Goal: Task Accomplishment & Management: Manage account settings

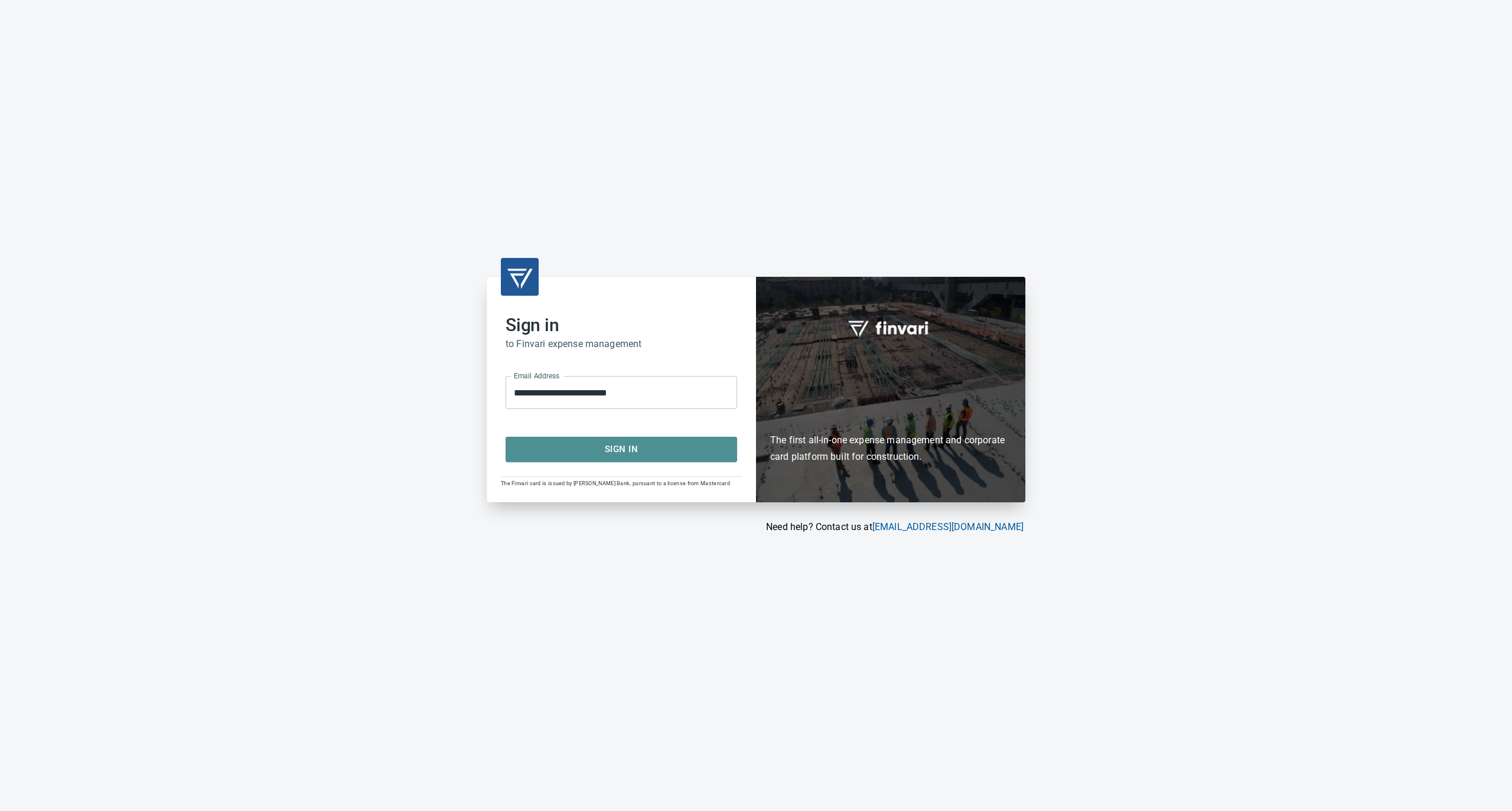
click at [559, 452] on span "Sign In" at bounding box center [621, 450] width 205 height 15
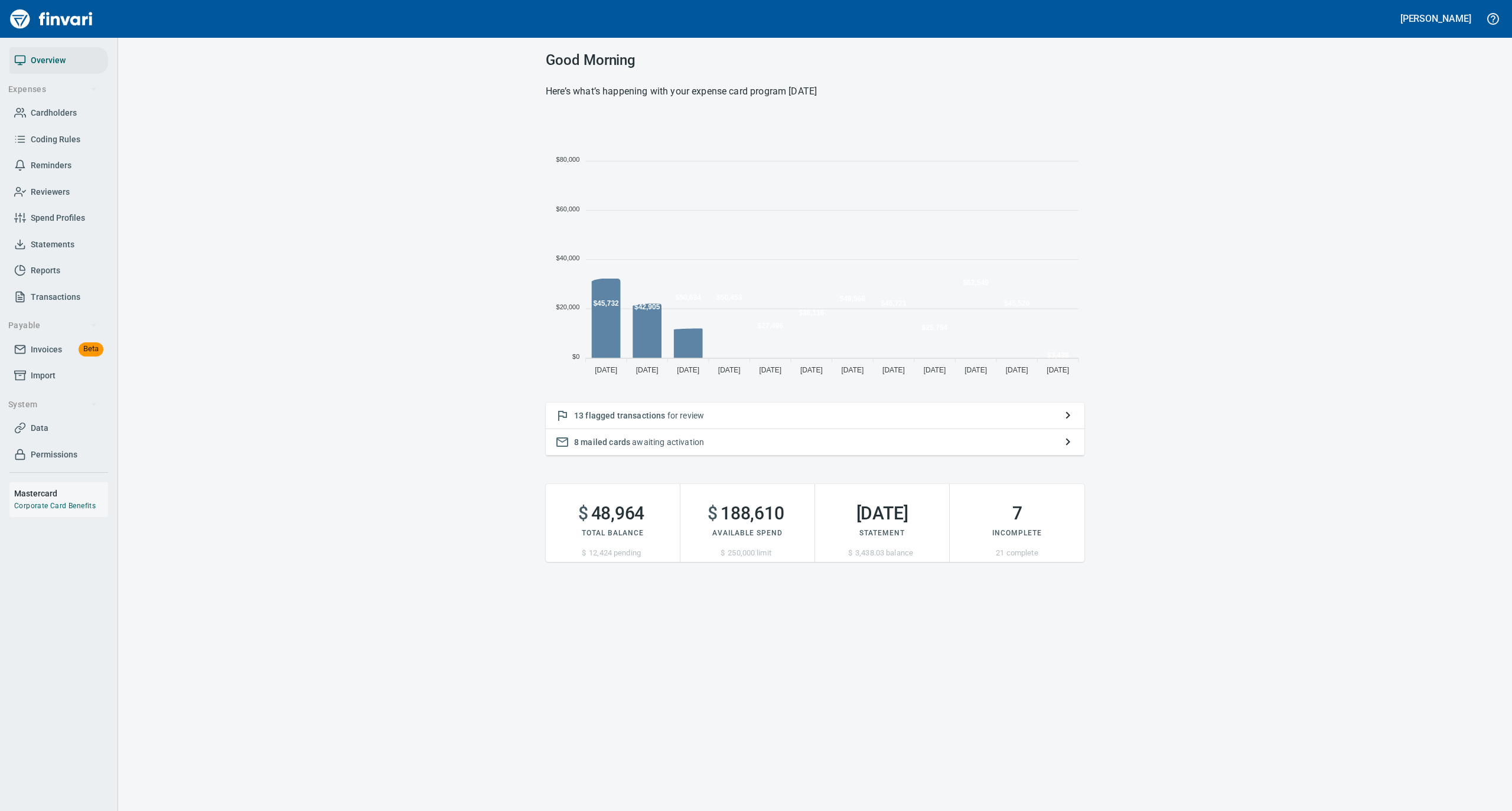
scroll to position [263, 526]
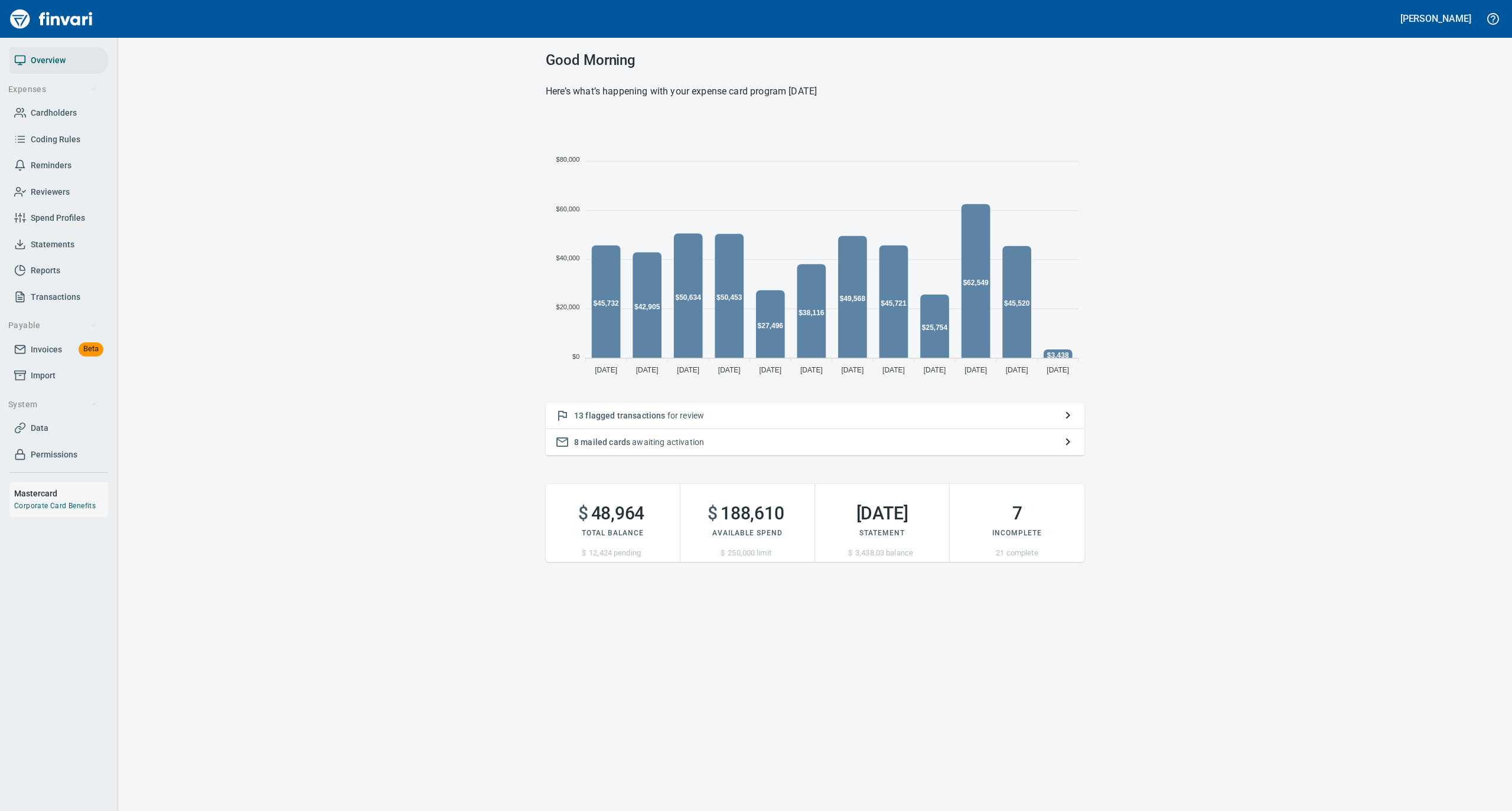
click at [57, 235] on link "Statements" at bounding box center [58, 244] width 99 height 27
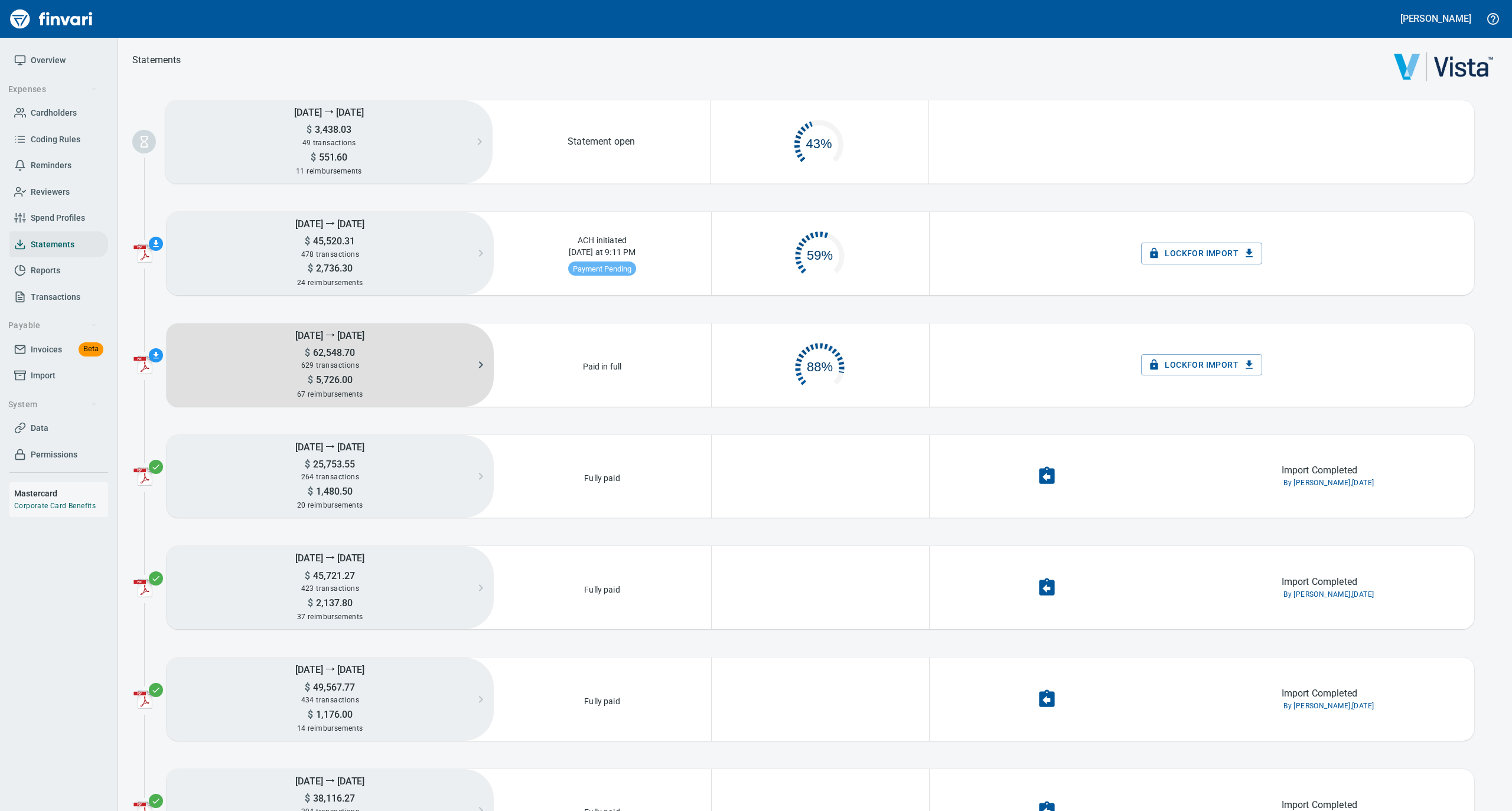
scroll to position [57, 203]
click at [335, 374] on h5 "$ 5,726.00" at bounding box center [330, 380] width 327 height 12
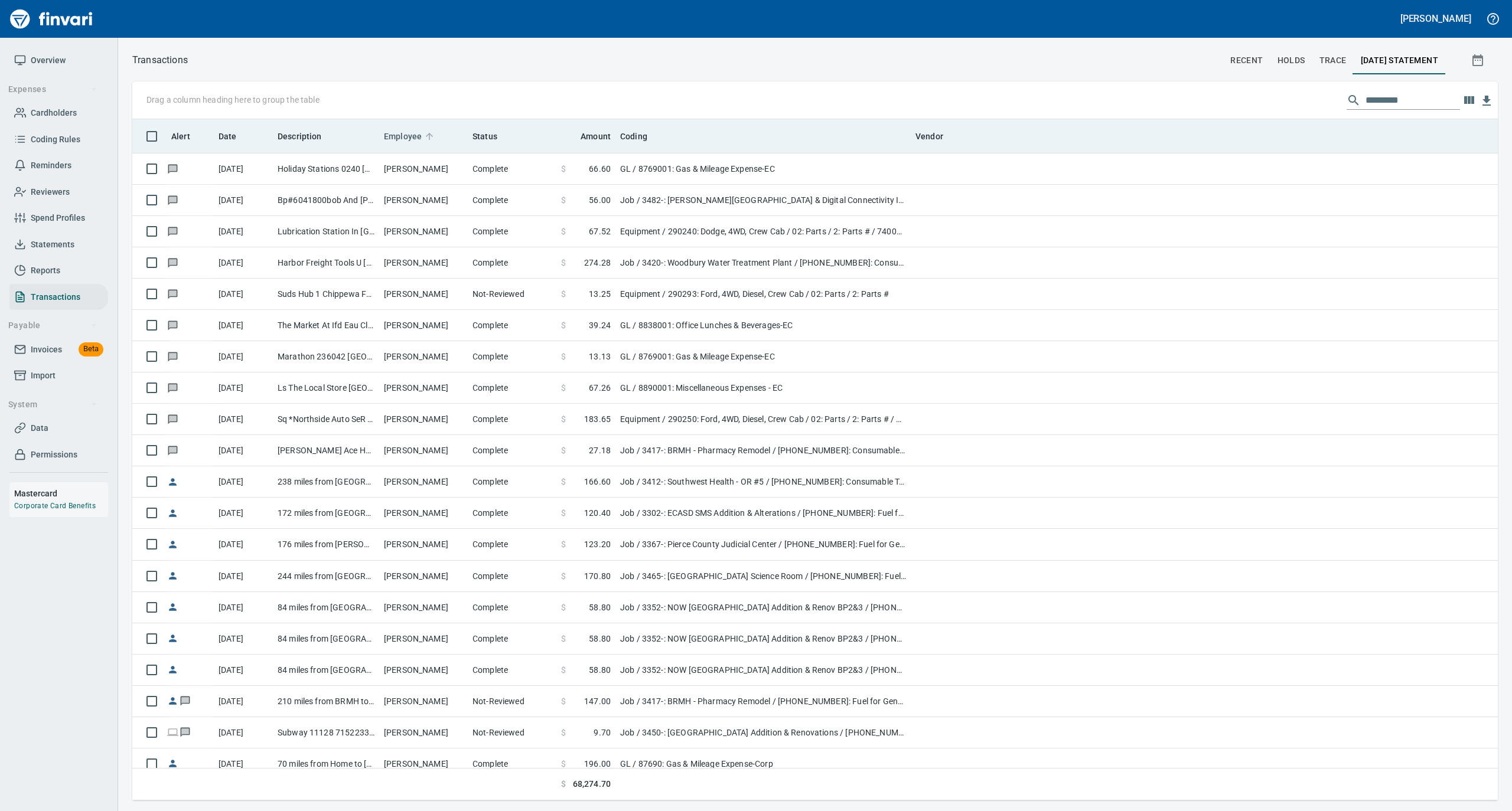
scroll to position [669, 1341]
click at [430, 134] on icon at bounding box center [429, 136] width 7 height 7
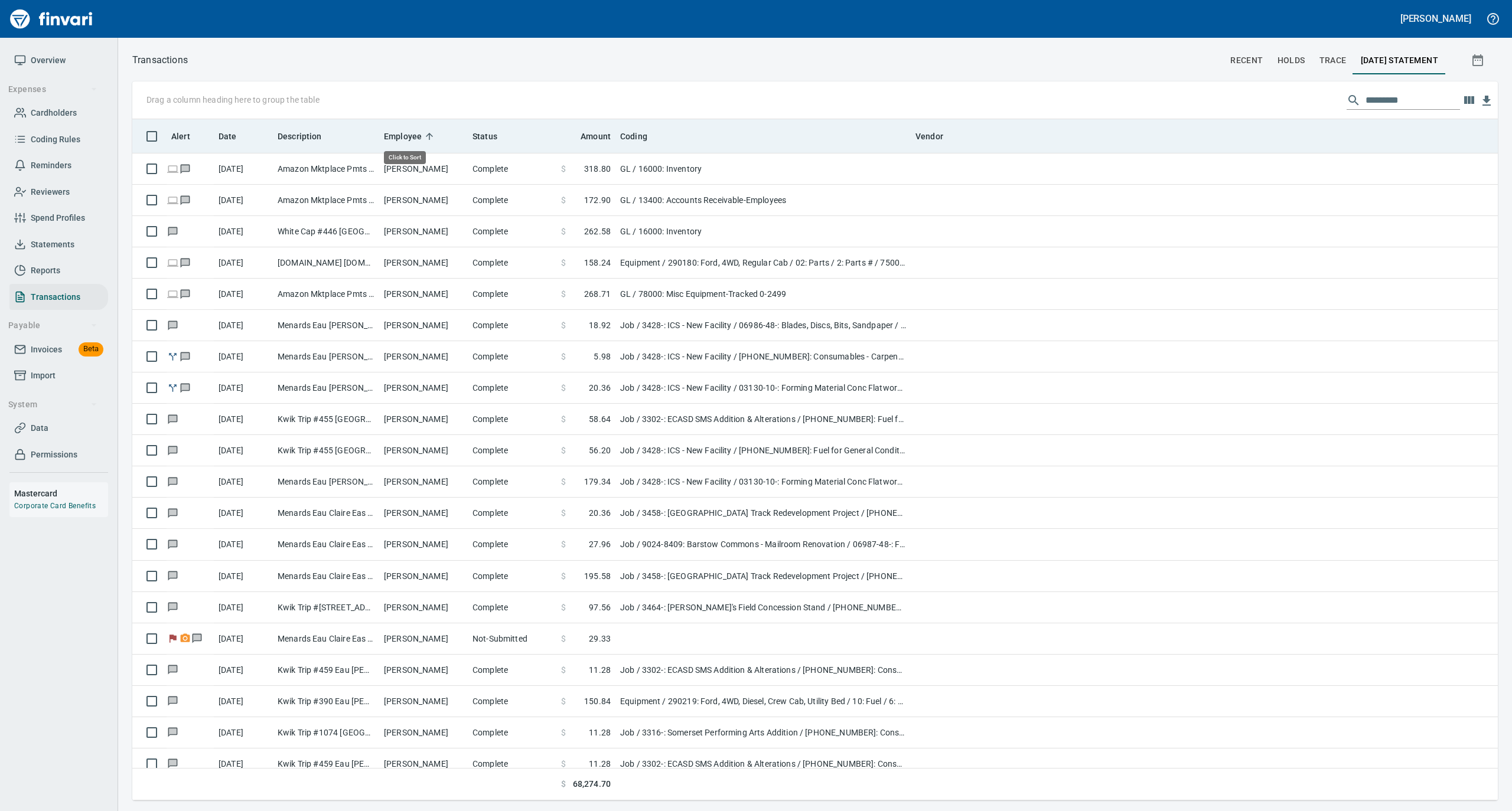
click at [430, 134] on icon at bounding box center [429, 136] width 7 height 7
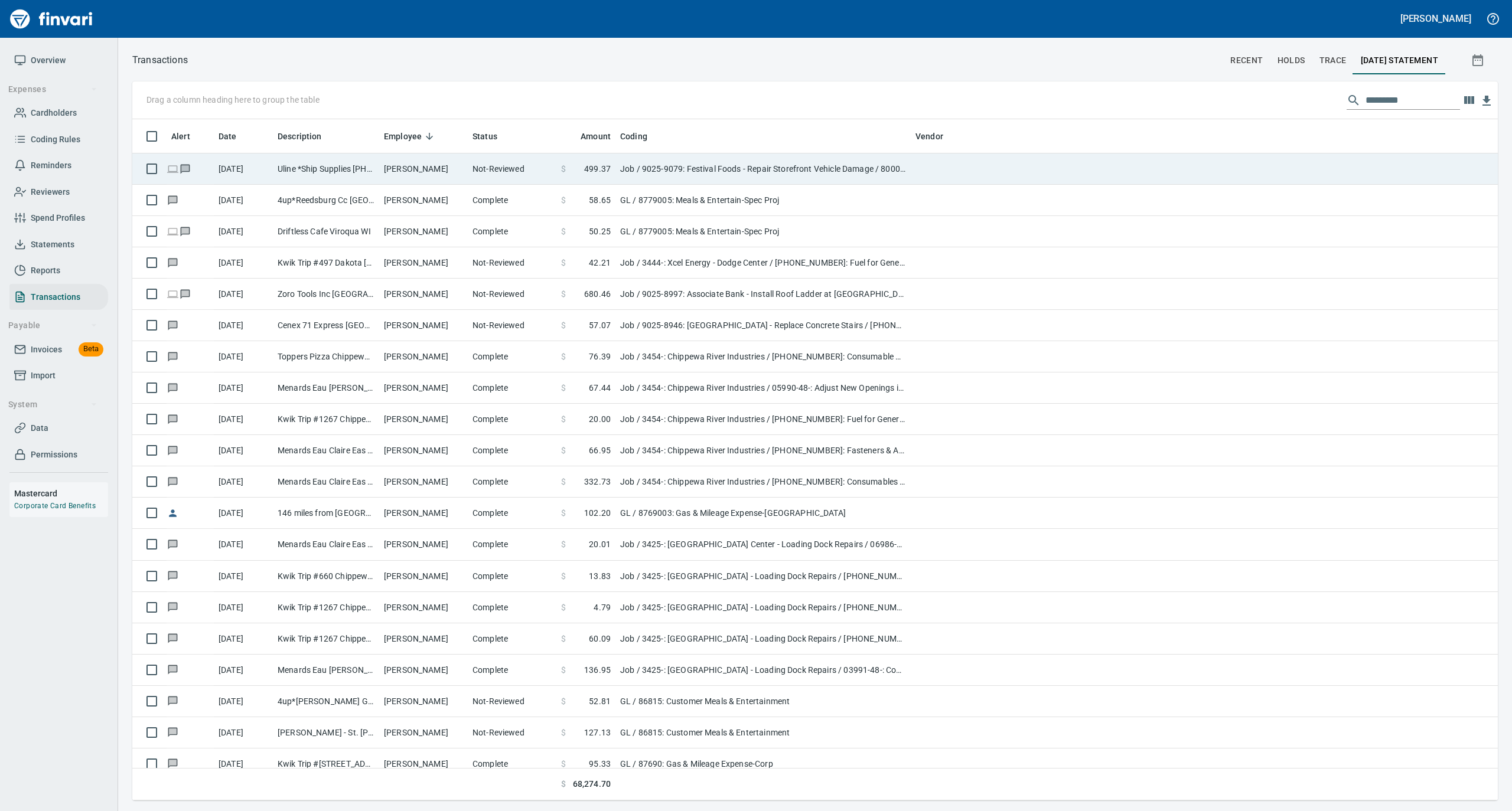
click at [477, 171] on td "Not-Reviewed" at bounding box center [512, 169] width 88 height 32
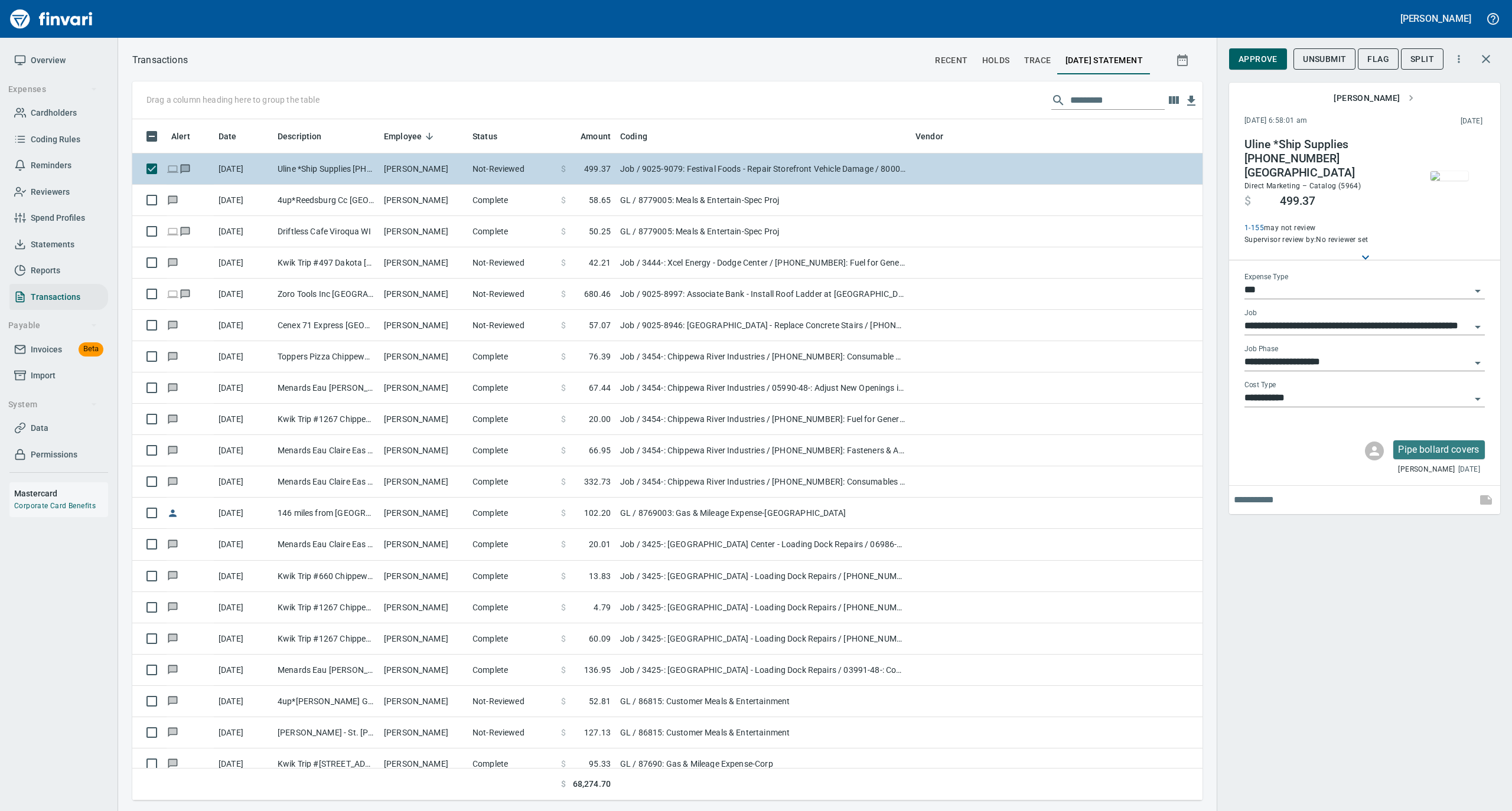
scroll to position [669, 1046]
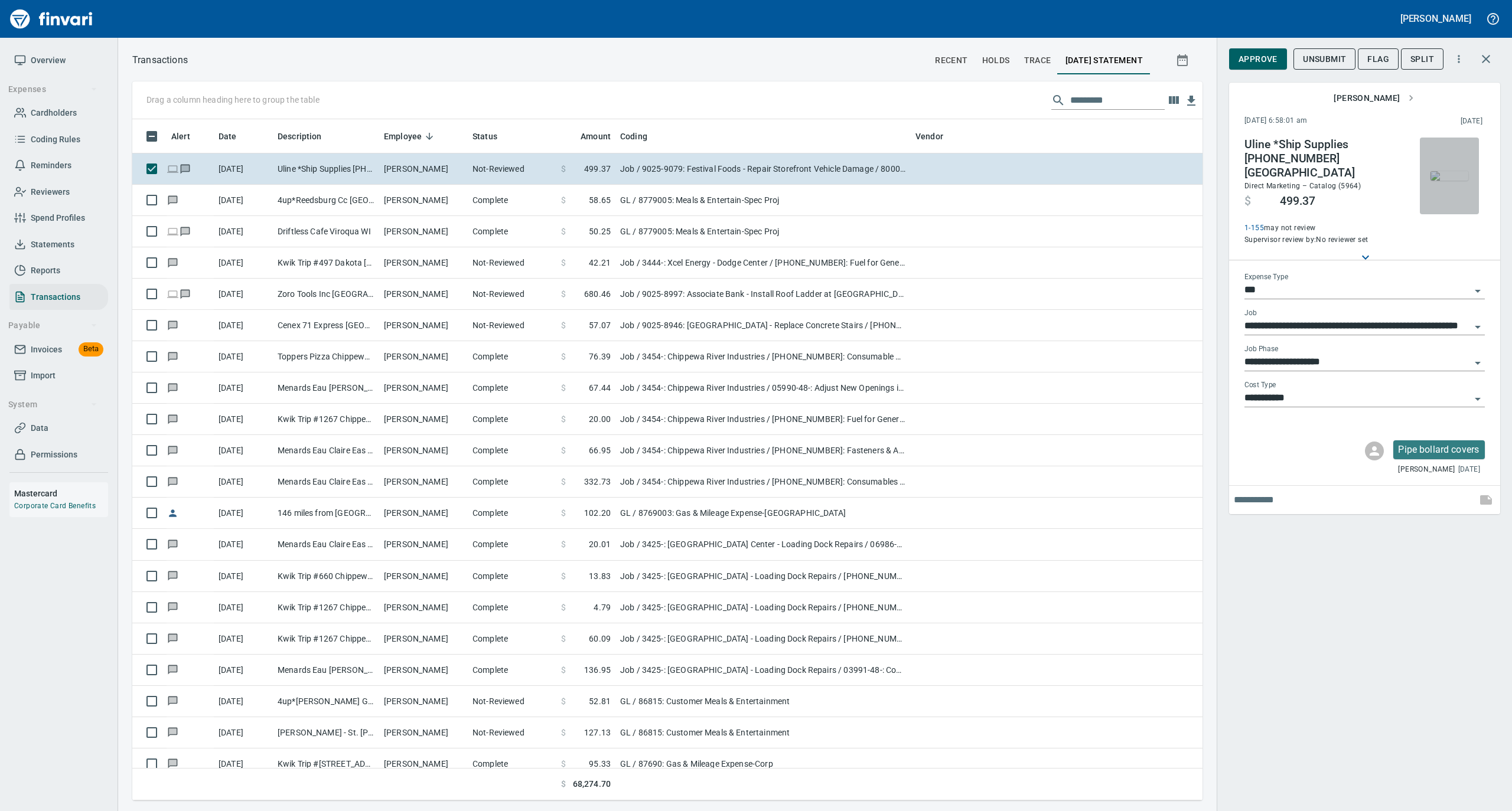
click at [1442, 174] on img "button" at bounding box center [1449, 176] width 37 height 10
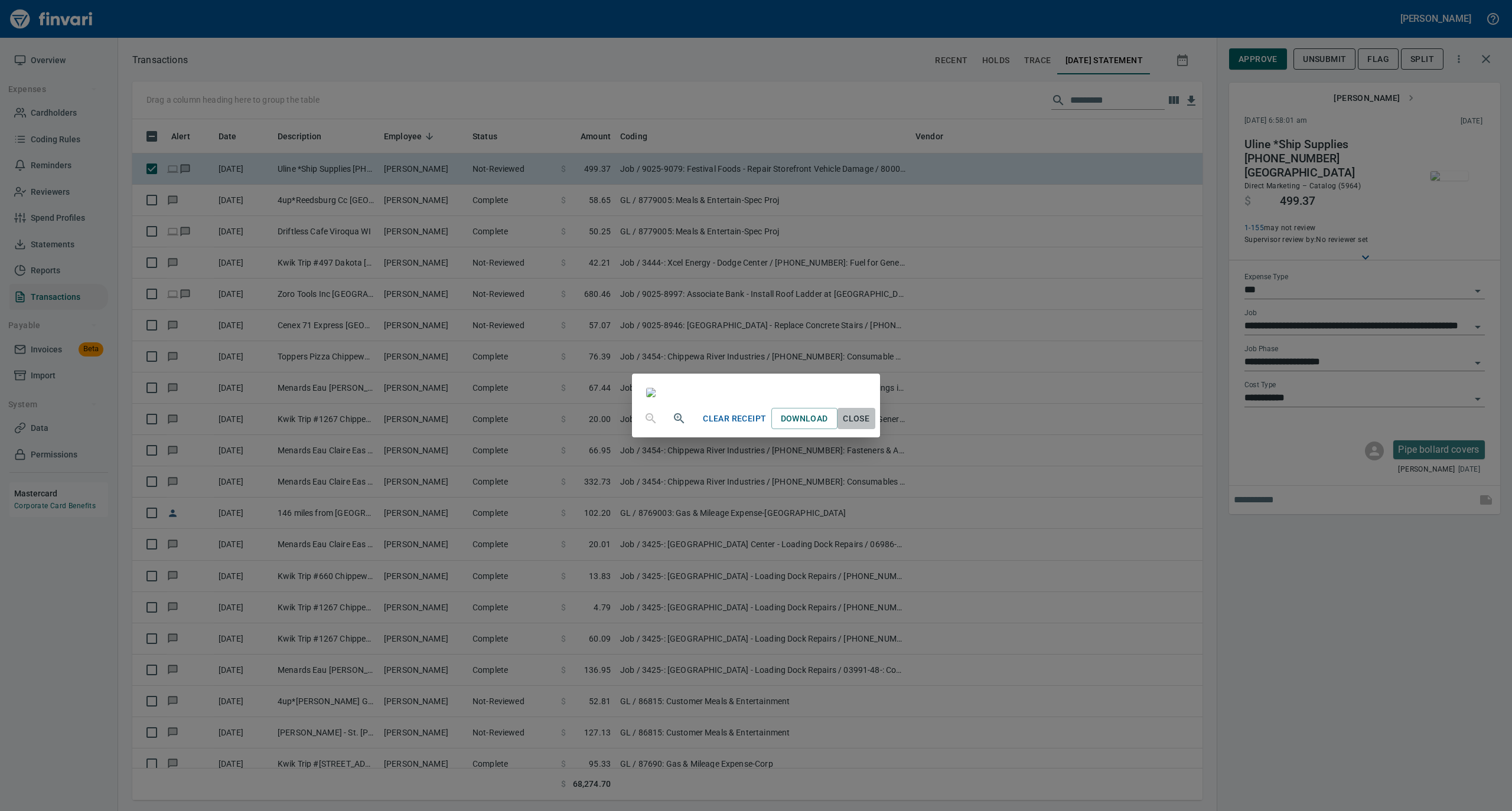
click at [871, 427] on span "Close" at bounding box center [856, 418] width 29 height 14
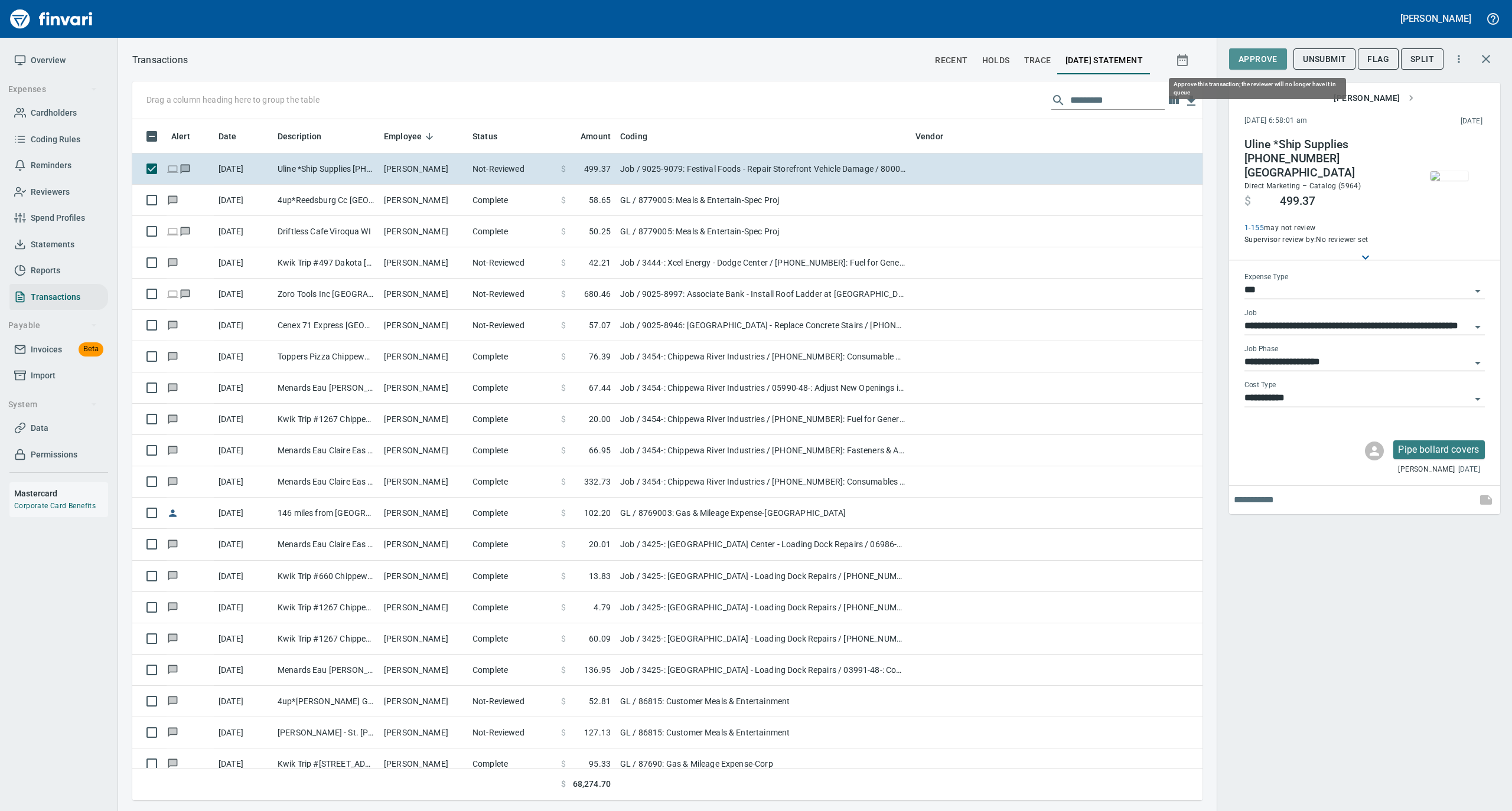
click at [1248, 56] on span "Approve" at bounding box center [1257, 58] width 39 height 14
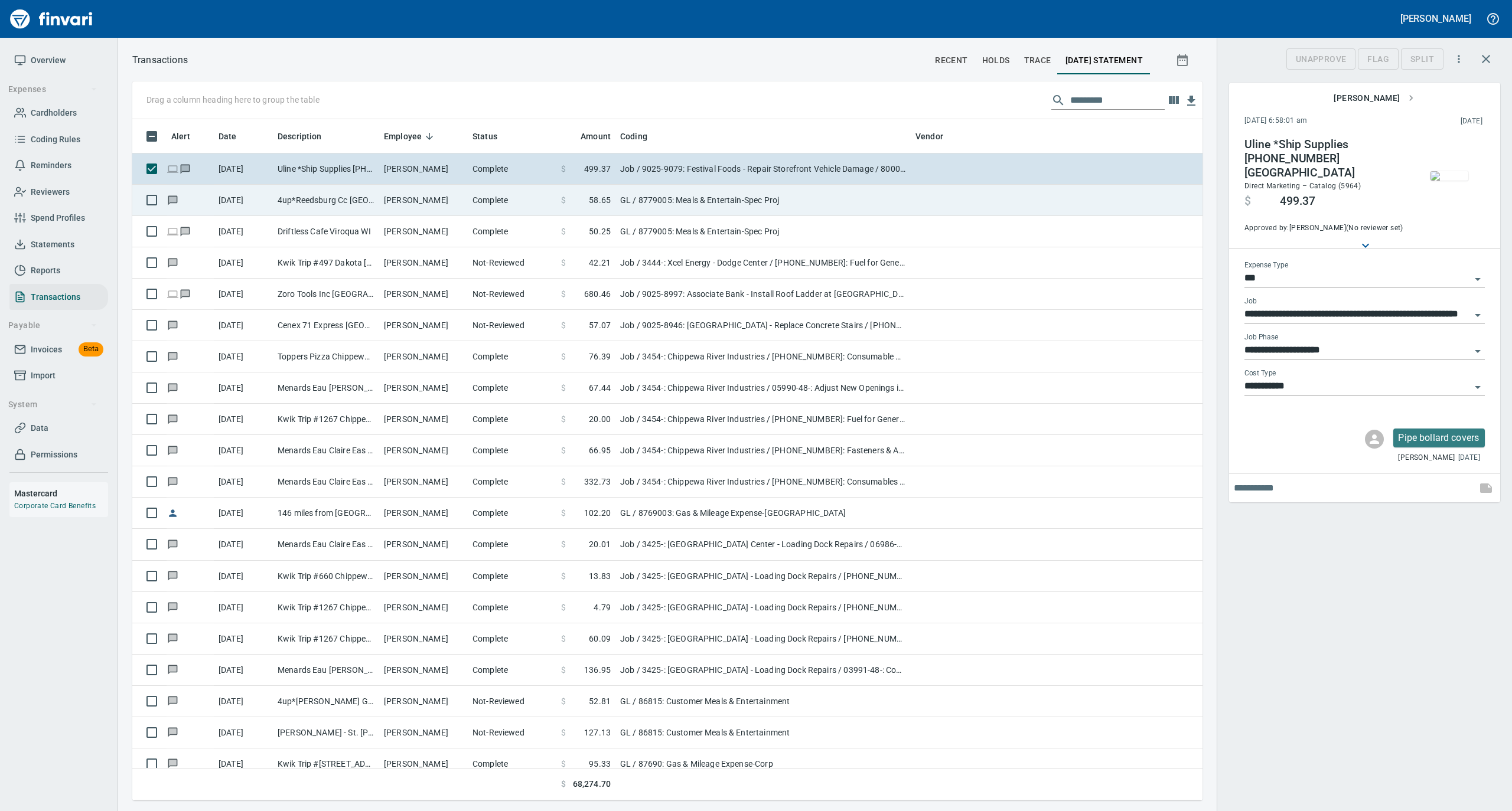
click at [457, 192] on td "William Huff" at bounding box center [423, 200] width 88 height 32
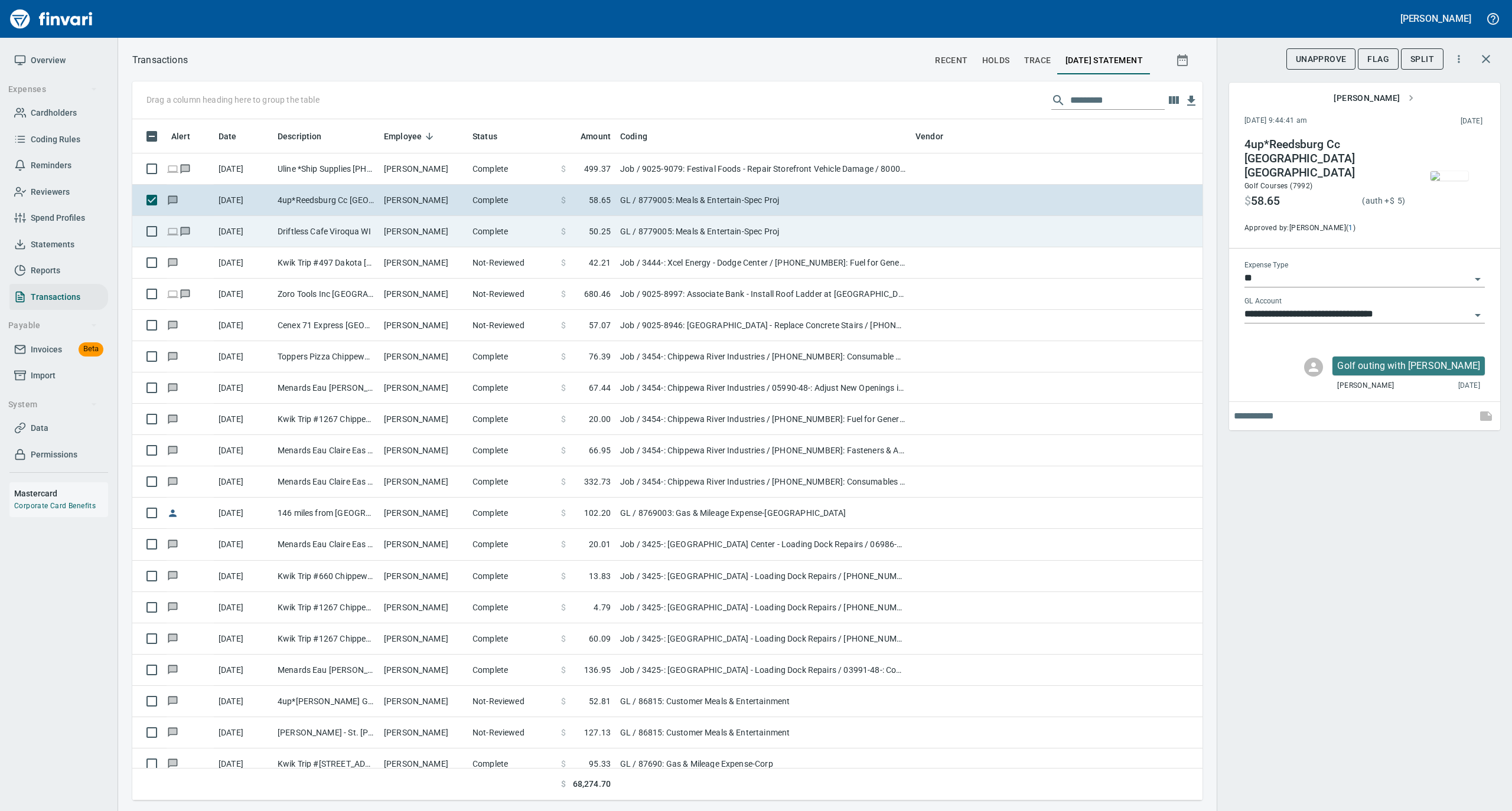
click at [454, 228] on td "William Huff" at bounding box center [423, 231] width 88 height 32
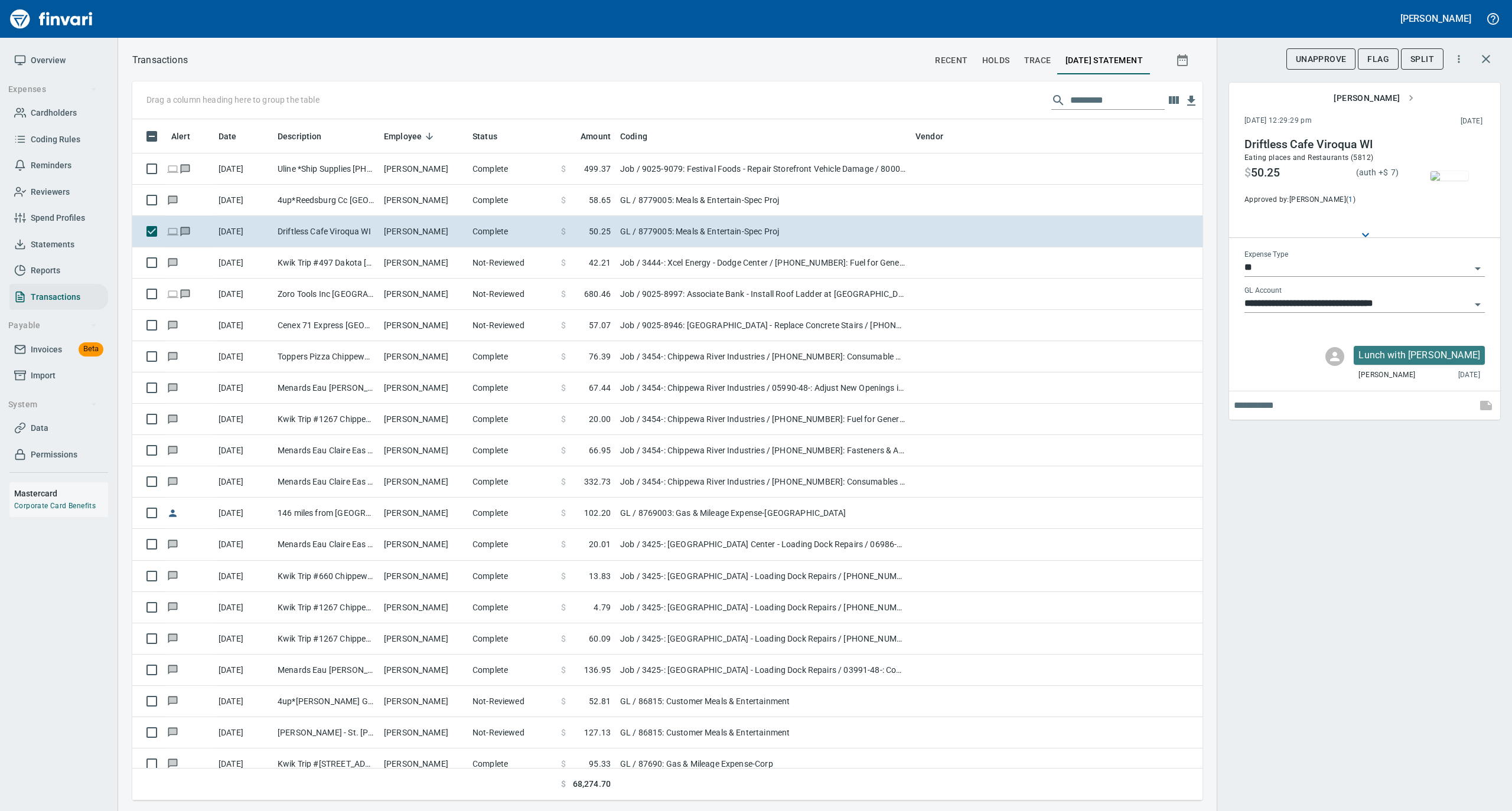
click at [1447, 173] on img "button" at bounding box center [1449, 176] width 37 height 10
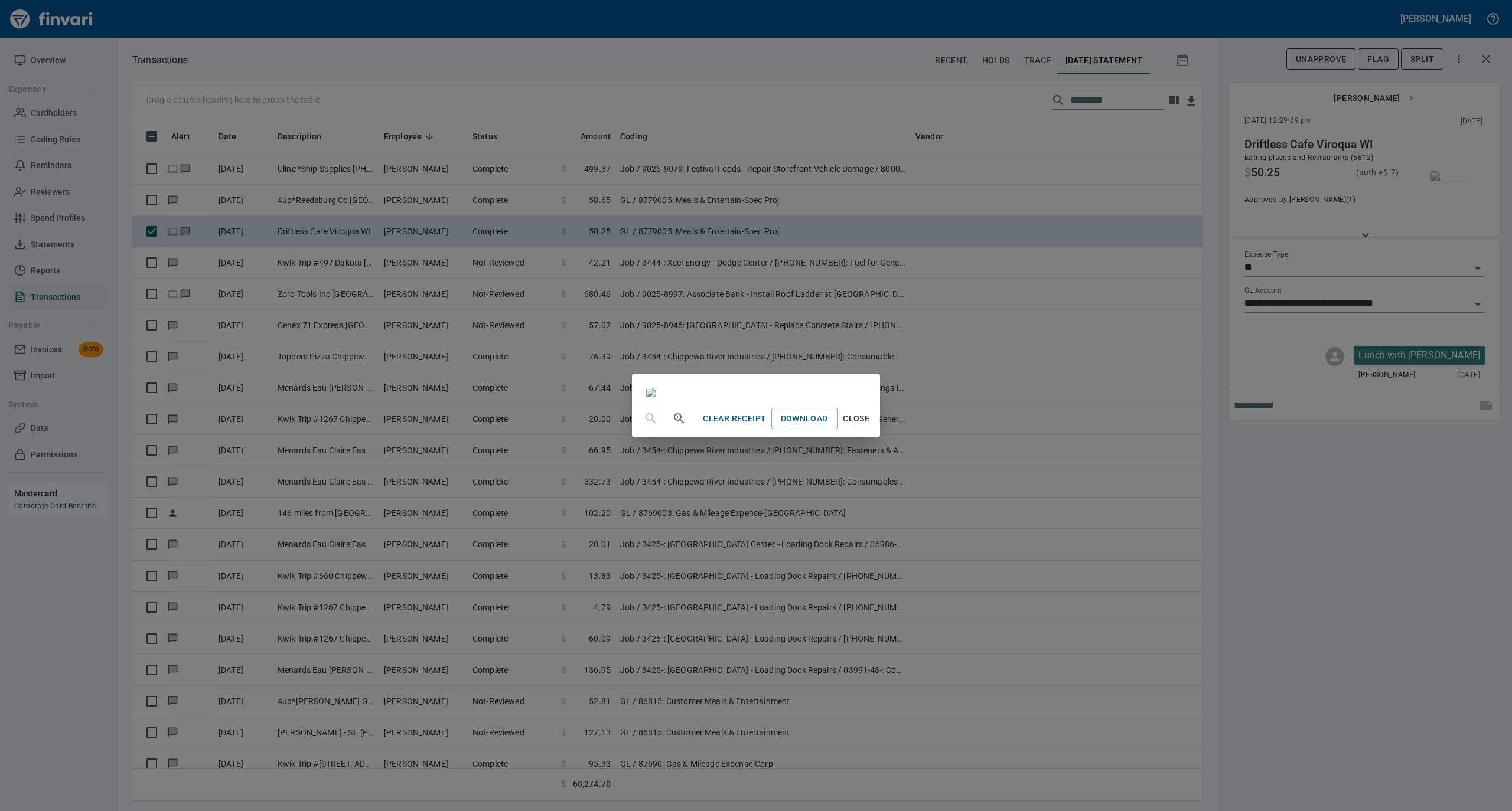
click at [871, 427] on span "Close" at bounding box center [856, 418] width 29 height 14
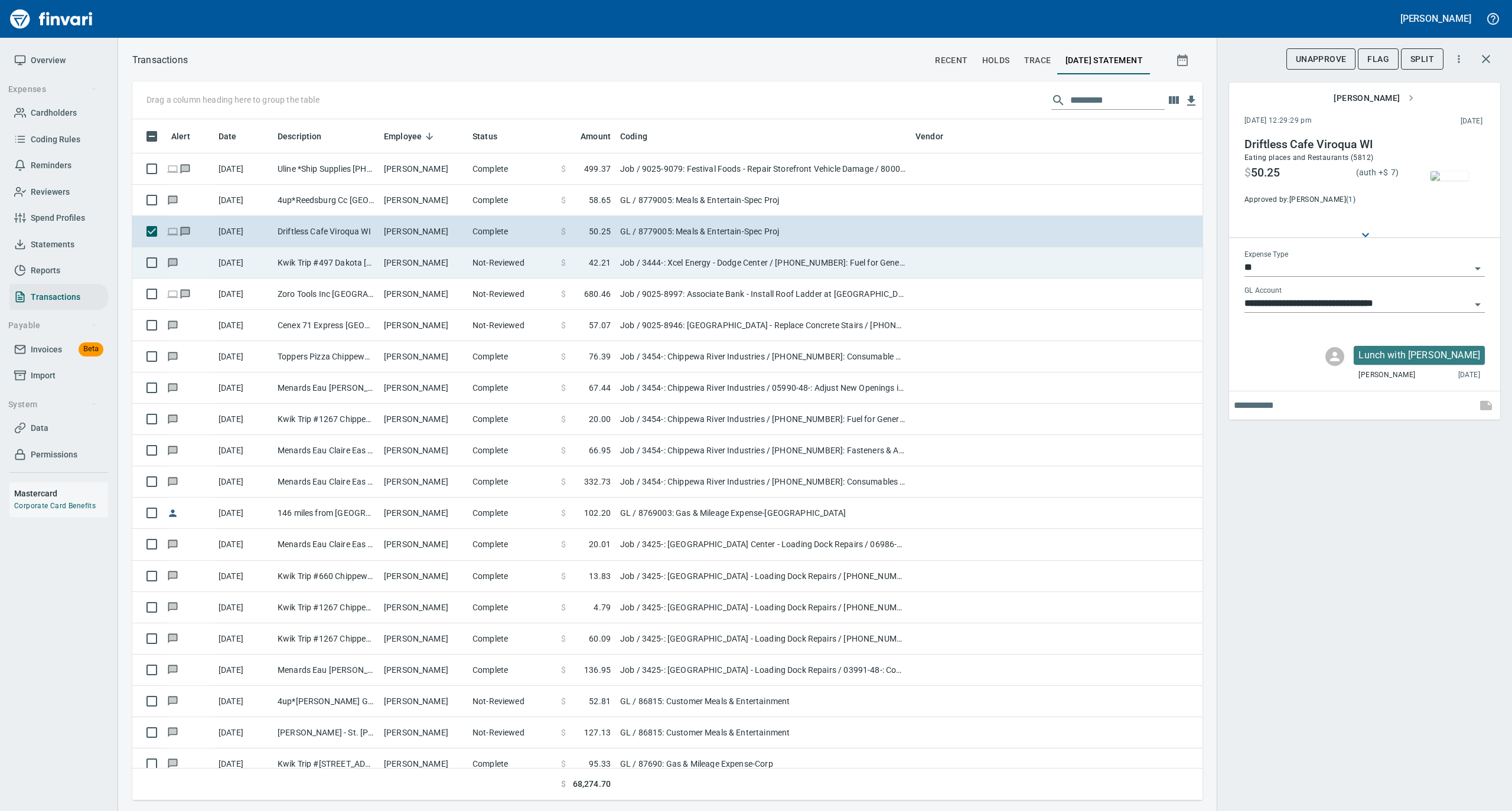
click at [404, 266] on td "William Huff" at bounding box center [423, 263] width 88 height 32
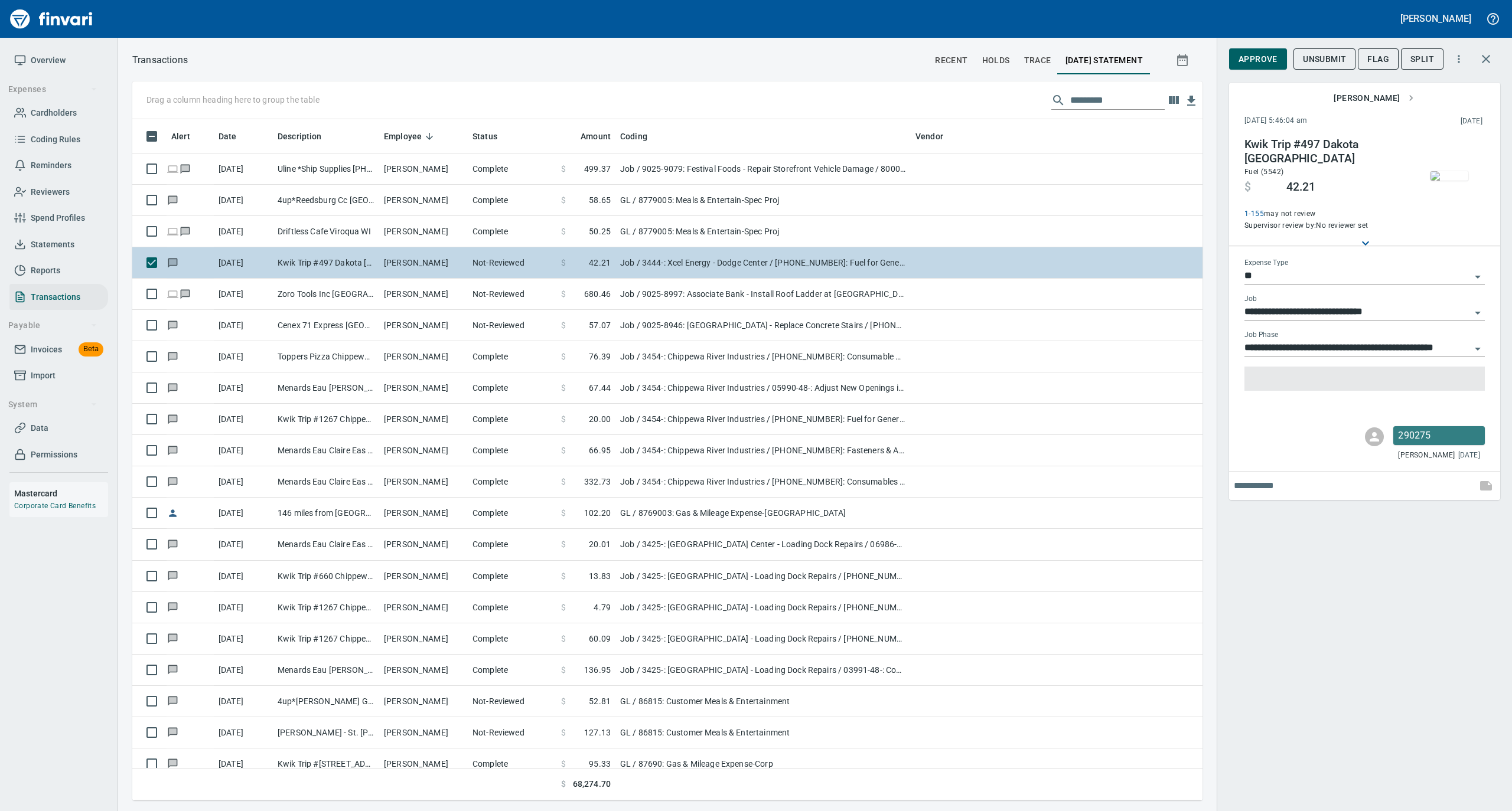
type input "***"
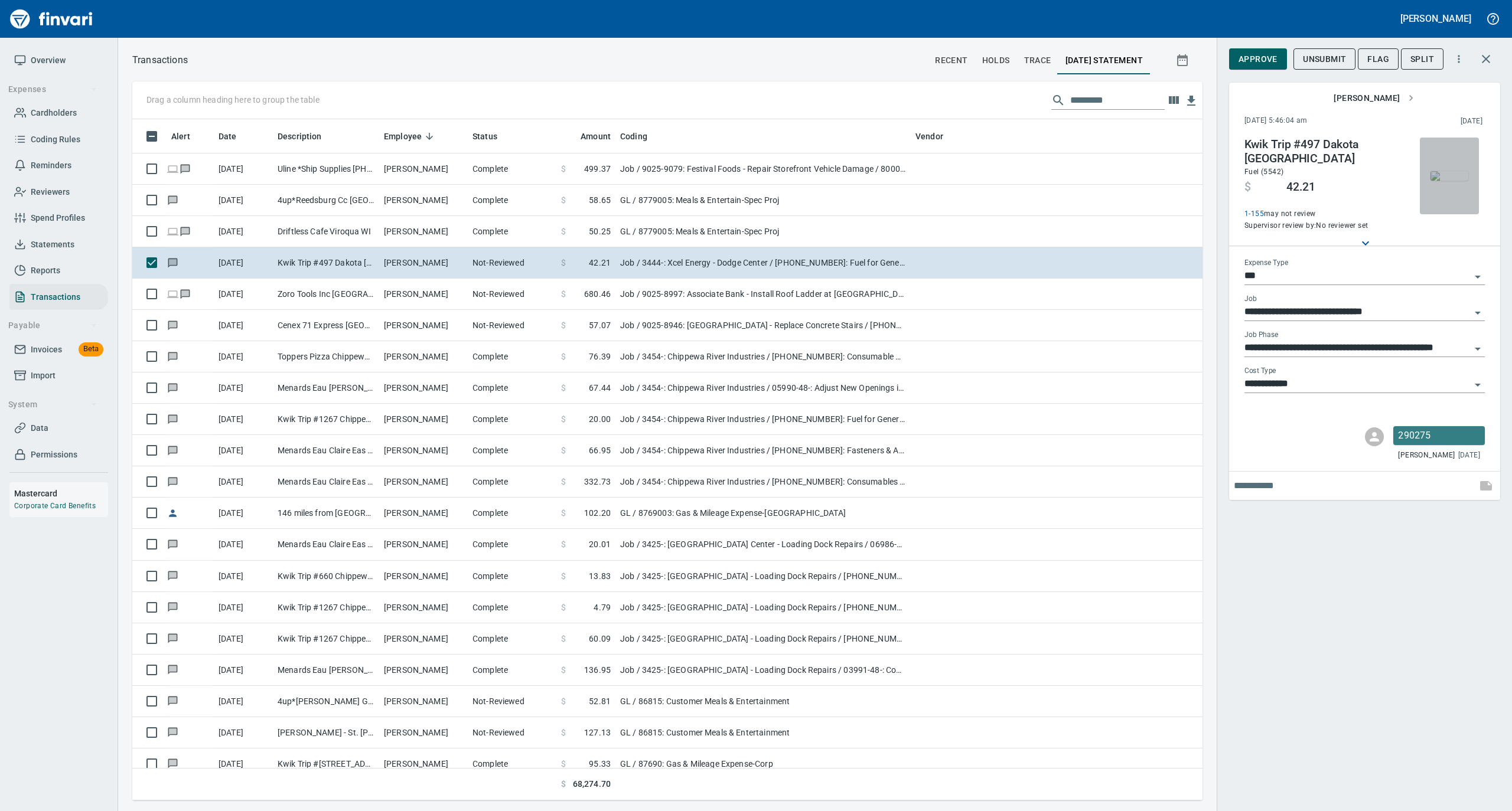
click at [1456, 180] on img "button" at bounding box center [1449, 176] width 37 height 10
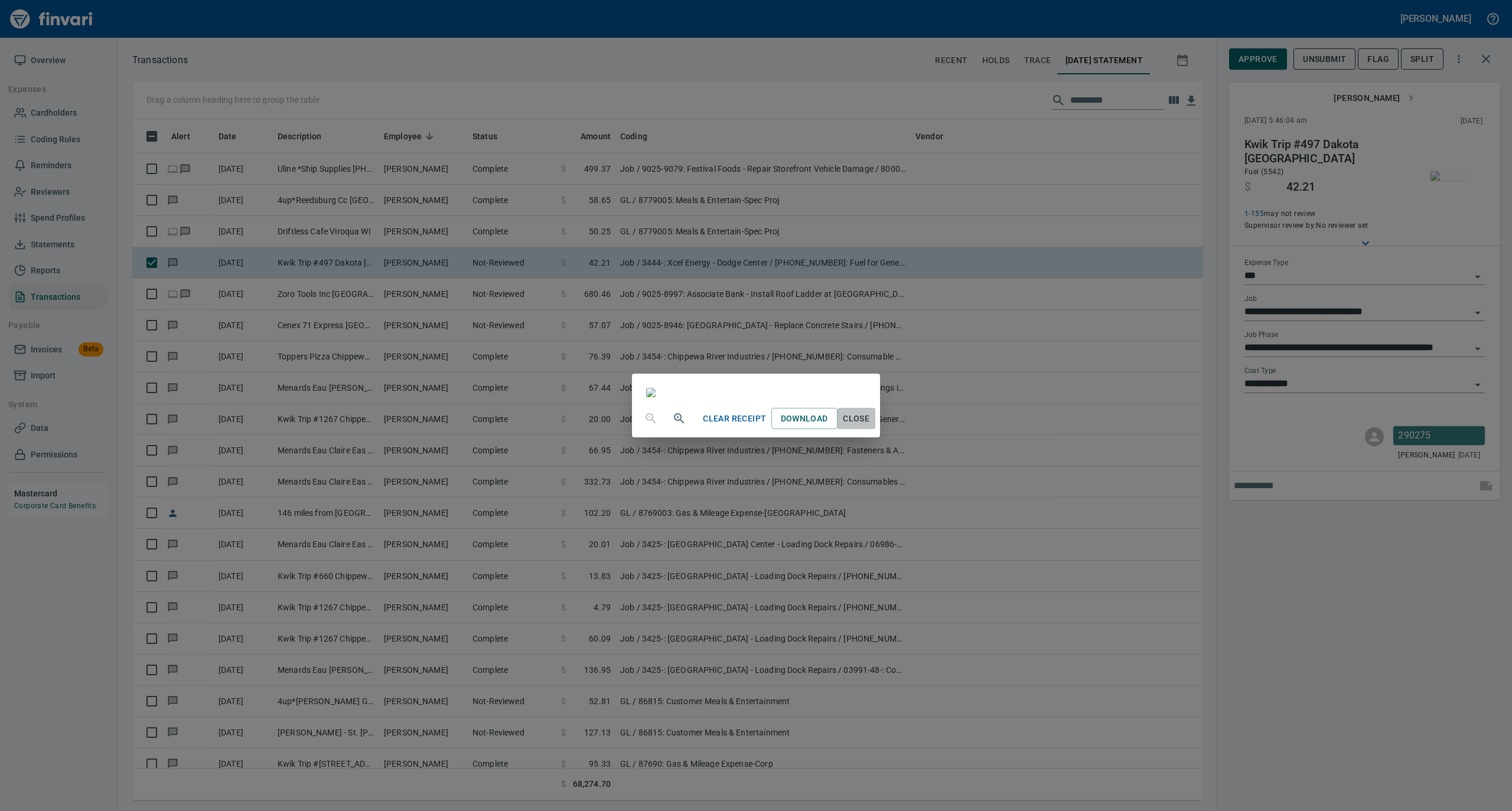
click at [871, 427] on span "Close" at bounding box center [856, 418] width 29 height 14
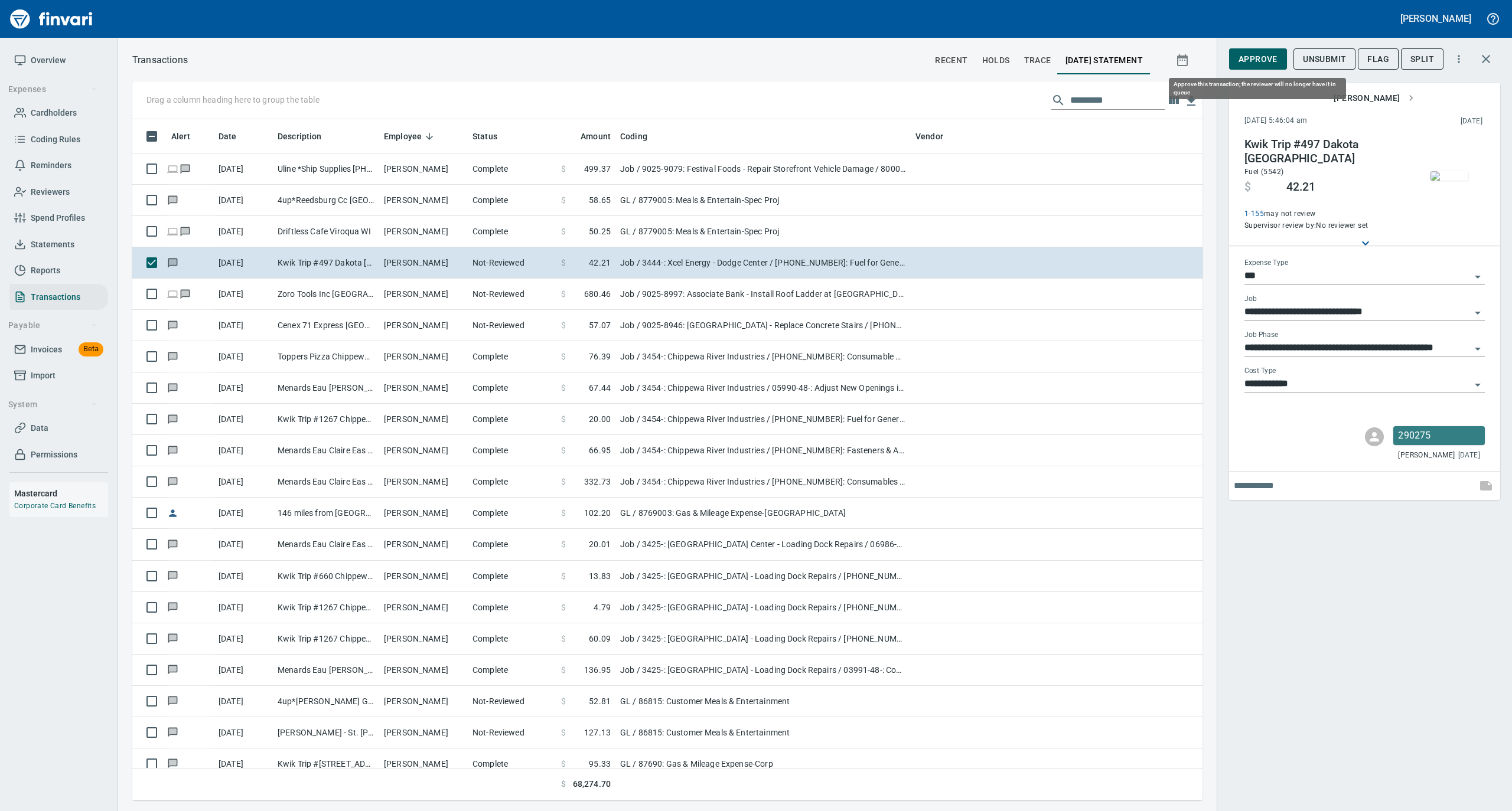
click at [1255, 55] on span "Approve" at bounding box center [1257, 58] width 39 height 14
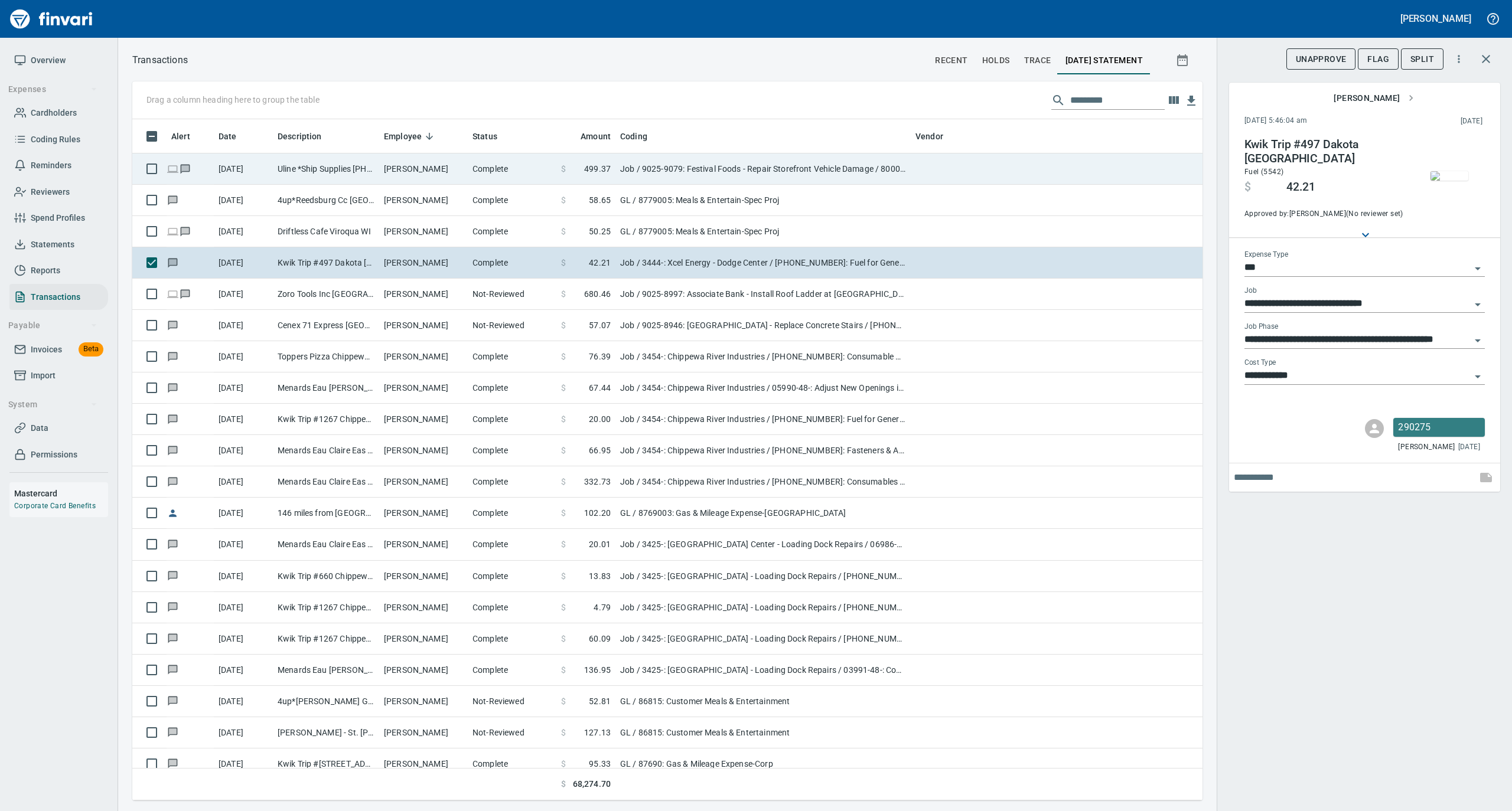
scroll to position [669, 1046]
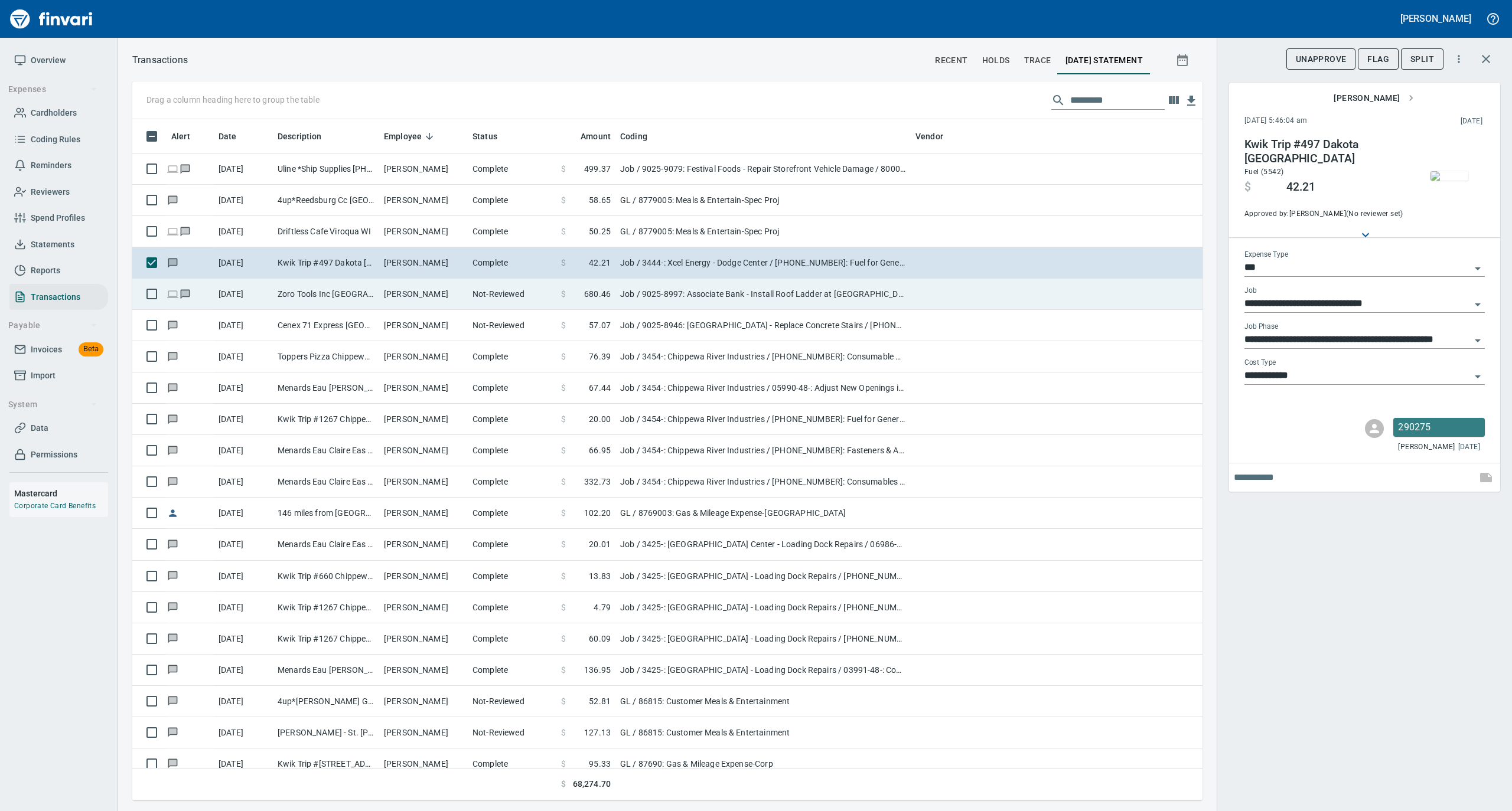
click at [421, 287] on td "William Huff" at bounding box center [423, 294] width 88 height 32
type input "**********"
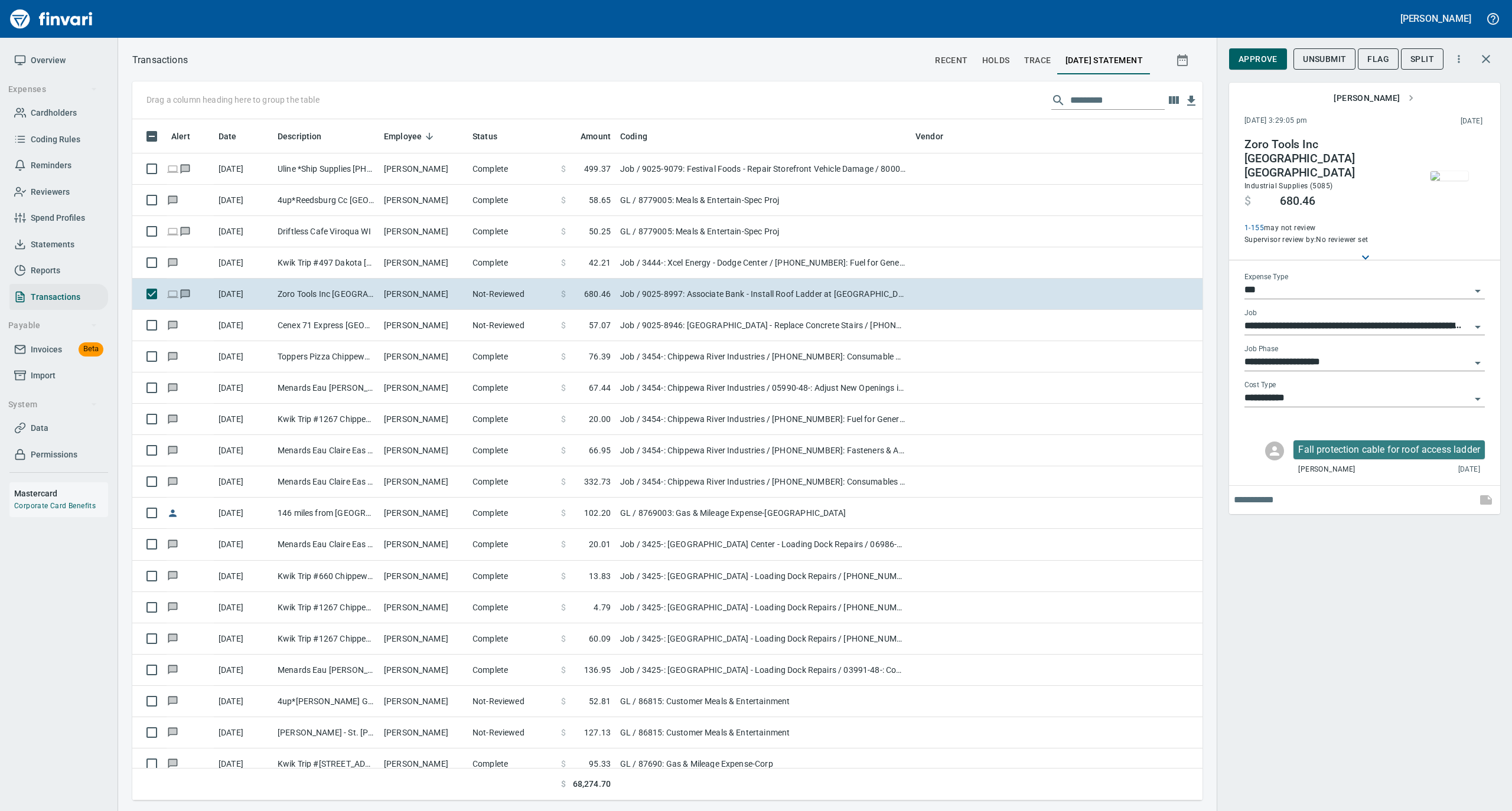
scroll to position [669, 1046]
click at [1454, 180] on img "button" at bounding box center [1449, 176] width 37 height 10
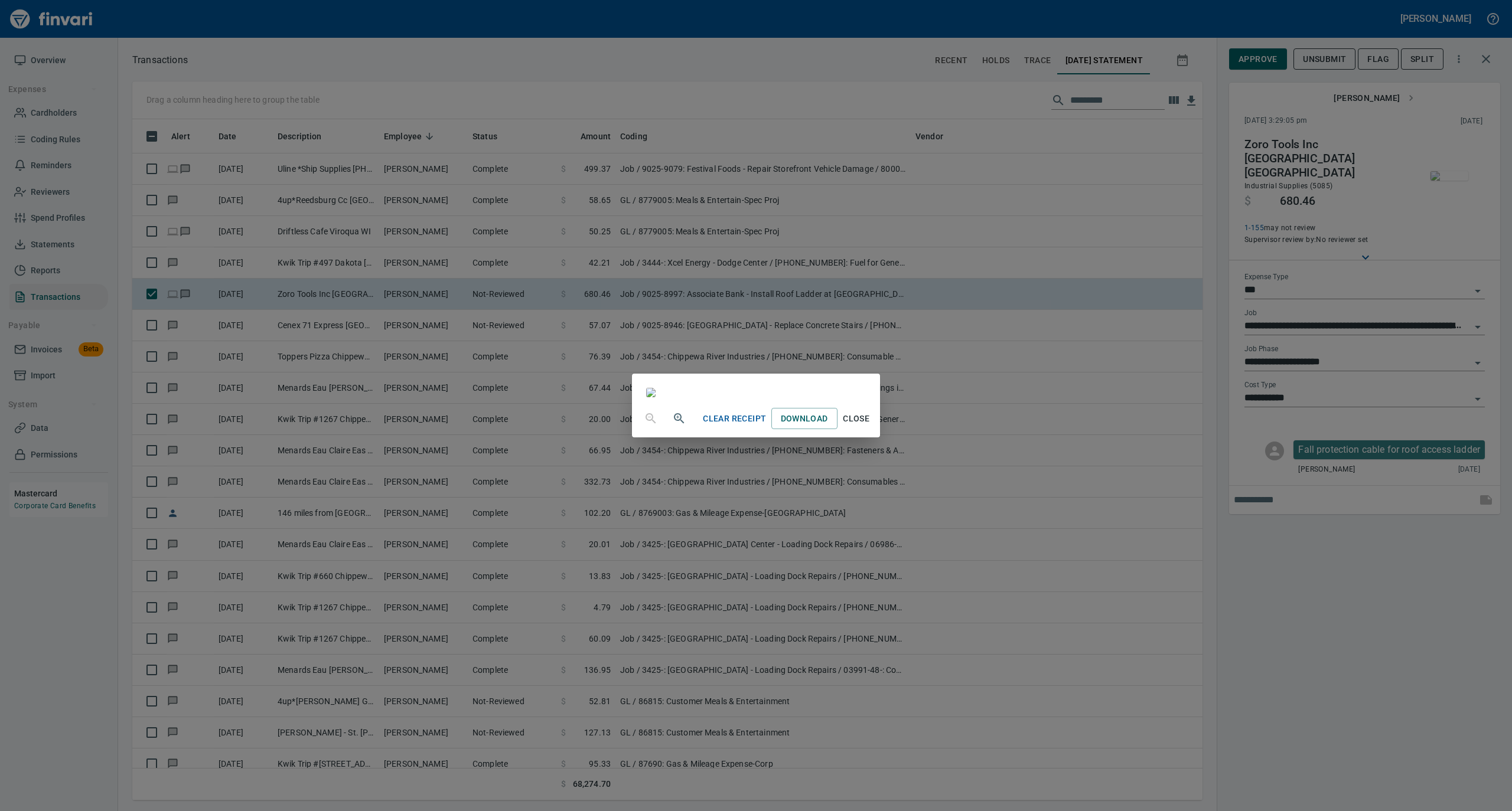
drag, startPoint x: 979, startPoint y: 709, endPoint x: 997, endPoint y: 678, distance: 35.8
click at [871, 427] on span "Close" at bounding box center [856, 418] width 29 height 14
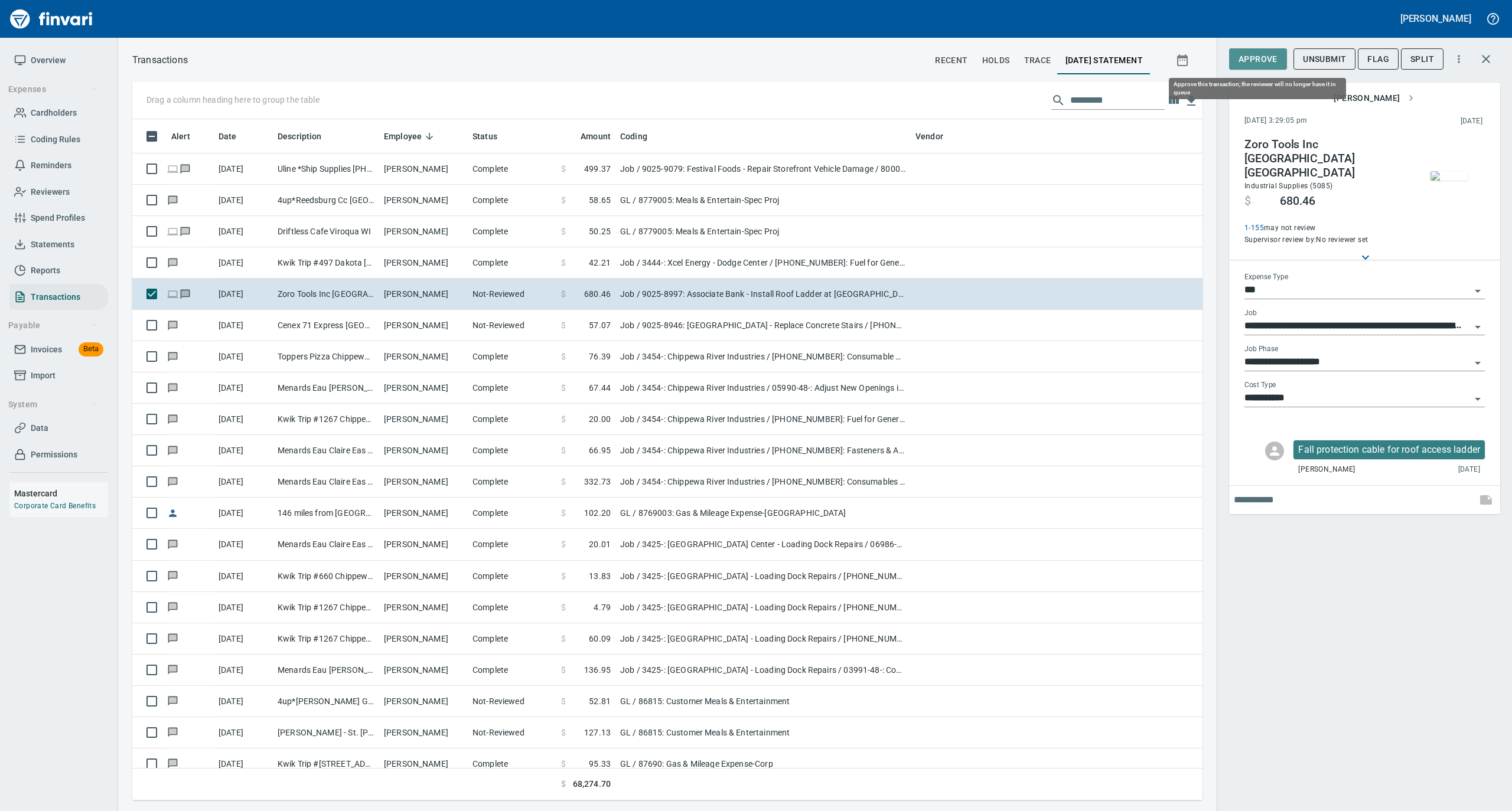
click at [1235, 58] on button "Approve" at bounding box center [1258, 59] width 58 height 22
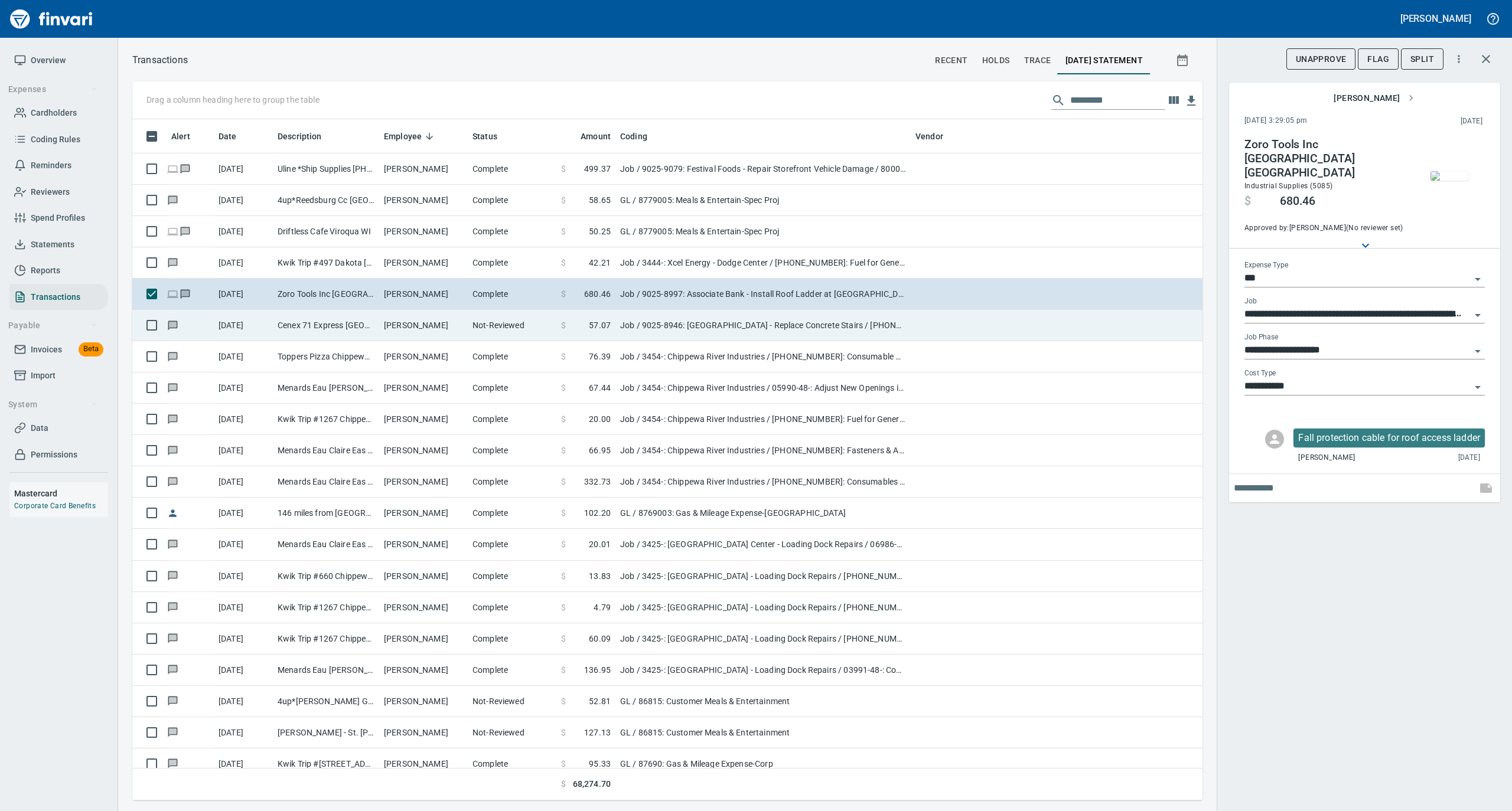
click at [471, 324] on td "Not-Reviewed" at bounding box center [512, 325] width 88 height 32
type input "**********"
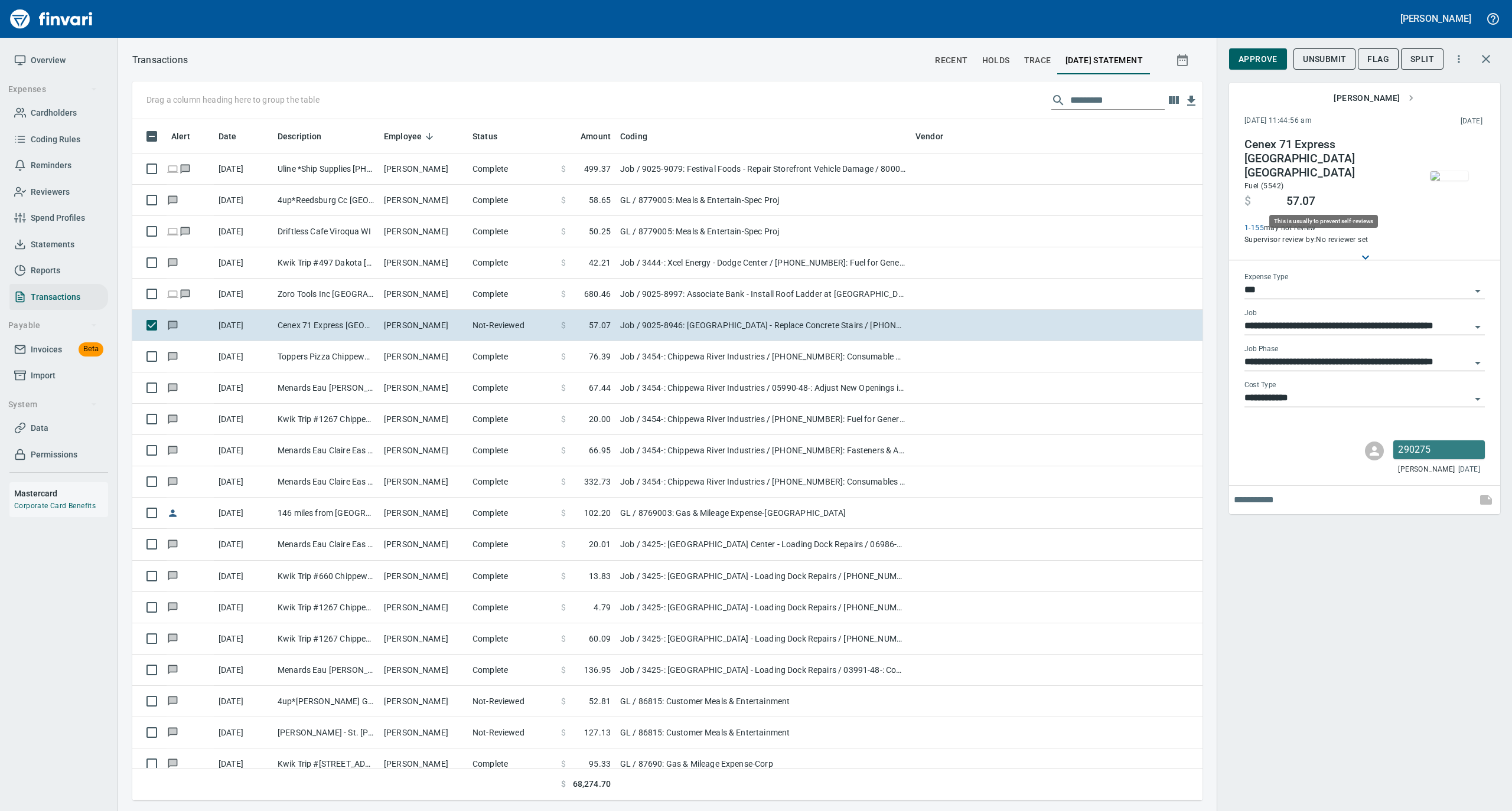
scroll to position [669, 1046]
click at [1459, 174] on img "button" at bounding box center [1449, 176] width 37 height 10
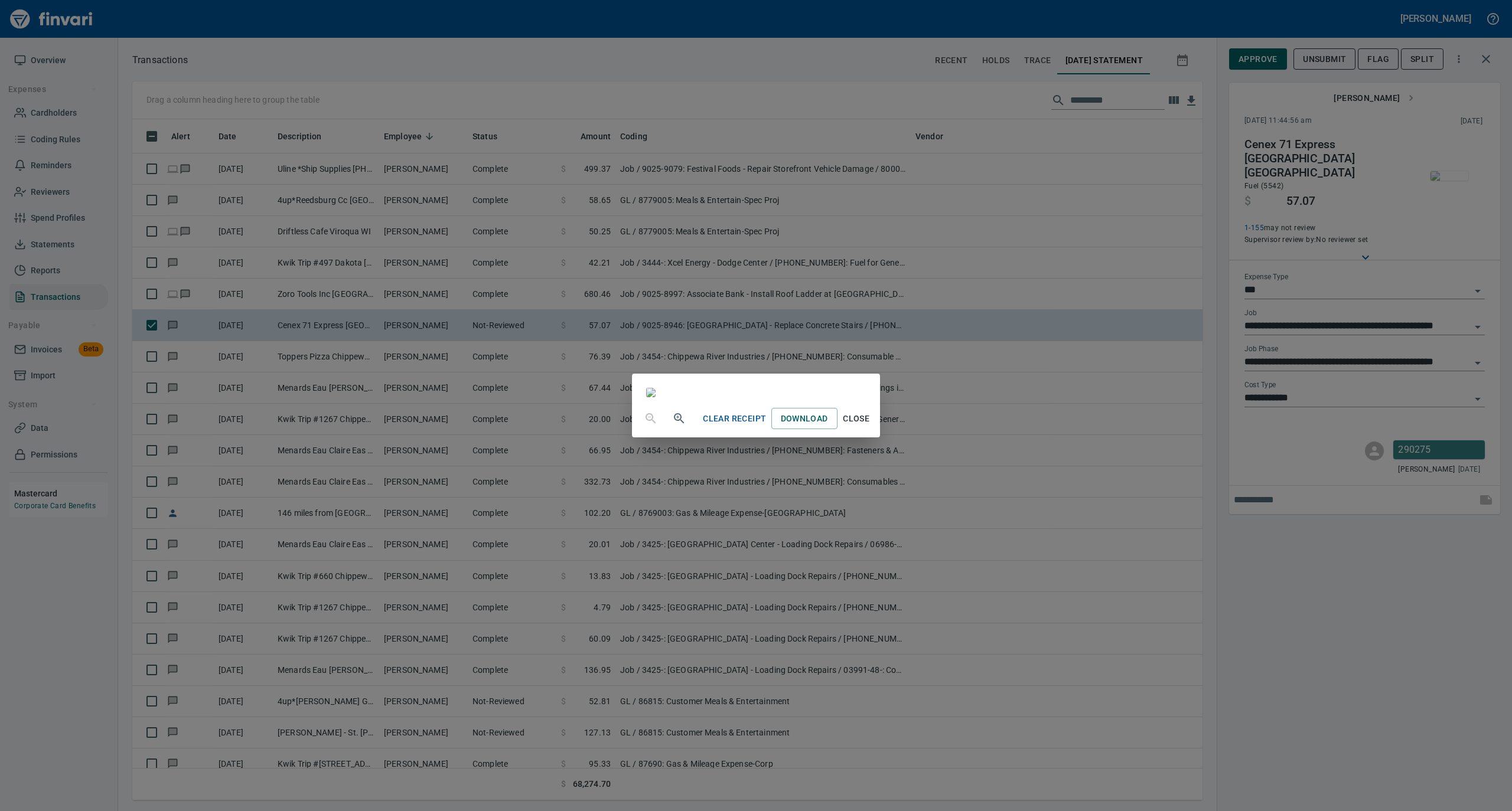
click at [871, 427] on span "Close" at bounding box center [856, 418] width 29 height 14
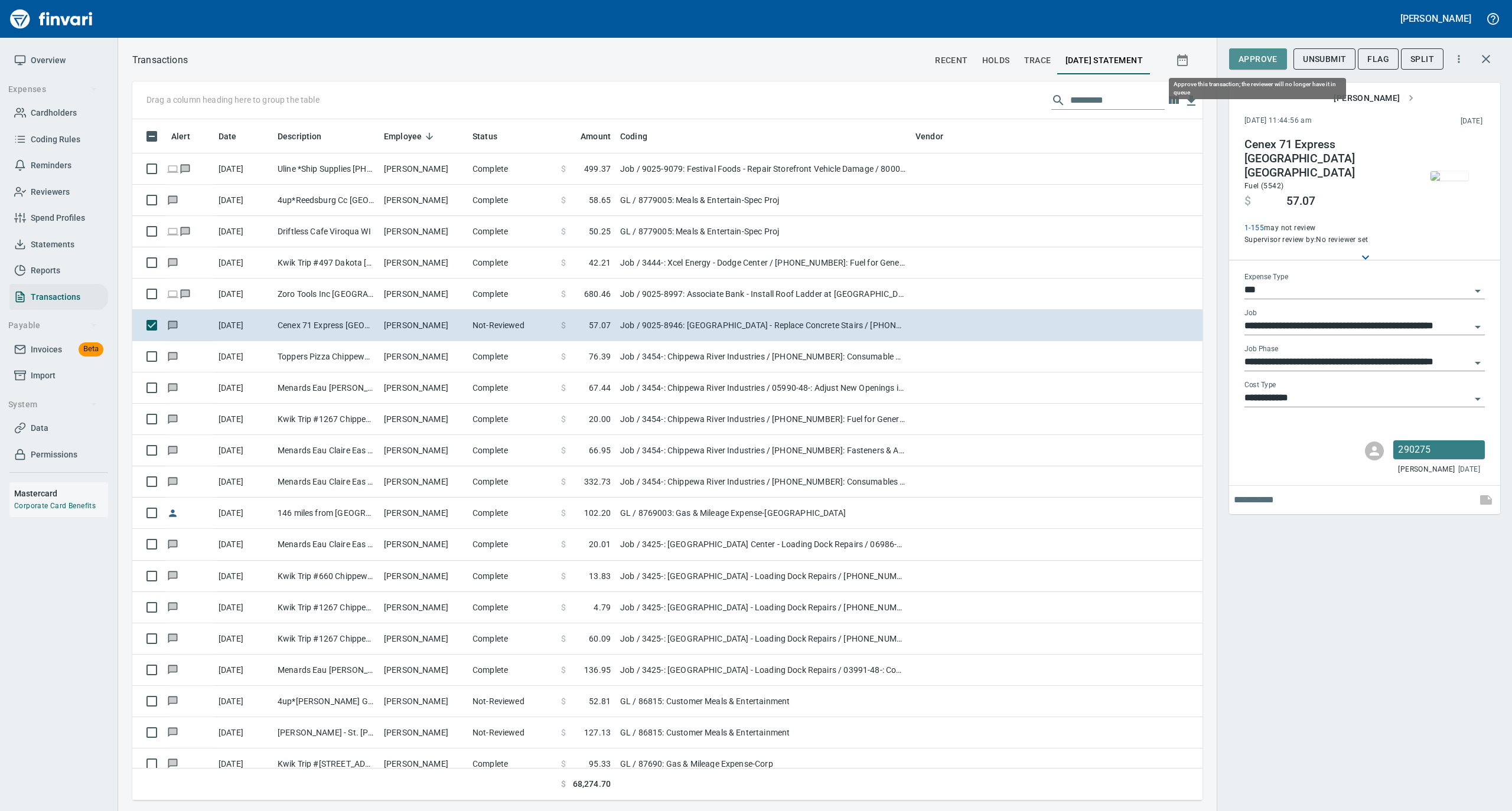
click at [1259, 59] on span "Approve" at bounding box center [1257, 58] width 39 height 14
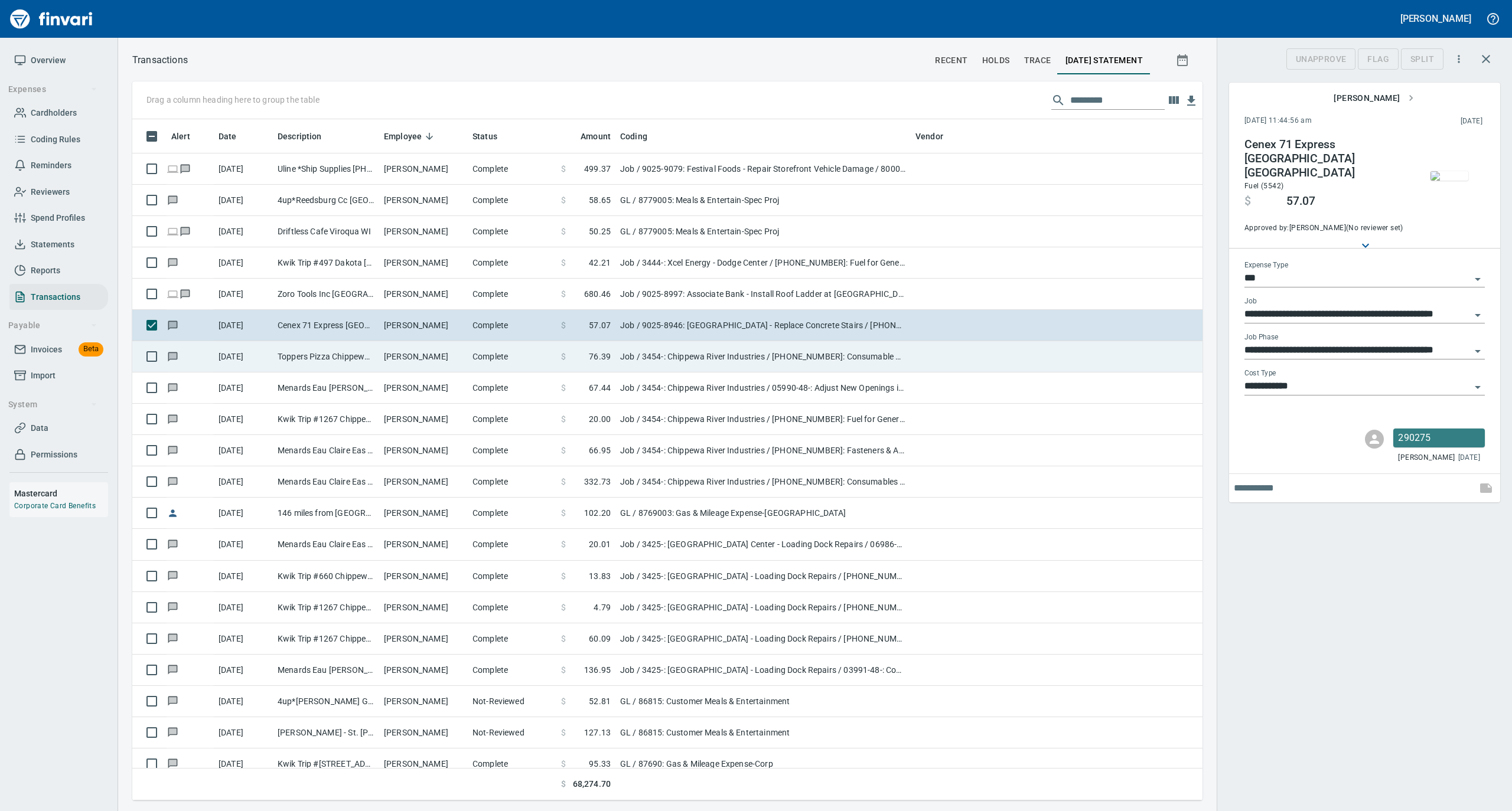
click at [473, 360] on td "Complete" at bounding box center [512, 357] width 88 height 32
type input "**********"
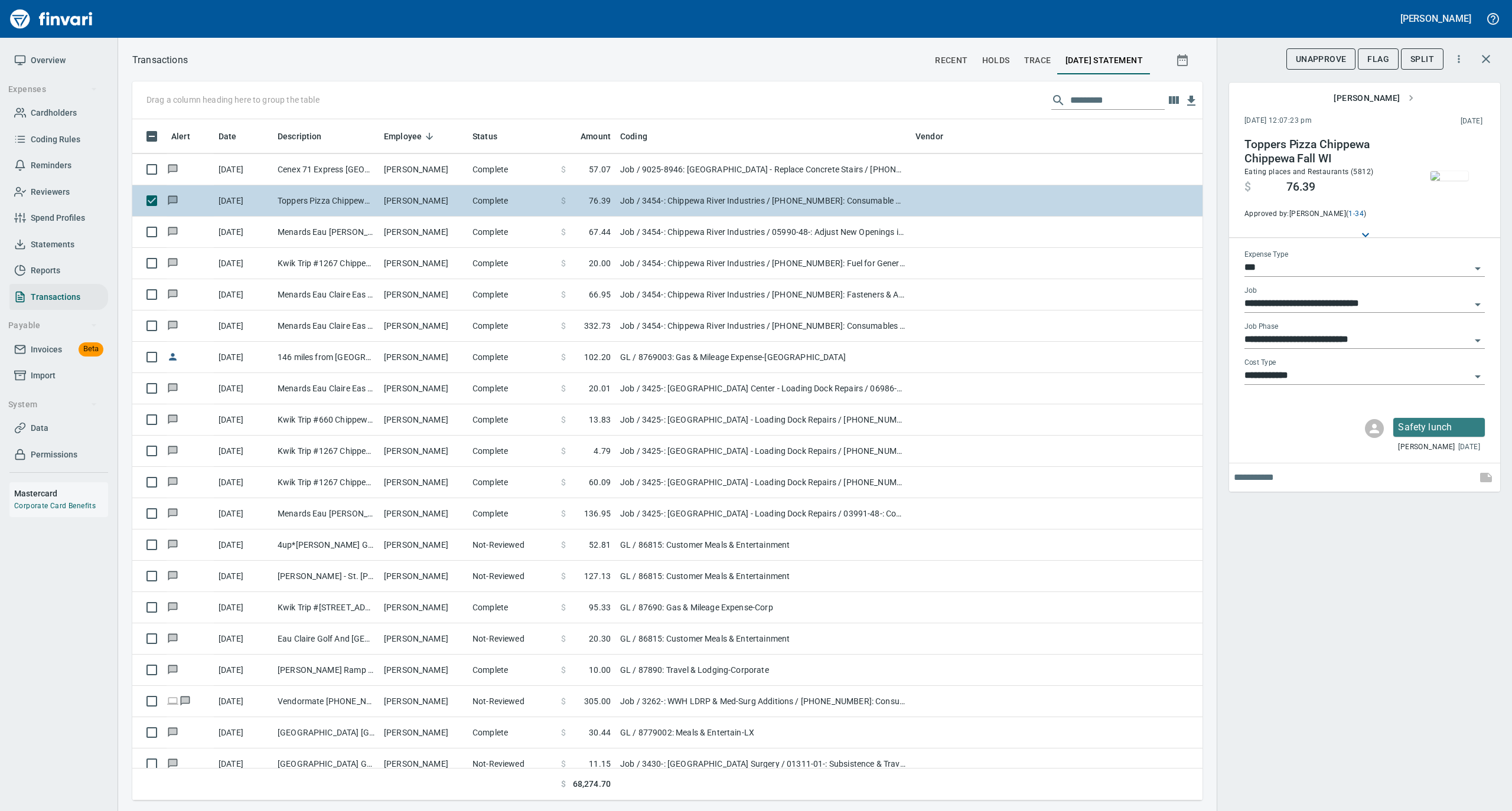
scroll to position [157, 0]
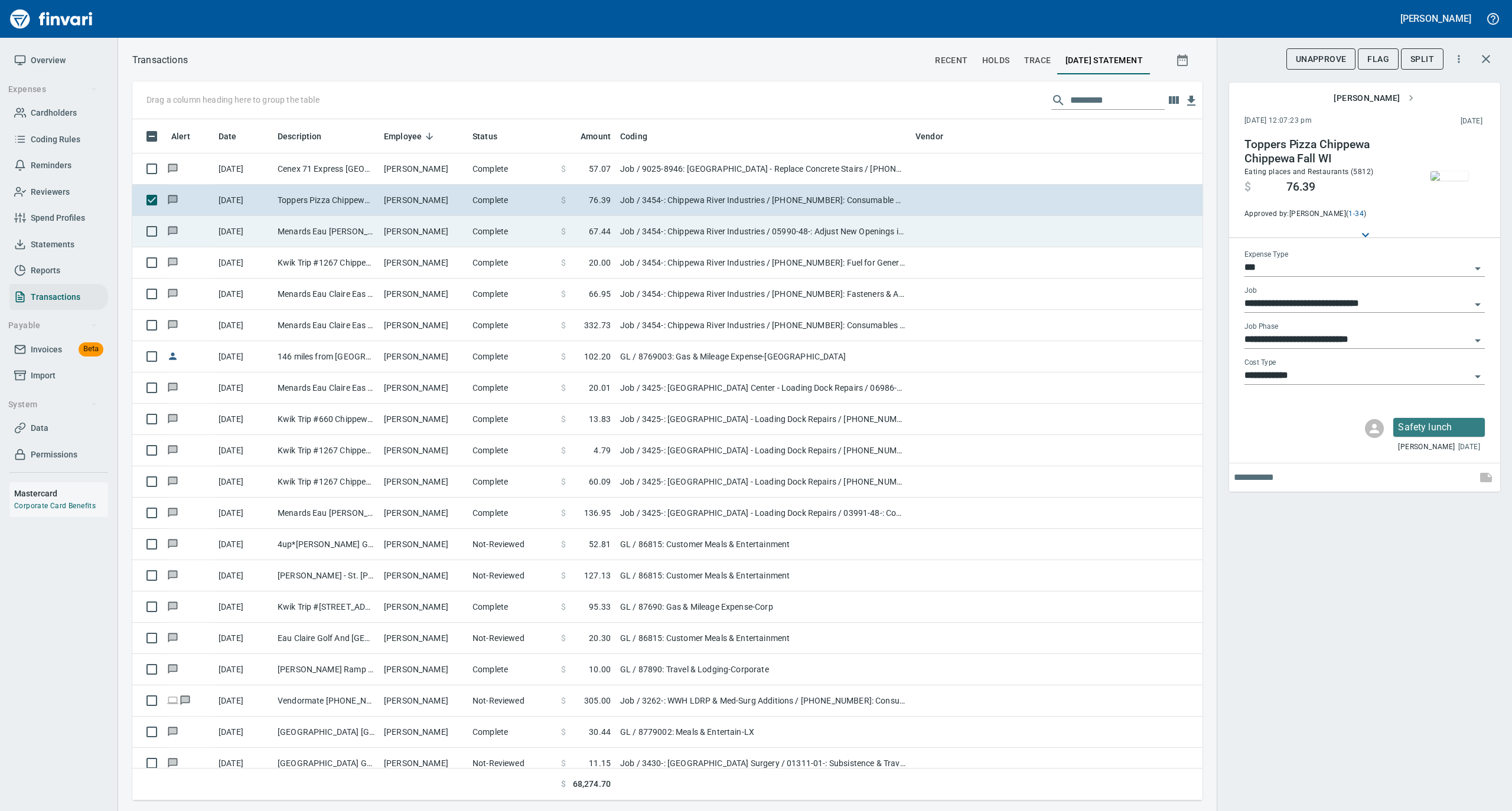
click at [396, 230] on td "Vernon Shaver" at bounding box center [423, 231] width 88 height 32
type input "**********"
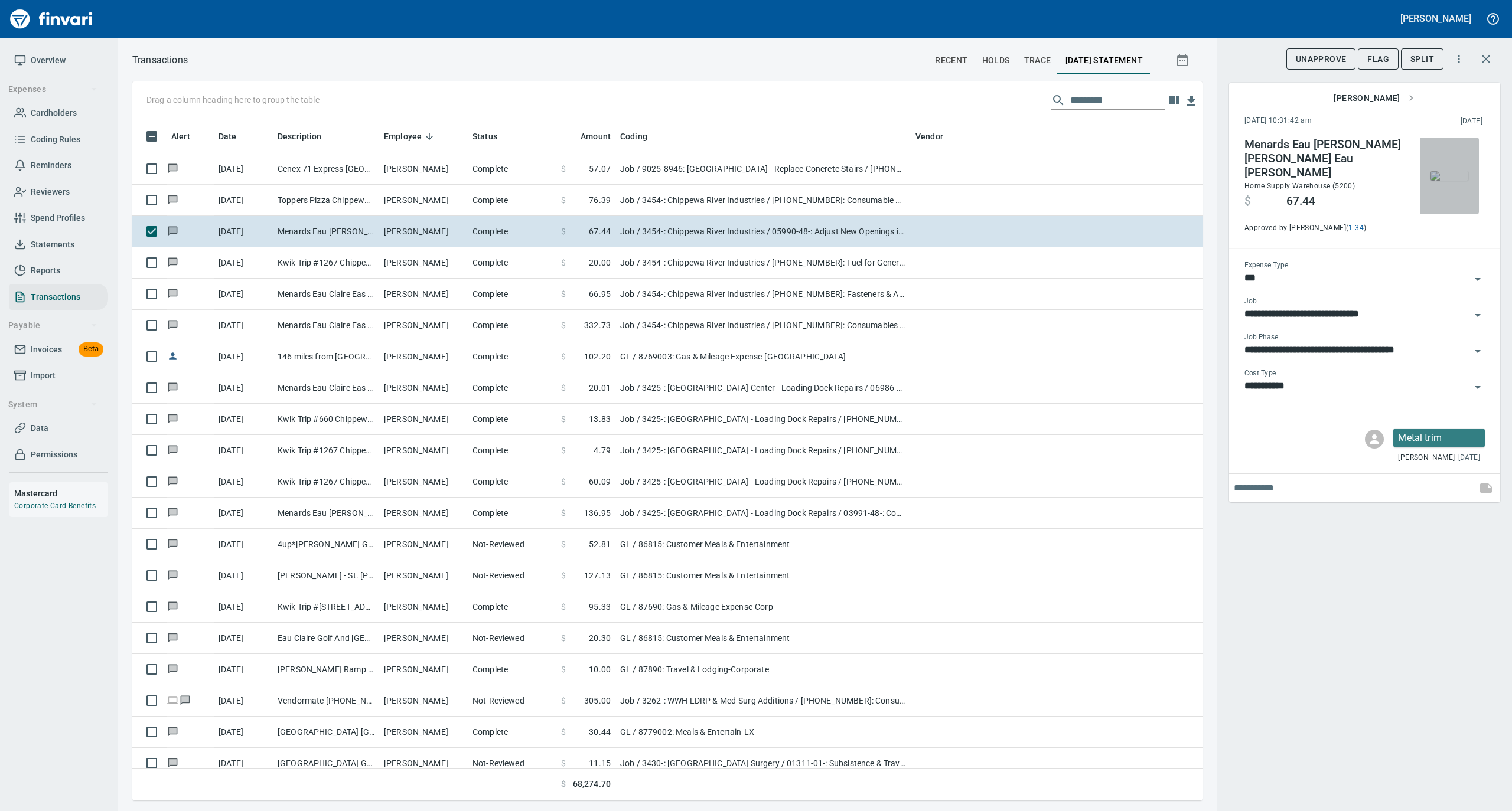
click at [1443, 172] on img "button" at bounding box center [1449, 176] width 37 height 10
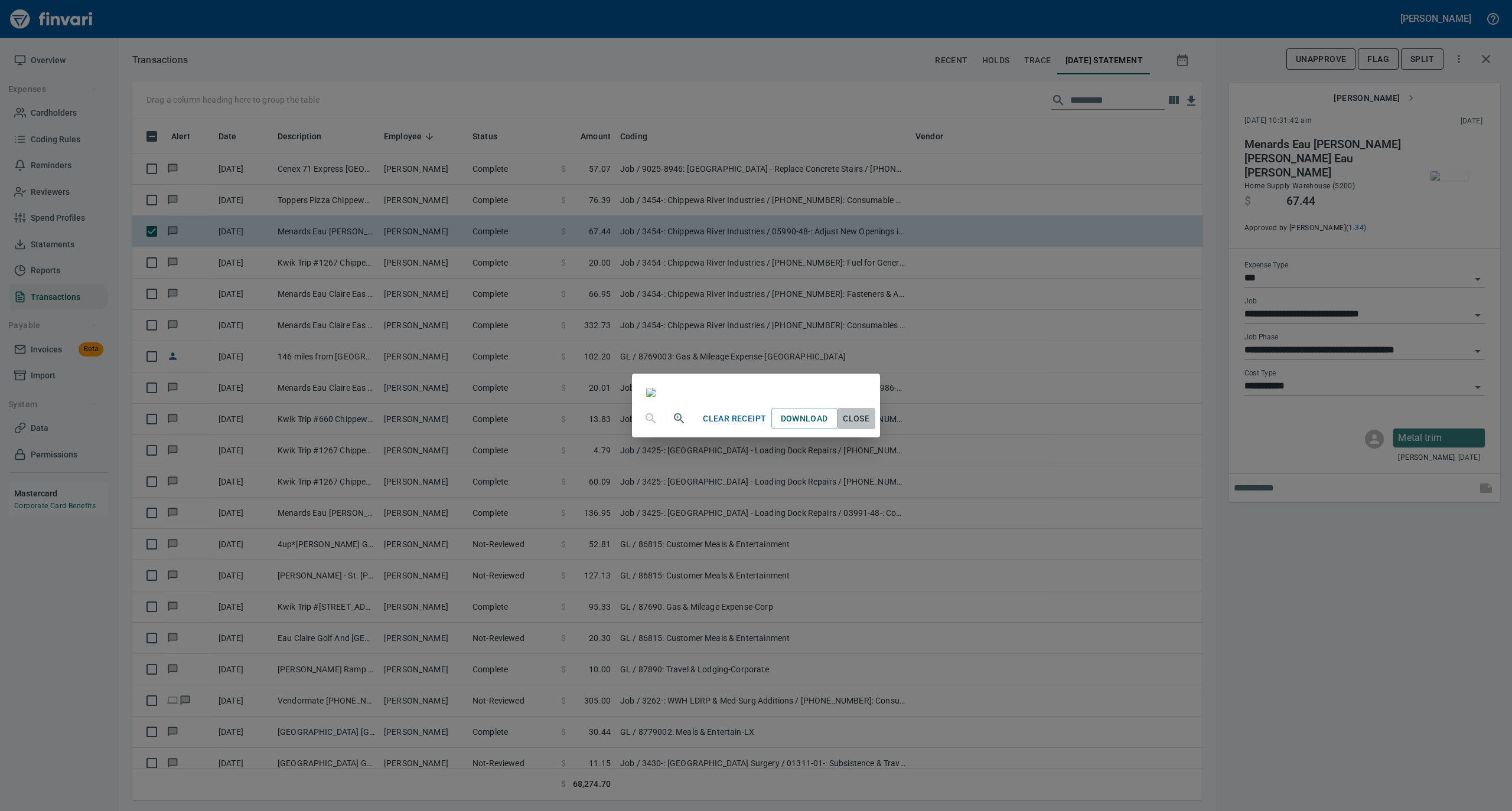
click at [871, 427] on span "Close" at bounding box center [856, 418] width 29 height 14
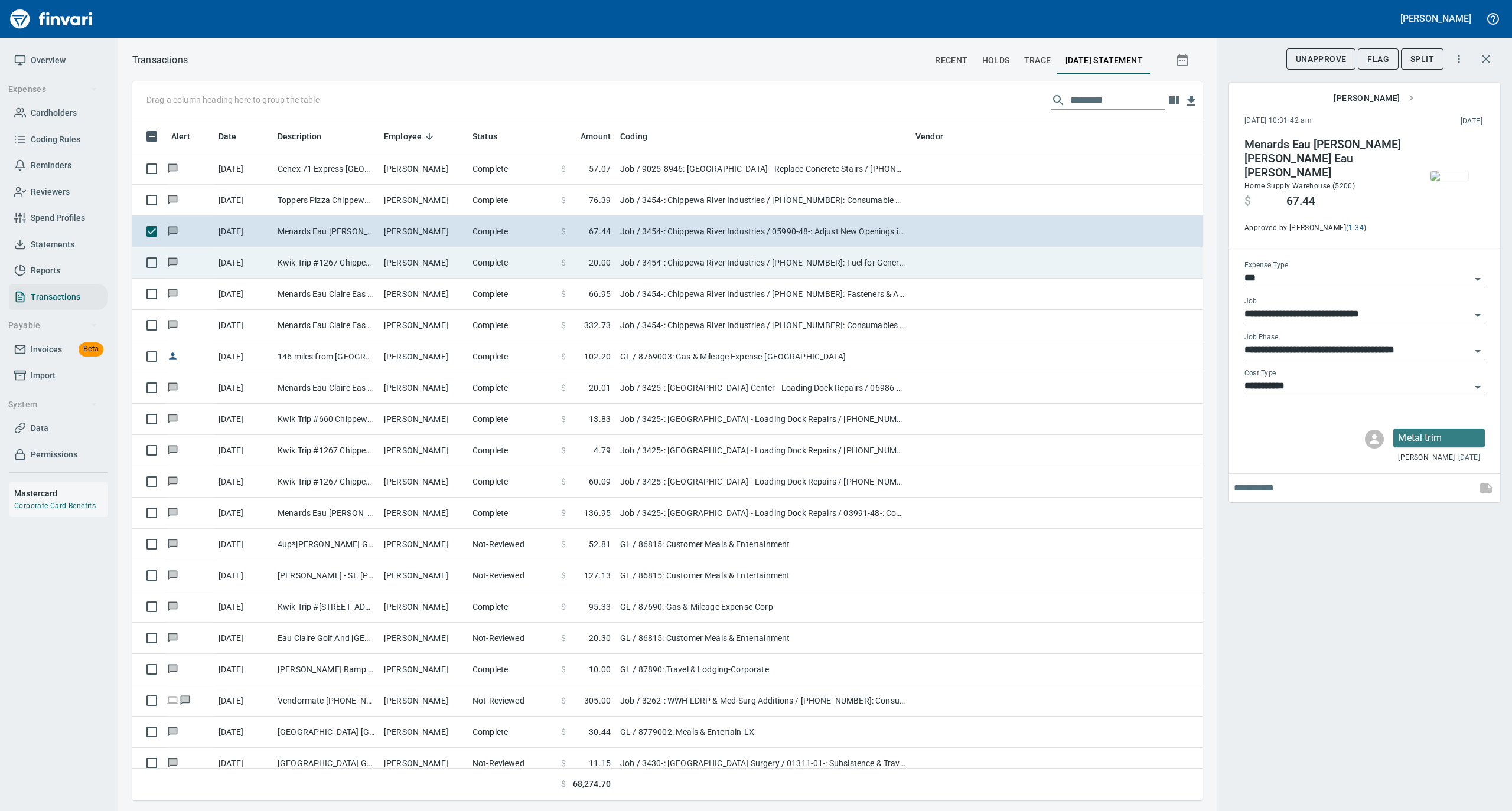
click at [401, 270] on td "Vernon Shaver" at bounding box center [423, 263] width 88 height 32
type input "**********"
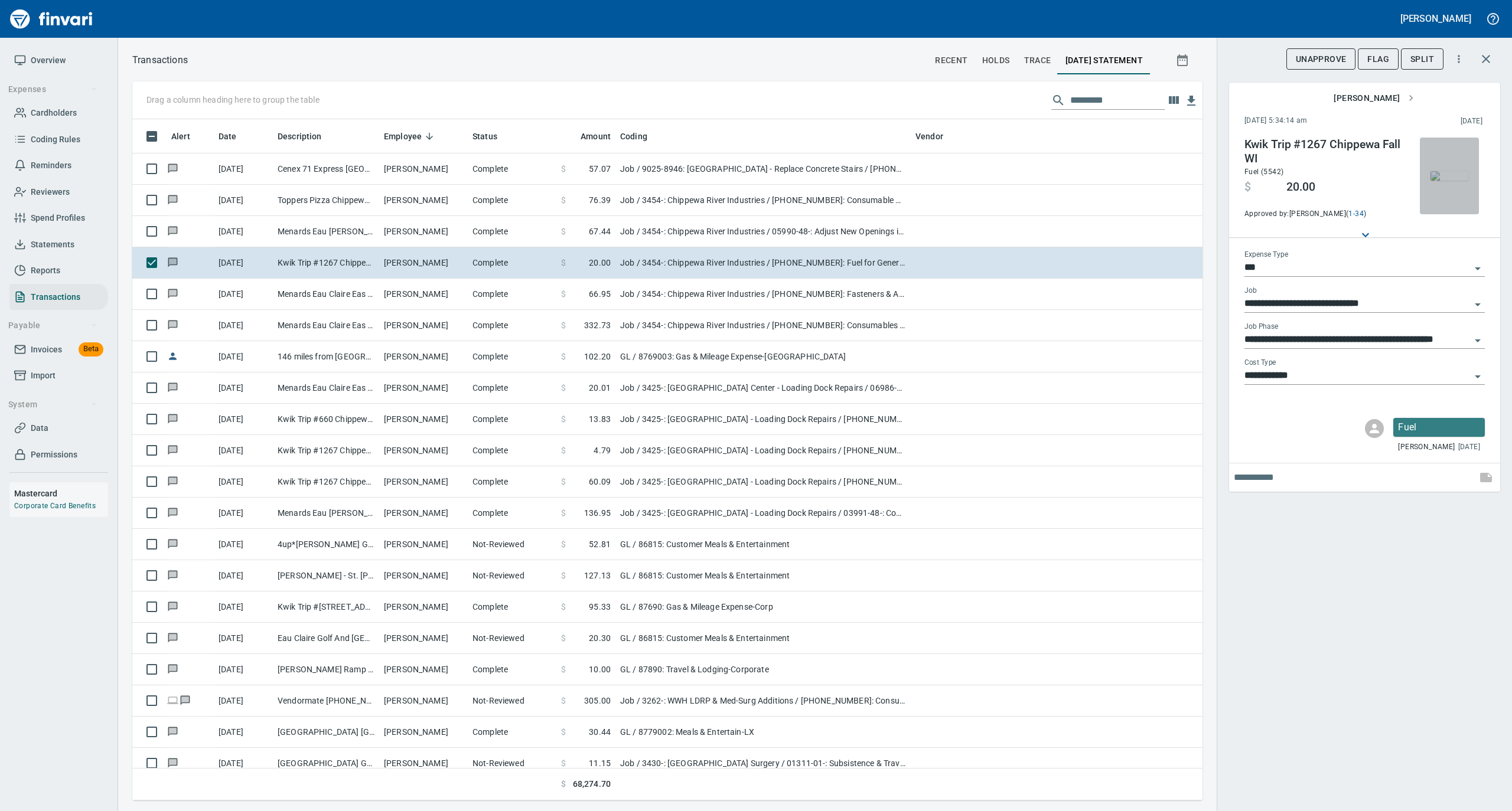
click at [1453, 180] on img "button" at bounding box center [1449, 176] width 37 height 10
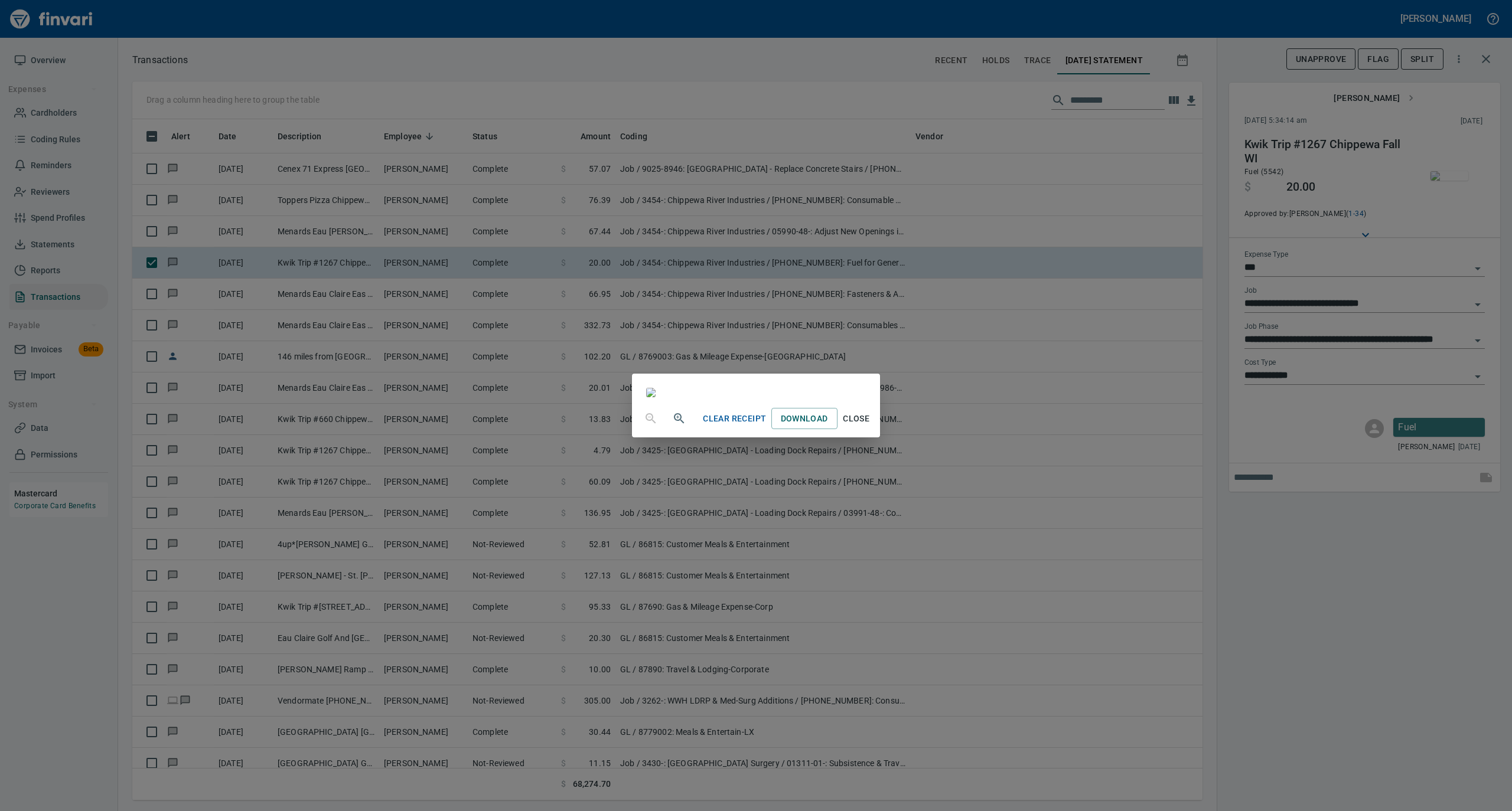
drag, startPoint x: 966, startPoint y: 711, endPoint x: 980, endPoint y: 711, distance: 14.0
click at [871, 427] on span "Close" at bounding box center [856, 418] width 29 height 14
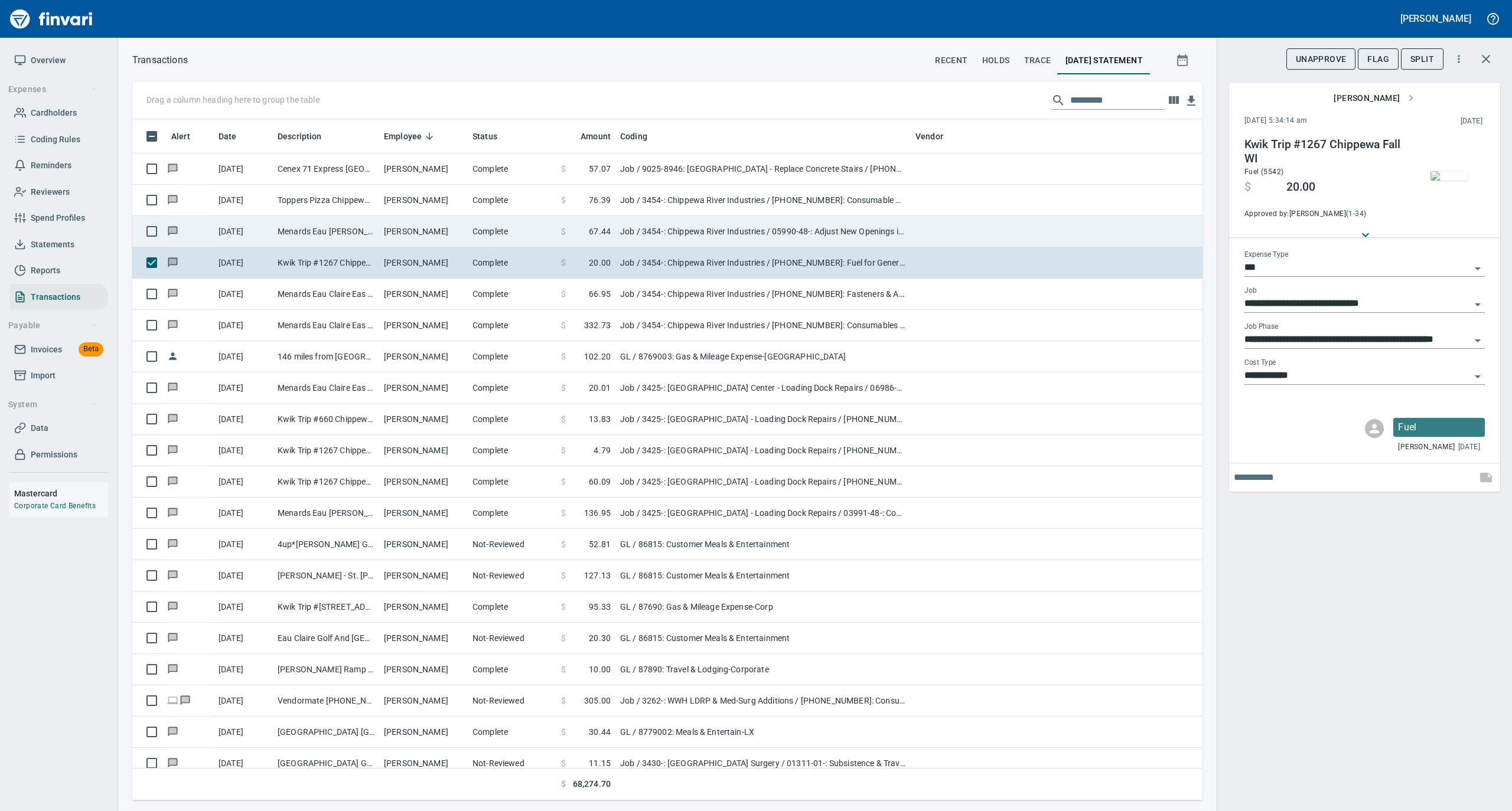
click at [431, 239] on td "Vernon Shaver" at bounding box center [423, 231] width 88 height 32
type input "**********"
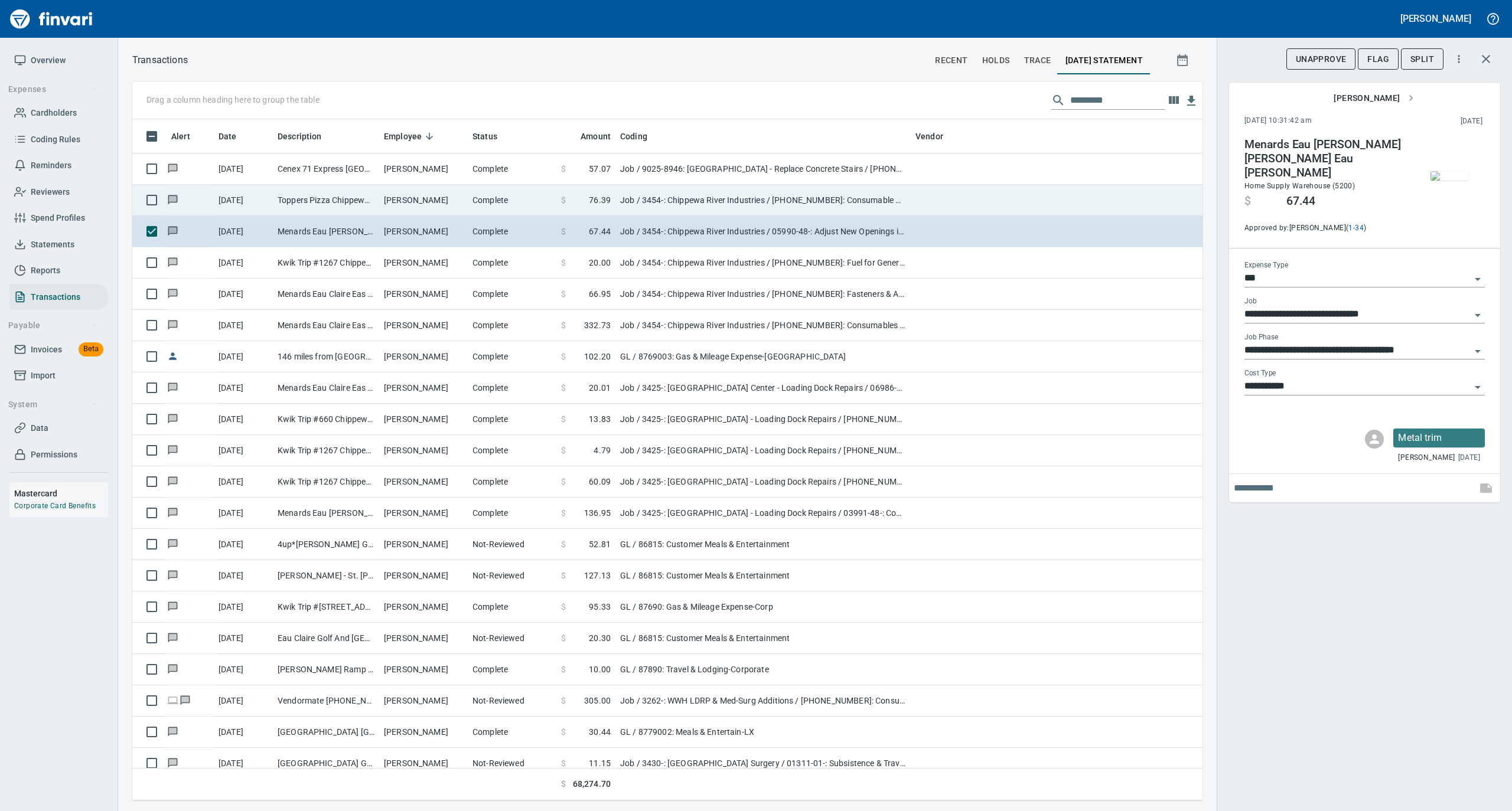
click at [424, 198] on td "Vernon Shaver" at bounding box center [423, 200] width 88 height 32
type input "**********"
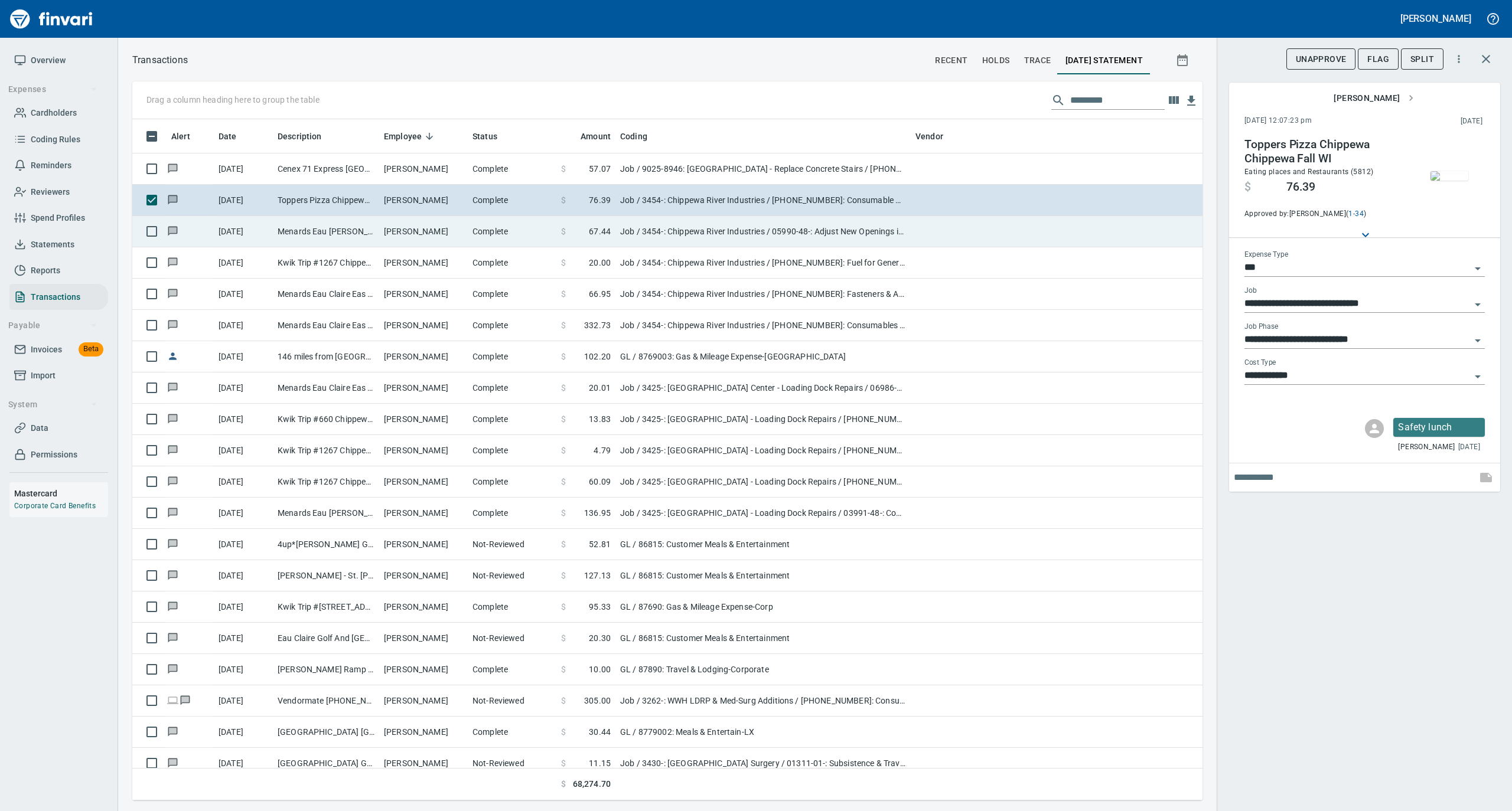
click at [468, 240] on td "Complete" at bounding box center [512, 231] width 88 height 32
type input "**********"
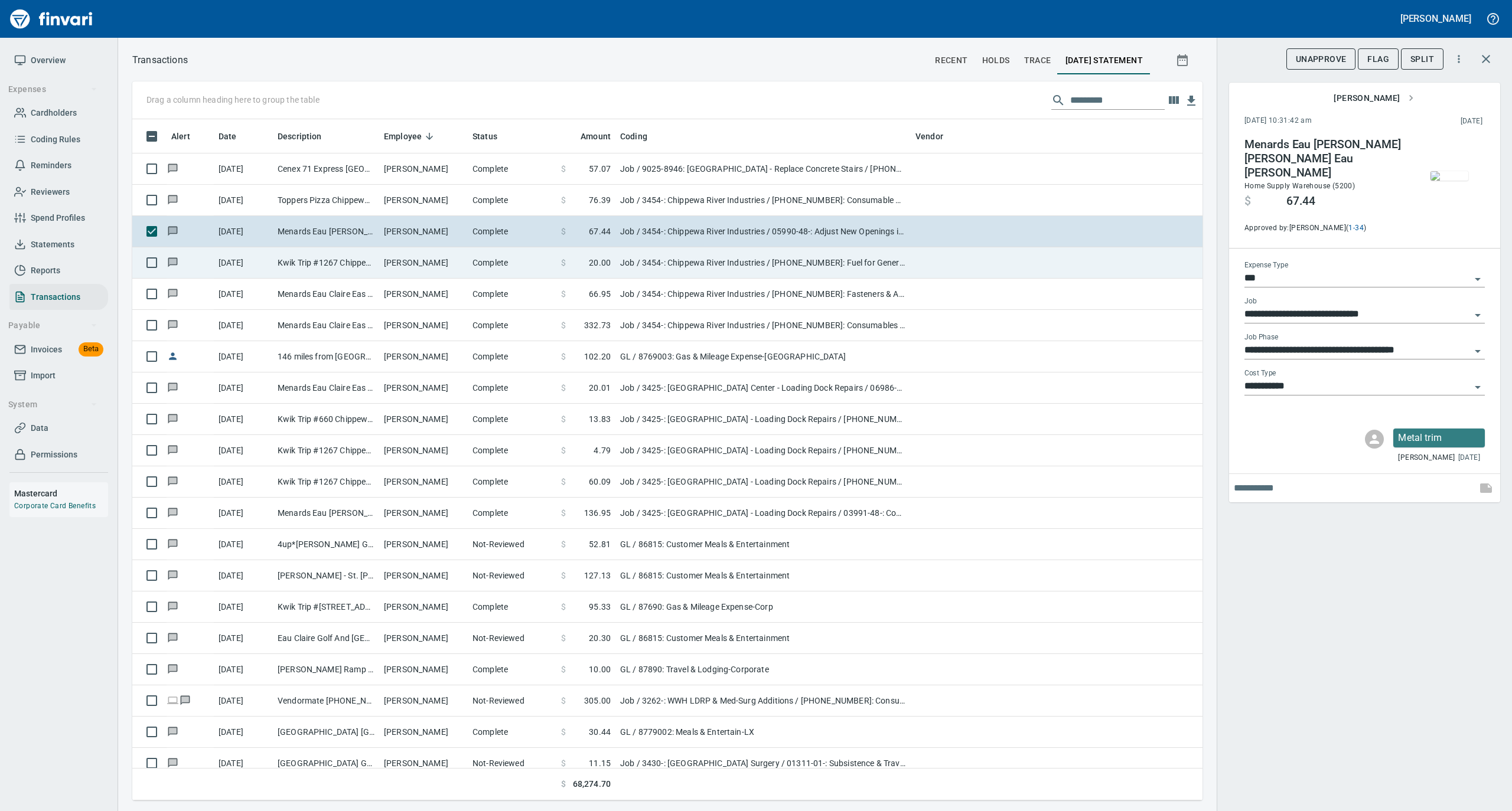
click at [449, 264] on td "Vernon Shaver" at bounding box center [423, 263] width 88 height 32
type input "**********"
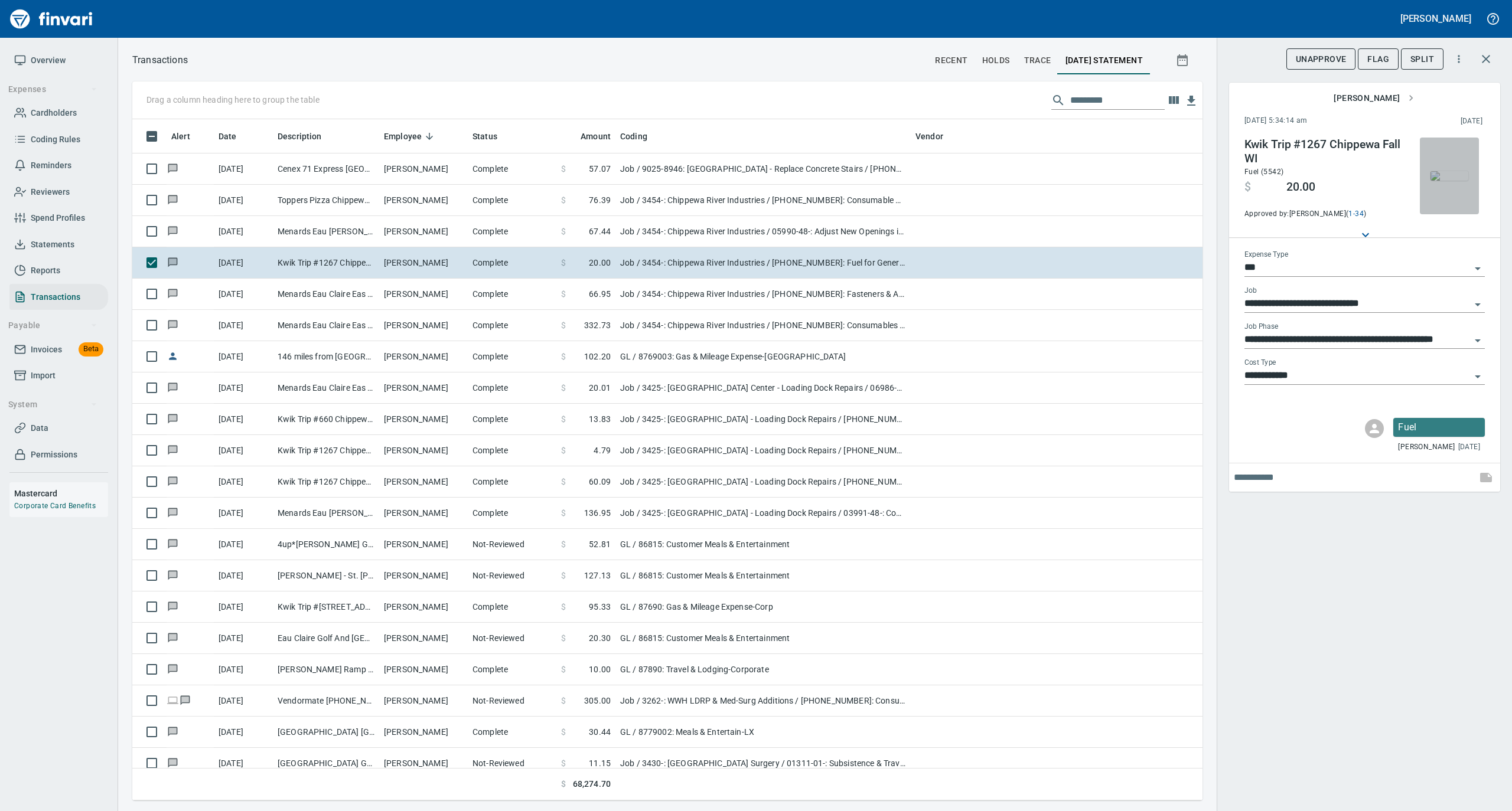
click at [1456, 176] on img "button" at bounding box center [1449, 176] width 37 height 10
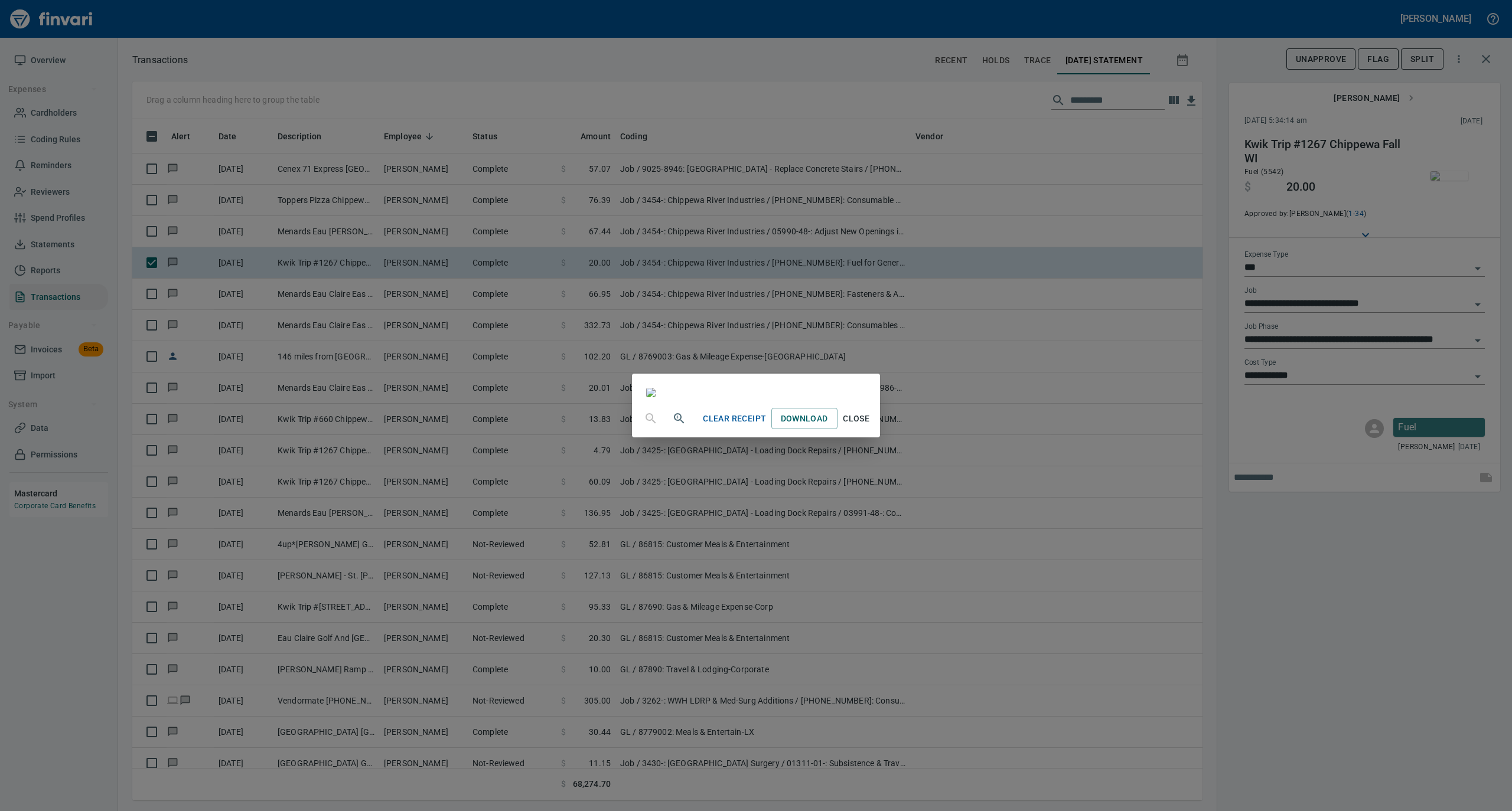
click at [879, 437] on div "Clear Receipt Download Close" at bounding box center [756, 418] width 247 height 37
click at [871, 427] on span "Close" at bounding box center [856, 418] width 29 height 14
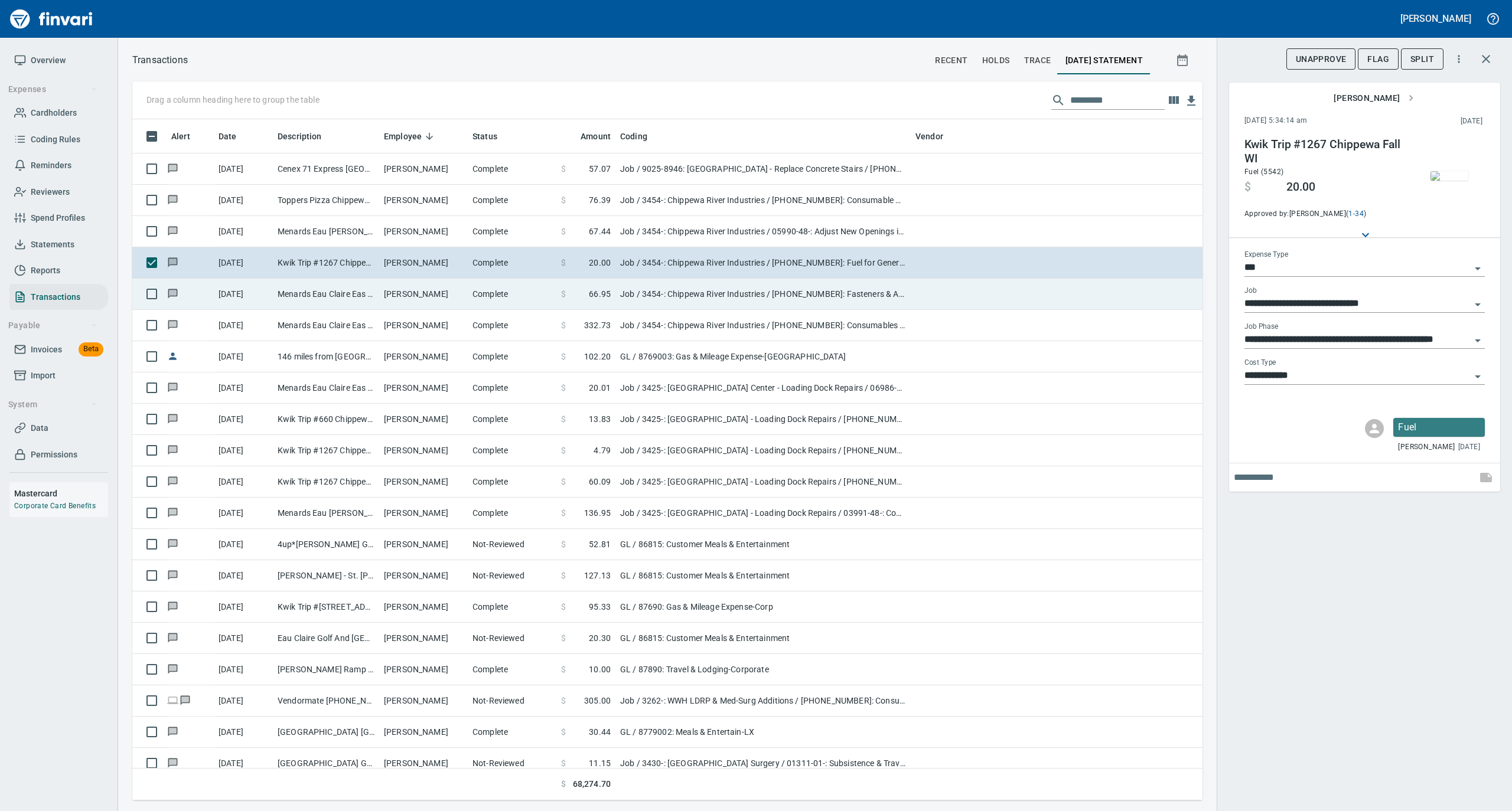
click at [447, 302] on td "Vernon Shaver" at bounding box center [423, 294] width 88 height 32
type input "**********"
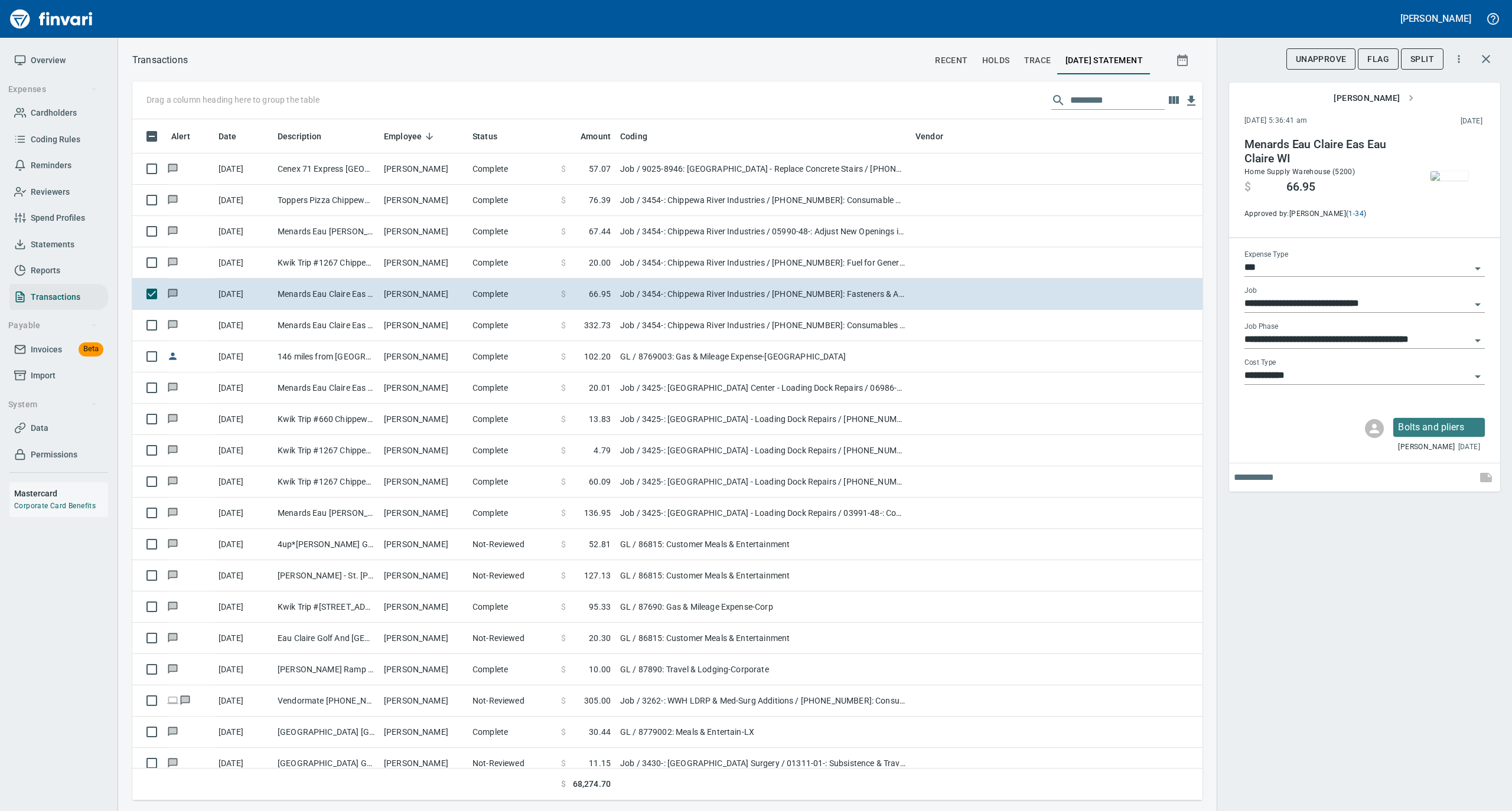
click at [1443, 173] on img "button" at bounding box center [1449, 176] width 37 height 10
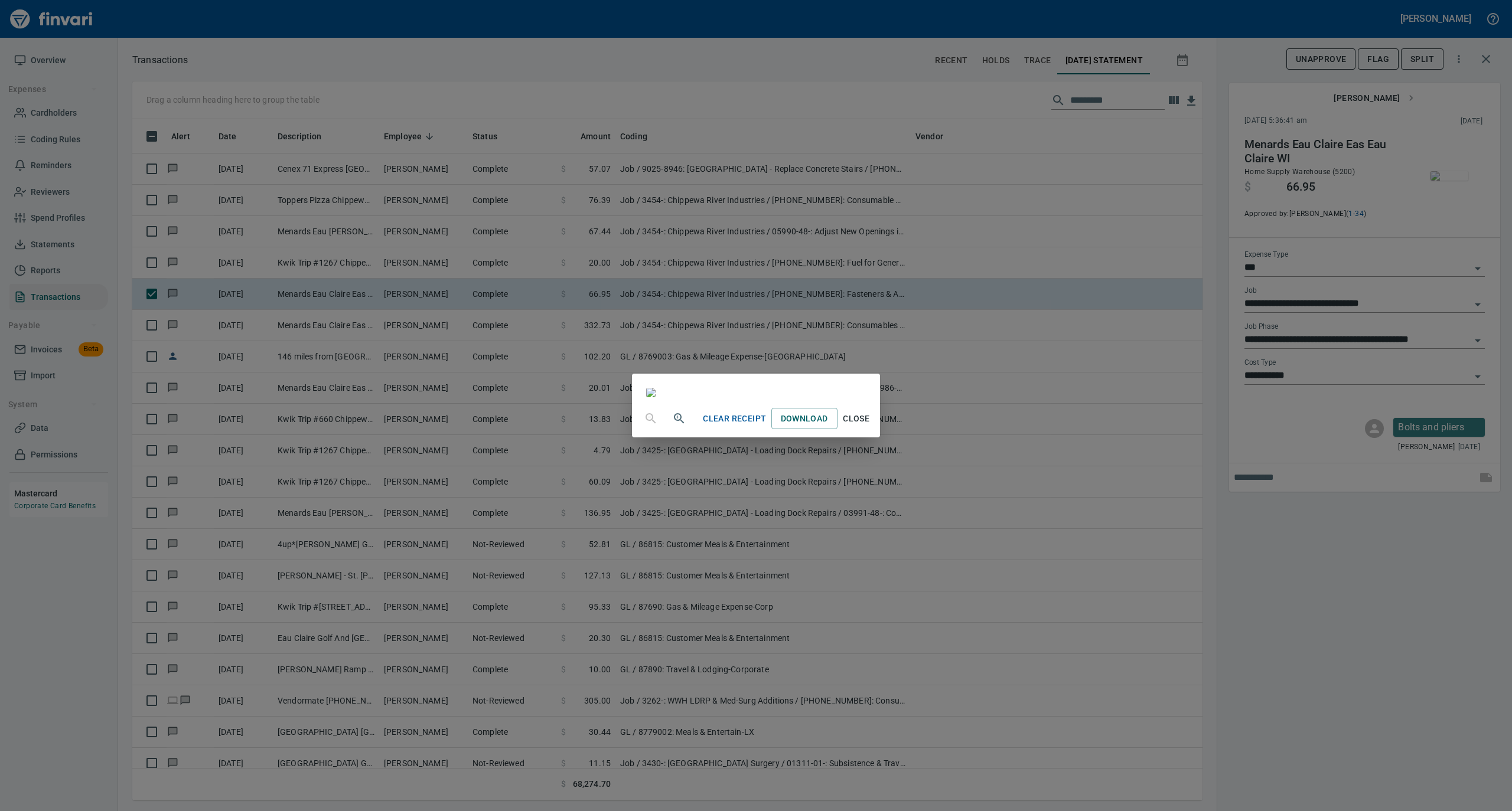
click at [871, 427] on span "Close" at bounding box center [856, 418] width 29 height 14
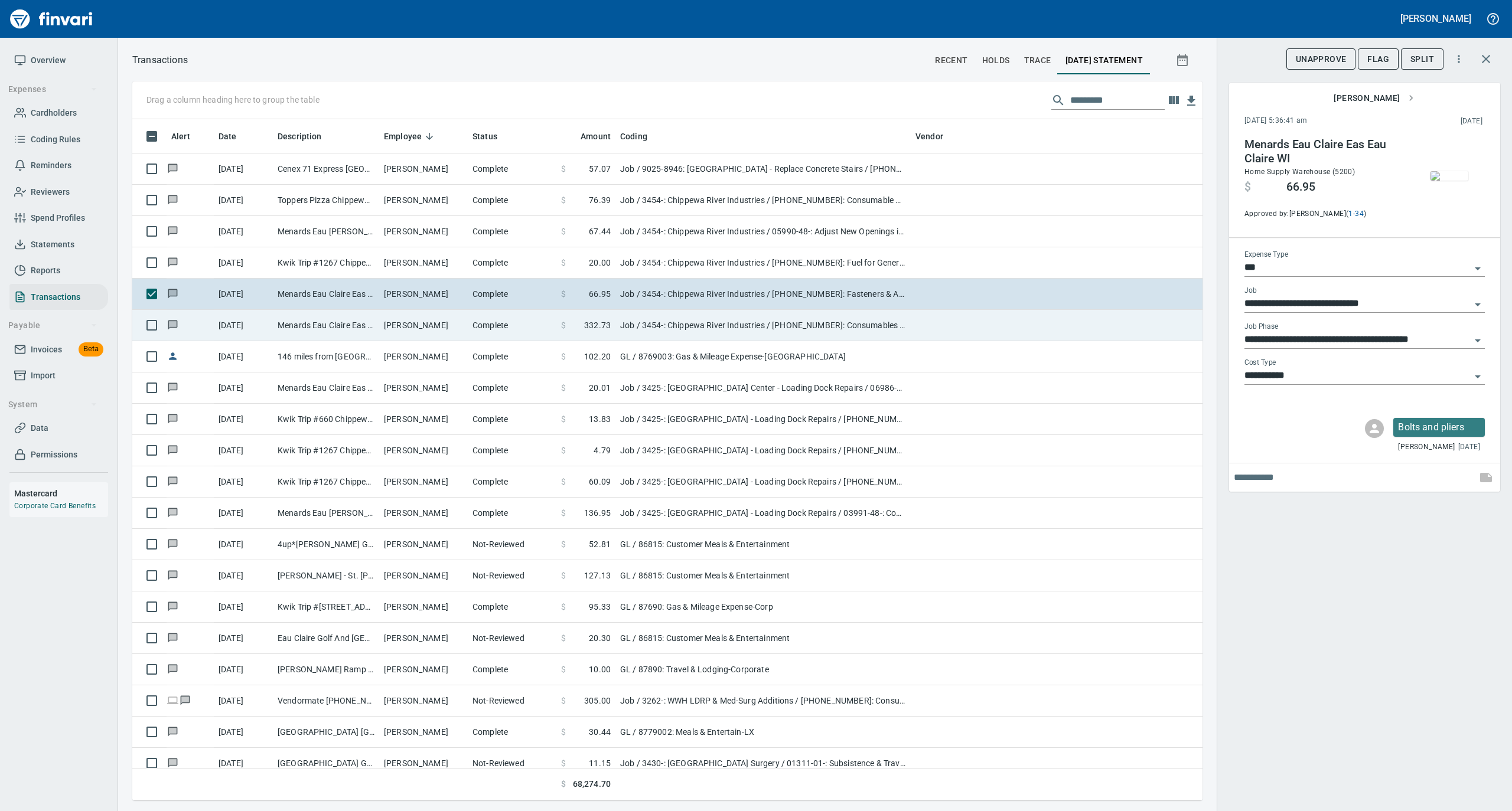
click at [490, 332] on td "Complete" at bounding box center [512, 325] width 88 height 32
type input "**********"
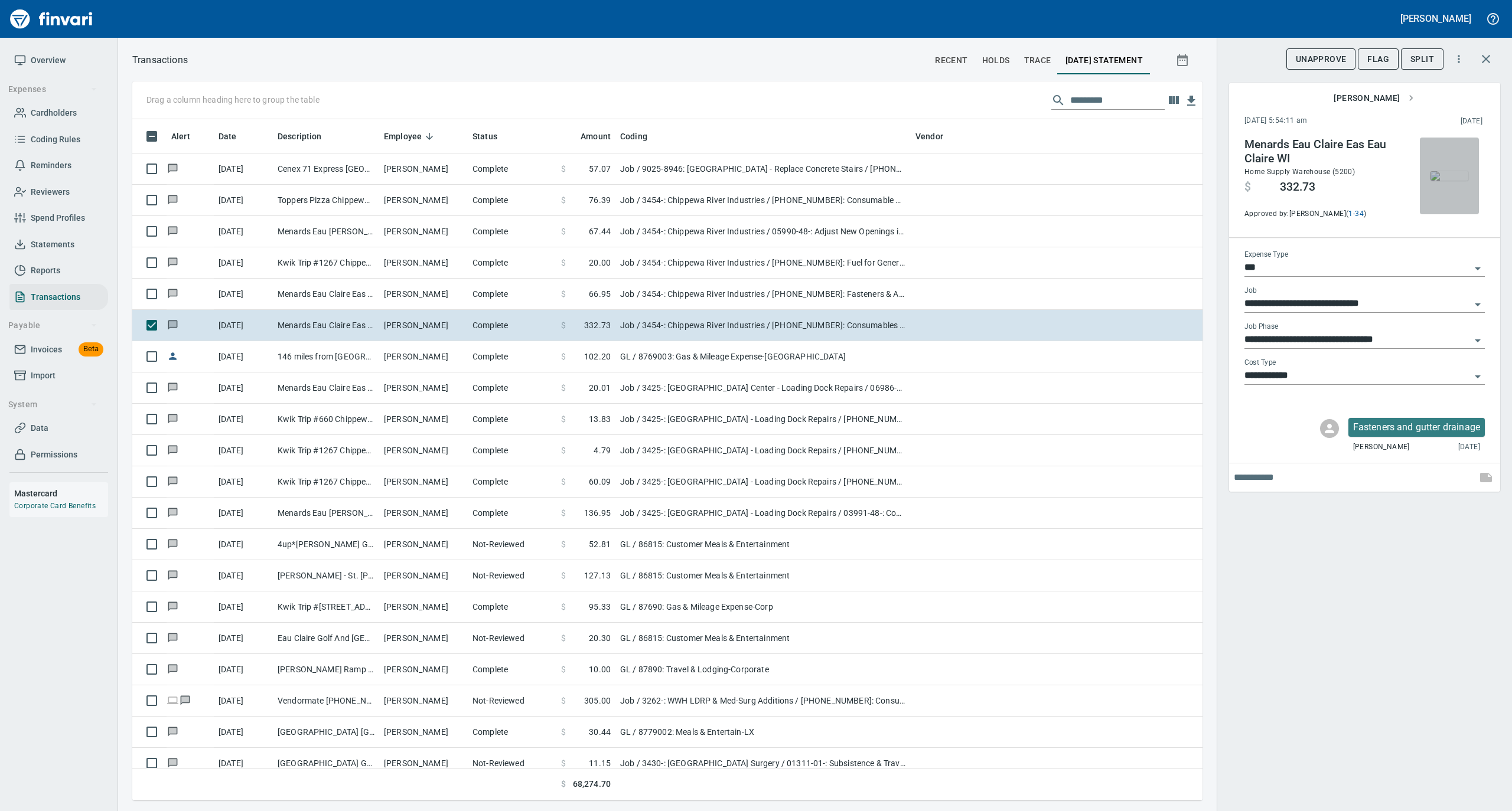
click at [1446, 178] on img "button" at bounding box center [1449, 176] width 37 height 10
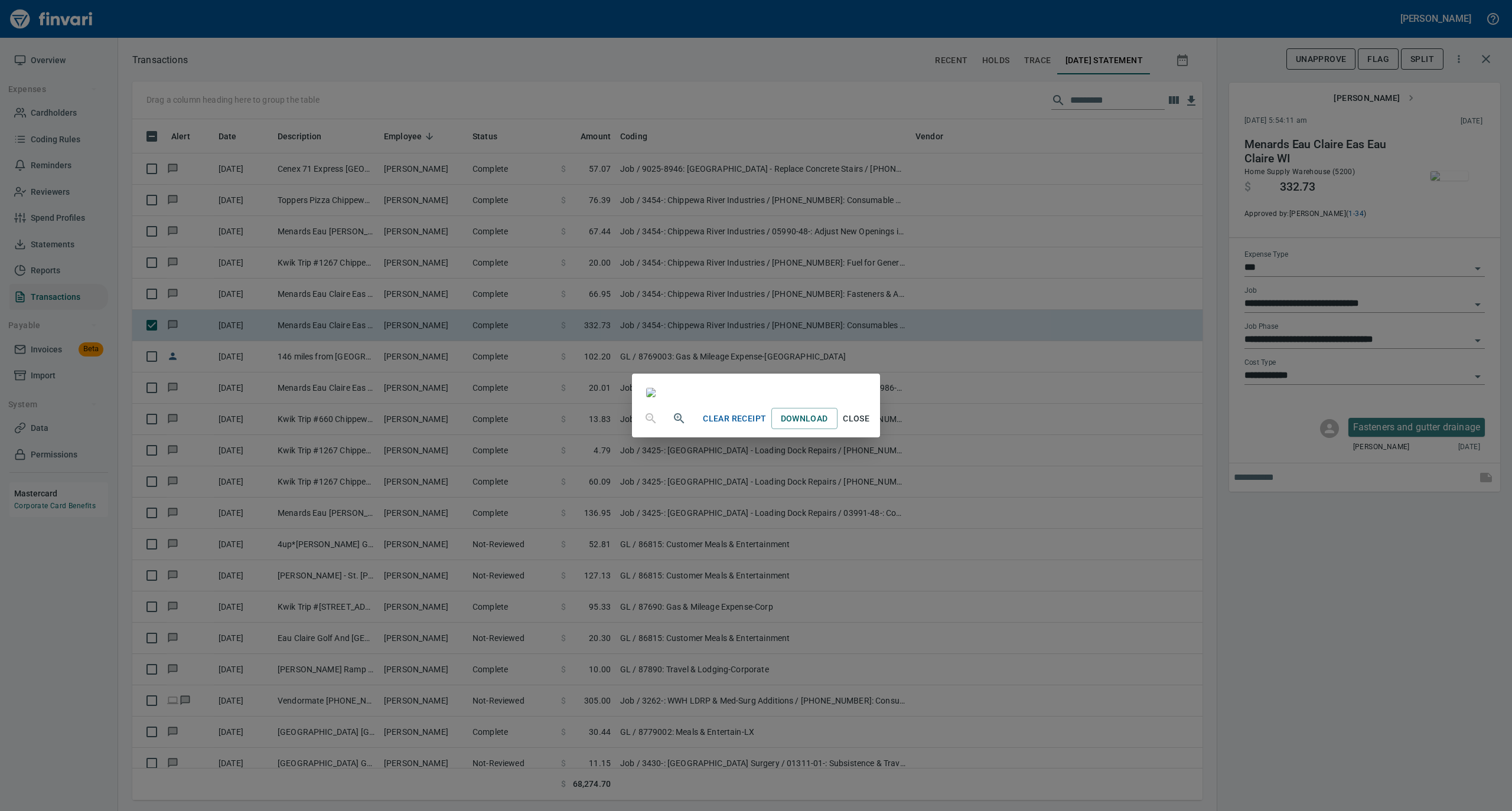
click at [871, 427] on span "Close" at bounding box center [856, 418] width 29 height 14
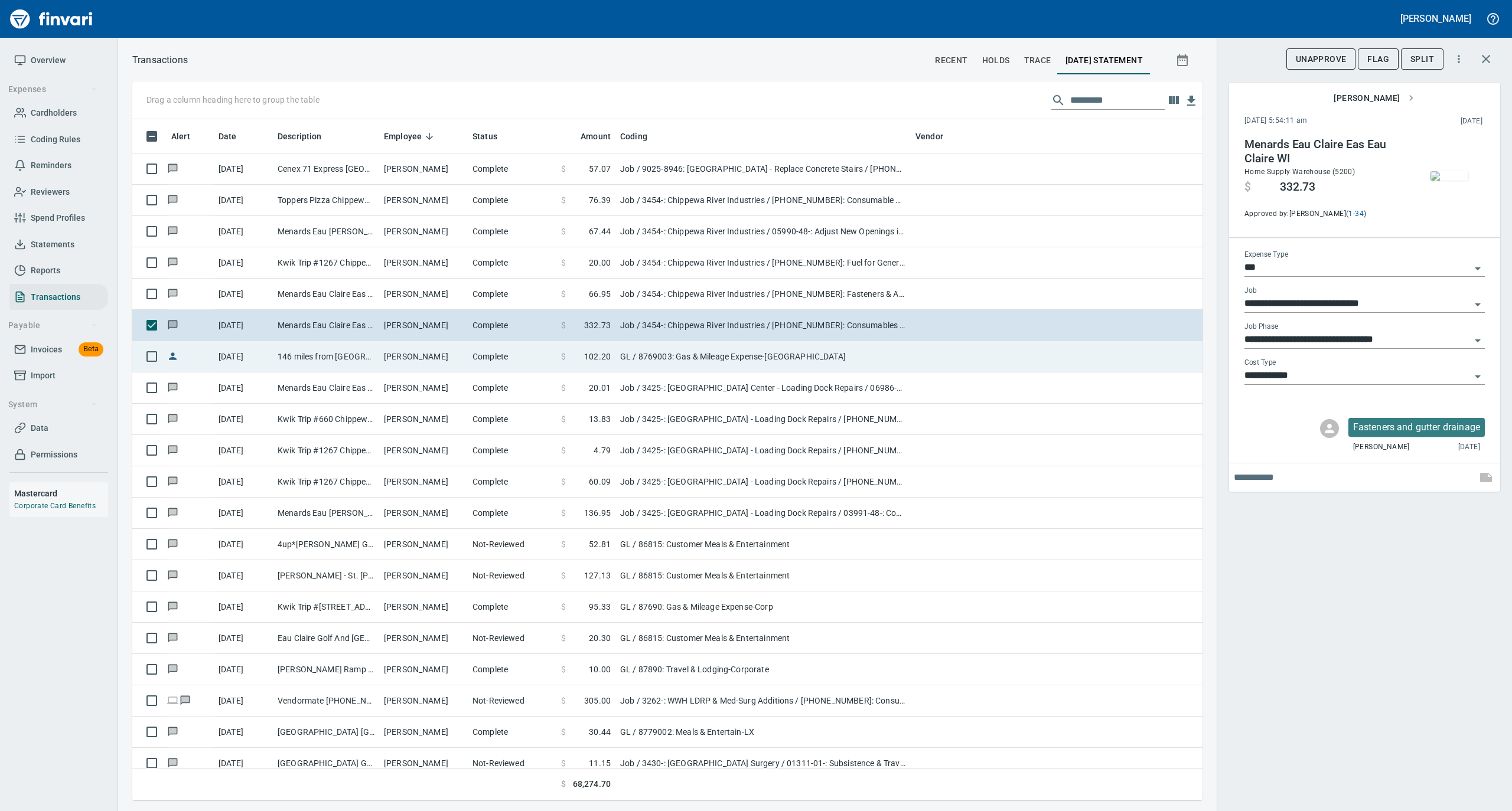
click at [348, 355] on td "146 miles from Bloomer to Stillwater" at bounding box center [326, 357] width 106 height 32
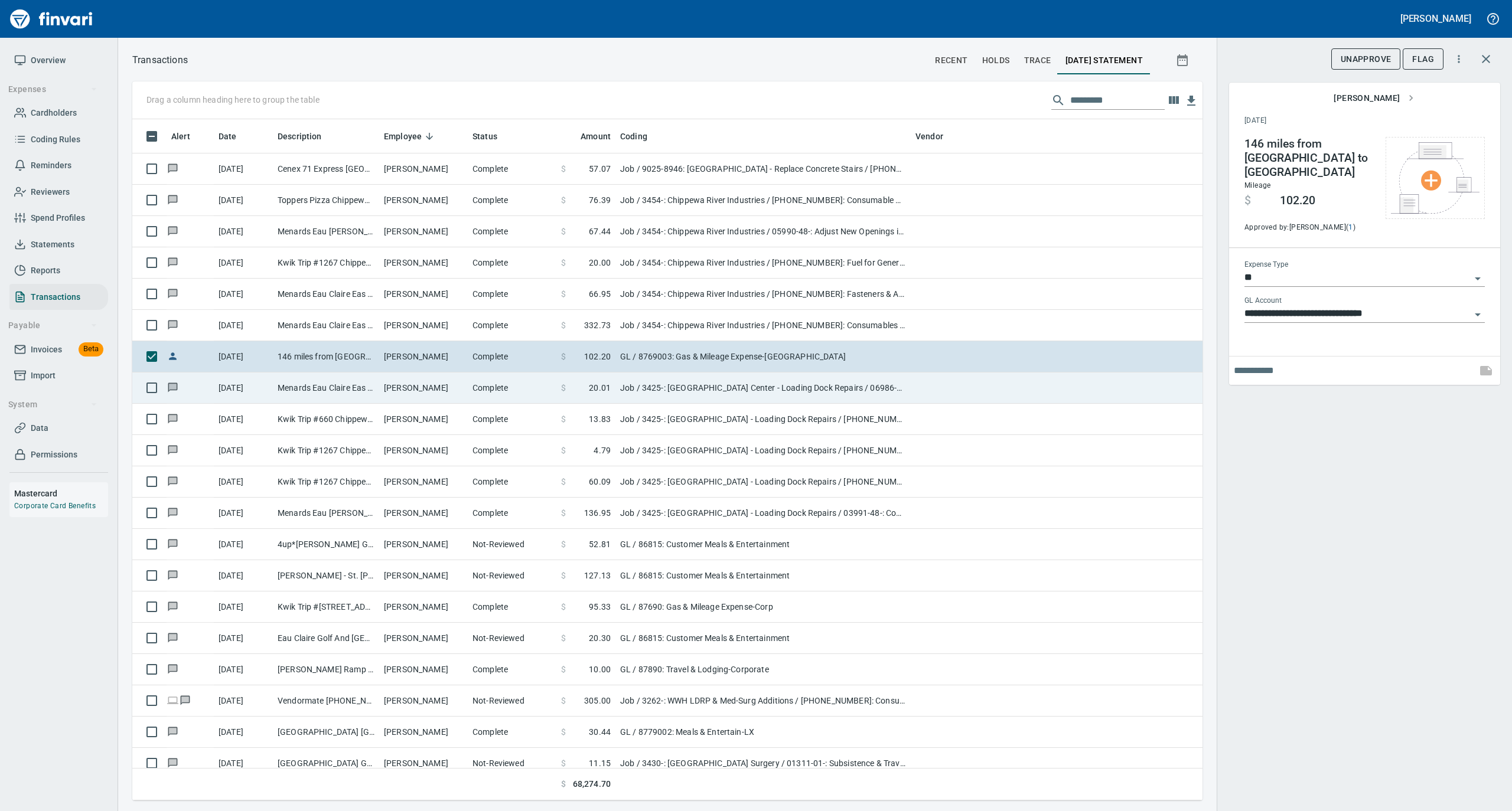
click at [458, 383] on td "Tyson Sanders" at bounding box center [423, 388] width 88 height 32
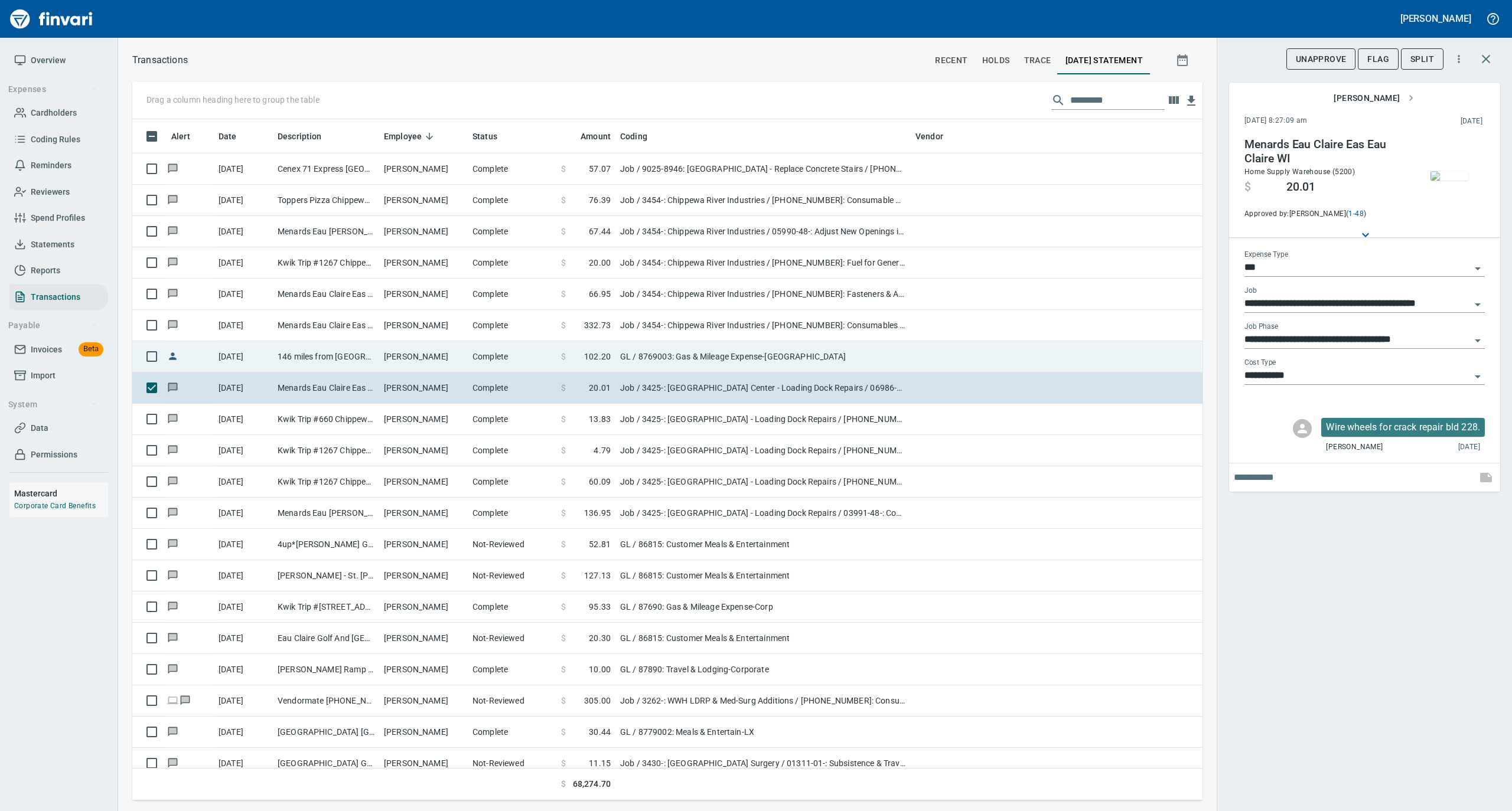
click at [460, 363] on td "Vergene Knudson" at bounding box center [423, 357] width 88 height 32
type input "**"
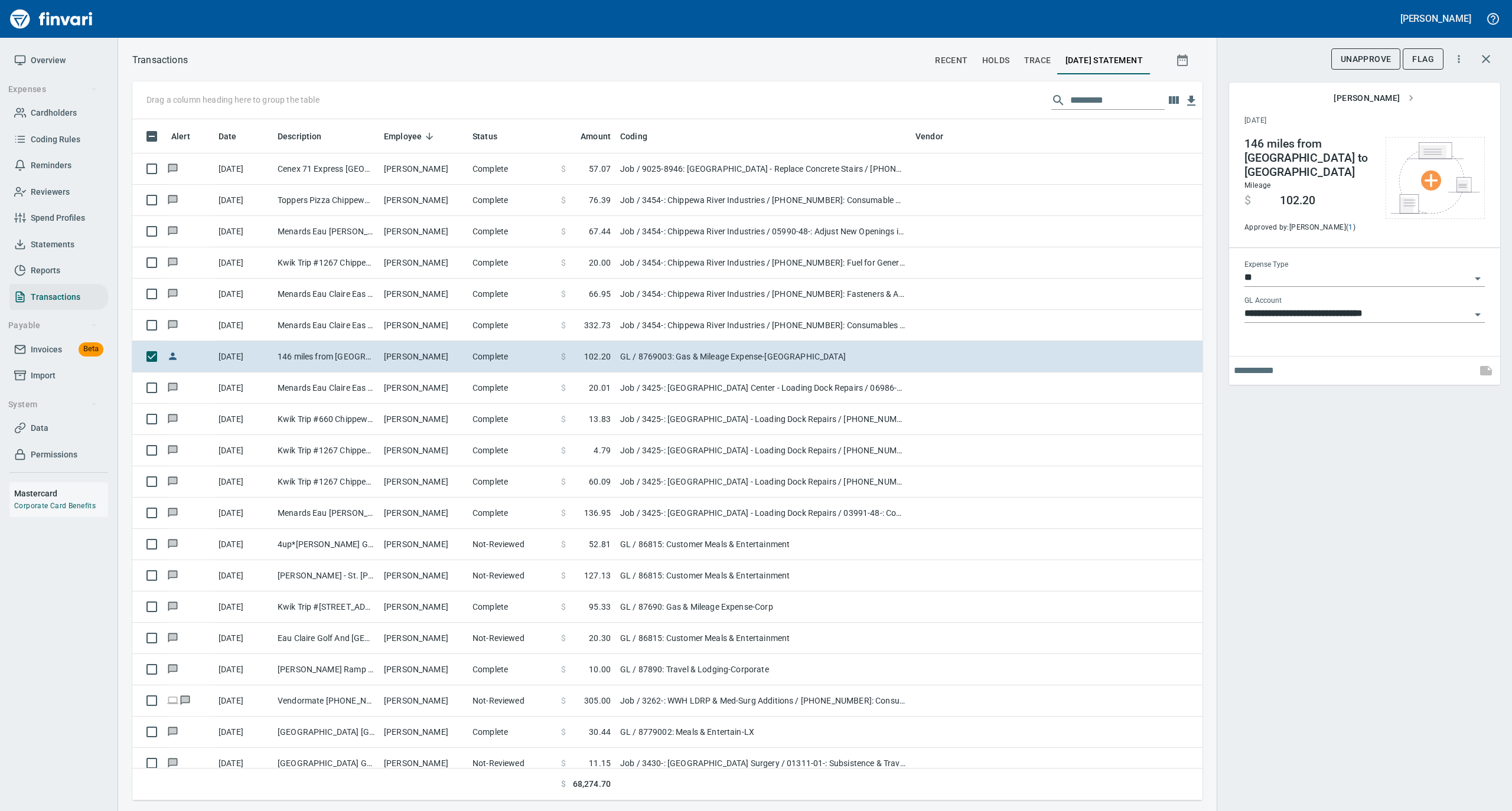
click at [1477, 308] on icon "Open" at bounding box center [1477, 314] width 14 height 14
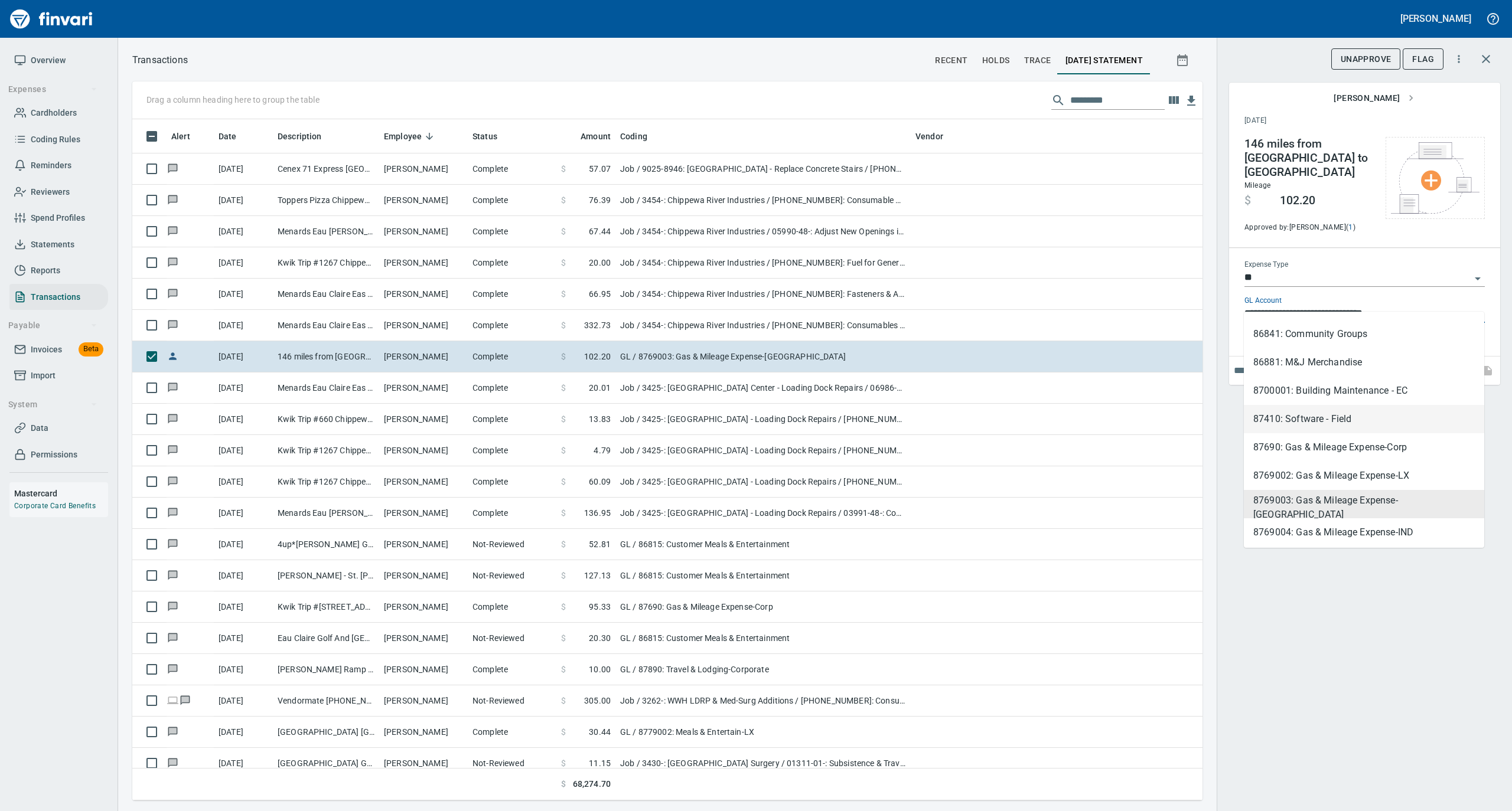
scroll to position [473, 0]
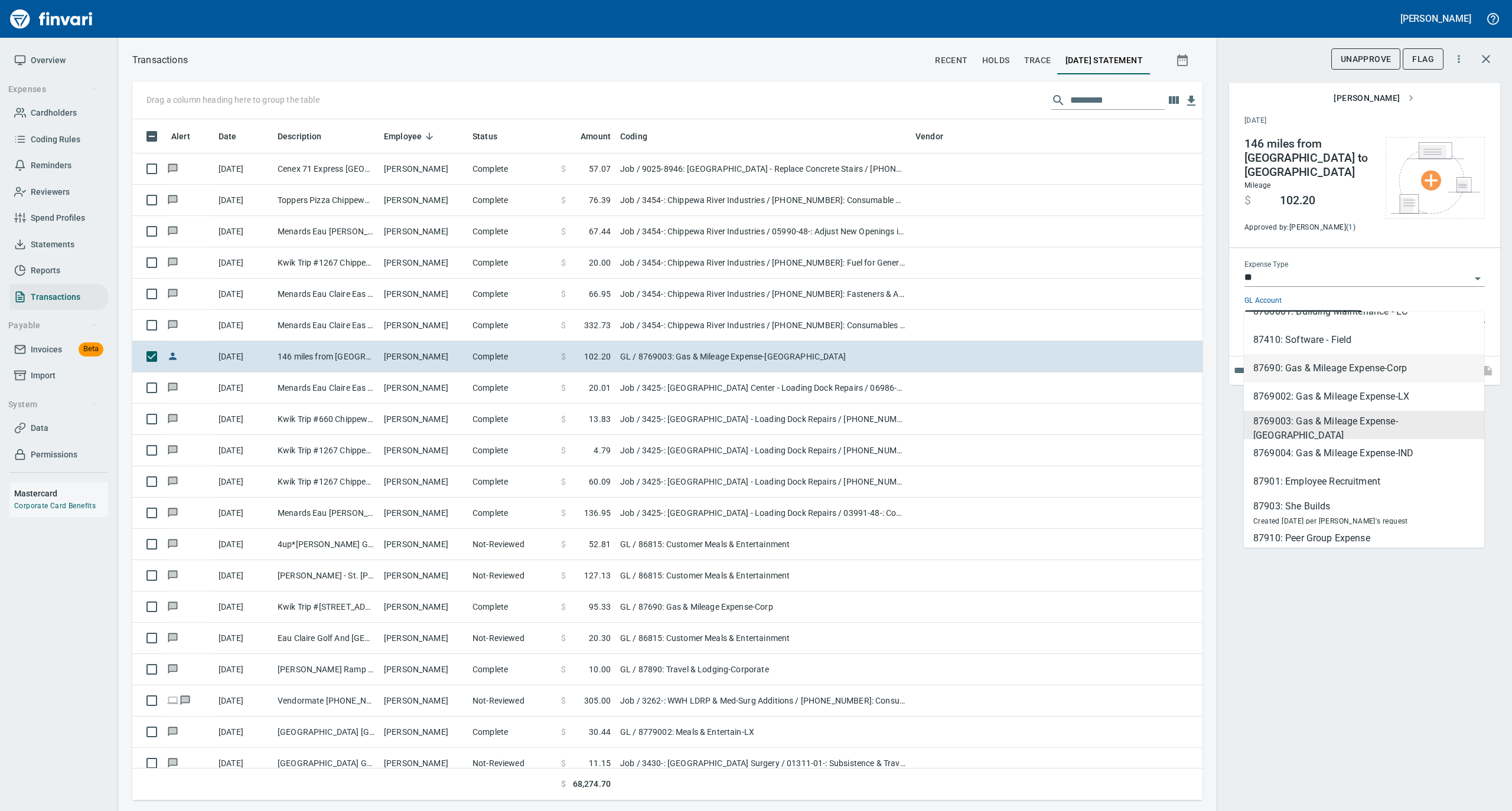
click at [1387, 369] on li "87690: Gas & Mileage Expense-Corp" at bounding box center [1363, 369] width 241 height 29
type input "**********"
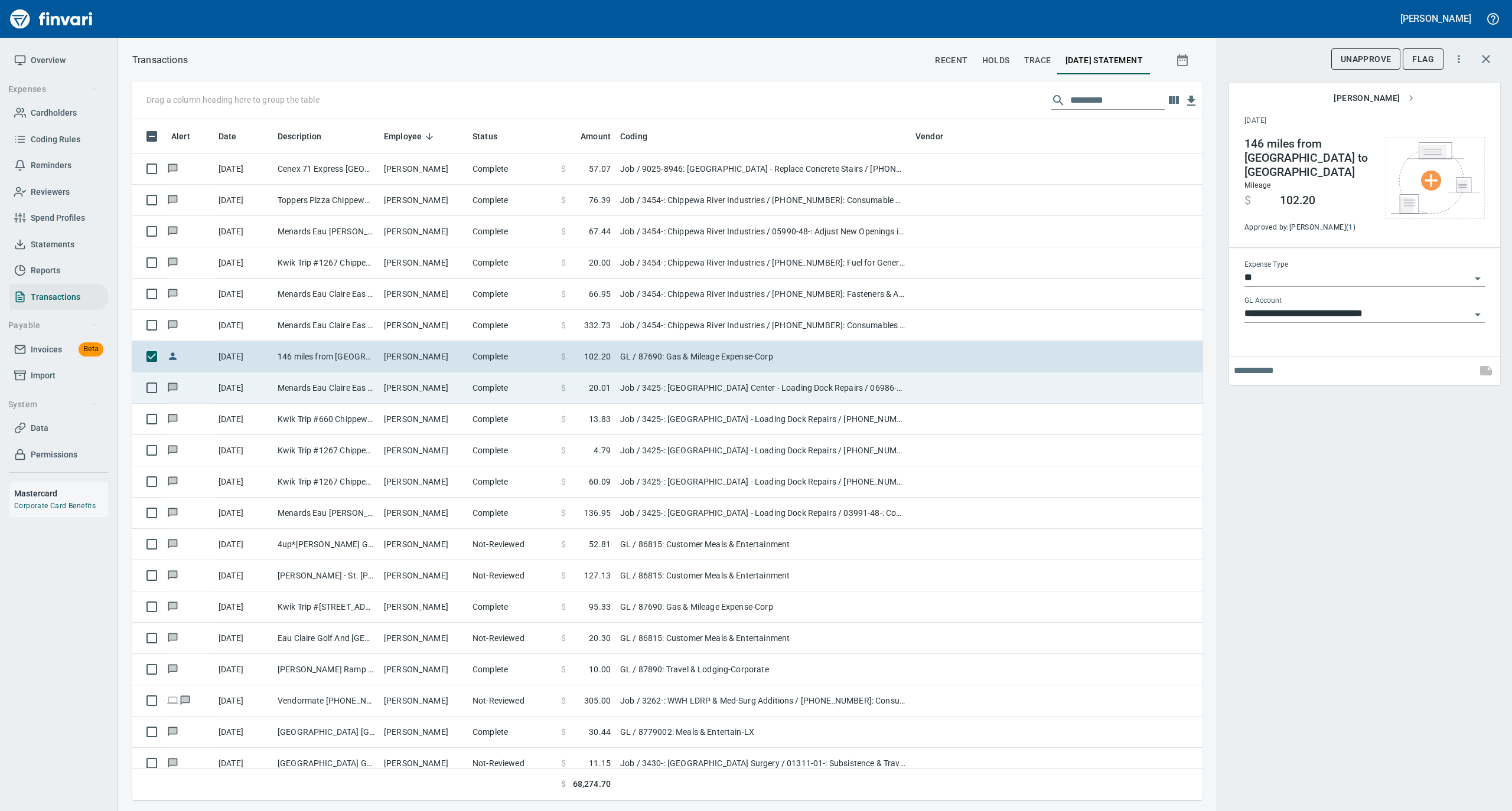
click at [395, 393] on td "Tyson Sanders" at bounding box center [423, 388] width 88 height 32
type input "***"
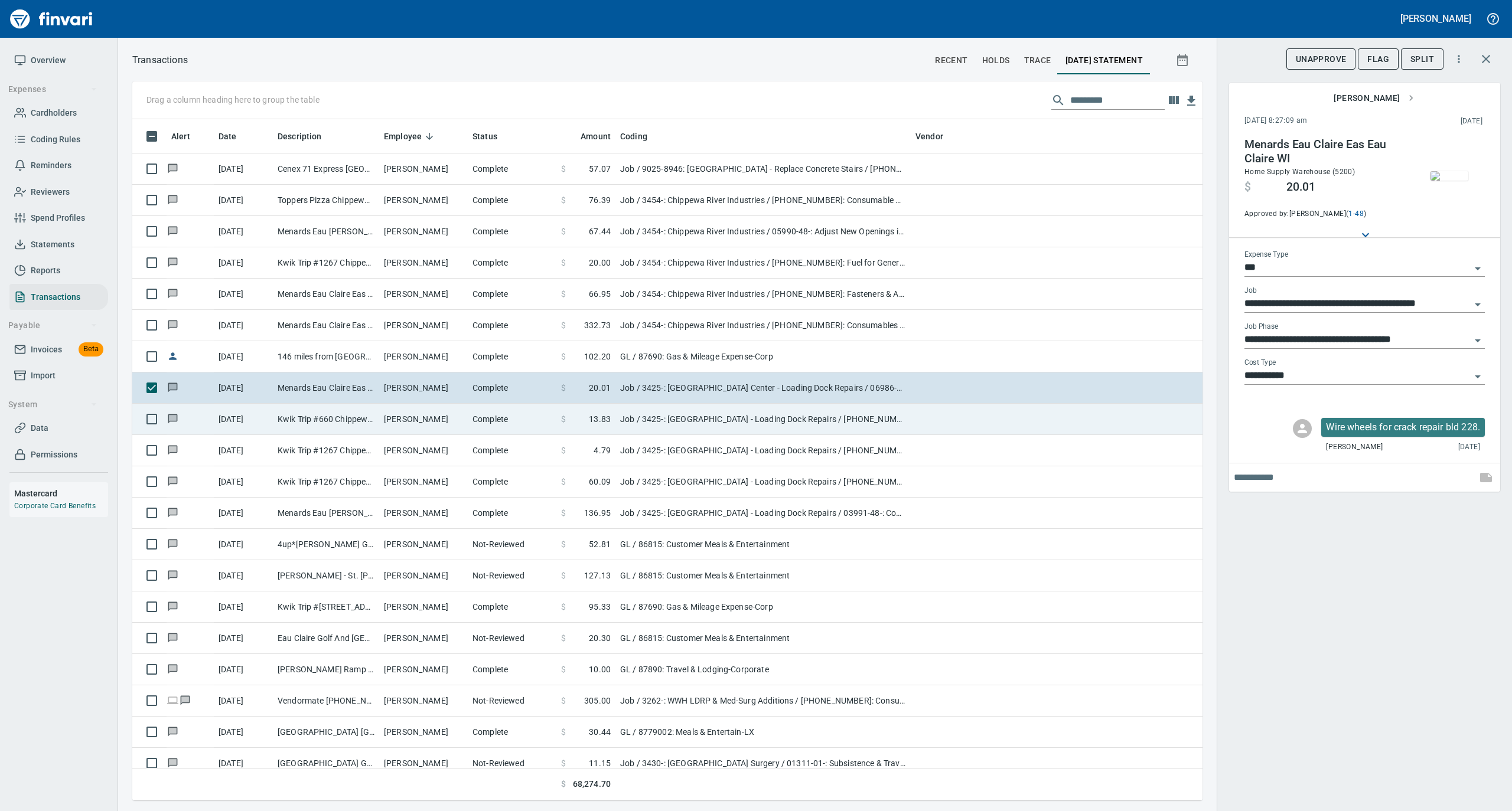
click at [393, 411] on td "Tyson Sanders" at bounding box center [423, 419] width 88 height 32
type input "**********"
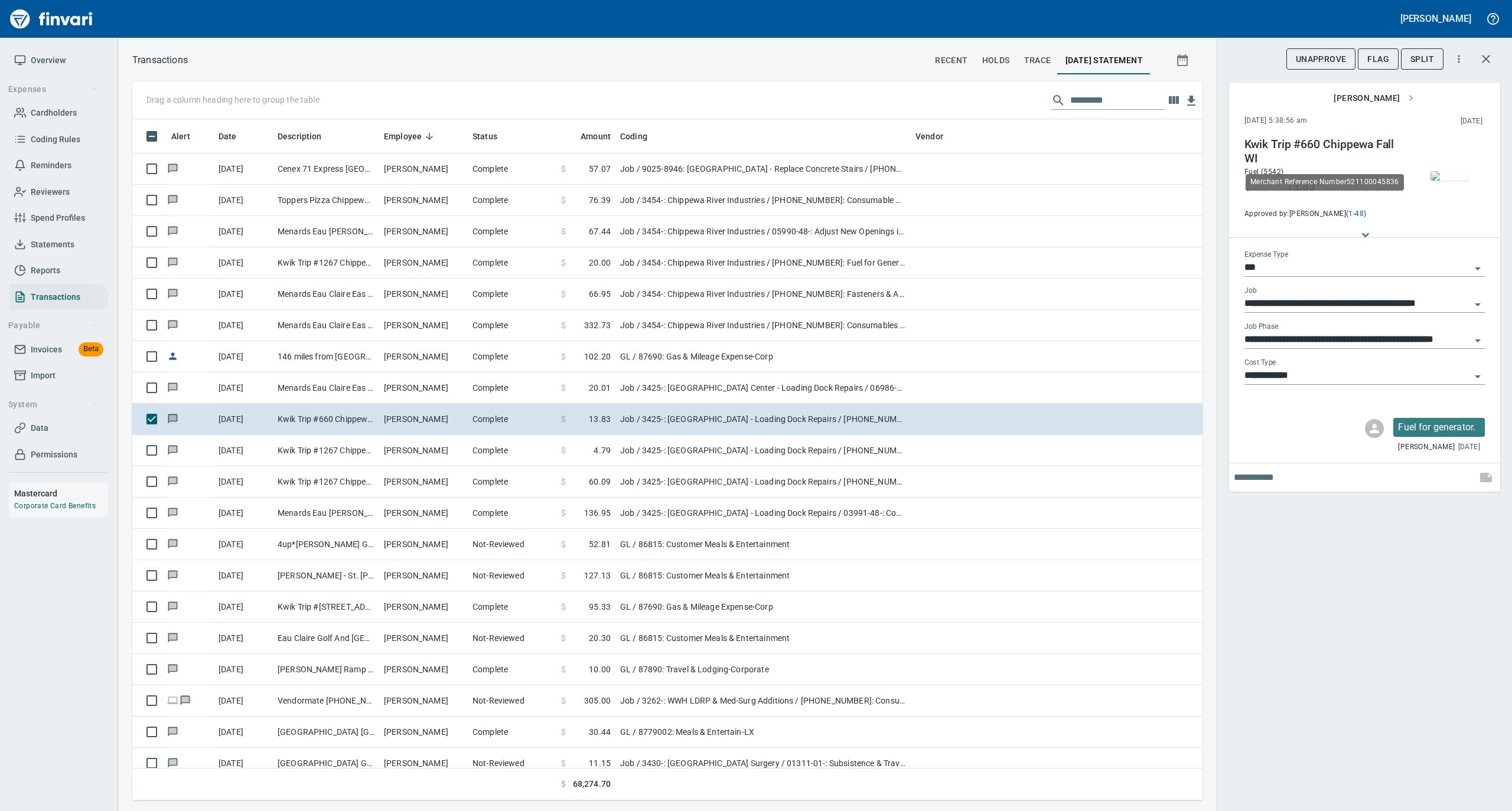
scroll to position [669, 1046]
click at [1463, 180] on img "button" at bounding box center [1449, 176] width 37 height 10
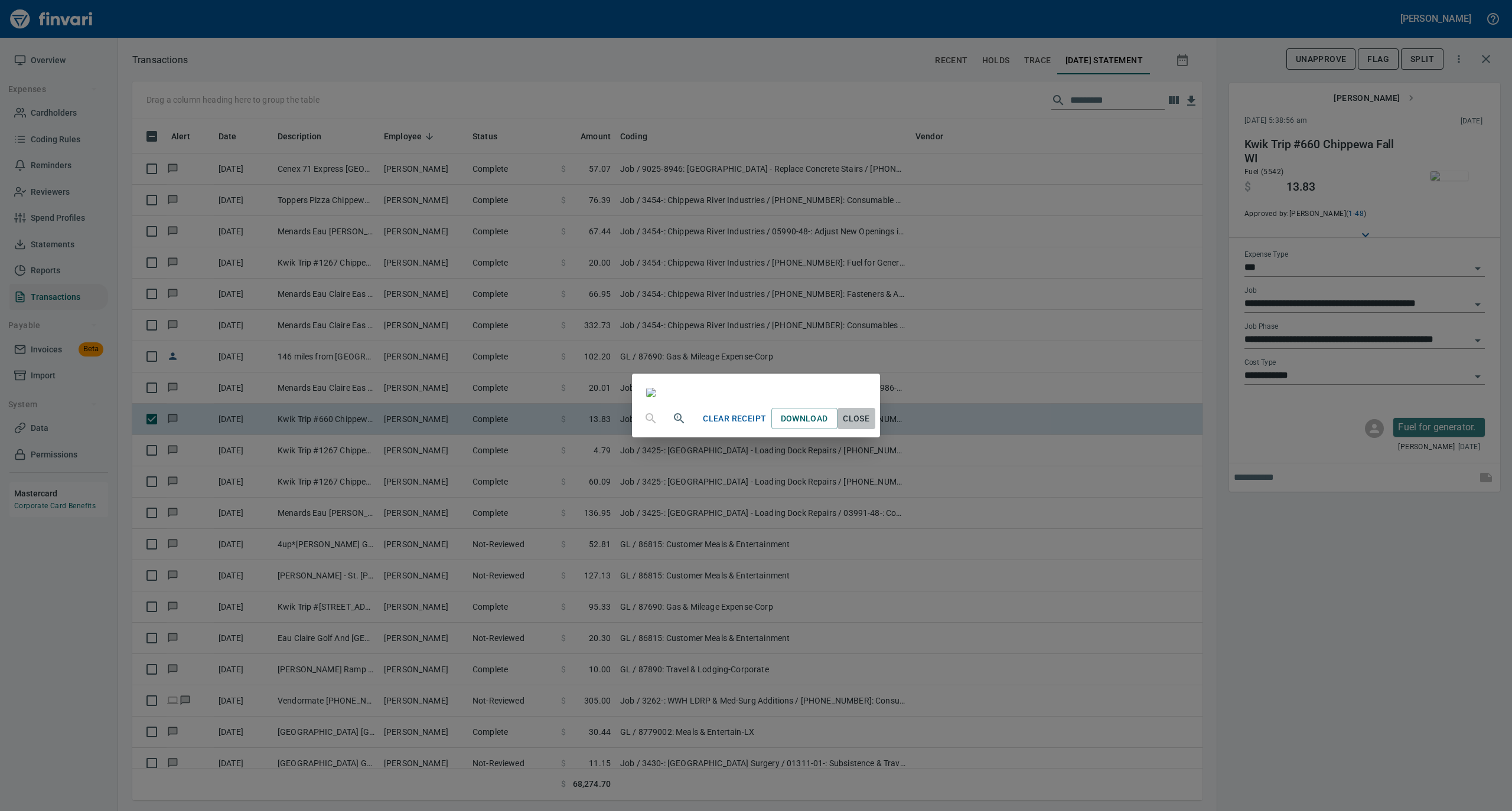
click at [871, 427] on span "Close" at bounding box center [856, 418] width 29 height 14
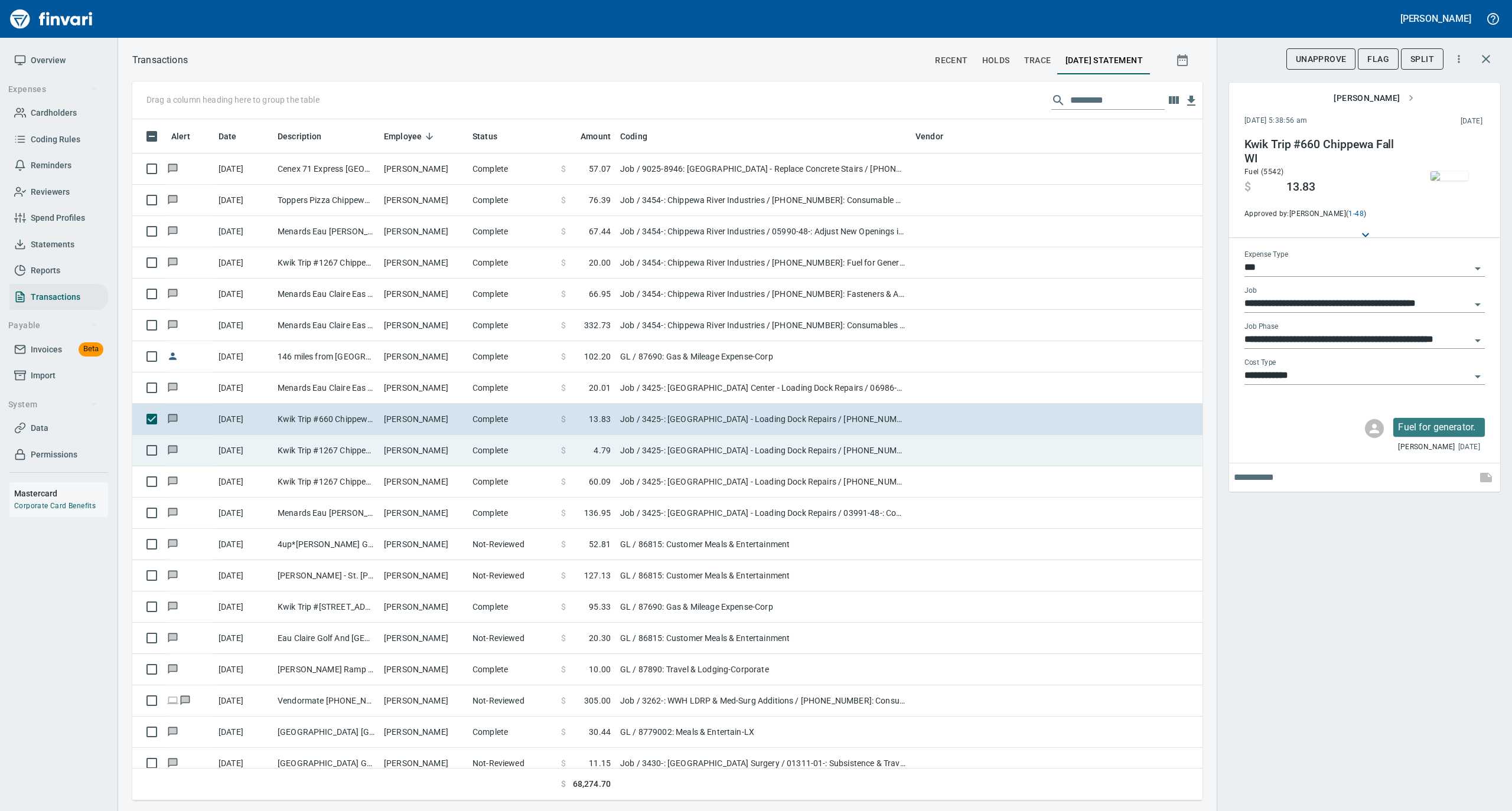
click at [468, 452] on td "Complete" at bounding box center [512, 451] width 88 height 32
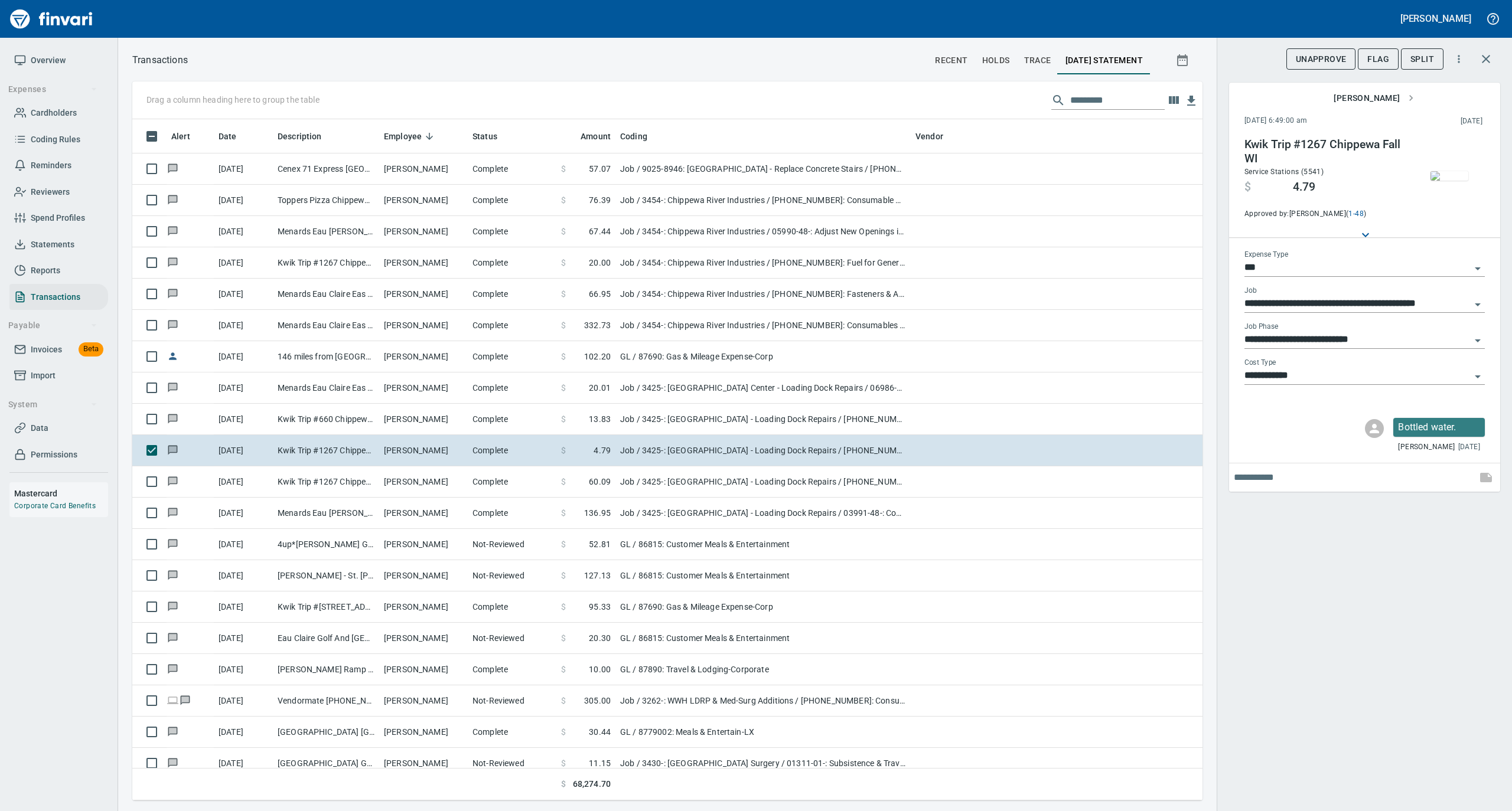
click at [1459, 172] on img "button" at bounding box center [1449, 176] width 37 height 10
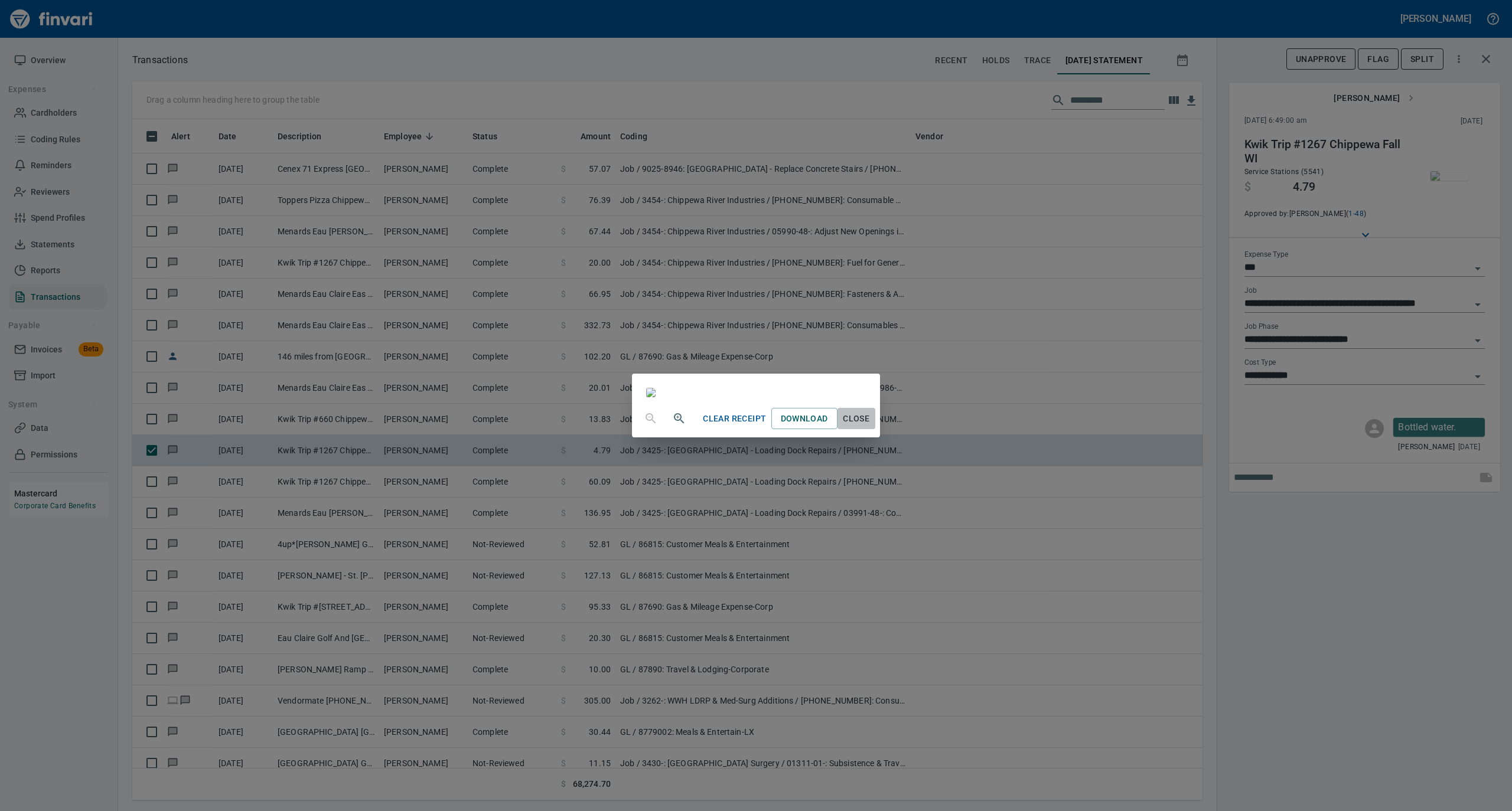
click at [871, 427] on span "Close" at bounding box center [856, 418] width 29 height 14
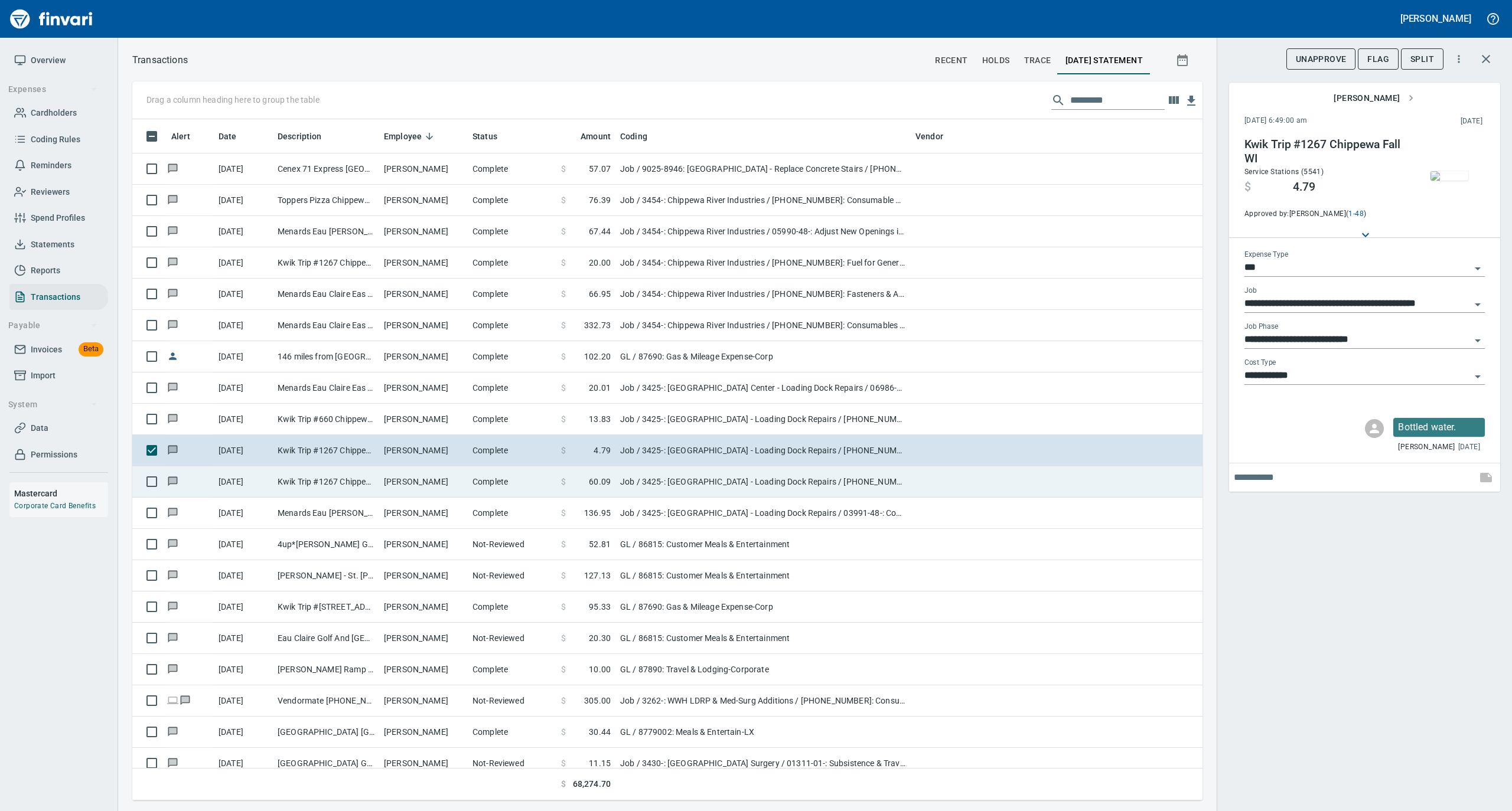
click at [503, 489] on td "Complete" at bounding box center [512, 482] width 88 height 32
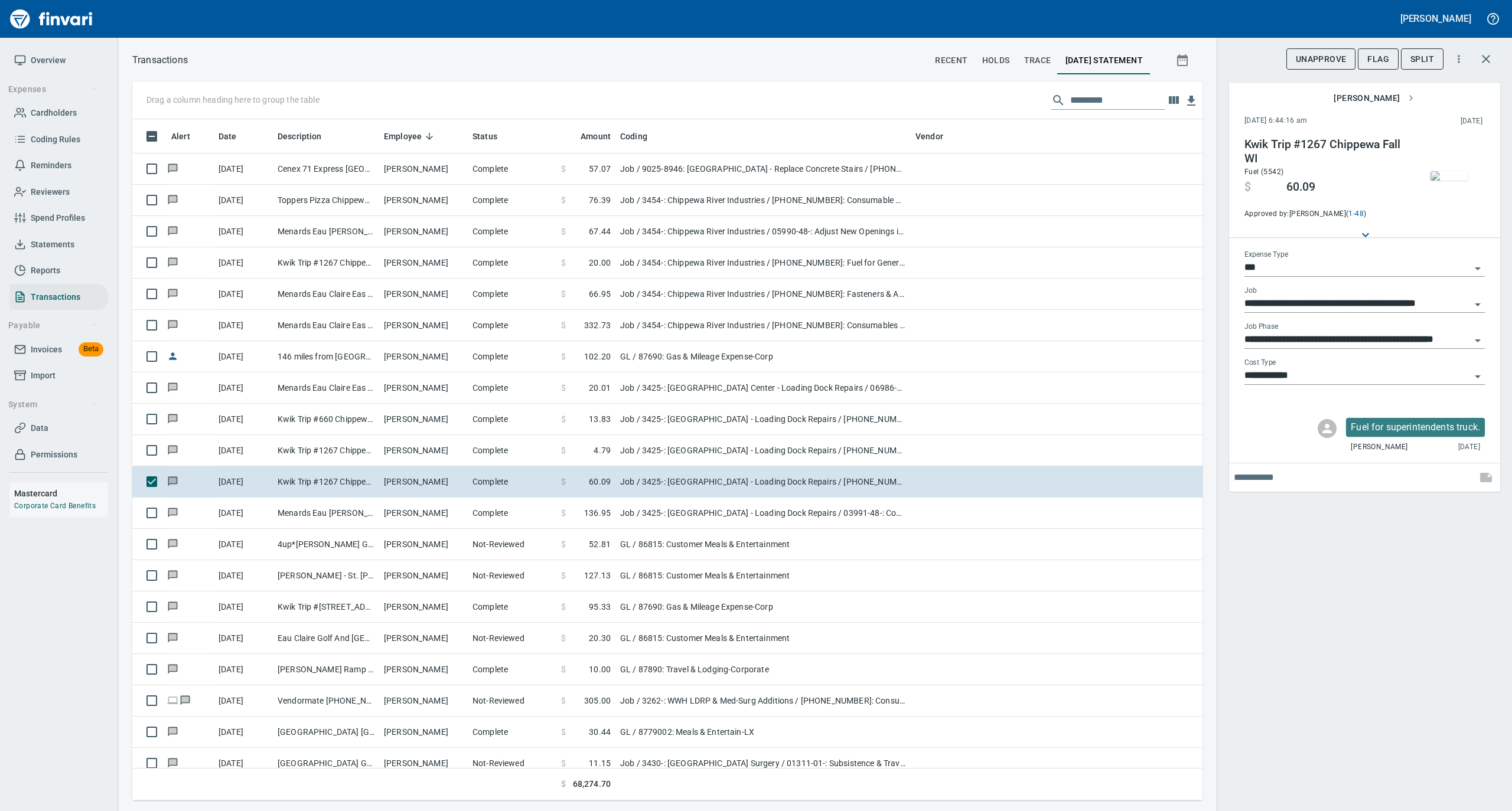
scroll to position [669, 1046]
click at [1446, 177] on img "button" at bounding box center [1449, 176] width 37 height 10
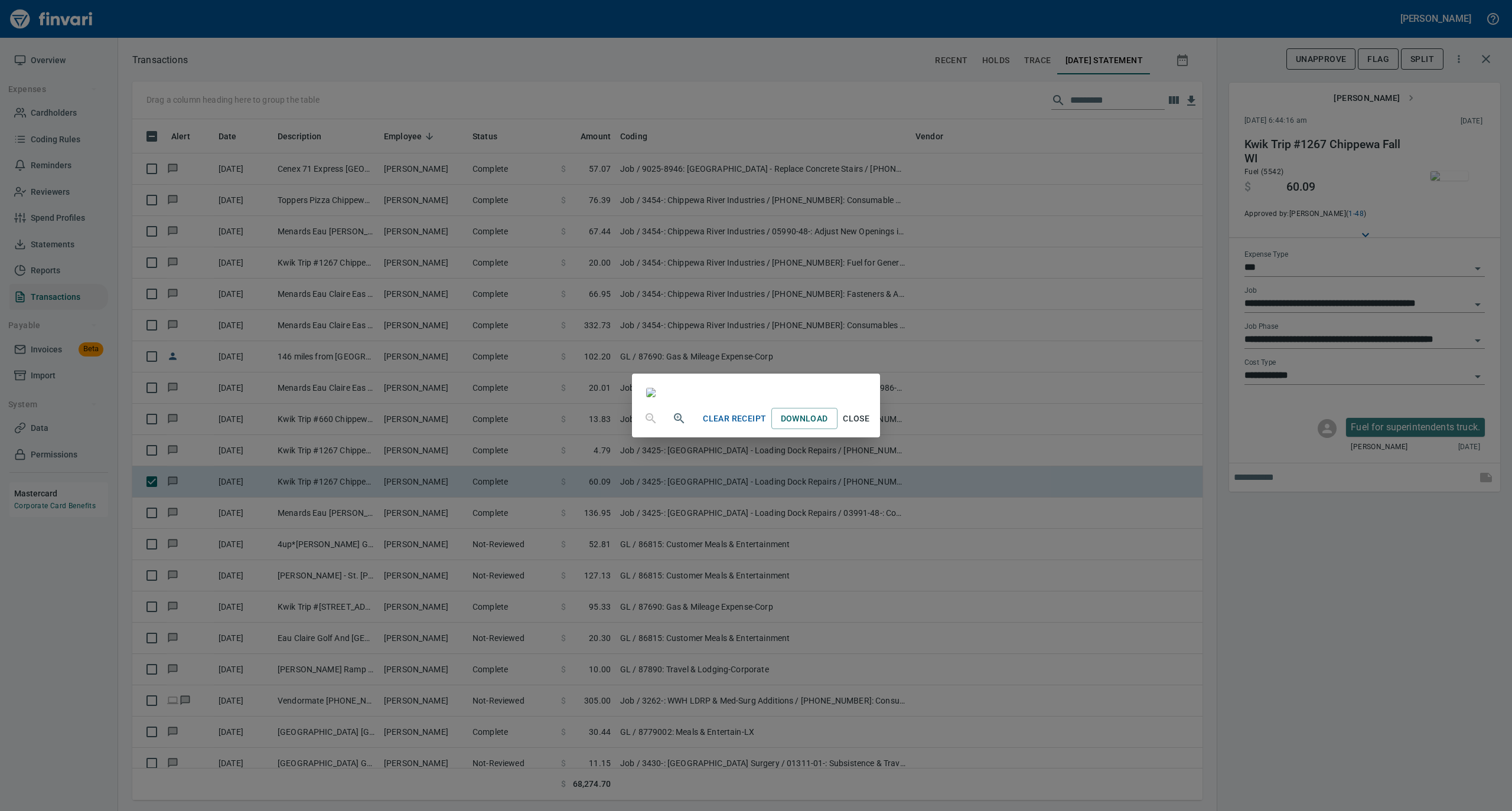
click at [871, 427] on span "Close" at bounding box center [856, 418] width 29 height 14
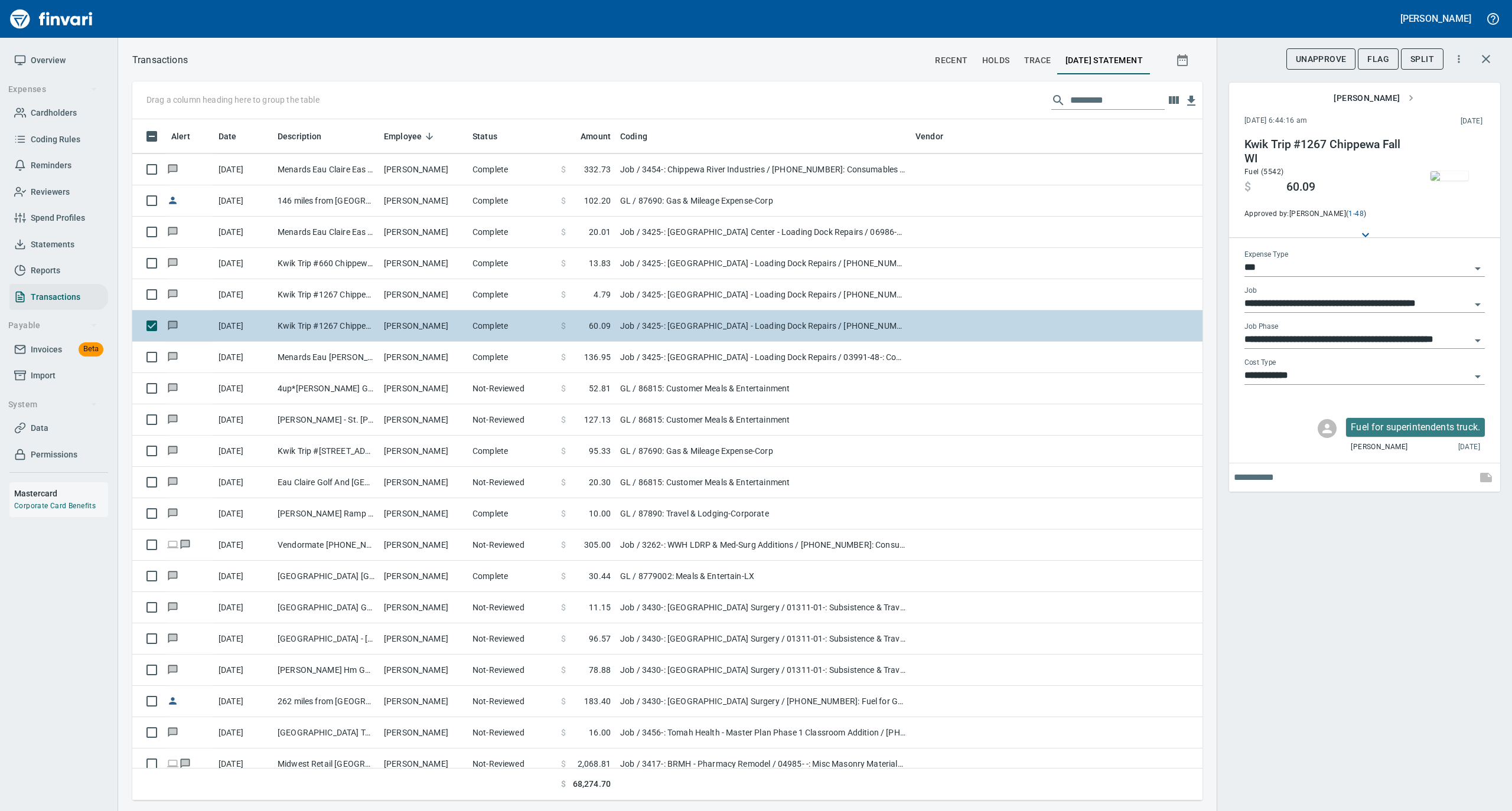
scroll to position [393, 0]
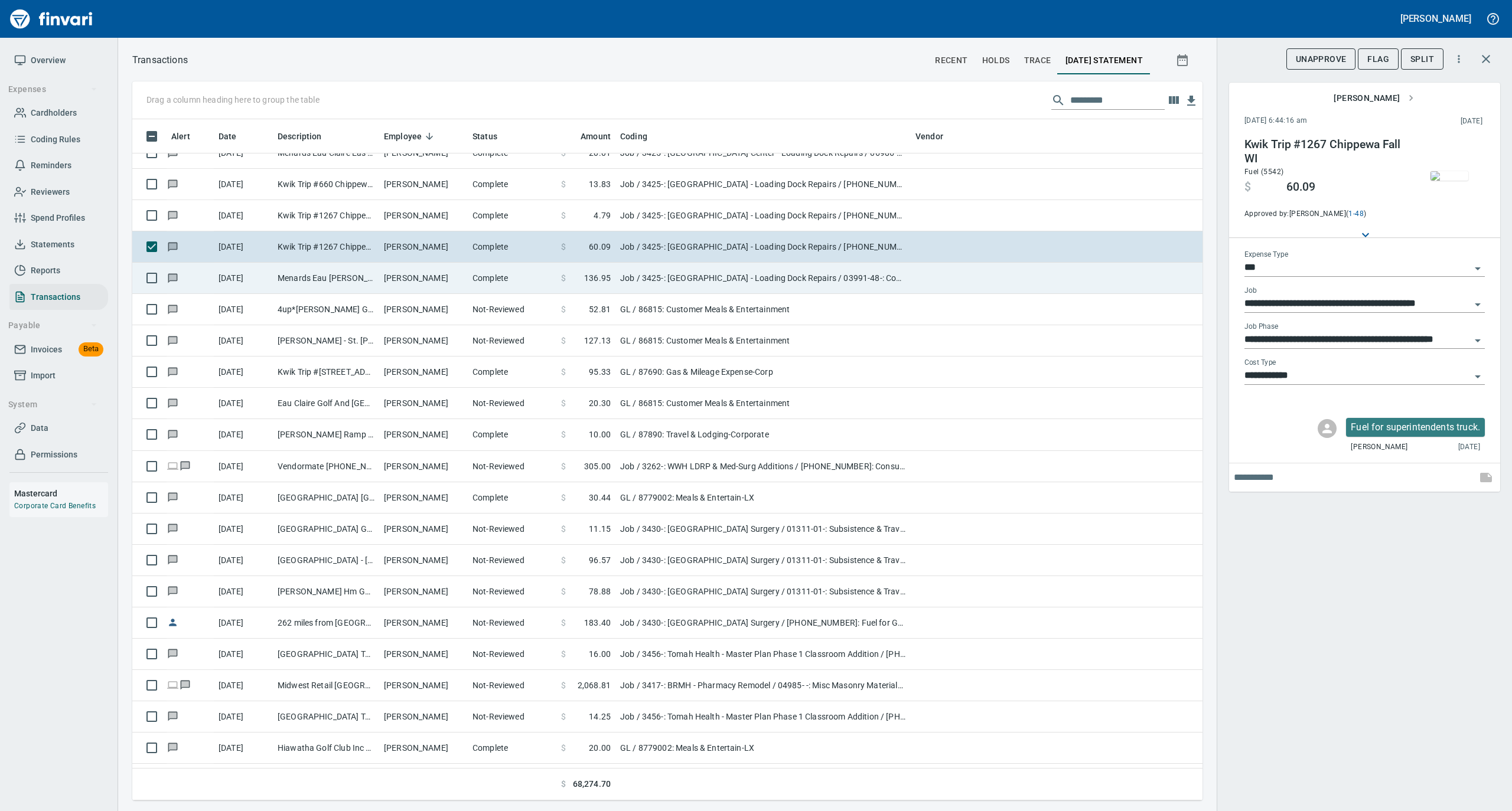
click at [437, 282] on td "Tyson Sanders" at bounding box center [423, 278] width 88 height 32
type input "**********"
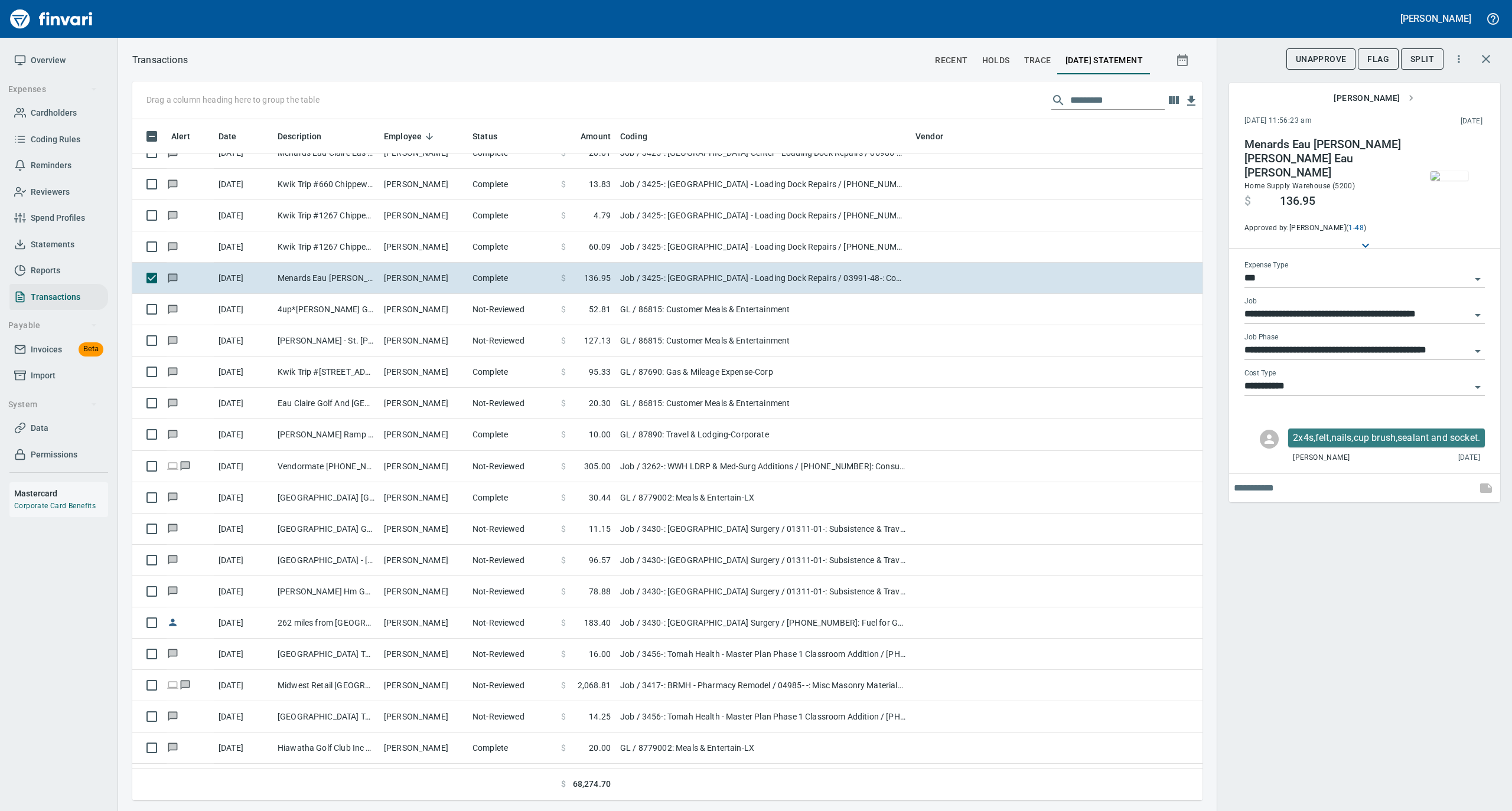
click at [1453, 178] on img "button" at bounding box center [1449, 176] width 37 height 10
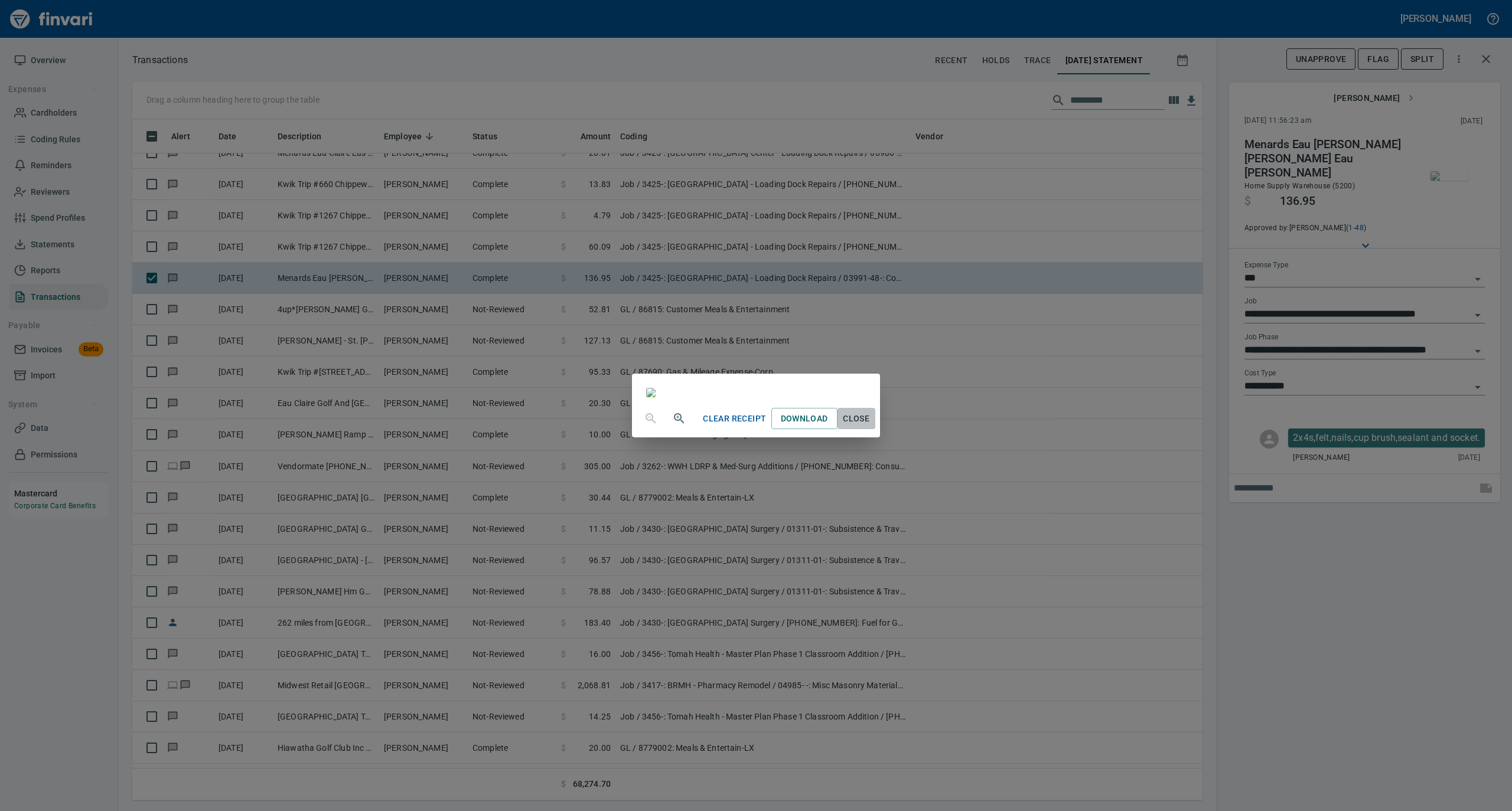
click at [875, 429] on button "Close" at bounding box center [855, 419] width 37 height 22
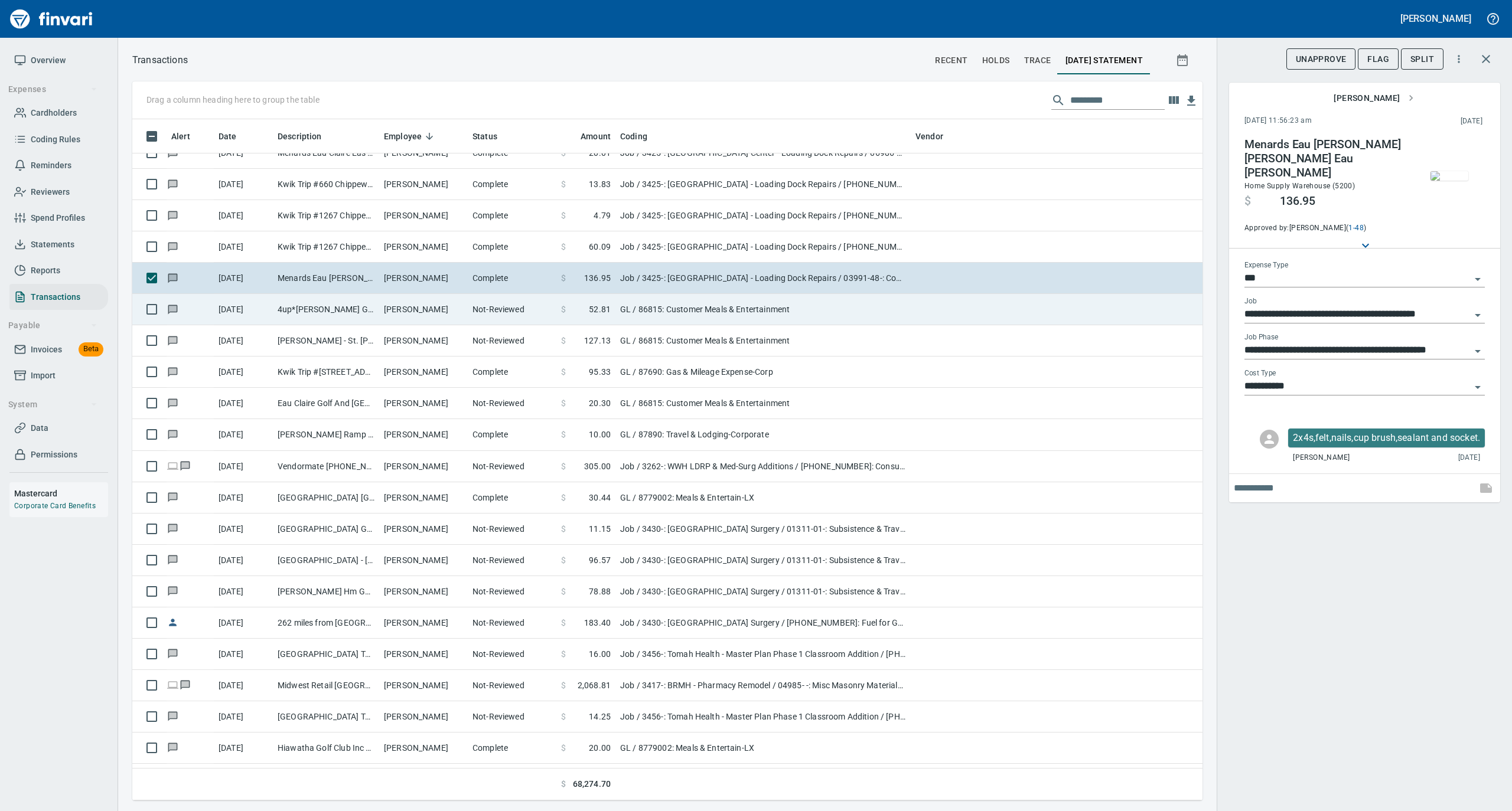
click at [393, 314] on td "Tyler Swanson" at bounding box center [423, 310] width 88 height 32
type input "**"
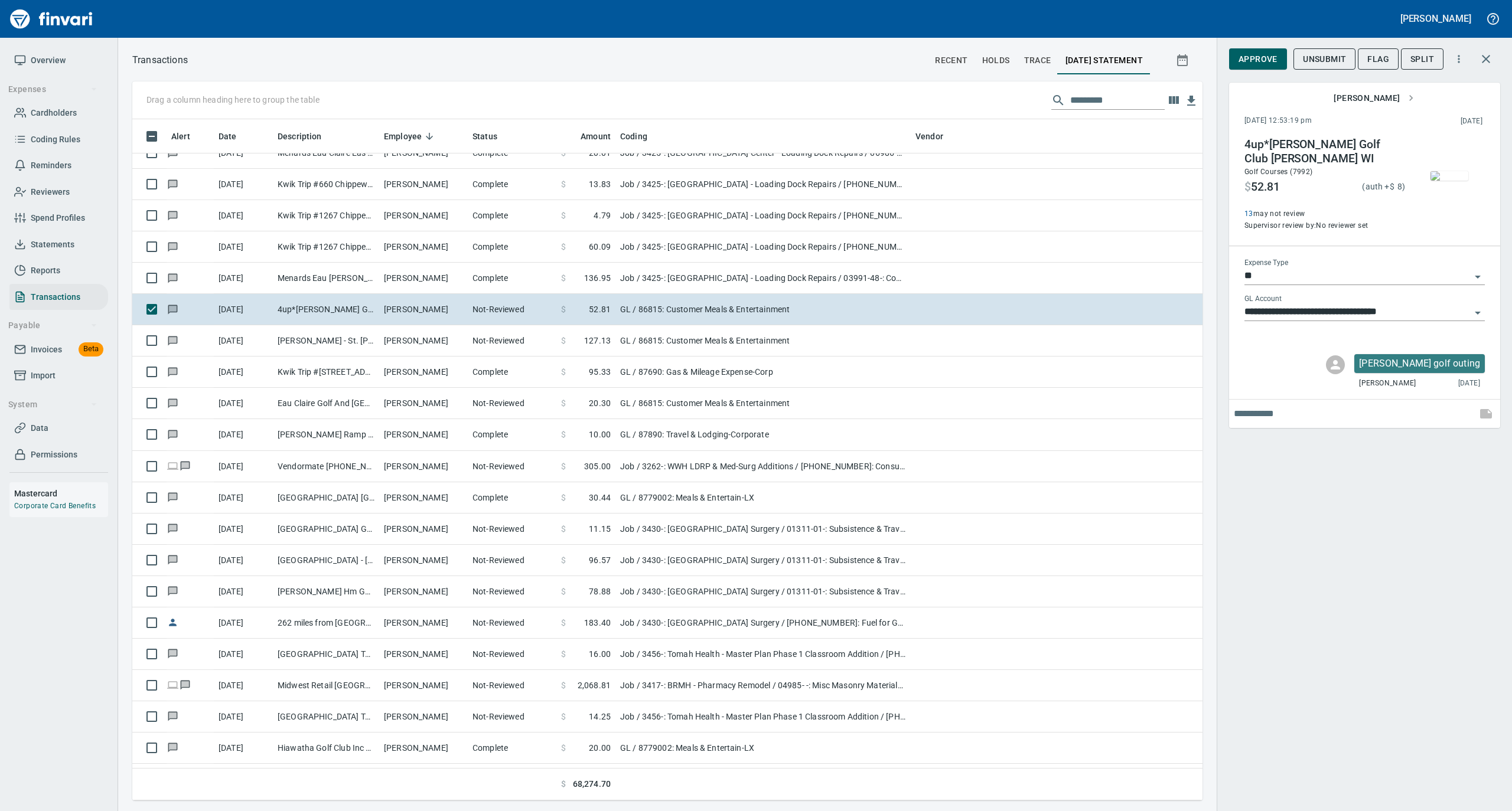
click at [1452, 173] on img "button" at bounding box center [1449, 176] width 37 height 10
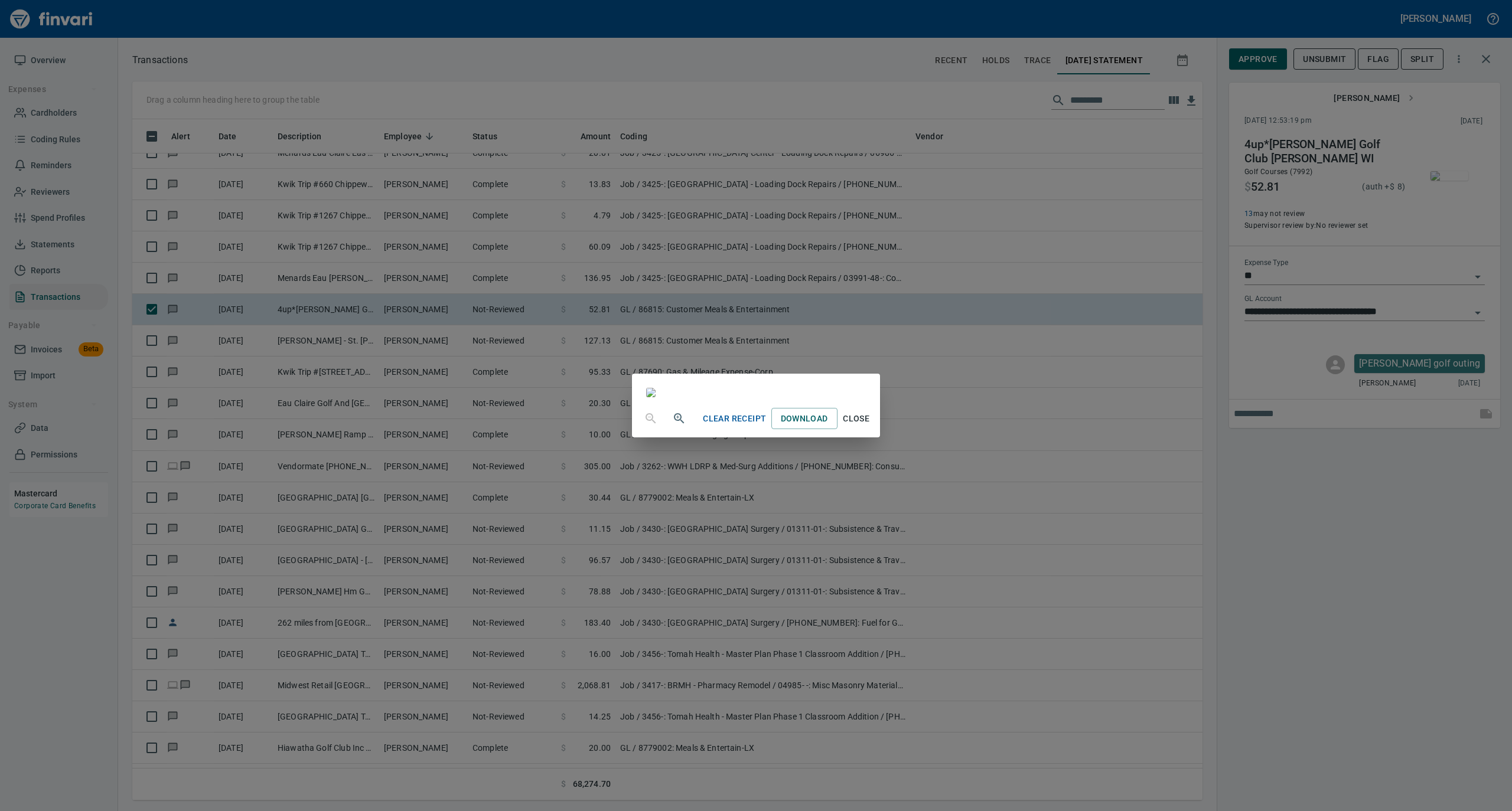
click at [871, 427] on span "Close" at bounding box center [856, 418] width 29 height 14
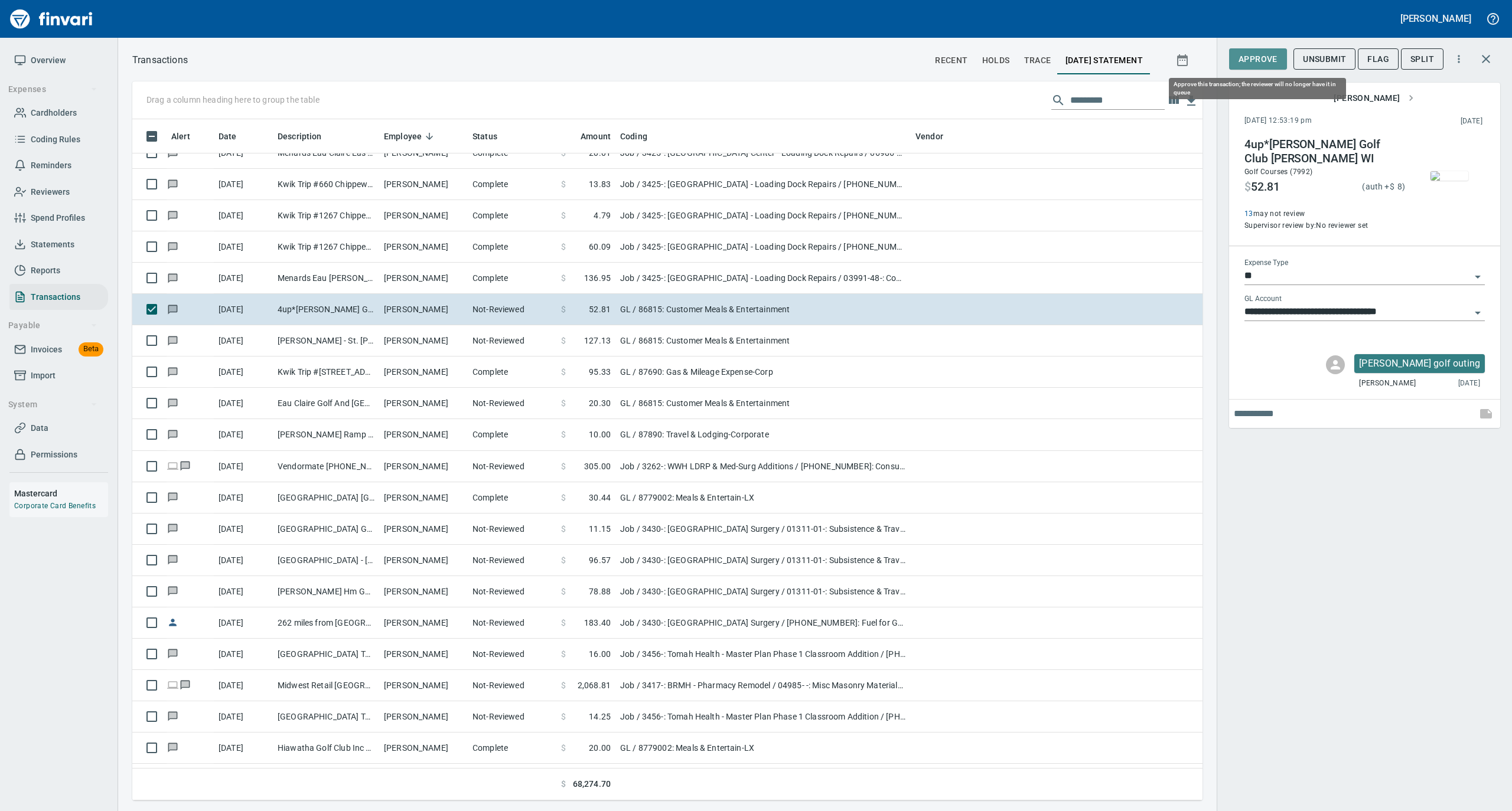
click at [1255, 59] on span "Approve" at bounding box center [1257, 58] width 39 height 14
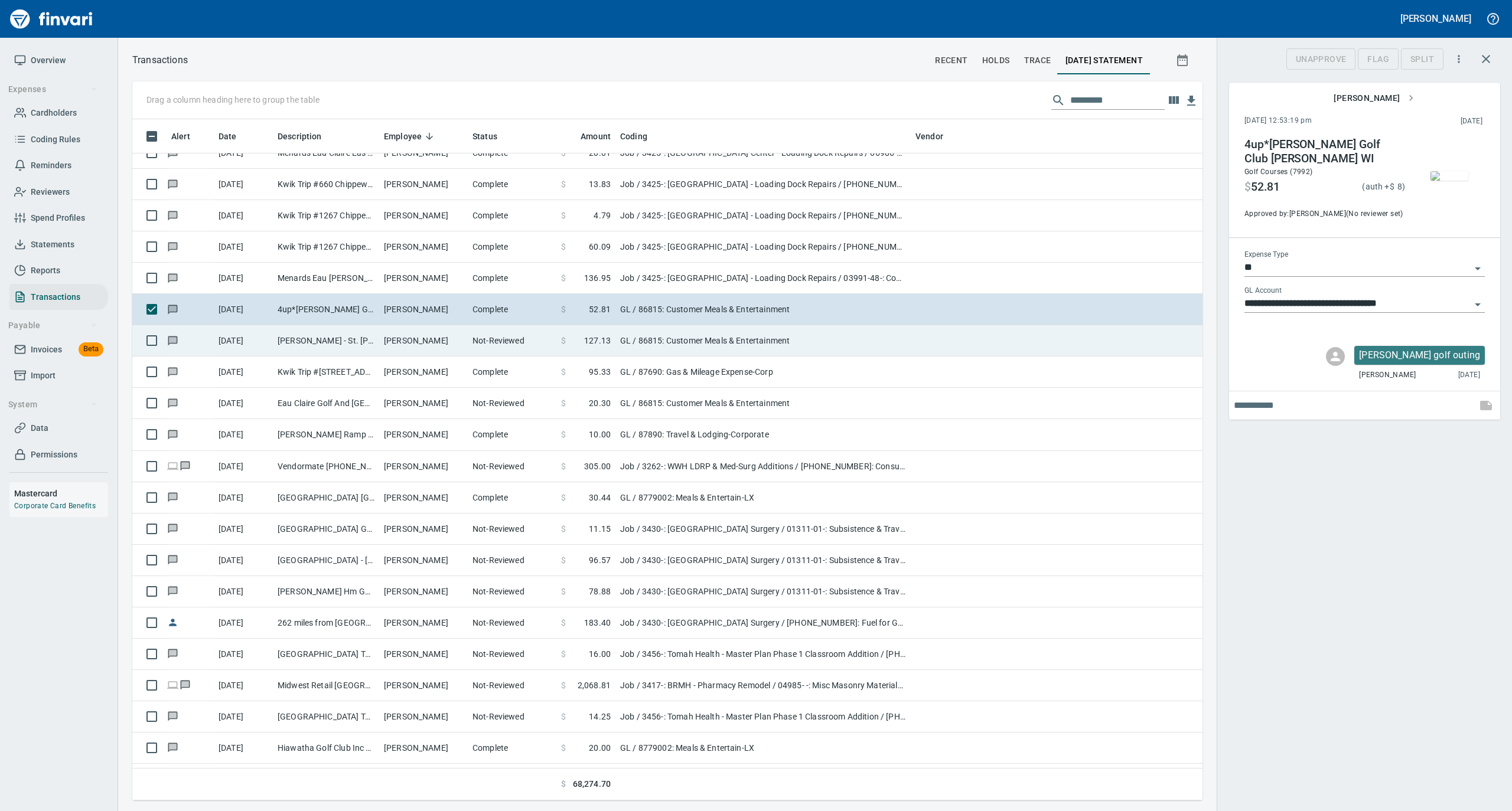
scroll to position [669, 1046]
click at [366, 345] on td "Kincaid's - St. Paul St. Paul MN" at bounding box center [326, 340] width 106 height 32
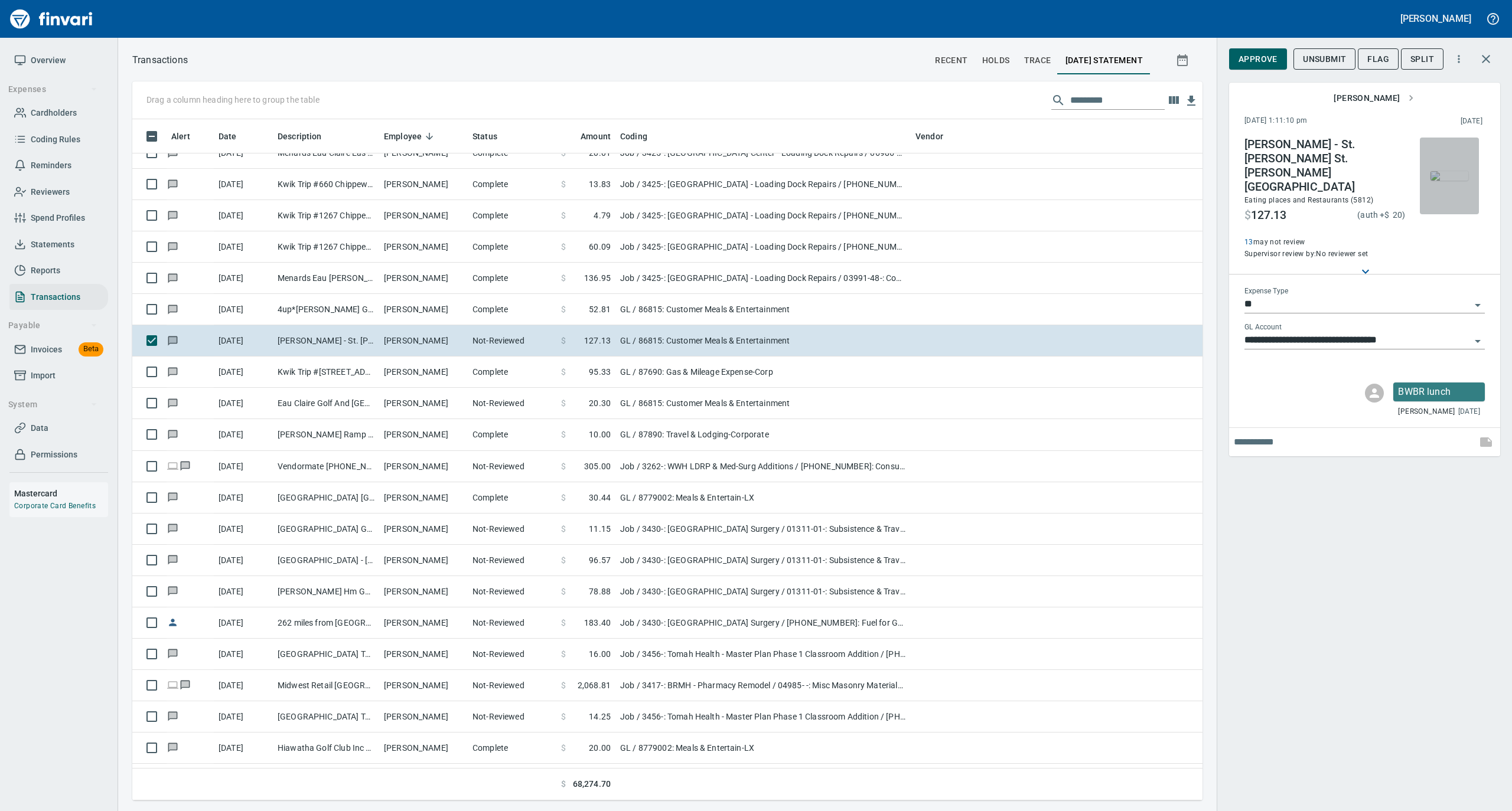
click at [1451, 175] on img "button" at bounding box center [1449, 176] width 37 height 10
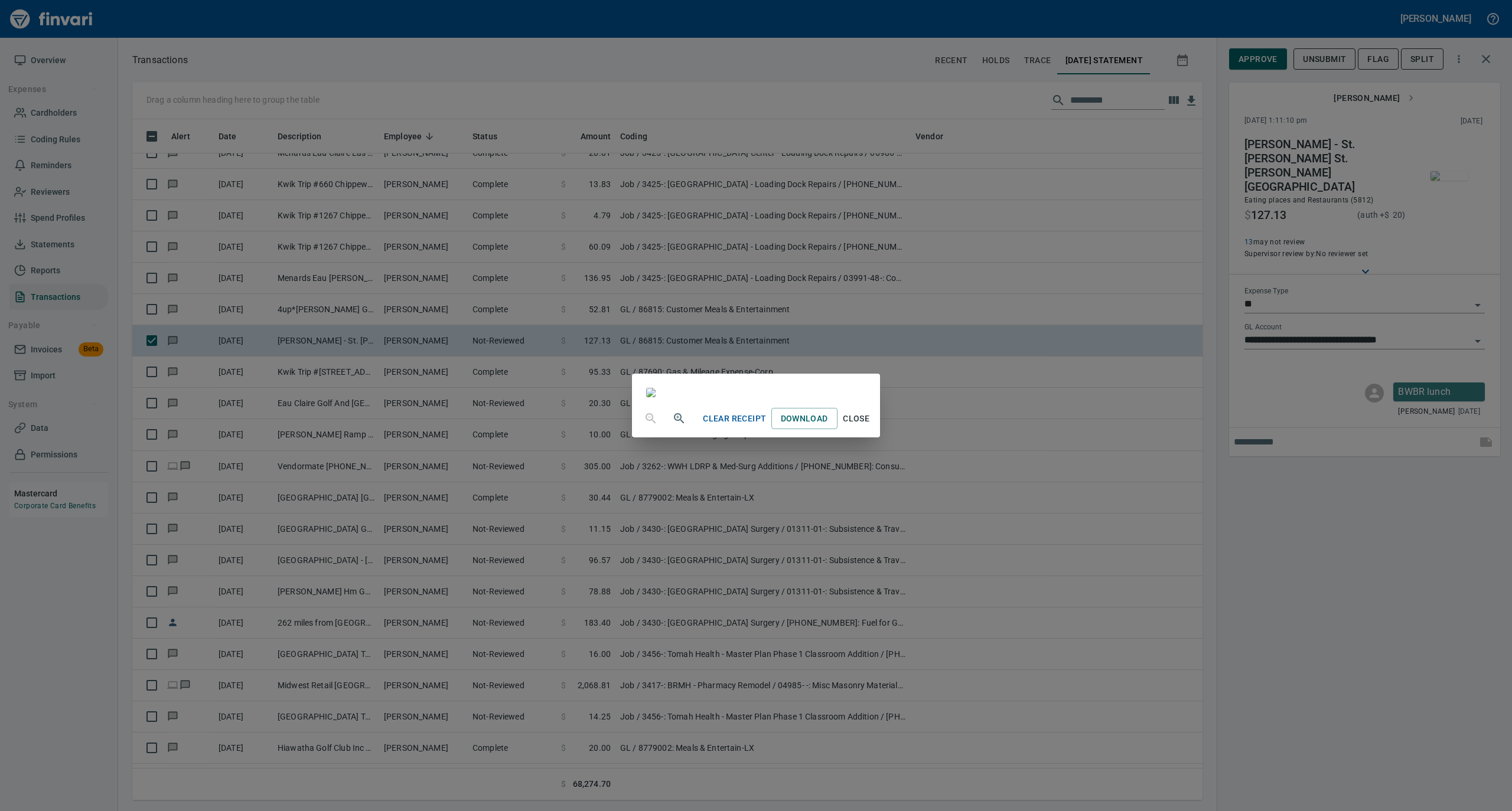
click at [871, 427] on span "Close" at bounding box center [856, 418] width 29 height 14
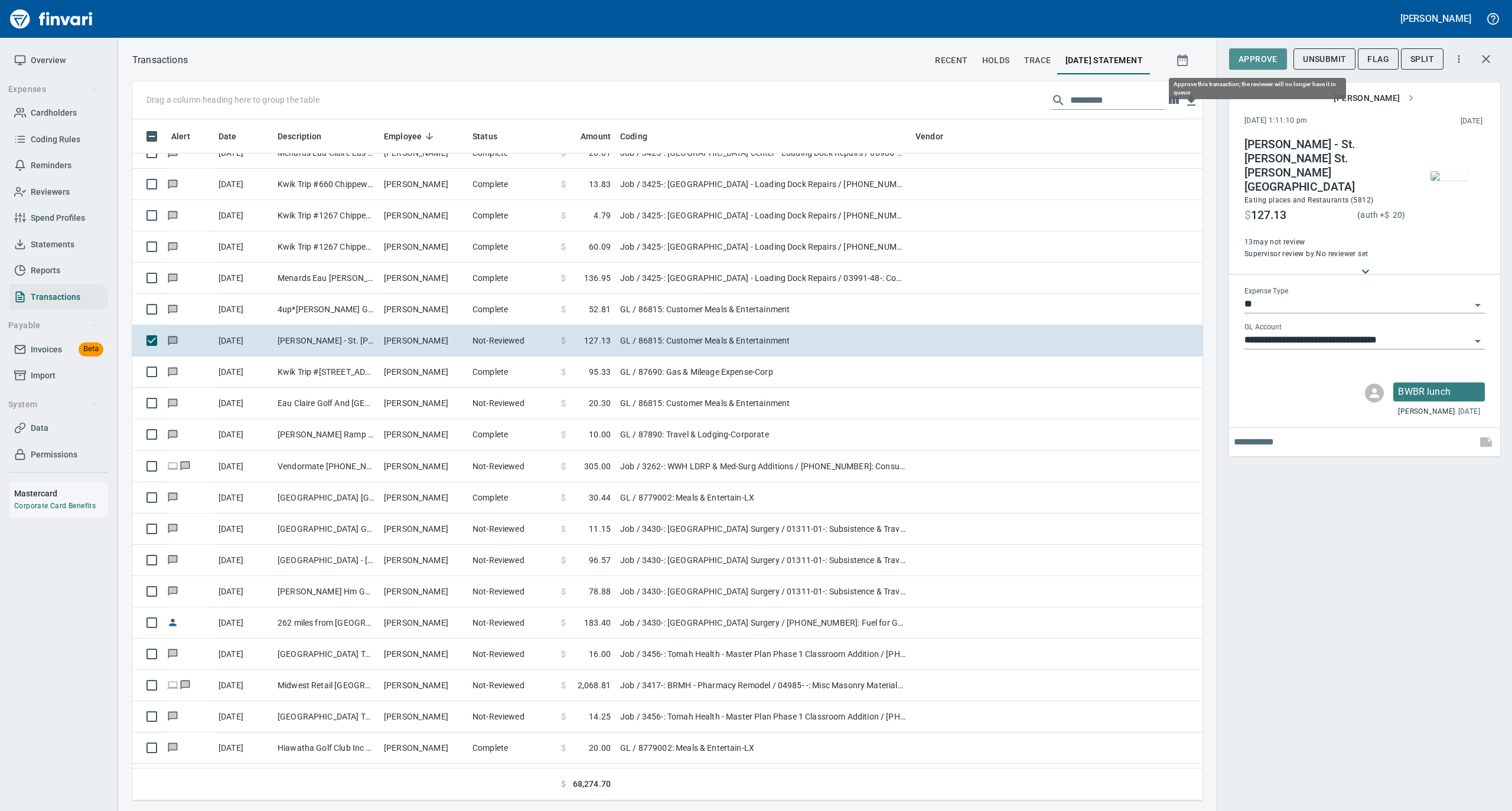
click at [1265, 57] on span "Approve" at bounding box center [1257, 58] width 39 height 14
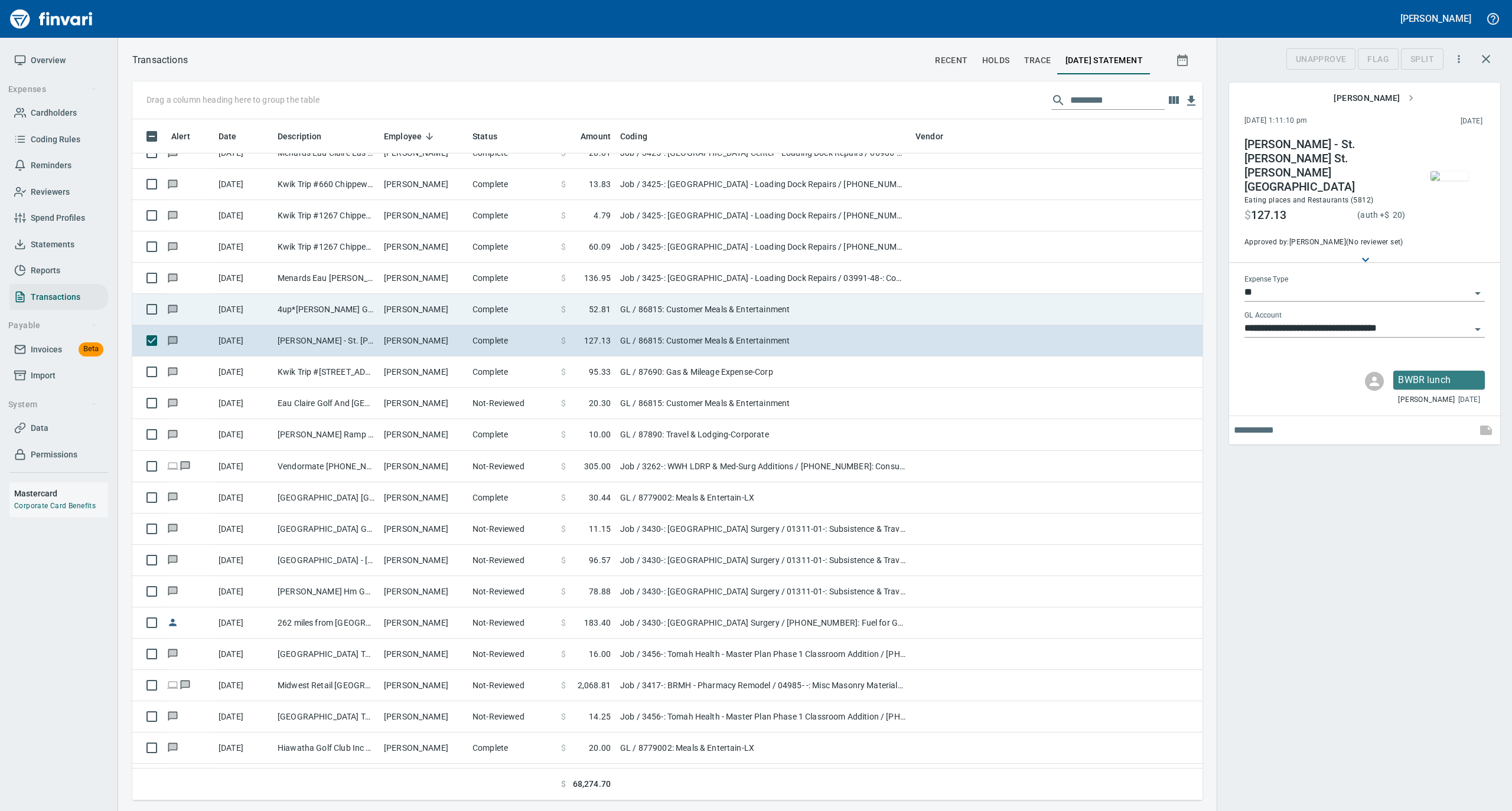
scroll to position [669, 1046]
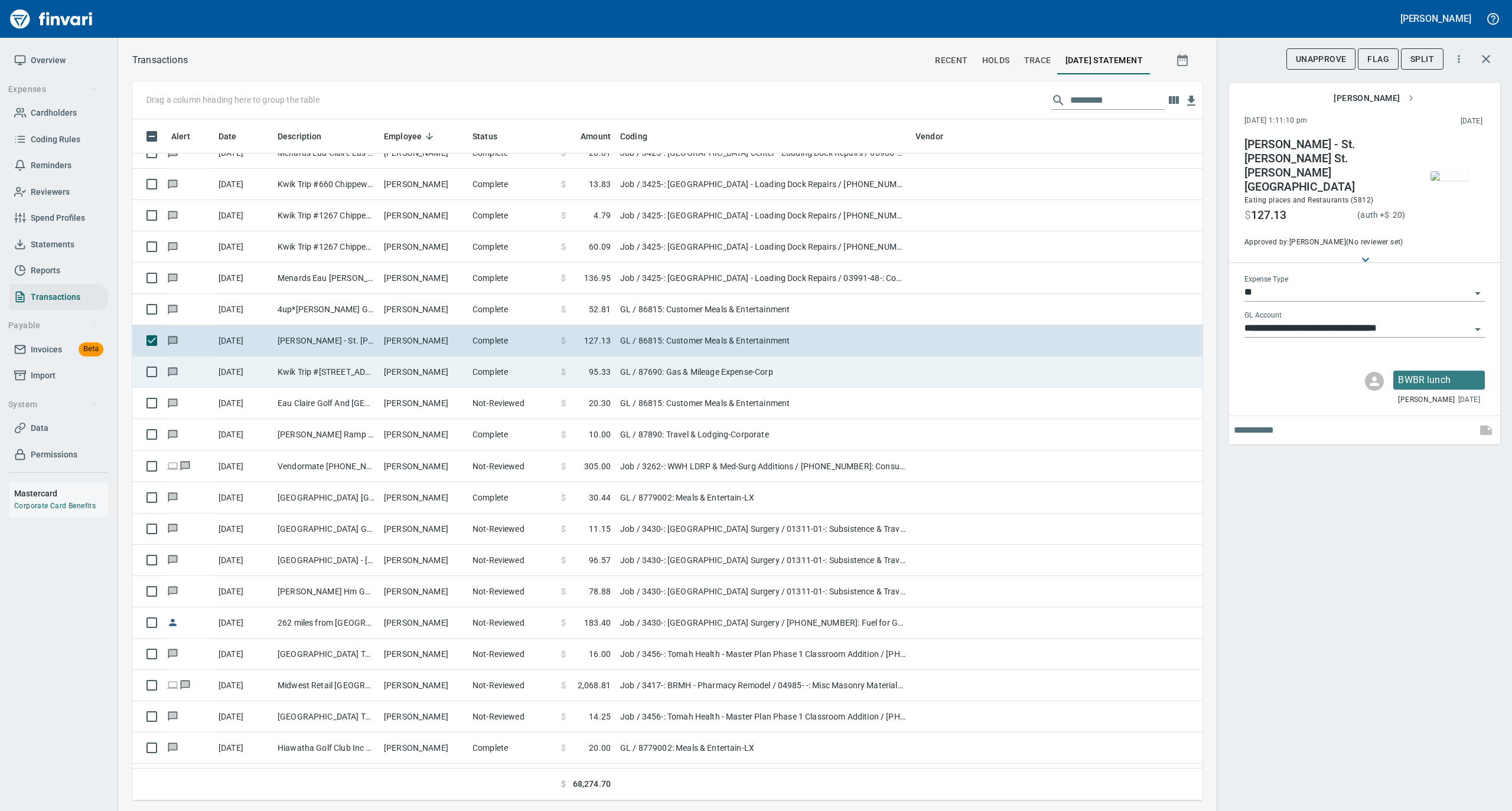
click at [374, 382] on td "Kwik Trip #240 Balck River F WI" at bounding box center [326, 372] width 106 height 32
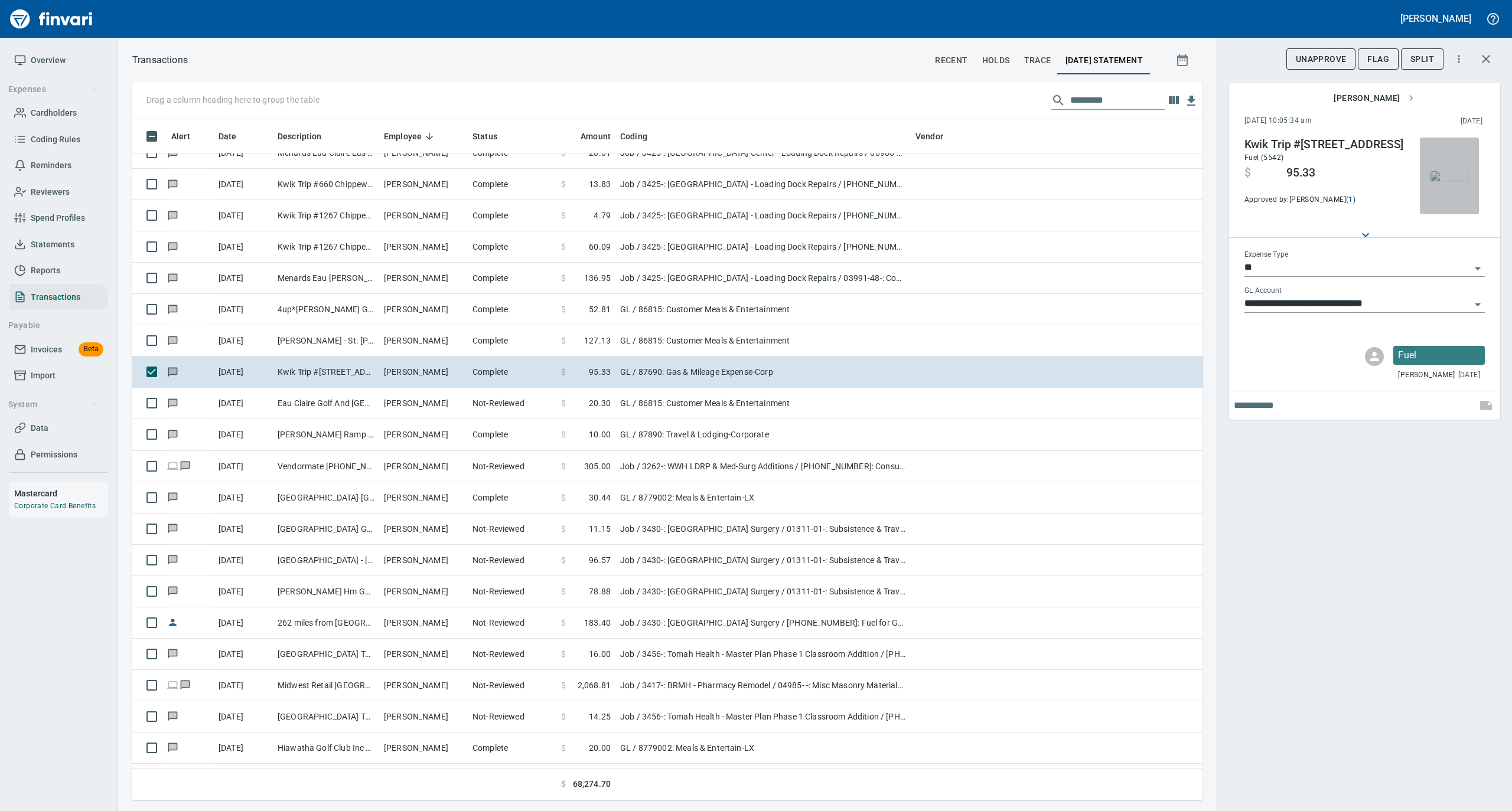
click at [1452, 172] on img "button" at bounding box center [1449, 176] width 37 height 10
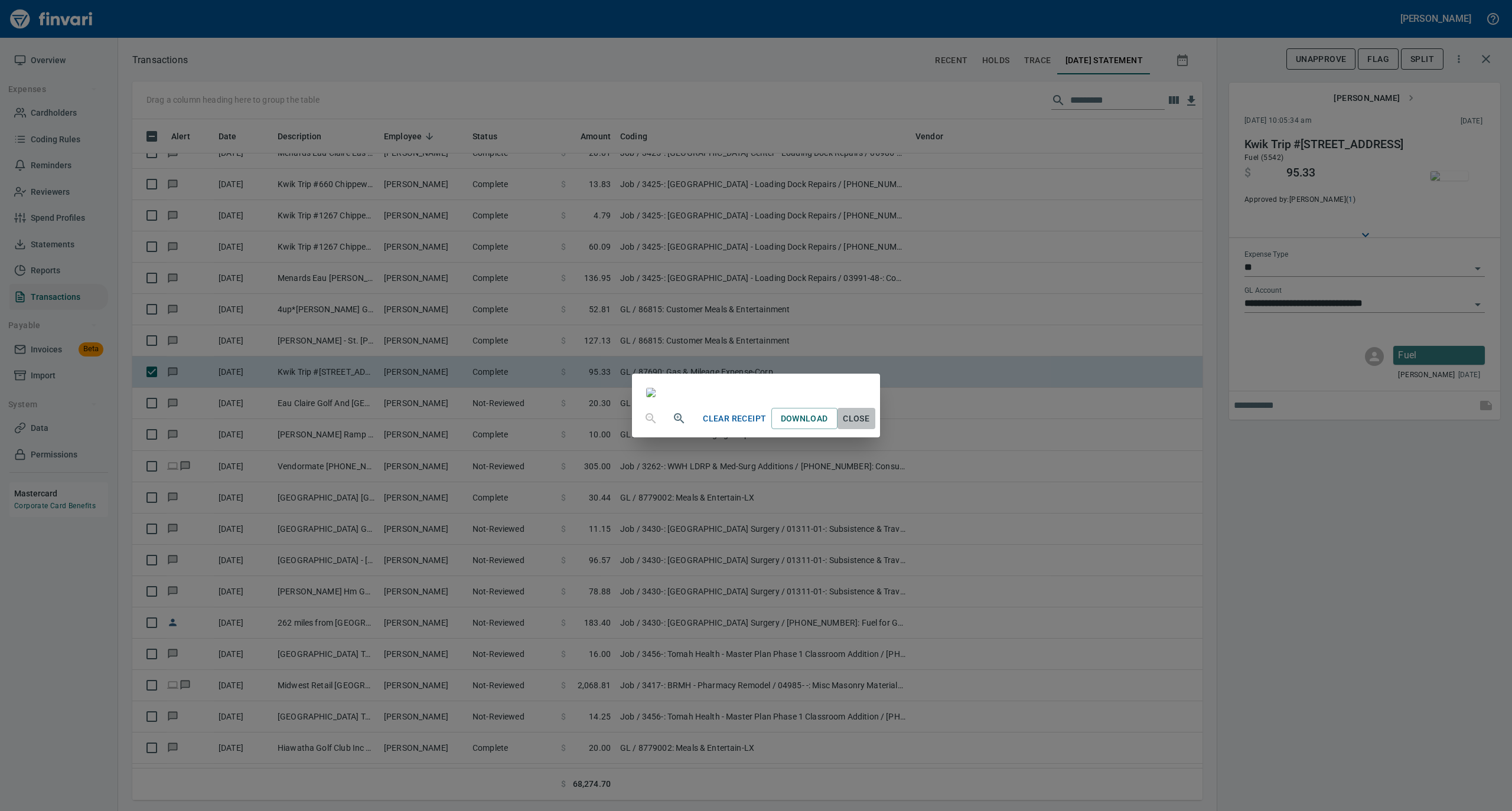
drag, startPoint x: 976, startPoint y: 711, endPoint x: 967, endPoint y: 693, distance: 20.1
click at [871, 427] on span "Close" at bounding box center [856, 418] width 29 height 14
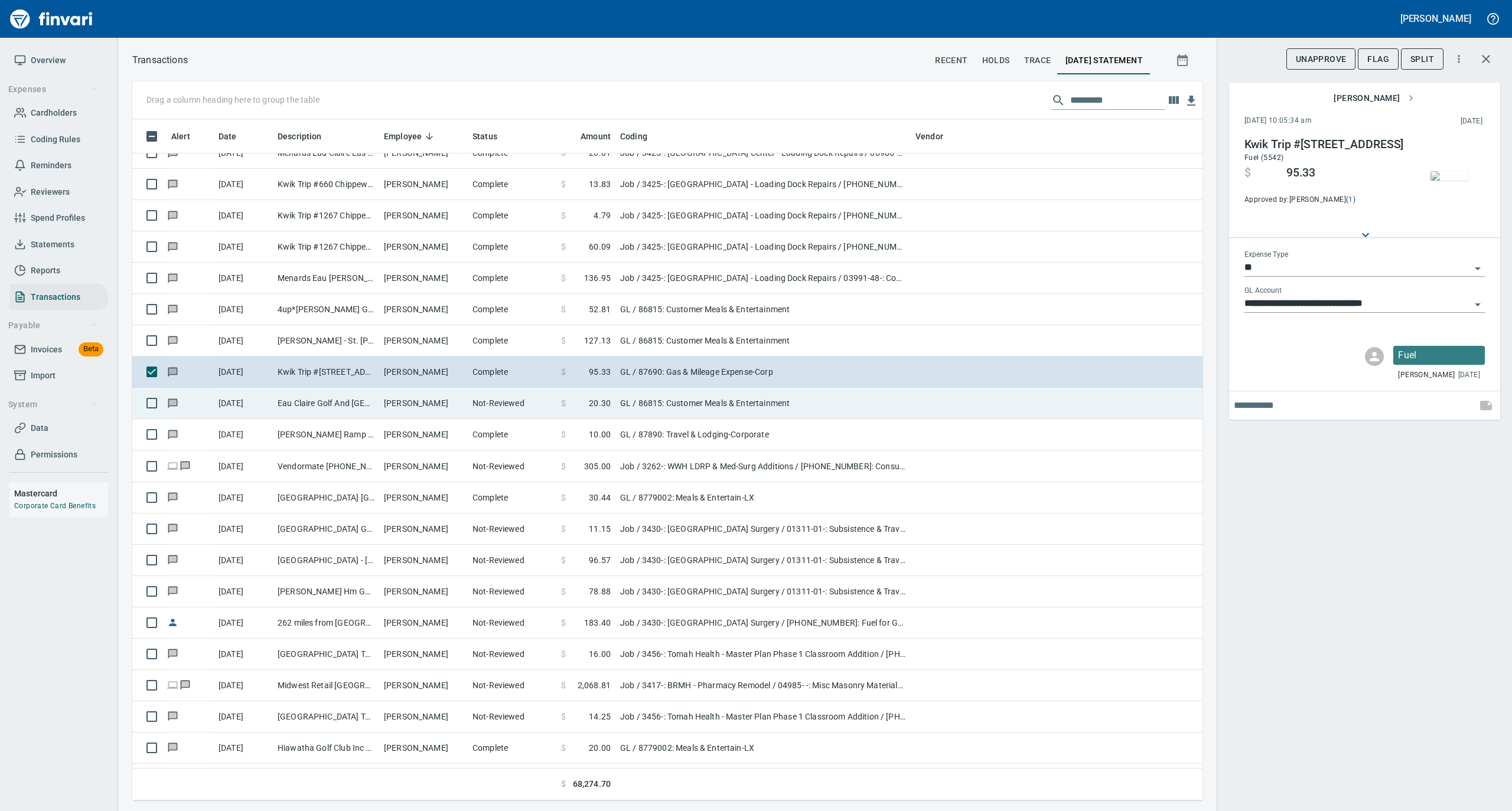
click at [389, 404] on td "Tyler Swanson" at bounding box center [423, 404] width 88 height 32
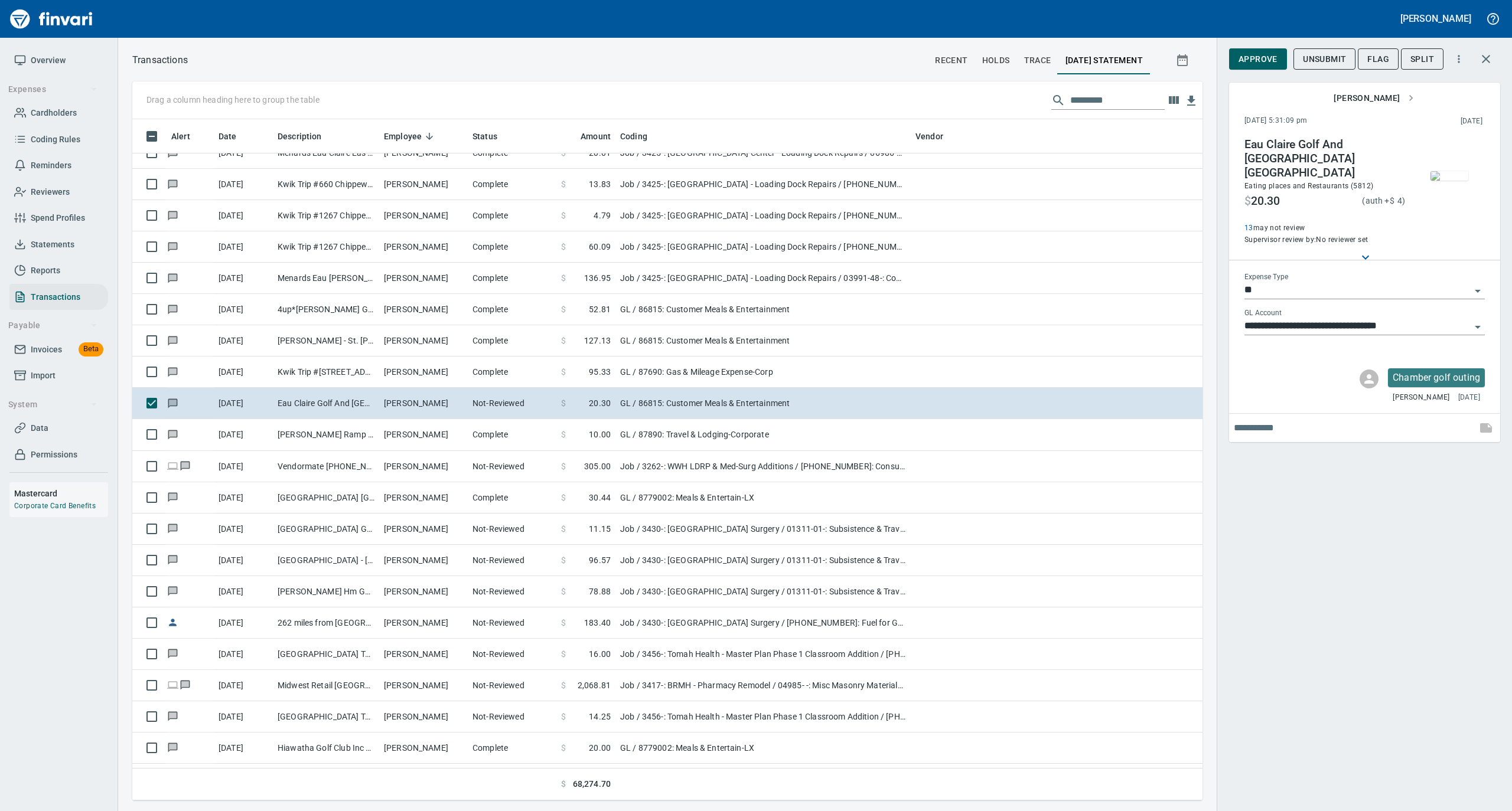
click at [1455, 172] on img "button" at bounding box center [1449, 176] width 37 height 10
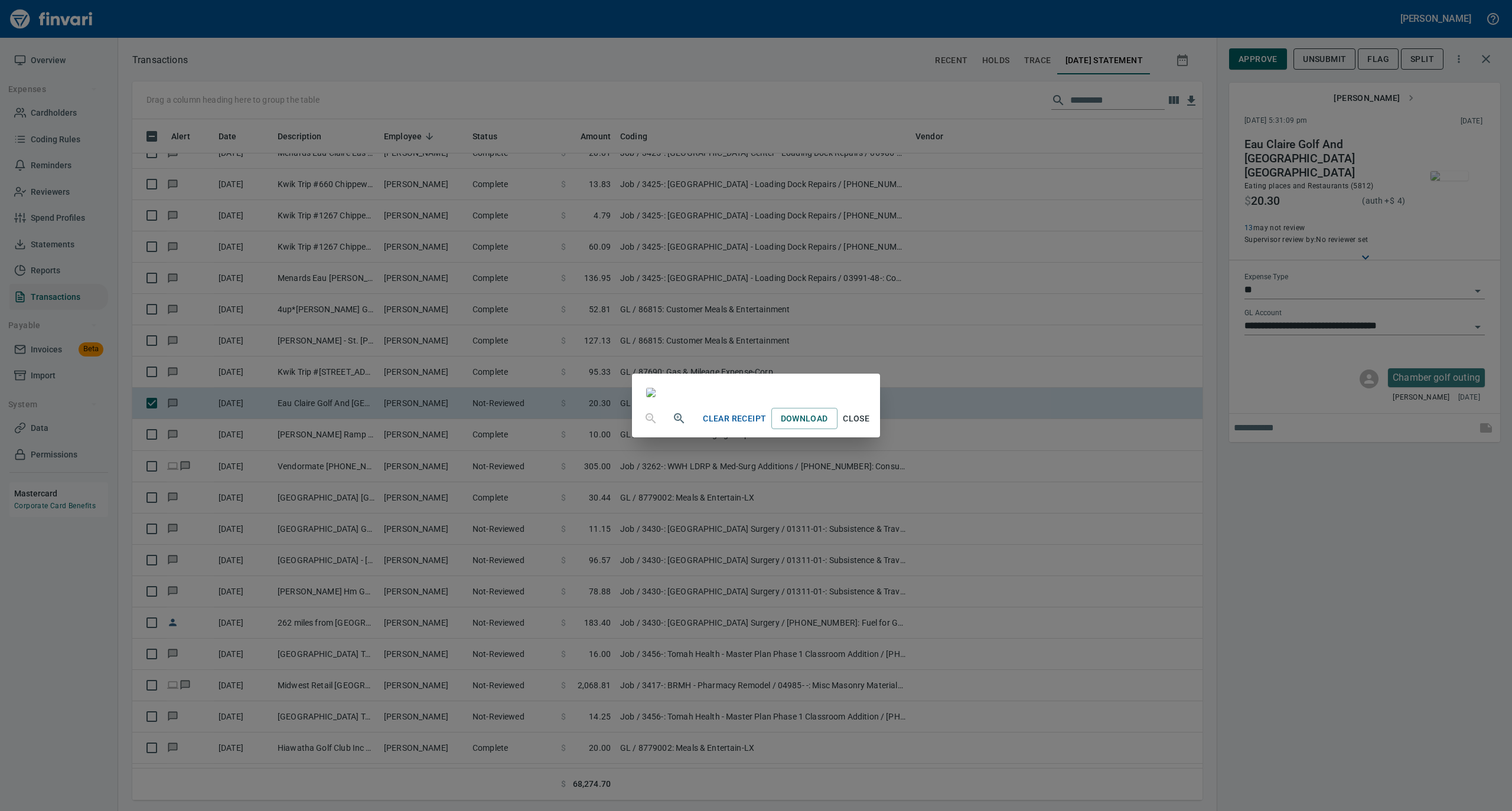
click at [871, 427] on span "Close" at bounding box center [856, 418] width 29 height 14
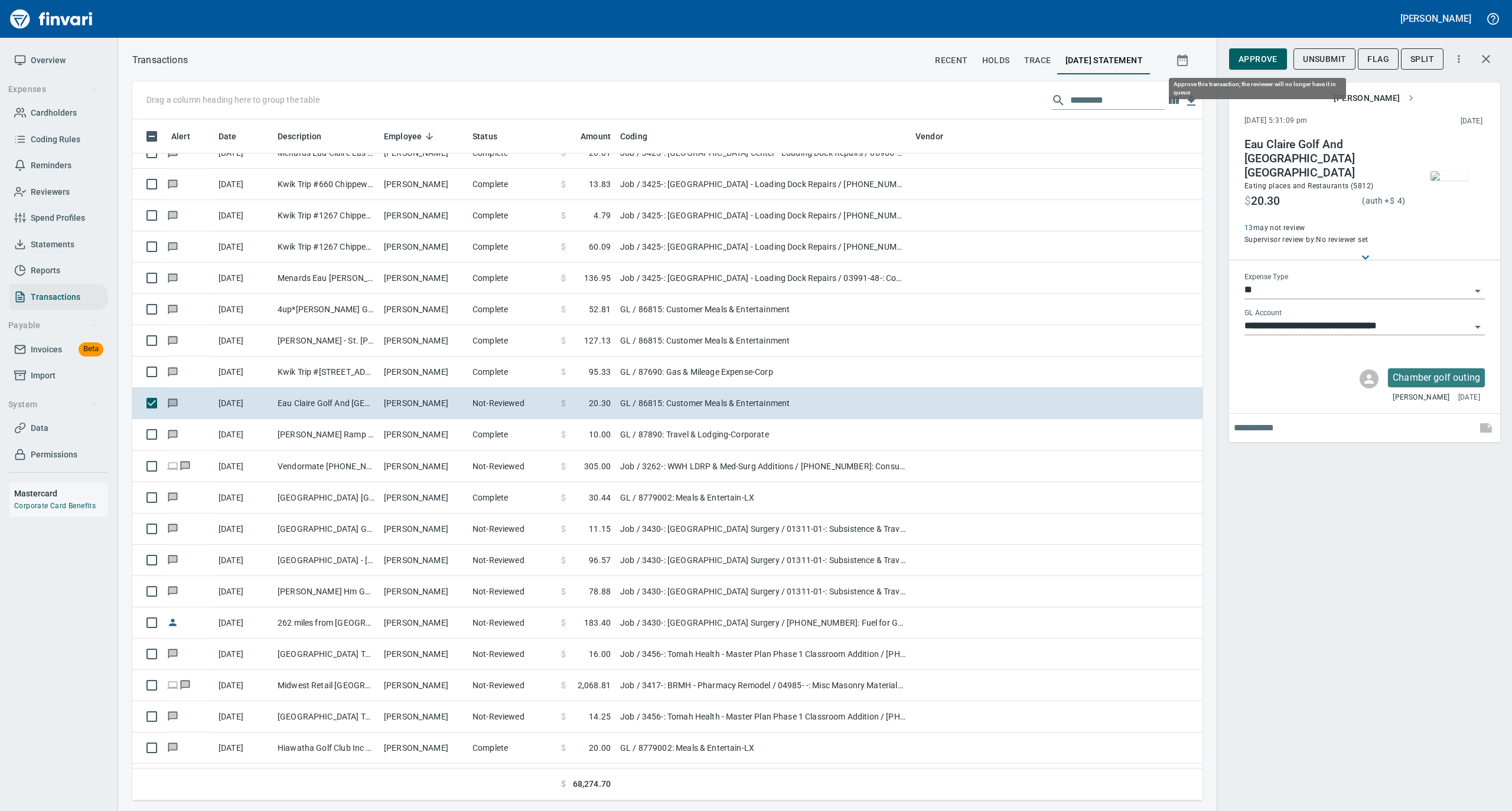
click at [1267, 62] on span "Approve" at bounding box center [1257, 58] width 39 height 14
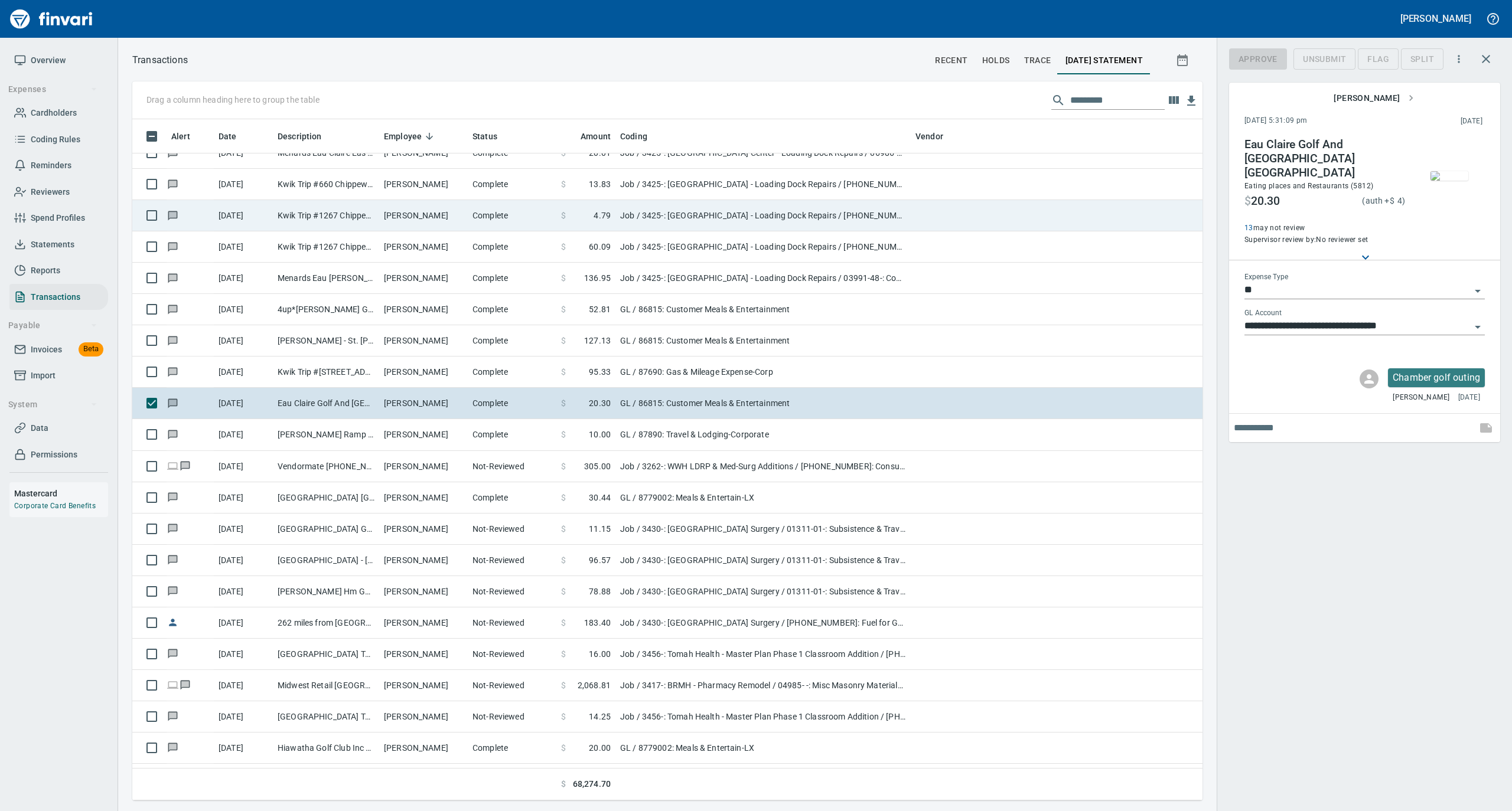
scroll to position [669, 1046]
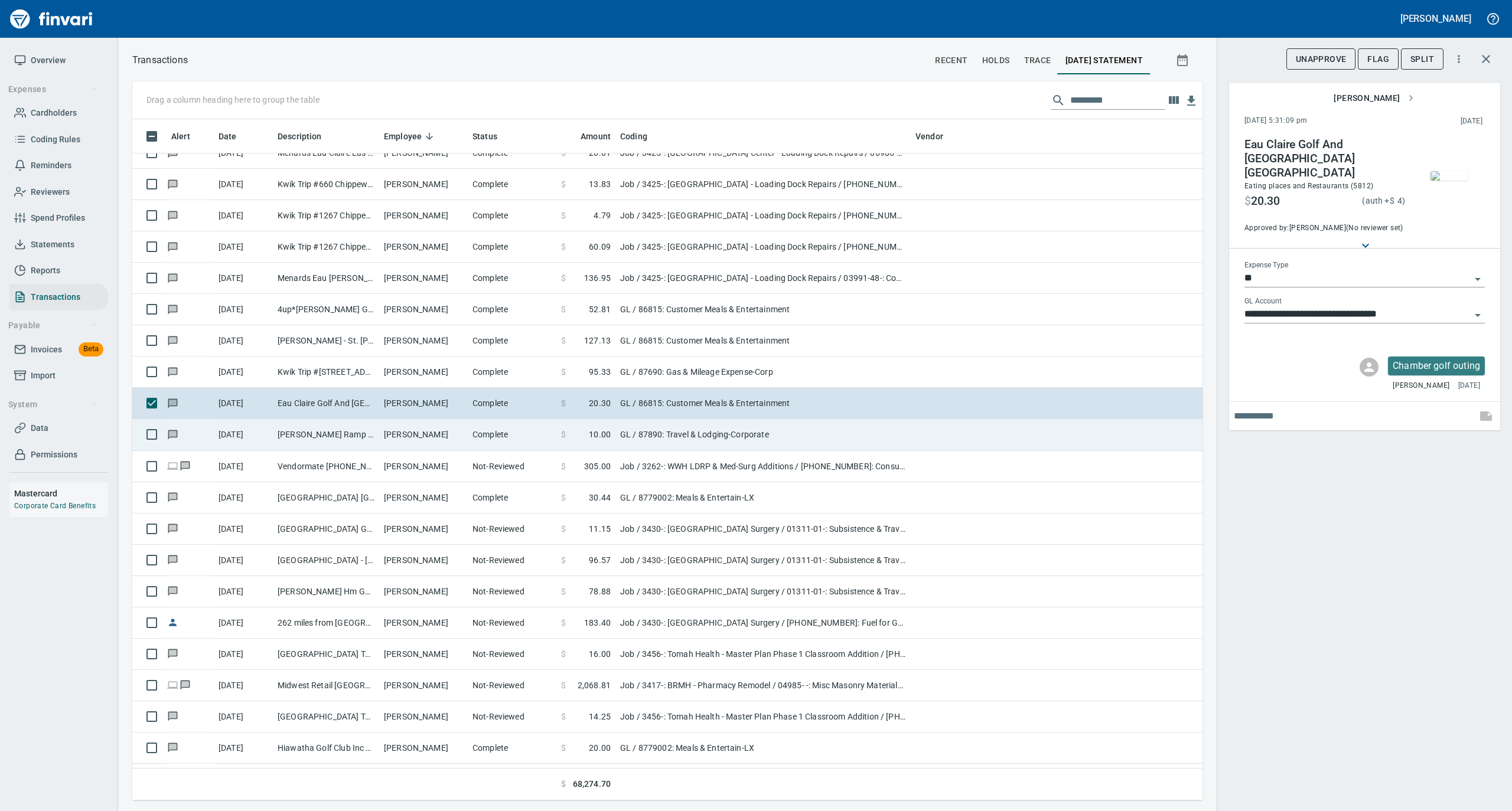
click at [348, 437] on td "Lawson Ramp Saint Paul MN" at bounding box center [326, 434] width 106 height 32
type input "**********"
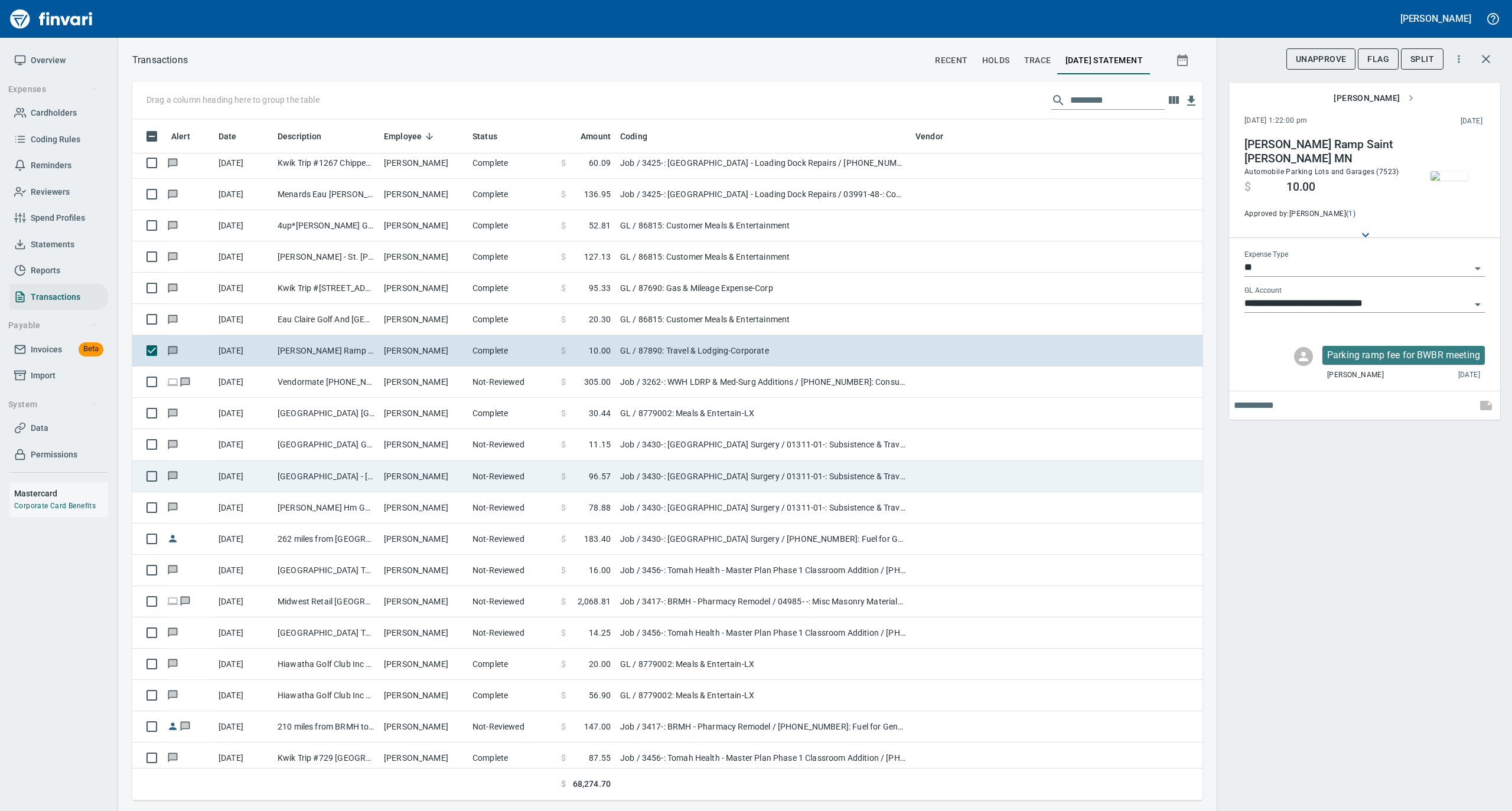
scroll to position [551, 0]
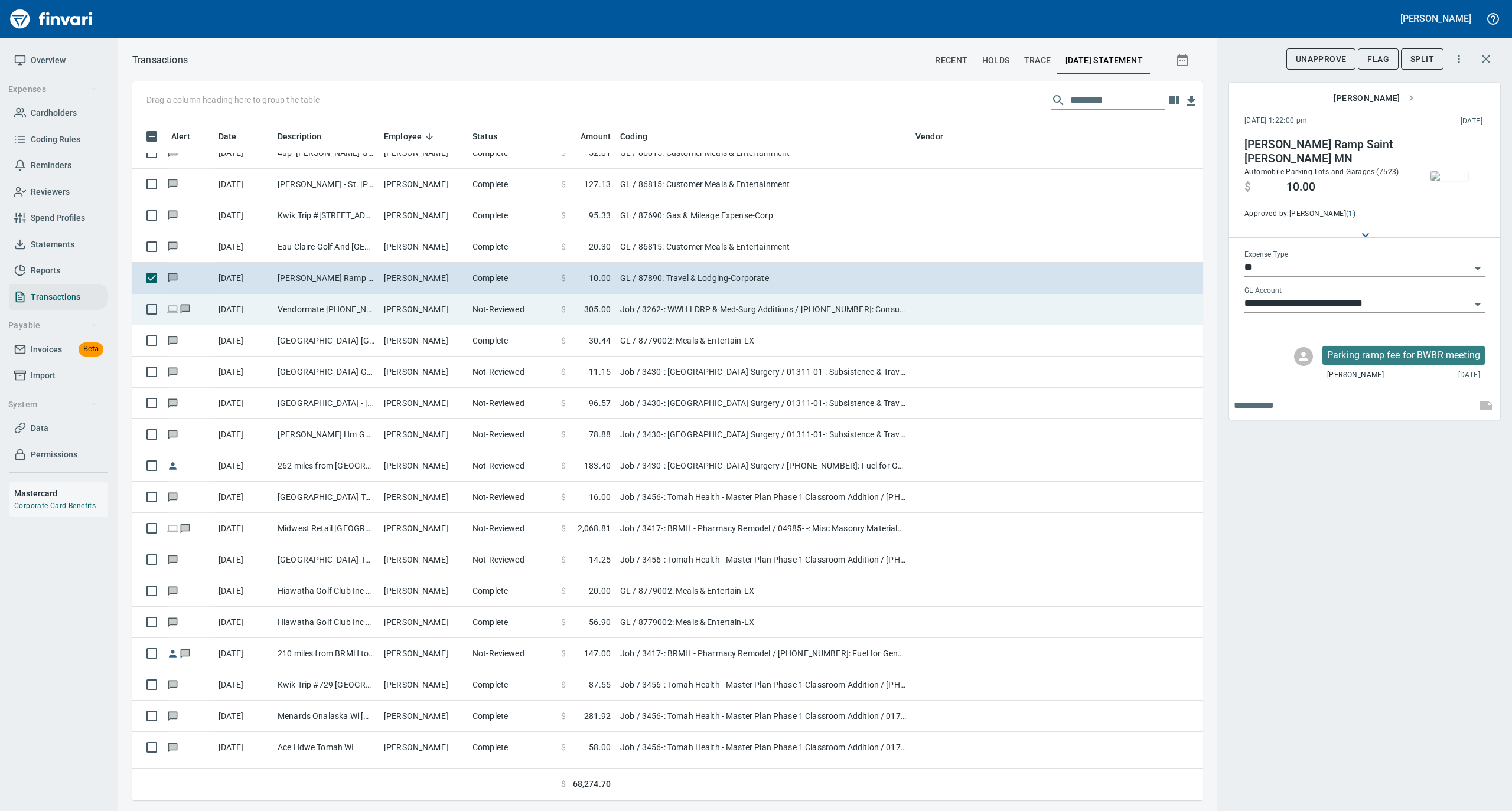
click at [504, 314] on td "Not-Reviewed" at bounding box center [512, 310] width 88 height 32
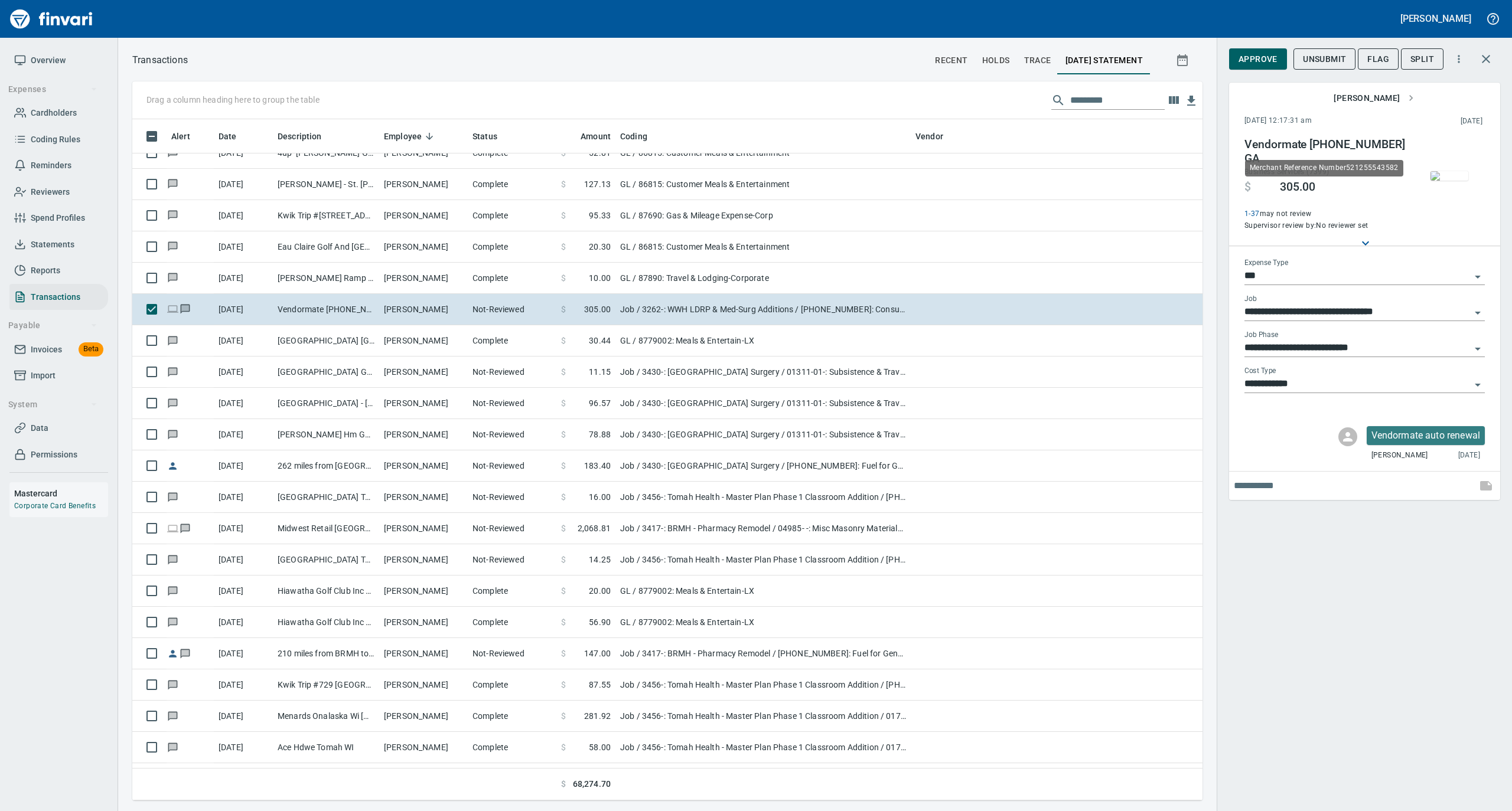
scroll to position [669, 1046]
click at [1259, 59] on span "Approve" at bounding box center [1257, 58] width 39 height 14
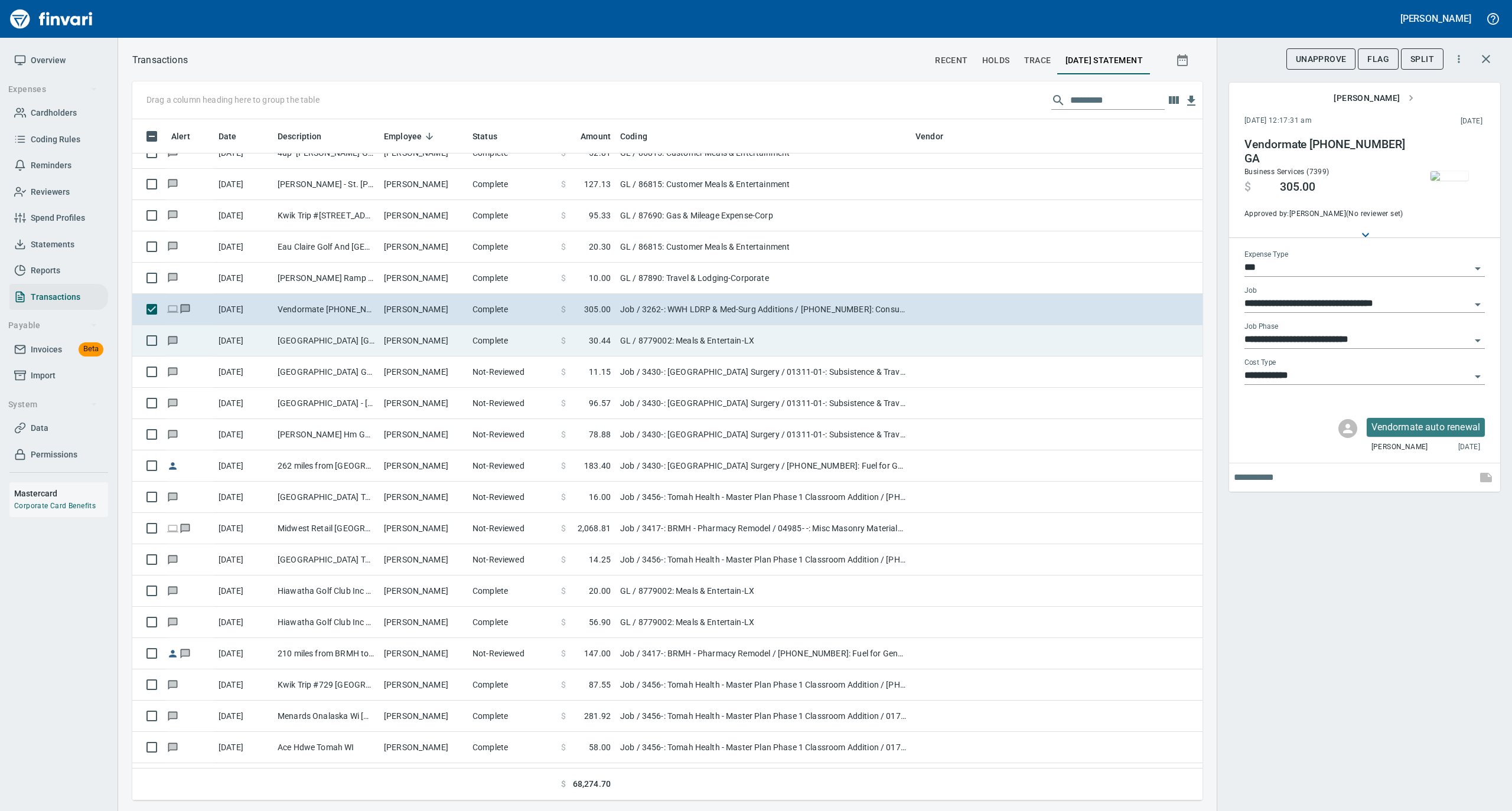
click at [377, 339] on td "Castle Rock Golf Cours New Lisbon WI" at bounding box center [326, 340] width 106 height 32
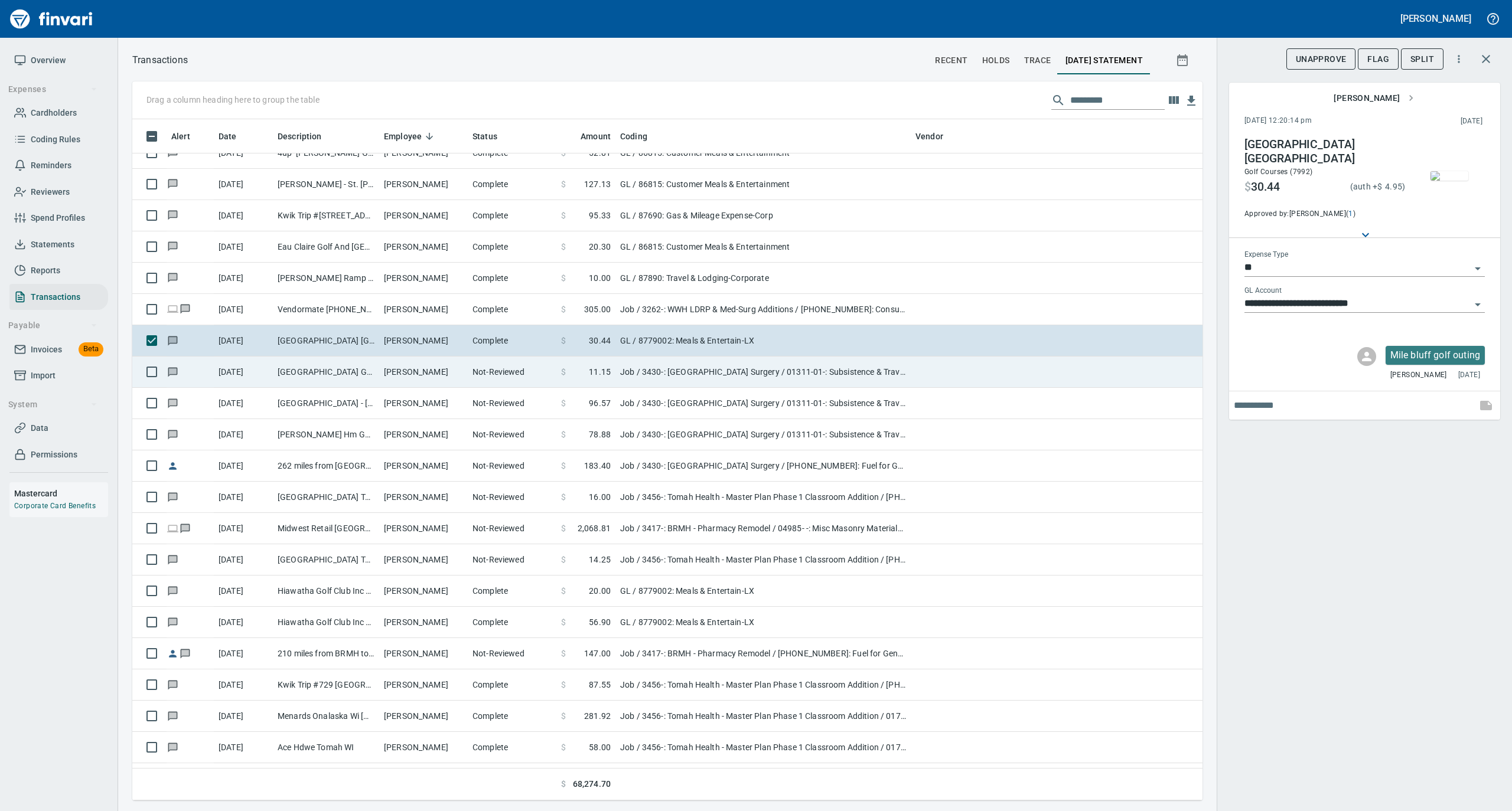
click at [467, 382] on td "Tyler Schulz" at bounding box center [423, 372] width 88 height 32
type input "***"
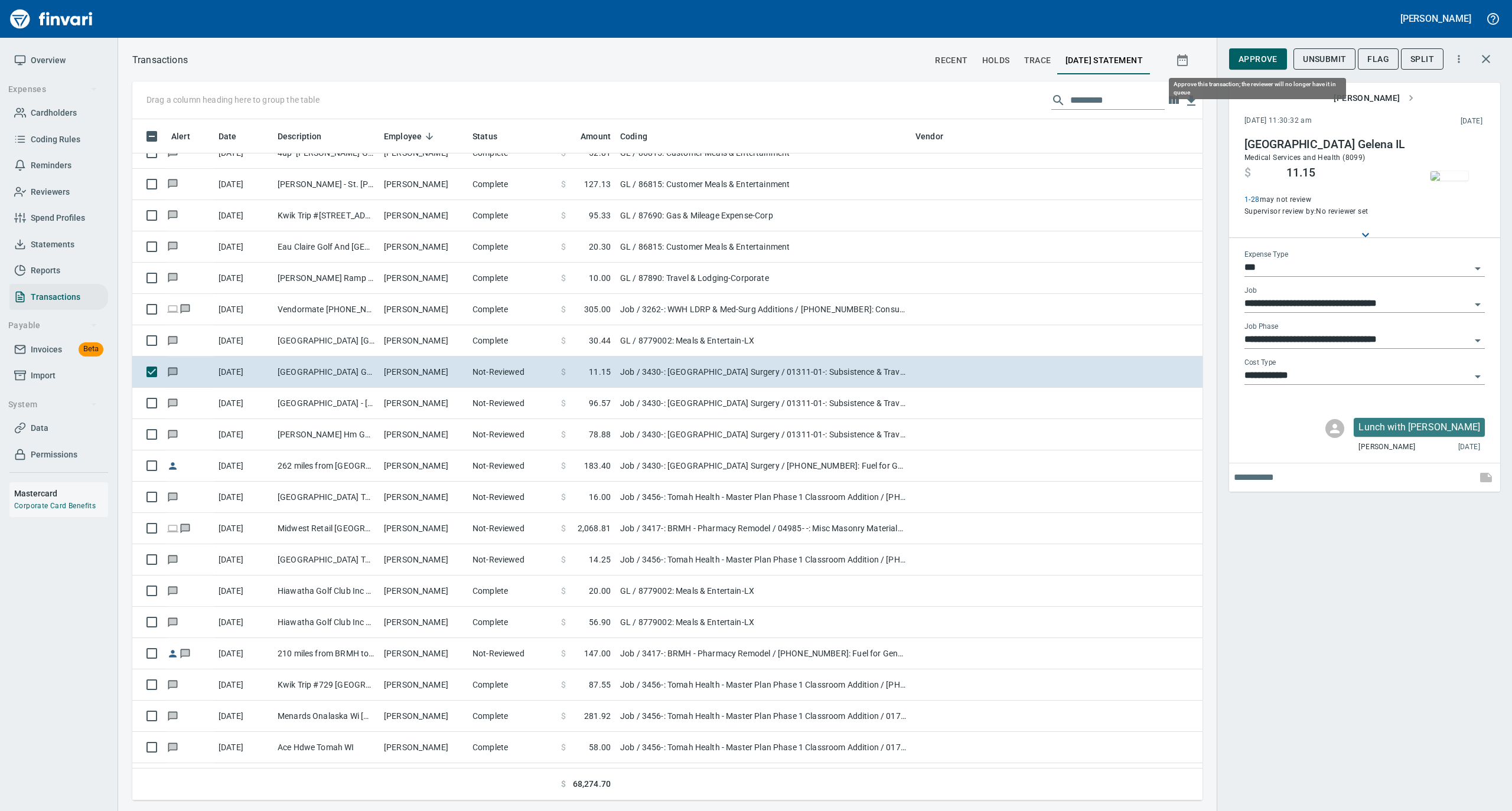
click at [1264, 64] on span "Approve" at bounding box center [1257, 58] width 39 height 14
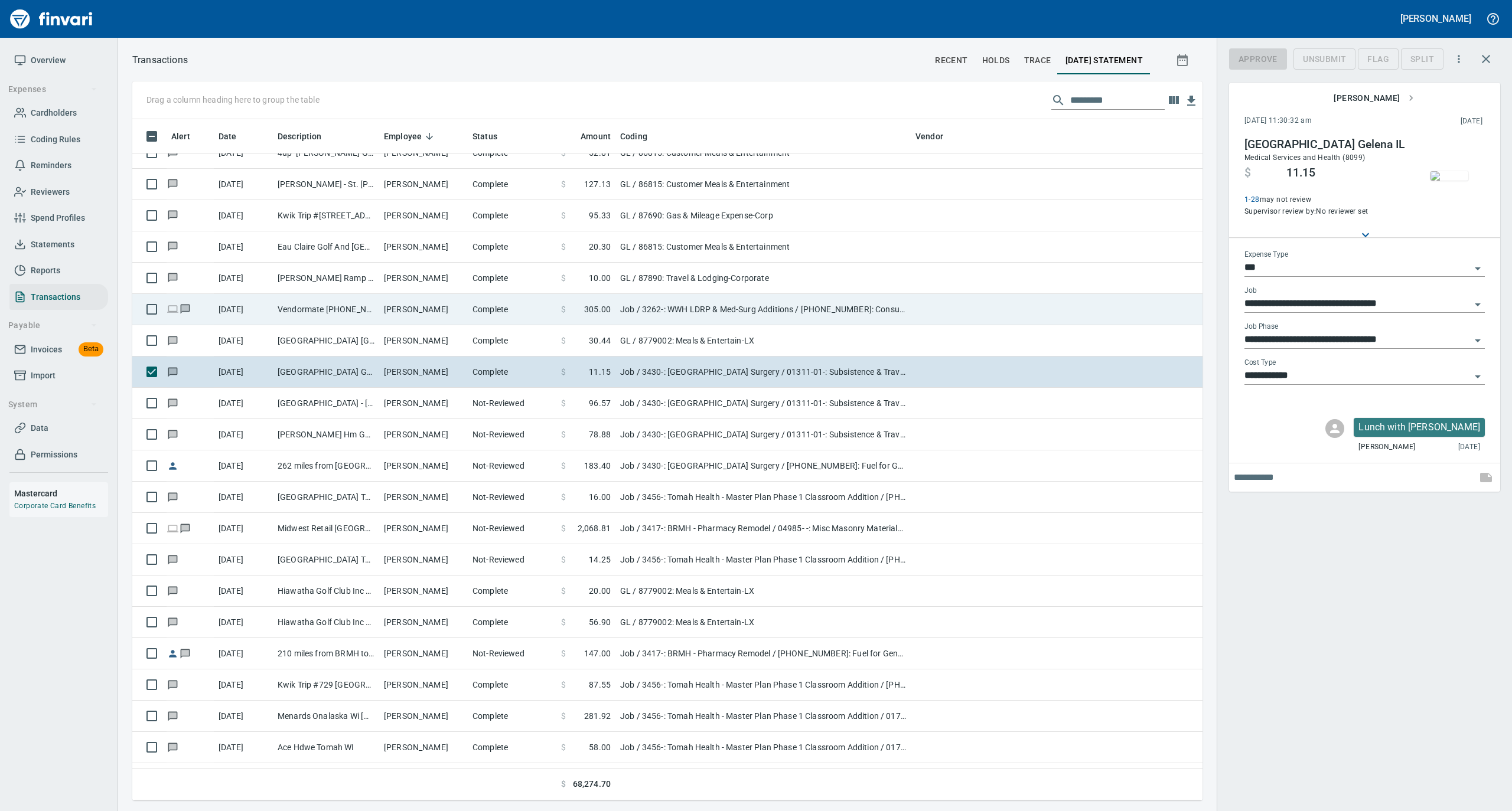
scroll to position [669, 1046]
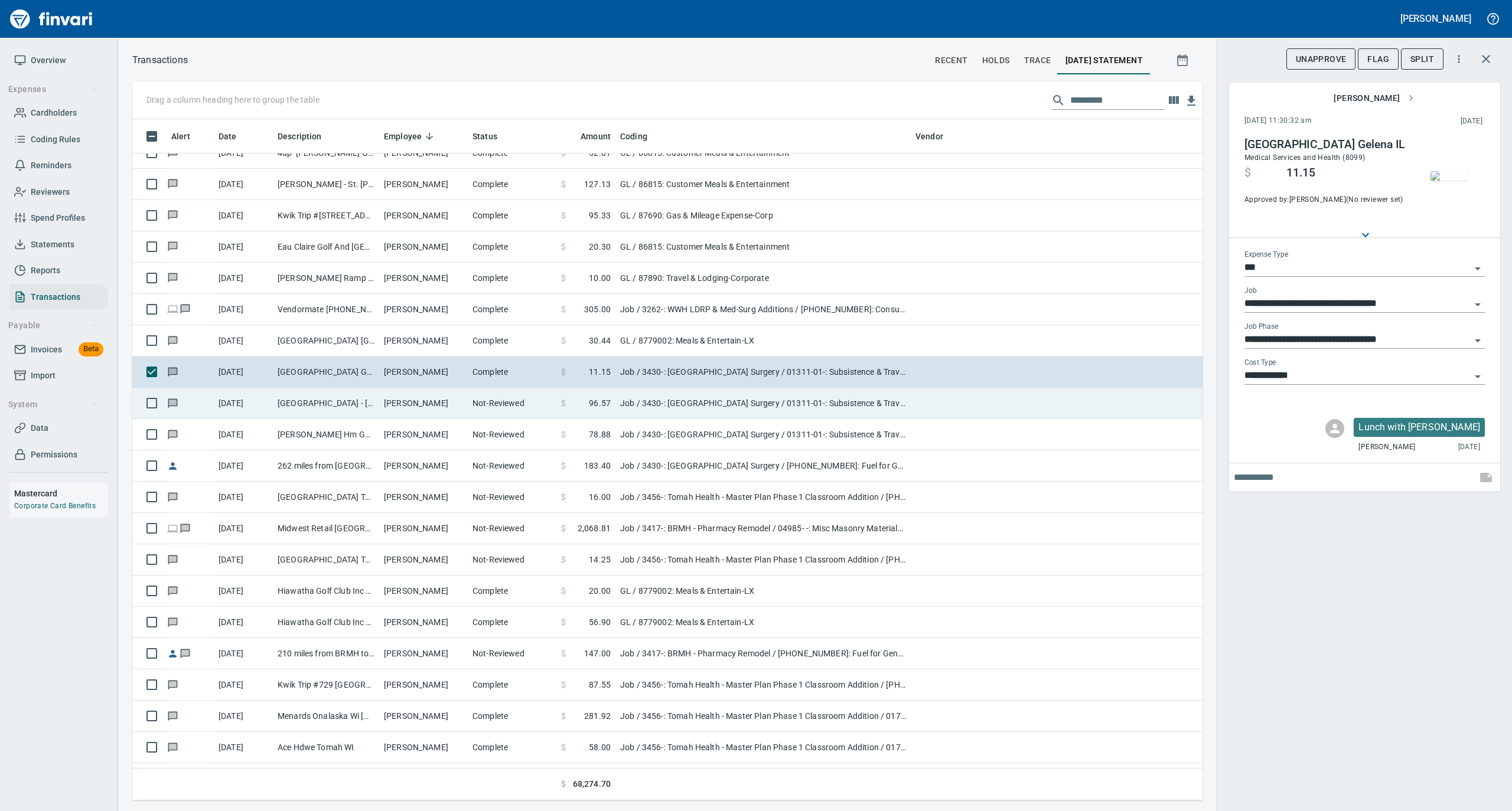
click at [377, 407] on td "Stoney Creek Inn - Gal Galena IL" at bounding box center [326, 404] width 106 height 32
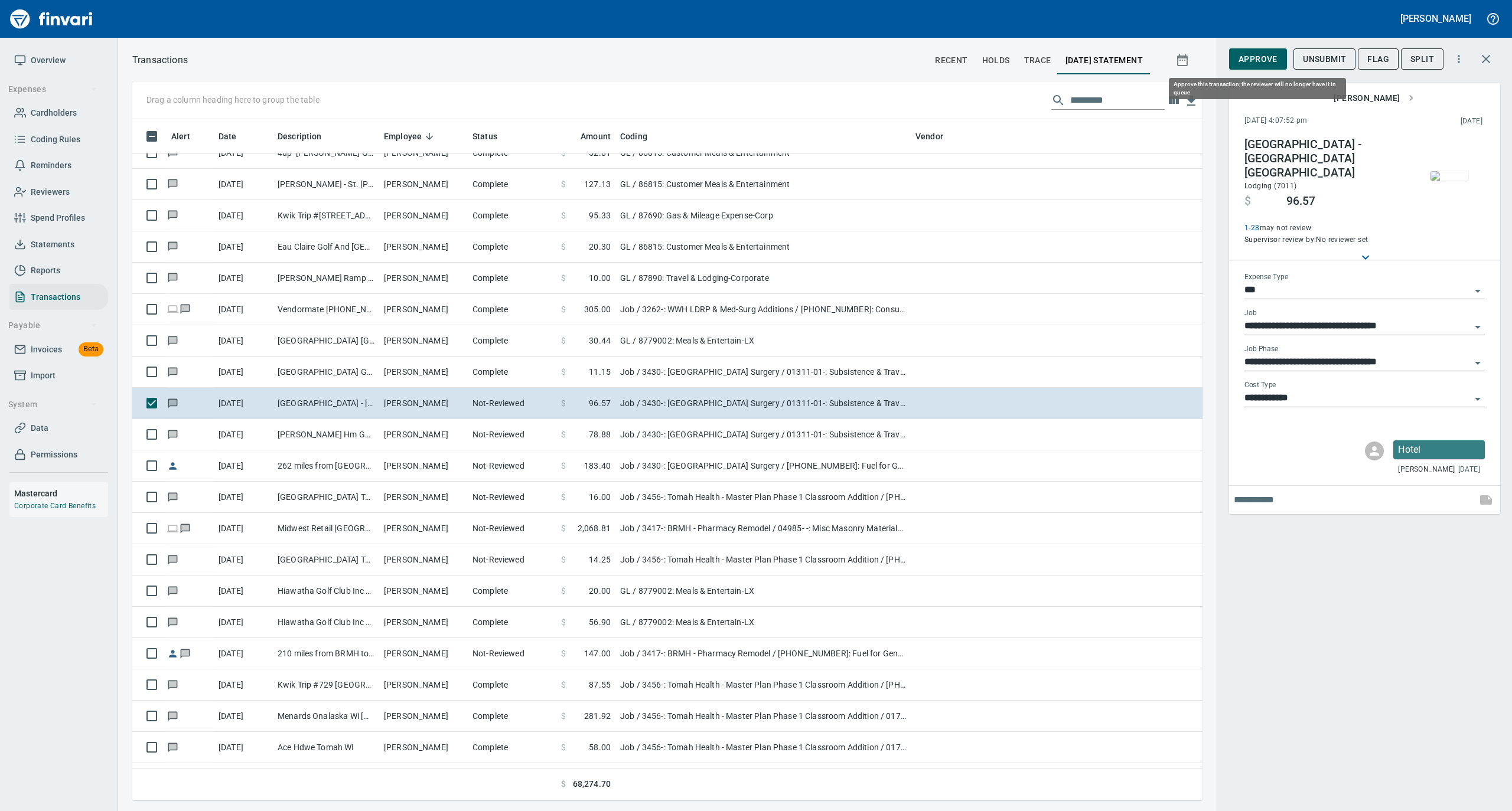
scroll to position [669, 1046]
click at [1443, 173] on img "button" at bounding box center [1449, 176] width 37 height 10
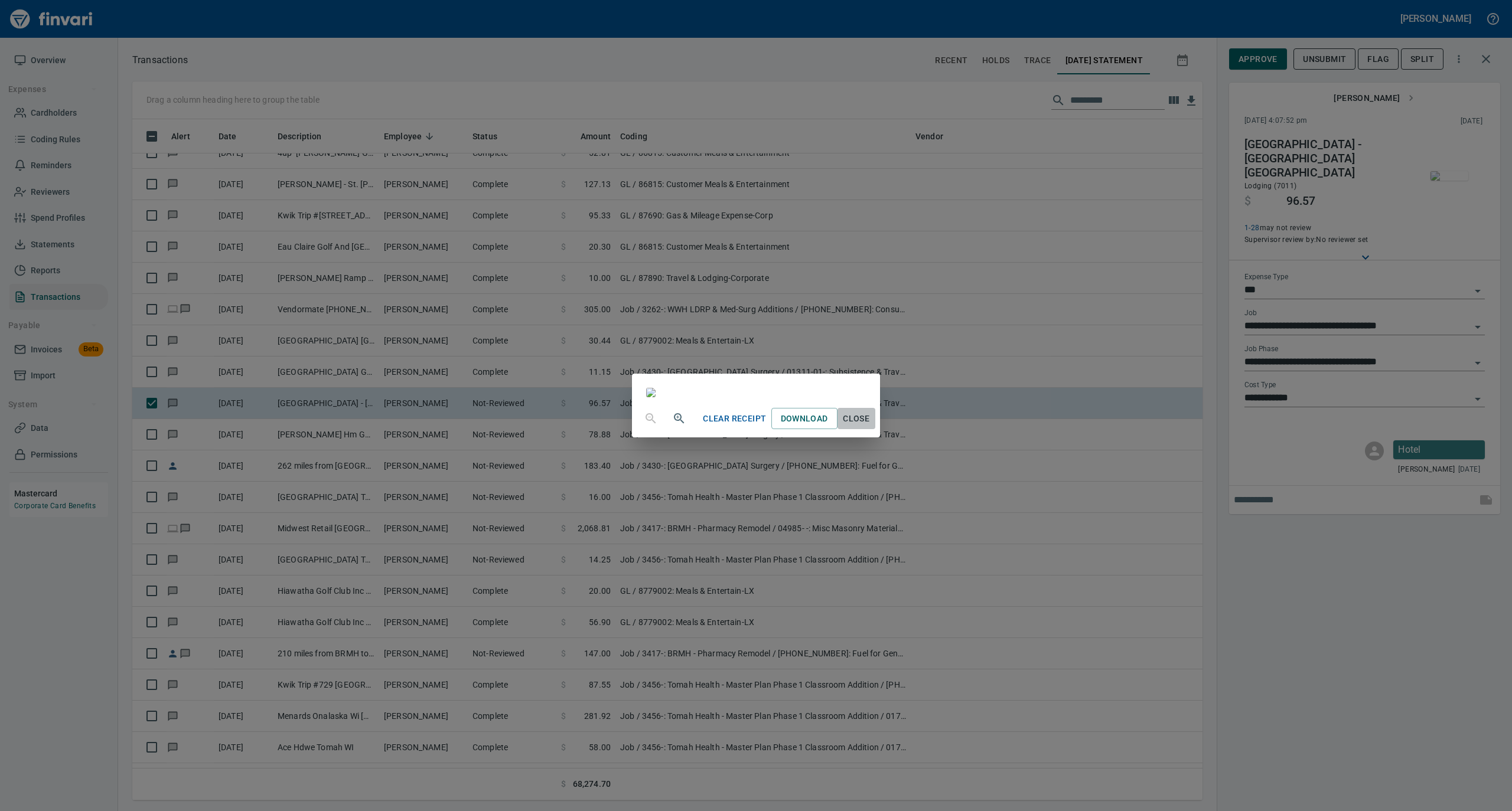
drag, startPoint x: 1045, startPoint y: 636, endPoint x: 1052, endPoint y: 620, distance: 17.5
click at [871, 427] on span "Close" at bounding box center [856, 418] width 29 height 14
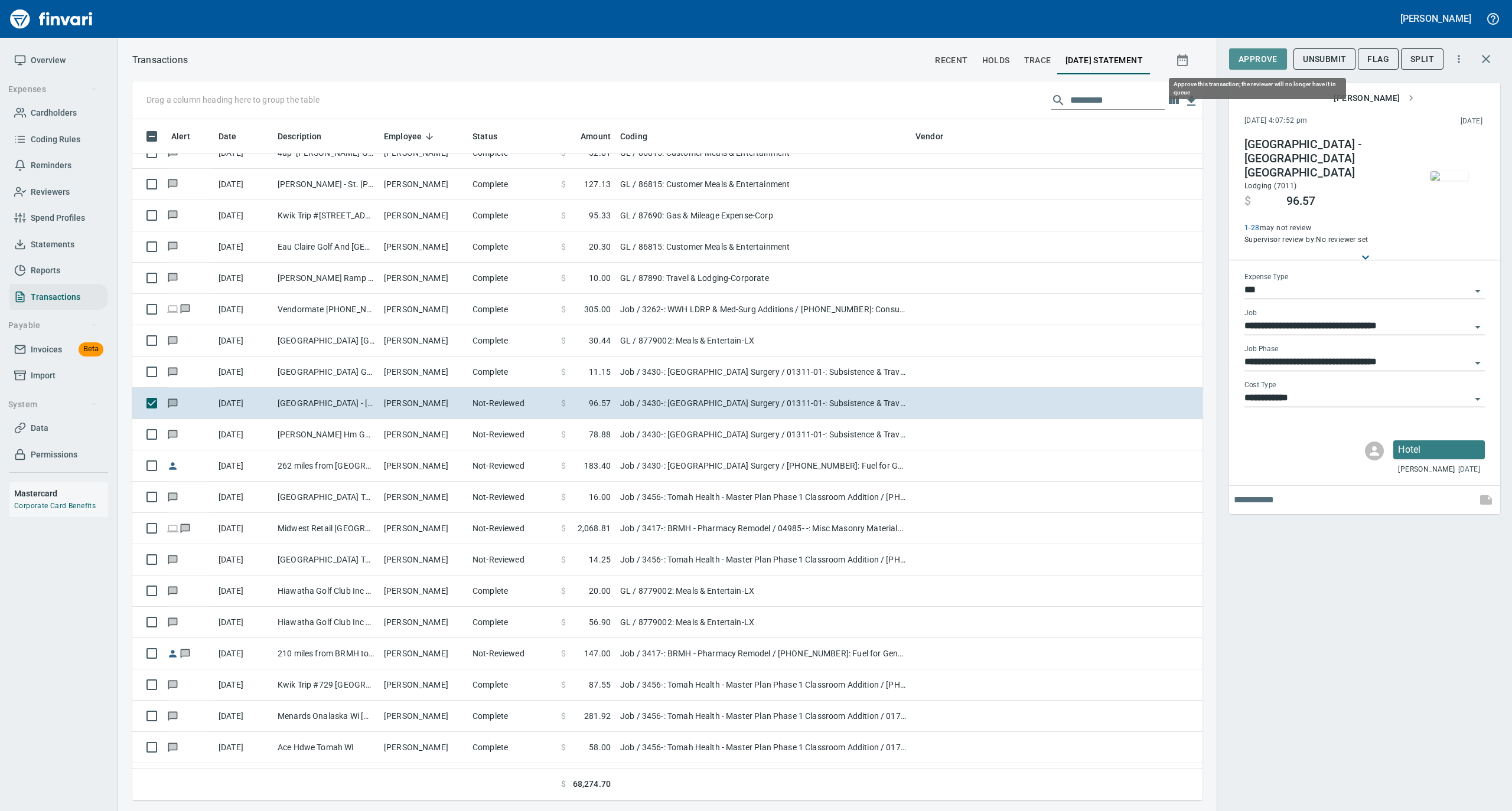
click at [1245, 62] on span "Approve" at bounding box center [1257, 58] width 39 height 14
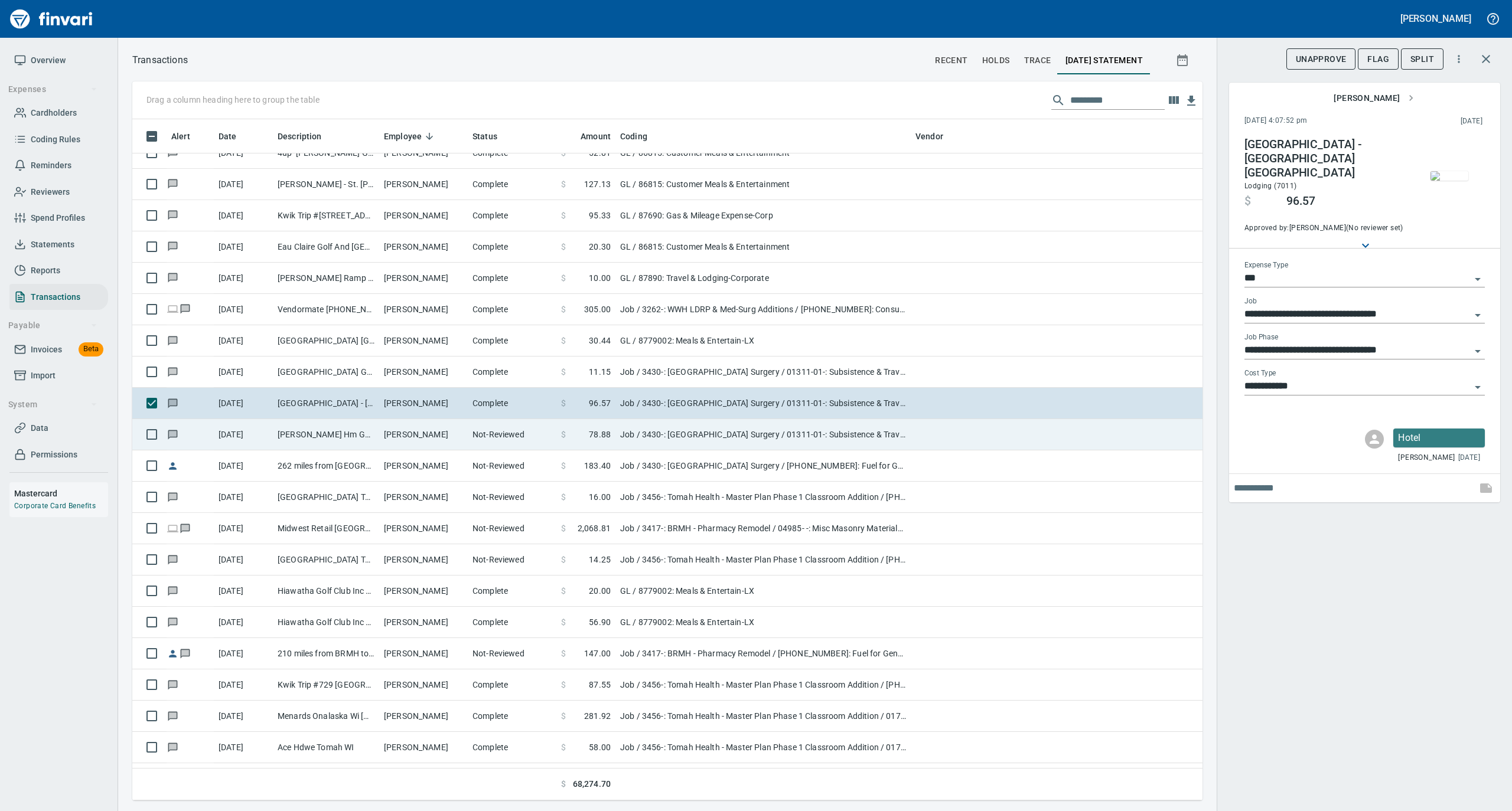
click at [480, 433] on td "Not-Reviewed" at bounding box center [512, 434] width 88 height 32
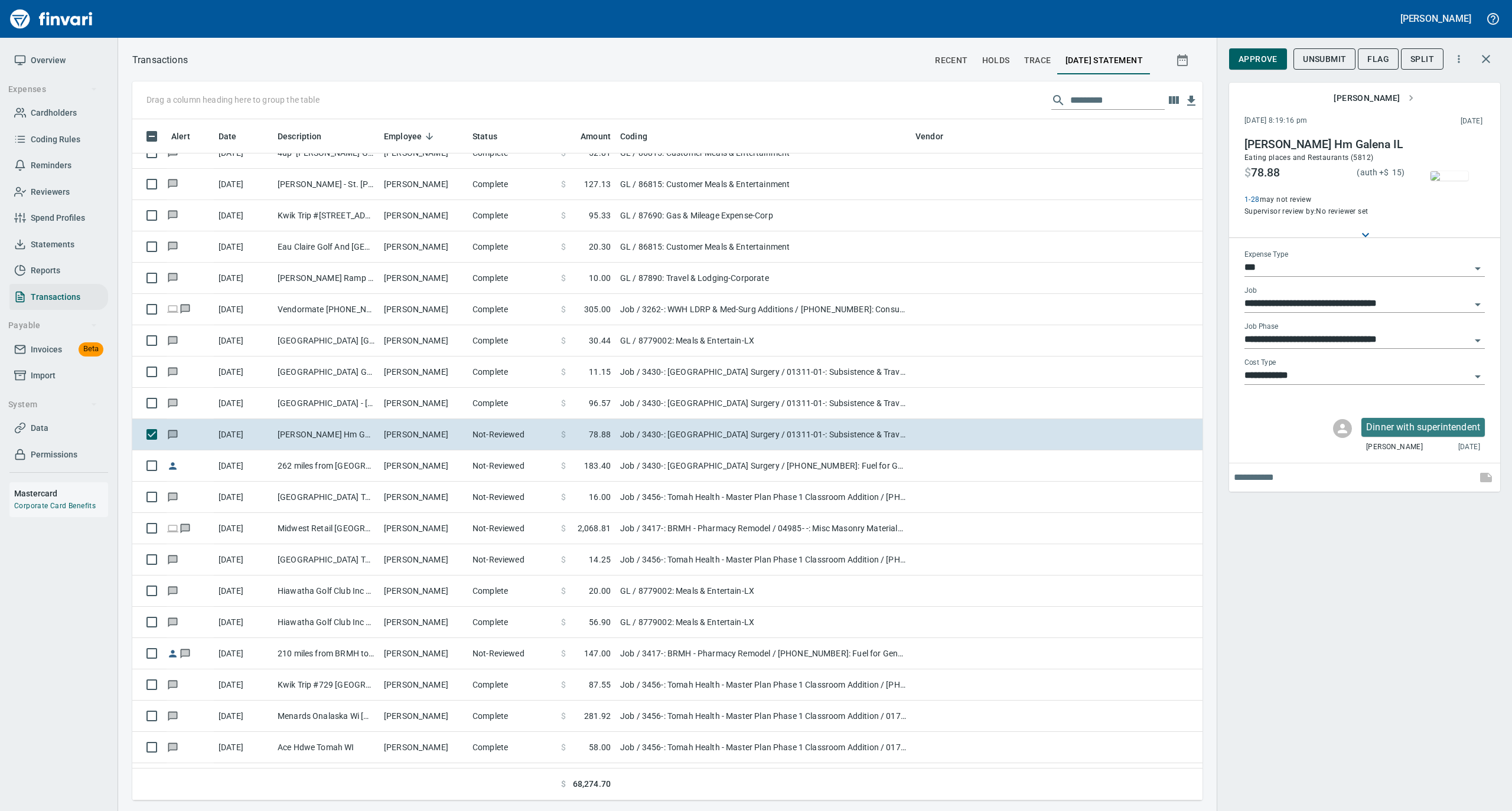
scroll to position [669, 1046]
click at [1250, 58] on span "Approve" at bounding box center [1257, 58] width 39 height 14
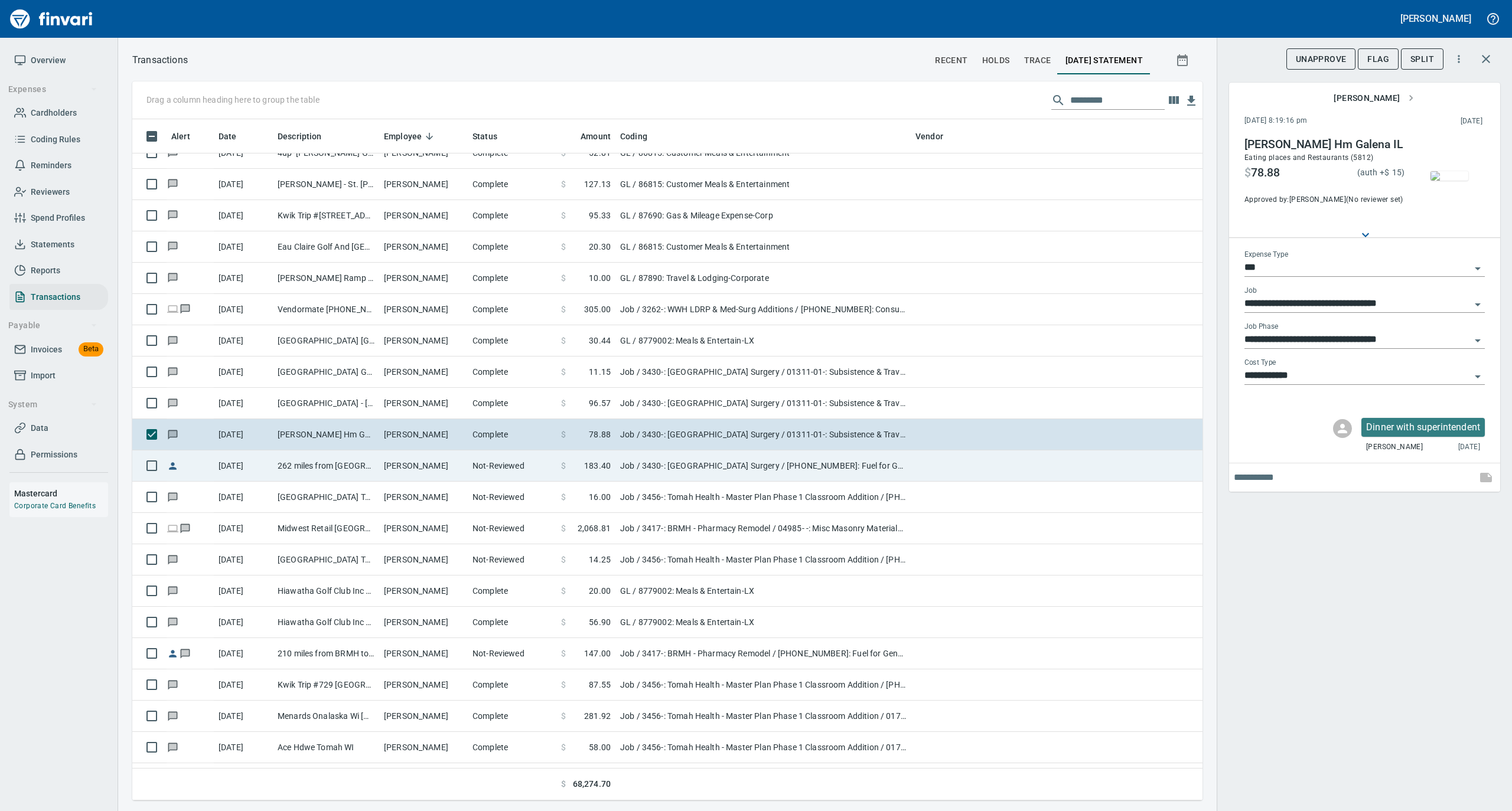
click at [407, 469] on td "Tyler Schulz" at bounding box center [423, 466] width 88 height 32
type input "**********"
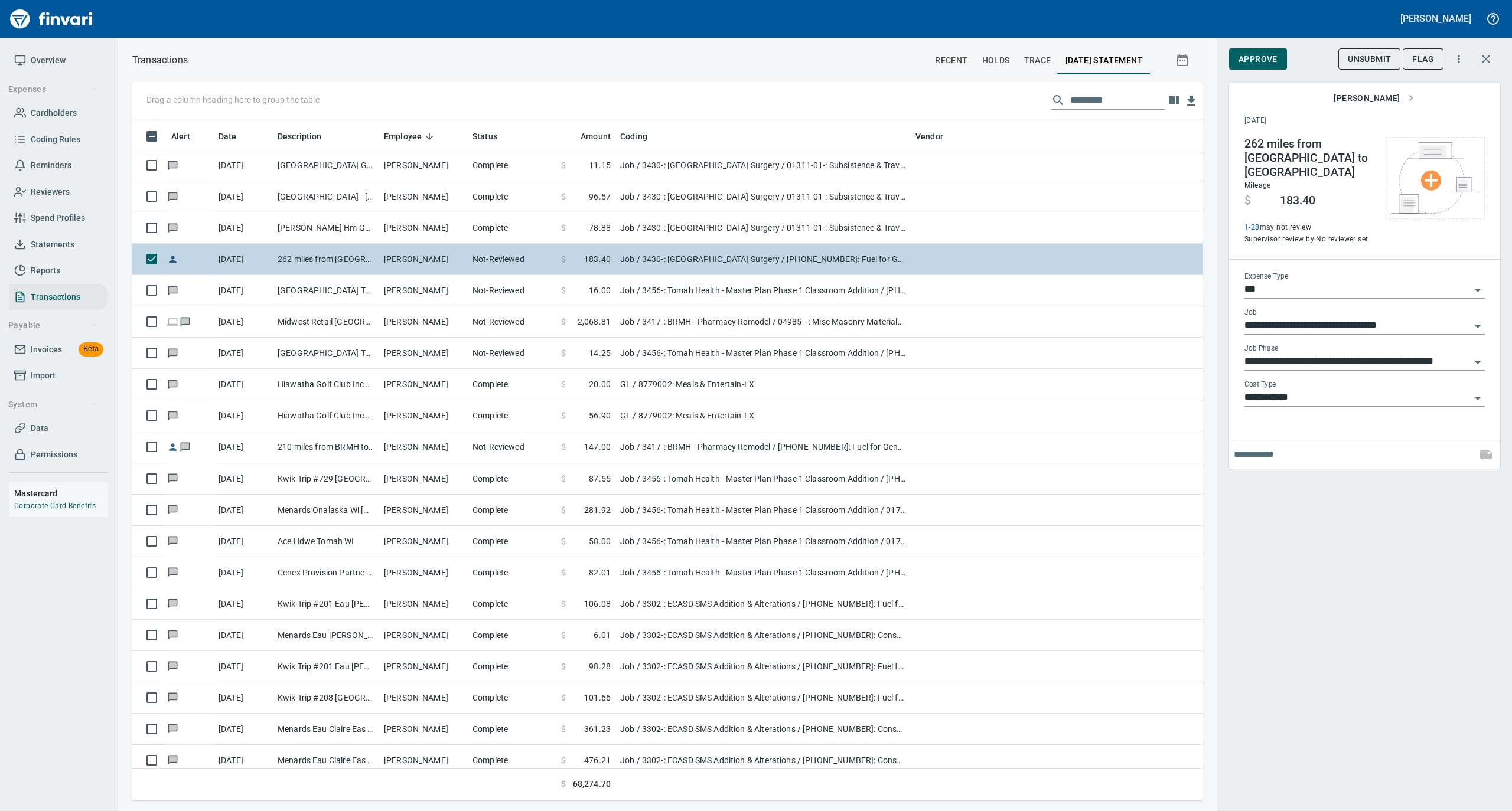
scroll to position [787, 0]
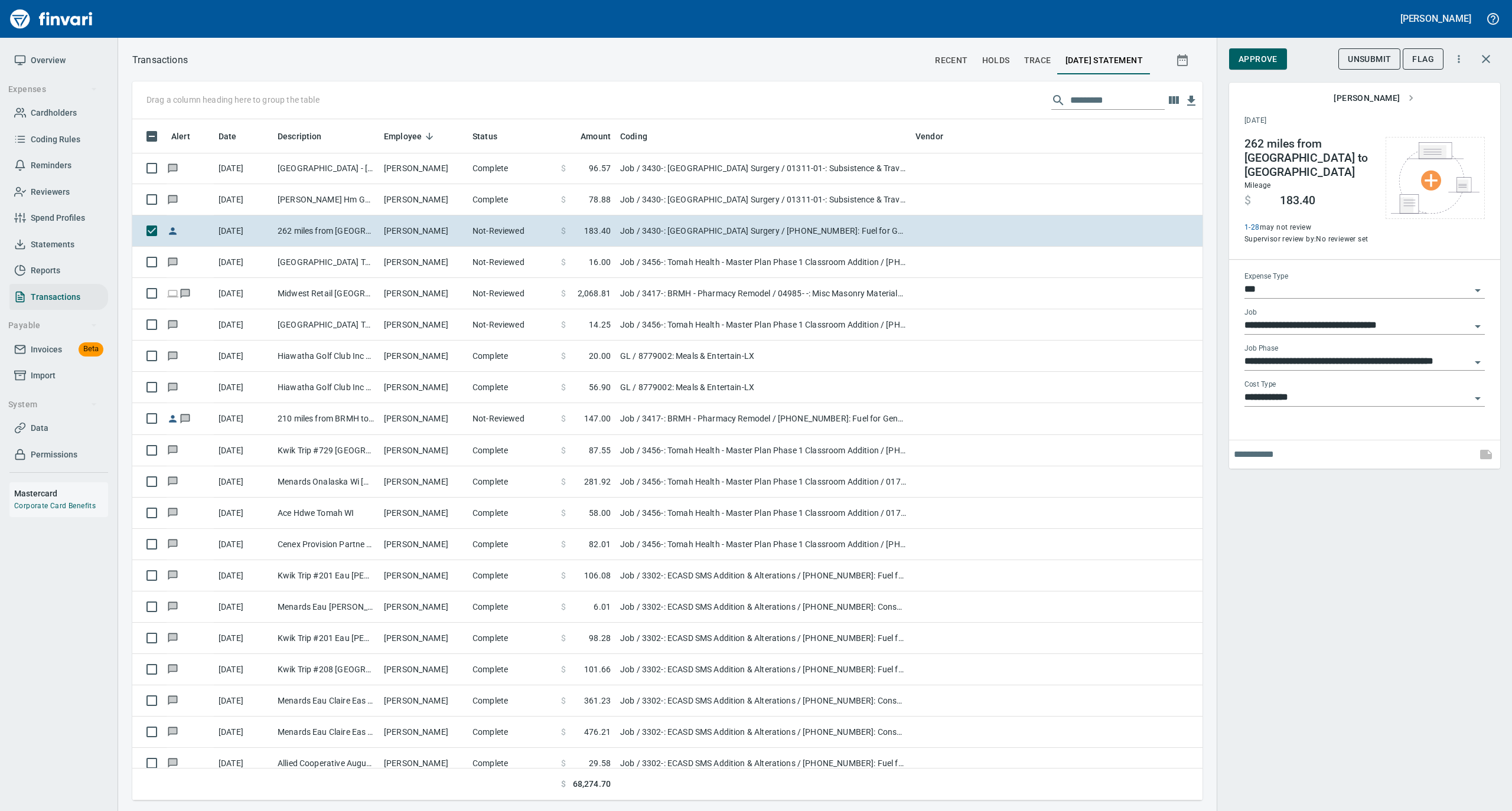
click at [1266, 59] on span "Approve" at bounding box center [1257, 58] width 39 height 14
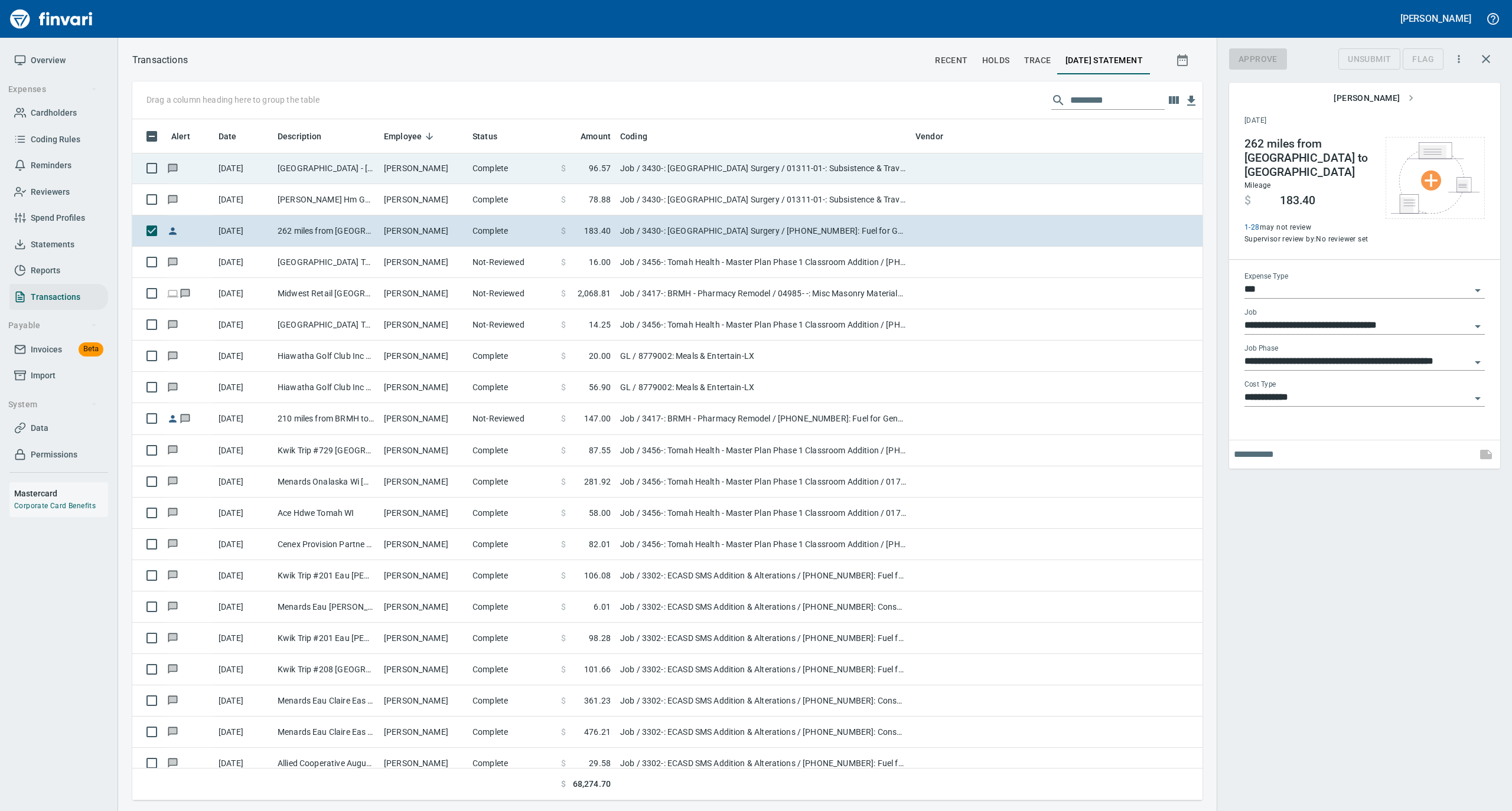
scroll to position [669, 1046]
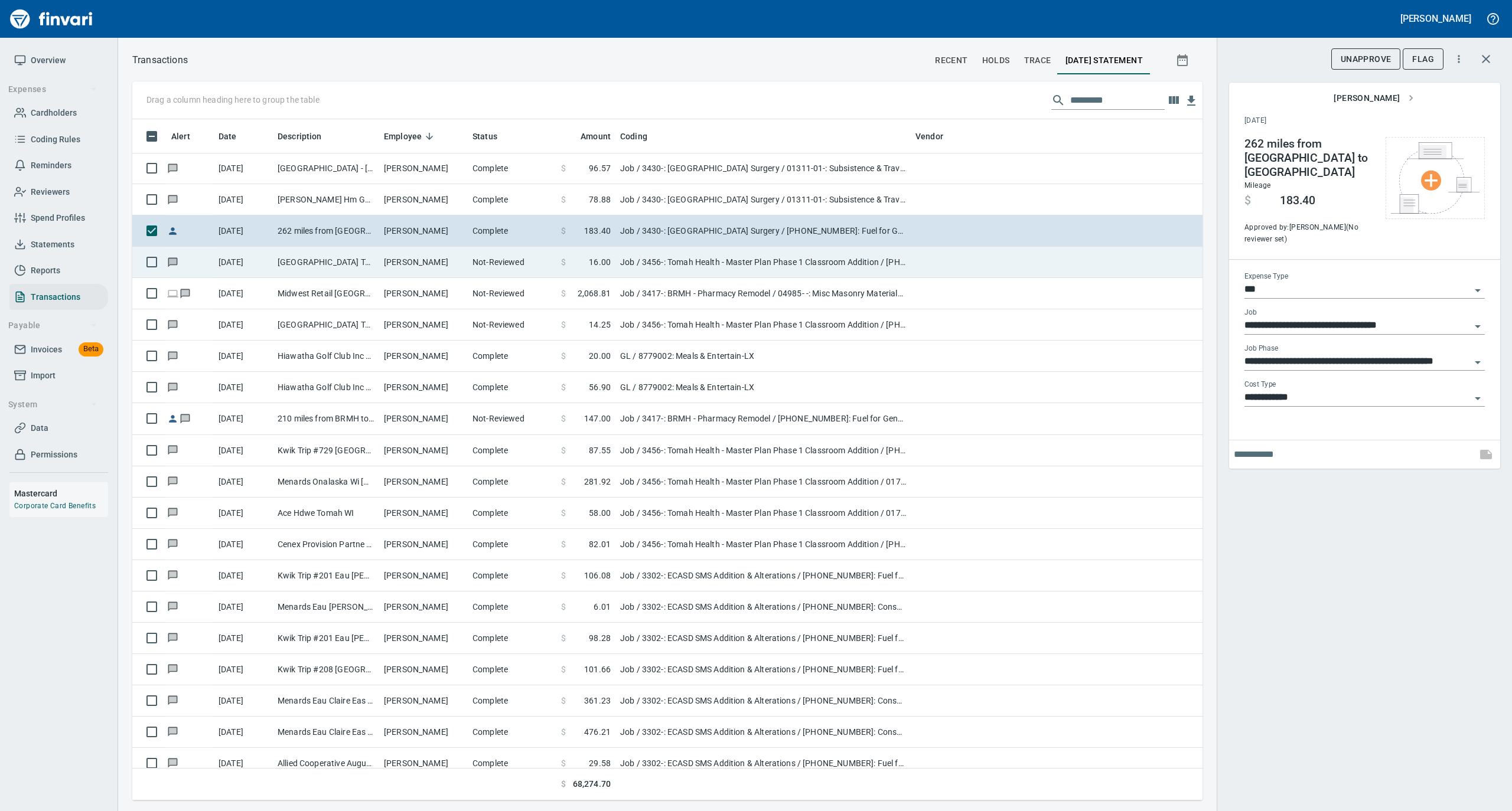
click at [454, 268] on td "Trystan Houzner" at bounding box center [423, 262] width 88 height 32
type input "**********"
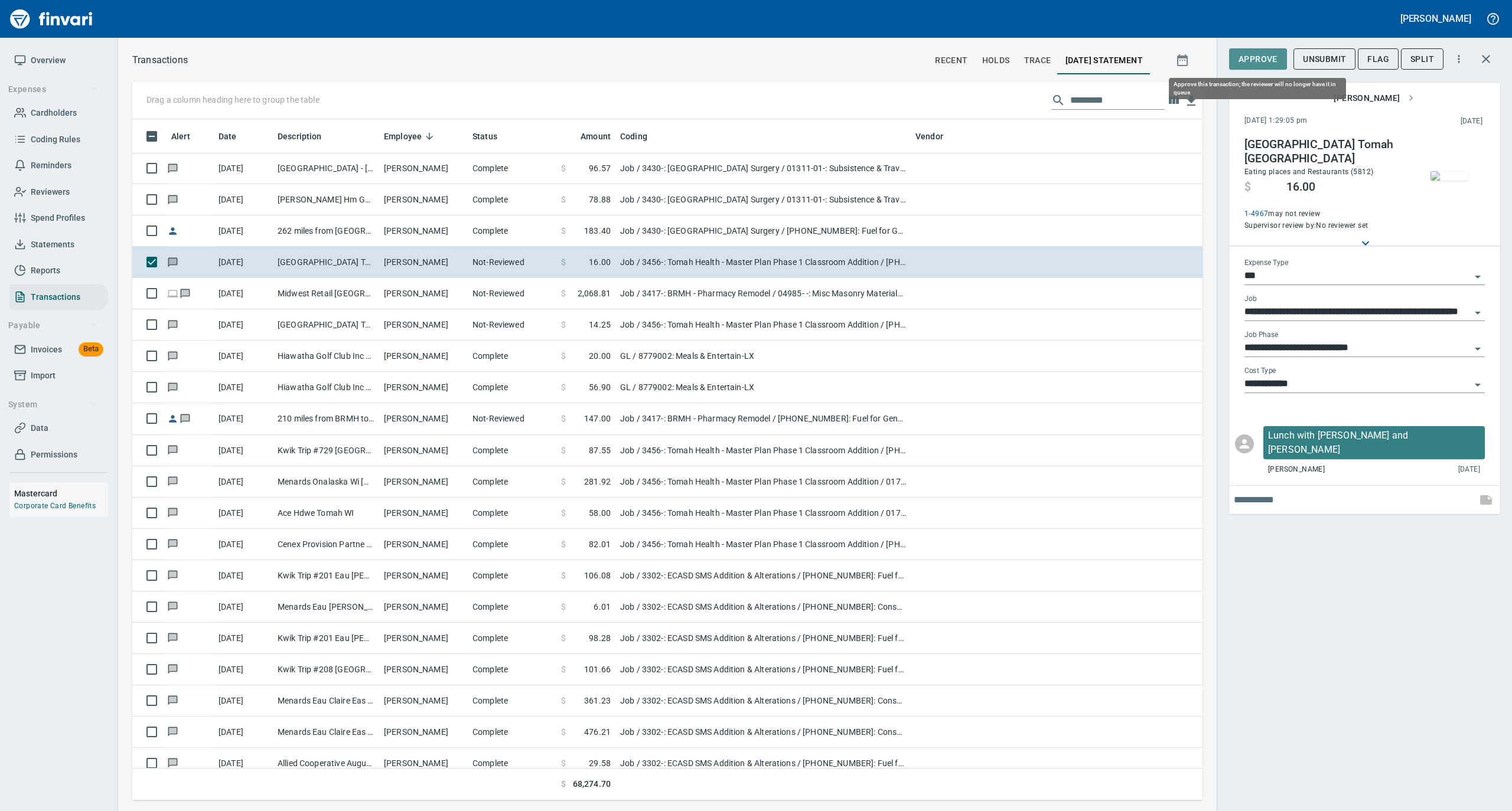
click at [1257, 62] on span "Approve" at bounding box center [1257, 58] width 39 height 14
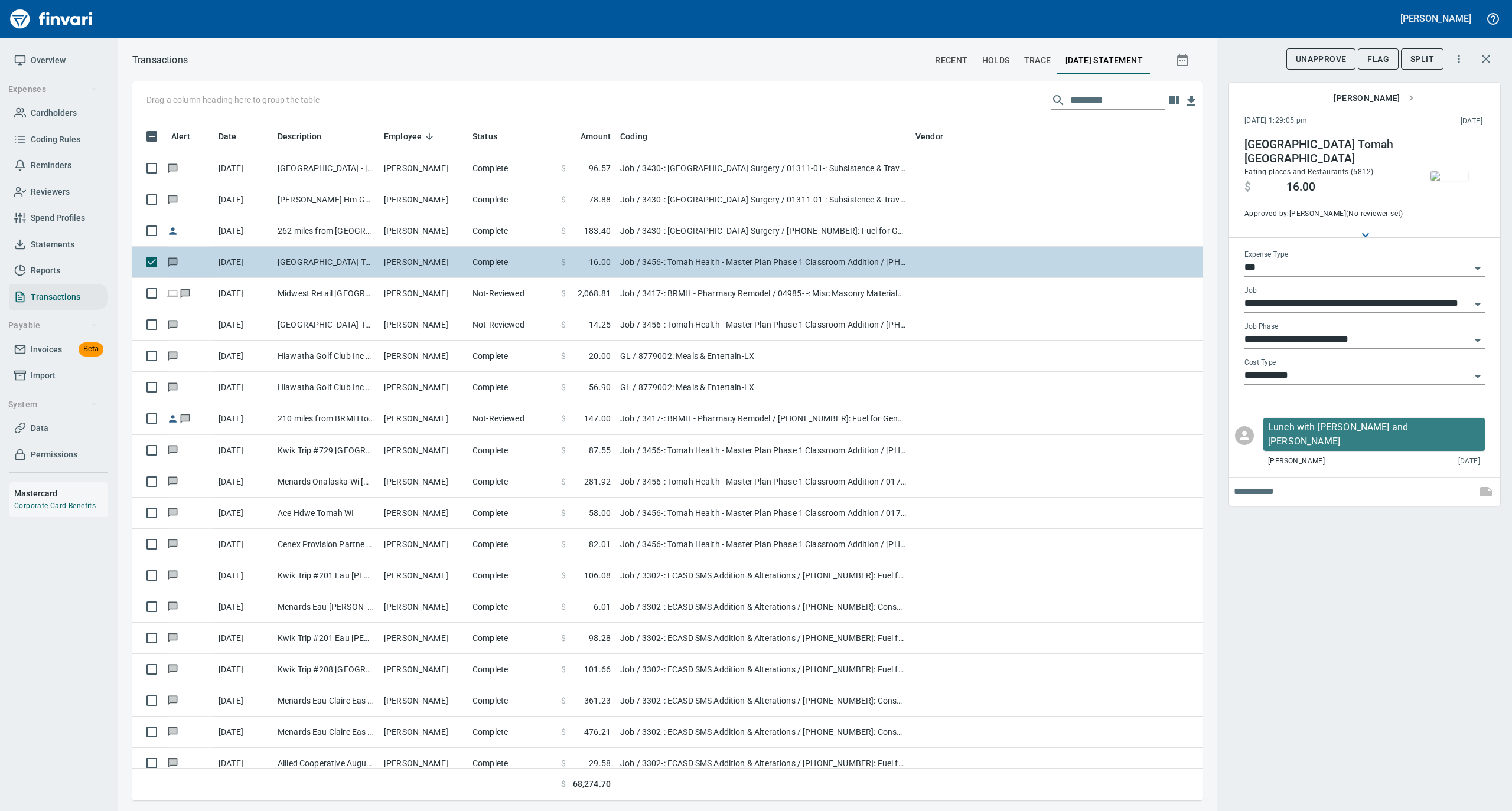
scroll to position [669, 1046]
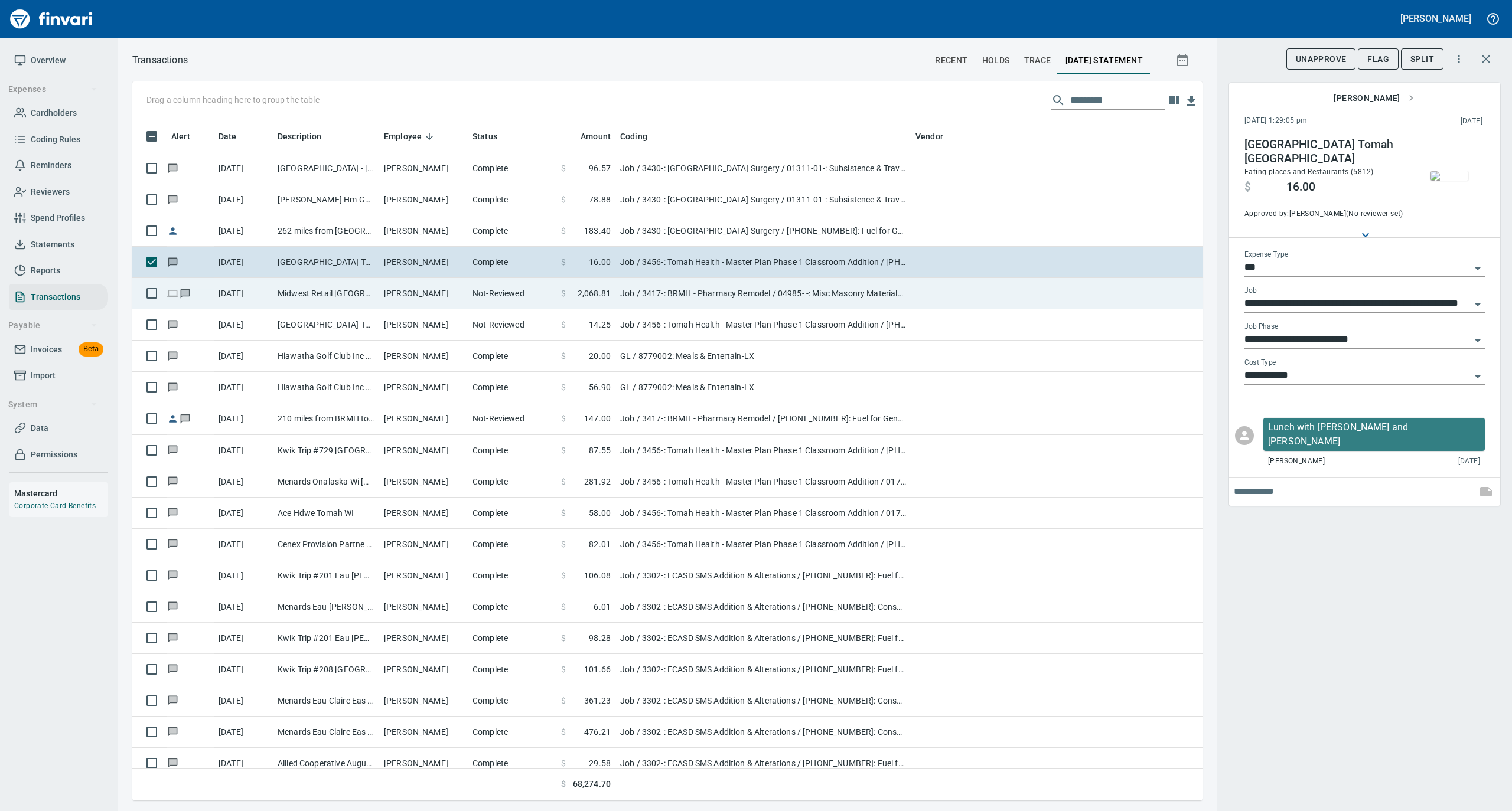
click at [409, 287] on td "Trystan Houzner" at bounding box center [423, 293] width 88 height 32
type input "**********"
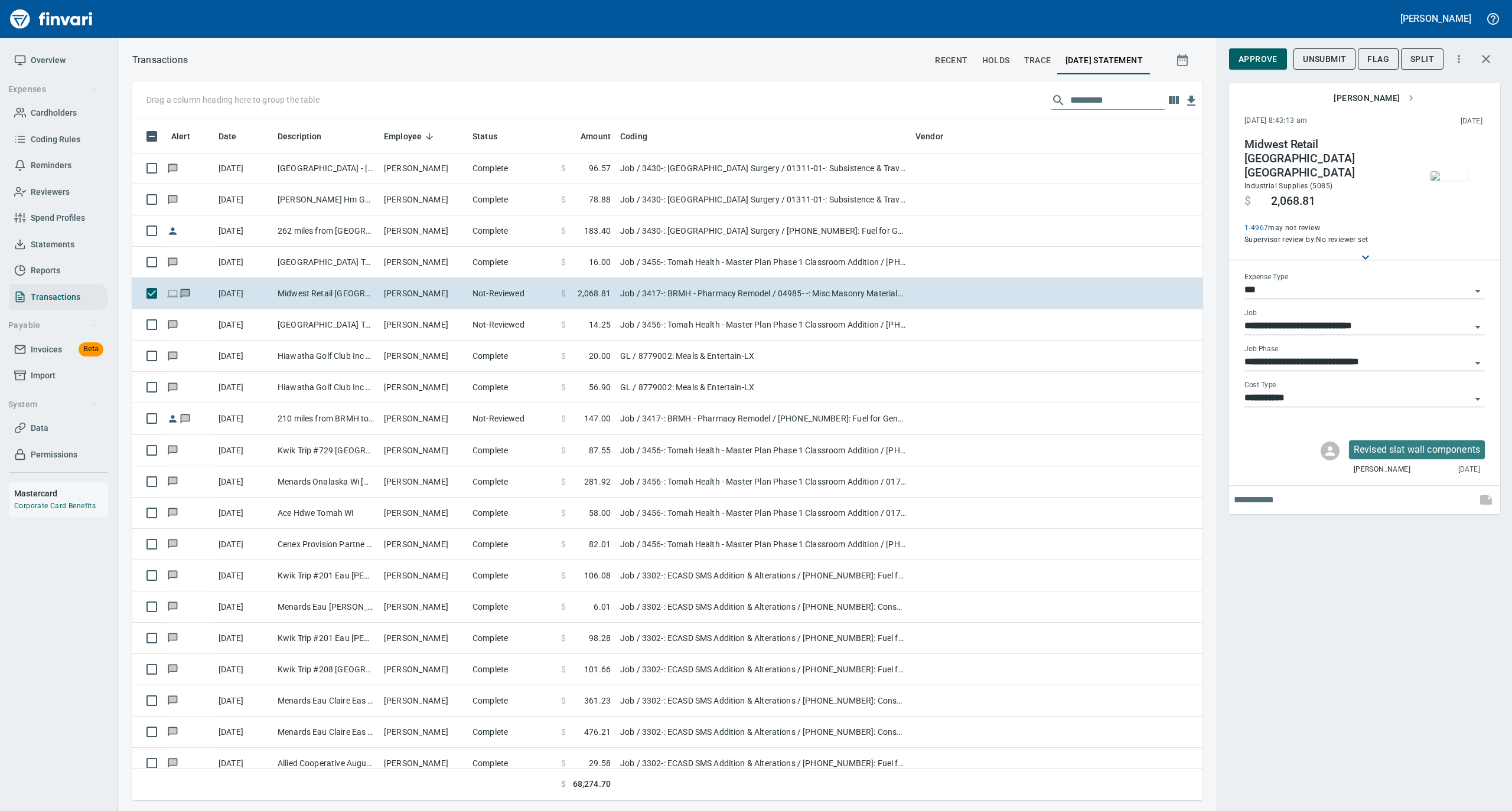
click at [1456, 174] on img "button" at bounding box center [1449, 176] width 37 height 10
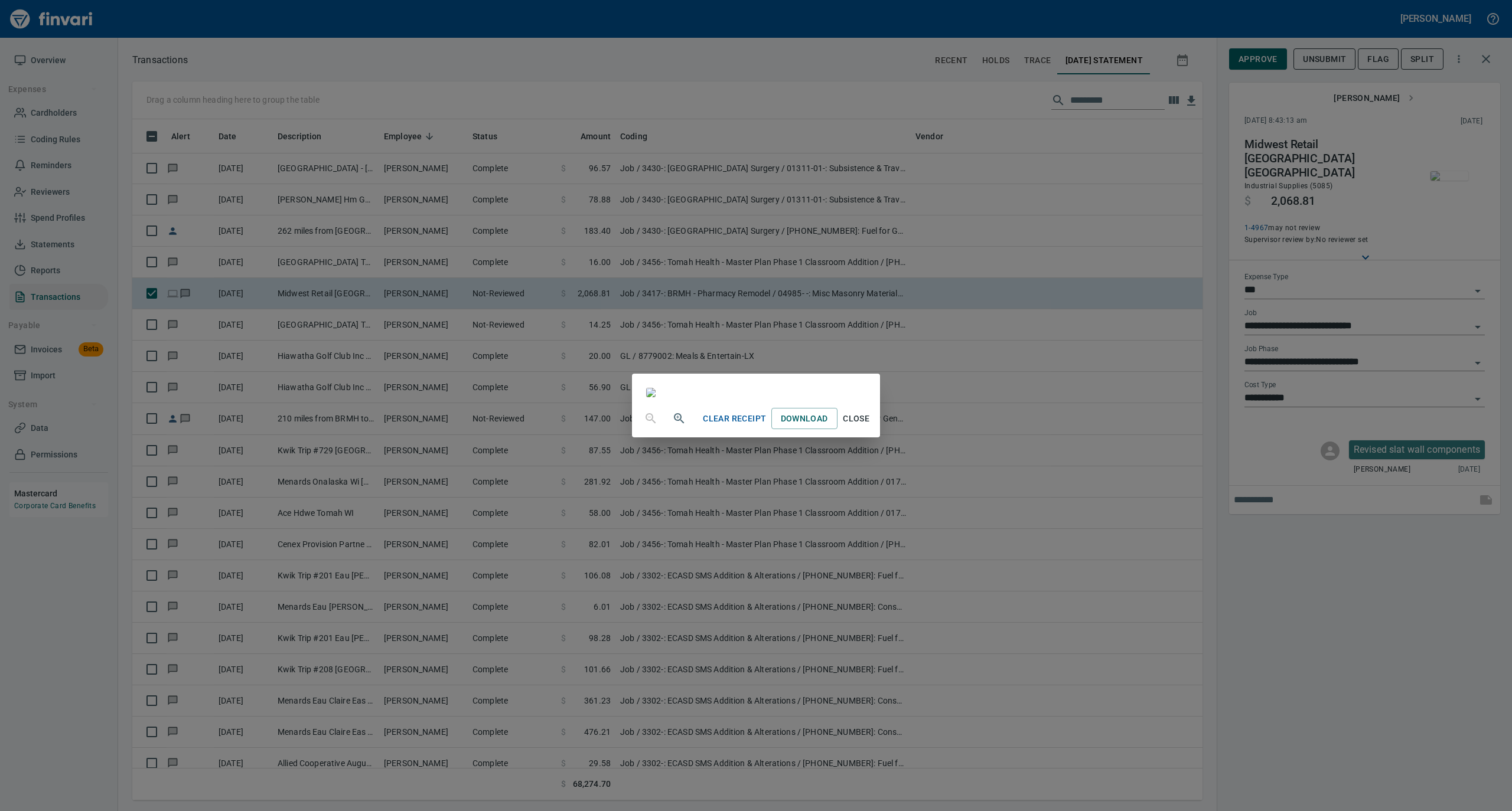
drag, startPoint x: 1047, startPoint y: 610, endPoint x: 1061, endPoint y: 588, distance: 26.1
click at [871, 427] on span "Close" at bounding box center [856, 418] width 29 height 14
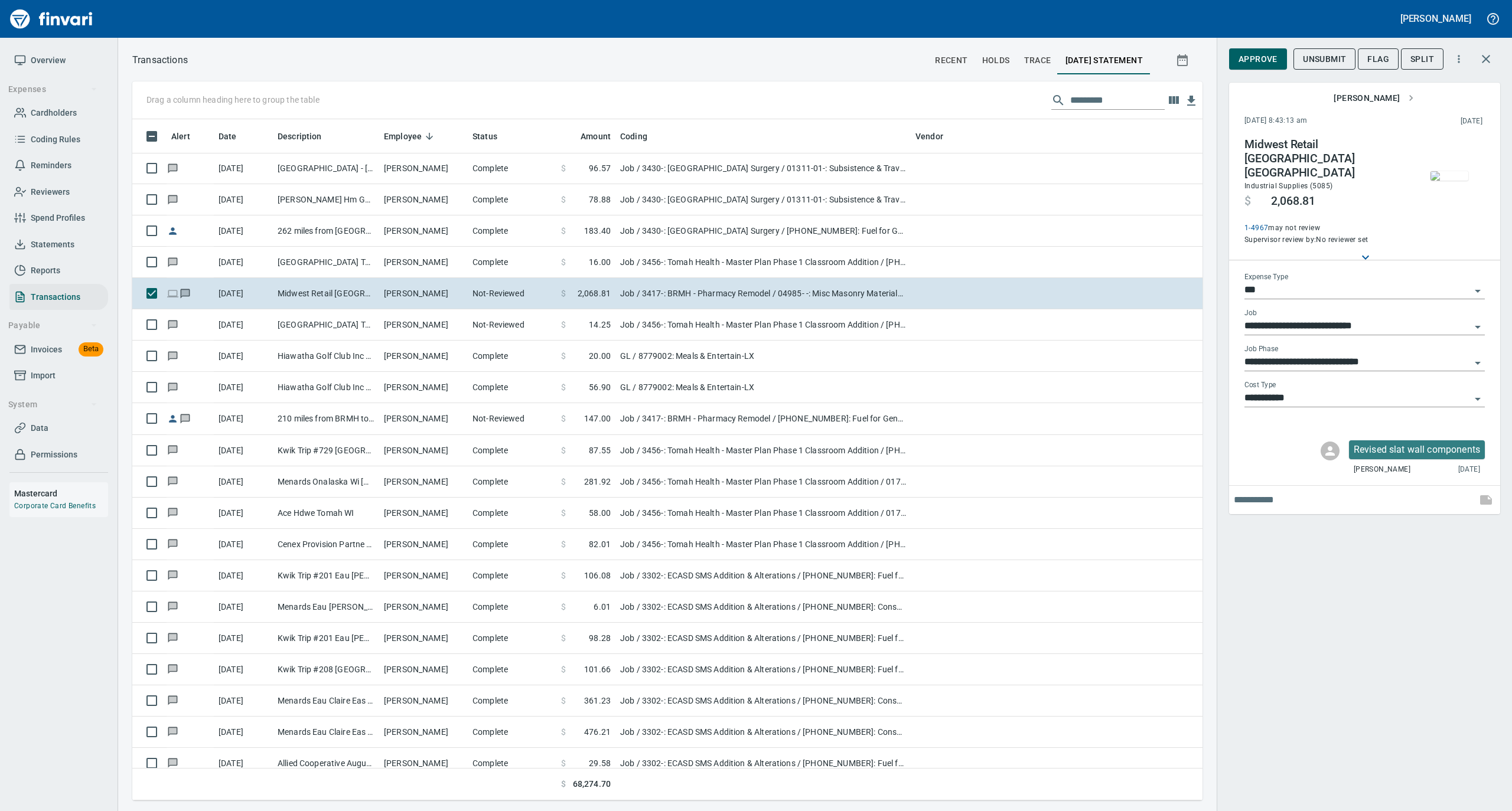
click at [1260, 55] on span "Approve" at bounding box center [1257, 58] width 39 height 14
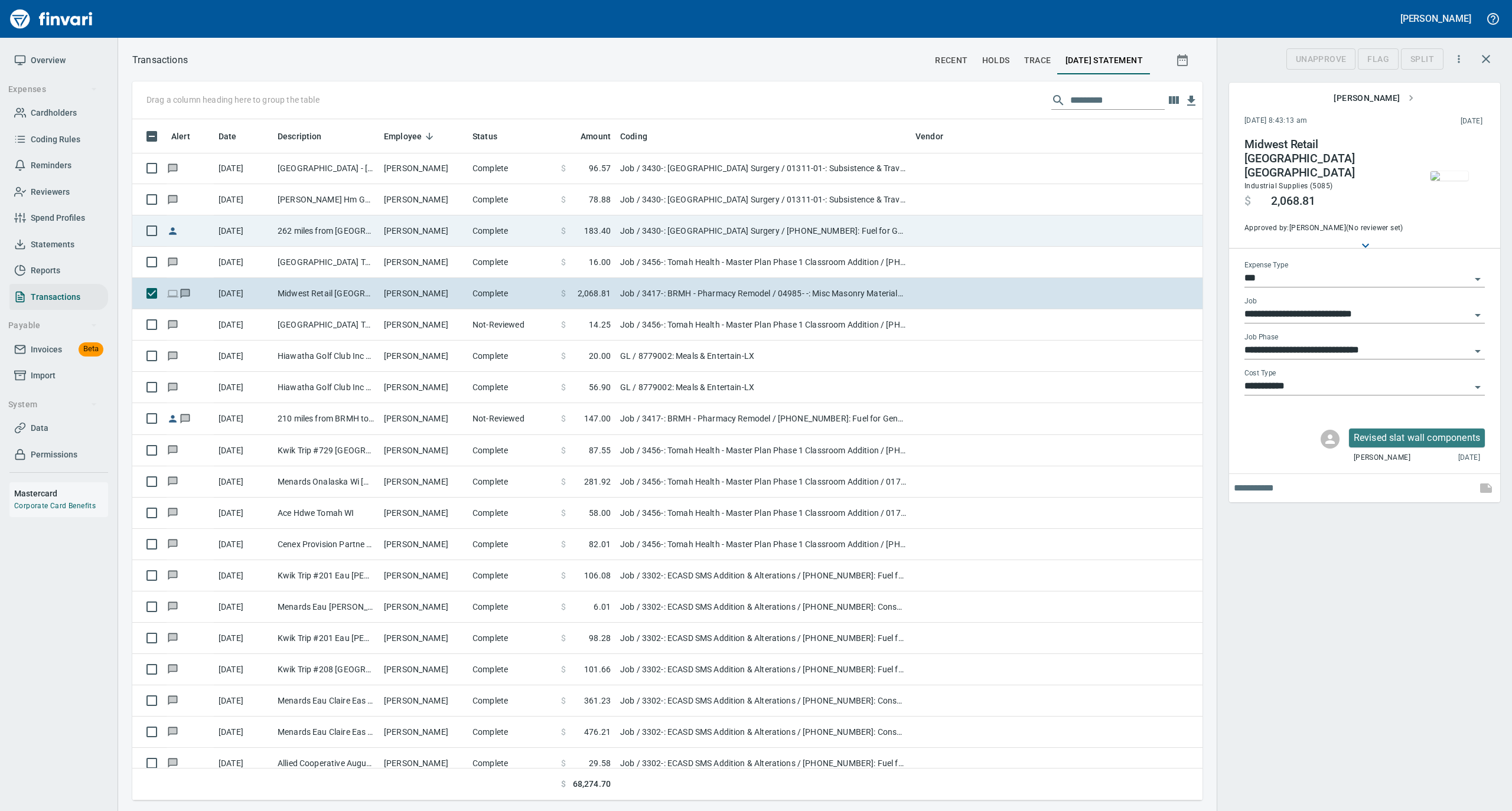
scroll to position [669, 1046]
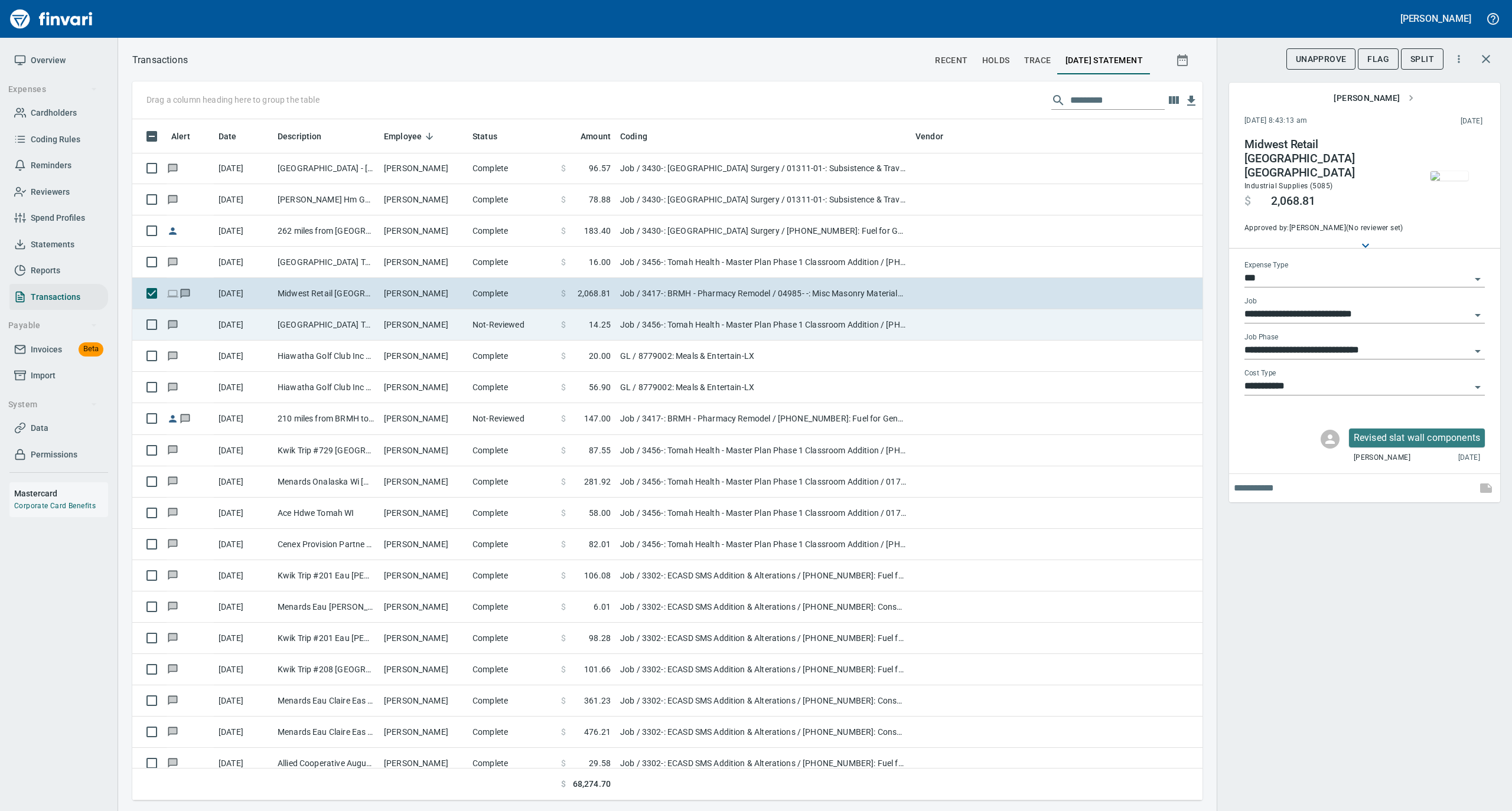
click at [432, 324] on td "Trystan Houzner" at bounding box center [423, 325] width 88 height 32
type input "**********"
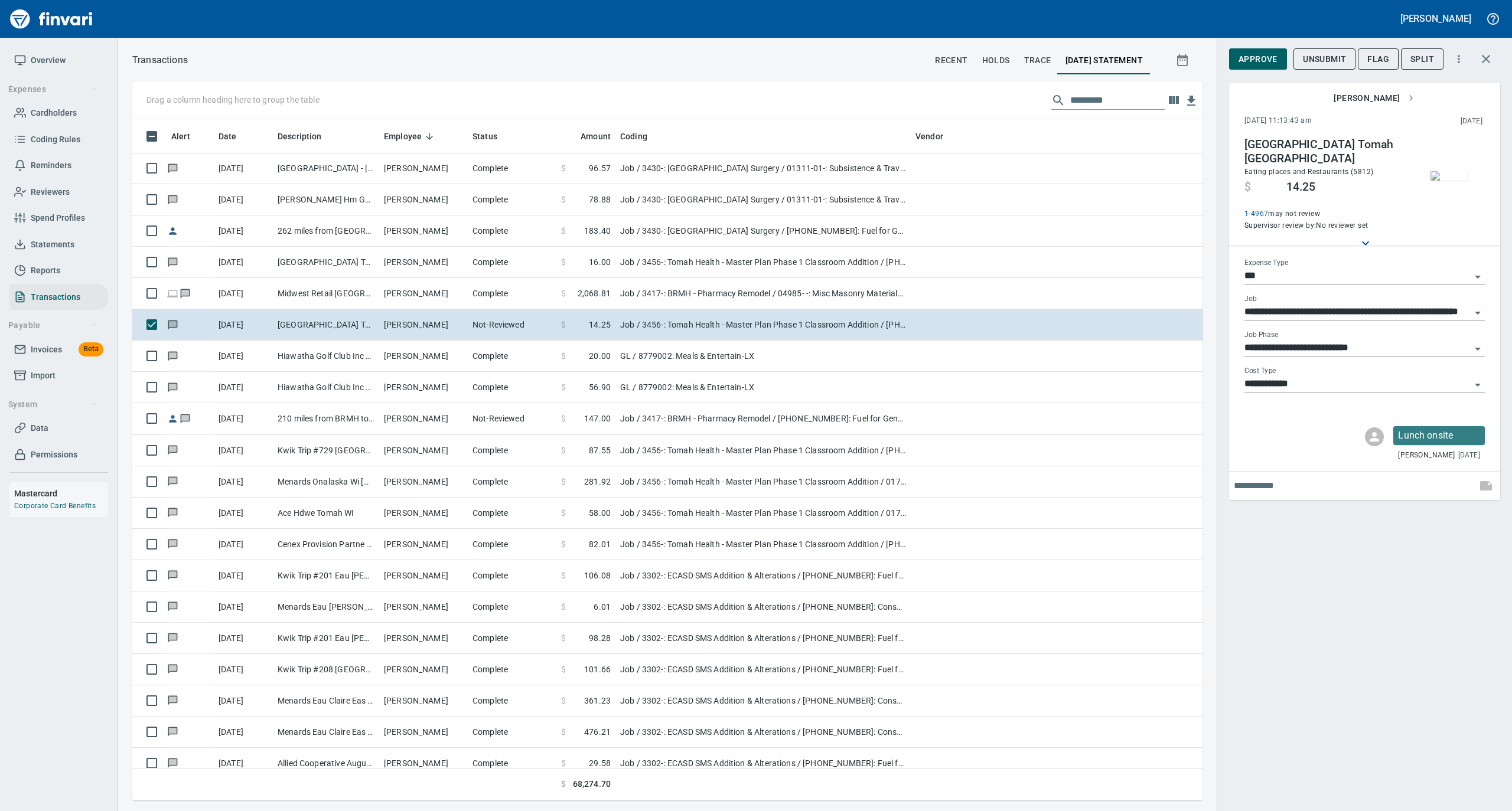
click at [1252, 59] on span "Approve" at bounding box center [1257, 58] width 39 height 14
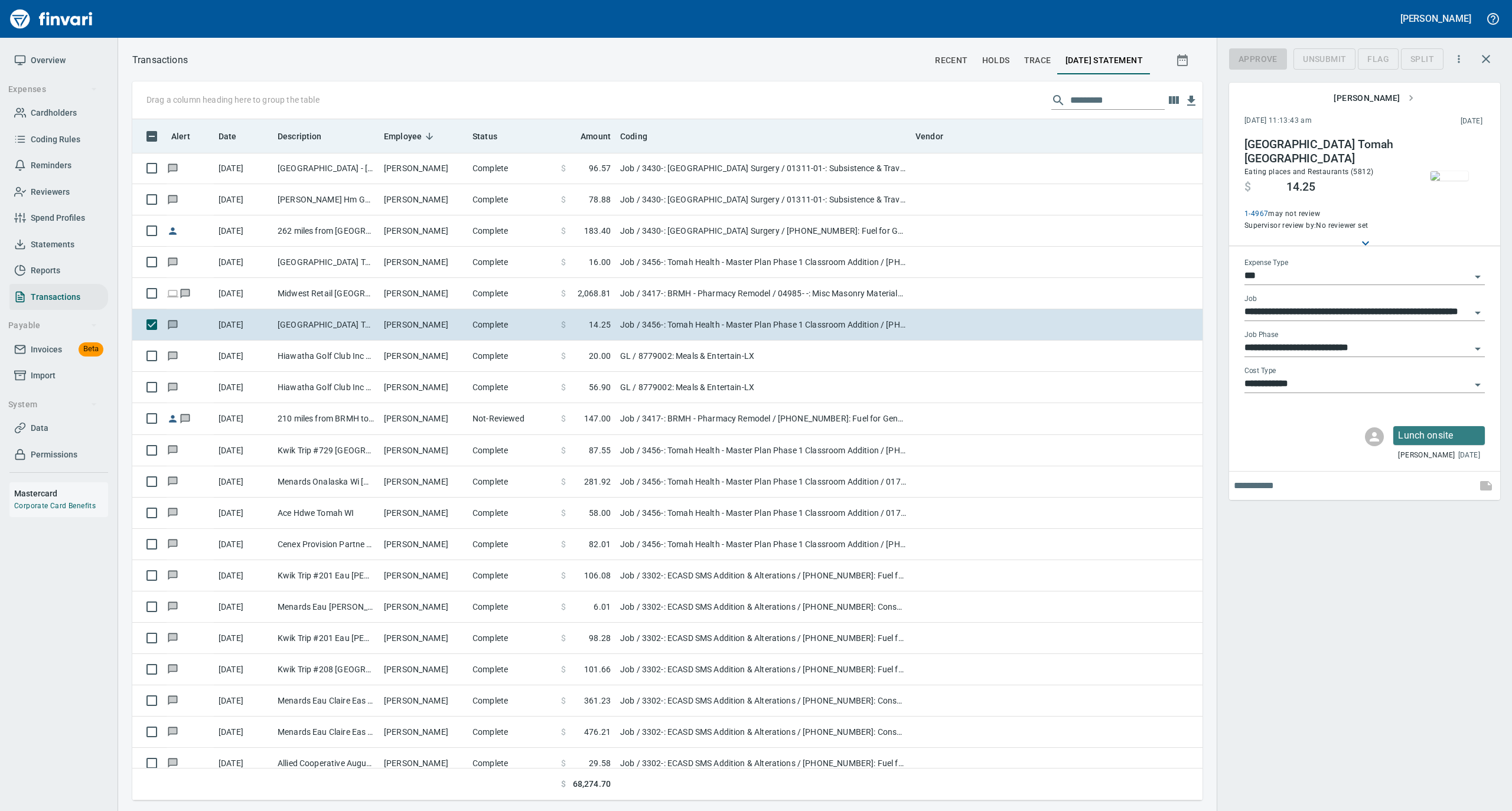
scroll to position [669, 1046]
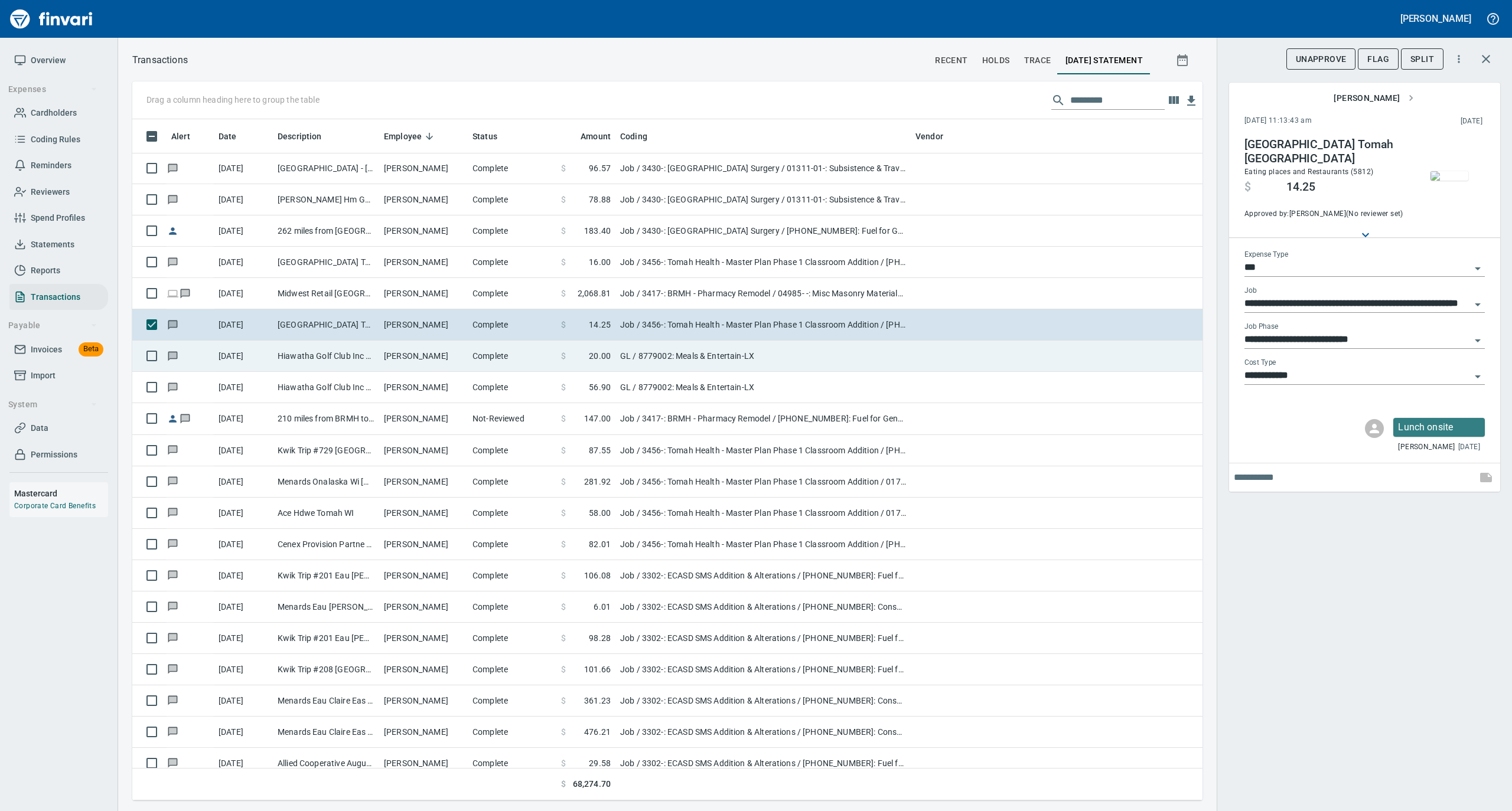
click at [471, 363] on td "Complete" at bounding box center [512, 356] width 88 height 32
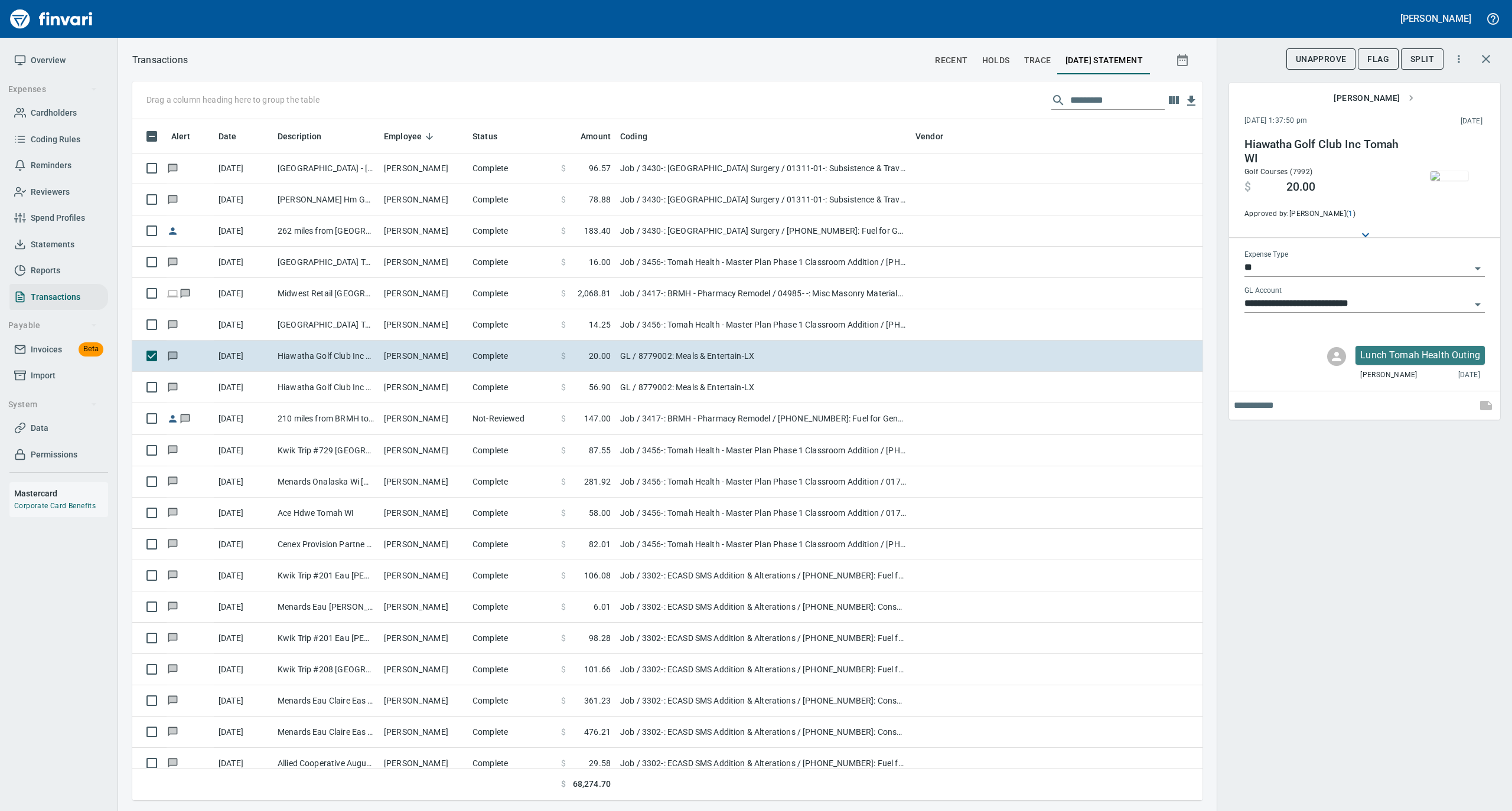
click at [1449, 180] on img "button" at bounding box center [1449, 176] width 37 height 10
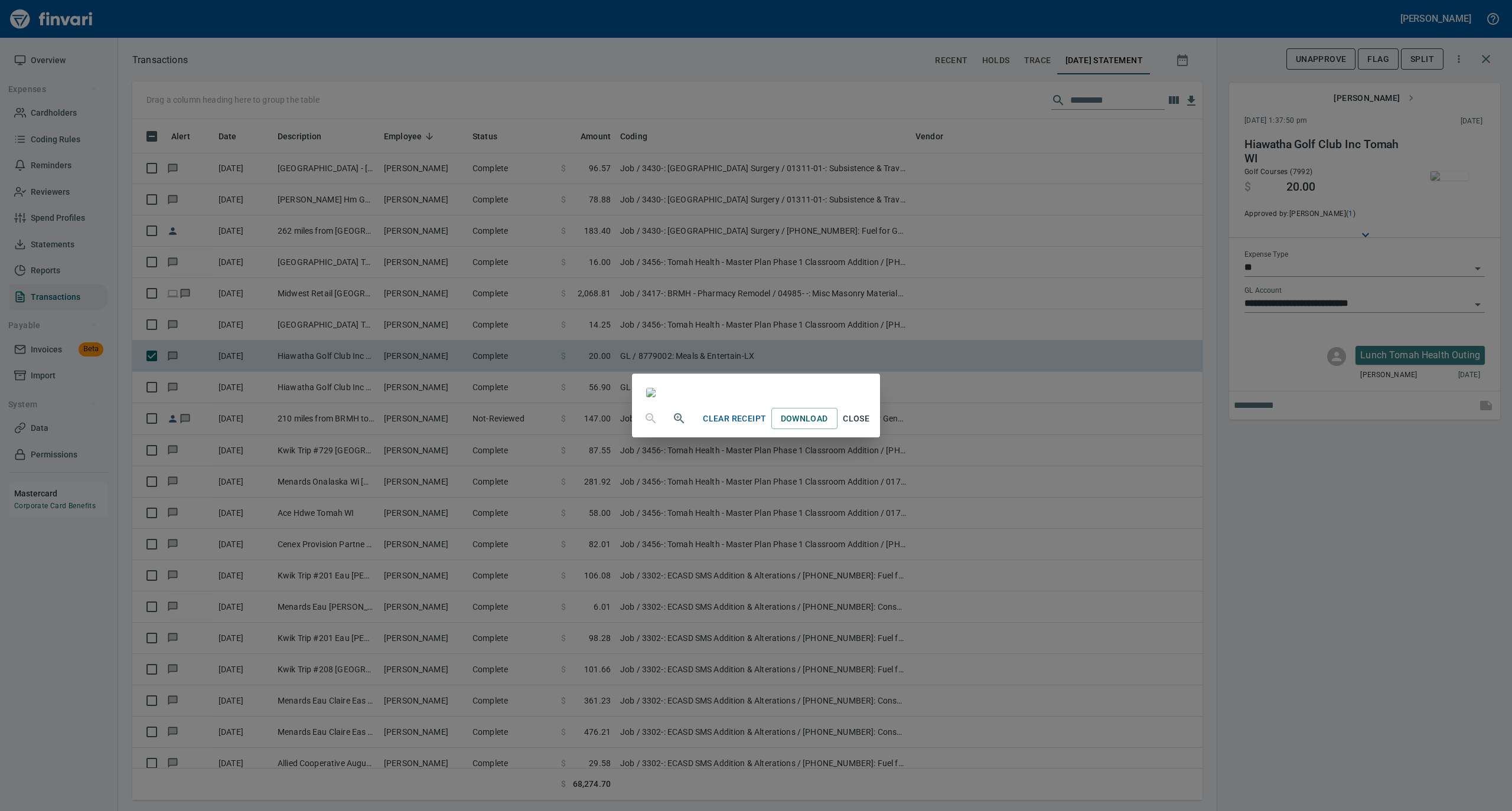
click at [871, 427] on span "Close" at bounding box center [856, 418] width 29 height 14
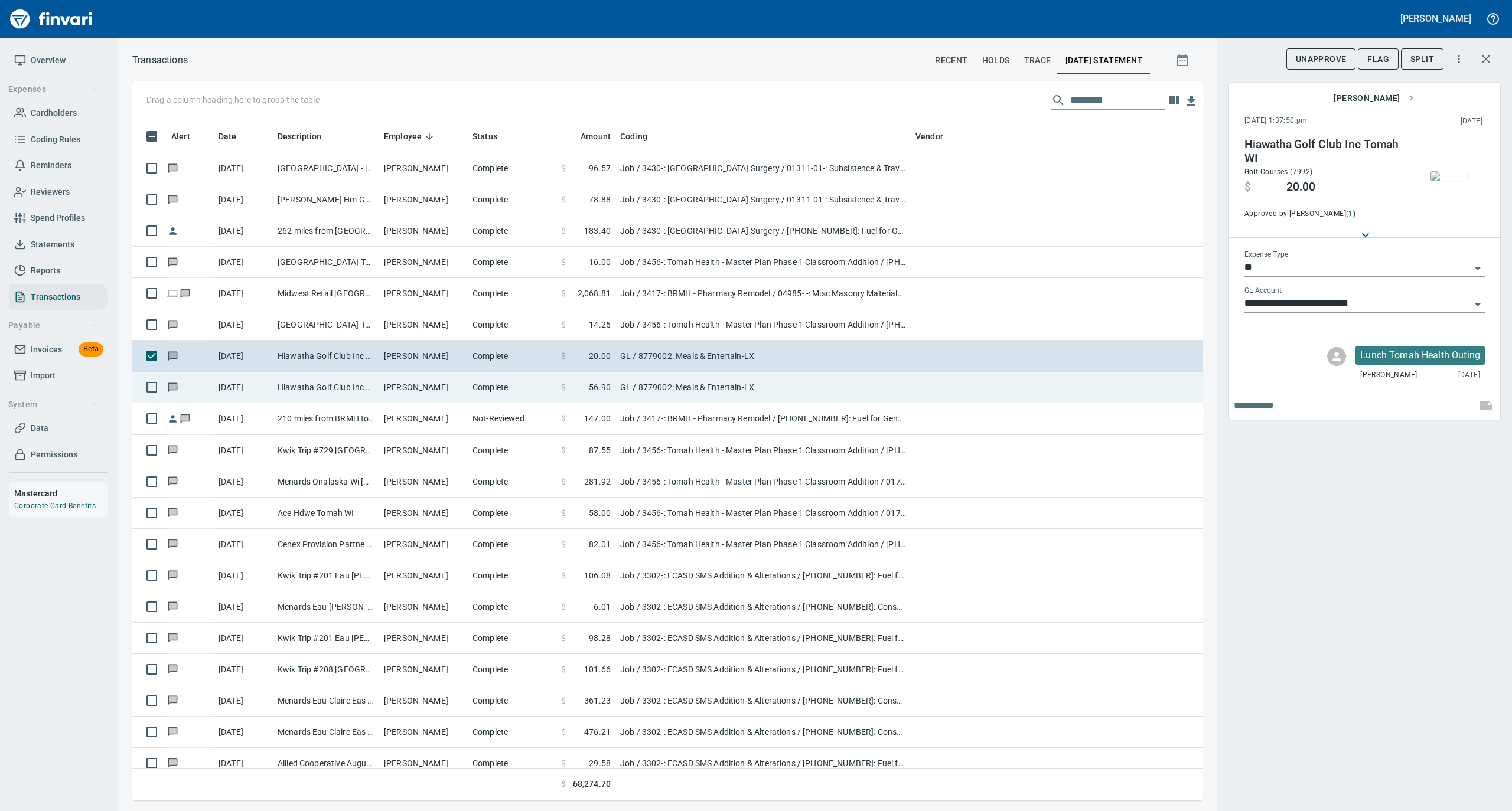
click at [483, 383] on td "Complete" at bounding box center [512, 387] width 88 height 32
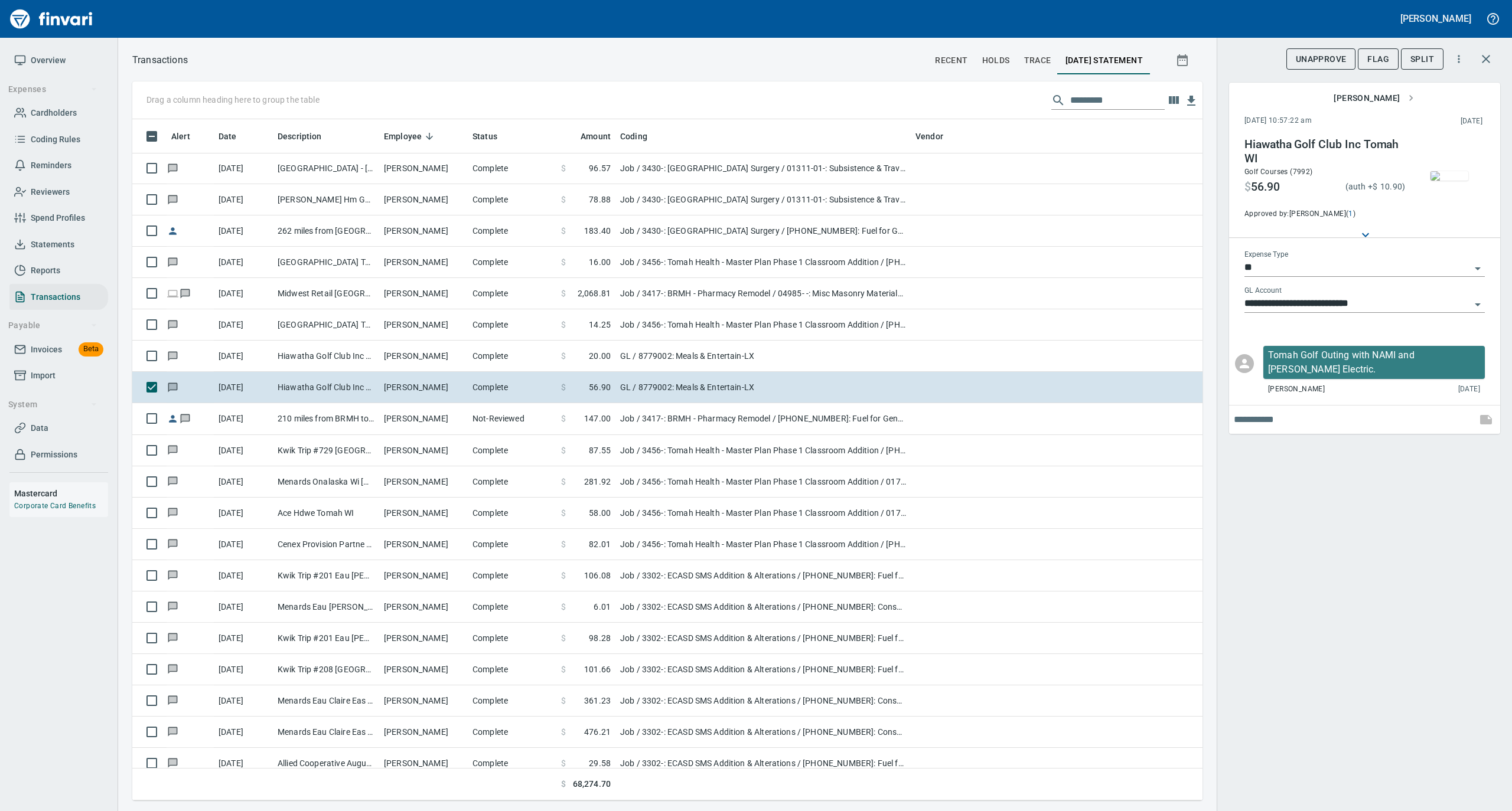
click at [1446, 176] on img "button" at bounding box center [1449, 176] width 37 height 10
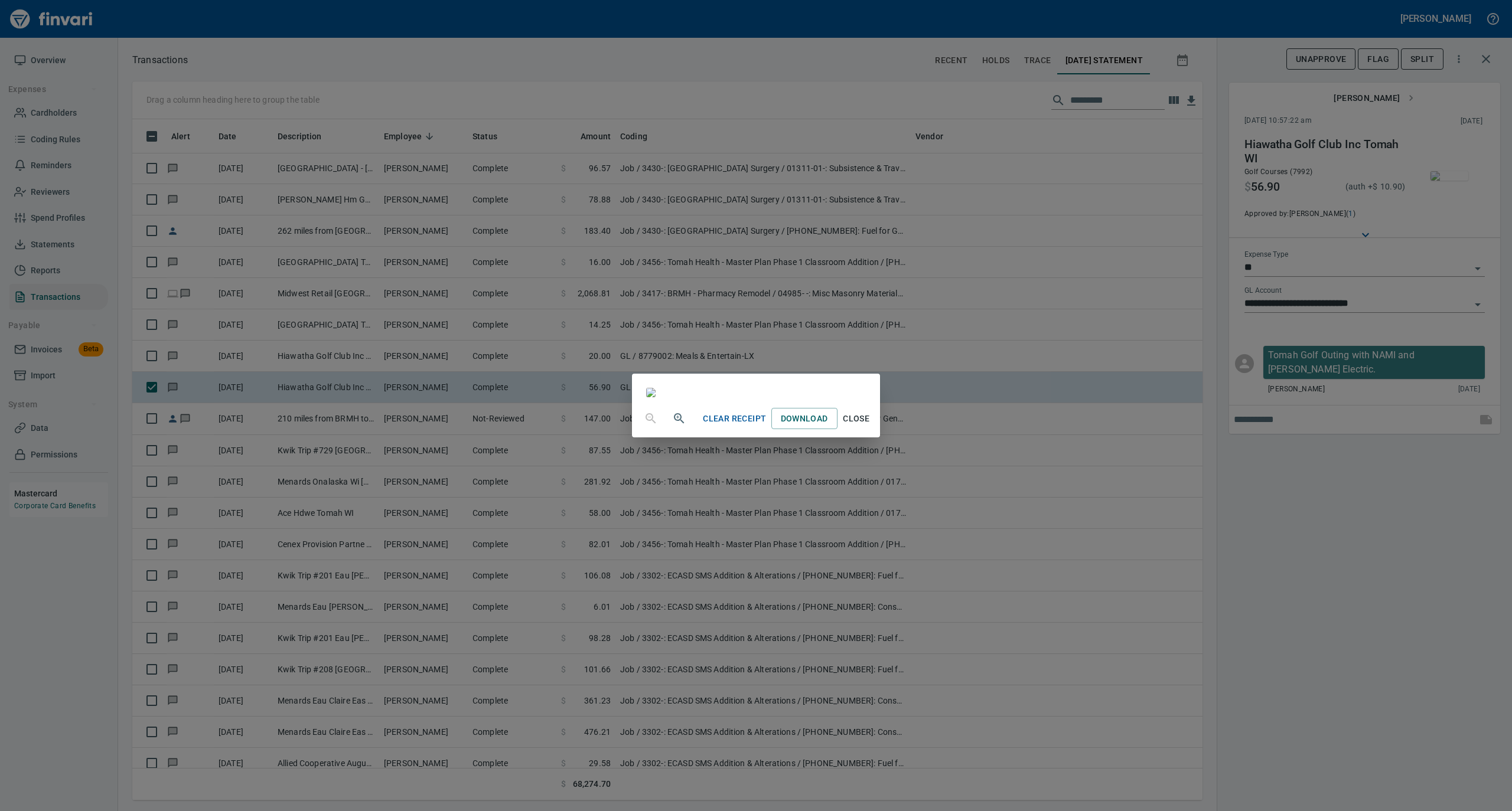
click at [871, 427] on span "Close" at bounding box center [856, 418] width 29 height 14
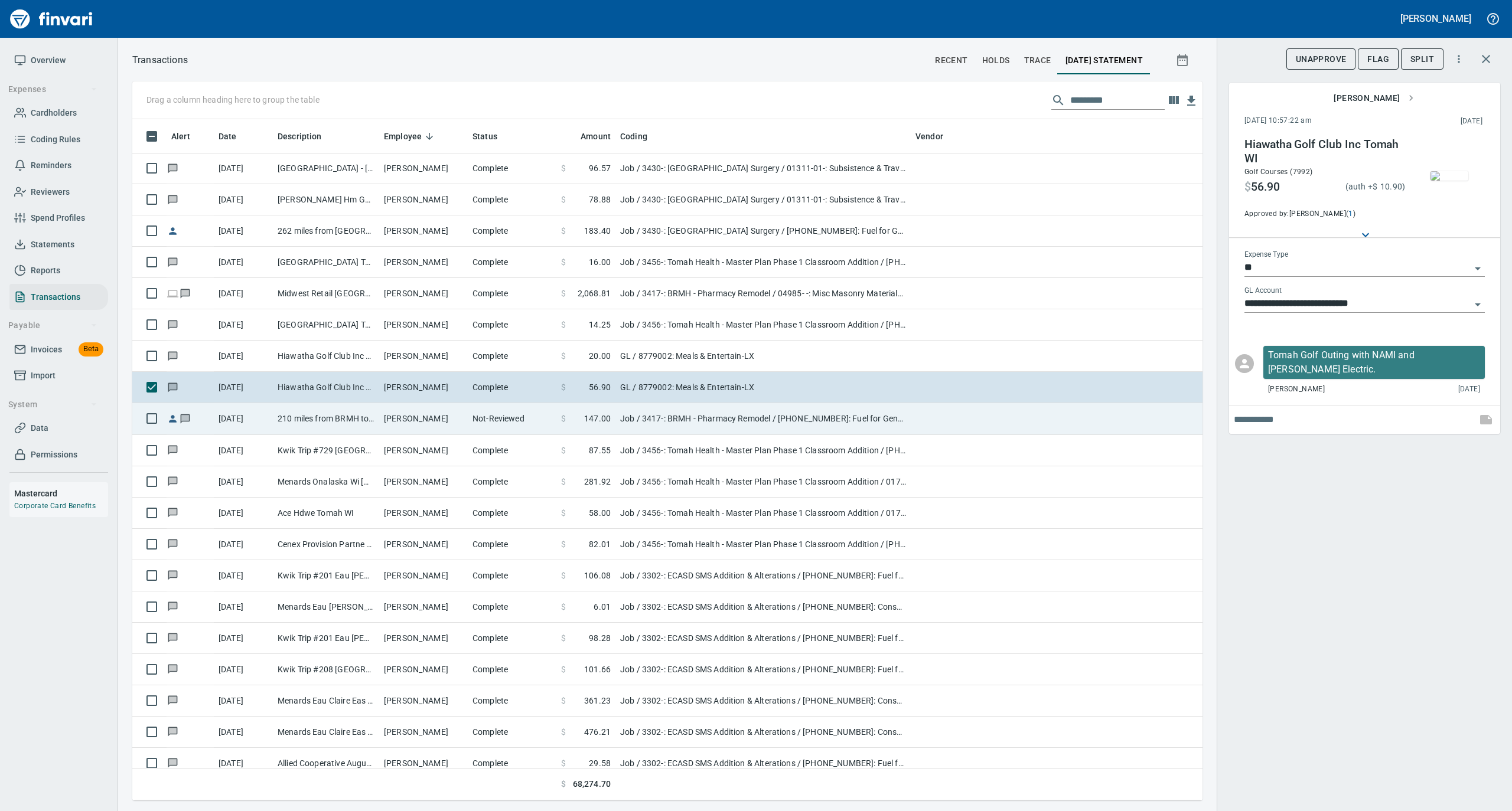
click at [490, 424] on td "Not-Reviewed" at bounding box center [512, 419] width 88 height 32
type input "***"
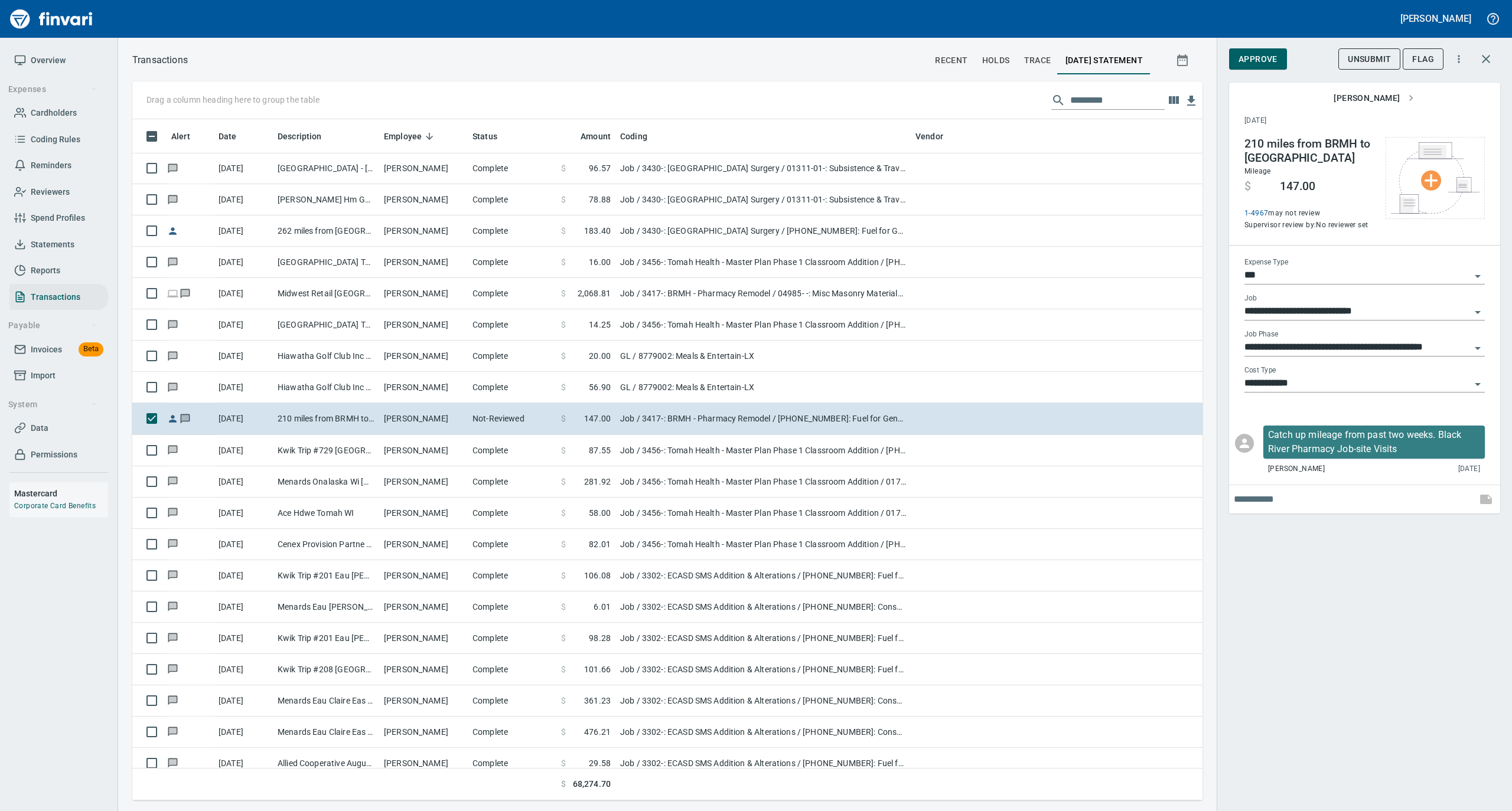
click at [1260, 53] on span "Approve" at bounding box center [1257, 58] width 39 height 14
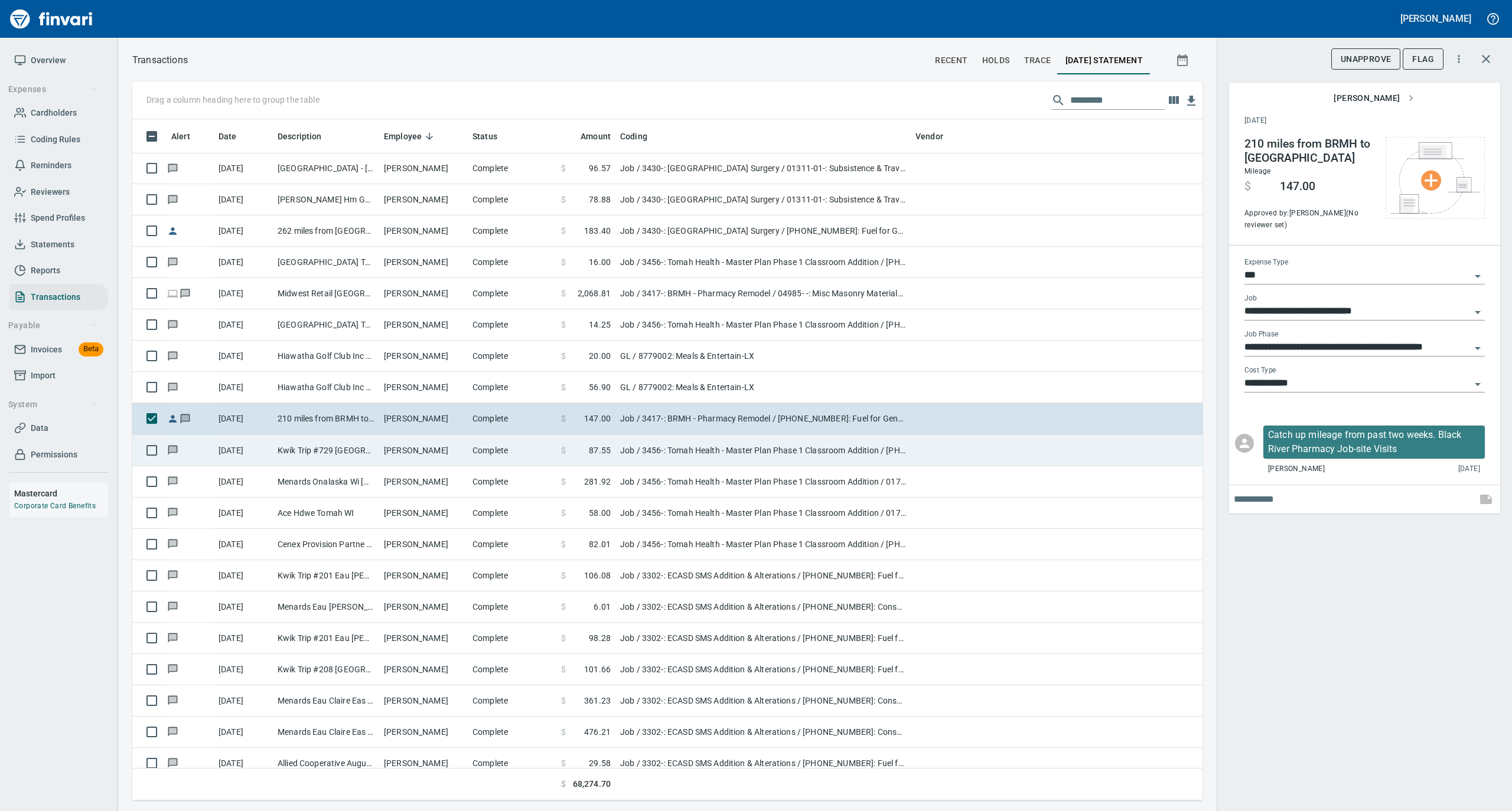
click at [447, 455] on td "Trevor Toraason" at bounding box center [423, 451] width 88 height 32
type input "**********"
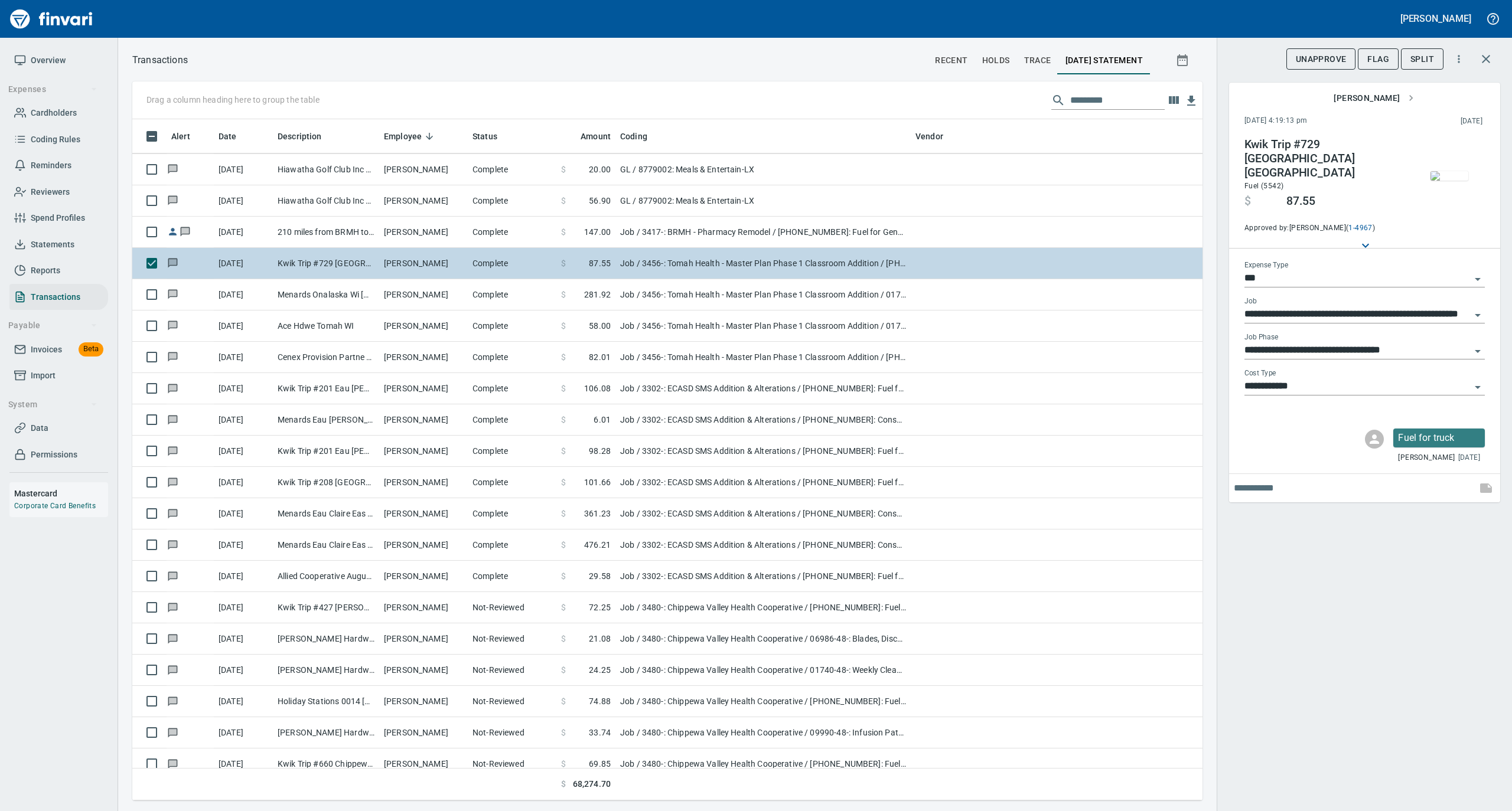
scroll to position [1023, 0]
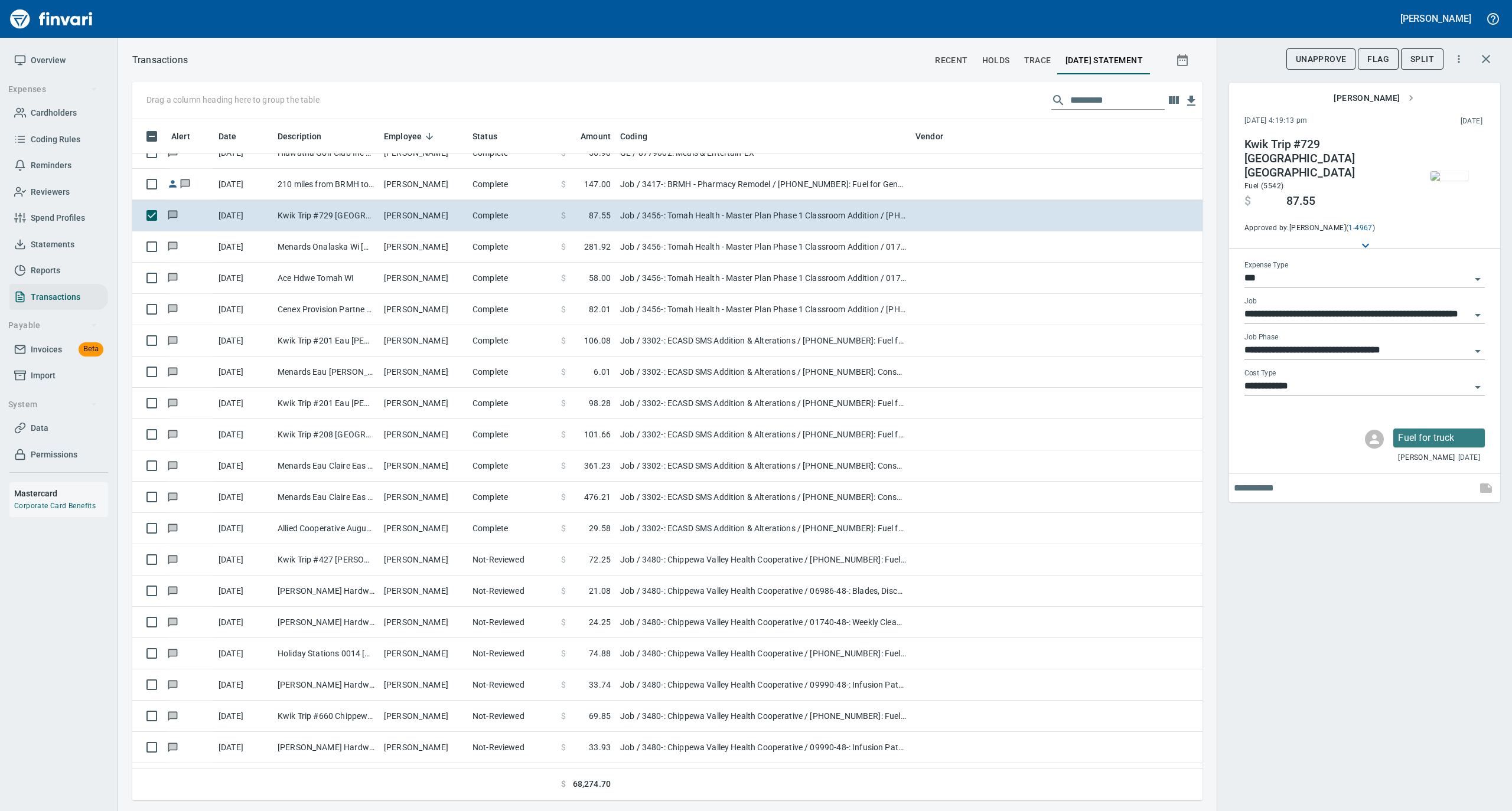
click at [1454, 172] on img "button" at bounding box center [1449, 176] width 37 height 10
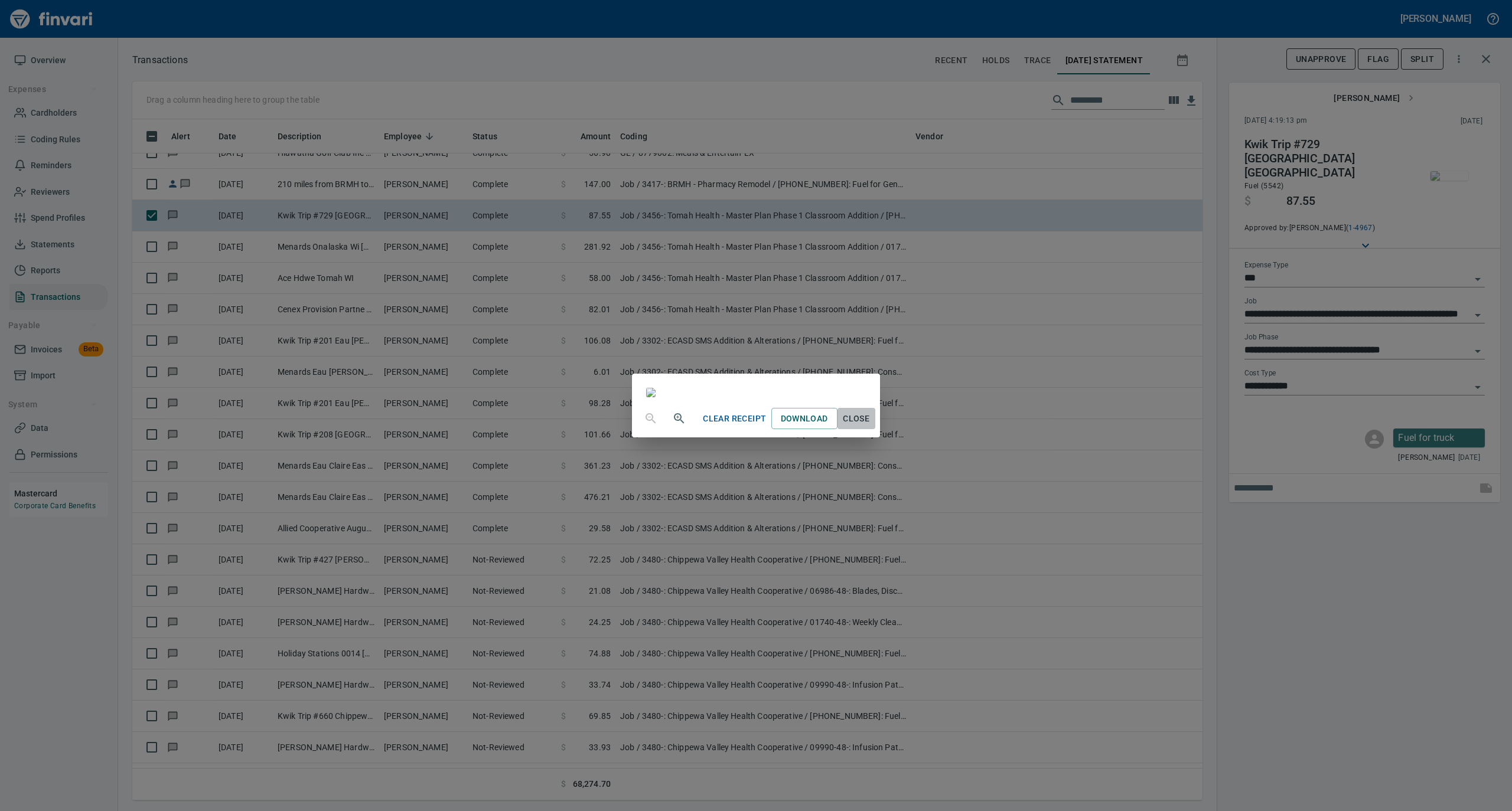
click at [871, 427] on span "Close" at bounding box center [856, 418] width 29 height 14
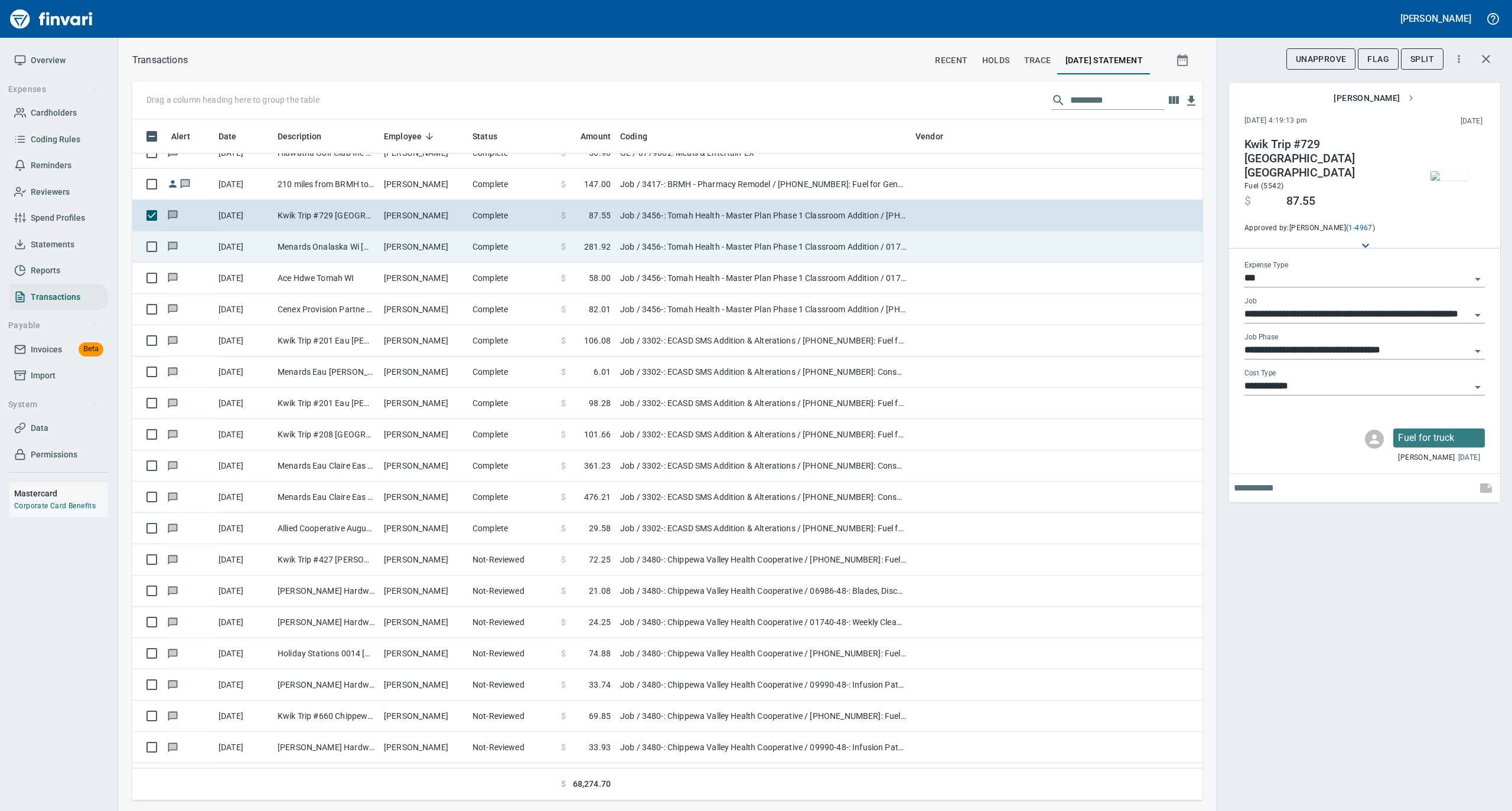
click at [469, 244] on td "Complete" at bounding box center [512, 246] width 88 height 32
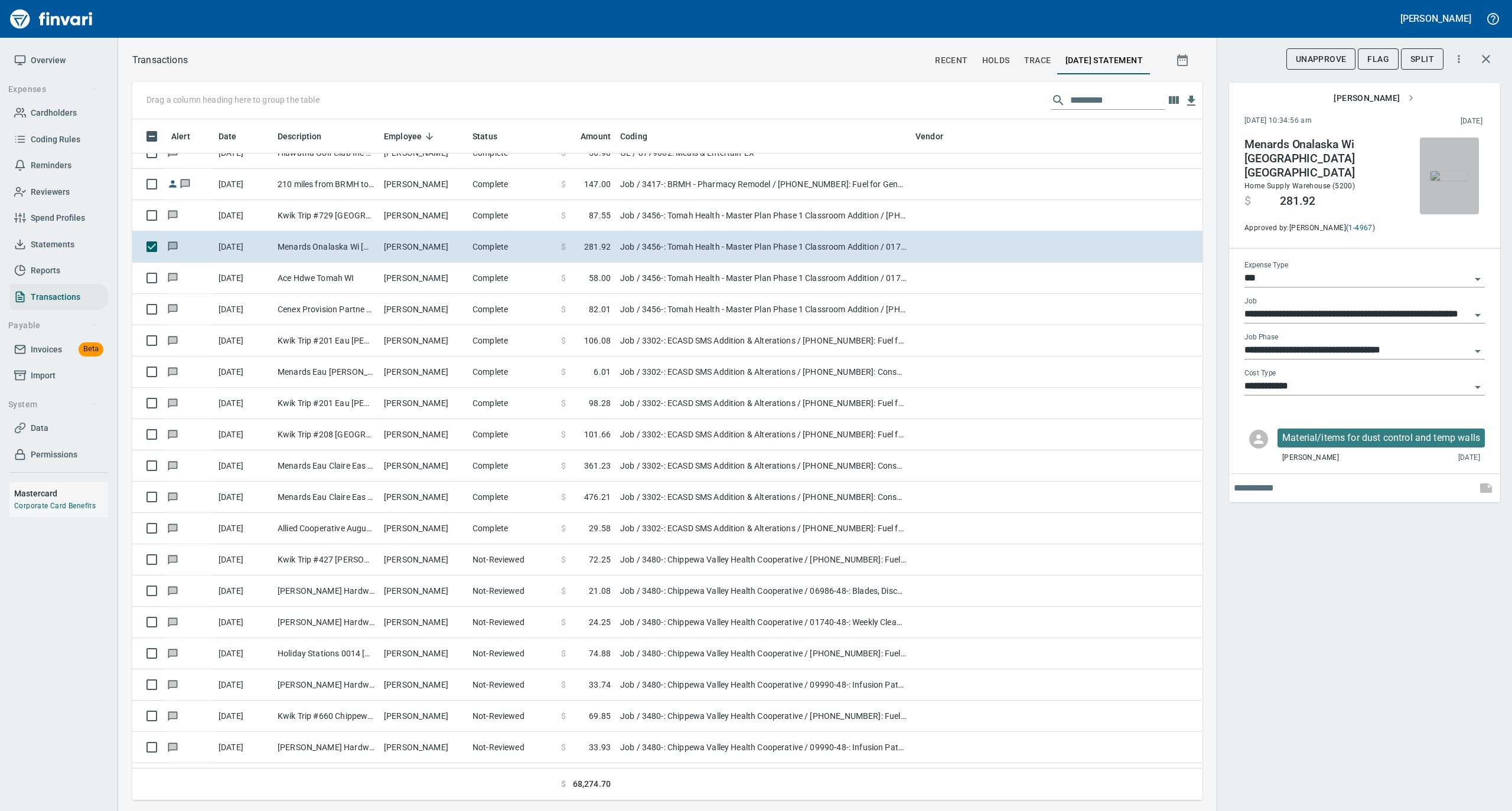
click at [1465, 172] on img "button" at bounding box center [1449, 176] width 37 height 10
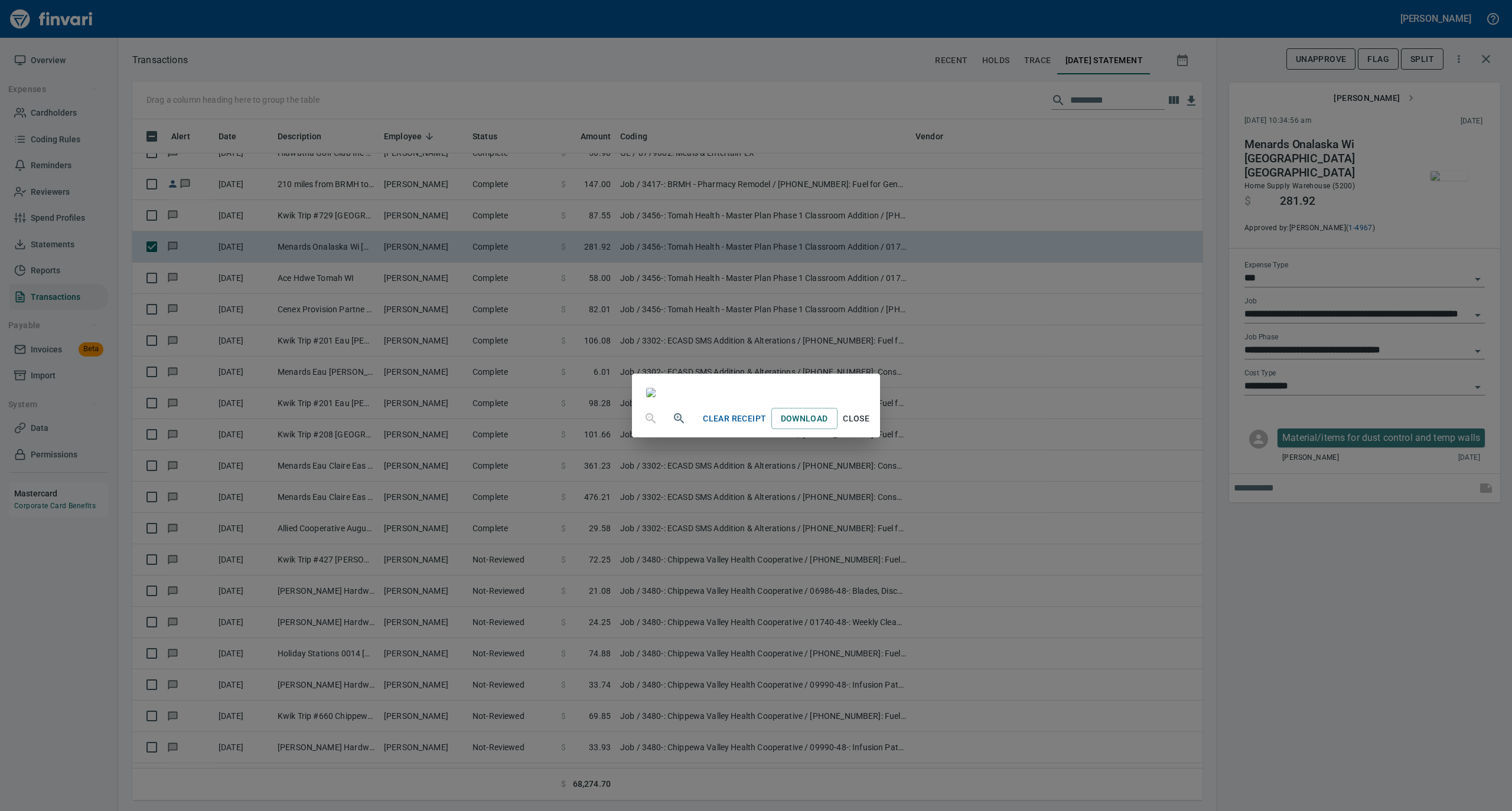
click at [871, 427] on span "Close" at bounding box center [856, 418] width 29 height 14
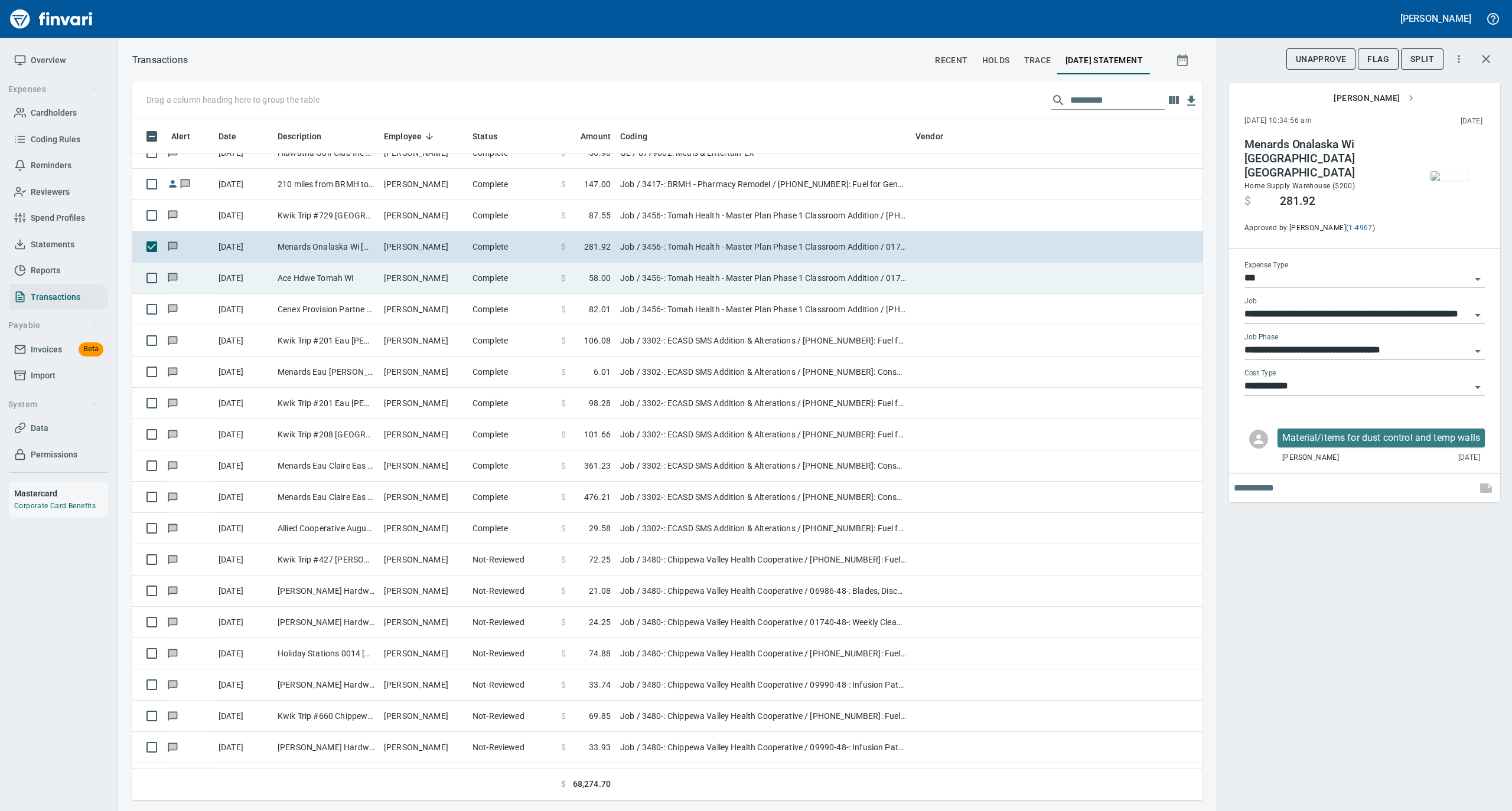
click at [377, 279] on td "Ace Hdwe Tomah WI" at bounding box center [326, 278] width 106 height 32
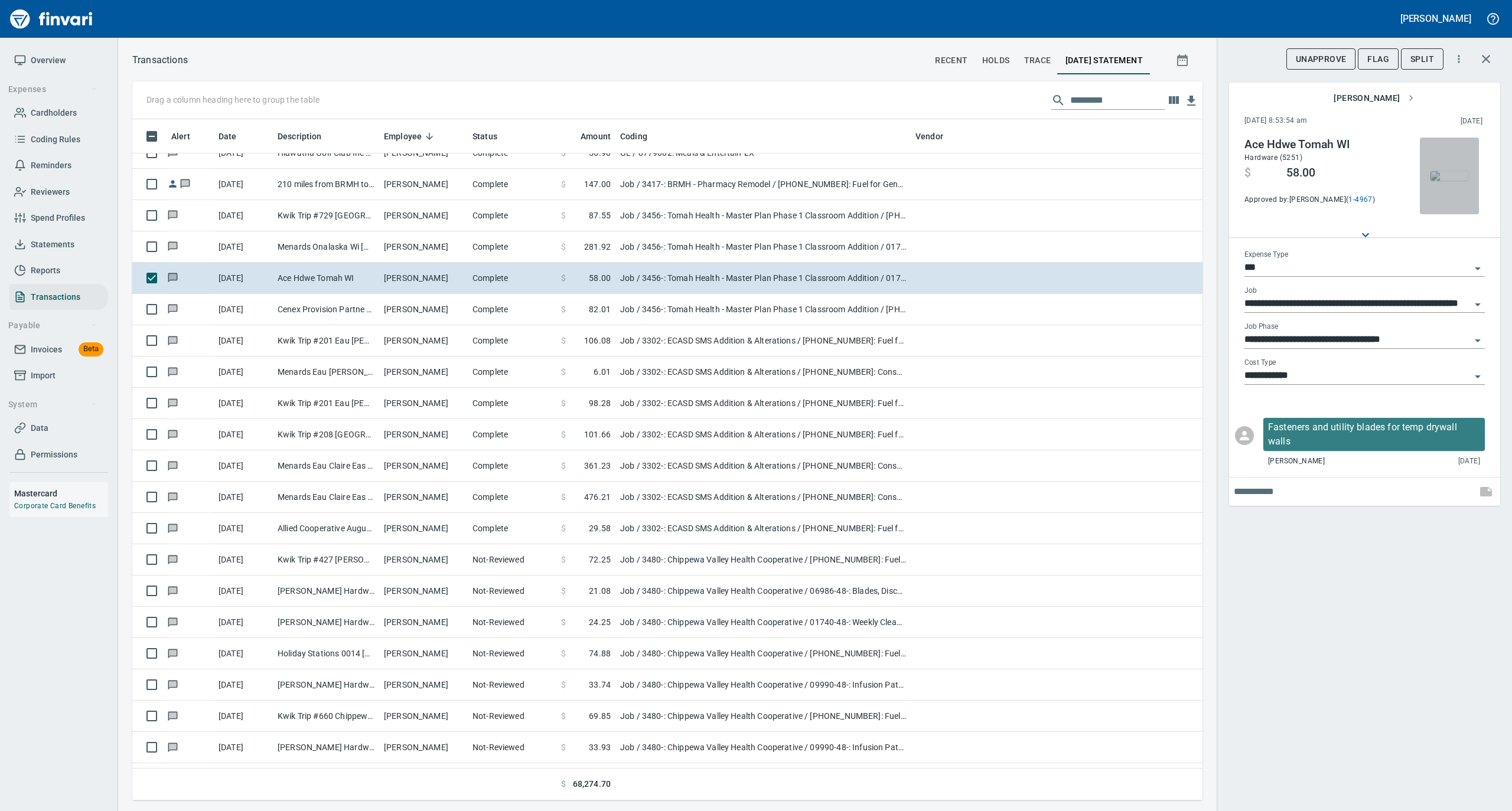
click at [1464, 172] on img "button" at bounding box center [1449, 176] width 37 height 10
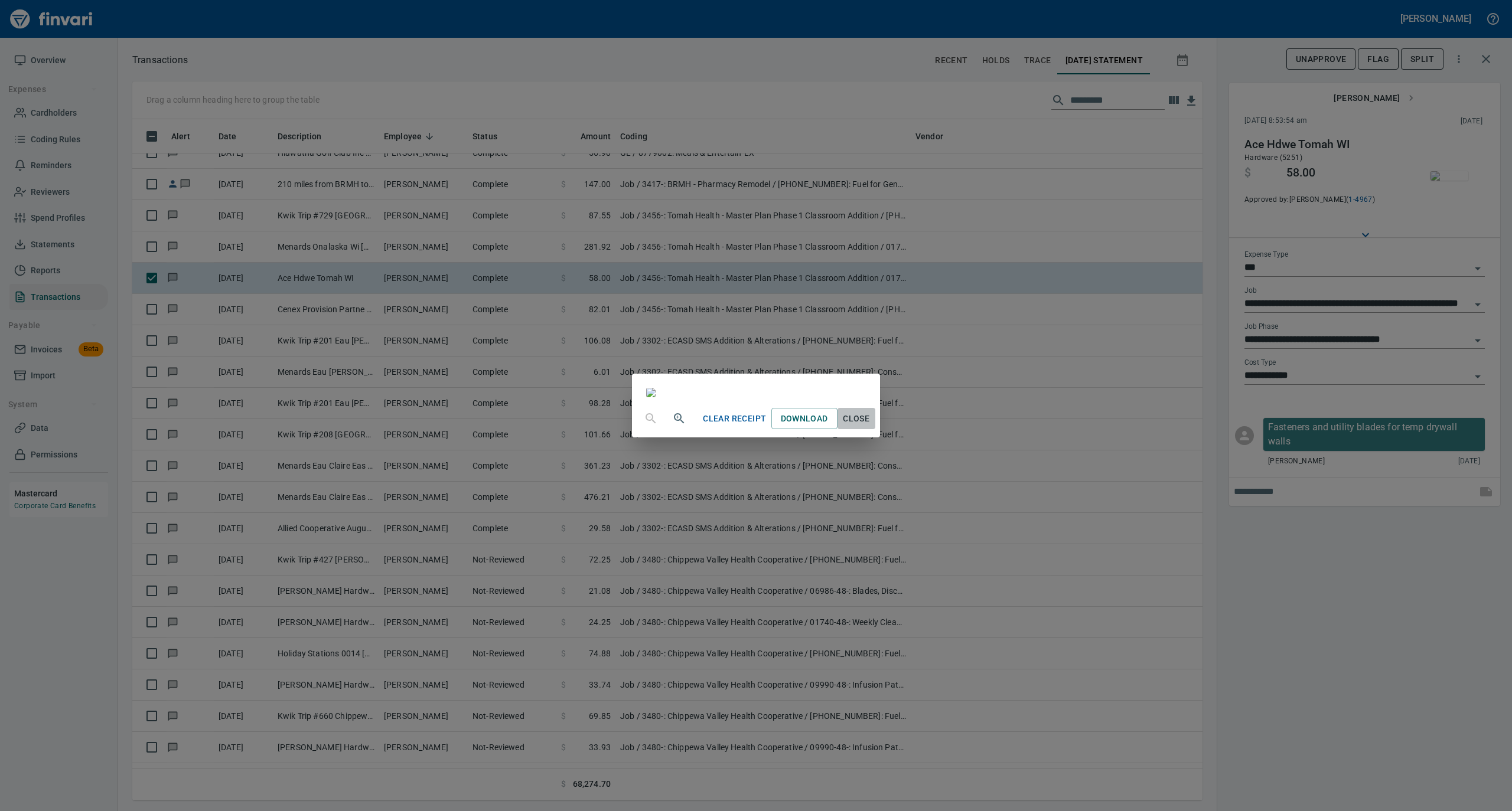
click at [871, 427] on span "Close" at bounding box center [856, 418] width 29 height 14
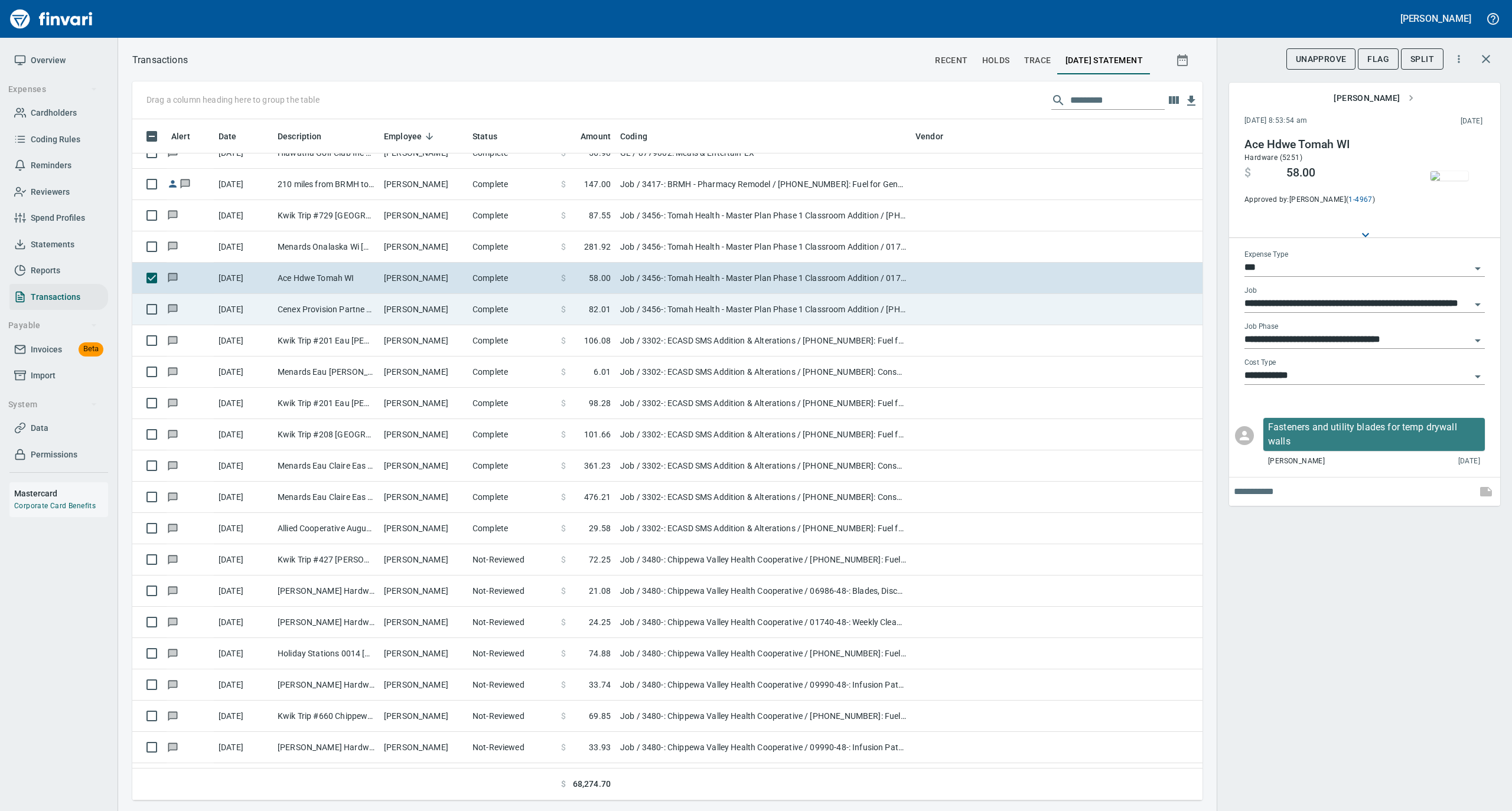
click at [374, 308] on td "Cenex Provision Partne Northfield WI" at bounding box center [326, 310] width 106 height 32
type input "**********"
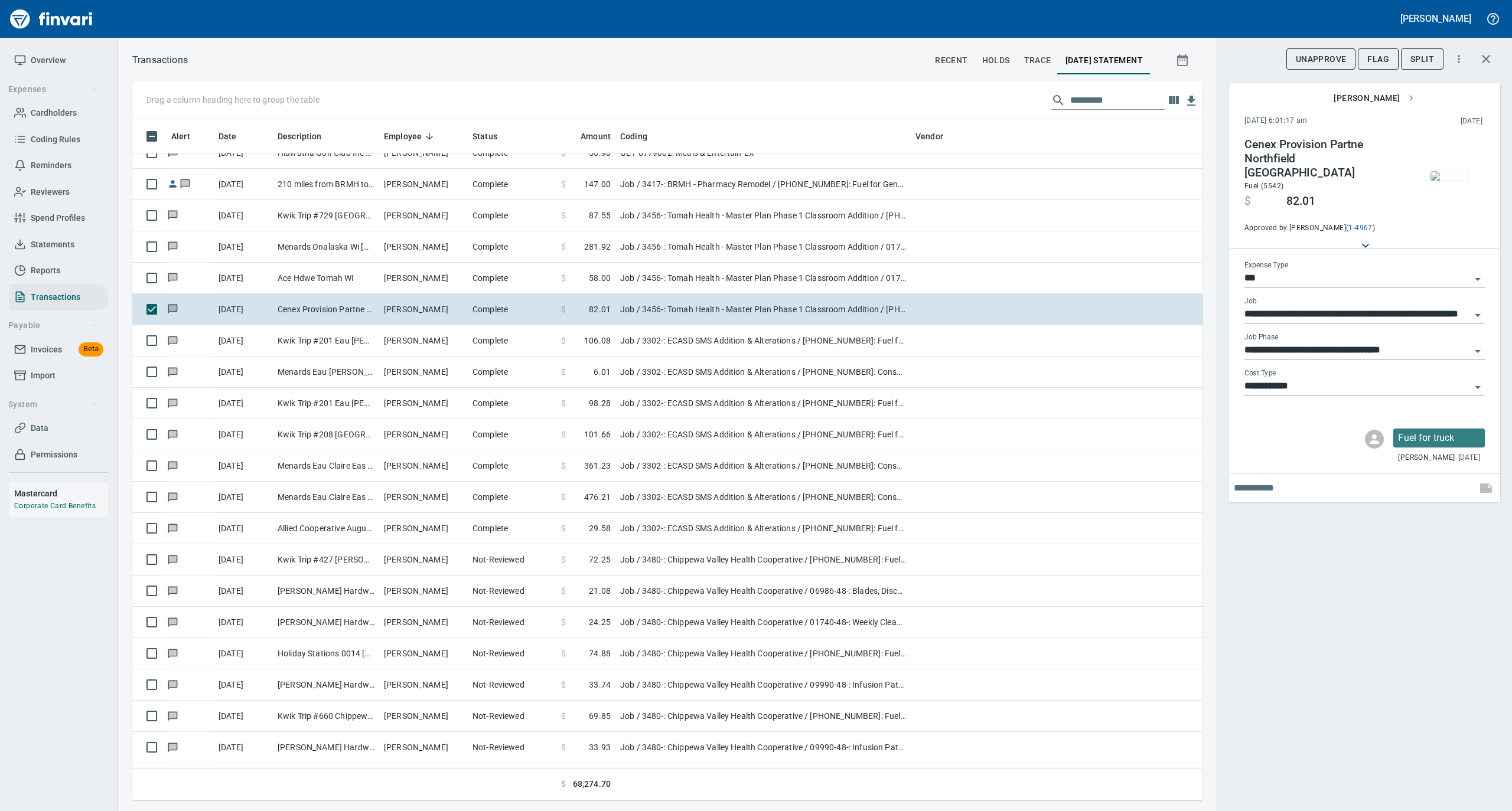
click at [1447, 180] on img "button" at bounding box center [1449, 176] width 37 height 10
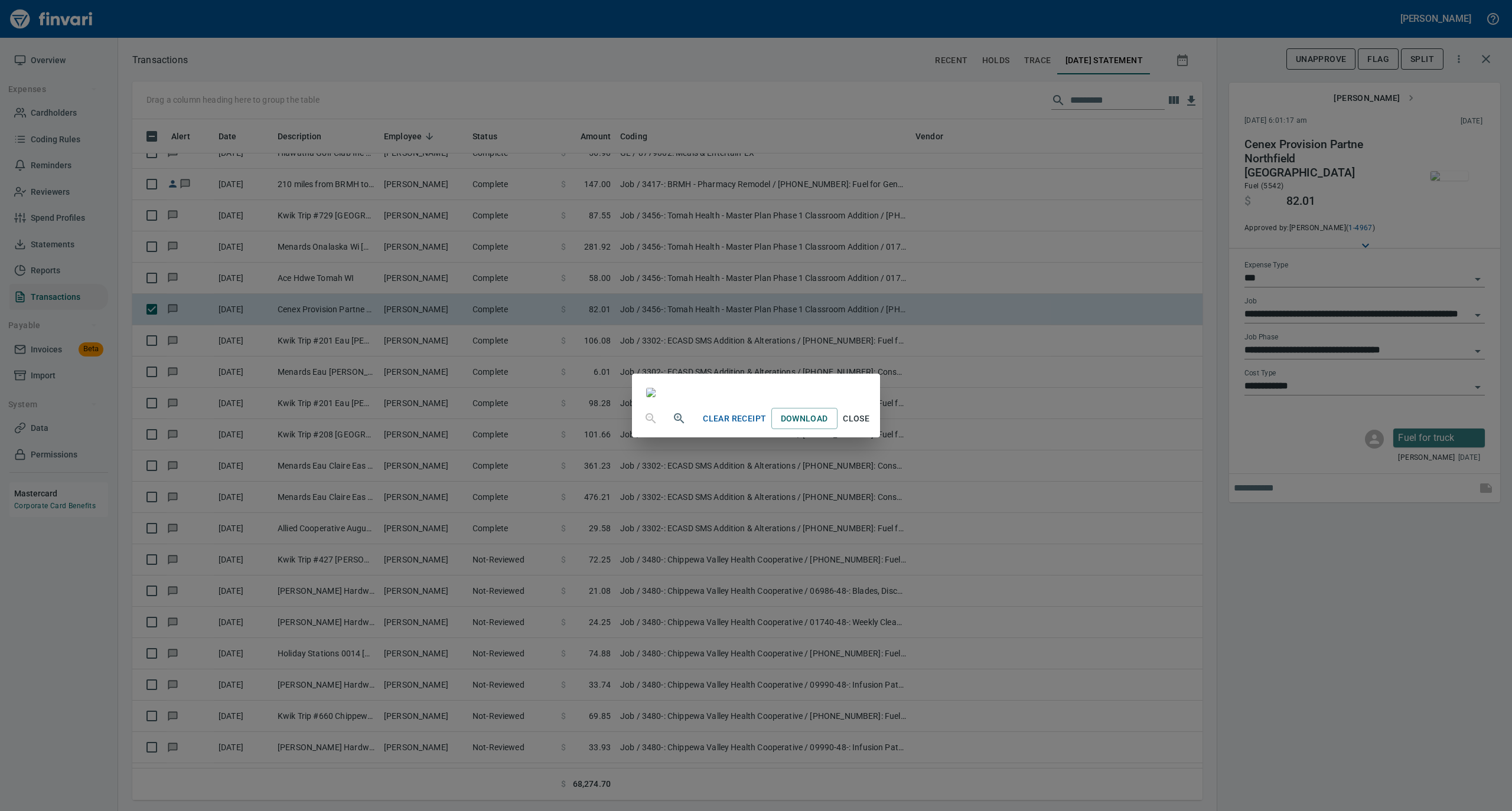
click at [871, 427] on span "Close" at bounding box center [856, 418] width 29 height 14
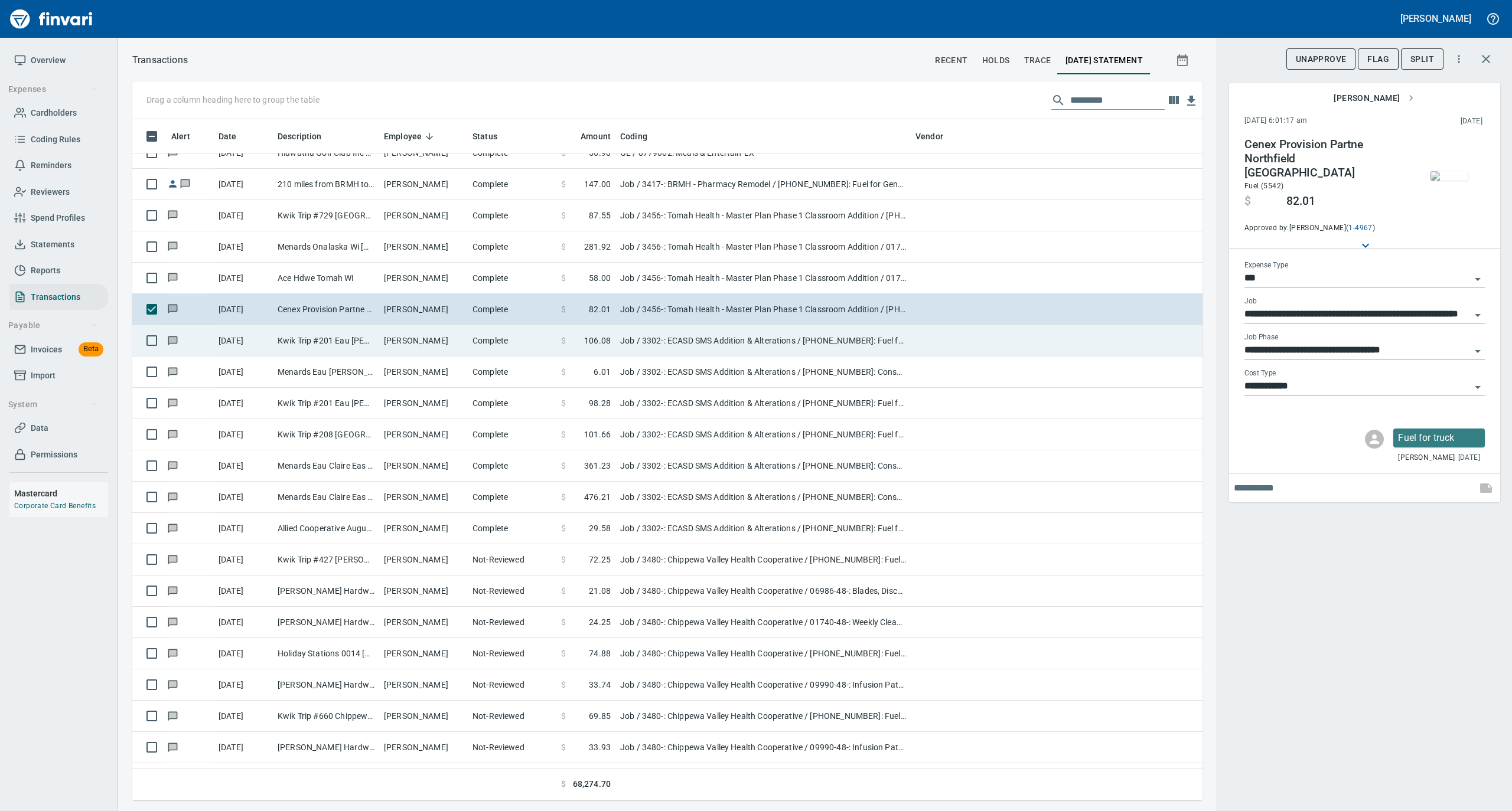
click at [454, 340] on td "Travis Klonecki" at bounding box center [423, 340] width 88 height 32
type input "**********"
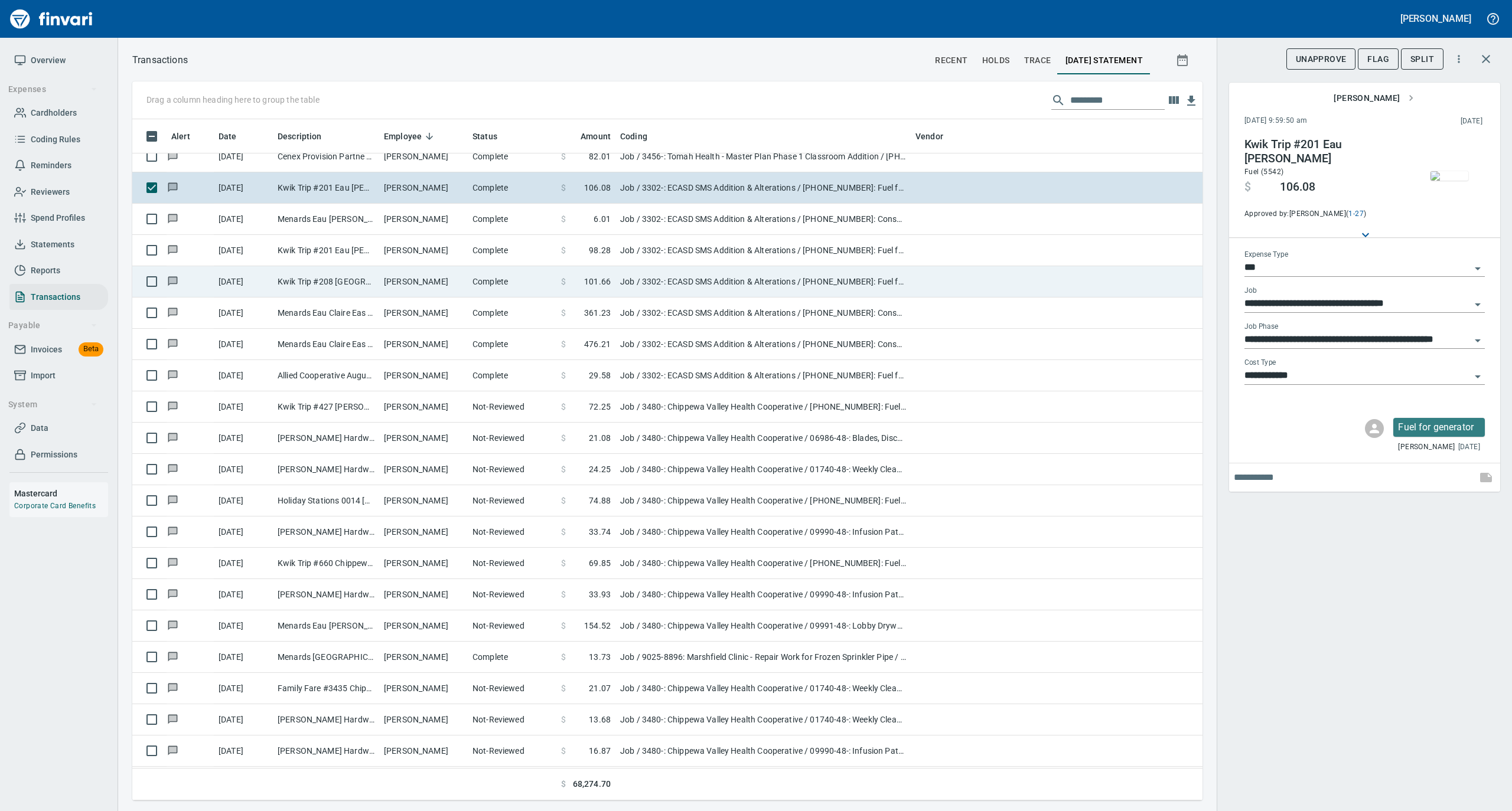
scroll to position [1181, 0]
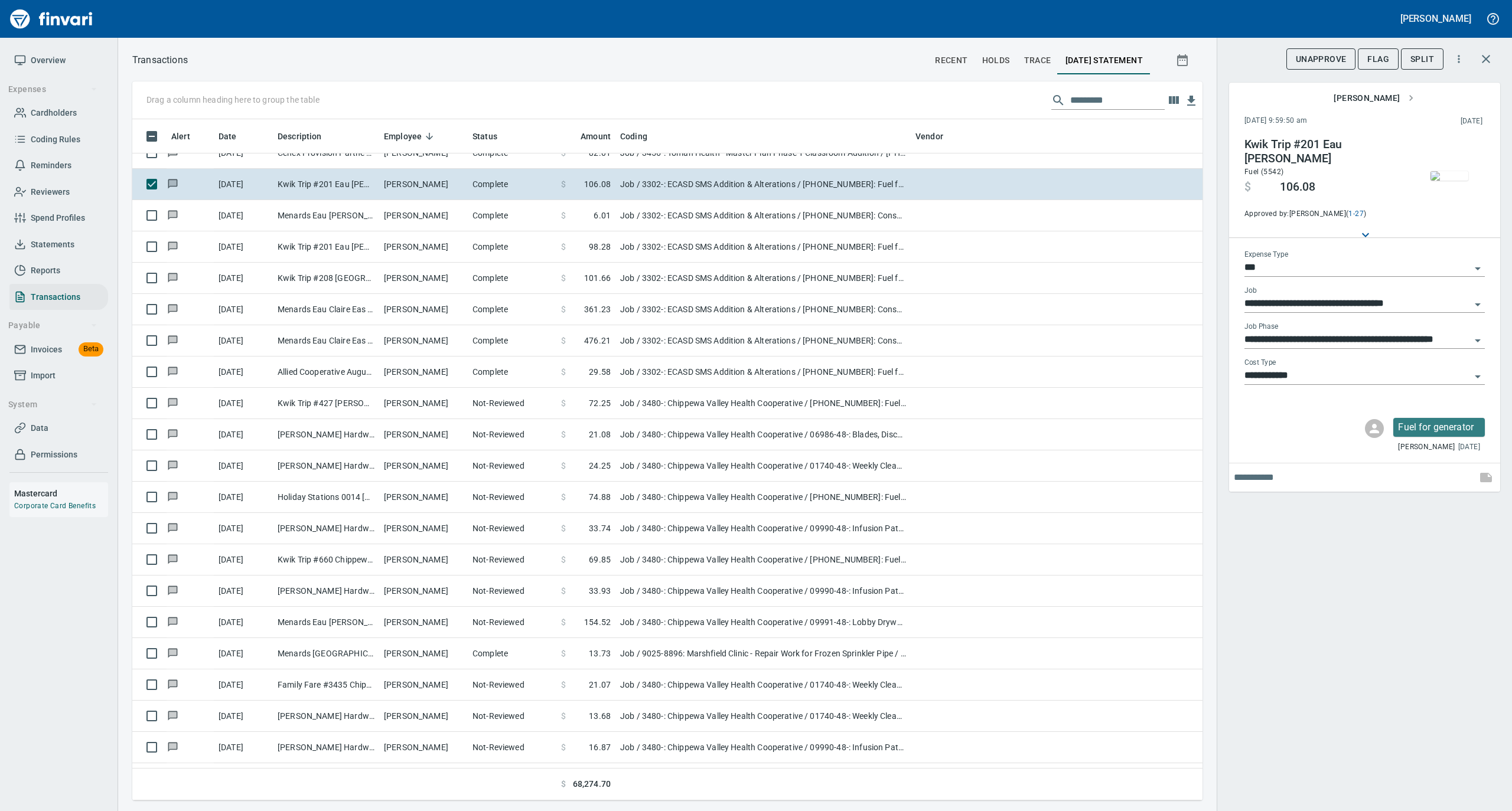
click at [1451, 180] on img "button" at bounding box center [1449, 176] width 37 height 10
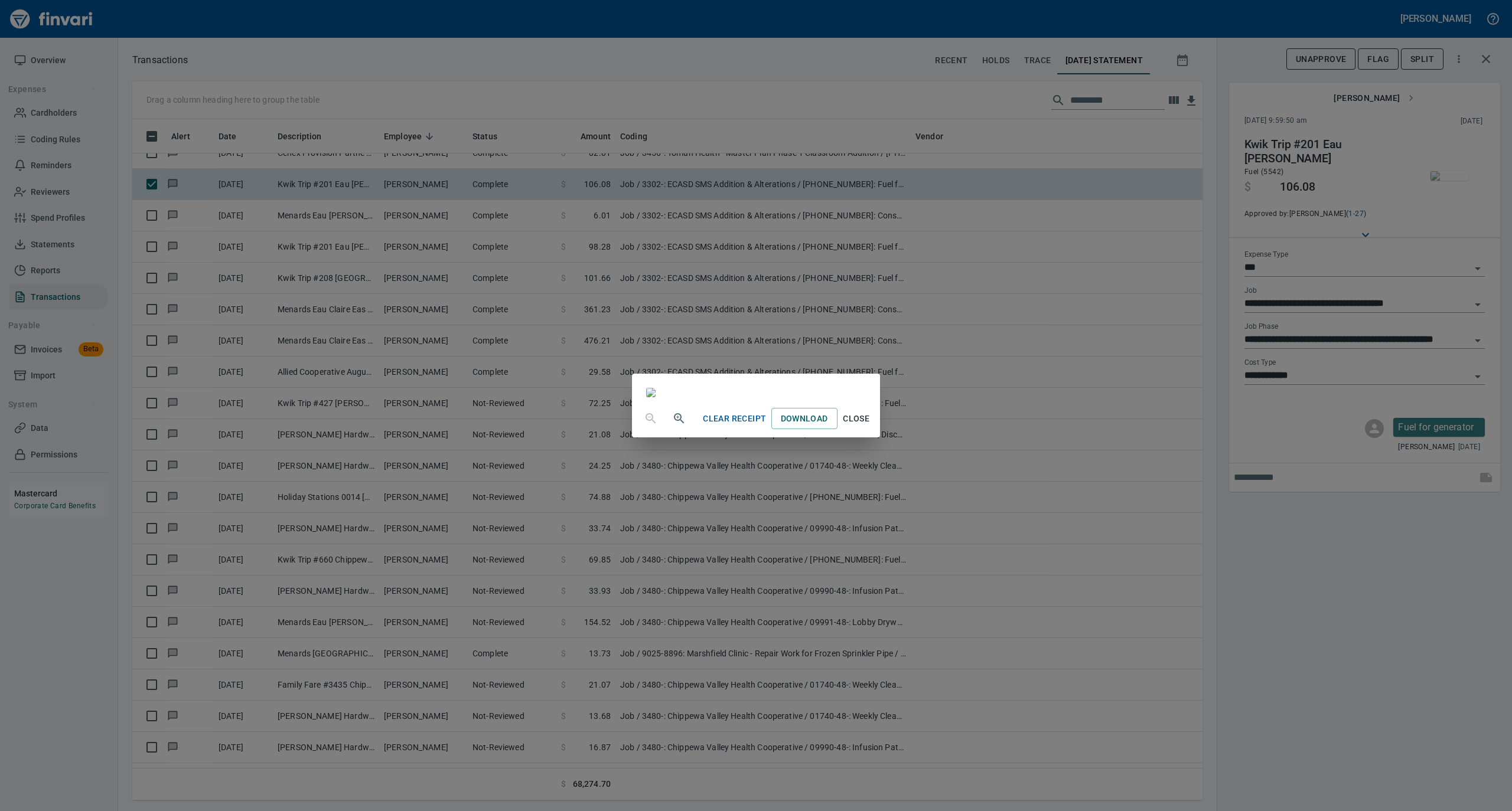
click at [871, 427] on span "Close" at bounding box center [856, 418] width 29 height 14
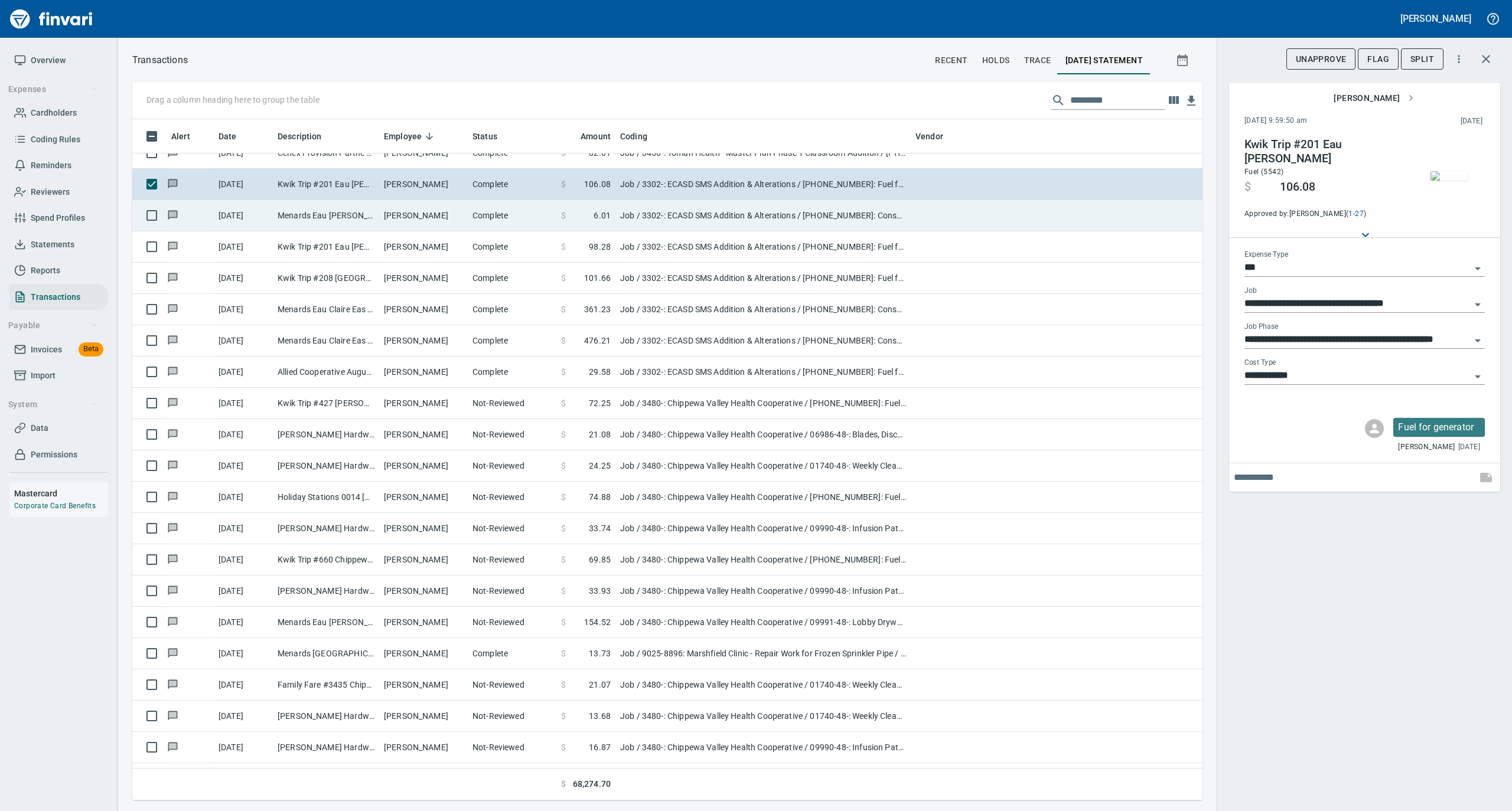
click at [444, 216] on td "Travis Klonecki" at bounding box center [423, 216] width 88 height 32
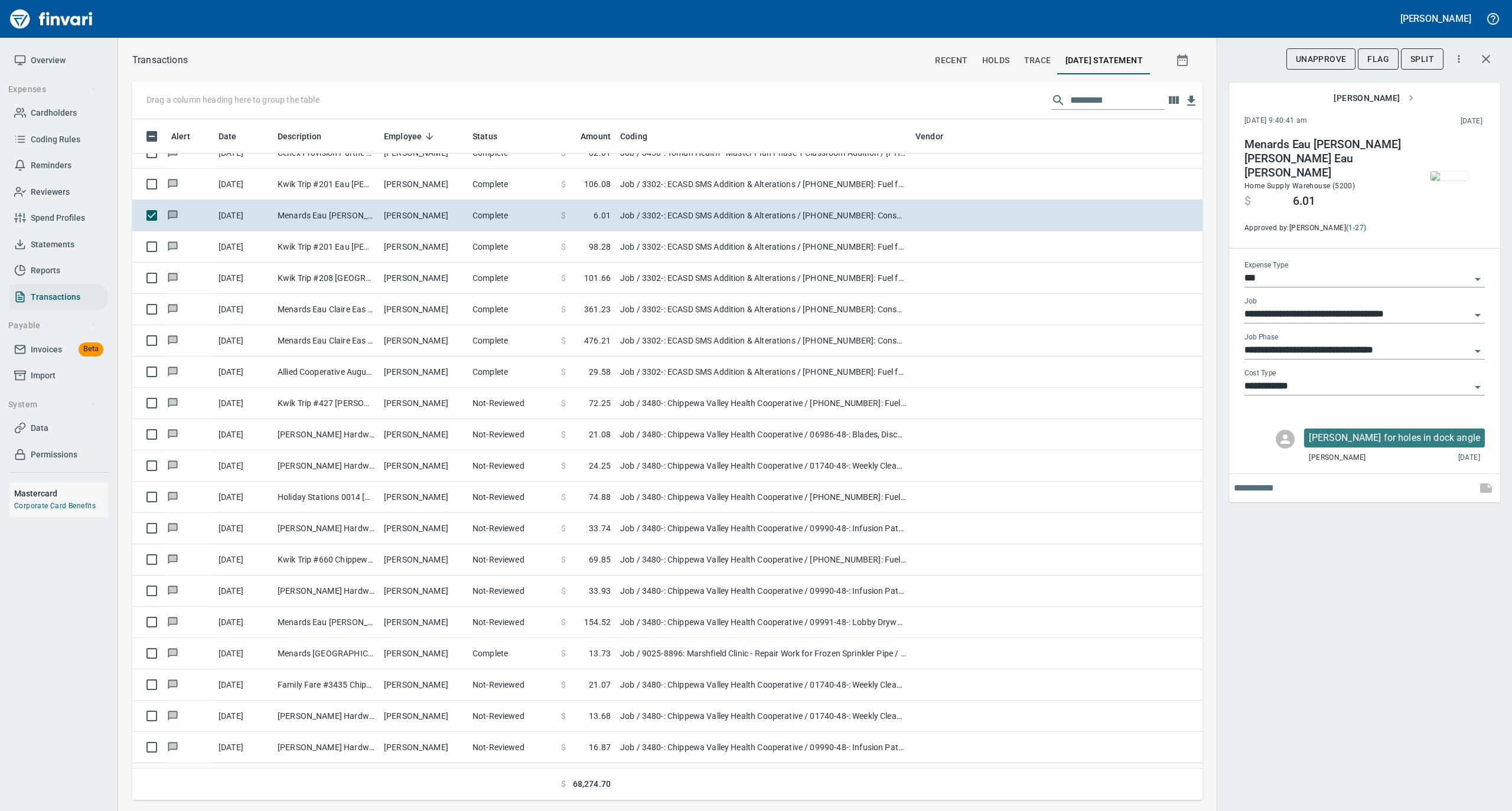
click at [1441, 180] on img "button" at bounding box center [1449, 176] width 37 height 10
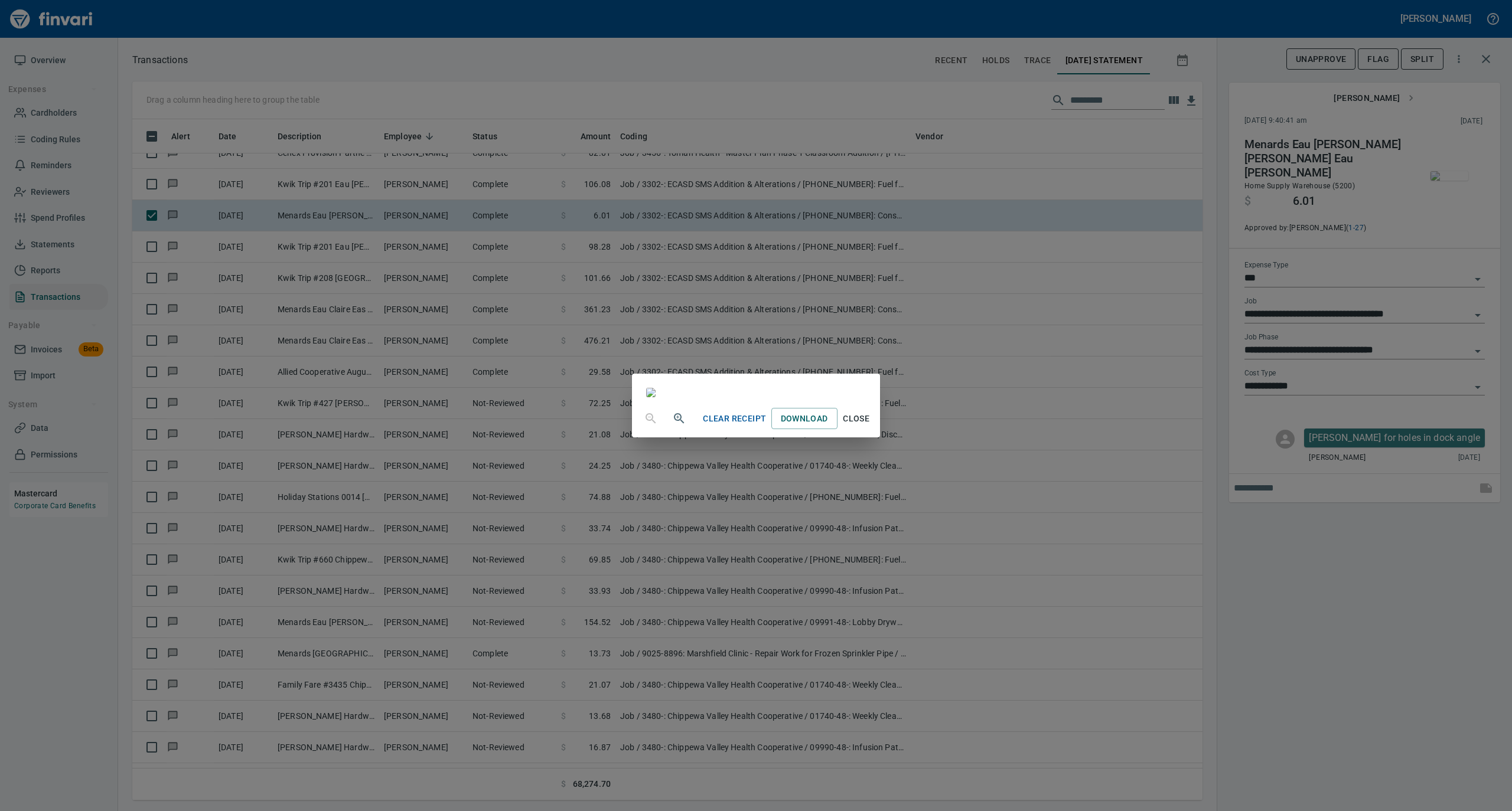
click at [871, 427] on span "Close" at bounding box center [856, 418] width 29 height 14
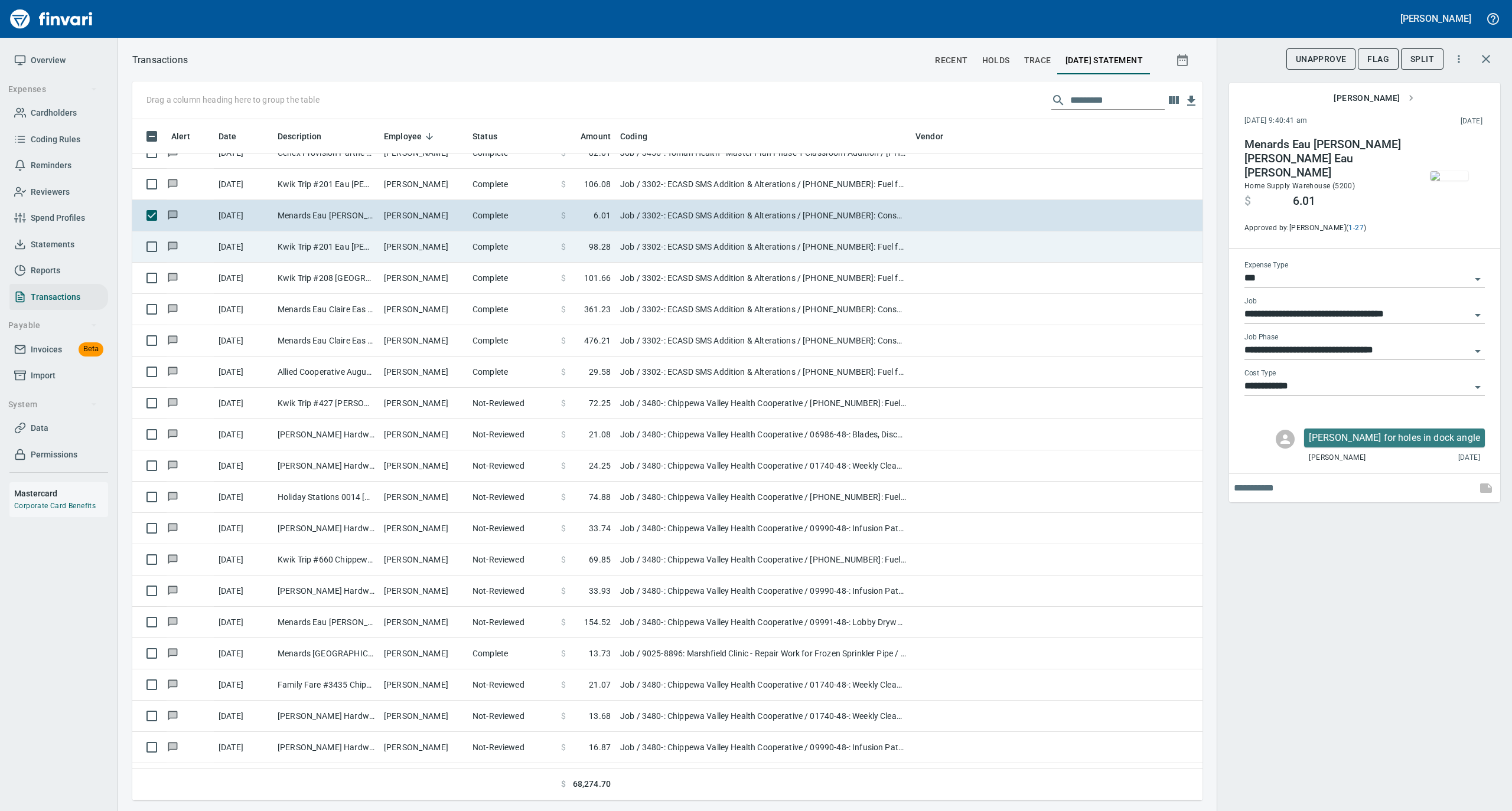
click at [405, 253] on td "Travis Klonecki" at bounding box center [423, 246] width 88 height 32
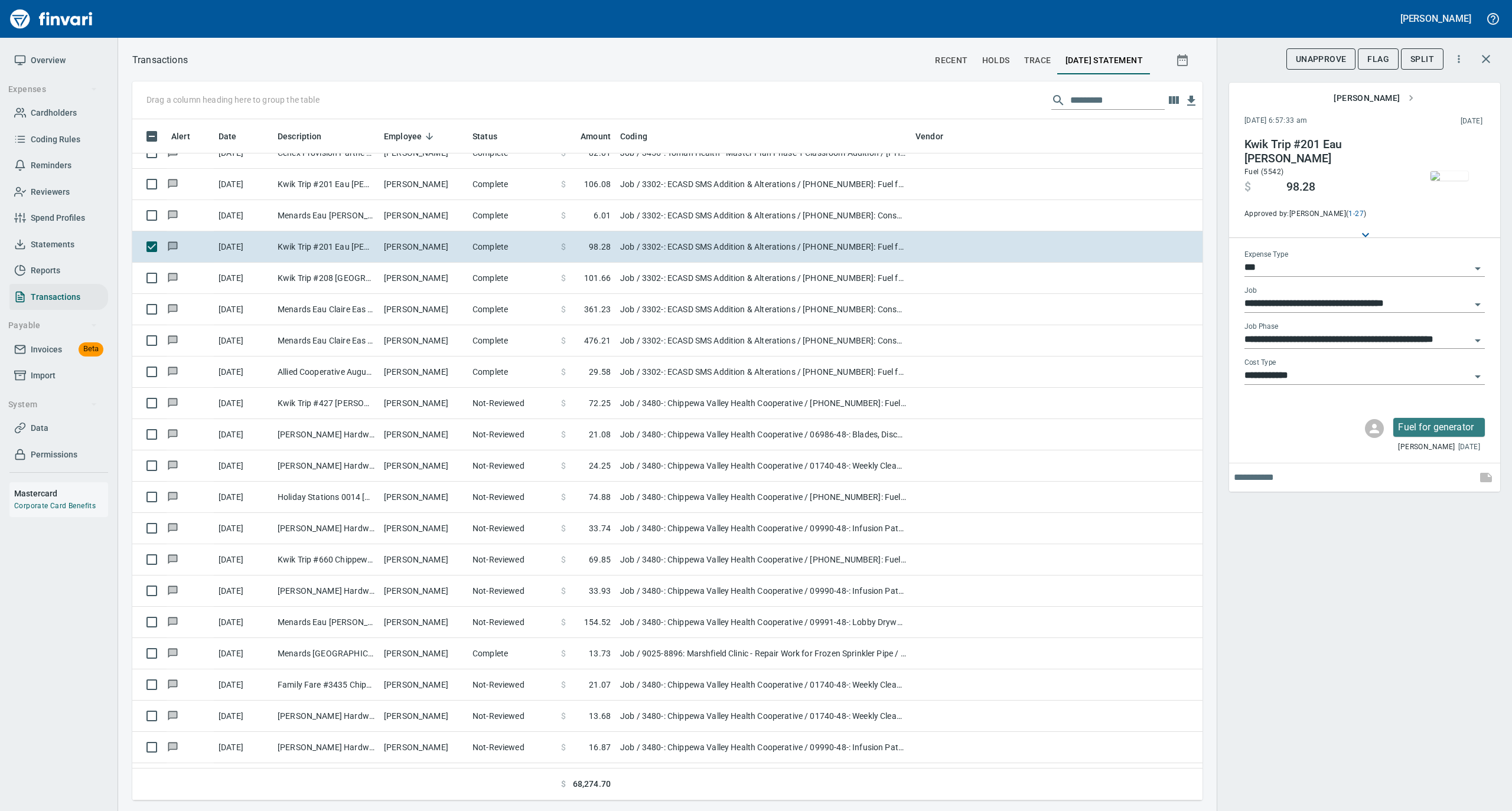
scroll to position [669, 1046]
click at [1455, 175] on img "button" at bounding box center [1449, 176] width 37 height 10
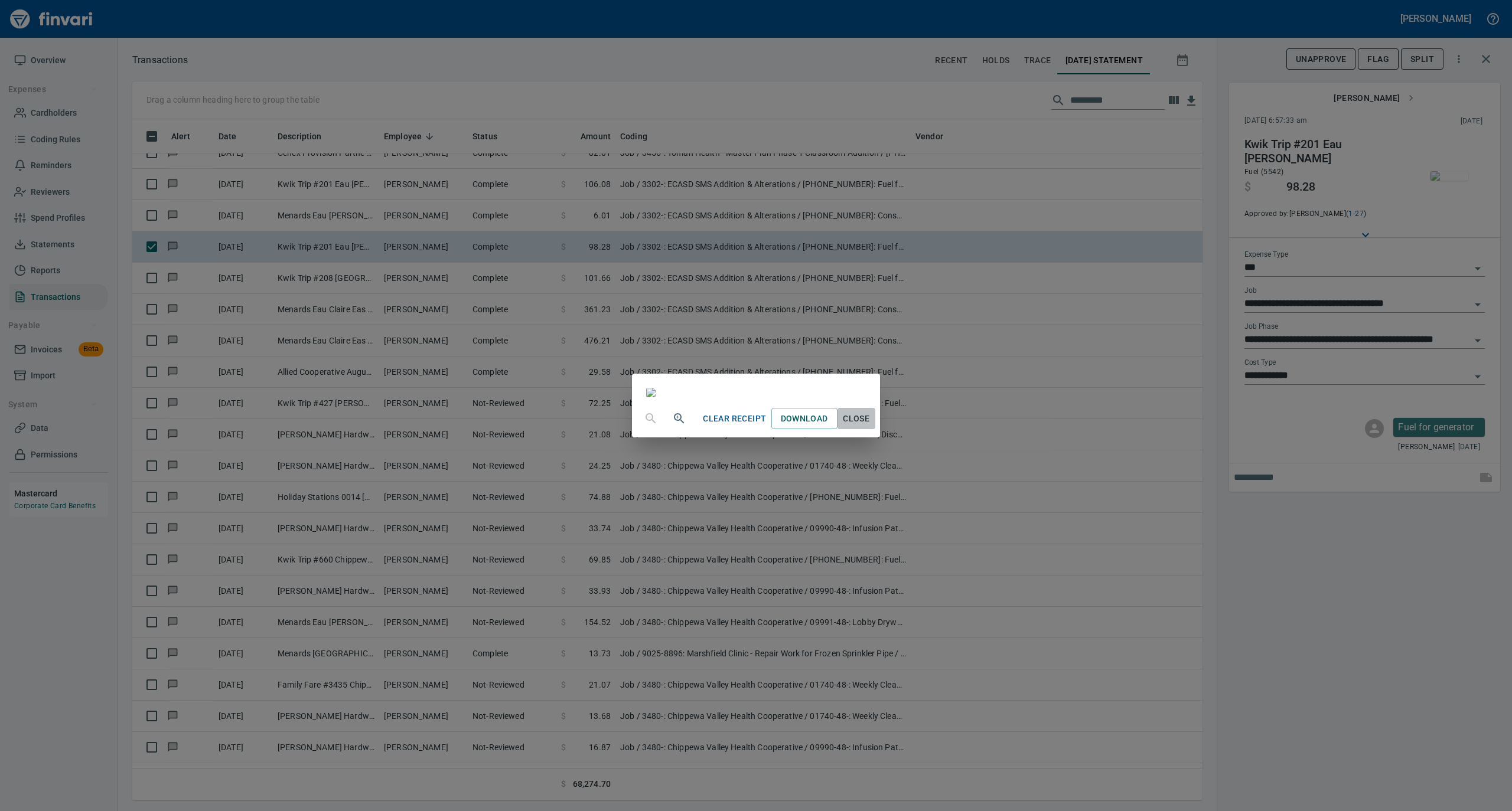
click at [871, 427] on span "Close" at bounding box center [856, 418] width 29 height 14
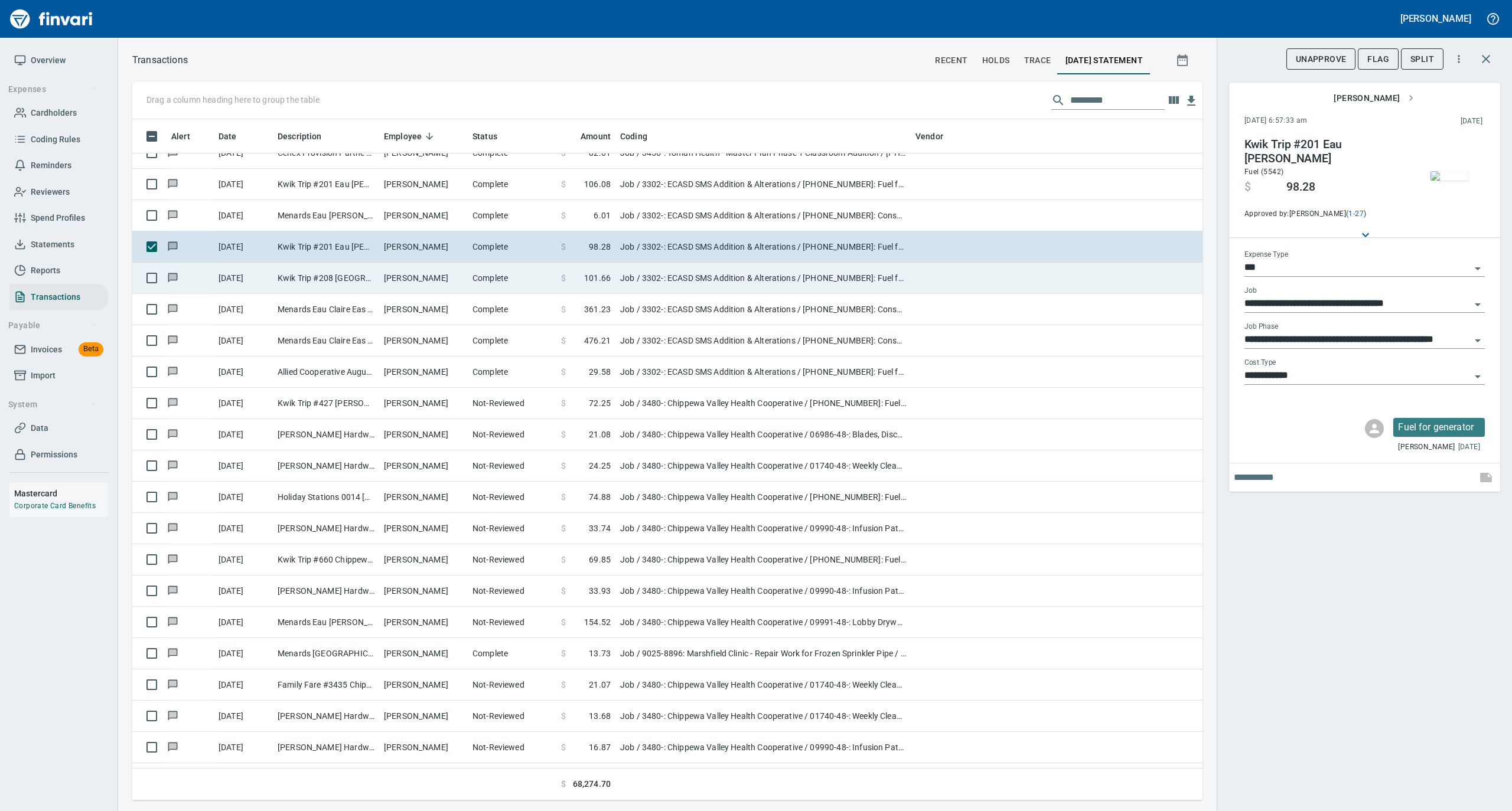
click at [459, 292] on td "Travis Klonecki" at bounding box center [423, 278] width 88 height 32
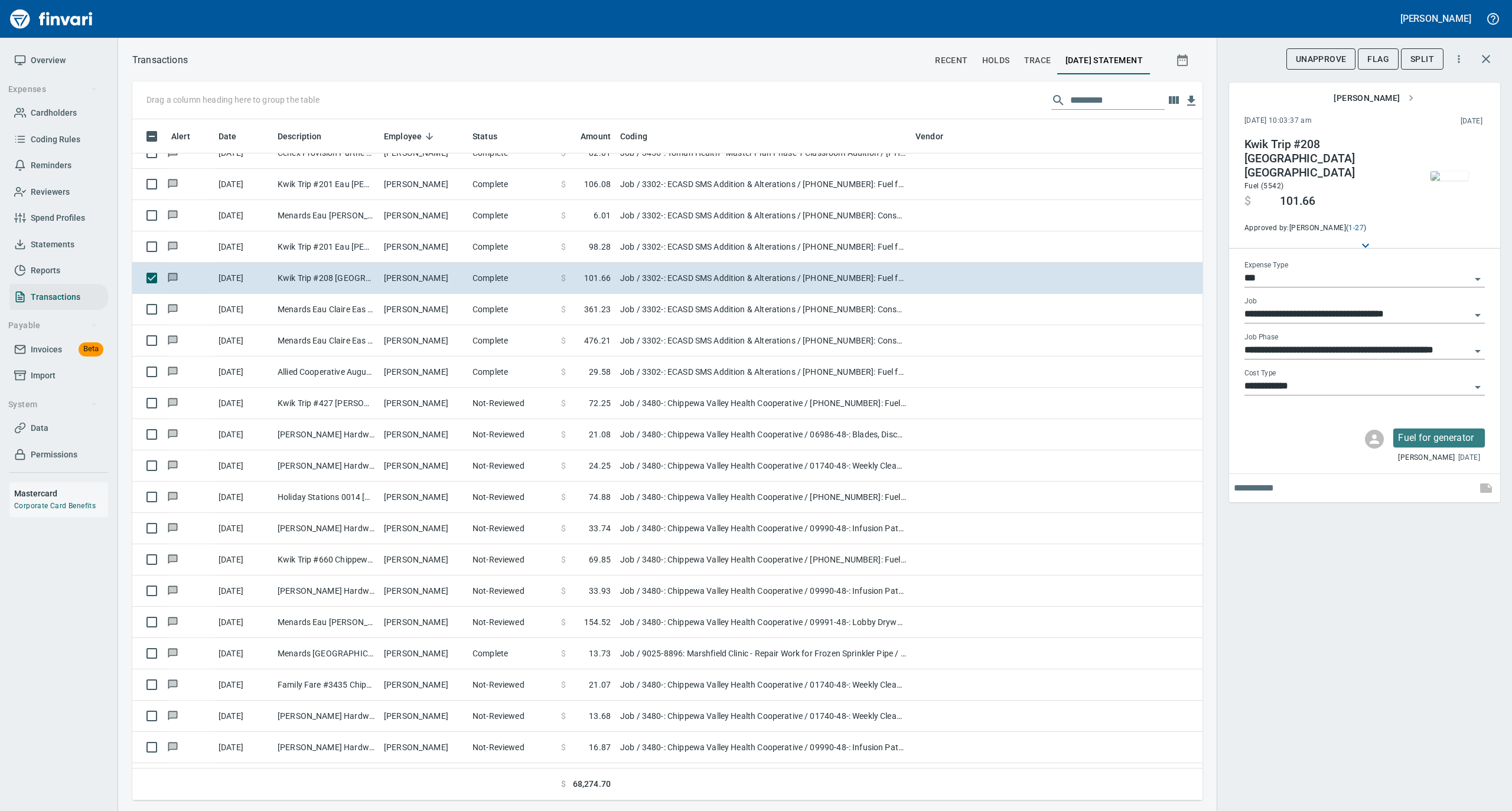
click at [1441, 172] on img "button" at bounding box center [1449, 176] width 37 height 10
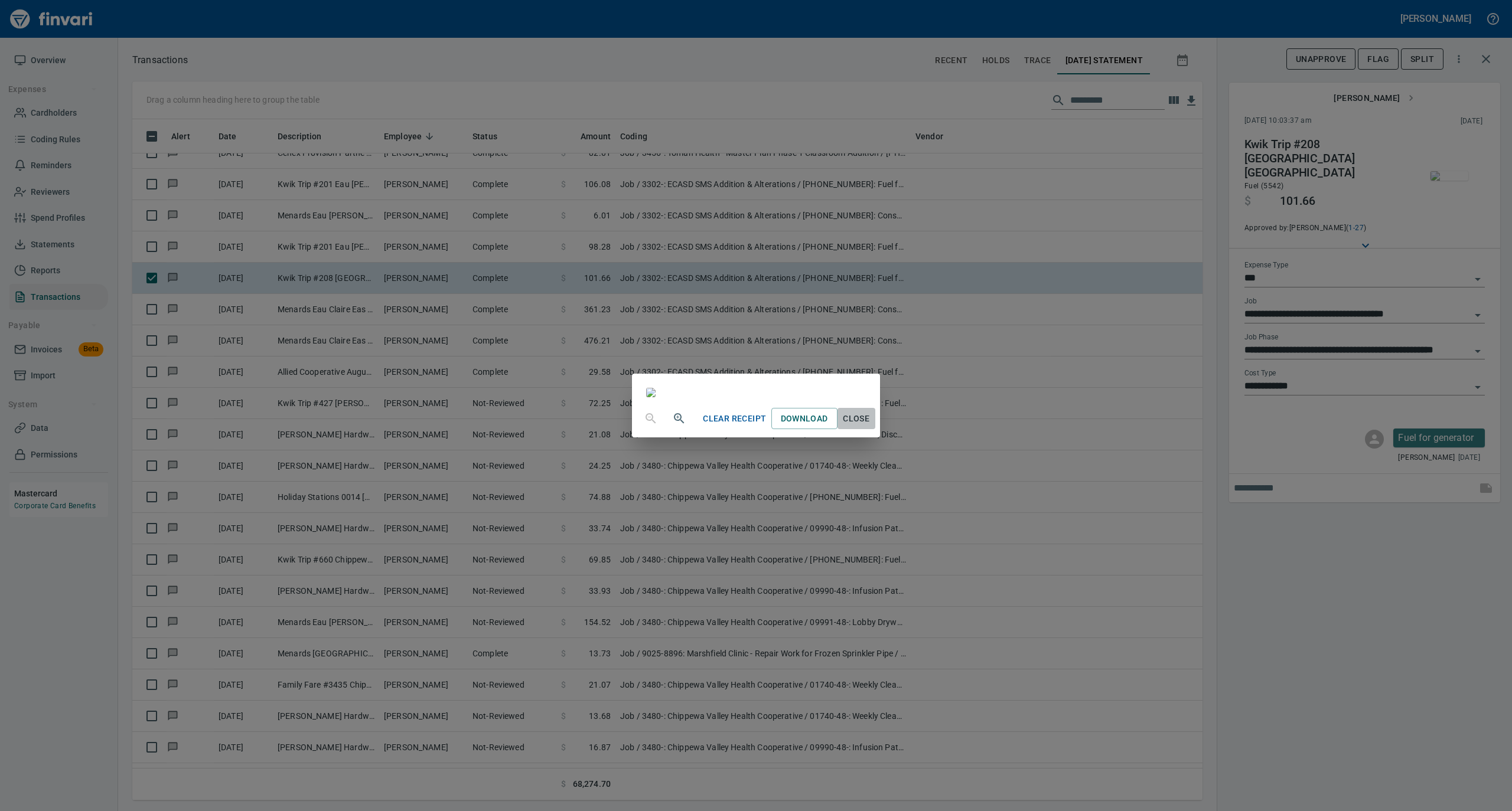
click at [871, 427] on span "Close" at bounding box center [856, 418] width 29 height 14
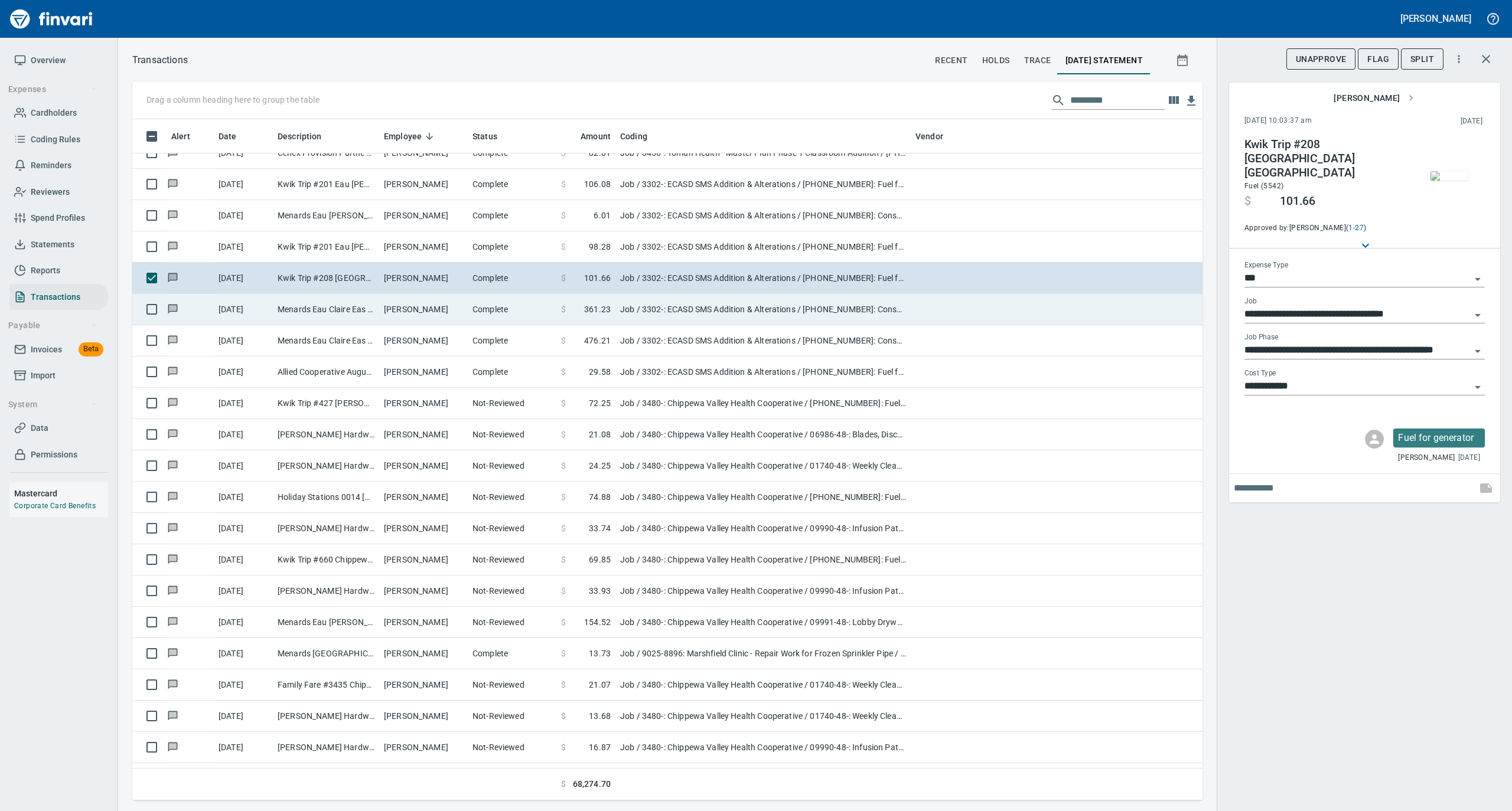
click at [444, 308] on td "Travis Klonecki" at bounding box center [423, 310] width 88 height 32
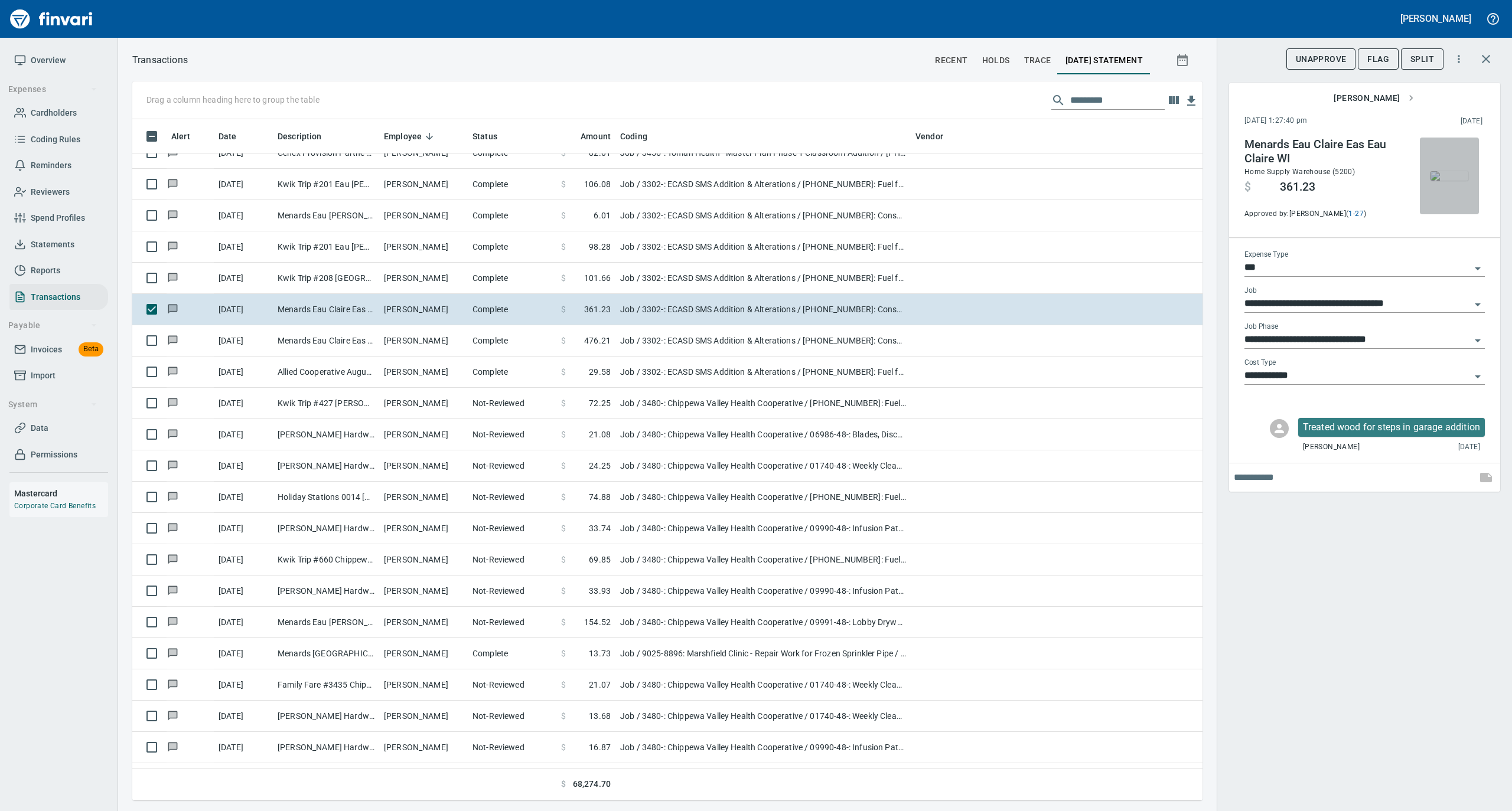
click at [1454, 180] on img "button" at bounding box center [1449, 176] width 37 height 10
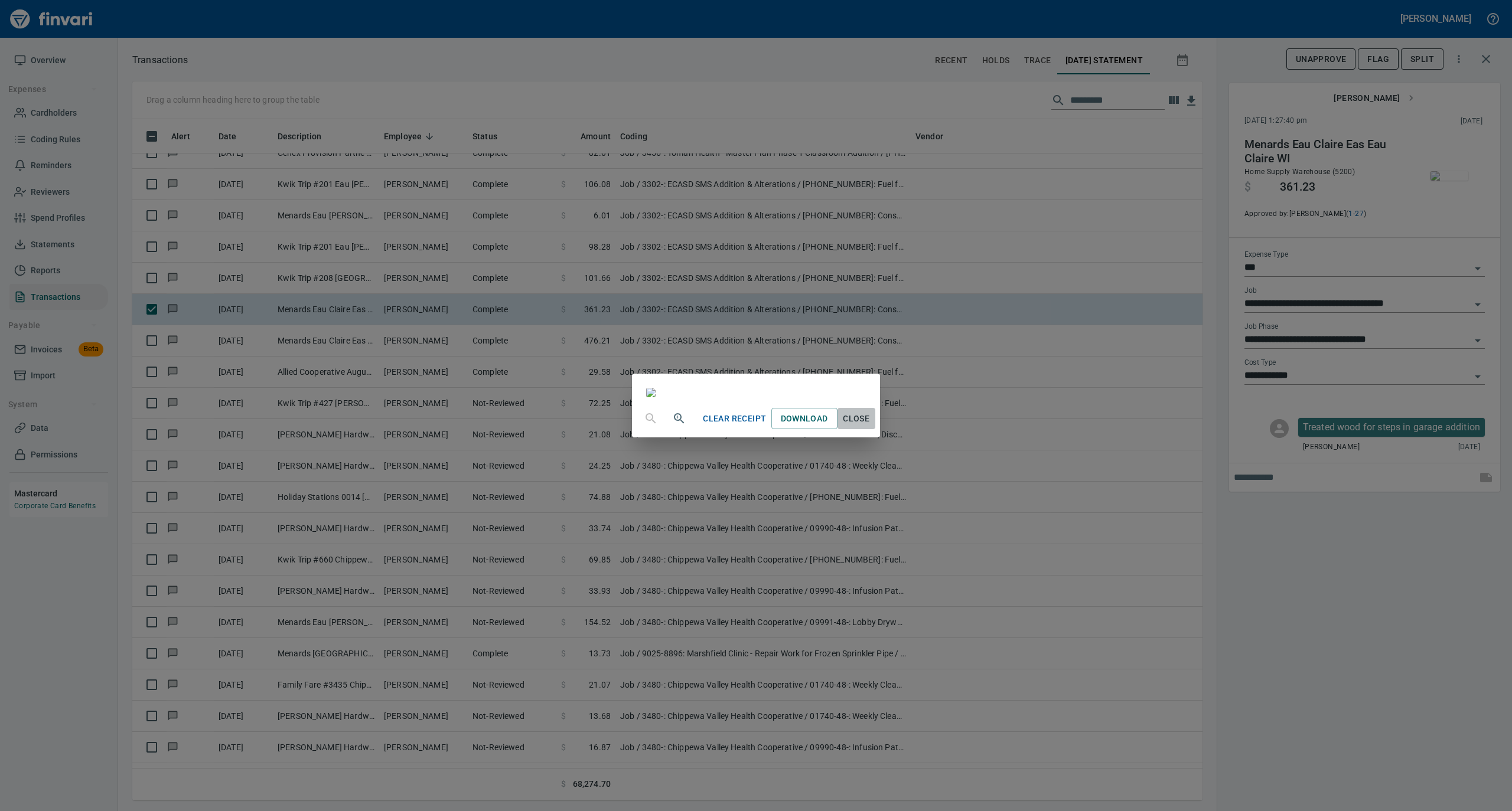
click at [871, 427] on span "Close" at bounding box center [856, 418] width 29 height 14
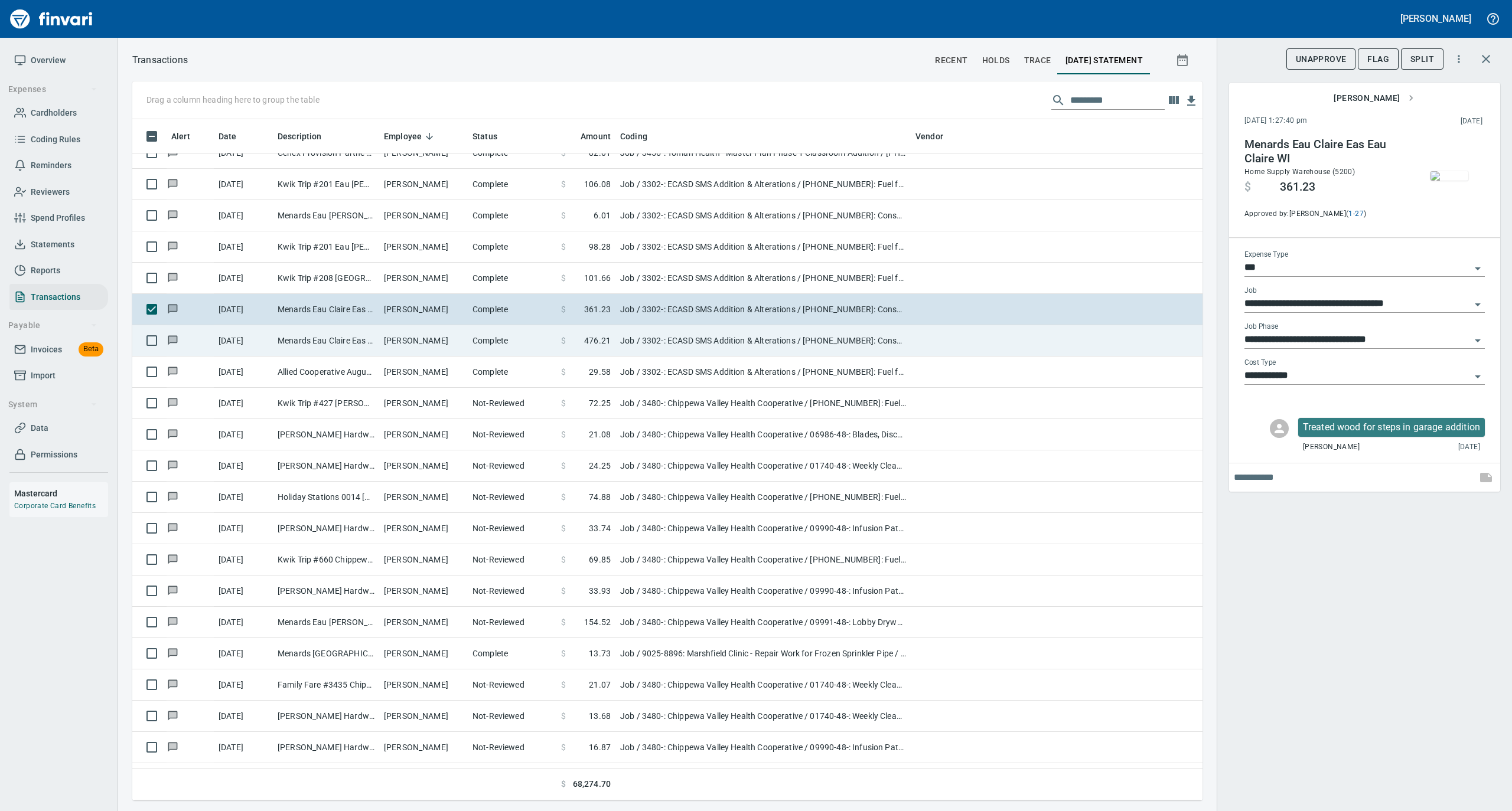
click at [485, 345] on td "Complete" at bounding box center [512, 340] width 88 height 32
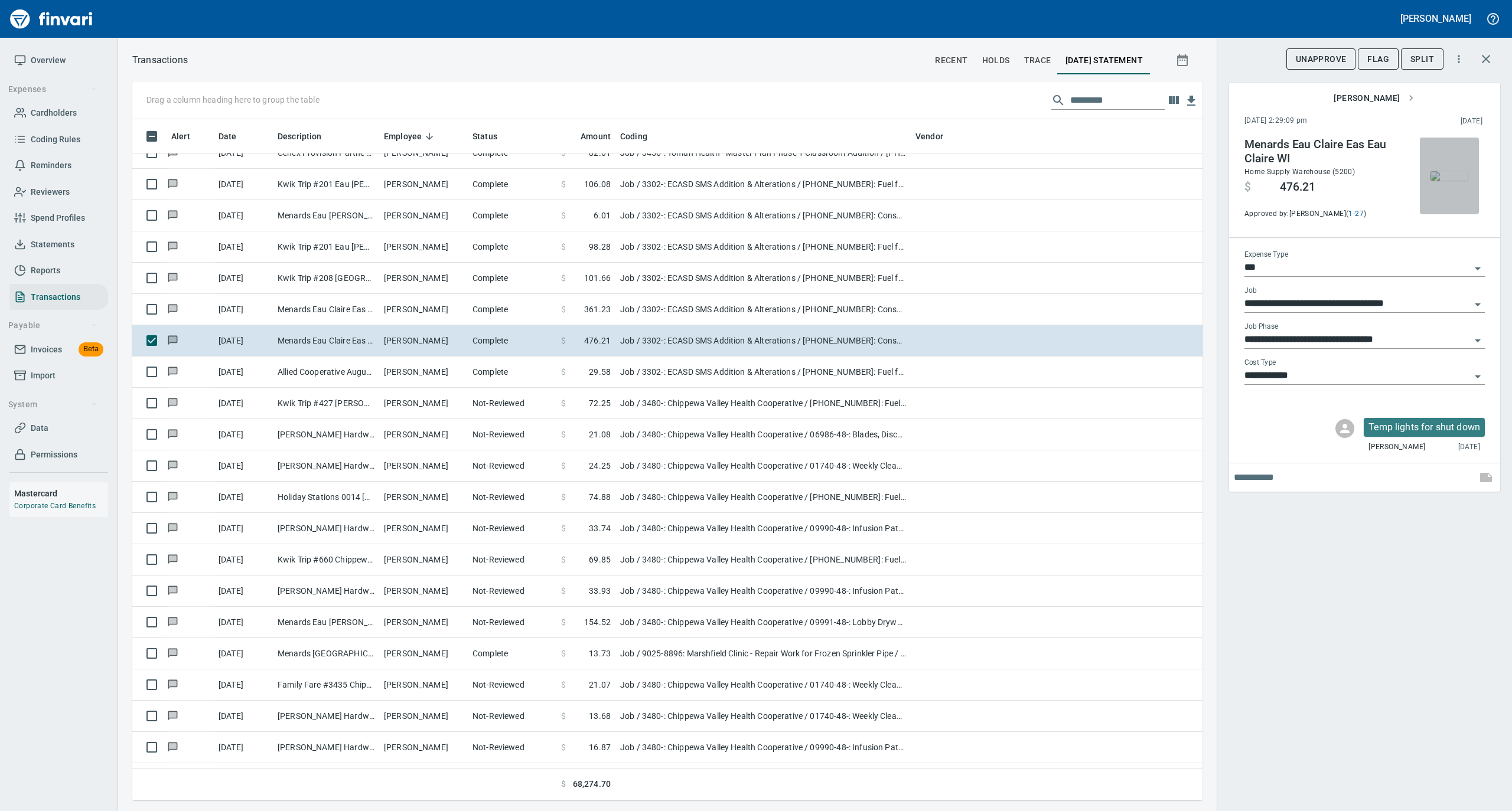
click at [1444, 176] on img "button" at bounding box center [1449, 176] width 37 height 10
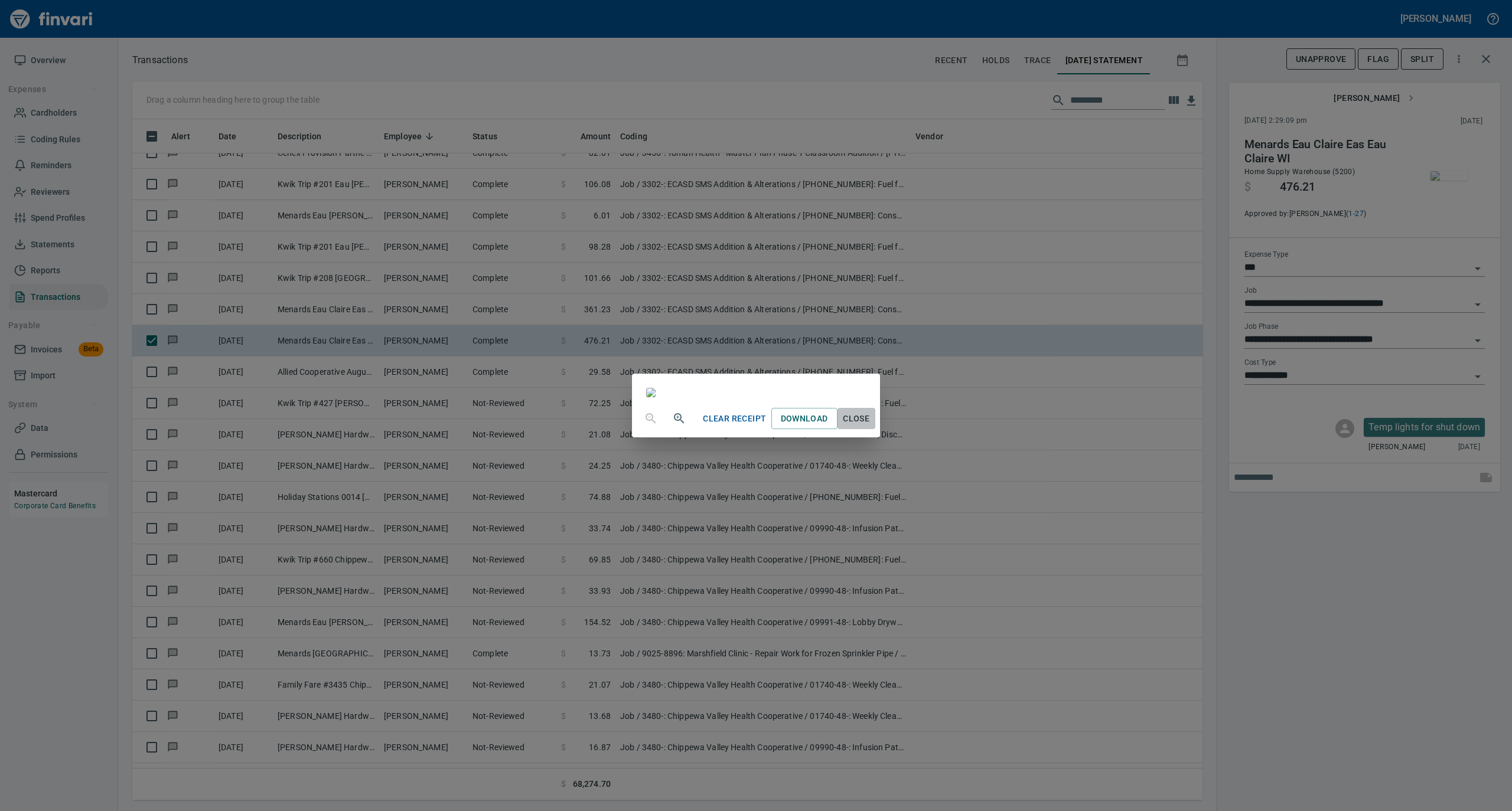
click at [871, 427] on span "Close" at bounding box center [856, 418] width 29 height 14
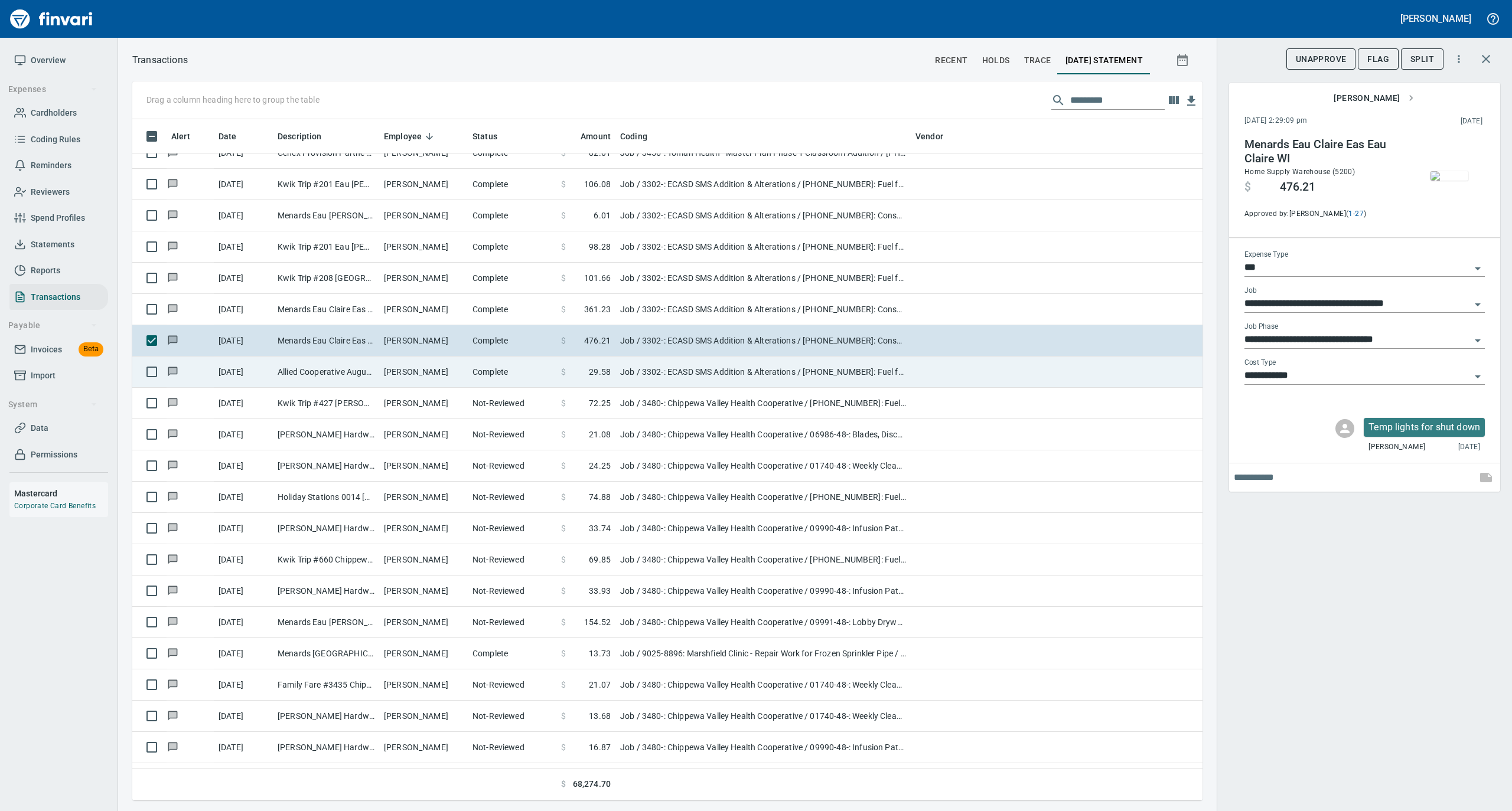
click at [453, 376] on td "Travis Klonecki" at bounding box center [423, 372] width 88 height 32
type input "**********"
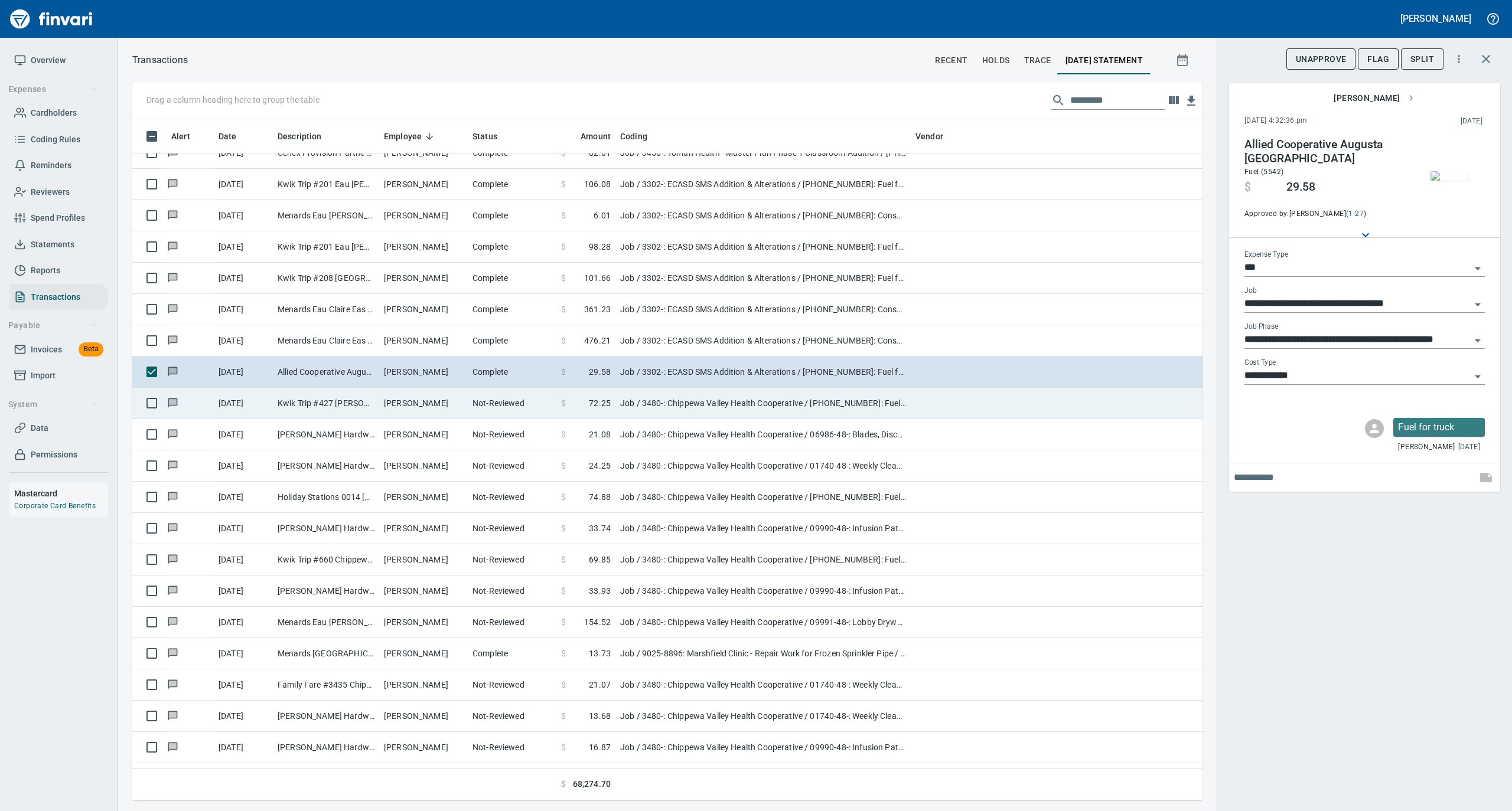
click at [348, 401] on td "Kwik Trip #427 Bloomer WI" at bounding box center [326, 404] width 106 height 32
type input "**********"
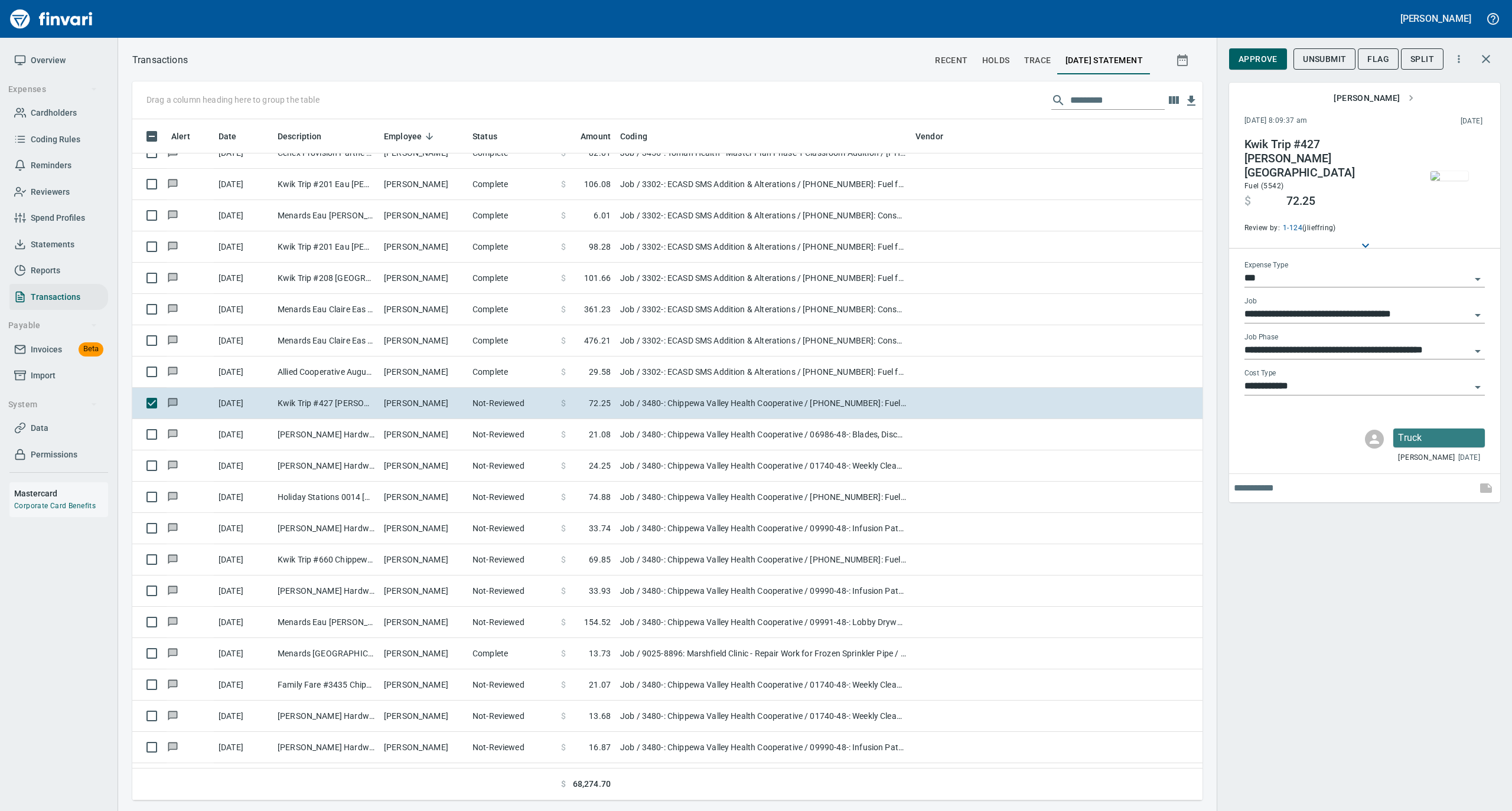
click at [1442, 173] on img "button" at bounding box center [1449, 176] width 37 height 10
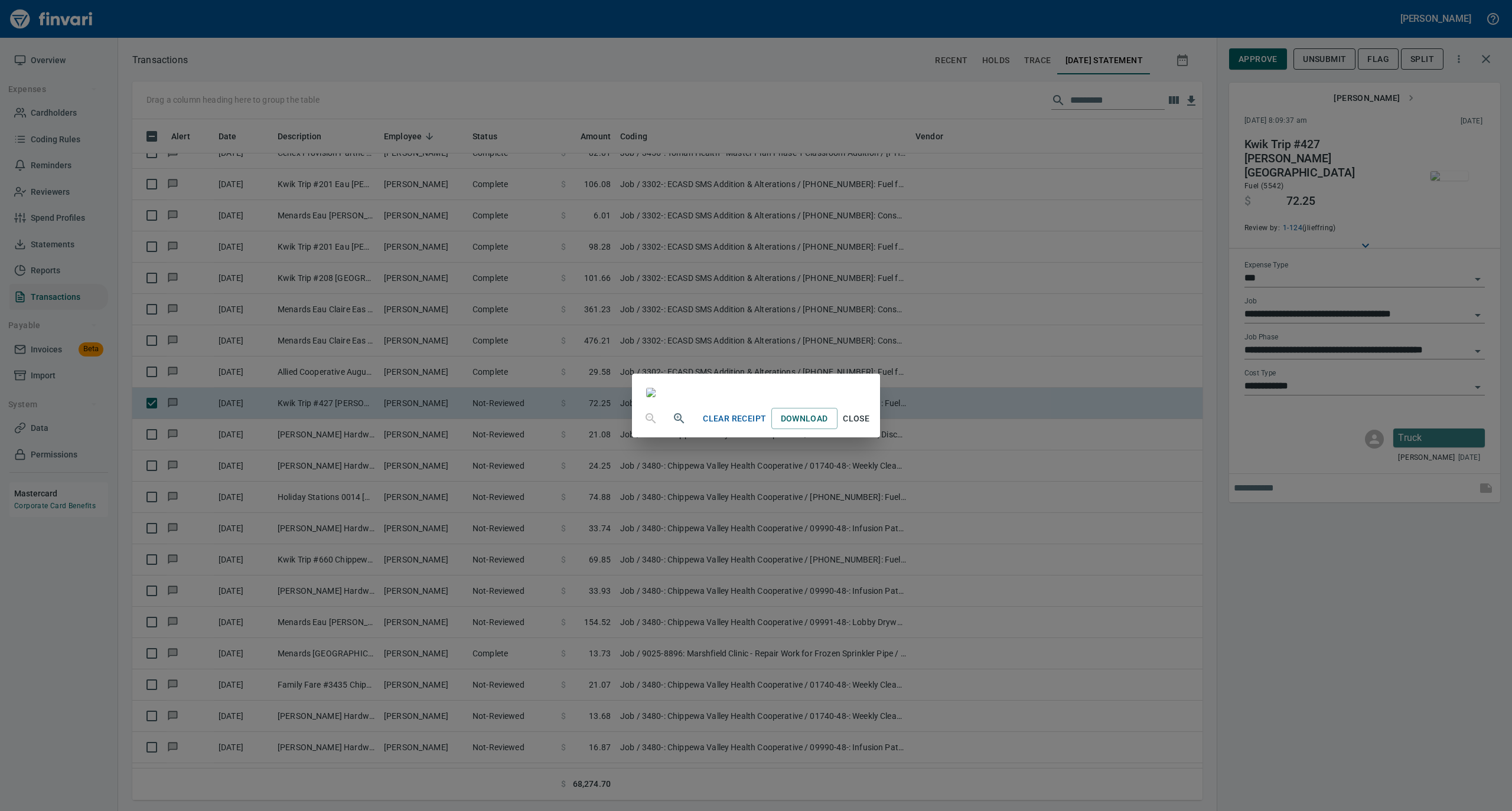
click at [871, 427] on span "Close" at bounding box center [856, 418] width 29 height 14
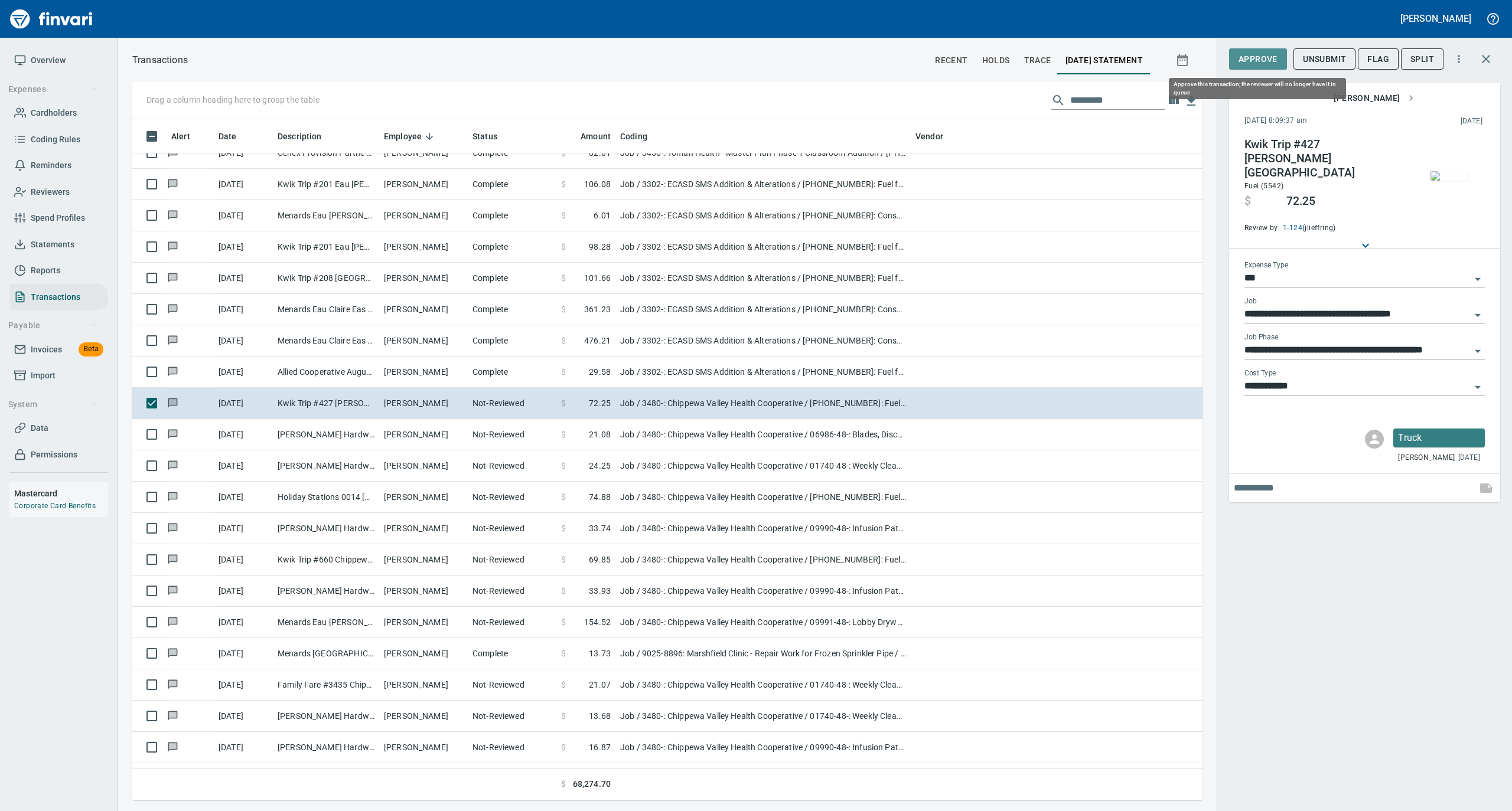
click at [1259, 61] on span "Approve" at bounding box center [1257, 58] width 39 height 14
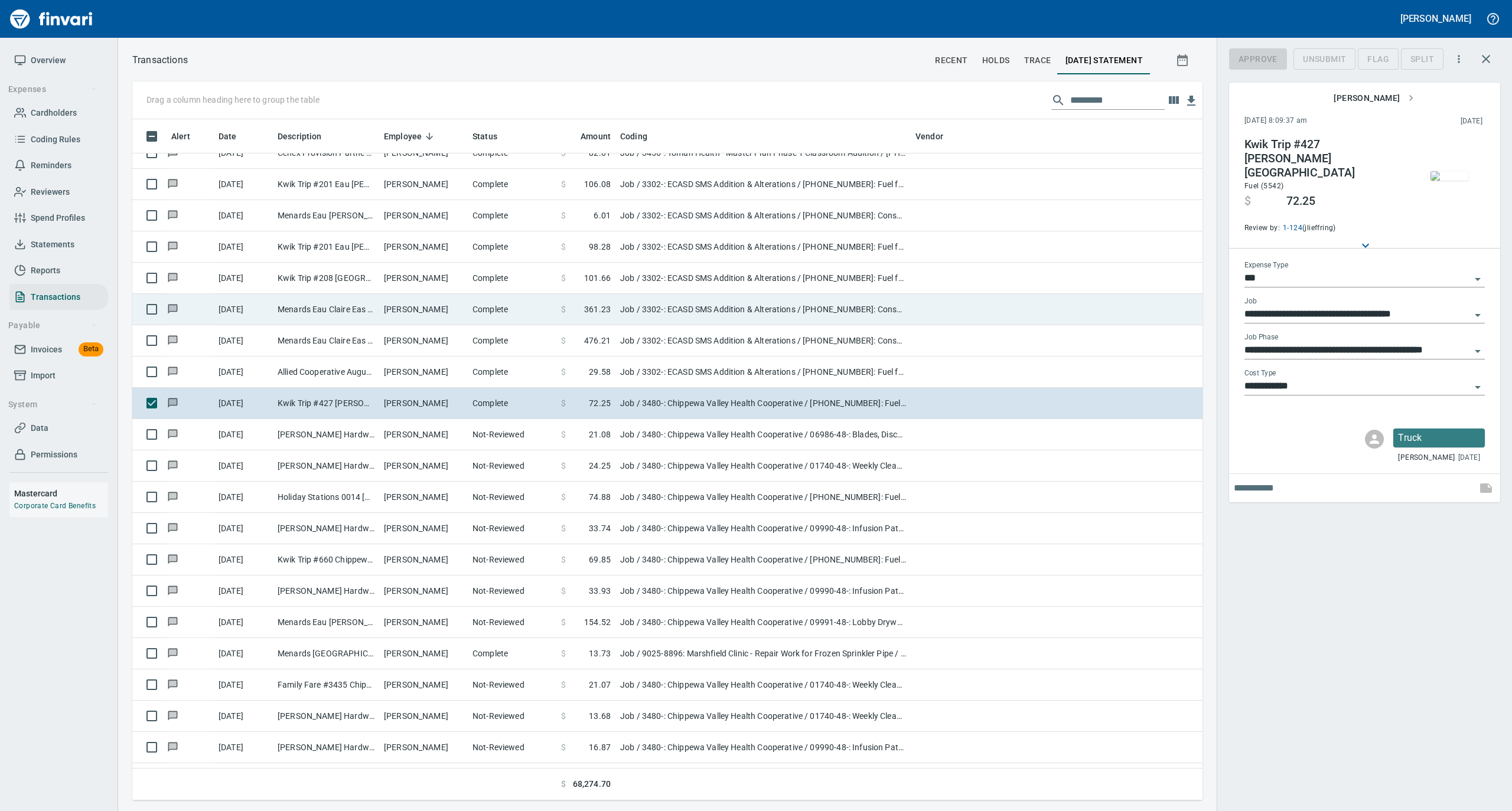
scroll to position [669, 1046]
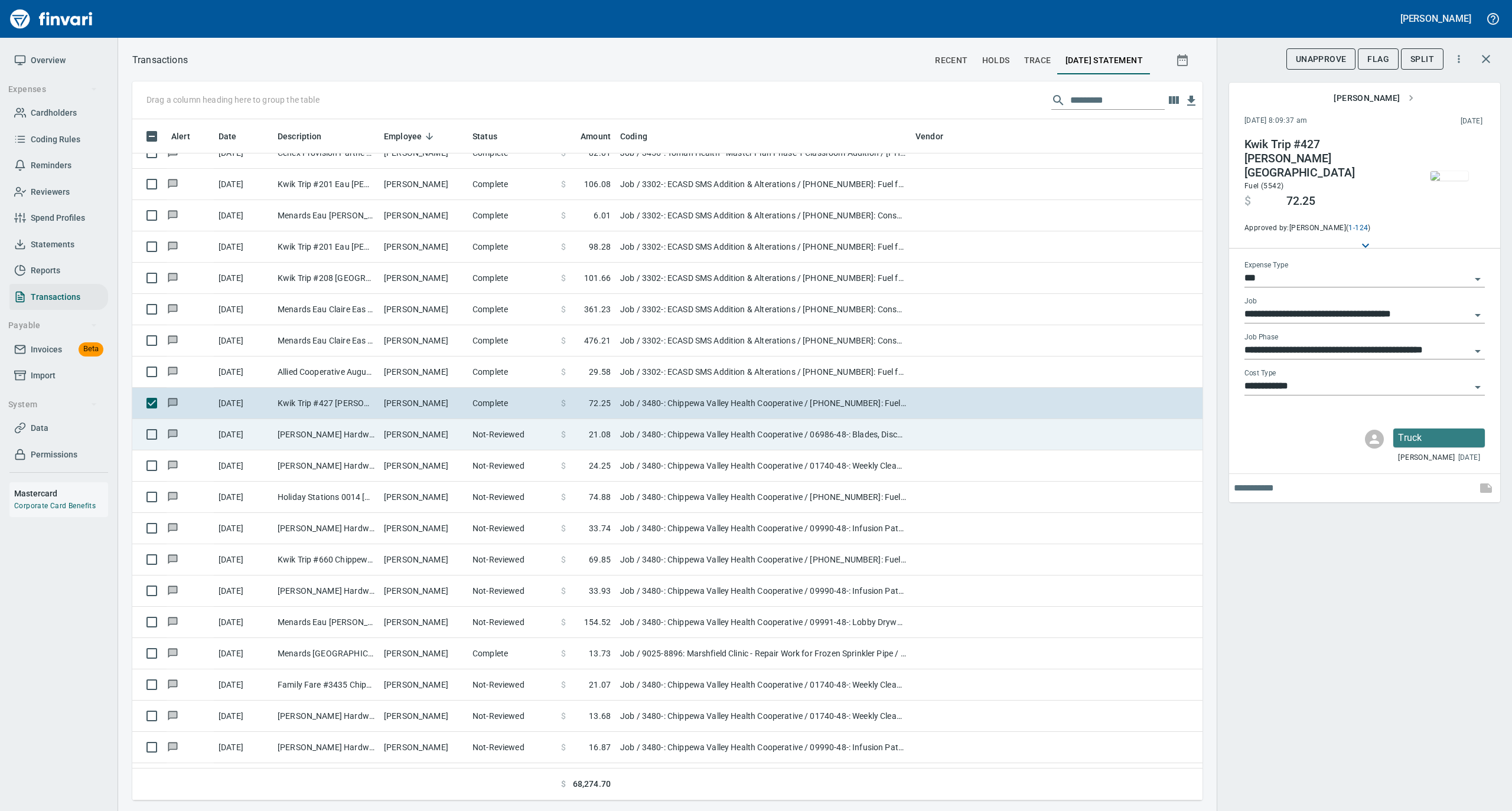
click at [388, 440] on td "Timothy Durand" at bounding box center [423, 434] width 88 height 32
type input "**********"
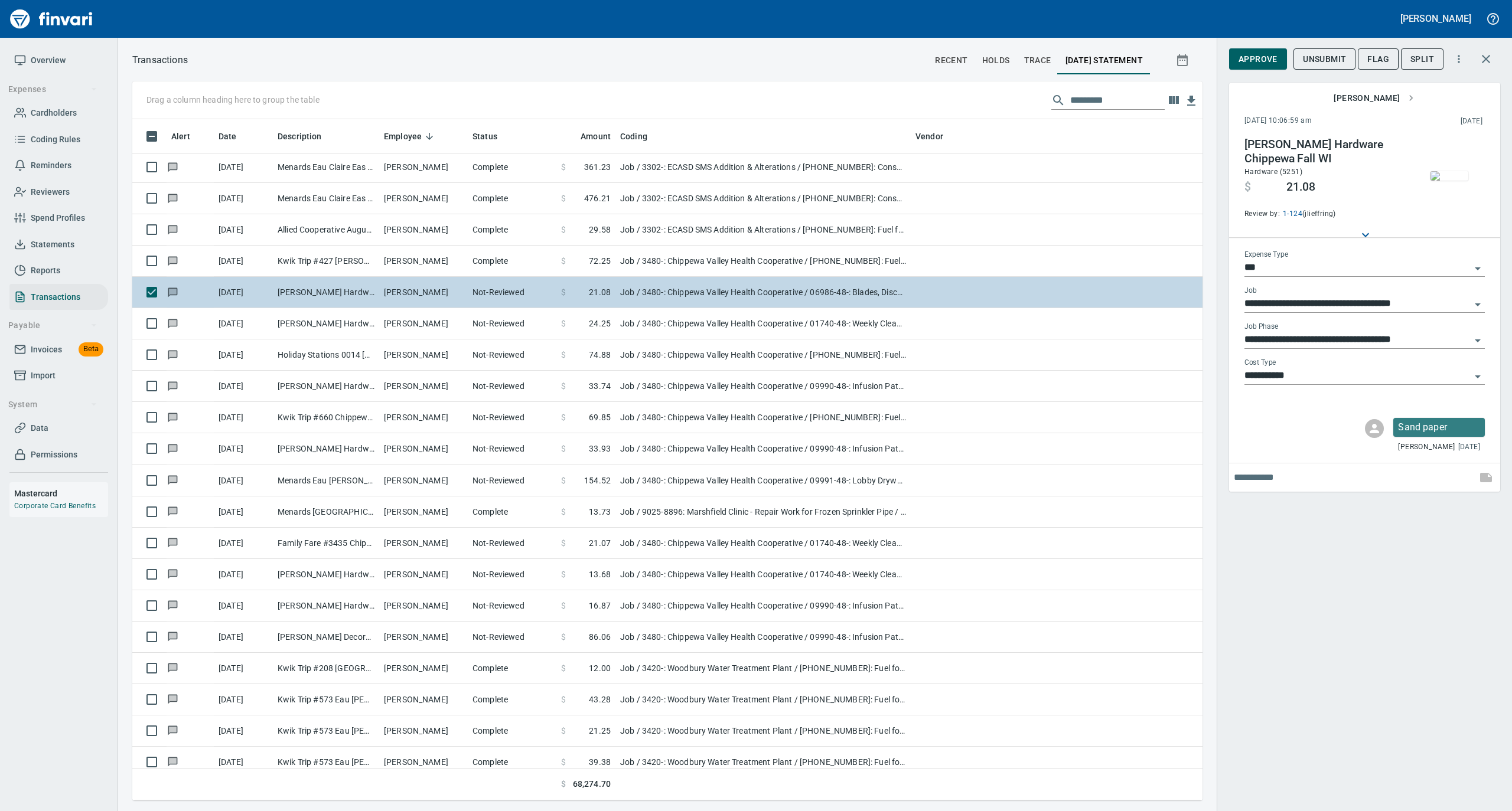
scroll to position [1338, 0]
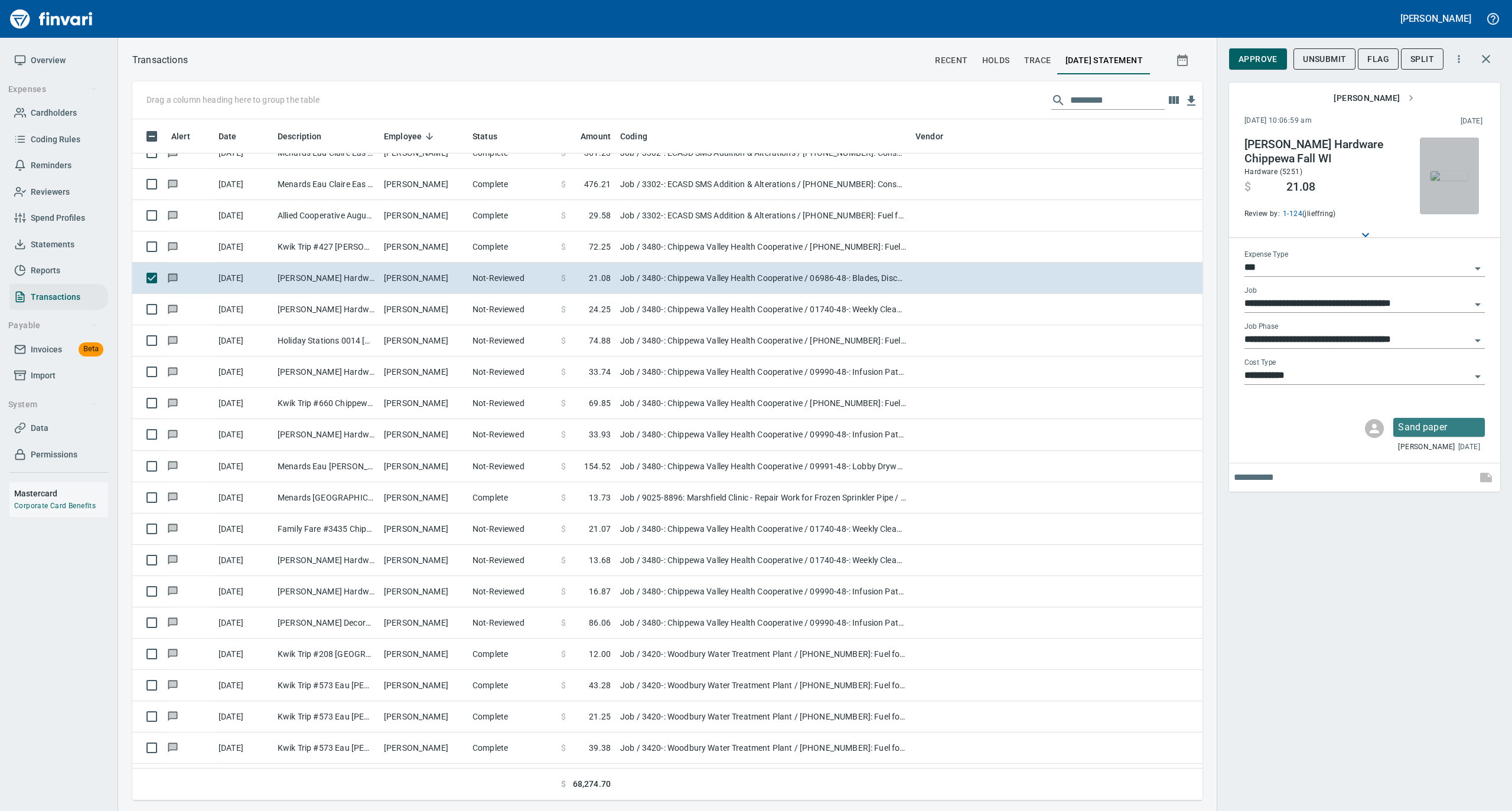
click at [1446, 180] on img "button" at bounding box center [1449, 176] width 37 height 10
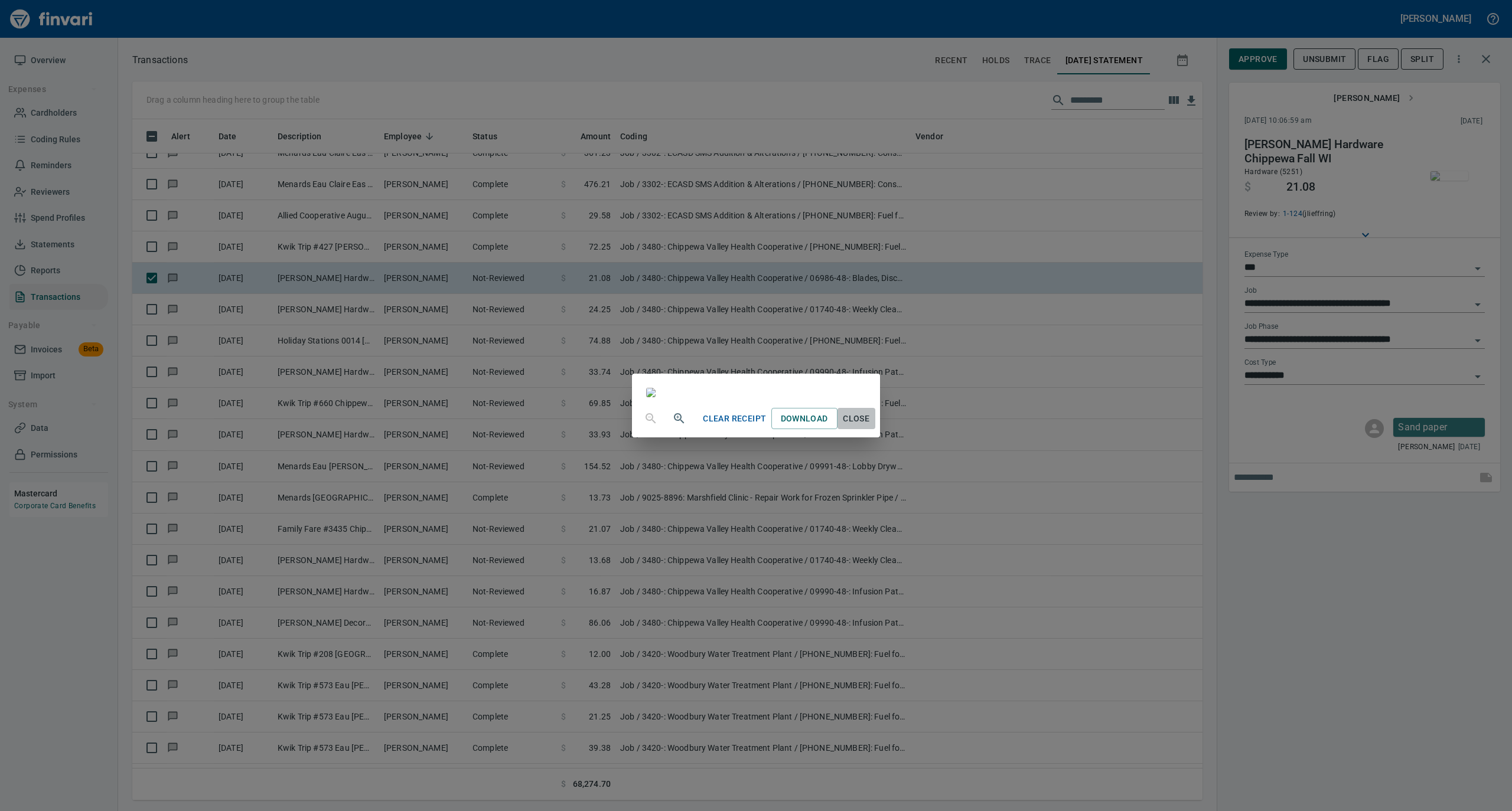
click at [871, 427] on span "Close" at bounding box center [856, 418] width 29 height 14
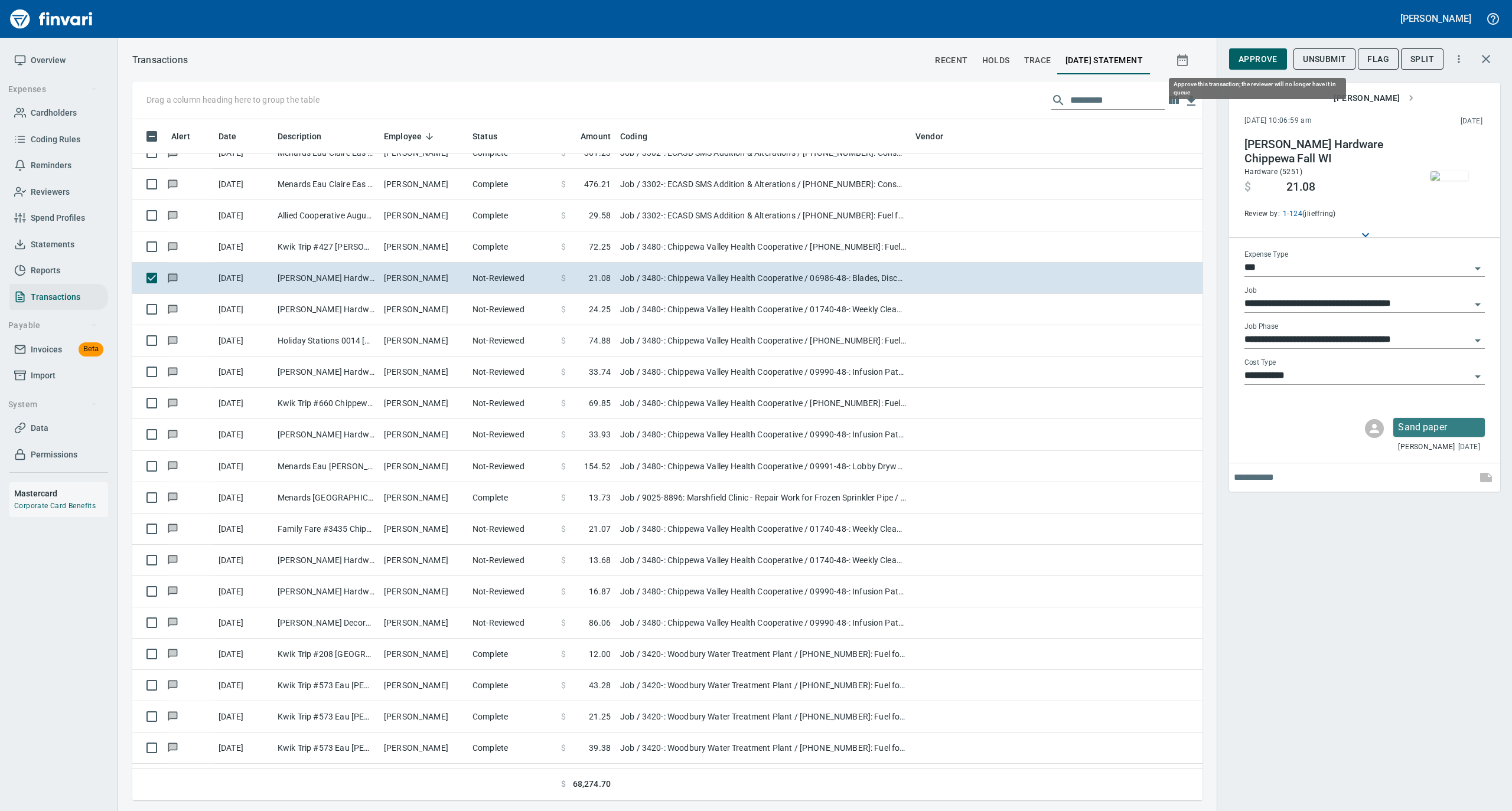
click at [1257, 62] on span "Approve" at bounding box center [1257, 58] width 39 height 14
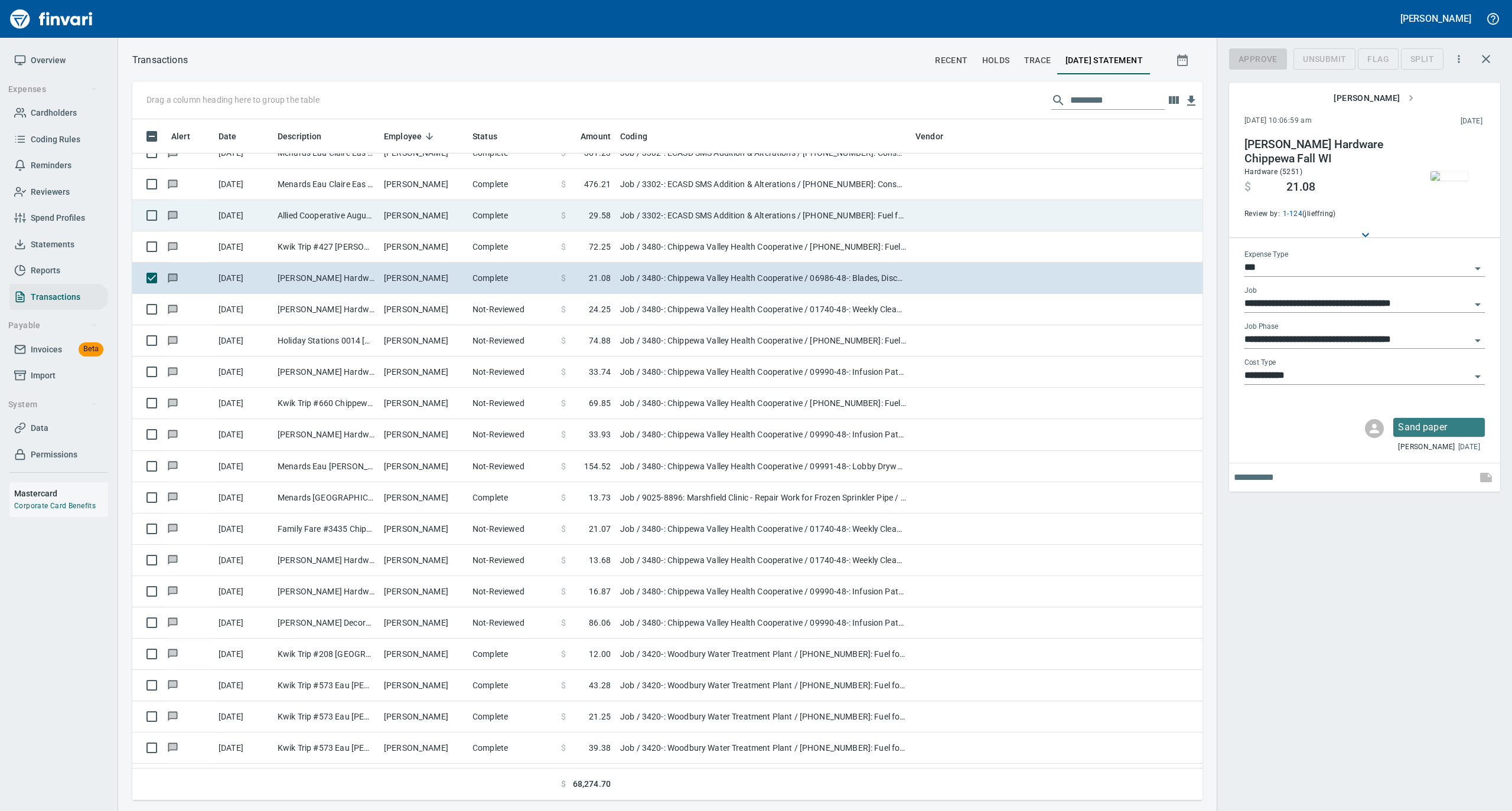
scroll to position [669, 1046]
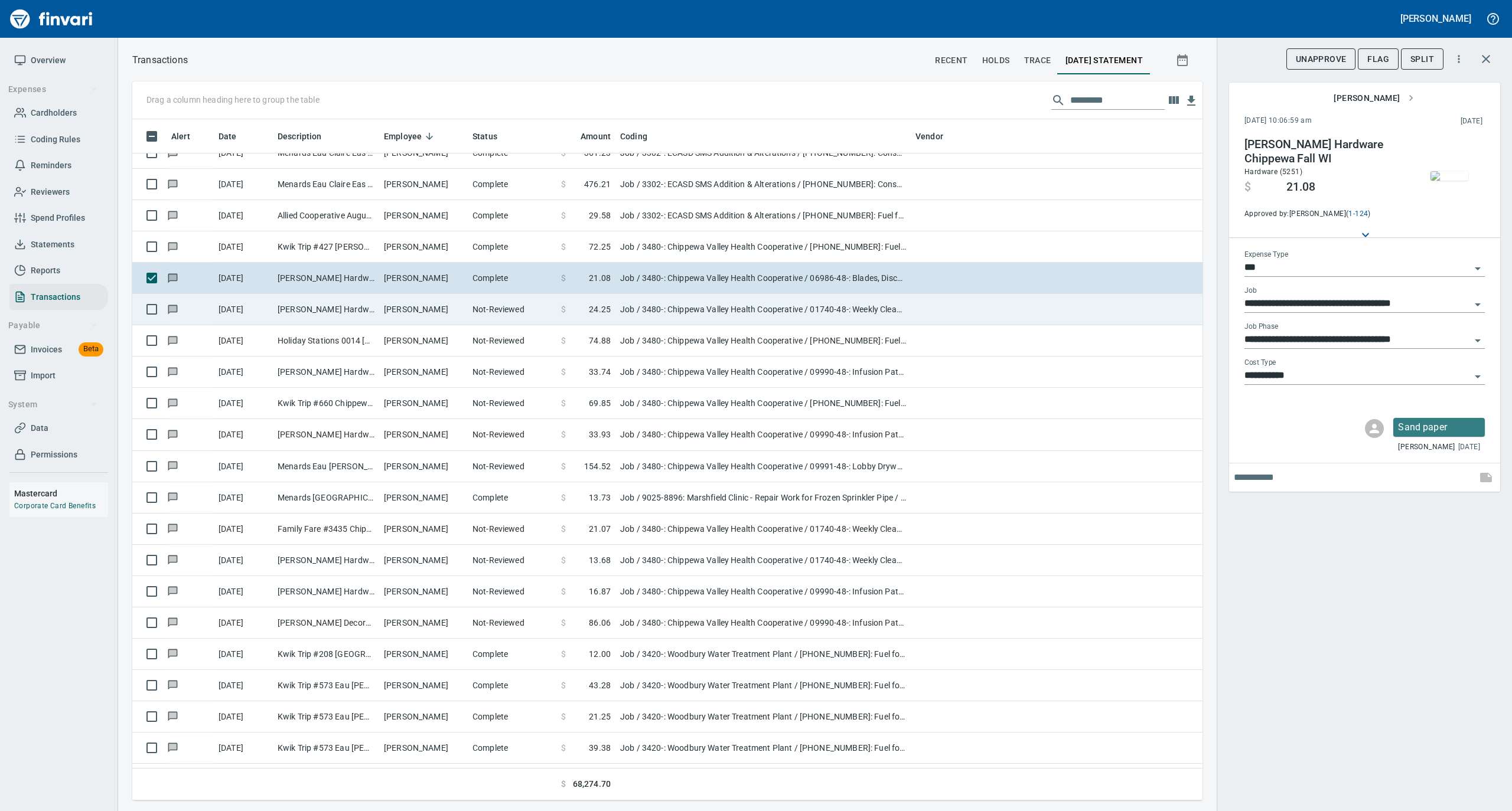
click at [426, 305] on td "Timothy Durand" at bounding box center [423, 310] width 88 height 32
type input "**********"
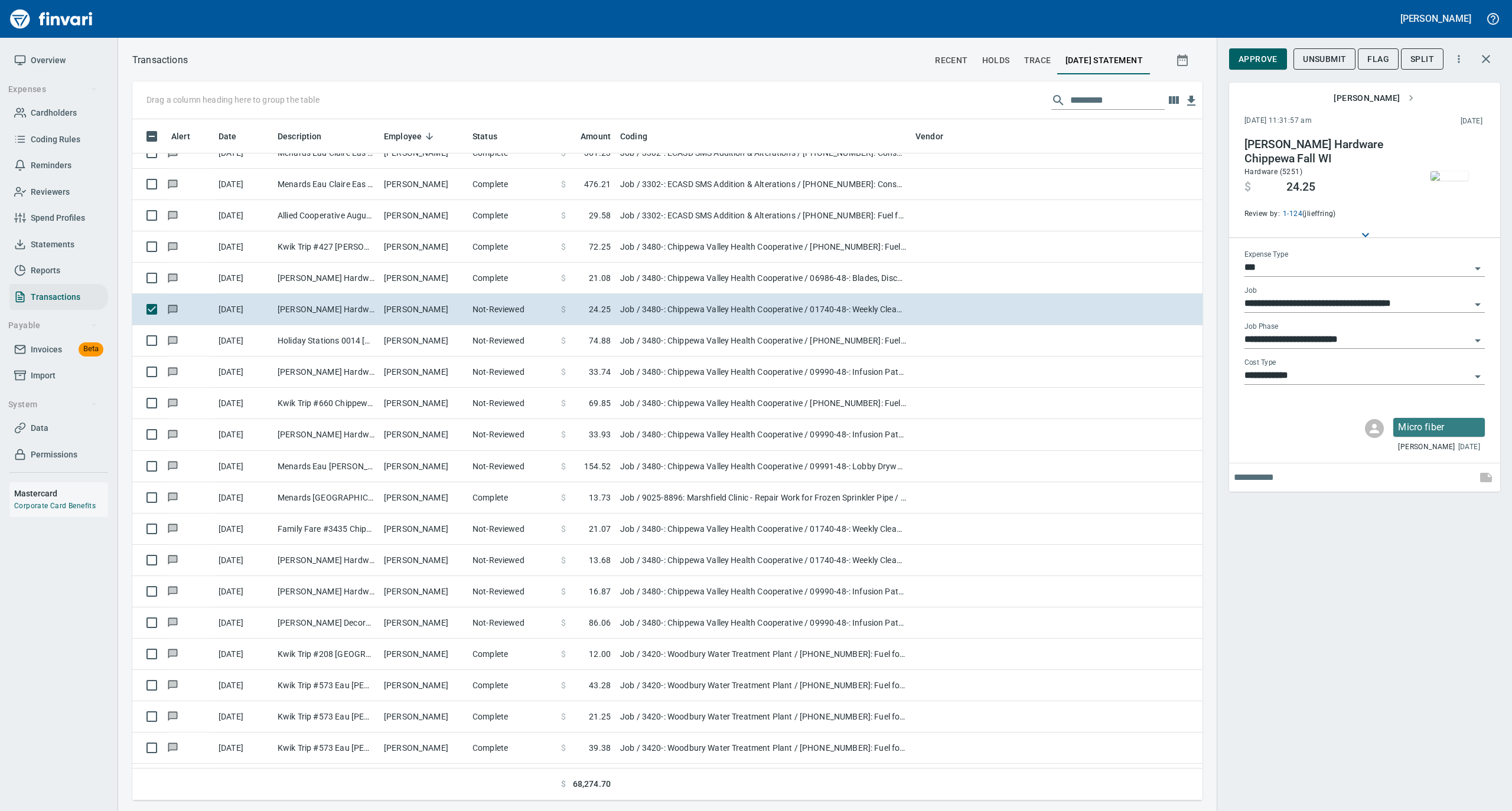
click at [1446, 179] on img "button" at bounding box center [1449, 176] width 37 height 10
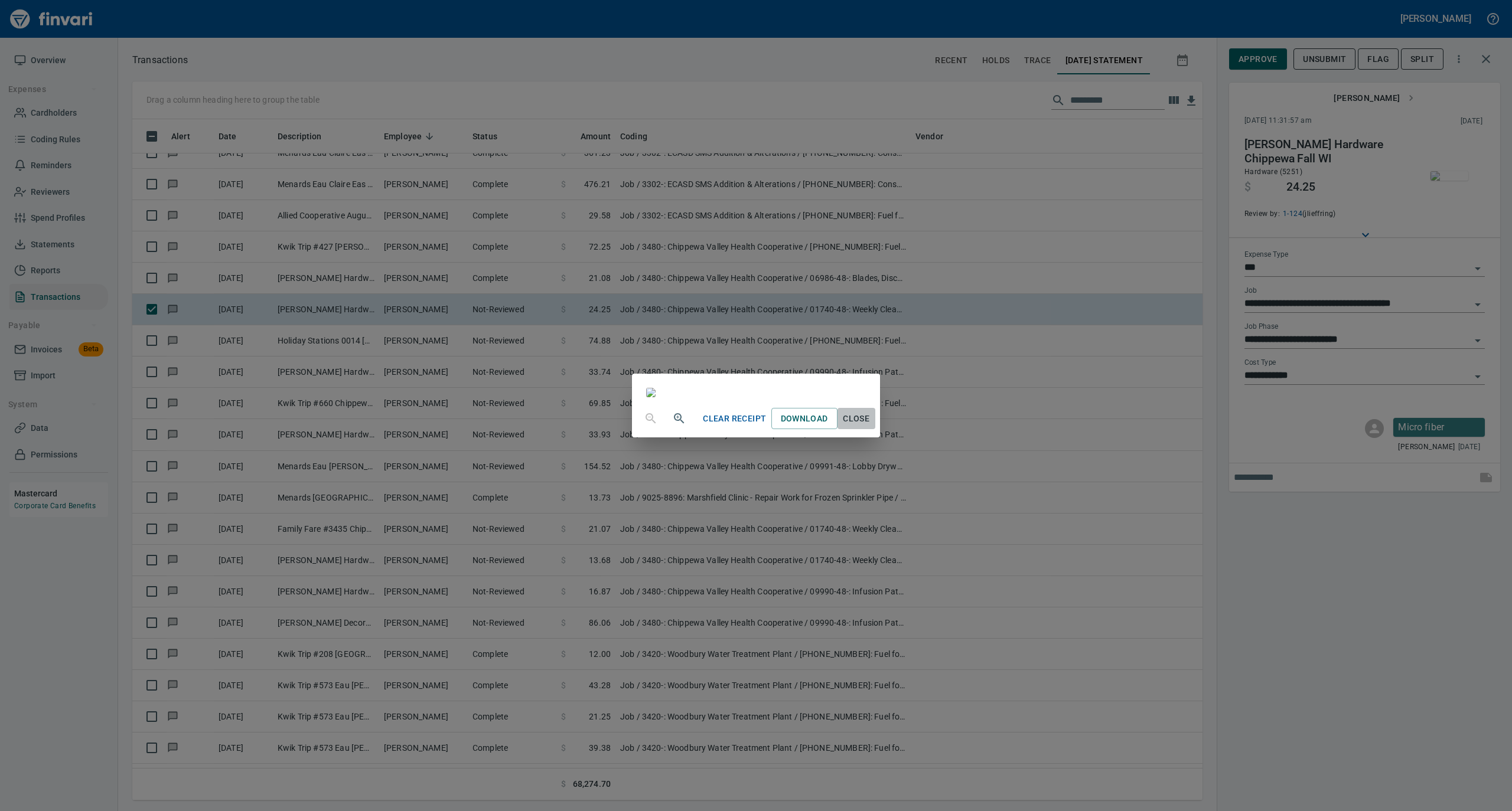
click at [871, 427] on span "Close" at bounding box center [856, 418] width 29 height 14
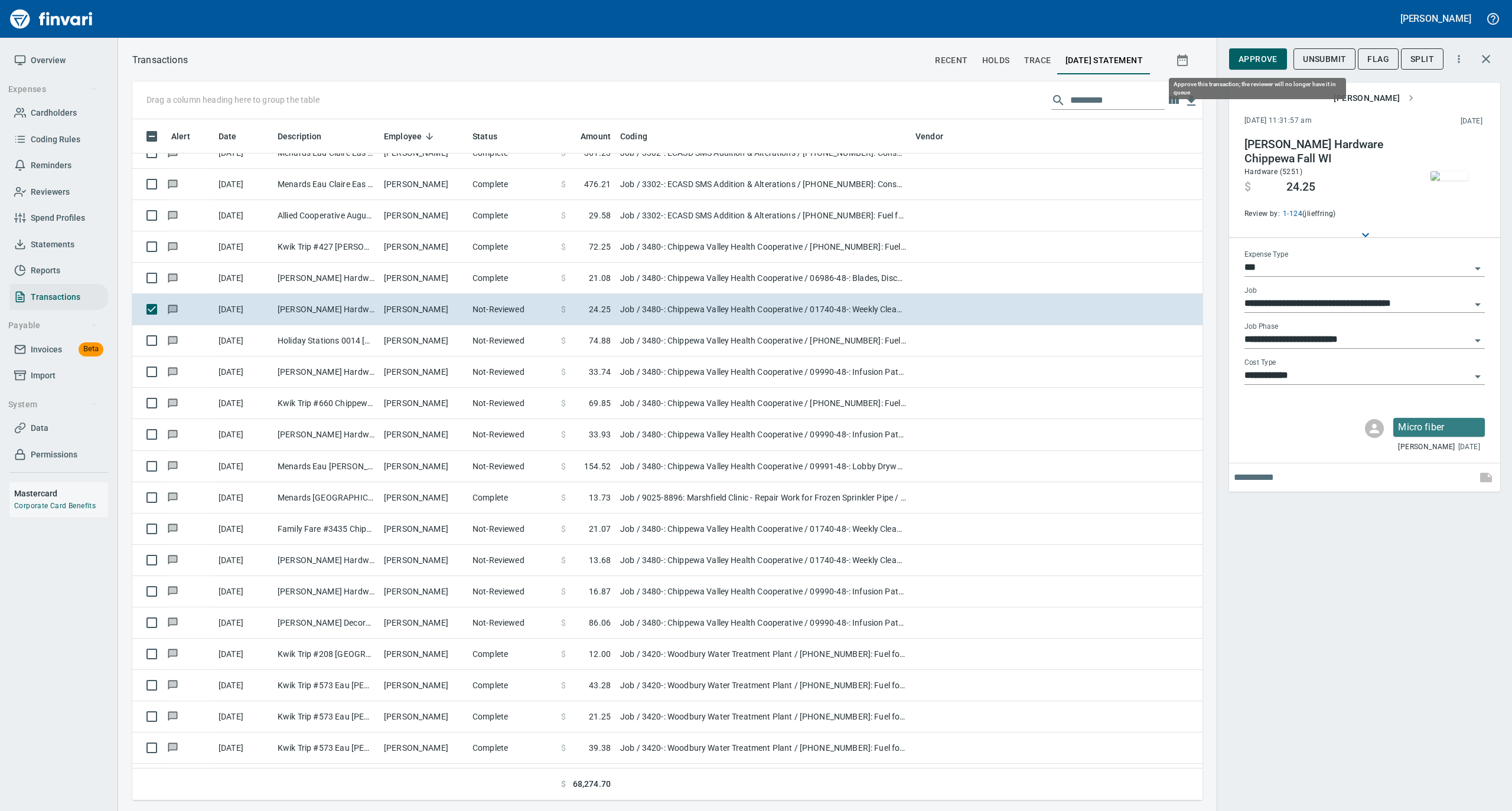
click at [1250, 64] on span "Approve" at bounding box center [1257, 58] width 39 height 14
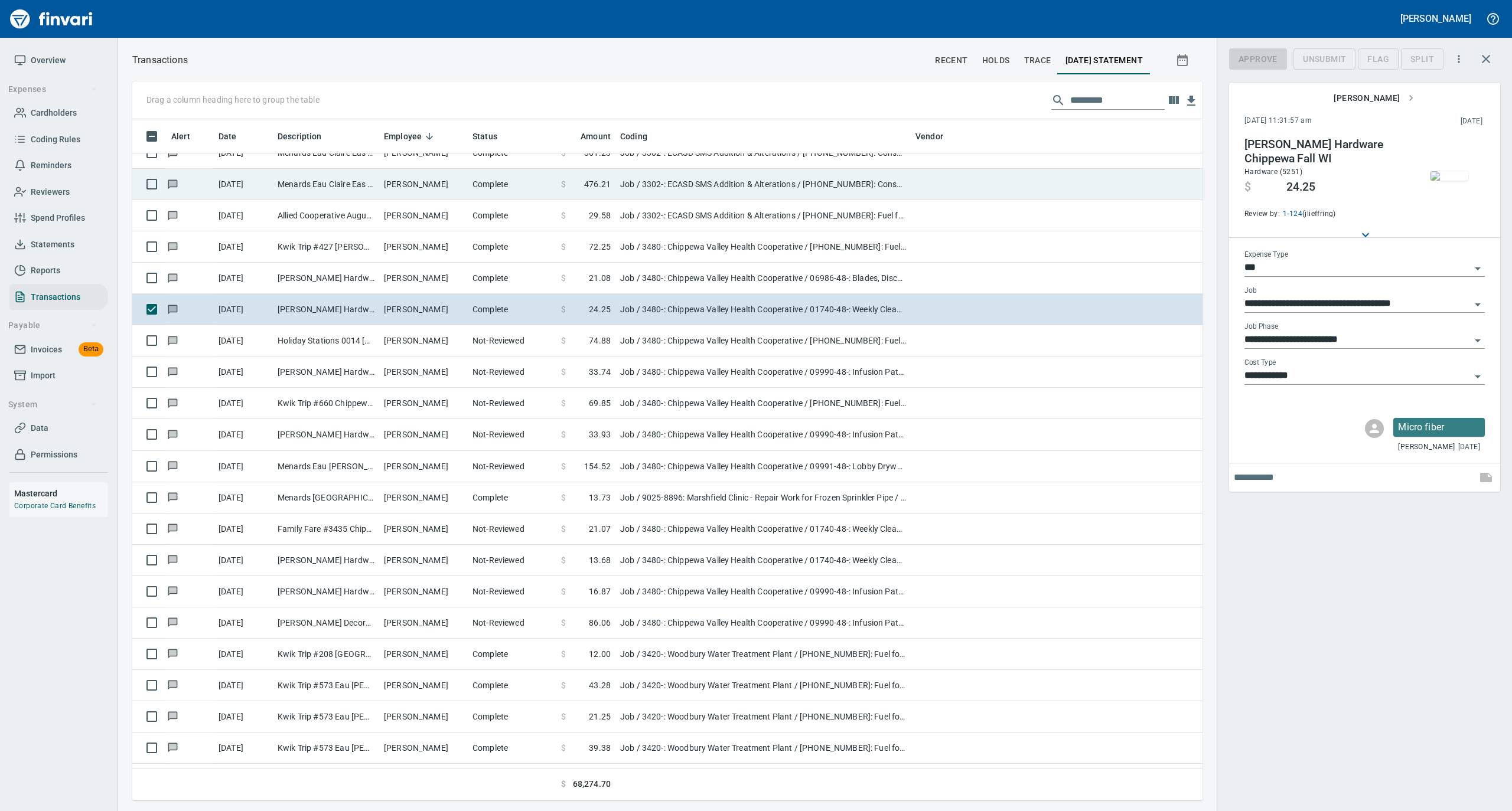
scroll to position [669, 1046]
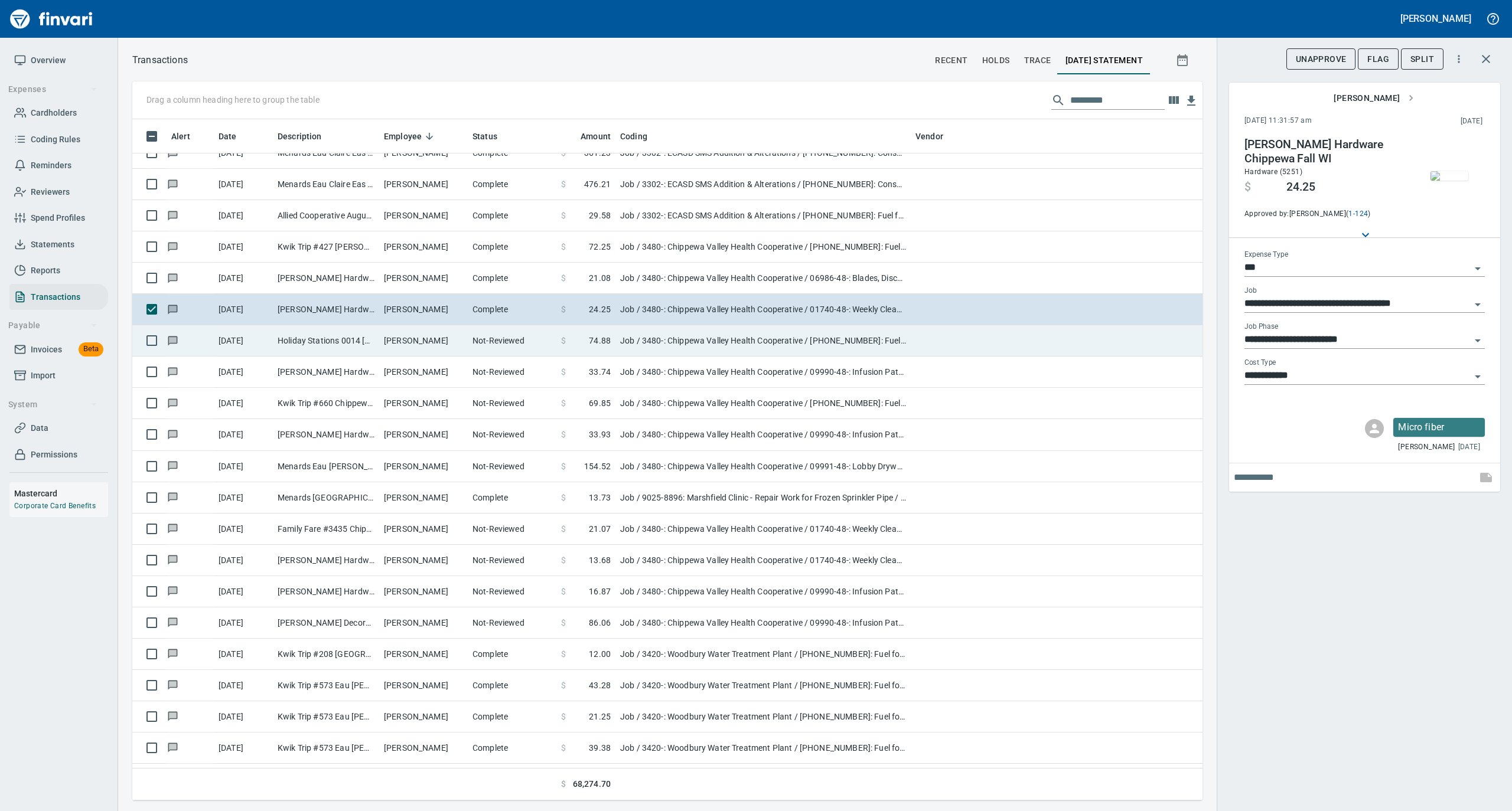
click at [388, 336] on td "Timothy Durand" at bounding box center [423, 340] width 88 height 32
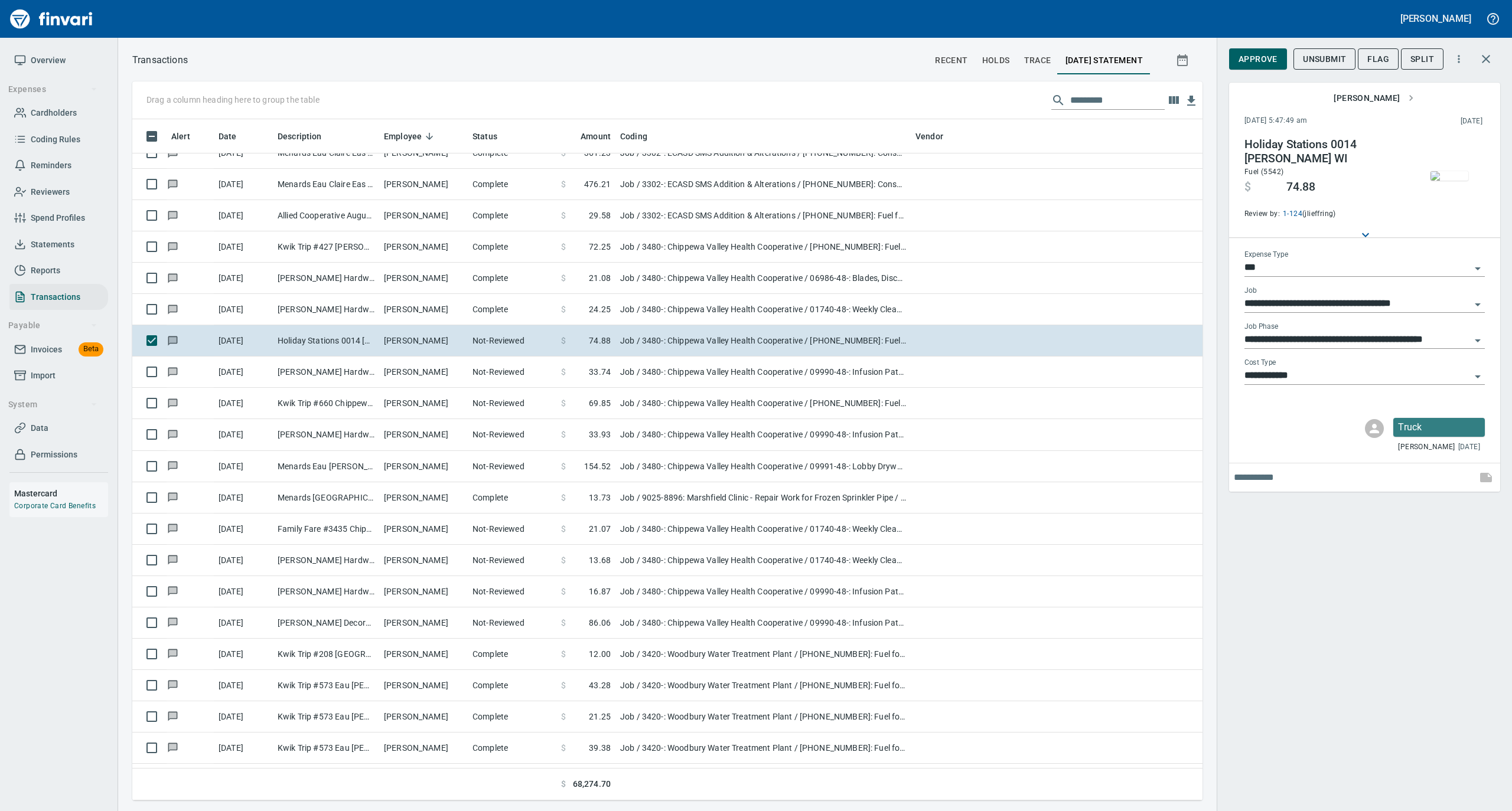
click at [1247, 58] on span "Approve" at bounding box center [1257, 58] width 39 height 14
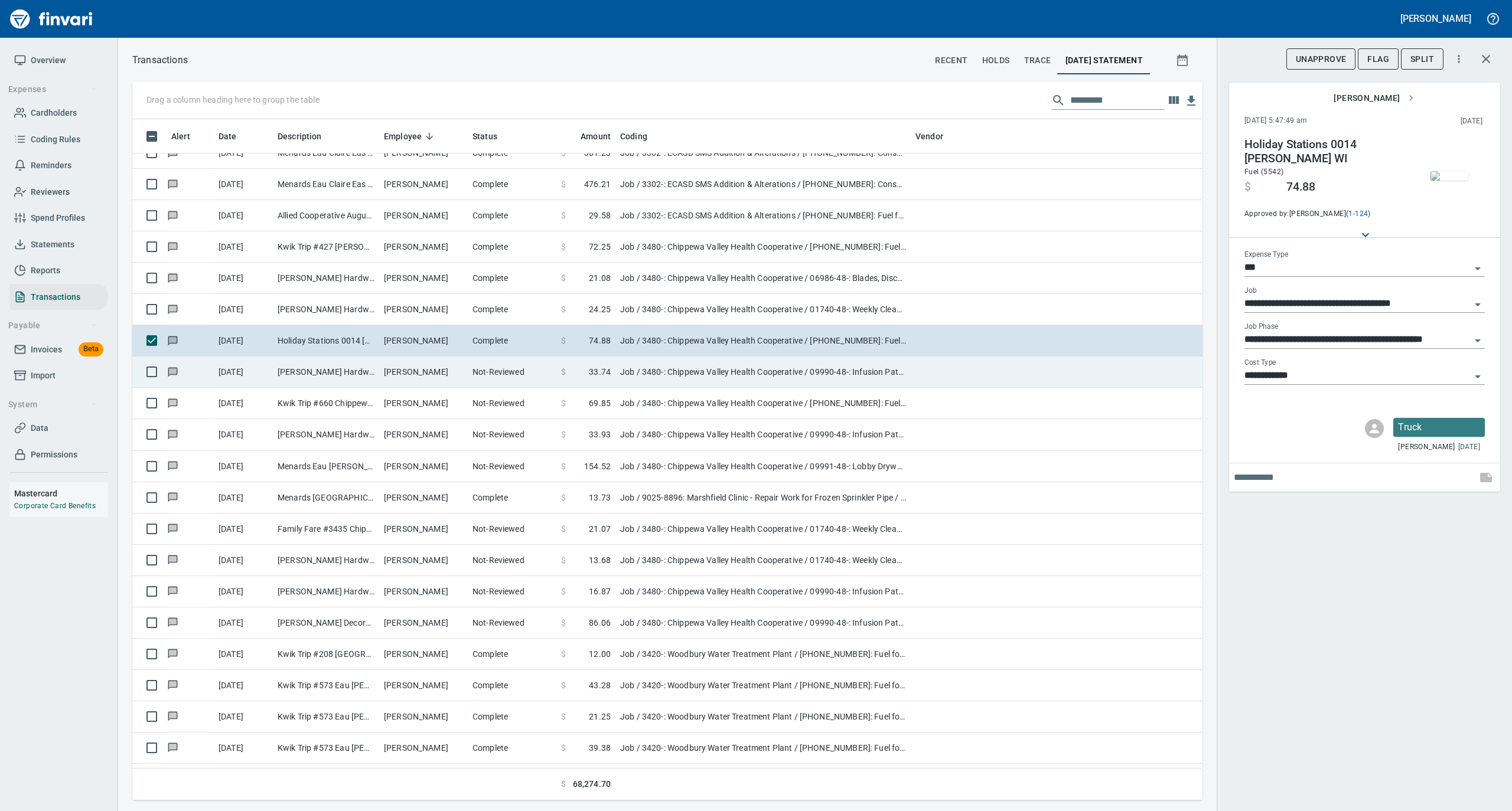
click at [463, 364] on td "Timothy Durand" at bounding box center [423, 372] width 88 height 32
type input "**********"
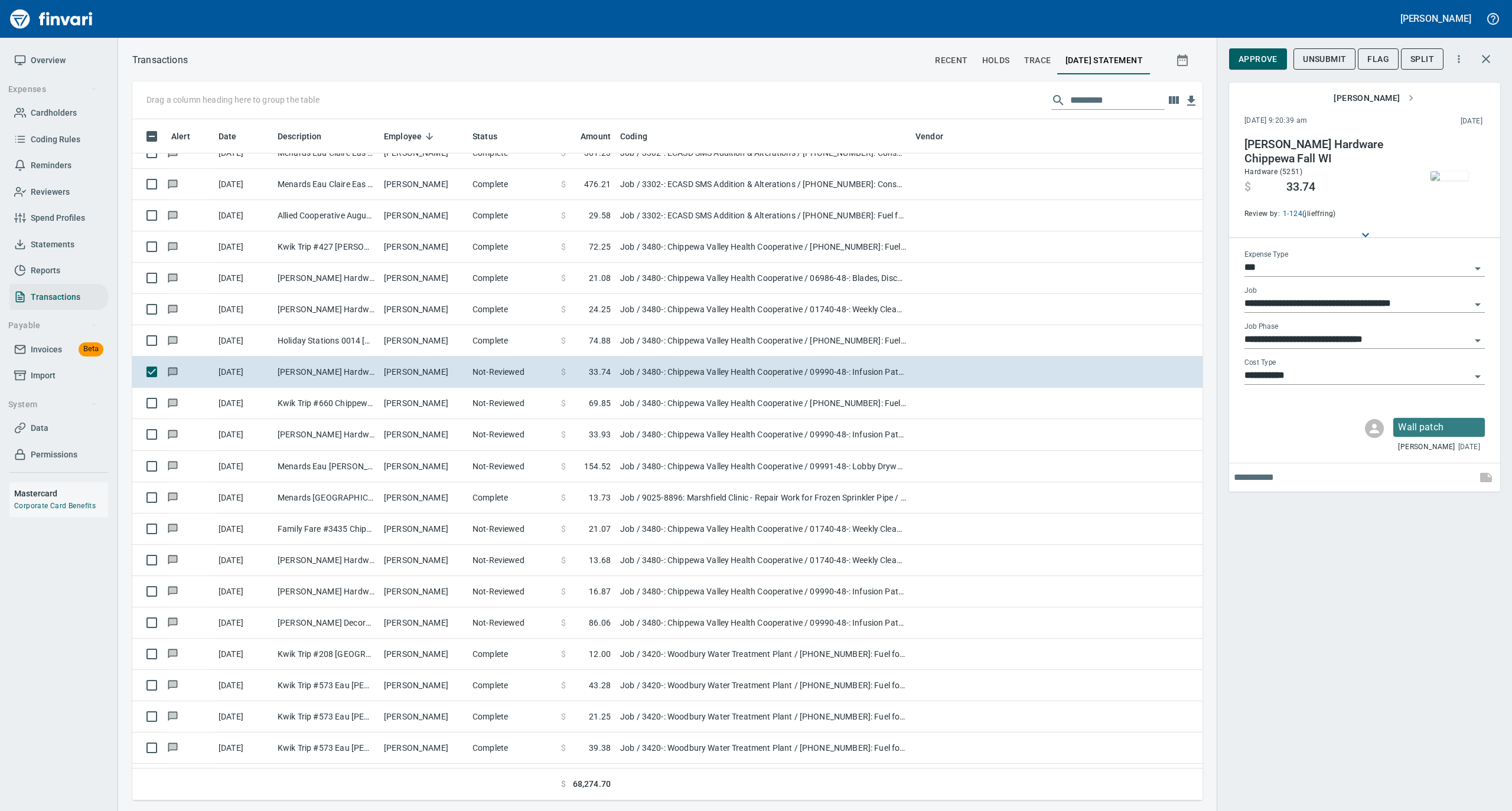
scroll to position [669, 1046]
click at [1441, 174] on img "button" at bounding box center [1449, 176] width 37 height 10
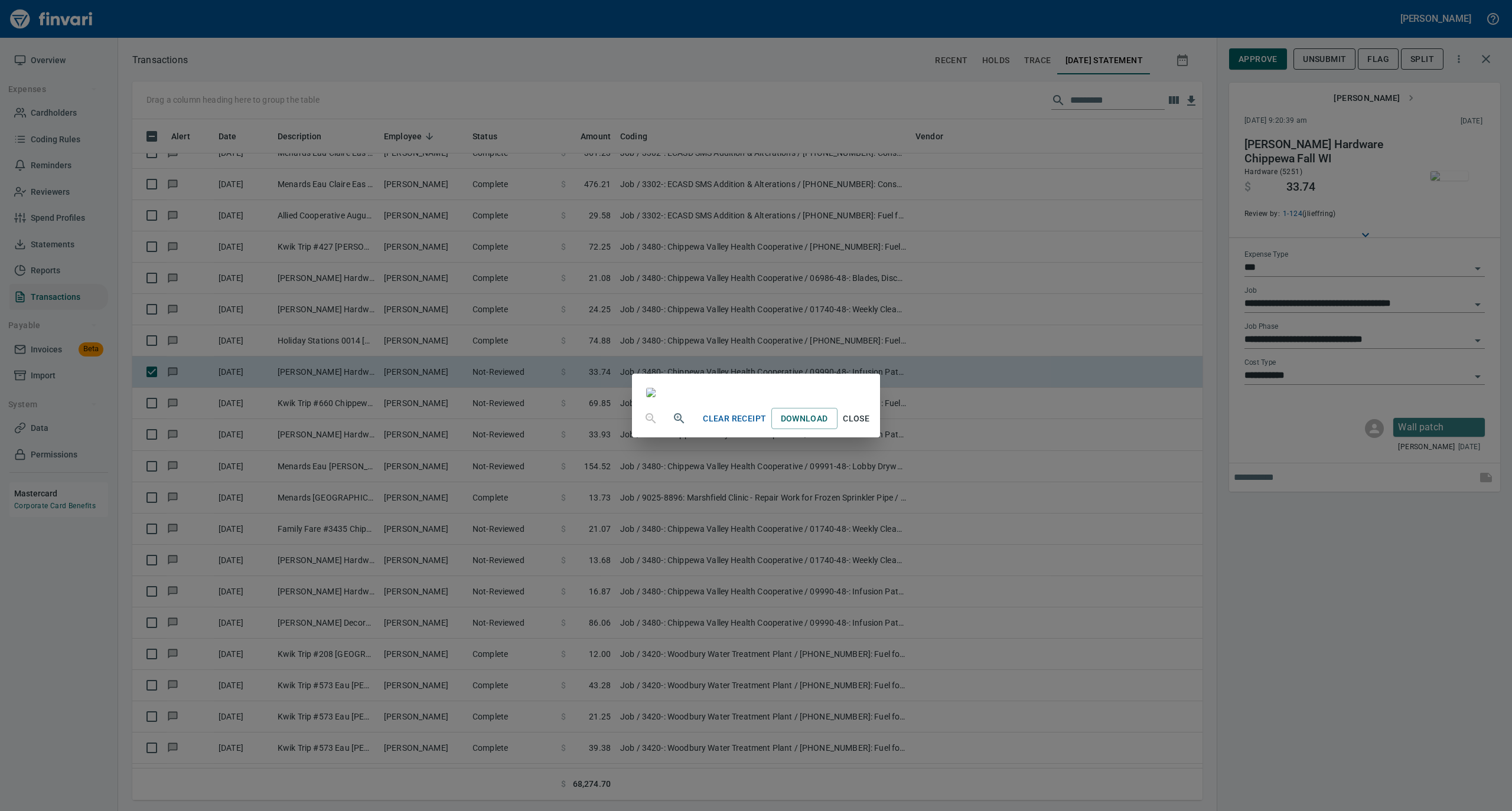
click at [871, 427] on span "Close" at bounding box center [856, 418] width 29 height 14
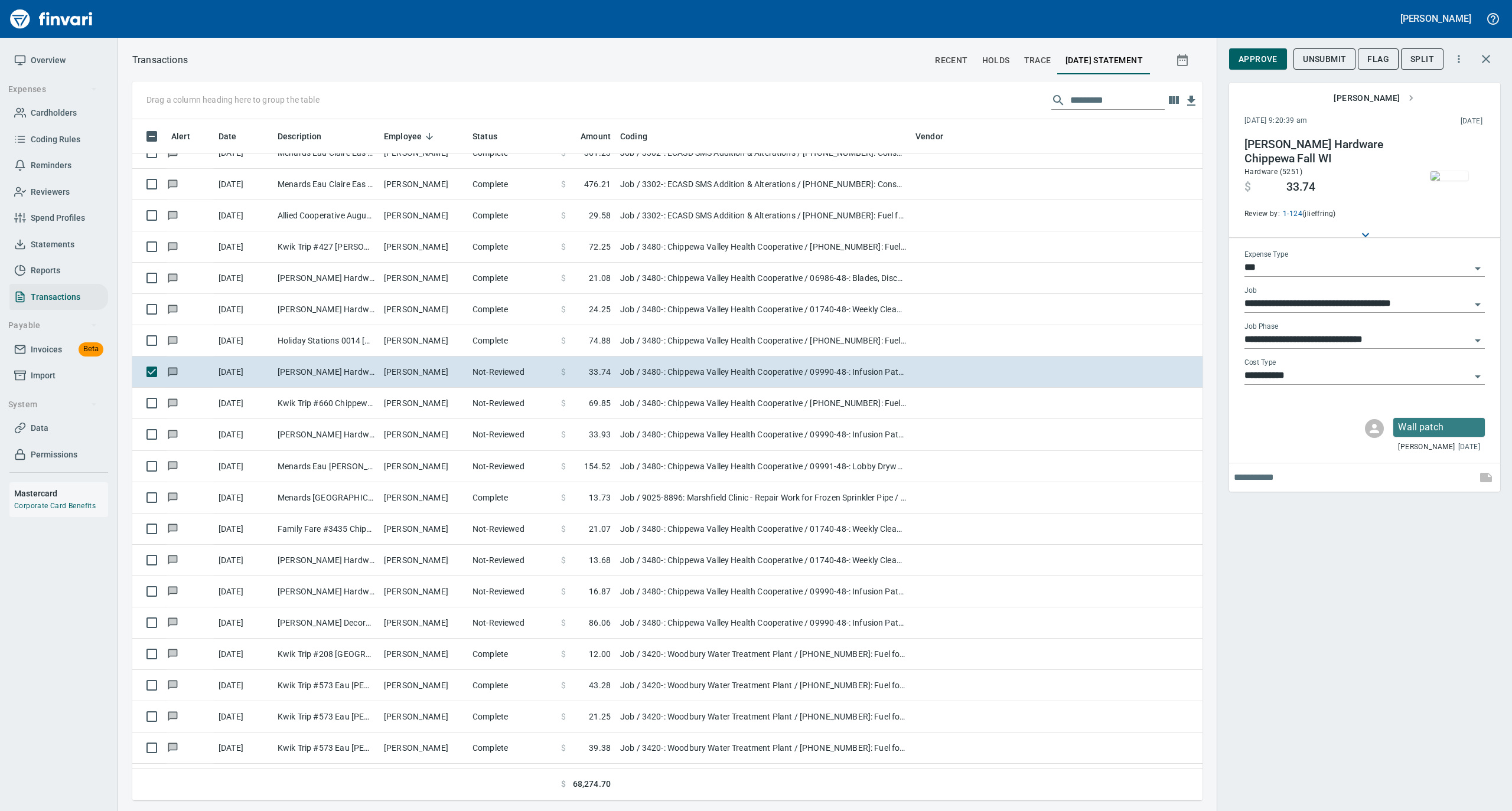
click at [1262, 61] on span "Approve" at bounding box center [1257, 58] width 39 height 14
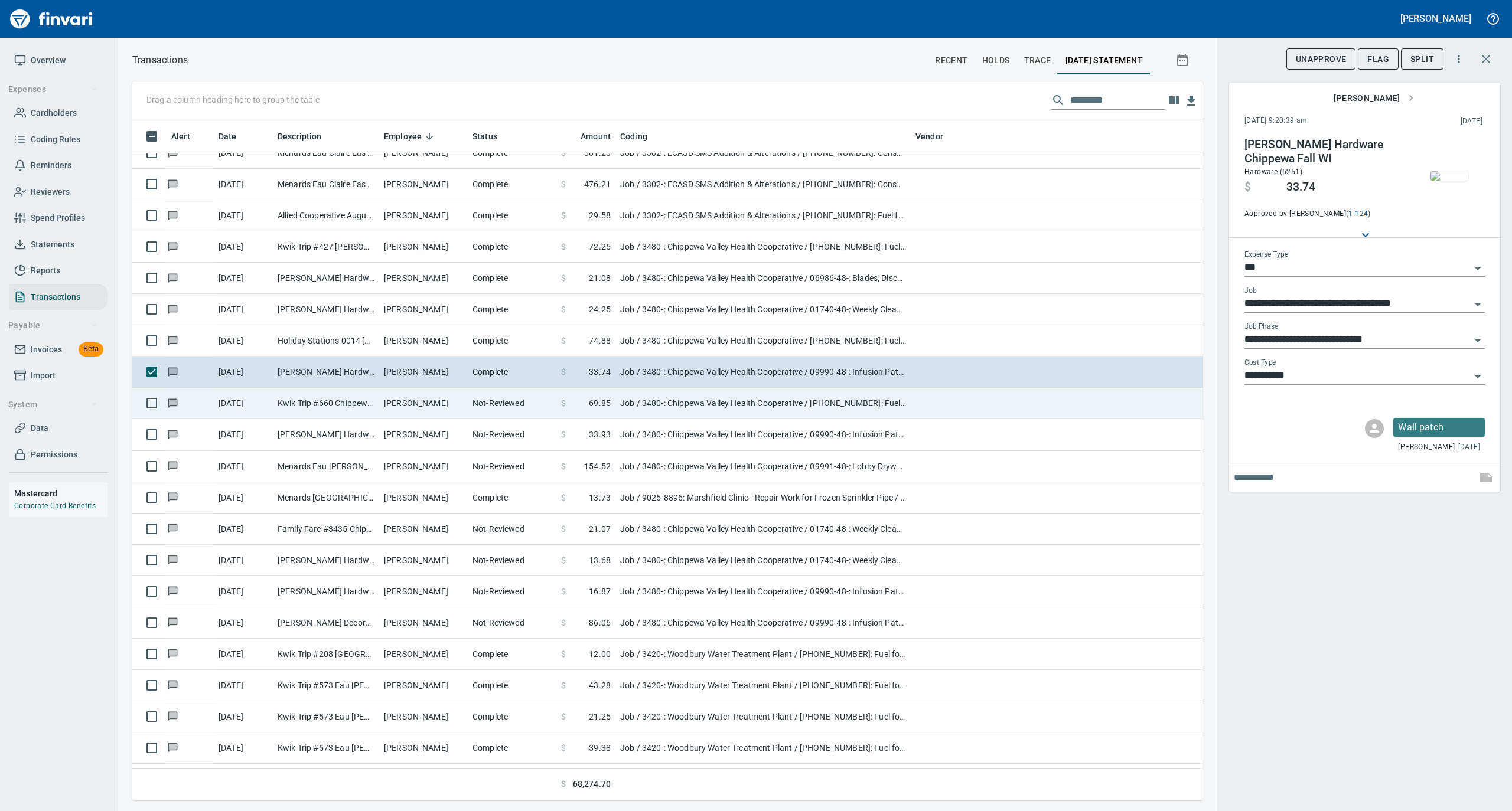
click at [390, 397] on td "Timothy Durand" at bounding box center [423, 404] width 88 height 32
type input "**********"
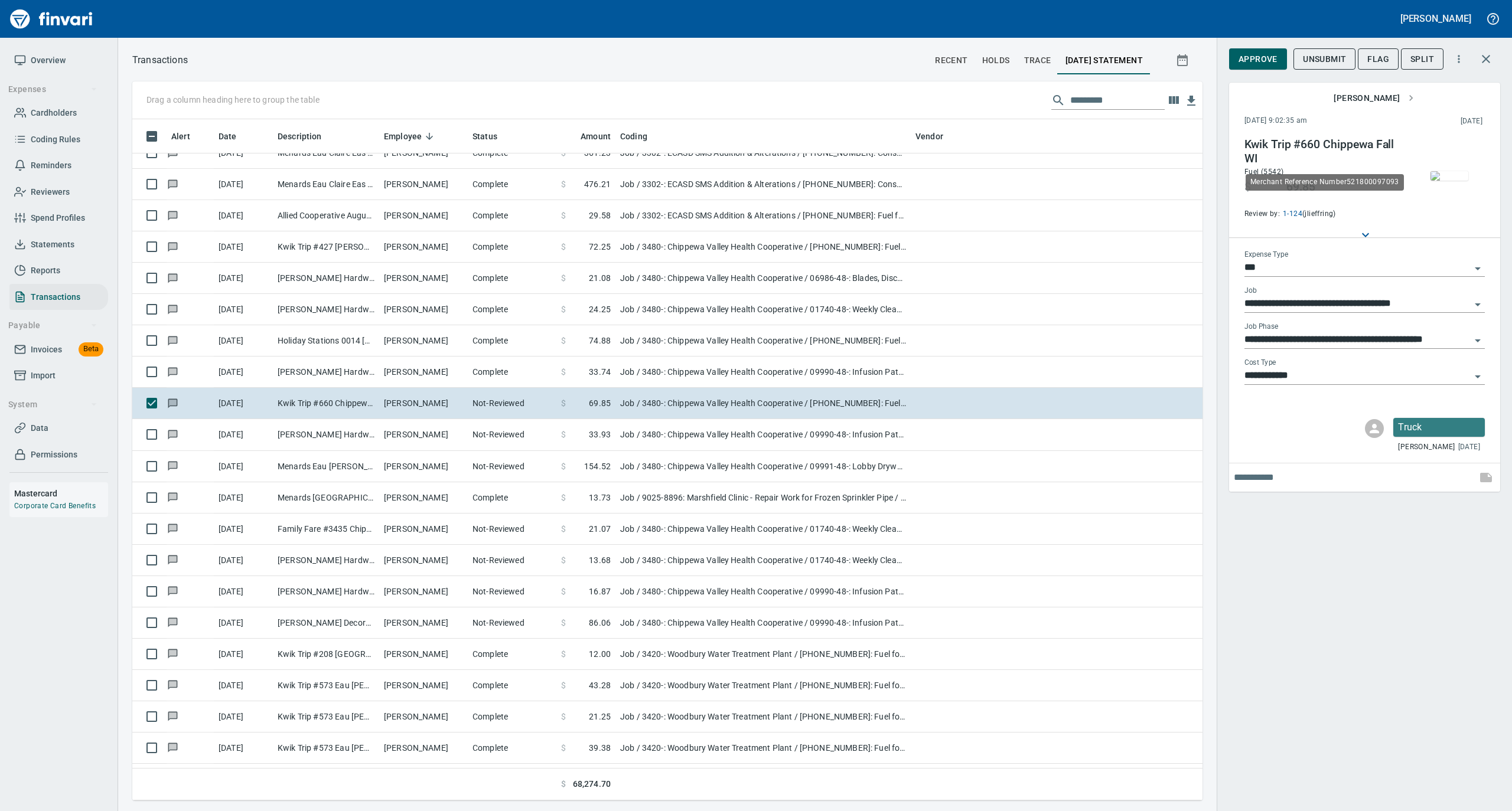
scroll to position [669, 1046]
click at [1439, 172] on img "button" at bounding box center [1449, 176] width 37 height 10
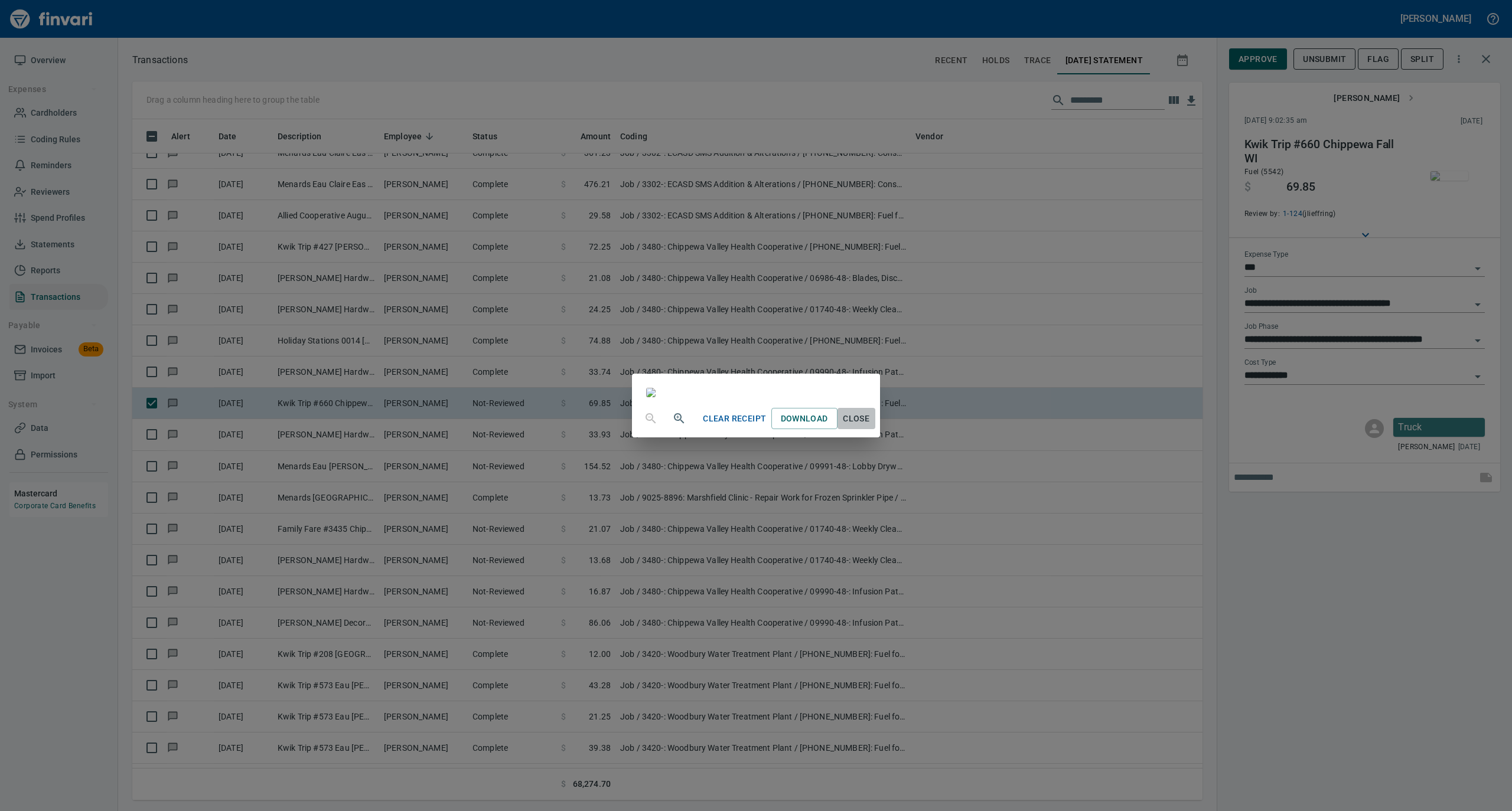
click at [871, 427] on span "Close" at bounding box center [856, 418] width 29 height 14
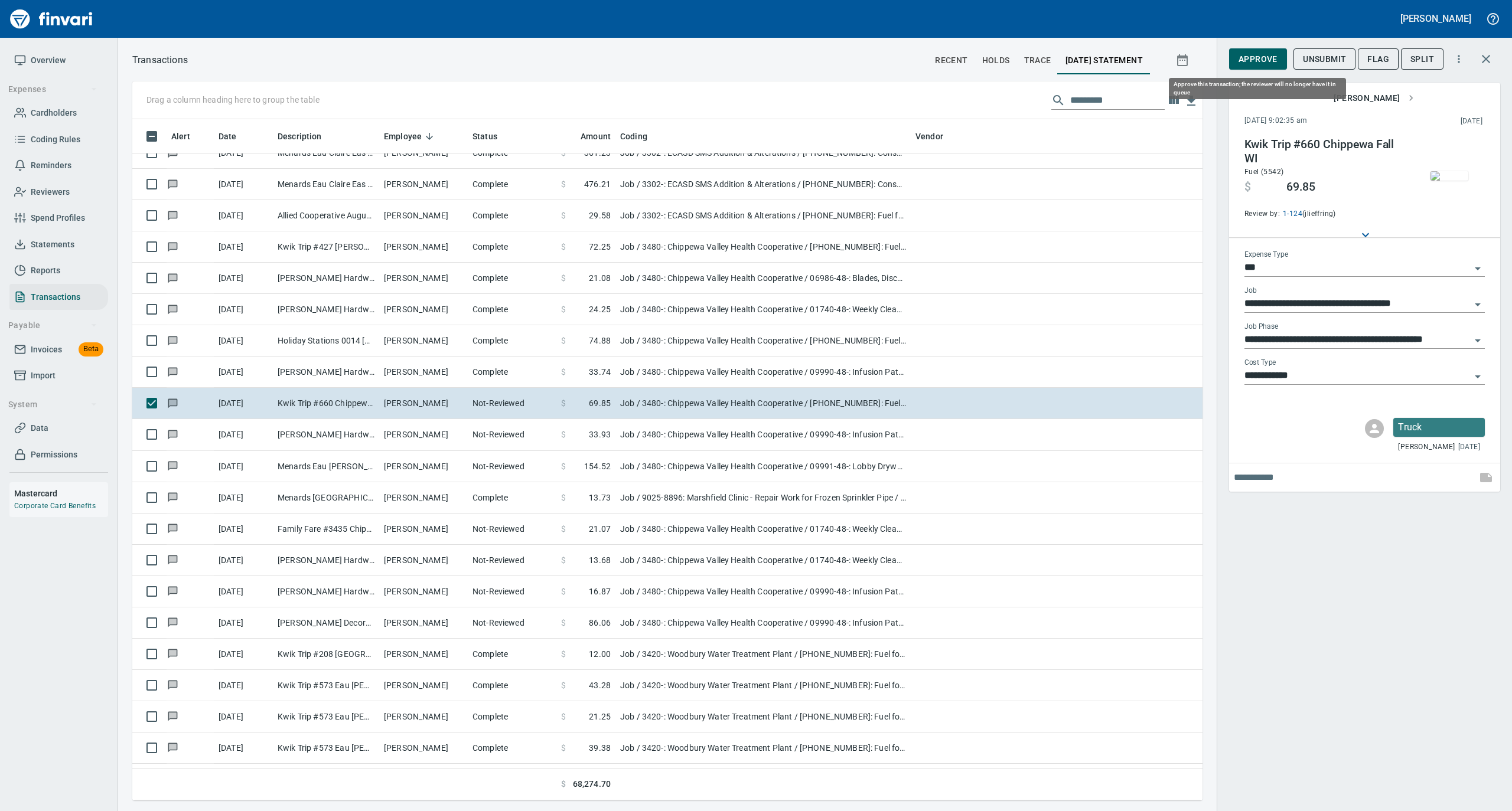
click at [1253, 53] on span "Approve" at bounding box center [1257, 58] width 39 height 14
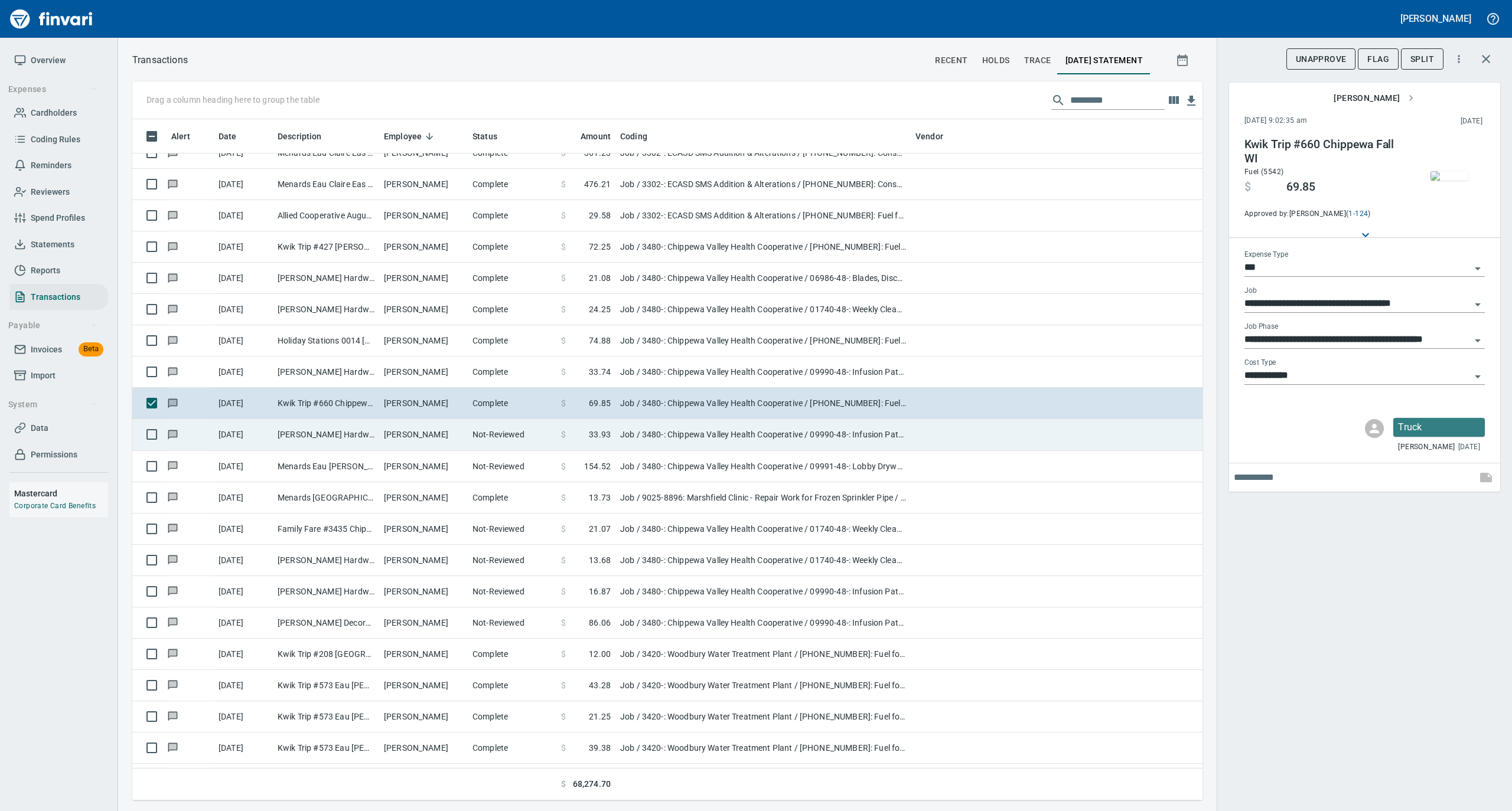
click at [468, 431] on td "Not-Reviewed" at bounding box center [512, 434] width 88 height 32
type input "**********"
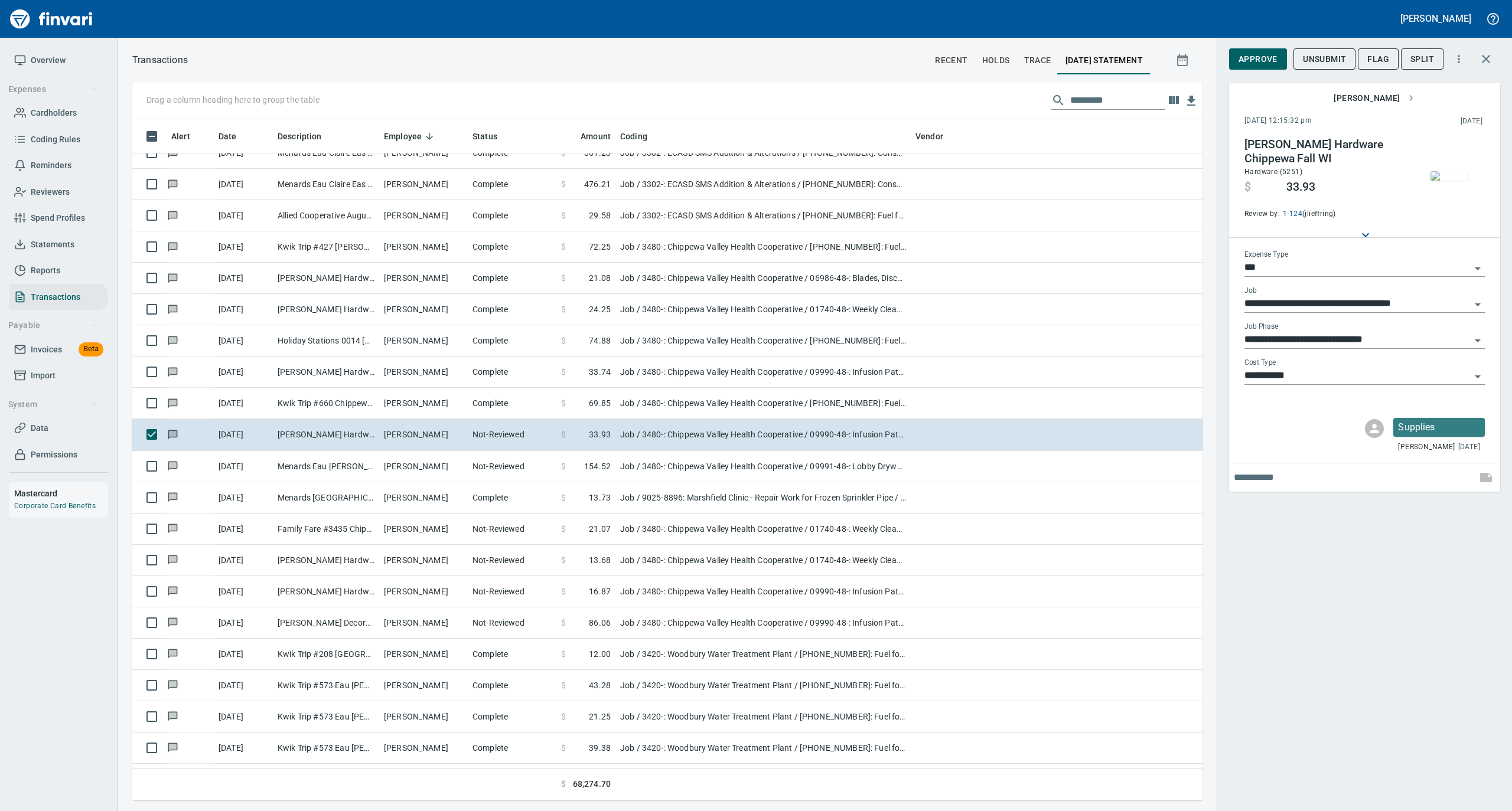
click at [1437, 172] on img "button" at bounding box center [1449, 176] width 37 height 10
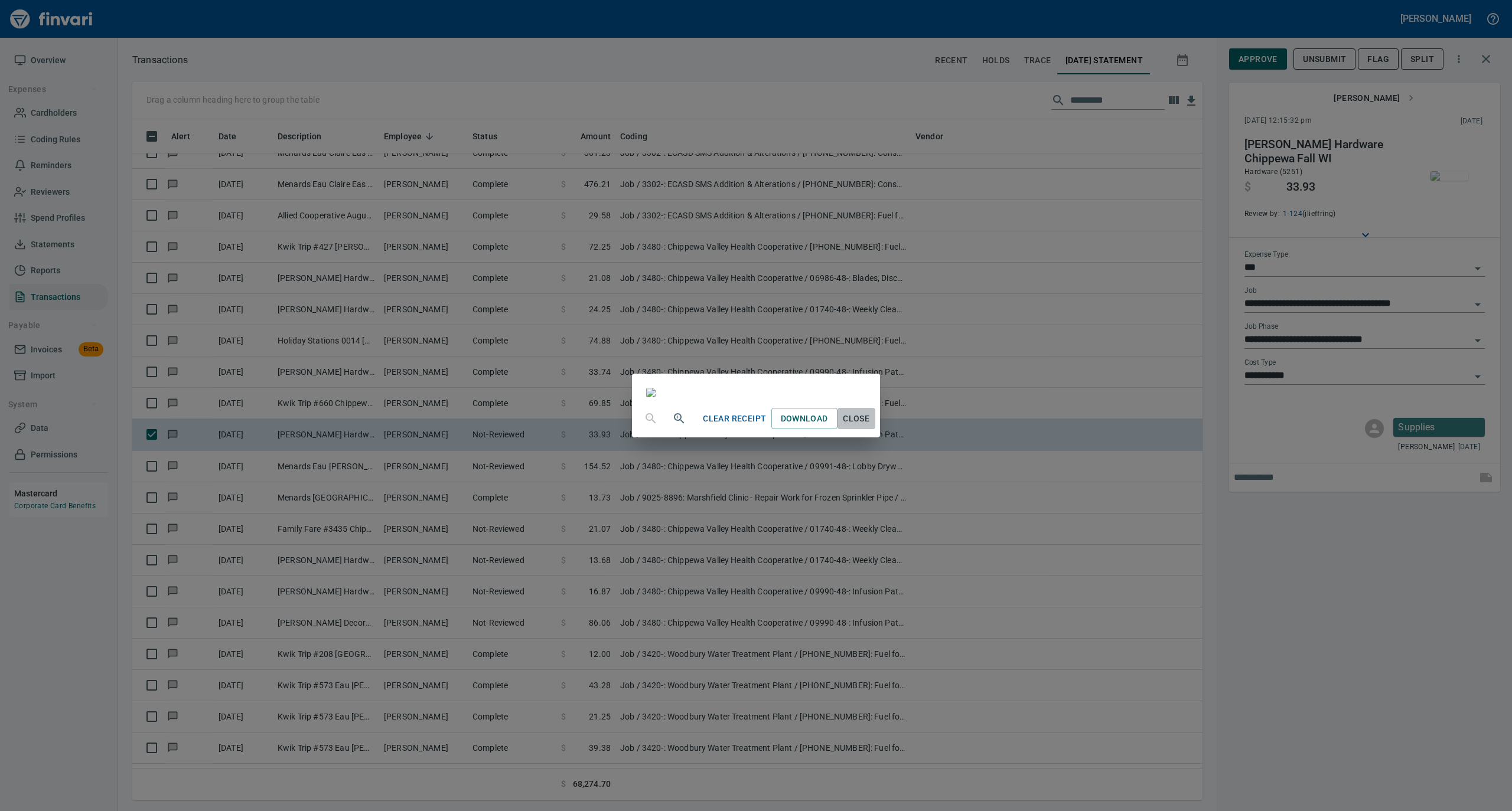
click at [871, 427] on span "Close" at bounding box center [856, 418] width 29 height 14
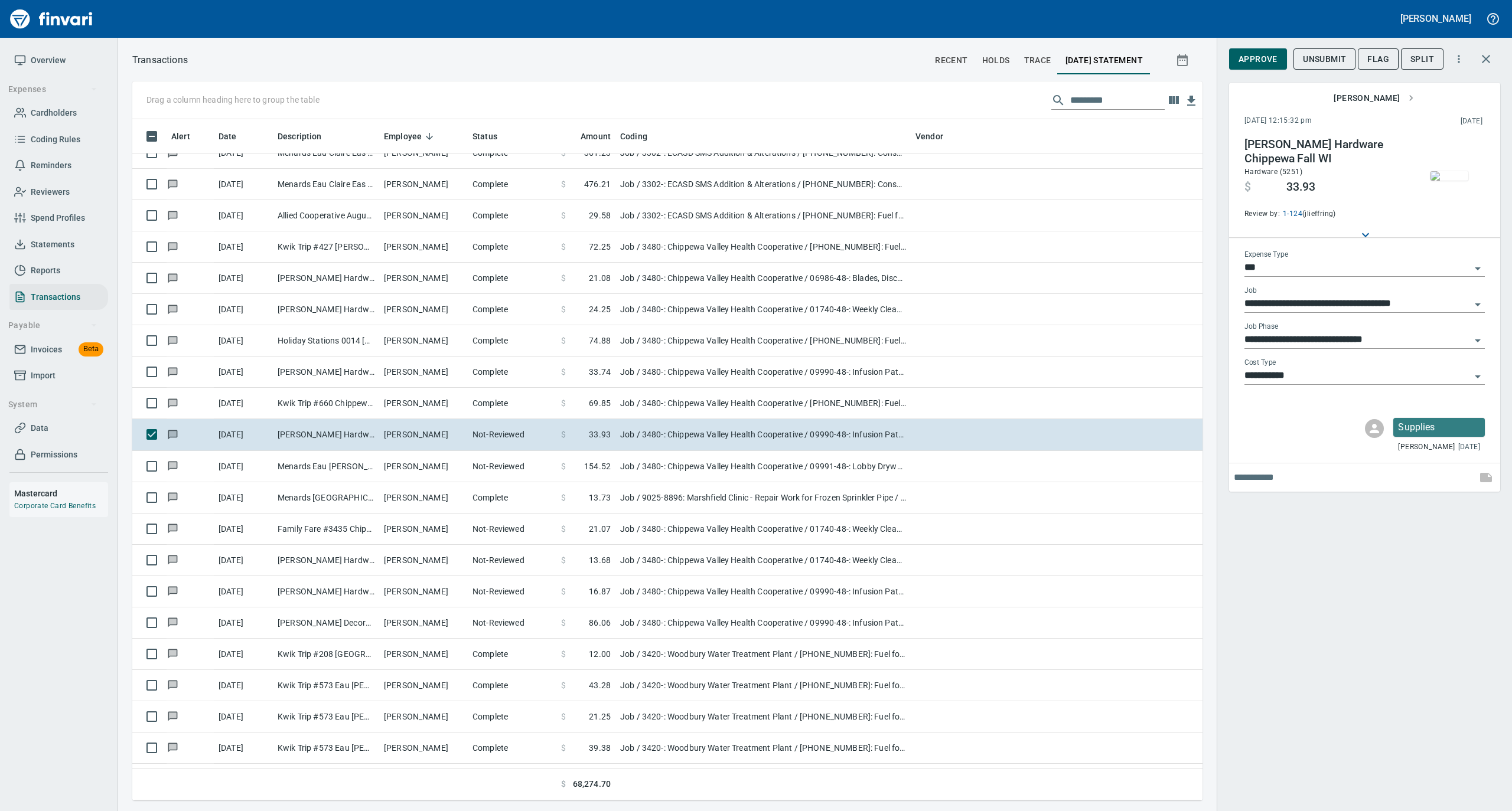
click at [1262, 57] on span "Approve" at bounding box center [1257, 58] width 39 height 14
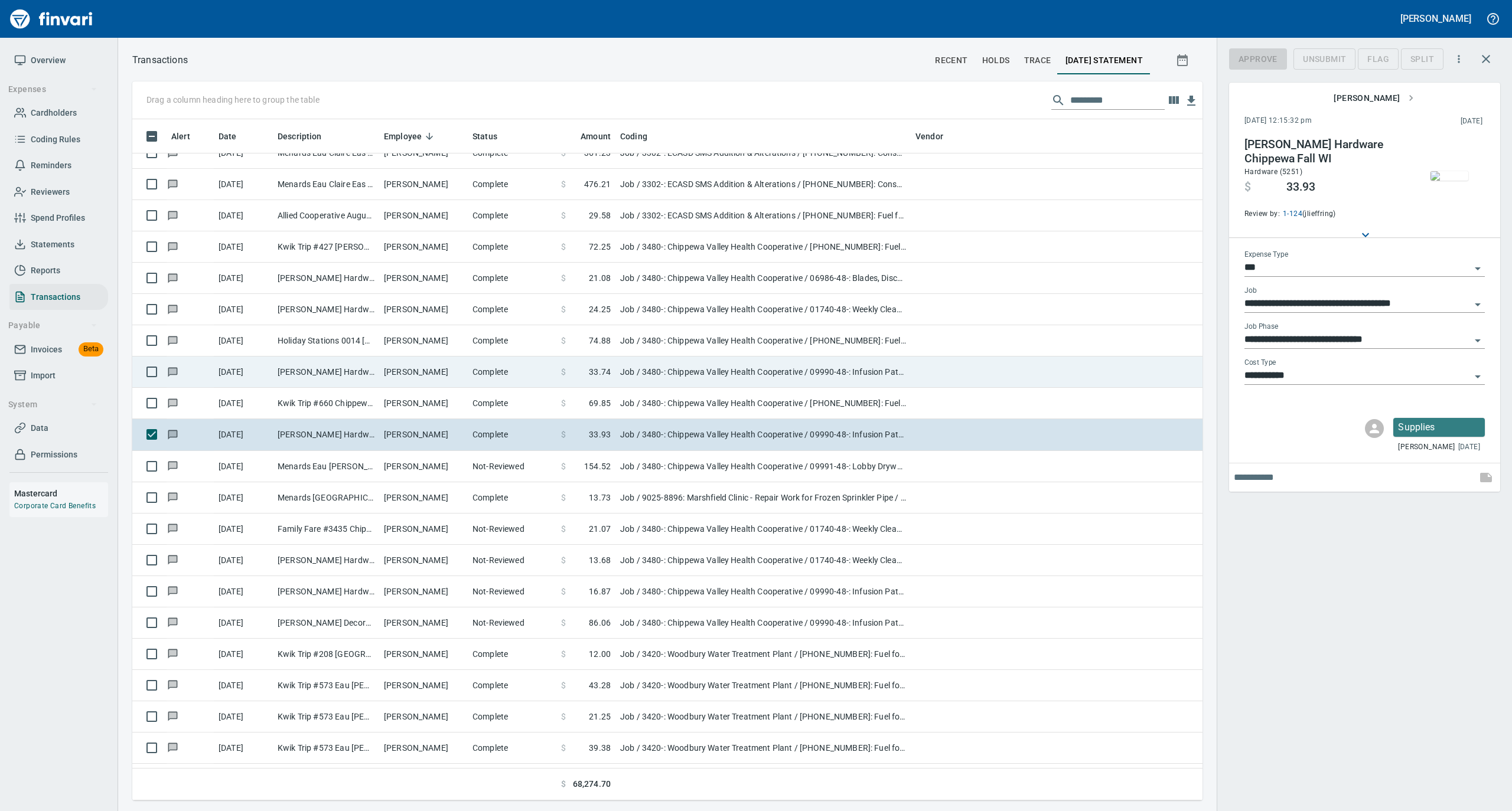
scroll to position [669, 1046]
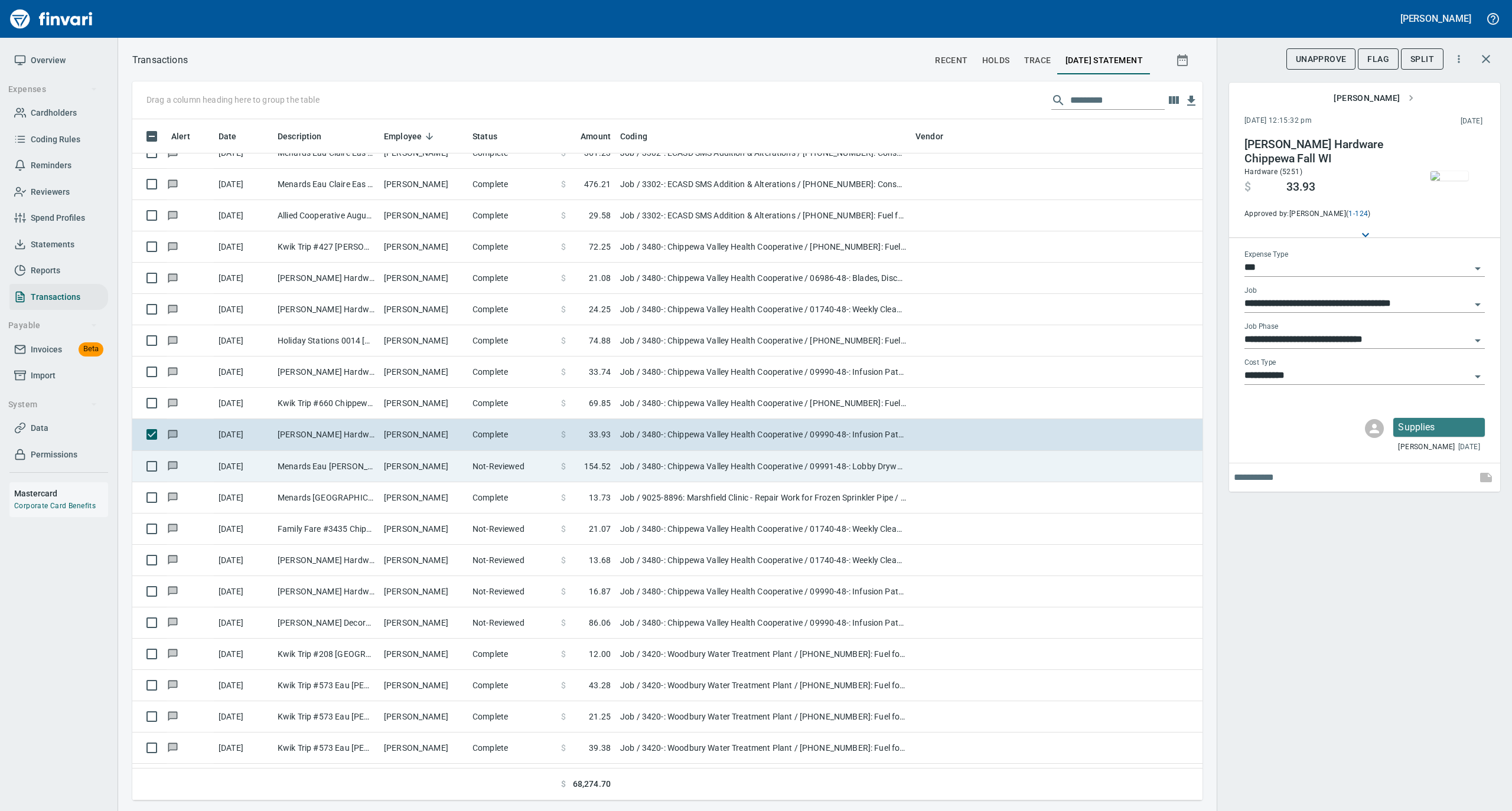
click at [411, 479] on td "Timothy Durand" at bounding box center [423, 467] width 88 height 32
type input "**********"
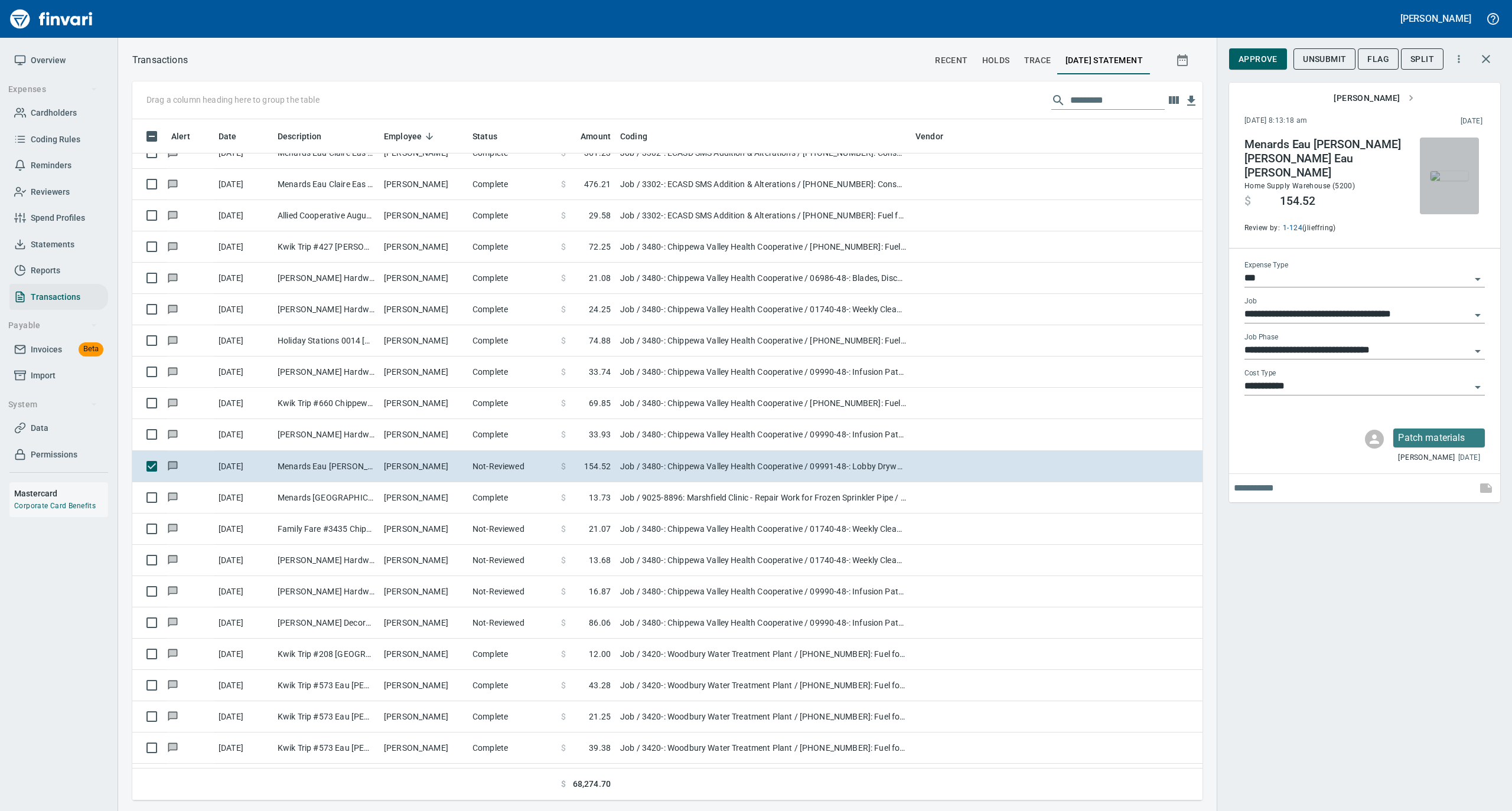
click at [1444, 172] on img "button" at bounding box center [1449, 176] width 37 height 10
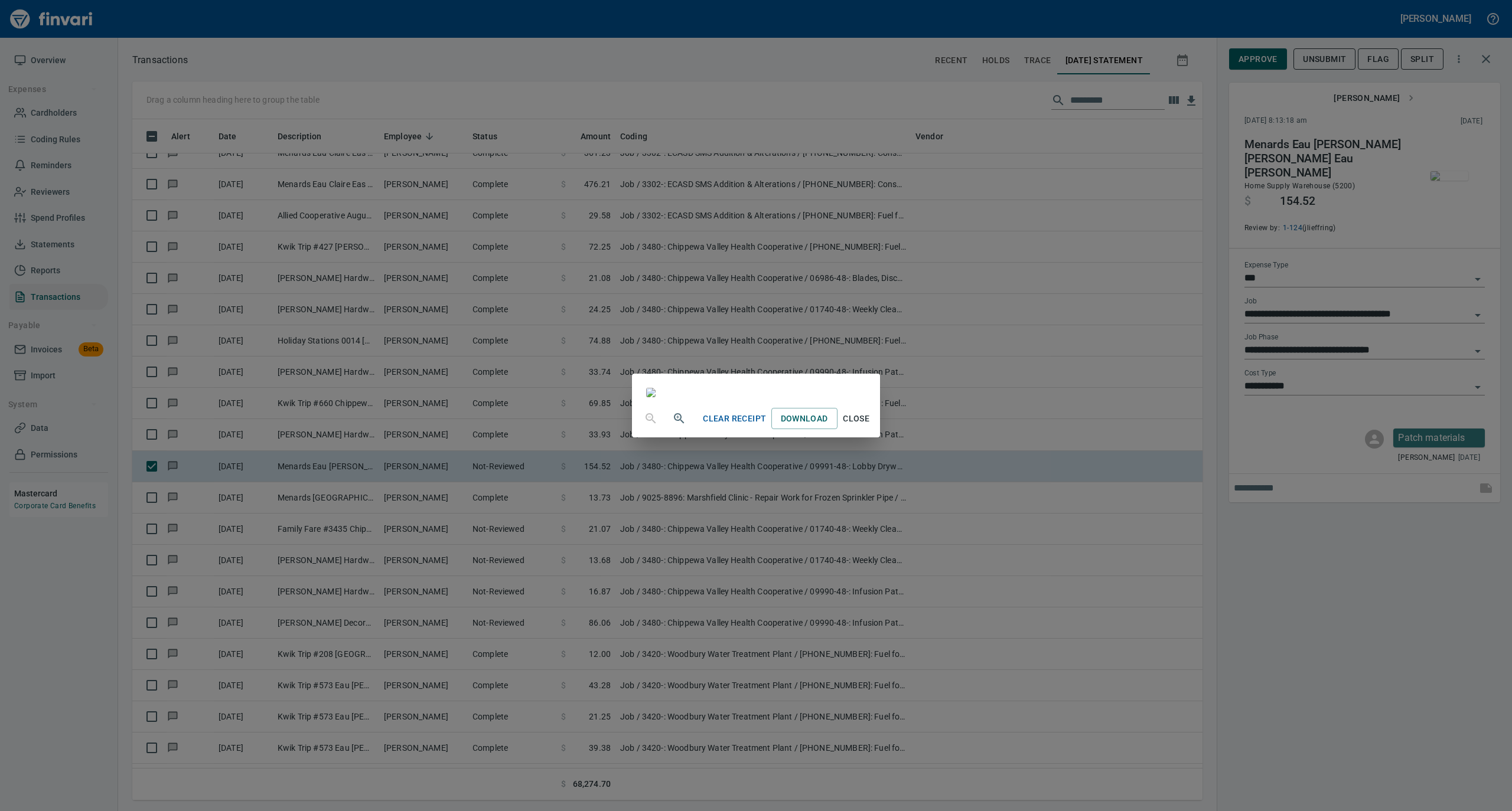
click at [871, 427] on span "Close" at bounding box center [856, 418] width 29 height 14
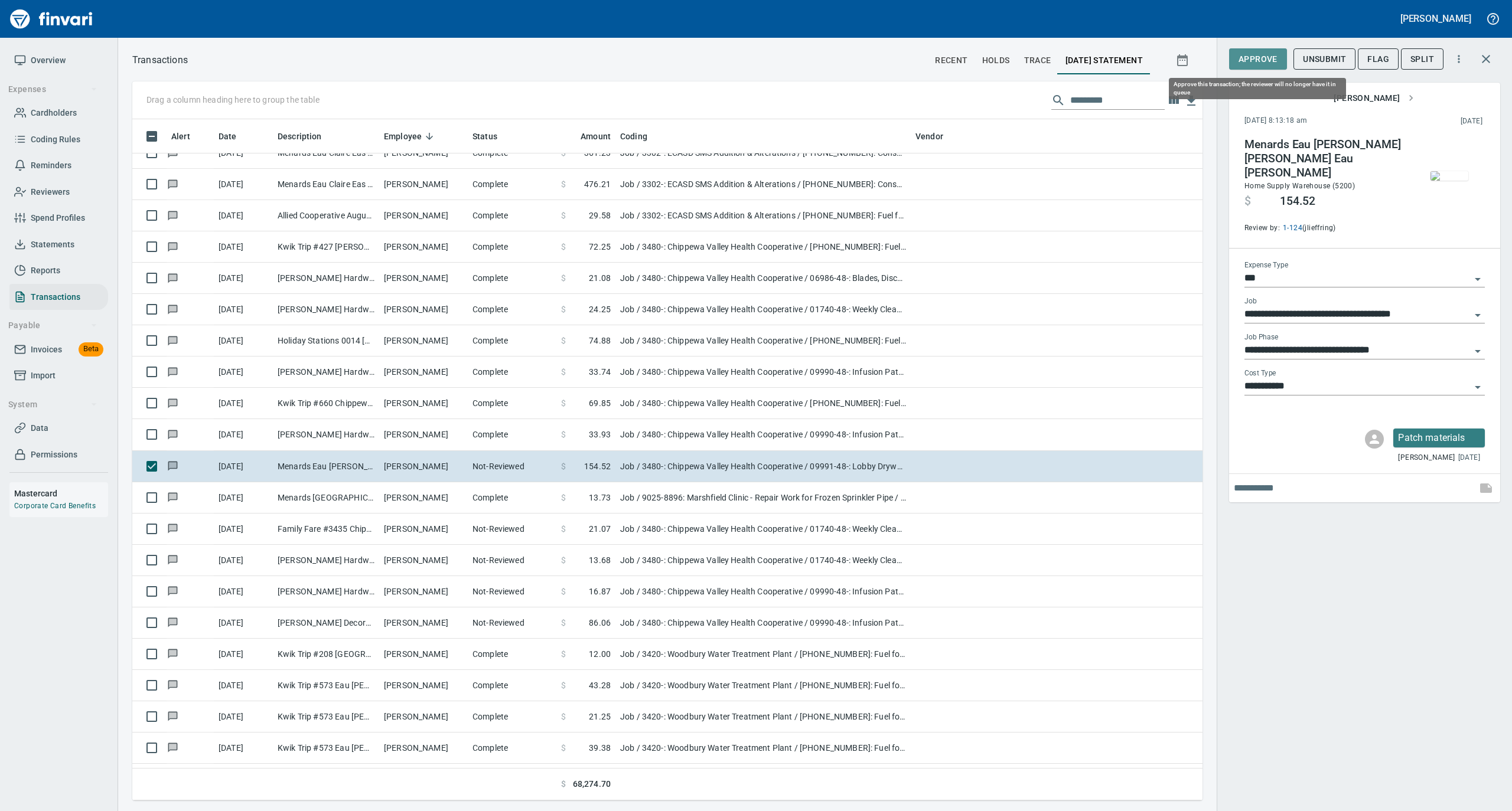
click at [1252, 66] on span "Approve" at bounding box center [1257, 58] width 39 height 14
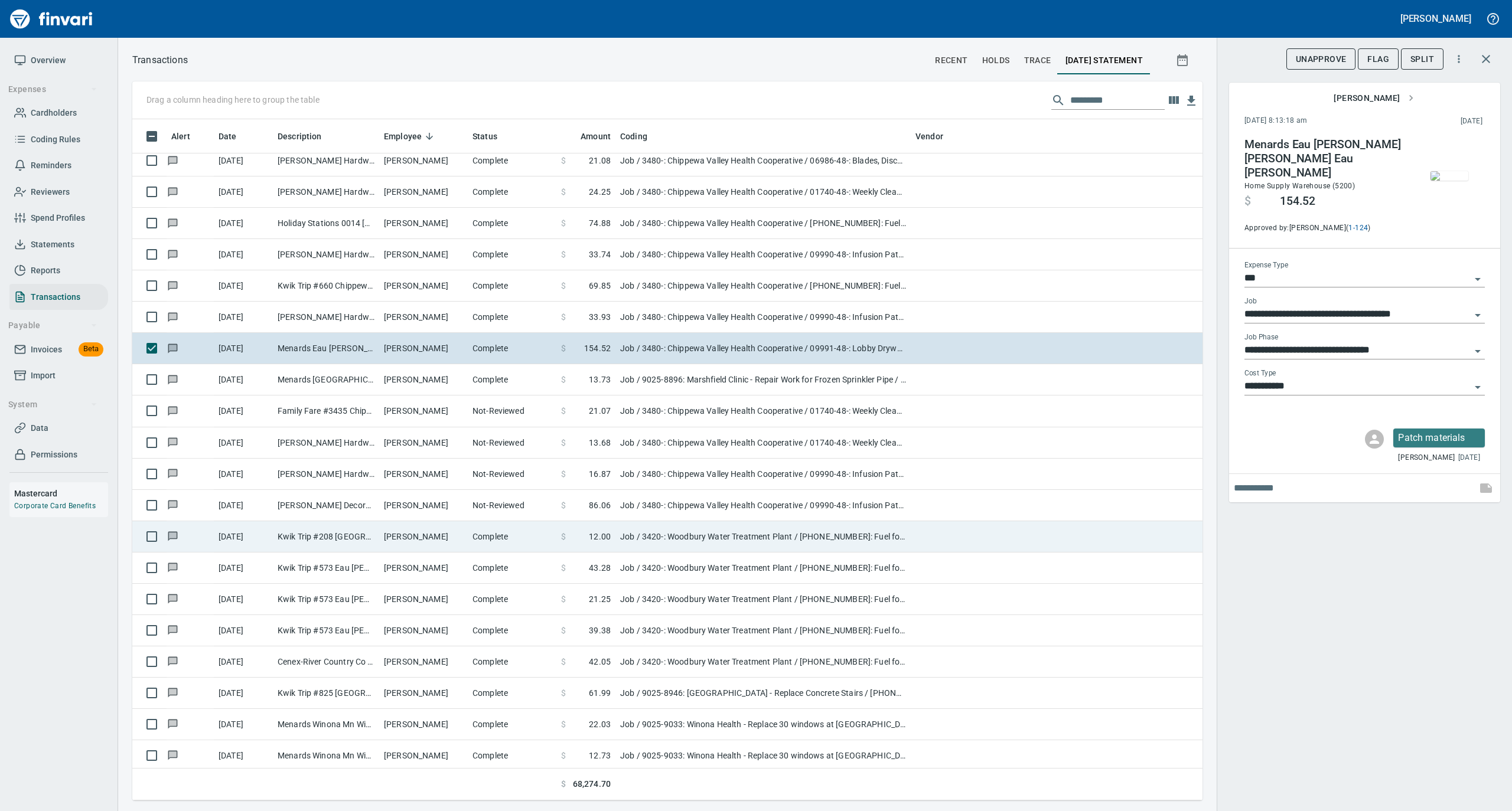
scroll to position [1495, 0]
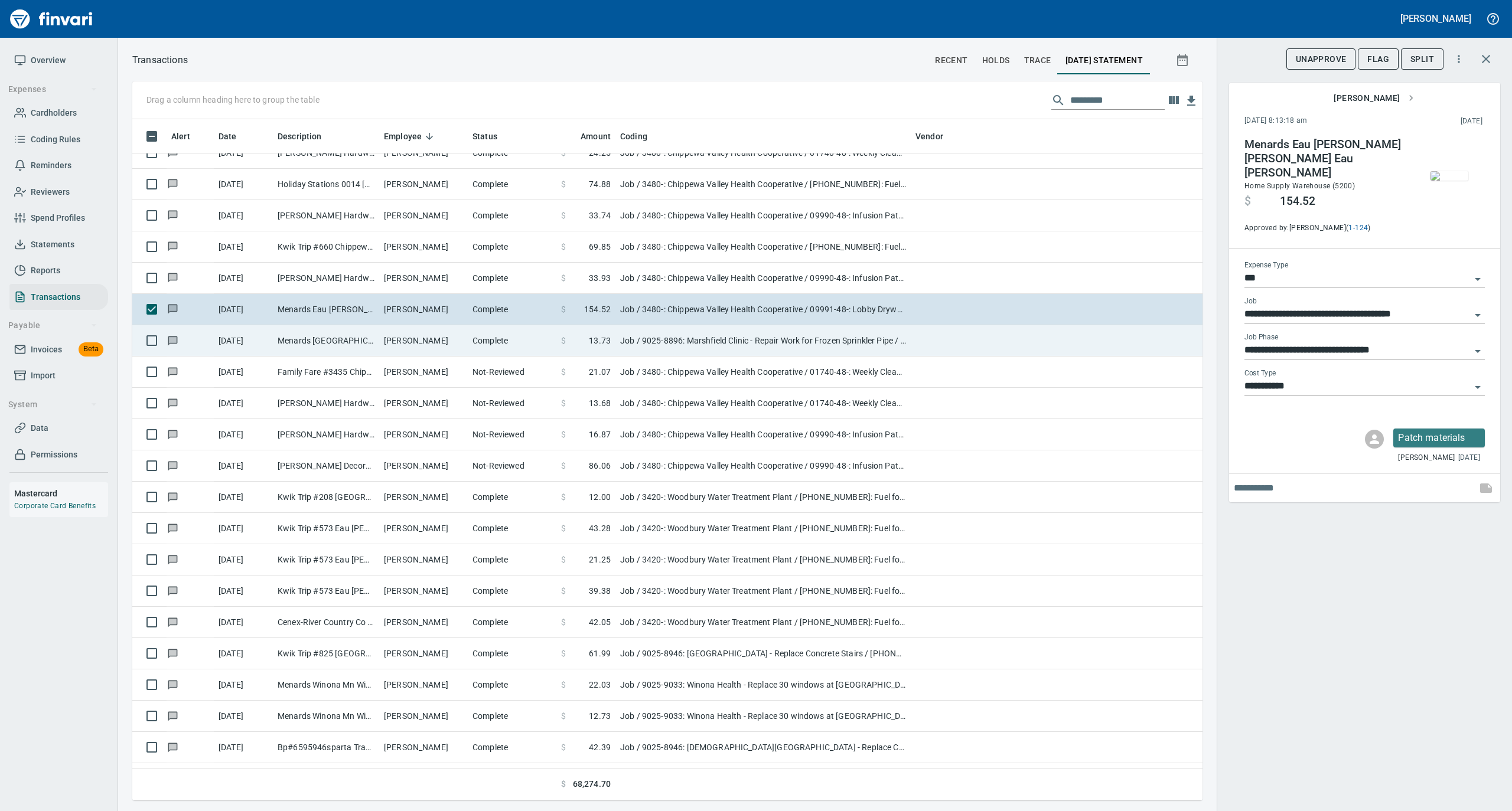
click at [508, 342] on td "Complete" at bounding box center [512, 340] width 88 height 32
type input "**********"
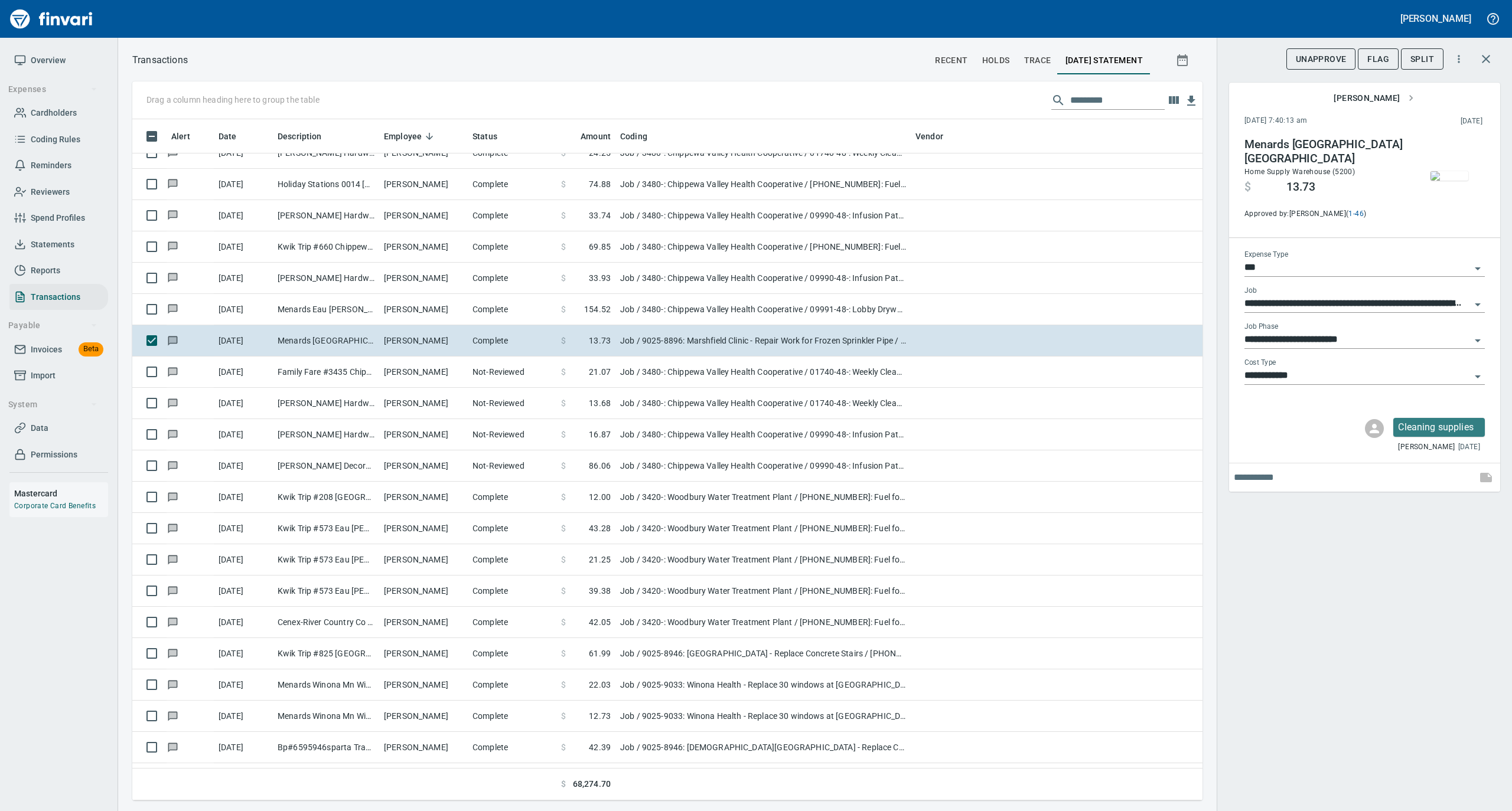
click at [1452, 172] on img "button" at bounding box center [1449, 176] width 37 height 10
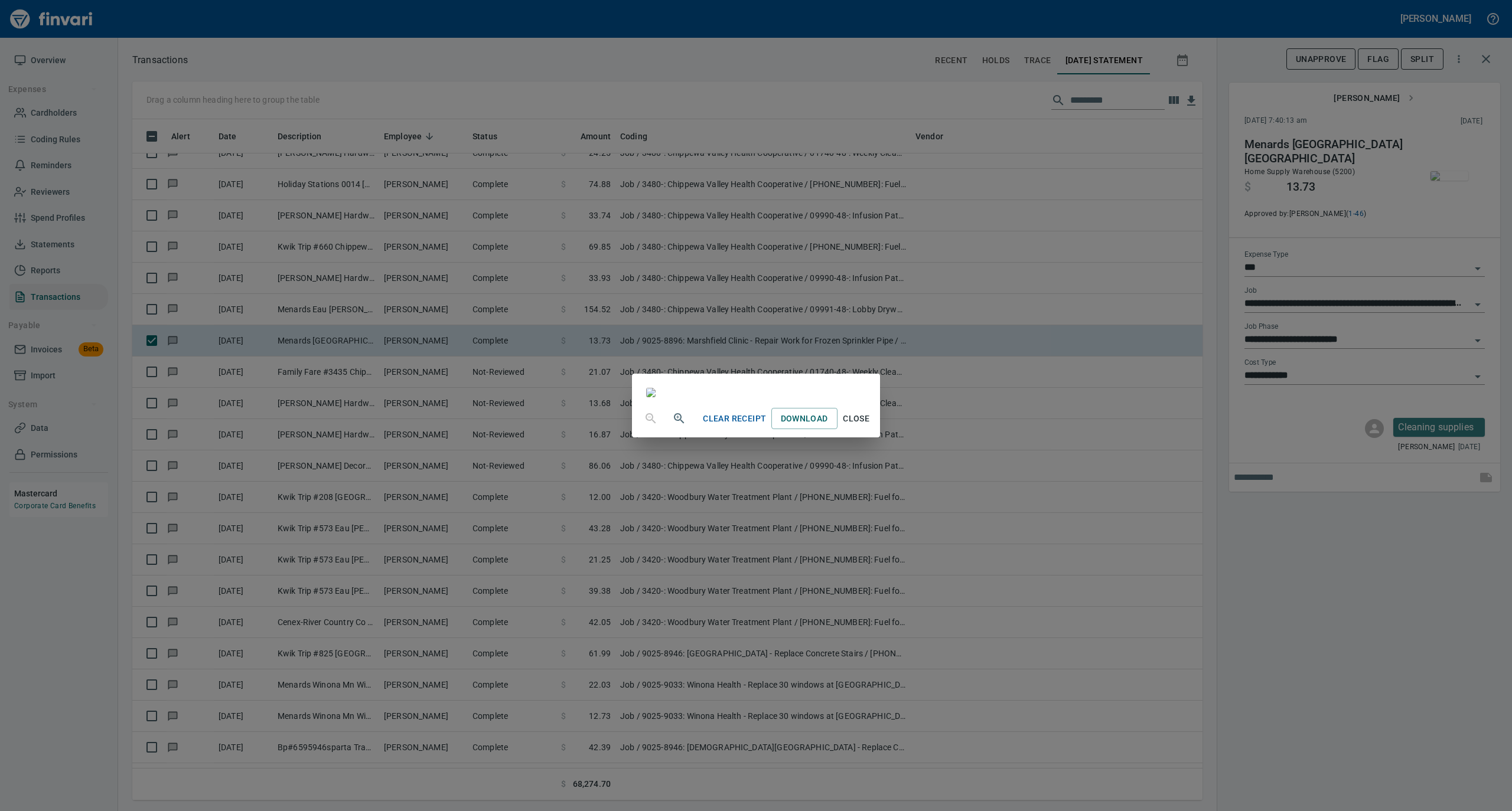
click at [871, 427] on span "Close" at bounding box center [856, 418] width 29 height 14
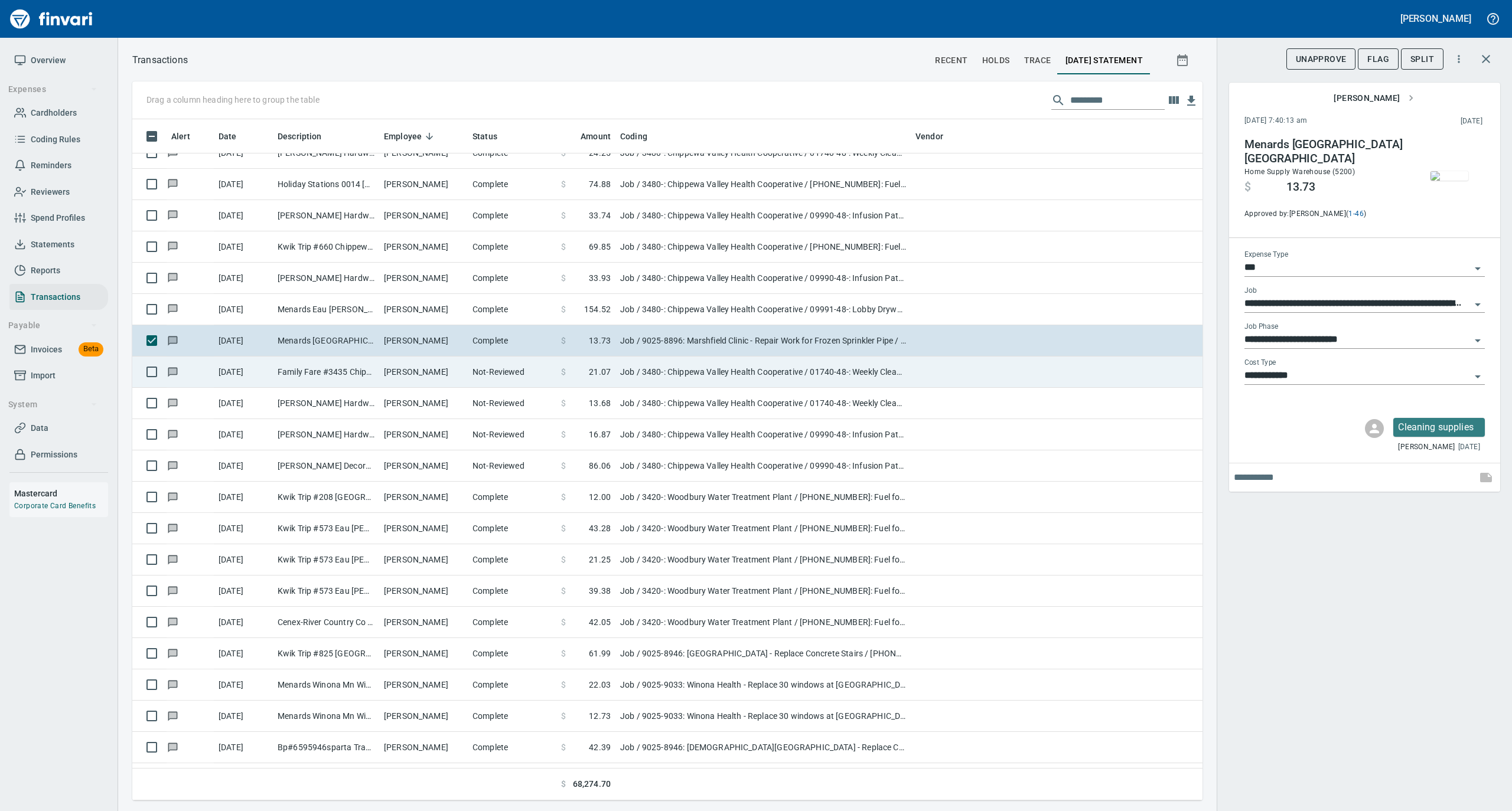
click at [495, 372] on td "Not-Reviewed" at bounding box center [512, 372] width 88 height 32
type input "**********"
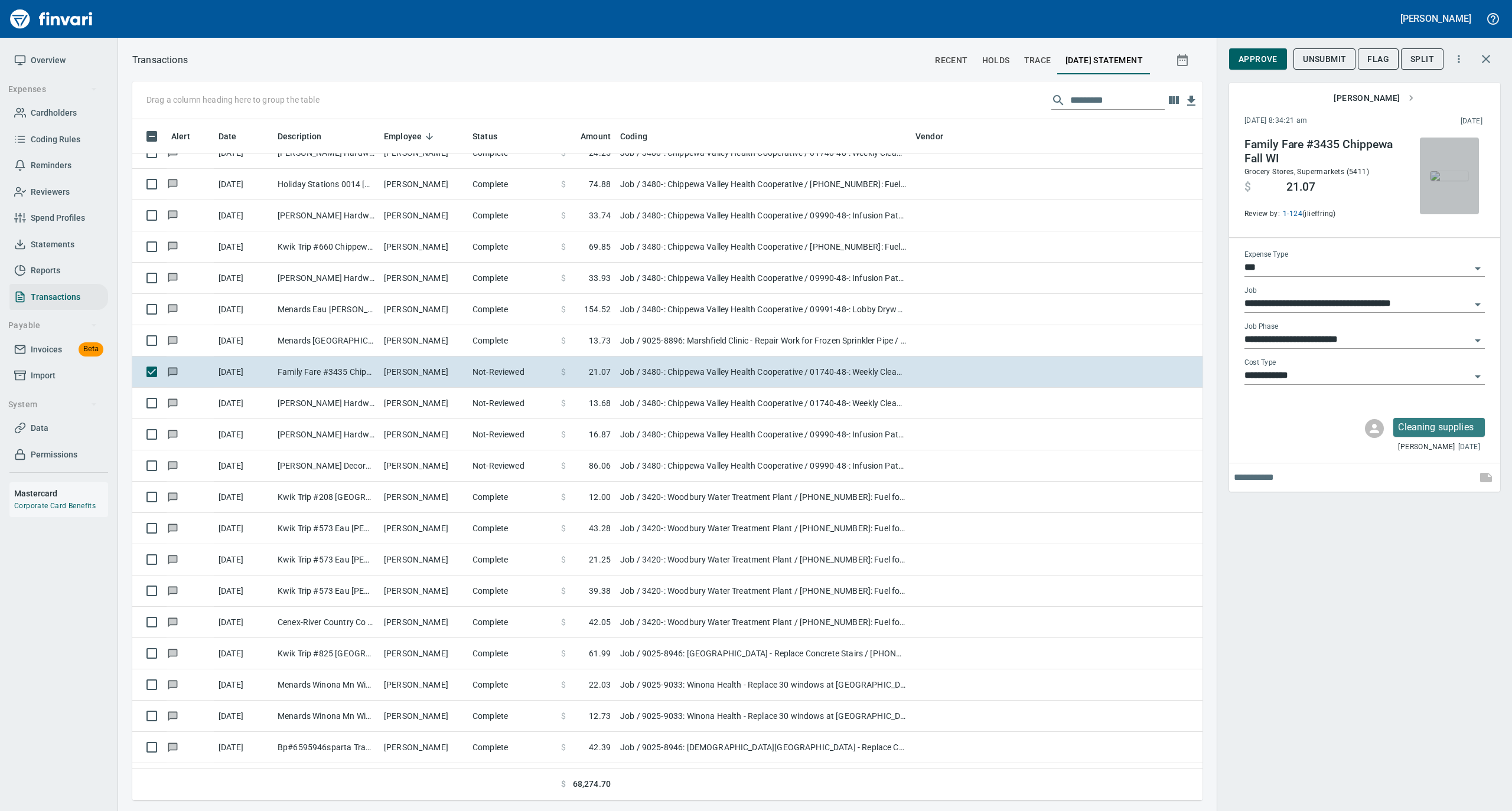
click at [1458, 180] on img "button" at bounding box center [1449, 176] width 37 height 10
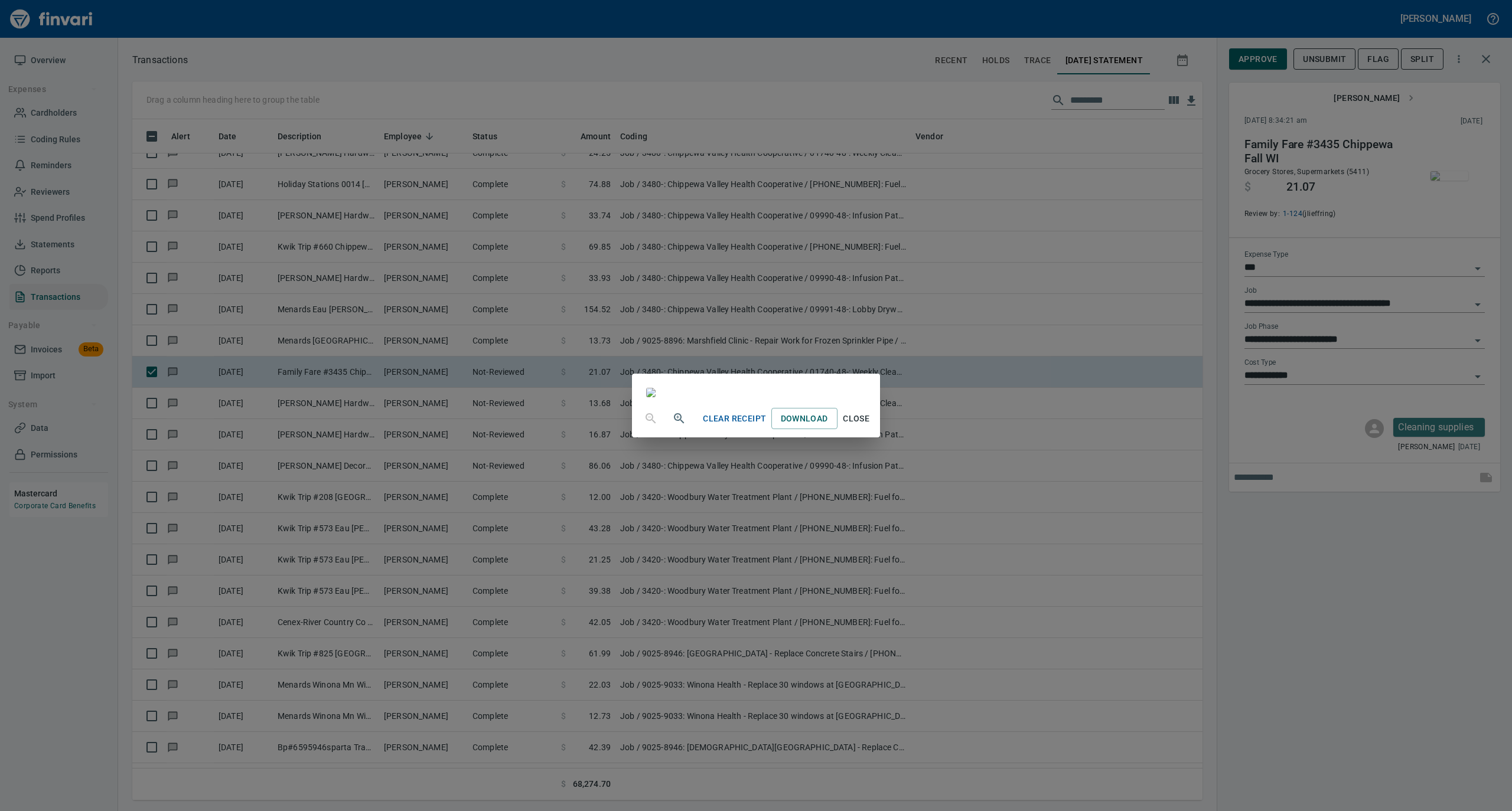
click at [871, 427] on span "Close" at bounding box center [856, 418] width 29 height 14
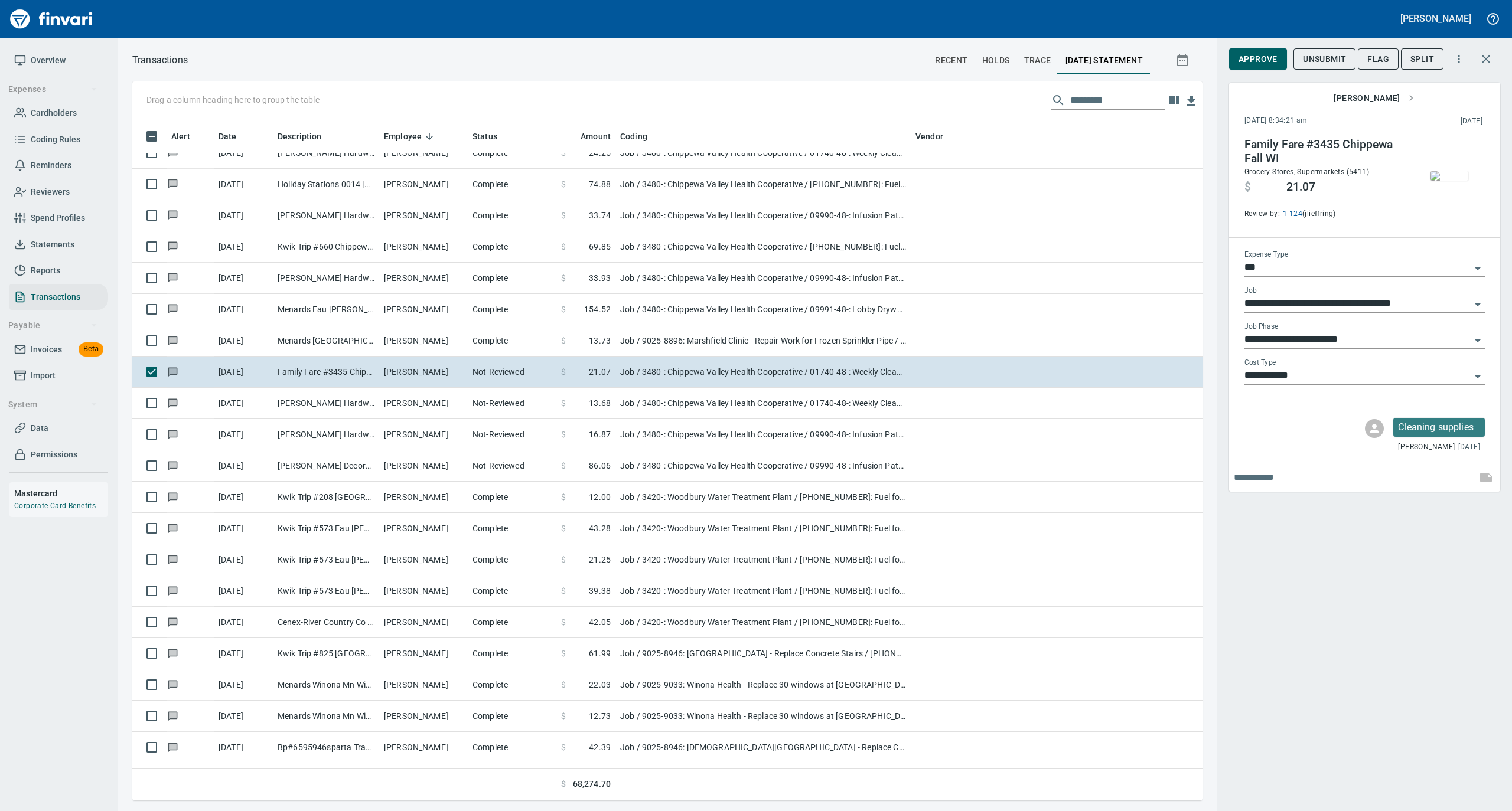
click at [1258, 61] on span "Approve" at bounding box center [1257, 58] width 39 height 14
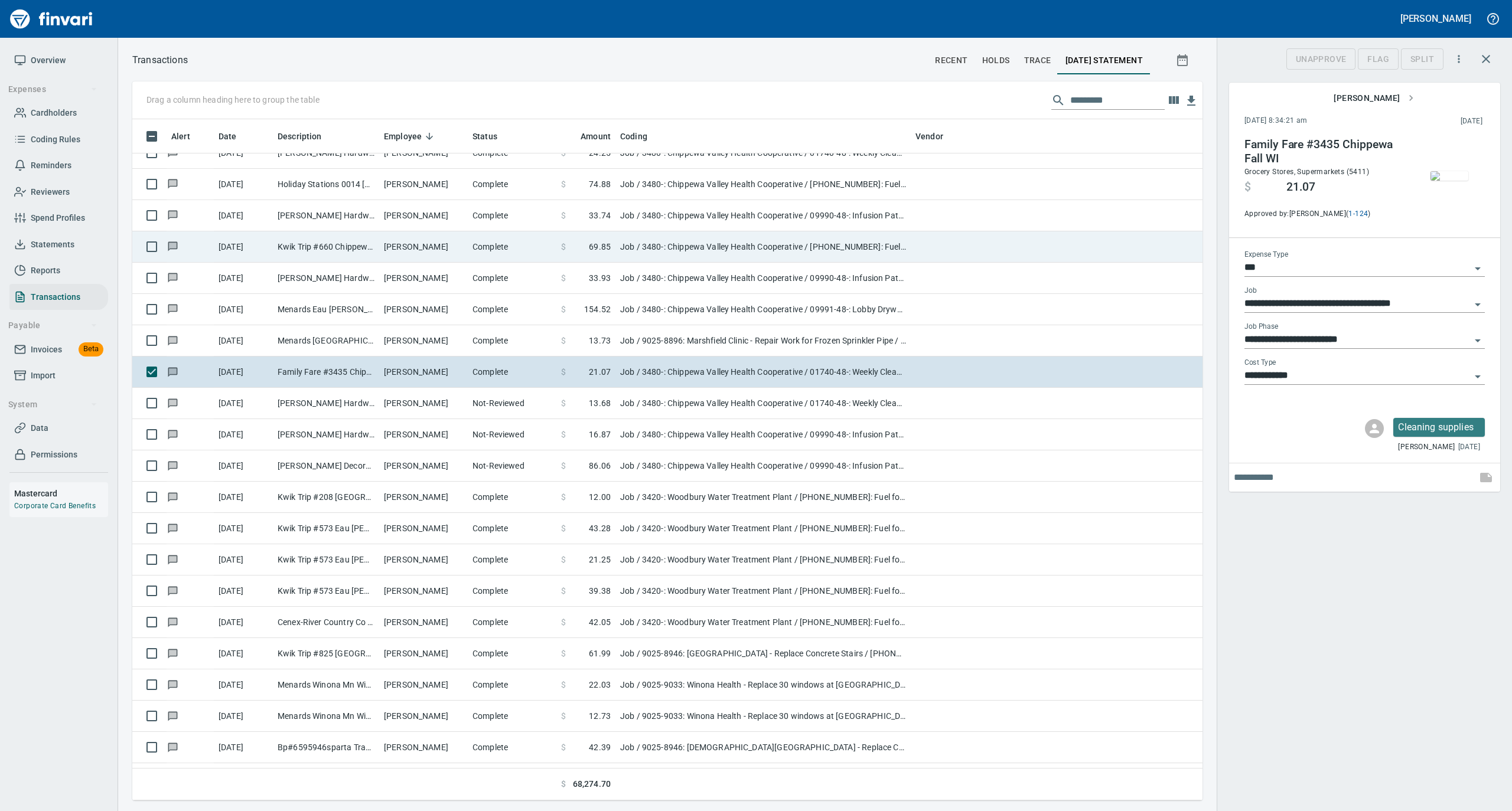
scroll to position [669, 1046]
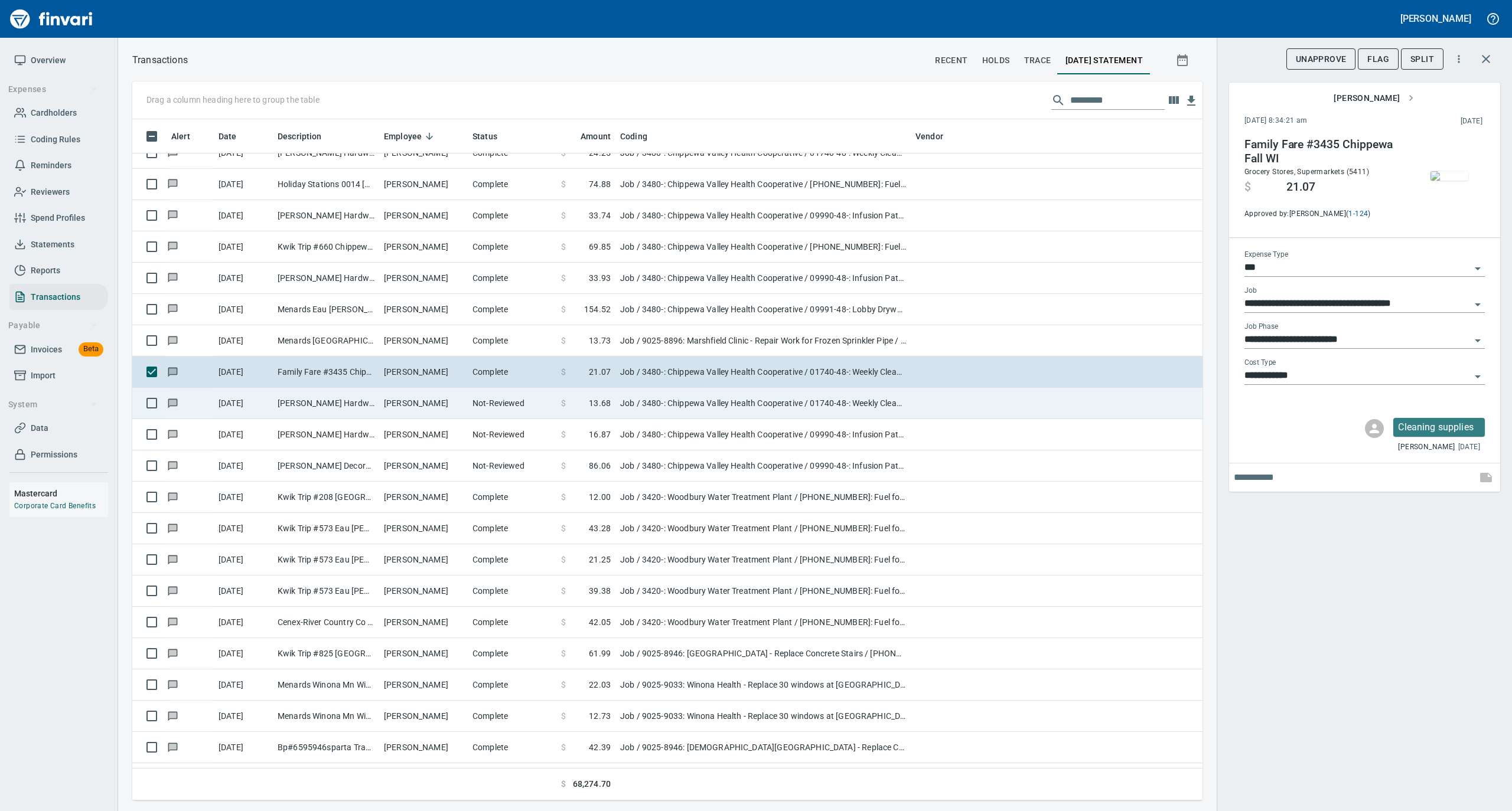
click at [452, 411] on td "Timothy Durand" at bounding box center [423, 404] width 88 height 32
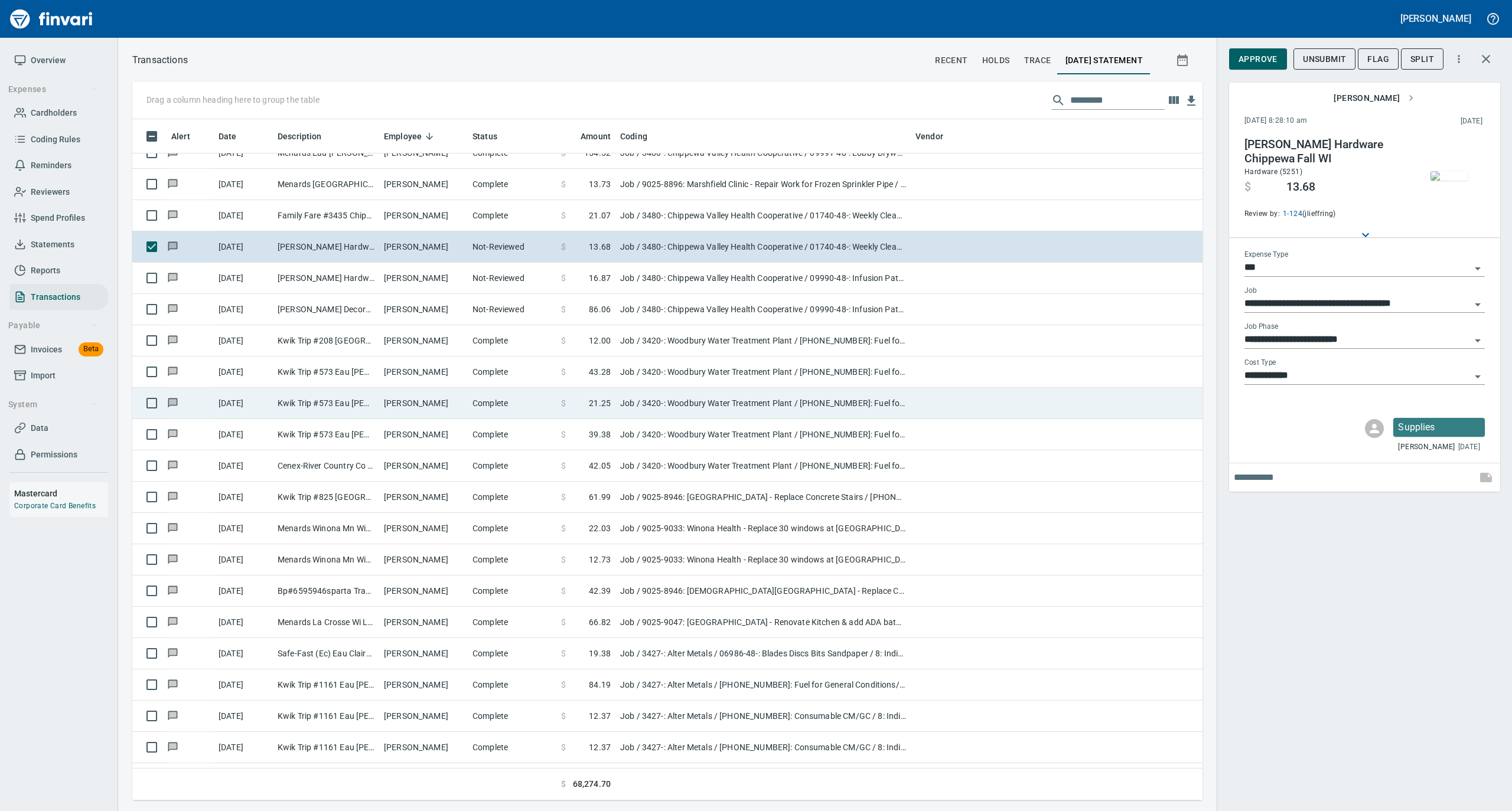
scroll to position [1731, 0]
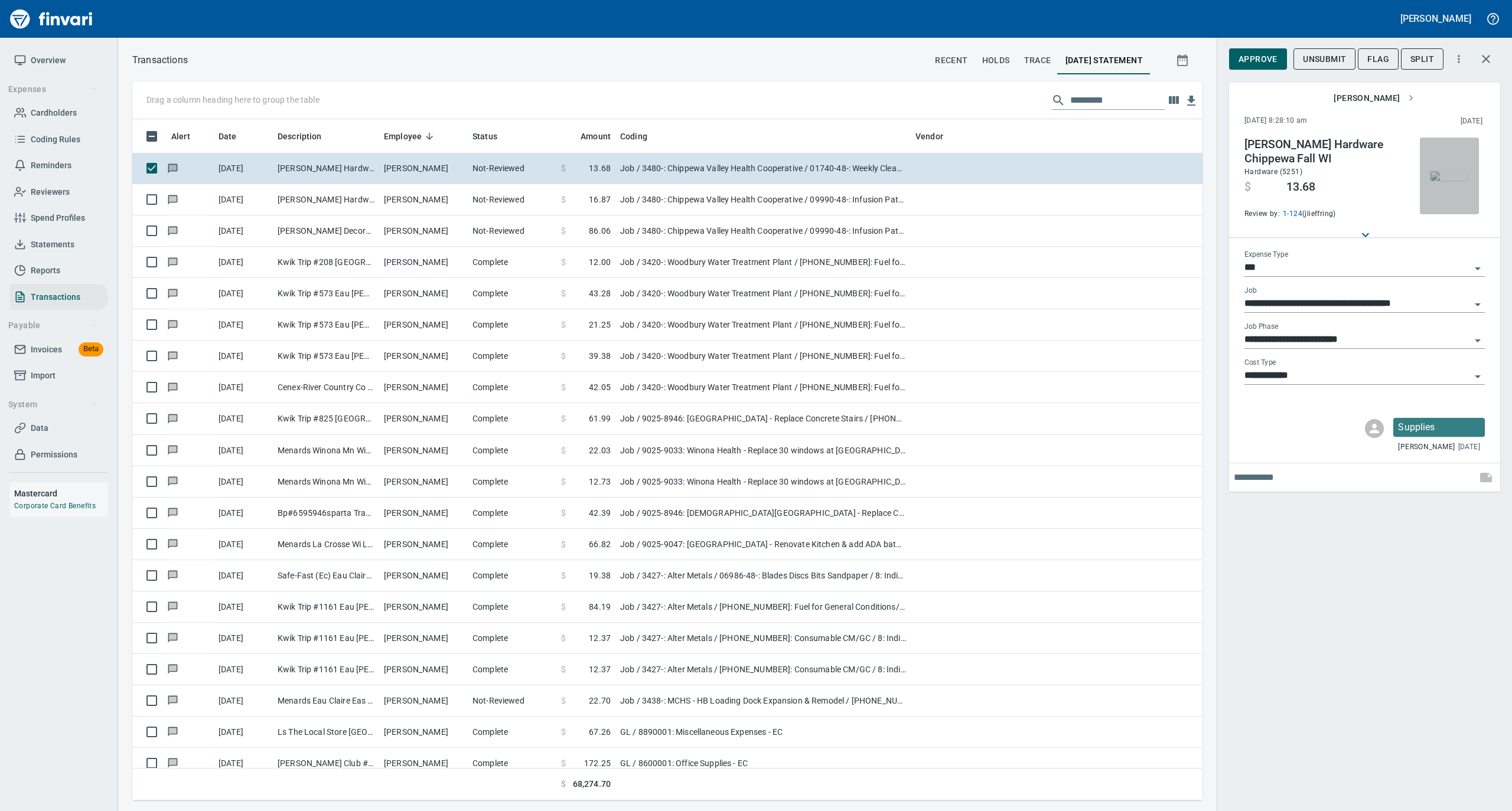
click at [1446, 172] on img "button" at bounding box center [1449, 176] width 37 height 10
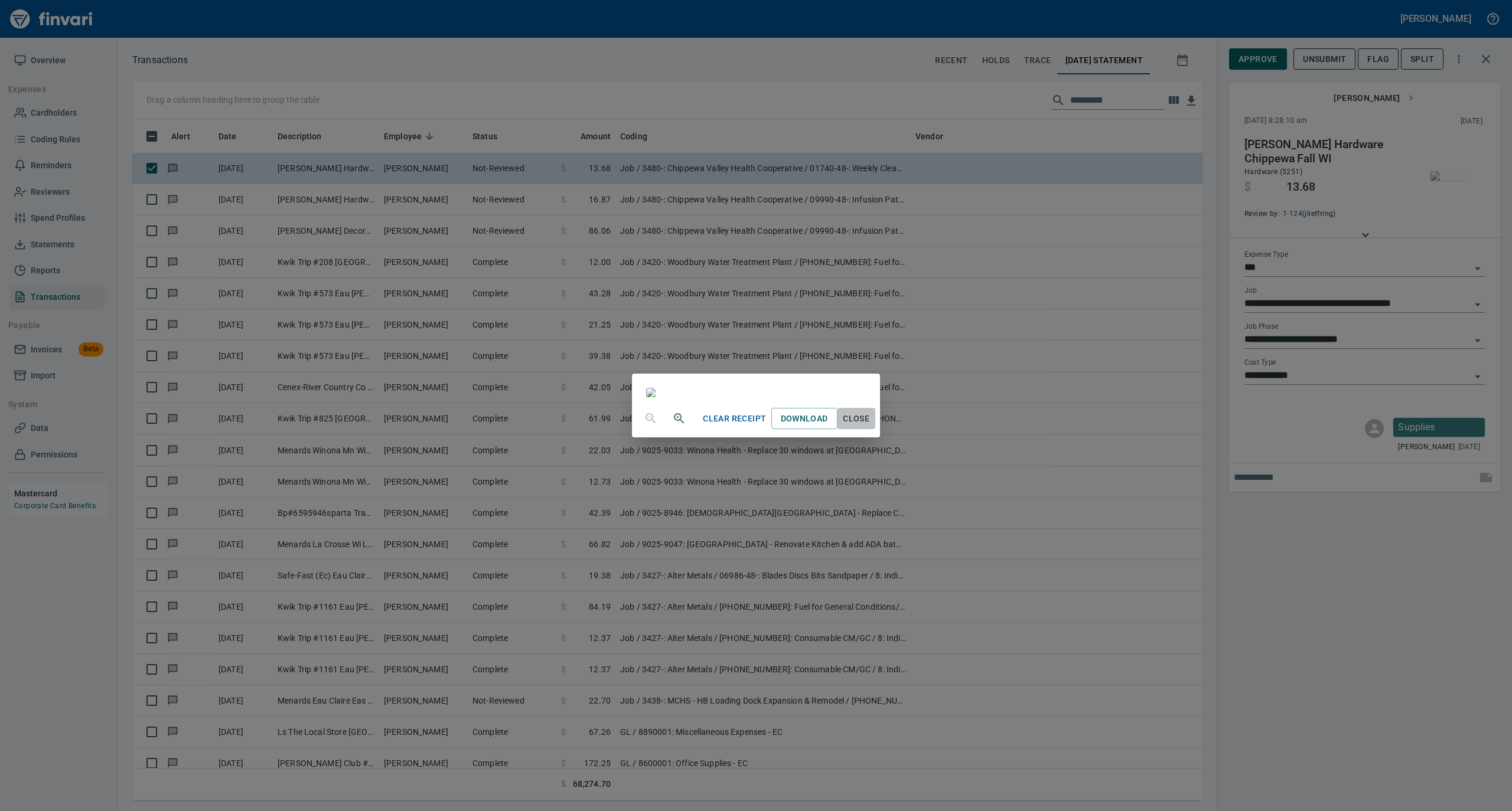
click at [871, 427] on span "Close" at bounding box center [856, 418] width 29 height 14
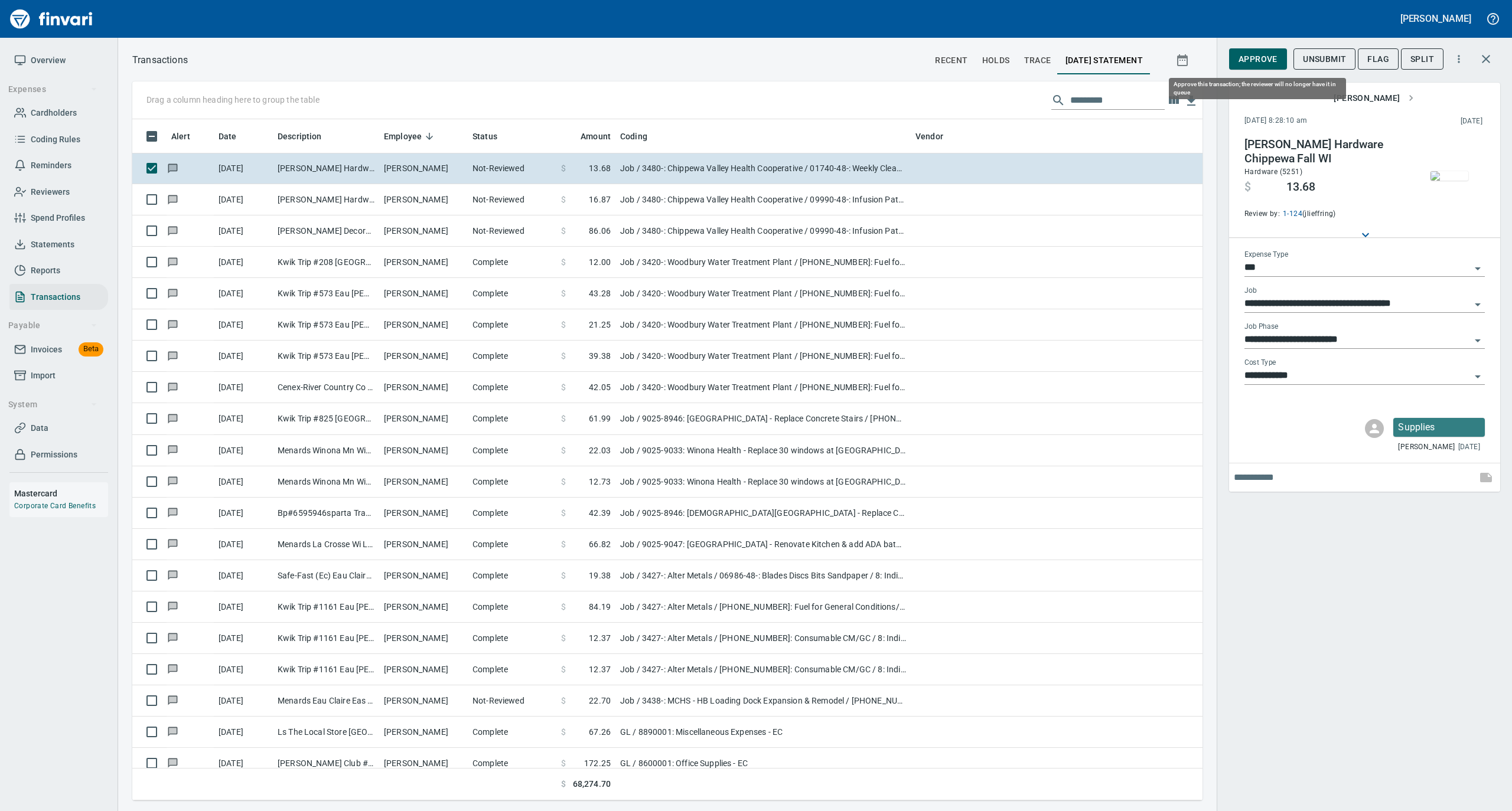
click at [1255, 58] on span "Approve" at bounding box center [1257, 58] width 39 height 14
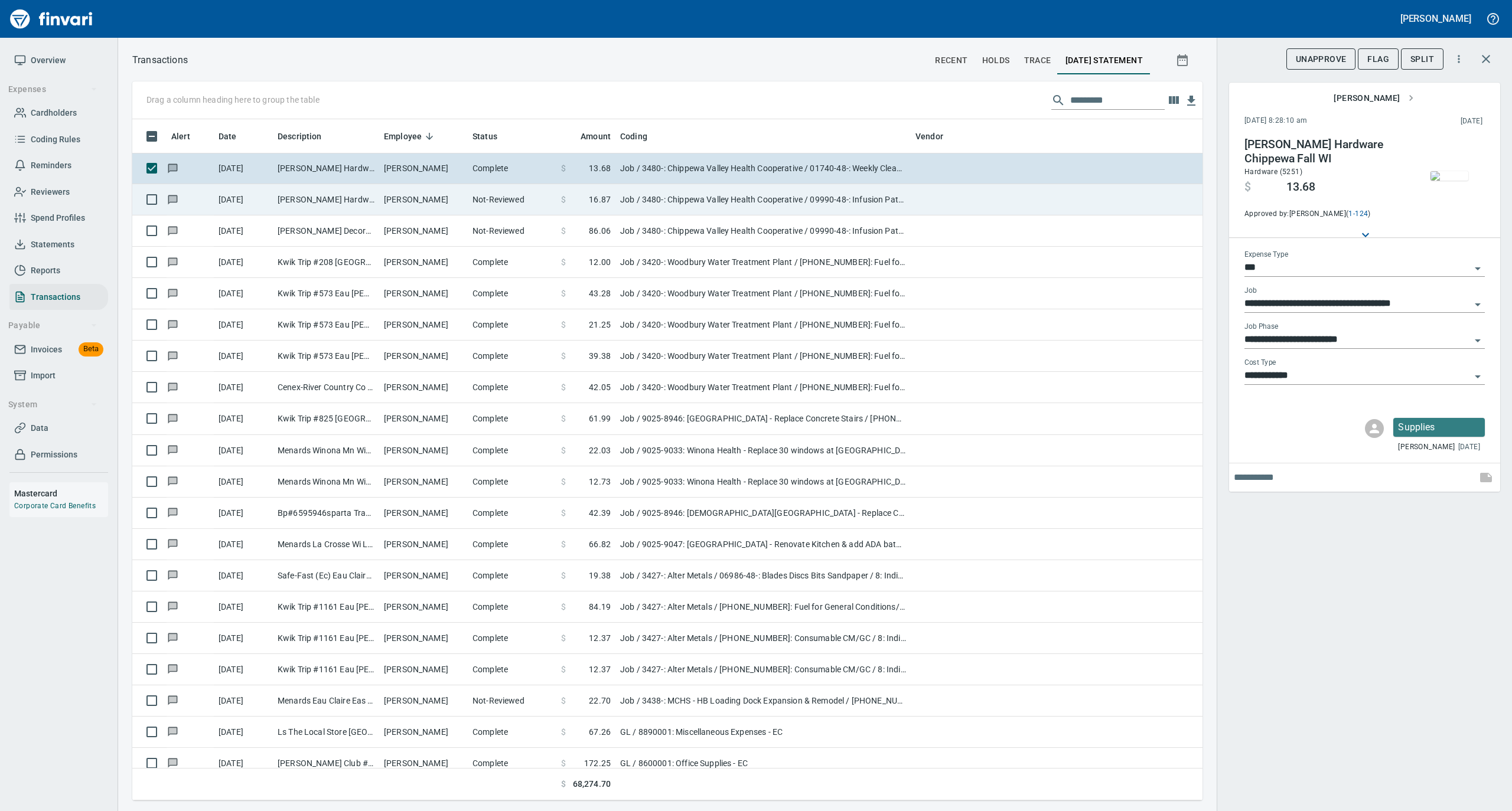
click at [450, 203] on td "Timothy Durand" at bounding box center [423, 199] width 88 height 32
type input "**********"
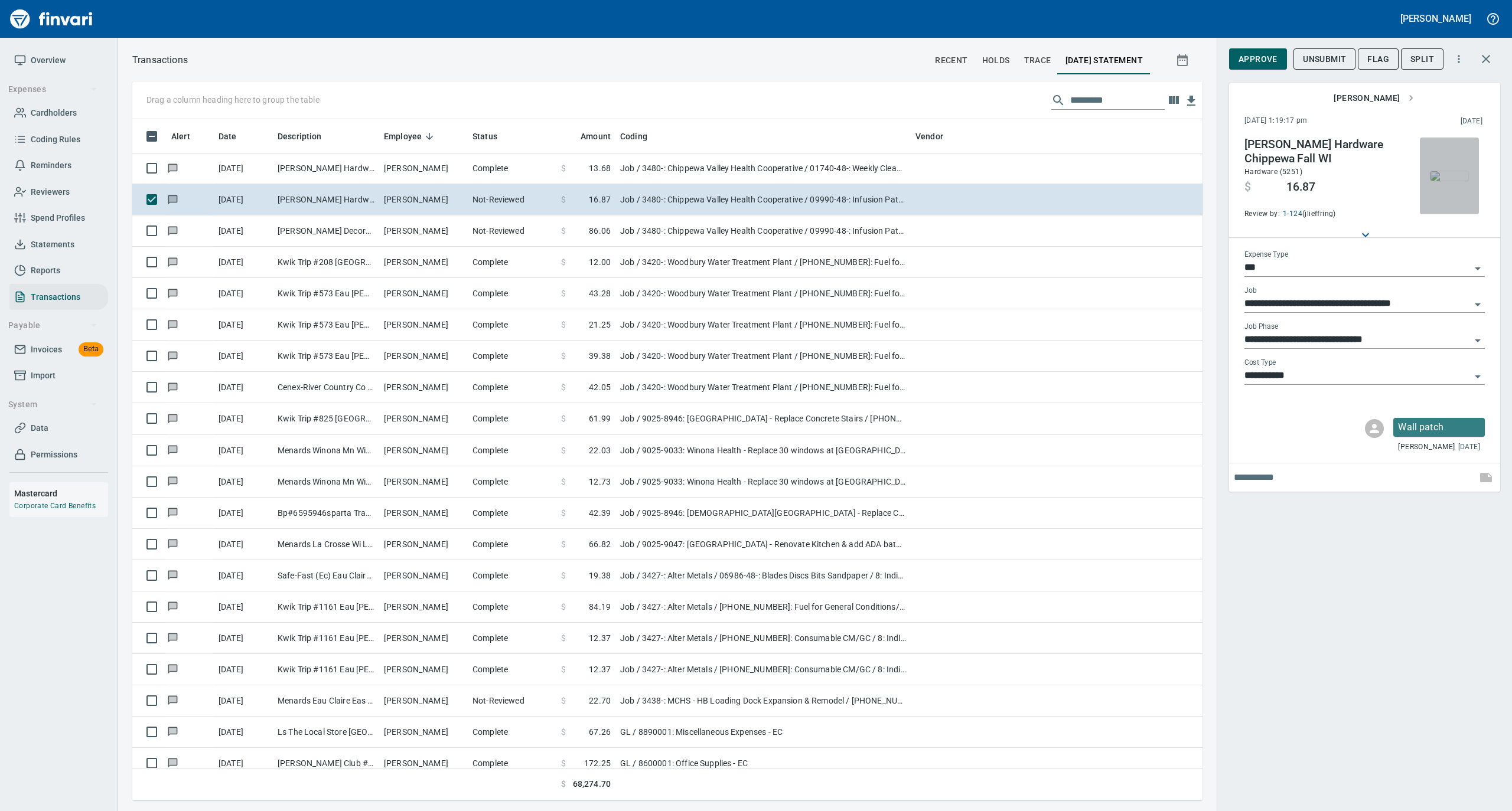
click at [1454, 172] on img "button" at bounding box center [1449, 176] width 37 height 10
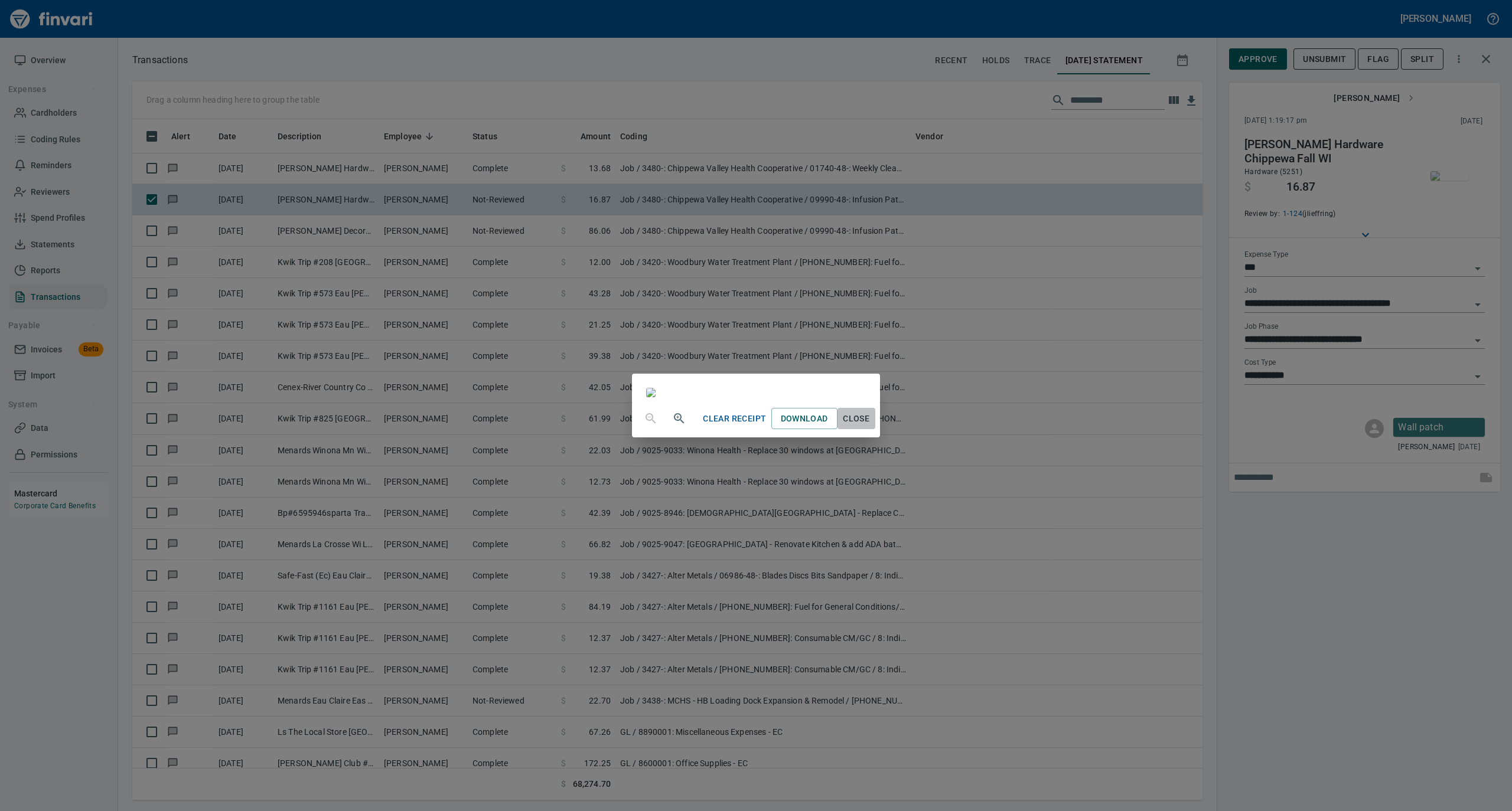
click at [871, 427] on span "Close" at bounding box center [856, 418] width 29 height 14
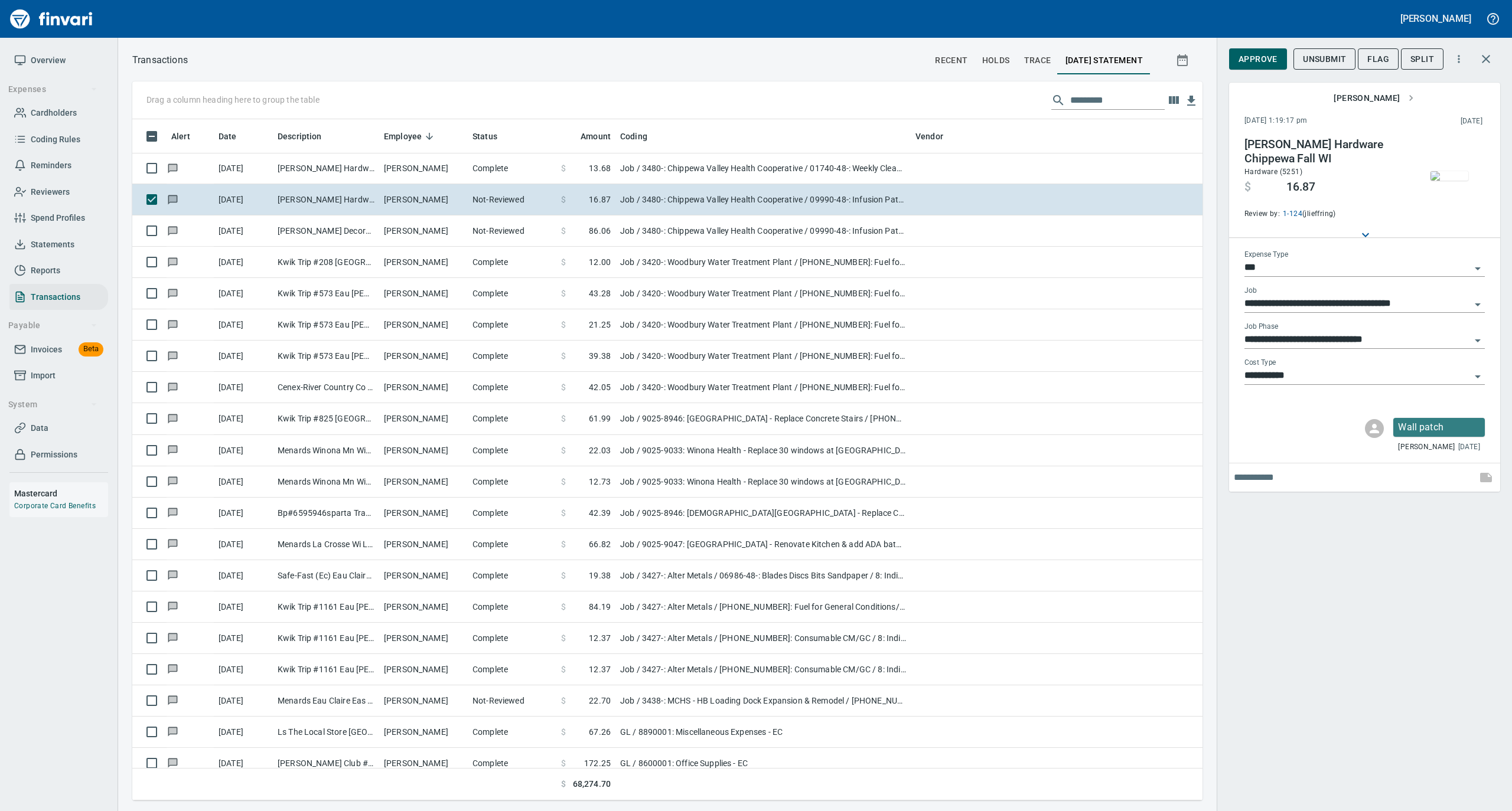
click at [1254, 58] on span "Approve" at bounding box center [1257, 58] width 39 height 14
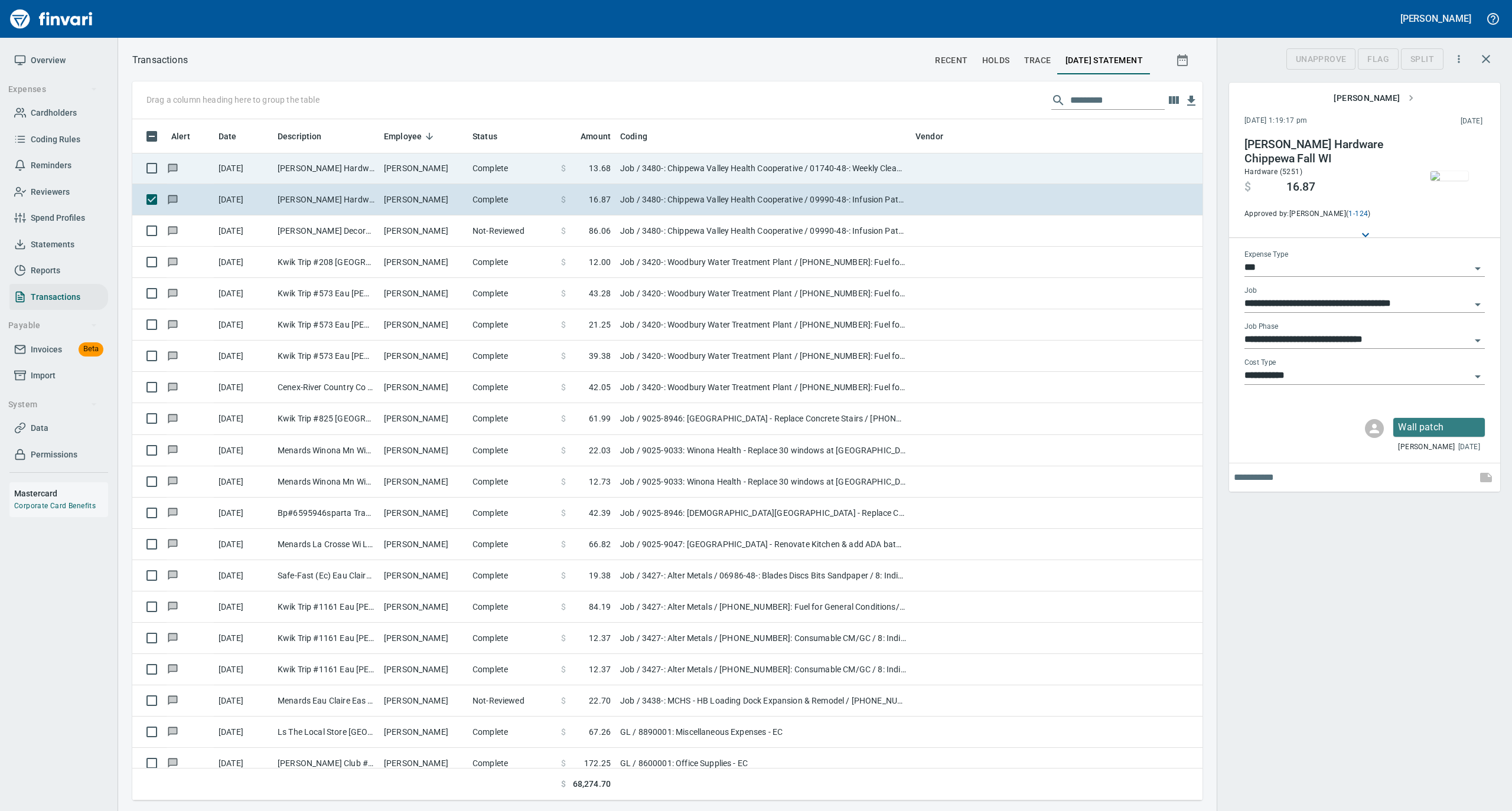
scroll to position [669, 1046]
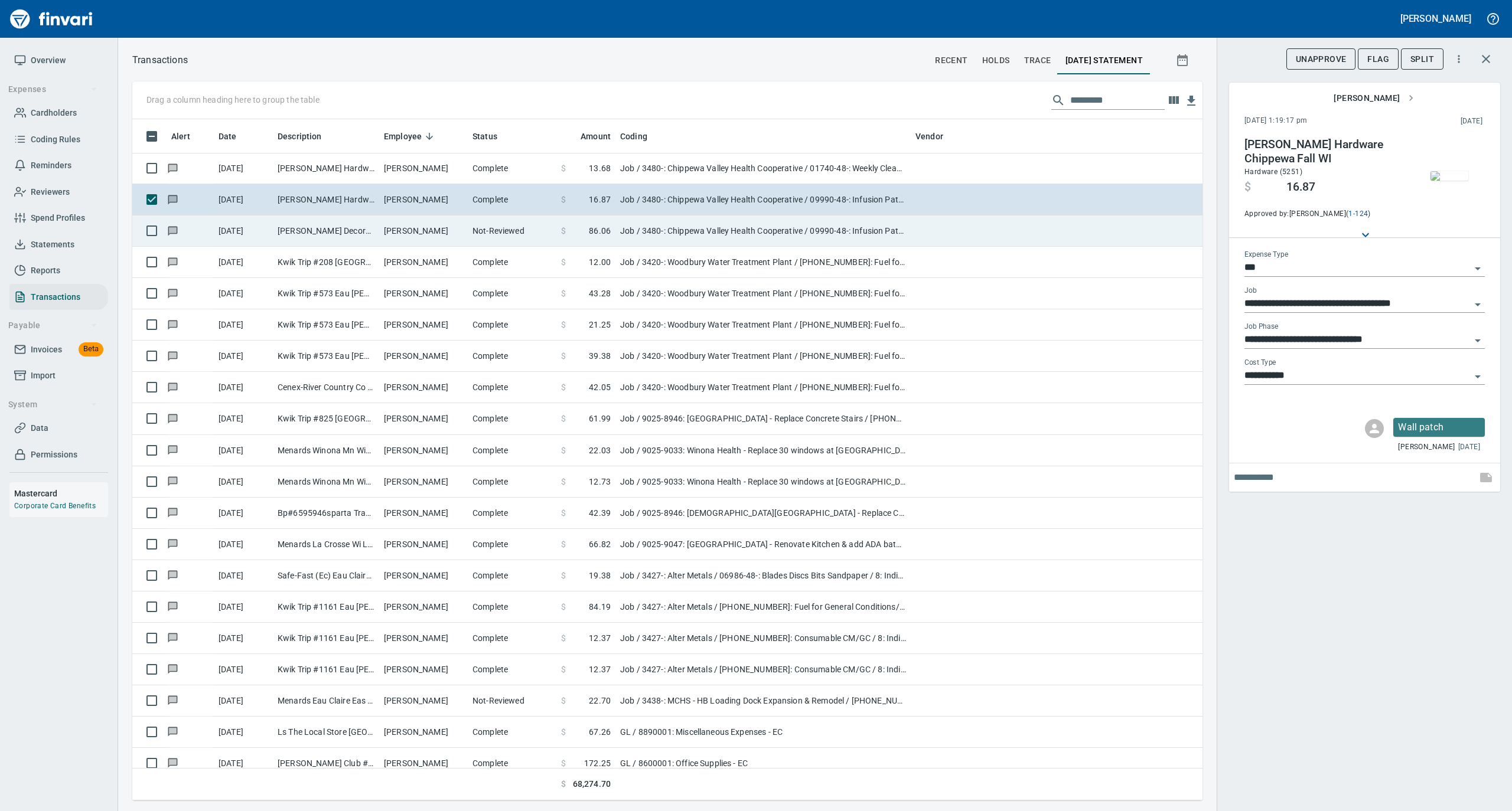
click at [482, 230] on td "Not-Reviewed" at bounding box center [512, 231] width 88 height 32
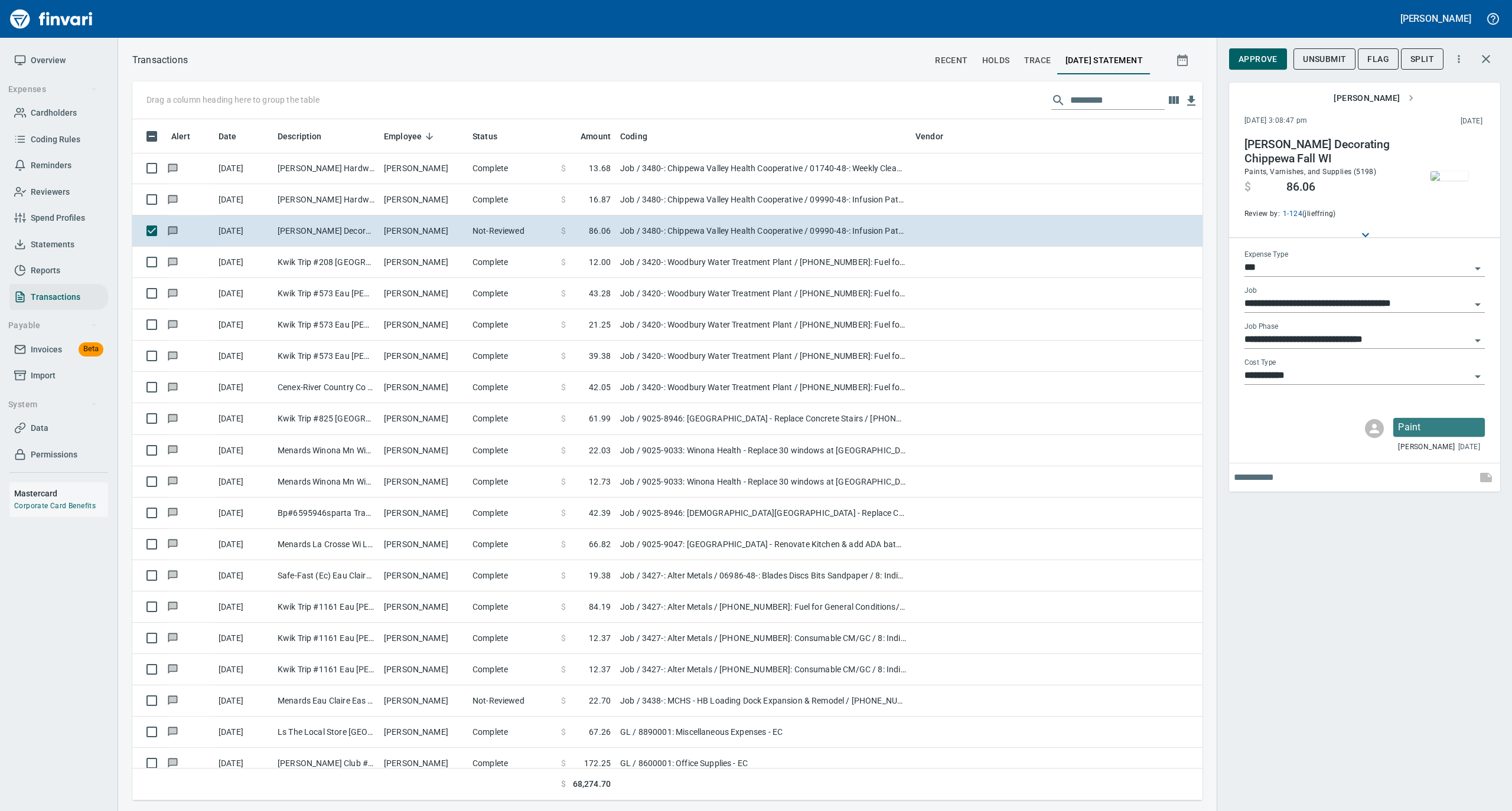
click at [1441, 180] on img "button" at bounding box center [1449, 176] width 37 height 10
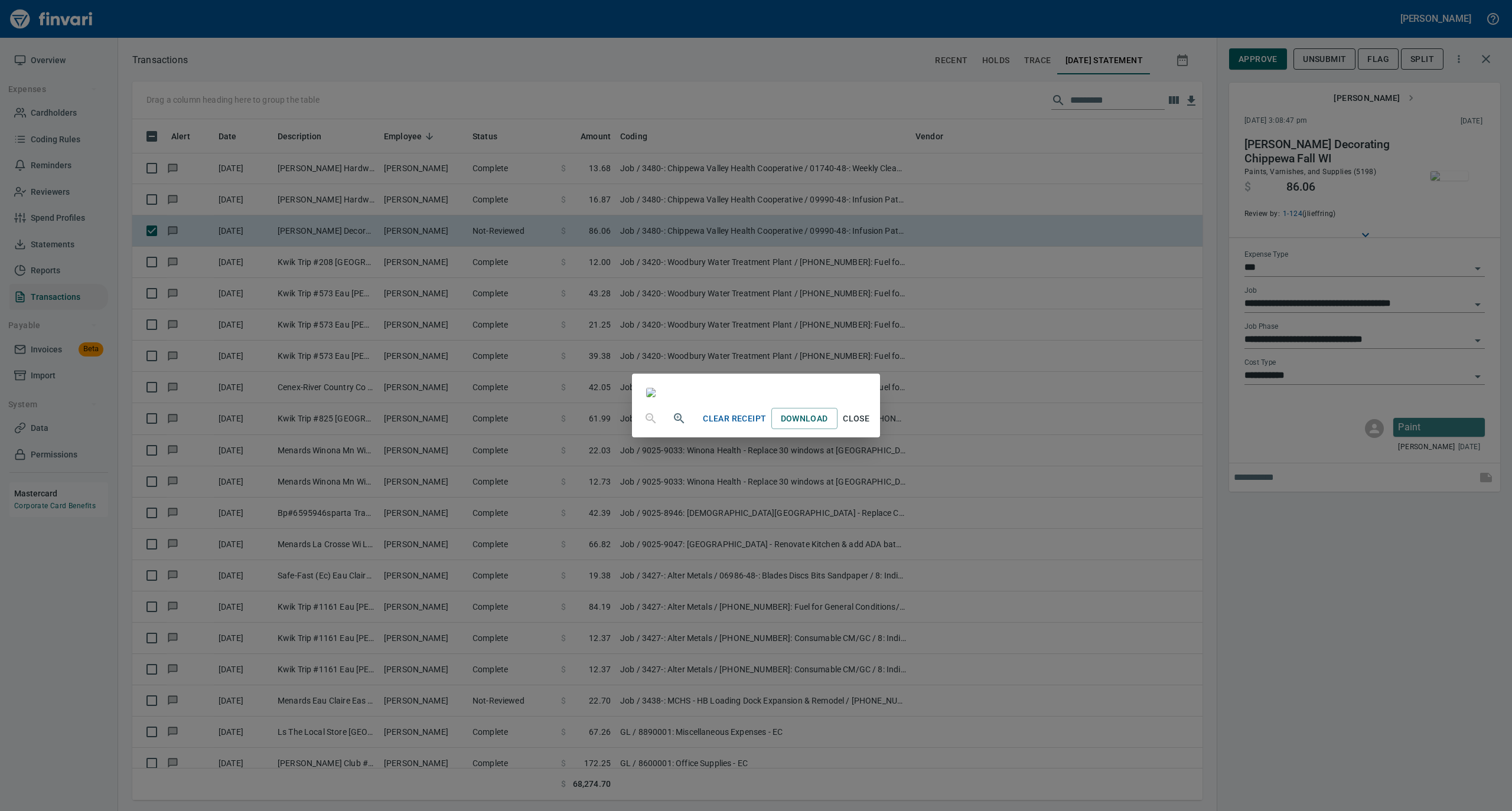
click at [871, 427] on span "Close" at bounding box center [856, 418] width 29 height 14
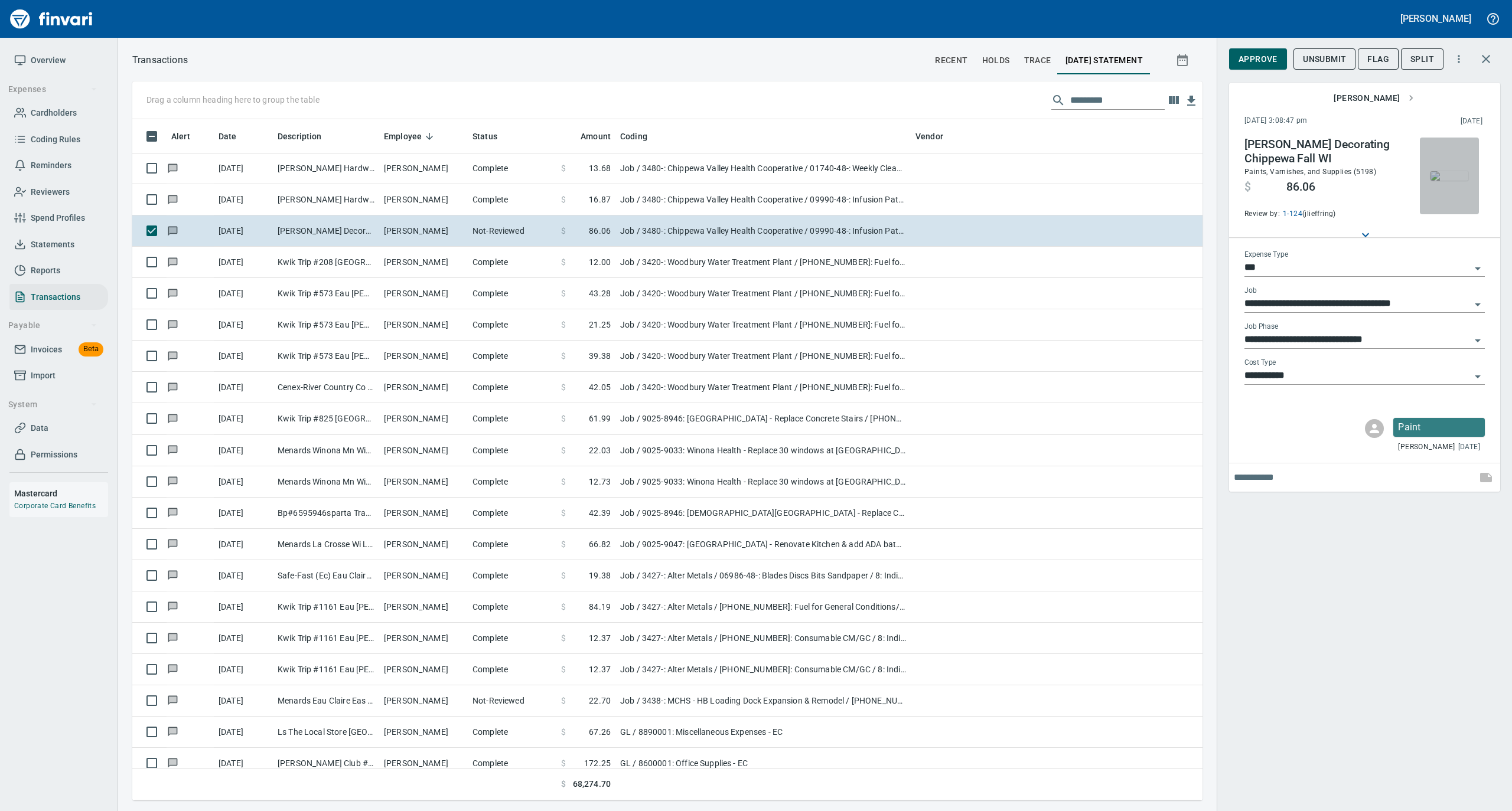
click at [1444, 177] on img "button" at bounding box center [1449, 176] width 37 height 10
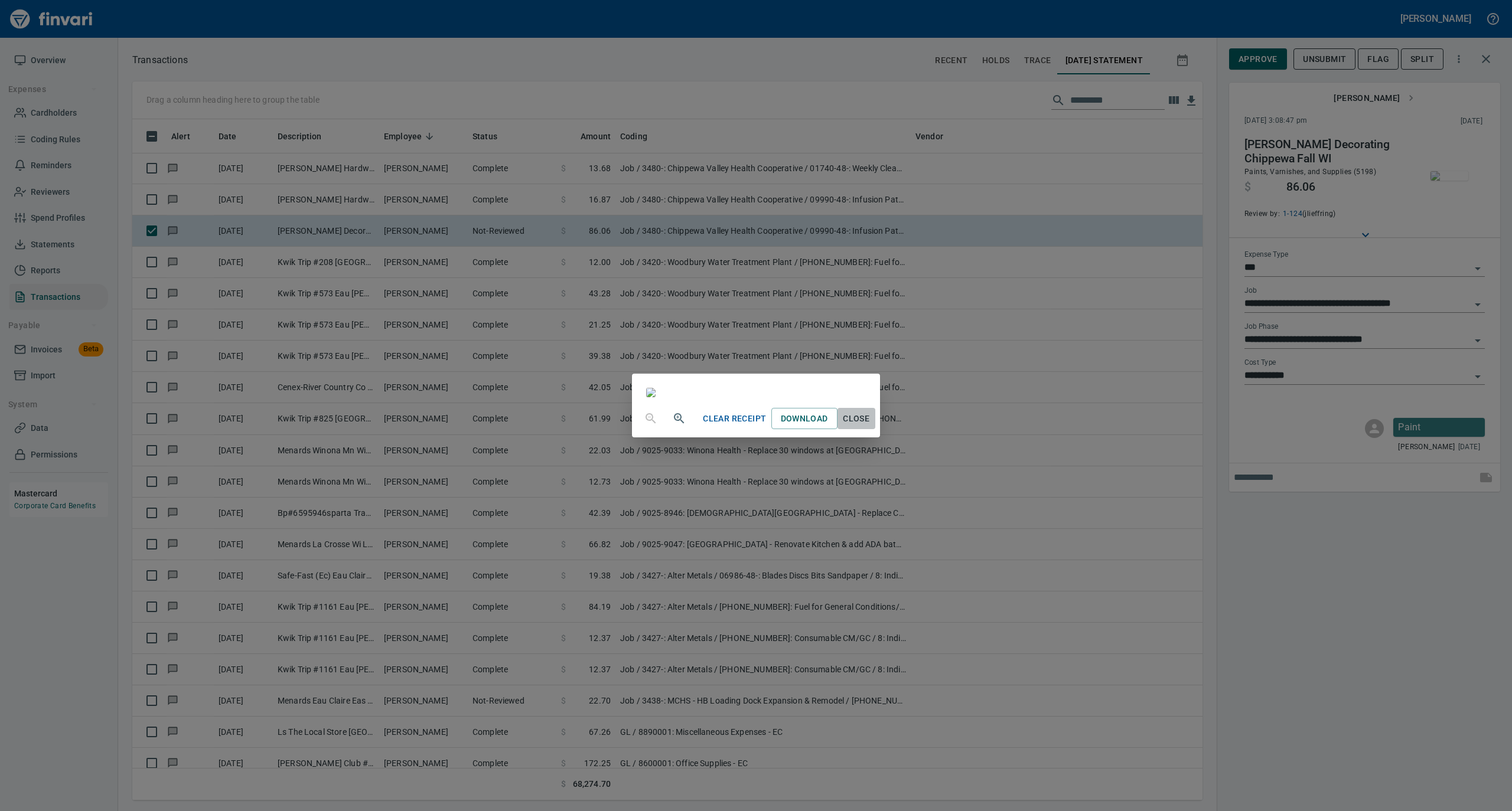
click at [871, 427] on span "Close" at bounding box center [856, 418] width 29 height 14
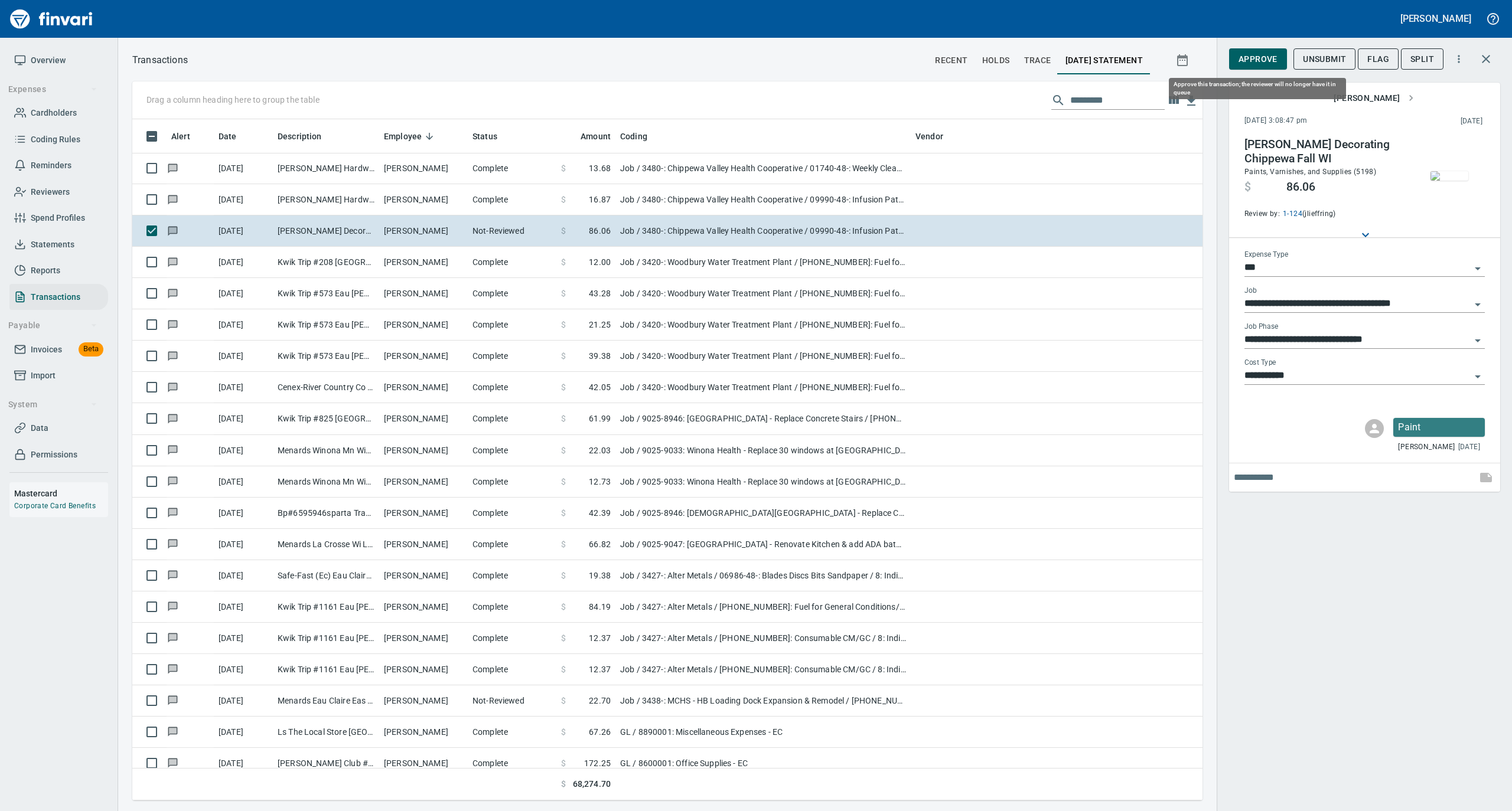
click at [1264, 55] on span "Approve" at bounding box center [1257, 58] width 39 height 14
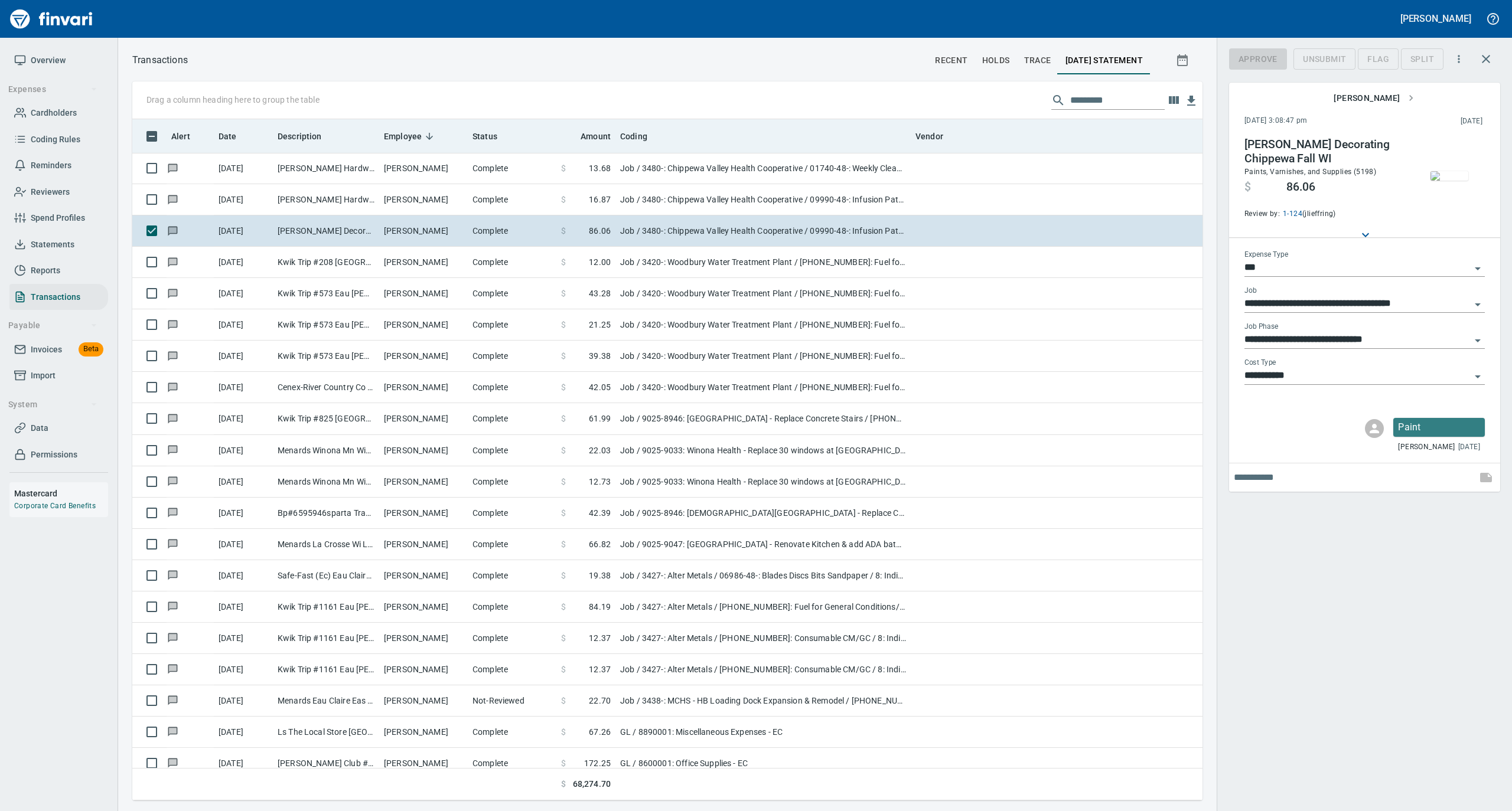
scroll to position [669, 1046]
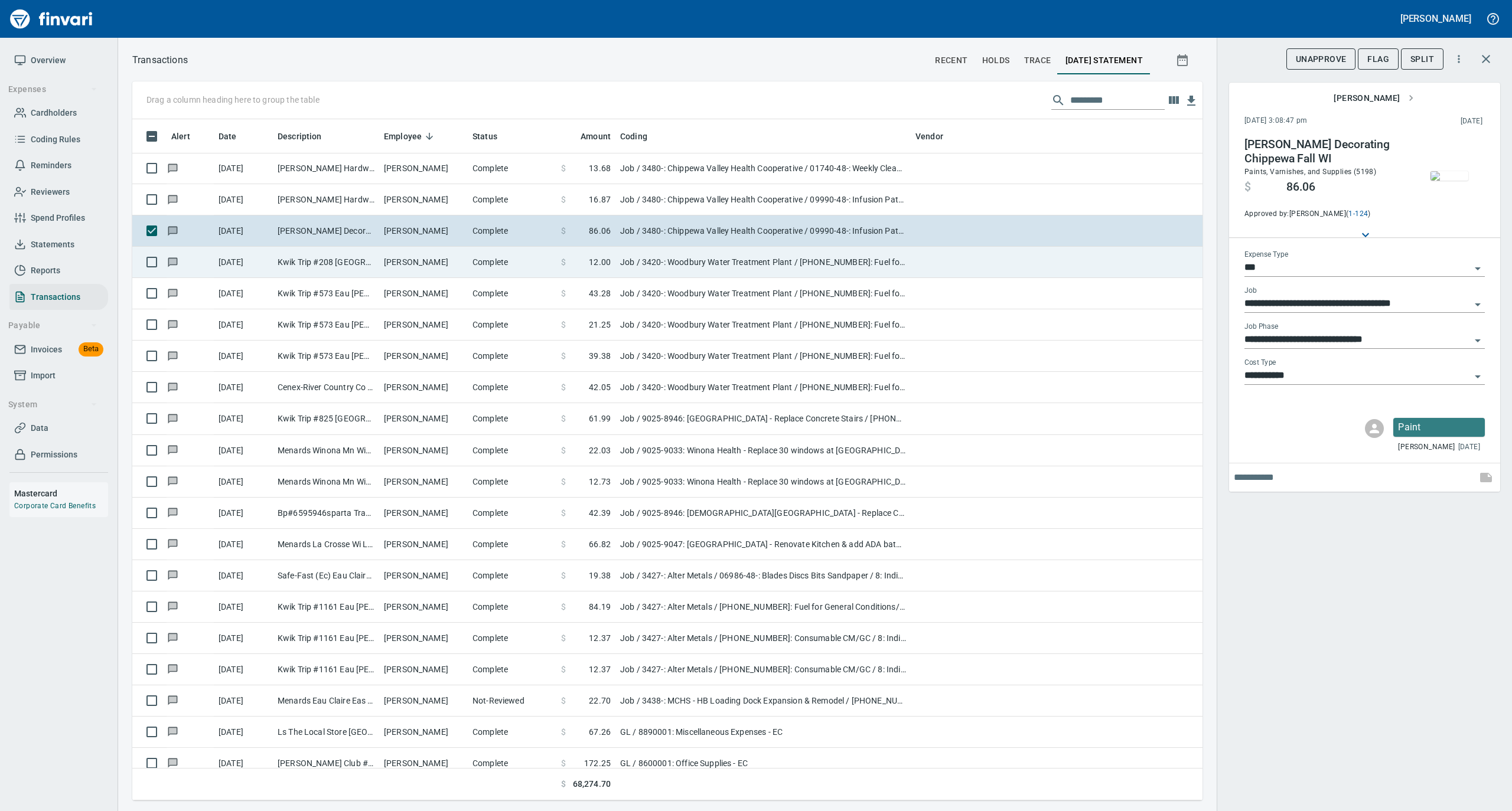
click at [438, 259] on td "Tim Pogodzinski" at bounding box center [423, 262] width 88 height 32
type input "**********"
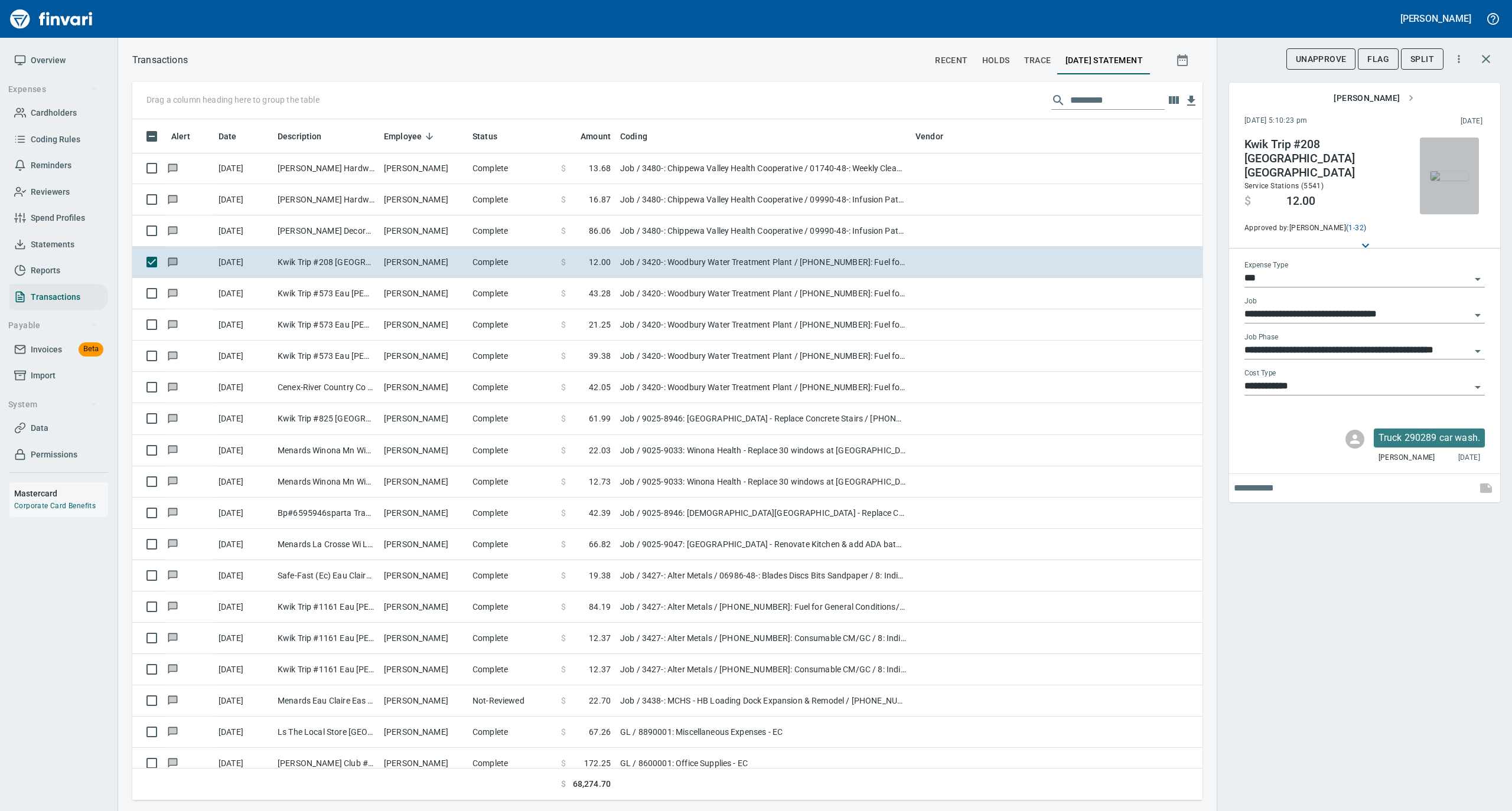
click at [1441, 174] on img "button" at bounding box center [1449, 176] width 37 height 10
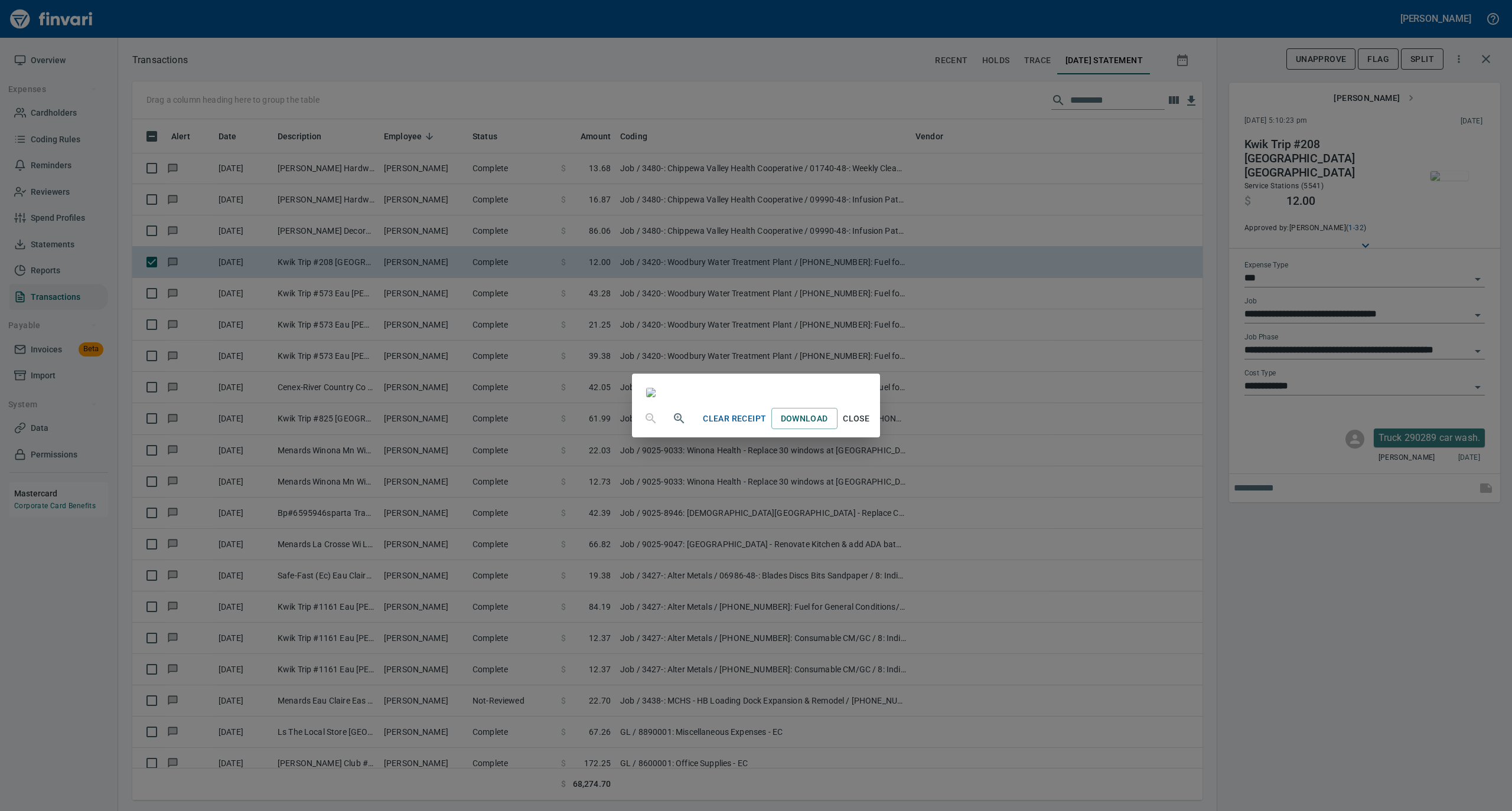
click at [871, 427] on span "Close" at bounding box center [856, 418] width 29 height 14
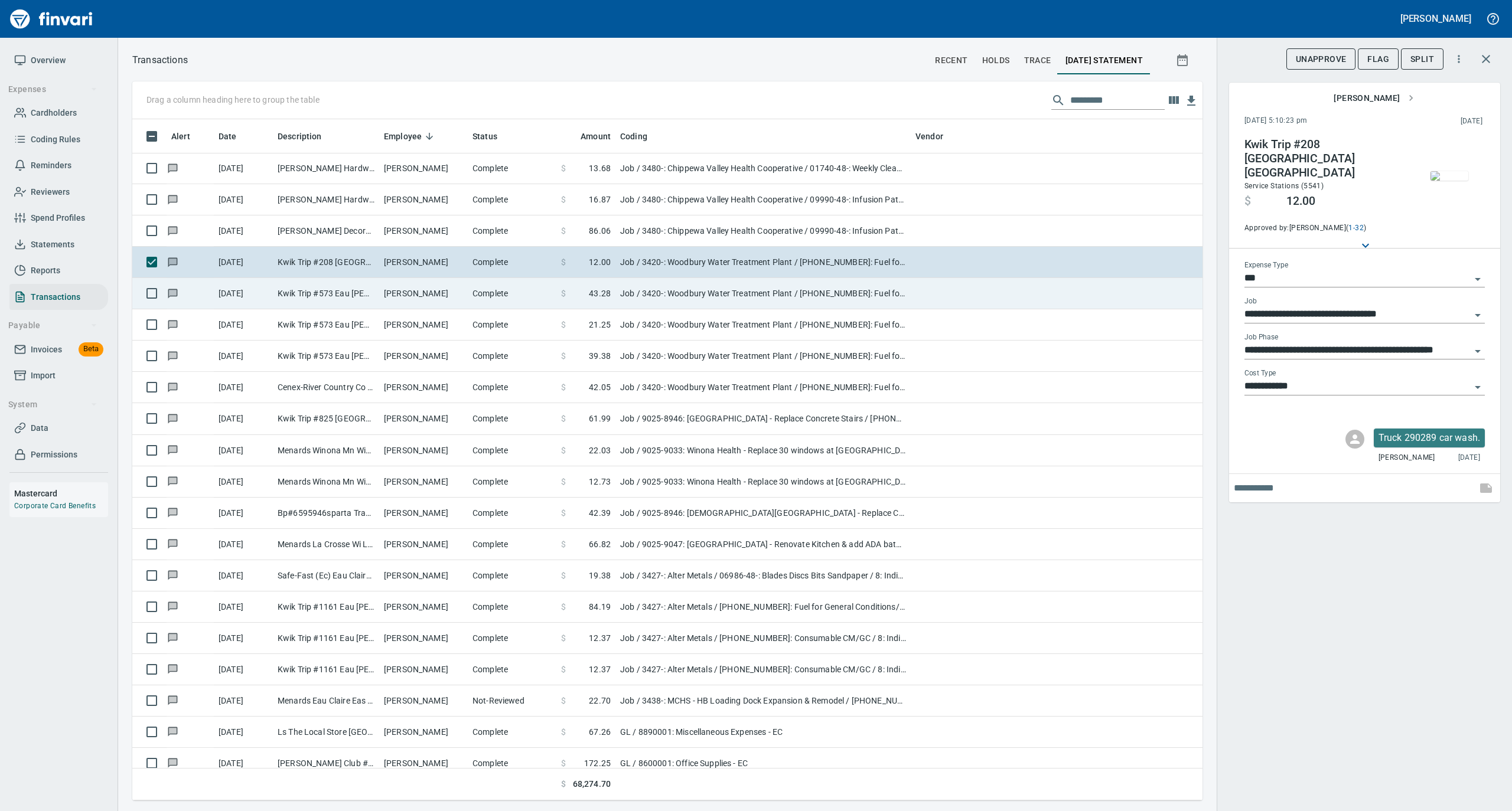
click at [482, 297] on td "Complete" at bounding box center [512, 293] width 88 height 32
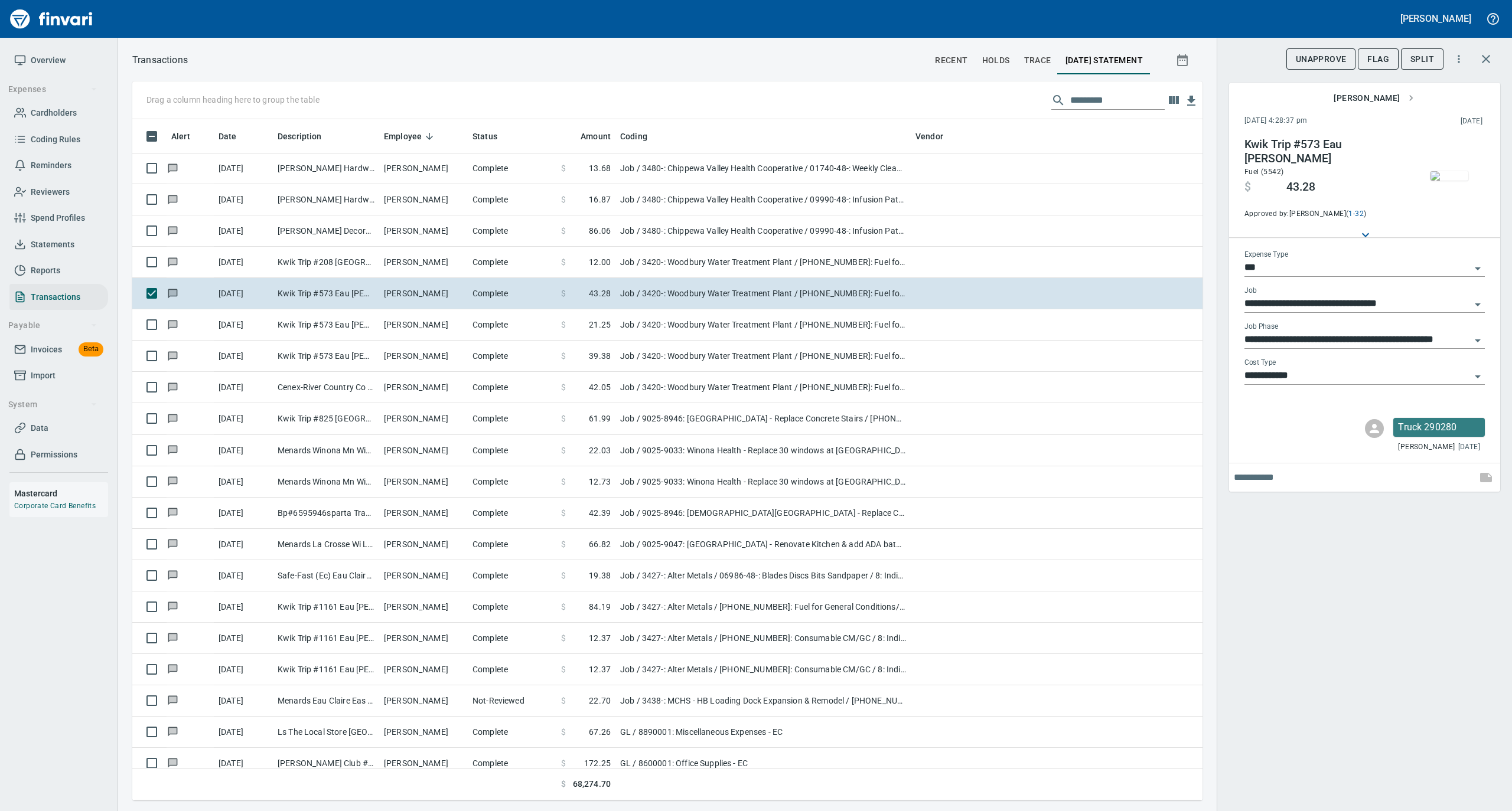
click at [1441, 175] on img "button" at bounding box center [1449, 176] width 37 height 10
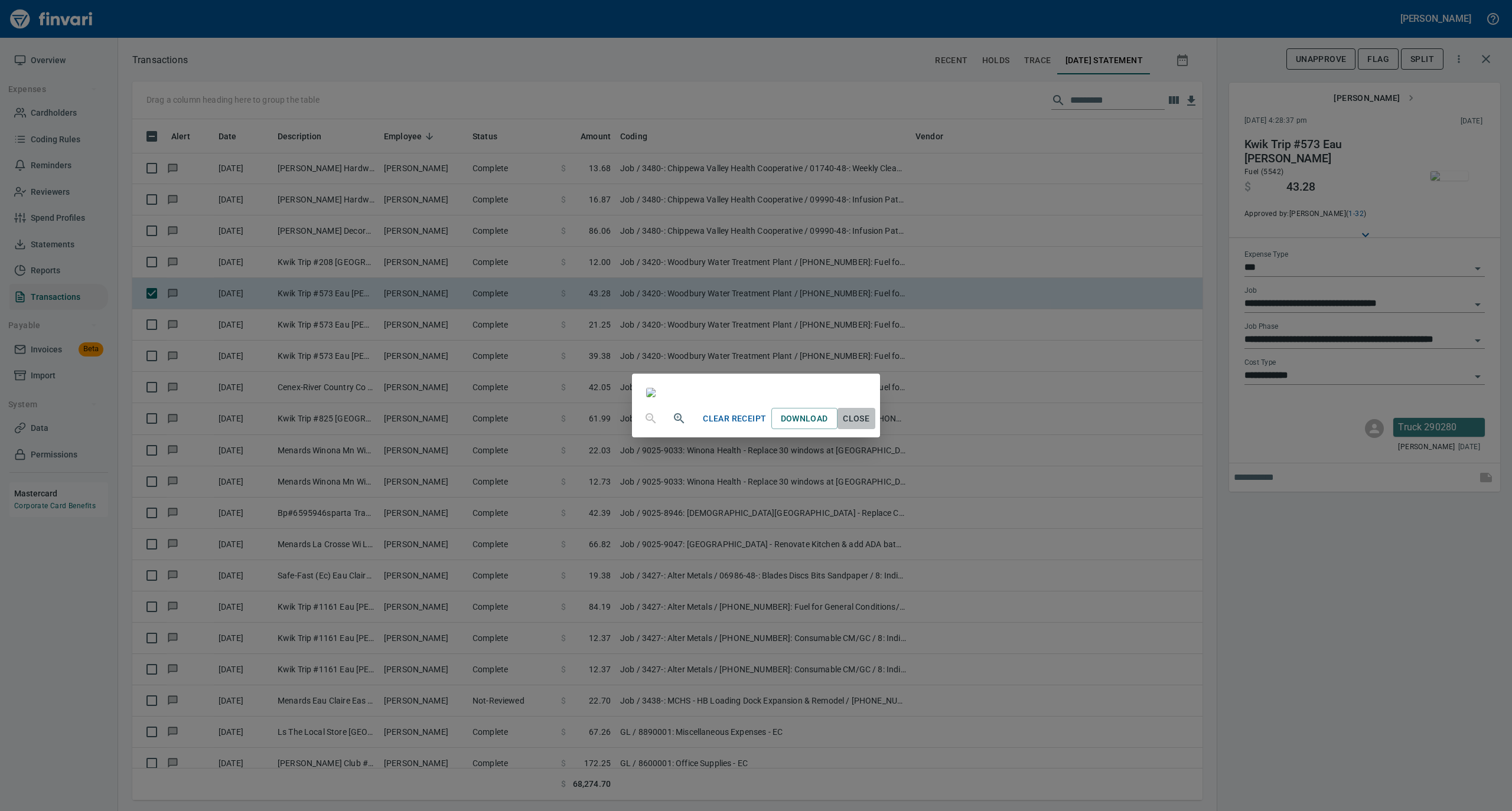
click at [871, 427] on span "Close" at bounding box center [856, 418] width 29 height 14
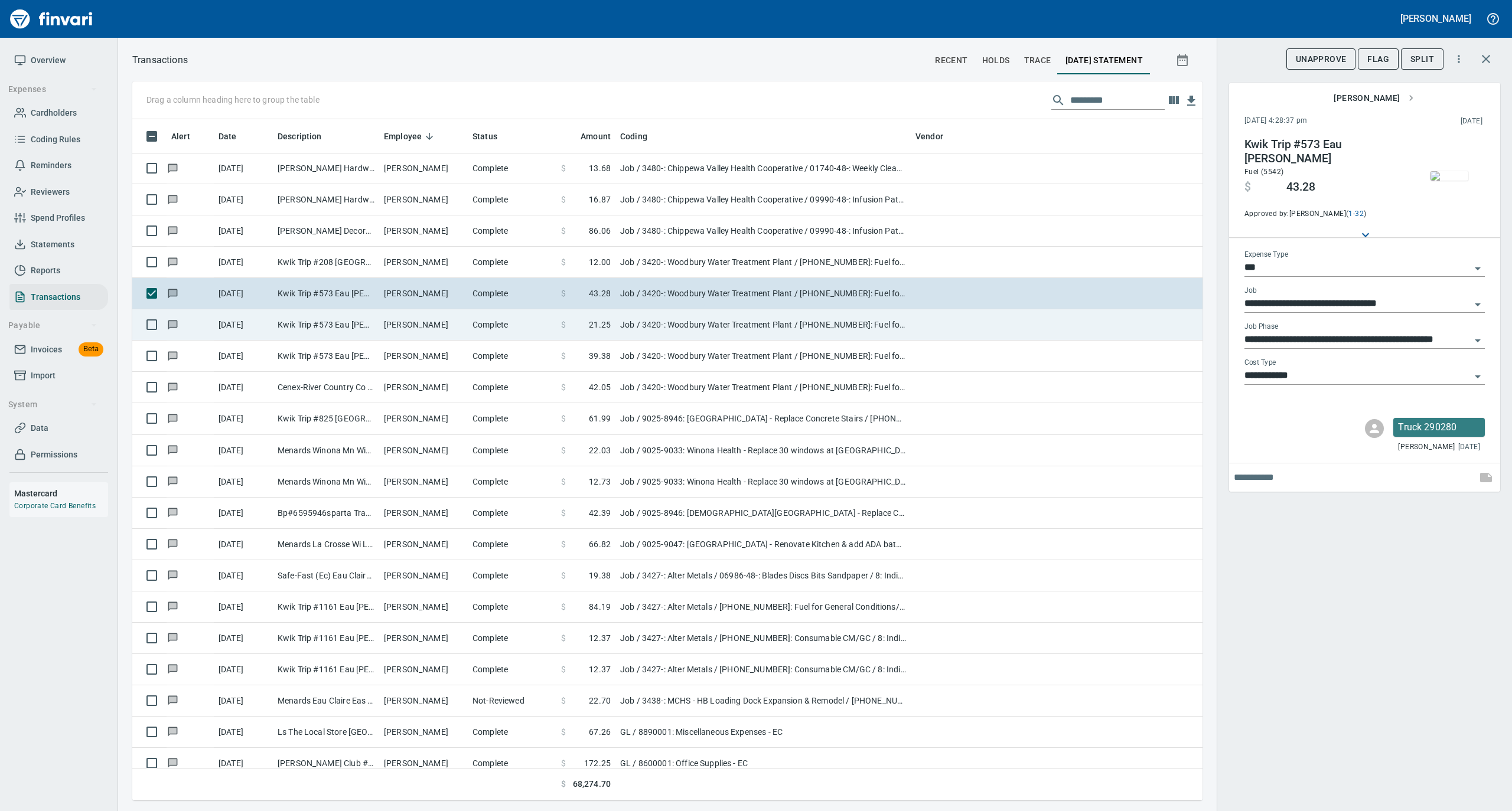
click at [450, 330] on td "Tim Pogodzinski" at bounding box center [423, 325] width 88 height 32
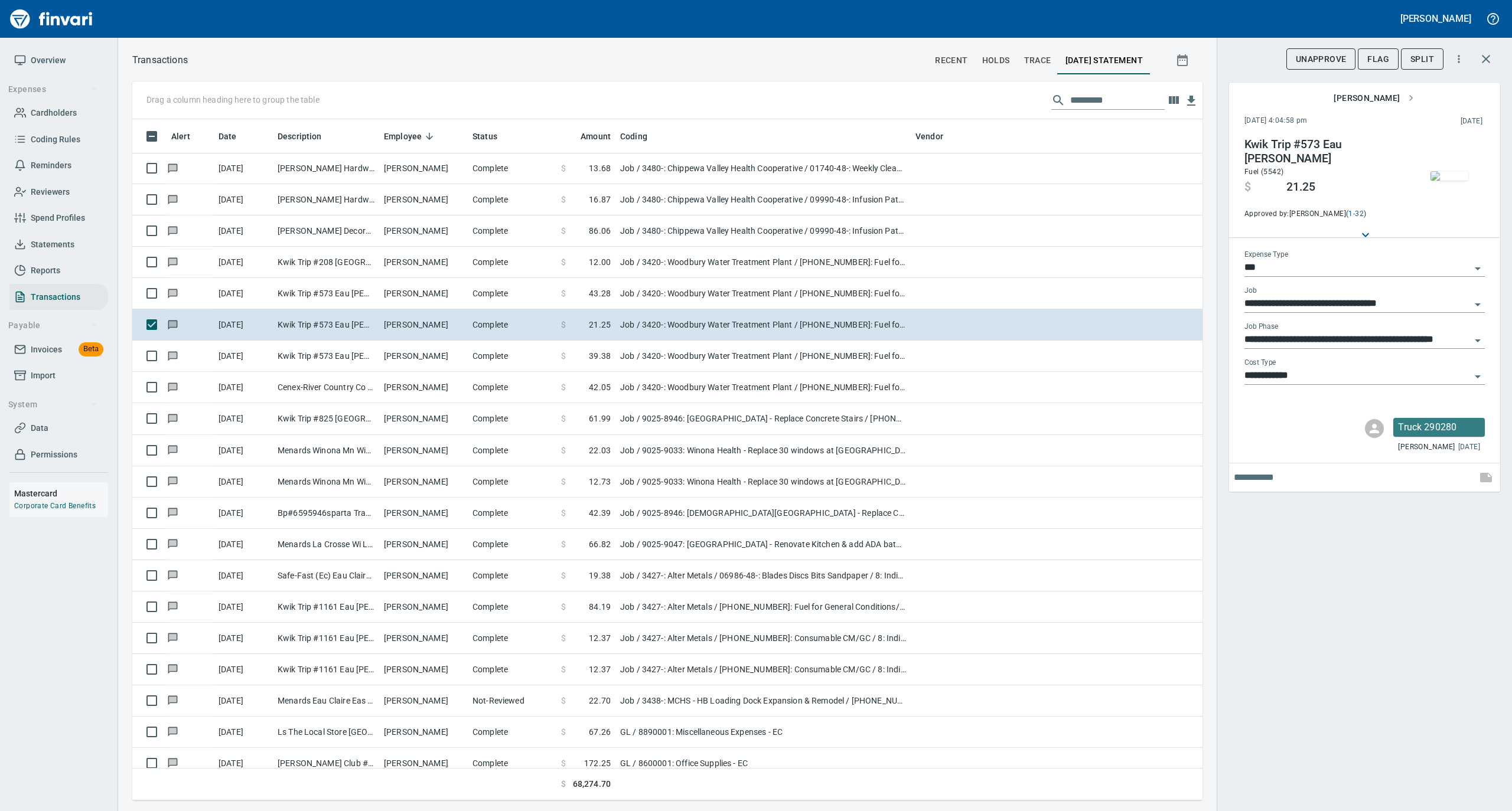
click at [1456, 177] on img "button" at bounding box center [1449, 176] width 37 height 10
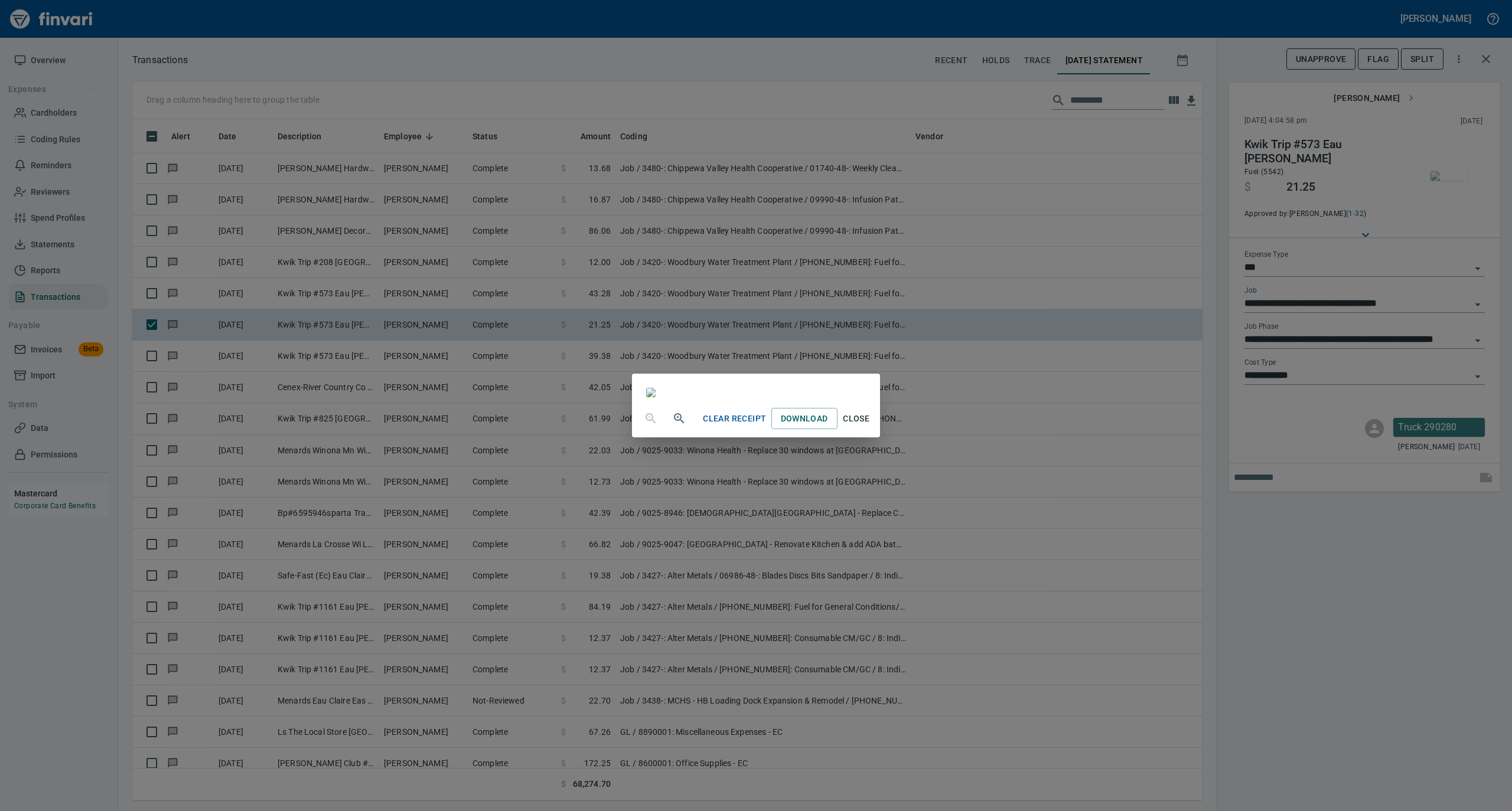
click at [871, 427] on span "Close" at bounding box center [856, 418] width 29 height 14
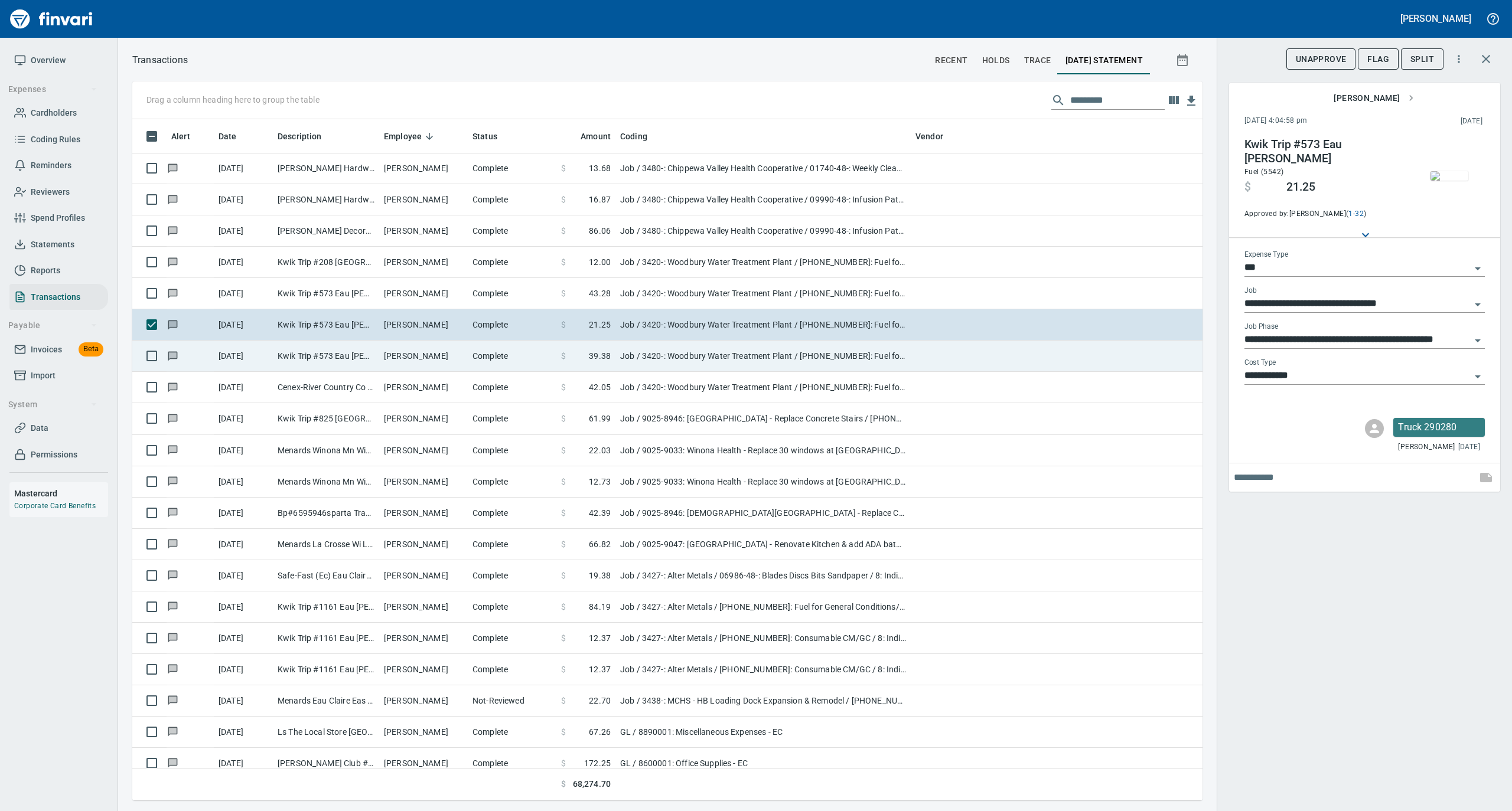
click at [411, 358] on td "Tim Pogodzinski" at bounding box center [423, 356] width 88 height 32
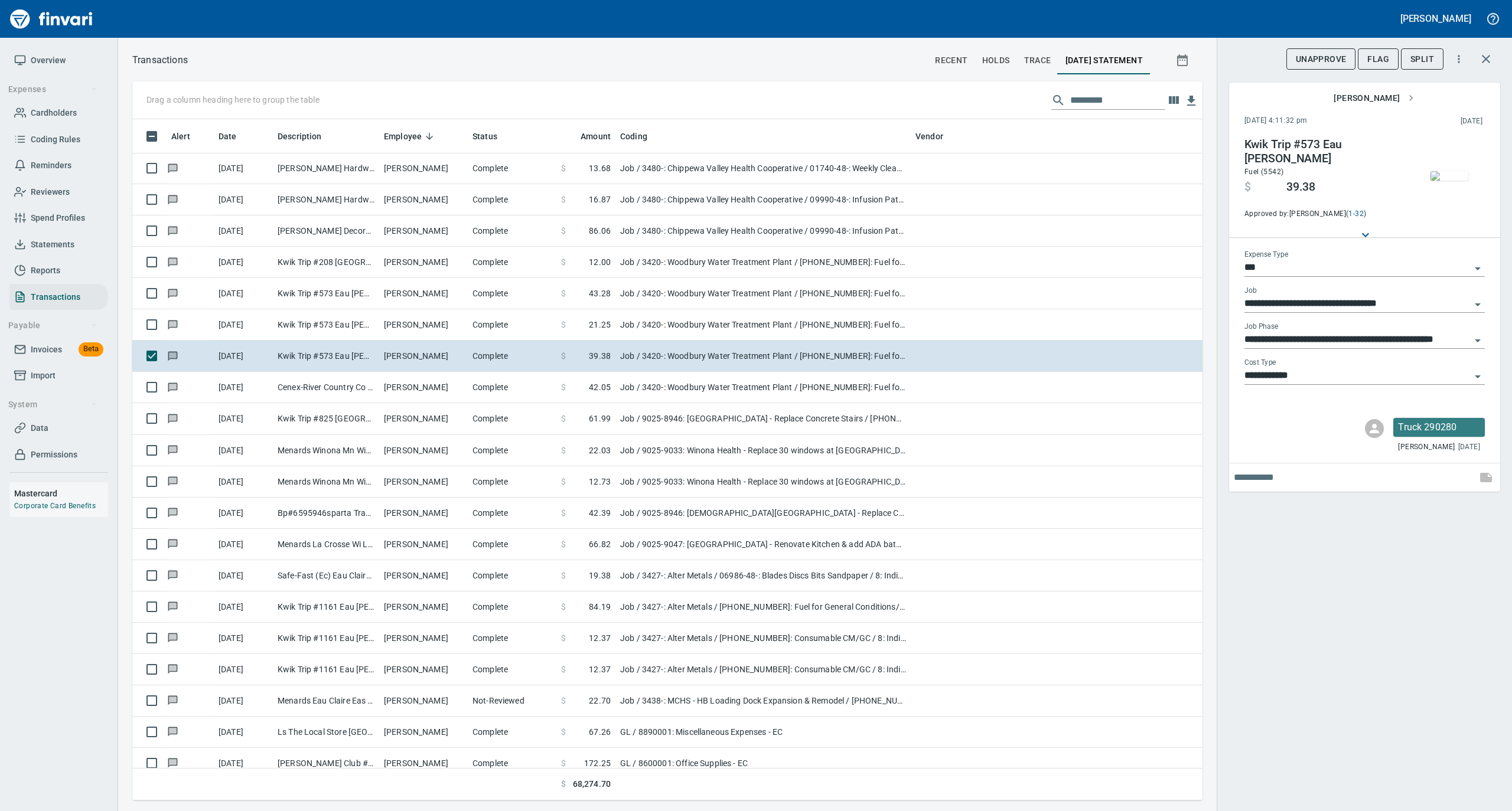
click at [1455, 172] on img "button" at bounding box center [1449, 176] width 37 height 10
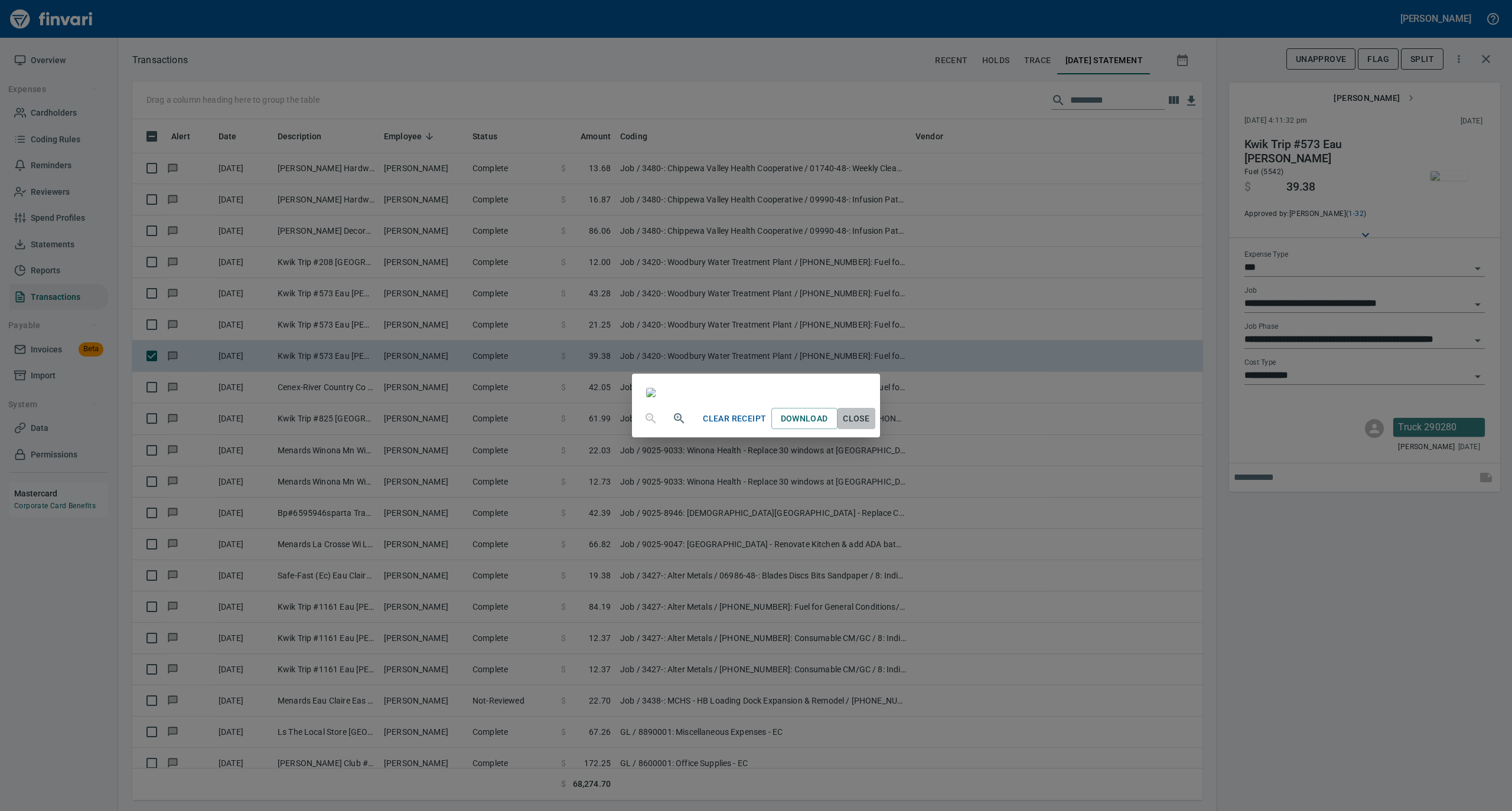
click at [871, 427] on span "Close" at bounding box center [856, 418] width 29 height 14
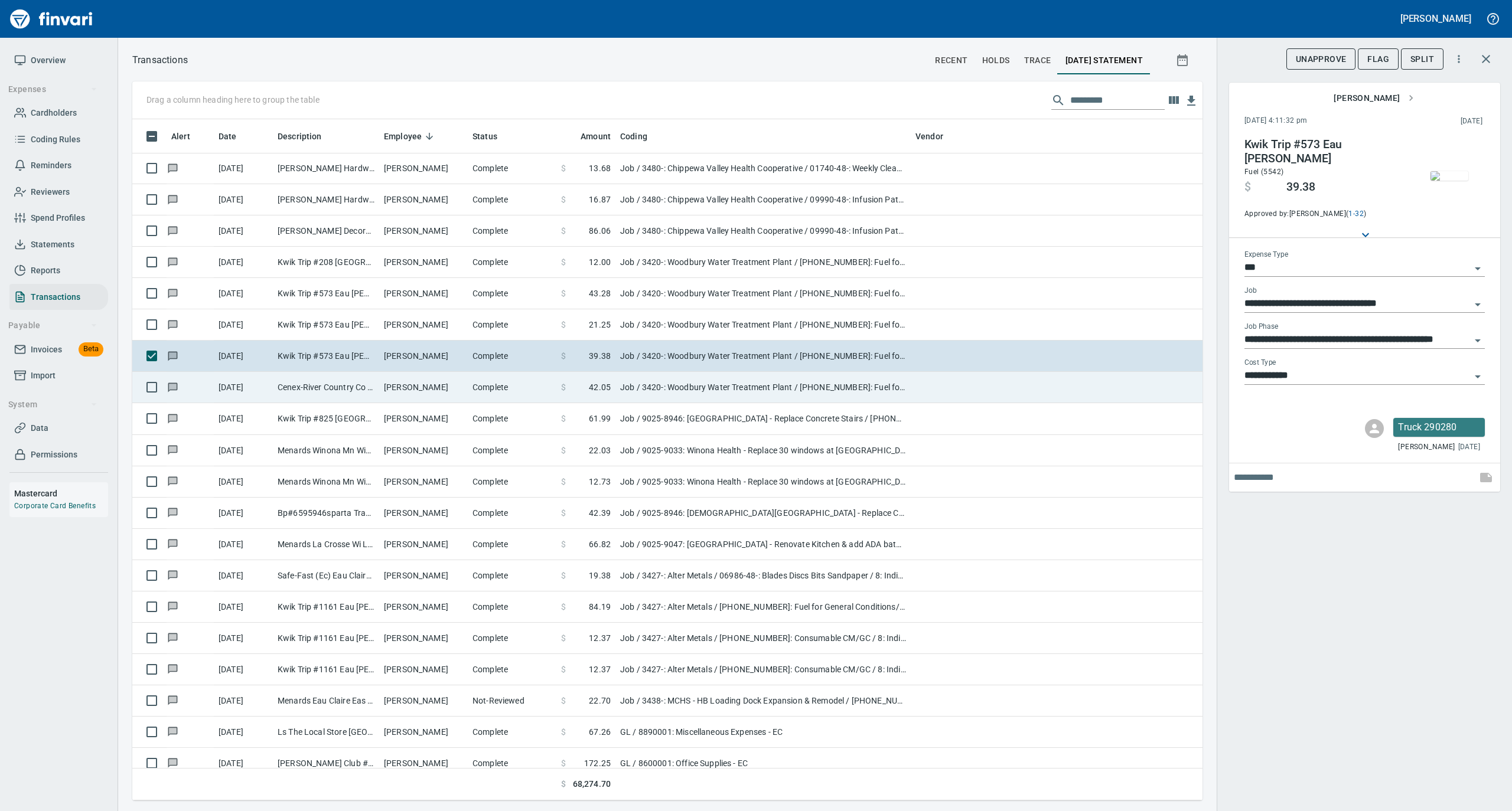
click at [435, 395] on td "Tim Pogodzinski" at bounding box center [423, 387] width 88 height 32
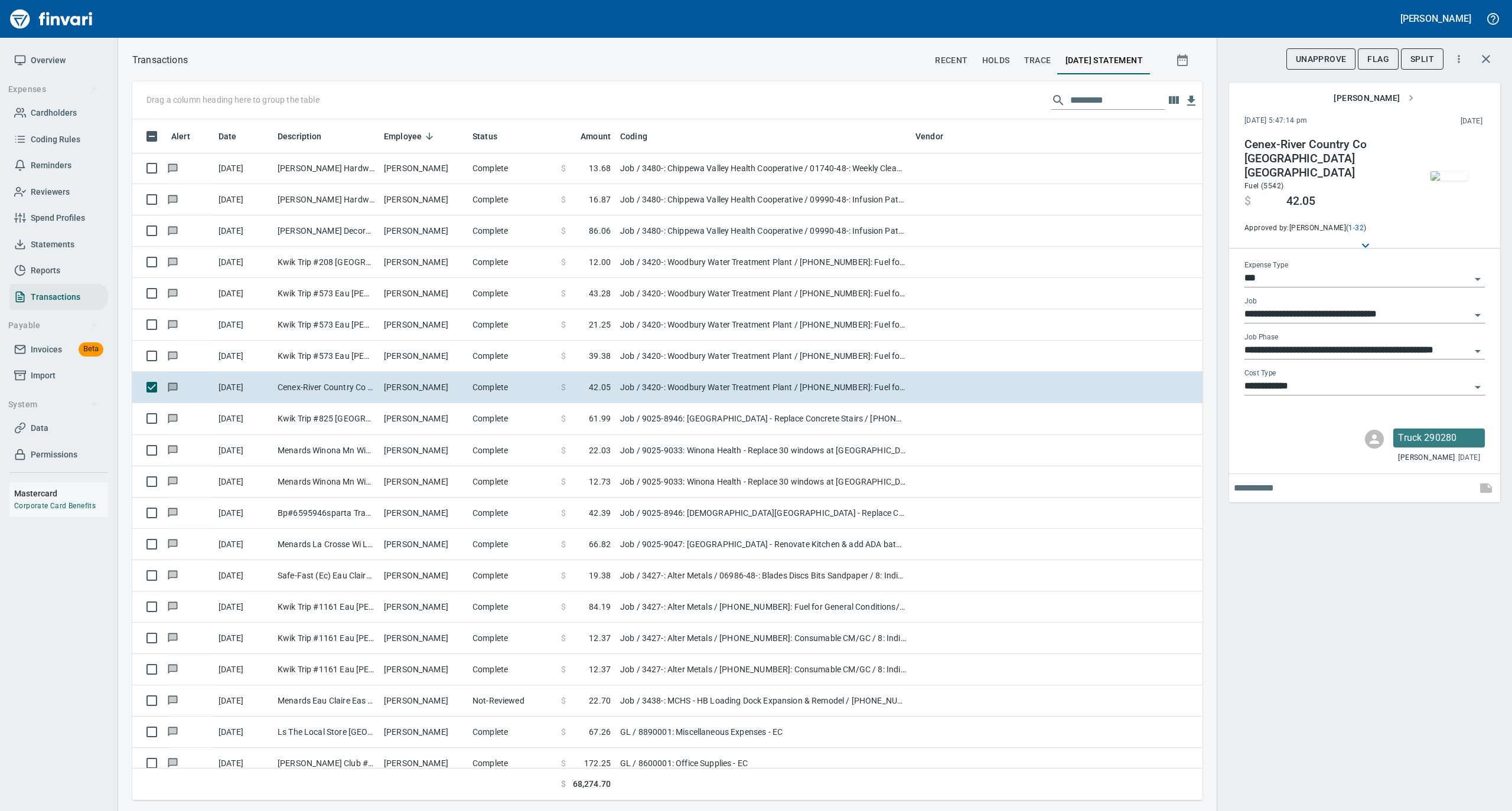
click at [1456, 172] on img "button" at bounding box center [1449, 176] width 37 height 10
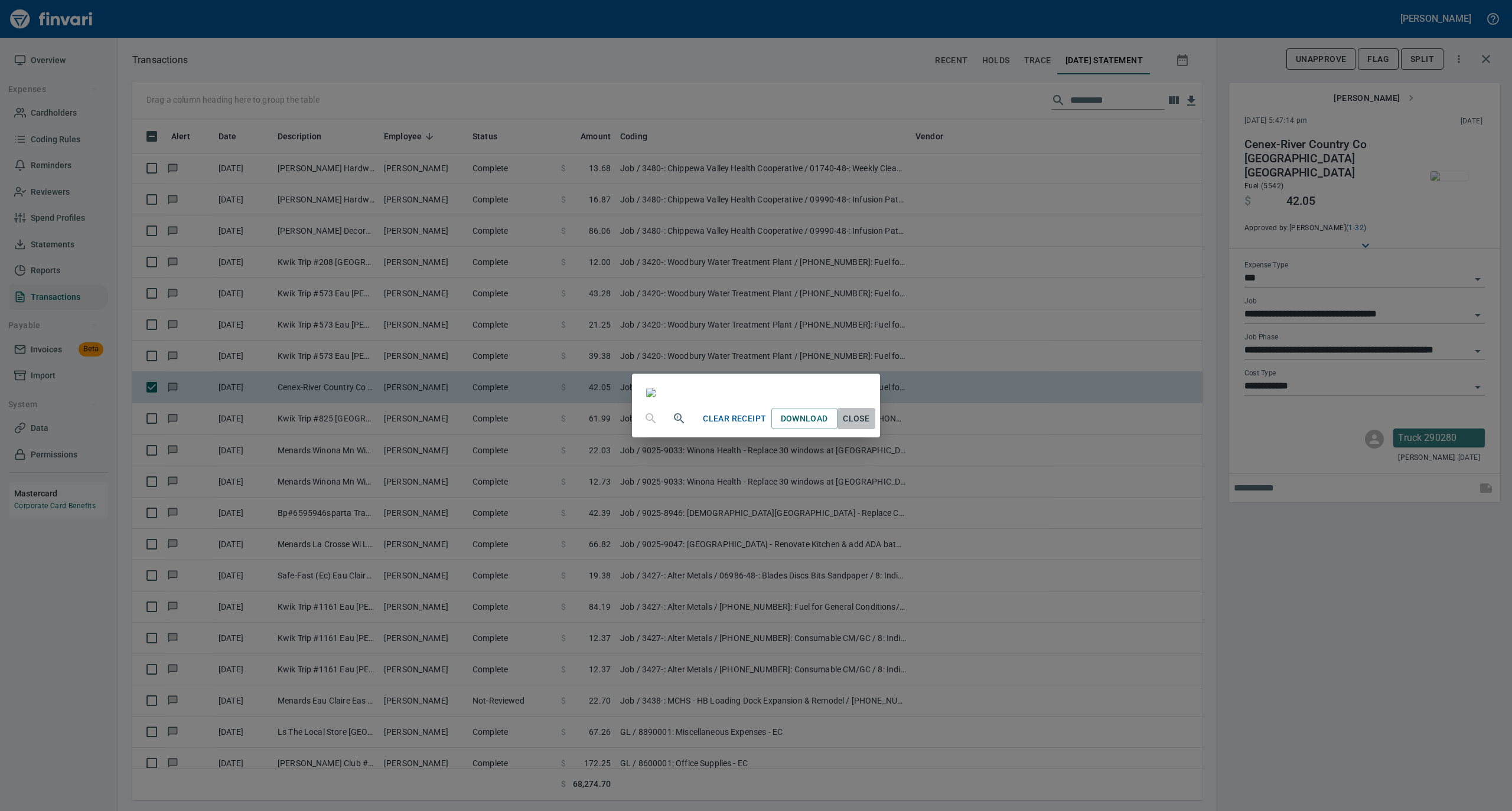
click at [871, 427] on span "Close" at bounding box center [856, 418] width 29 height 14
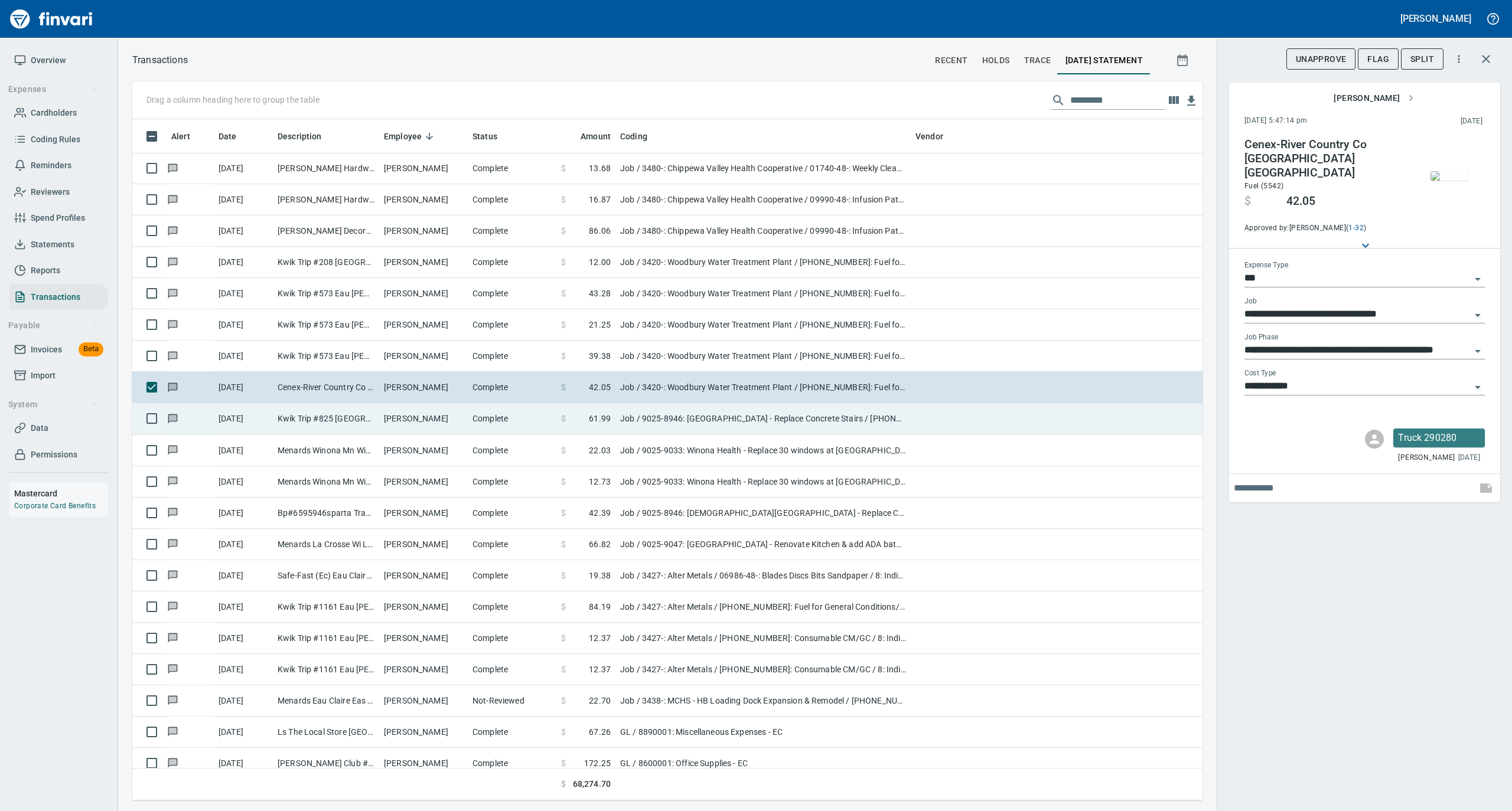
click at [501, 428] on td "Complete" at bounding box center [512, 419] width 88 height 32
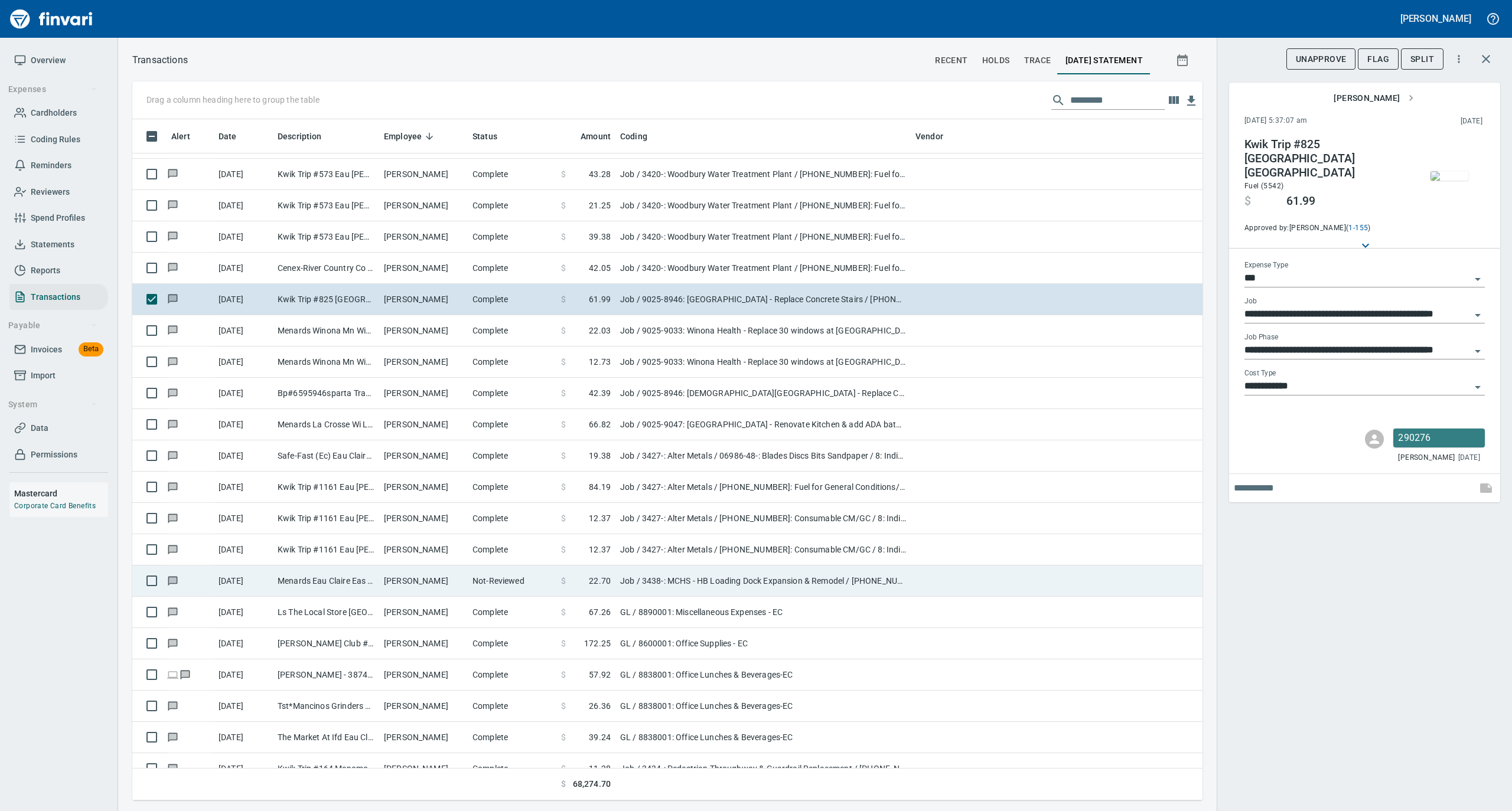
scroll to position [1889, 0]
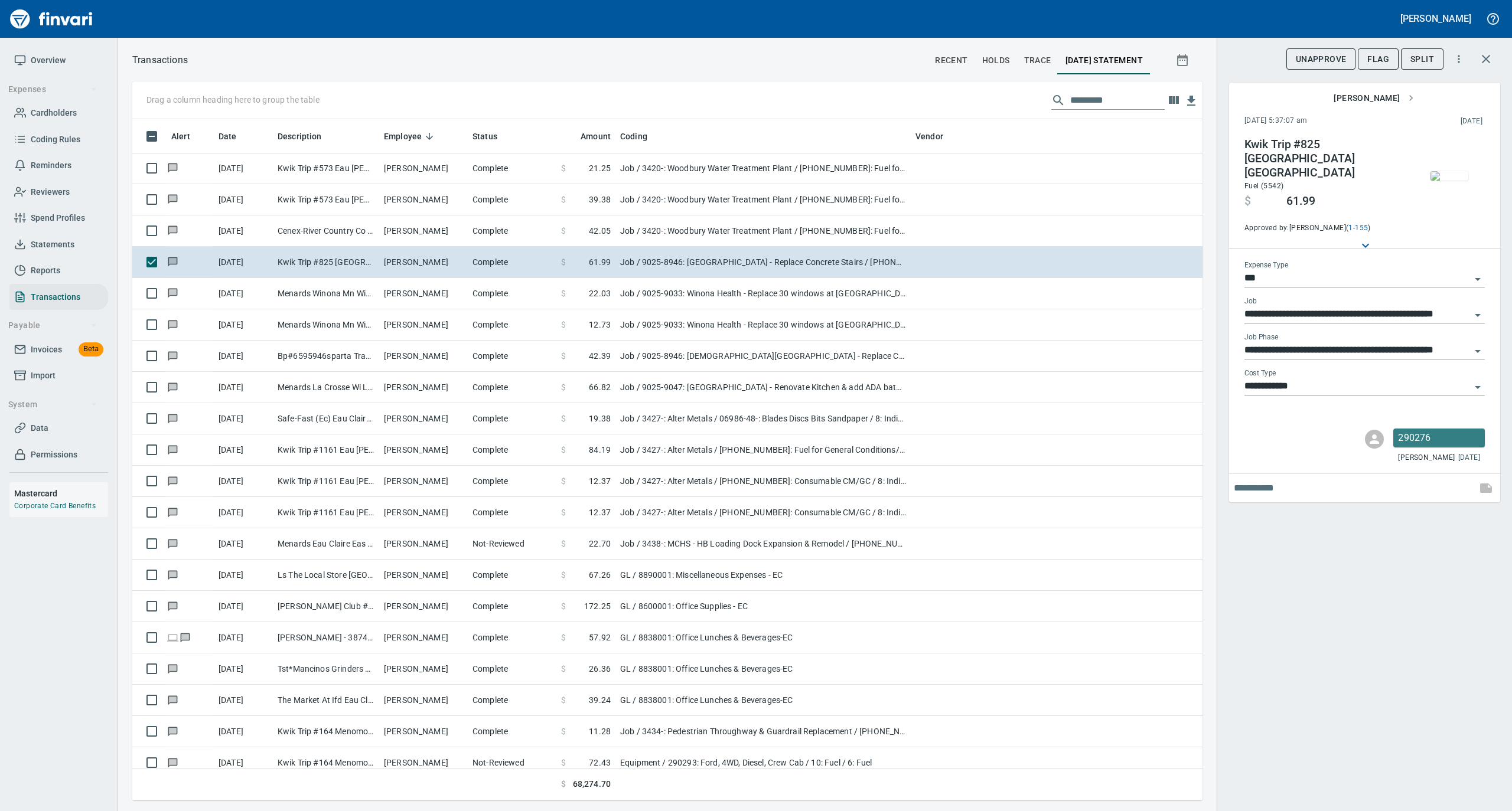
click at [1441, 180] on img "button" at bounding box center [1449, 176] width 37 height 10
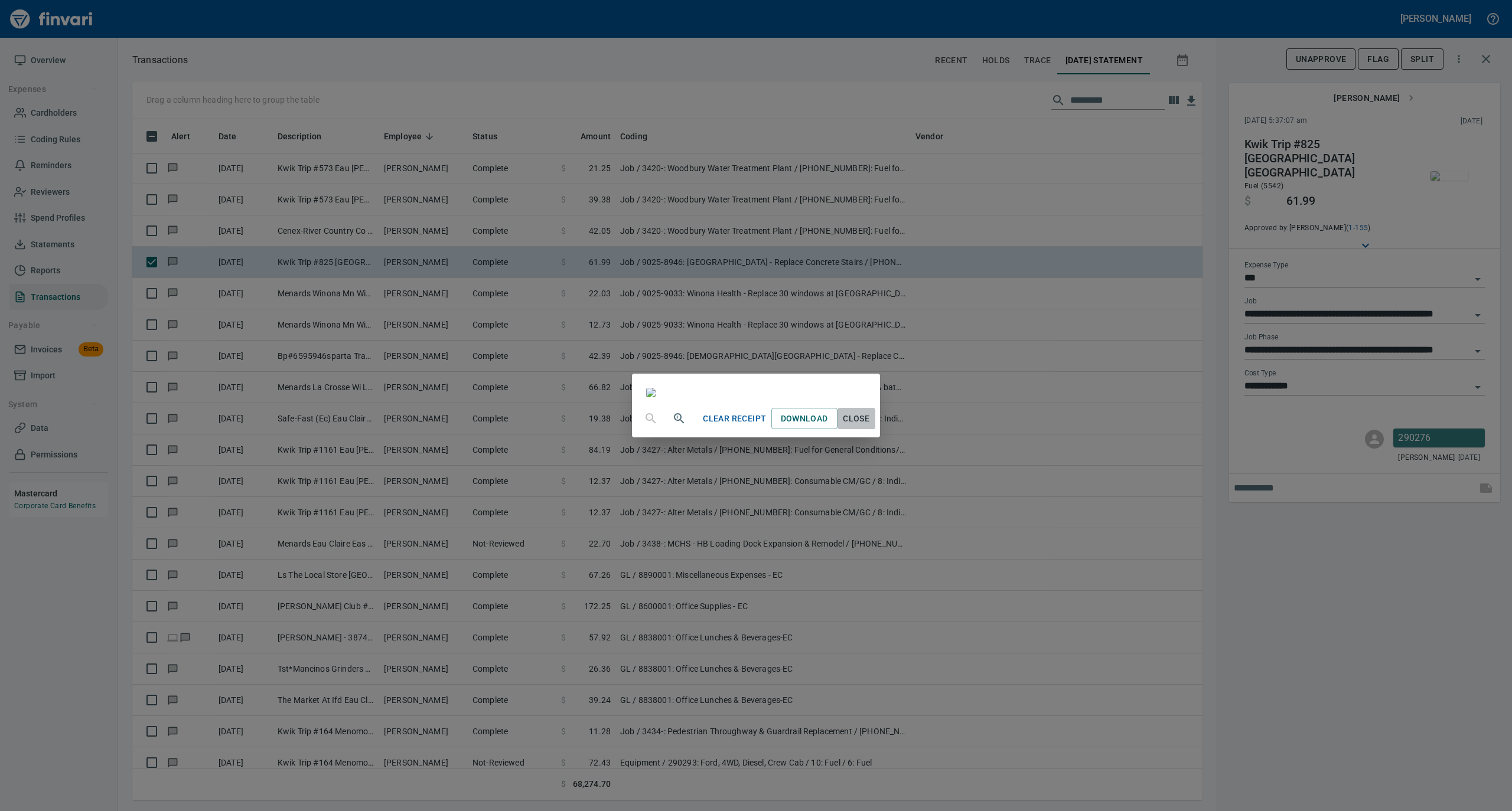
click at [871, 427] on span "Close" at bounding box center [856, 418] width 29 height 14
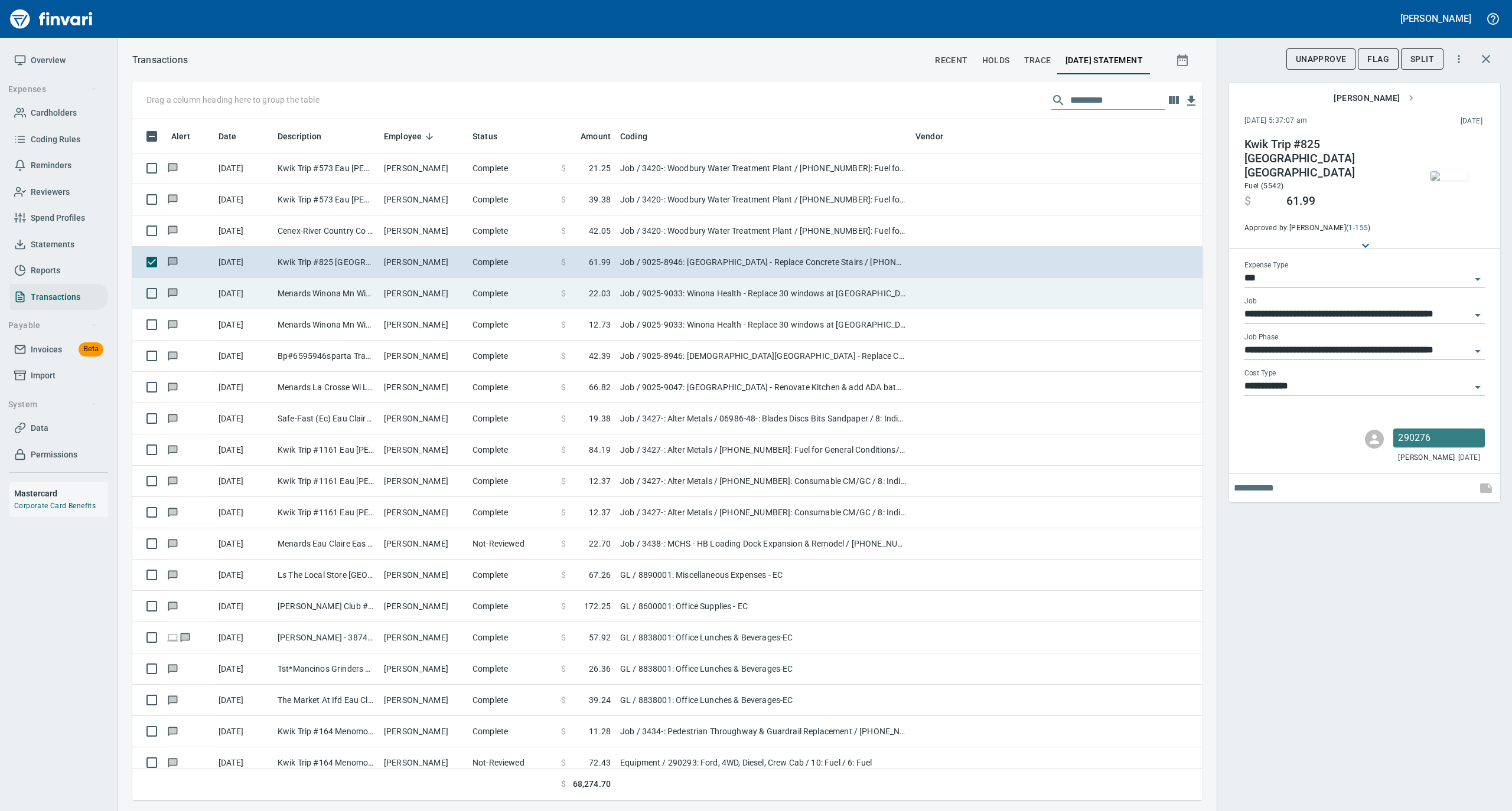
click at [426, 298] on td "Thomas Dolan" at bounding box center [423, 293] width 88 height 32
type input "**********"
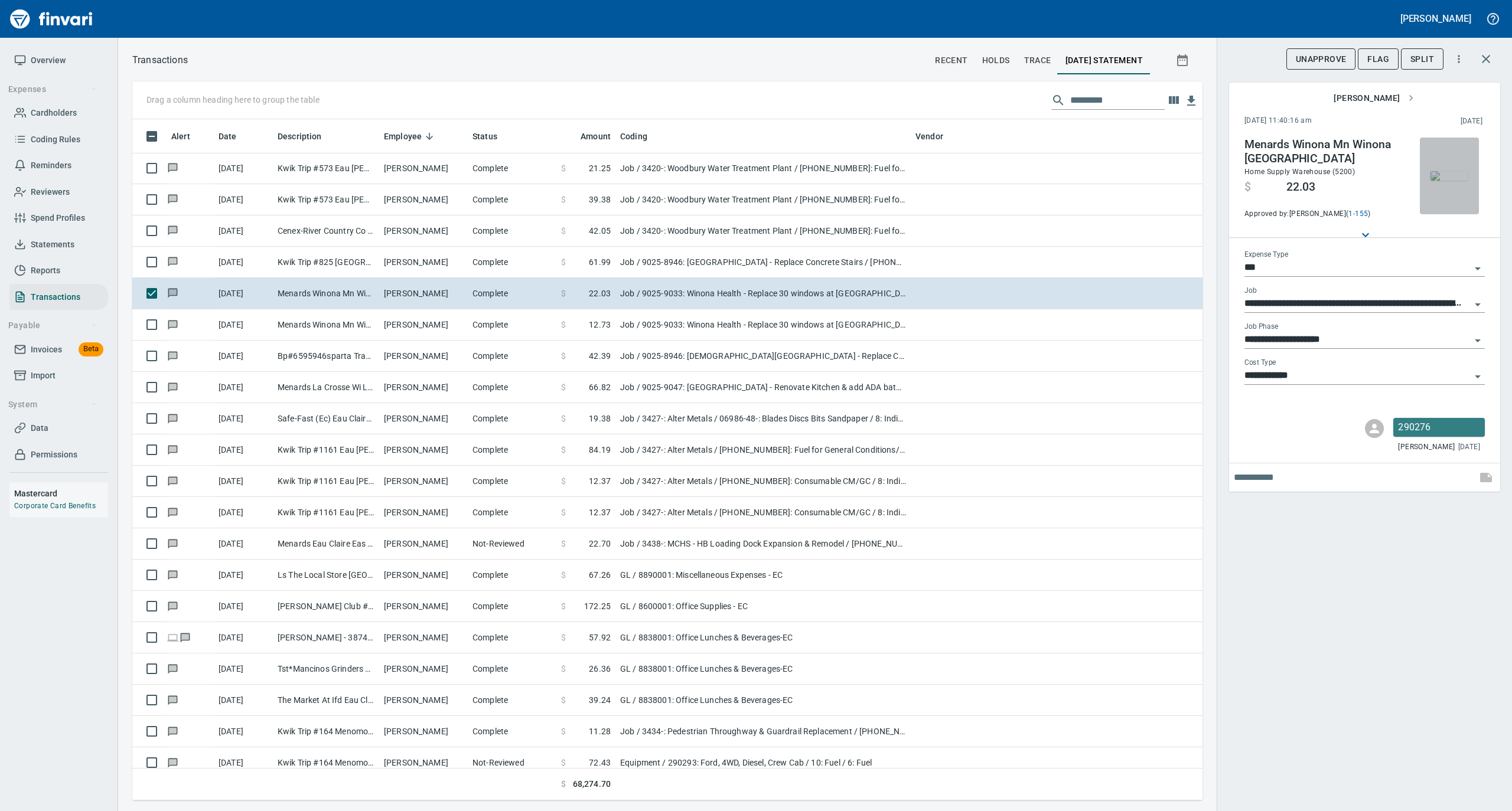
click at [1457, 174] on img "button" at bounding box center [1449, 176] width 37 height 10
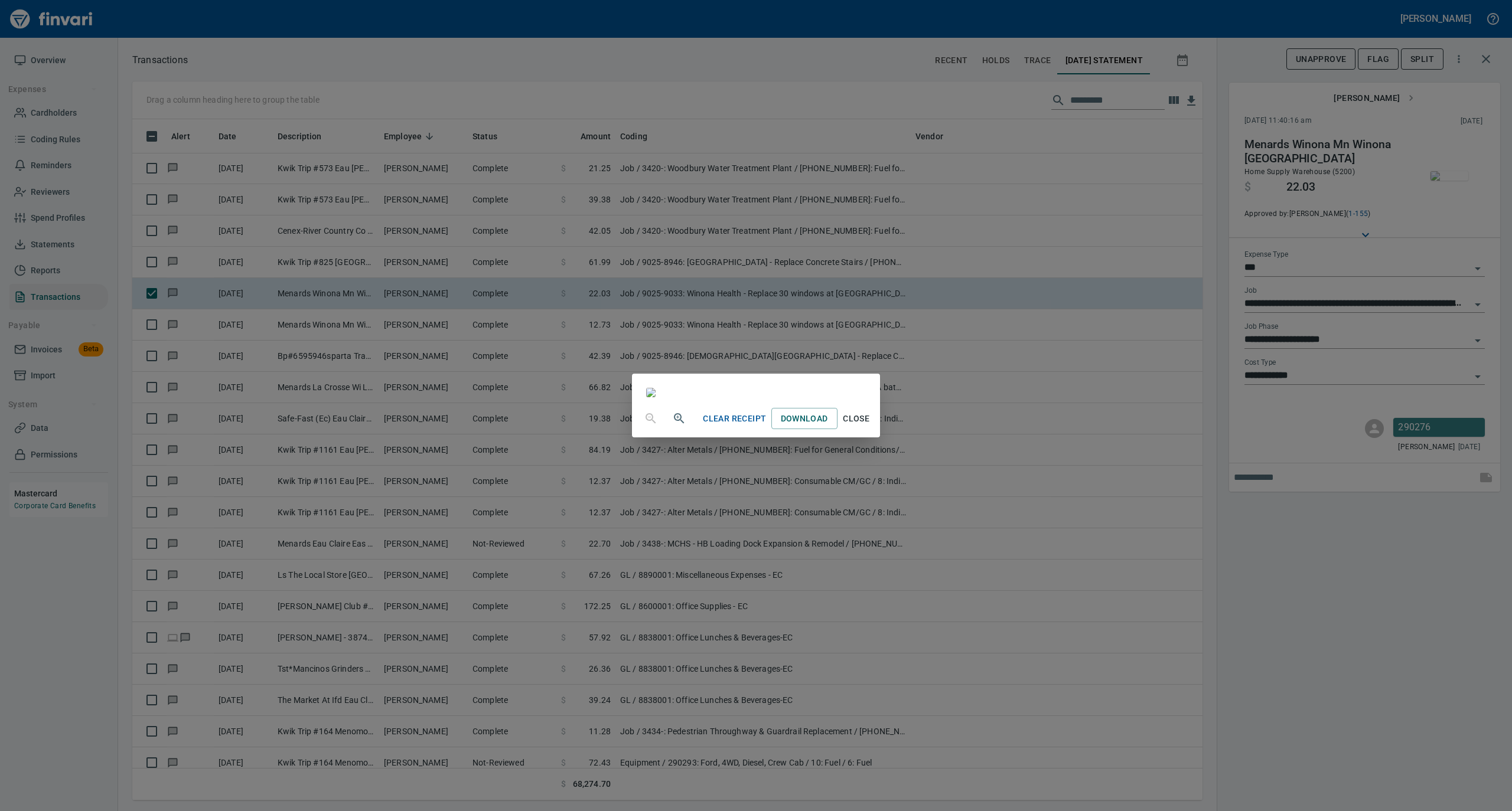
click at [871, 427] on span "Close" at bounding box center [856, 418] width 29 height 14
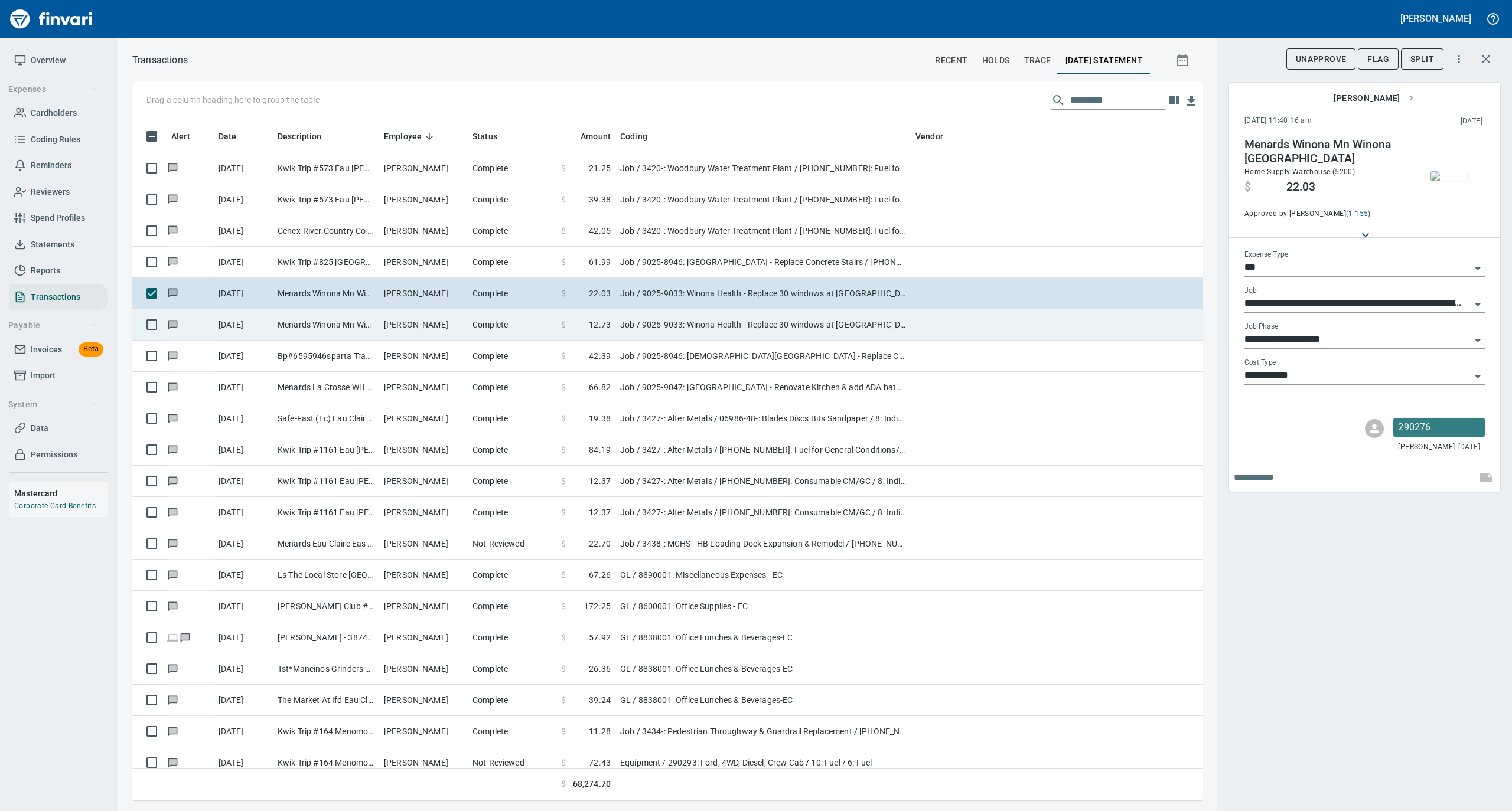
click at [362, 324] on td "Menards Winona Mn Winona MN" at bounding box center [326, 325] width 106 height 32
type input "**********"
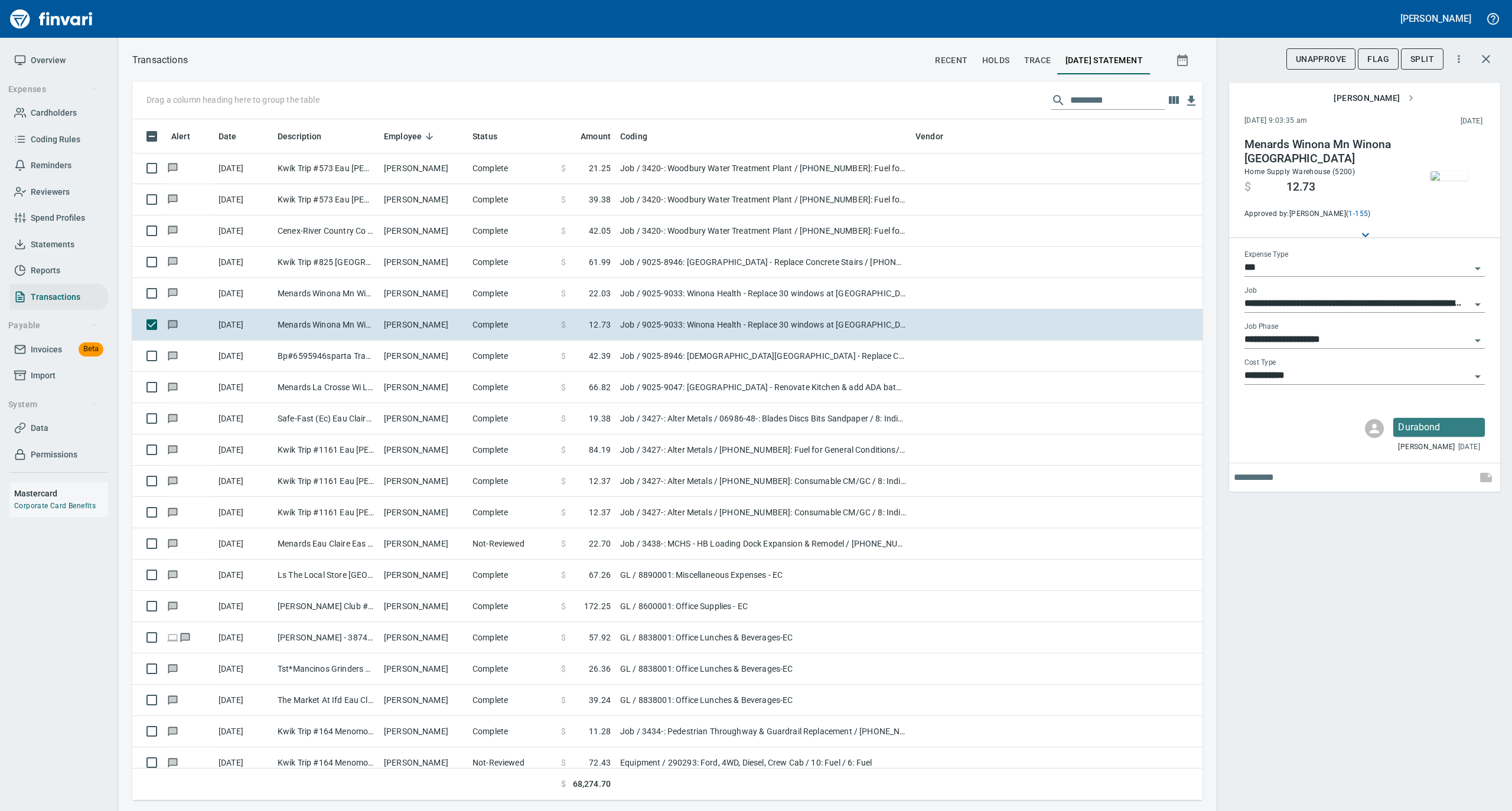
click at [1444, 176] on img "button" at bounding box center [1449, 176] width 37 height 10
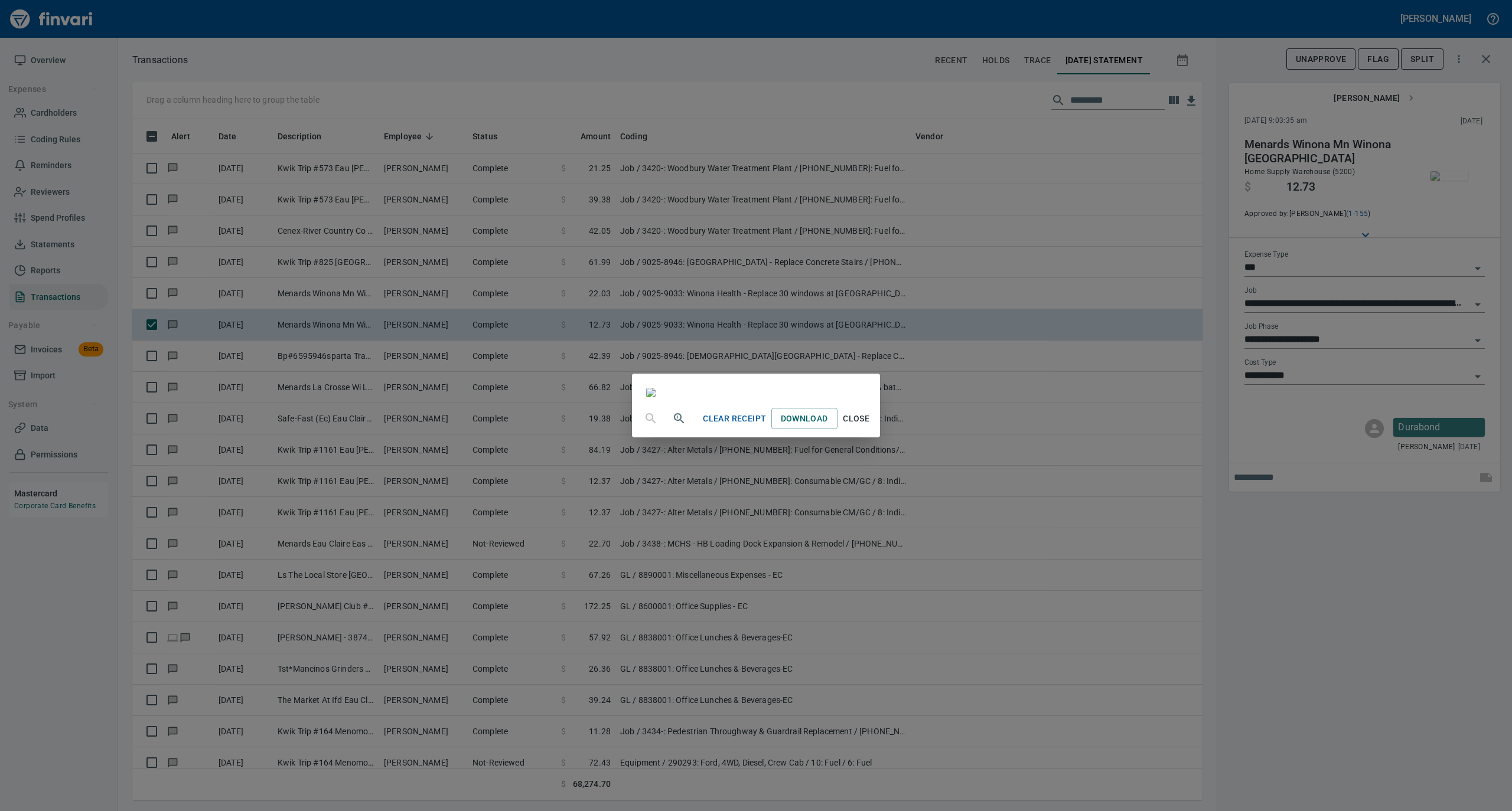
click at [871, 427] on span "Close" at bounding box center [856, 418] width 29 height 14
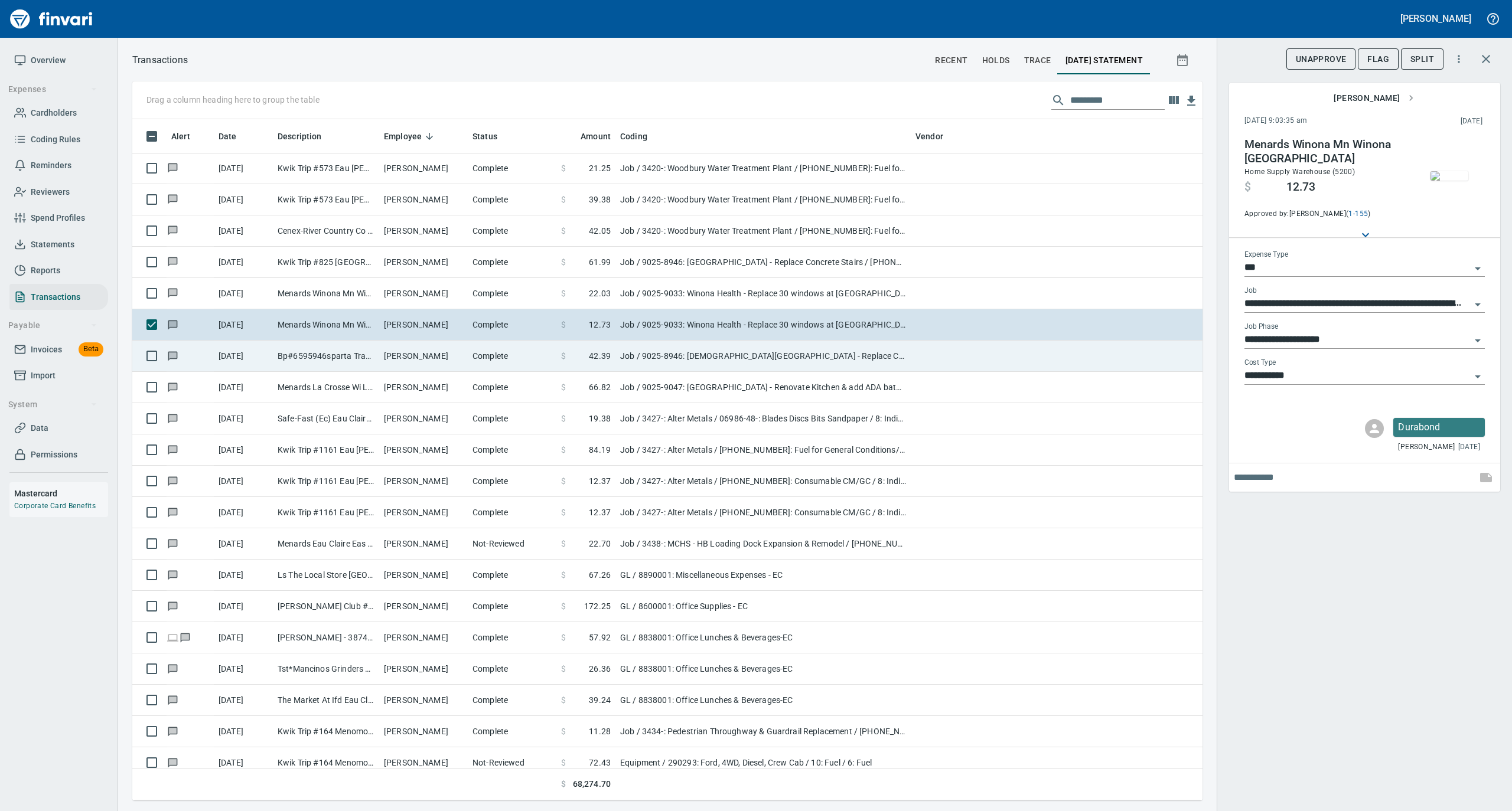
click at [284, 357] on td "Bp#6595946sparta Trave Sparta WI" at bounding box center [326, 356] width 106 height 32
type input "**********"
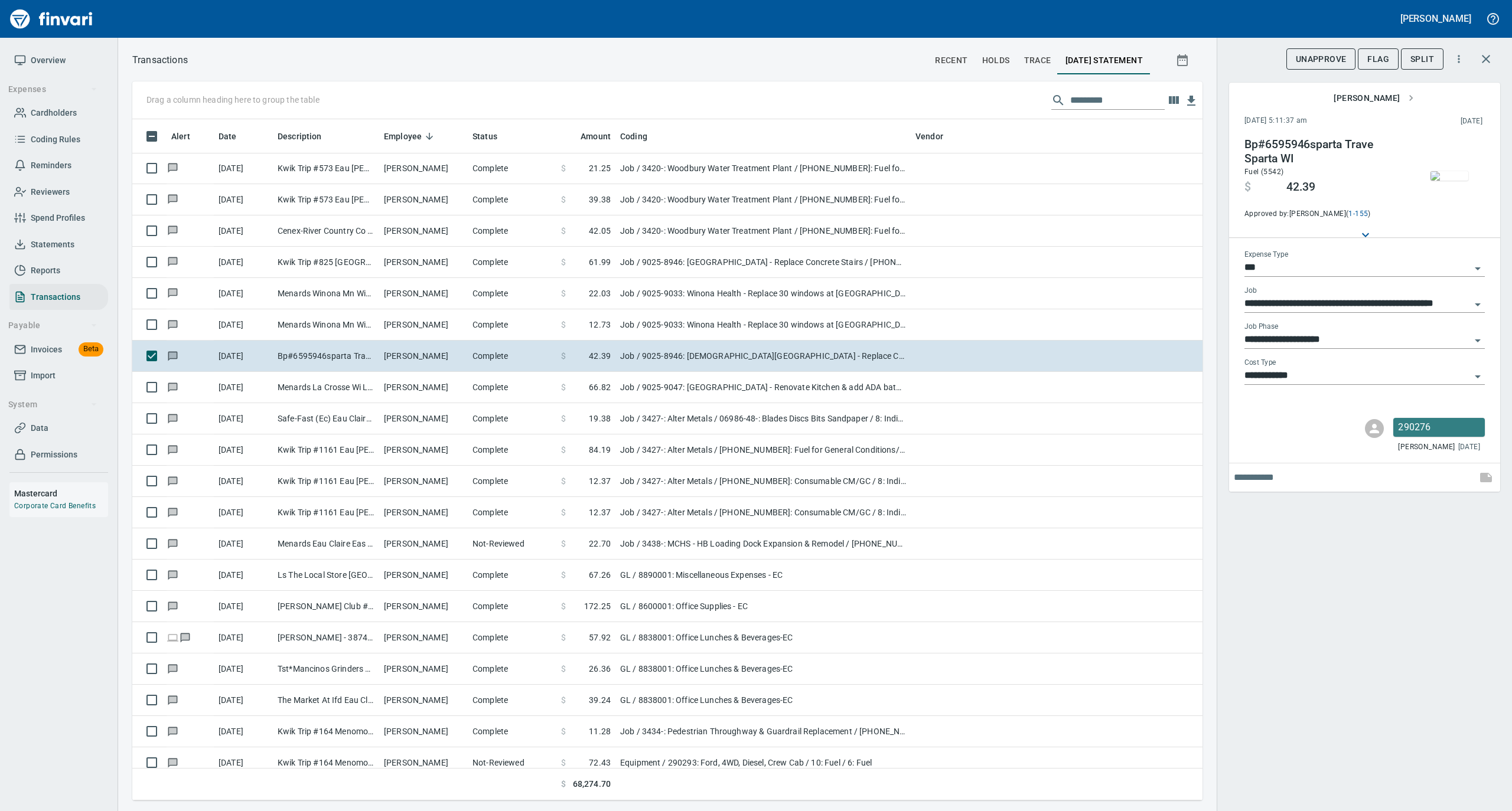
click at [1452, 180] on img "button" at bounding box center [1449, 176] width 37 height 10
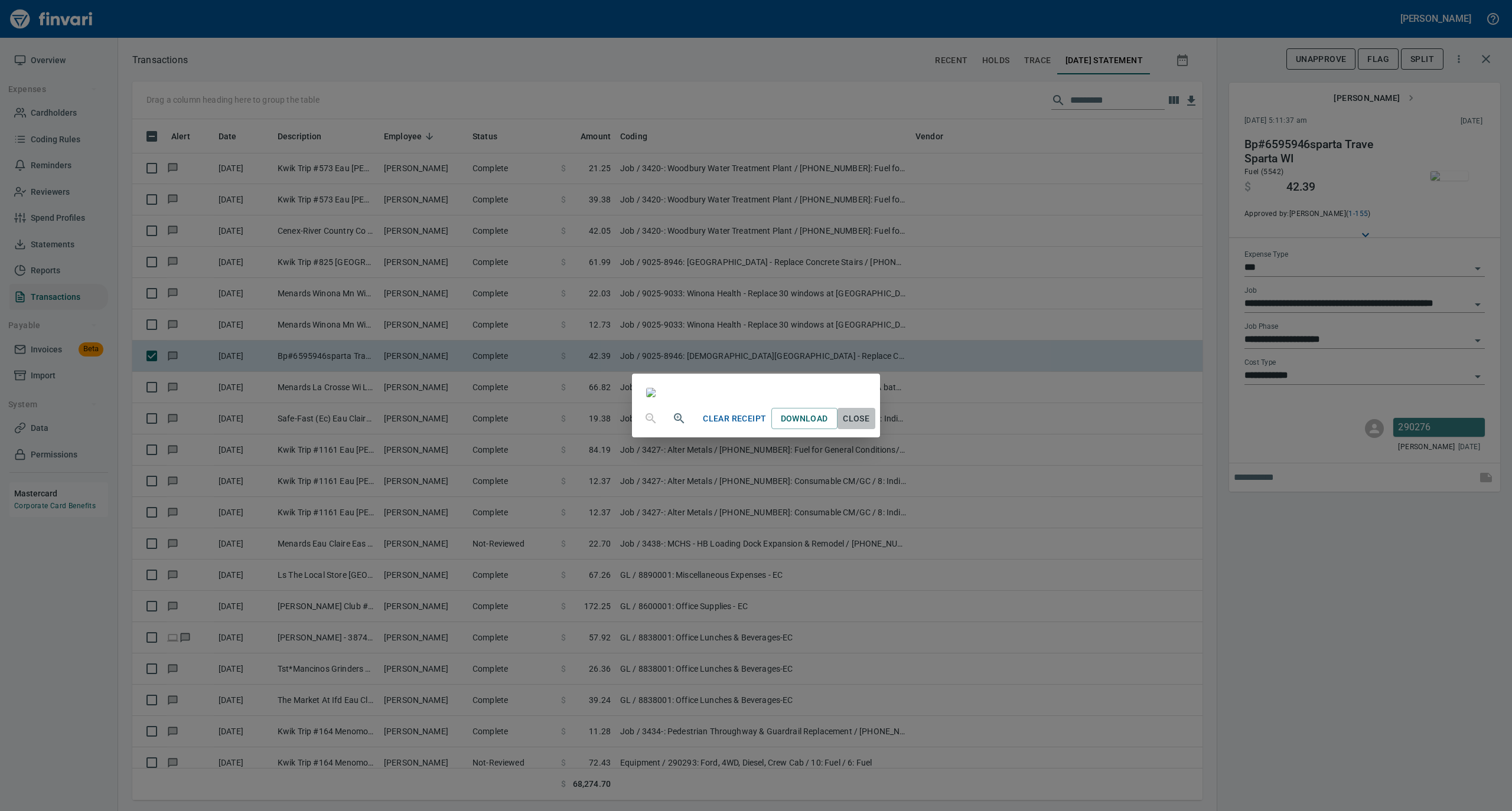
click at [871, 427] on span "Close" at bounding box center [856, 418] width 29 height 14
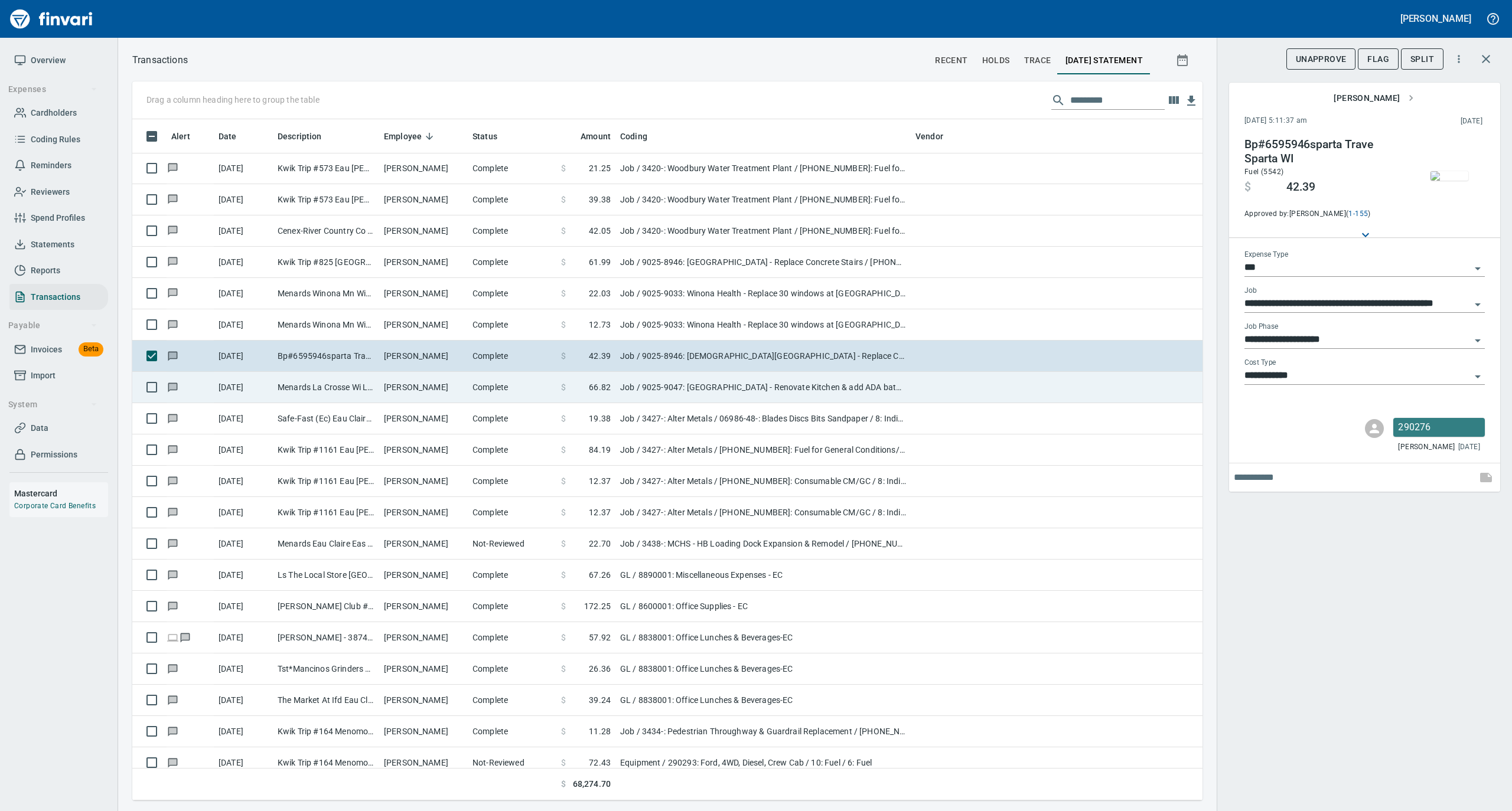
click at [523, 389] on td "Complete" at bounding box center [512, 387] width 88 height 32
type input "**********"
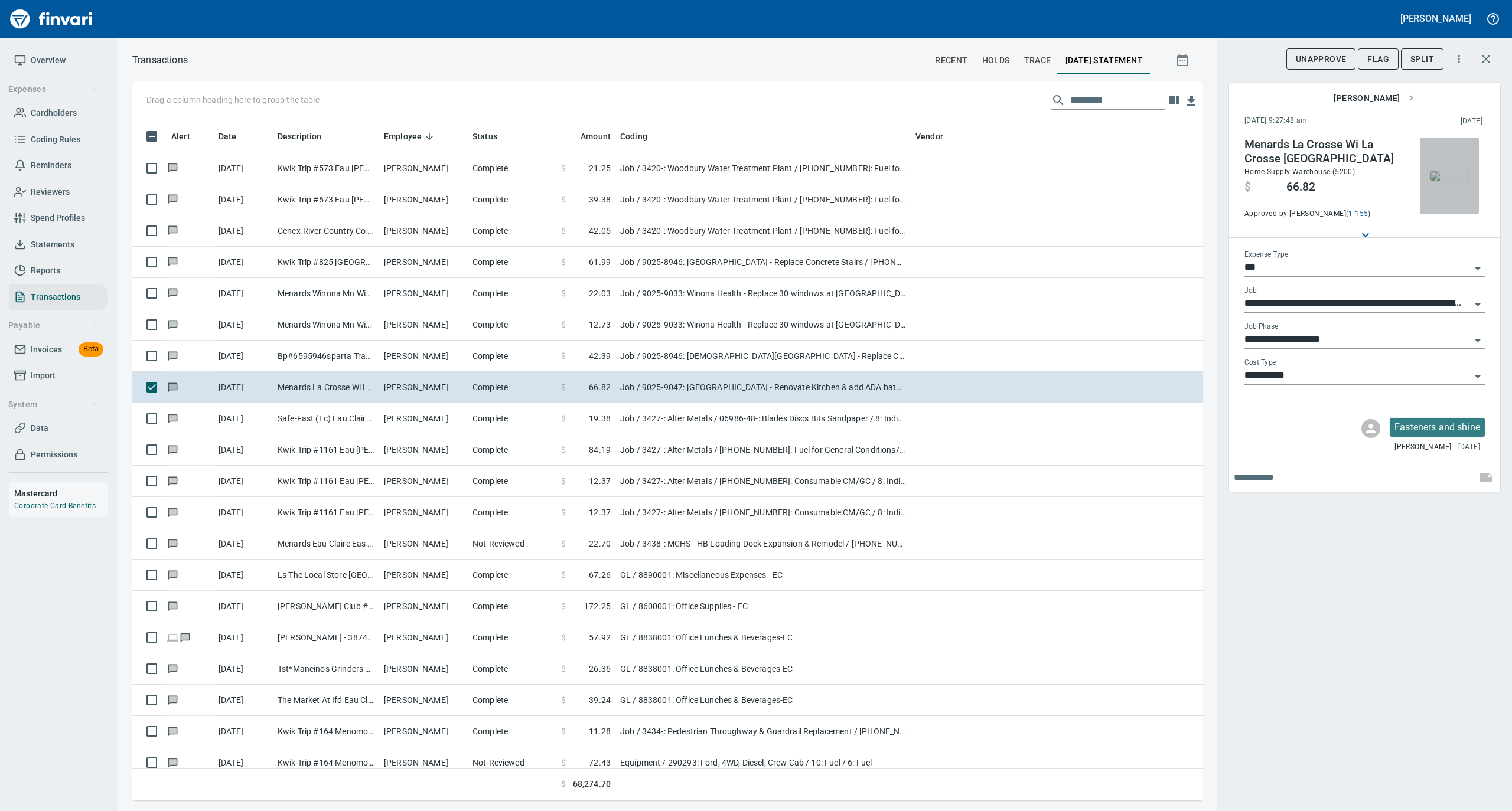
click at [1440, 180] on img "button" at bounding box center [1449, 176] width 37 height 10
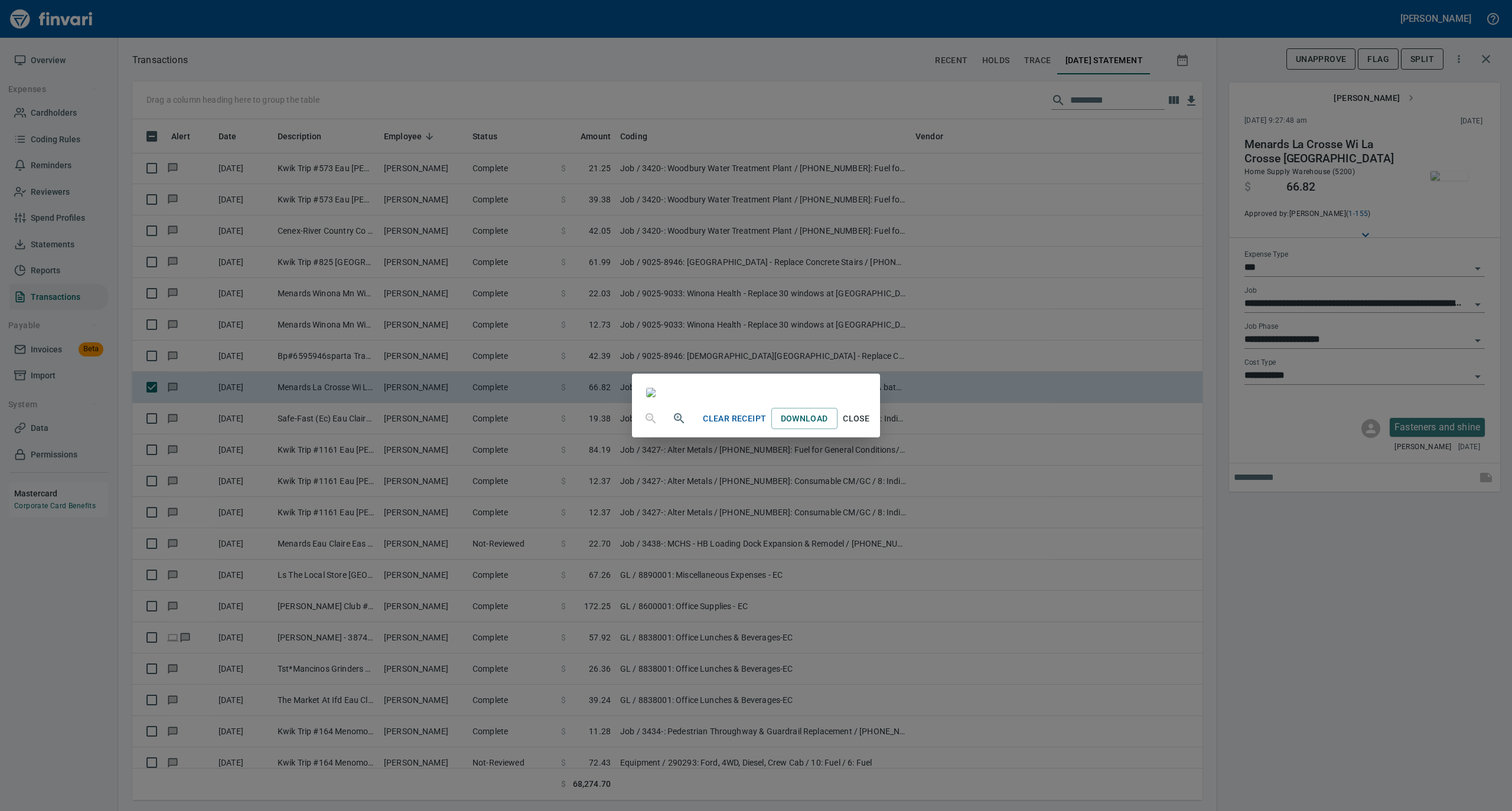
click at [871, 427] on span "Close" at bounding box center [856, 418] width 29 height 14
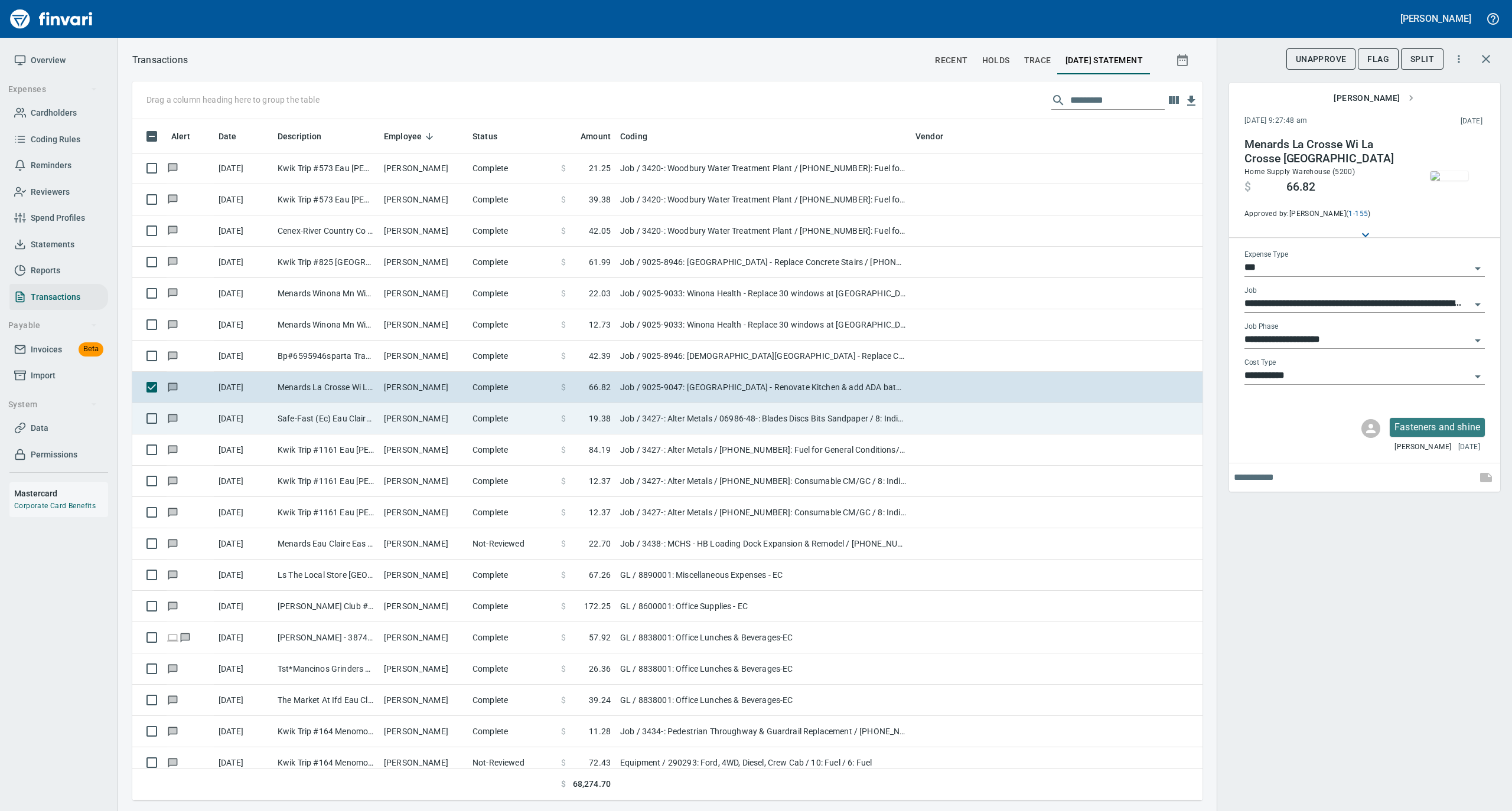
click at [449, 429] on td "Theodore Franko" at bounding box center [423, 419] width 88 height 32
type input "**********"
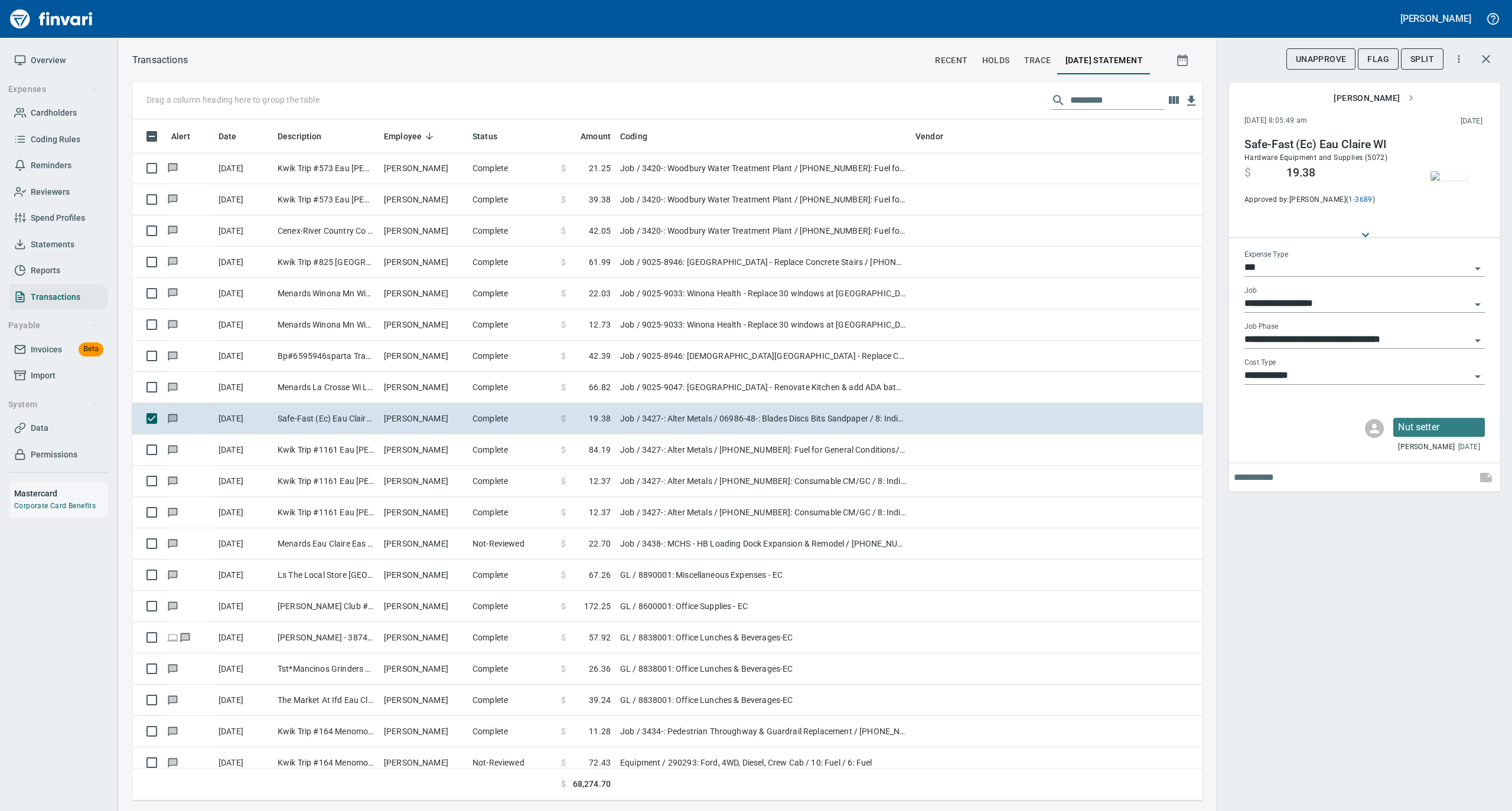
click at [1451, 172] on img "button" at bounding box center [1449, 176] width 37 height 10
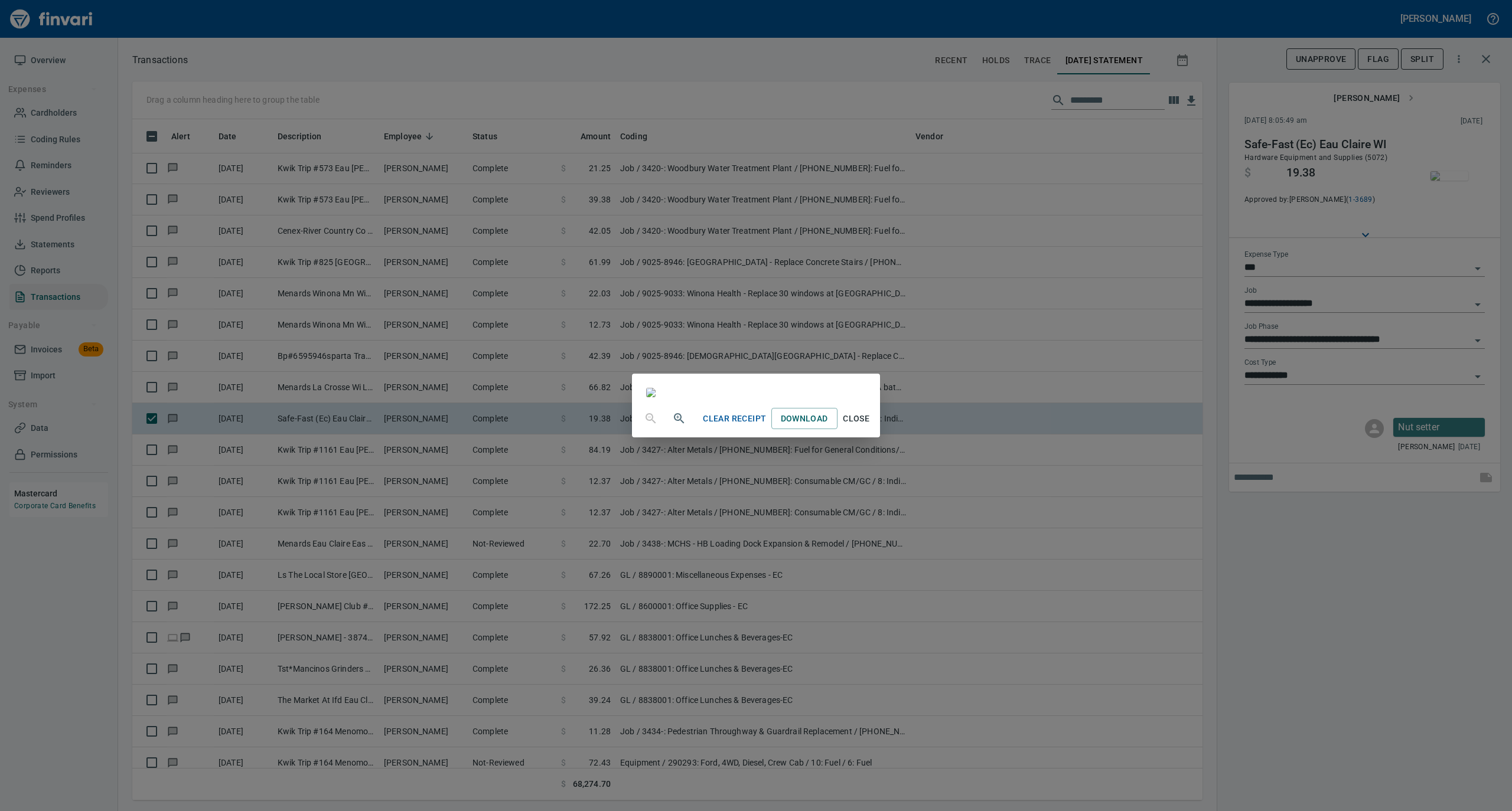
click at [871, 427] on span "Close" at bounding box center [856, 418] width 29 height 14
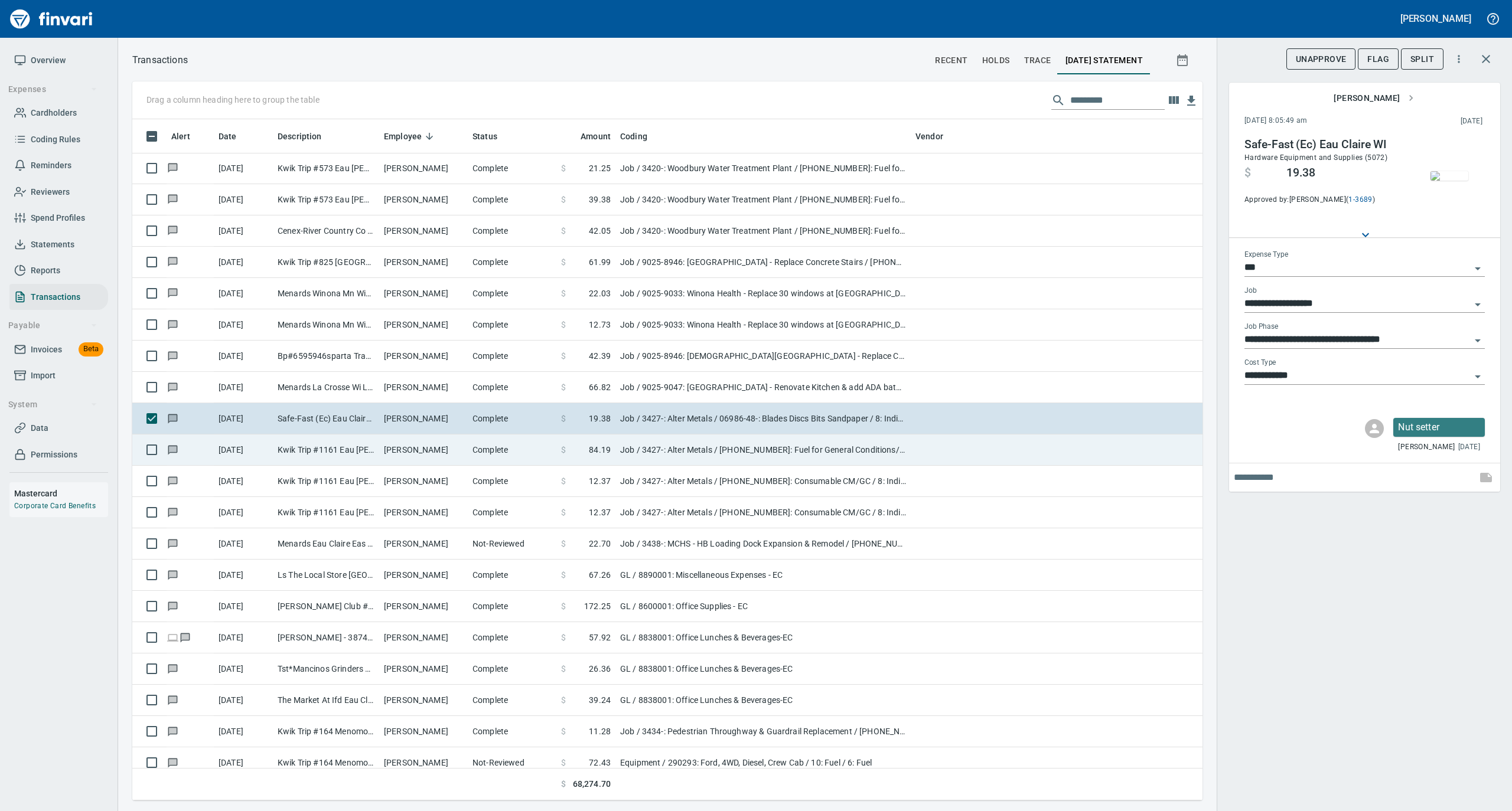
click at [432, 452] on td "Theodore Franko" at bounding box center [423, 450] width 88 height 32
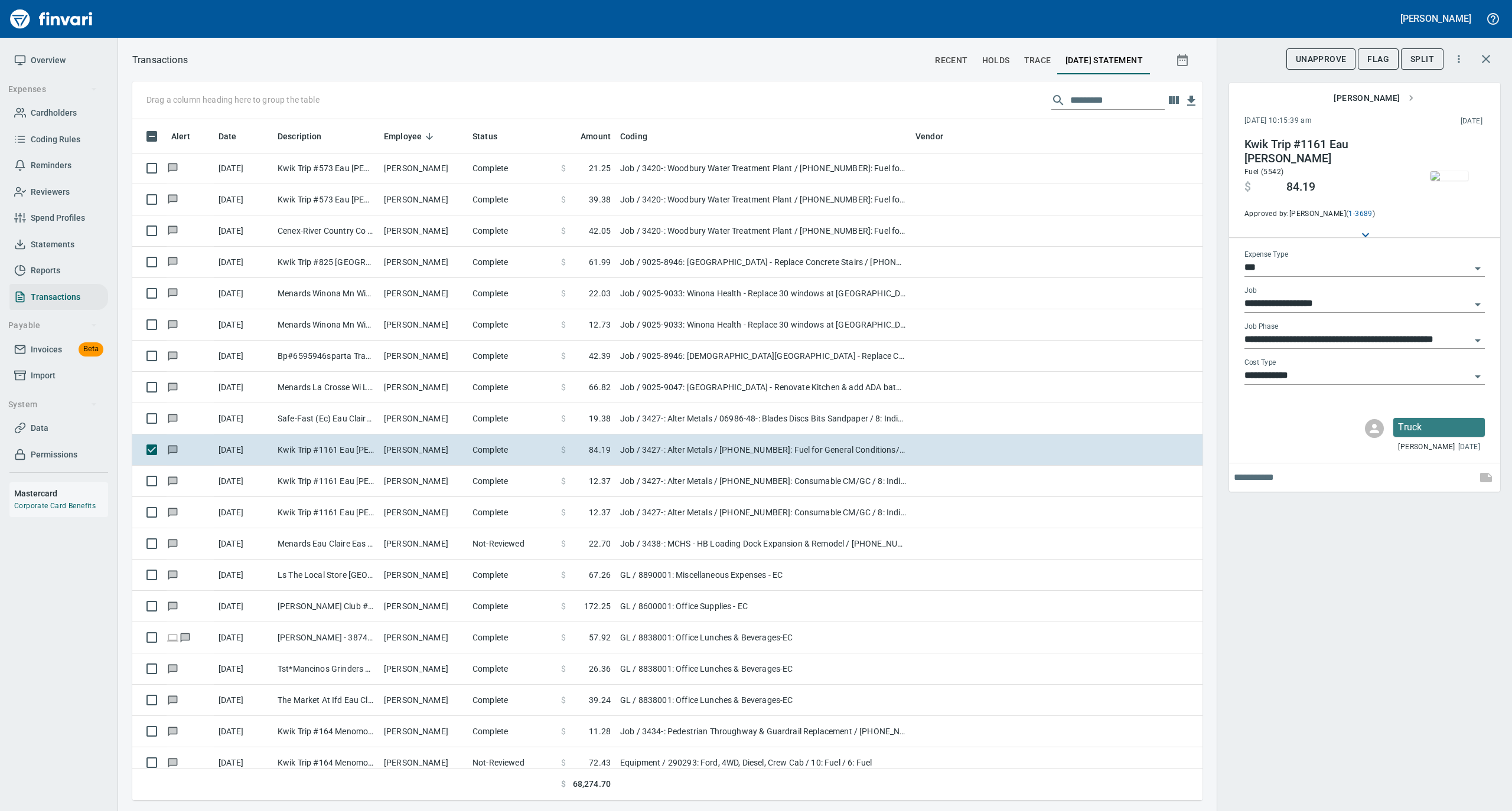
click at [1446, 172] on img "button" at bounding box center [1449, 176] width 37 height 10
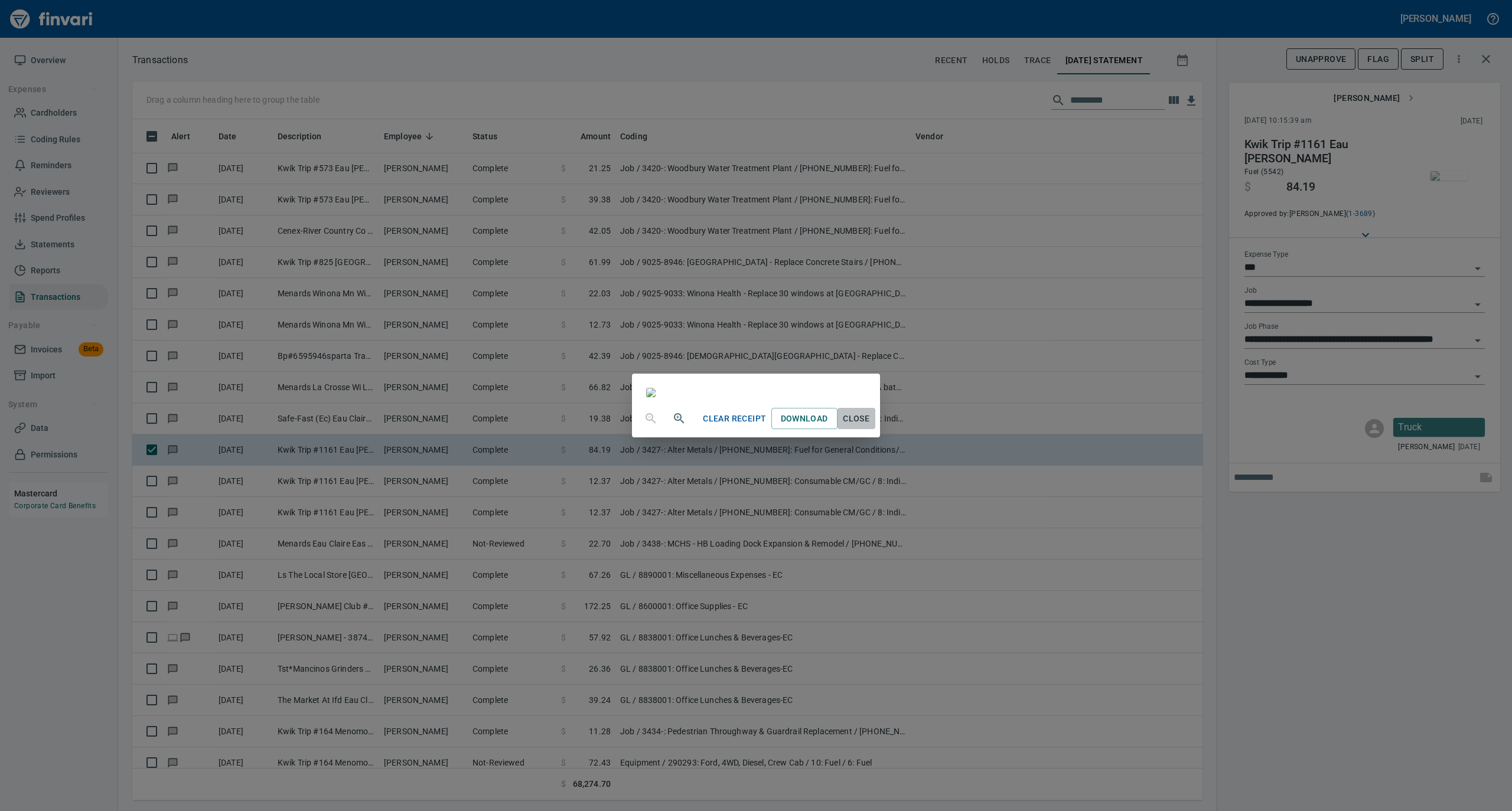
click at [871, 427] on span "Close" at bounding box center [856, 418] width 29 height 14
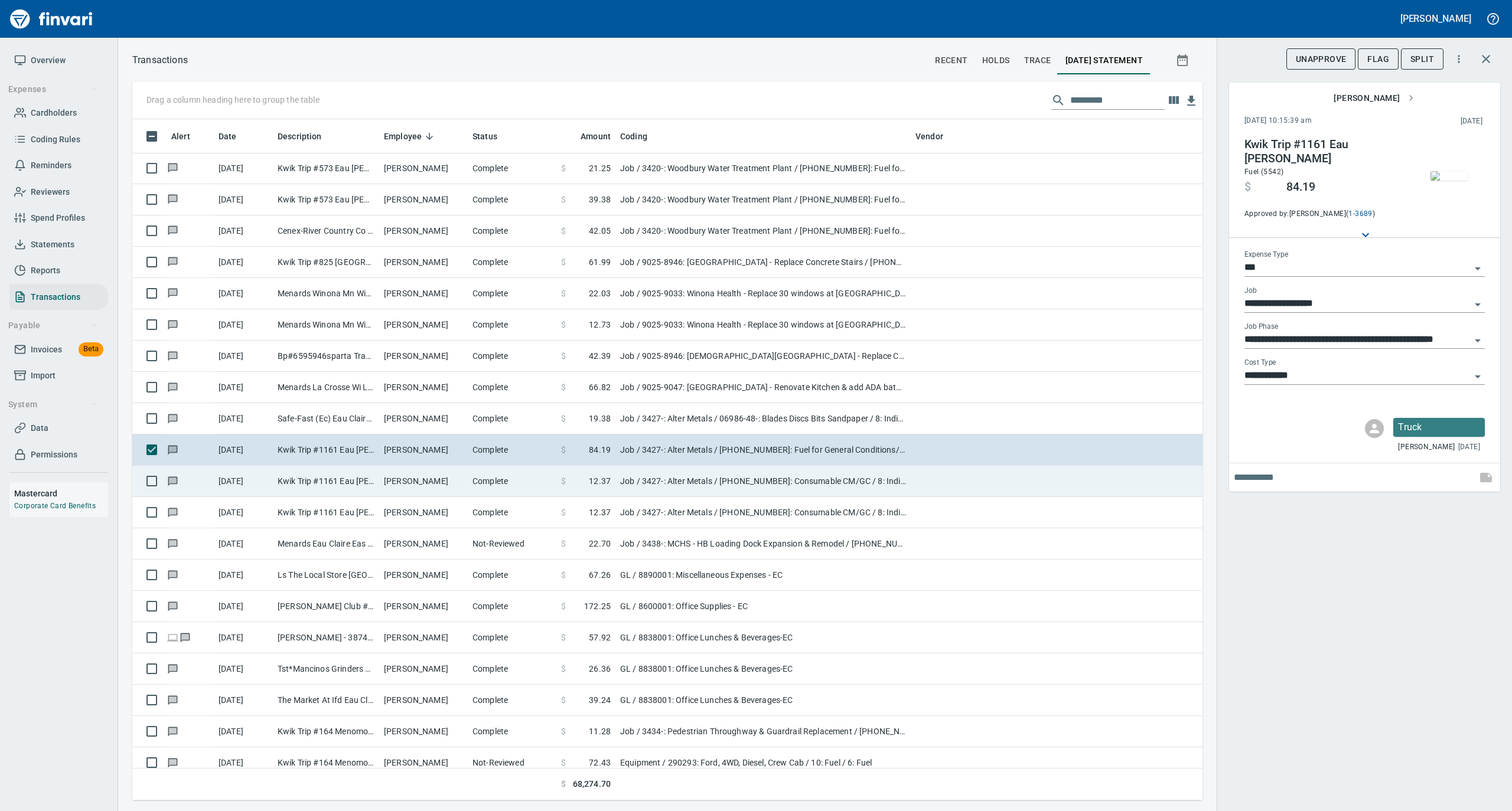
click at [402, 483] on td "Theodore Franko" at bounding box center [423, 481] width 88 height 32
type input "**********"
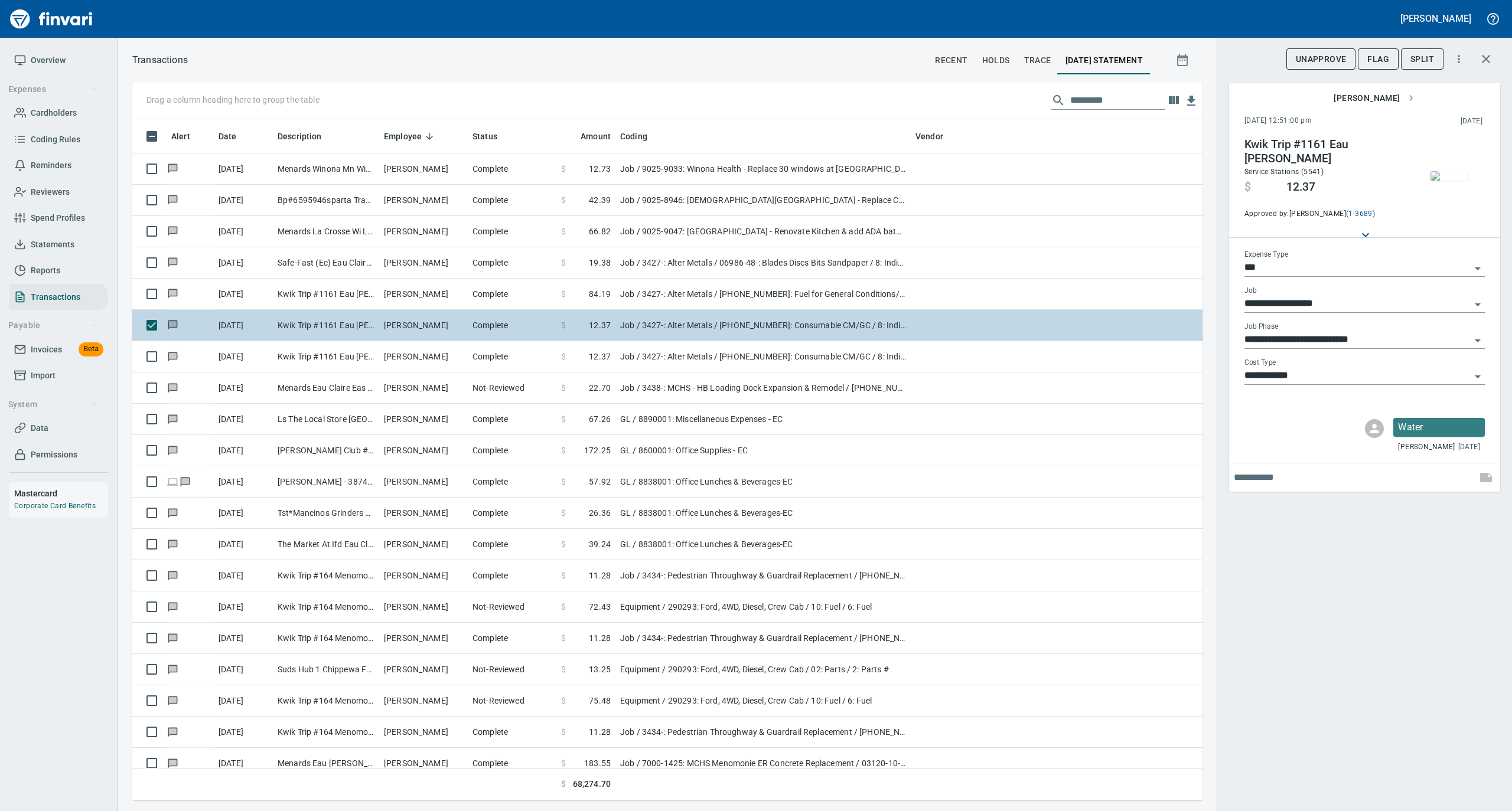
scroll to position [2125, 0]
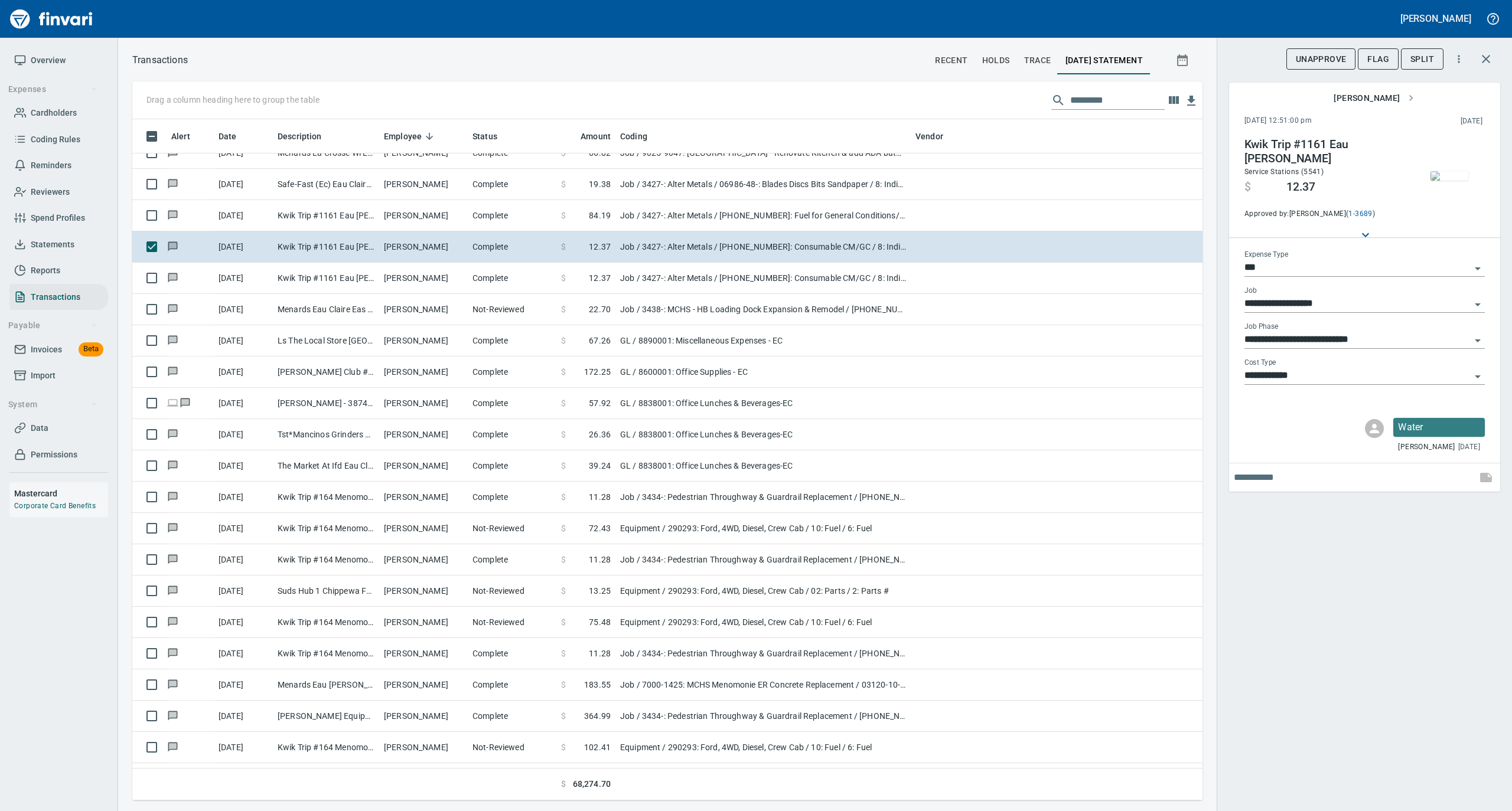
click at [1446, 174] on img "button" at bounding box center [1449, 176] width 37 height 10
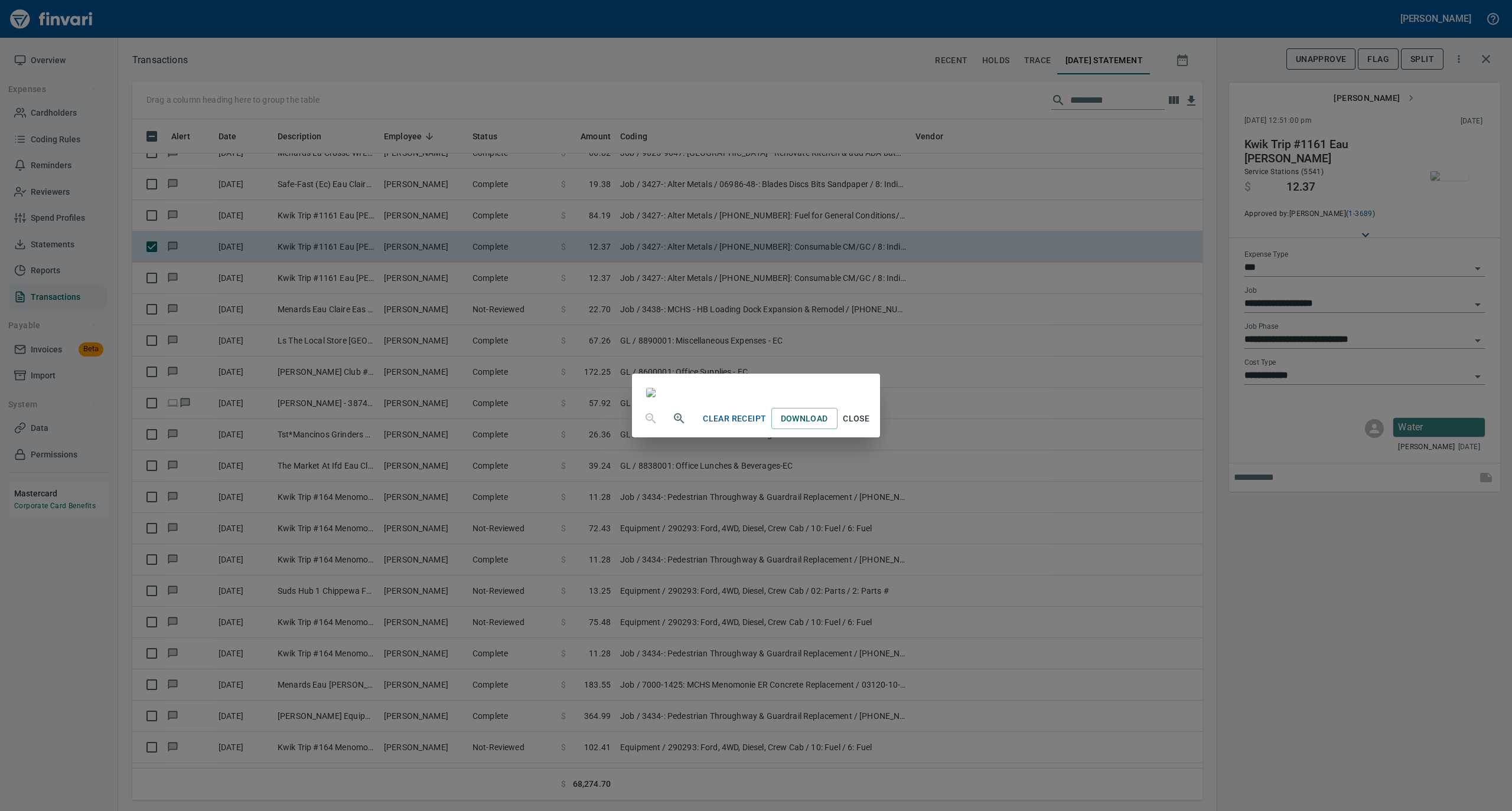
click at [871, 427] on span "Close" at bounding box center [856, 418] width 29 height 14
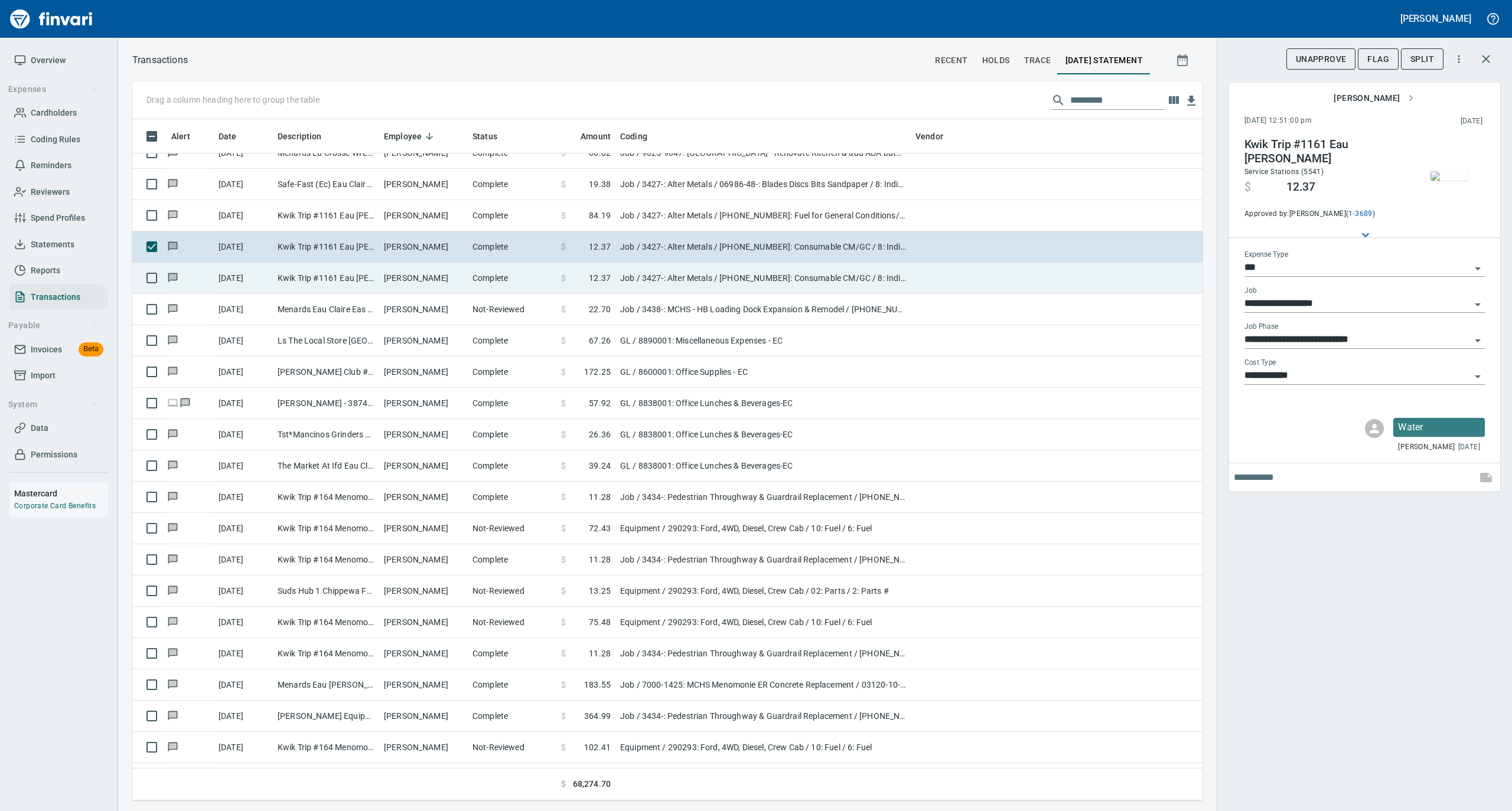
click at [478, 282] on td "Complete" at bounding box center [512, 278] width 88 height 32
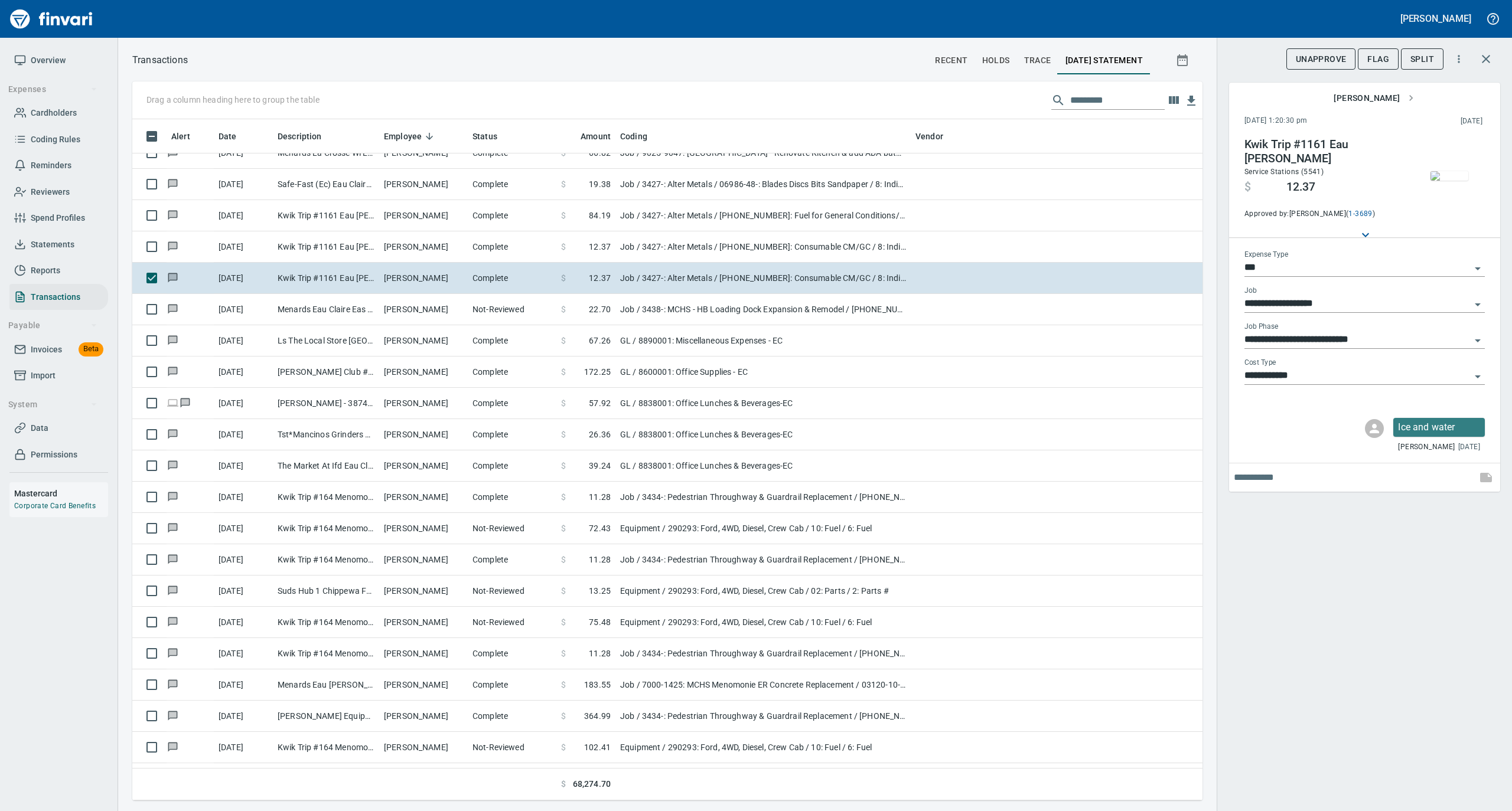
click at [1457, 172] on img "button" at bounding box center [1449, 176] width 37 height 10
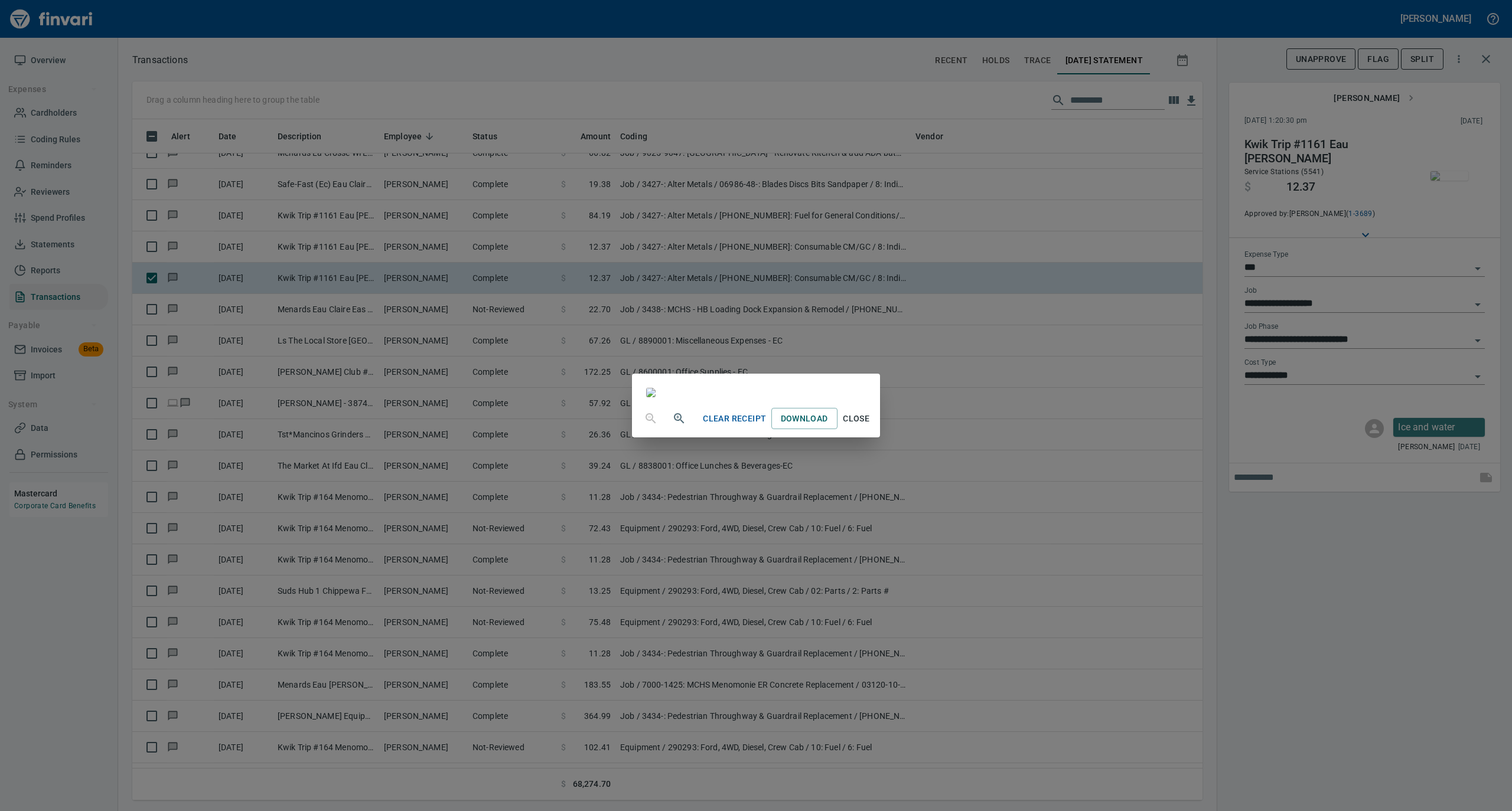
click at [871, 427] on span "Close" at bounding box center [856, 418] width 29 height 14
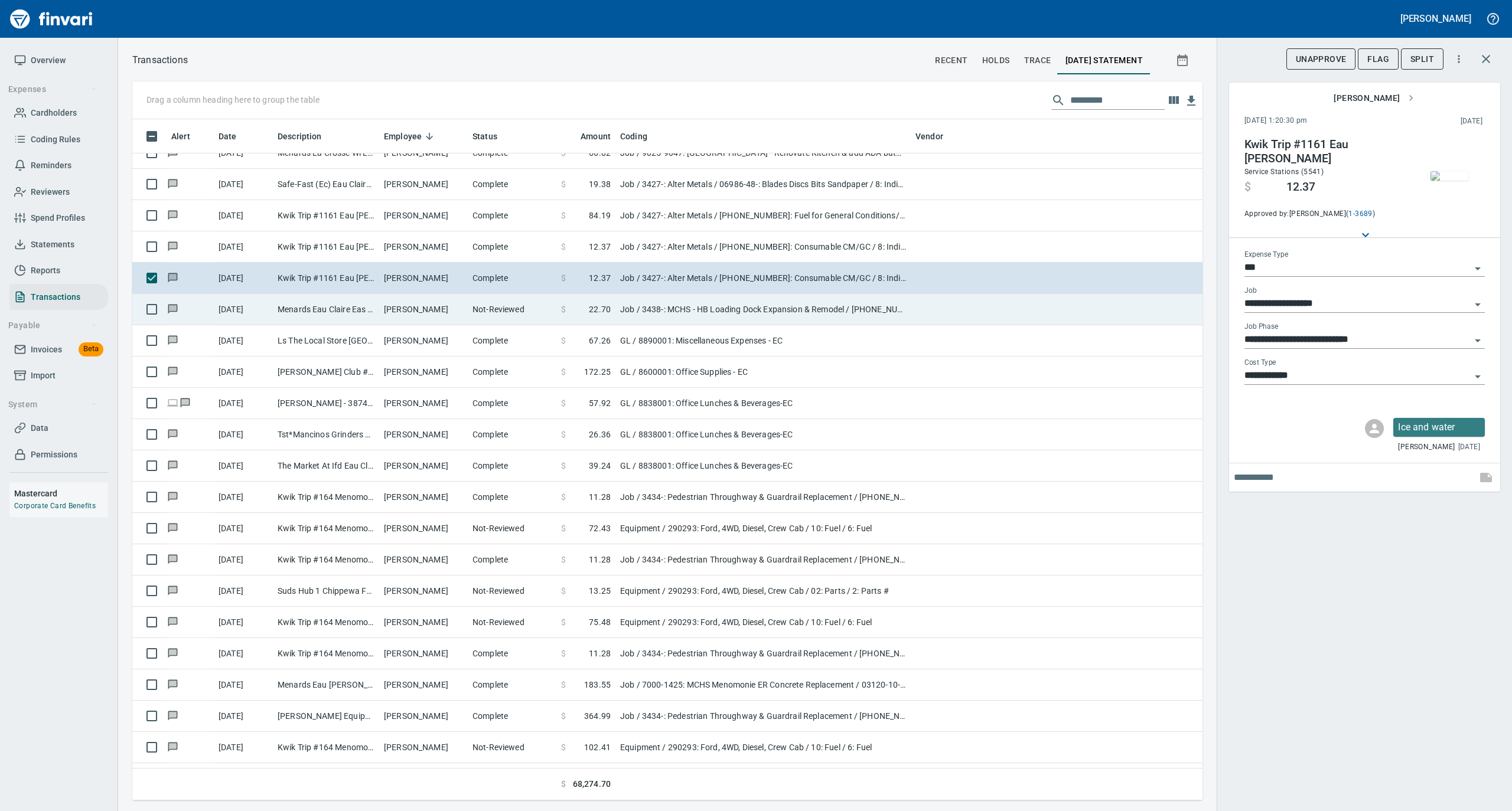
click at [499, 314] on td "Not-Reviewed" at bounding box center [512, 310] width 88 height 32
type input "**********"
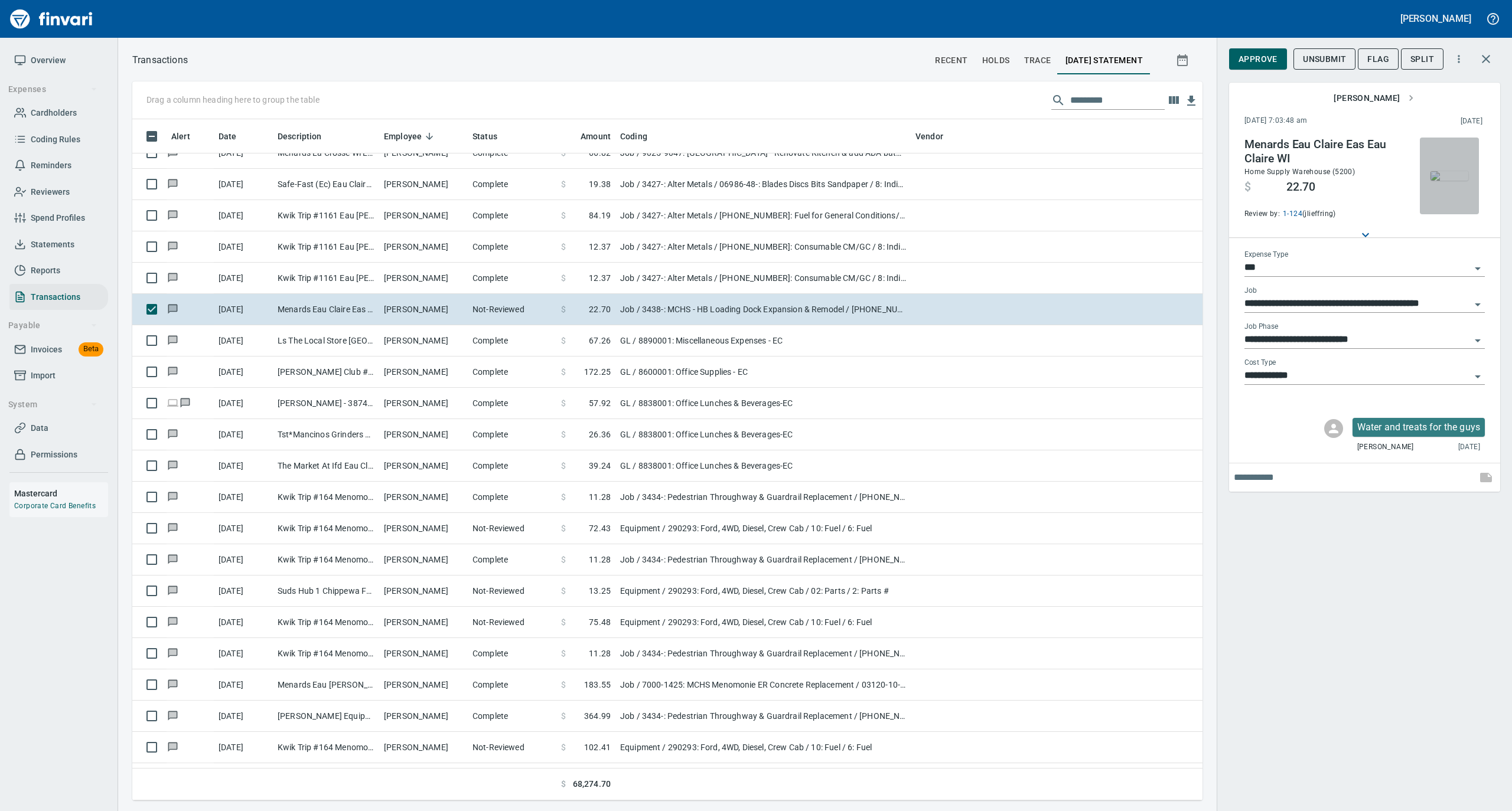
click at [1454, 174] on img "button" at bounding box center [1449, 176] width 37 height 10
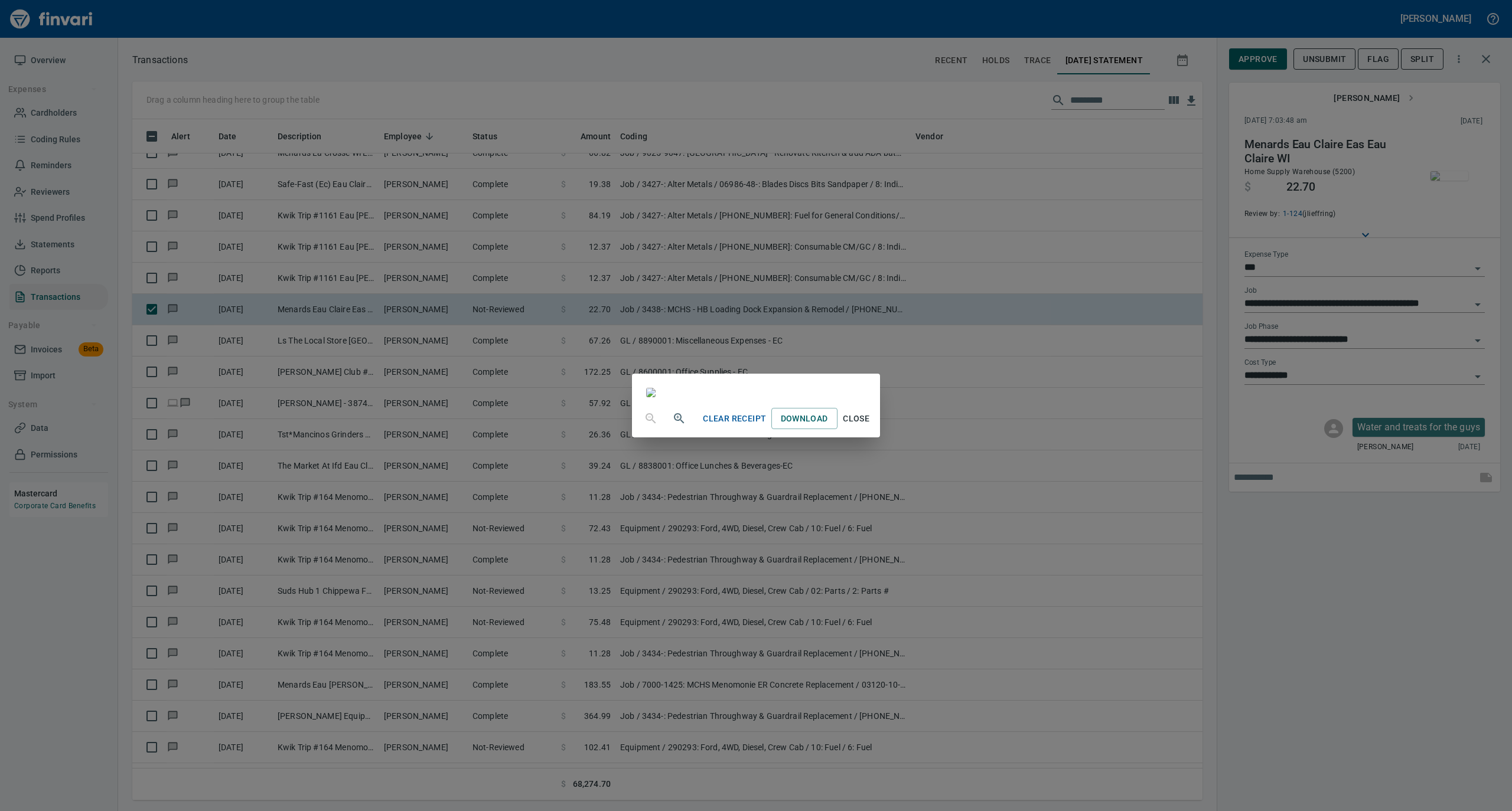
click at [871, 427] on span "Close" at bounding box center [856, 418] width 29 height 14
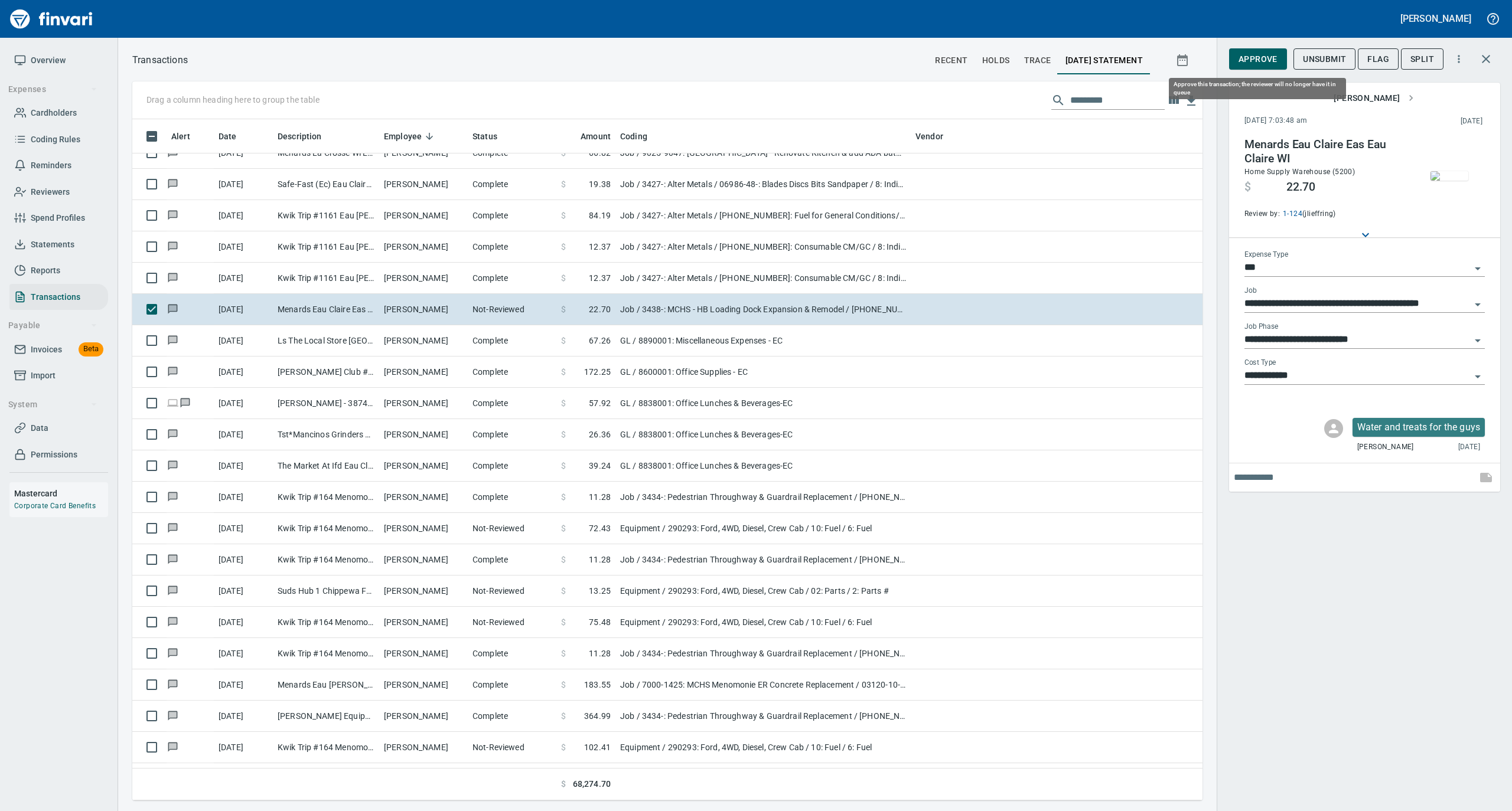
click at [1269, 58] on span "Approve" at bounding box center [1257, 58] width 39 height 14
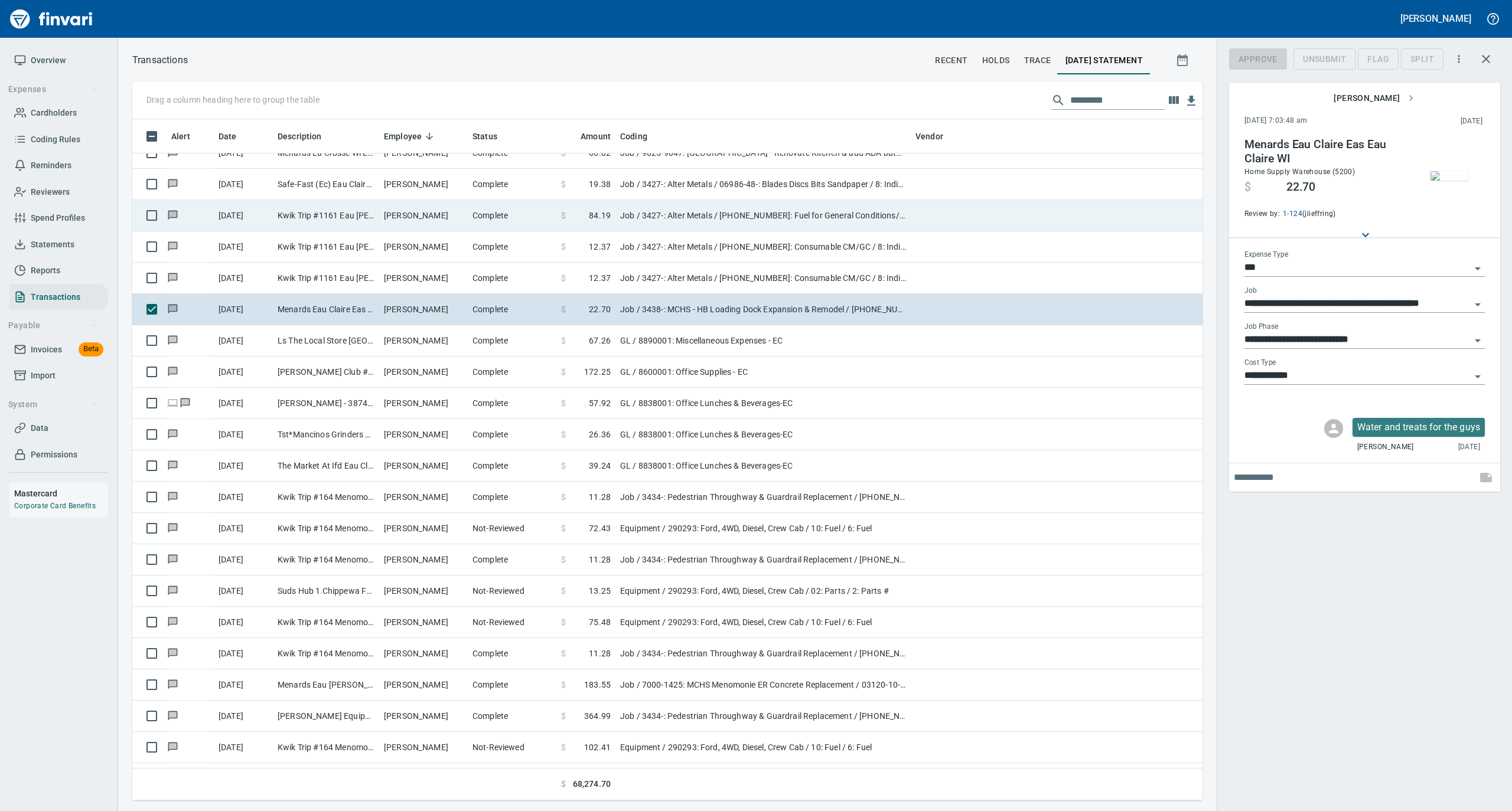
scroll to position [669, 1046]
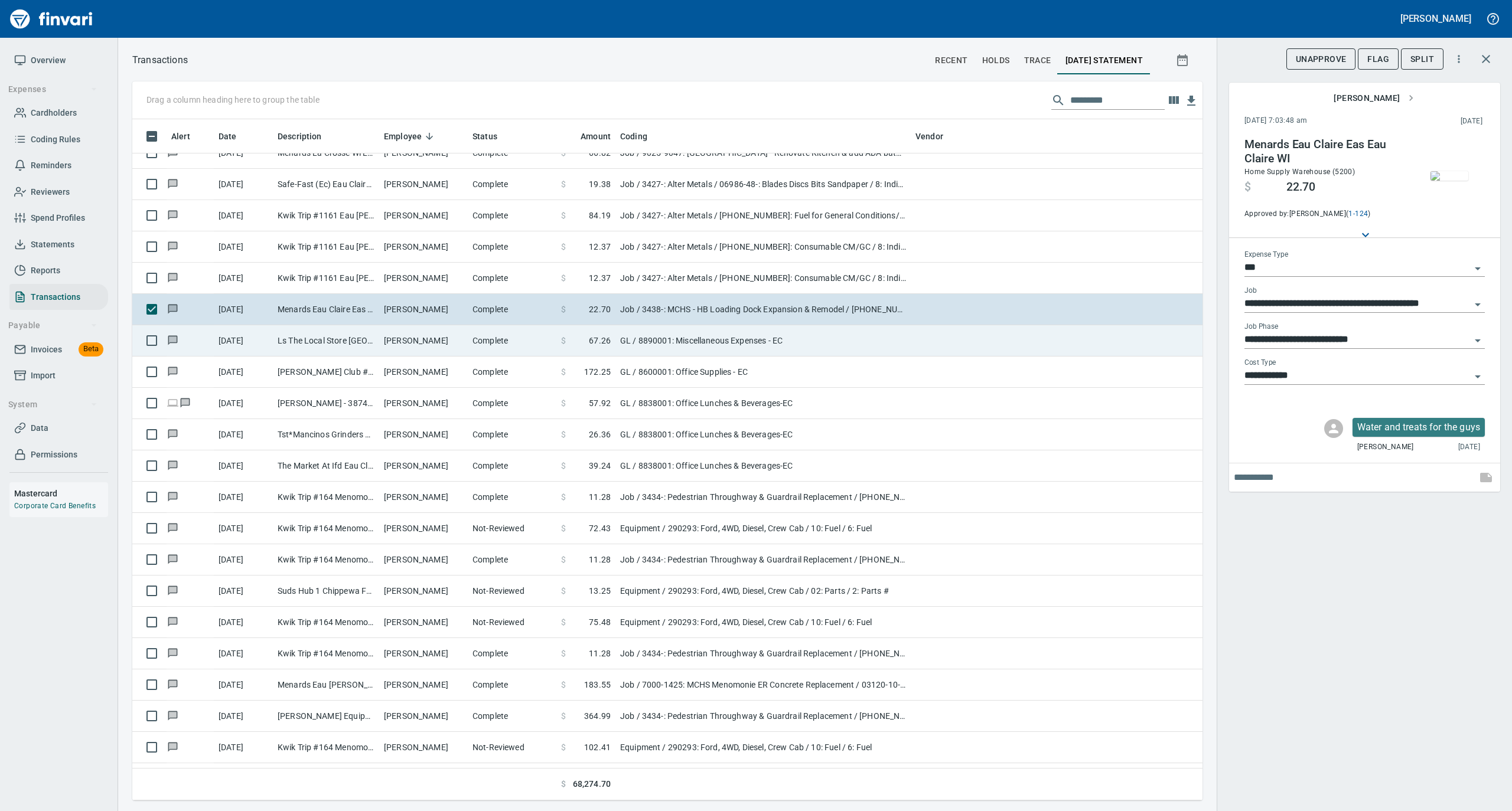
click at [485, 343] on td "Complete" at bounding box center [512, 340] width 88 height 32
type input "**"
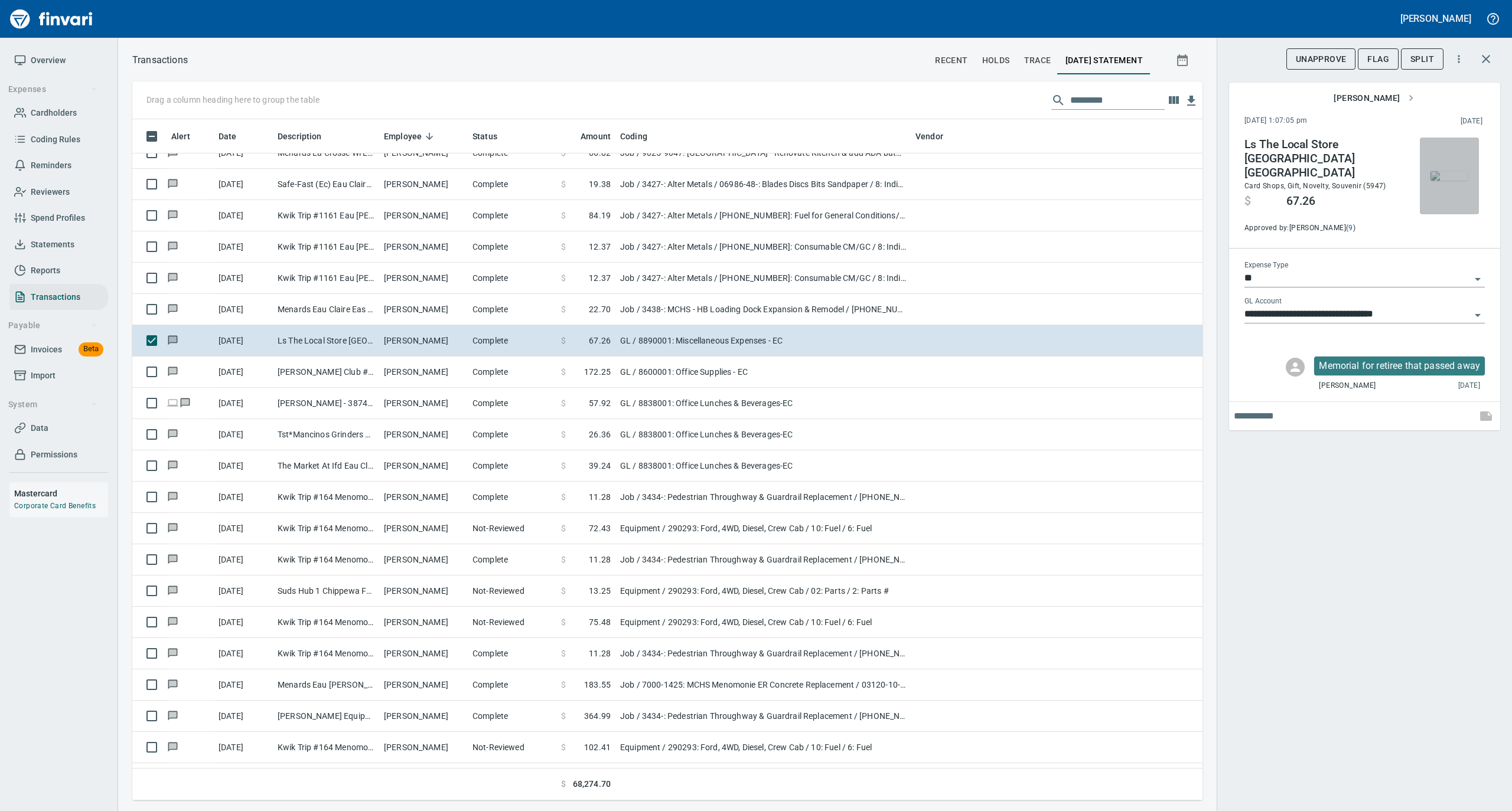
click at [1451, 173] on img "button" at bounding box center [1449, 176] width 37 height 10
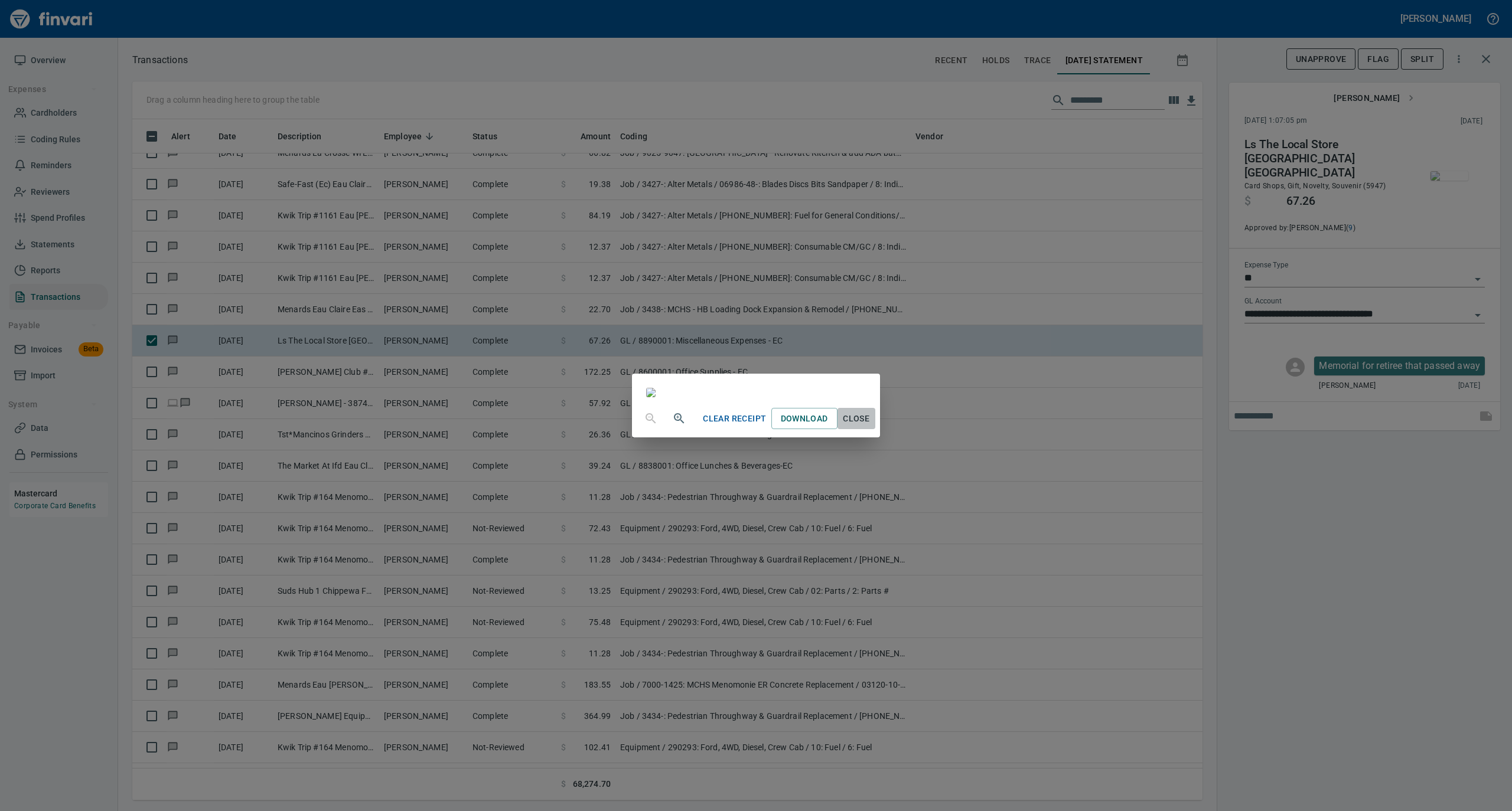
click at [871, 427] on span "Close" at bounding box center [856, 418] width 29 height 14
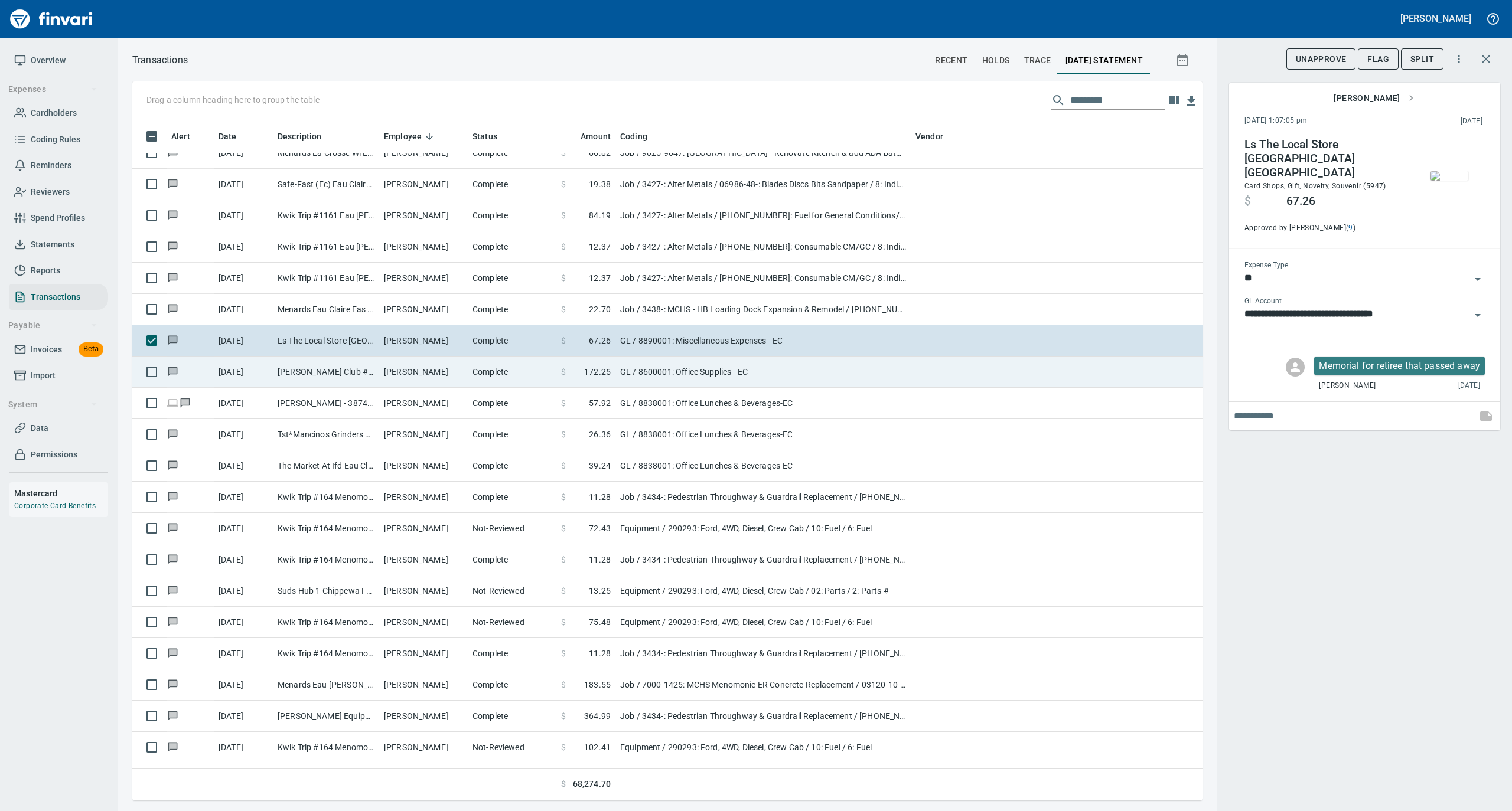
click at [443, 374] on td "Sheri Harvey" at bounding box center [423, 372] width 88 height 32
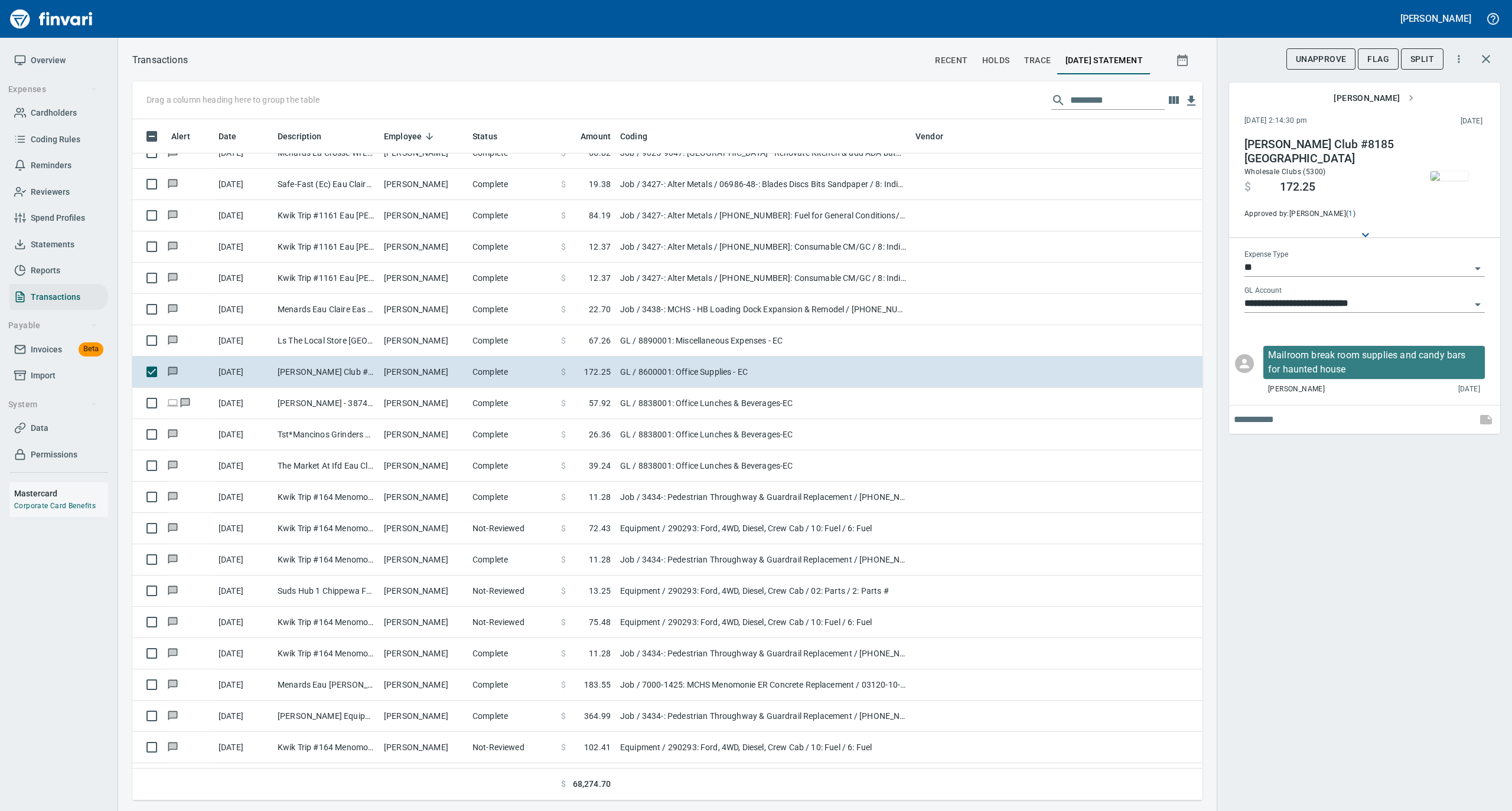
click at [1446, 172] on img "button" at bounding box center [1449, 176] width 37 height 10
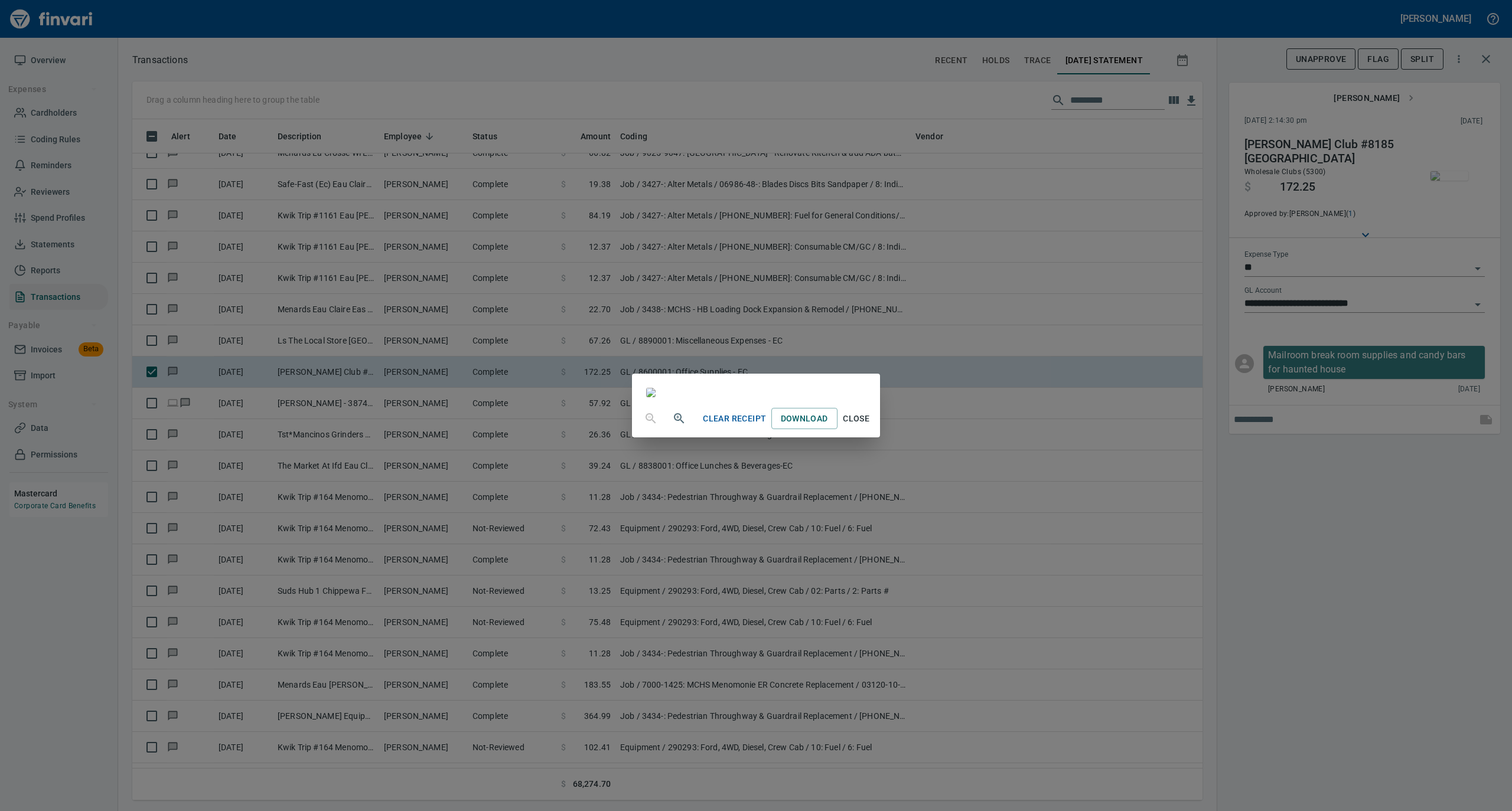
click at [871, 427] on span "Close" at bounding box center [856, 418] width 29 height 14
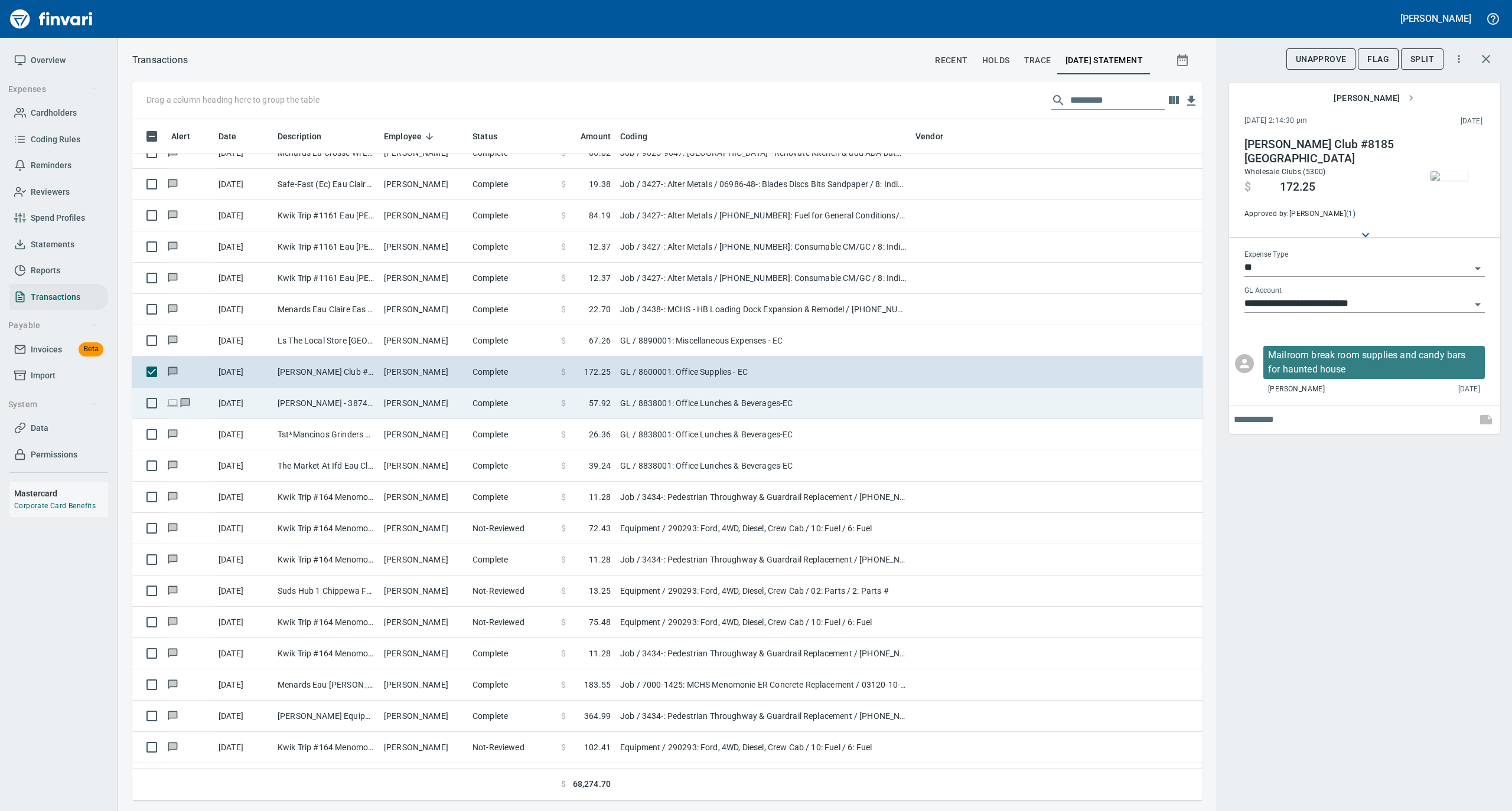
click at [485, 411] on td "Complete" at bounding box center [512, 404] width 88 height 32
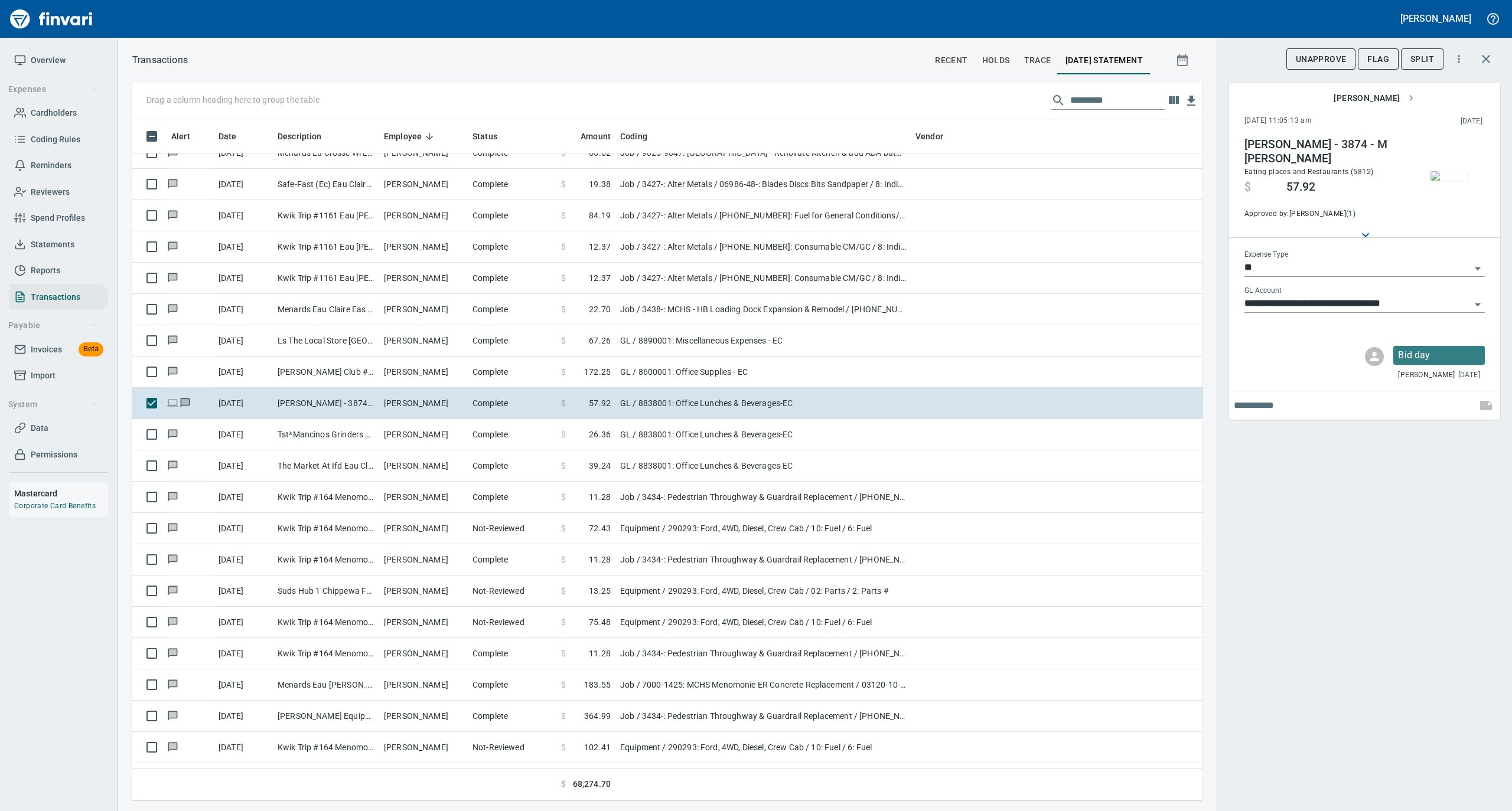
click at [1456, 178] on img "button" at bounding box center [1449, 176] width 37 height 10
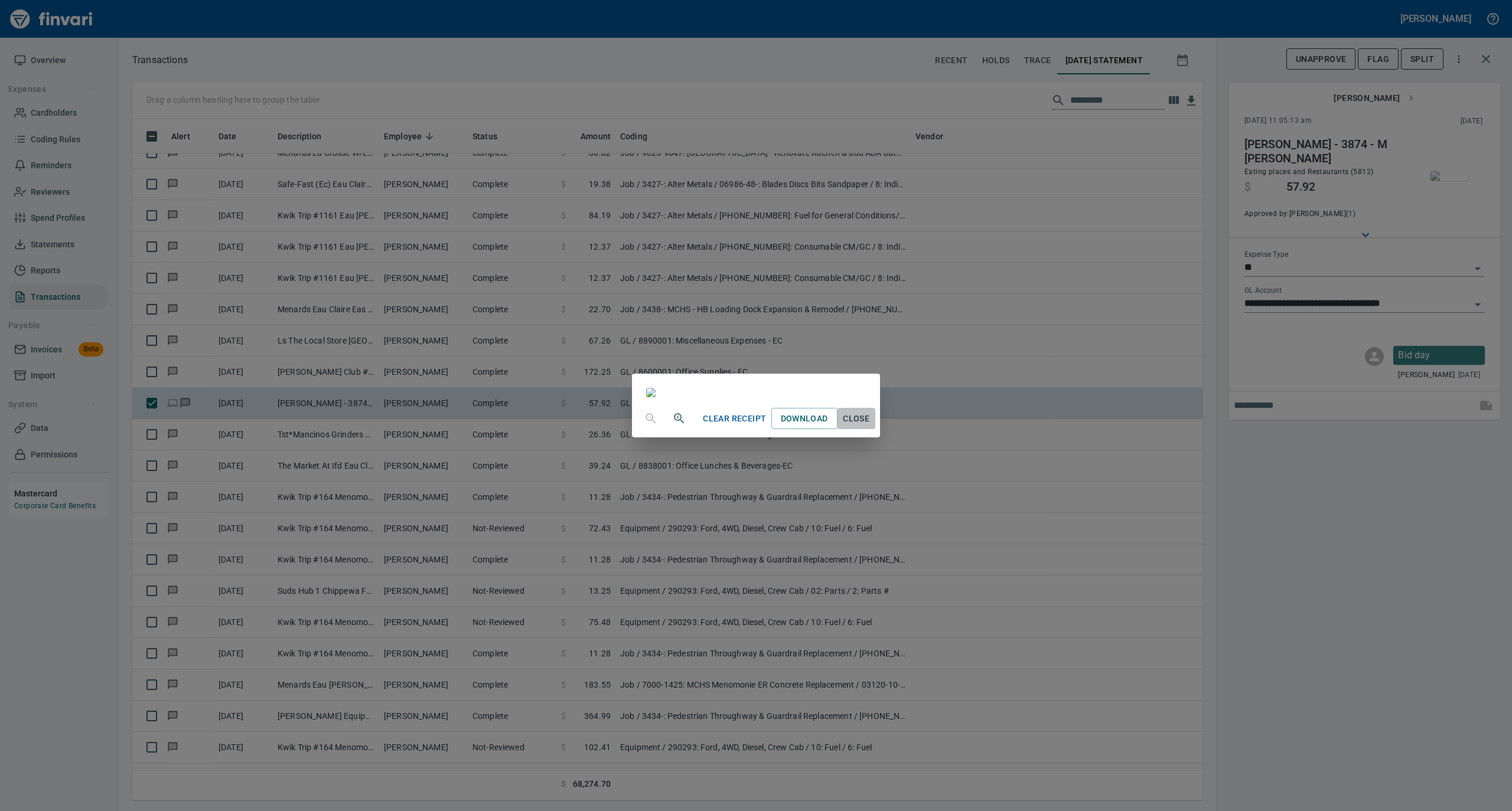
click at [871, 427] on span "Close" at bounding box center [856, 418] width 29 height 14
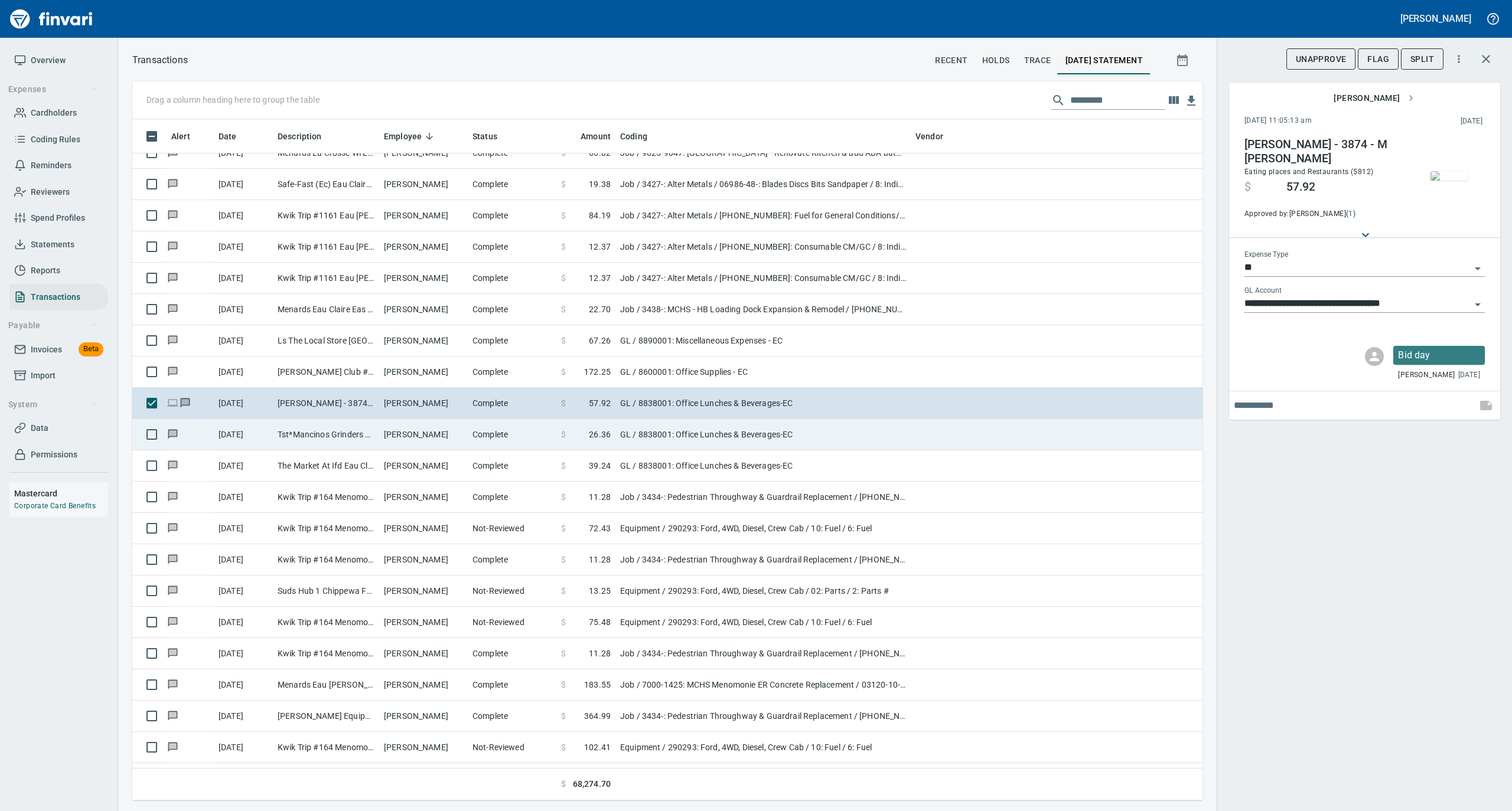
click at [536, 436] on td "Complete" at bounding box center [512, 434] width 88 height 32
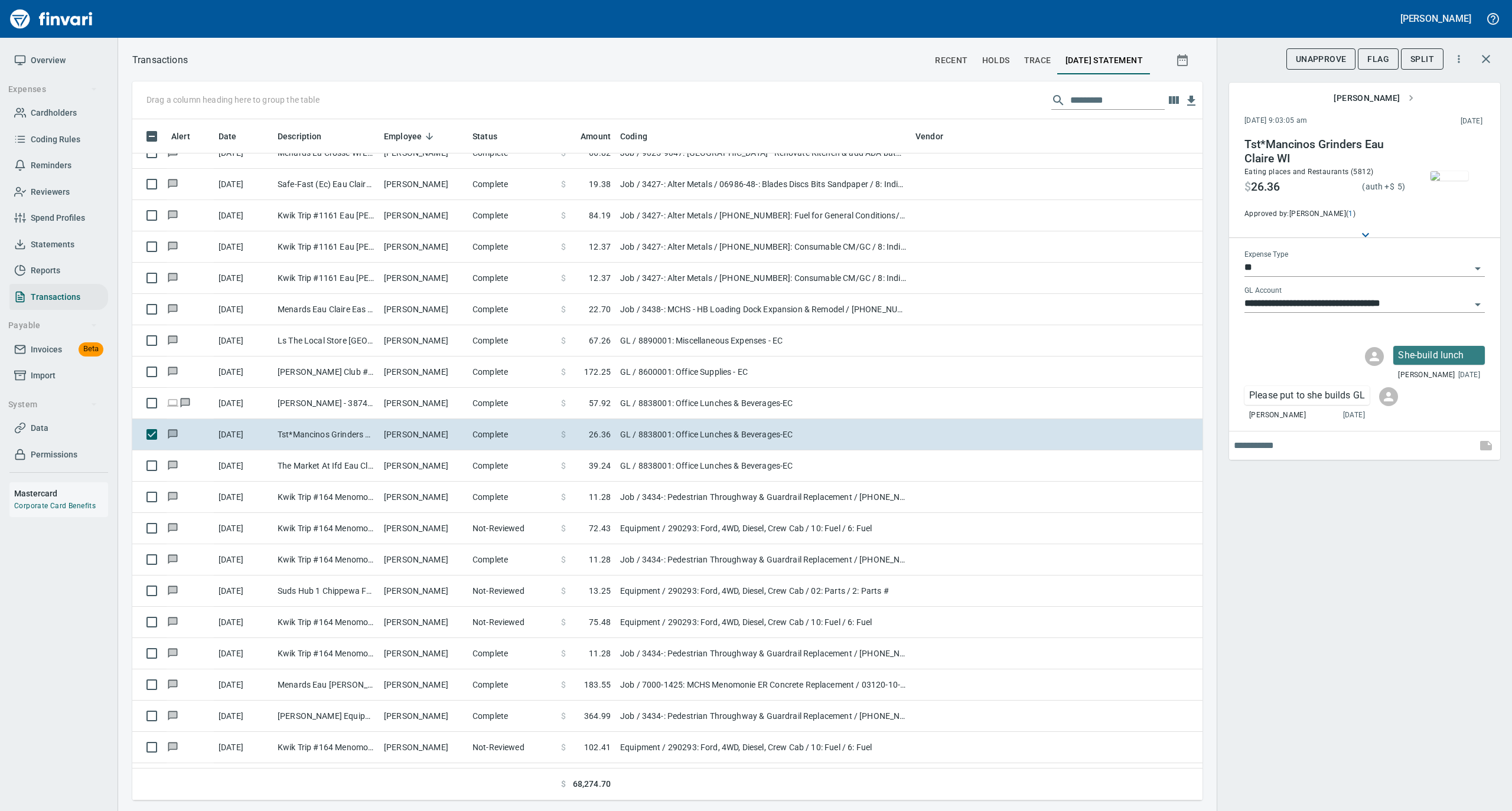
click at [1481, 303] on icon "Open" at bounding box center [1477, 304] width 14 height 14
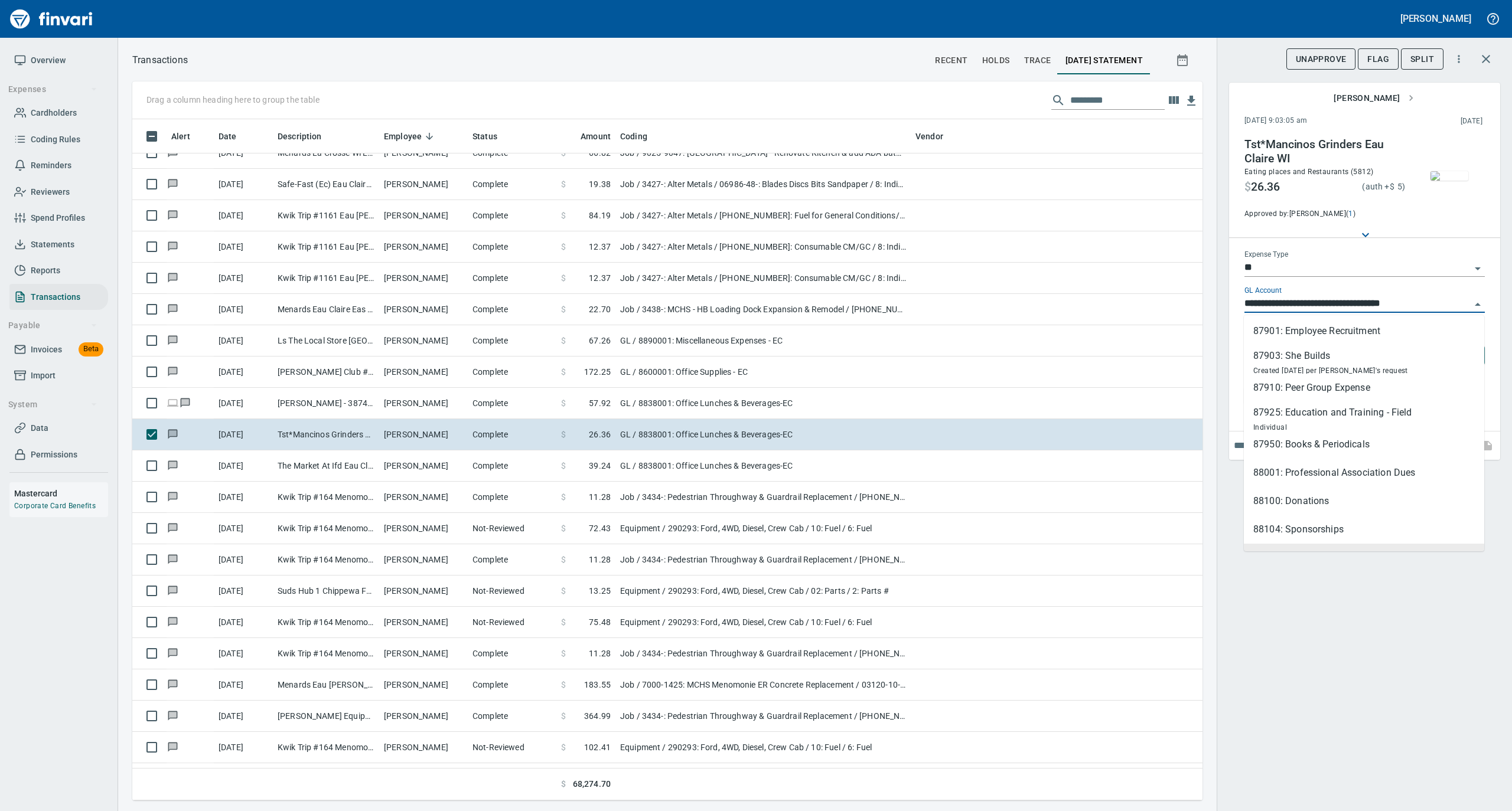
scroll to position [630, 0]
click at [1387, 357] on li "87903: She Builds Created 6/3/25 per Kevin's request" at bounding box center [1363, 357] width 241 height 29
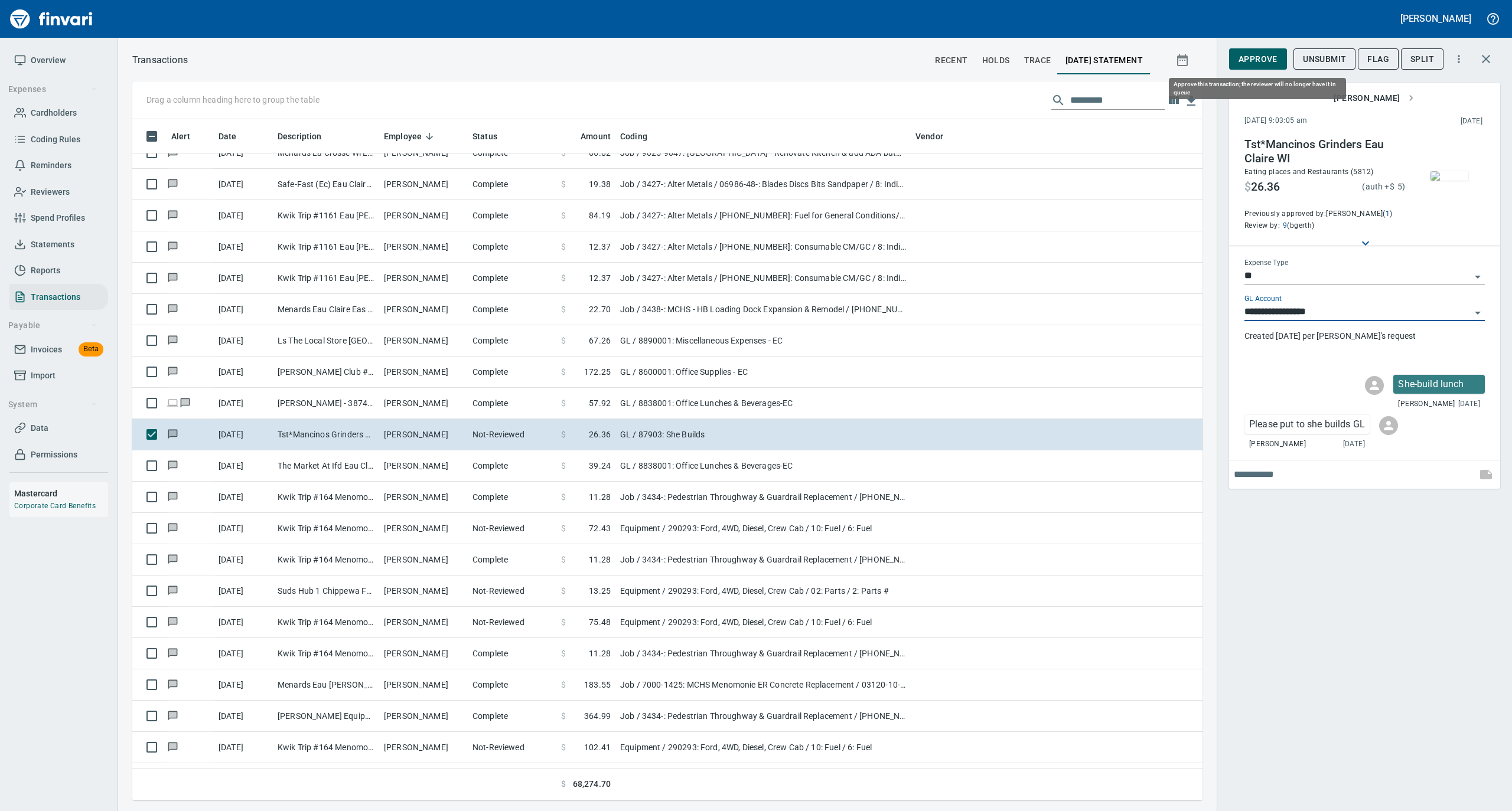
click at [1244, 60] on span "Approve" at bounding box center [1257, 58] width 39 height 14
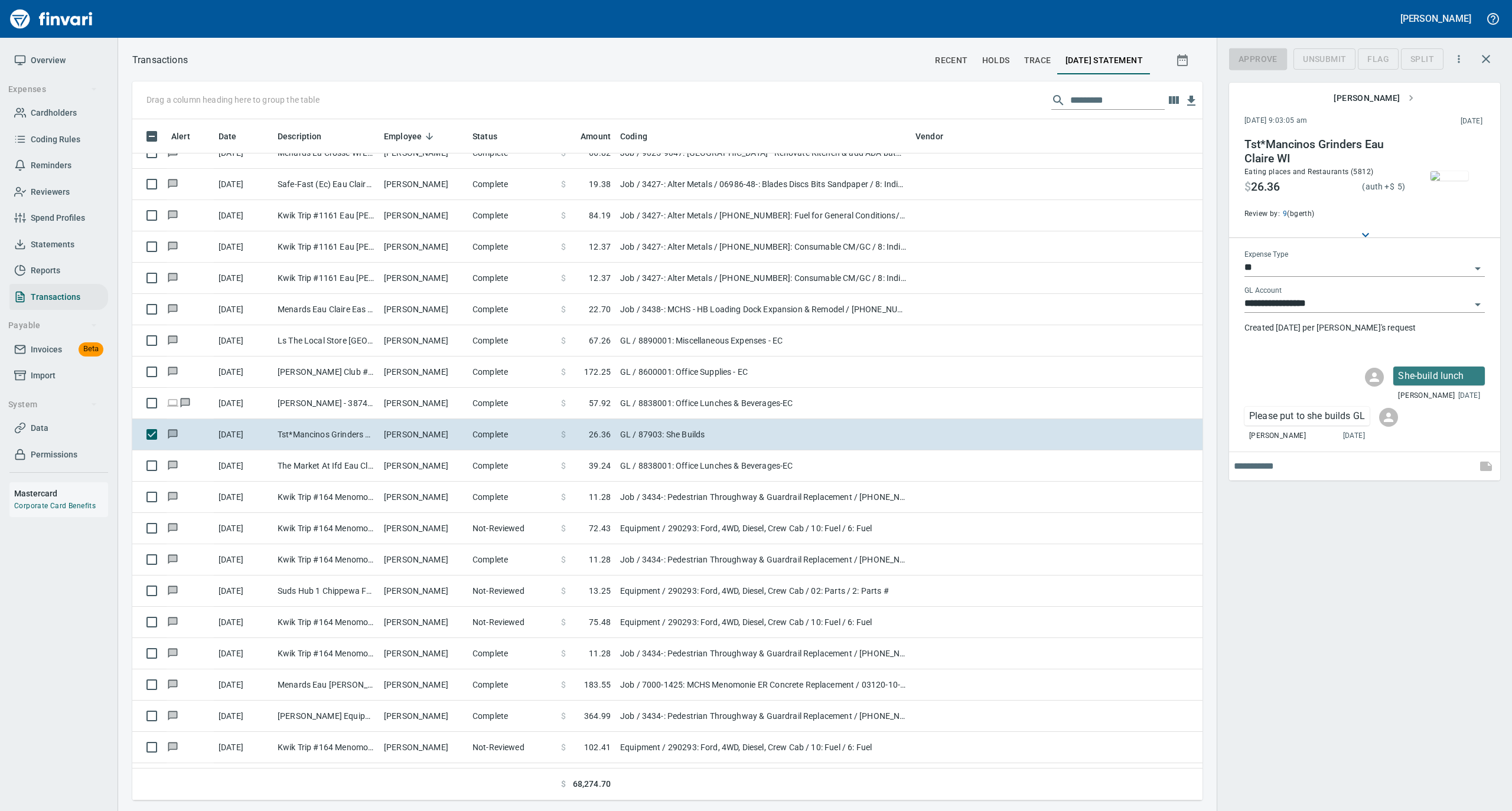
scroll to position [669, 1046]
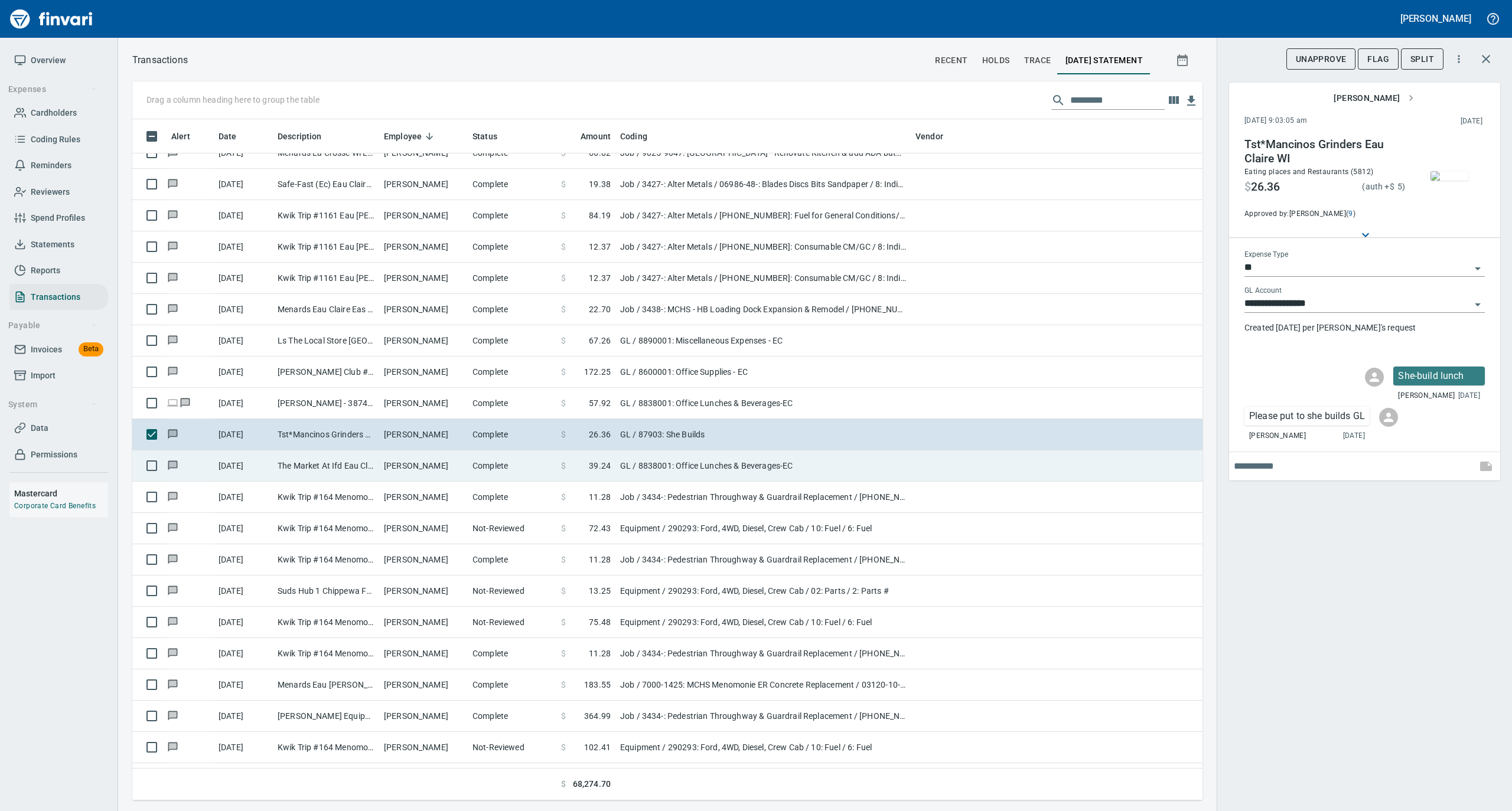
click at [493, 461] on td "Complete" at bounding box center [512, 466] width 88 height 32
type input "**********"
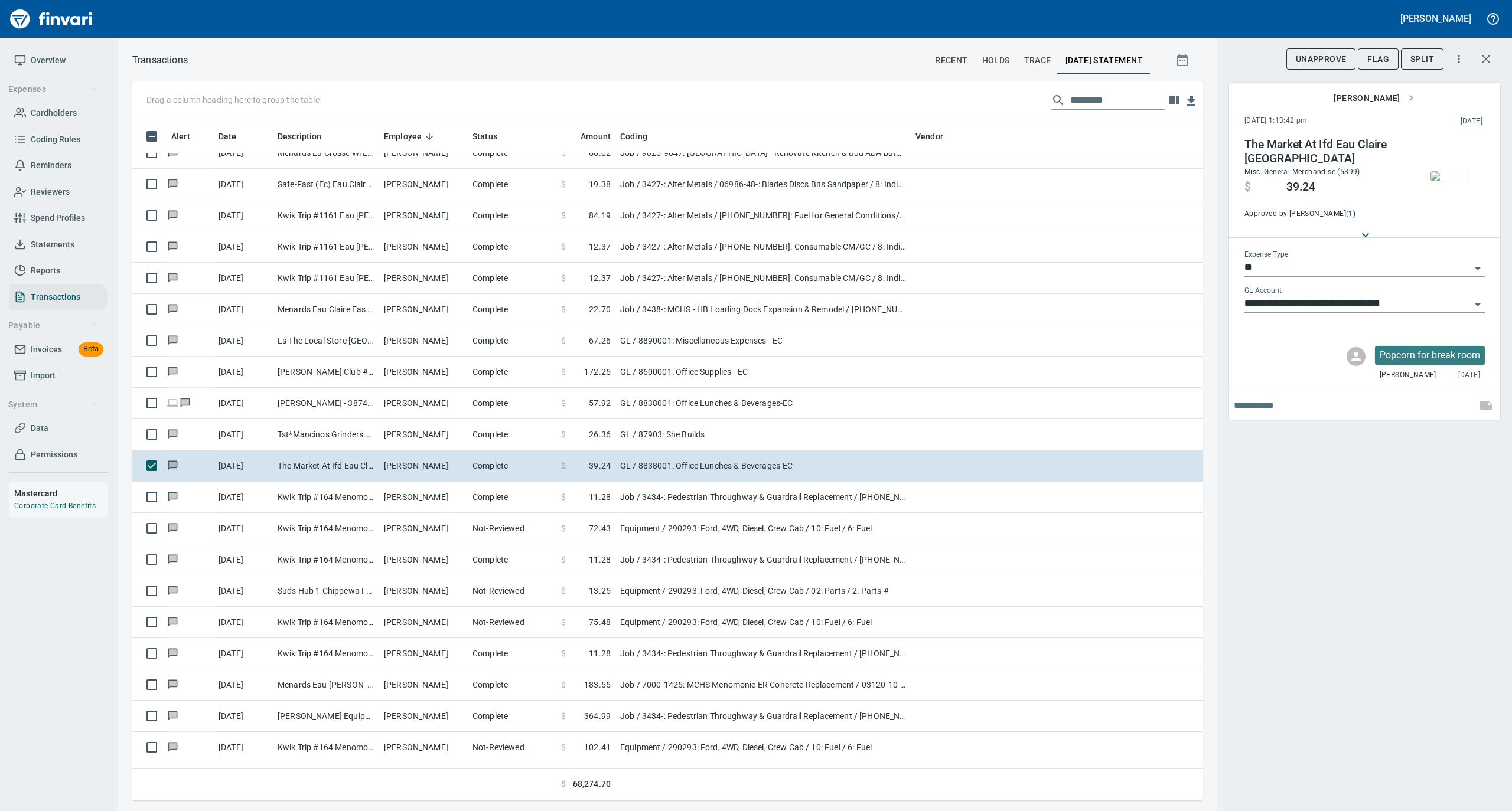
click at [1457, 176] on img "button" at bounding box center [1449, 176] width 37 height 10
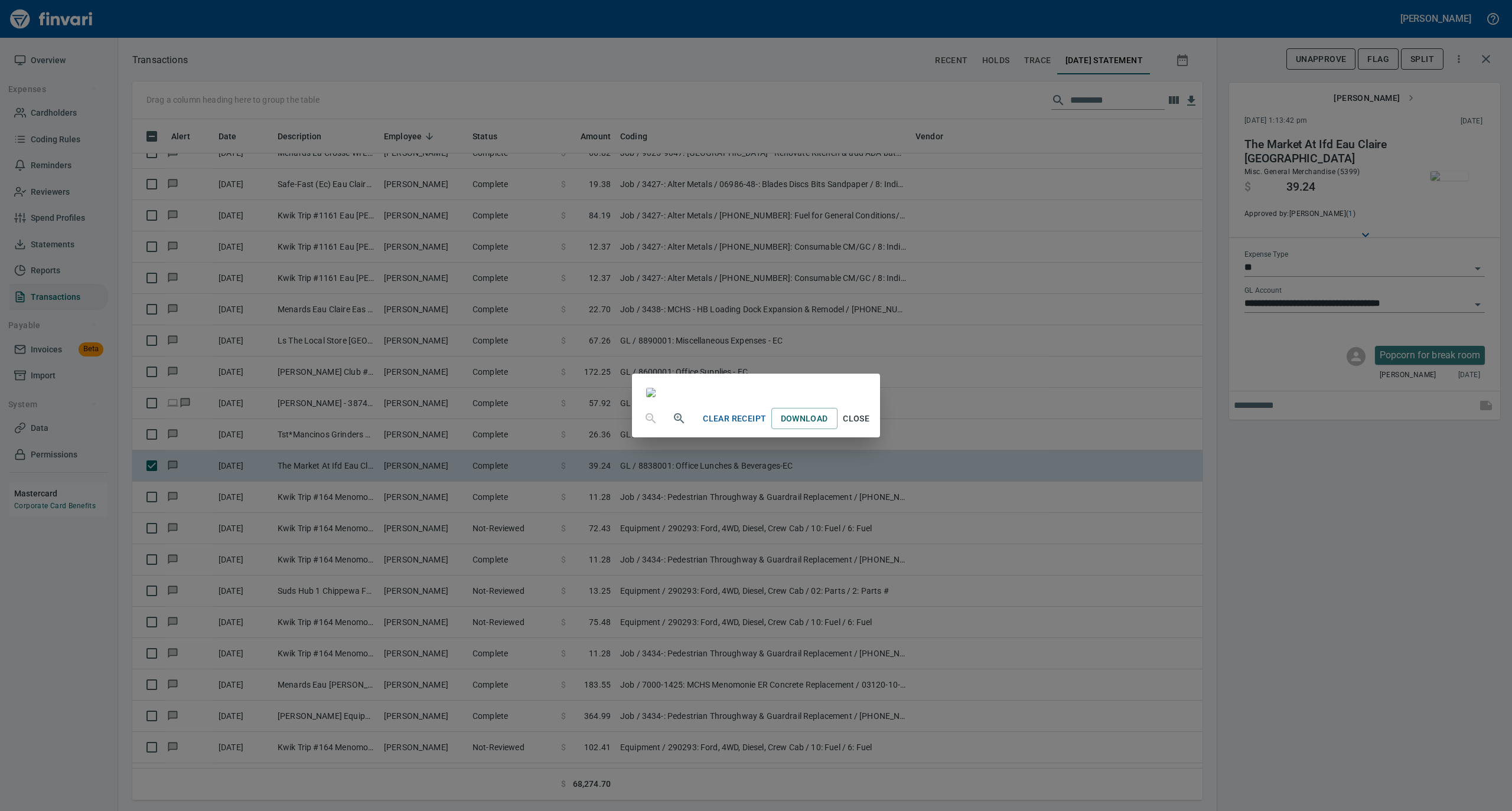
click at [871, 427] on span "Close" at bounding box center [856, 418] width 29 height 14
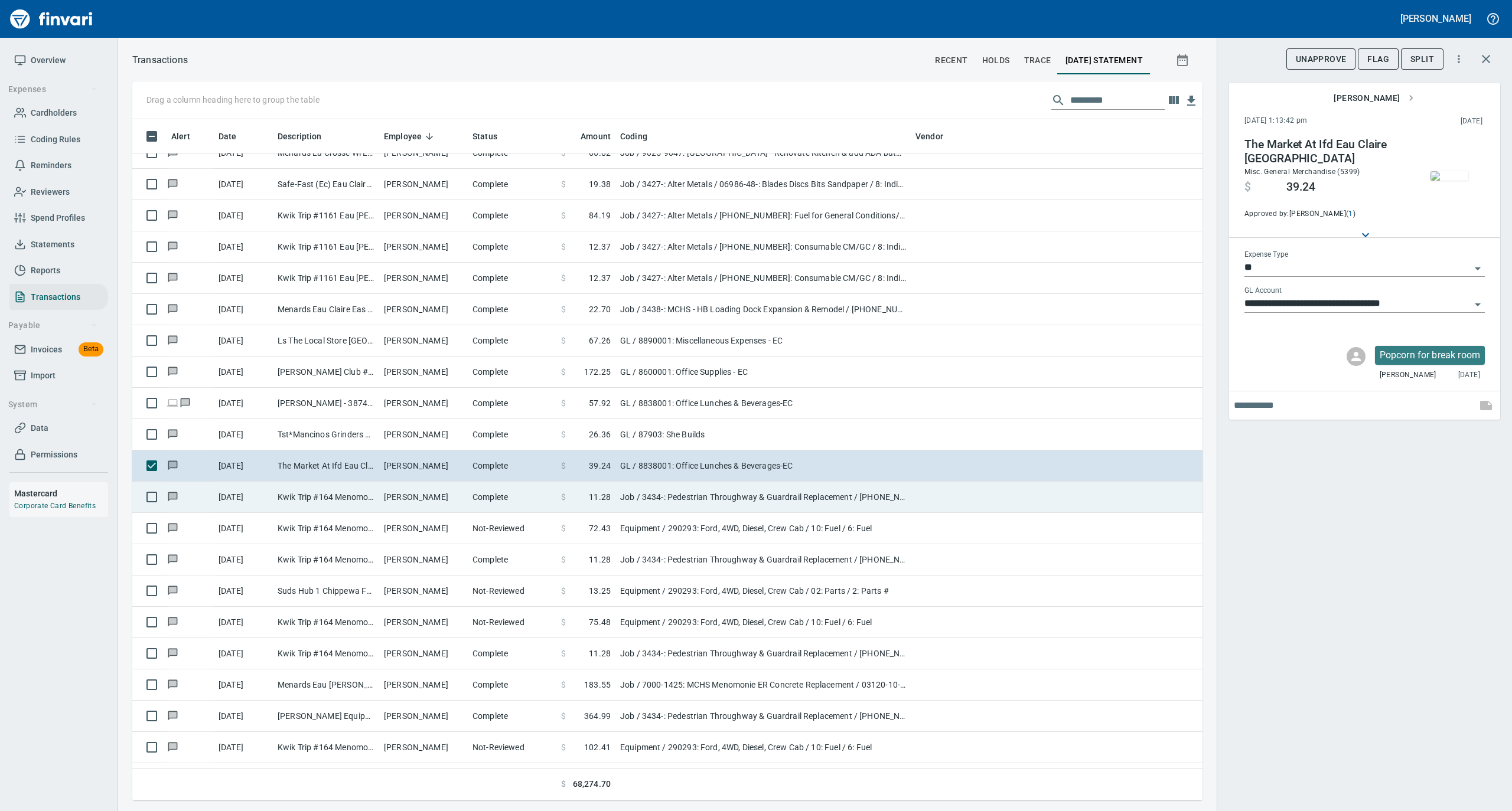
click at [501, 503] on td "Complete" at bounding box center [512, 498] width 88 height 32
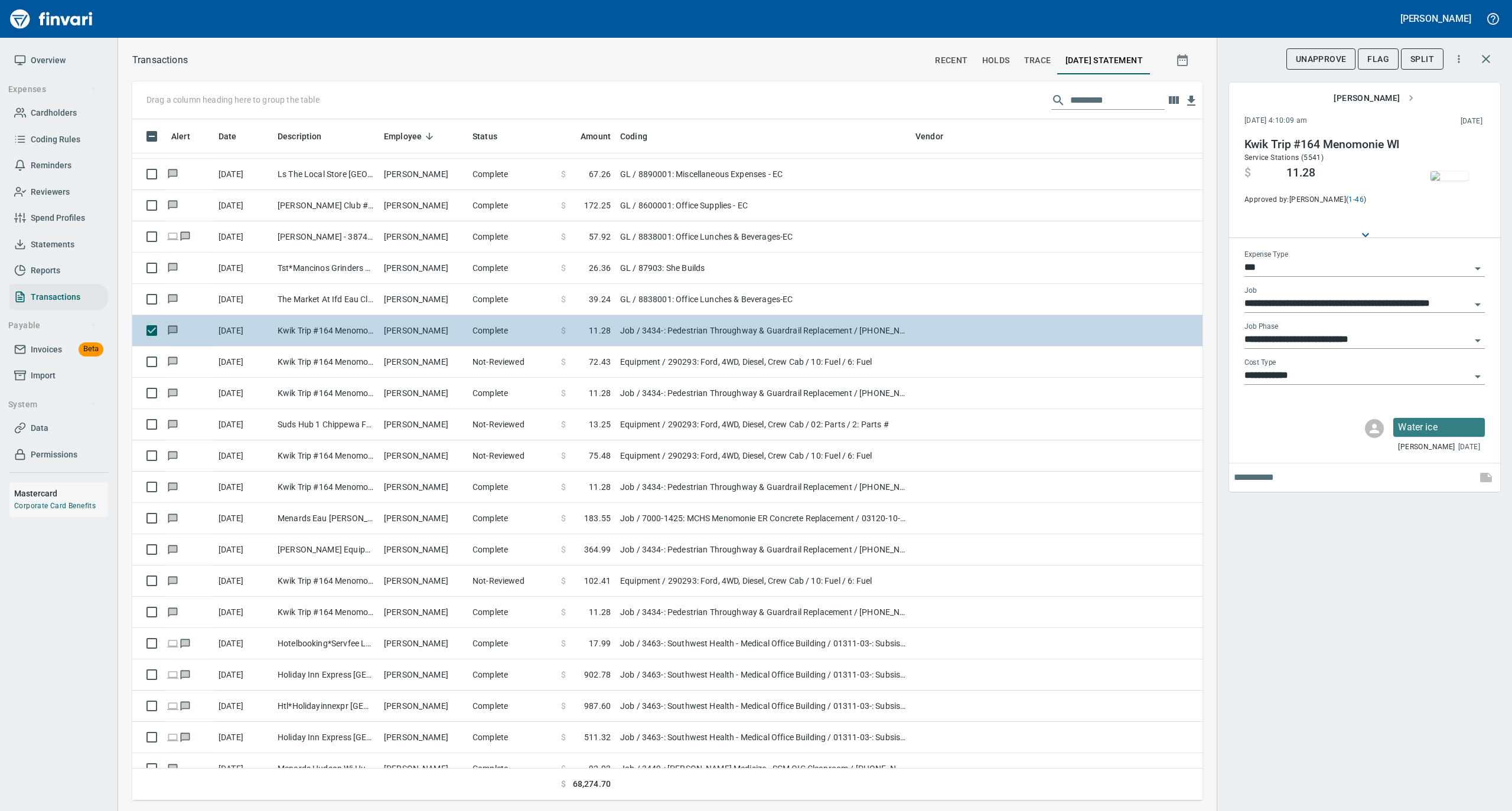
scroll to position [2362, 0]
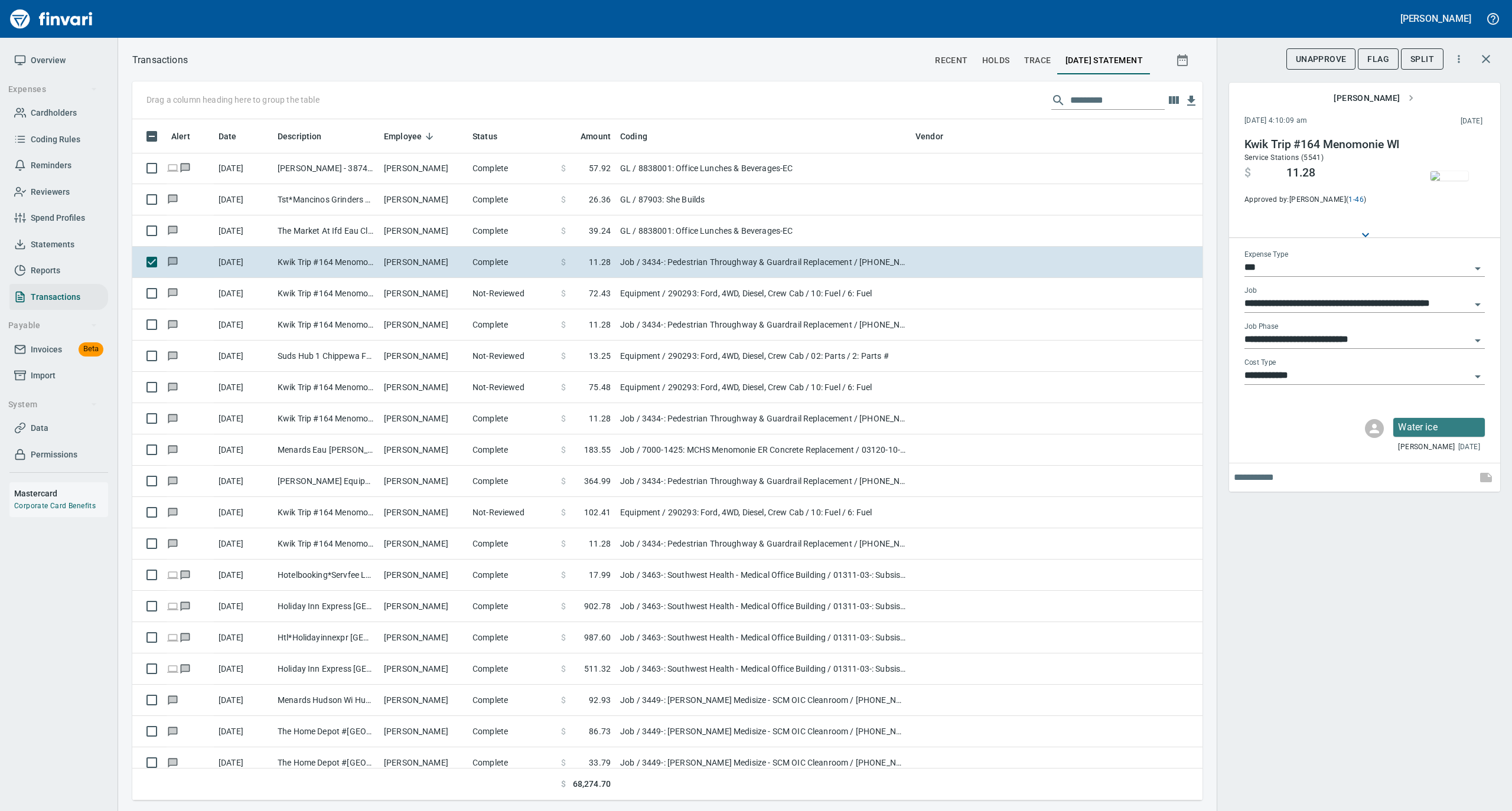
click at [1454, 174] on img "button" at bounding box center [1449, 176] width 37 height 10
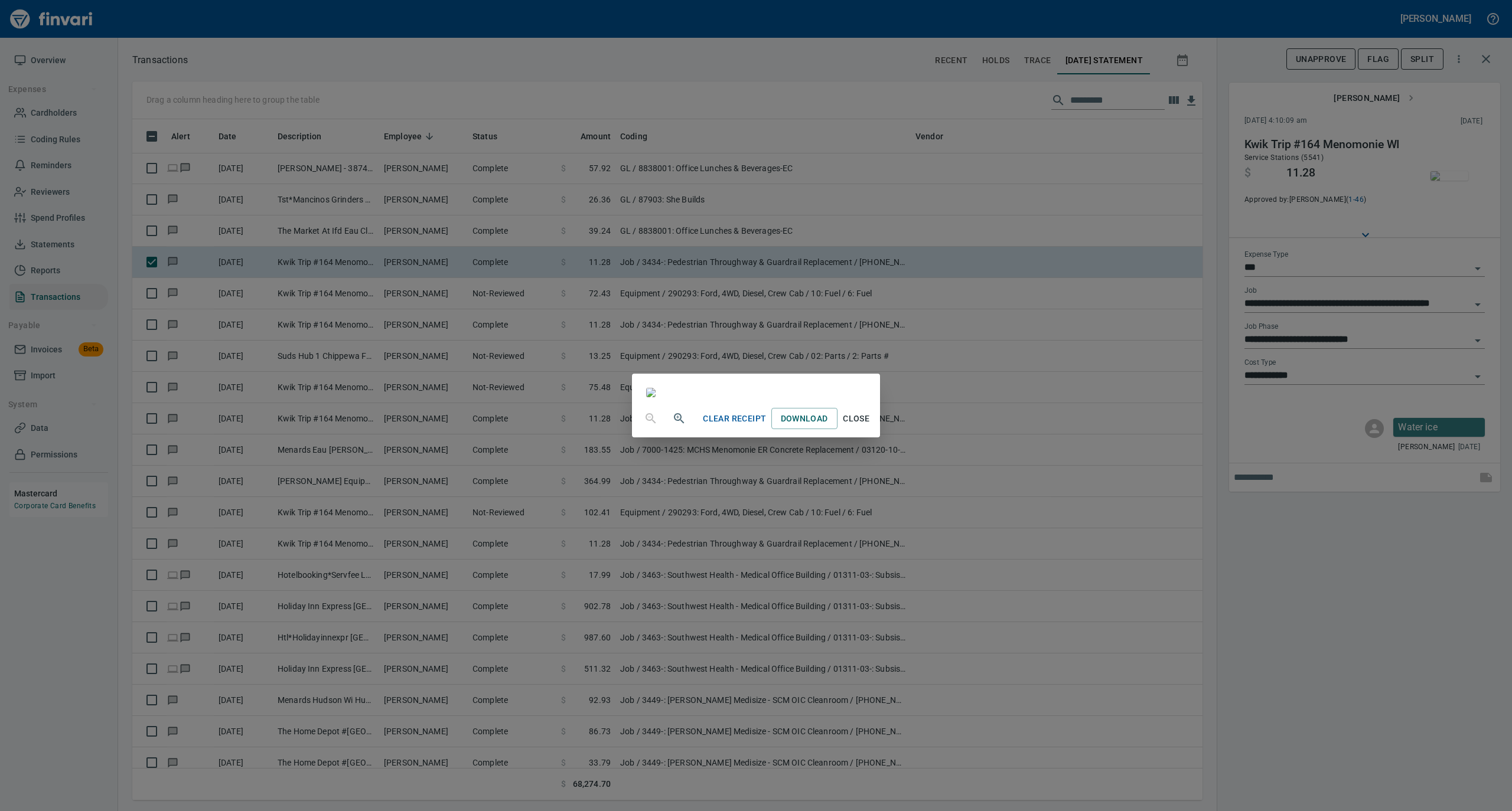
click at [871, 427] on span "Close" at bounding box center [856, 418] width 29 height 14
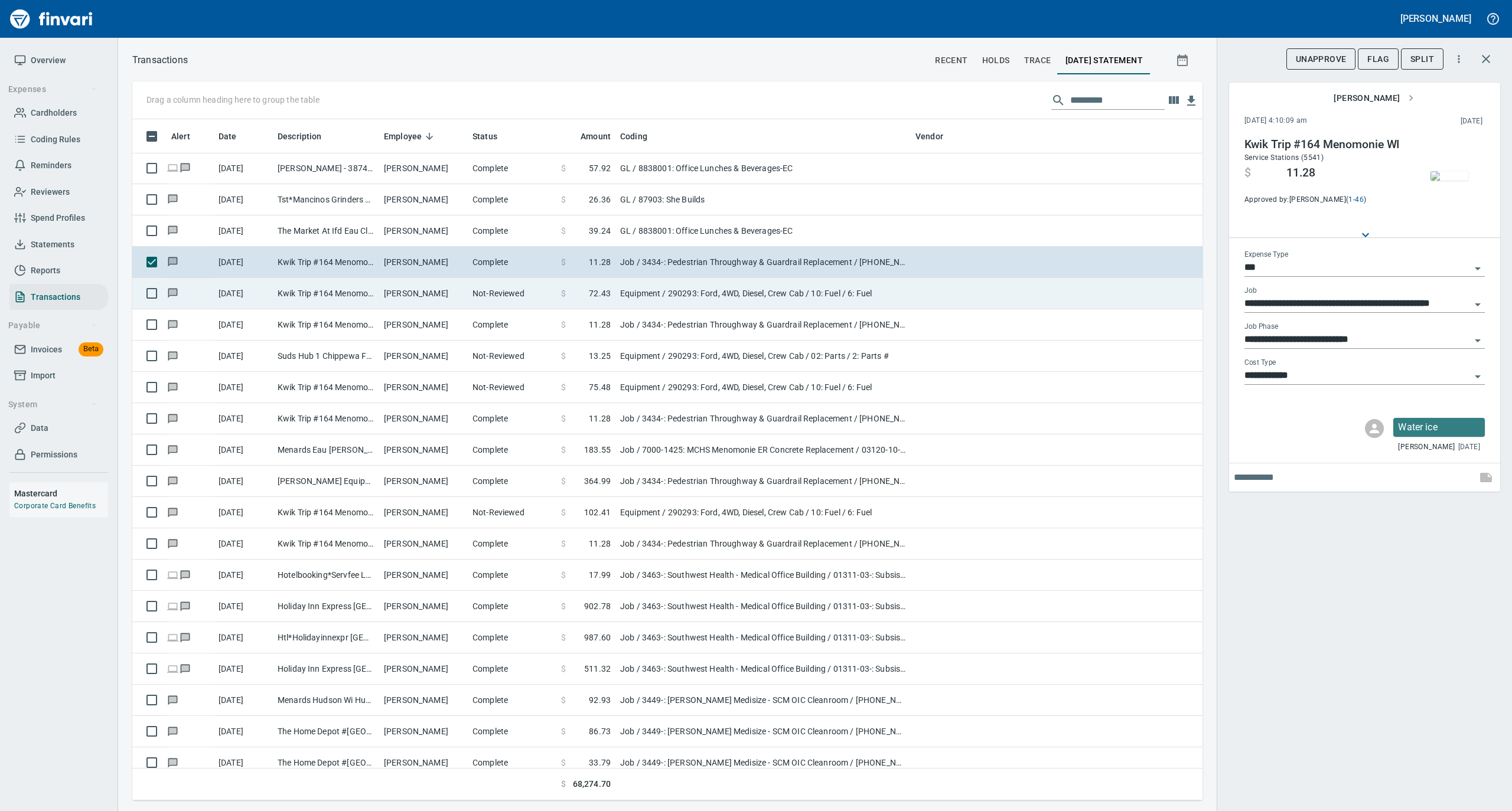
click at [534, 299] on td "Not-Reviewed" at bounding box center [512, 293] width 88 height 32
type input "*********"
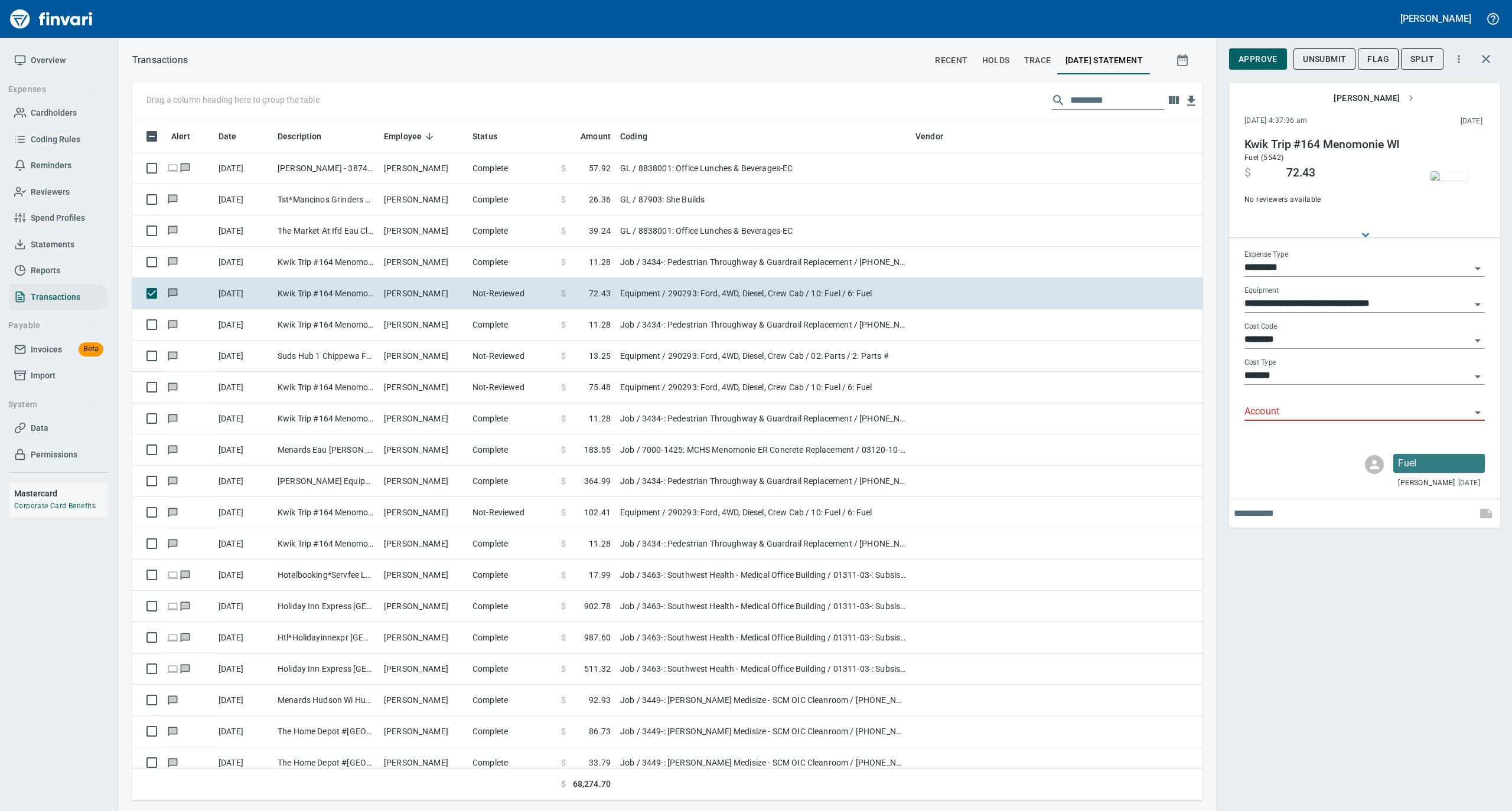
click at [1293, 408] on input "Account" at bounding box center [1358, 411] width 226 height 16
click at [1274, 450] on li "74000: Fuel & Lubrication" at bounding box center [1363, 443] width 241 height 29
type input "**********"
click at [1247, 61] on span "Approve" at bounding box center [1257, 58] width 39 height 14
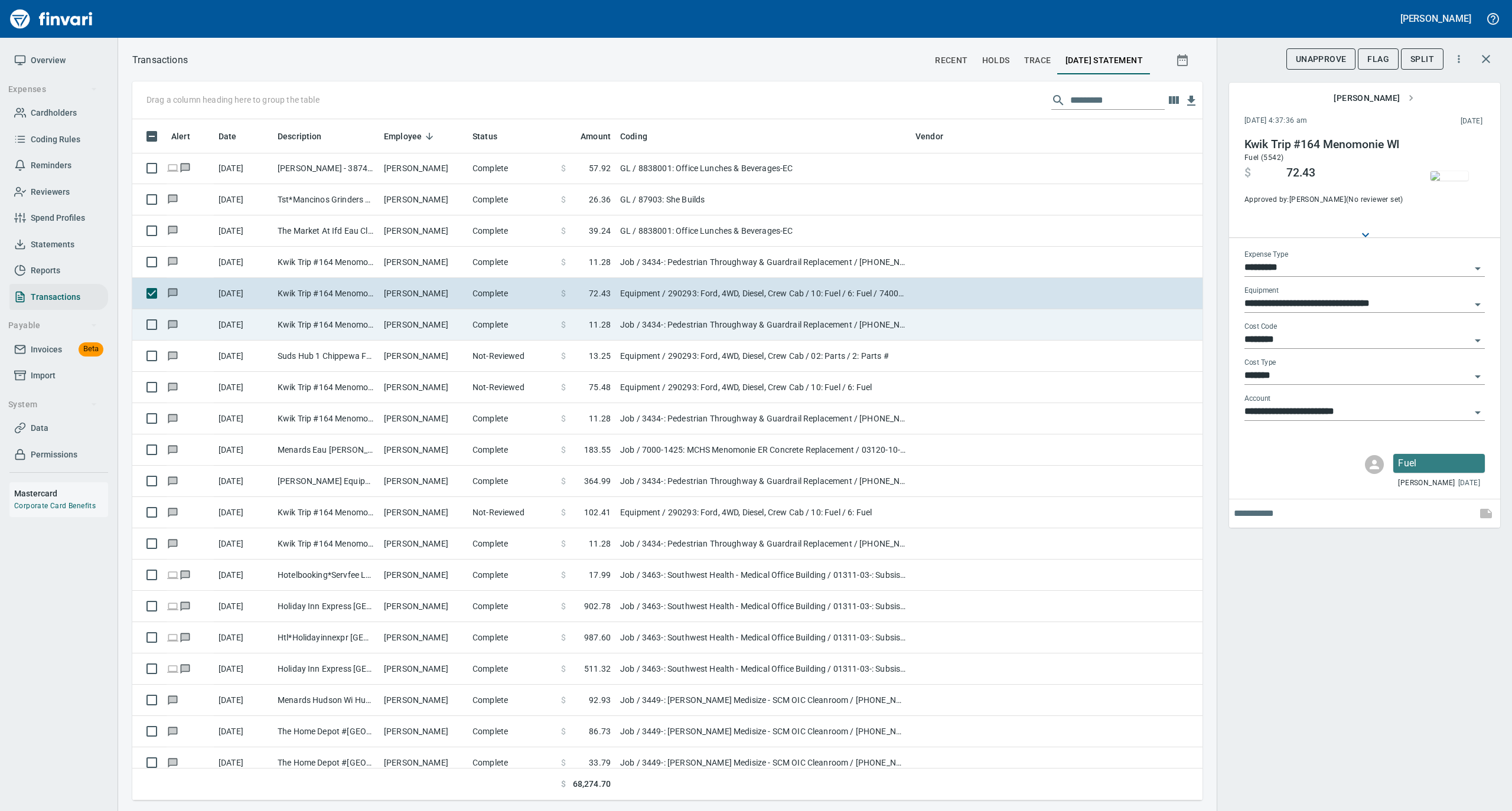
click at [332, 322] on td "Kwik Trip #164 Menomonie WI" at bounding box center [326, 325] width 106 height 32
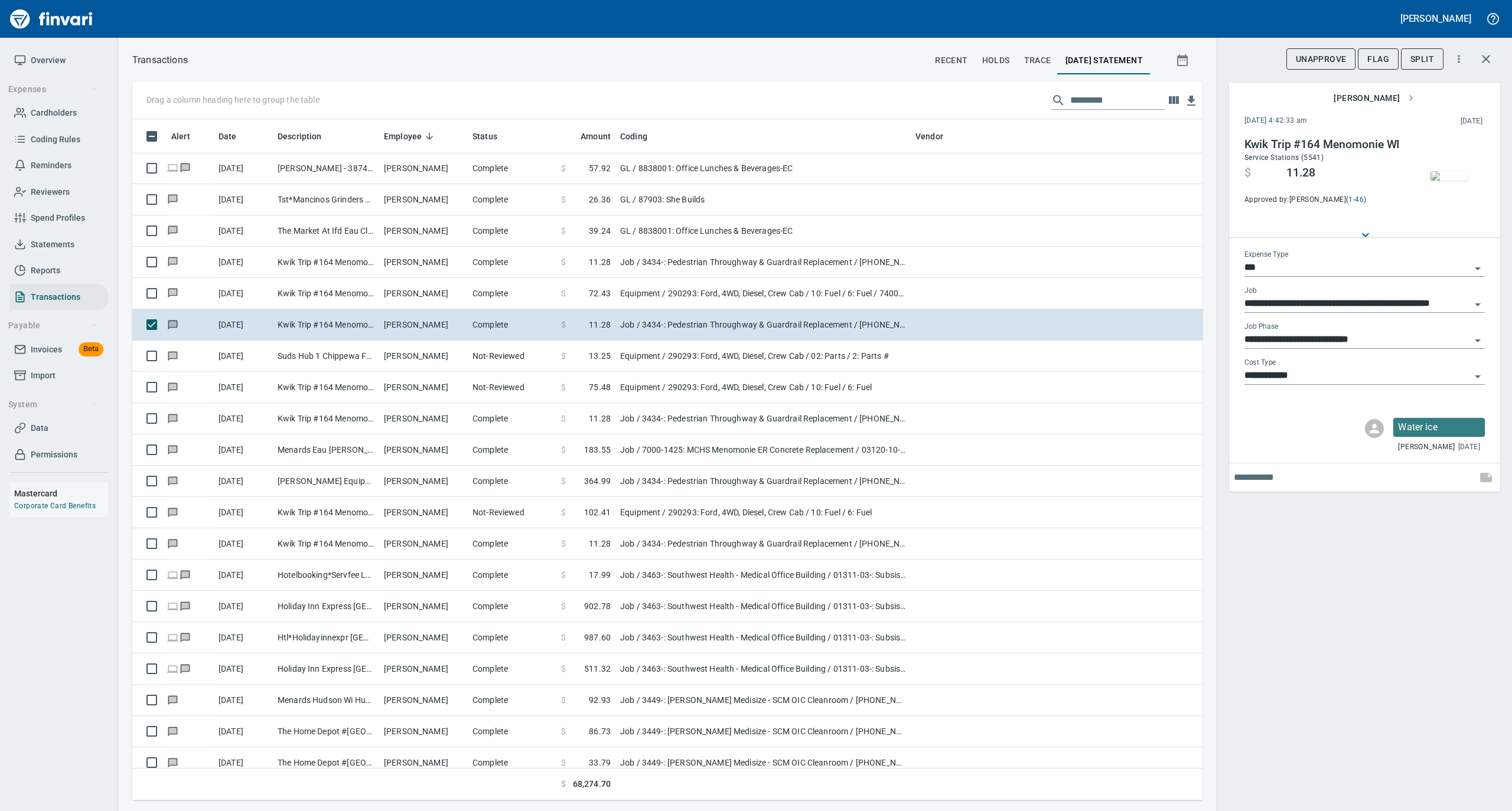
click at [1459, 174] on img "button" at bounding box center [1449, 176] width 37 height 10
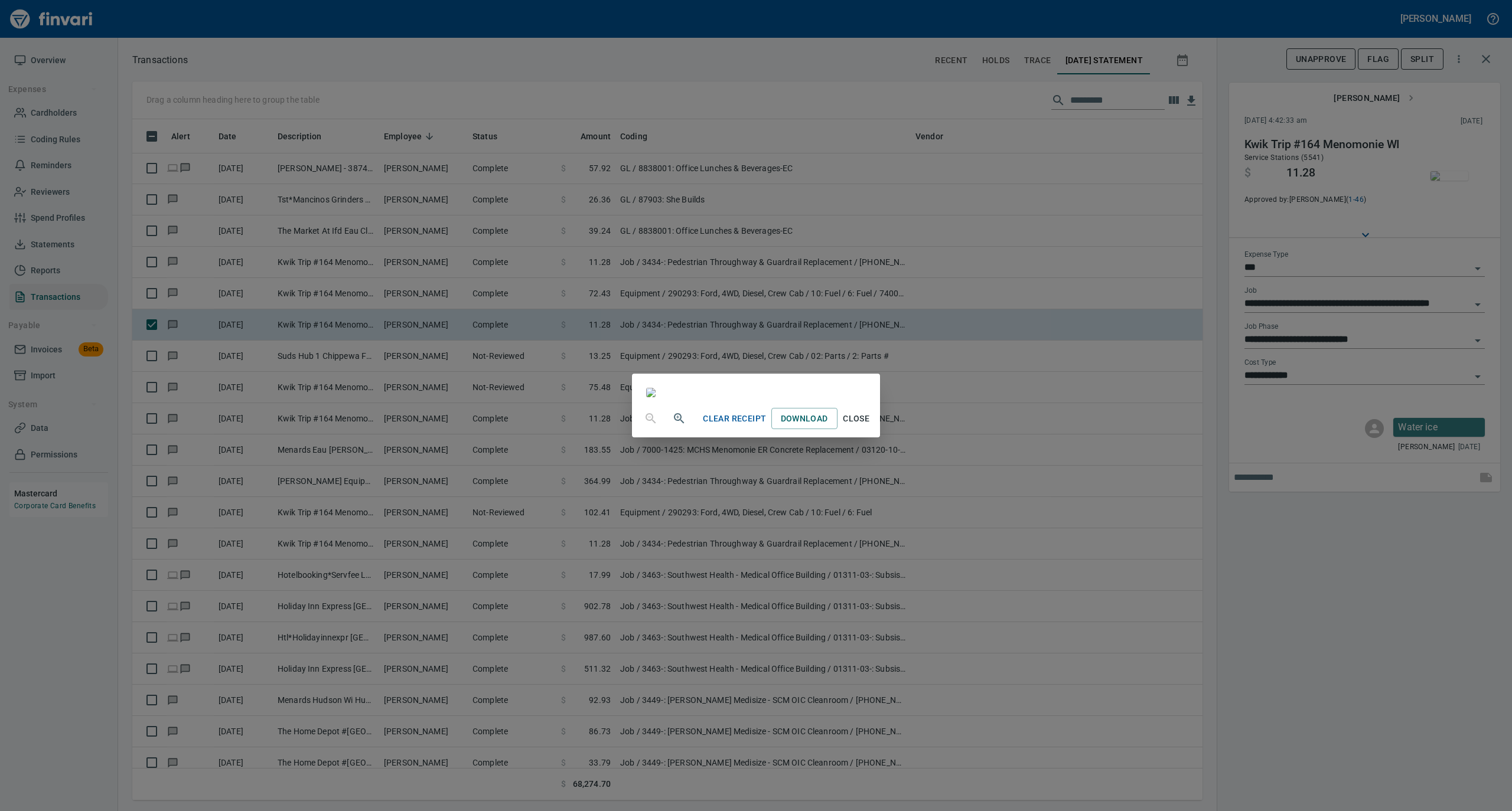
click at [871, 427] on span "Close" at bounding box center [856, 418] width 29 height 14
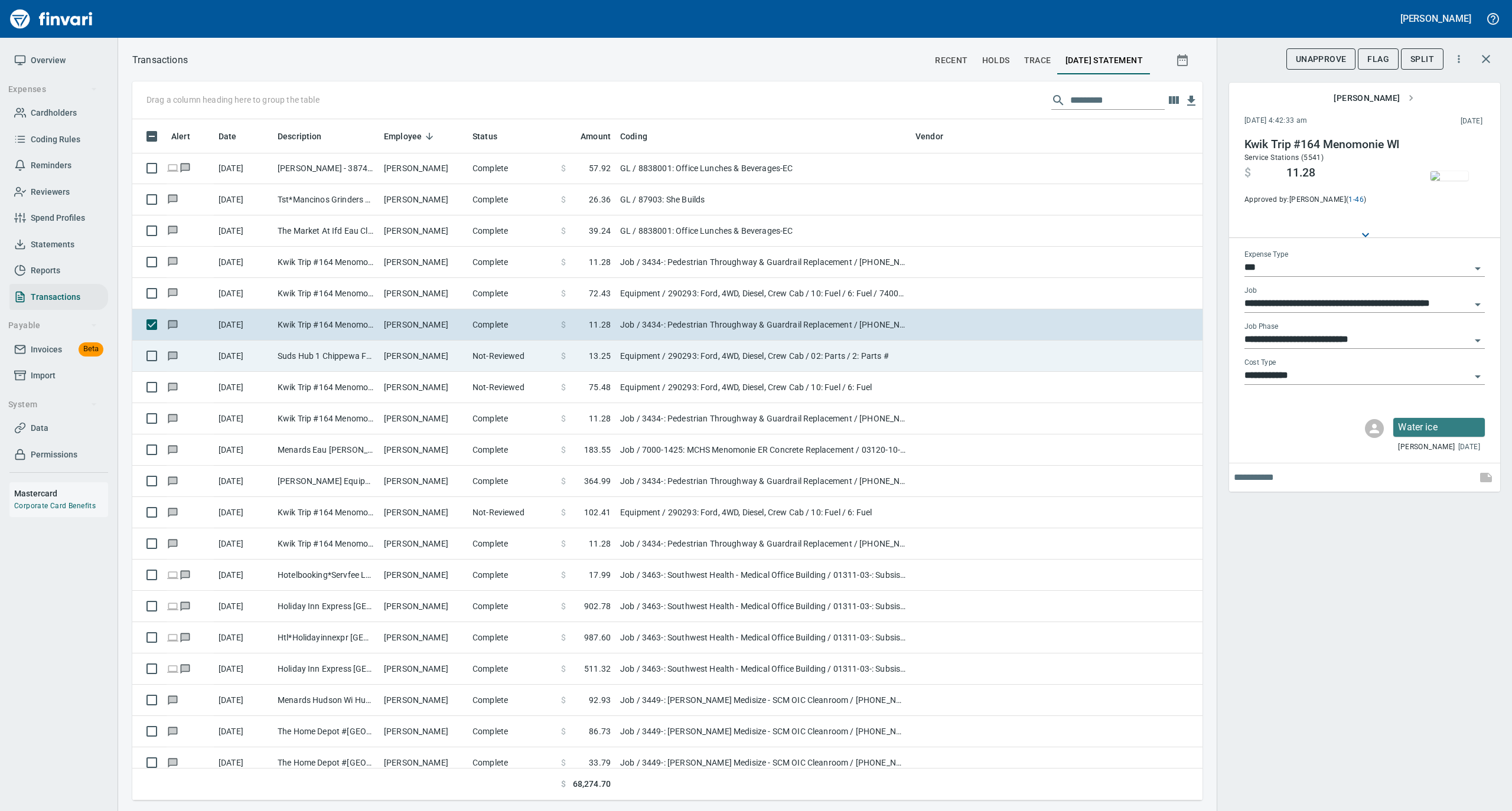
click at [494, 364] on td "Not-Reviewed" at bounding box center [512, 356] width 88 height 32
type input "*********"
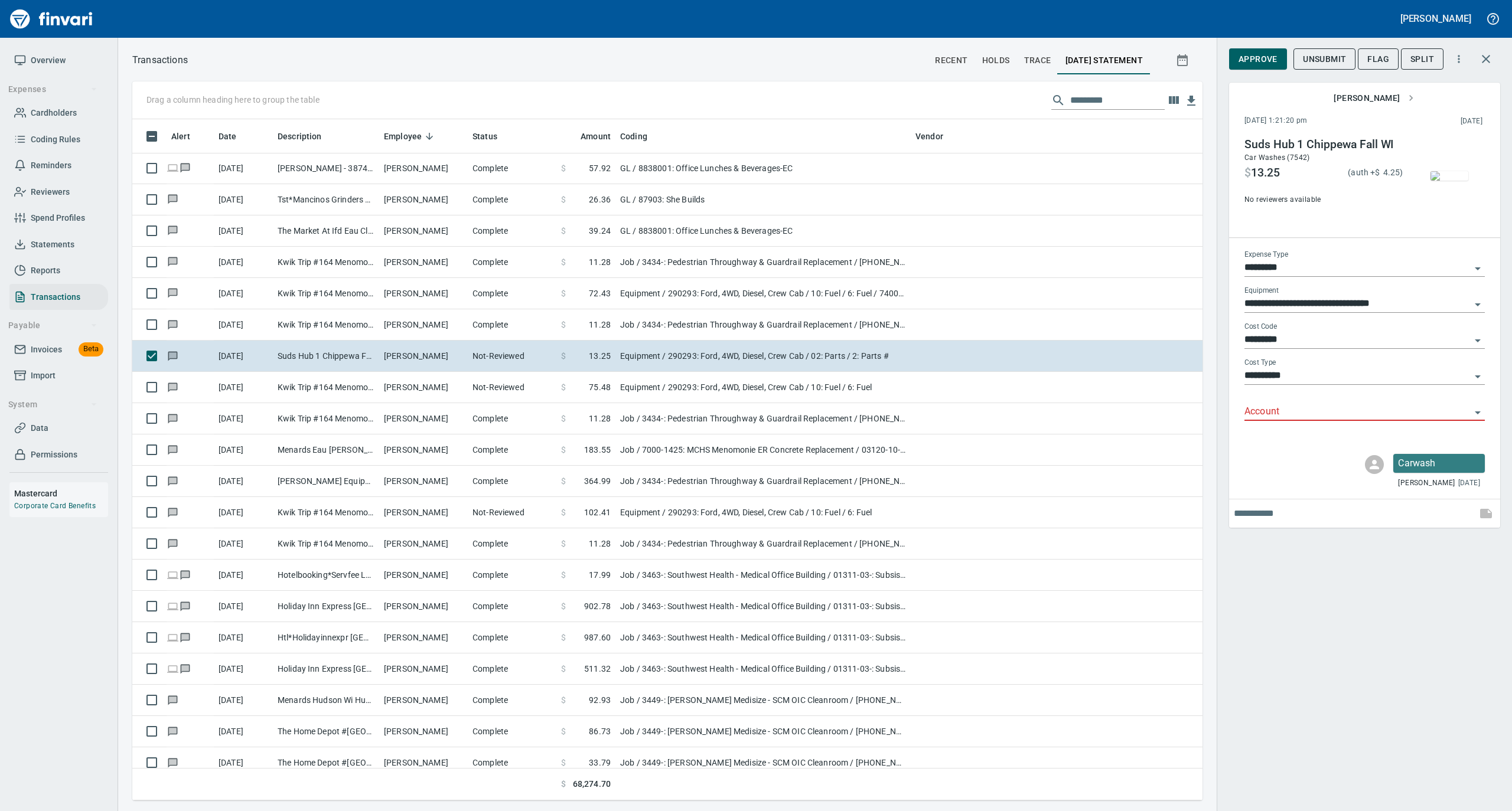
scroll to position [669, 1046]
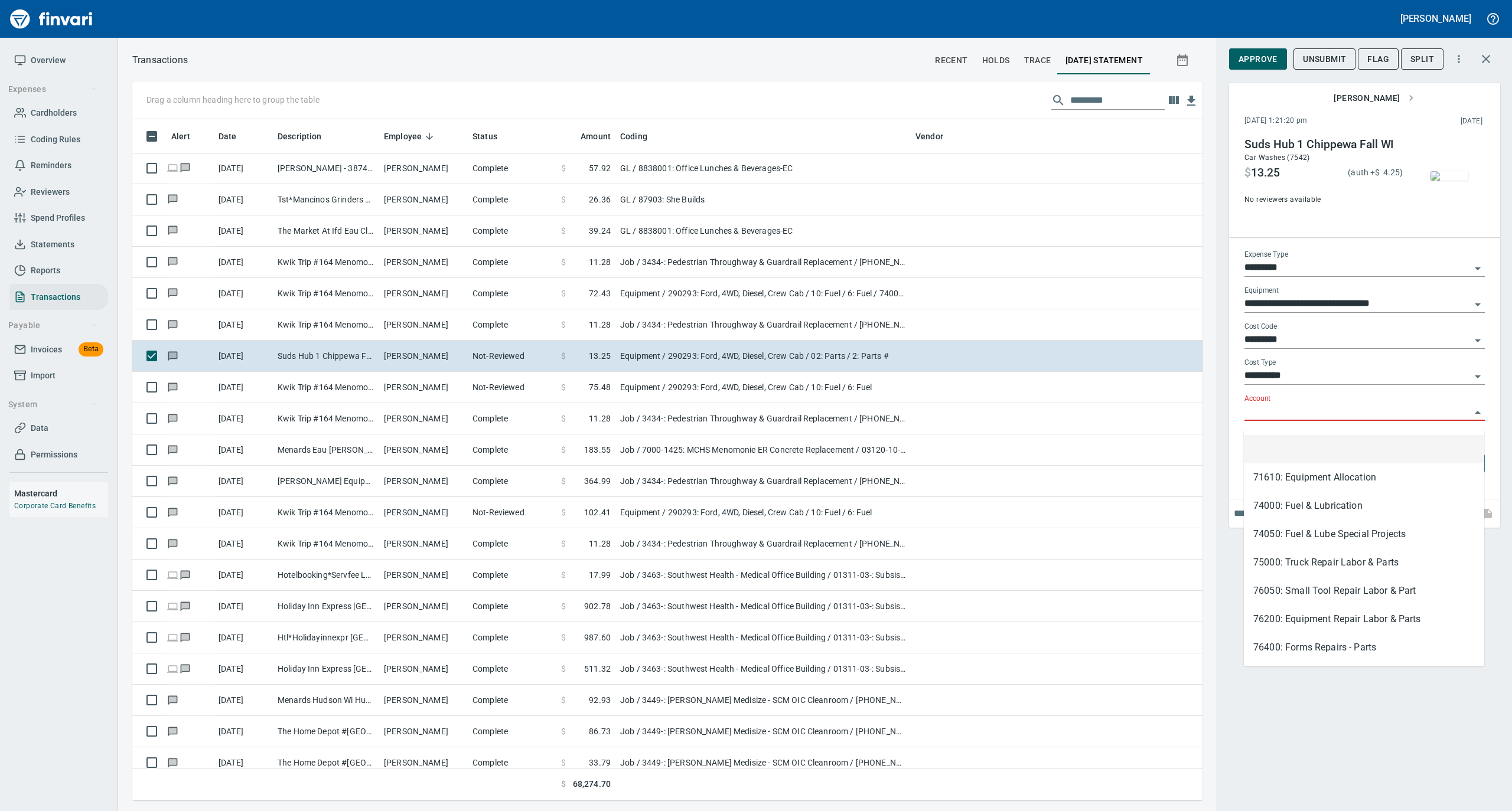
click at [1264, 421] on input "Account" at bounding box center [1358, 411] width 226 height 16
click at [1288, 346] on input "*********" at bounding box center [1358, 339] width 226 height 16
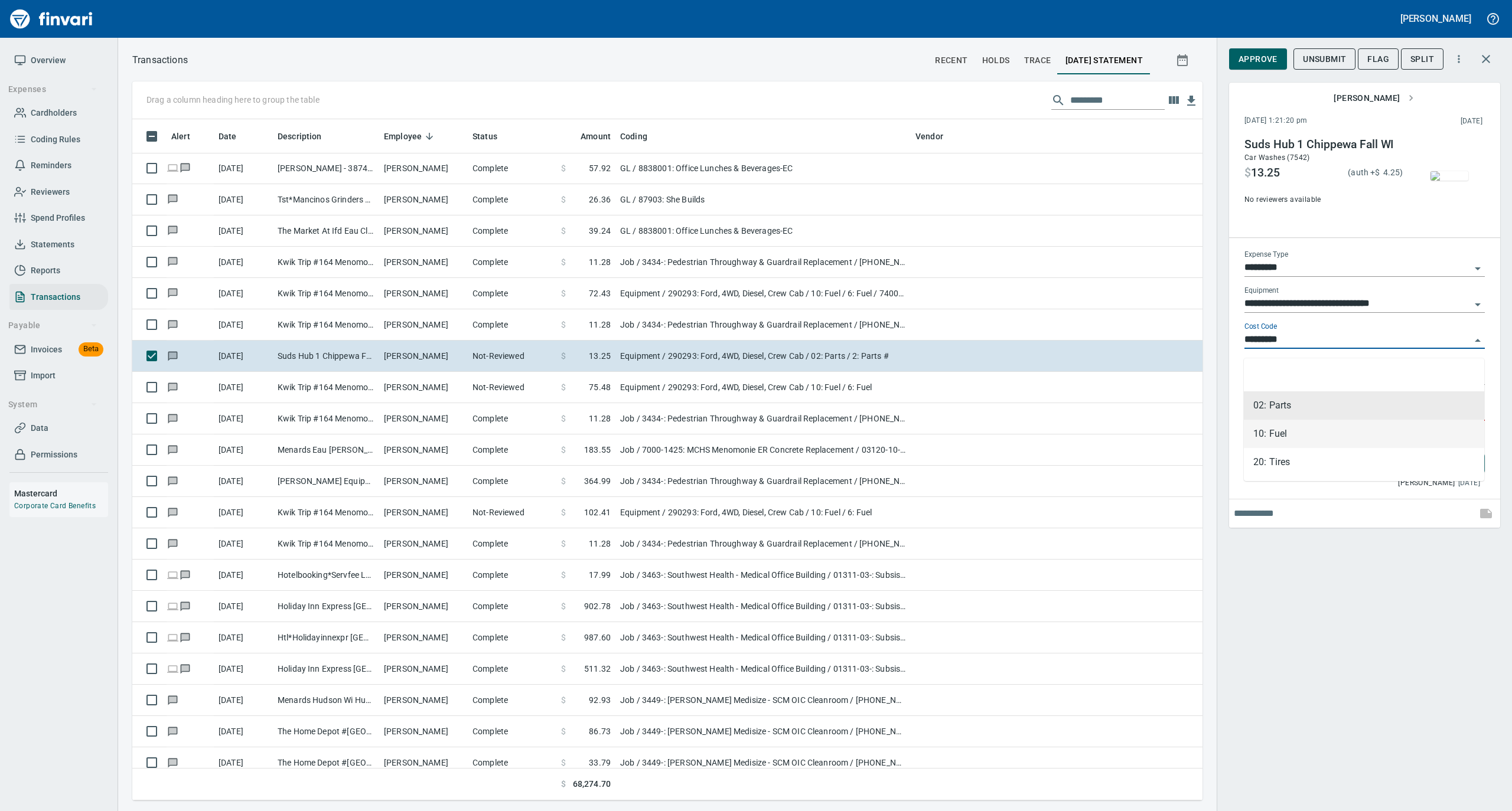
click at [1295, 430] on li "10: Fuel" at bounding box center [1363, 434] width 241 height 29
type input "********"
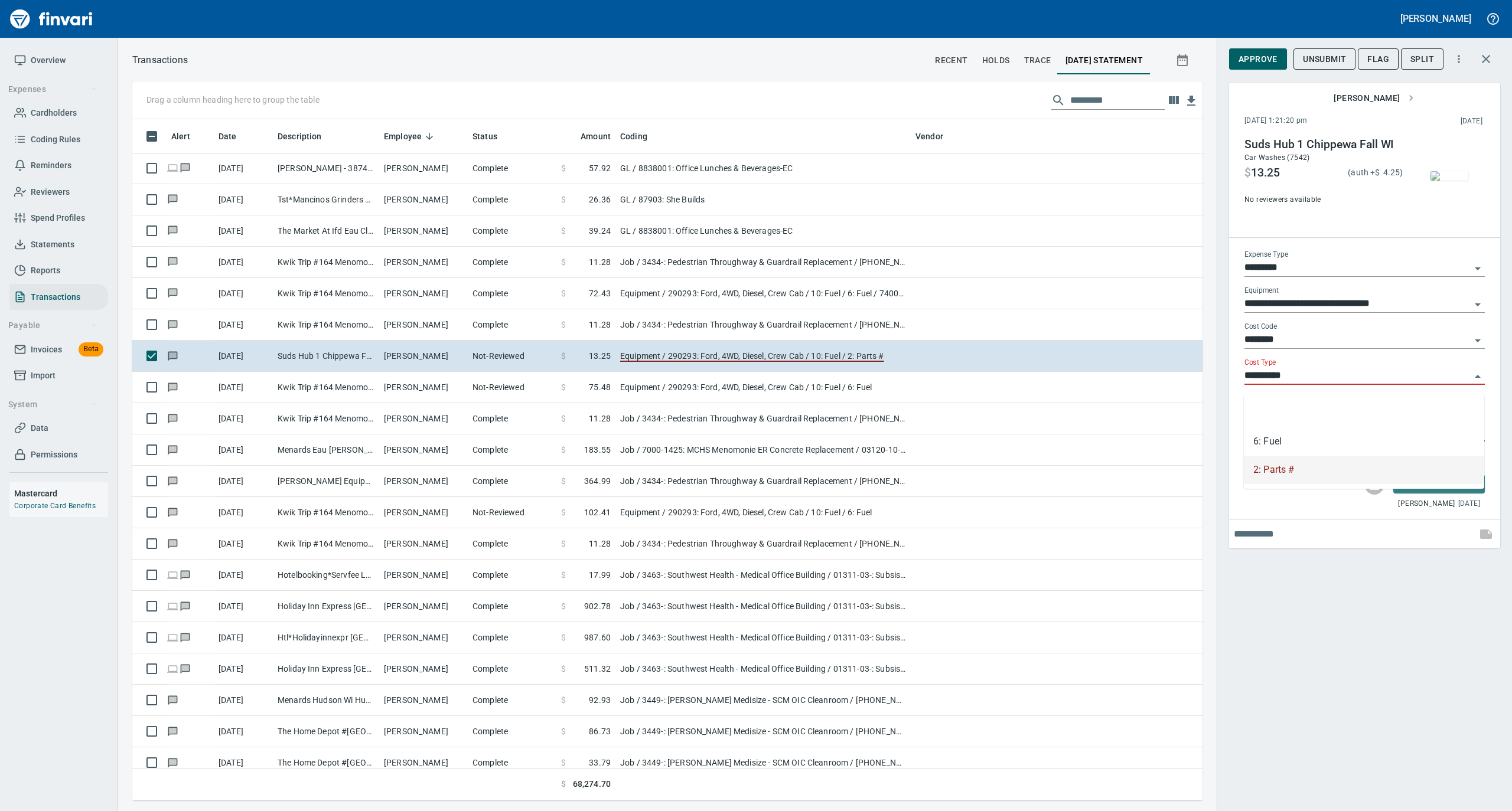
click at [1296, 379] on input "**********" at bounding box center [1358, 376] width 226 height 16
click at [1304, 432] on li "6: Fuel" at bounding box center [1363, 442] width 241 height 29
type input "*******"
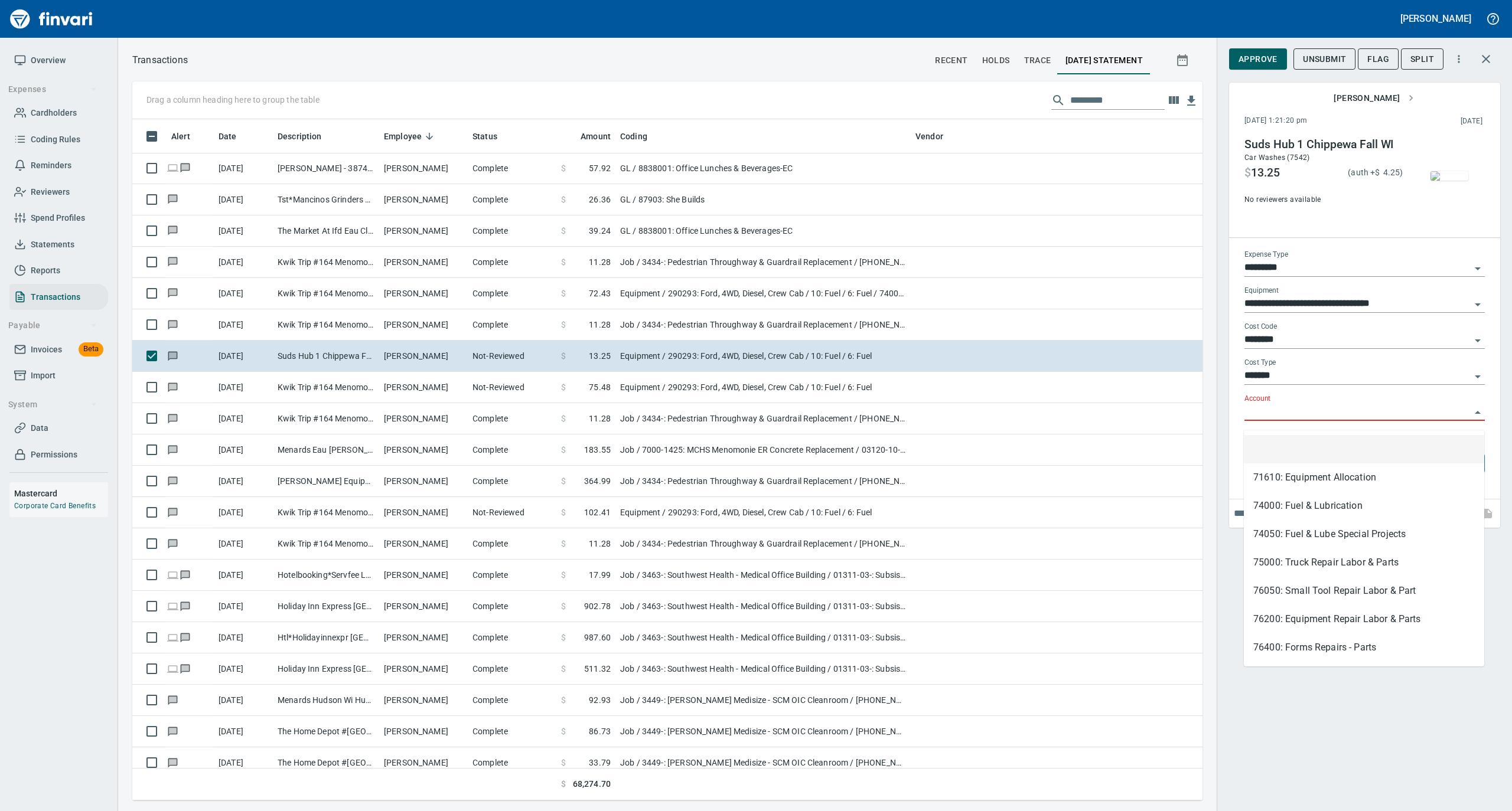
click at [1278, 416] on input "Account" at bounding box center [1358, 411] width 226 height 16
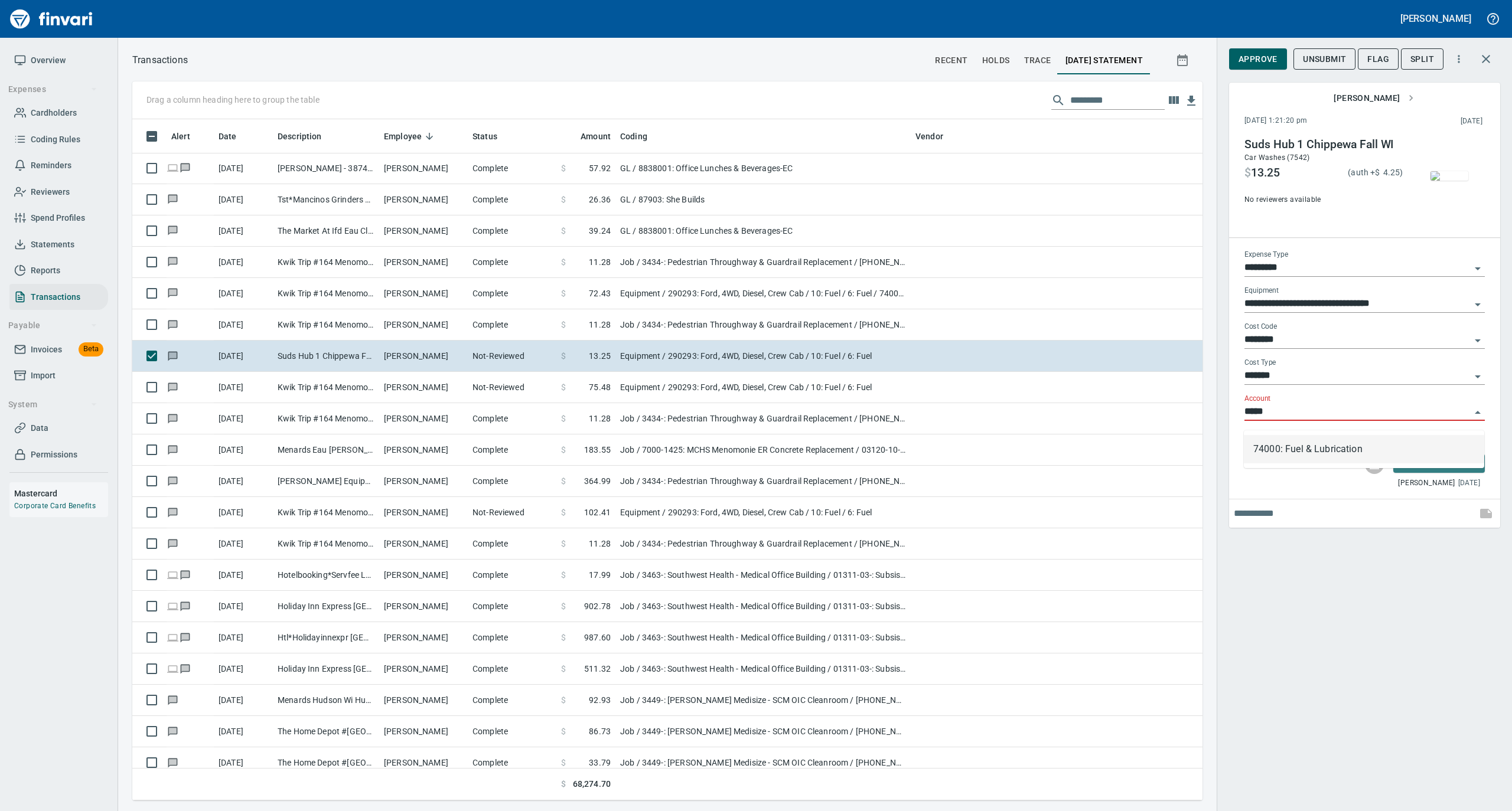
click at [1272, 453] on li "74000: Fuel & Lubrication" at bounding box center [1363, 450] width 241 height 29
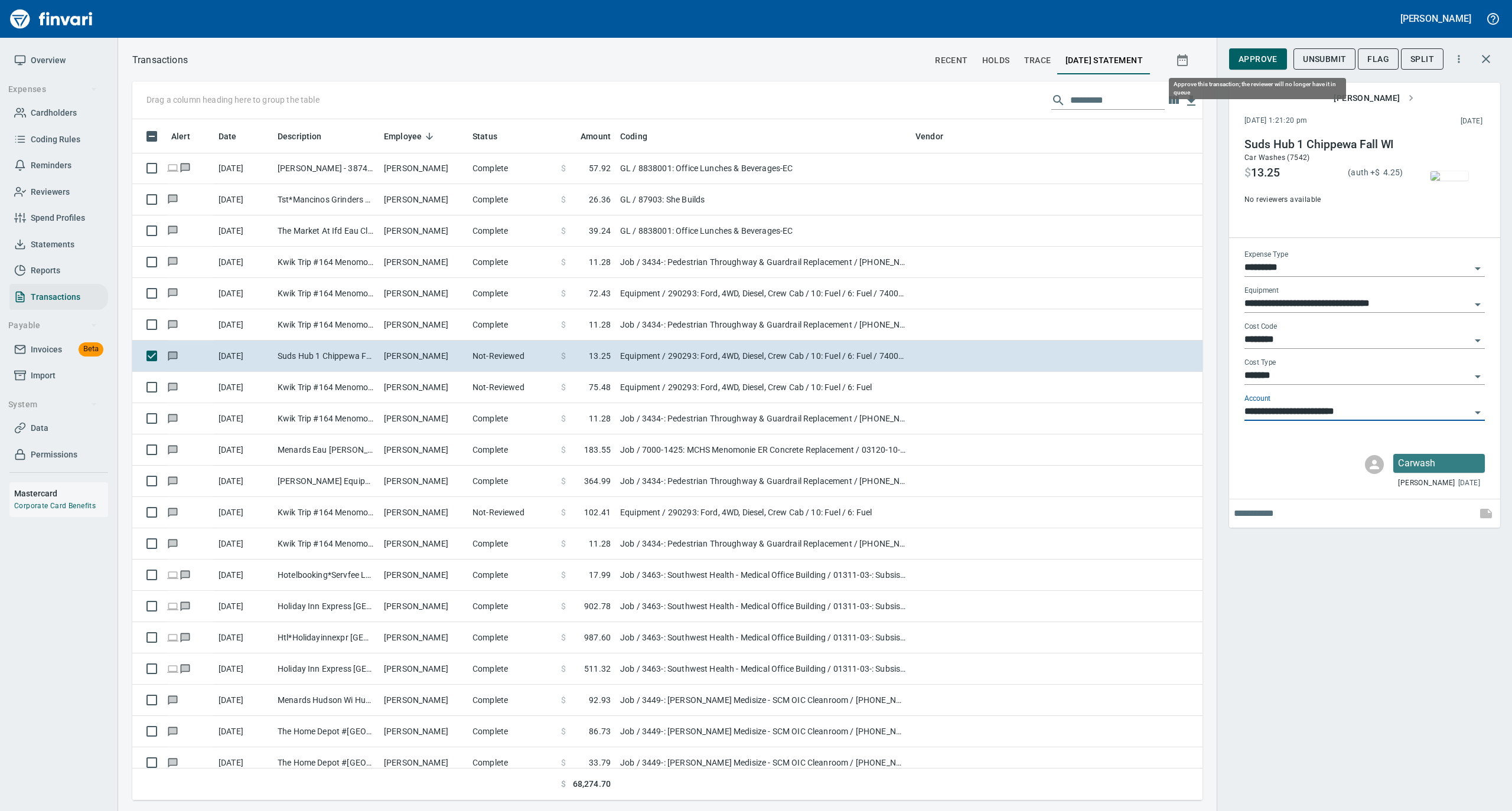
type input "**********"
click at [1257, 55] on span "Approve" at bounding box center [1257, 58] width 39 height 14
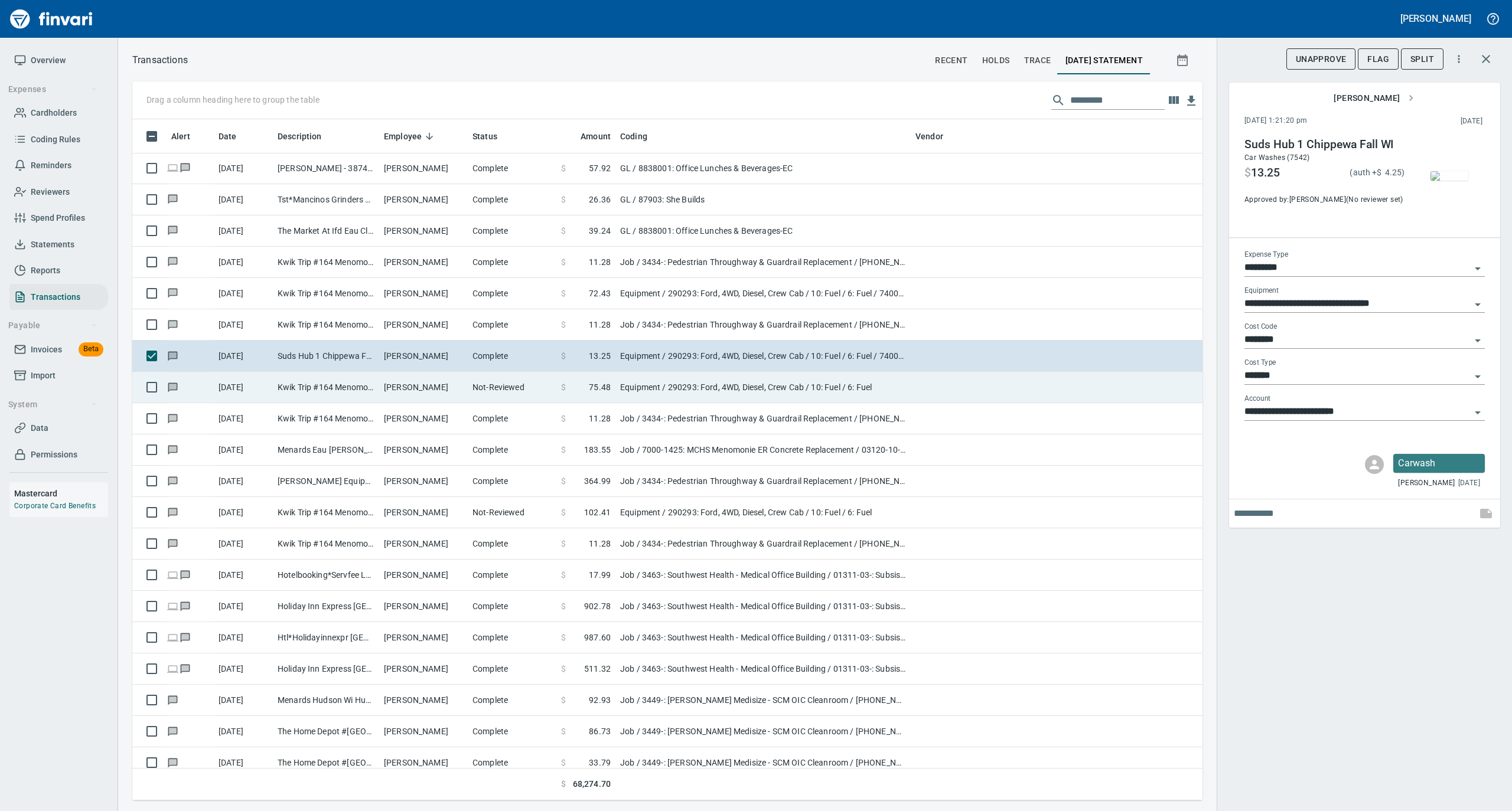
click at [447, 386] on td "Shane Reiter" at bounding box center [423, 387] width 88 height 32
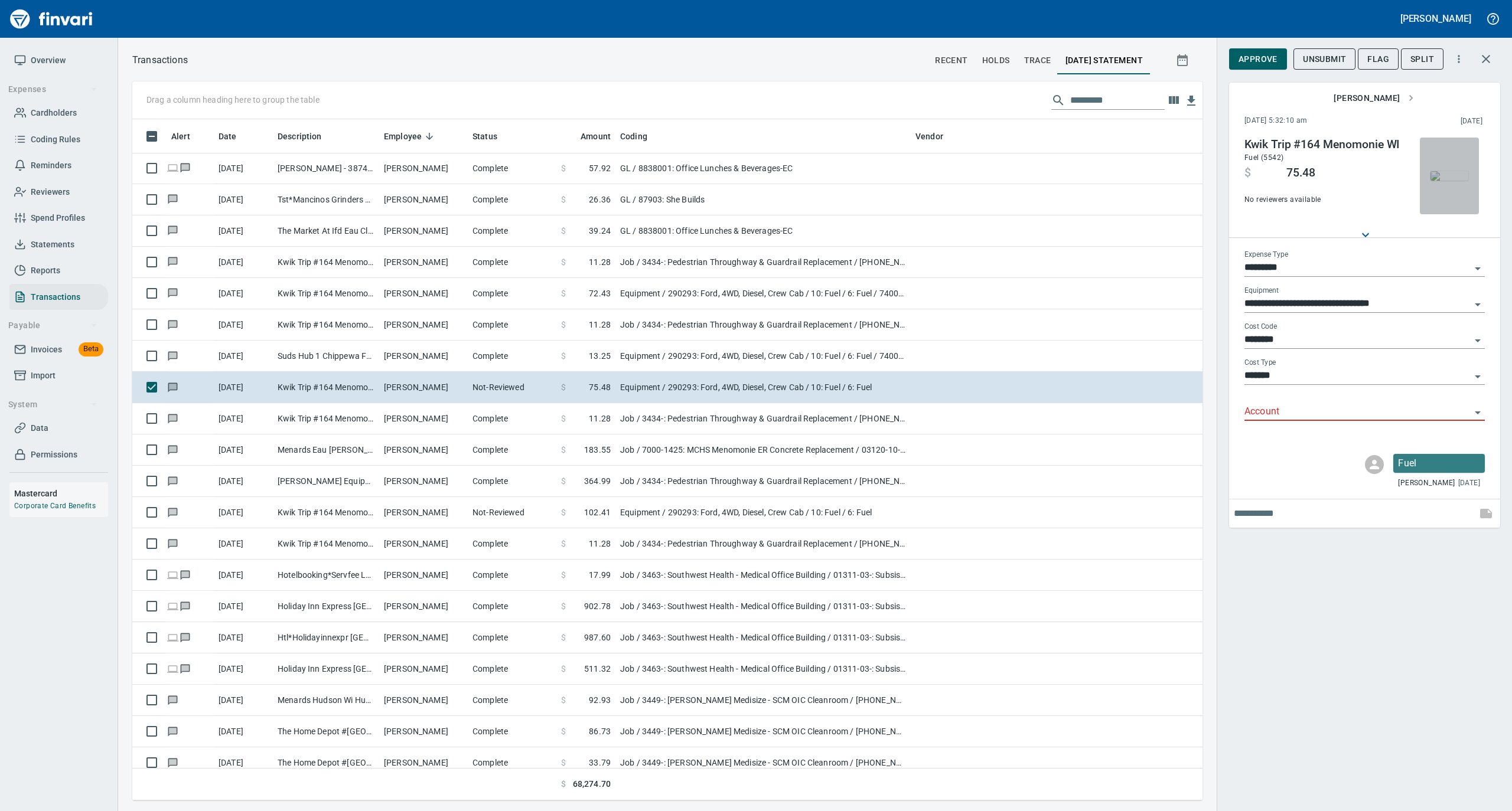
click at [1456, 177] on img "button" at bounding box center [1449, 176] width 37 height 10
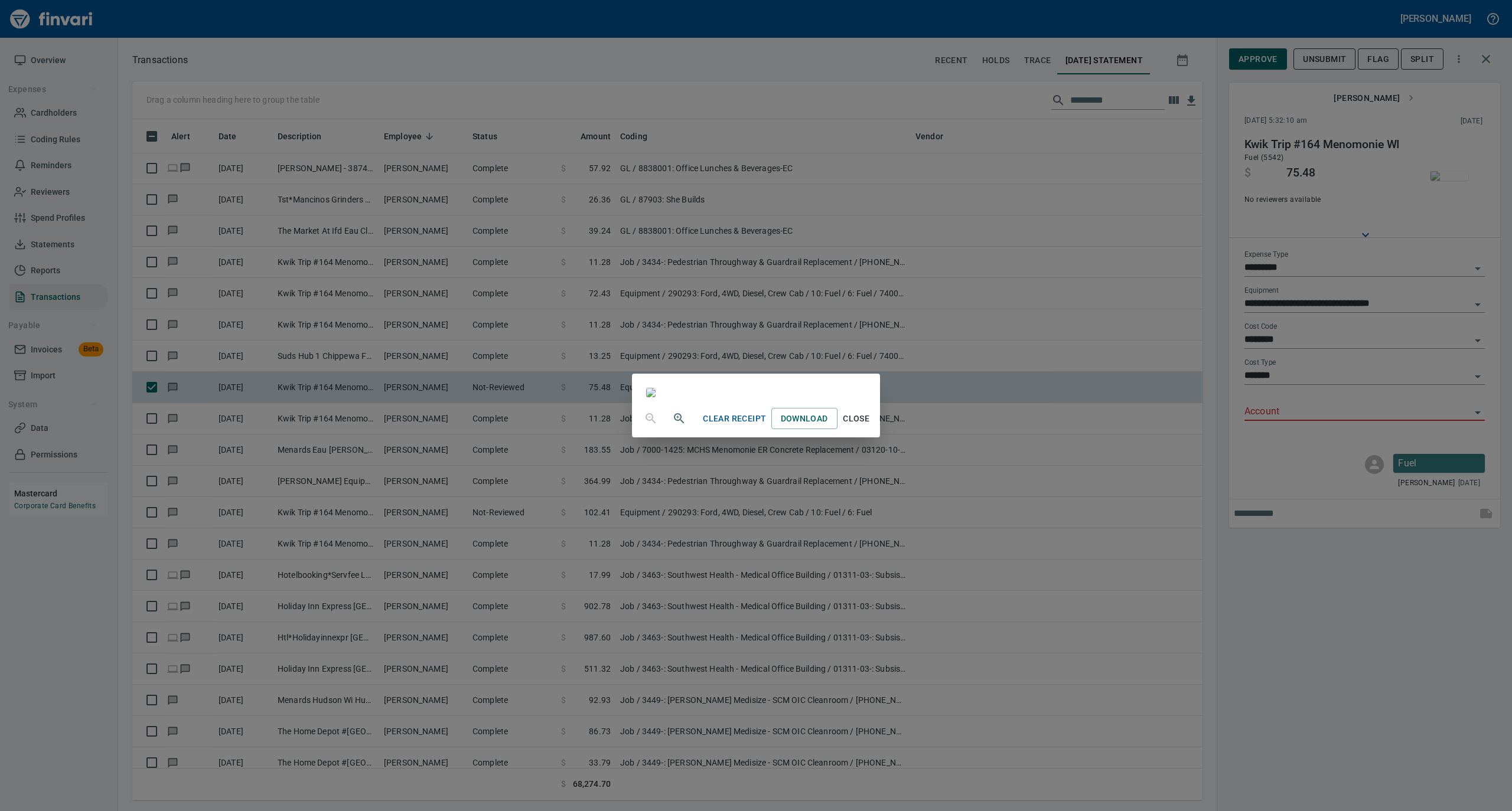
click at [871, 427] on span "Close" at bounding box center [856, 418] width 29 height 14
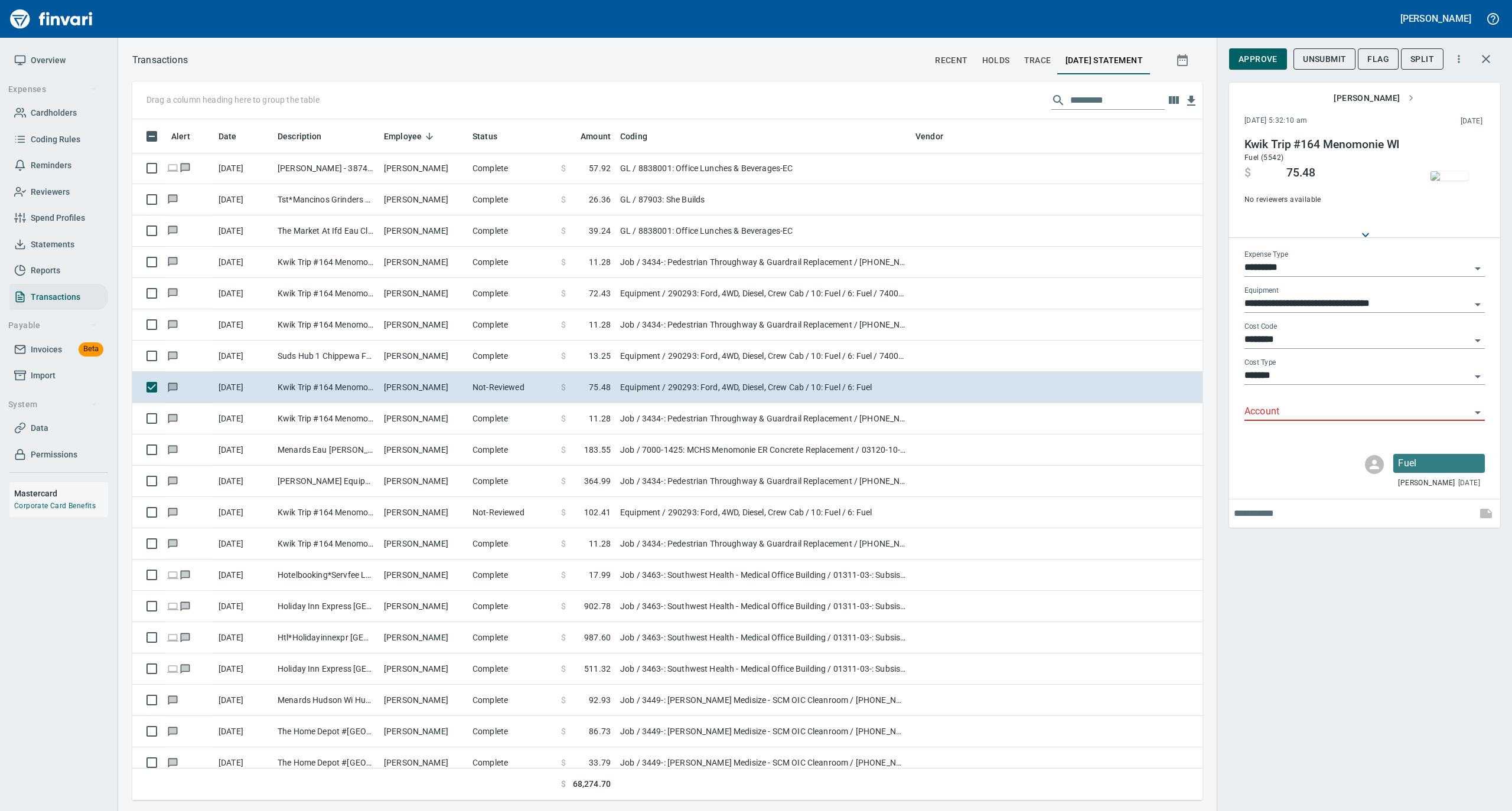
click at [1288, 416] on input "Account" at bounding box center [1358, 411] width 226 height 16
click at [1283, 444] on li "74000: Fuel & Lubrication" at bounding box center [1363, 443] width 241 height 29
type input "**********"
click at [1255, 60] on span "Approve" at bounding box center [1257, 58] width 39 height 14
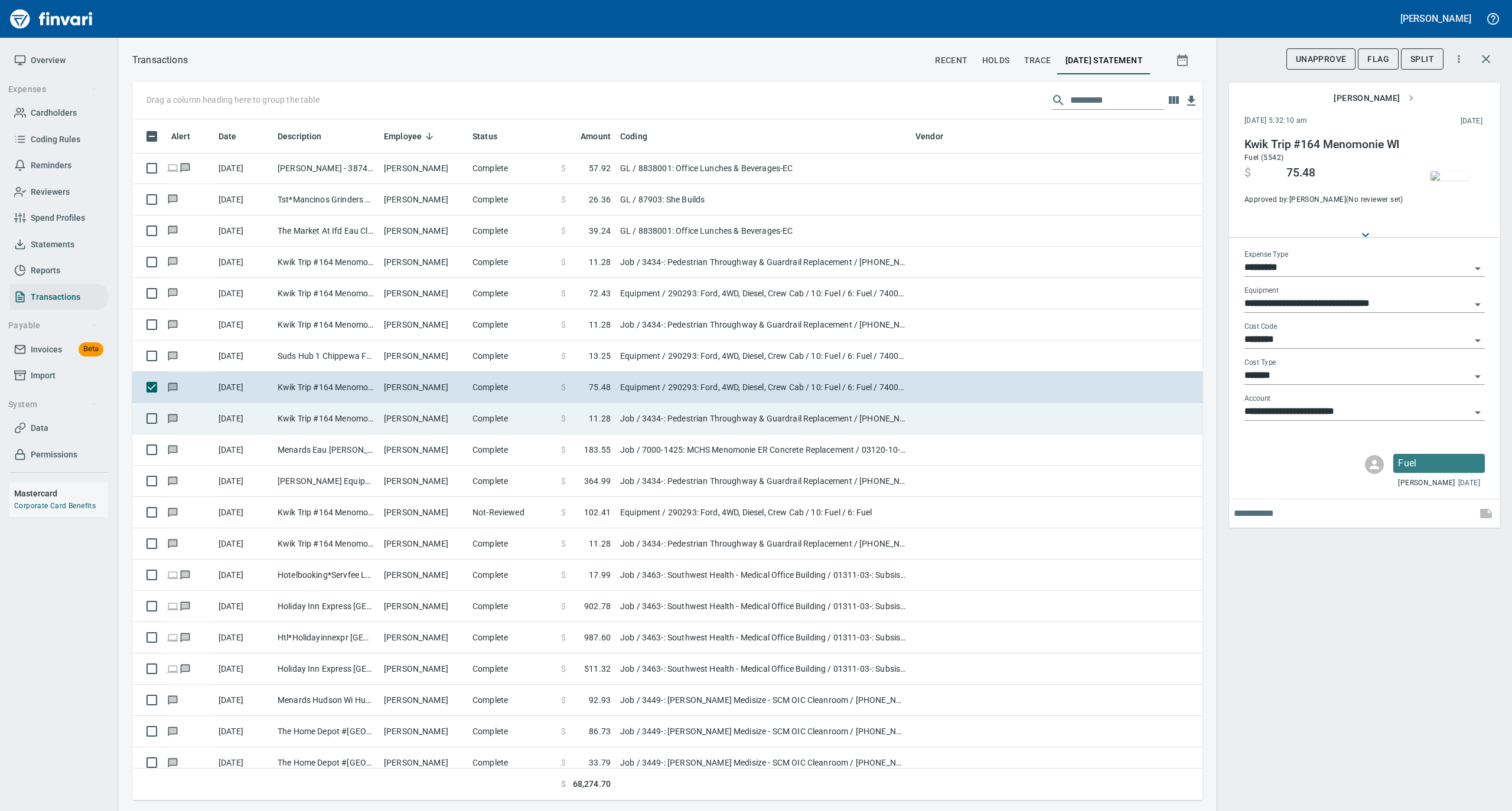
click at [438, 416] on td "Shane Reiter" at bounding box center [423, 419] width 88 height 32
type input "***"
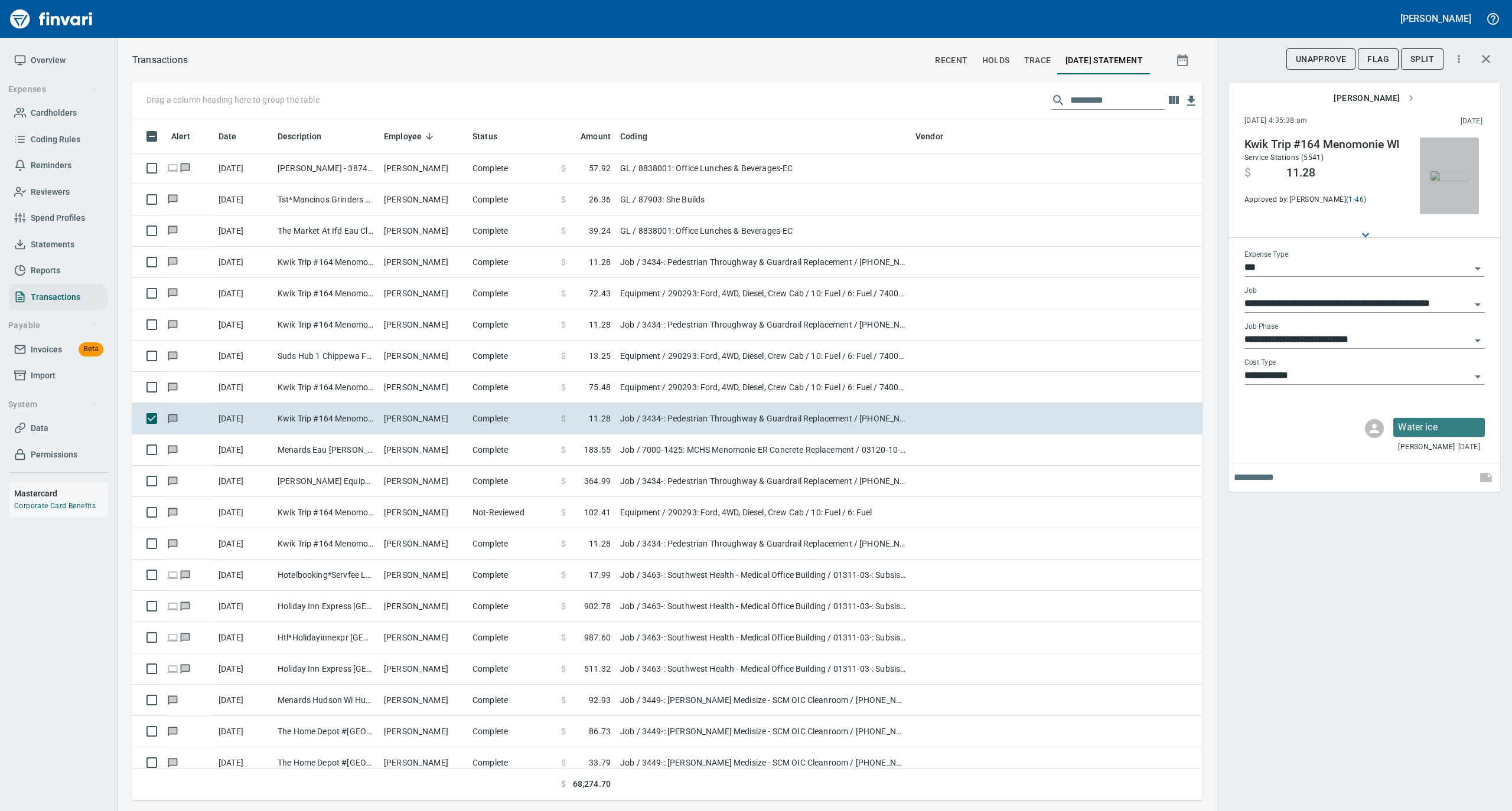
click at [1449, 172] on img "button" at bounding box center [1449, 176] width 37 height 10
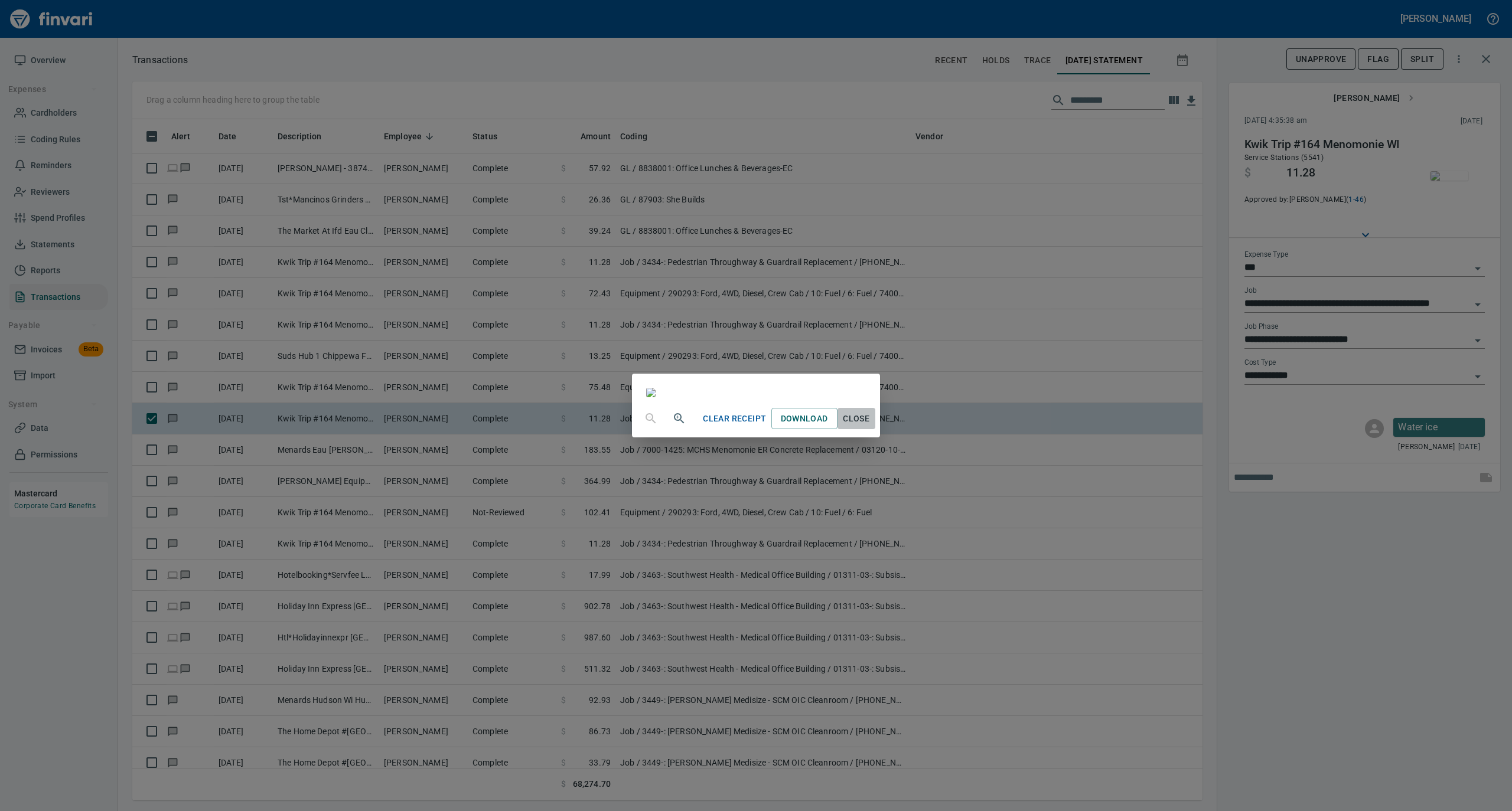
click at [871, 427] on span "Close" at bounding box center [856, 418] width 29 height 14
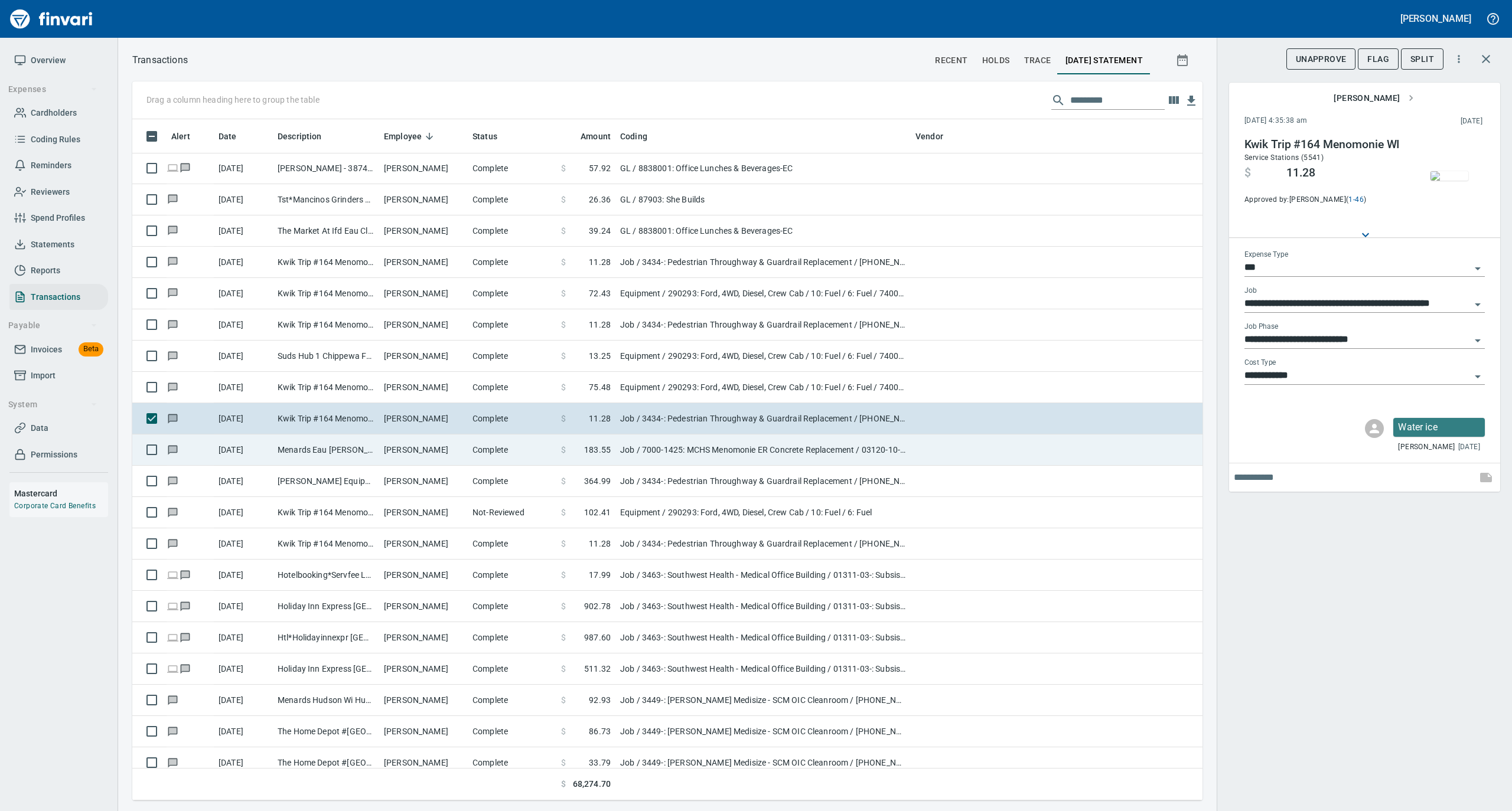
click at [499, 447] on td "Complete" at bounding box center [512, 450] width 88 height 32
type input "**********"
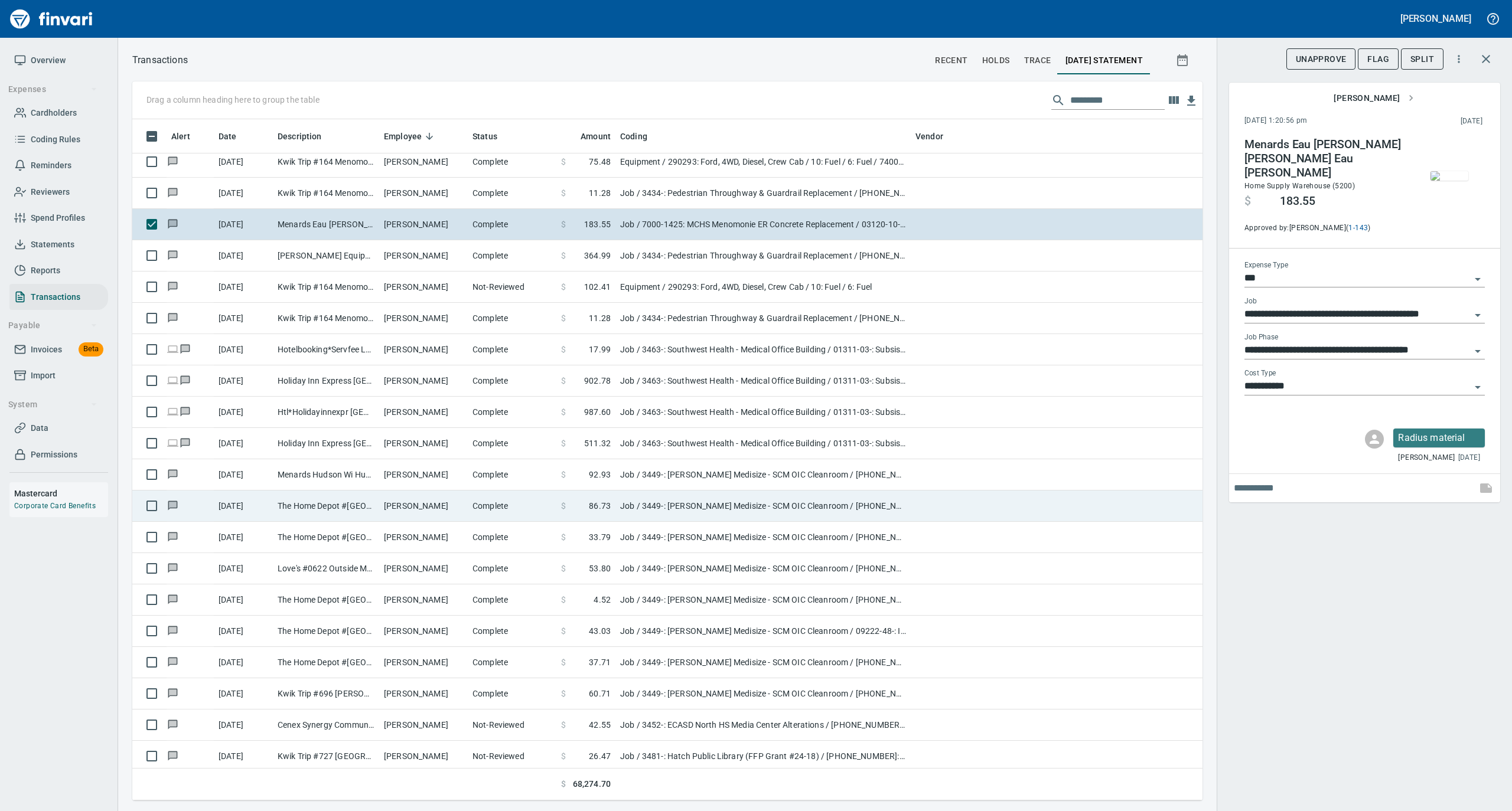
scroll to position [2598, 0]
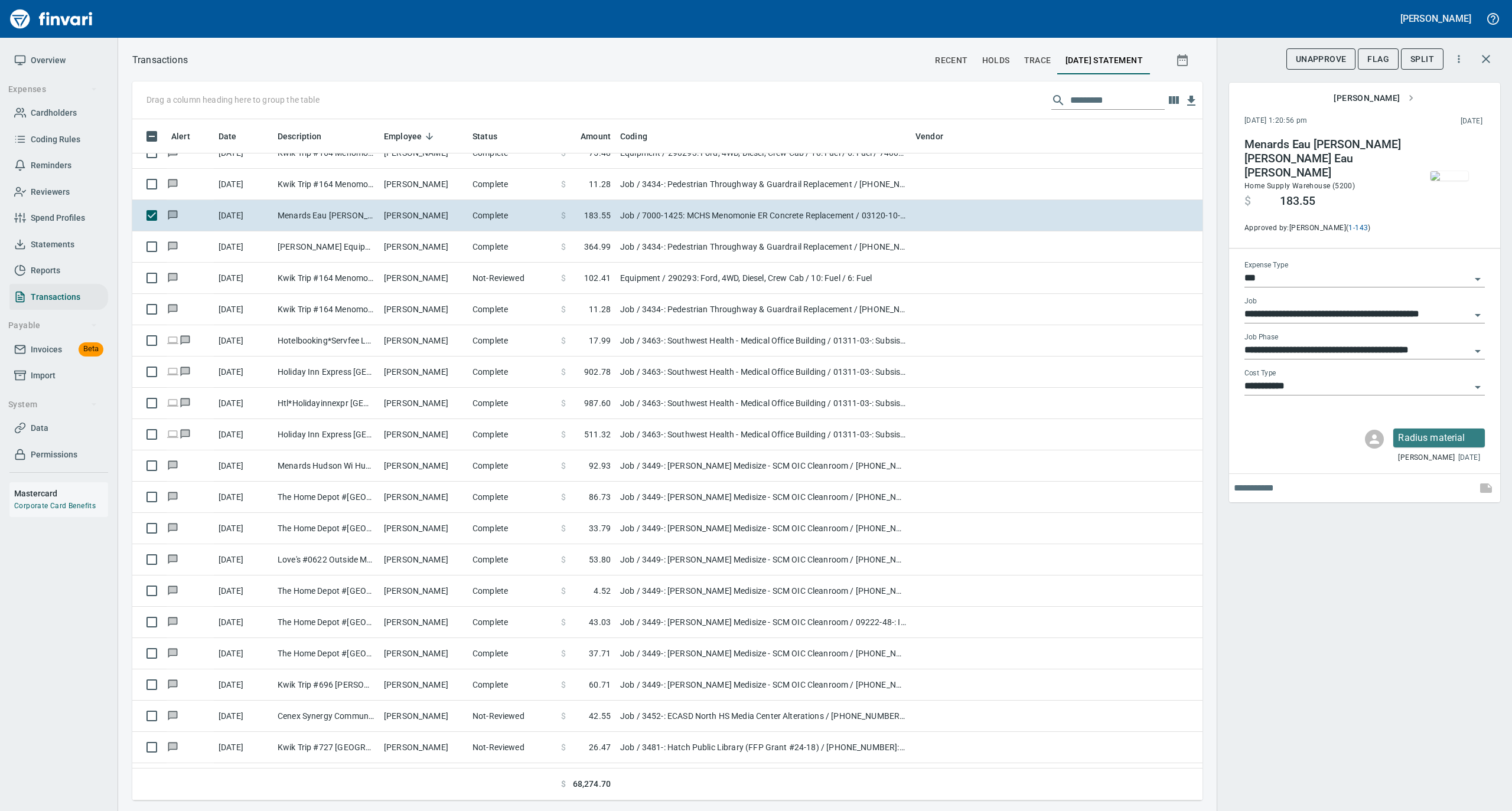
click at [1449, 177] on img "button" at bounding box center [1449, 176] width 37 height 10
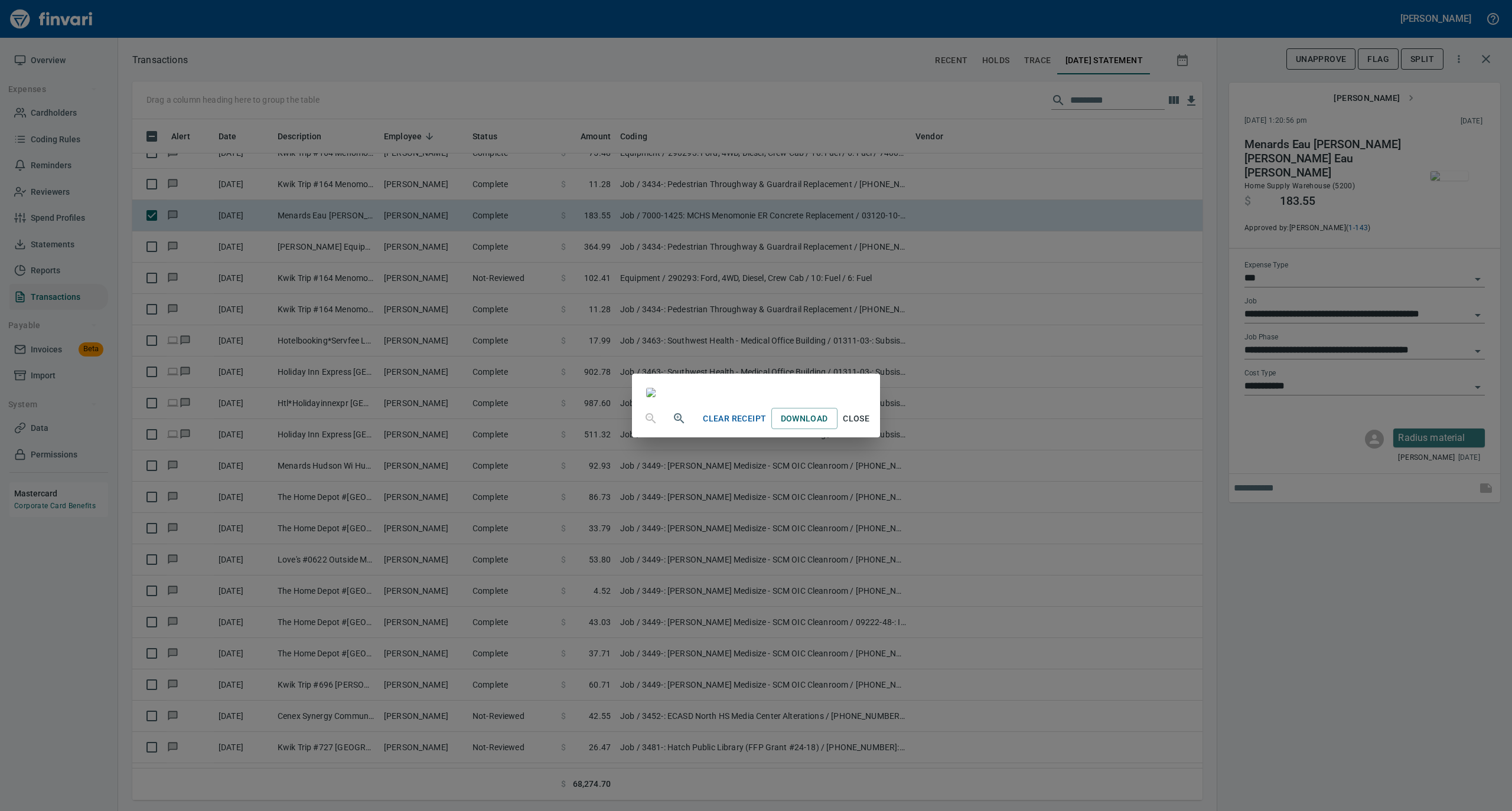
click at [871, 427] on span "Close" at bounding box center [856, 418] width 29 height 14
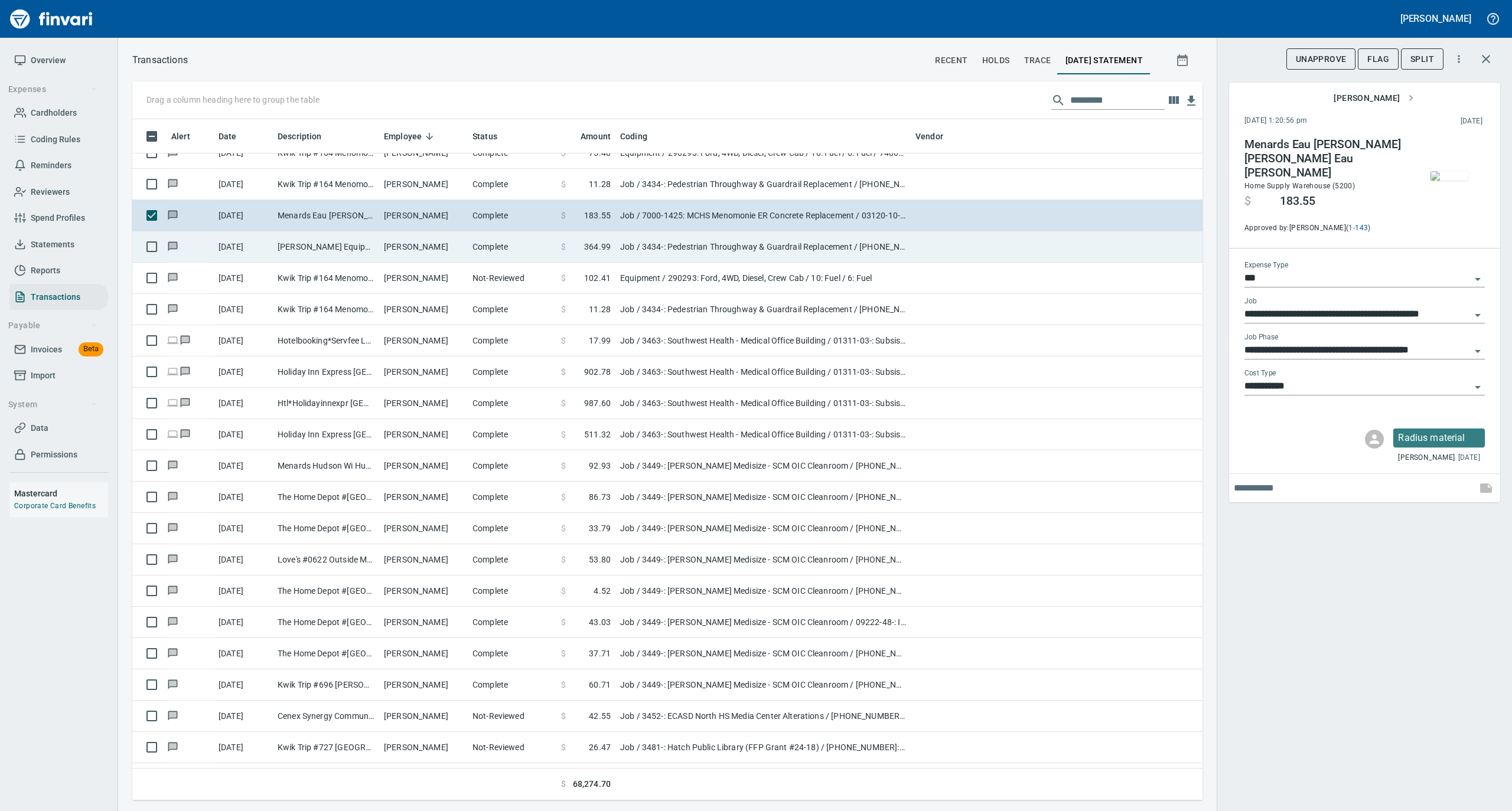
click at [394, 241] on td "Shane Reiter" at bounding box center [423, 246] width 88 height 32
type input "**********"
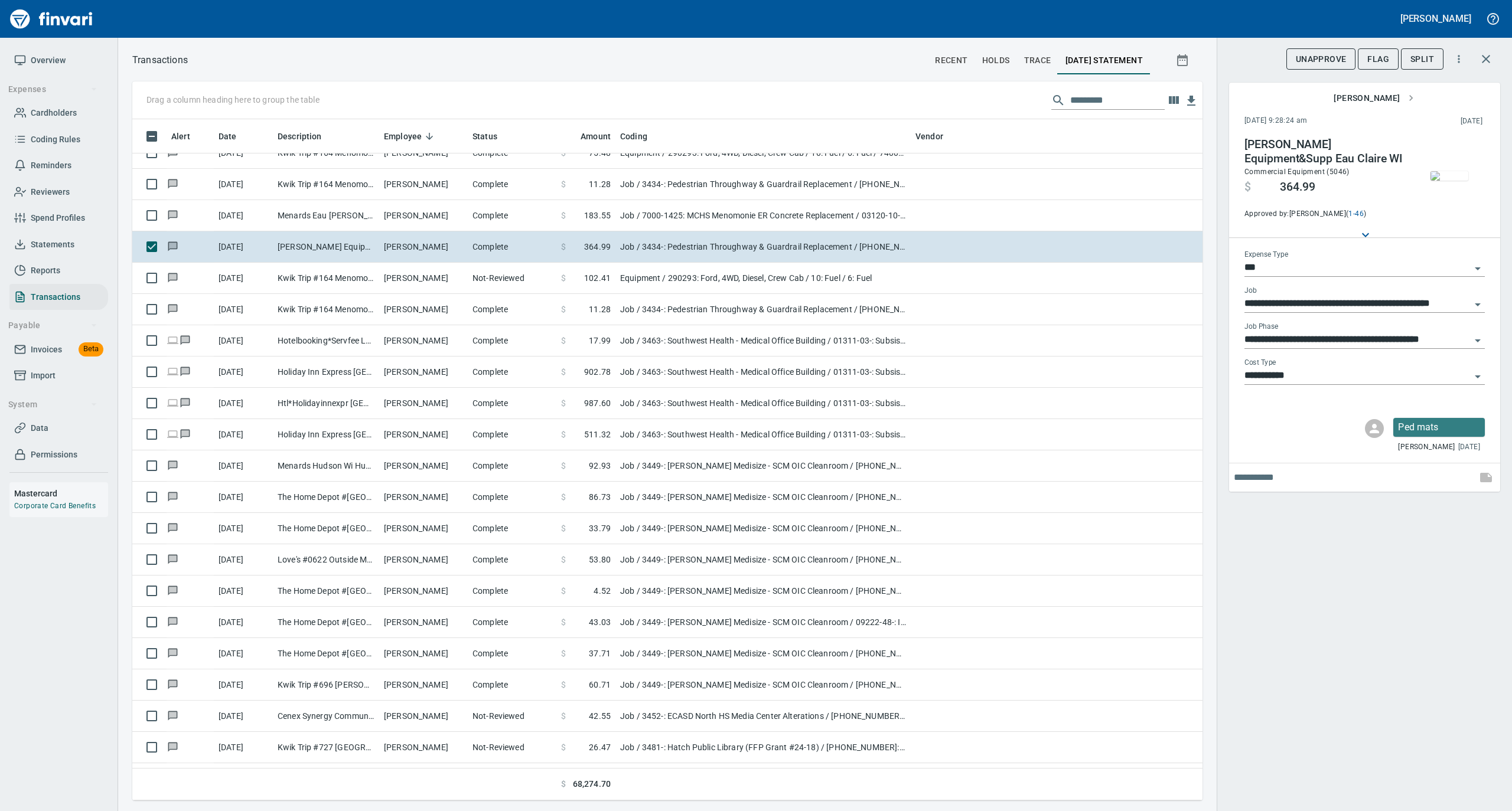
click at [1439, 180] on img "button" at bounding box center [1449, 176] width 37 height 10
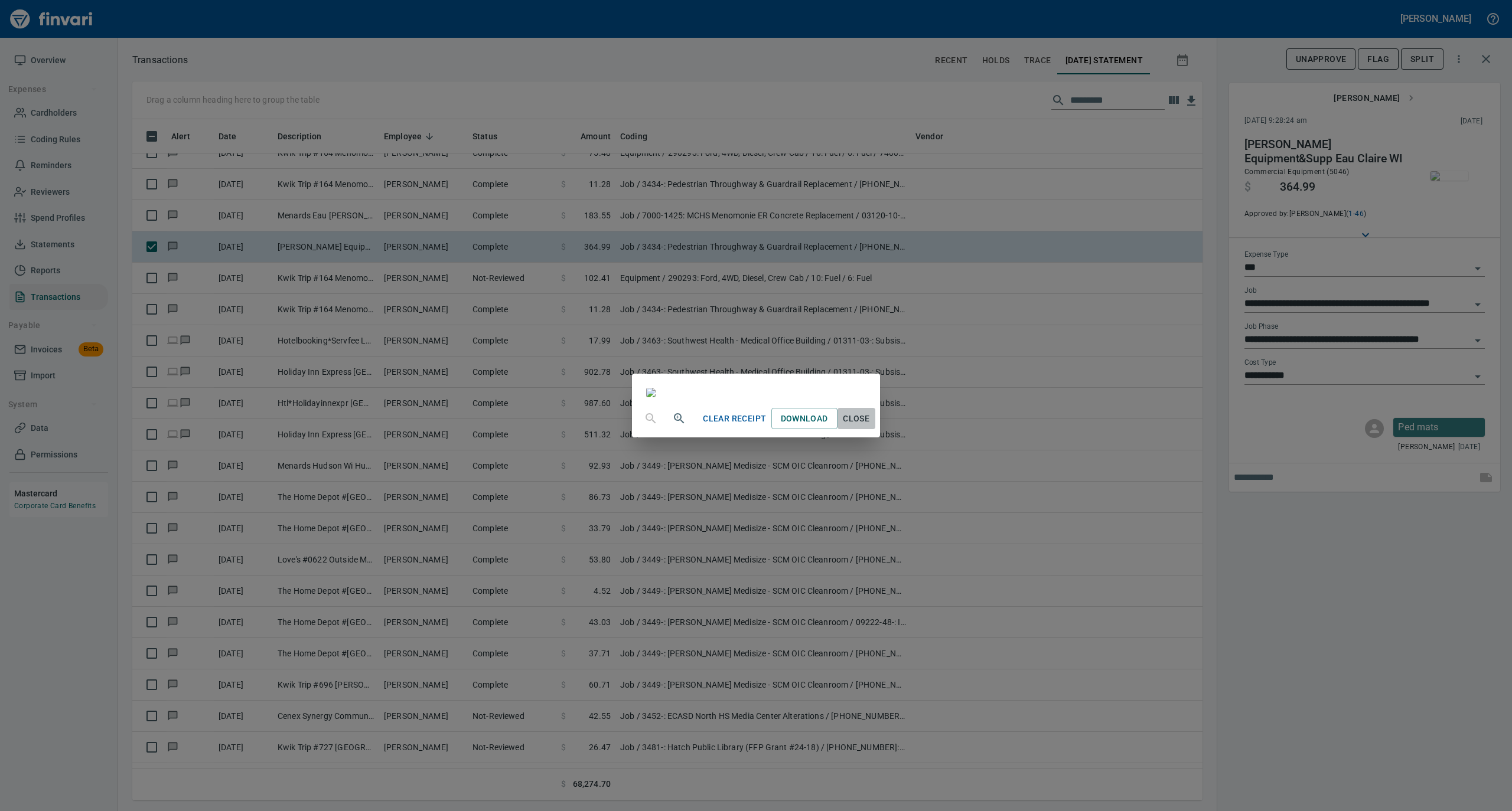
drag, startPoint x: 971, startPoint y: 712, endPoint x: 951, endPoint y: 693, distance: 27.6
click at [871, 427] on span "Close" at bounding box center [856, 418] width 29 height 14
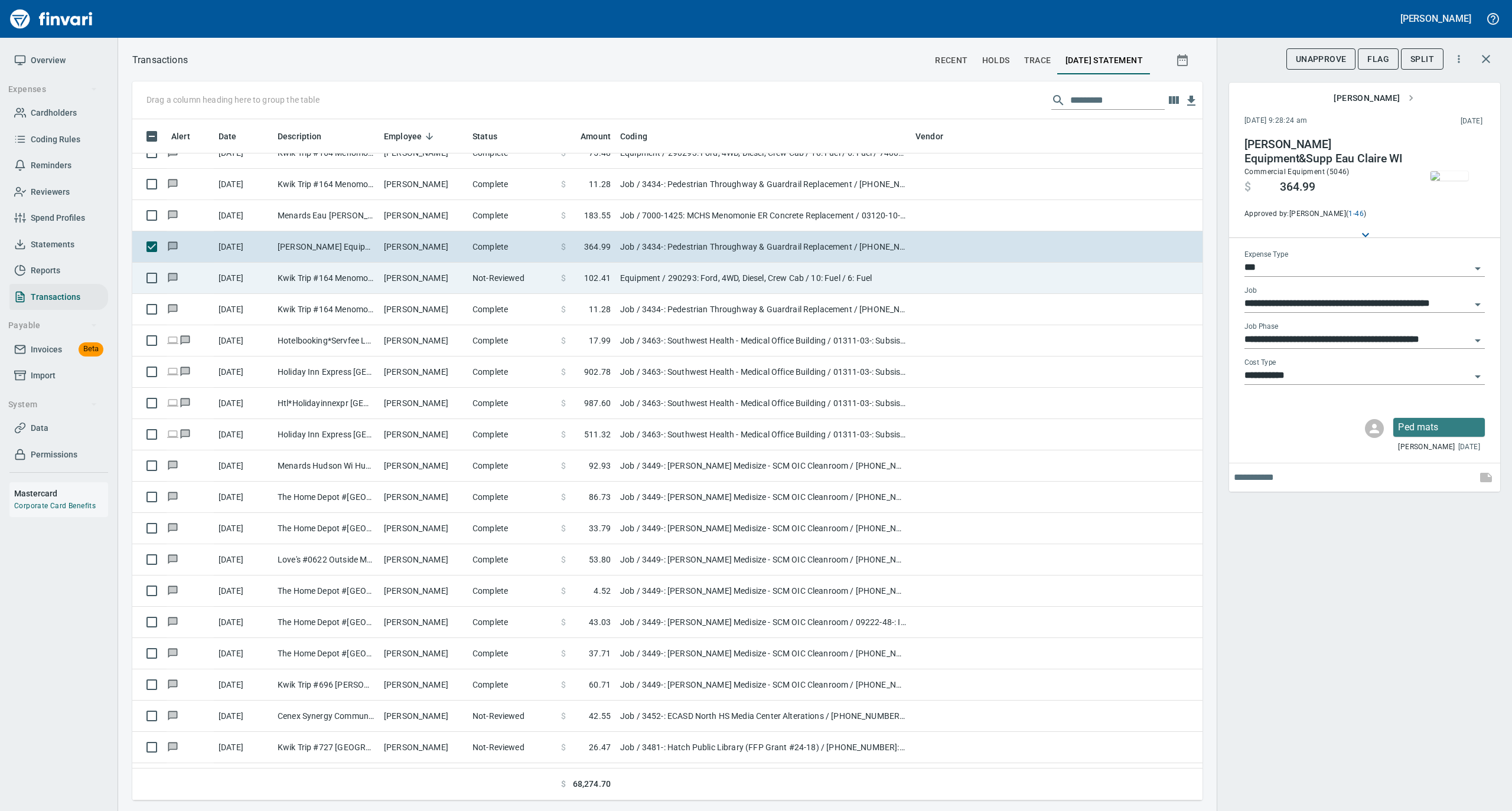
click at [427, 279] on td "Shane Reiter" at bounding box center [423, 278] width 88 height 32
type input "*********"
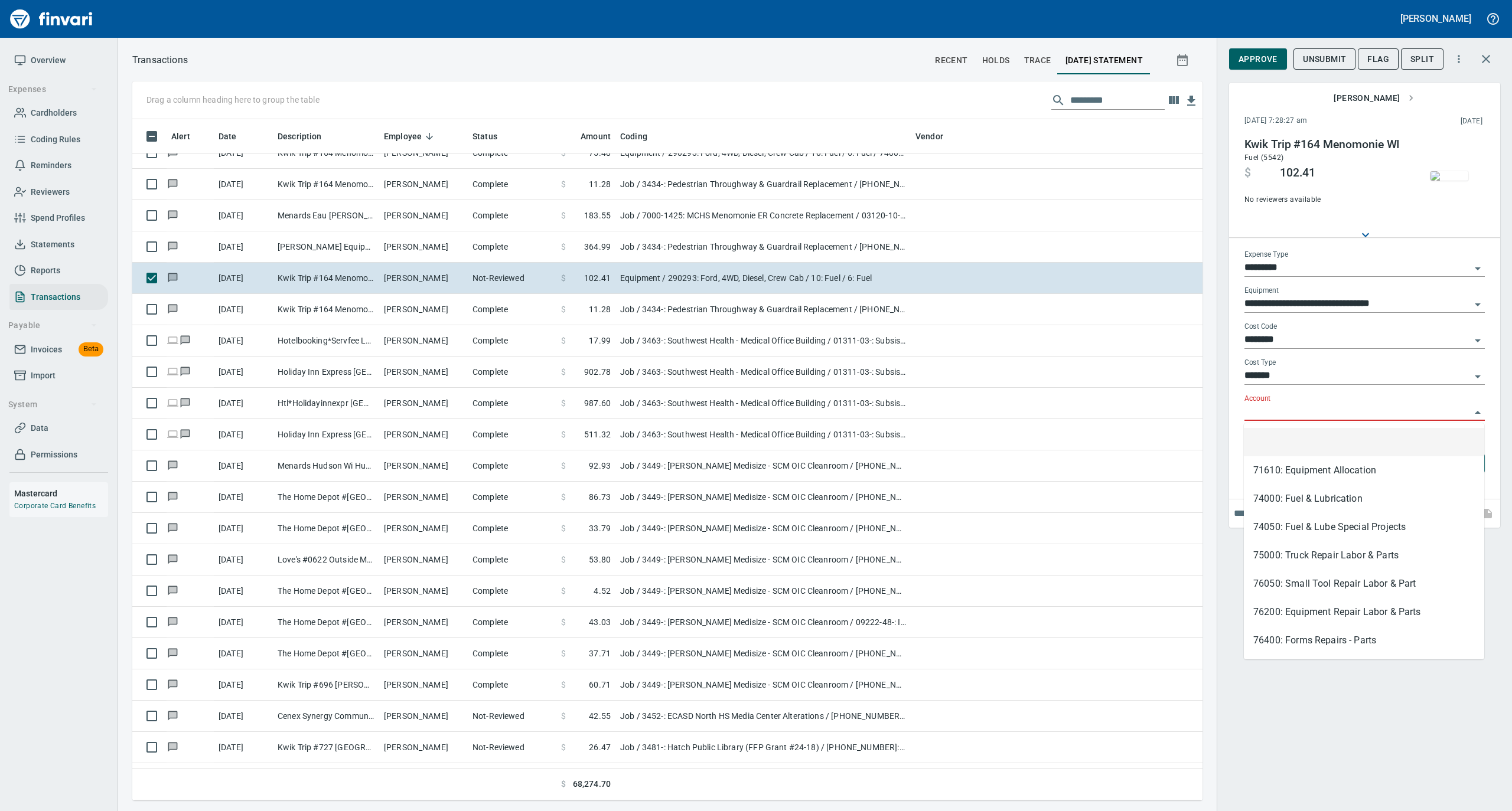
click at [1270, 412] on input "Account" at bounding box center [1358, 411] width 226 height 16
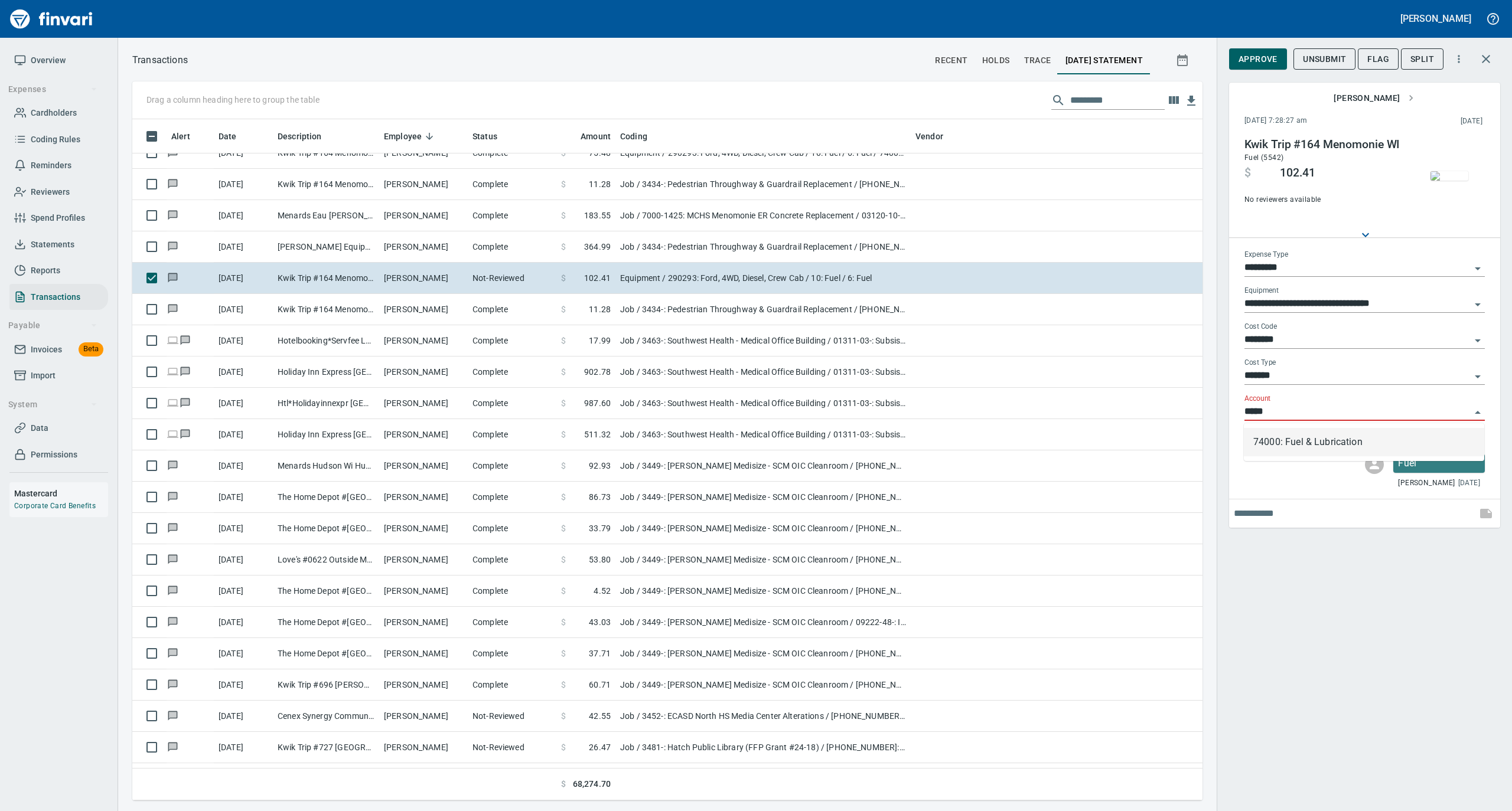
scroll to position [669, 1046]
drag, startPoint x: 1271, startPoint y: 445, endPoint x: 1292, endPoint y: 417, distance: 35.0
click at [1272, 445] on li "74000: Fuel & Lubrication" at bounding box center [1363, 443] width 241 height 29
type input "**********"
click at [1257, 61] on span "Approve" at bounding box center [1257, 58] width 39 height 14
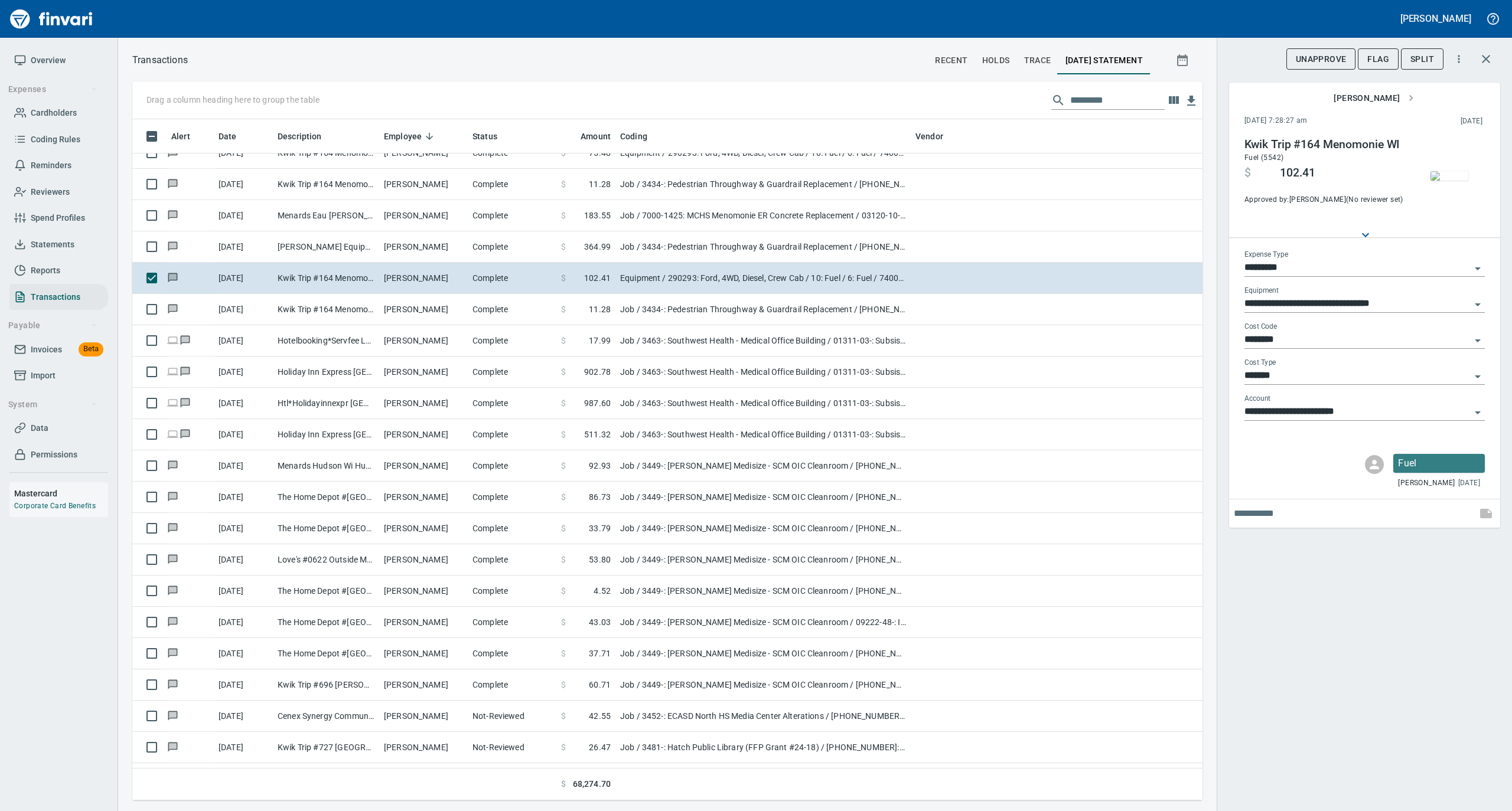
click at [1443, 172] on img "button" at bounding box center [1449, 176] width 37 height 10
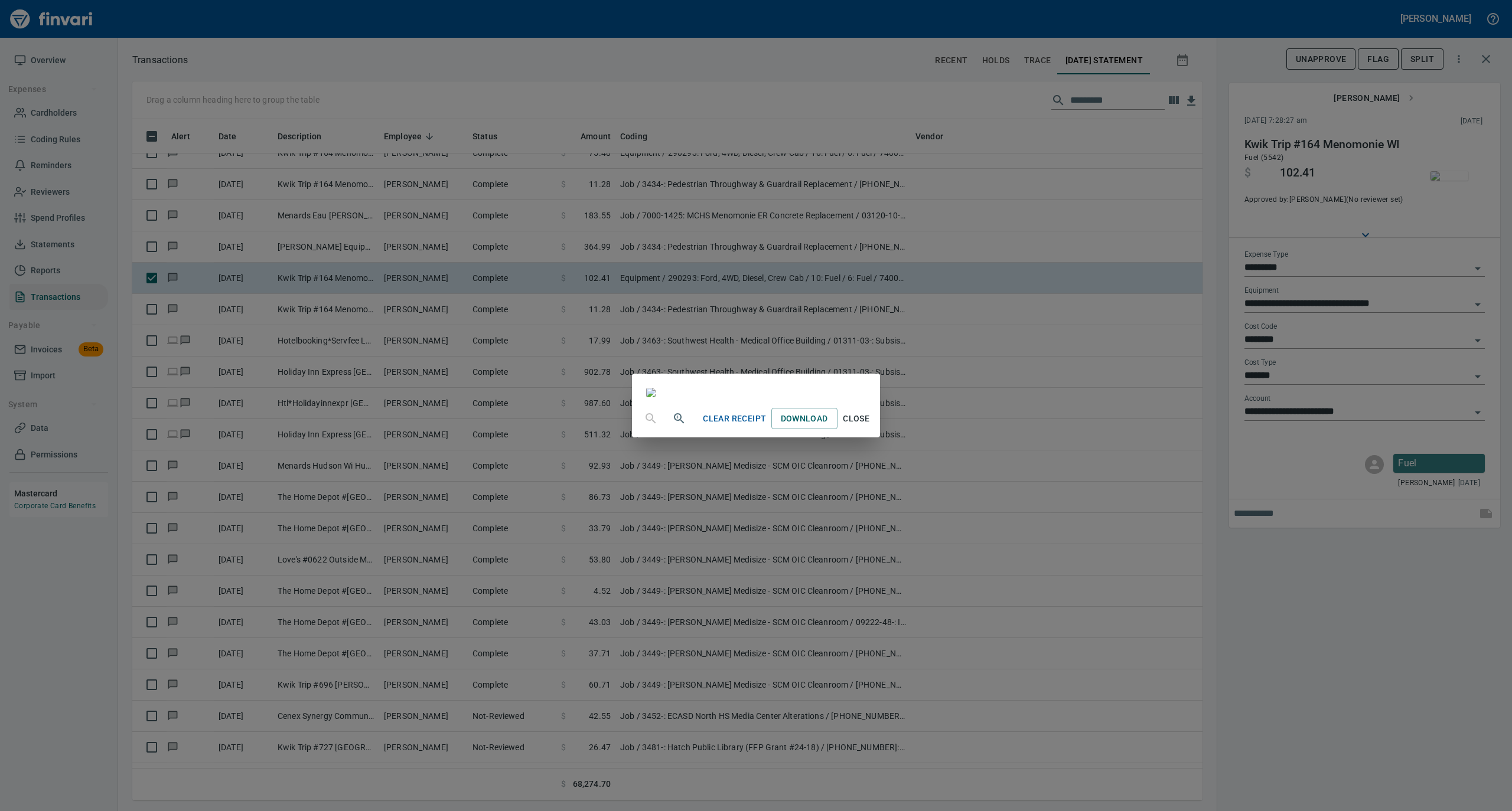
click at [871, 427] on span "Close" at bounding box center [856, 418] width 29 height 14
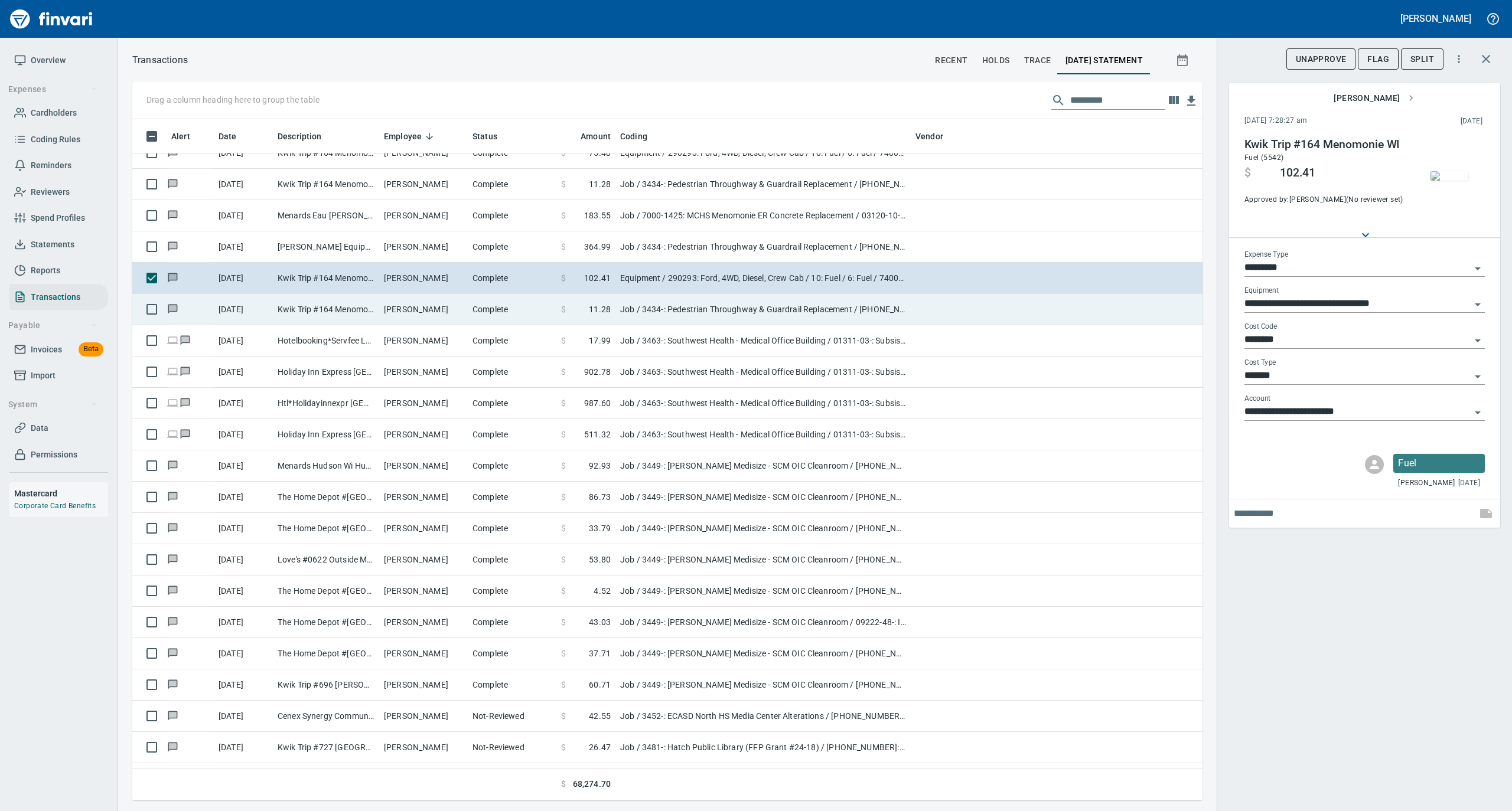
click at [296, 303] on td "Kwik Trip #164 Menomonie WI" at bounding box center [326, 310] width 106 height 32
type input "***"
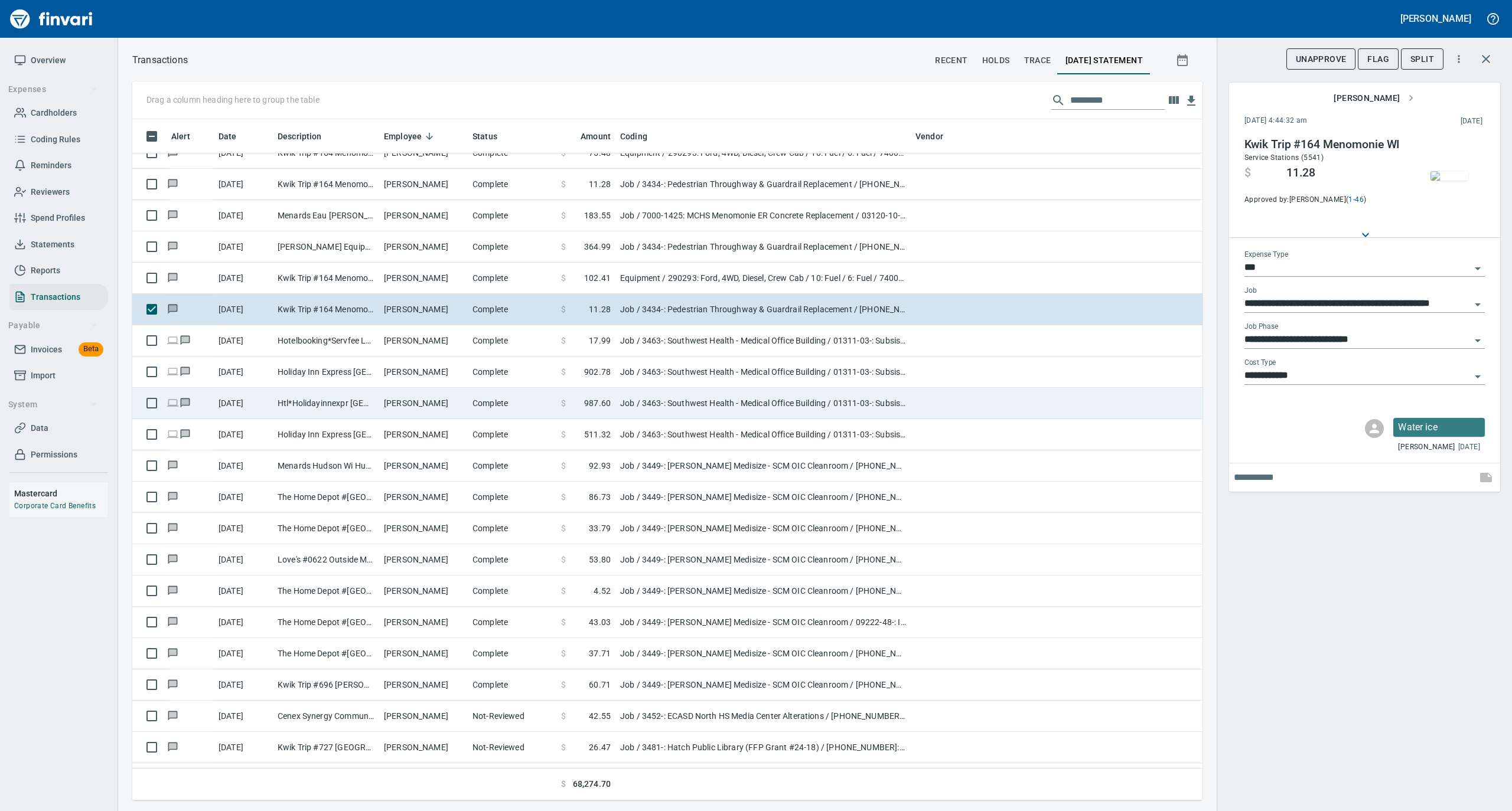
scroll to position [2676, 0]
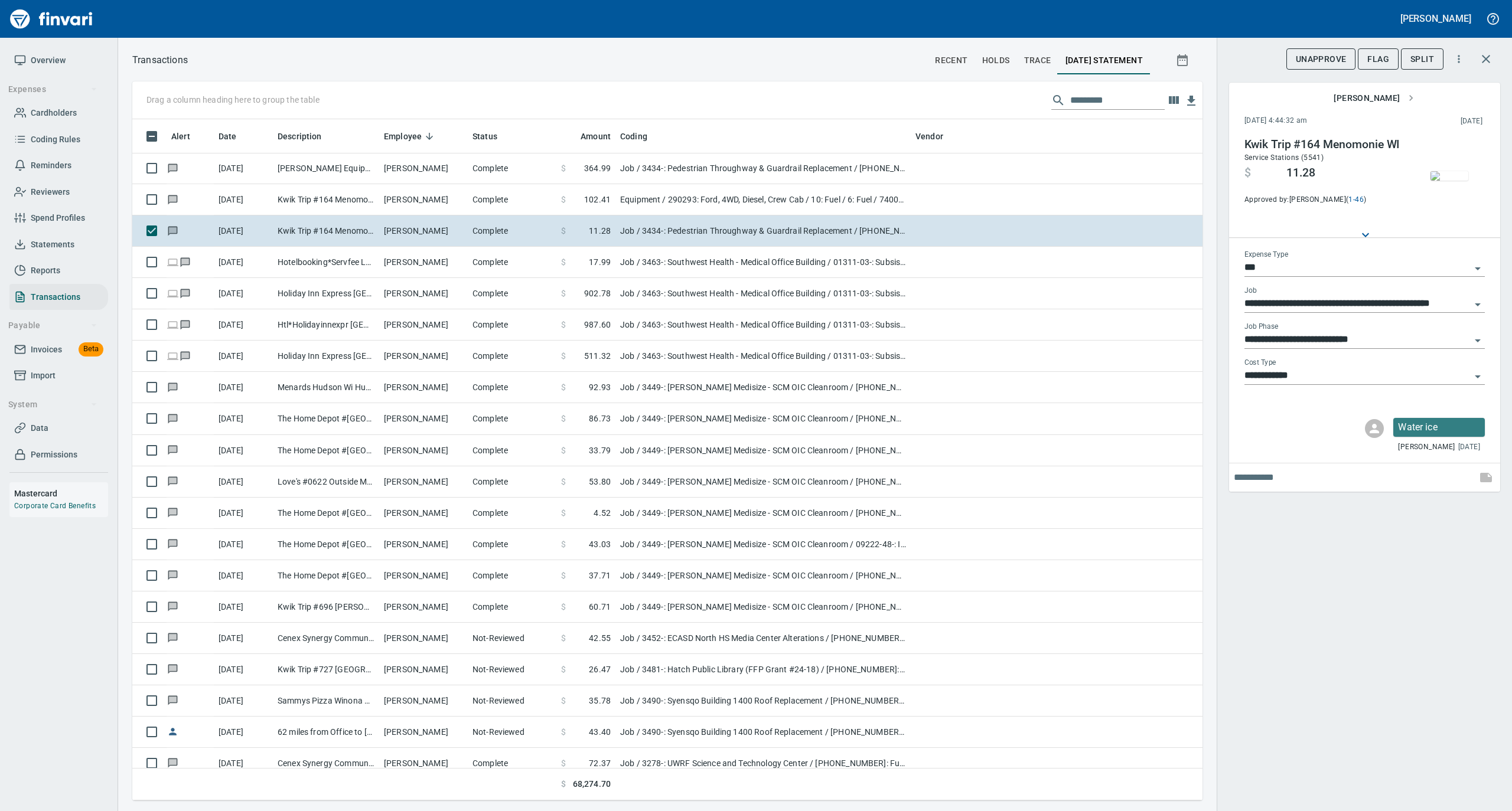
click at [1457, 173] on img "button" at bounding box center [1449, 176] width 37 height 10
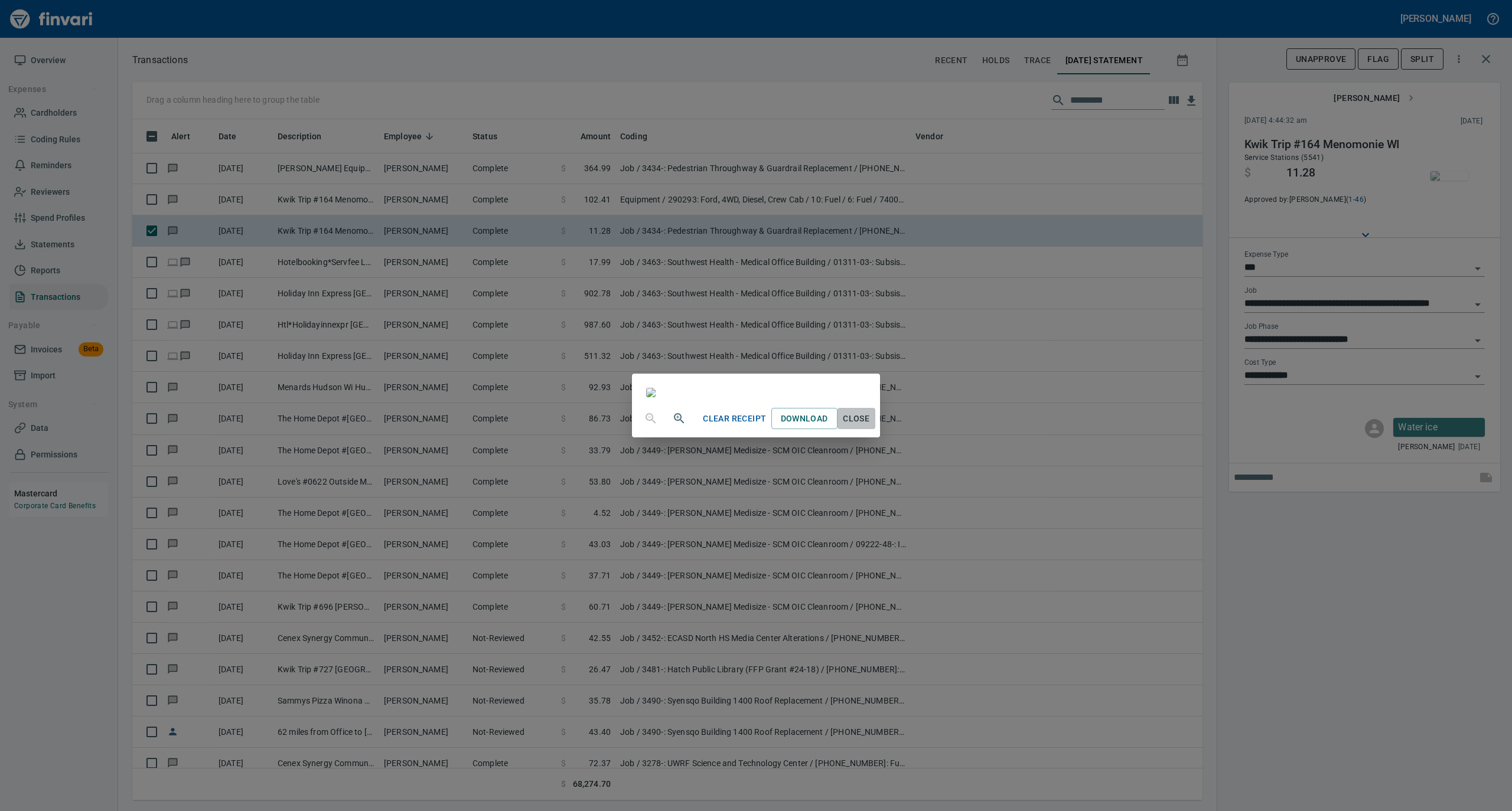
click at [871, 427] on span "Close" at bounding box center [856, 418] width 29 height 14
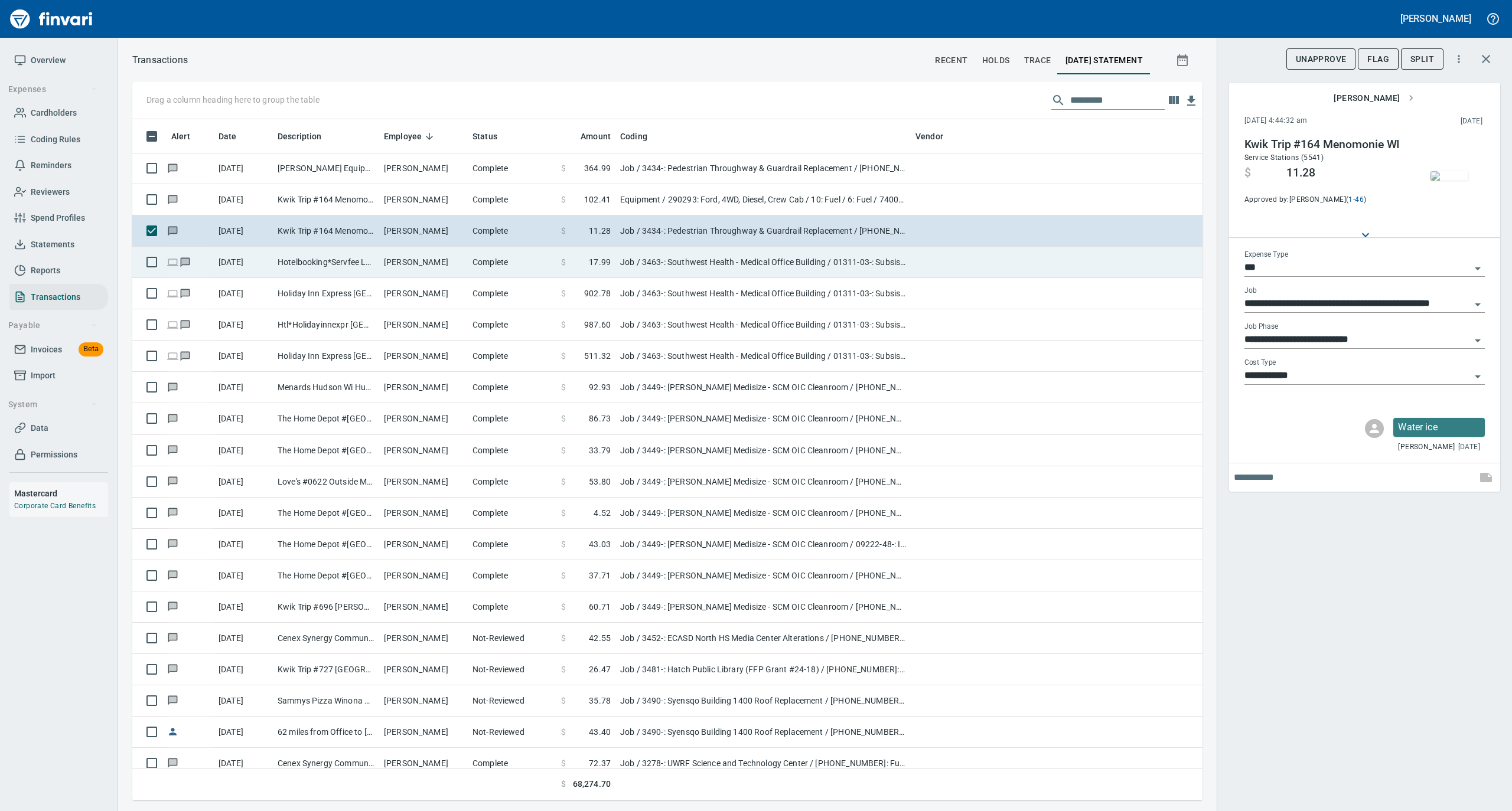
click at [408, 266] on td "Serena Richardson" at bounding box center [423, 262] width 88 height 32
type input "**********"
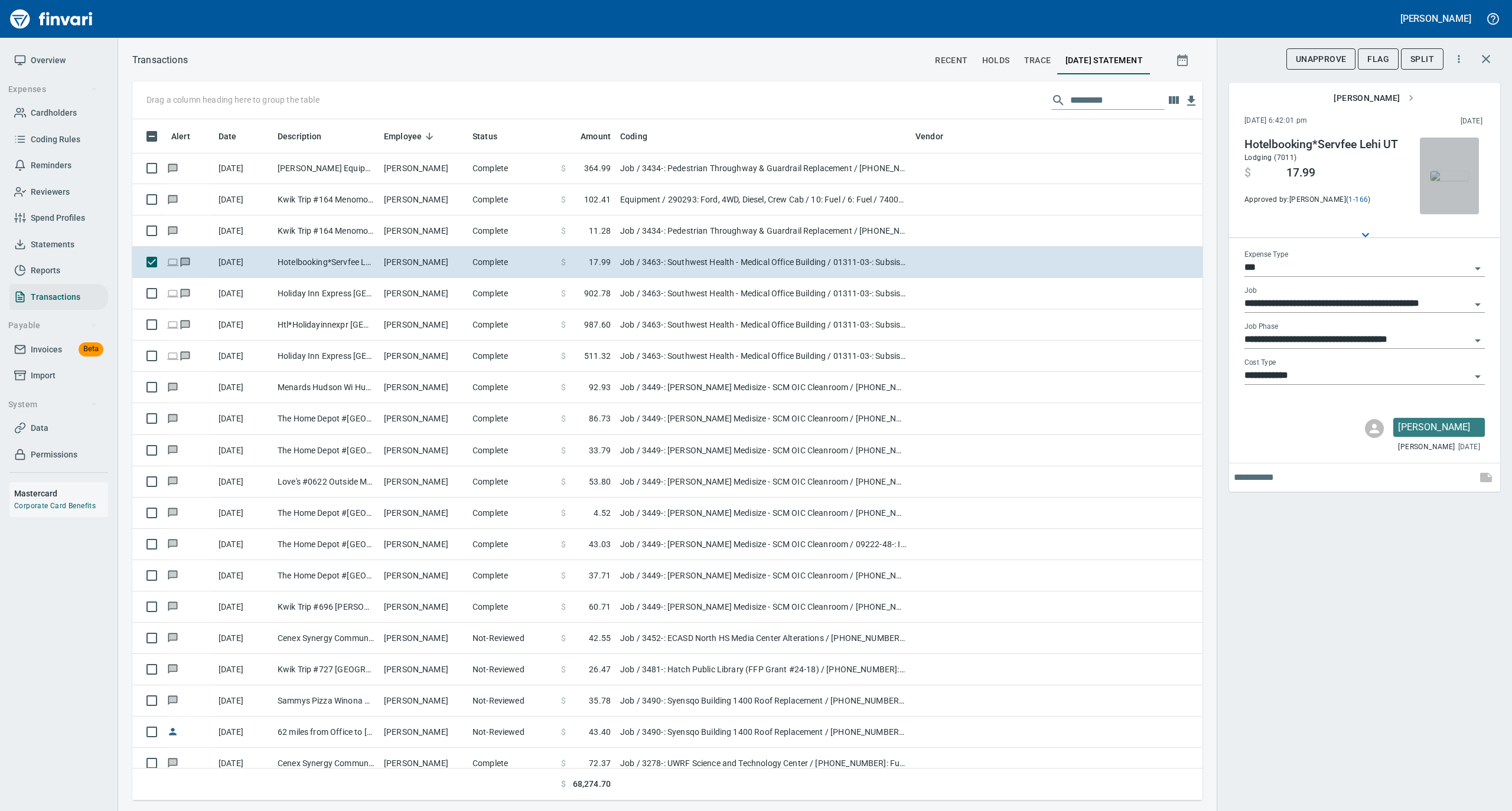
click at [1449, 178] on img "button" at bounding box center [1449, 176] width 37 height 10
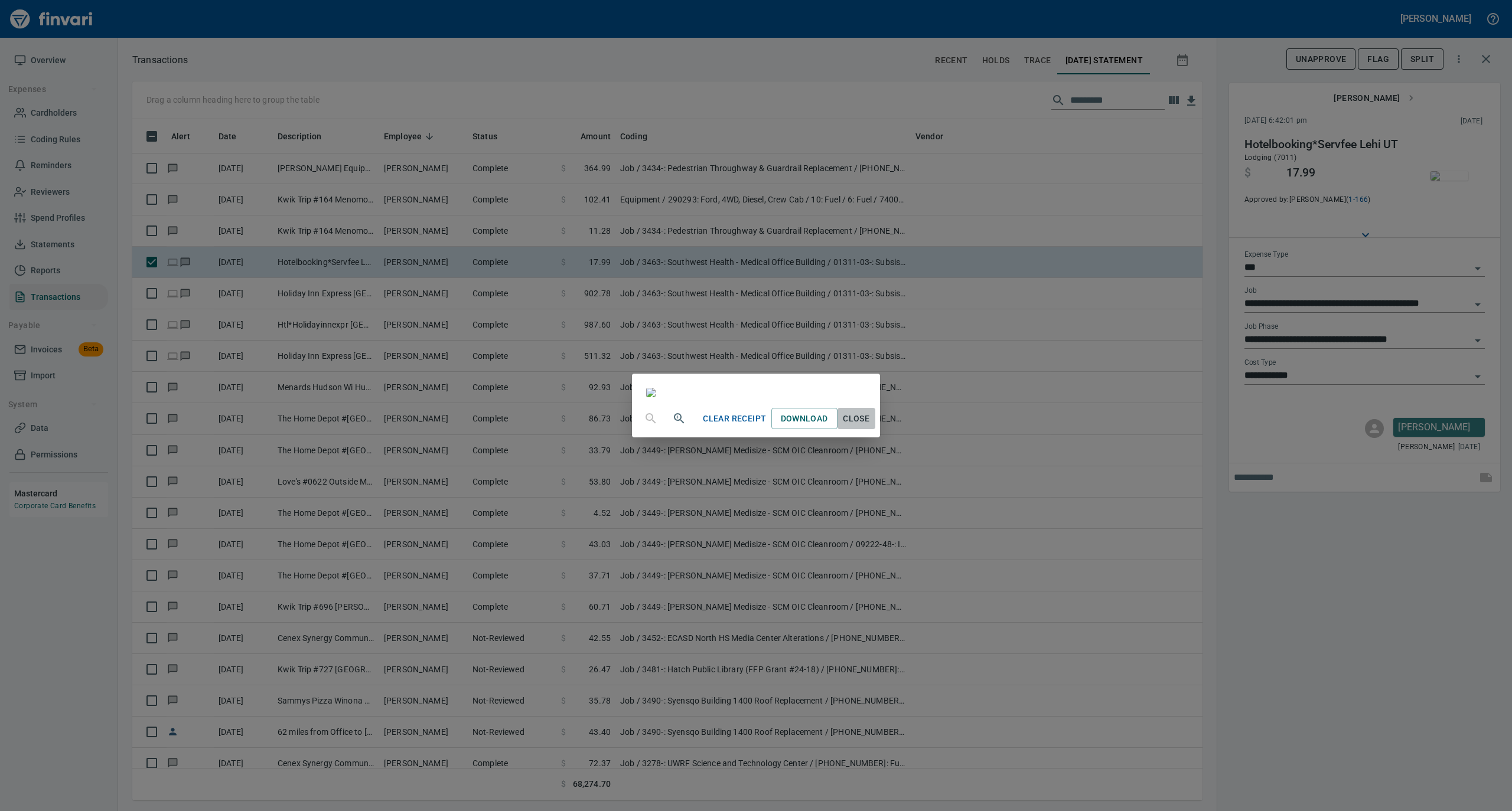
click at [871, 427] on span "Close" at bounding box center [856, 418] width 29 height 14
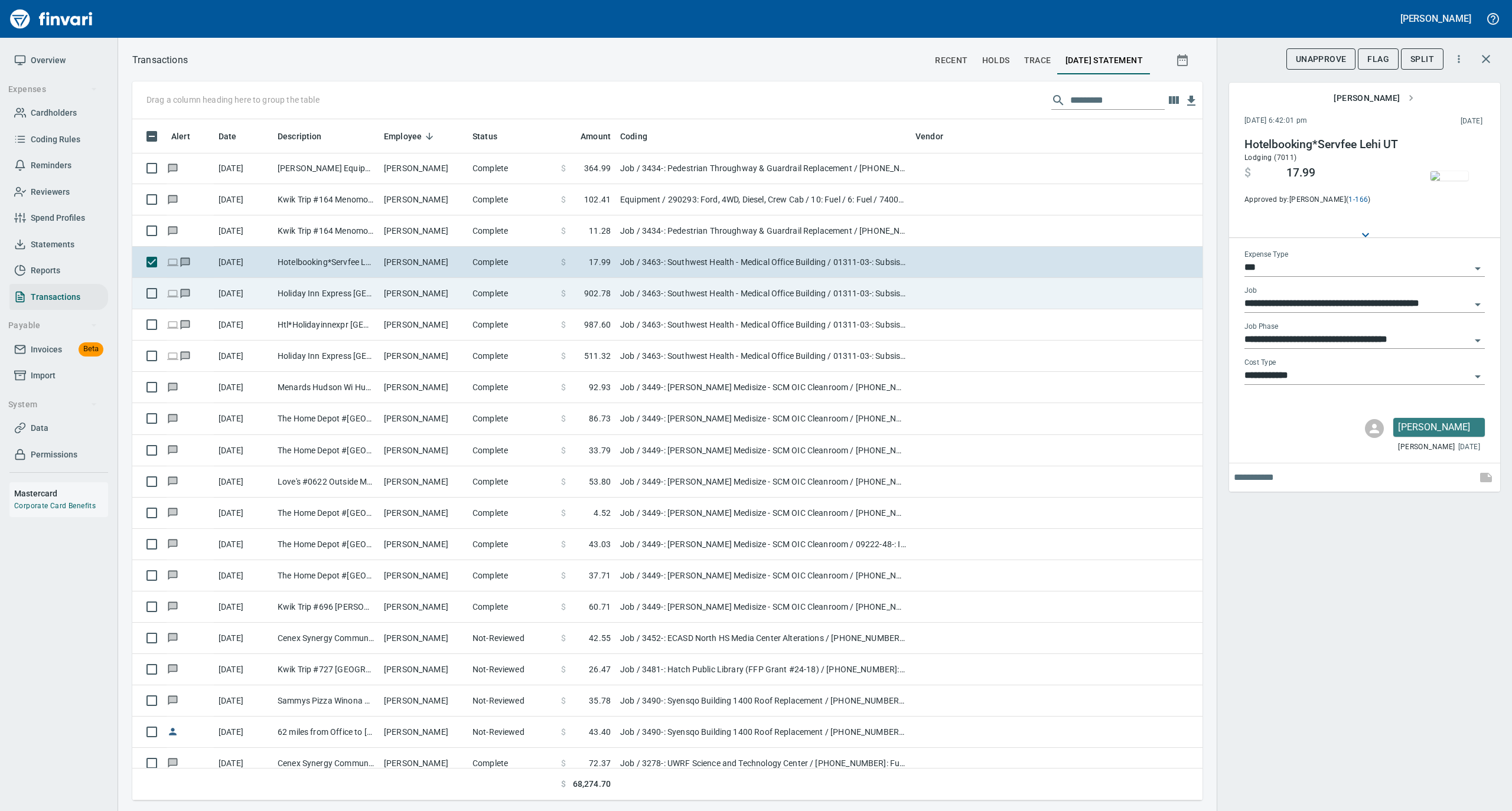
click at [520, 300] on td "Complete" at bounding box center [512, 293] width 88 height 32
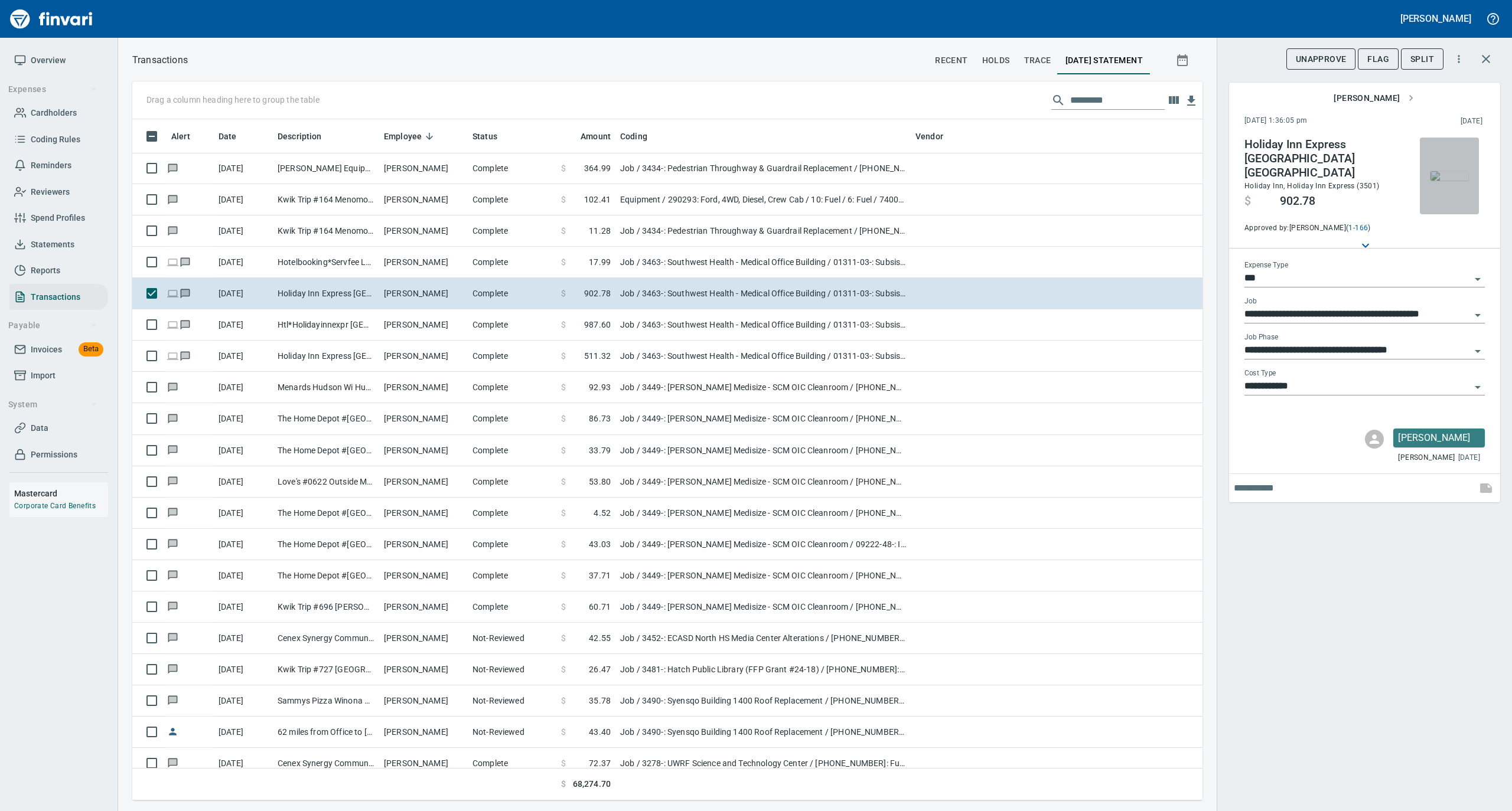
click at [1444, 174] on img "button" at bounding box center [1449, 176] width 37 height 10
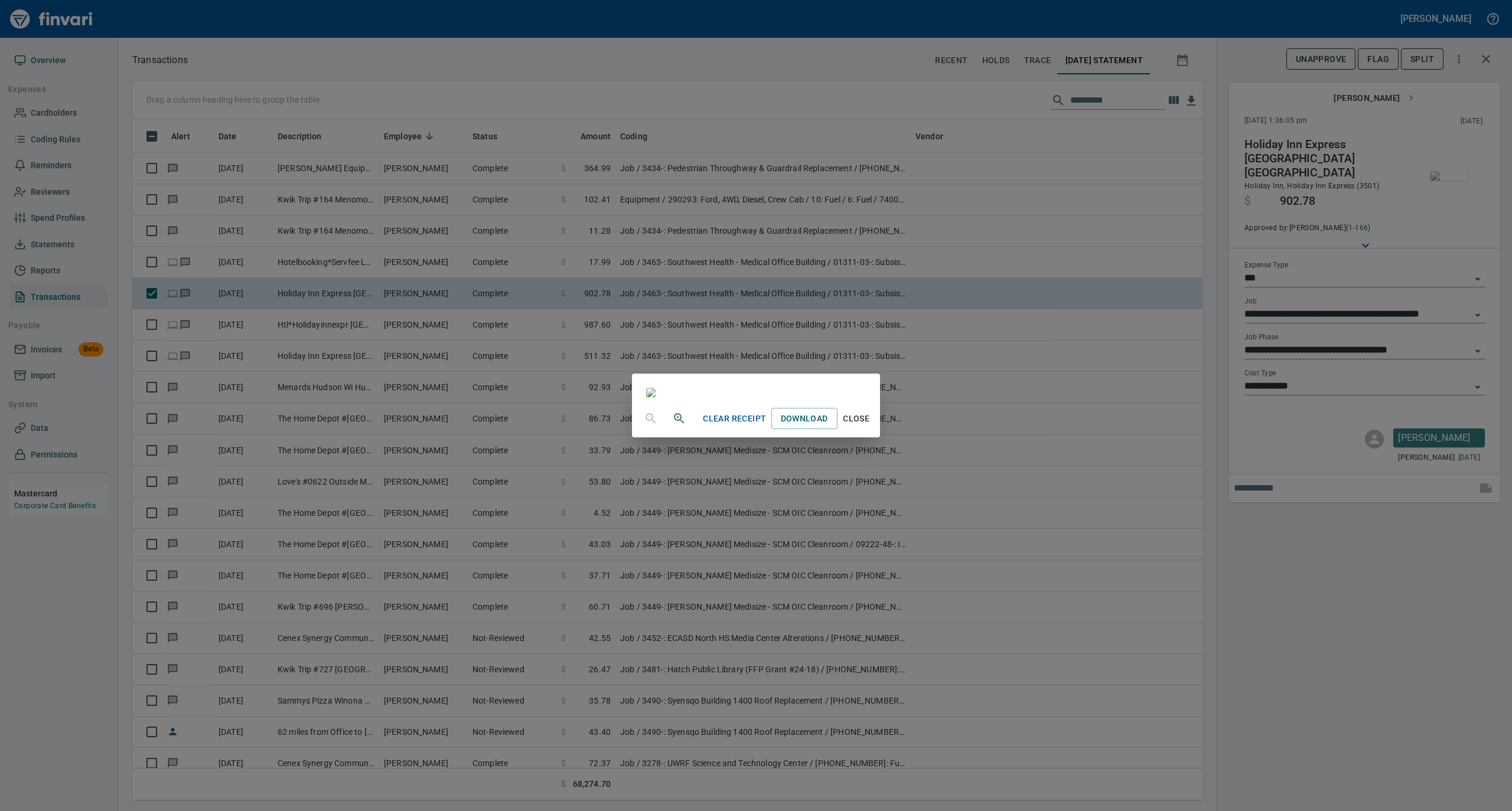
click at [871, 427] on span "Close" at bounding box center [856, 418] width 29 height 14
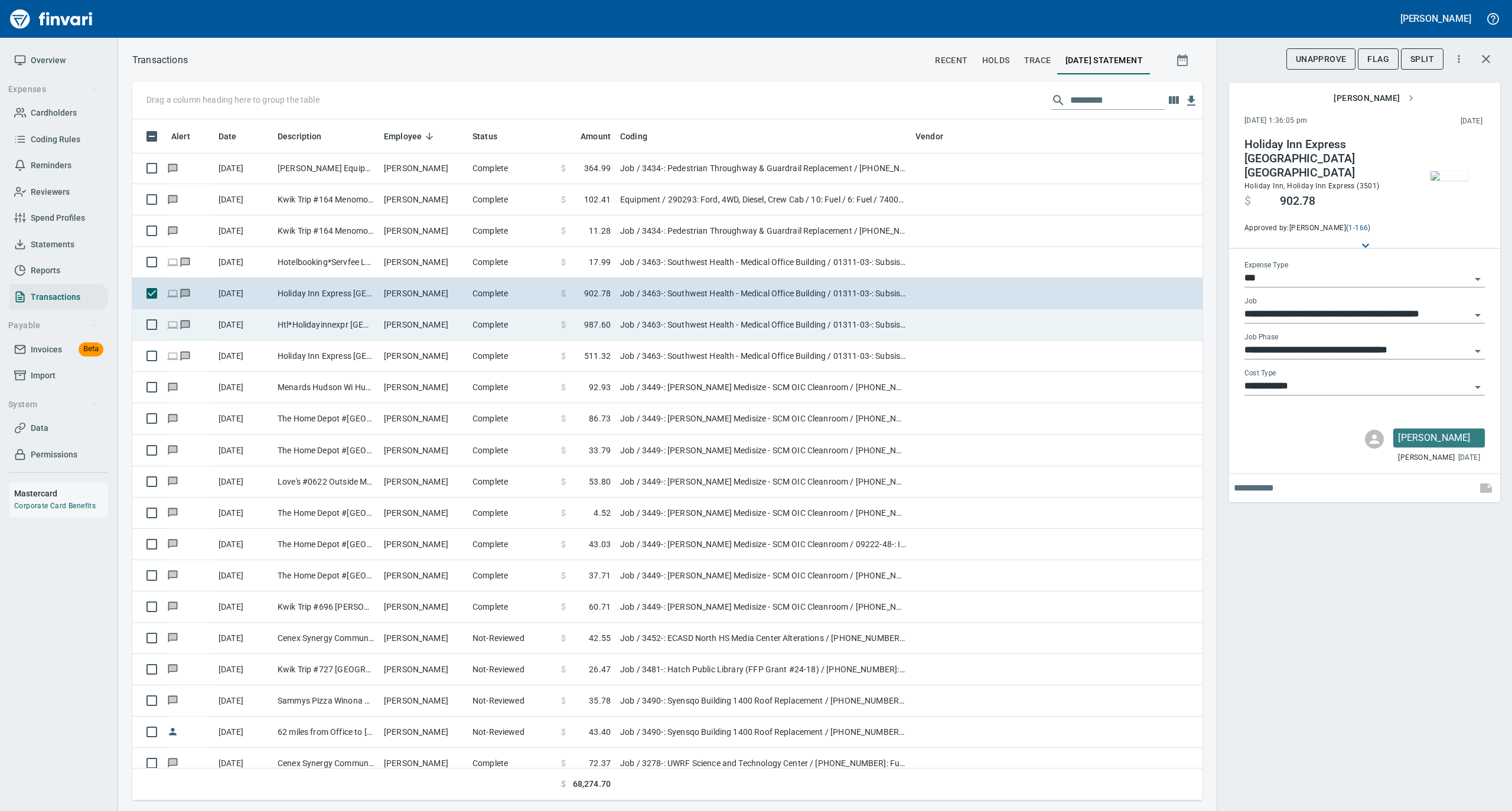
click at [399, 327] on td "Serena Richardson" at bounding box center [423, 325] width 88 height 32
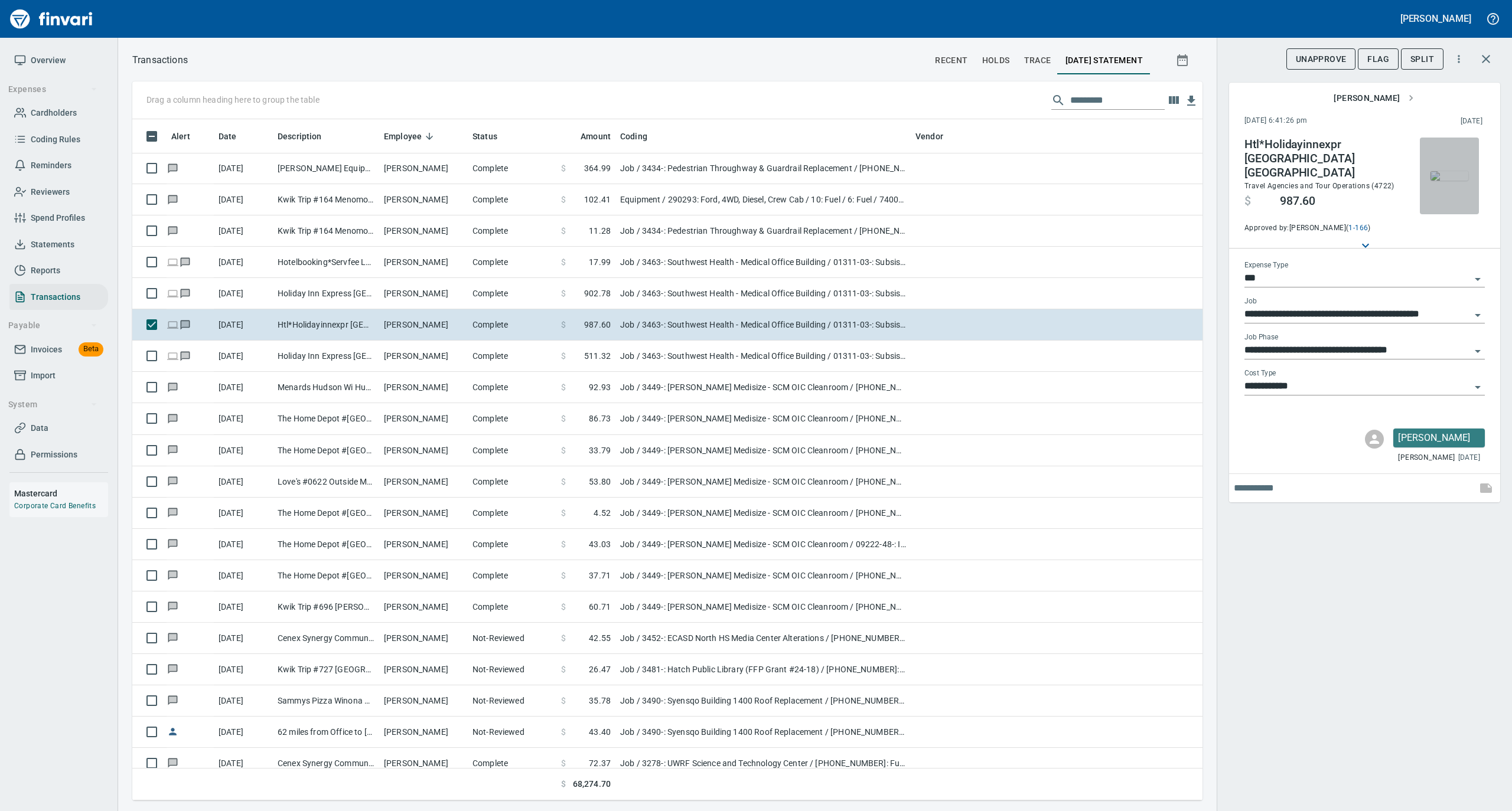
click at [1455, 179] on img "button" at bounding box center [1449, 176] width 37 height 10
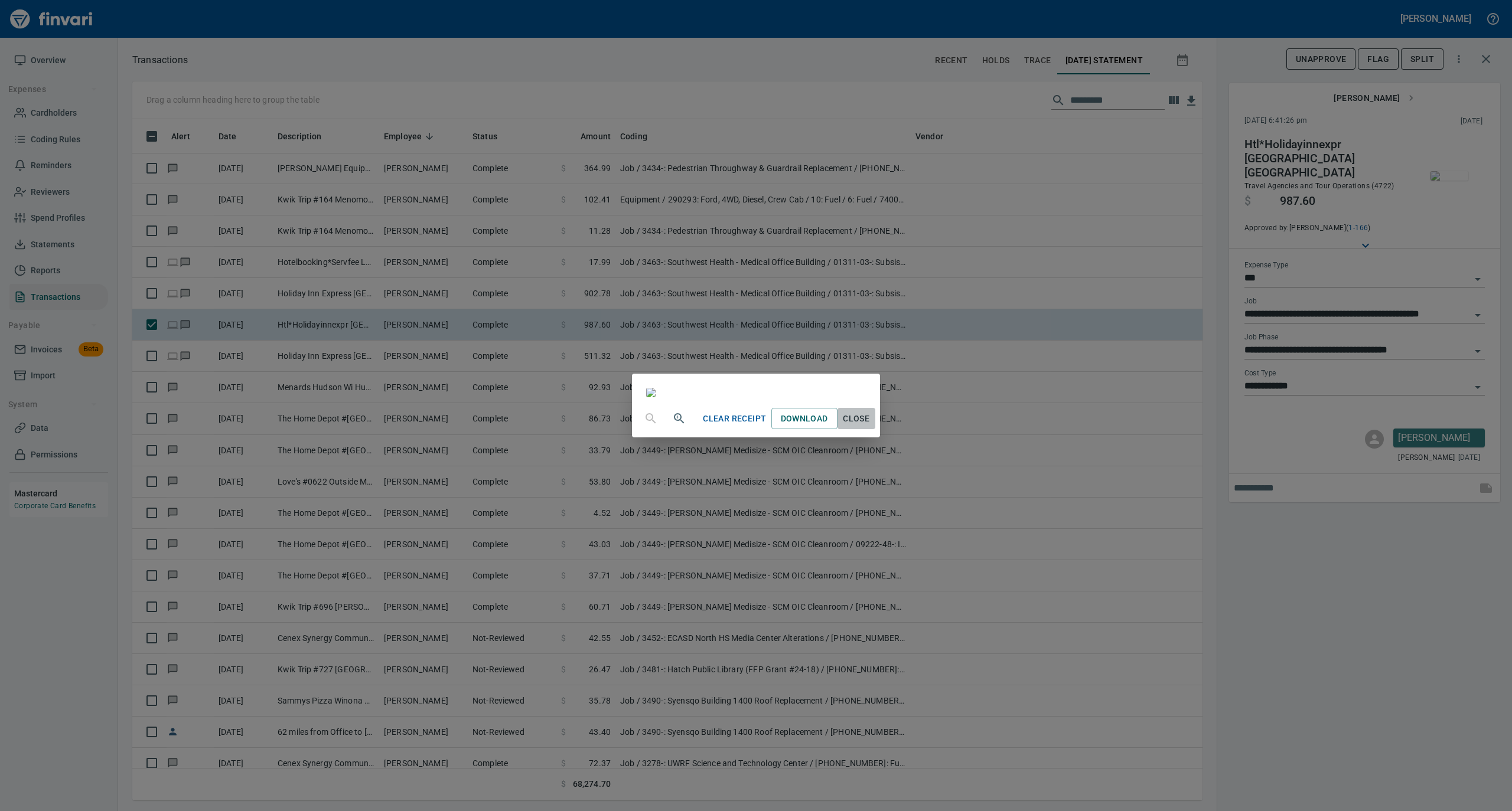
click at [871, 427] on span "Close" at bounding box center [856, 418] width 29 height 14
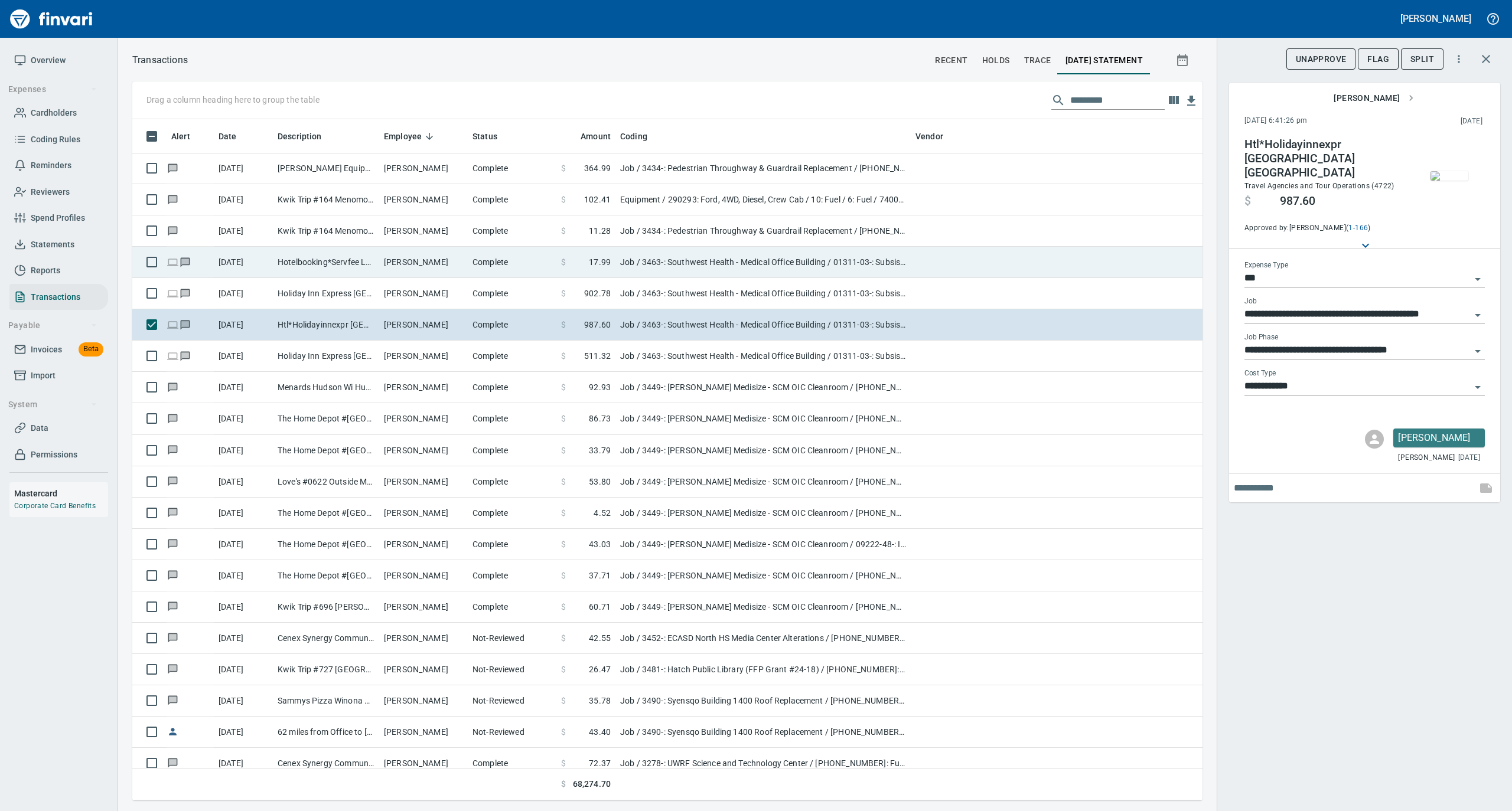
click at [419, 256] on td "Serena Richardson" at bounding box center [423, 262] width 88 height 32
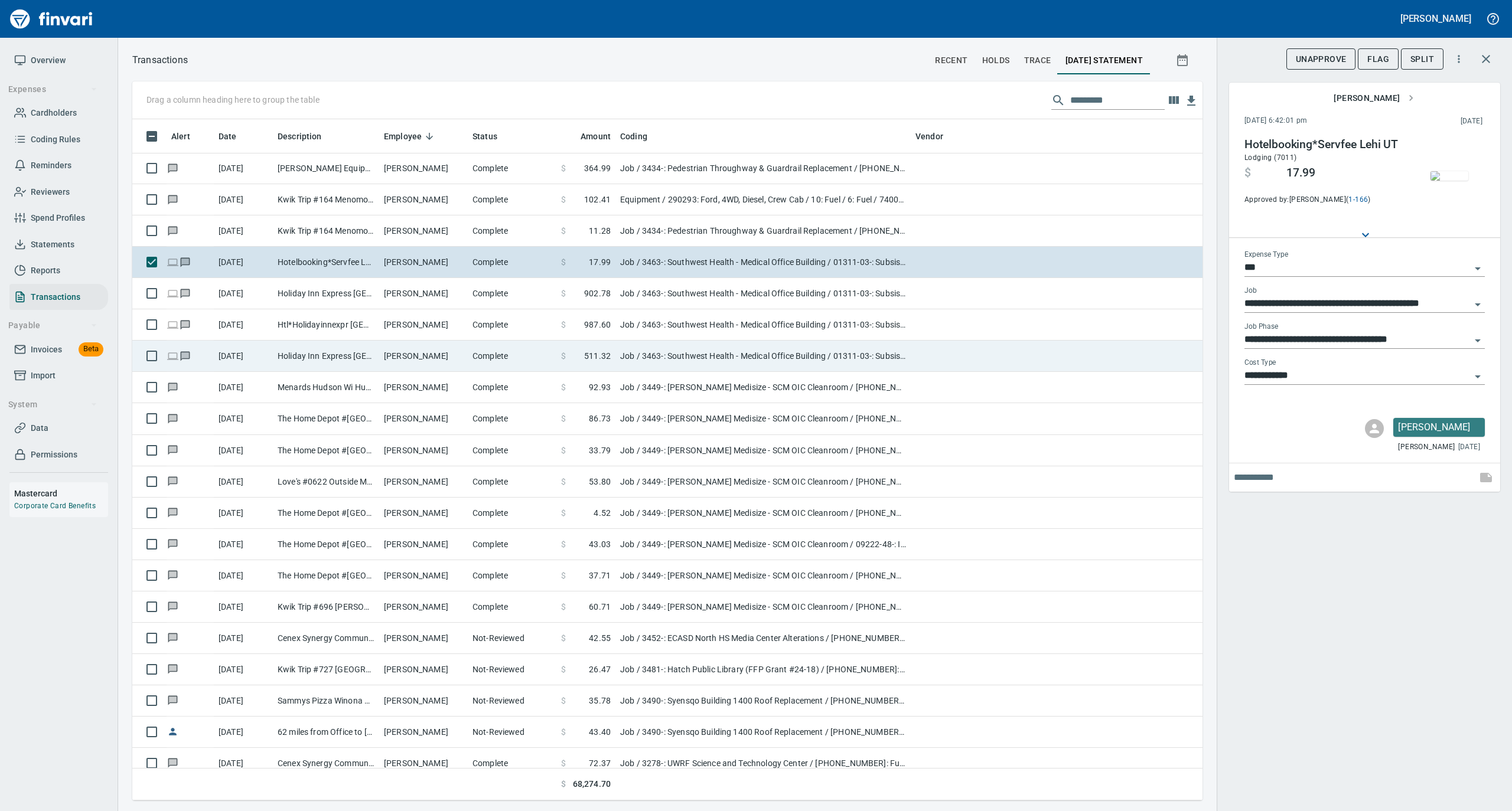
click at [424, 359] on td "Serena Richardson" at bounding box center [423, 356] width 88 height 32
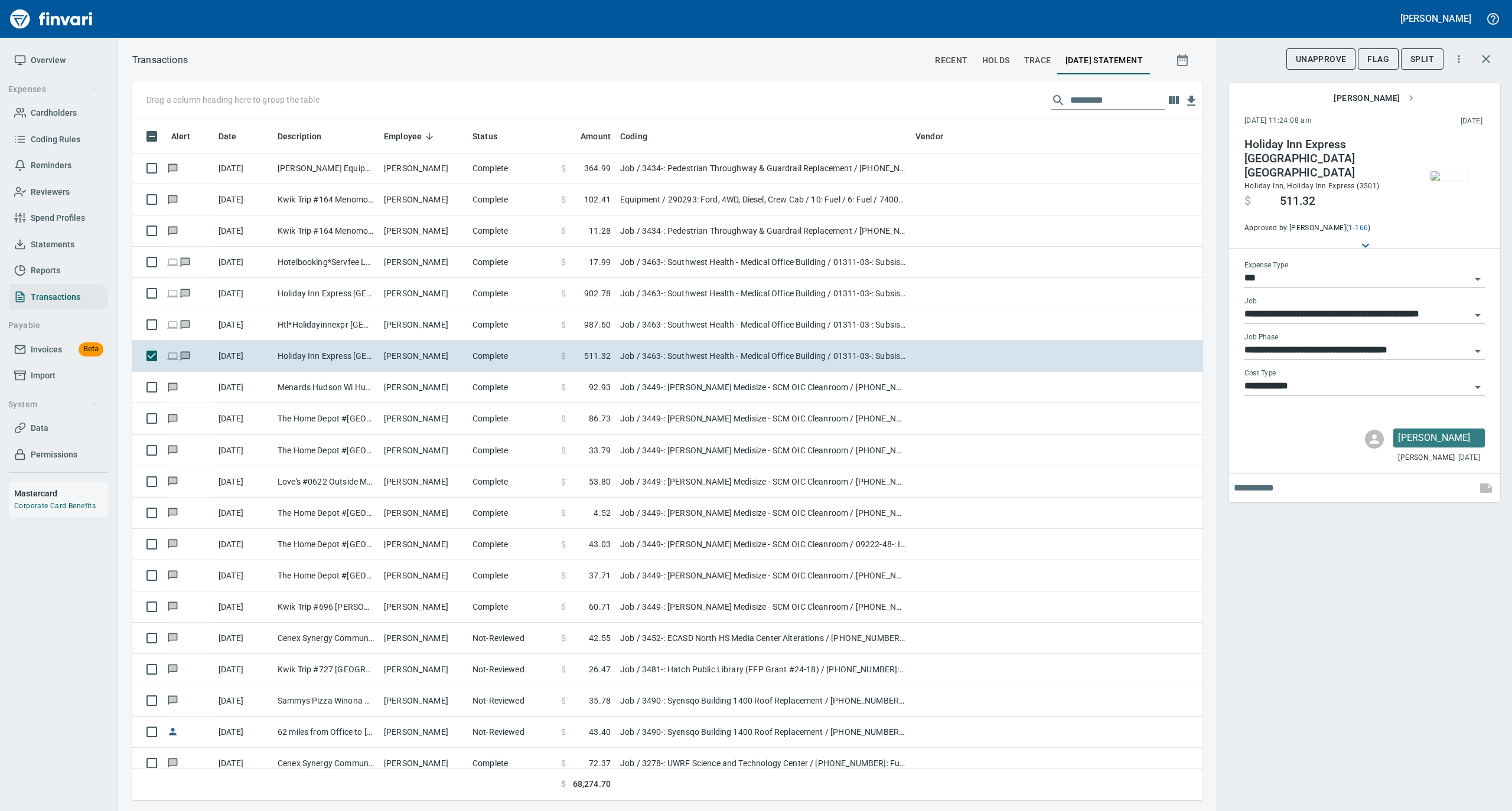
click at [1458, 174] on img "button" at bounding box center [1449, 176] width 37 height 10
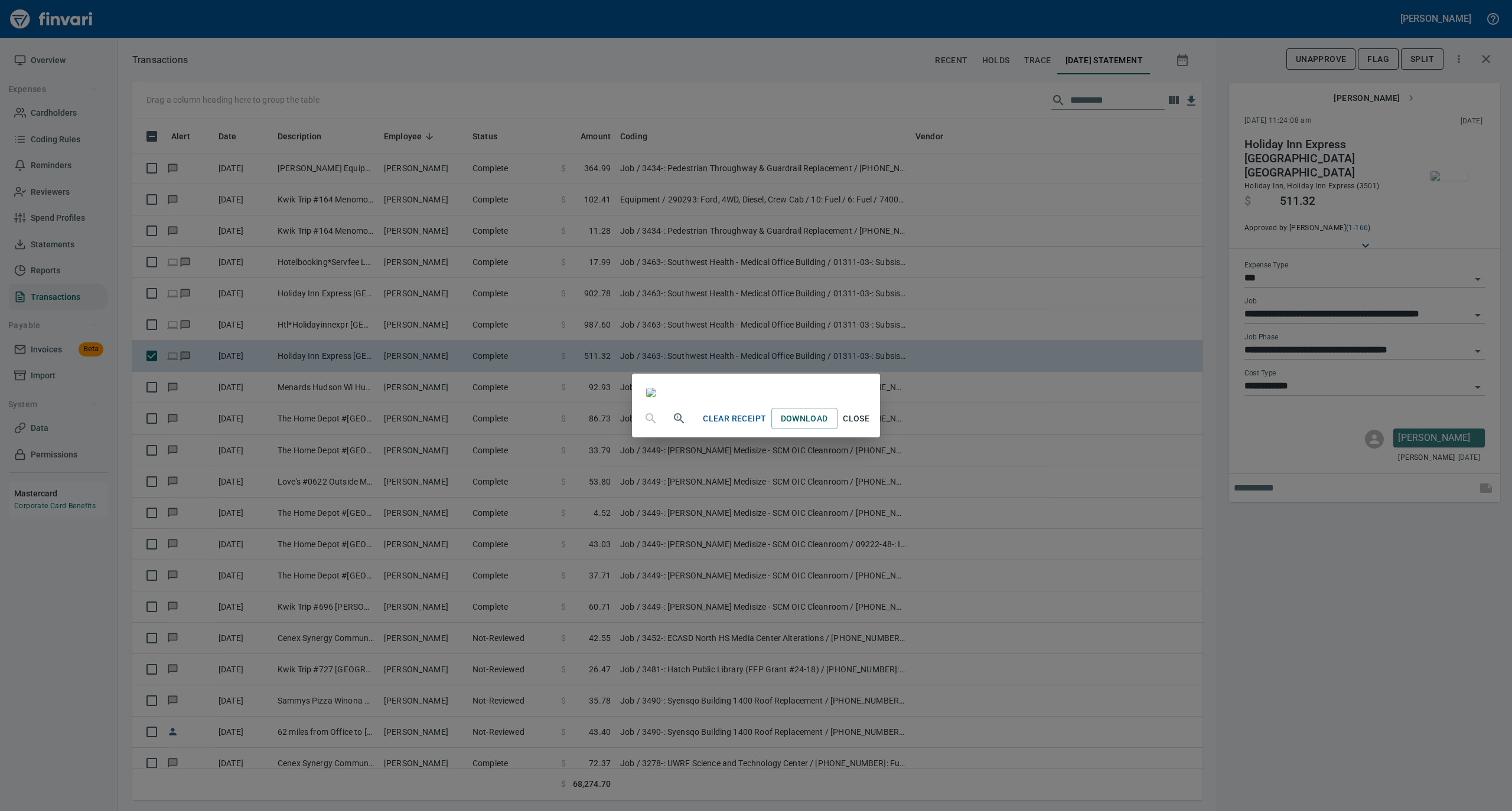
click at [871, 427] on span "Close" at bounding box center [856, 418] width 29 height 14
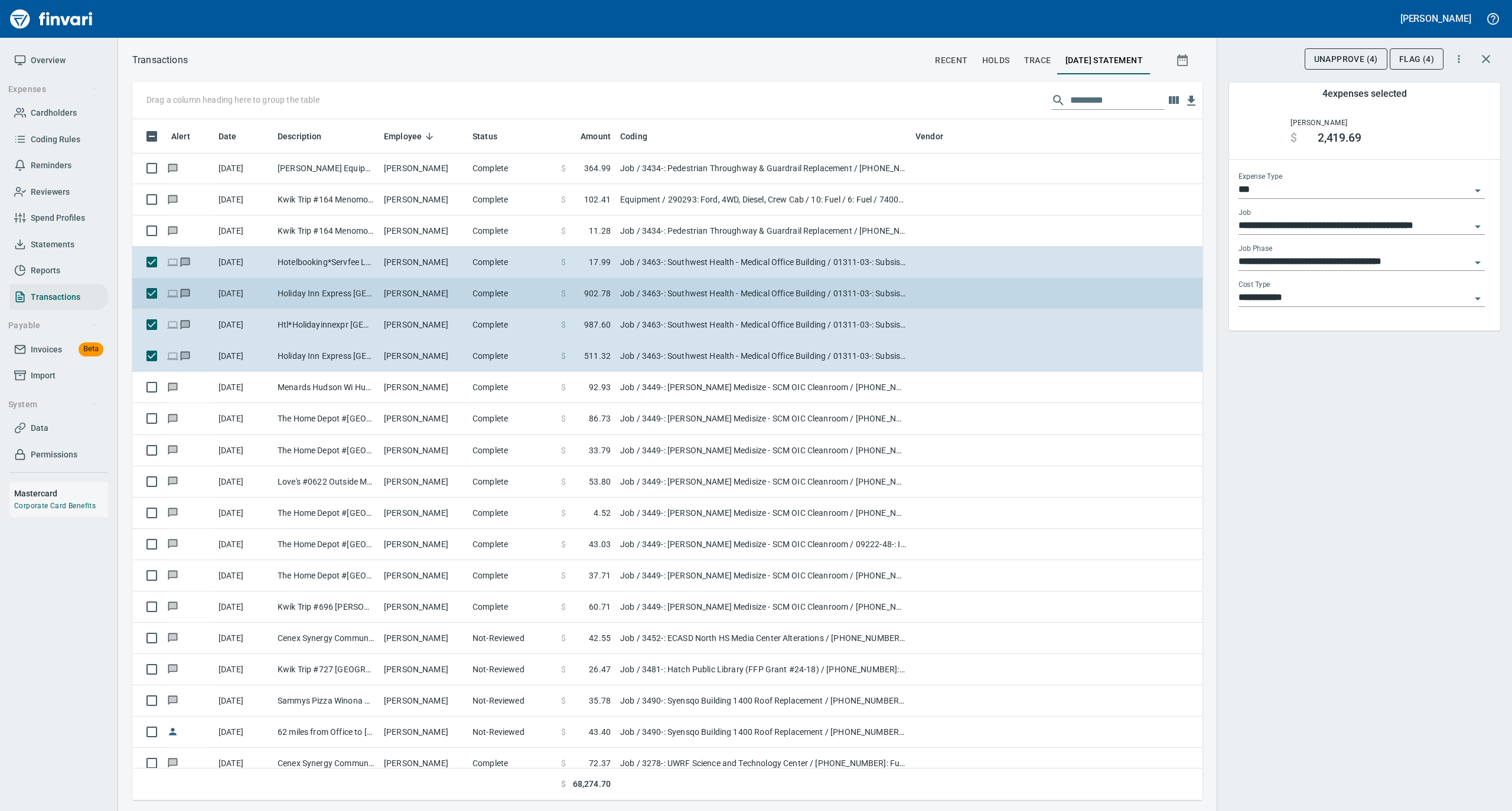
scroll to position [669, 1046]
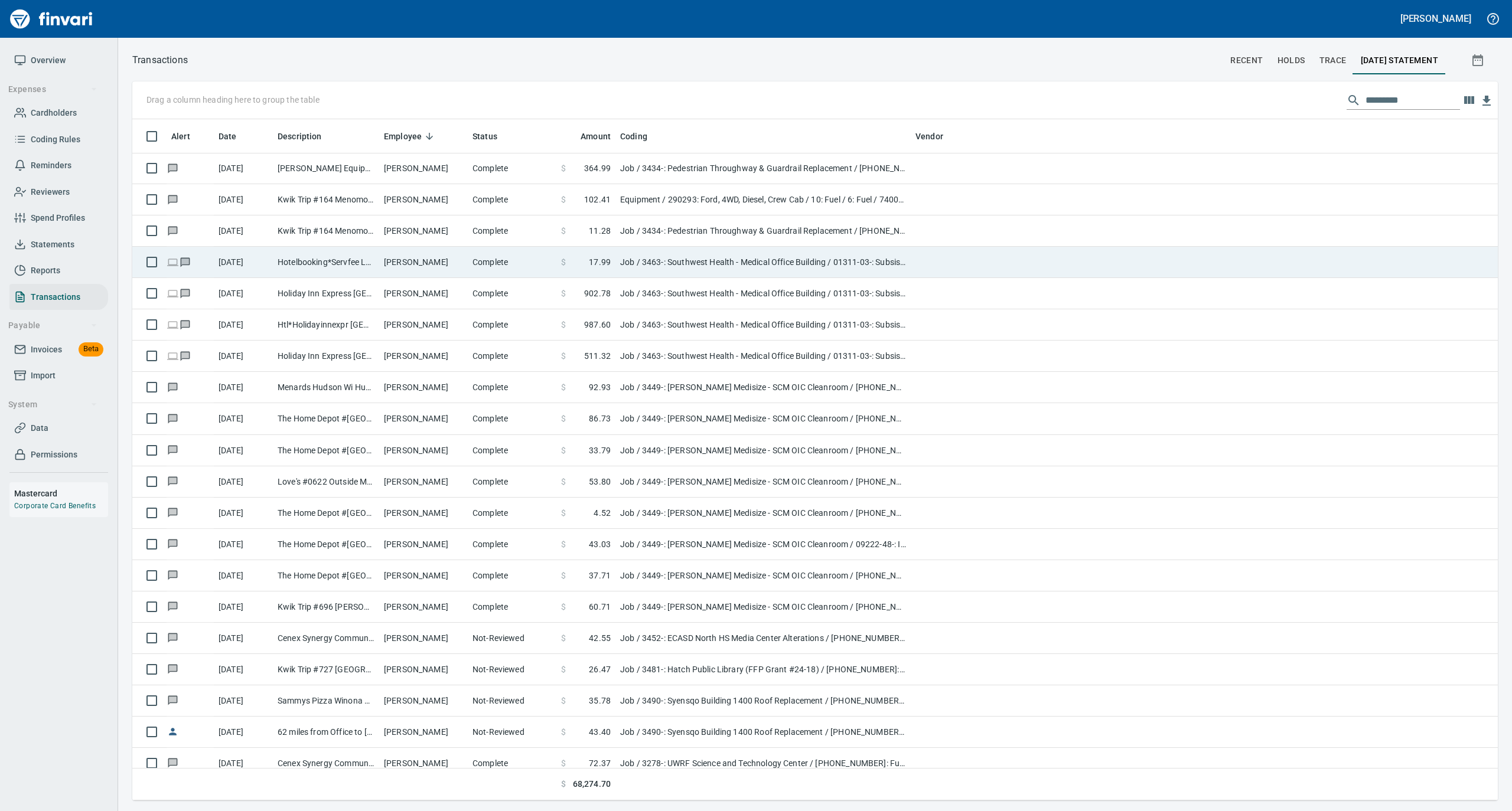
scroll to position [1, 1]
click at [362, 258] on td "Hotelbooking*Servfee Lehi UT" at bounding box center [326, 262] width 106 height 32
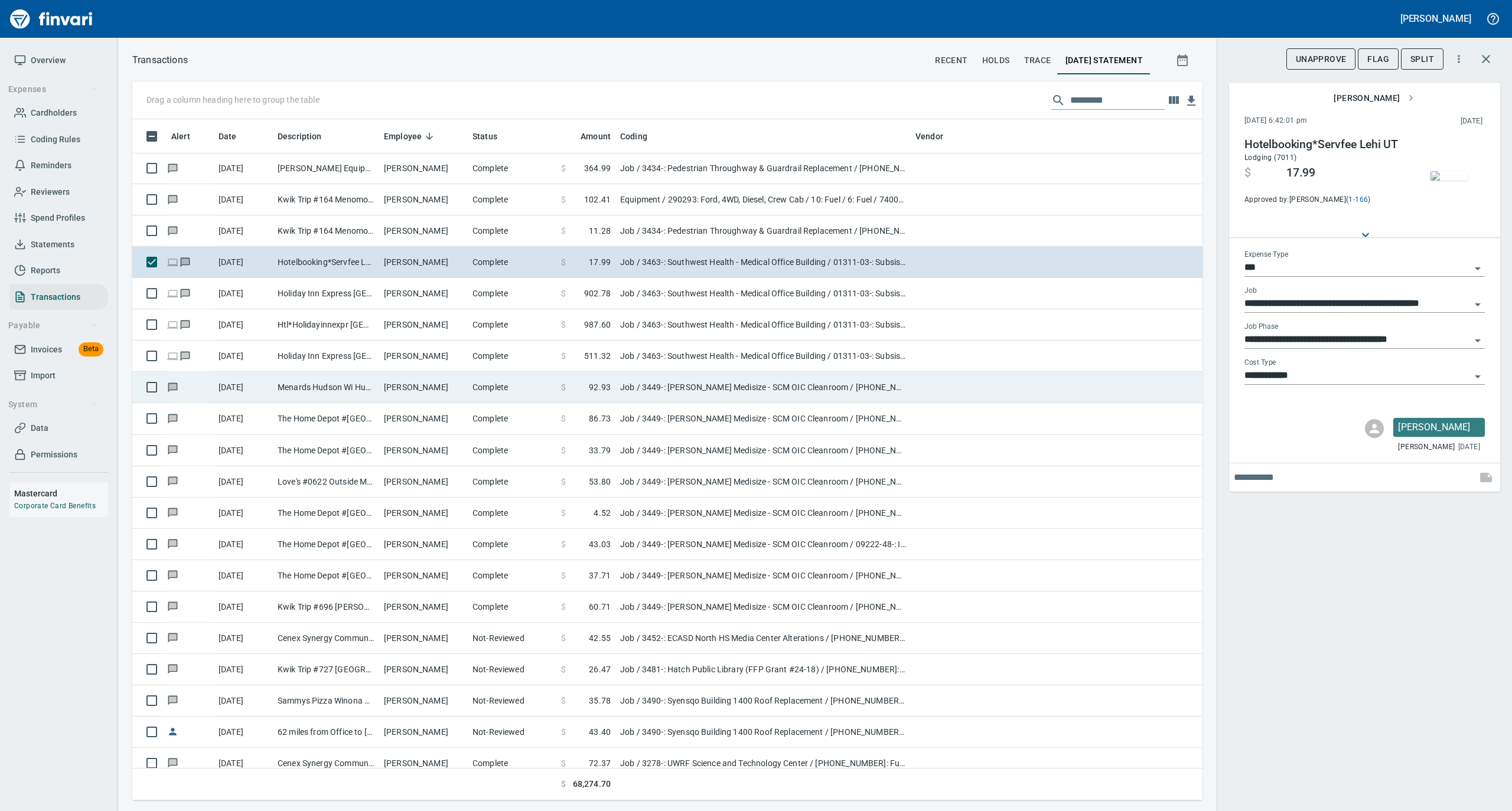
scroll to position [669, 1046]
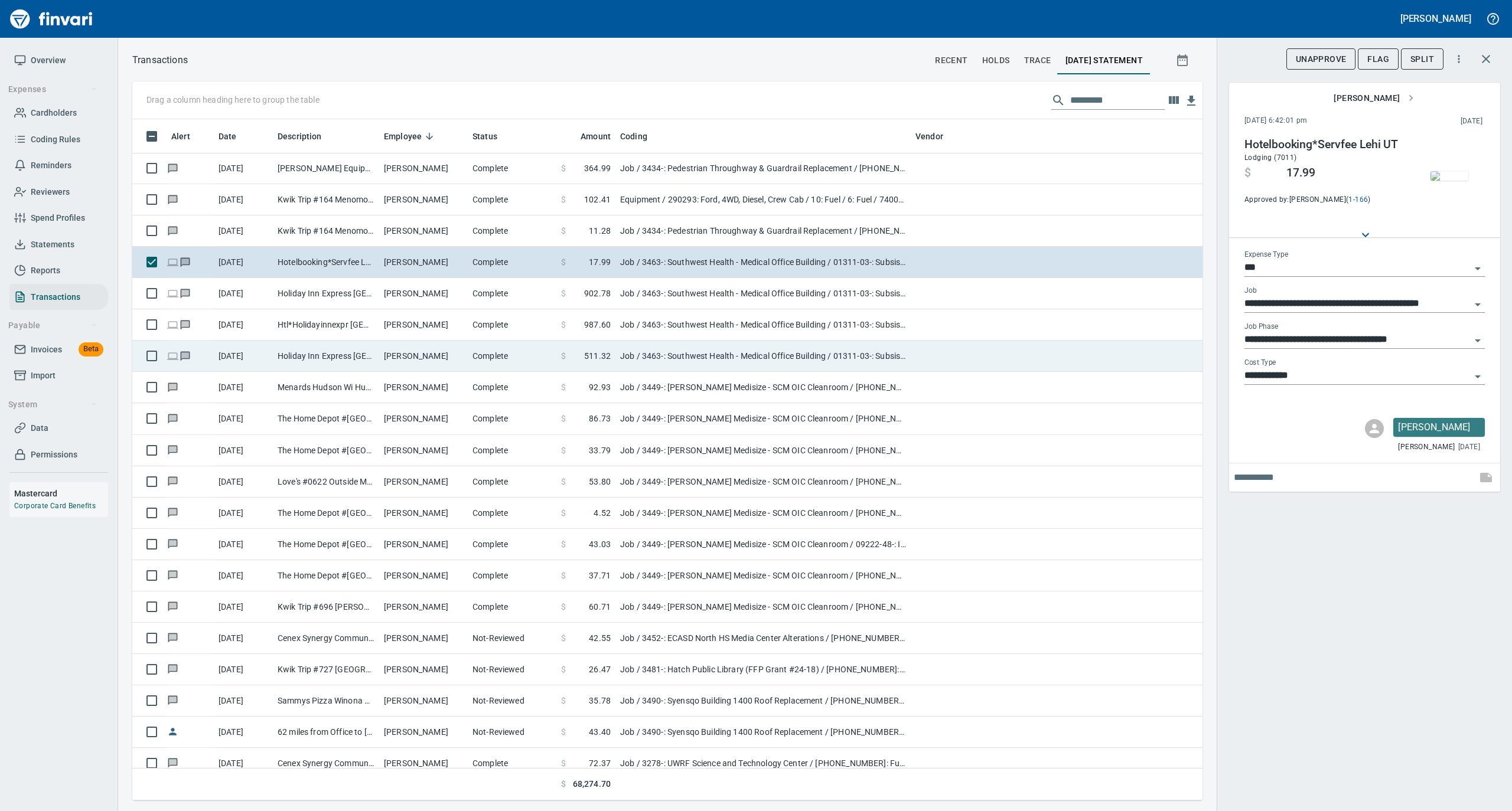
click at [447, 357] on td "Serena Richardson" at bounding box center [423, 356] width 88 height 32
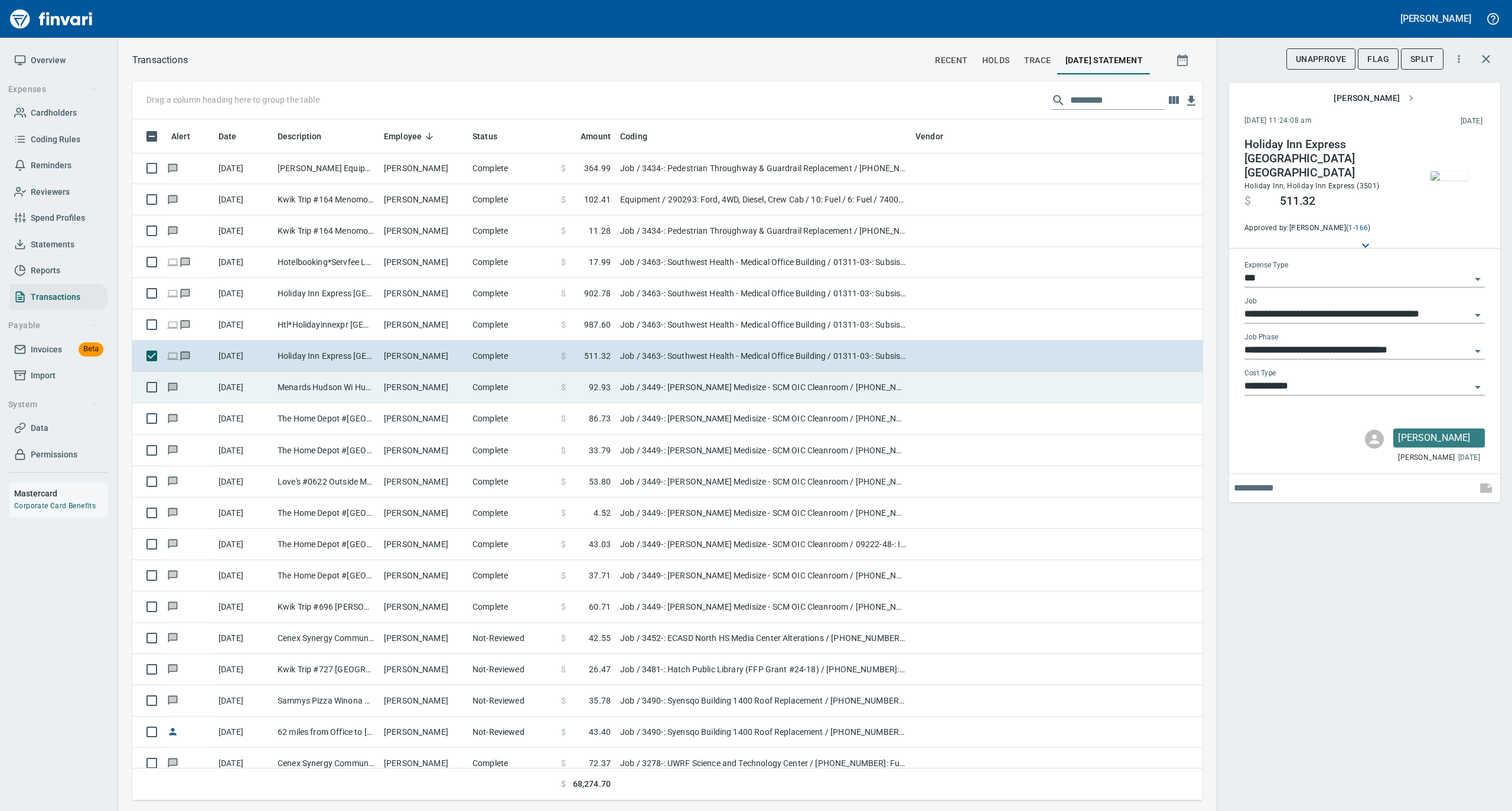
click at [437, 385] on td "Scott Bradford" at bounding box center [423, 387] width 88 height 32
type input "**********"
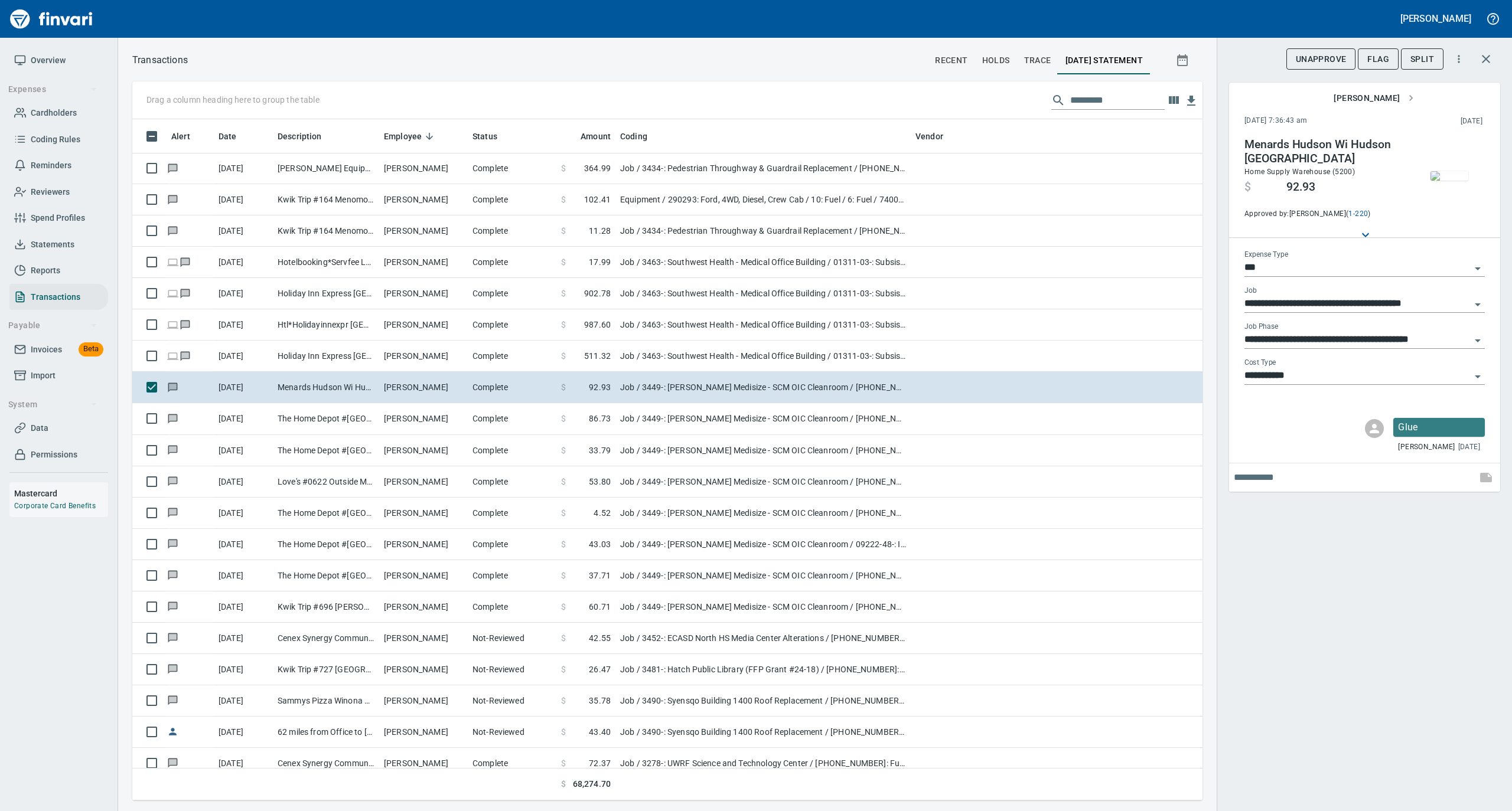
click at [1437, 180] on img "button" at bounding box center [1449, 176] width 37 height 10
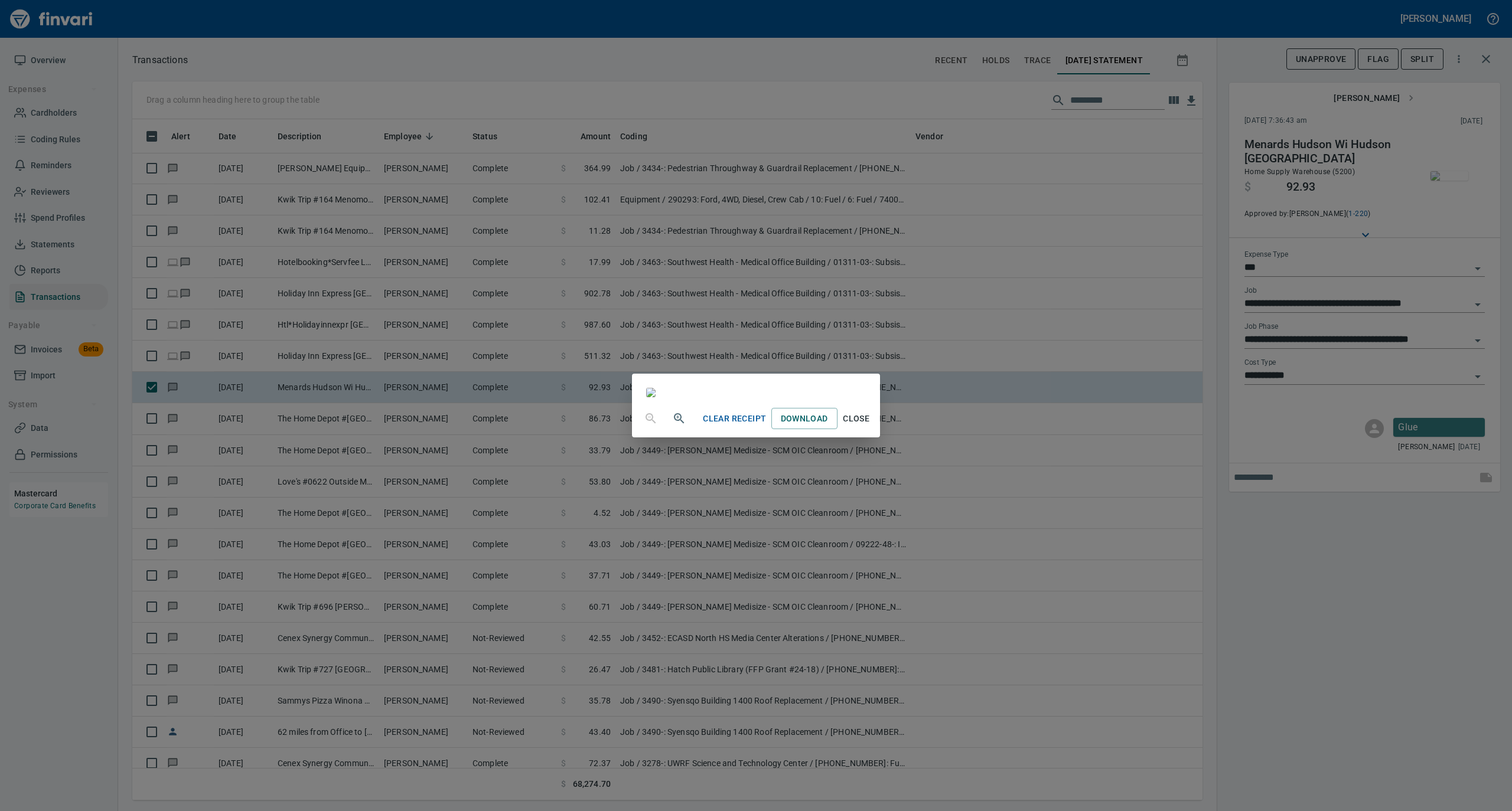
click at [871, 427] on span "Close" at bounding box center [856, 418] width 29 height 14
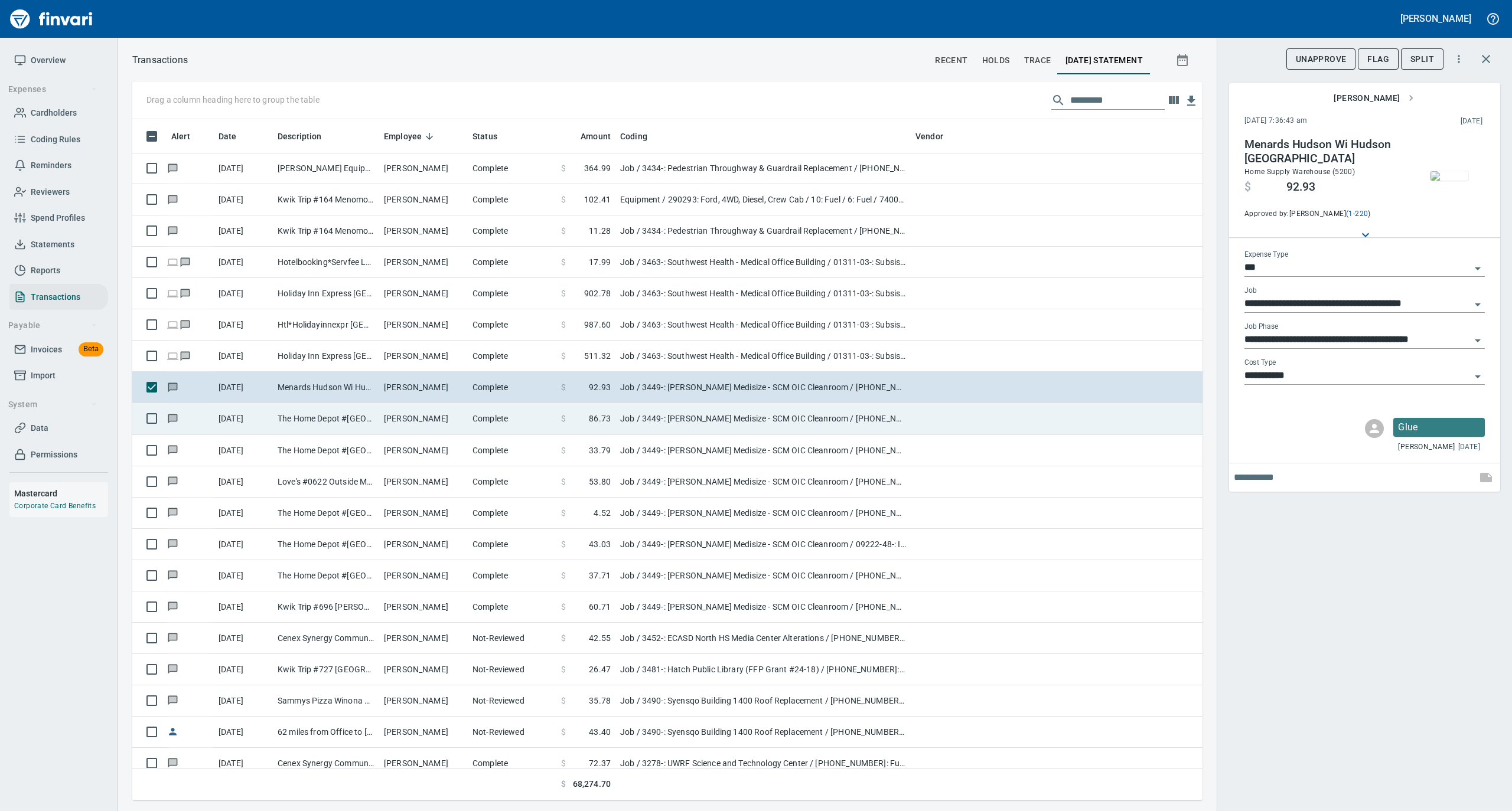
click at [392, 421] on td "Scott Bradford" at bounding box center [423, 419] width 88 height 32
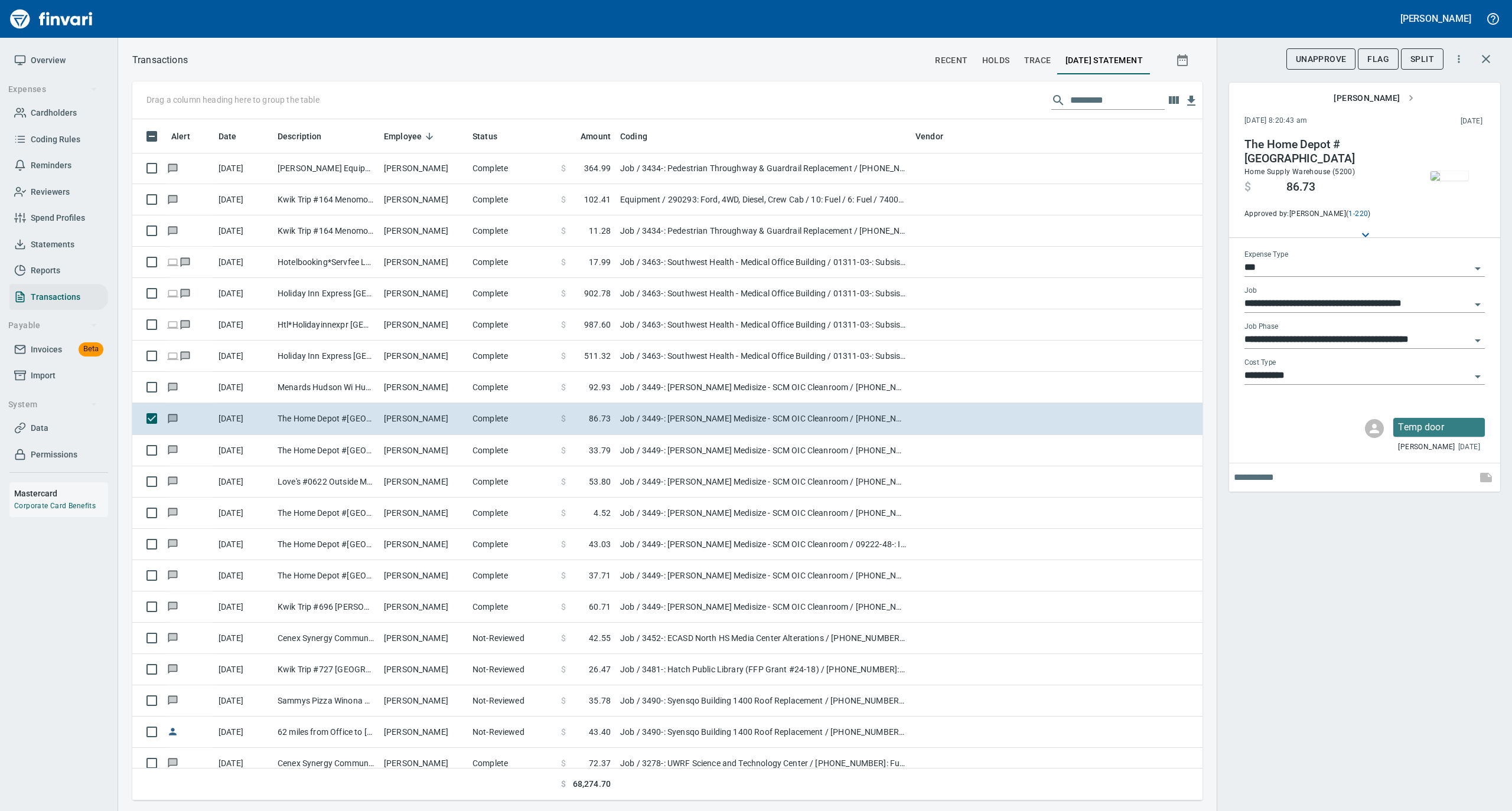
click at [1444, 180] on img "button" at bounding box center [1449, 176] width 37 height 10
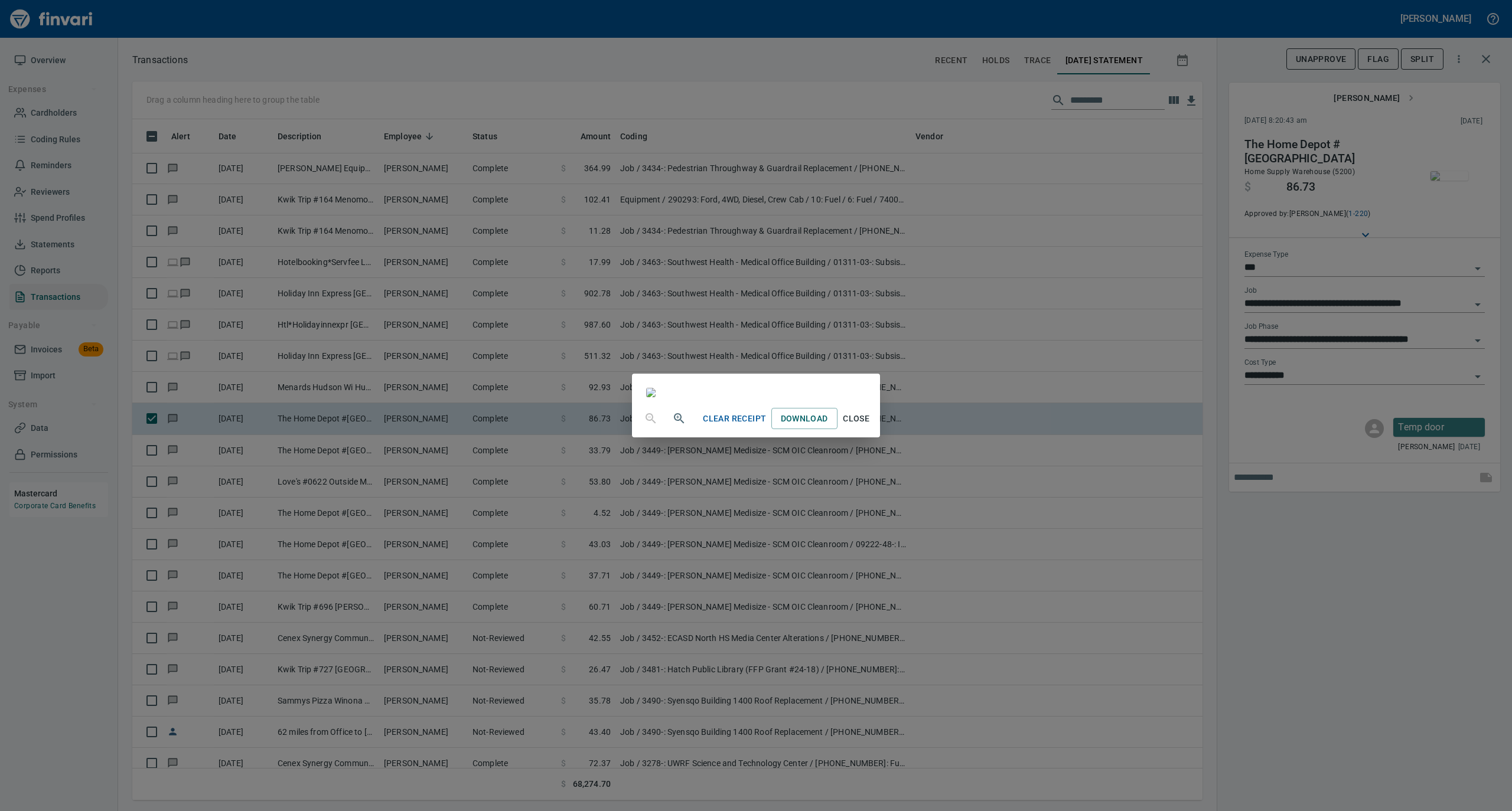
click at [871, 427] on span "Close" at bounding box center [856, 418] width 29 height 14
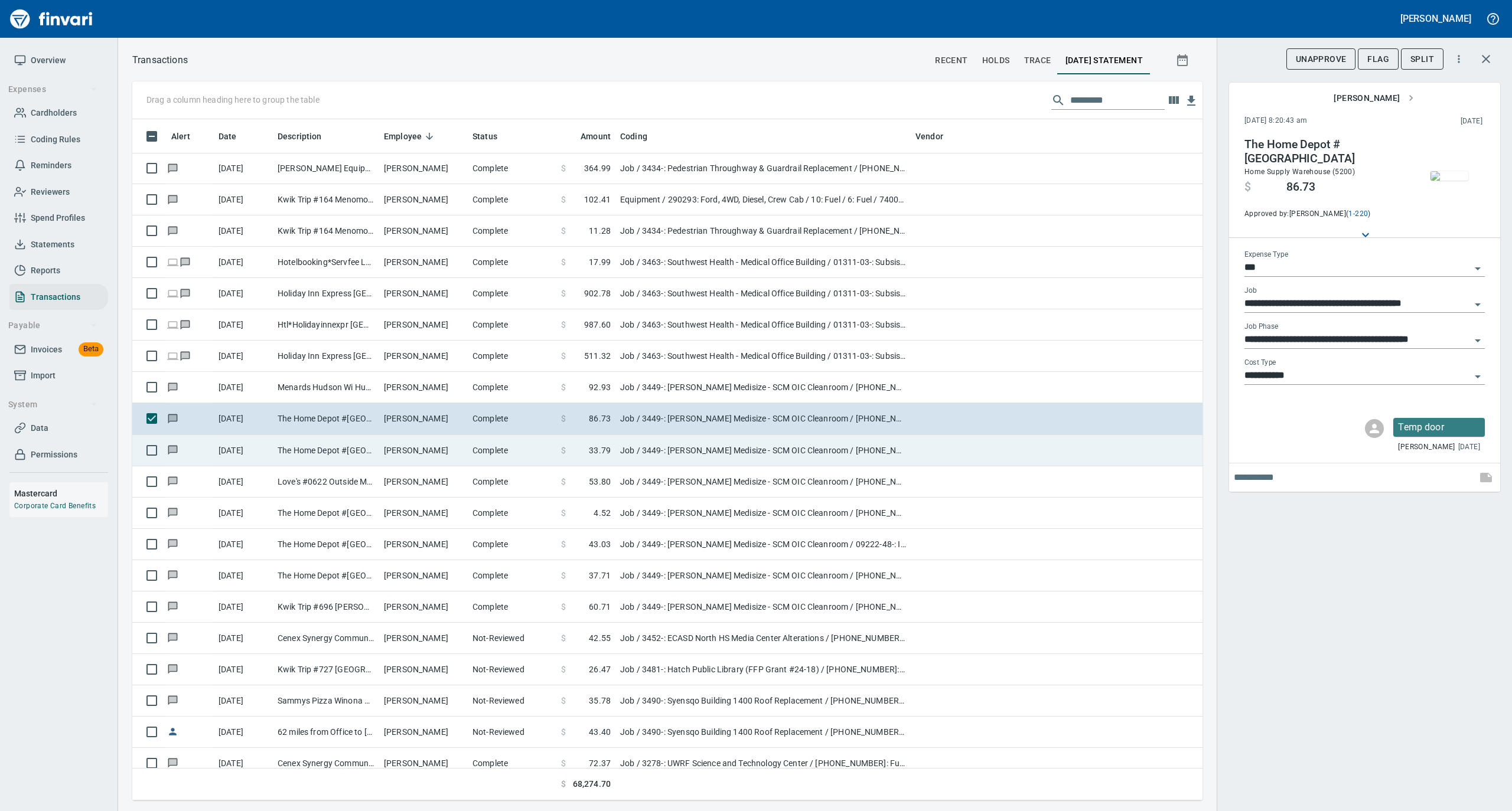
click at [477, 459] on td "Complete" at bounding box center [512, 451] width 88 height 32
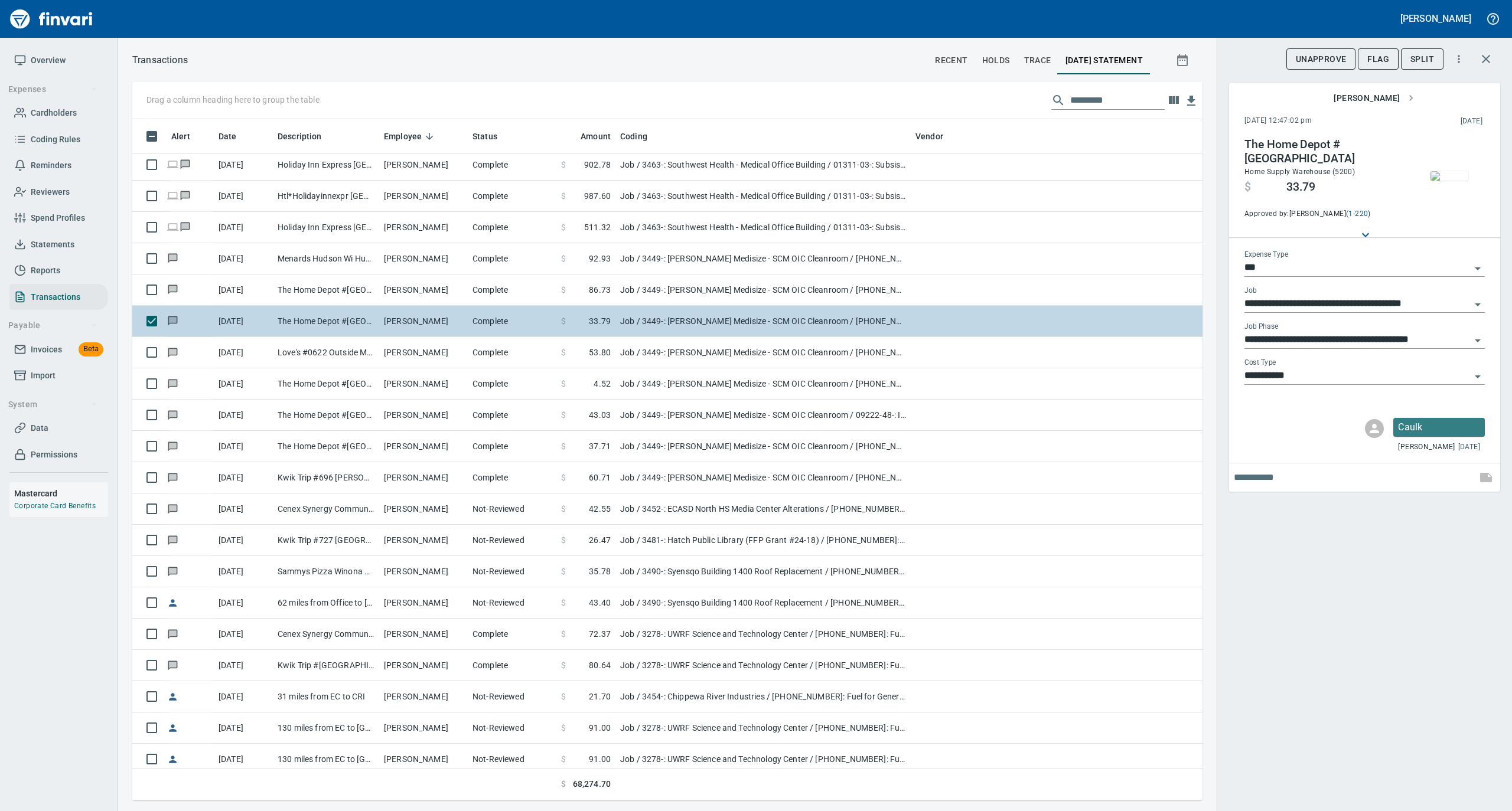
scroll to position [2834, 0]
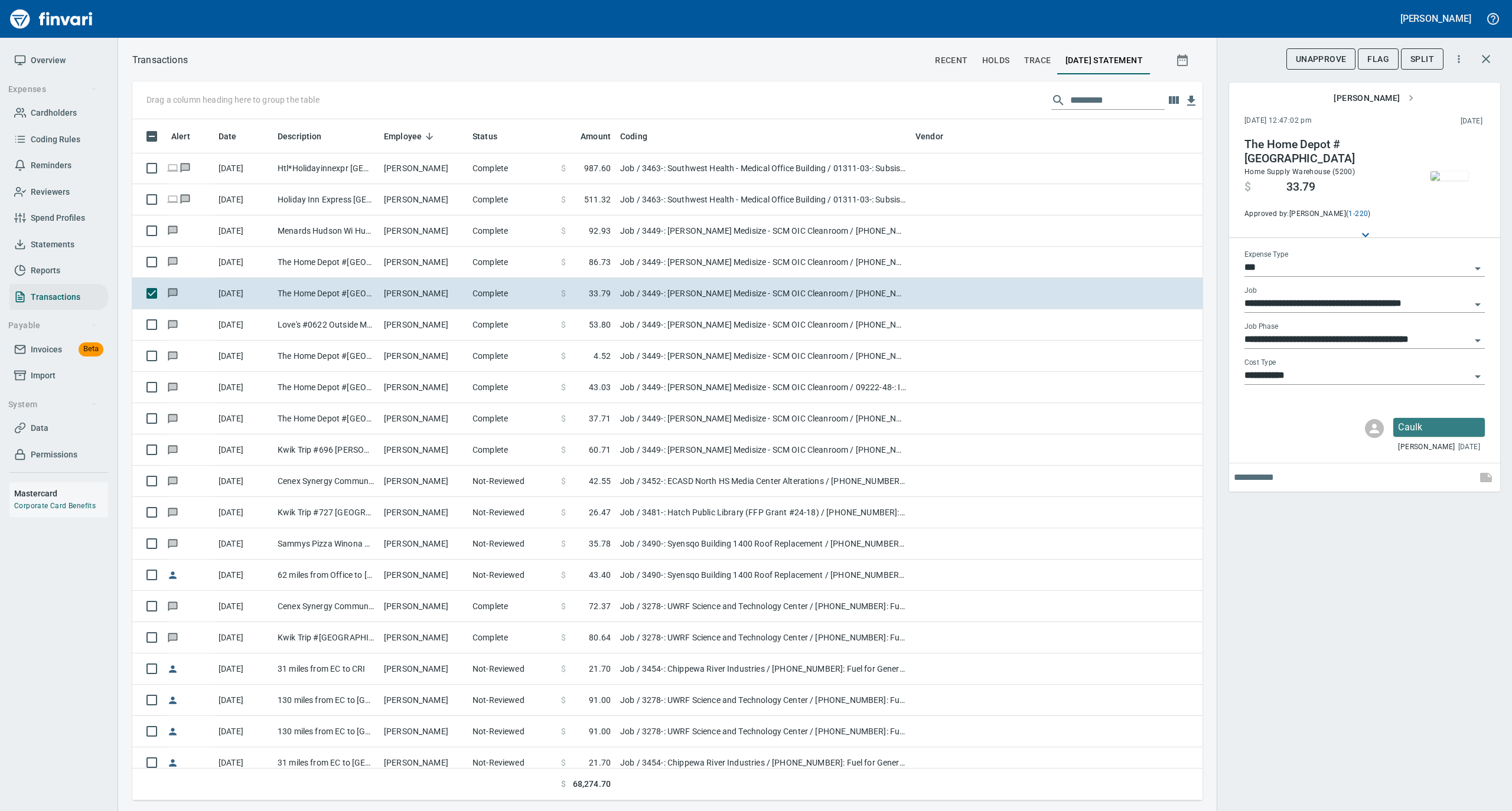
click at [1459, 175] on img "button" at bounding box center [1449, 176] width 37 height 10
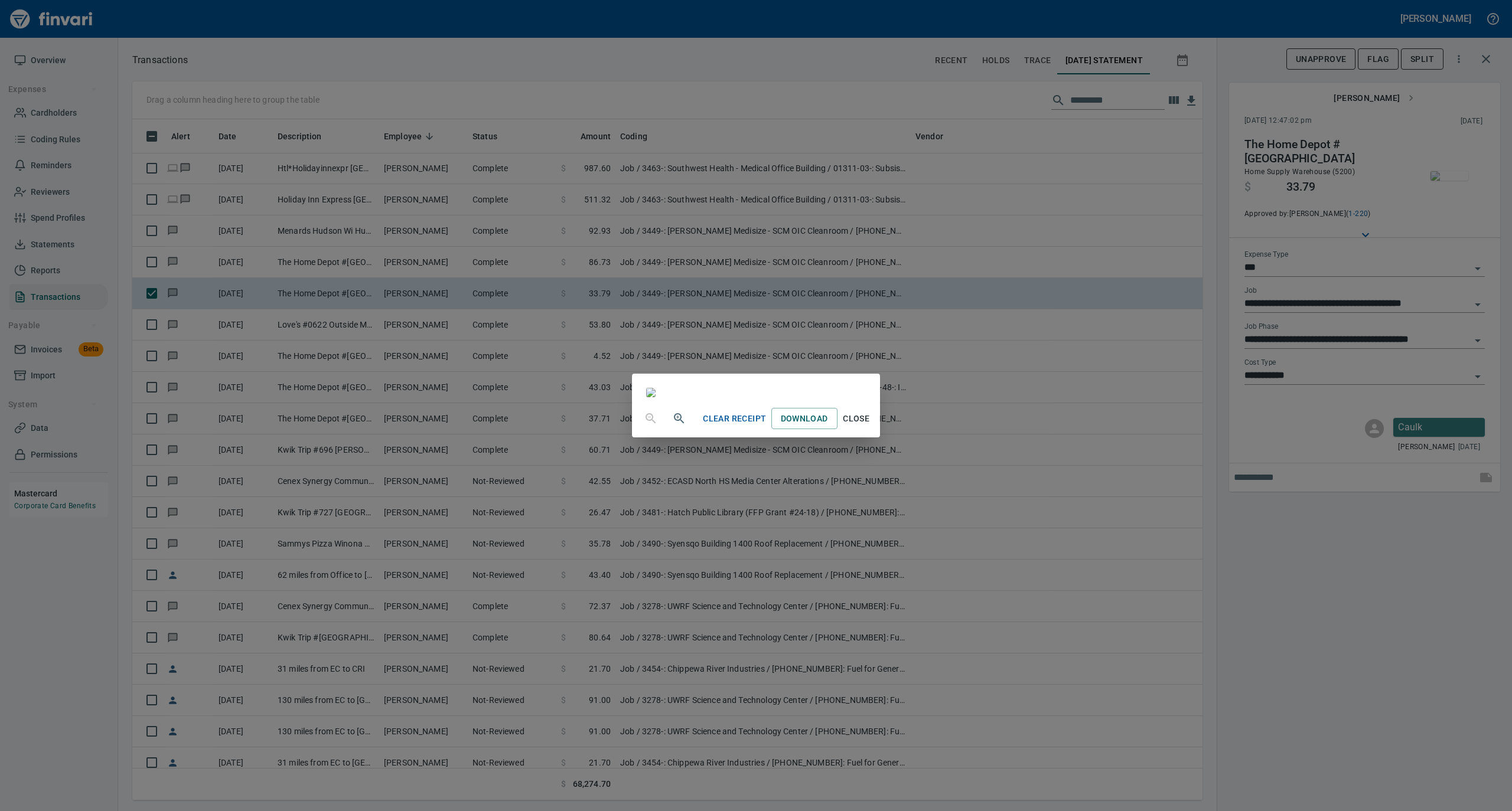
click at [871, 427] on span "Close" at bounding box center [856, 418] width 29 height 14
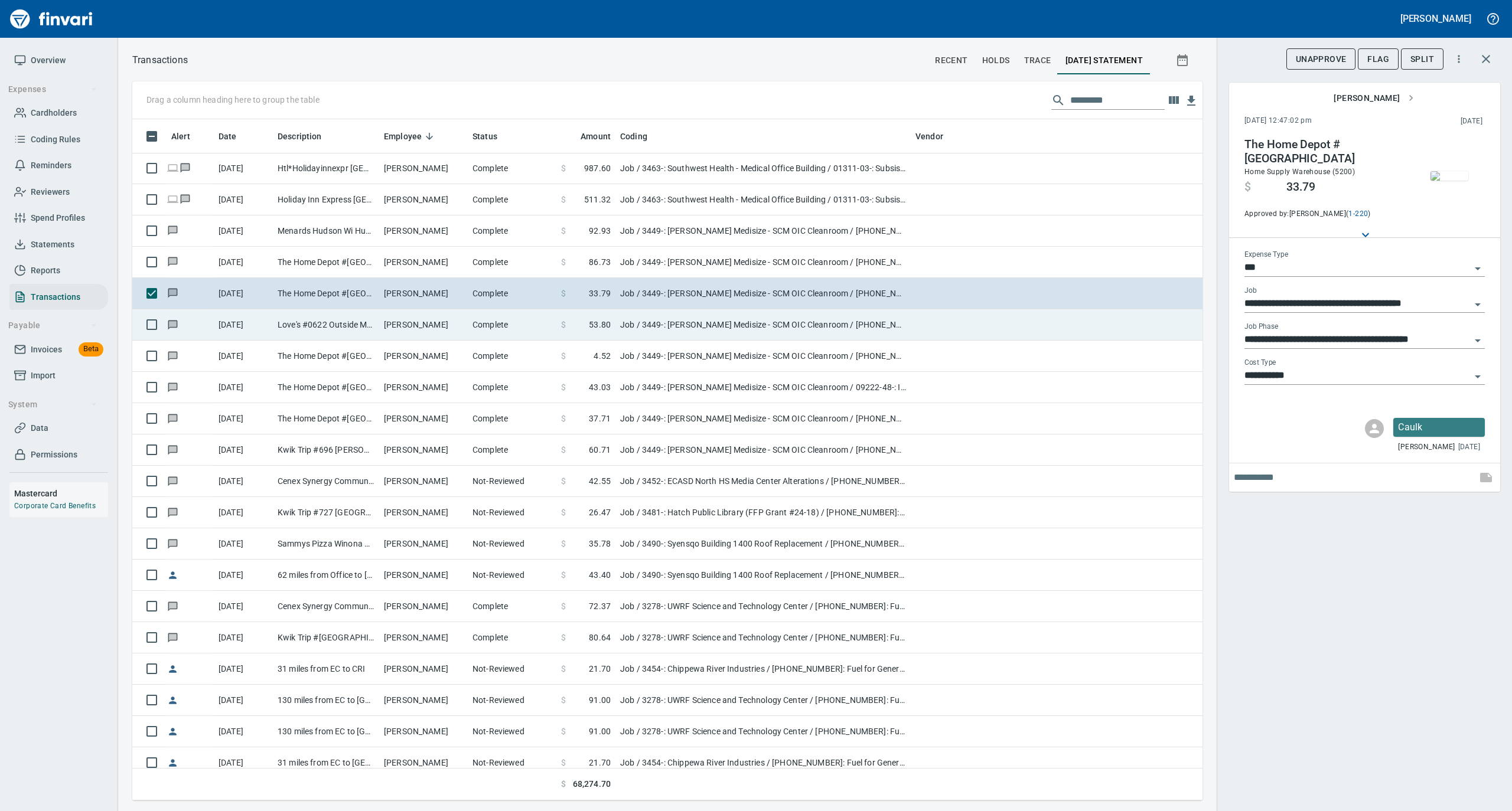
click at [463, 337] on td "Scott Bradford" at bounding box center [423, 325] width 88 height 32
type input "**********"
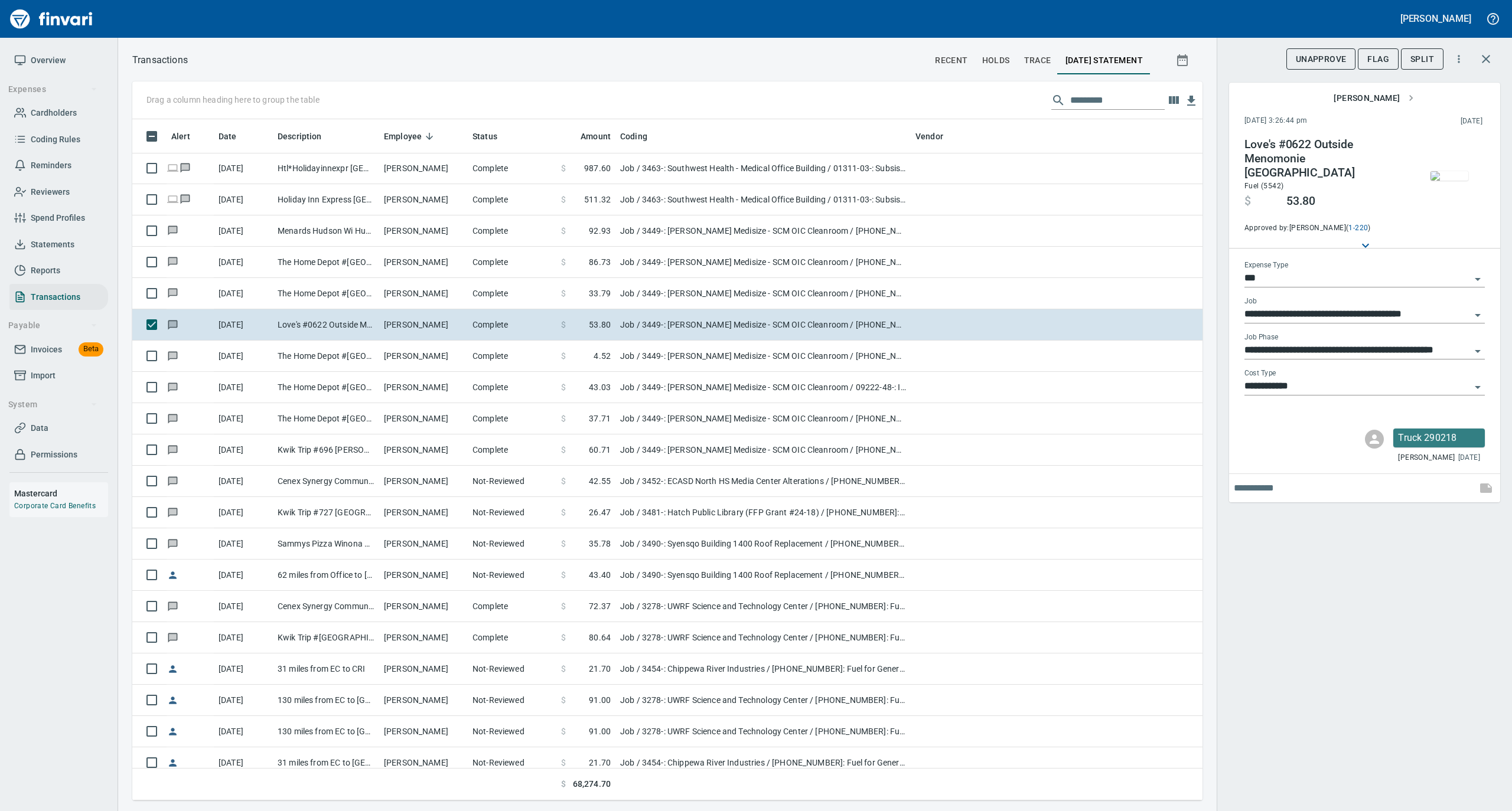
click at [1444, 178] on img "button" at bounding box center [1449, 176] width 37 height 10
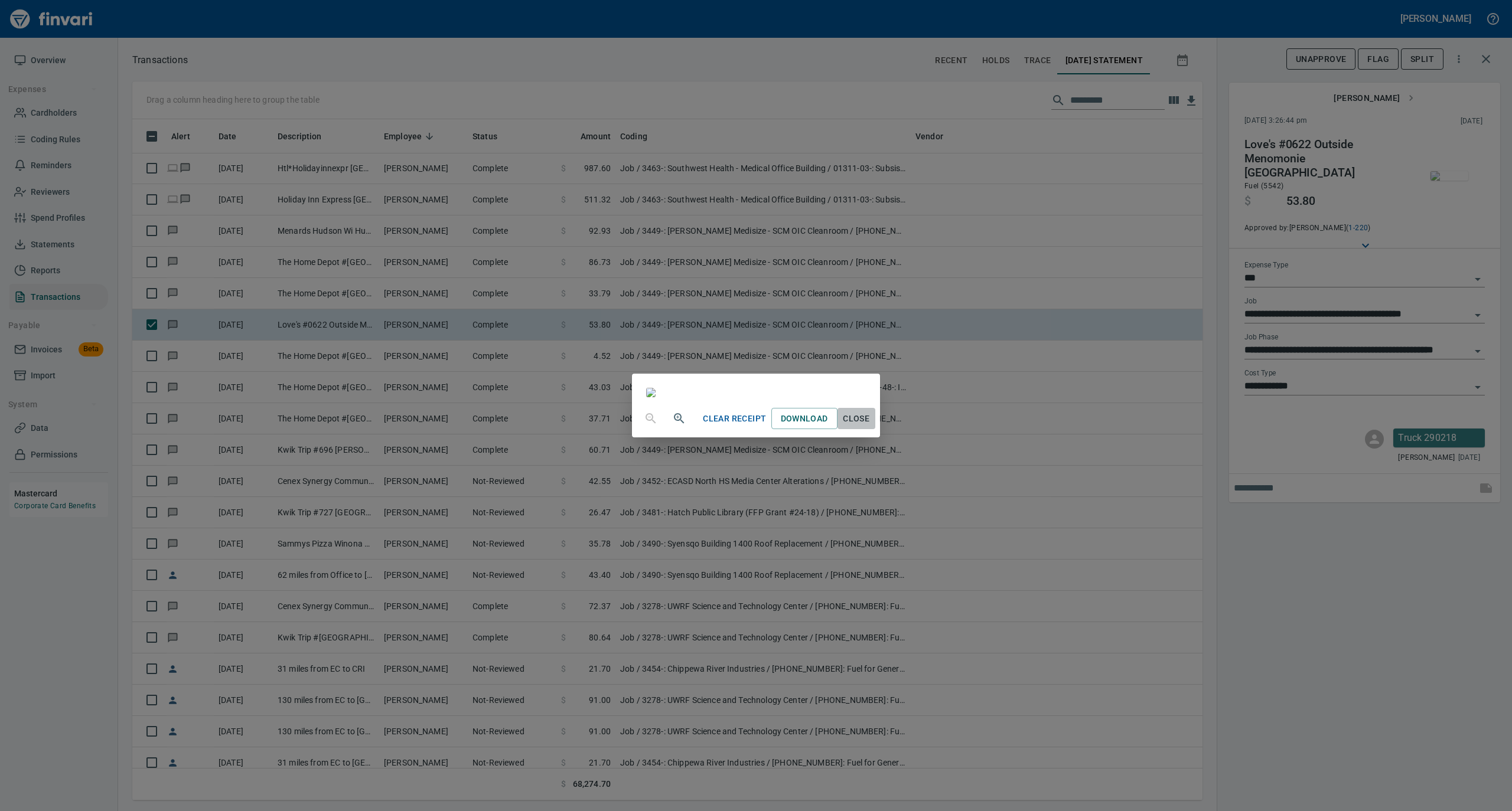
click at [871, 427] on span "Close" at bounding box center [856, 418] width 29 height 14
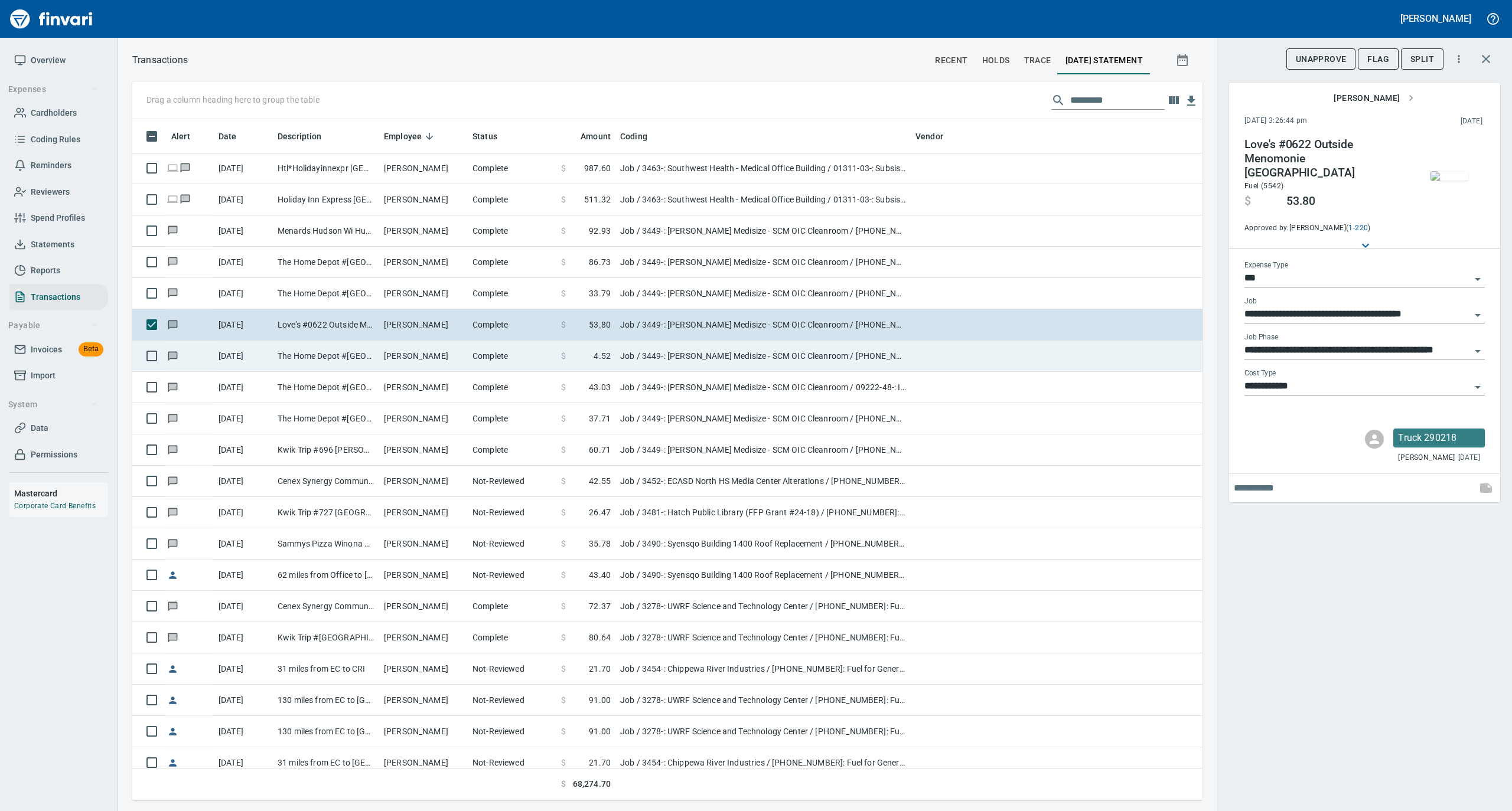
click at [482, 356] on td "Complete" at bounding box center [512, 356] width 88 height 32
type input "**********"
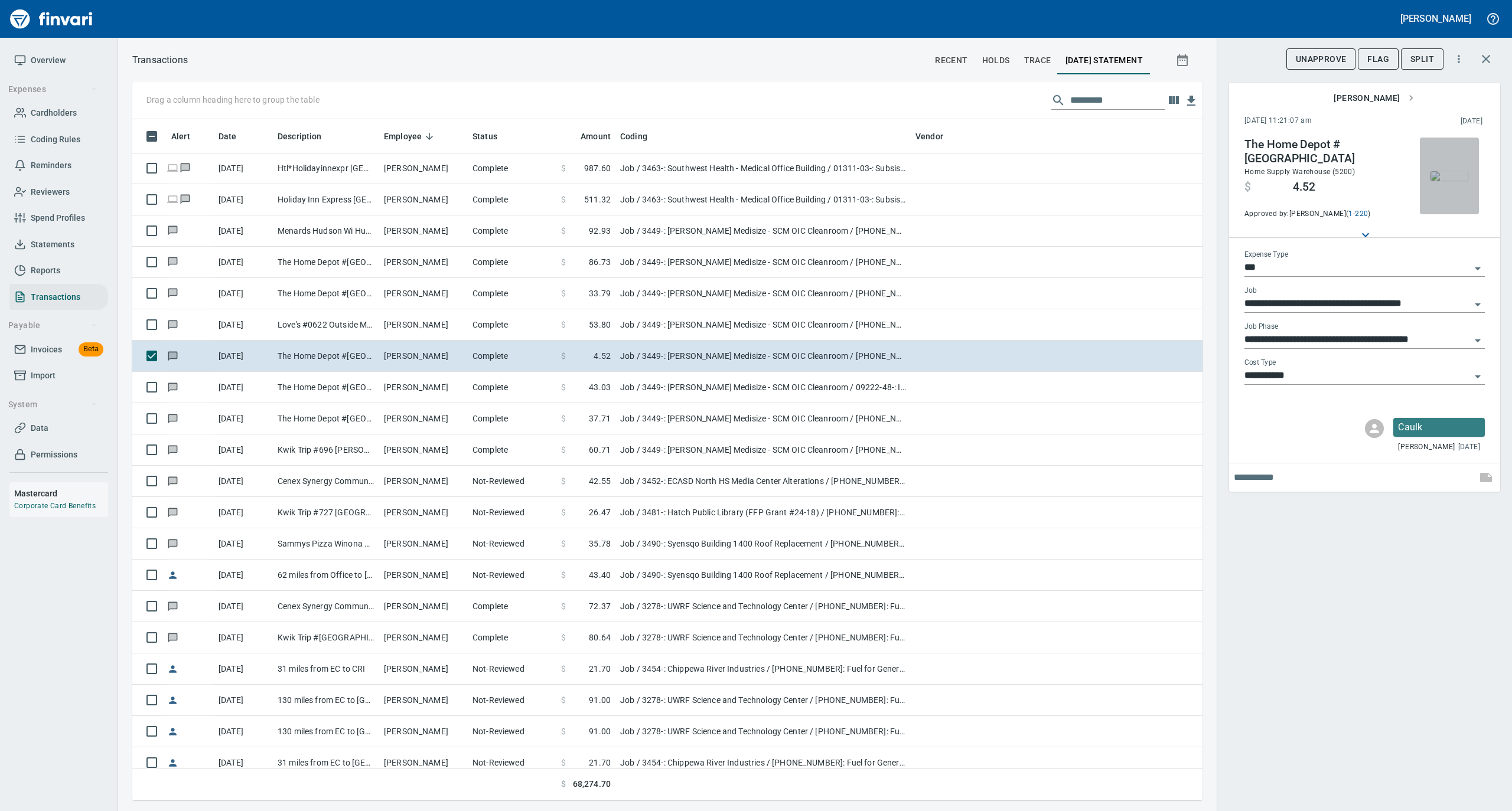
click at [1454, 172] on img "button" at bounding box center [1449, 176] width 37 height 10
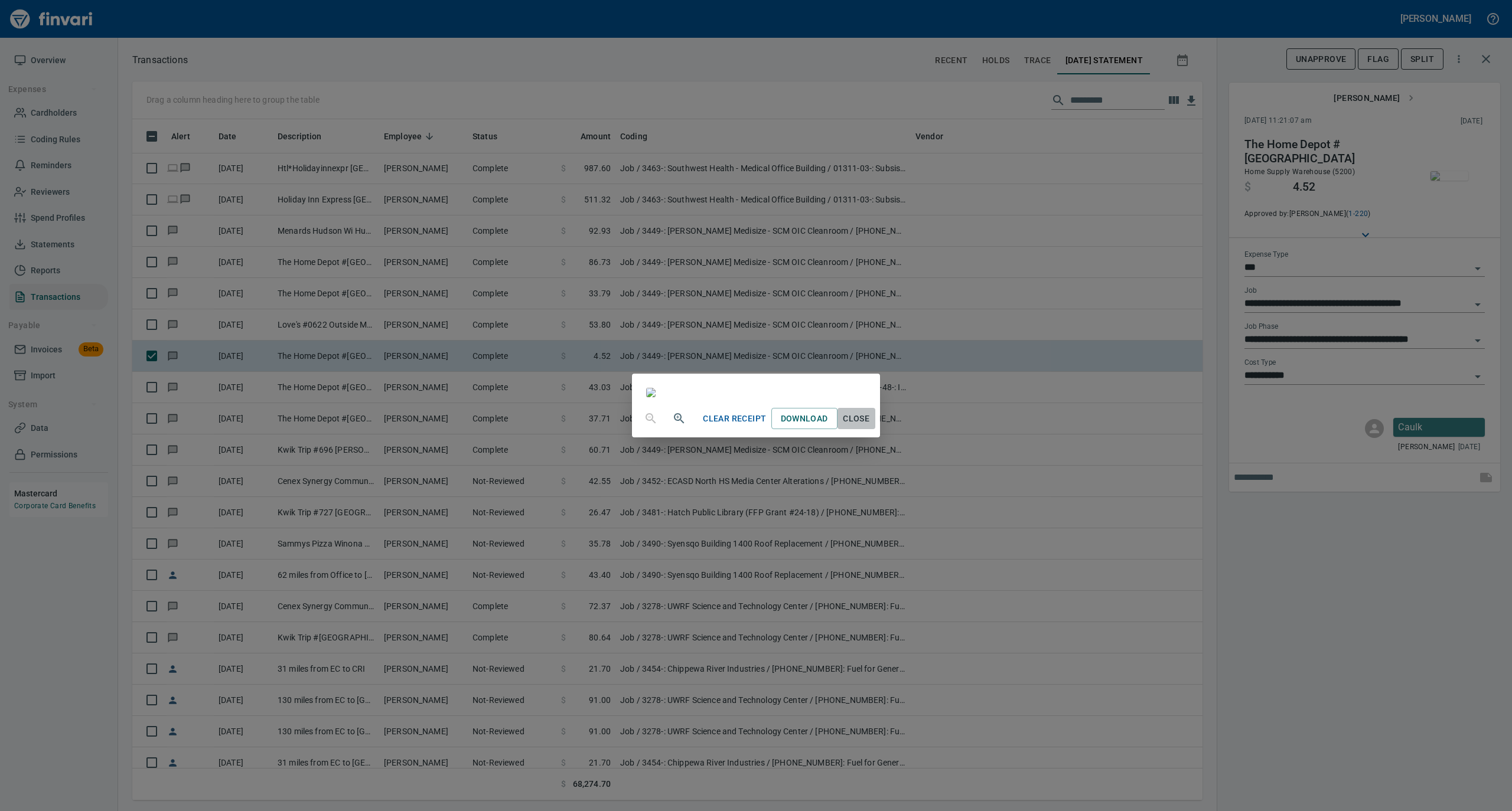
click at [871, 427] on span "Close" at bounding box center [856, 418] width 29 height 14
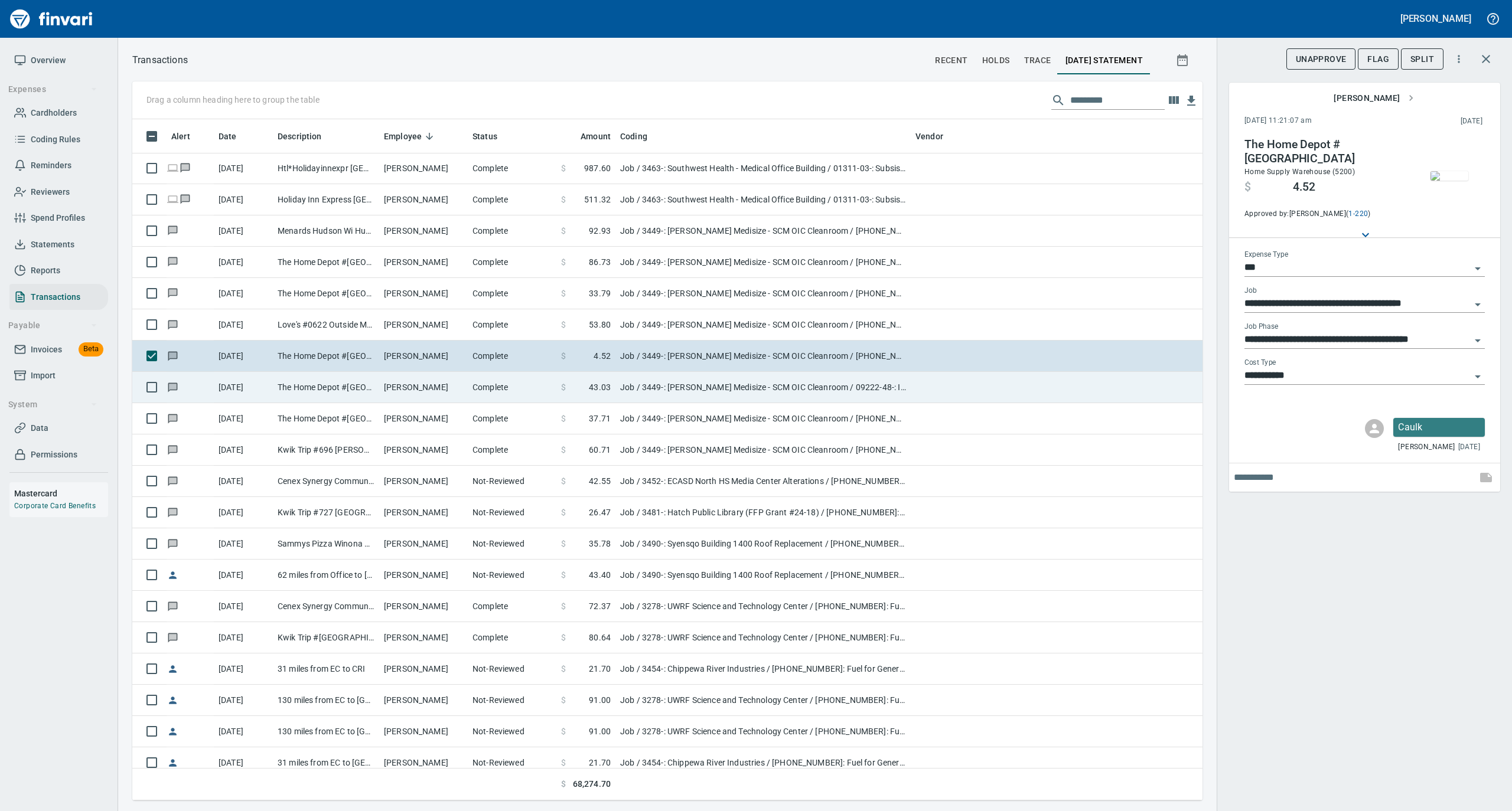
click at [383, 388] on td "Scott Bradford" at bounding box center [423, 387] width 88 height 32
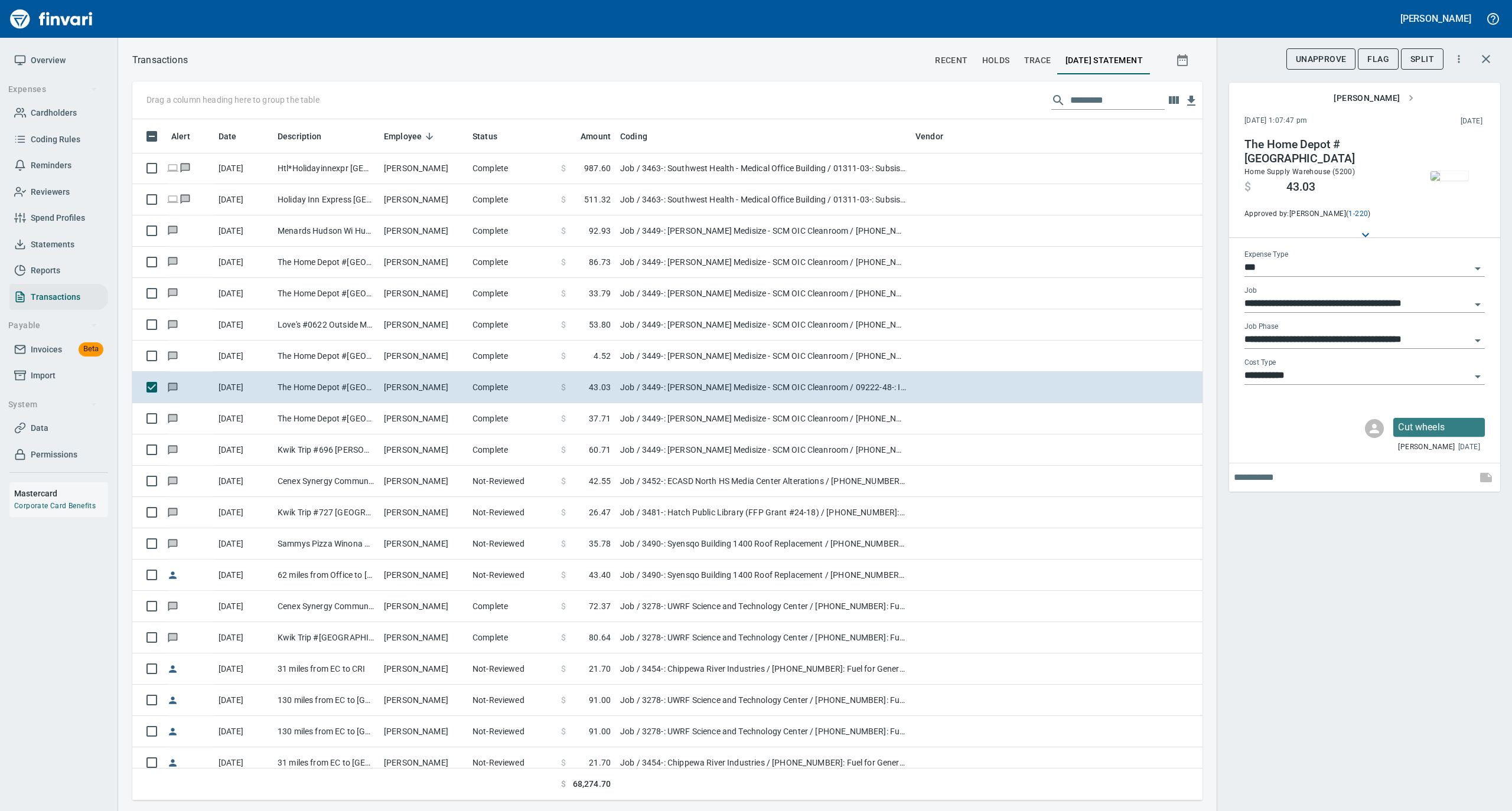
click at [1451, 180] on img "button" at bounding box center [1449, 176] width 37 height 10
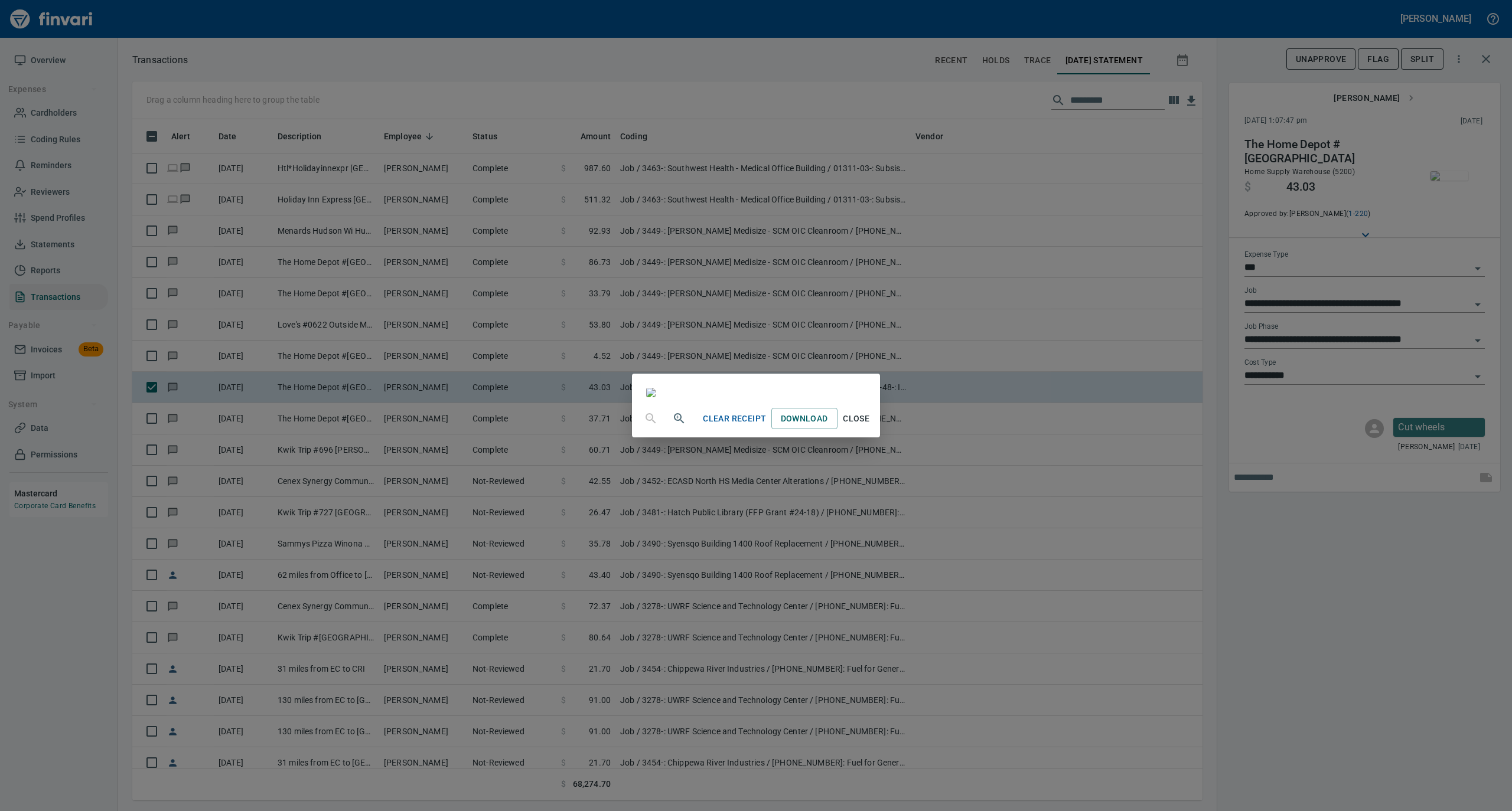
click at [871, 427] on span "Close" at bounding box center [856, 418] width 29 height 14
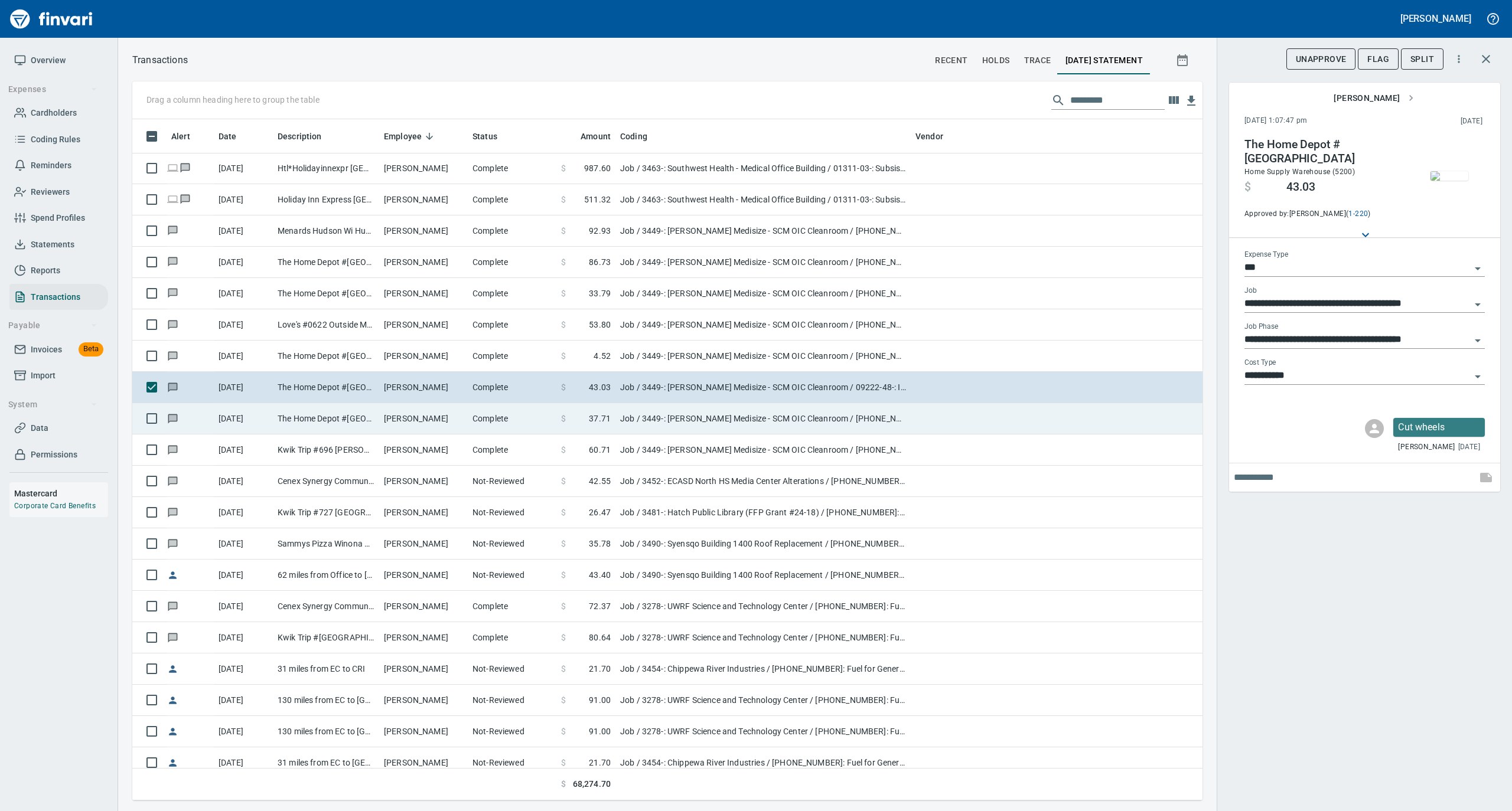
click at [480, 428] on td "Complete" at bounding box center [512, 419] width 88 height 32
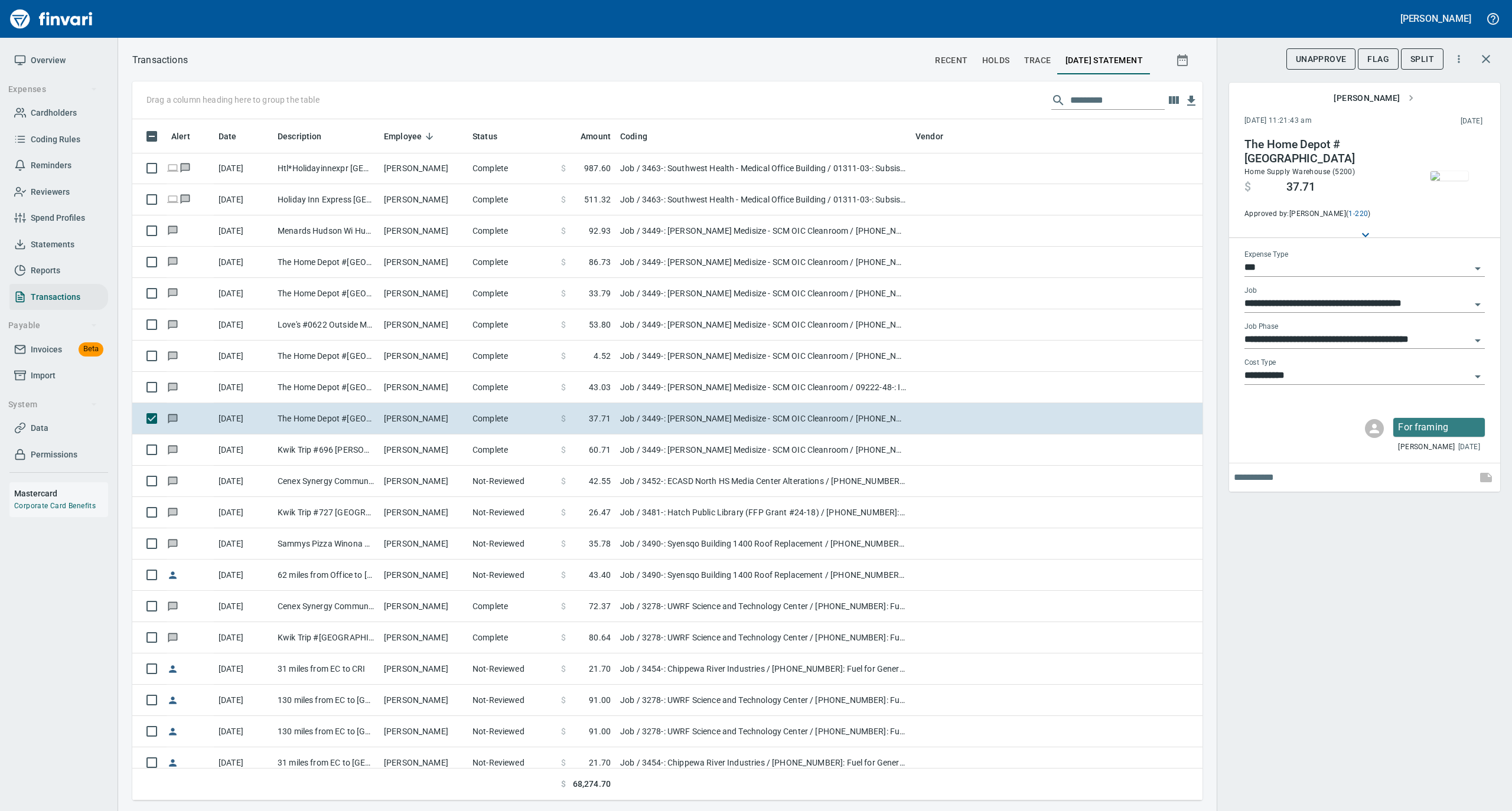
click at [1446, 172] on img "button" at bounding box center [1449, 176] width 37 height 10
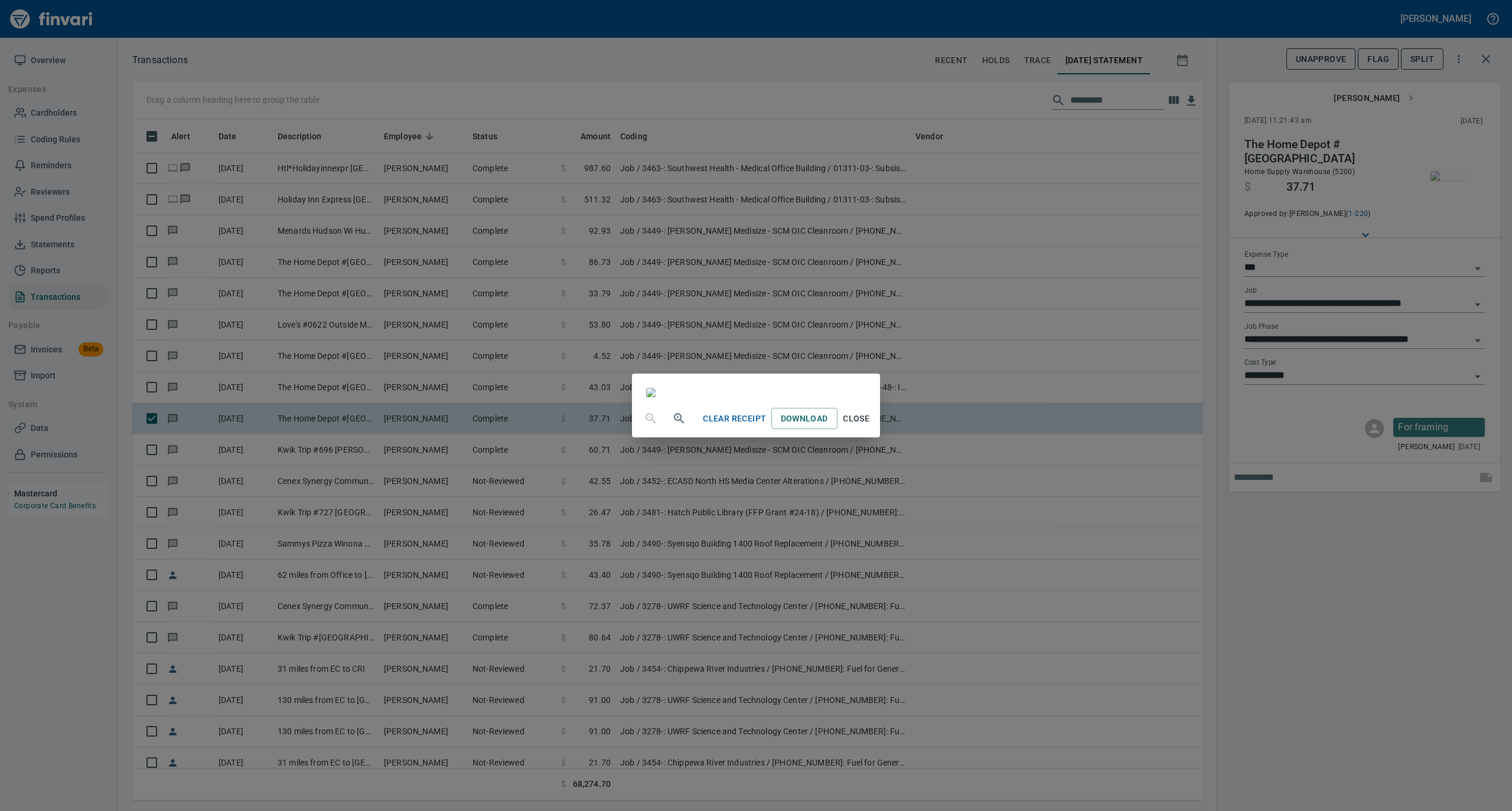
click at [871, 427] on span "Close" at bounding box center [856, 418] width 29 height 14
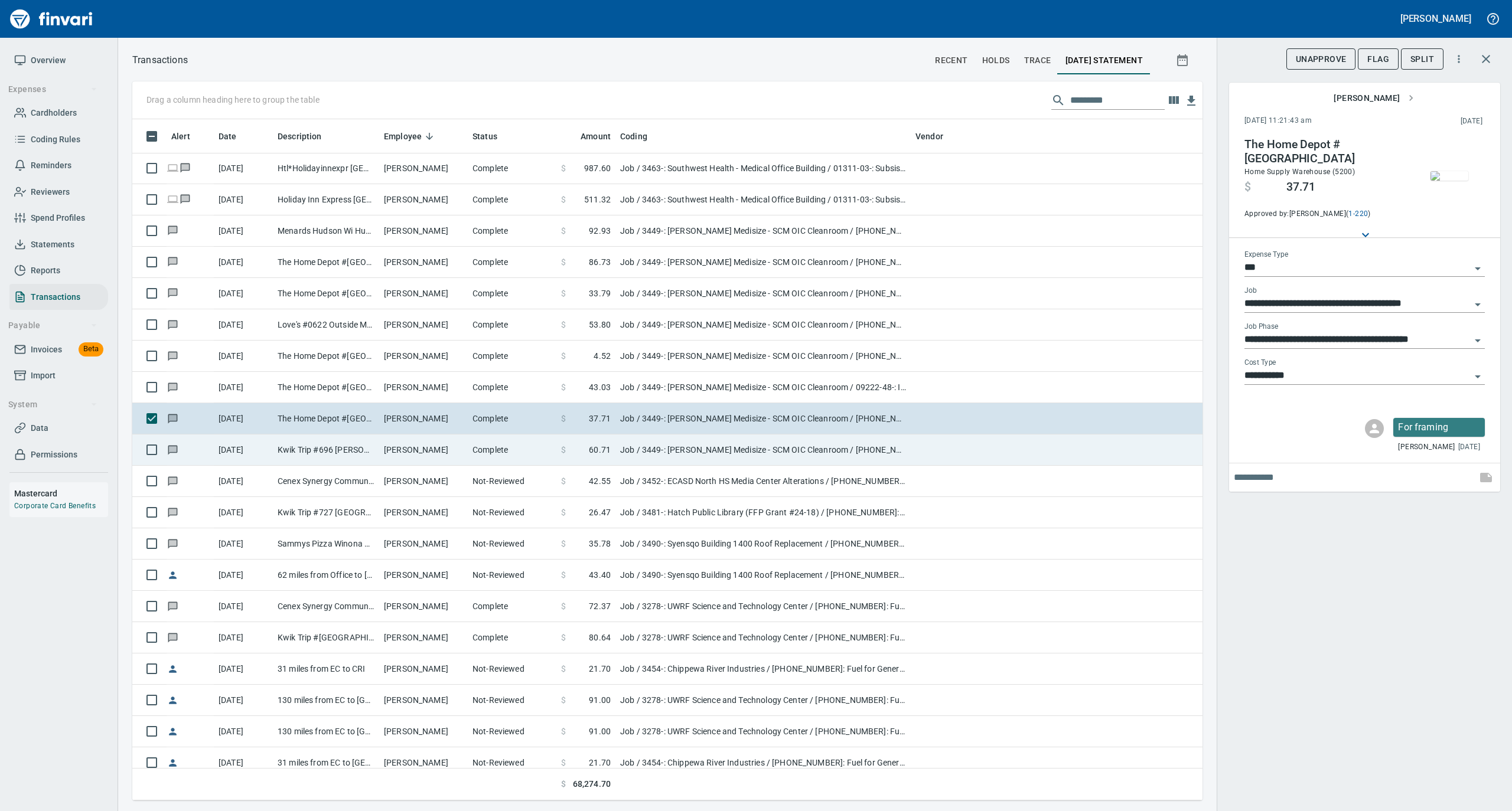
click at [523, 466] on td "Complete" at bounding box center [512, 450] width 88 height 32
type input "**********"
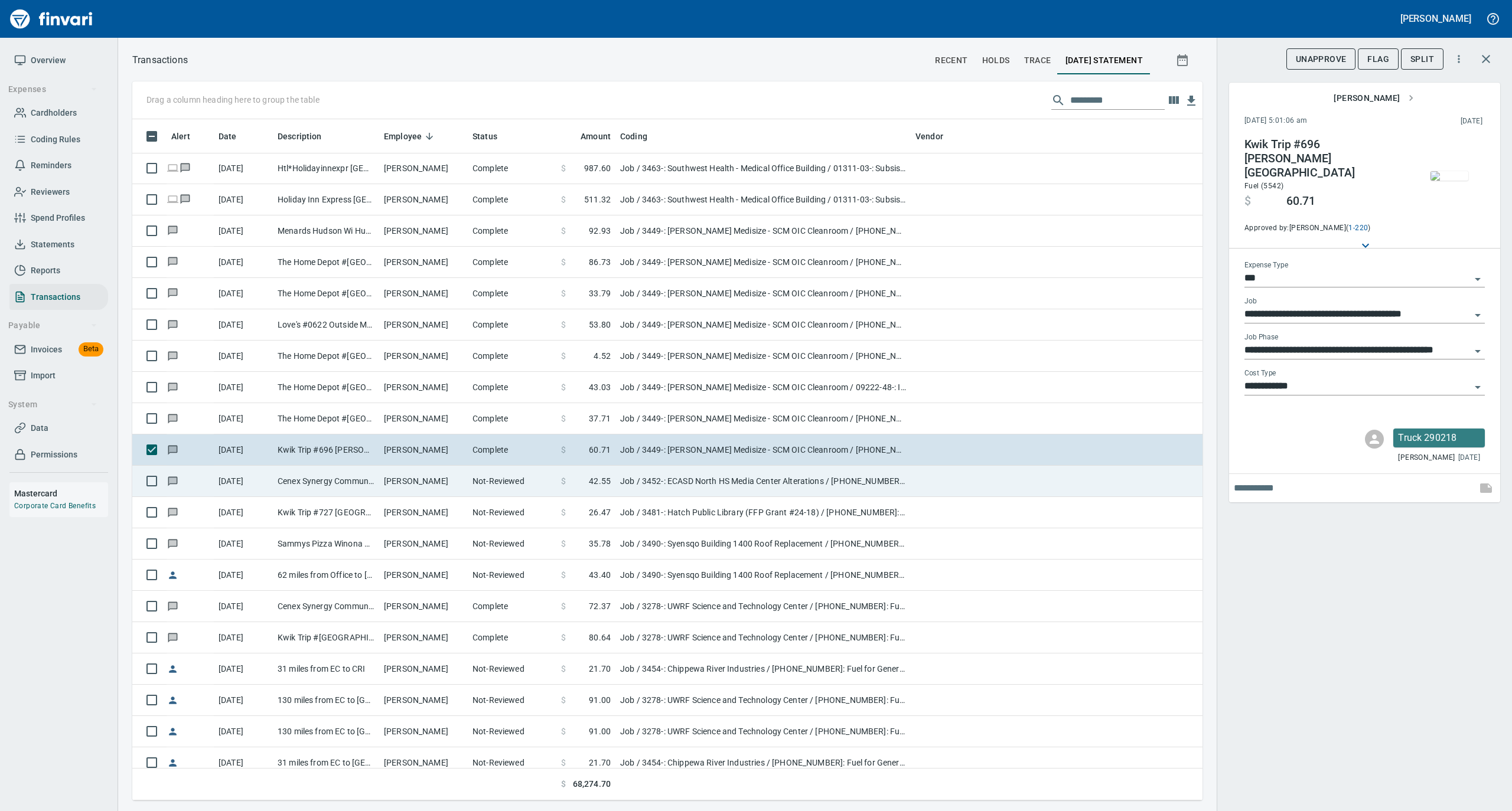
click at [503, 485] on td "Not-Reviewed" at bounding box center [512, 481] width 88 height 32
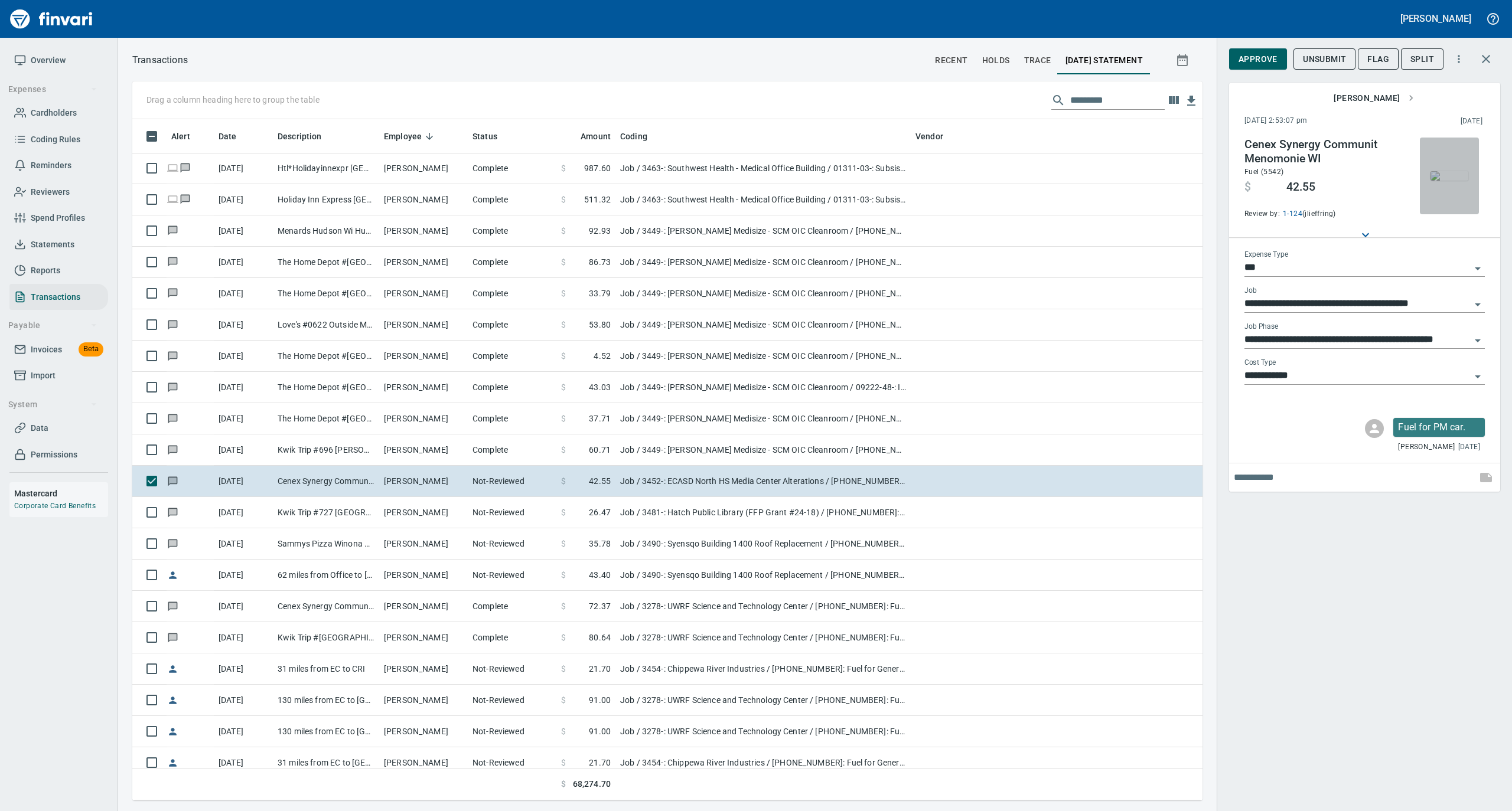
click at [1451, 177] on img "button" at bounding box center [1449, 176] width 37 height 10
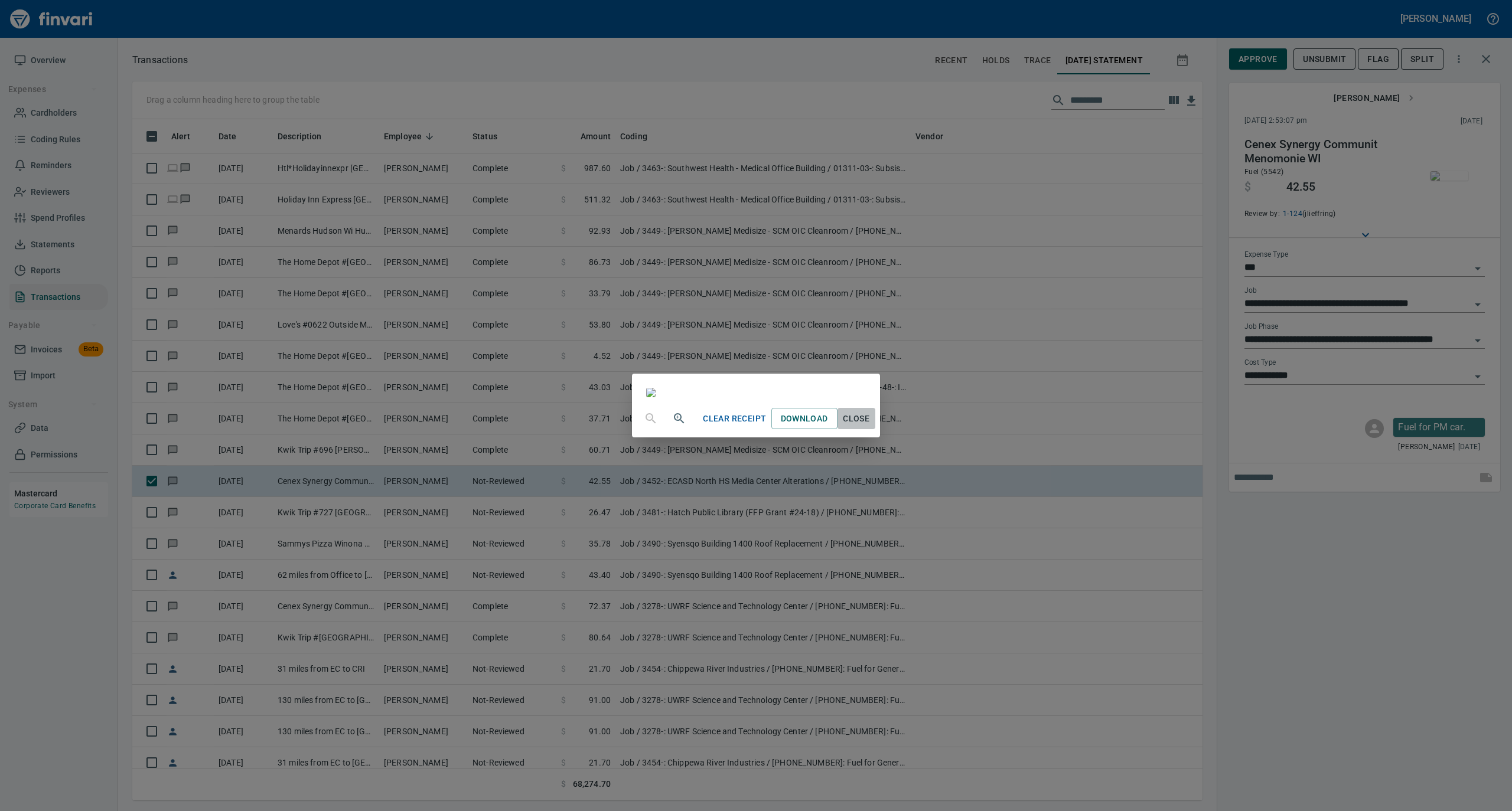
click at [871, 427] on span "Close" at bounding box center [856, 418] width 29 height 14
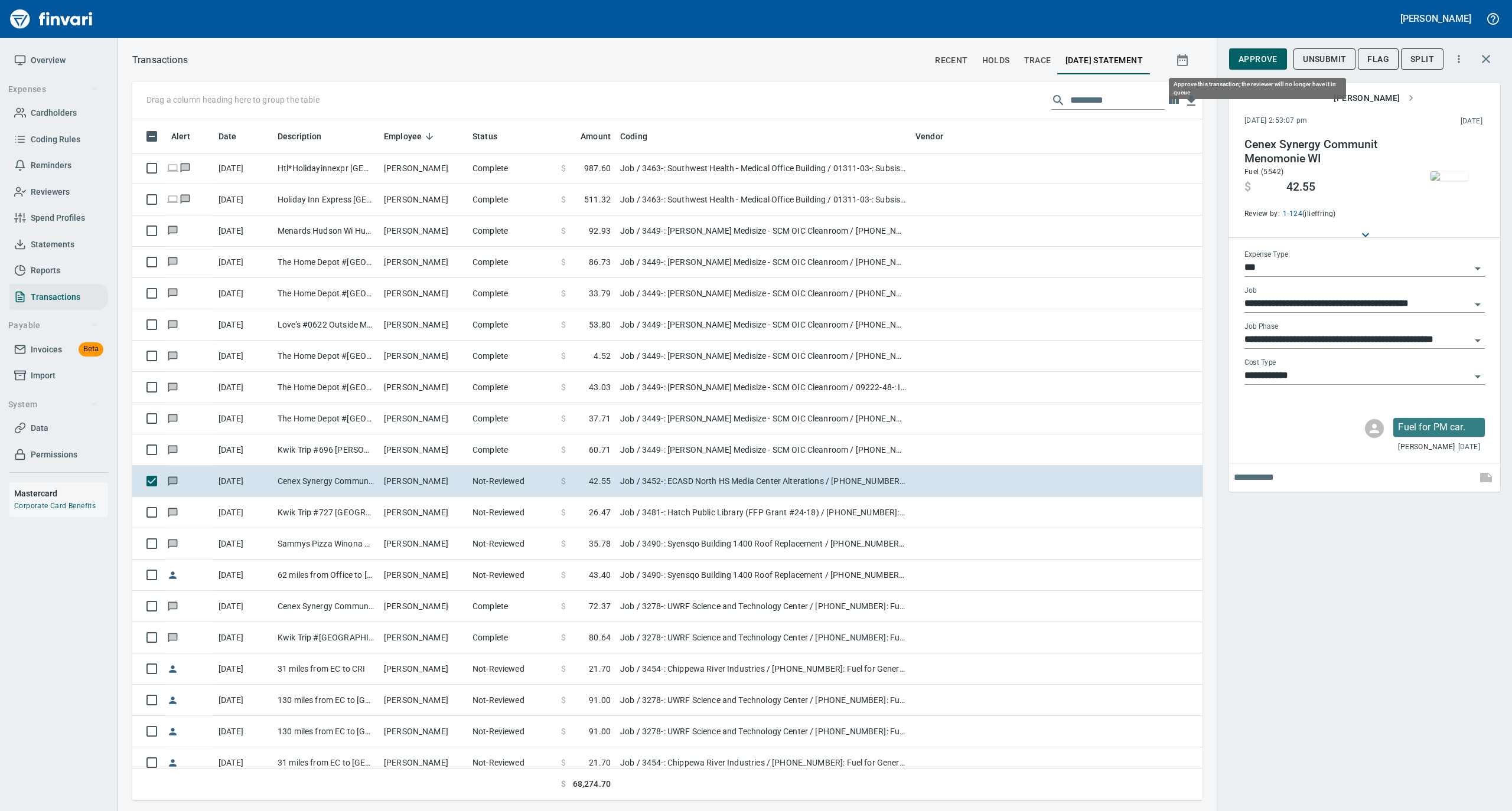
click at [1252, 59] on span "Approve" at bounding box center [1257, 58] width 39 height 14
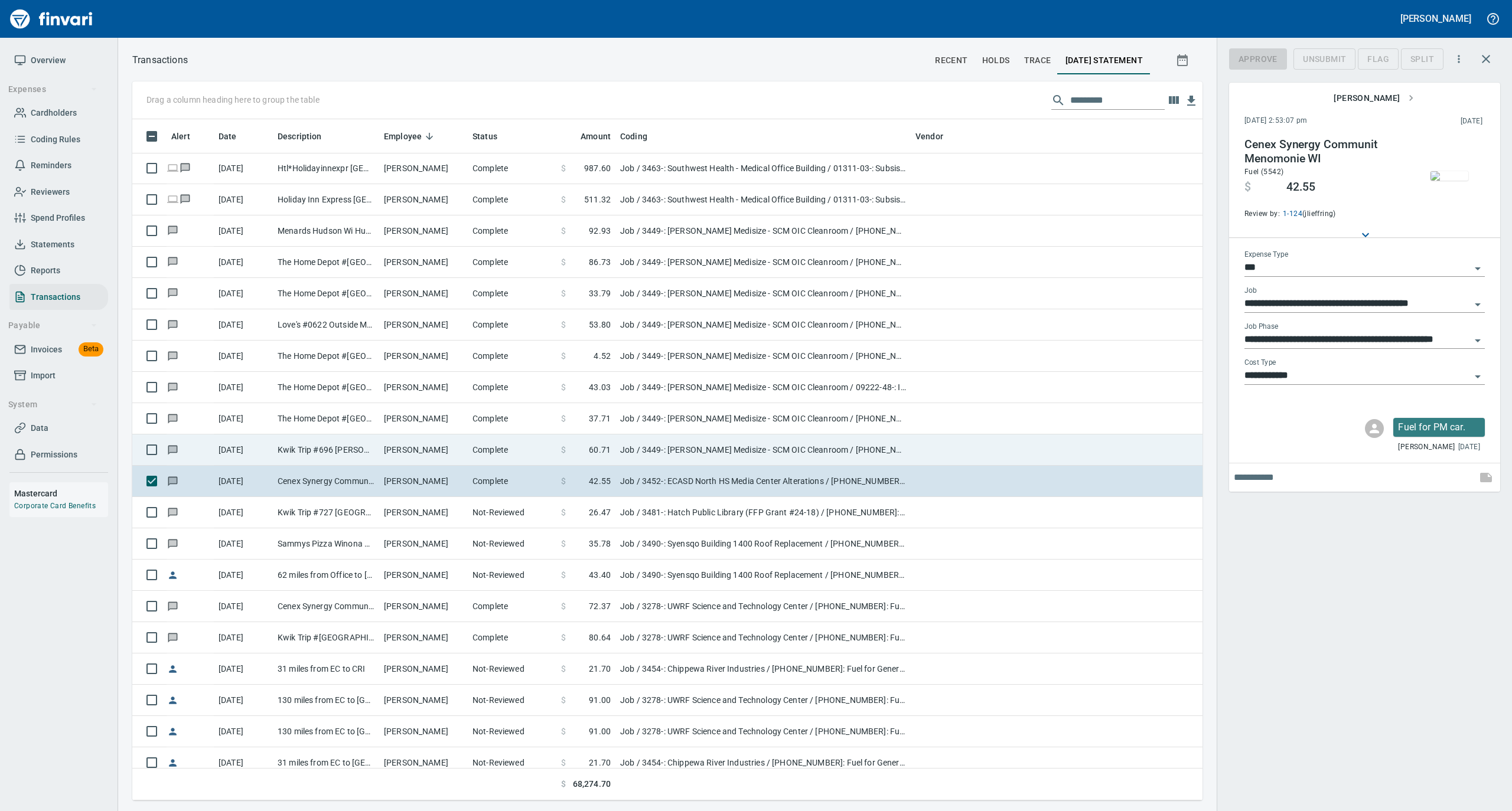
scroll to position [669, 1046]
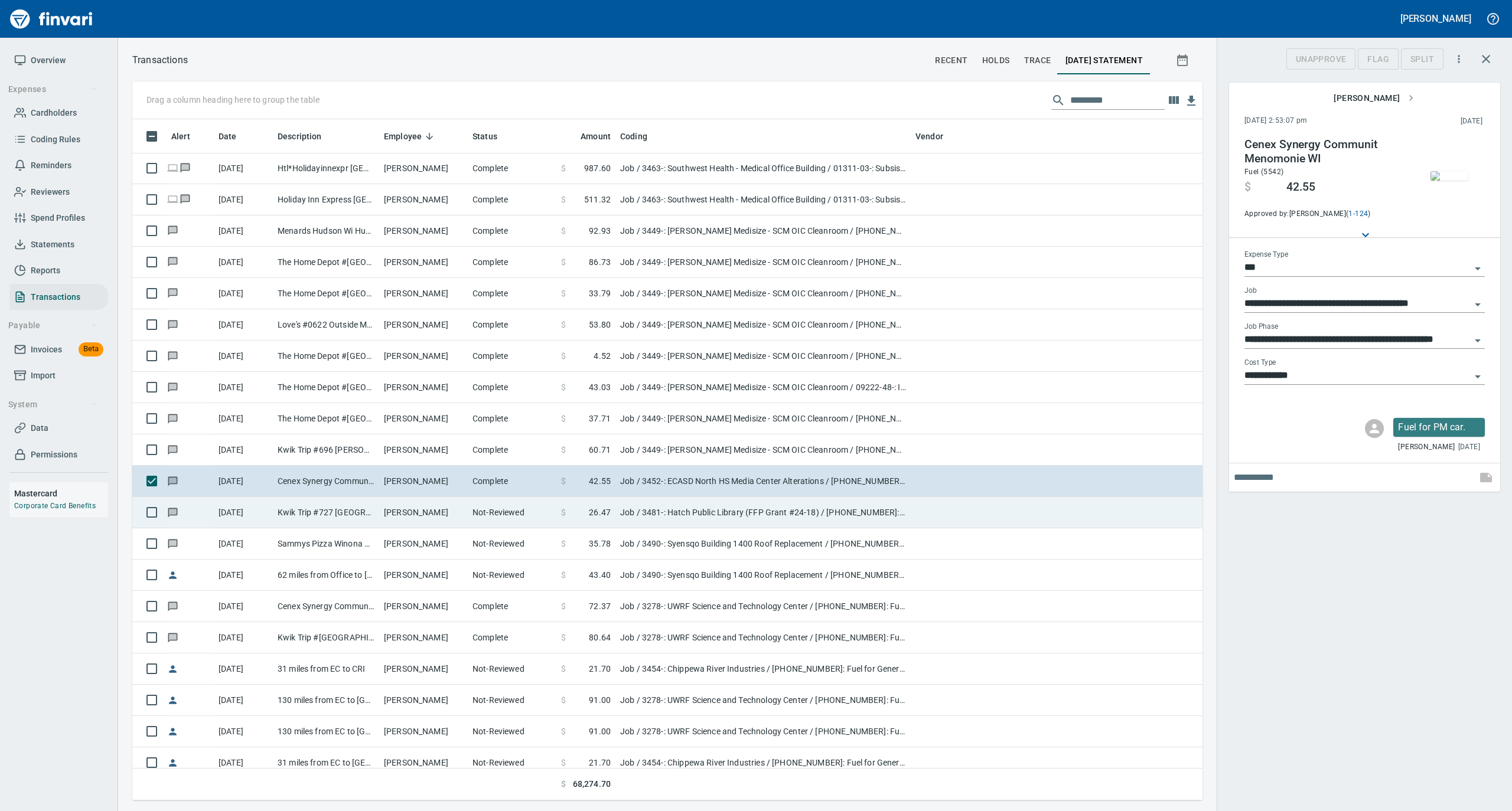
click at [448, 514] on td "Samuel Furtak" at bounding box center [423, 513] width 88 height 32
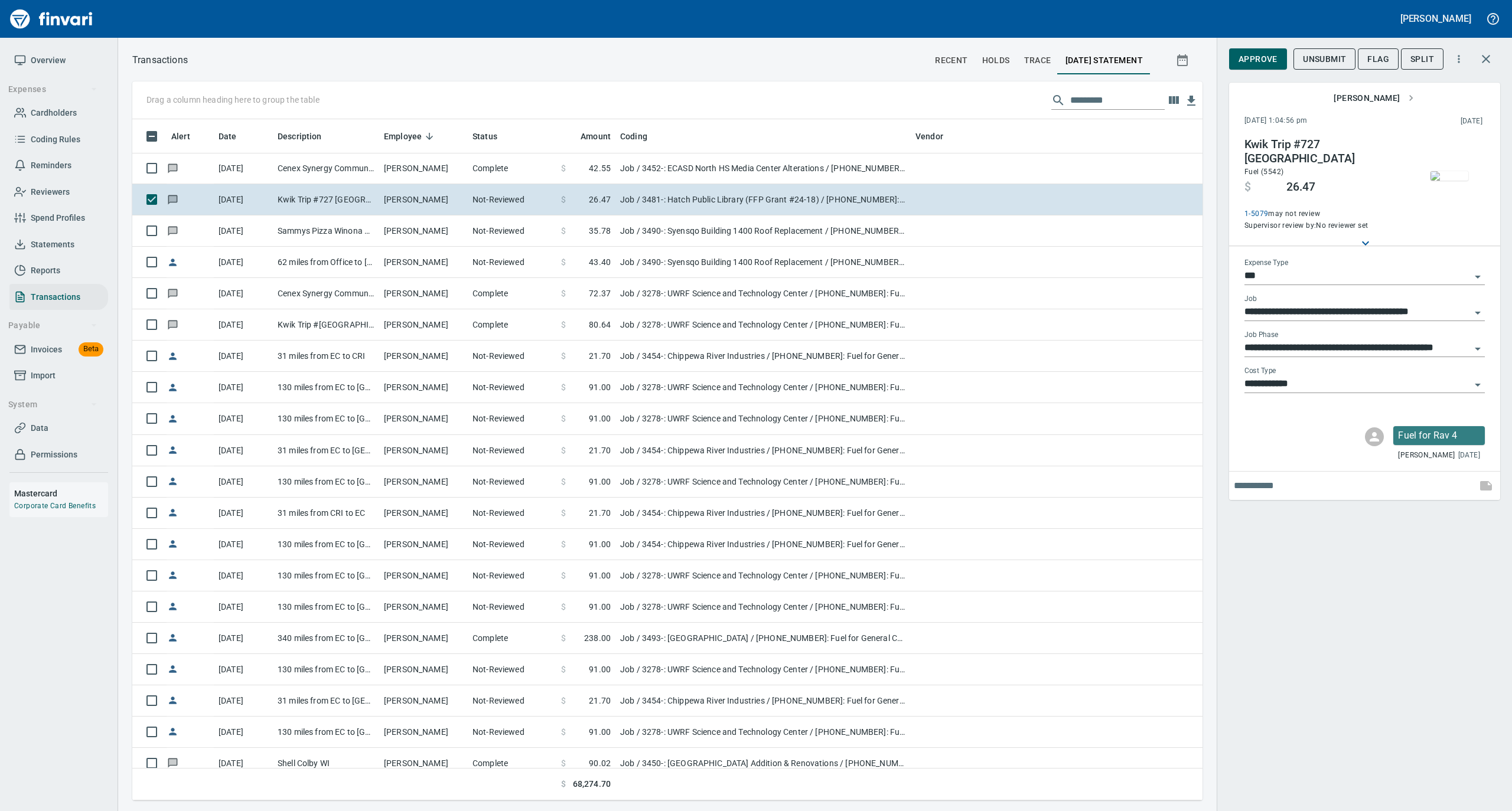
scroll to position [669, 1046]
drag, startPoint x: 1247, startPoint y: 58, endPoint x: 1209, endPoint y: 60, distance: 38.1
click at [1247, 58] on span "Approve" at bounding box center [1257, 58] width 39 height 14
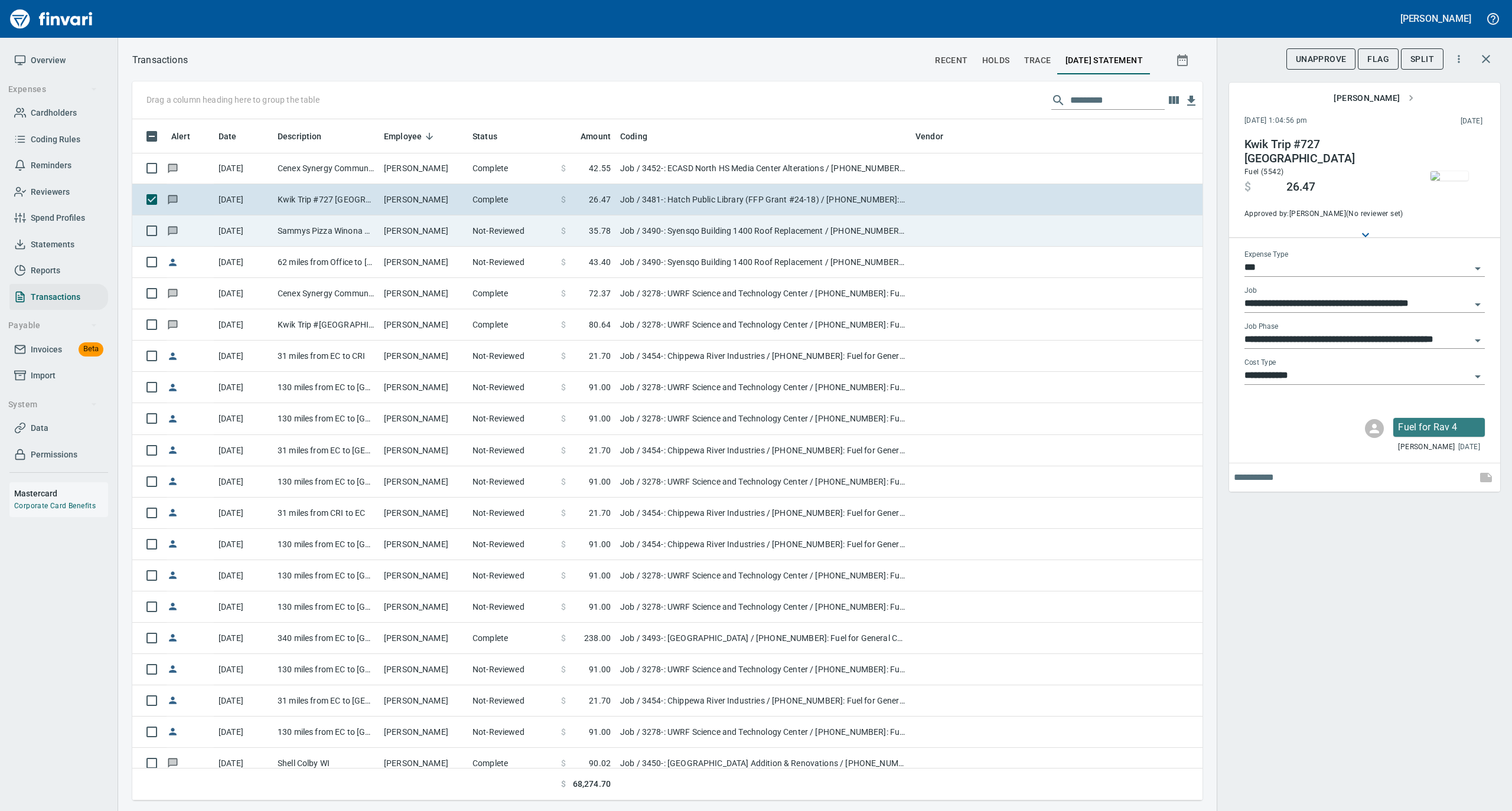
click at [421, 226] on td "Samuel Furtak" at bounding box center [423, 231] width 88 height 32
type input "**********"
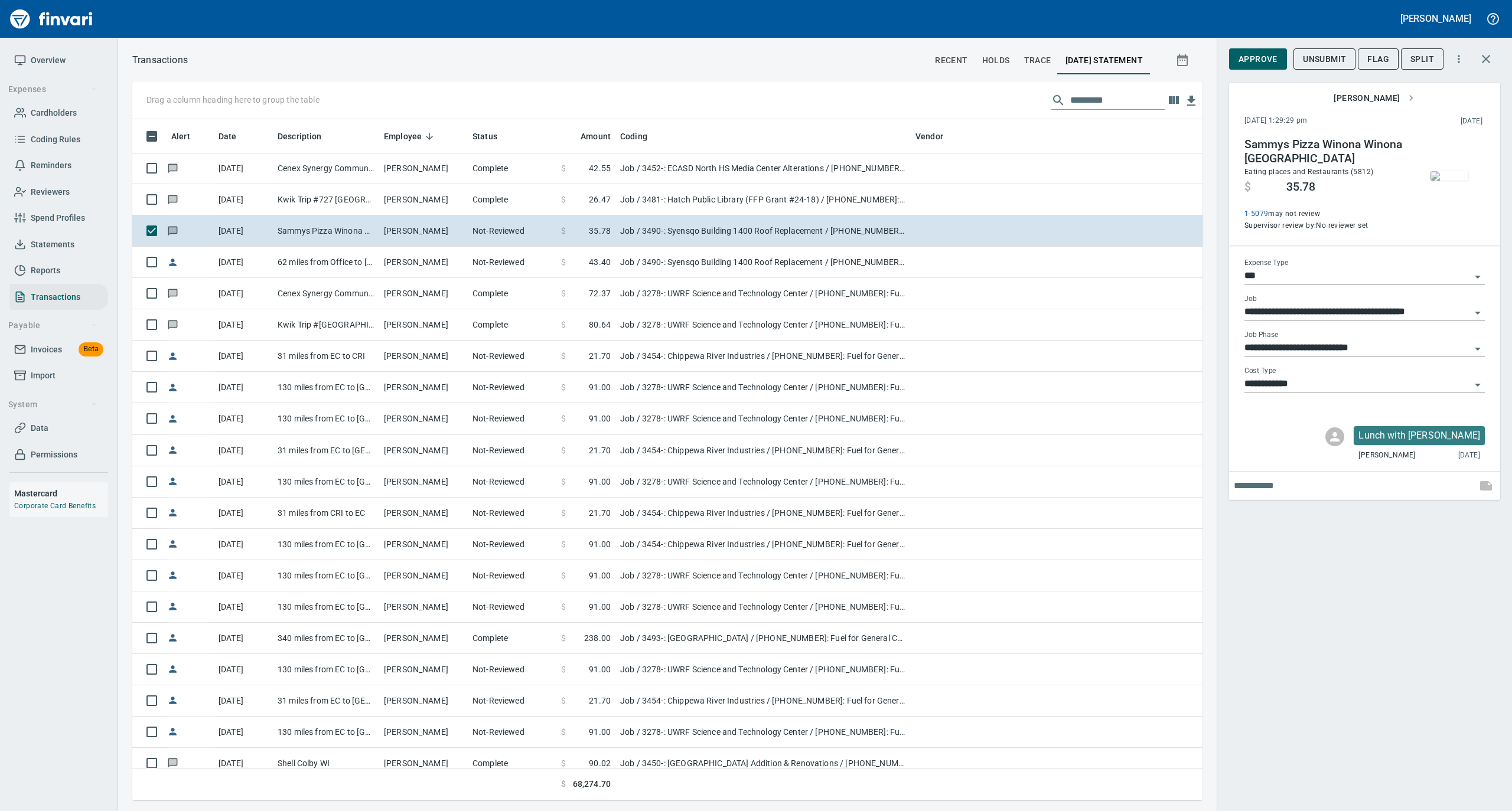
click at [1454, 175] on img "button" at bounding box center [1449, 176] width 37 height 10
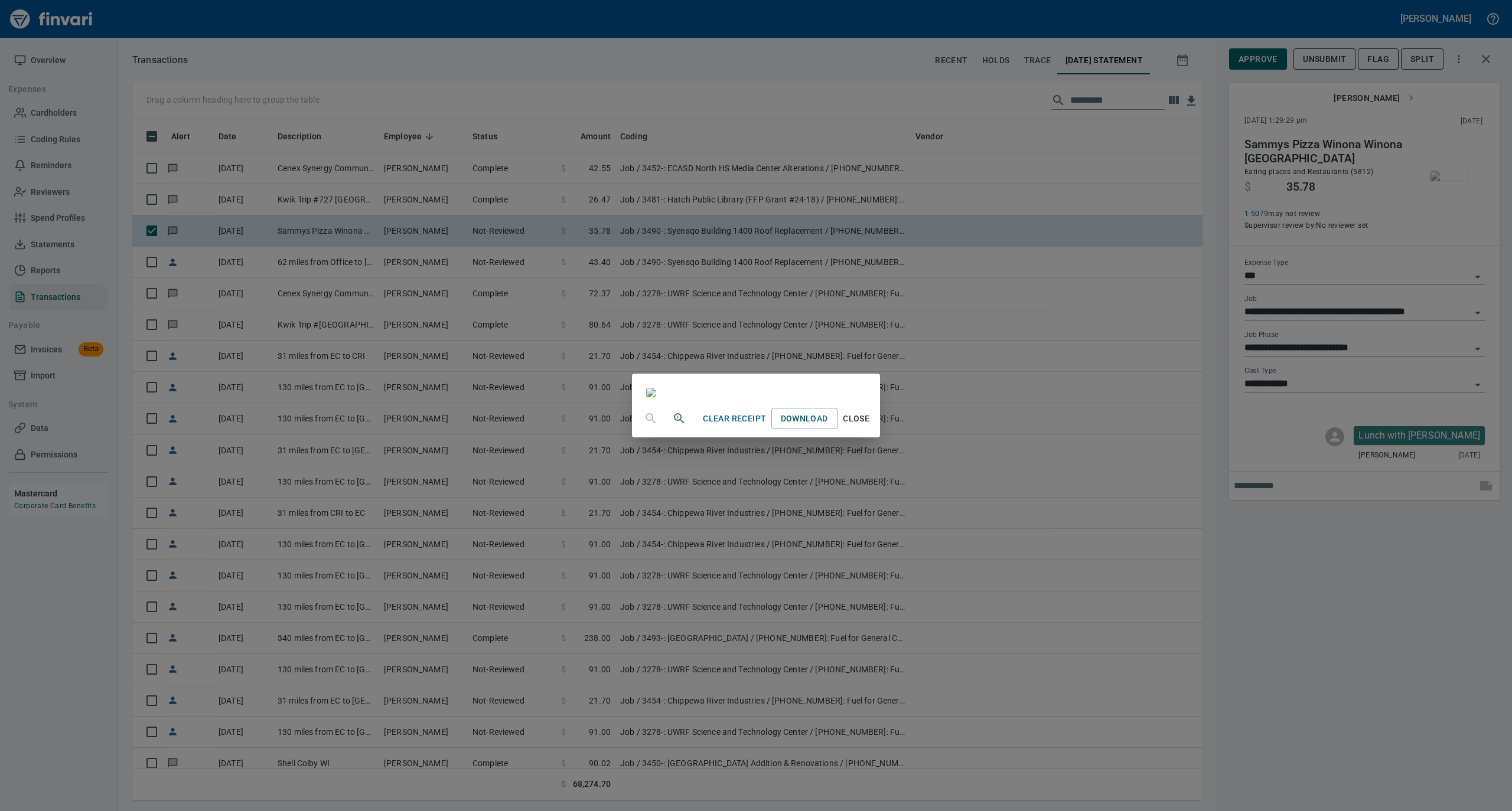
drag, startPoint x: 974, startPoint y: 718, endPoint x: 978, endPoint y: 709, distance: 9.8
click at [871, 427] on span "Close" at bounding box center [856, 418] width 29 height 14
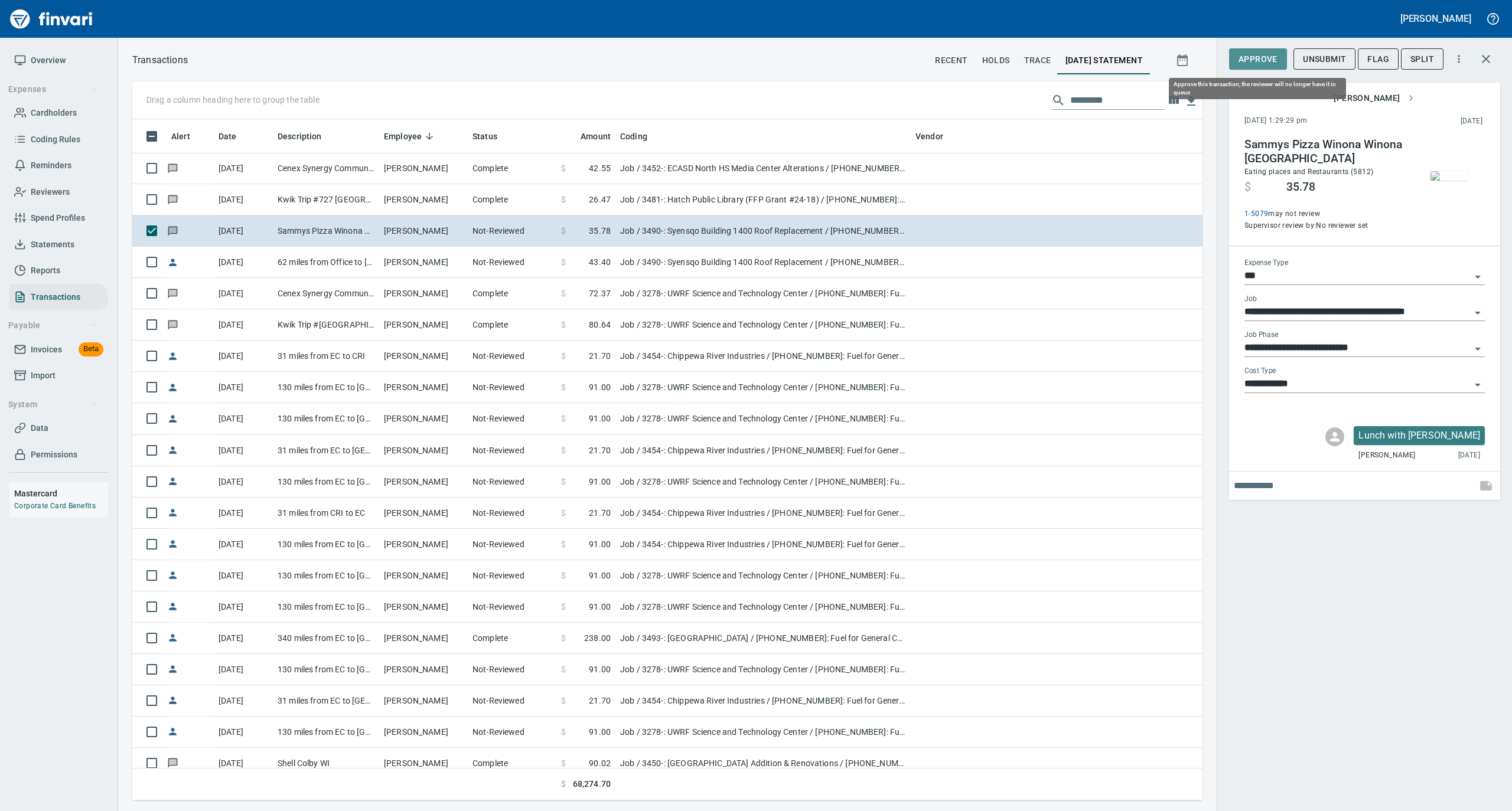
click at [1262, 59] on span "Approve" at bounding box center [1257, 58] width 39 height 14
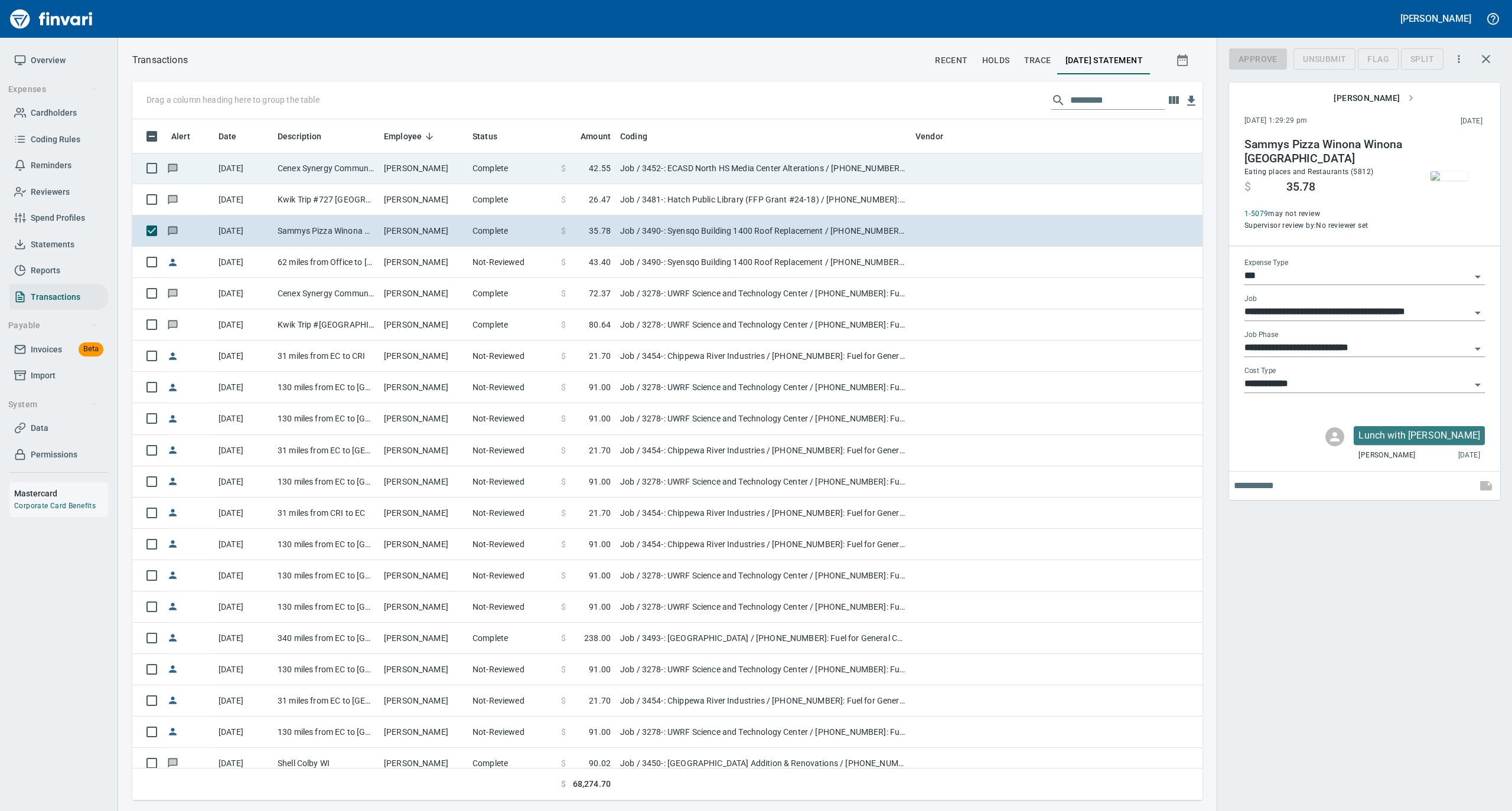
scroll to position [669, 1046]
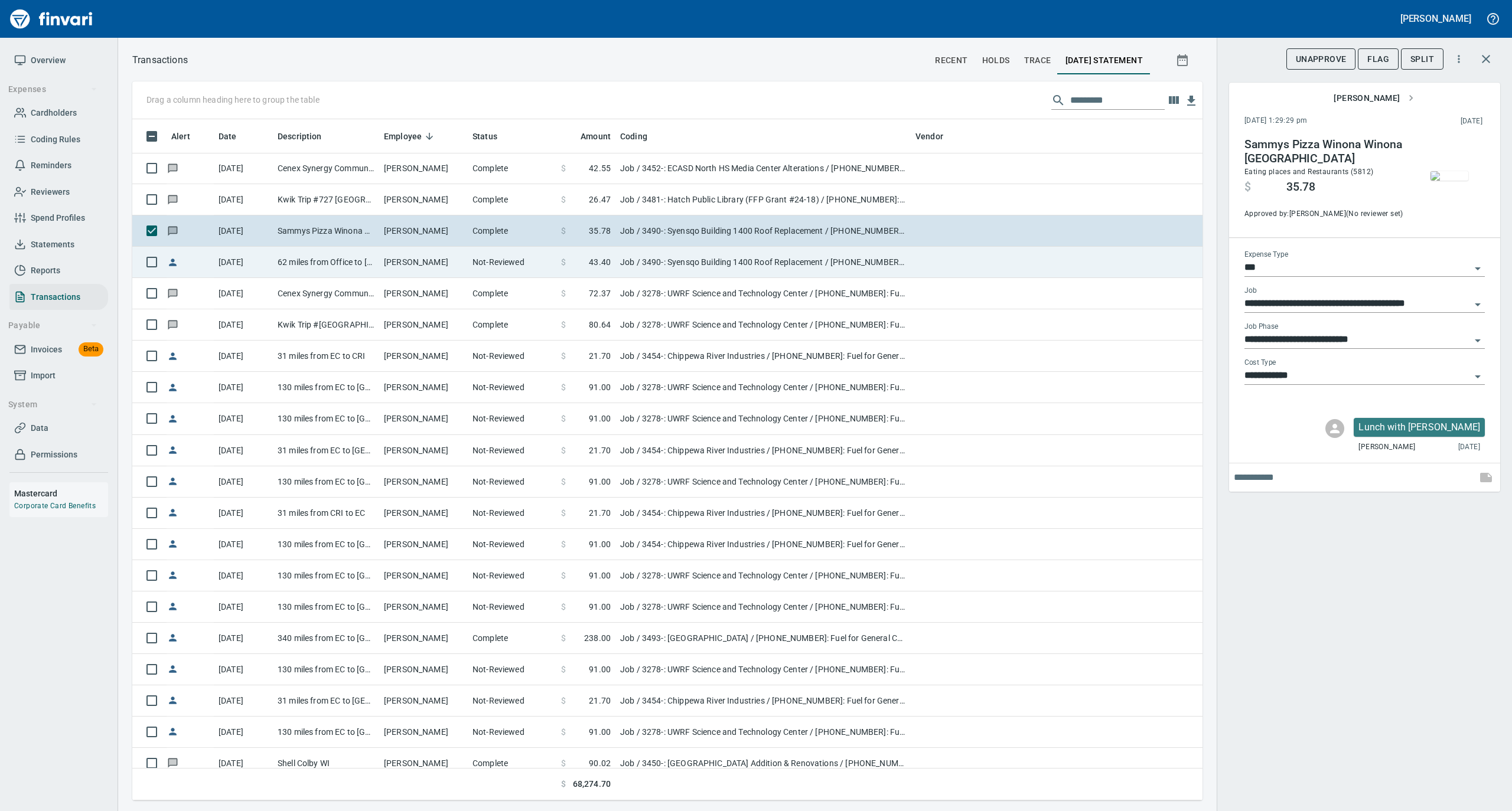
click at [352, 269] on td "62 miles from Office to Winona" at bounding box center [326, 262] width 106 height 32
type input "**********"
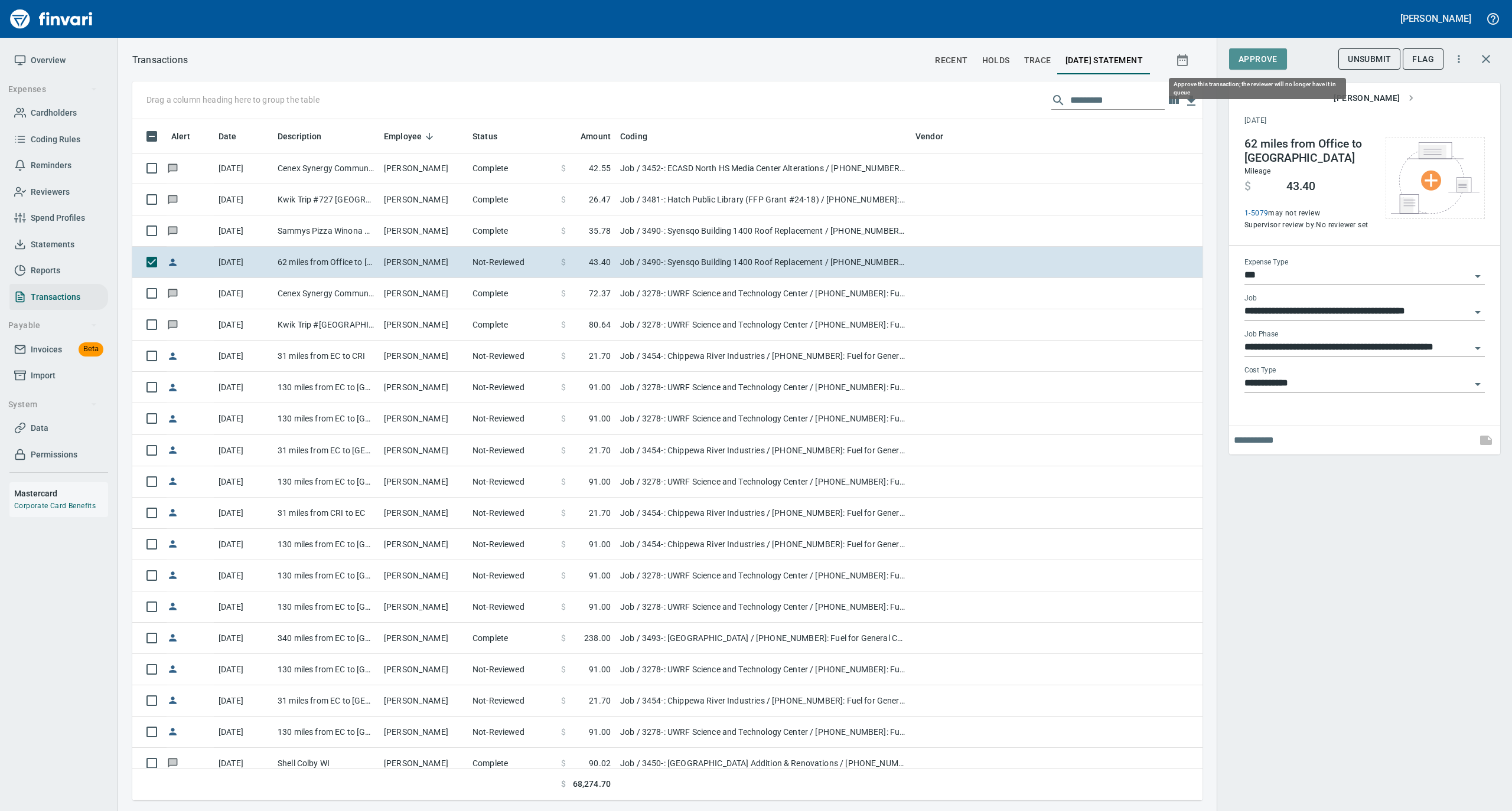
click at [1268, 64] on span "Approve" at bounding box center [1257, 58] width 39 height 14
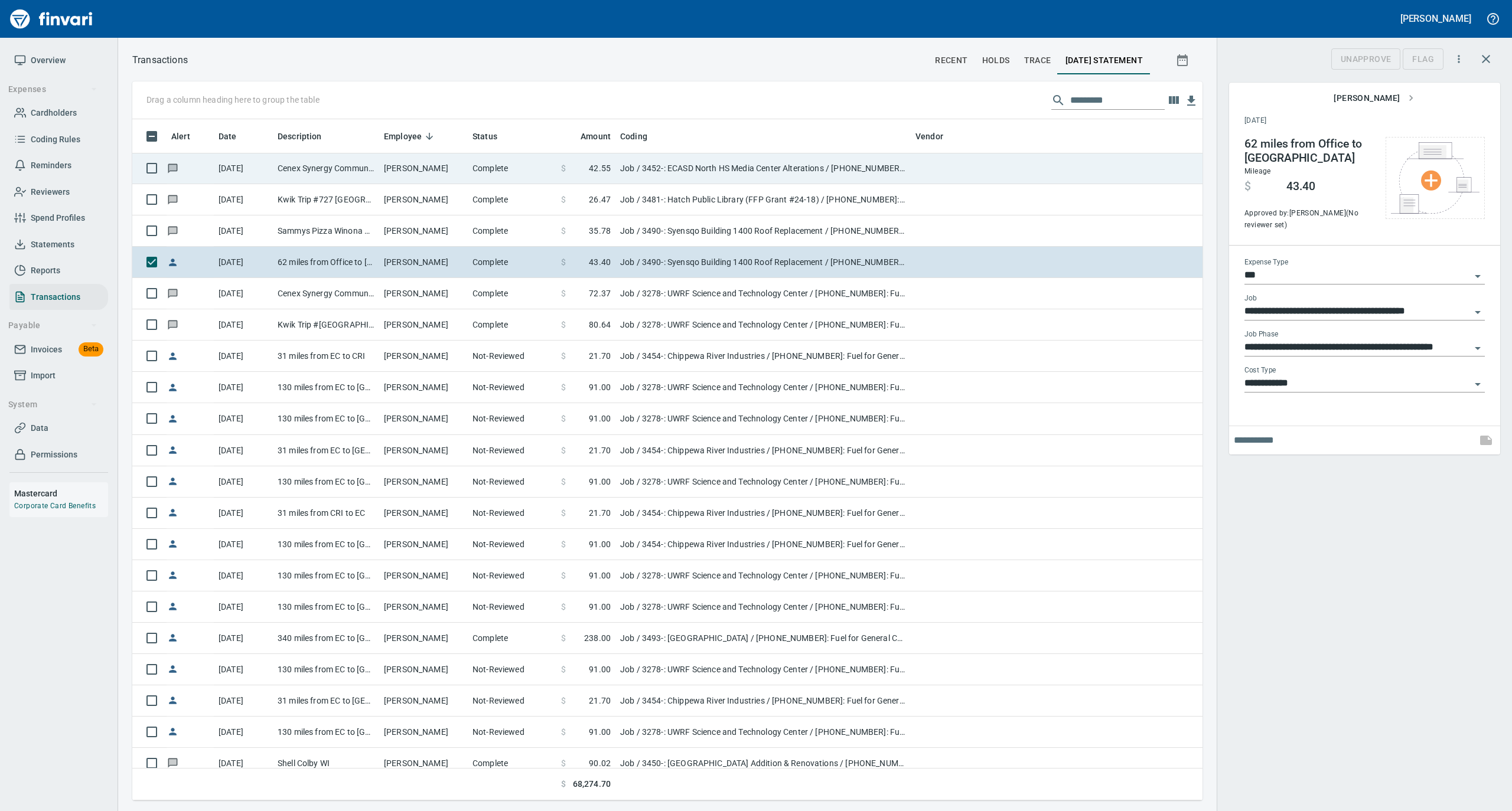
scroll to position [669, 1046]
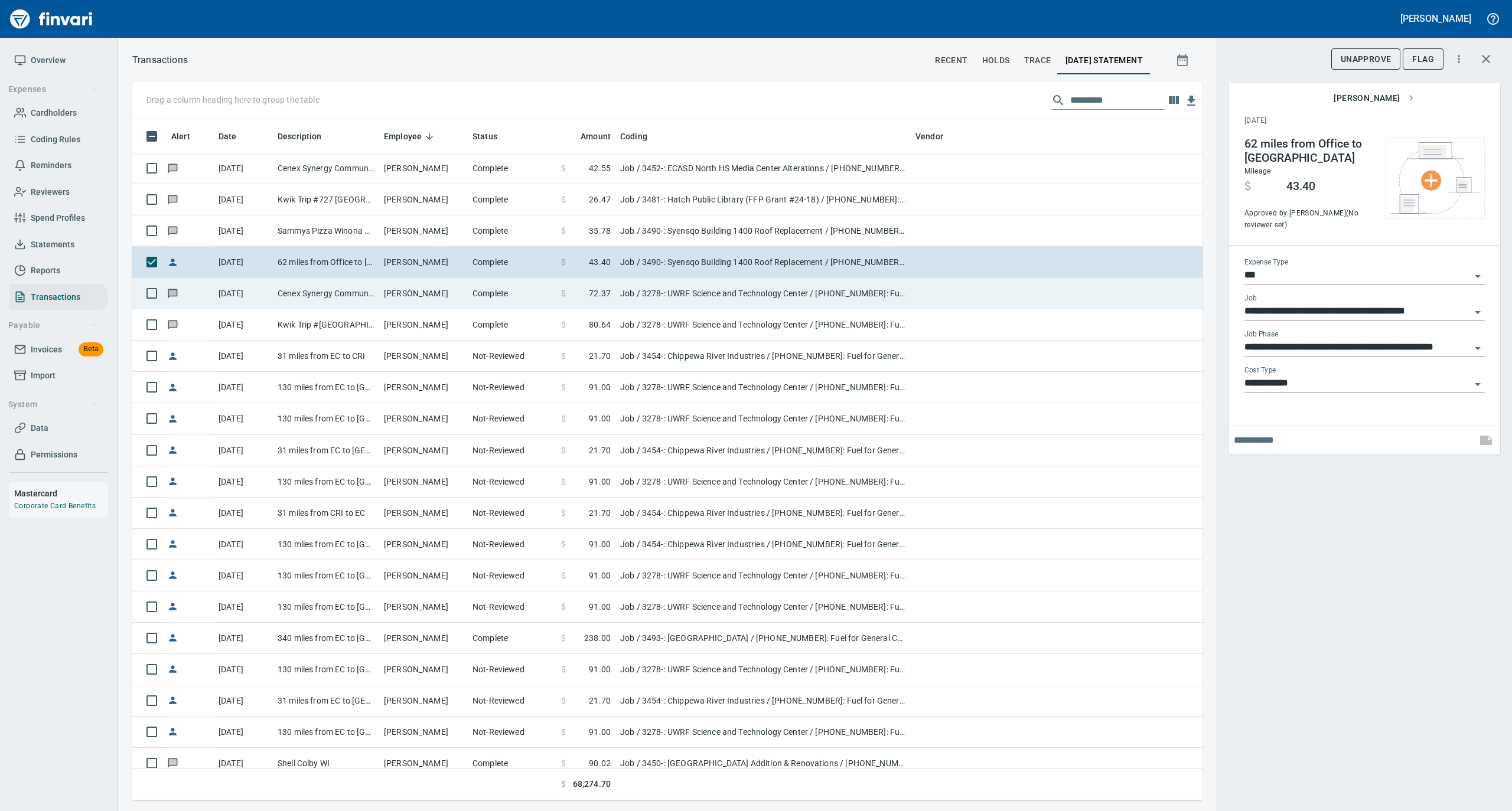
click at [468, 287] on td "Complete" at bounding box center [512, 293] width 88 height 32
type input "**********"
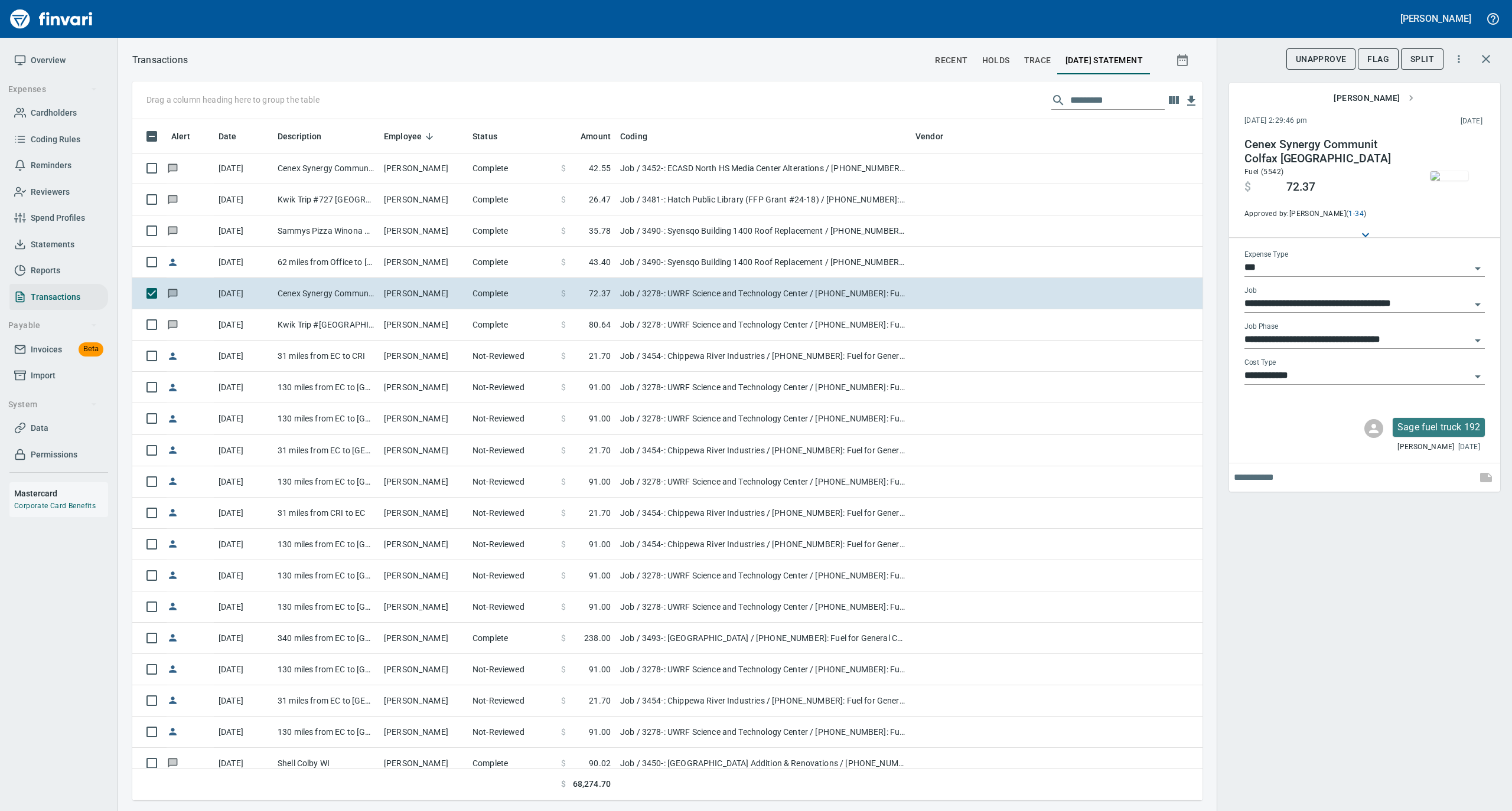
click at [1440, 174] on img "button" at bounding box center [1449, 176] width 37 height 10
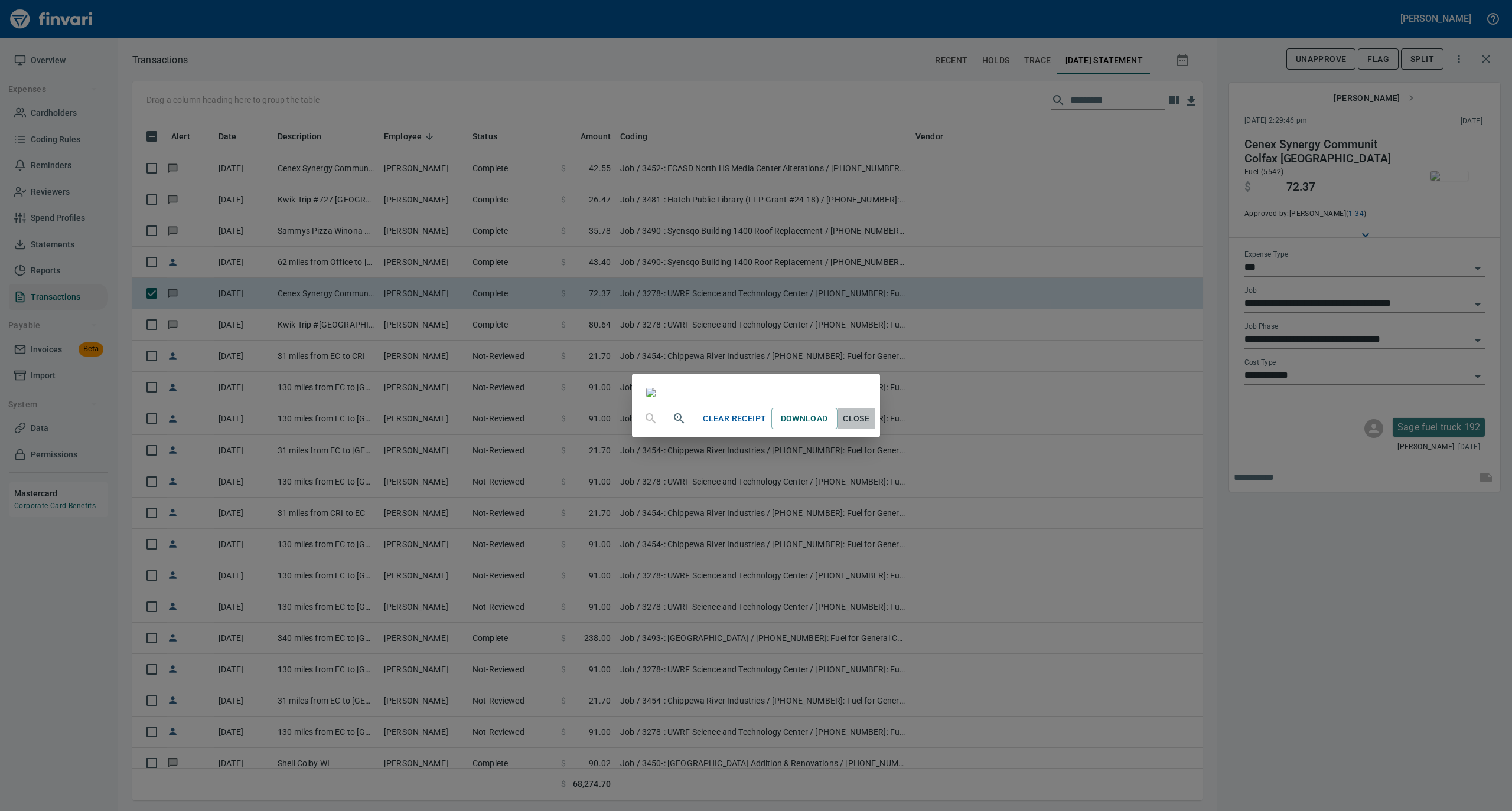
click at [871, 427] on span "Close" at bounding box center [856, 418] width 29 height 14
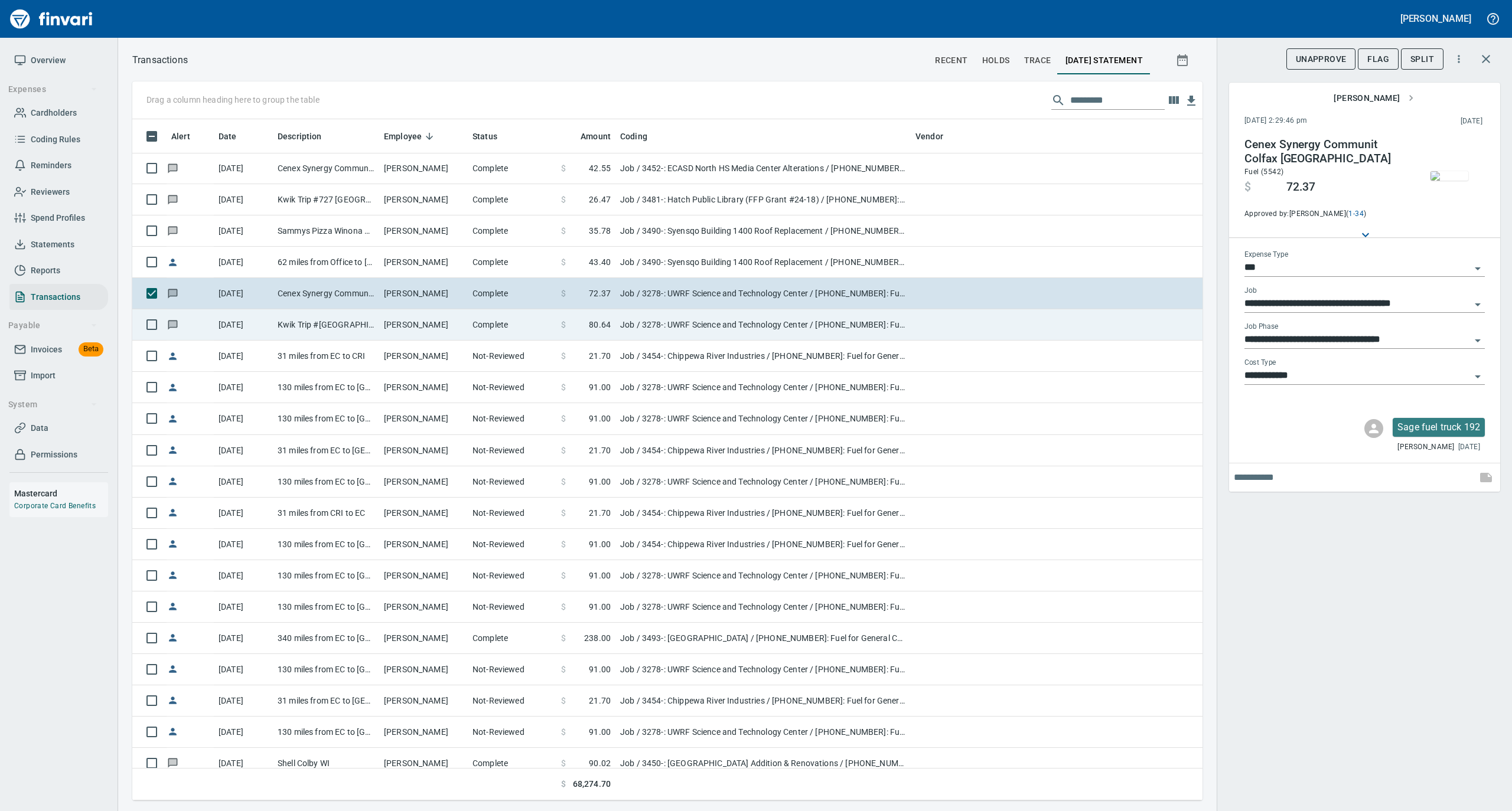
click at [362, 334] on td "Kwik Trip #1104 River Falls WI" at bounding box center [326, 325] width 106 height 32
type input "**********"
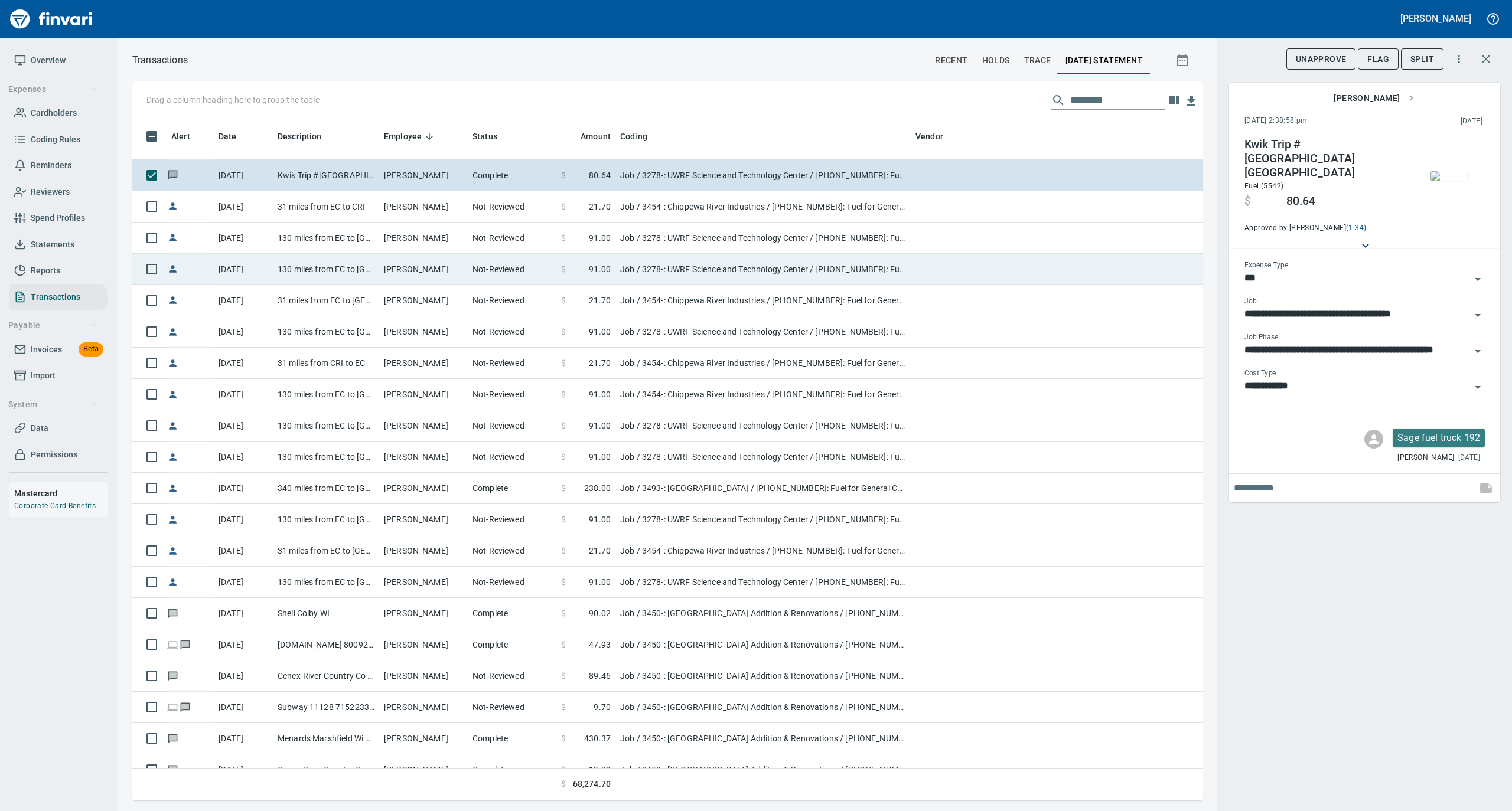
scroll to position [3306, 0]
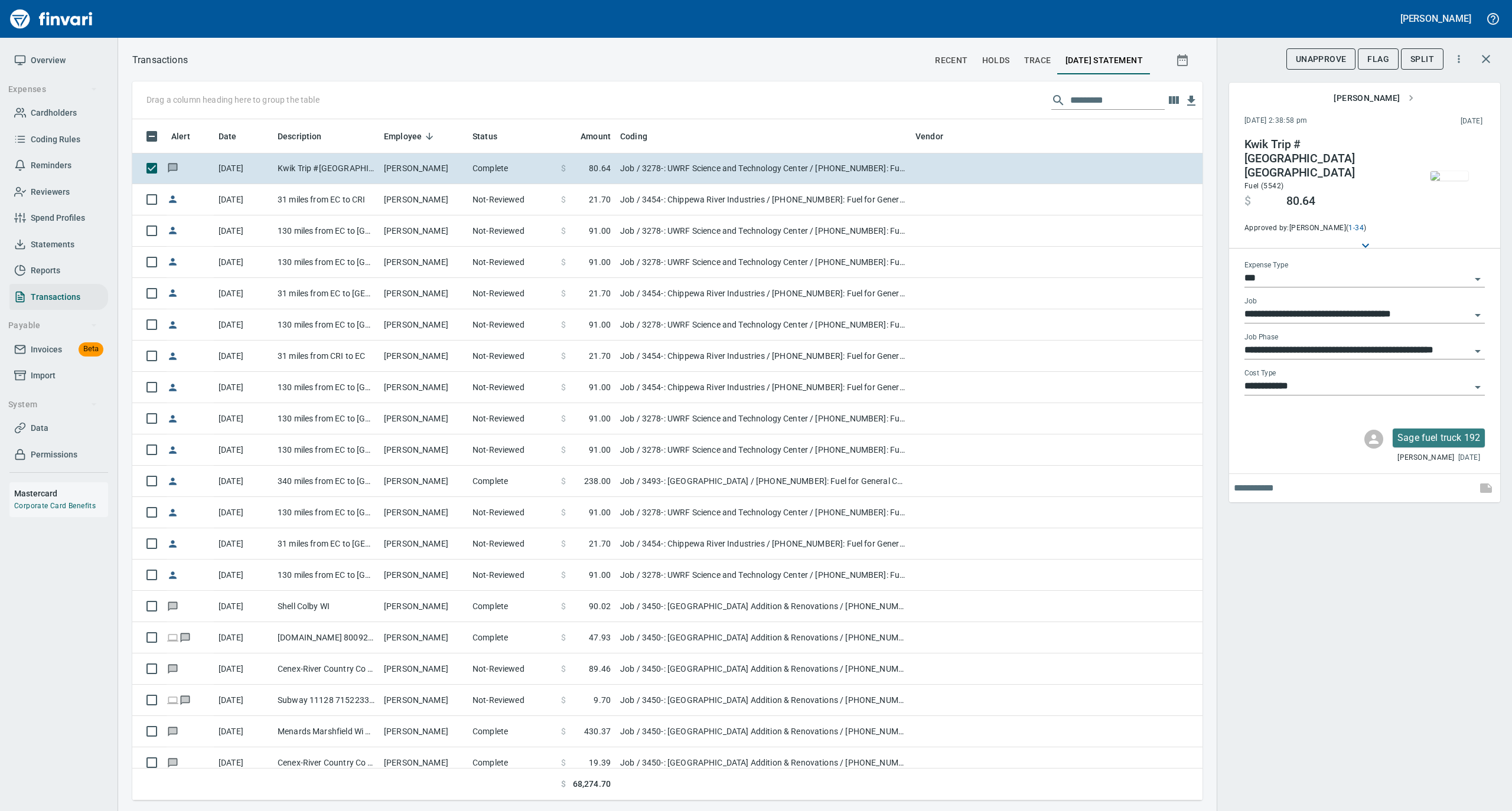
click at [1446, 179] on img "button" at bounding box center [1449, 176] width 37 height 10
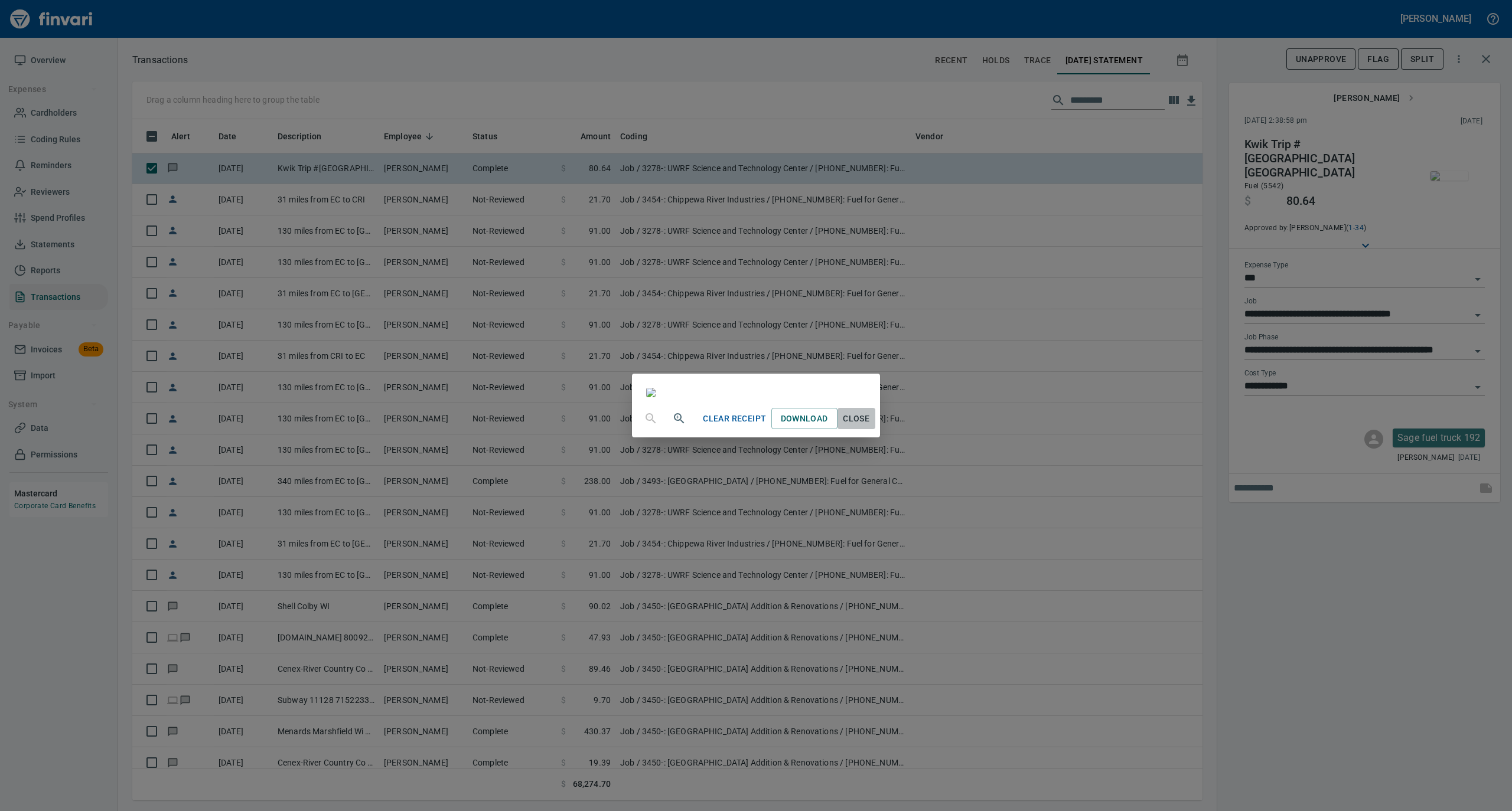
click at [871, 427] on span "Close" at bounding box center [856, 418] width 29 height 14
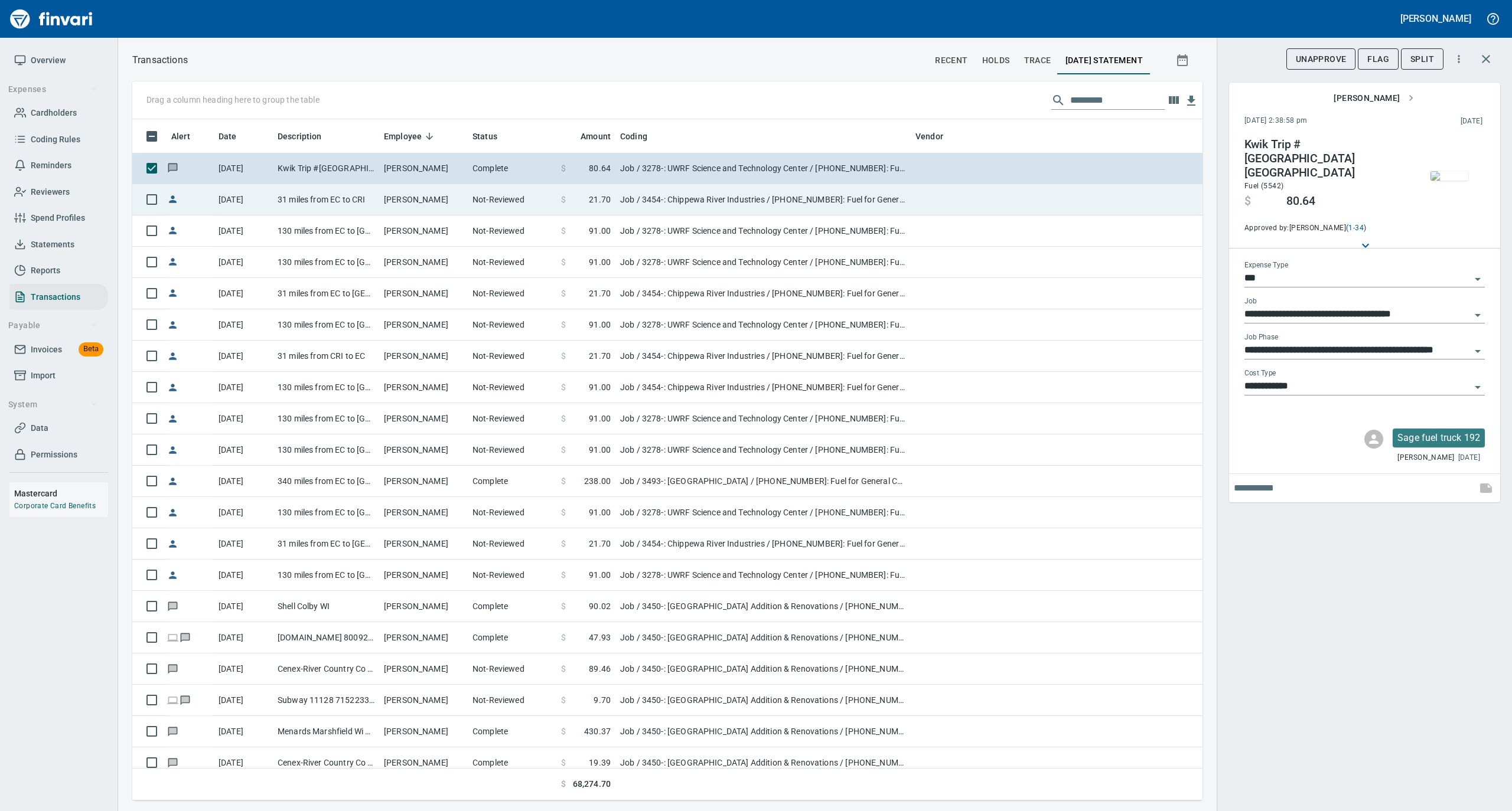
click at [482, 198] on td "Not-Reviewed" at bounding box center [512, 199] width 88 height 32
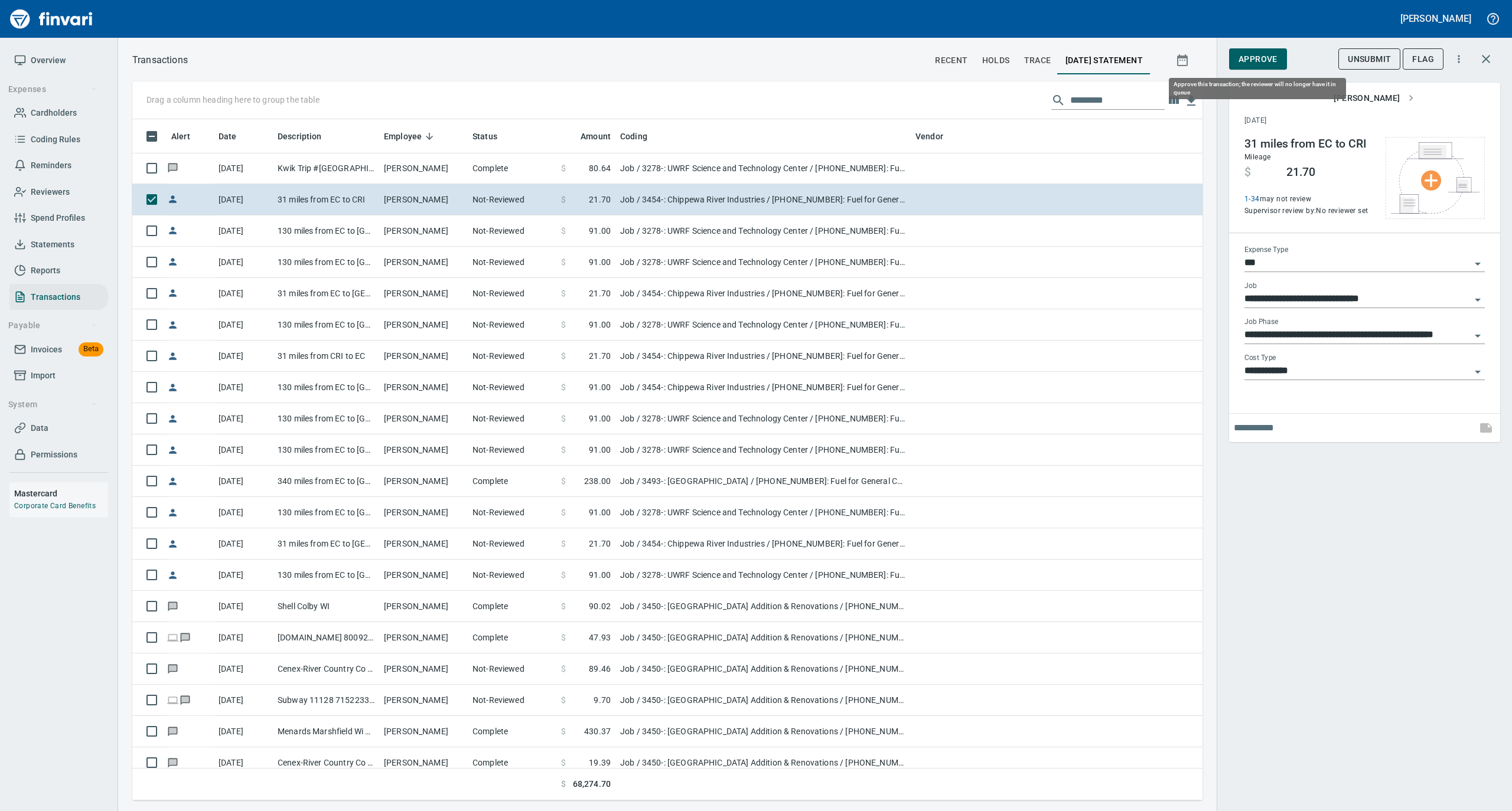
click at [1247, 59] on span "Approve" at bounding box center [1257, 58] width 39 height 14
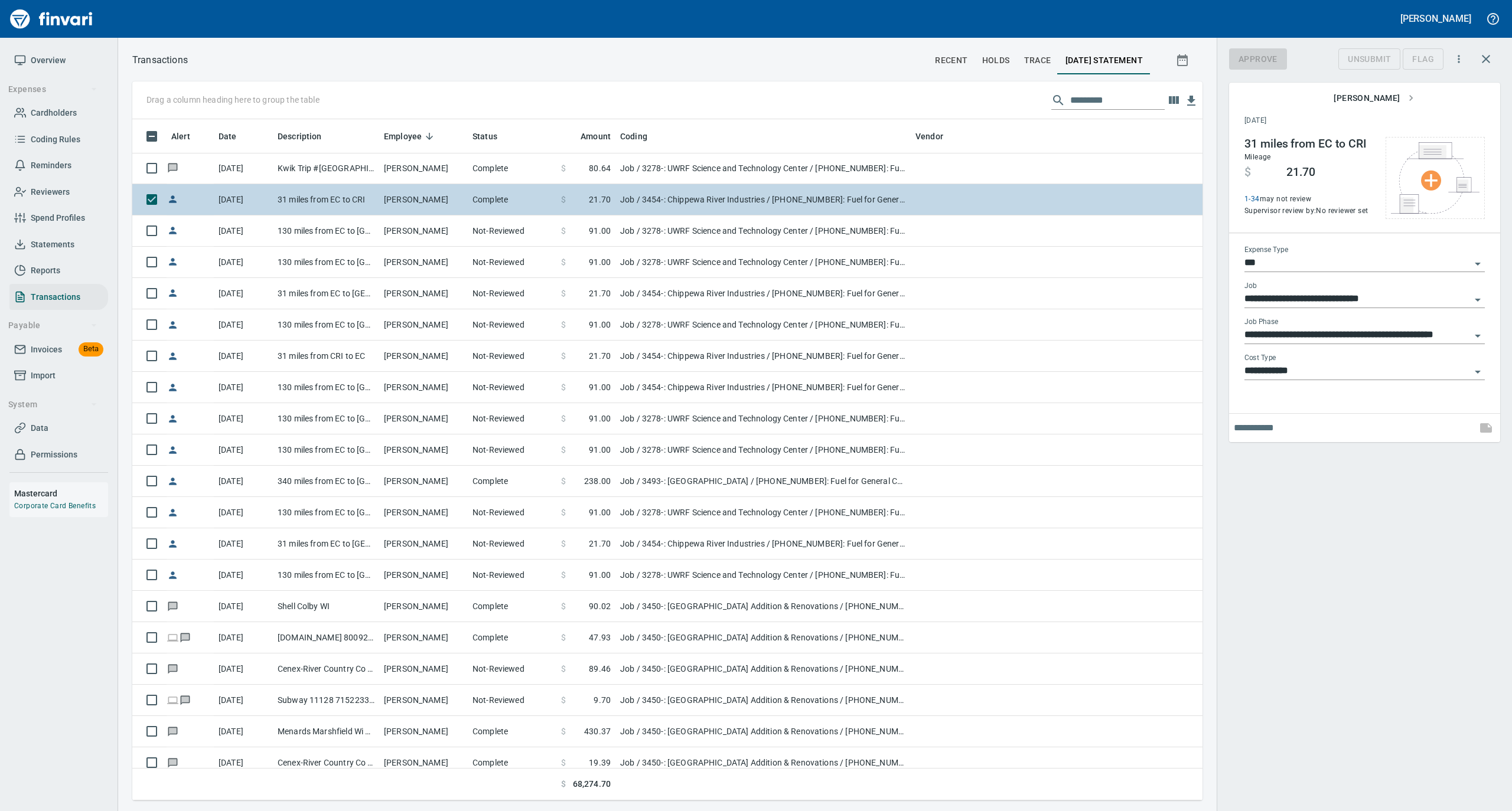
scroll to position [669, 1046]
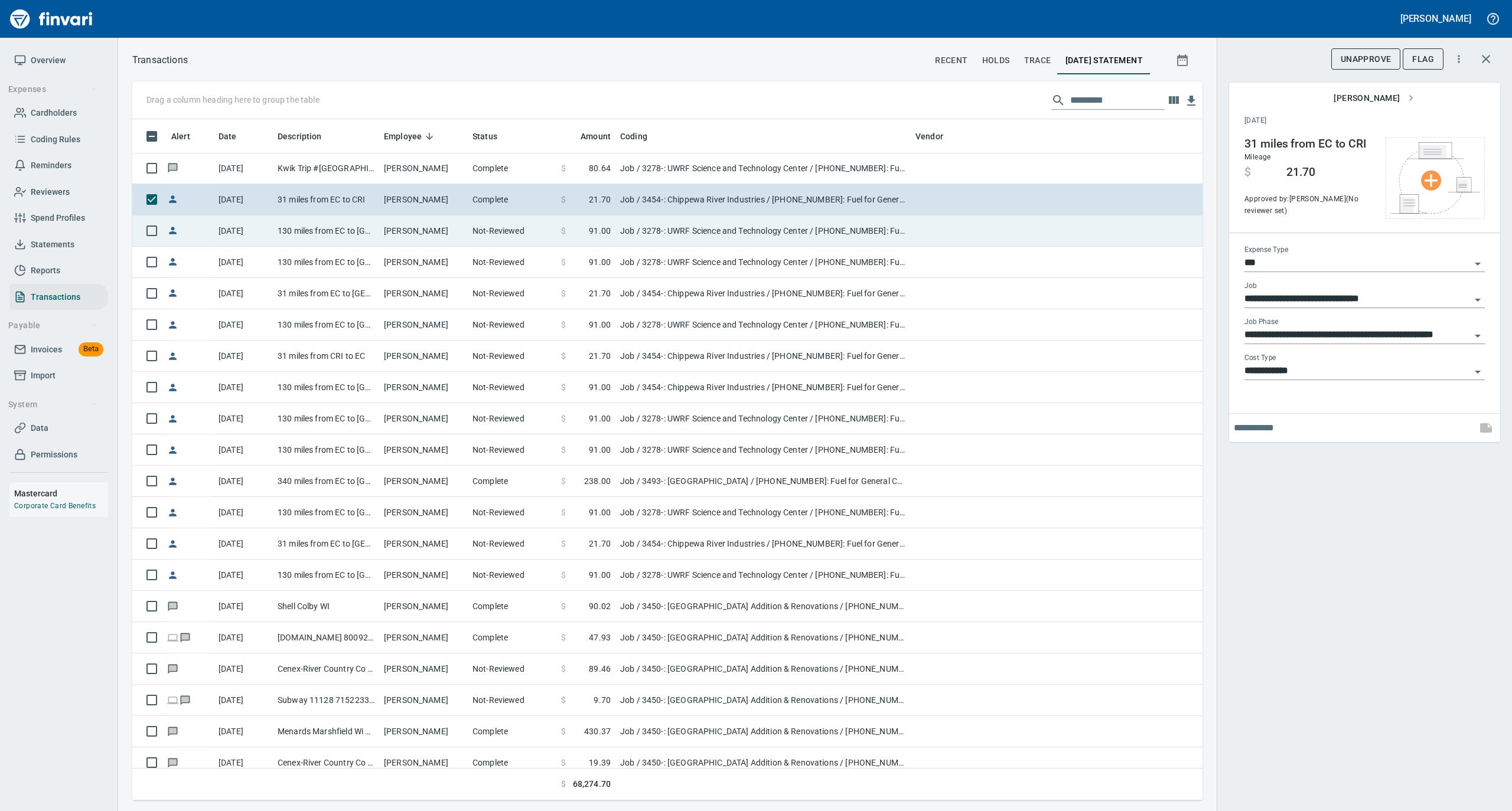
click at [431, 235] on td "Ryan Wichmann" at bounding box center [423, 231] width 88 height 32
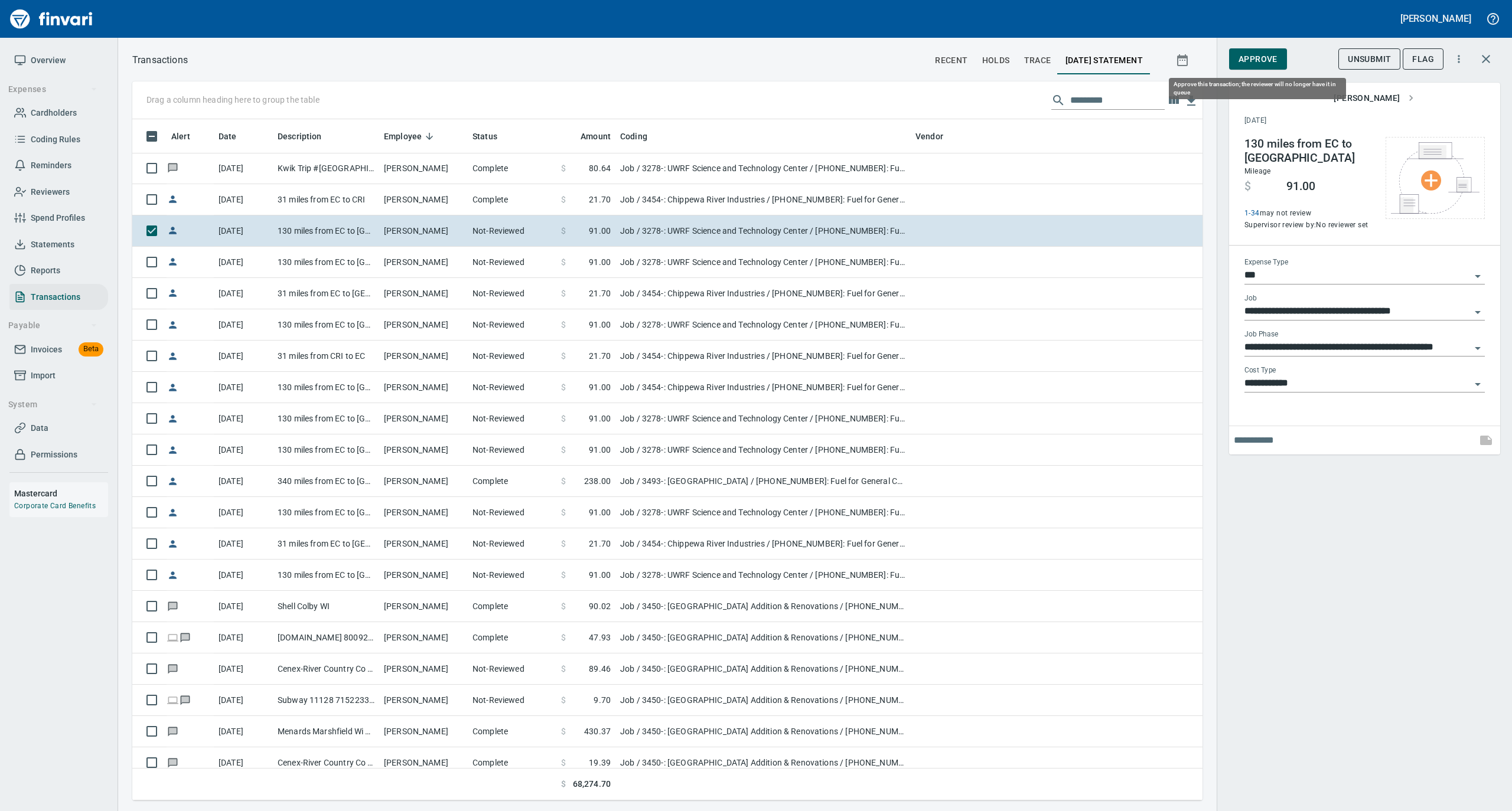
click at [1255, 59] on span "Approve" at bounding box center [1257, 58] width 39 height 14
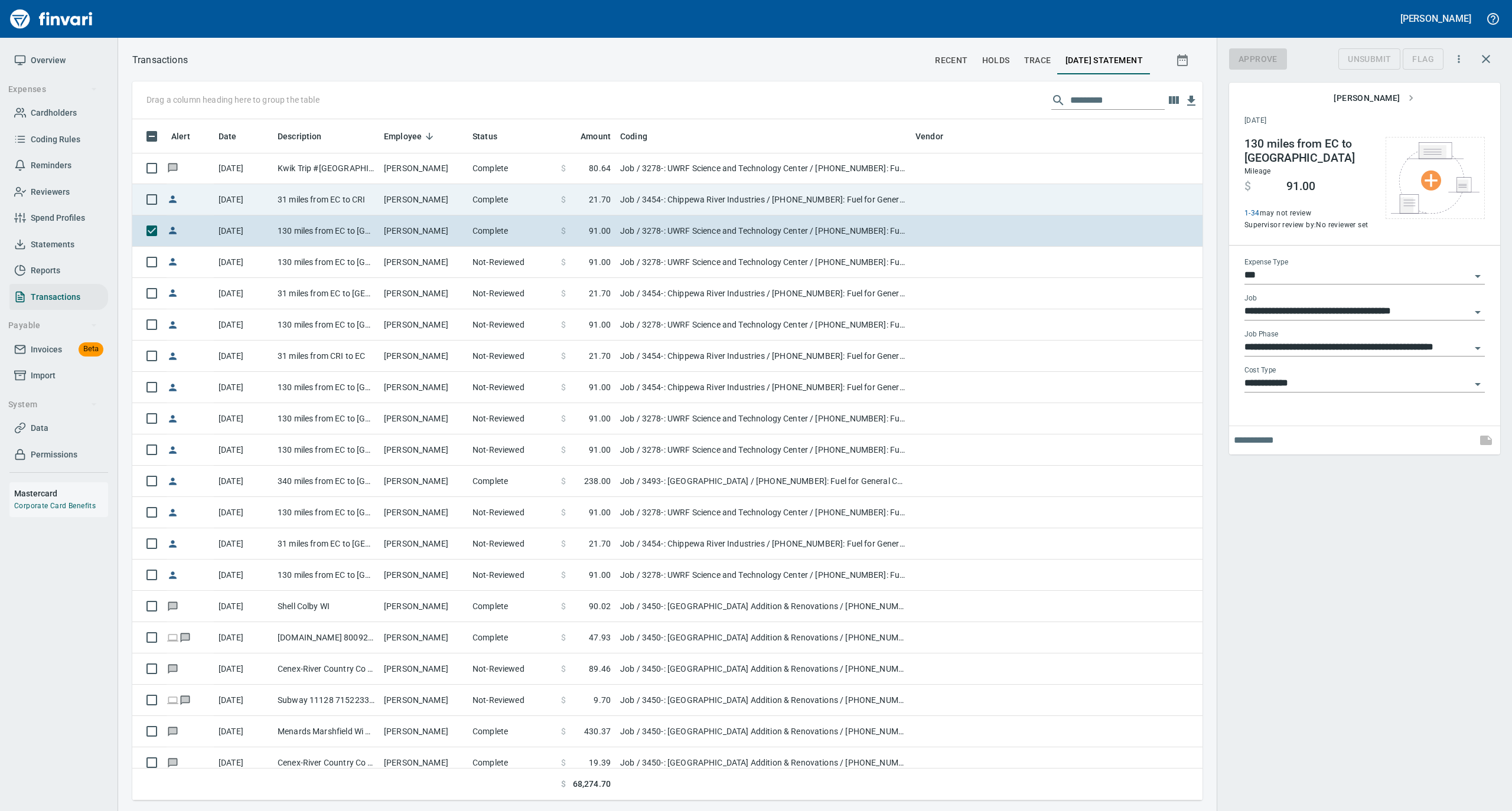
scroll to position [669, 1046]
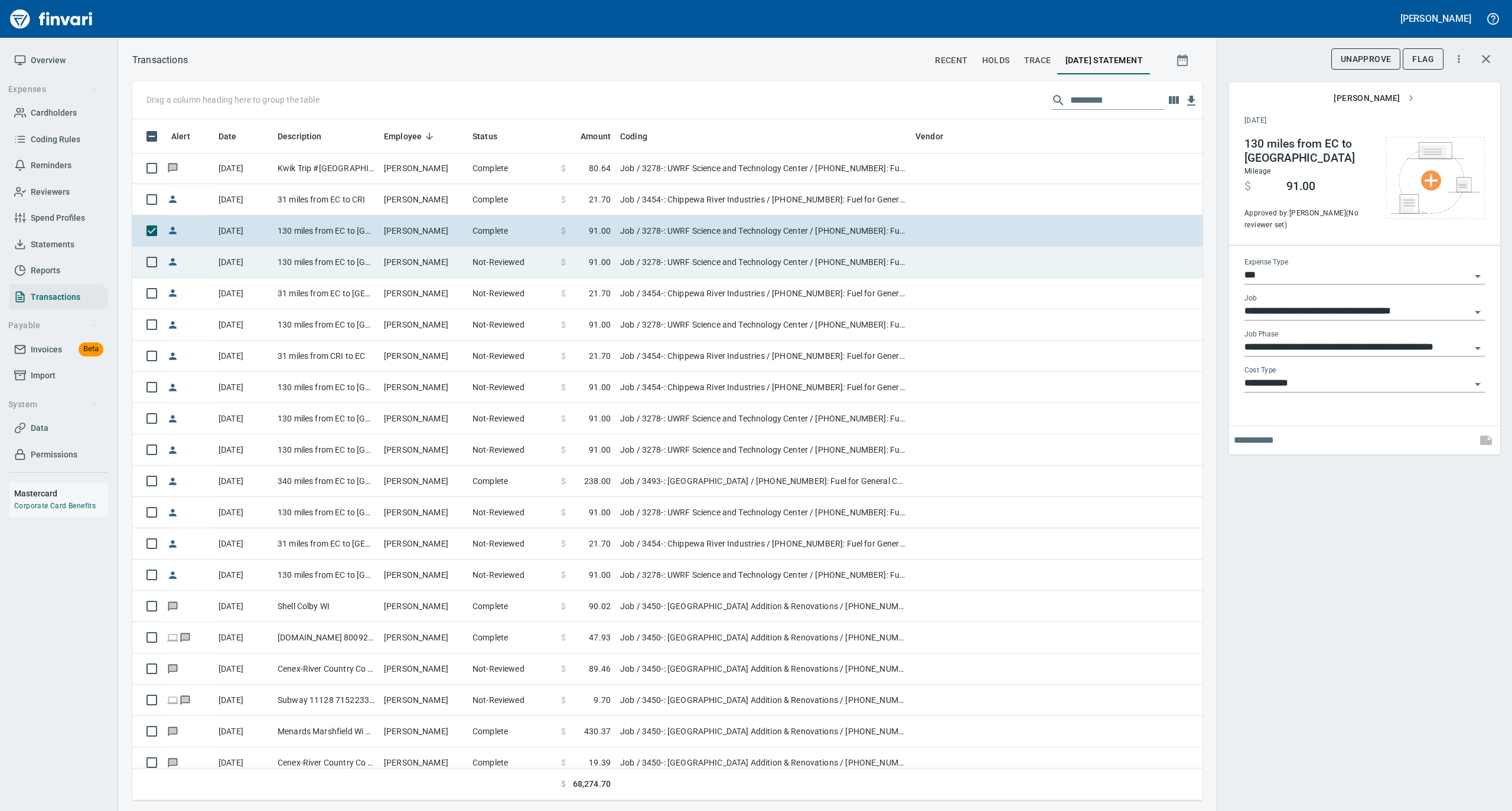
click at [399, 265] on td "Ryan Wichmann" at bounding box center [423, 262] width 88 height 32
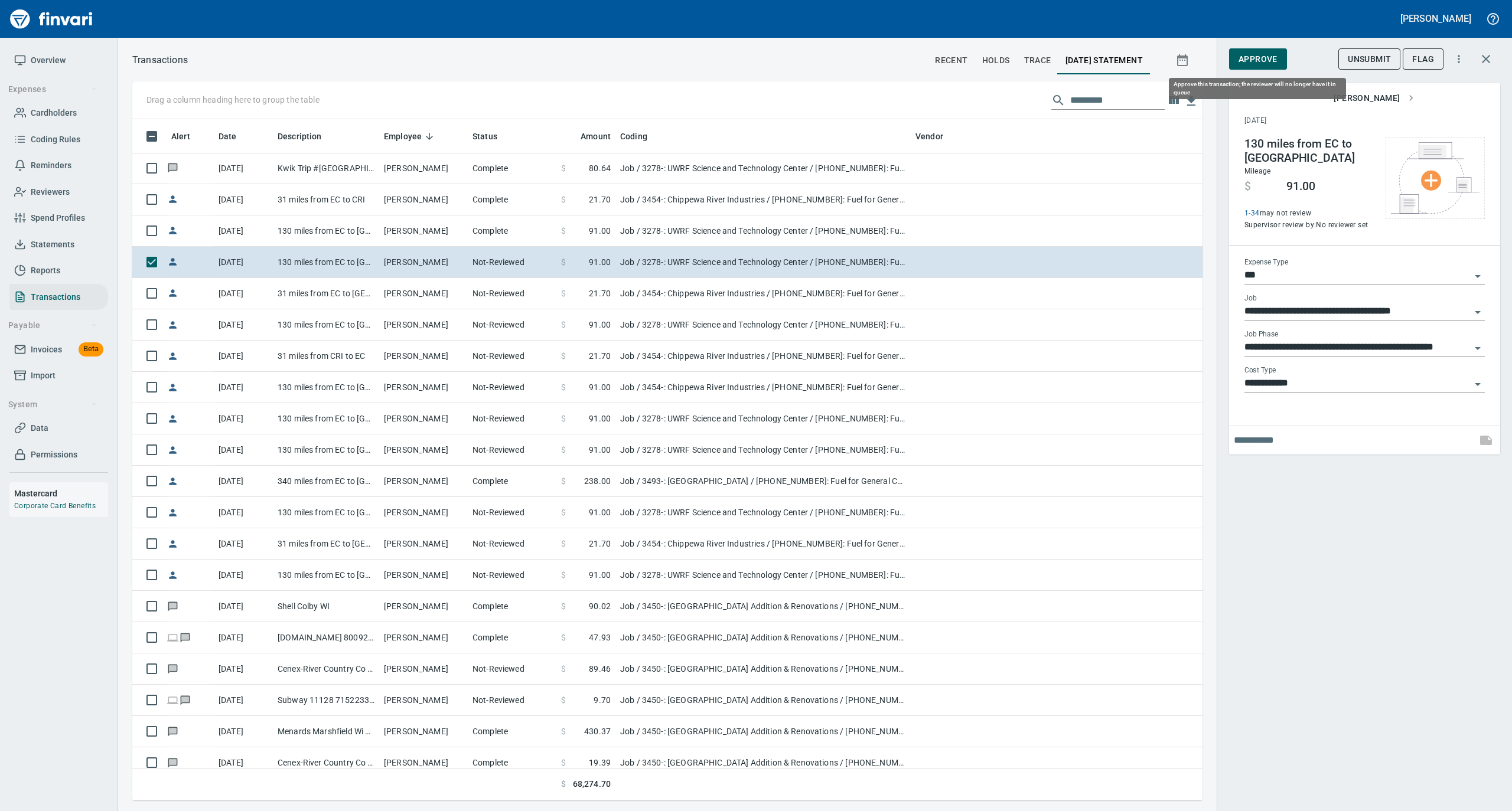
click at [1253, 57] on span "Approve" at bounding box center [1257, 58] width 39 height 14
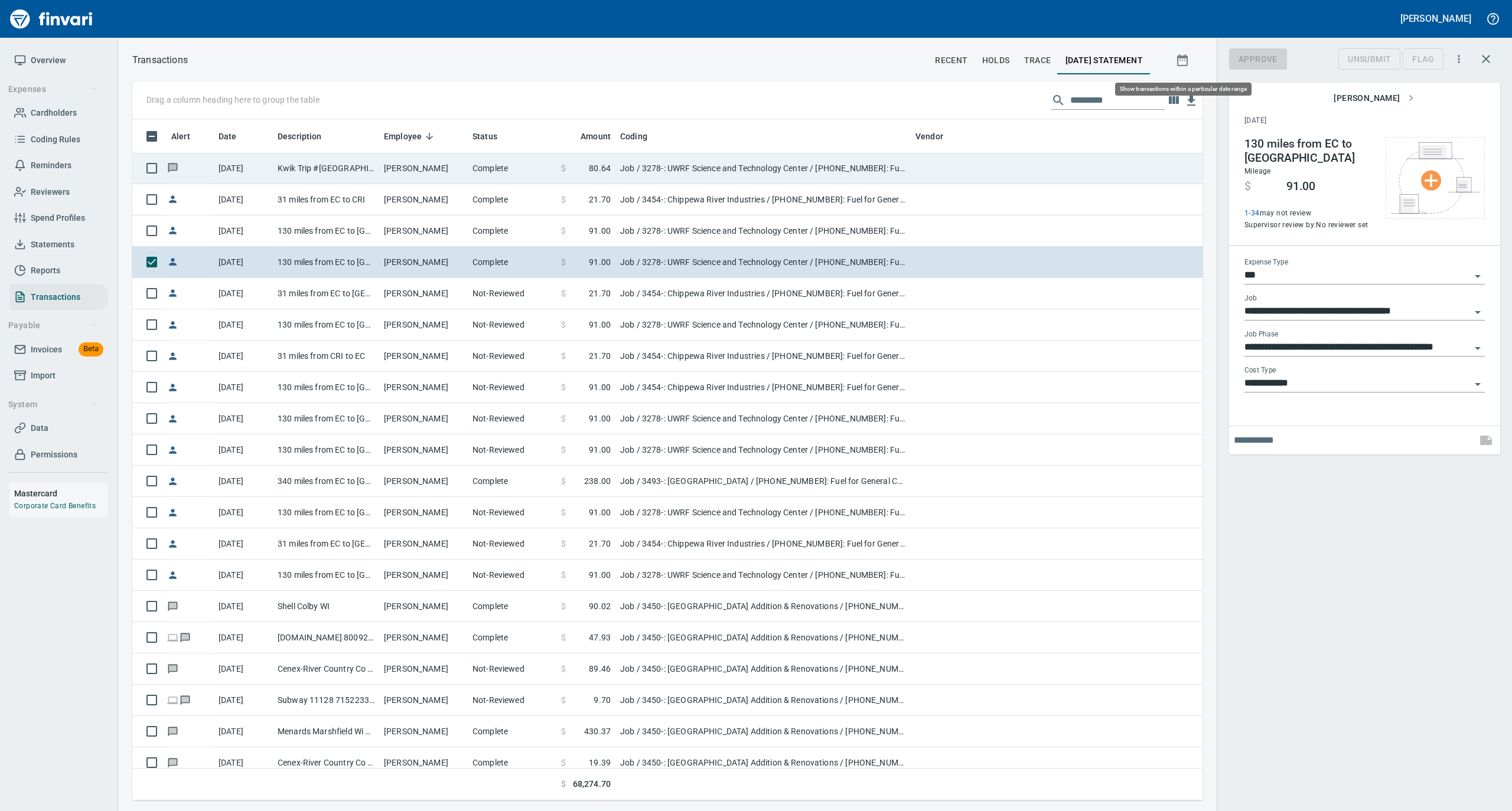
scroll to position [669, 1046]
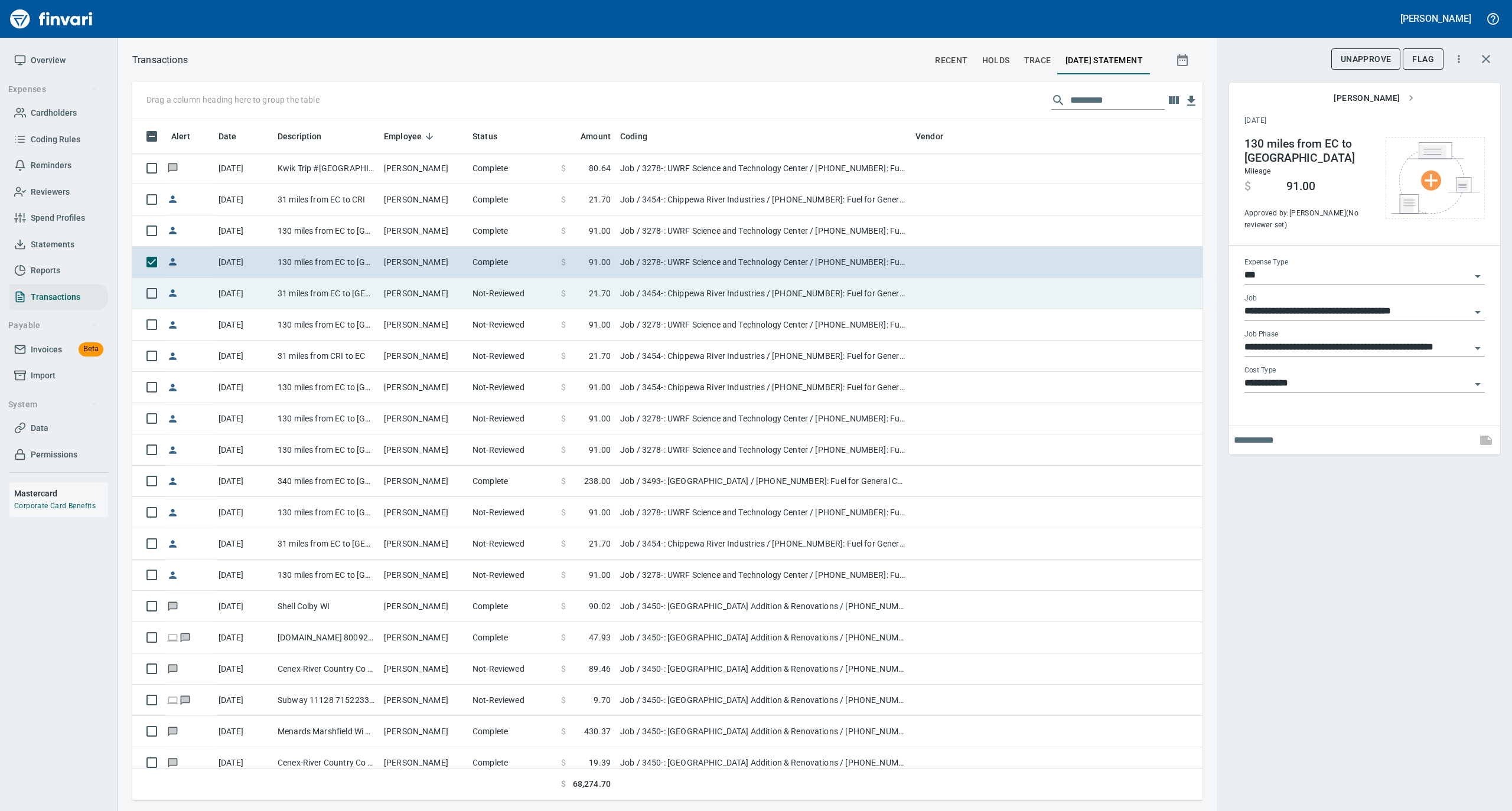
click at [398, 305] on td "Ryan Wichmann" at bounding box center [423, 293] width 88 height 32
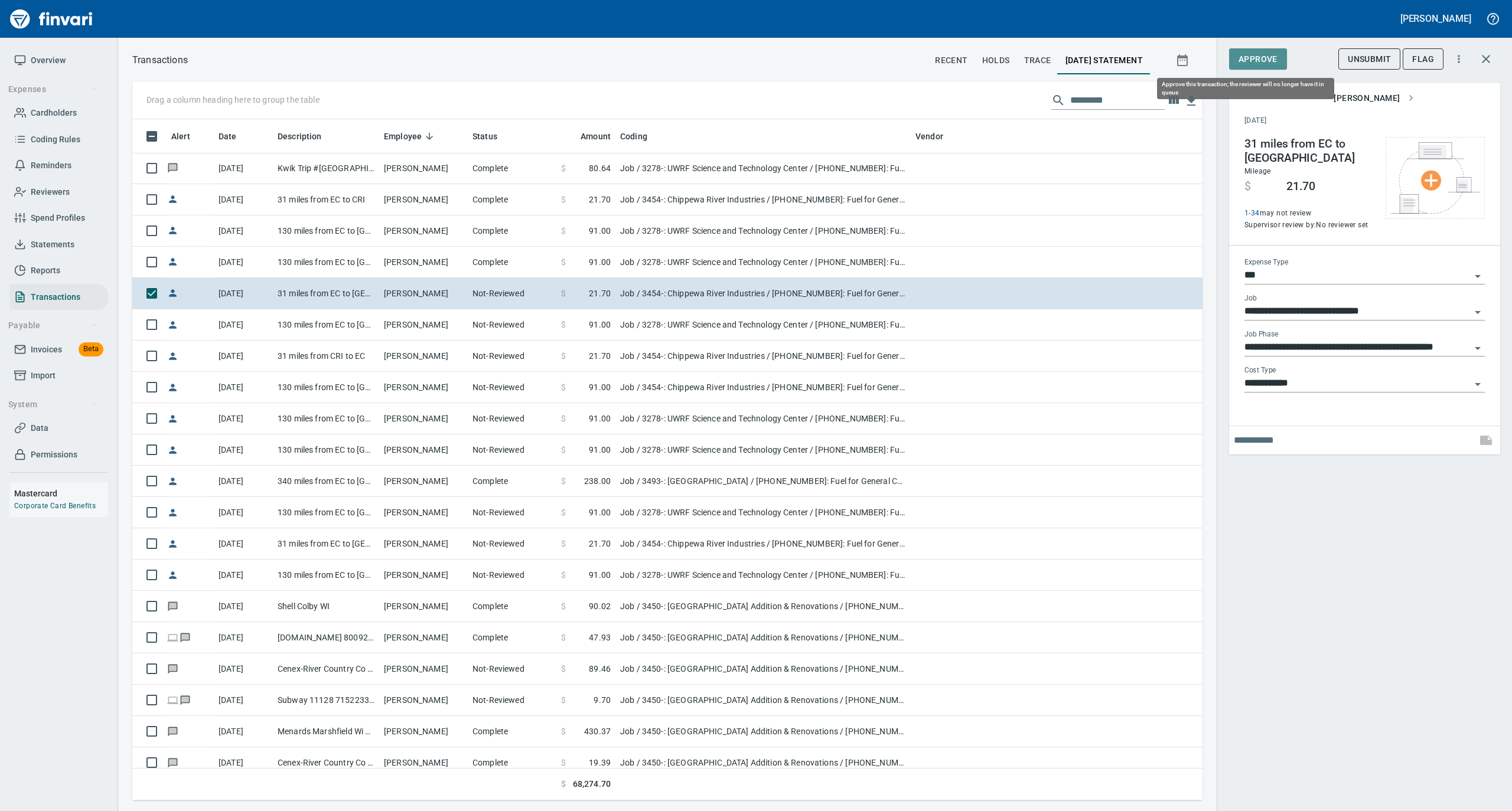
click at [1268, 58] on span "Approve" at bounding box center [1257, 58] width 39 height 14
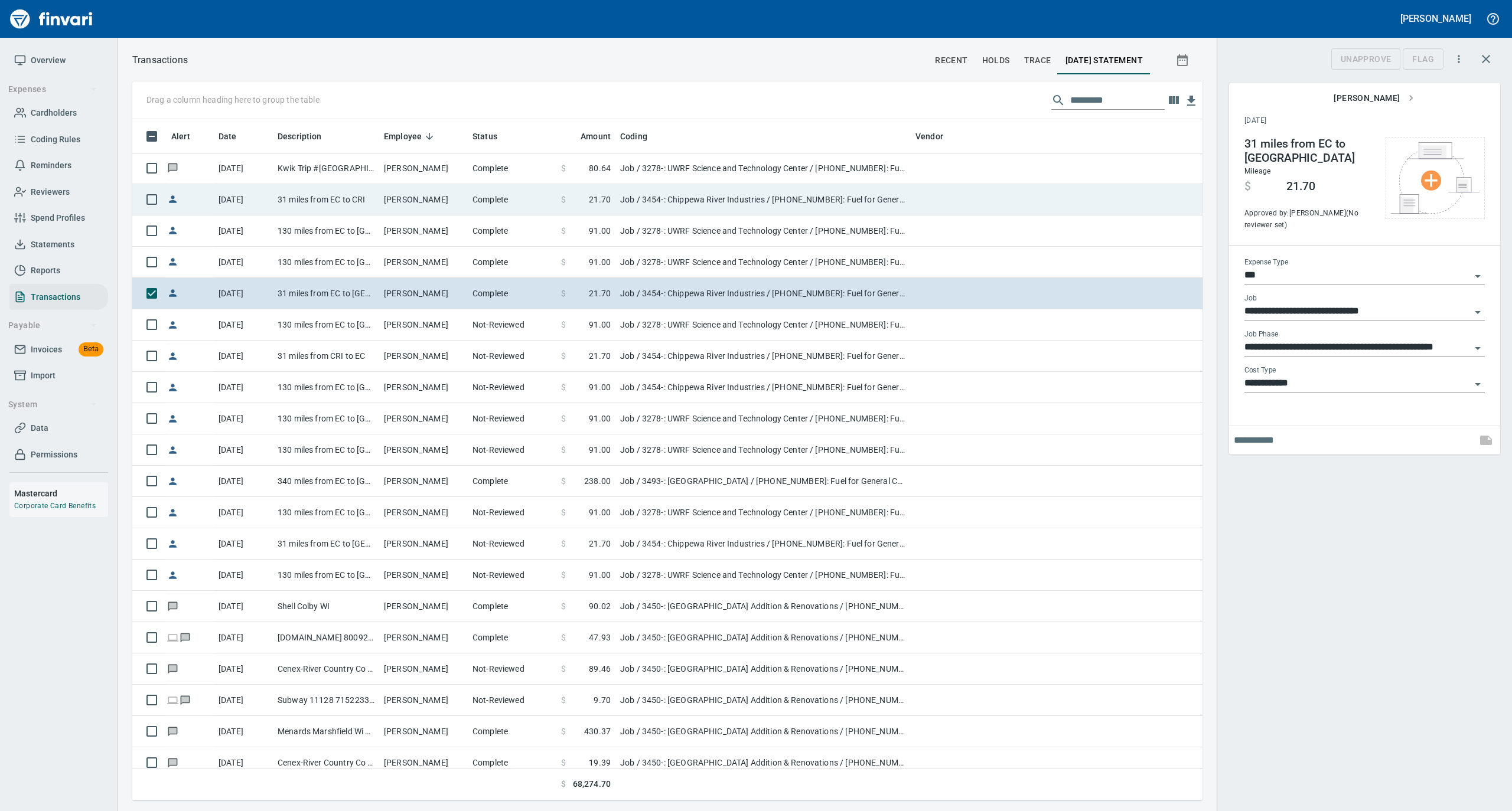
scroll to position [669, 1046]
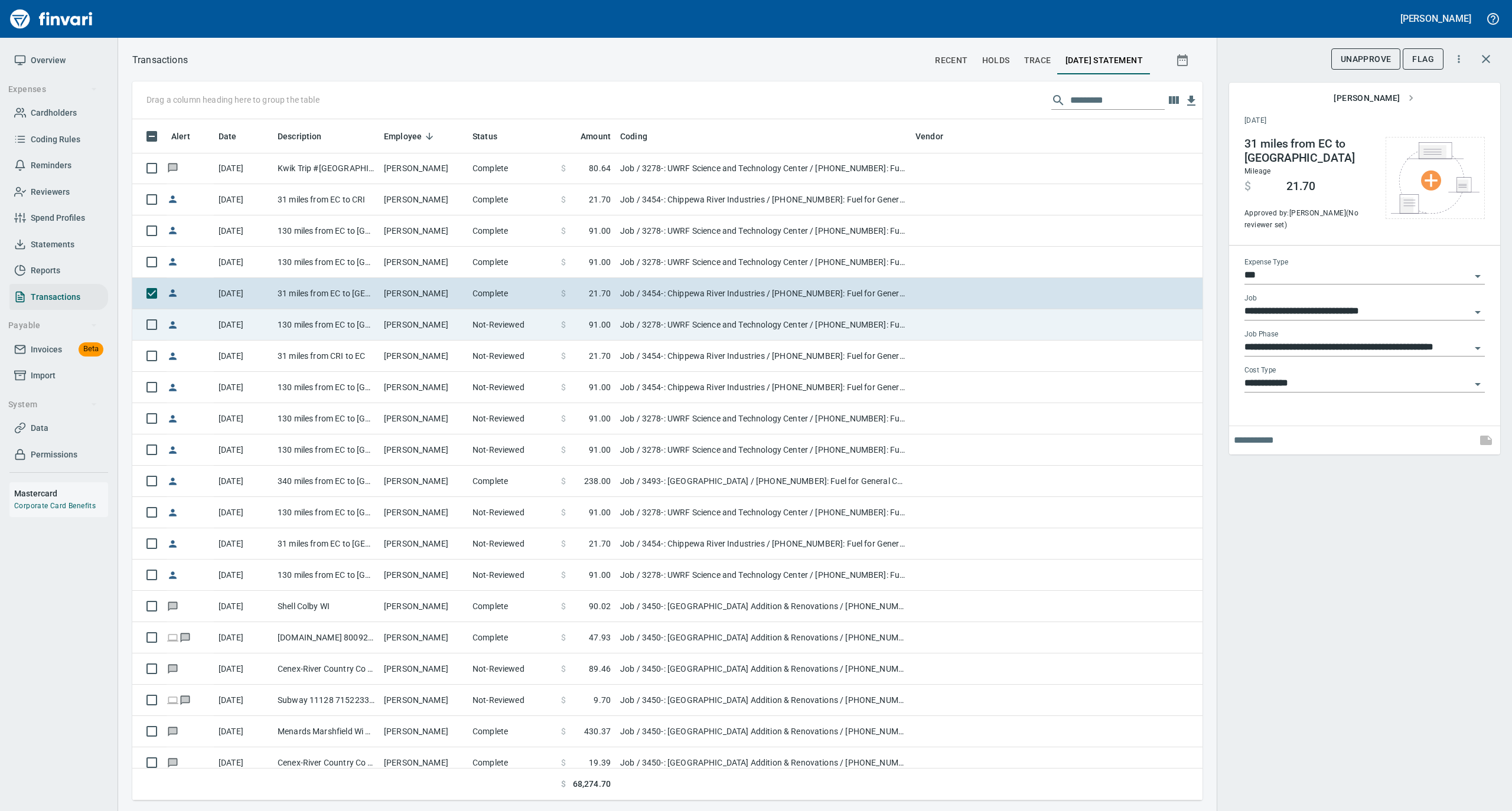
click at [365, 322] on td "130 miles from EC to UWRF" at bounding box center [326, 325] width 106 height 32
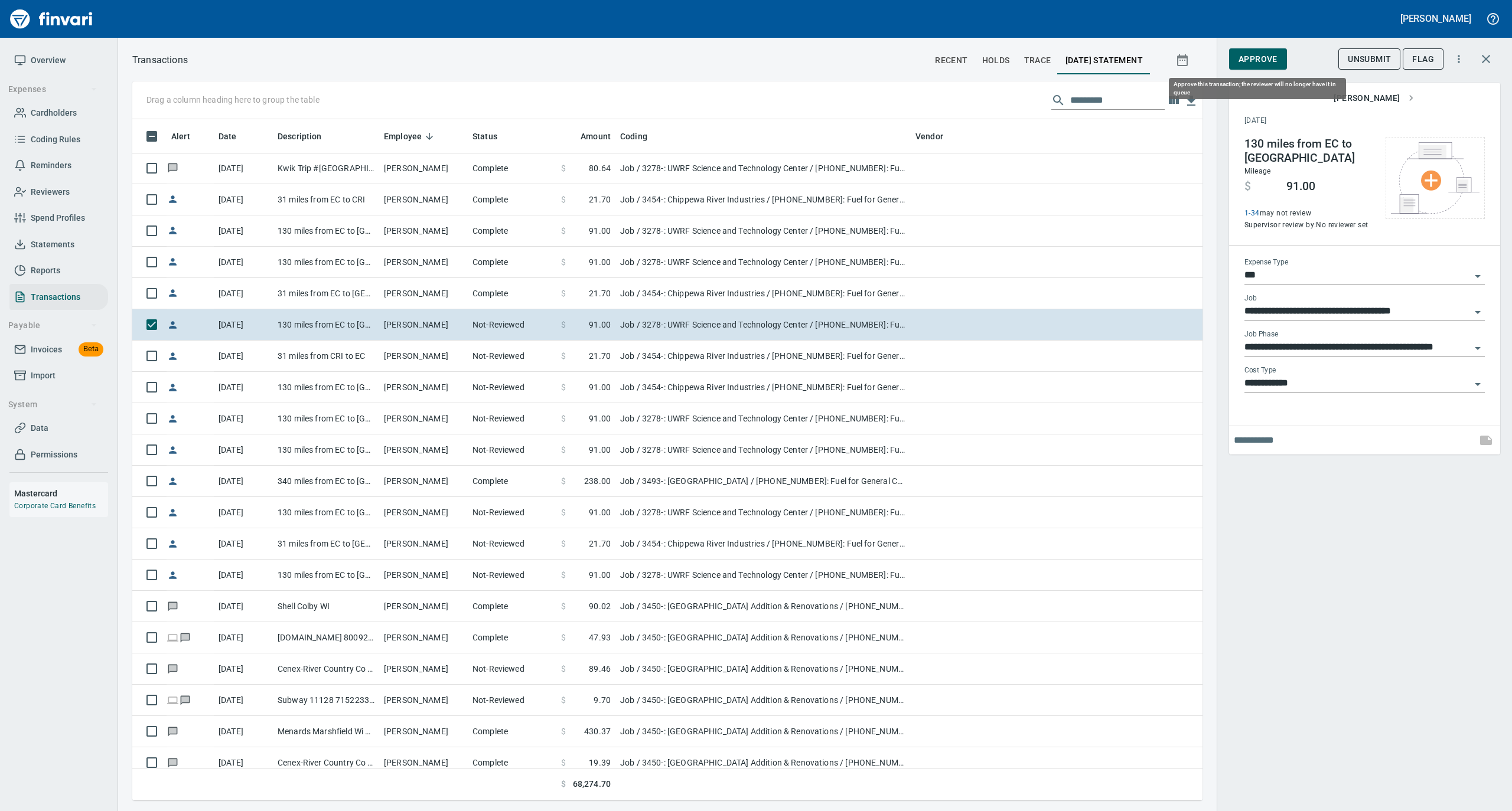
scroll to position [669, 1046]
click at [1243, 55] on span "Approve" at bounding box center [1257, 58] width 39 height 14
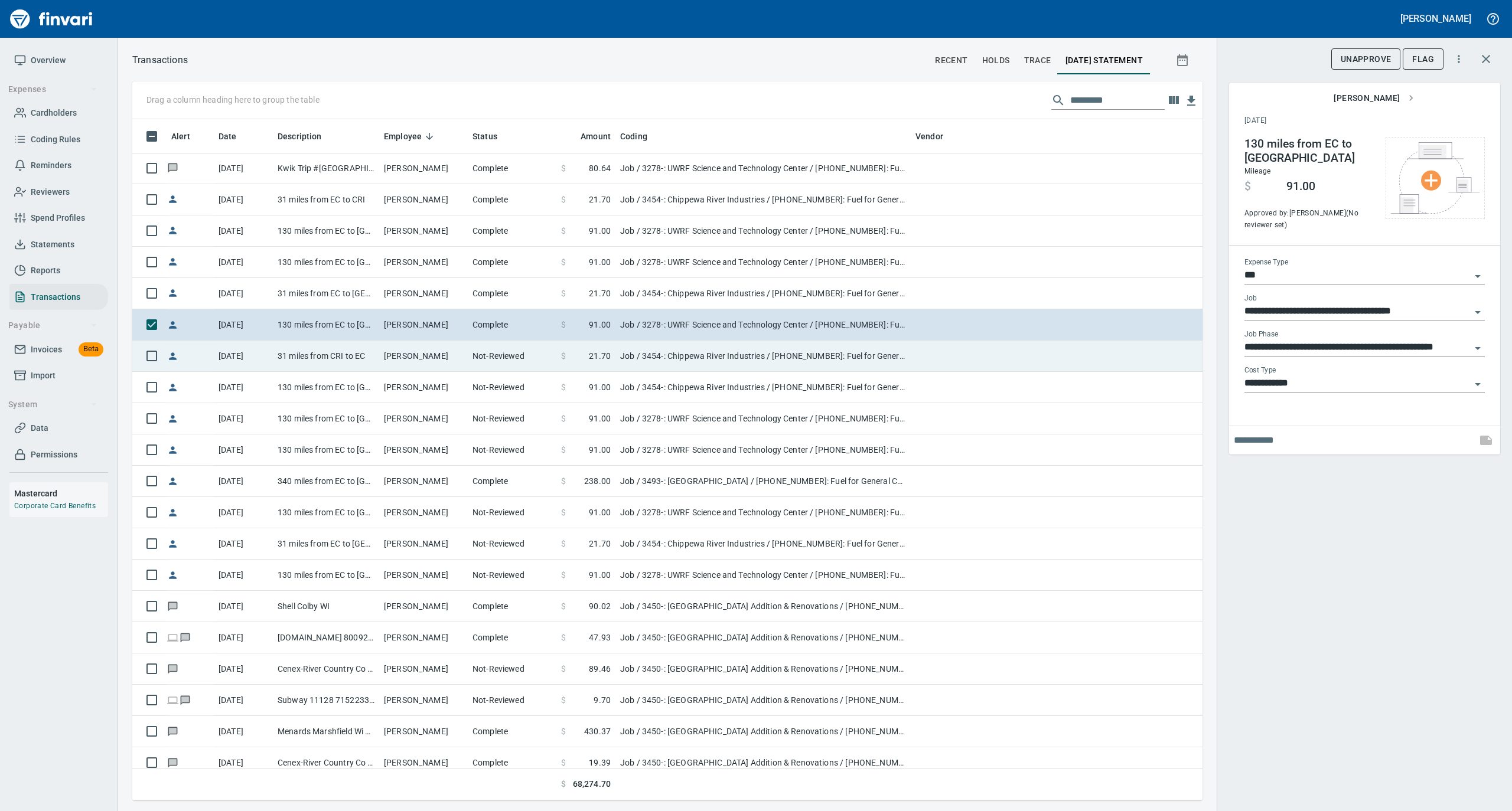
click at [440, 348] on td "Ryan Wichmann" at bounding box center [423, 356] width 88 height 32
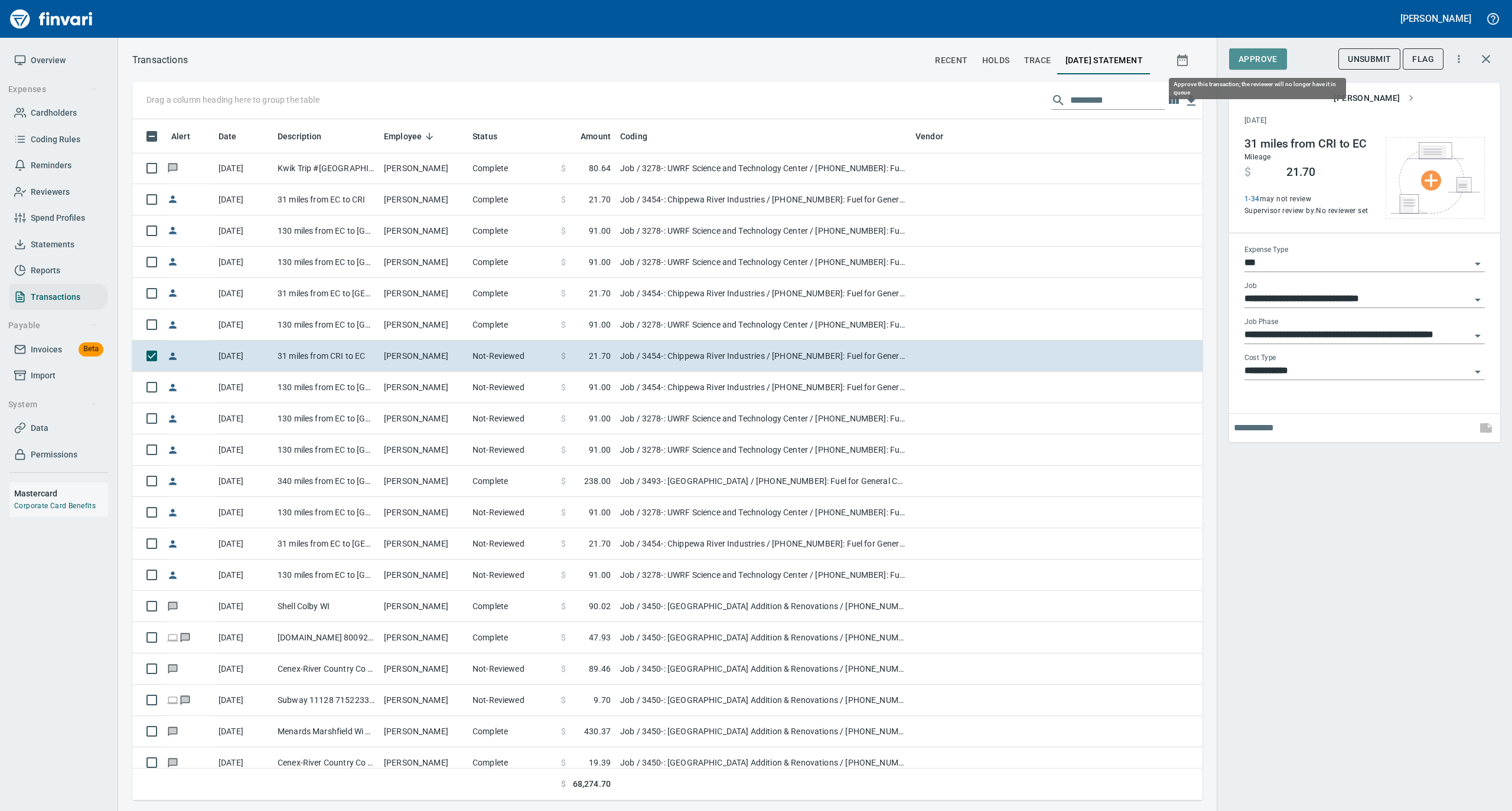
click at [1265, 64] on span "Approve" at bounding box center [1257, 58] width 39 height 14
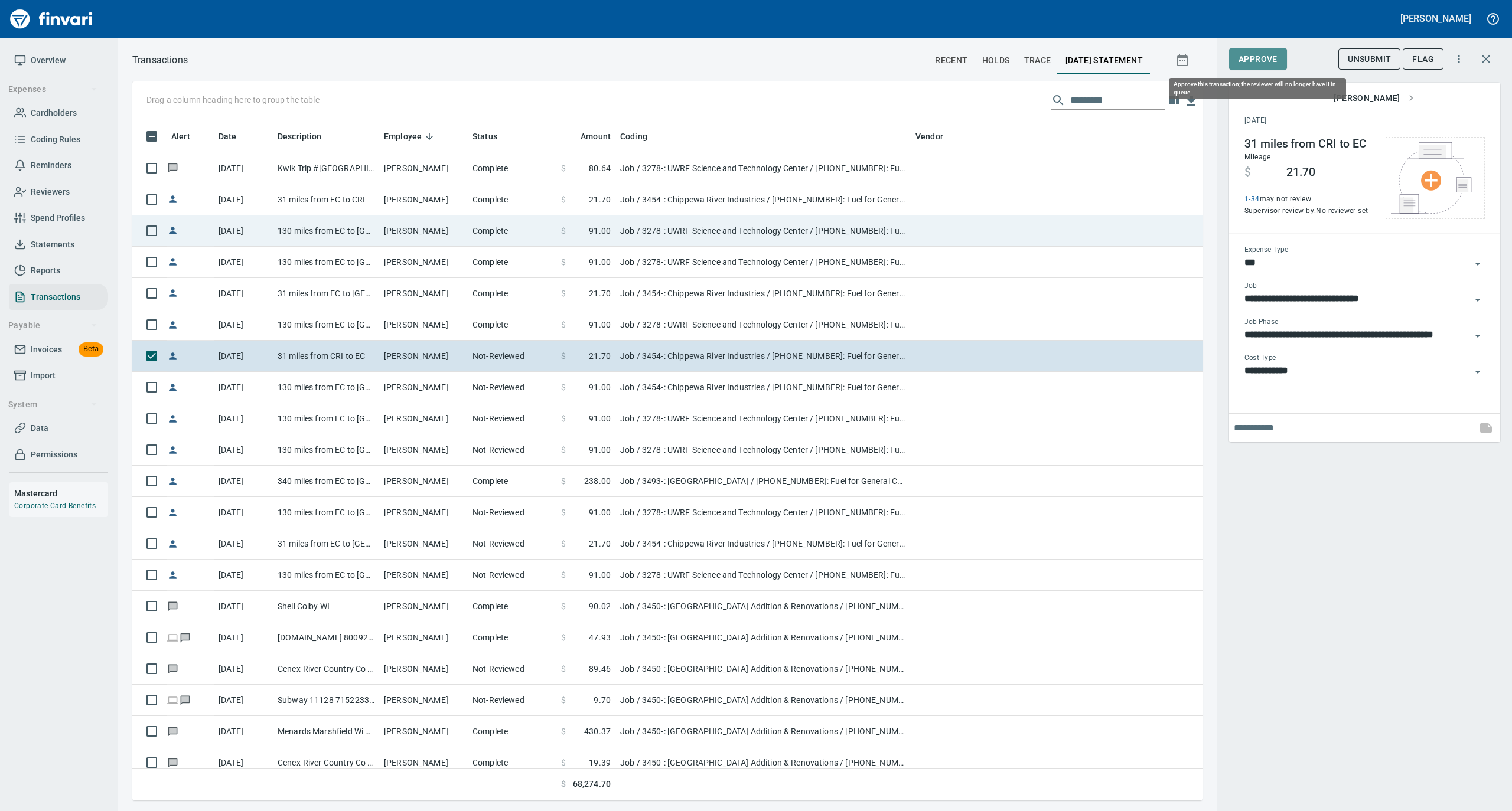
scroll to position [669, 1046]
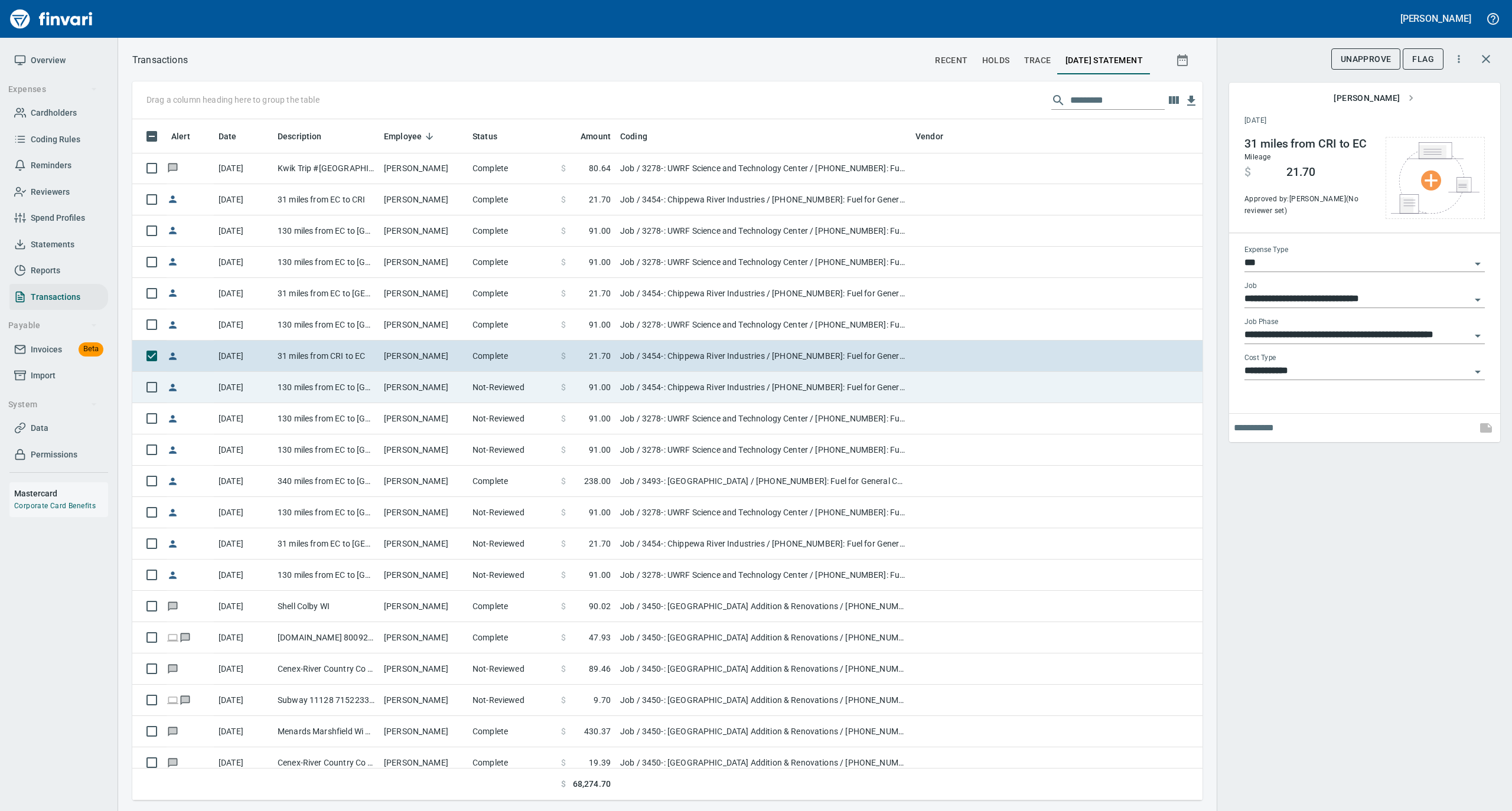
click at [395, 390] on td "Ryan Wichmann" at bounding box center [423, 387] width 88 height 32
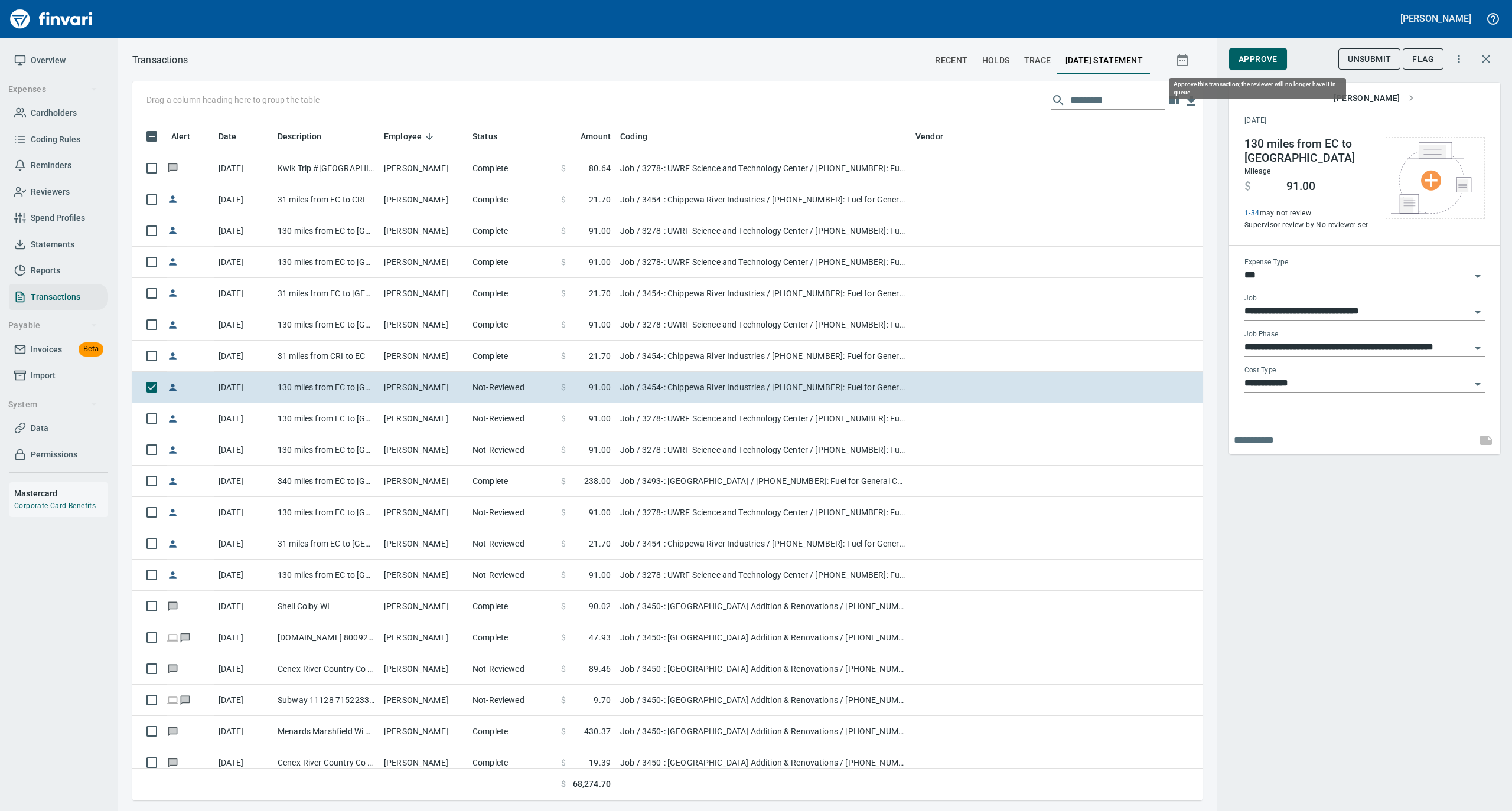
click at [1257, 61] on span "Approve" at bounding box center [1257, 58] width 39 height 14
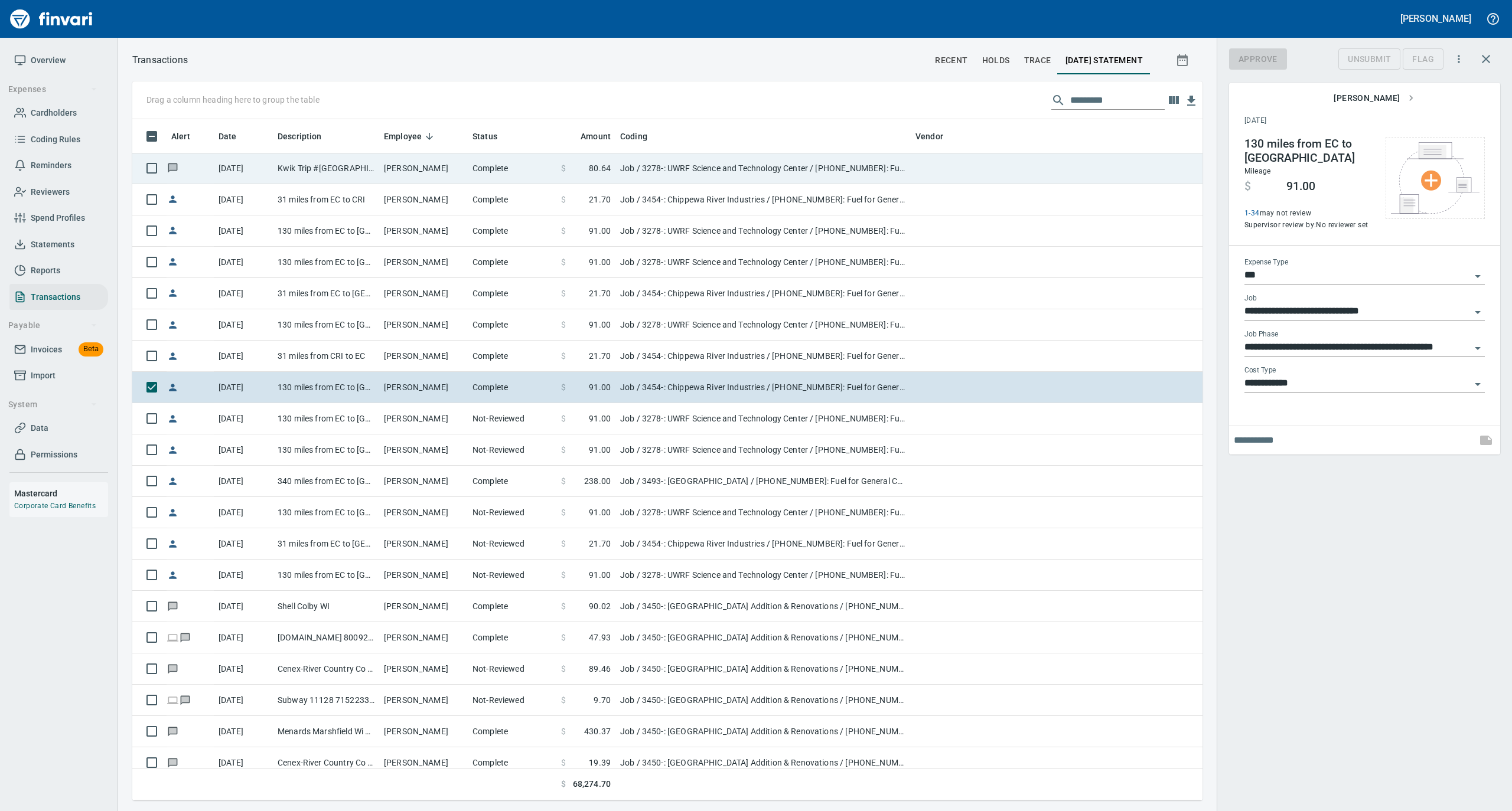
scroll to position [669, 1046]
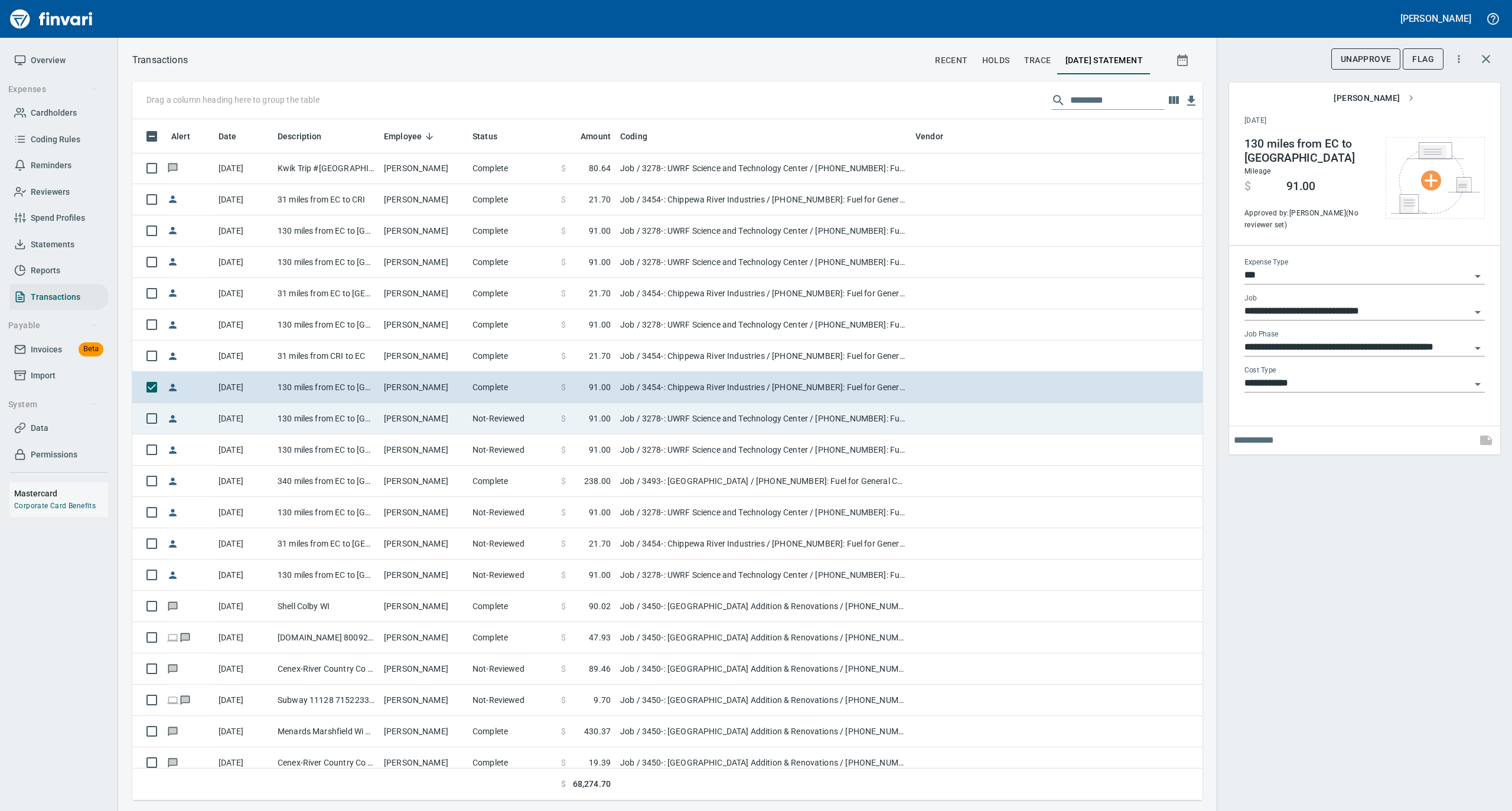
click at [336, 416] on td "130 miles from EC to UWRF" at bounding box center [326, 419] width 106 height 32
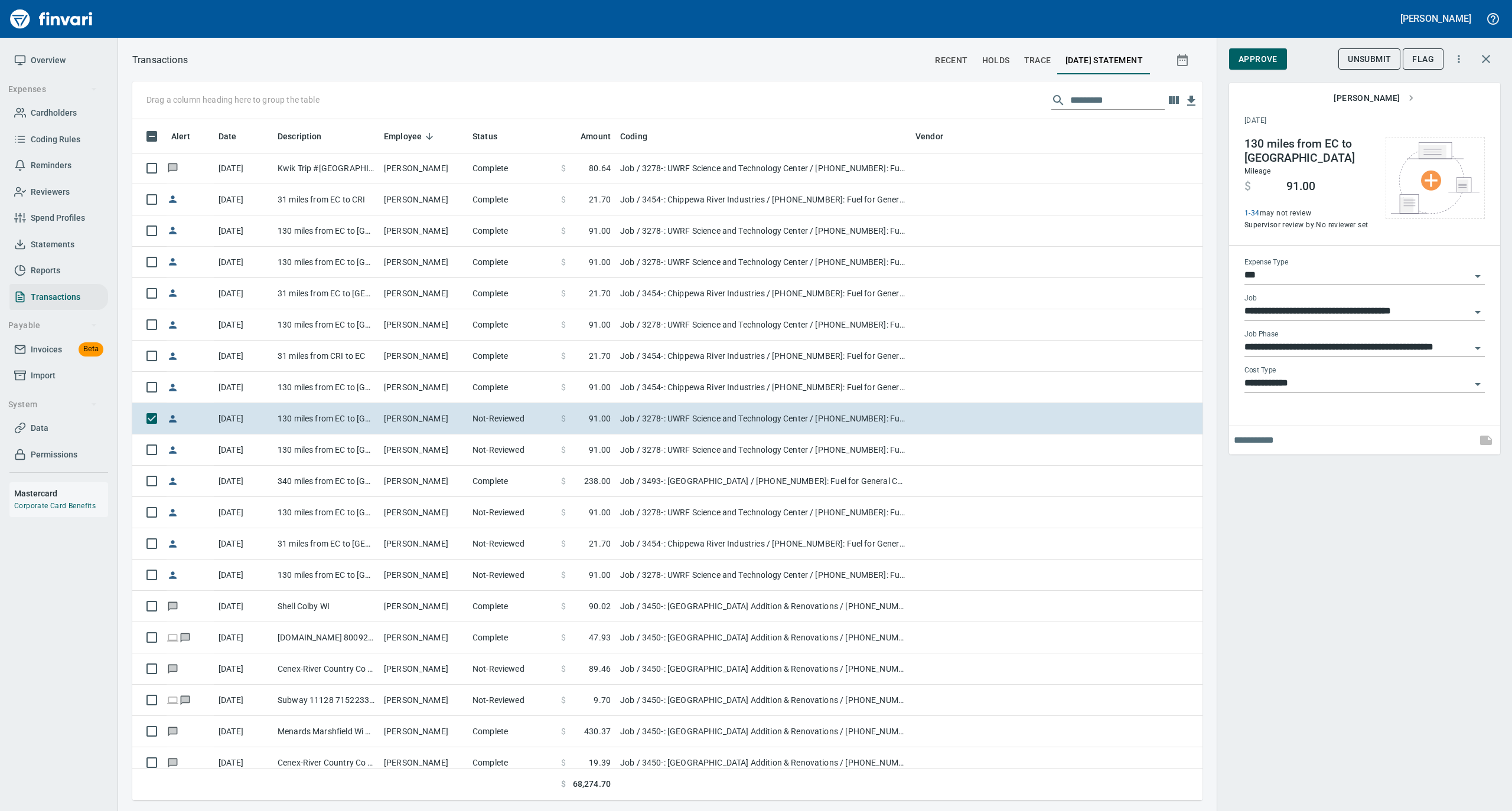
click at [1262, 61] on span "Approve" at bounding box center [1257, 58] width 39 height 14
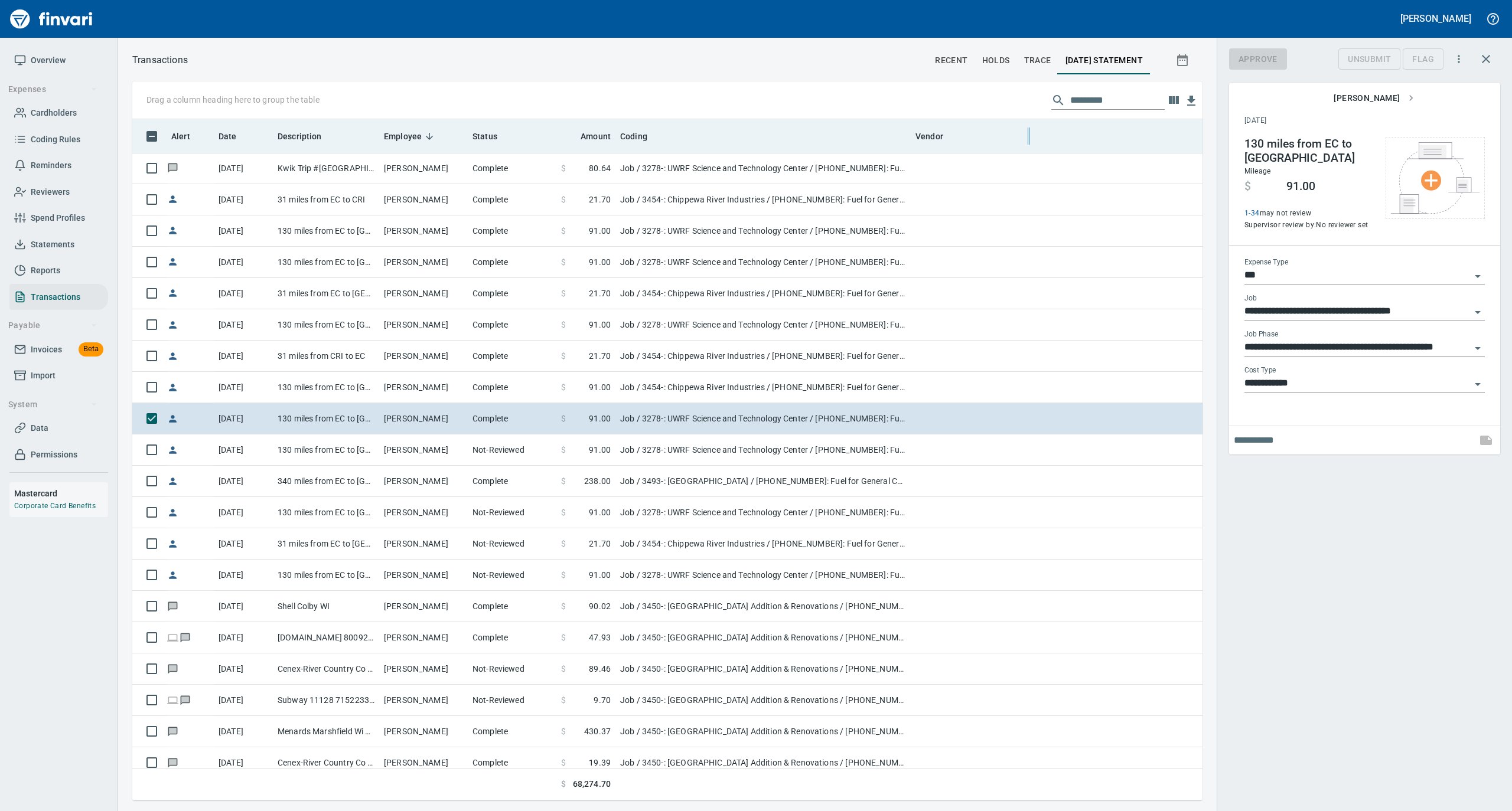
scroll to position [669, 1046]
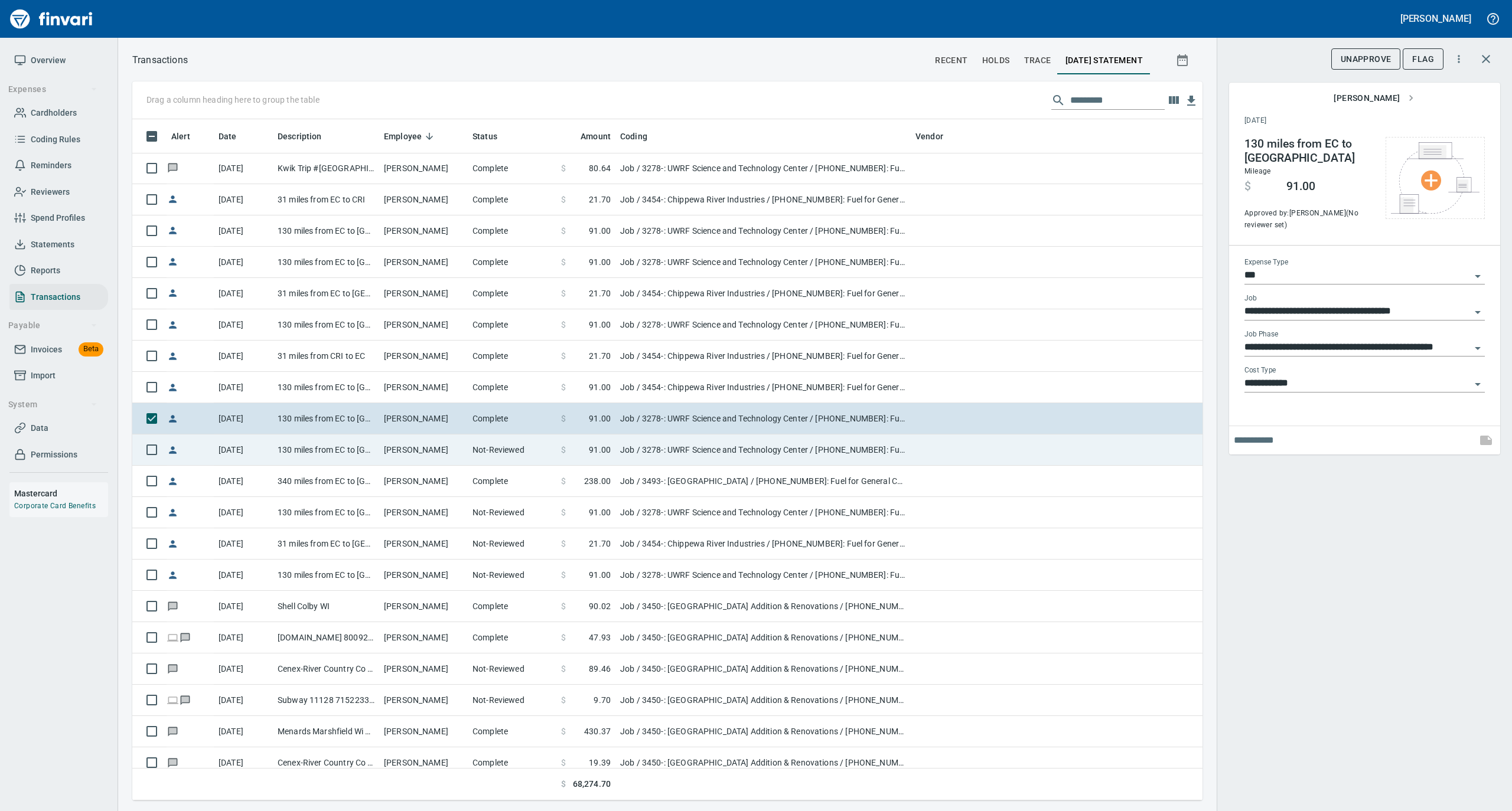
click at [467, 442] on td "Ryan Wichmann" at bounding box center [423, 450] width 88 height 32
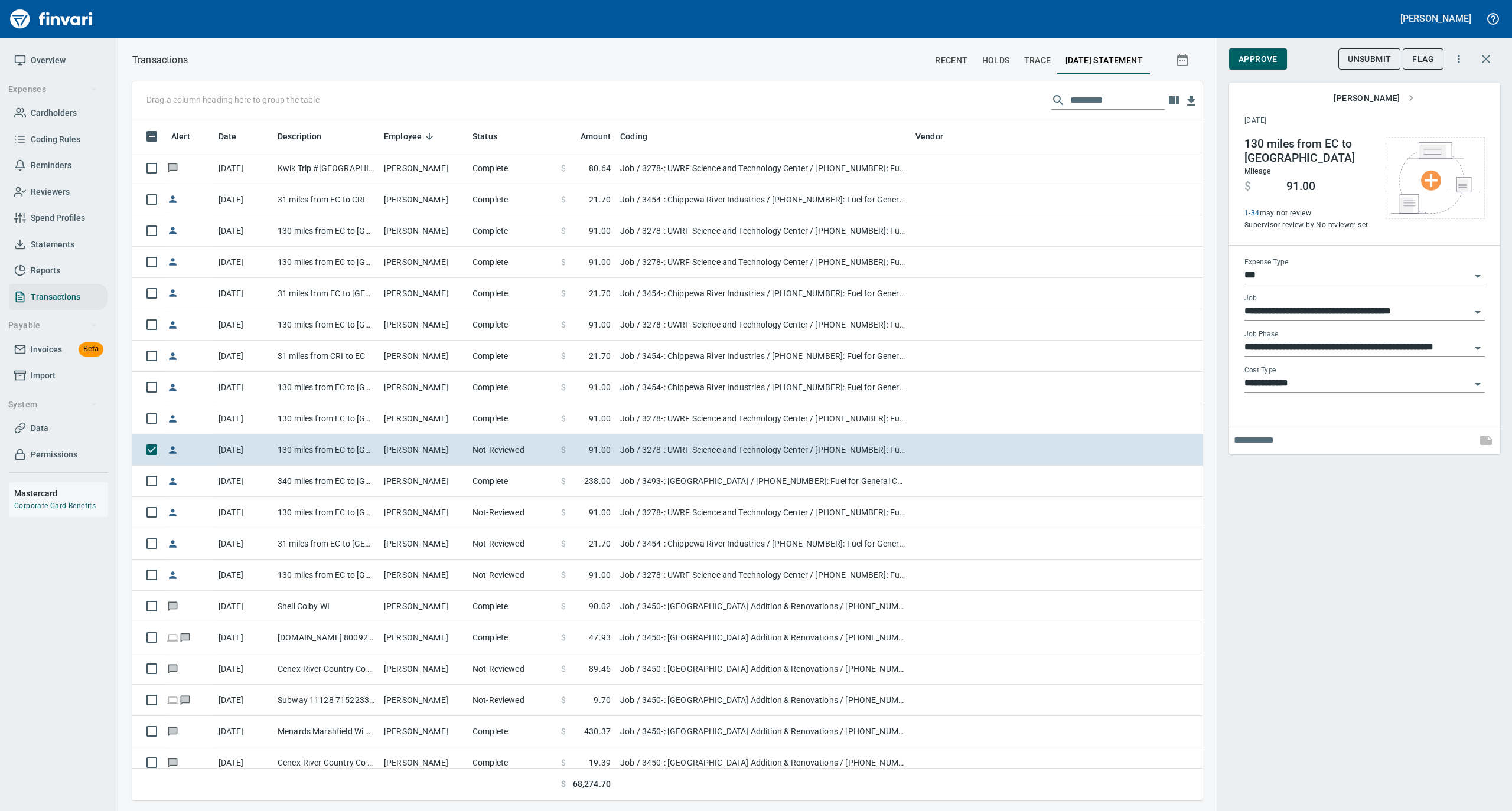
click at [1276, 59] on span "Approve" at bounding box center [1257, 58] width 39 height 14
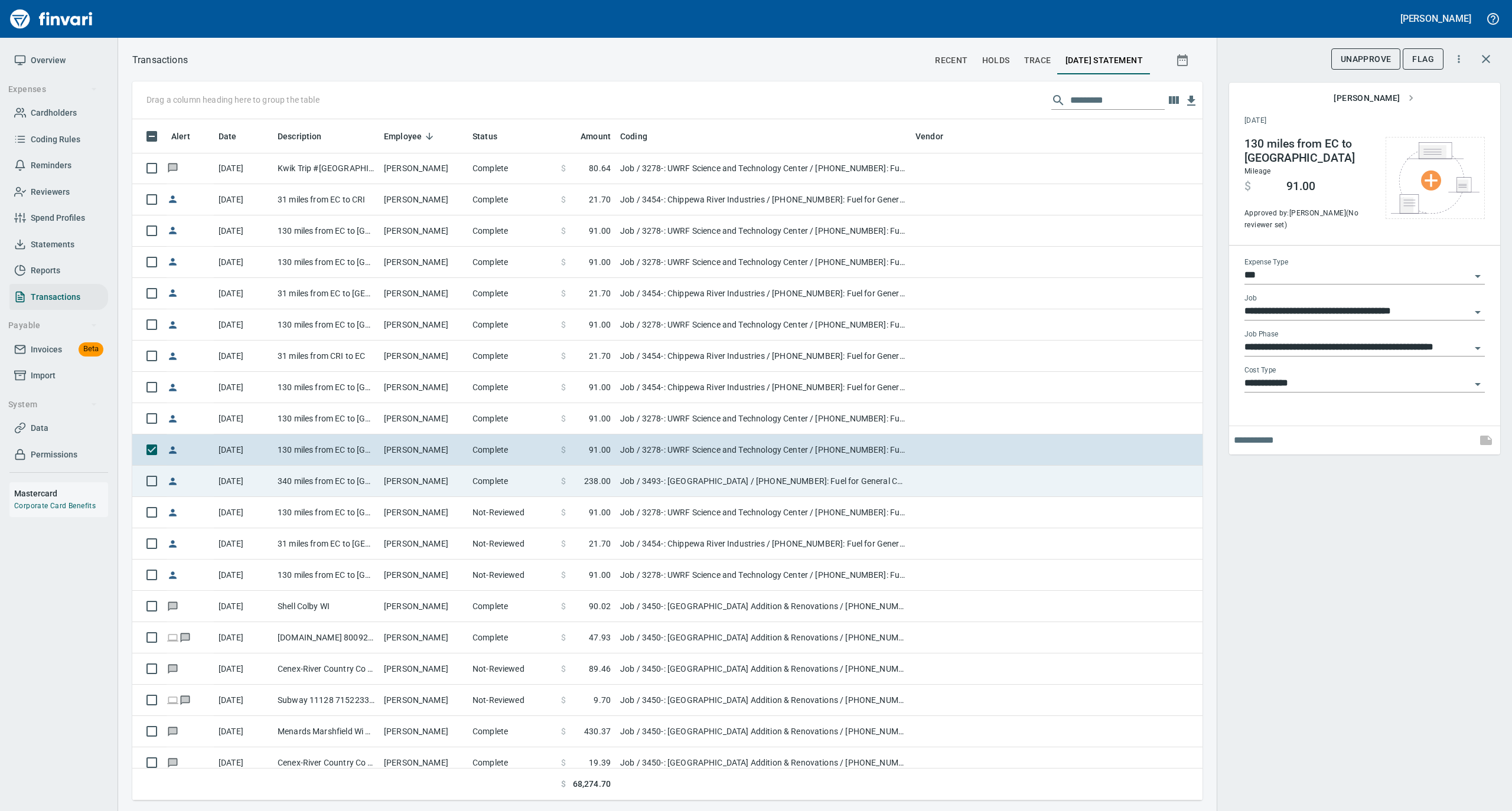
click at [429, 480] on td "Ryan Wichmann" at bounding box center [423, 481] width 88 height 32
type input "**********"
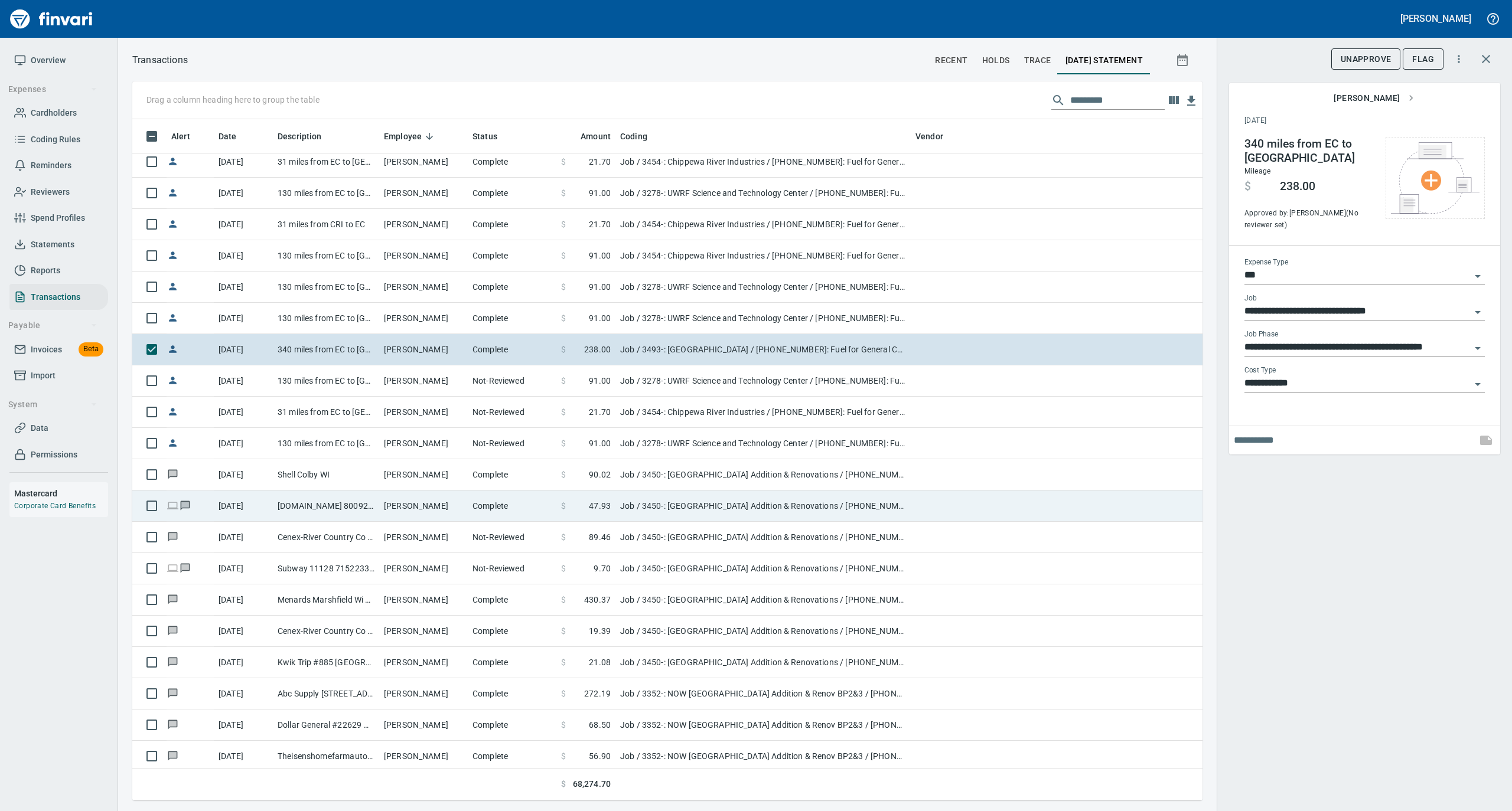
scroll to position [3464, 0]
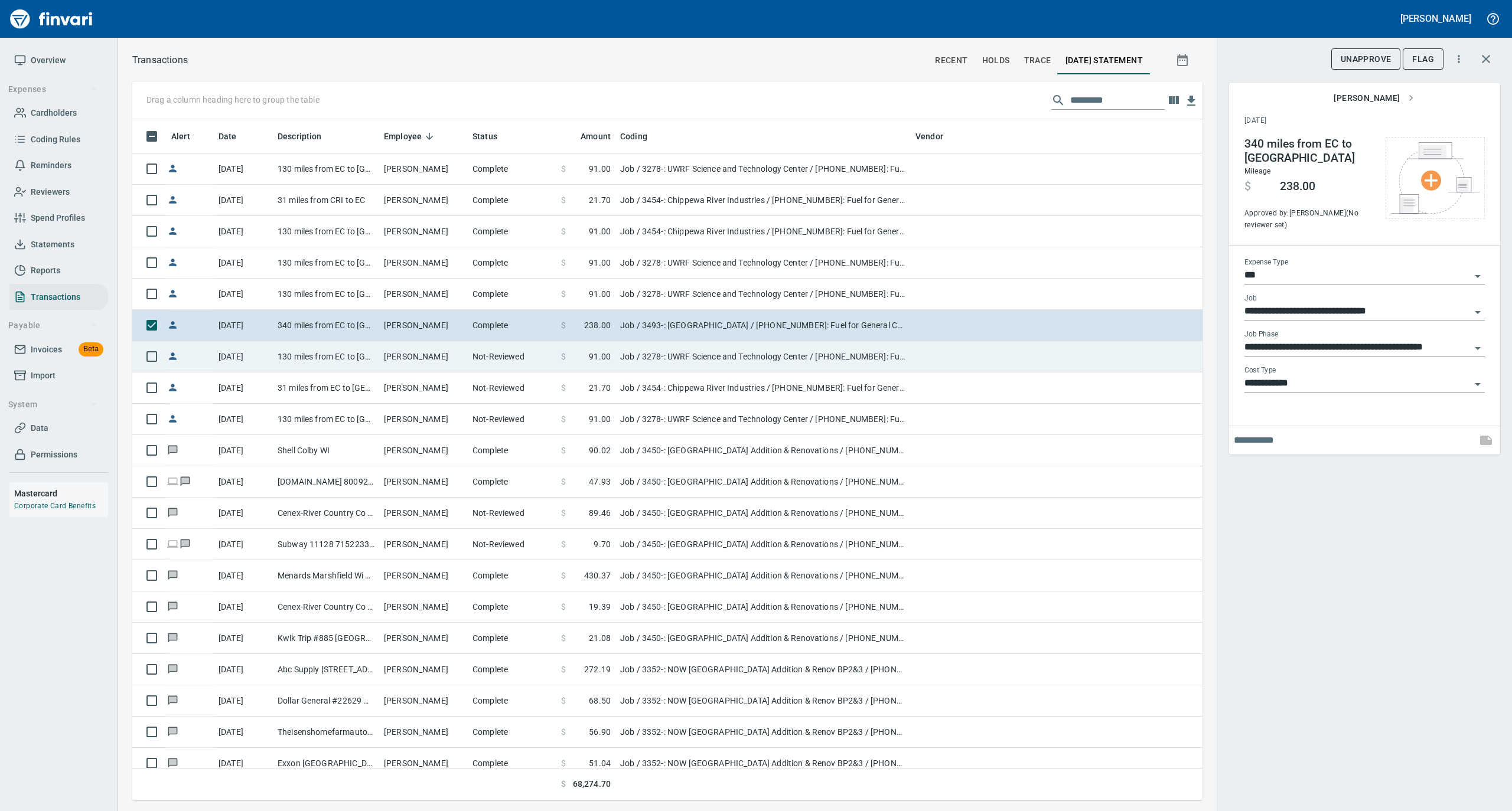
click at [456, 355] on td "Ryan Wichmann" at bounding box center [423, 357] width 88 height 32
type input "**********"
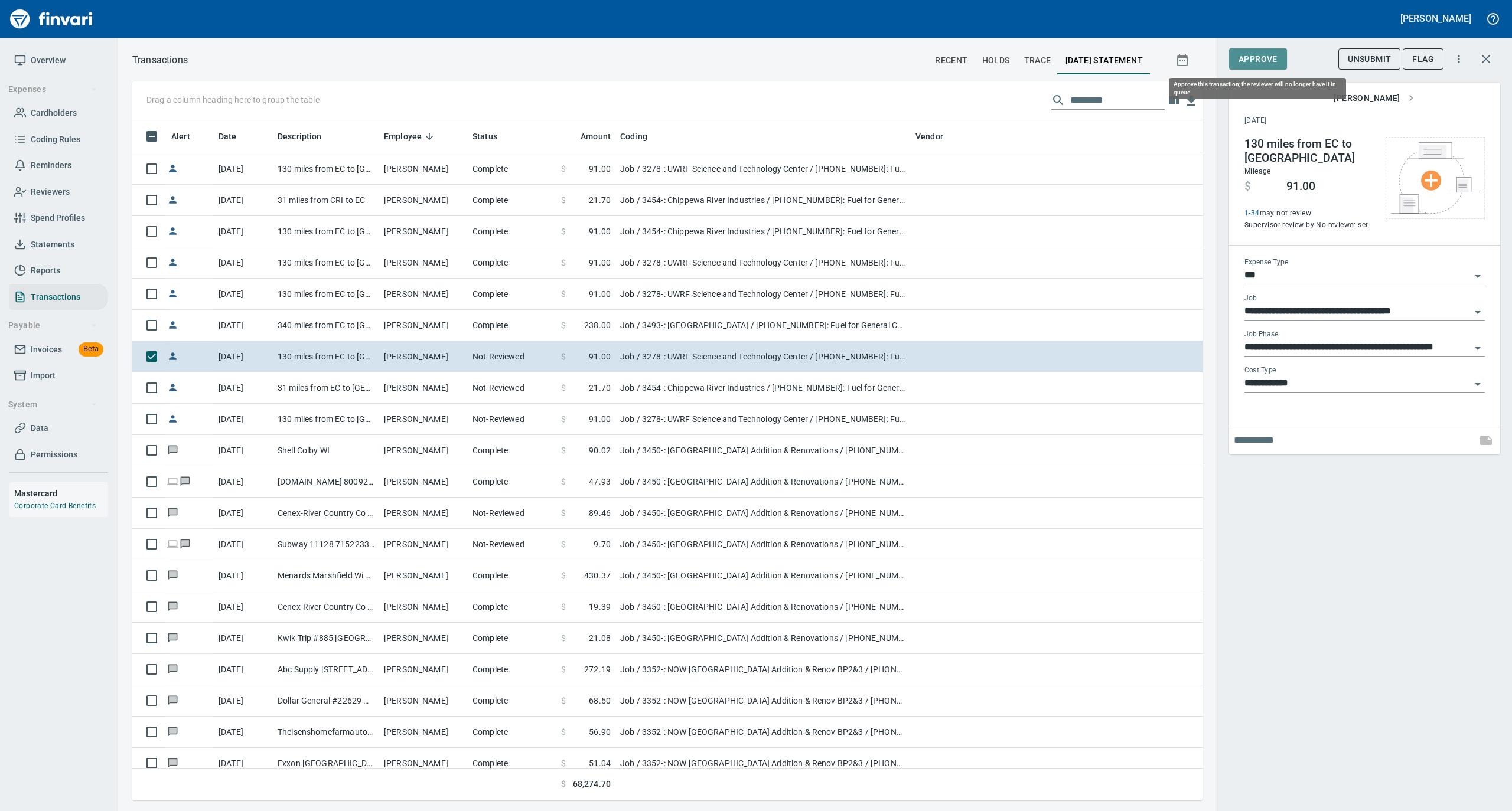
click at [1264, 59] on span "Approve" at bounding box center [1257, 58] width 39 height 14
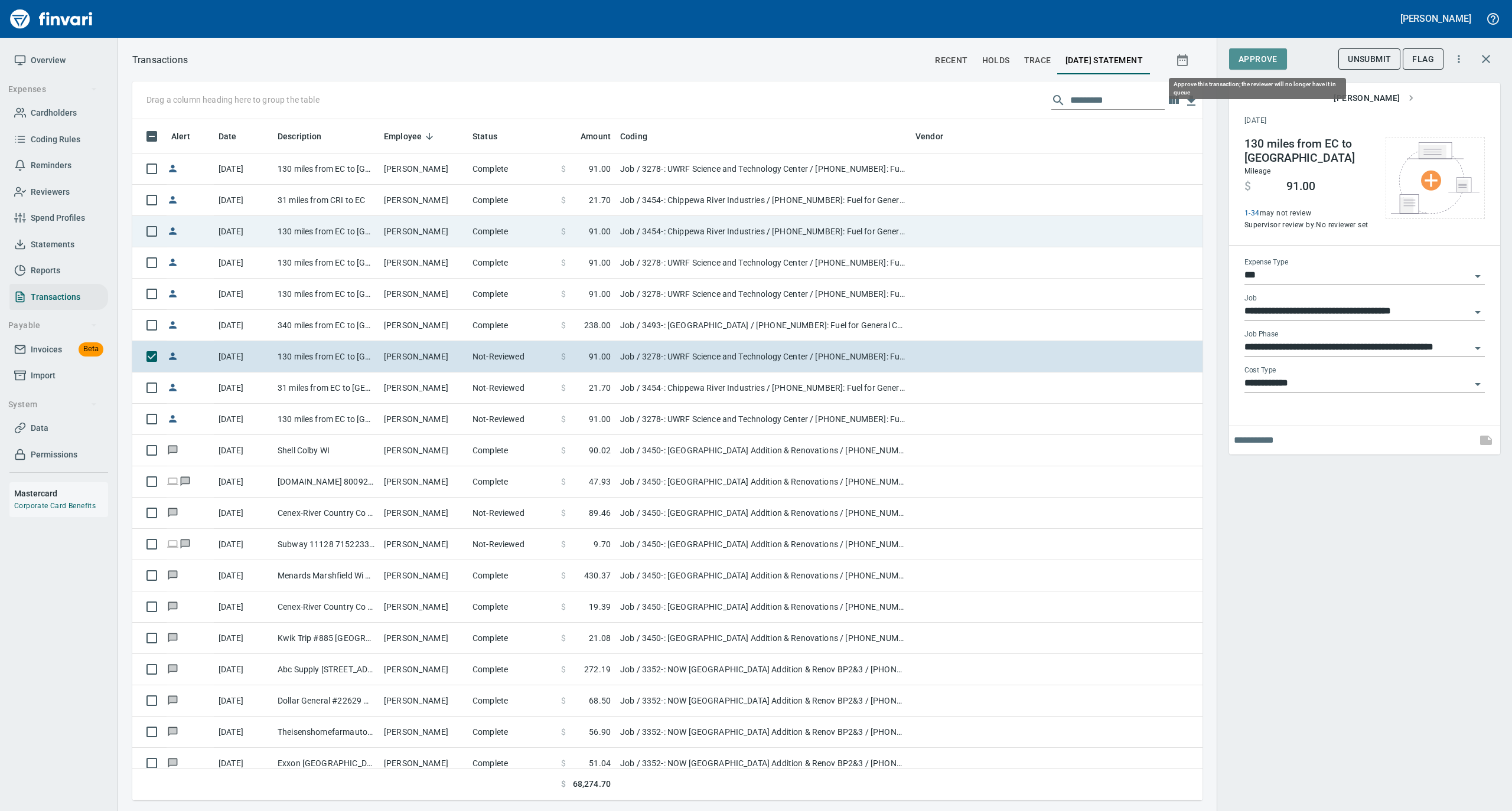
scroll to position [669, 1046]
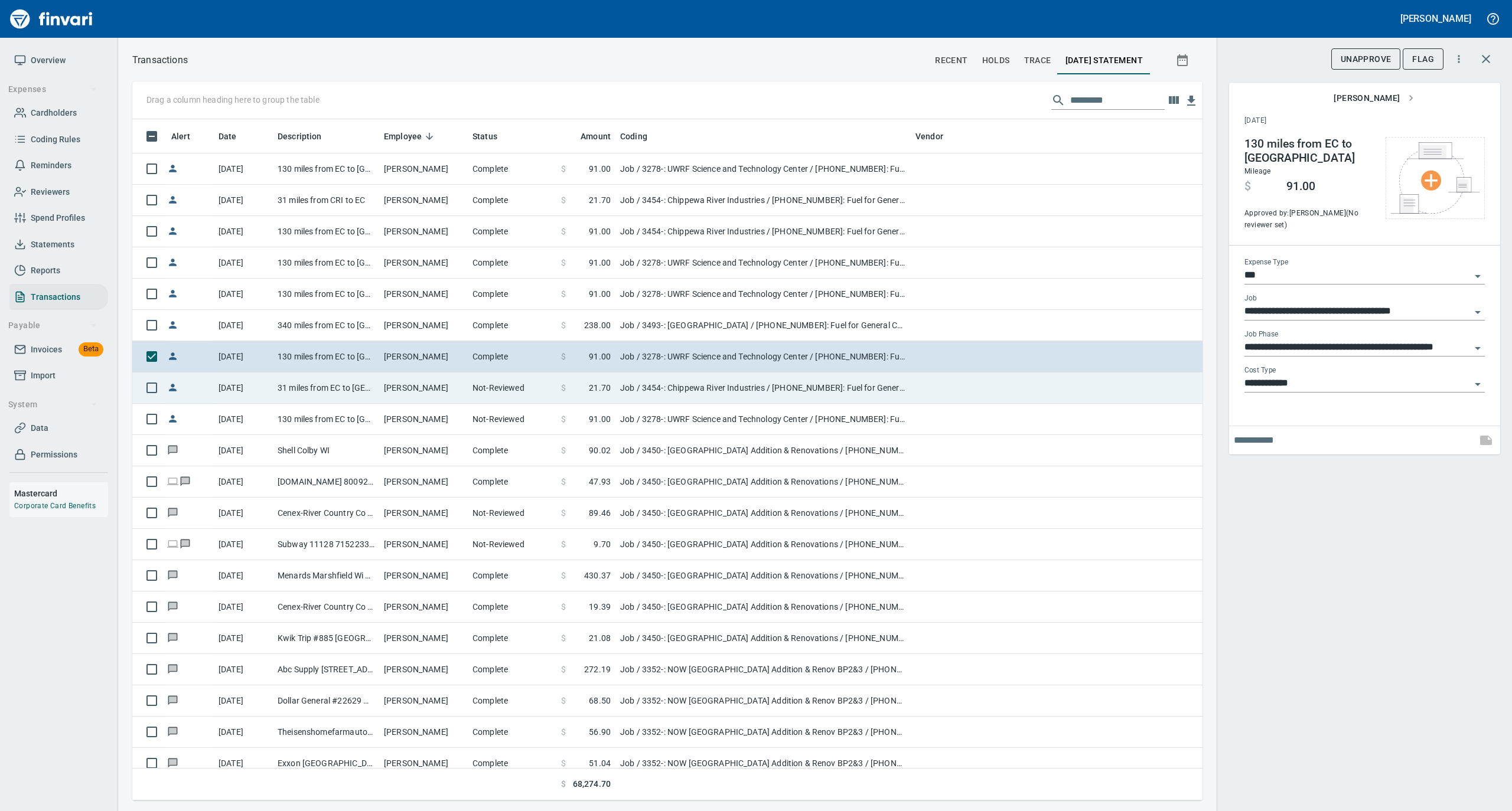
click at [407, 394] on td "Ryan Wichmann" at bounding box center [423, 388] width 88 height 32
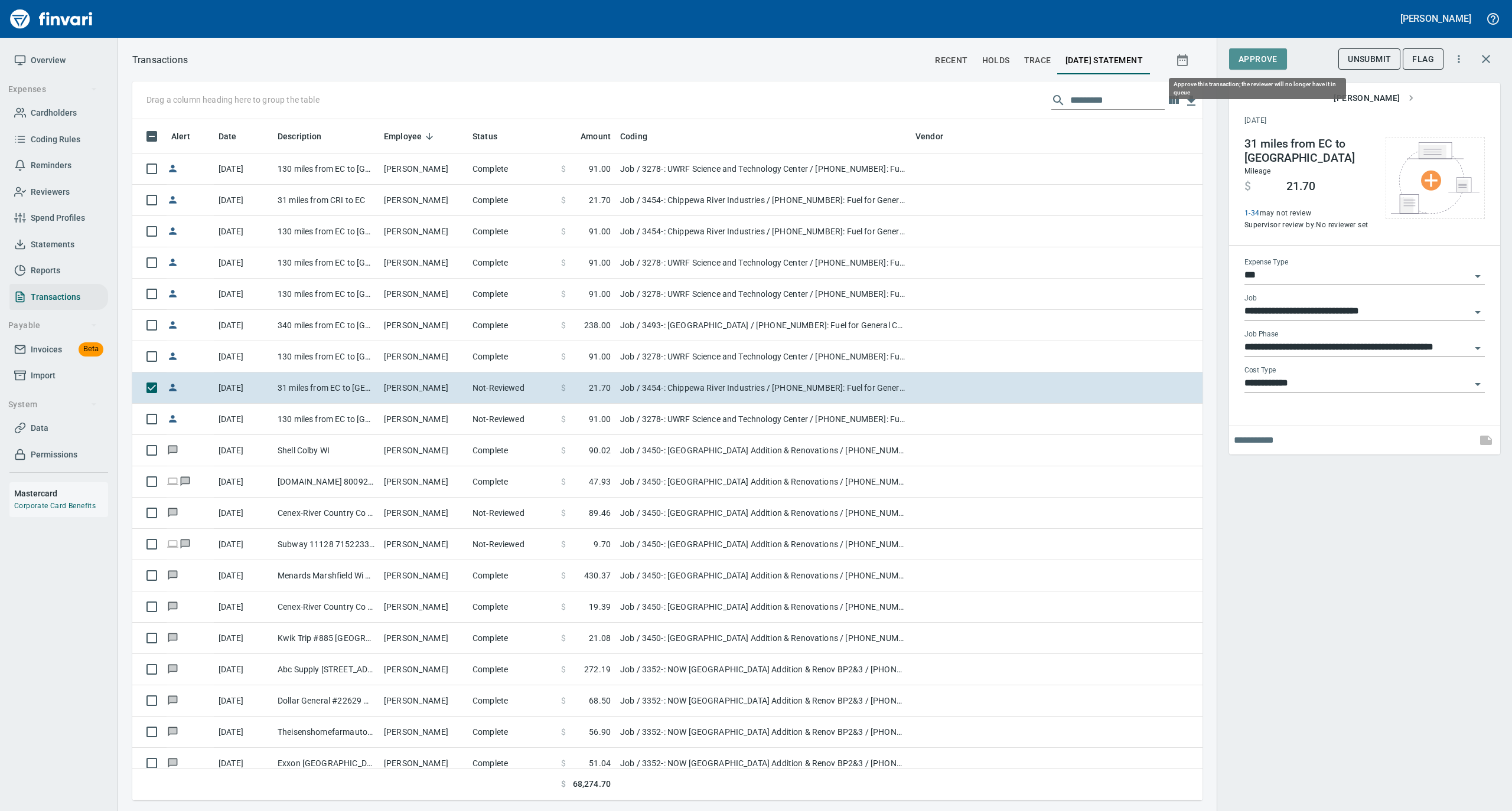
click at [1258, 55] on span "Approve" at bounding box center [1257, 58] width 39 height 14
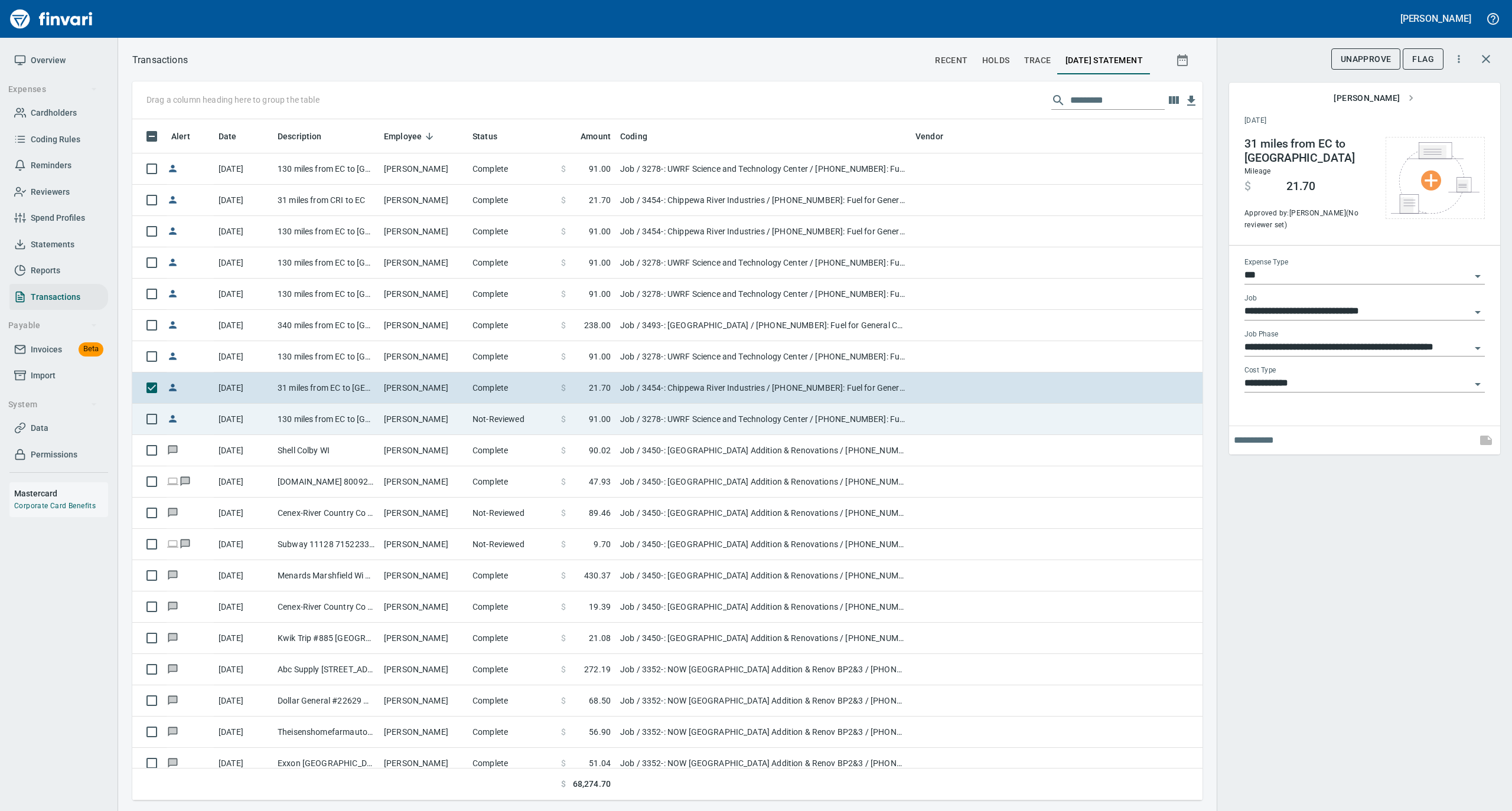
click at [430, 425] on td "Ryan Wichmann" at bounding box center [423, 419] width 88 height 32
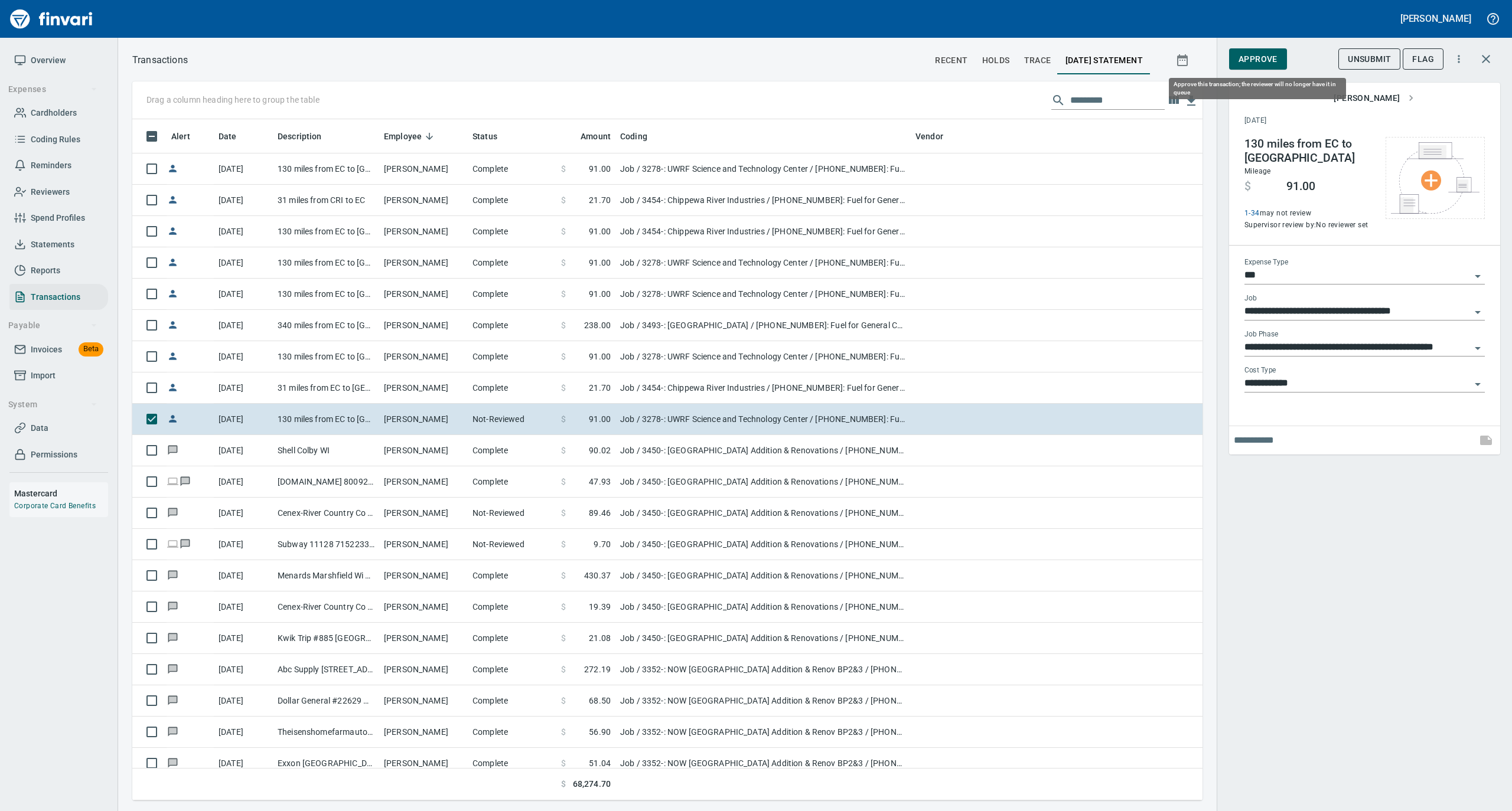
click at [1248, 59] on span "Approve" at bounding box center [1257, 58] width 39 height 14
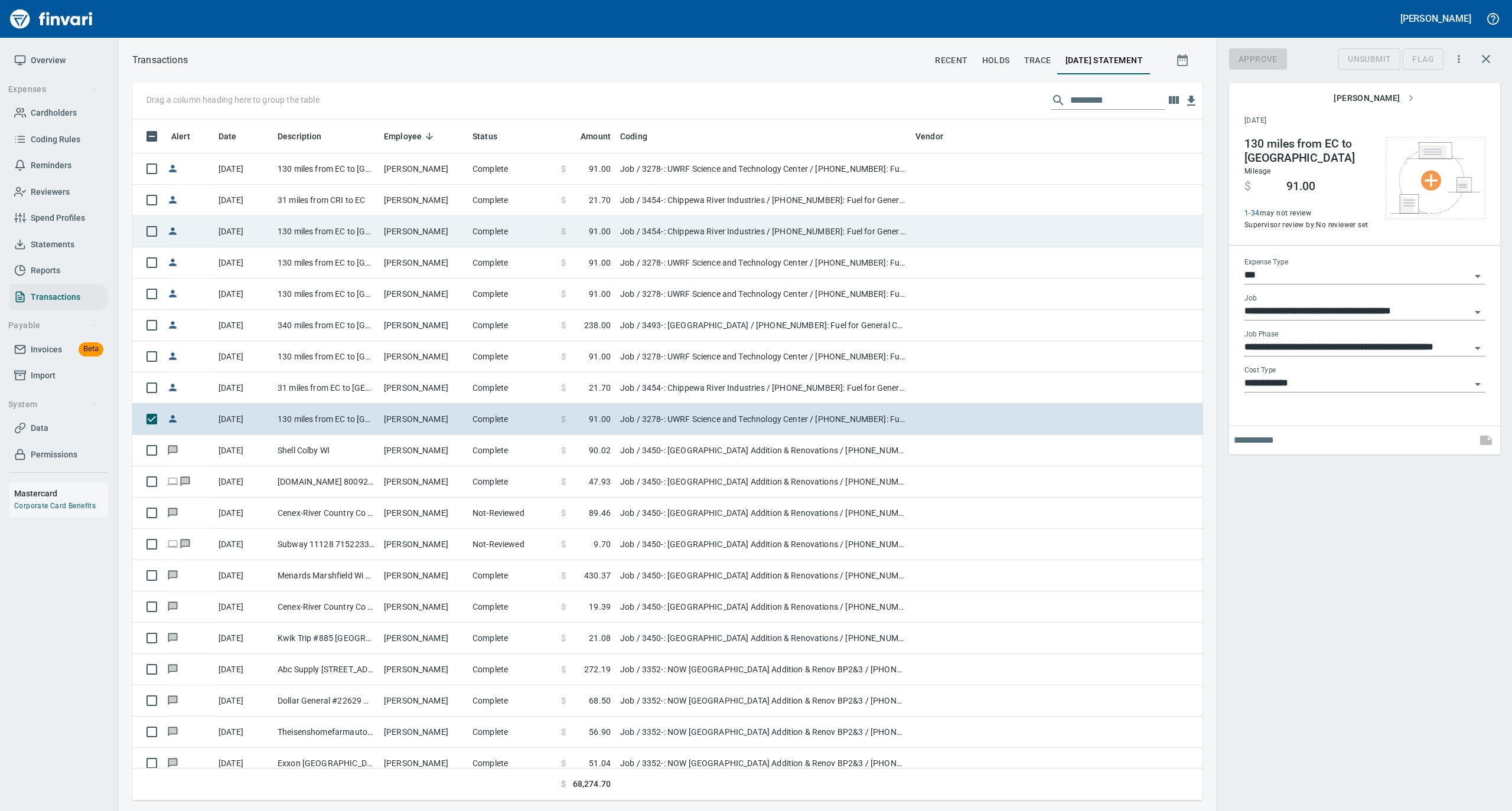
scroll to position [669, 1046]
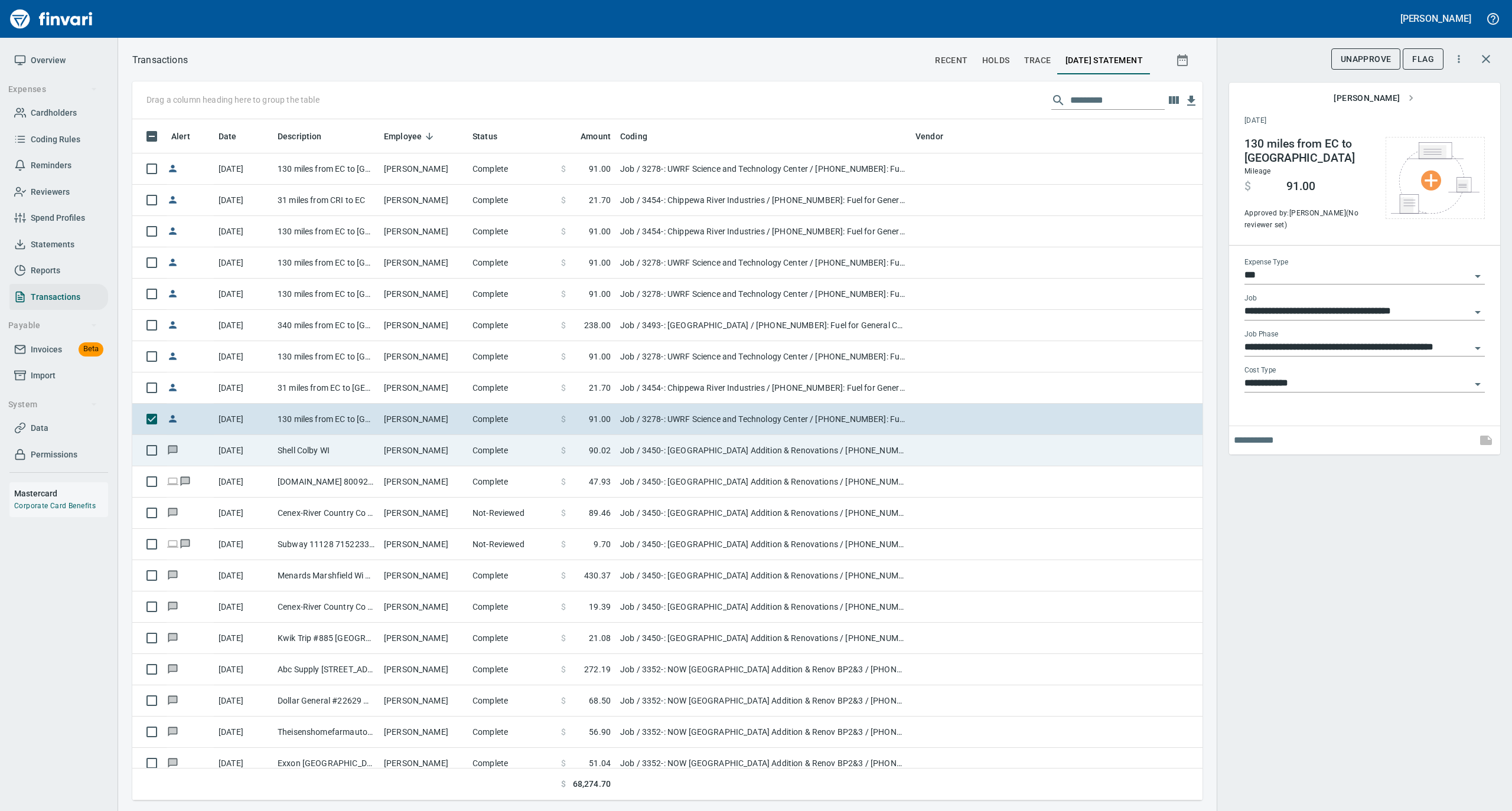
click at [418, 450] on td "Ryan Thurston" at bounding box center [423, 451] width 88 height 32
type input "**********"
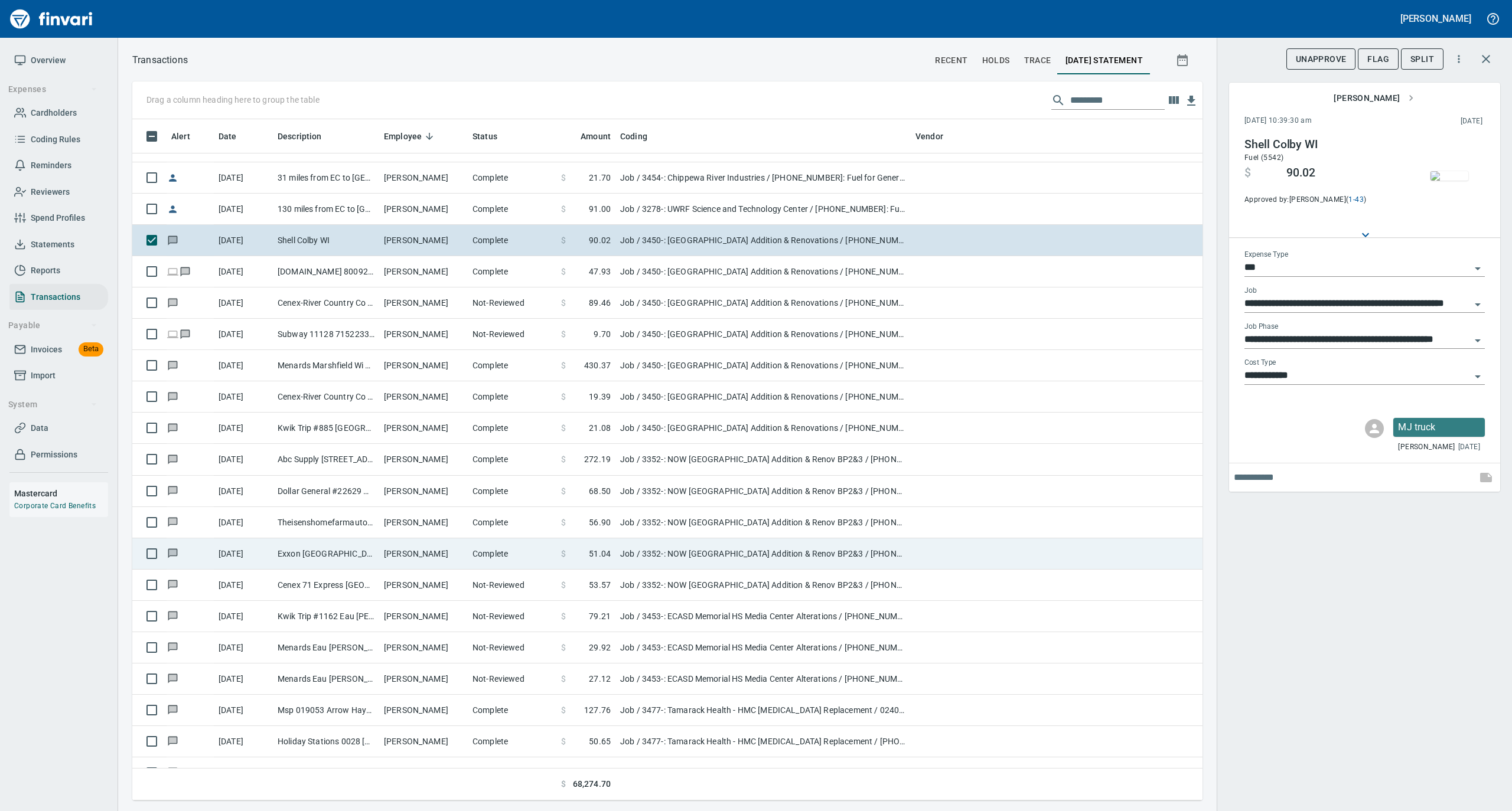
scroll to position [3699, 0]
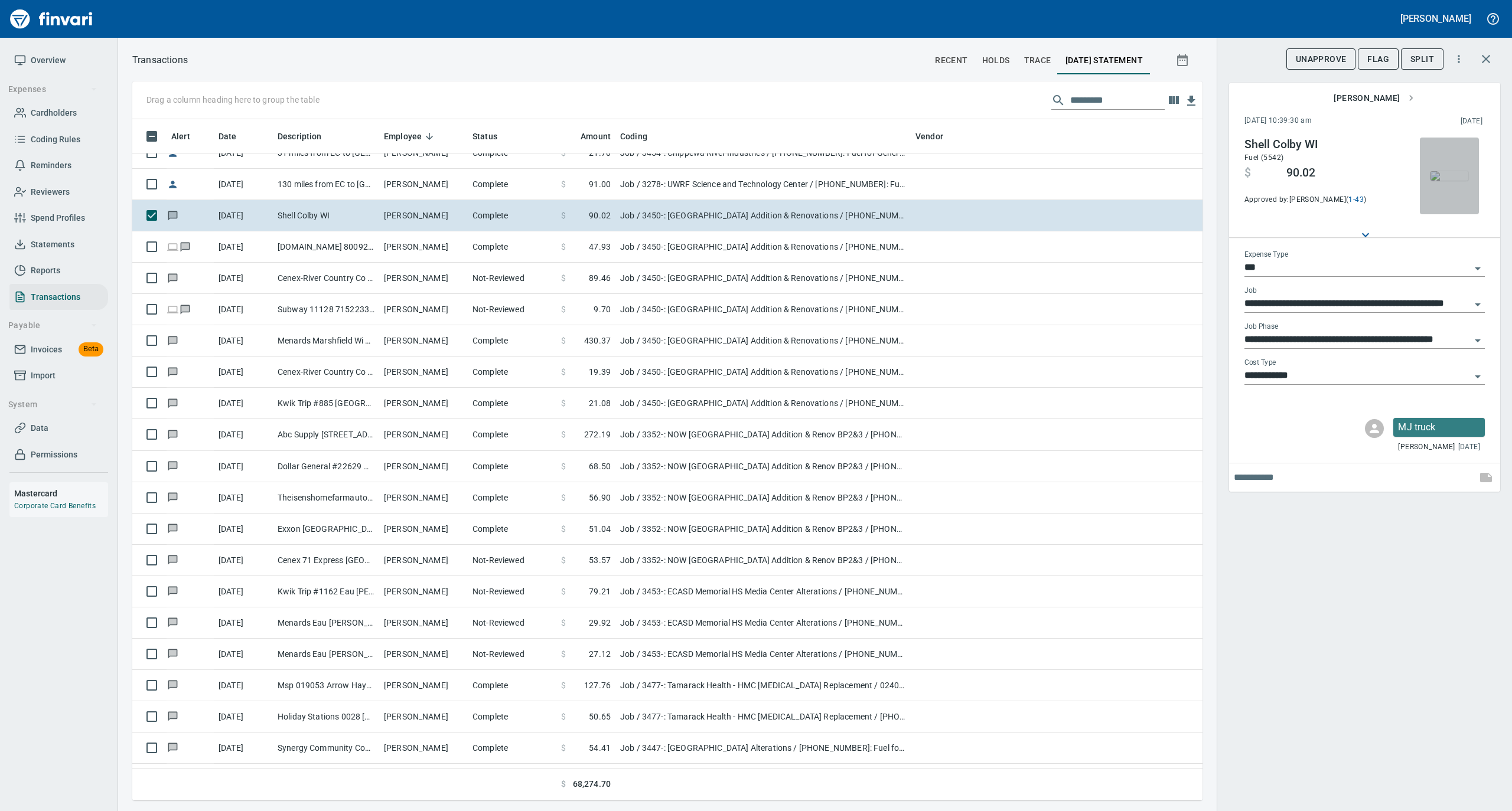
click at [1449, 177] on img "button" at bounding box center [1449, 176] width 37 height 10
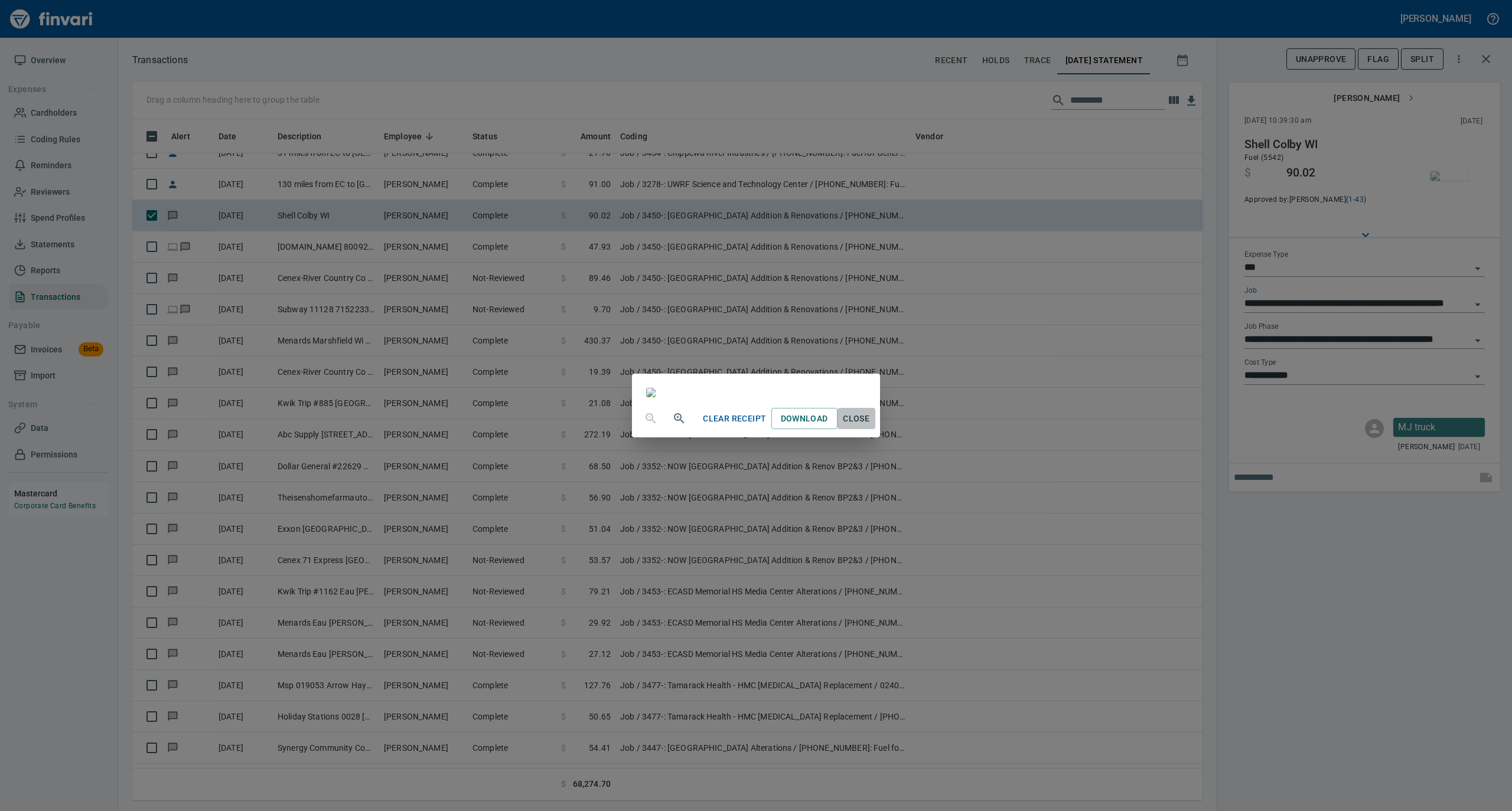
click at [871, 427] on span "Close" at bounding box center [856, 418] width 29 height 14
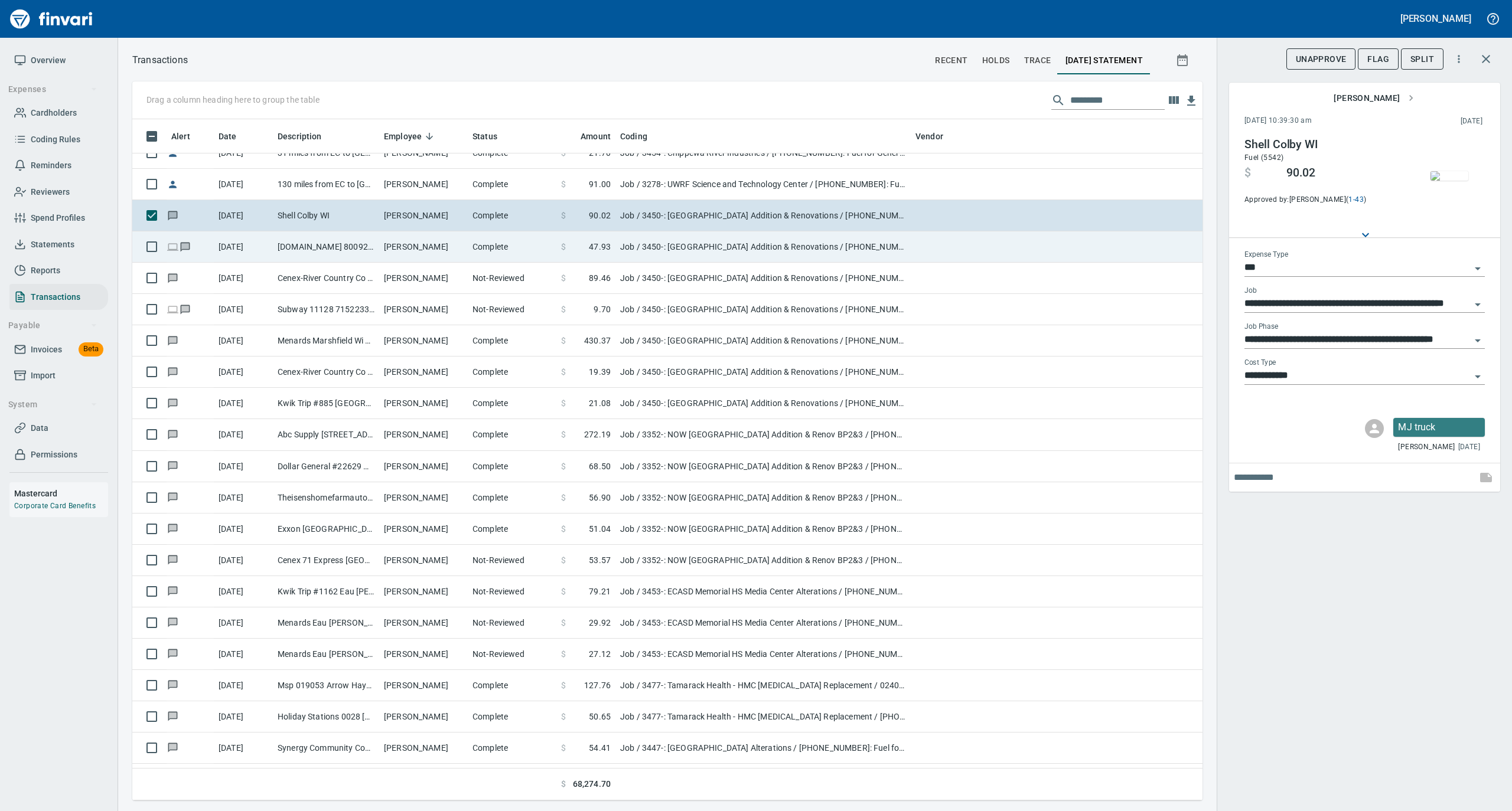
click at [390, 249] on td "Ryan Thurston" at bounding box center [423, 246] width 88 height 32
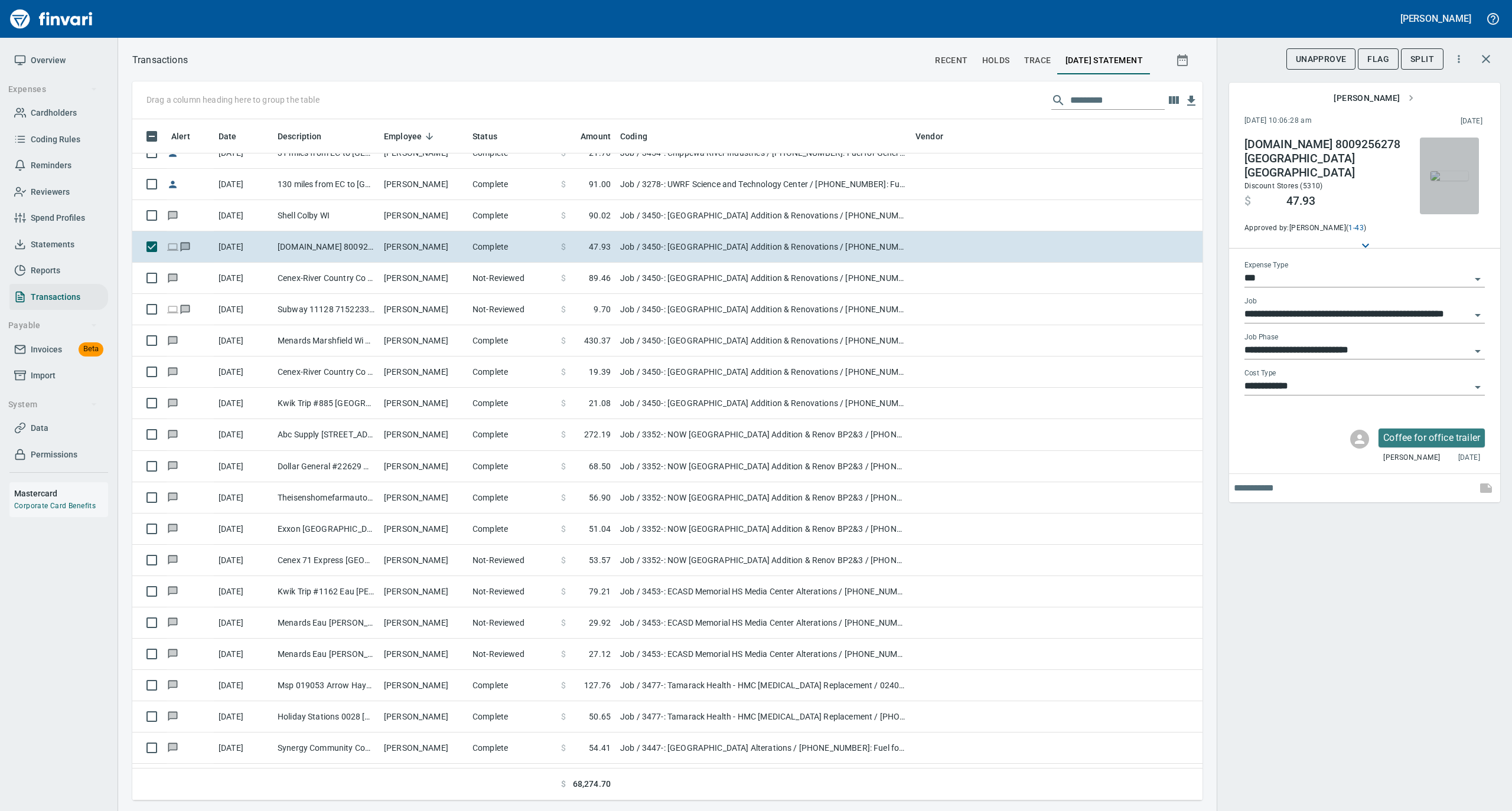
click at [1451, 172] on img "button" at bounding box center [1449, 176] width 37 height 10
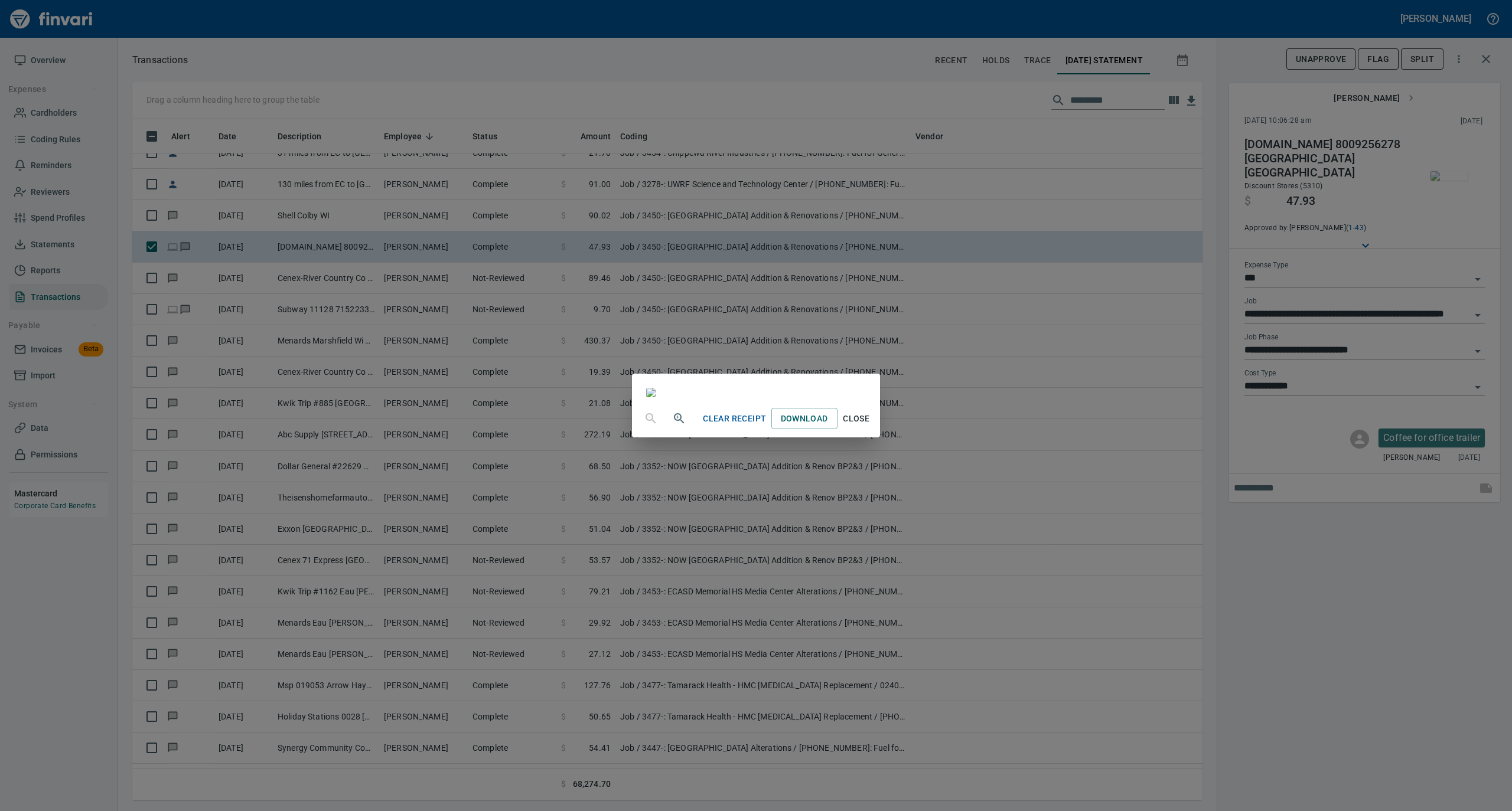
click at [871, 427] on span "Close" at bounding box center [856, 418] width 29 height 14
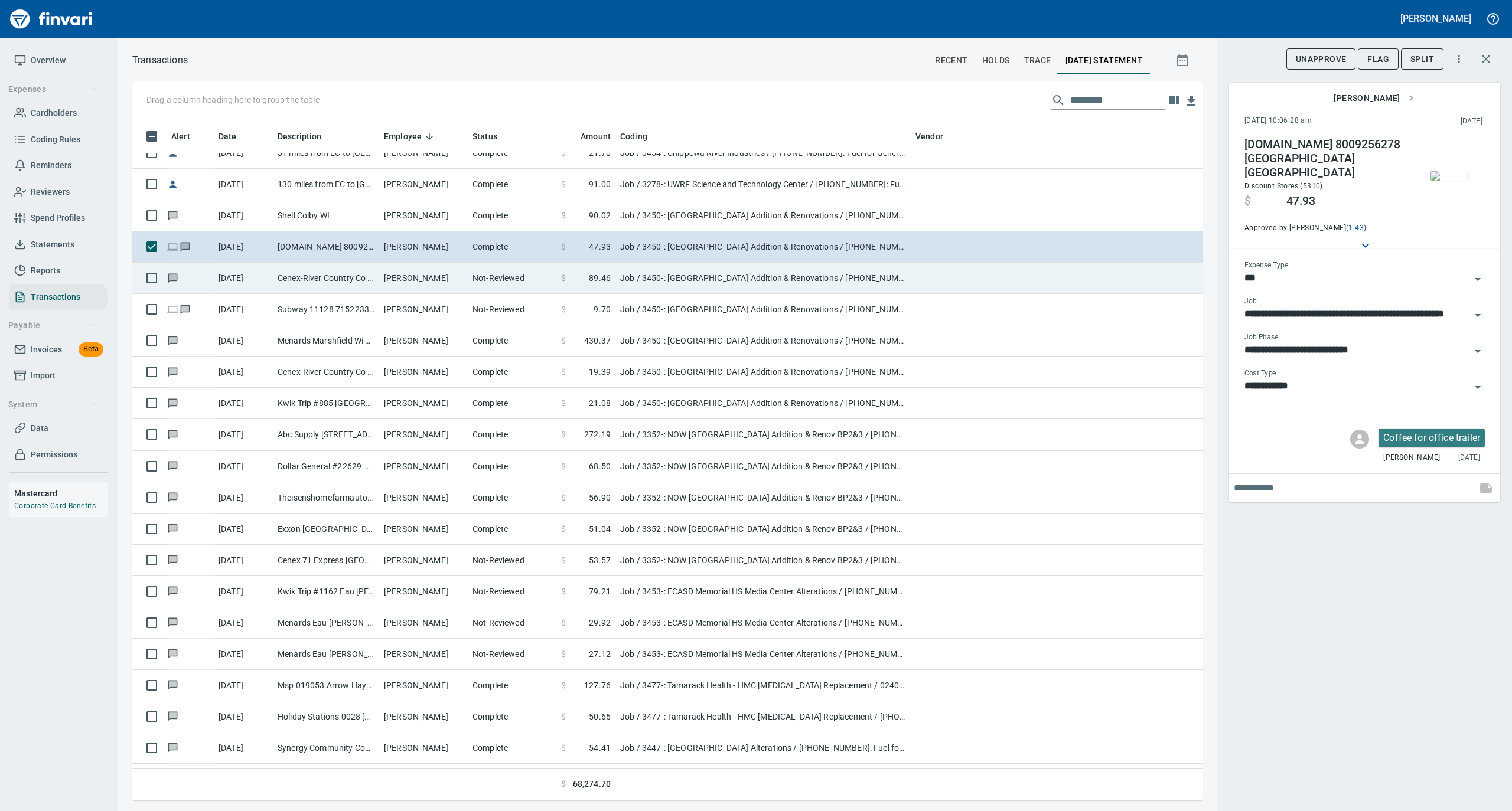
click at [332, 273] on td "Cenex-River Country Co Cadott WI" at bounding box center [326, 278] width 106 height 32
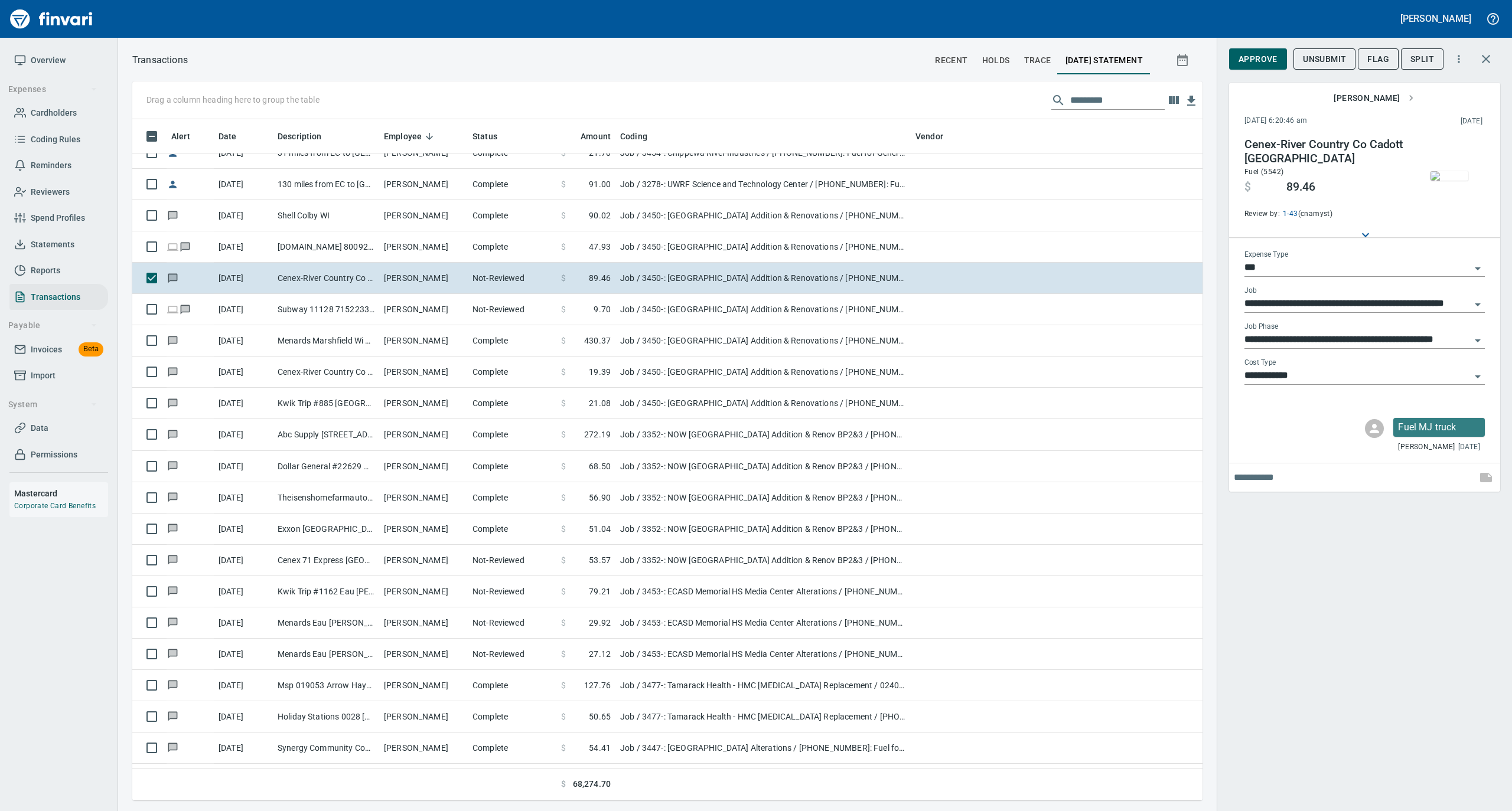
click at [1446, 175] on img "button" at bounding box center [1449, 176] width 37 height 10
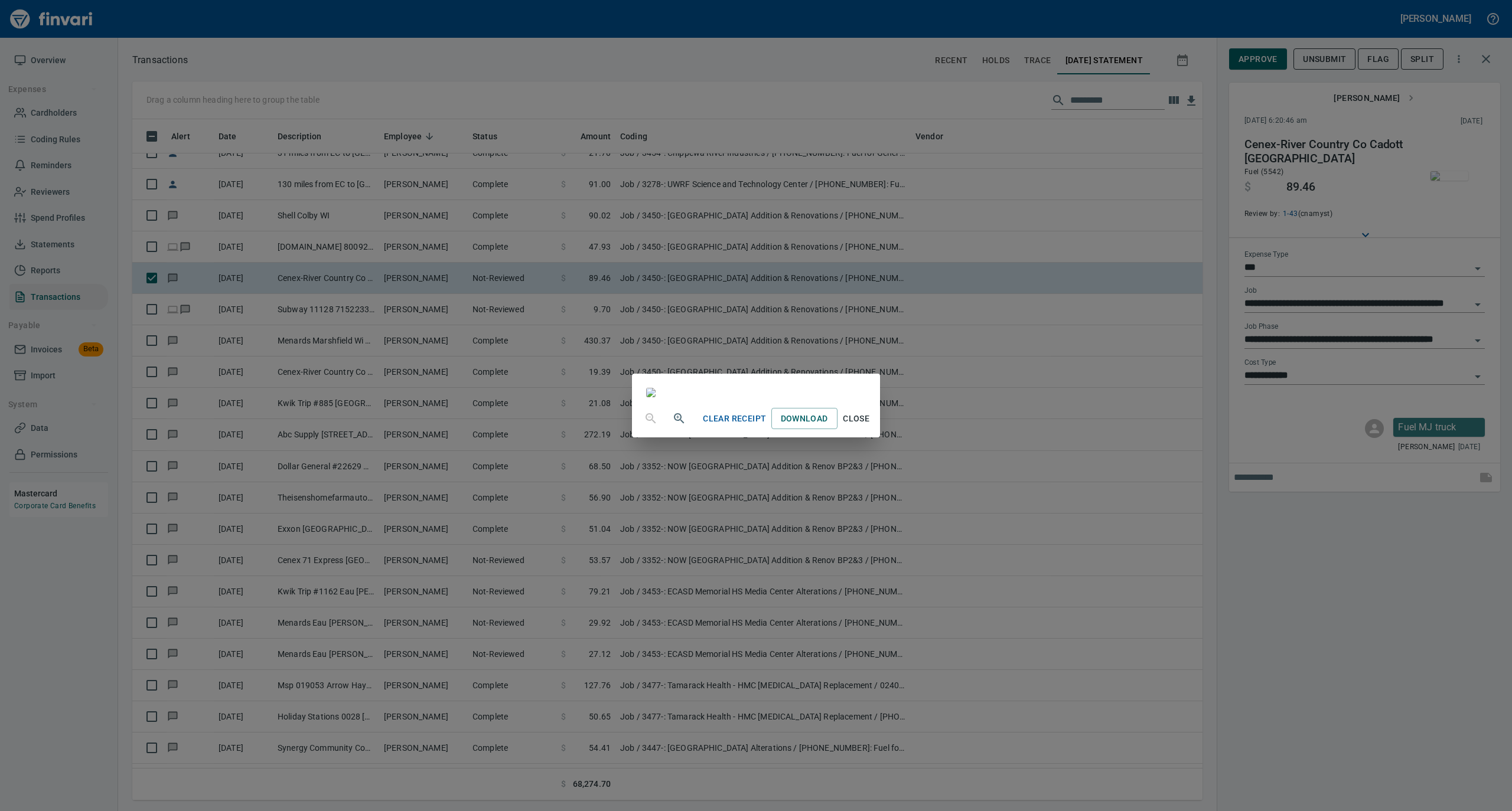
drag, startPoint x: 969, startPoint y: 714, endPoint x: 1000, endPoint y: 669, distance: 54.6
click at [871, 427] on span "Close" at bounding box center [856, 418] width 29 height 14
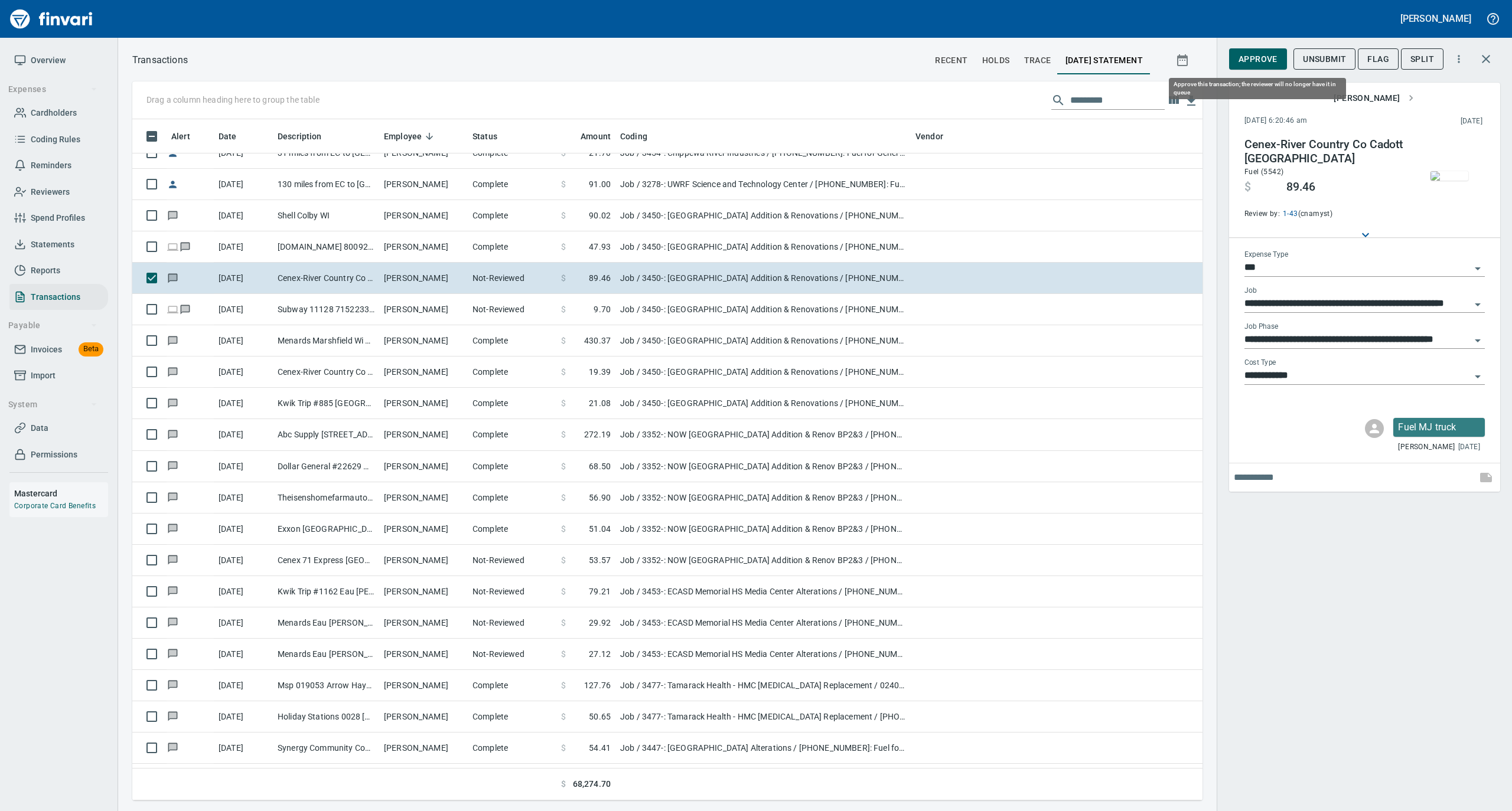
click at [1249, 60] on span "Approve" at bounding box center [1257, 58] width 39 height 14
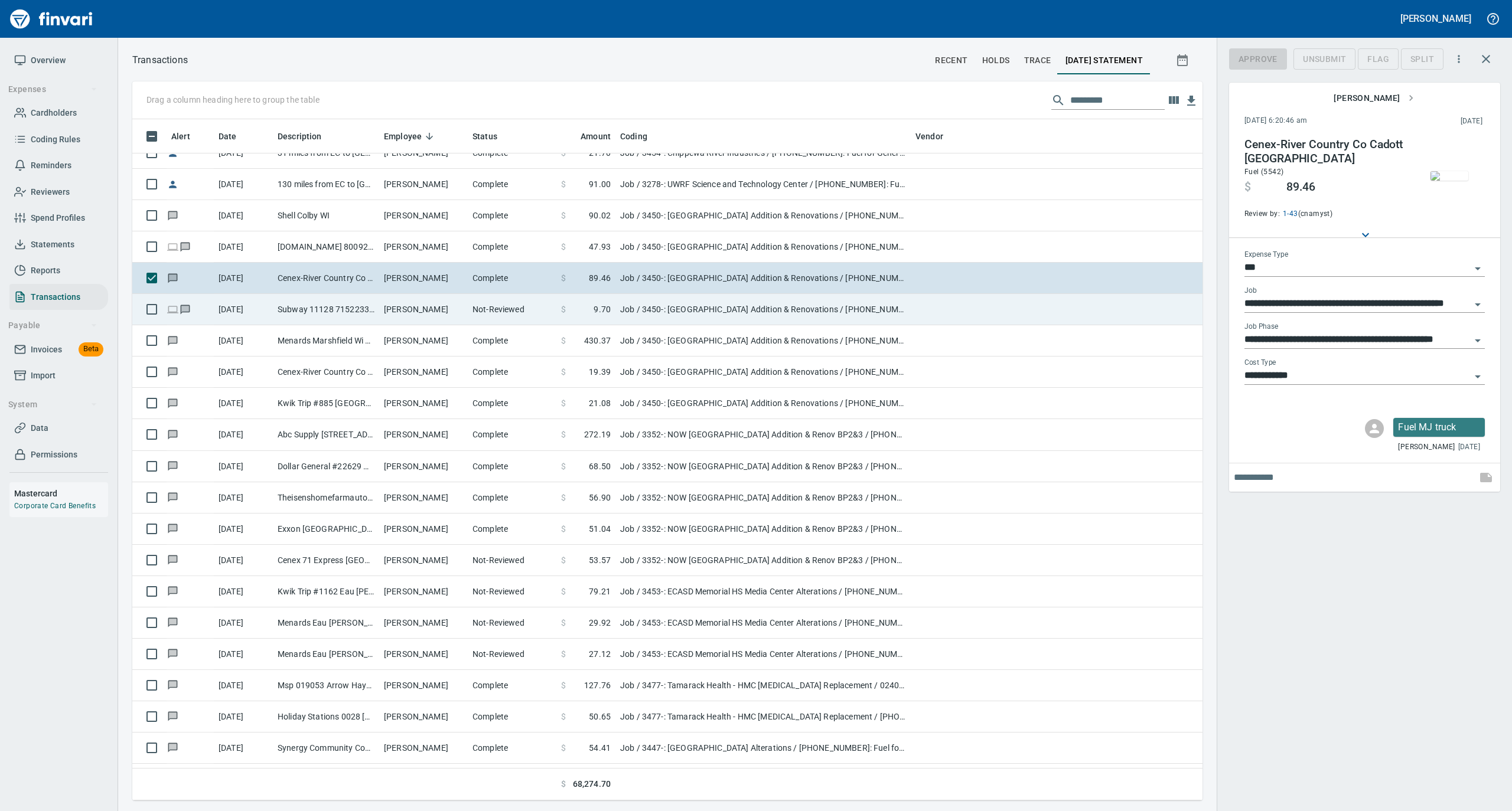
scroll to position [669, 1046]
click at [416, 311] on td "Ryan Thurston" at bounding box center [423, 310] width 88 height 32
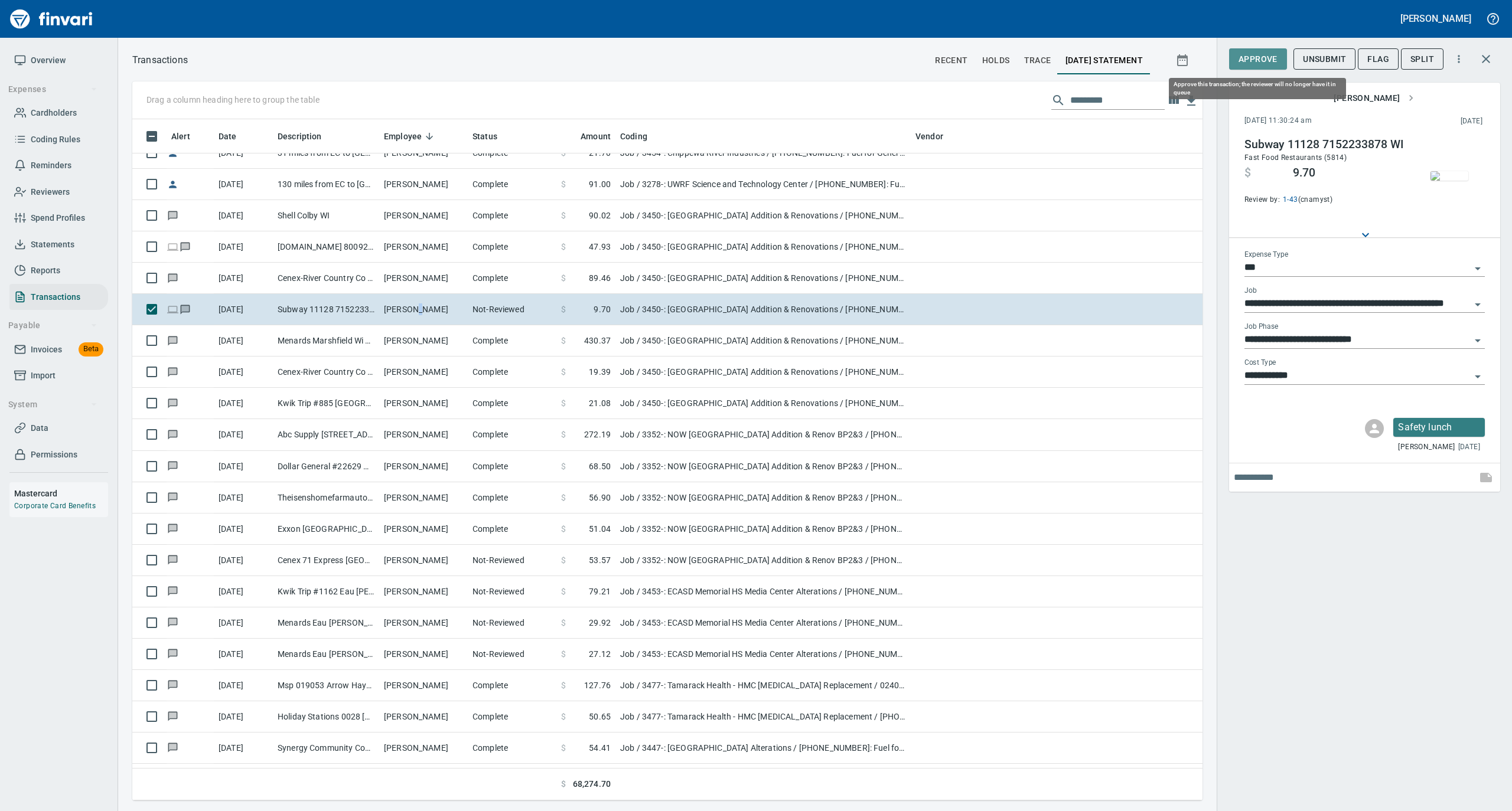
click at [1265, 62] on span "Approve" at bounding box center [1257, 58] width 39 height 14
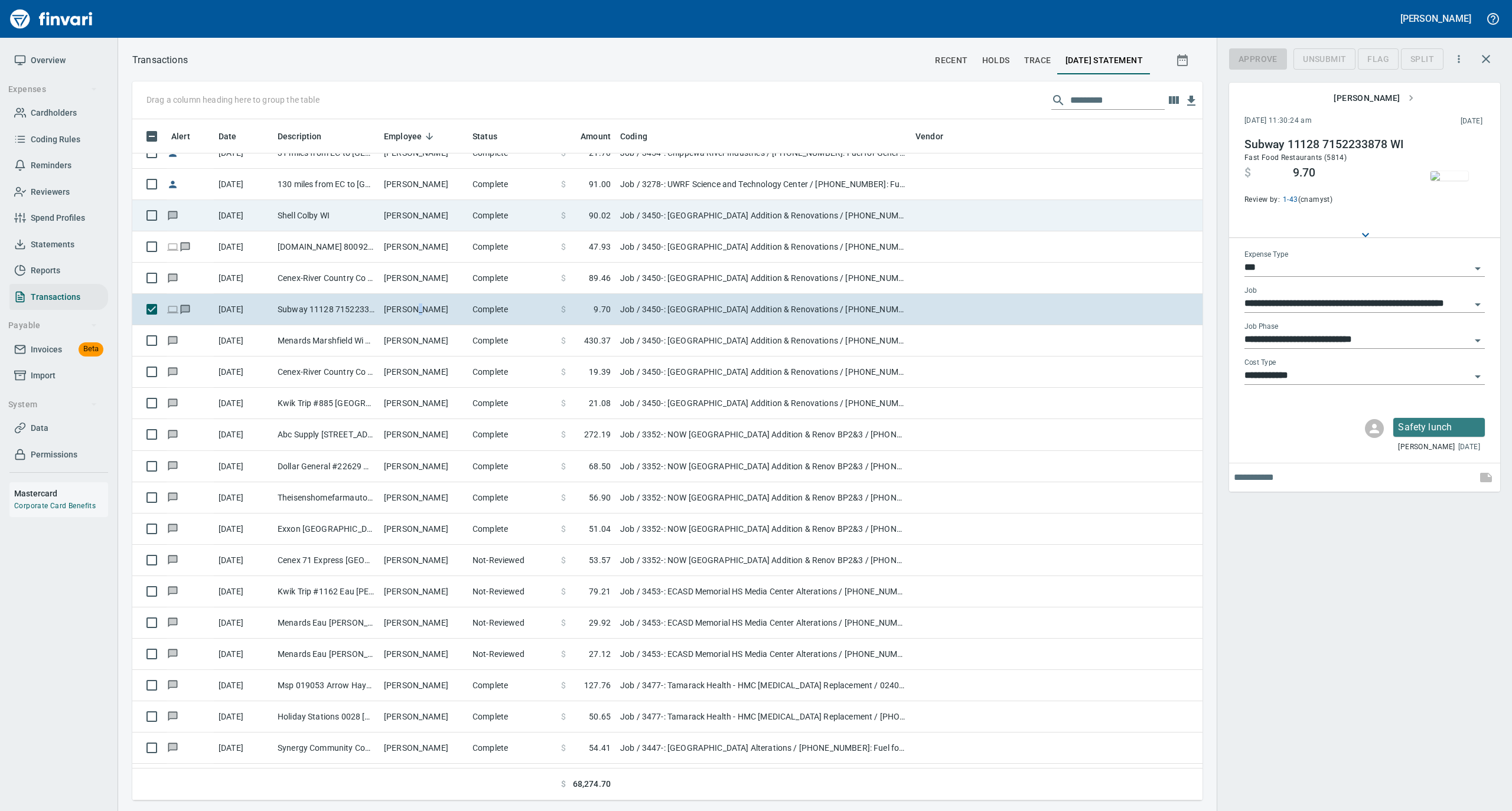
scroll to position [669, 1046]
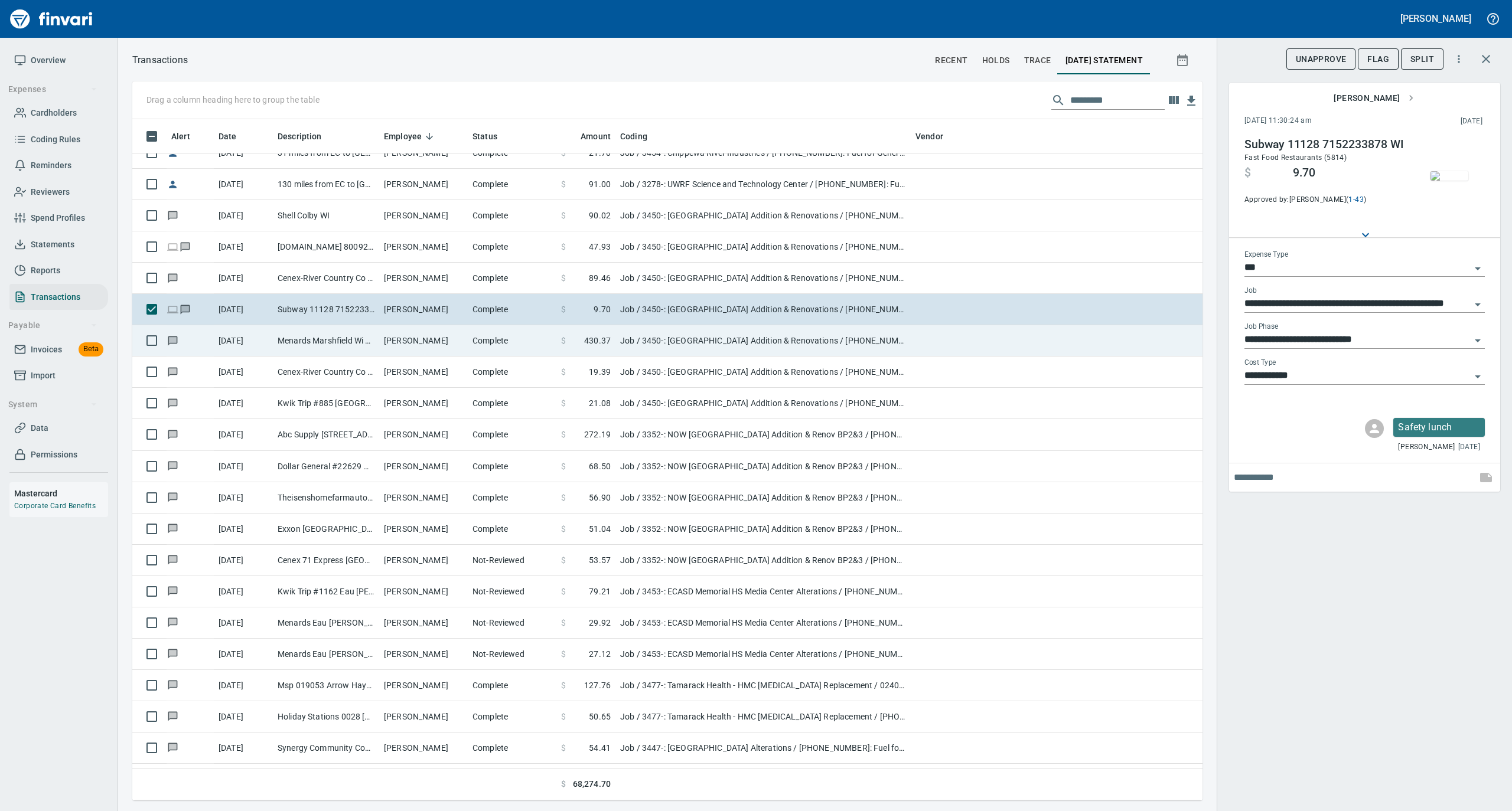
click at [373, 350] on td "Menards Marshfield Wi Marshfield WI" at bounding box center [326, 340] width 106 height 32
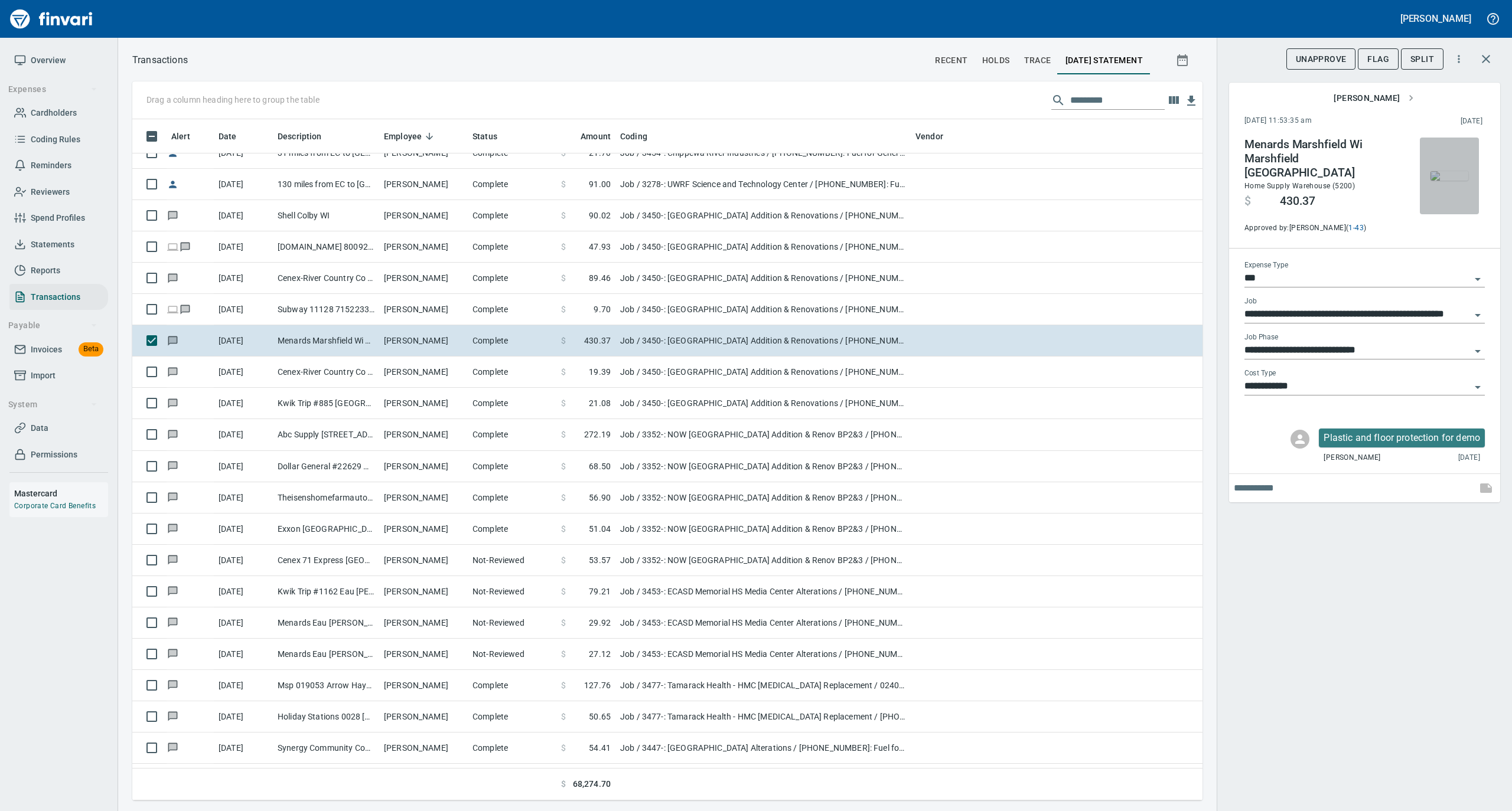
click at [1444, 172] on img "button" at bounding box center [1449, 176] width 37 height 10
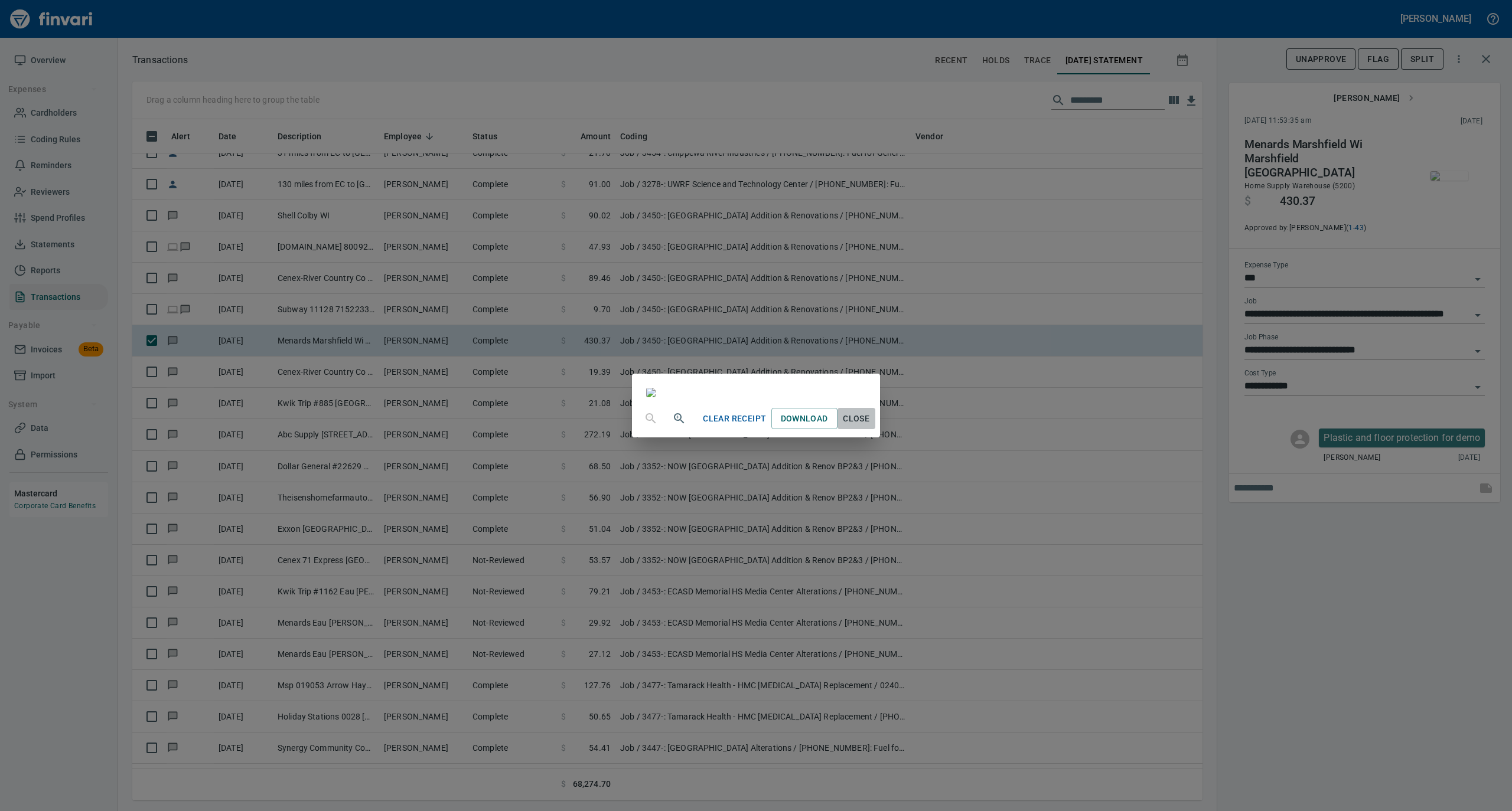
click at [871, 427] on span "Close" at bounding box center [856, 418] width 29 height 14
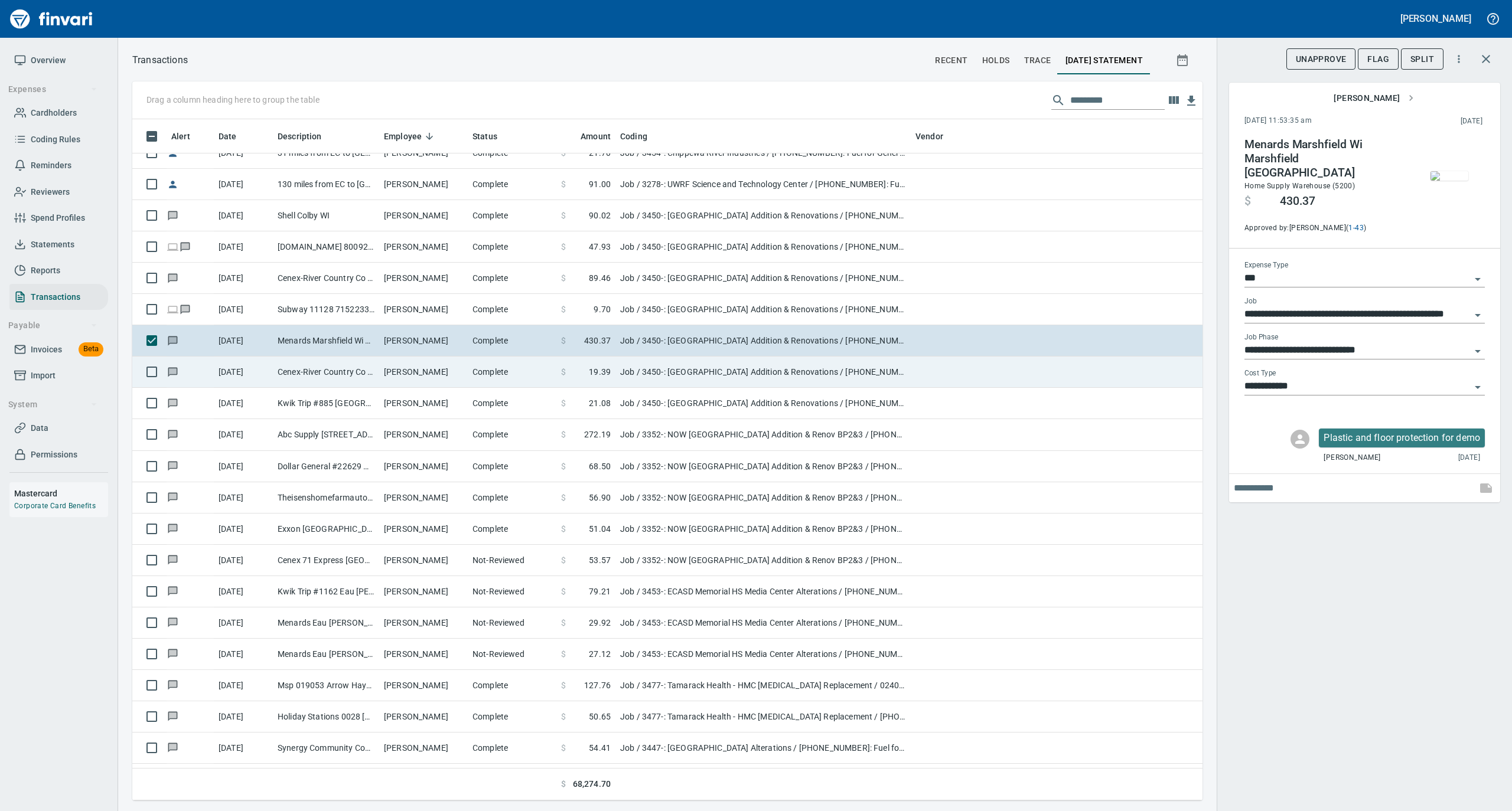
click at [452, 376] on td "Ryan Thurston" at bounding box center [423, 372] width 88 height 32
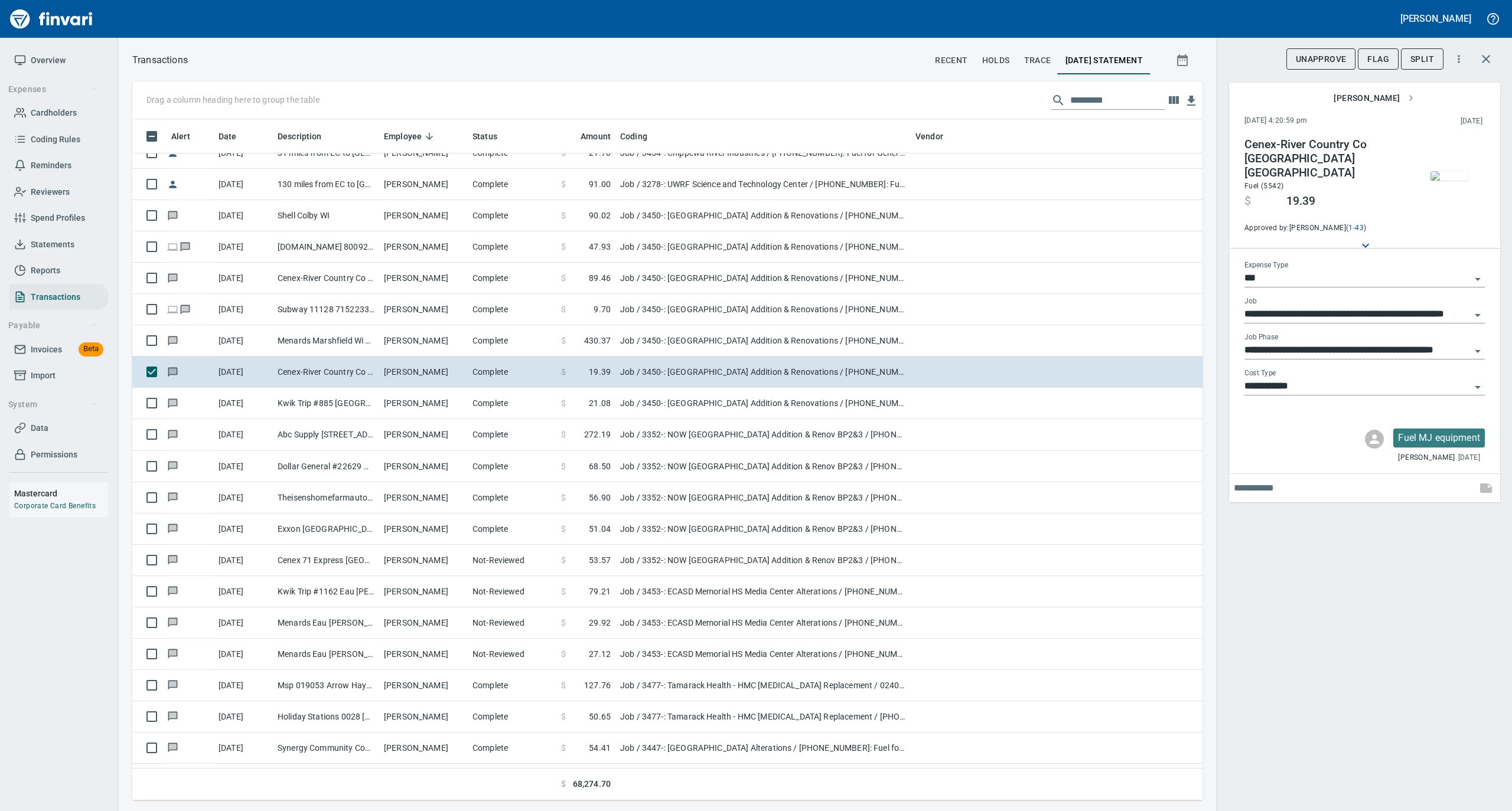
click at [1446, 180] on img "button" at bounding box center [1449, 176] width 37 height 10
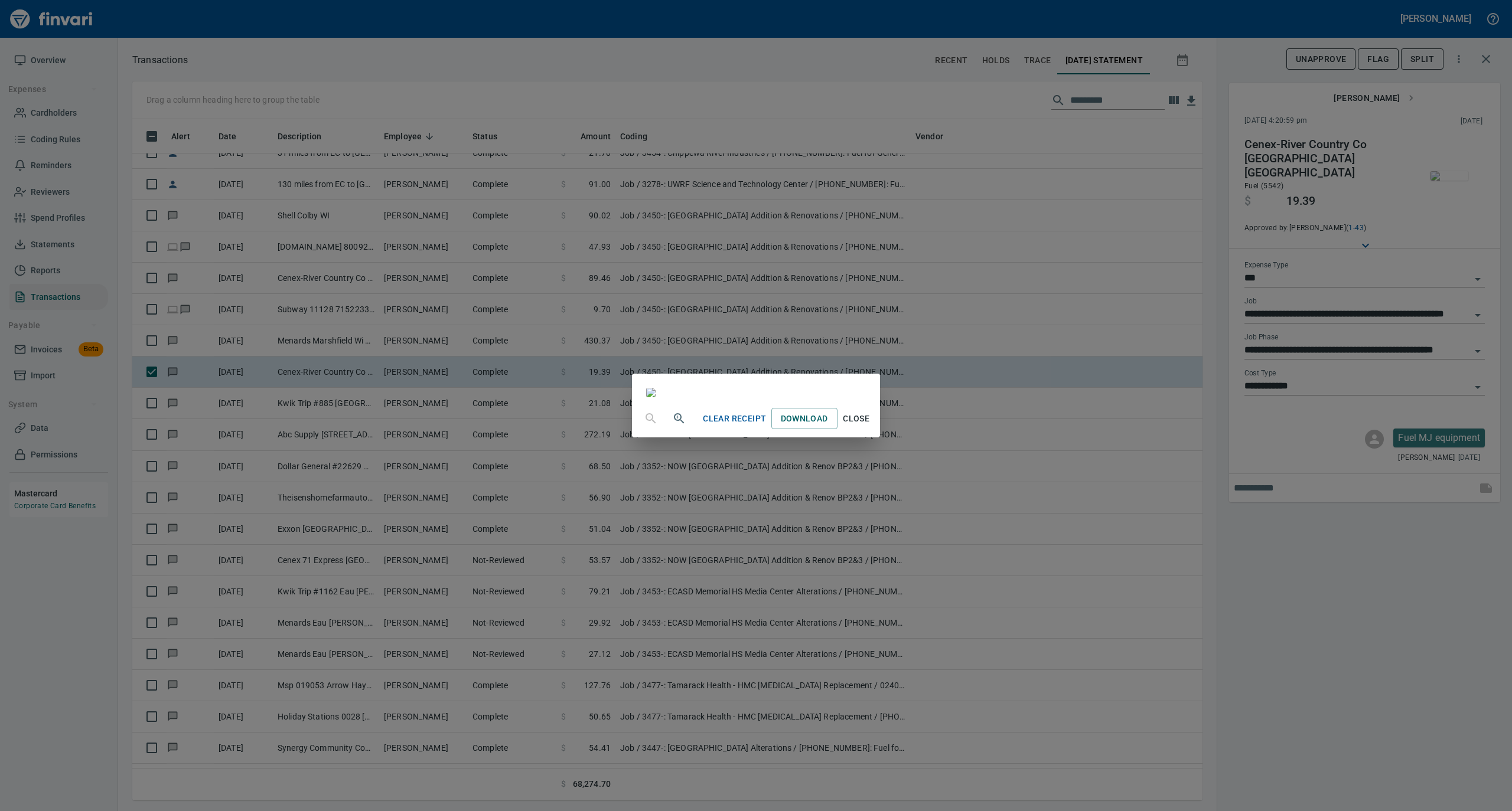
drag, startPoint x: 973, startPoint y: 709, endPoint x: 962, endPoint y: 699, distance: 14.9
click at [871, 427] on span "Close" at bounding box center [856, 418] width 29 height 14
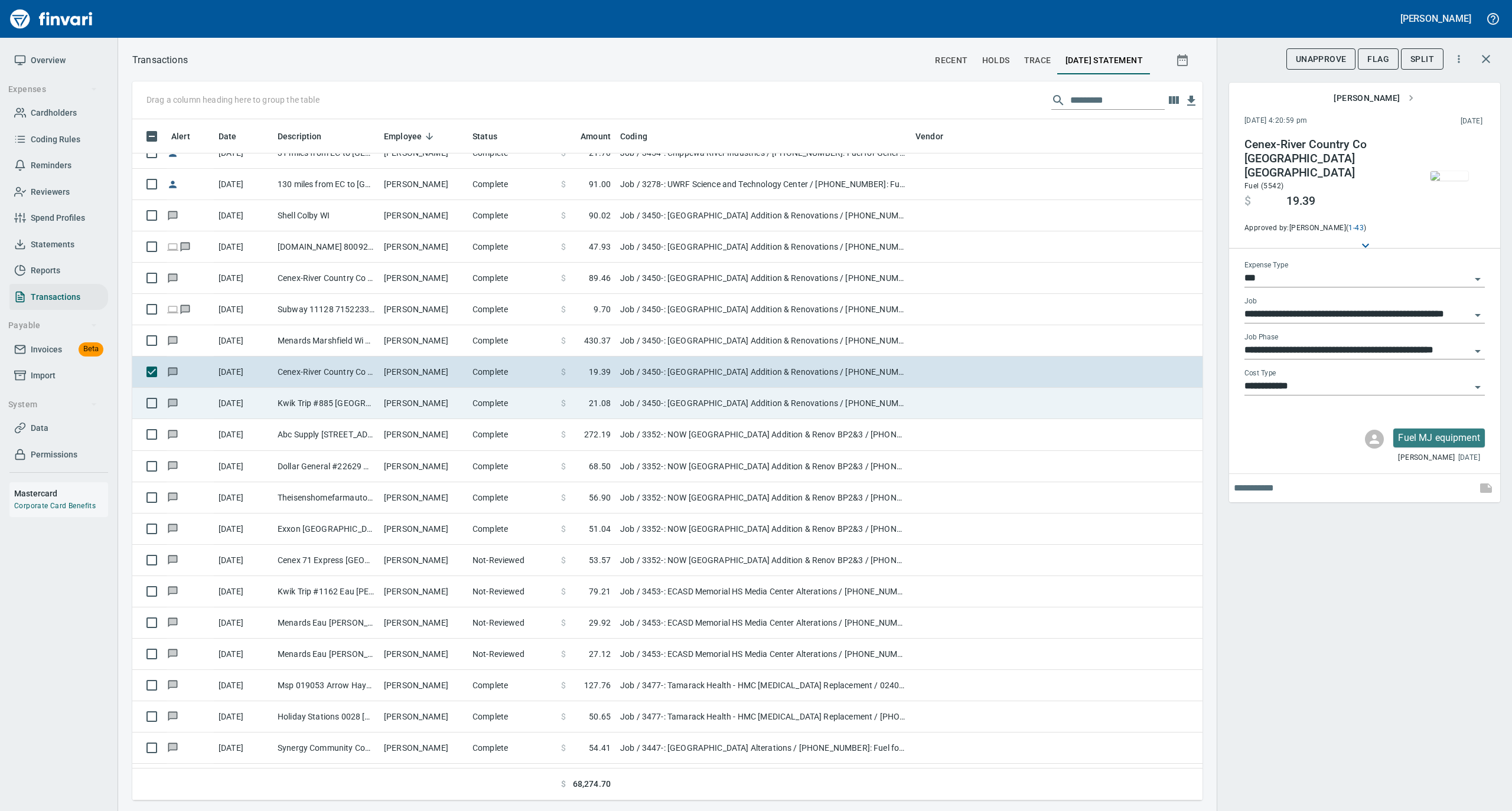
click at [385, 405] on td "Ryan Thurston" at bounding box center [423, 404] width 88 height 32
type input "**********"
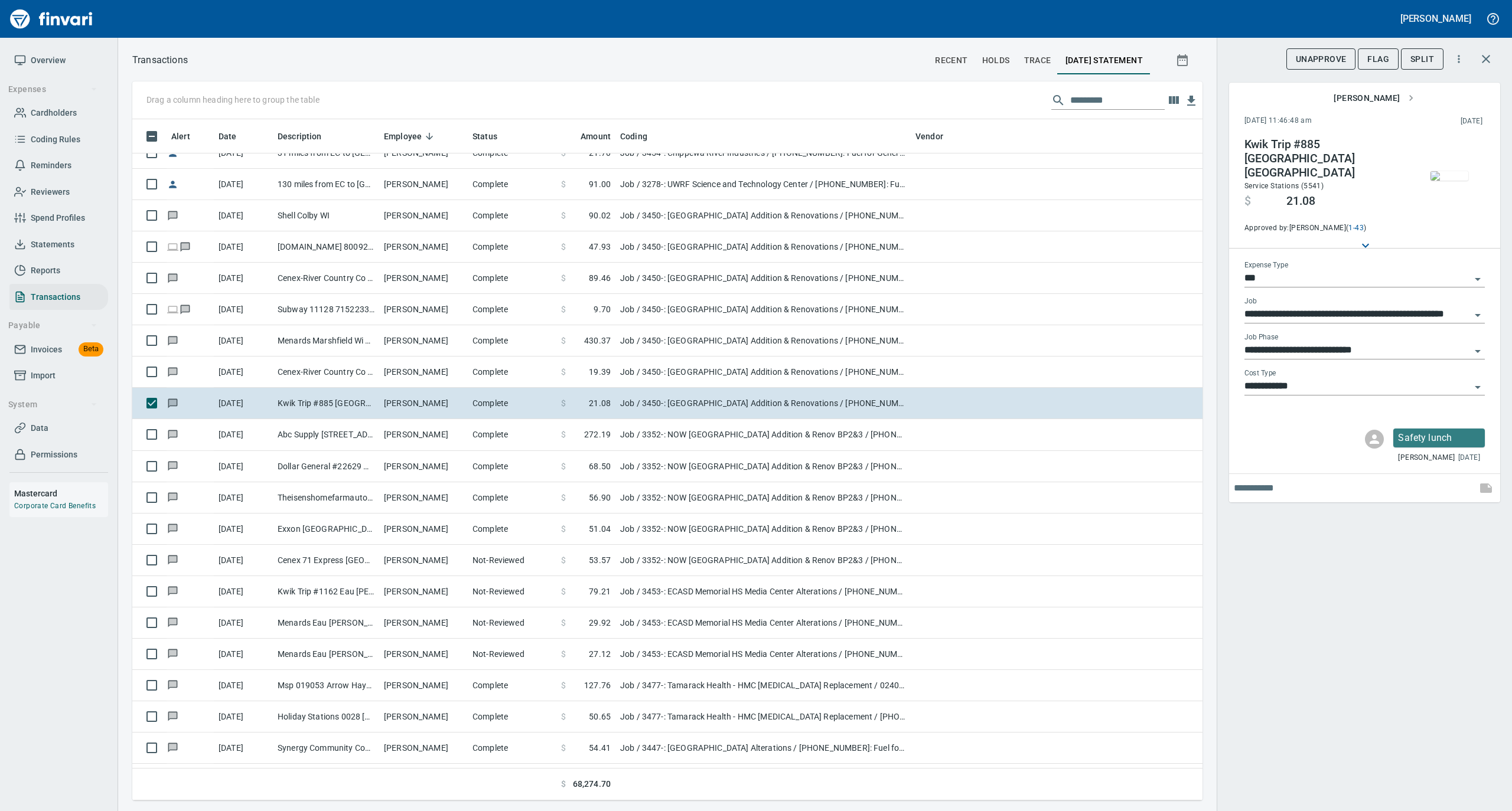
click at [1458, 172] on img "button" at bounding box center [1449, 176] width 37 height 10
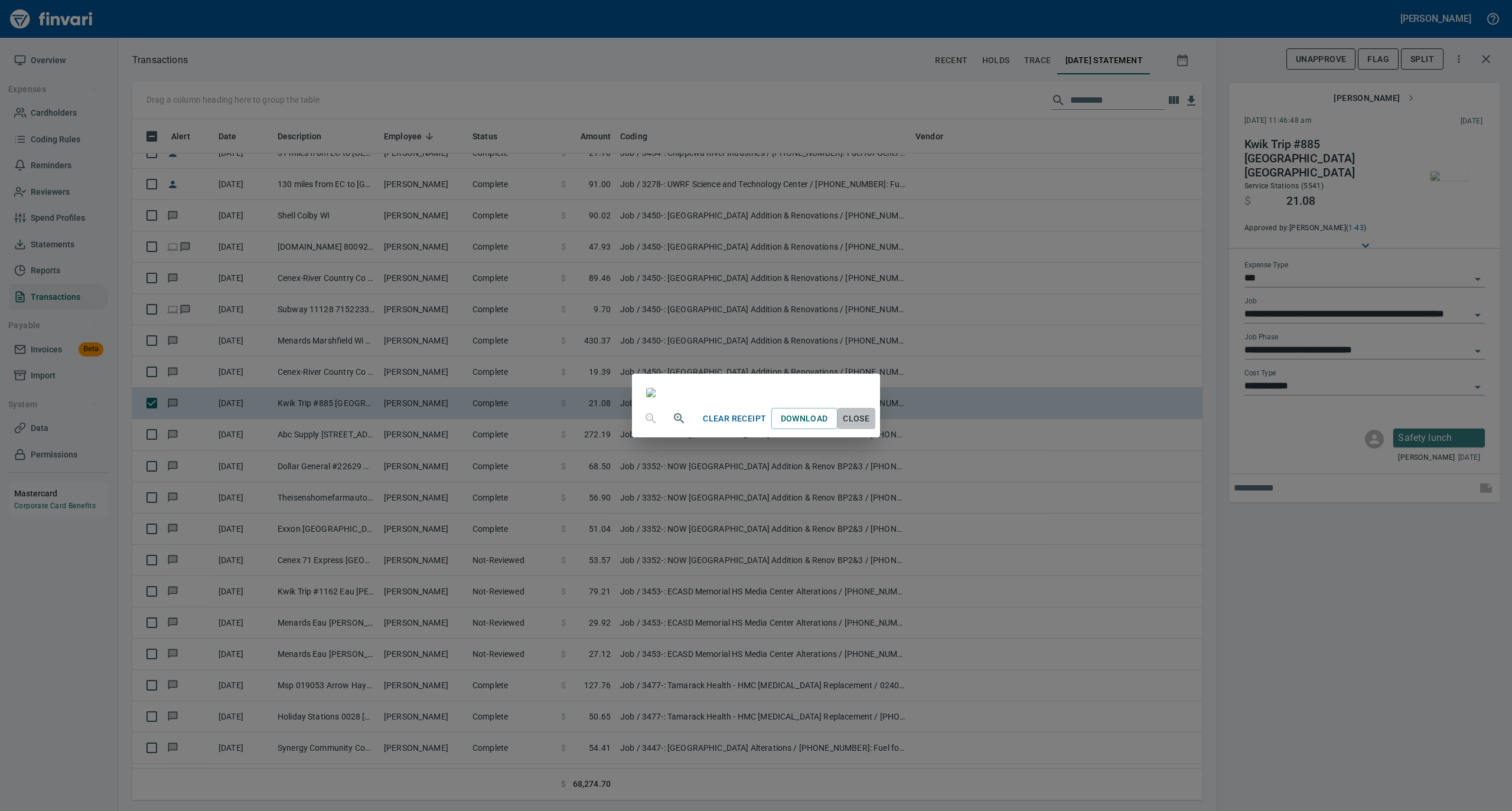
drag, startPoint x: 965, startPoint y: 714, endPoint x: 980, endPoint y: 709, distance: 15.8
click at [871, 427] on span "Close" at bounding box center [856, 418] width 29 height 14
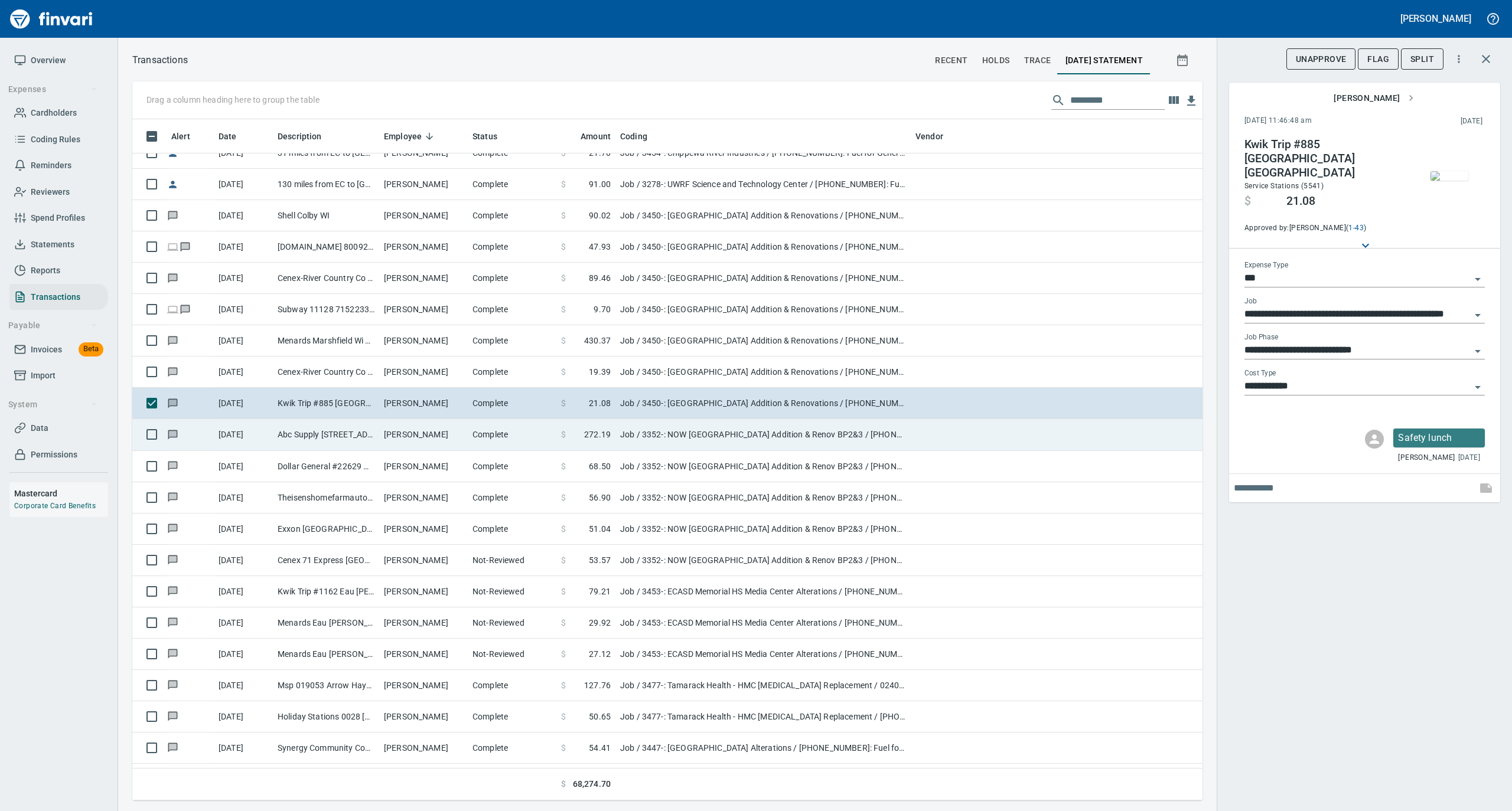
click at [367, 440] on td "Abc Supply 383 Pleasant Gap PA" at bounding box center [326, 434] width 106 height 32
type input "**********"
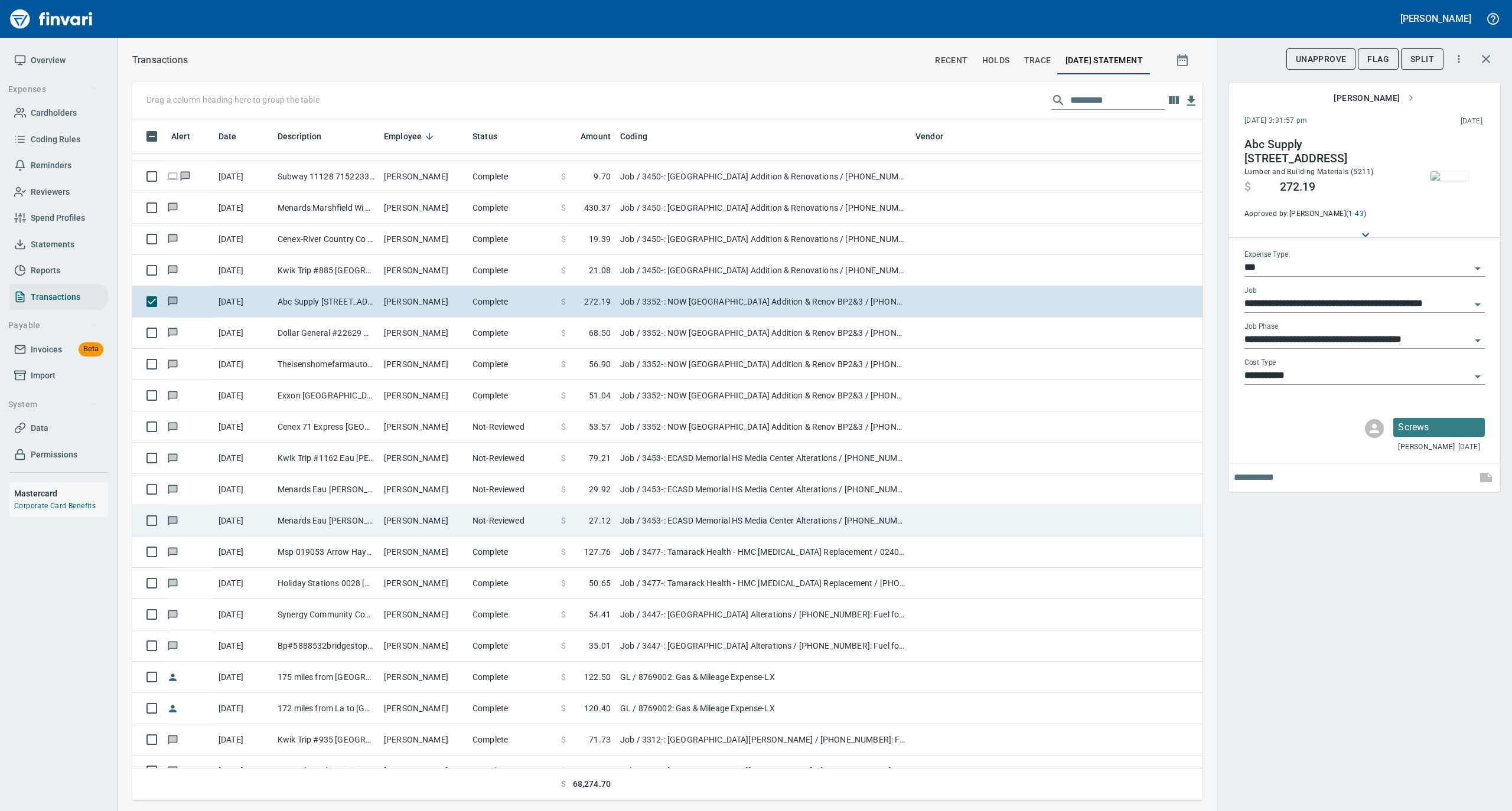
scroll to position [3858, 0]
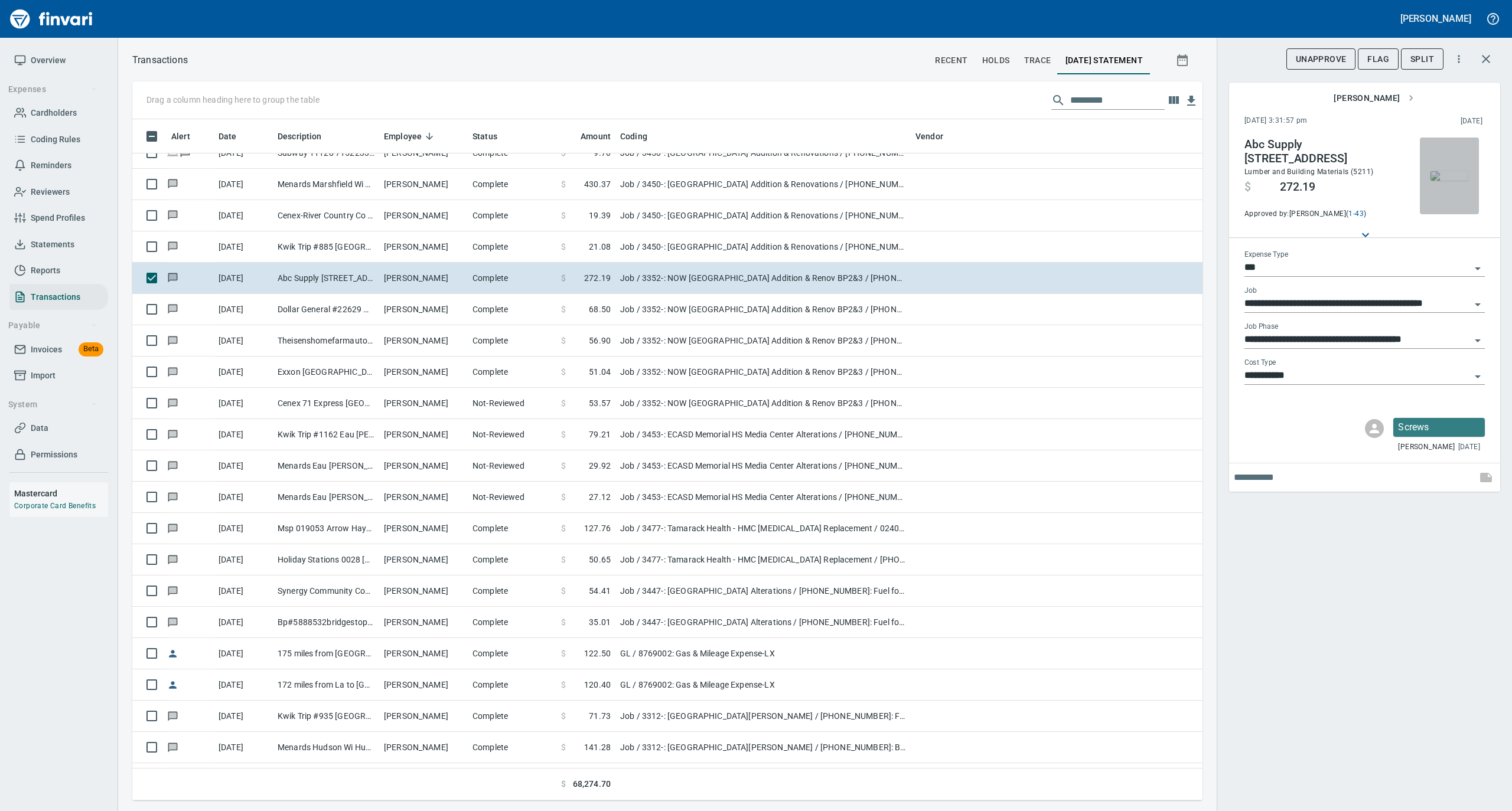
click at [1440, 173] on img "button" at bounding box center [1449, 176] width 37 height 10
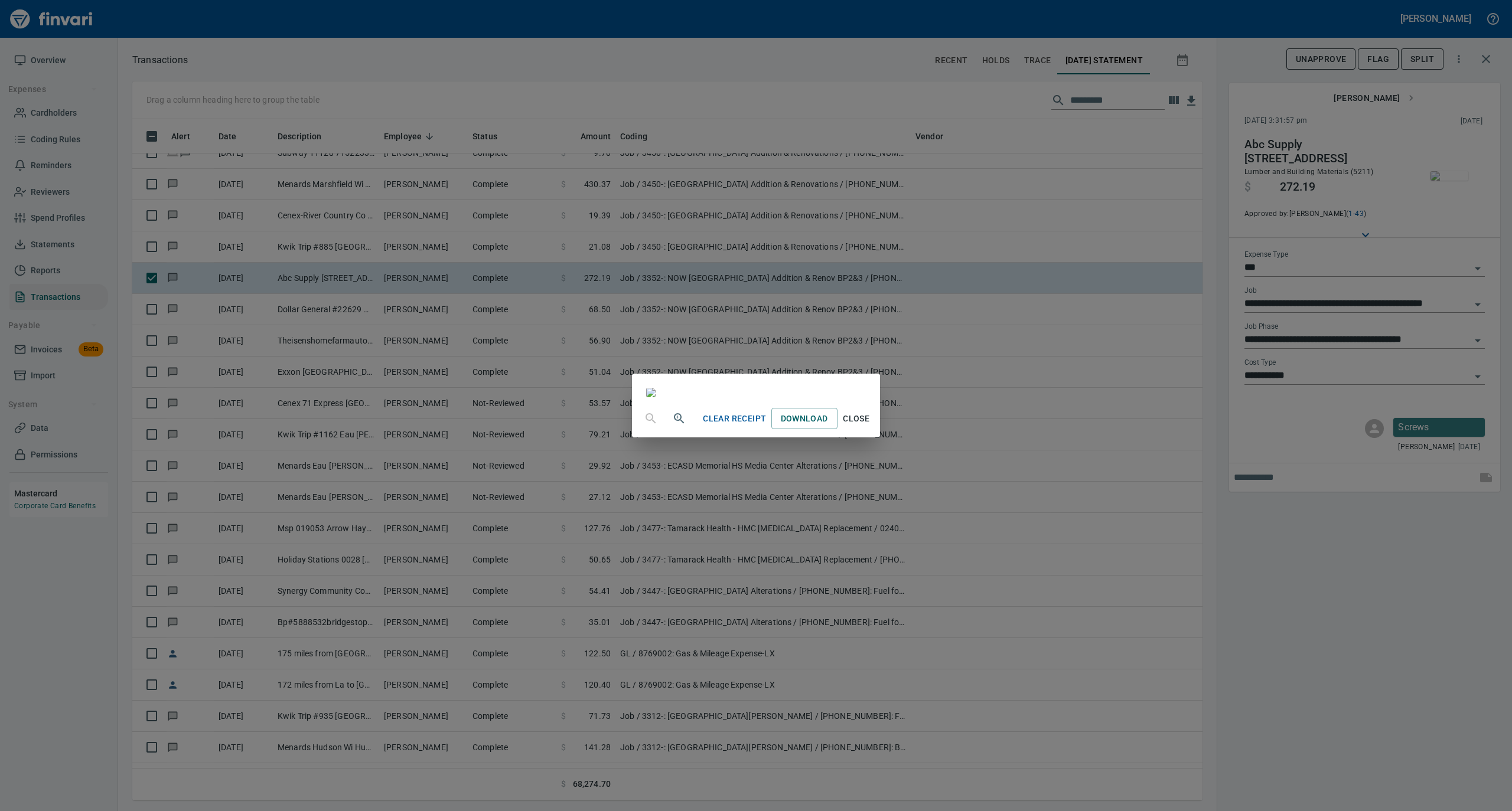
click at [871, 427] on span "Close" at bounding box center [856, 418] width 29 height 14
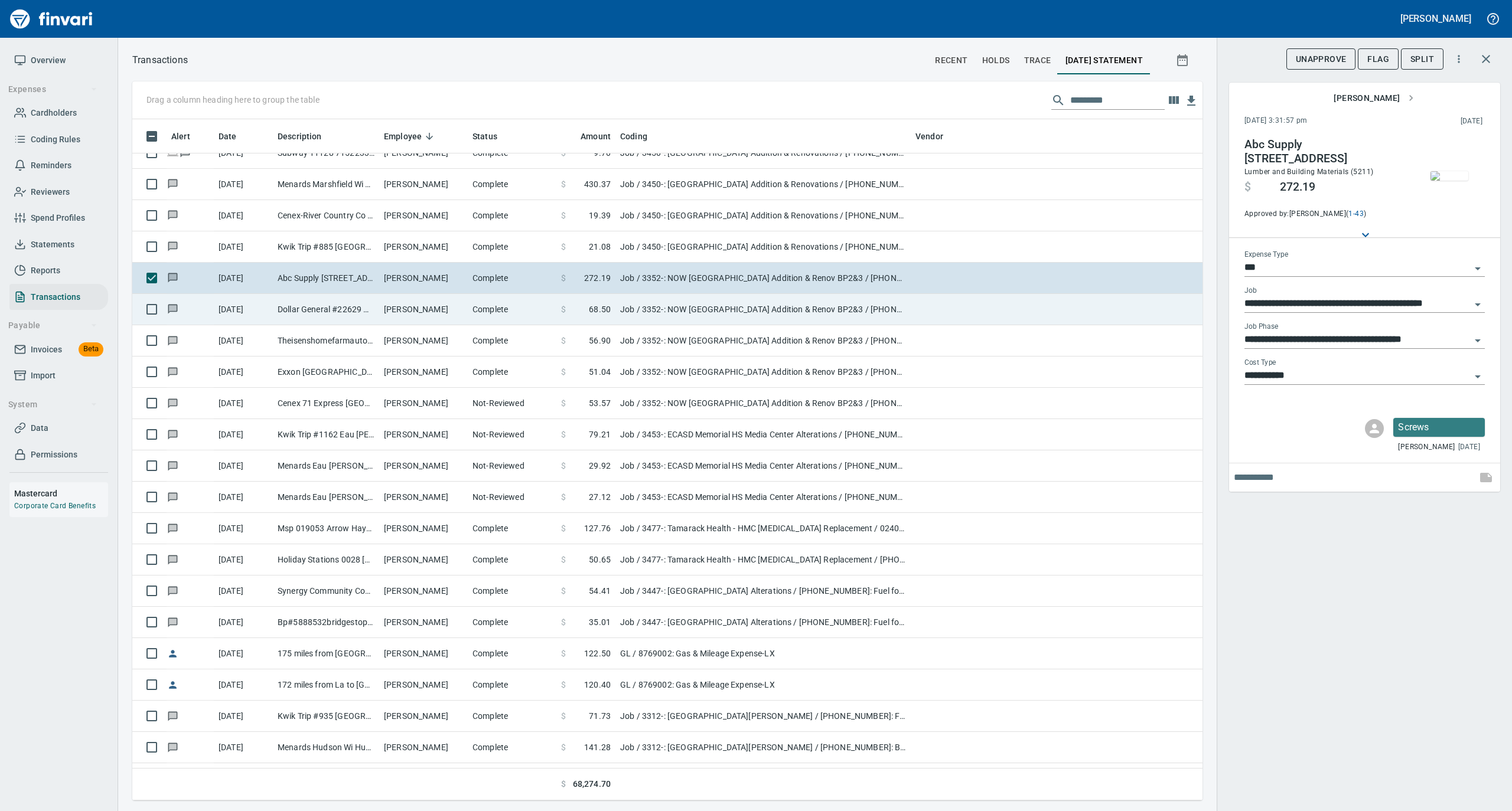
click at [385, 314] on td "Rod Plenge" at bounding box center [423, 310] width 88 height 32
type input "**********"
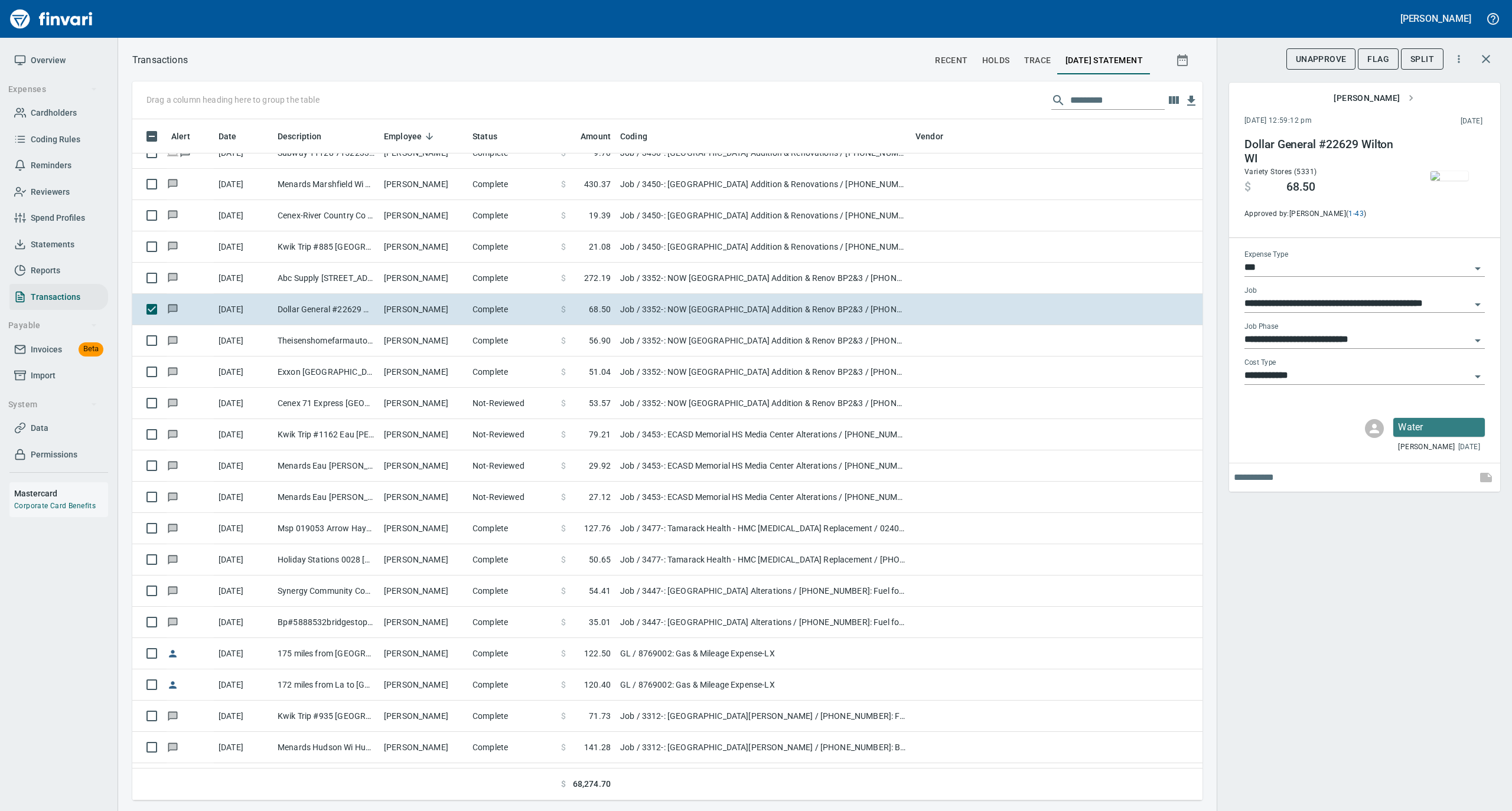
click at [1443, 177] on img "button" at bounding box center [1449, 176] width 37 height 10
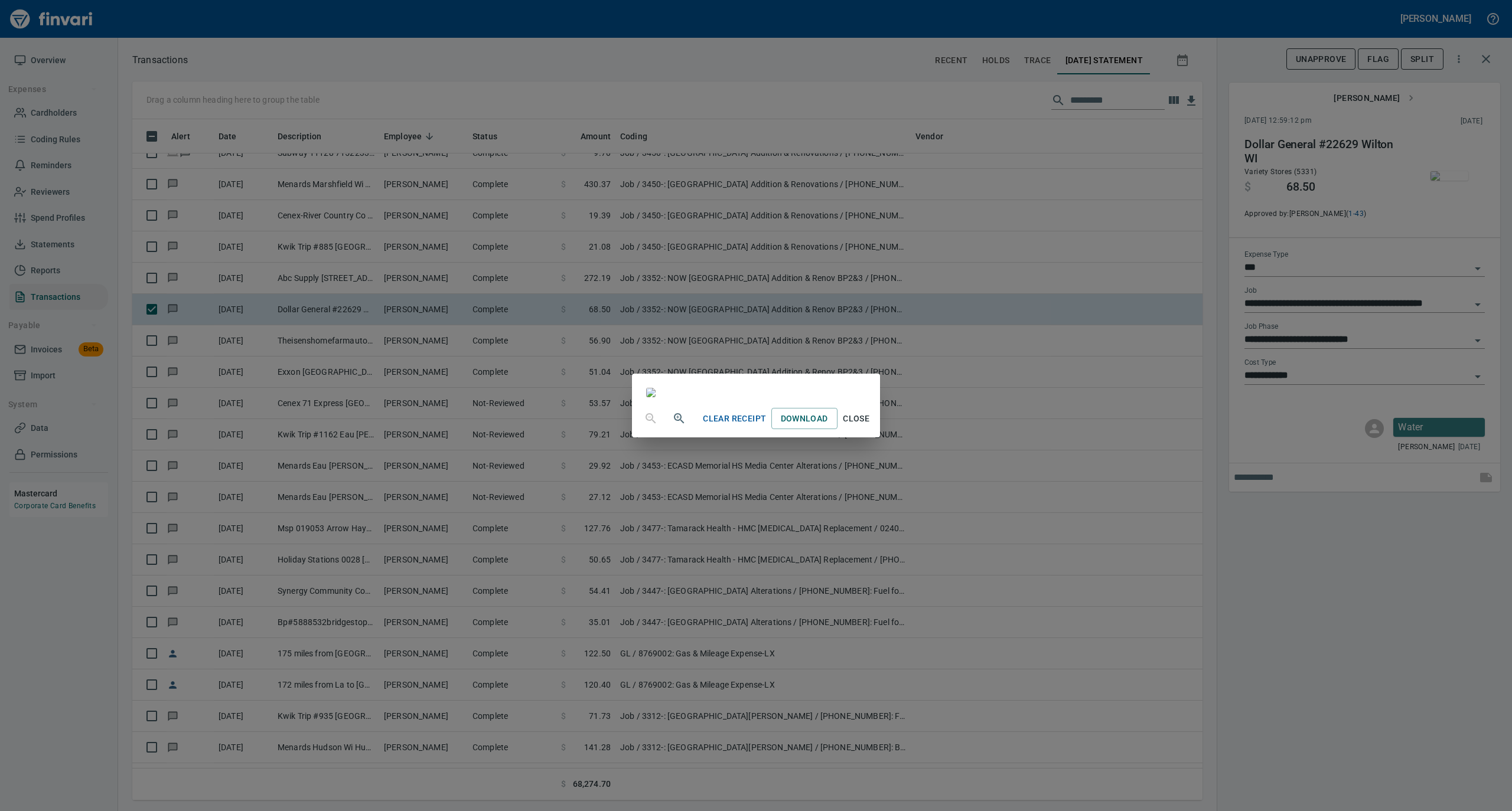
click at [871, 427] on span "Close" at bounding box center [856, 418] width 29 height 14
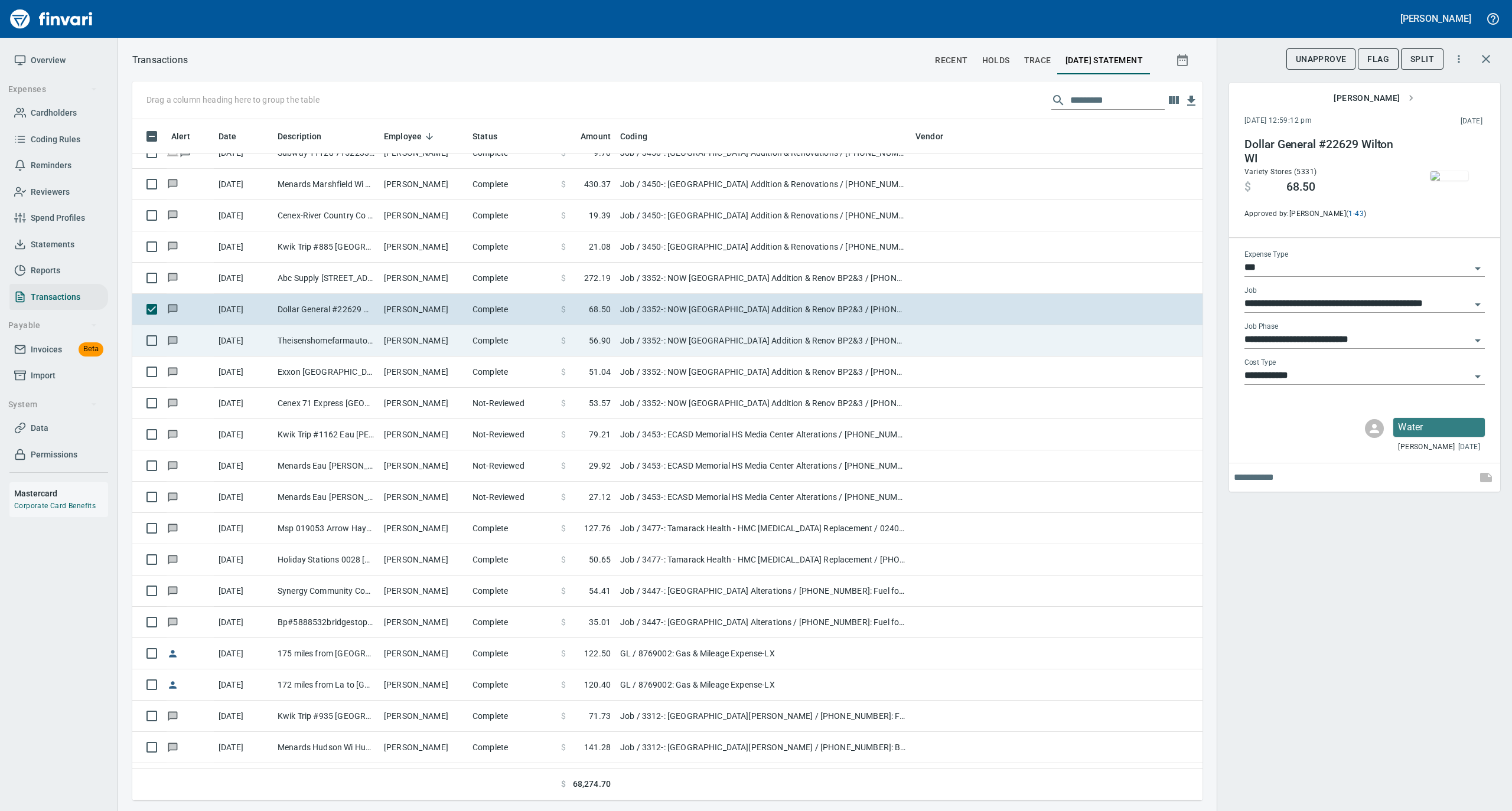
click at [498, 352] on td "Complete" at bounding box center [512, 340] width 88 height 32
type input "**********"
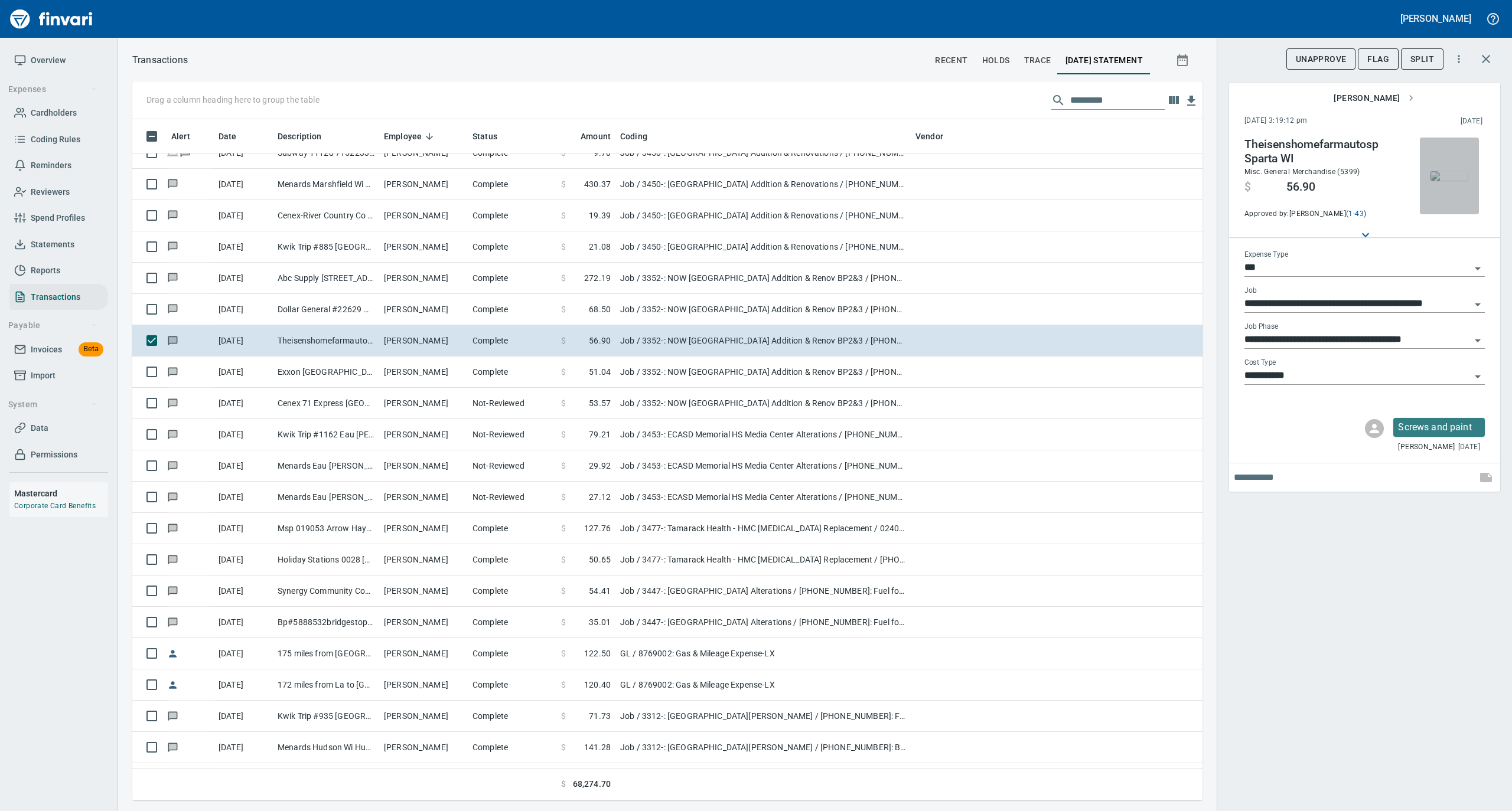
click at [1449, 174] on img "button" at bounding box center [1449, 176] width 37 height 10
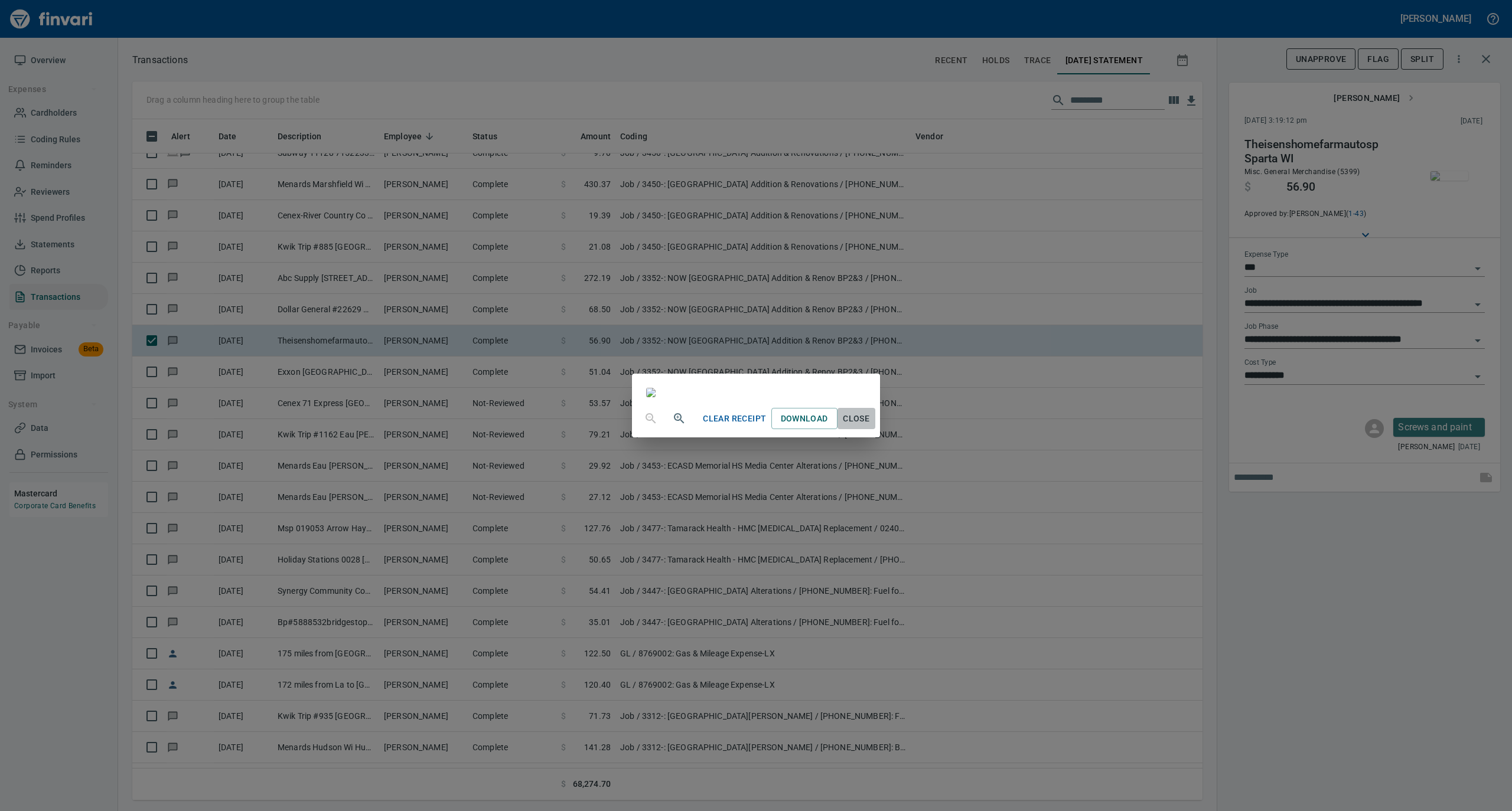
click at [871, 427] on span "Close" at bounding box center [856, 418] width 29 height 14
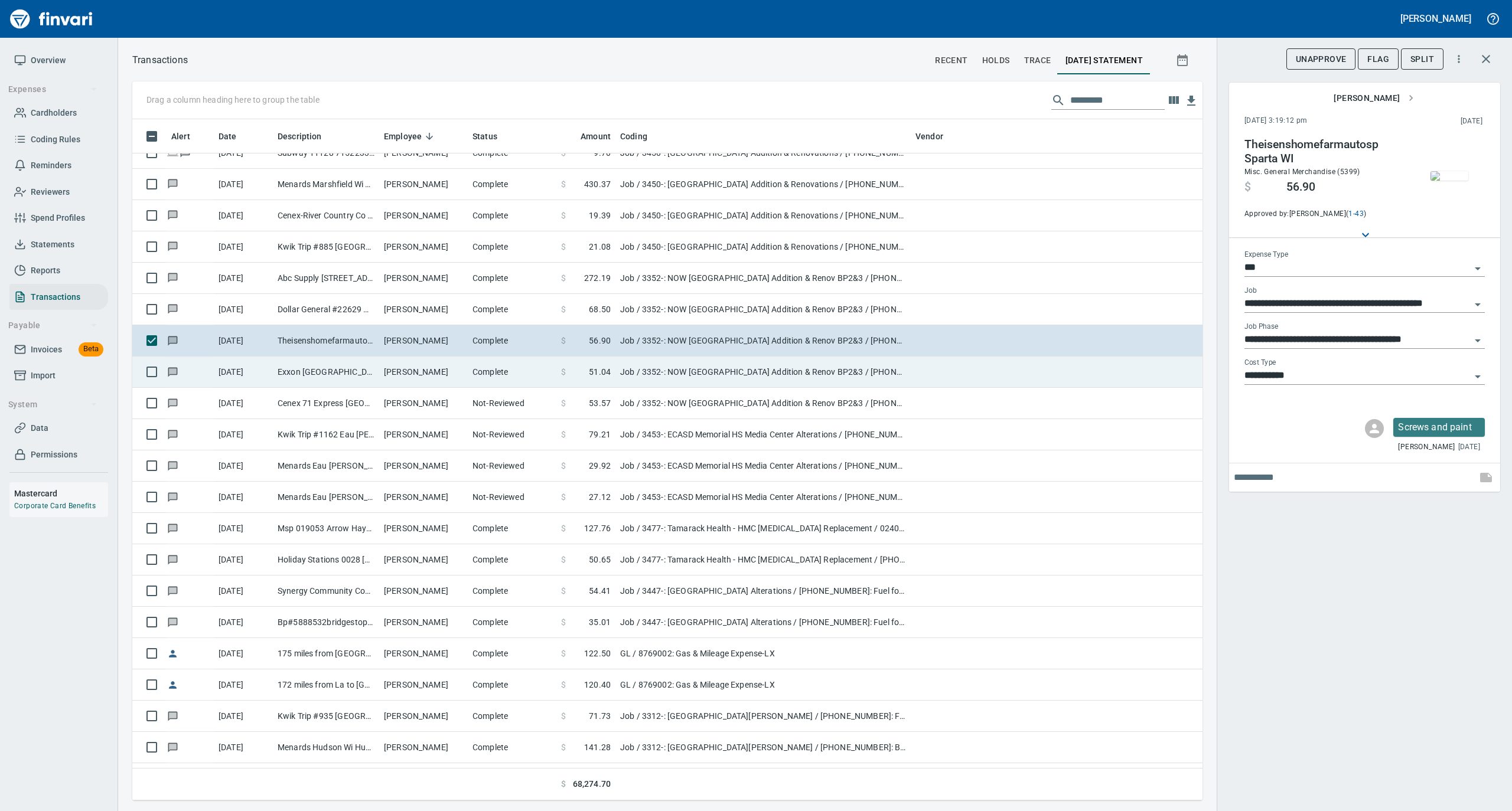
click at [504, 387] on td "Complete" at bounding box center [512, 372] width 88 height 32
type input "**********"
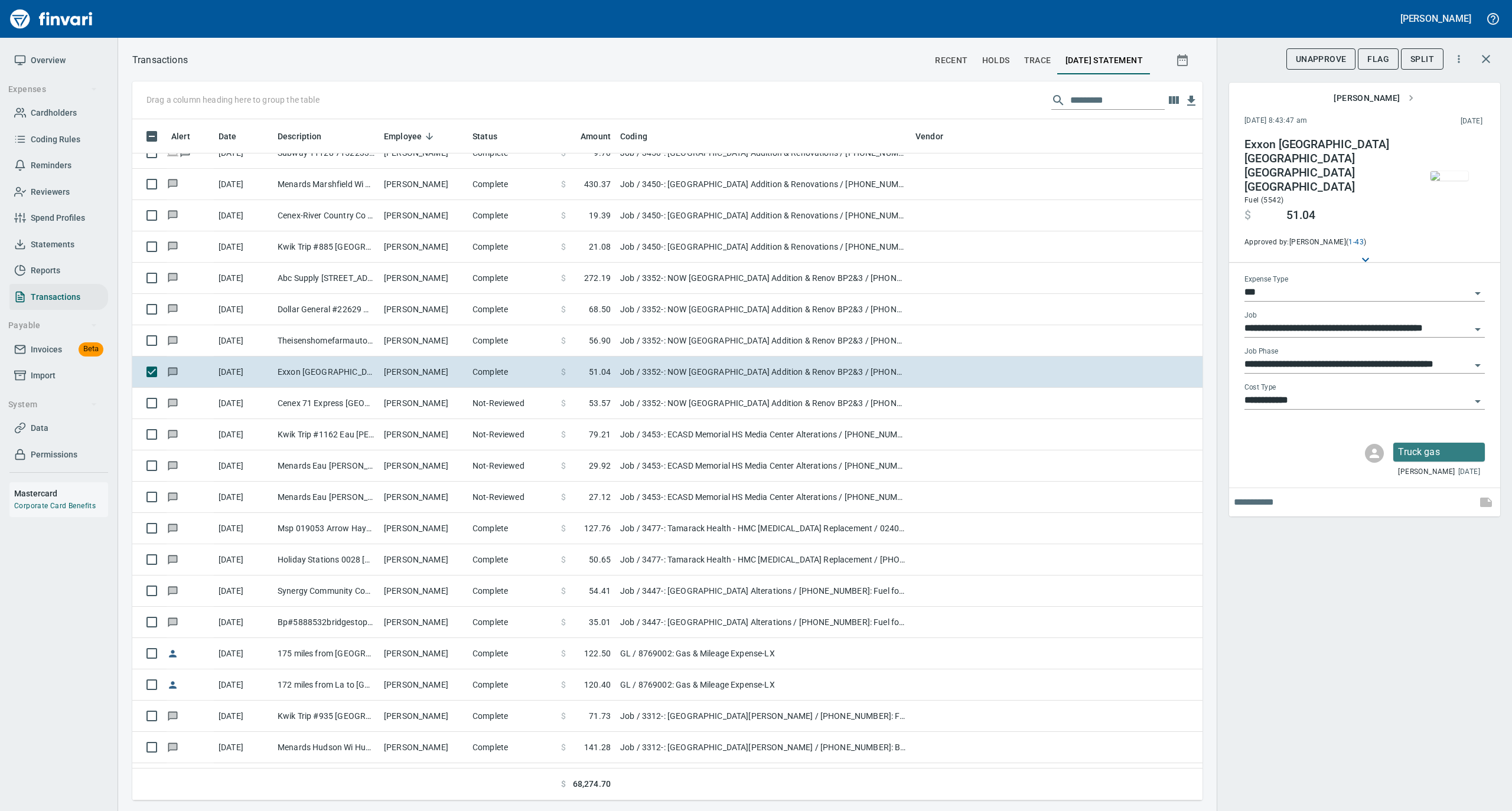
click at [1436, 173] on img "button" at bounding box center [1449, 176] width 37 height 10
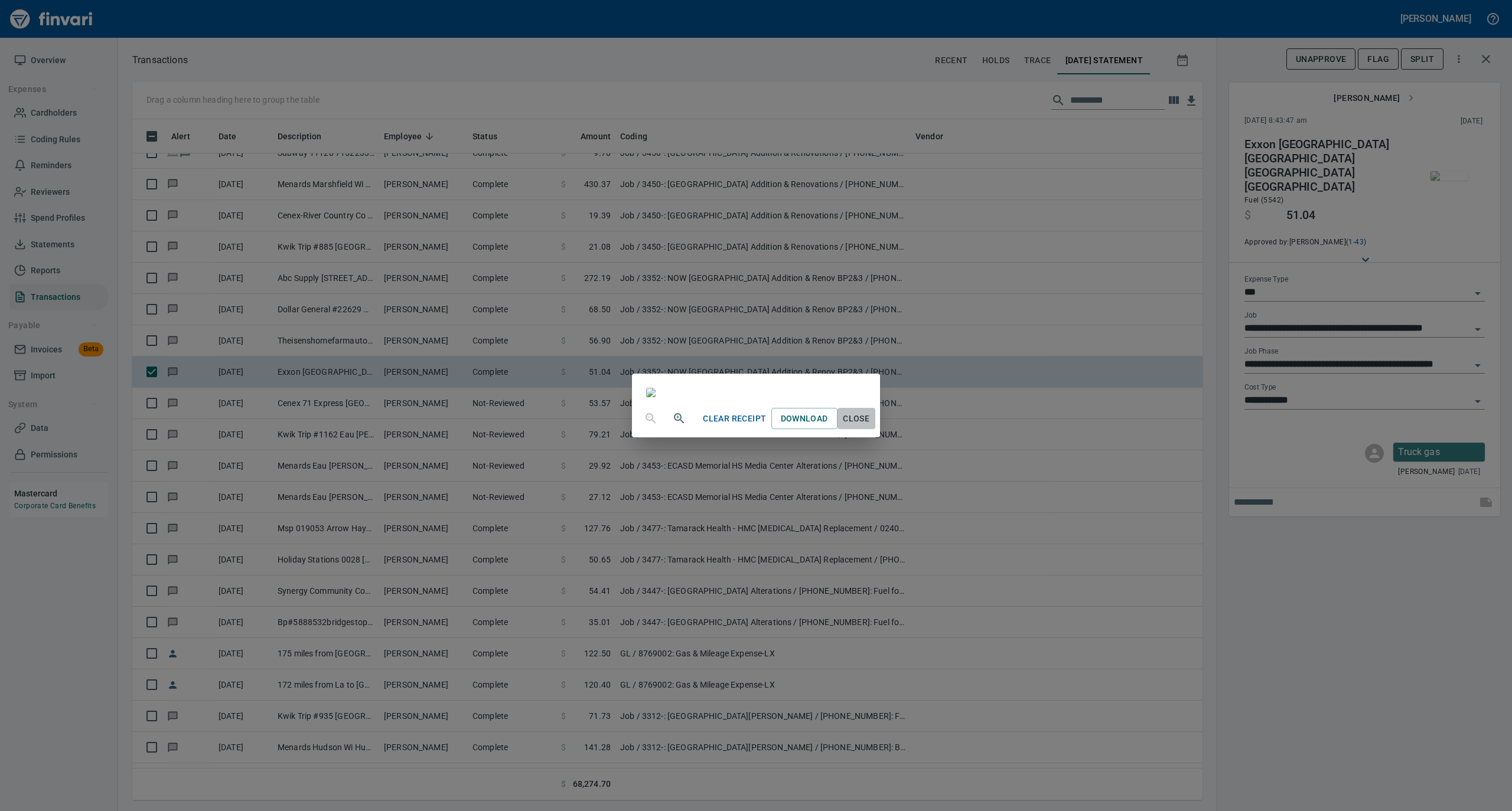
click at [871, 427] on span "Close" at bounding box center [856, 418] width 29 height 14
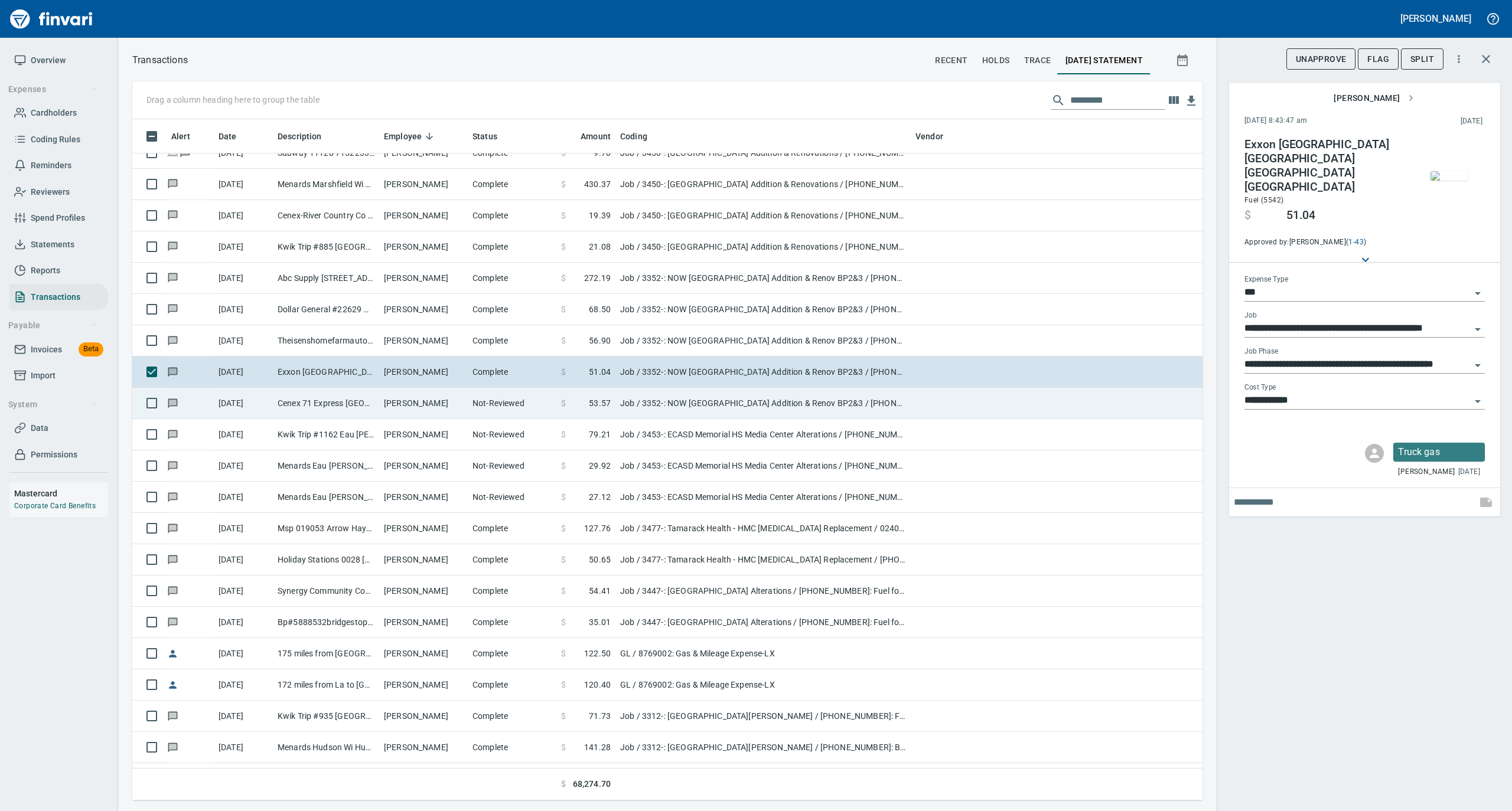
click at [430, 402] on td "Rod Plenge" at bounding box center [423, 404] width 88 height 32
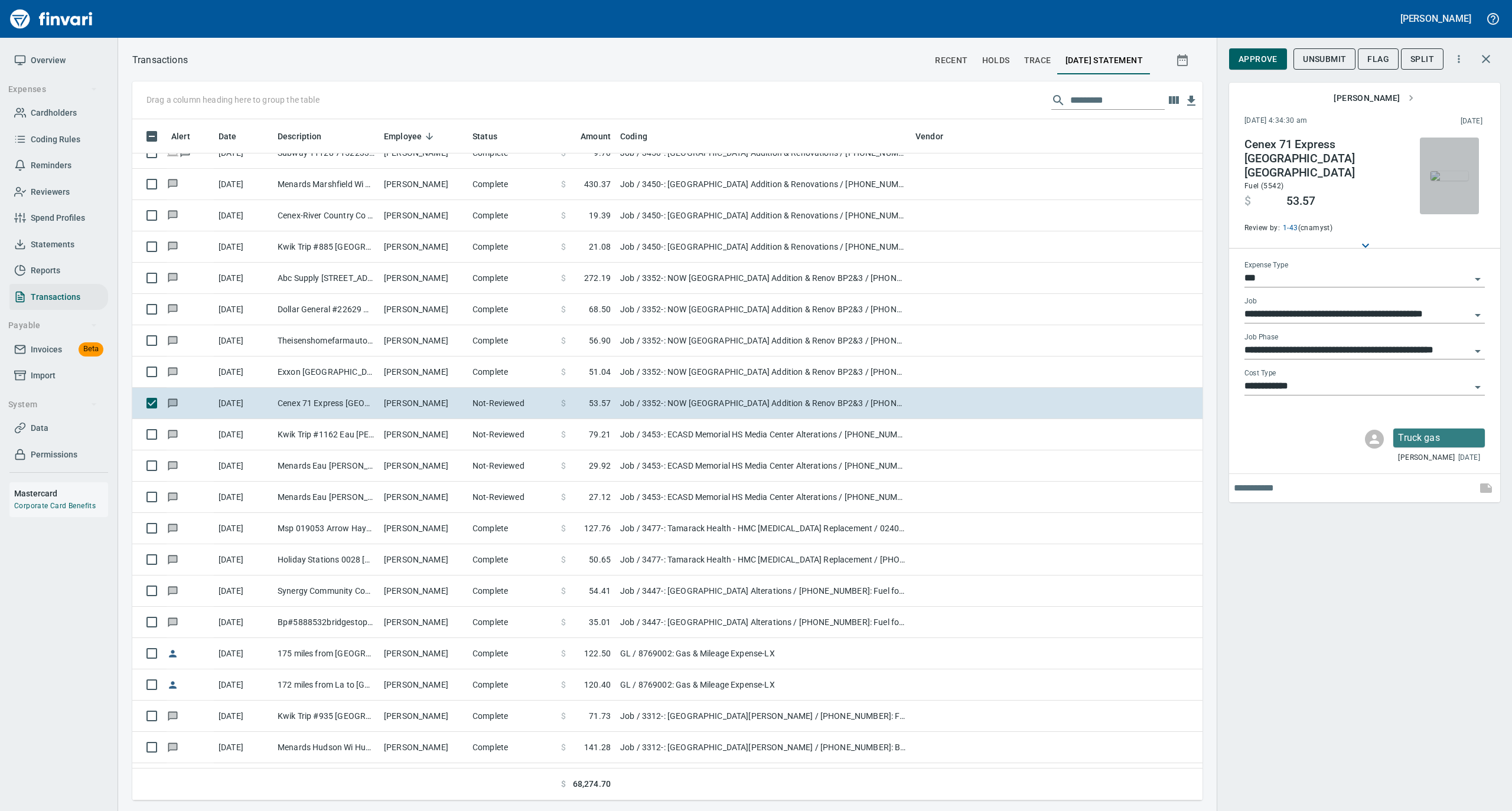
click at [1446, 172] on img "button" at bounding box center [1449, 176] width 37 height 10
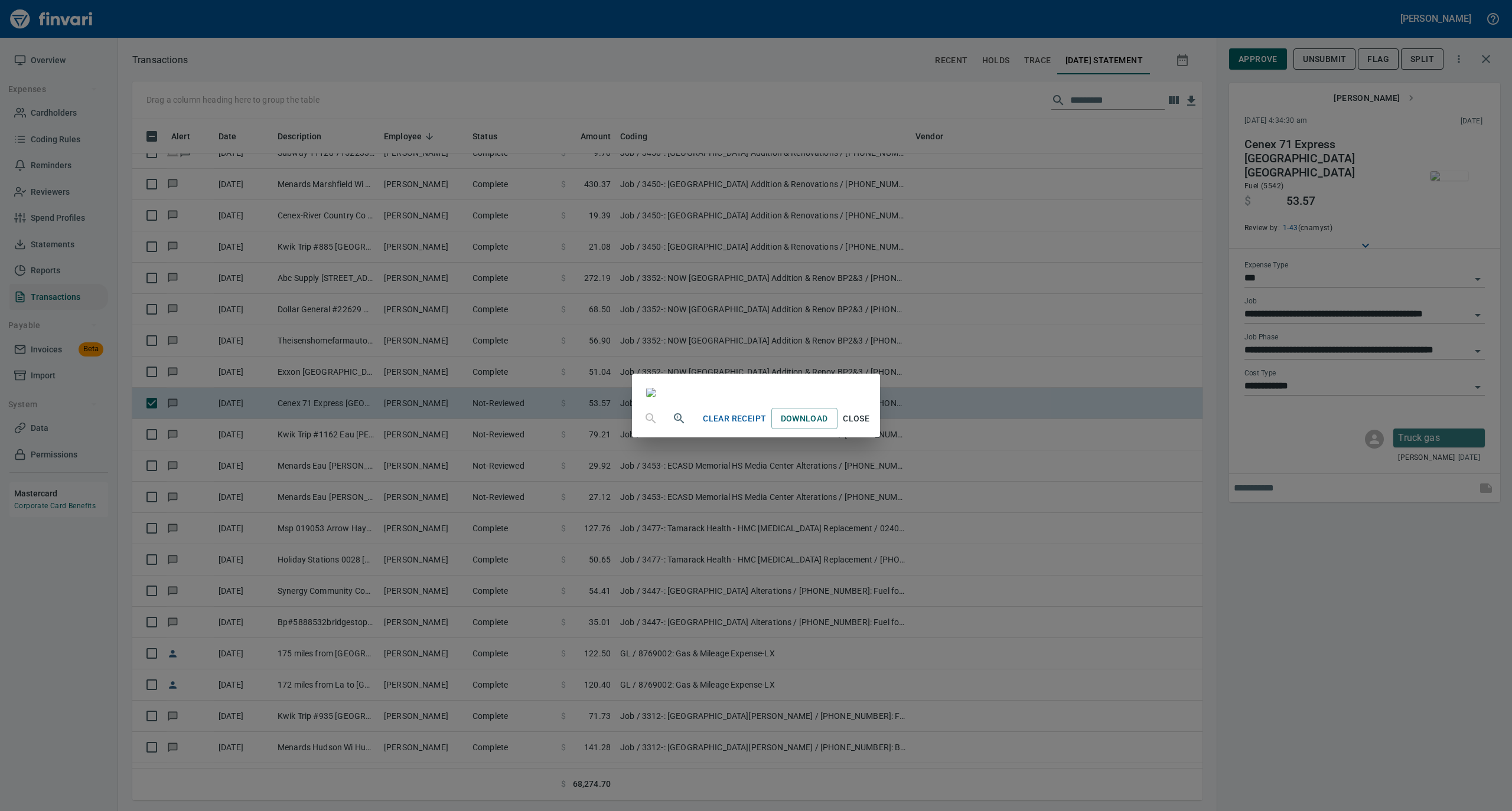
click at [871, 427] on span "Close" at bounding box center [856, 418] width 29 height 14
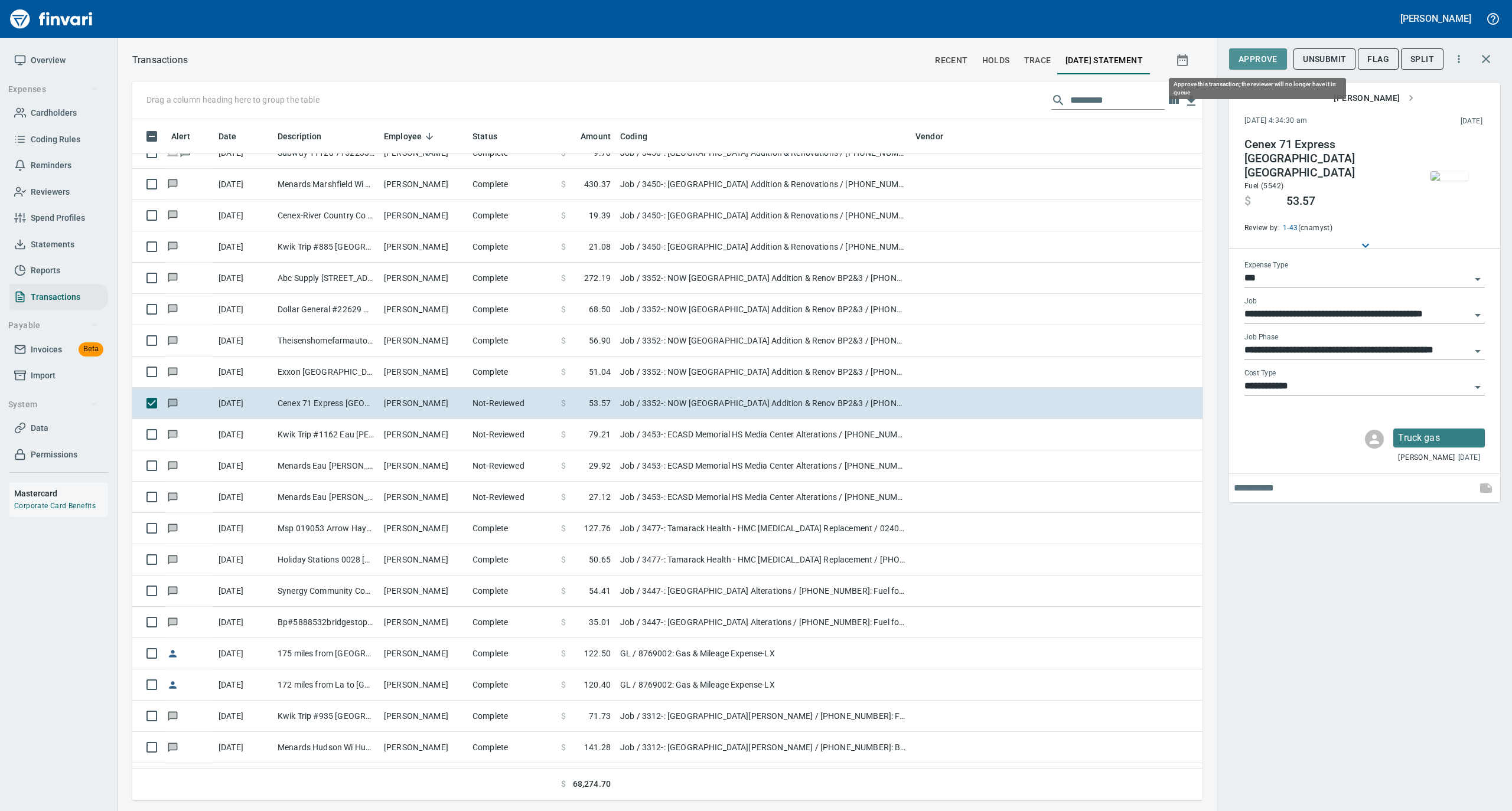
click at [1253, 59] on span "Approve" at bounding box center [1257, 58] width 39 height 14
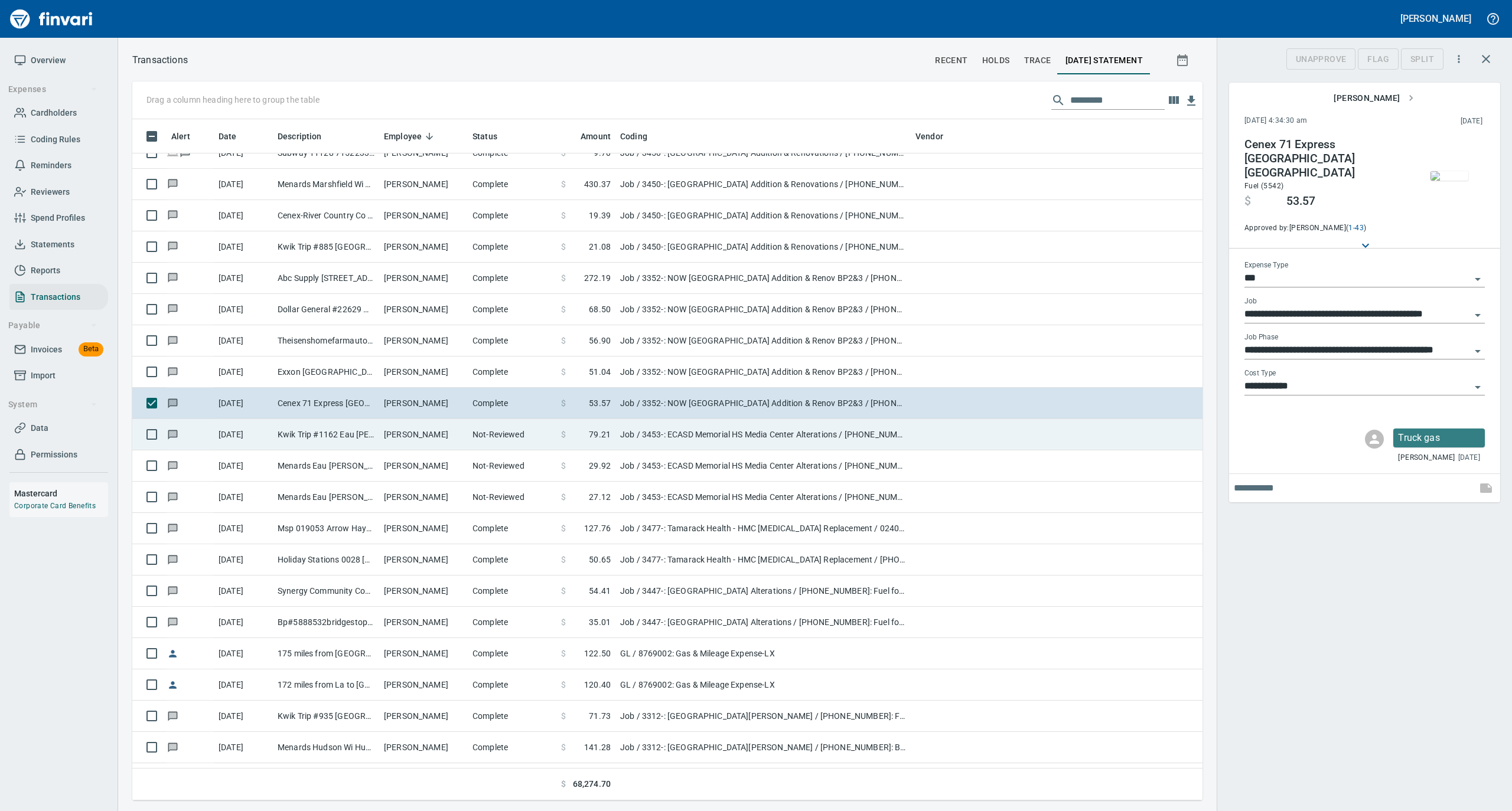
scroll to position [669, 1046]
click at [499, 444] on td "Not-Reviewed" at bounding box center [512, 434] width 88 height 32
type input "**********"
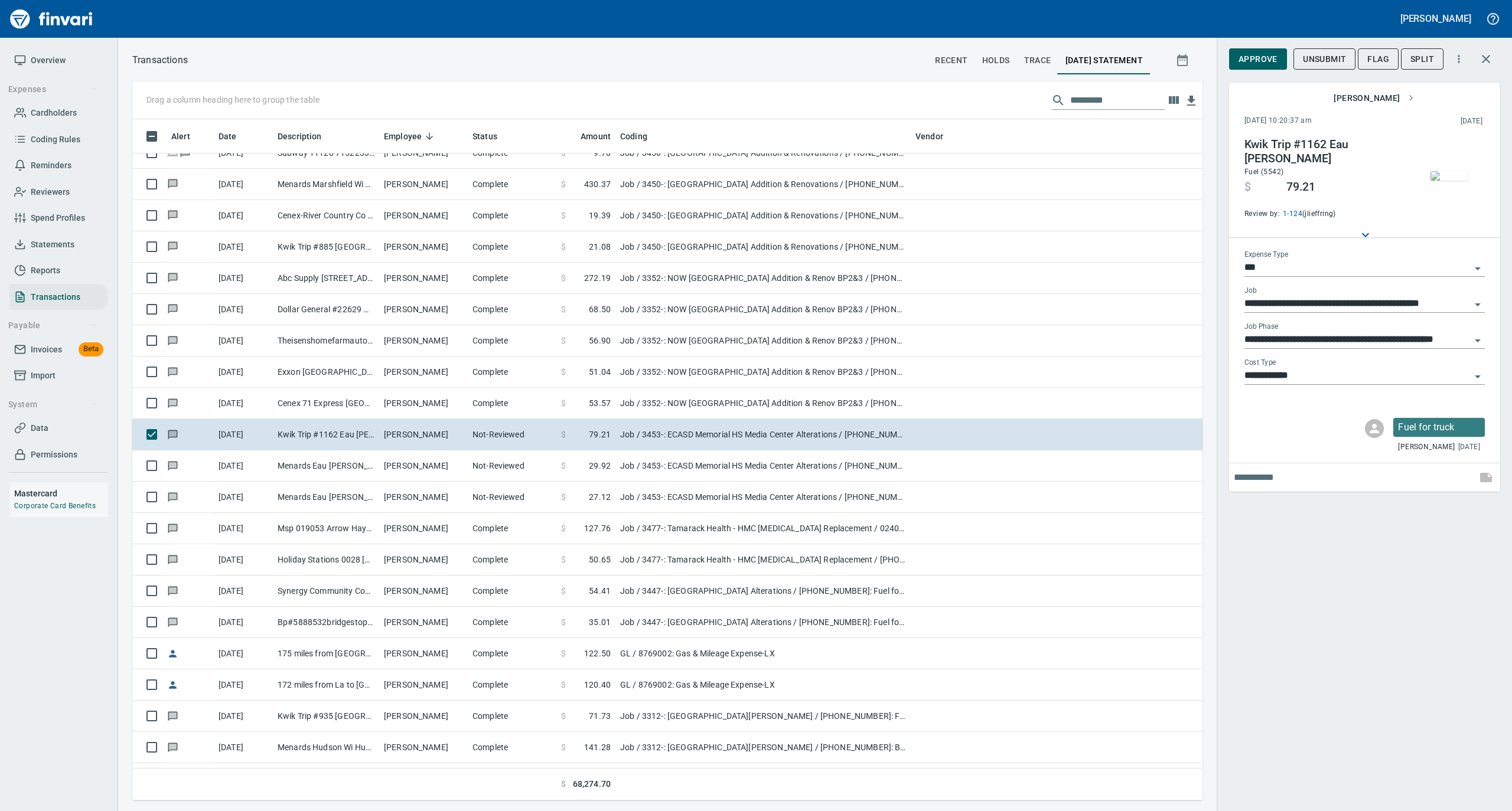
scroll to position [669, 1046]
click at [1441, 173] on img "button" at bounding box center [1449, 176] width 37 height 10
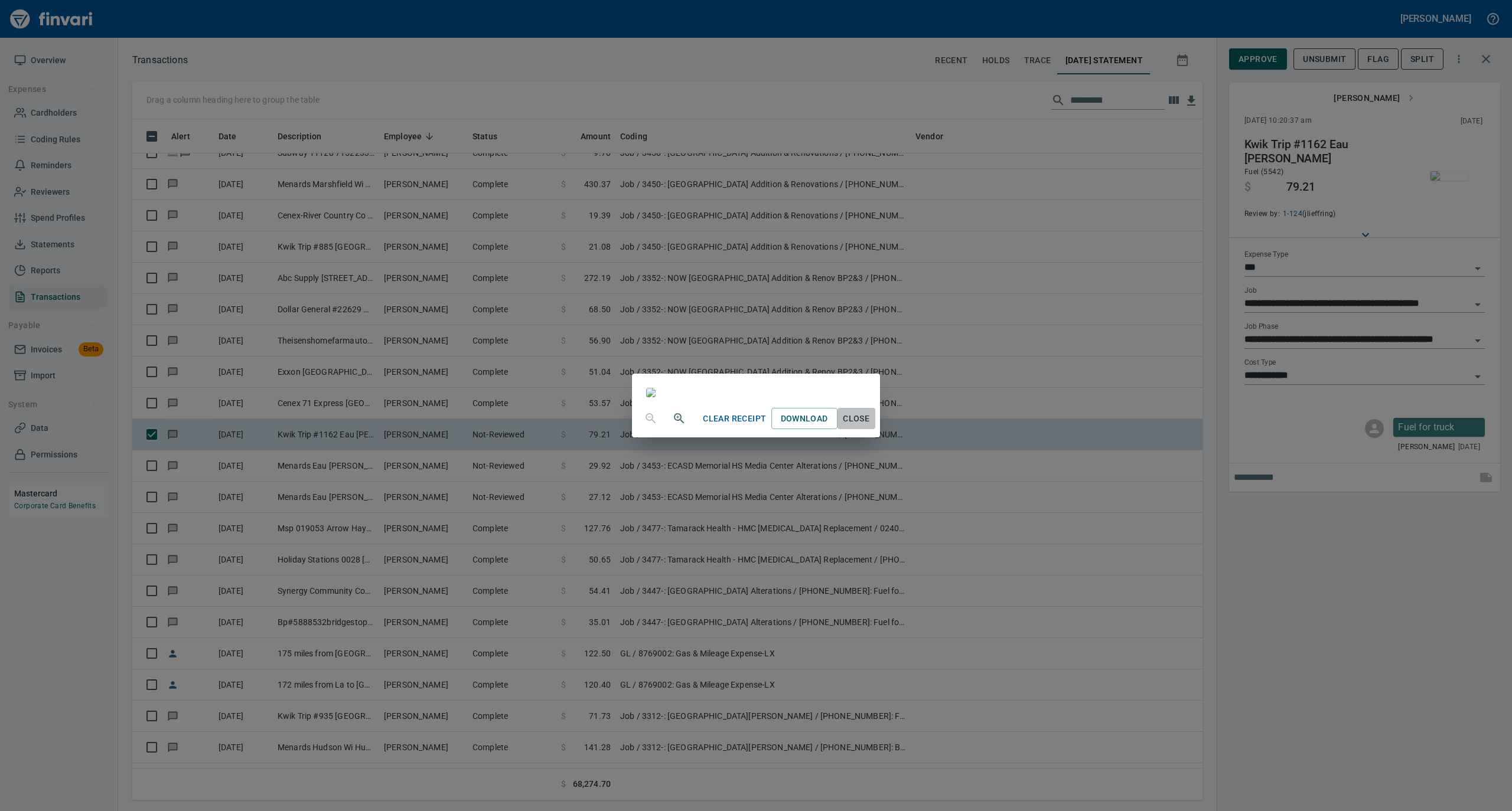
click at [871, 427] on span "Close" at bounding box center [856, 418] width 29 height 14
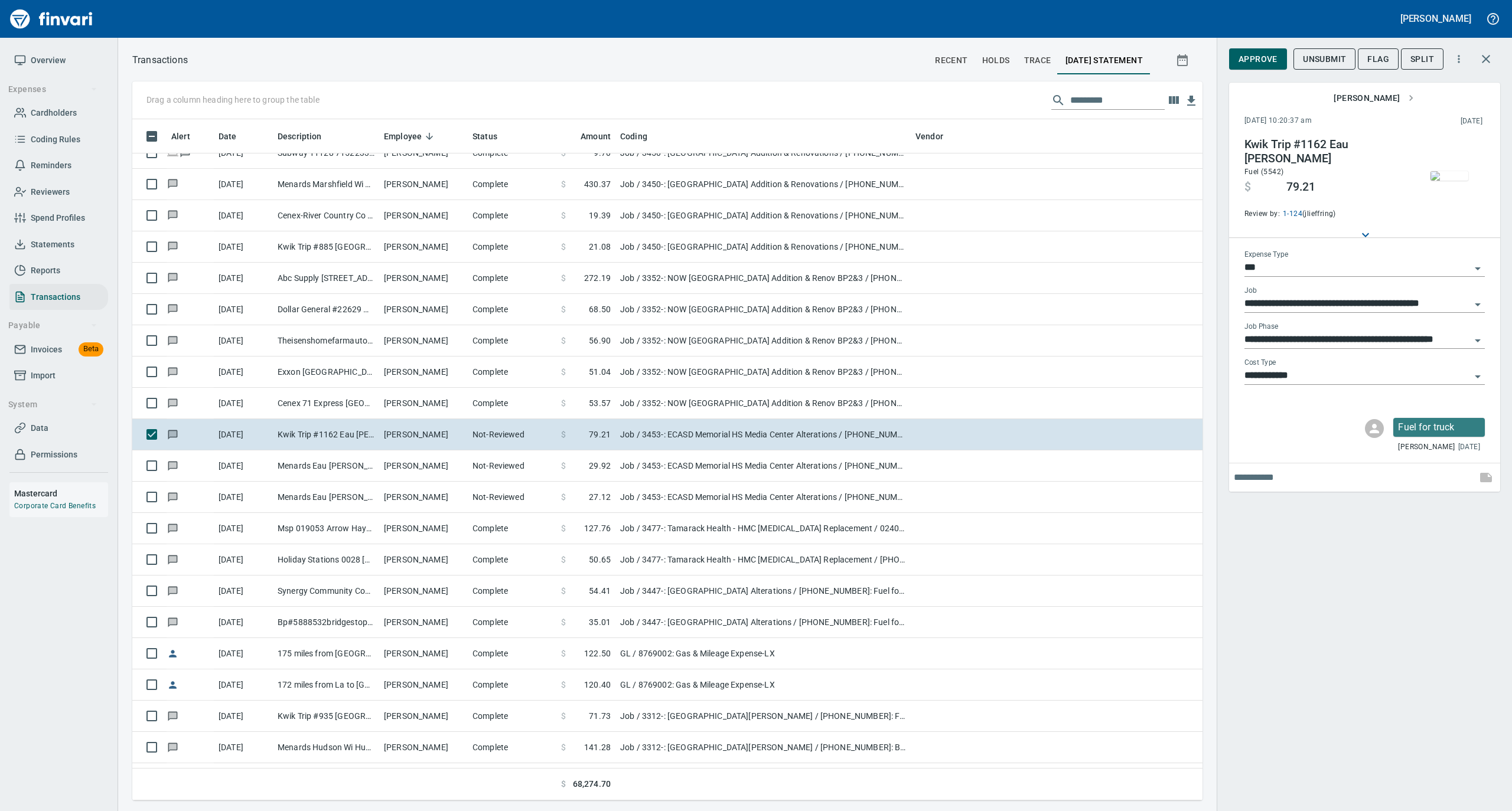
click at [1255, 57] on span "Approve" at bounding box center [1257, 58] width 39 height 14
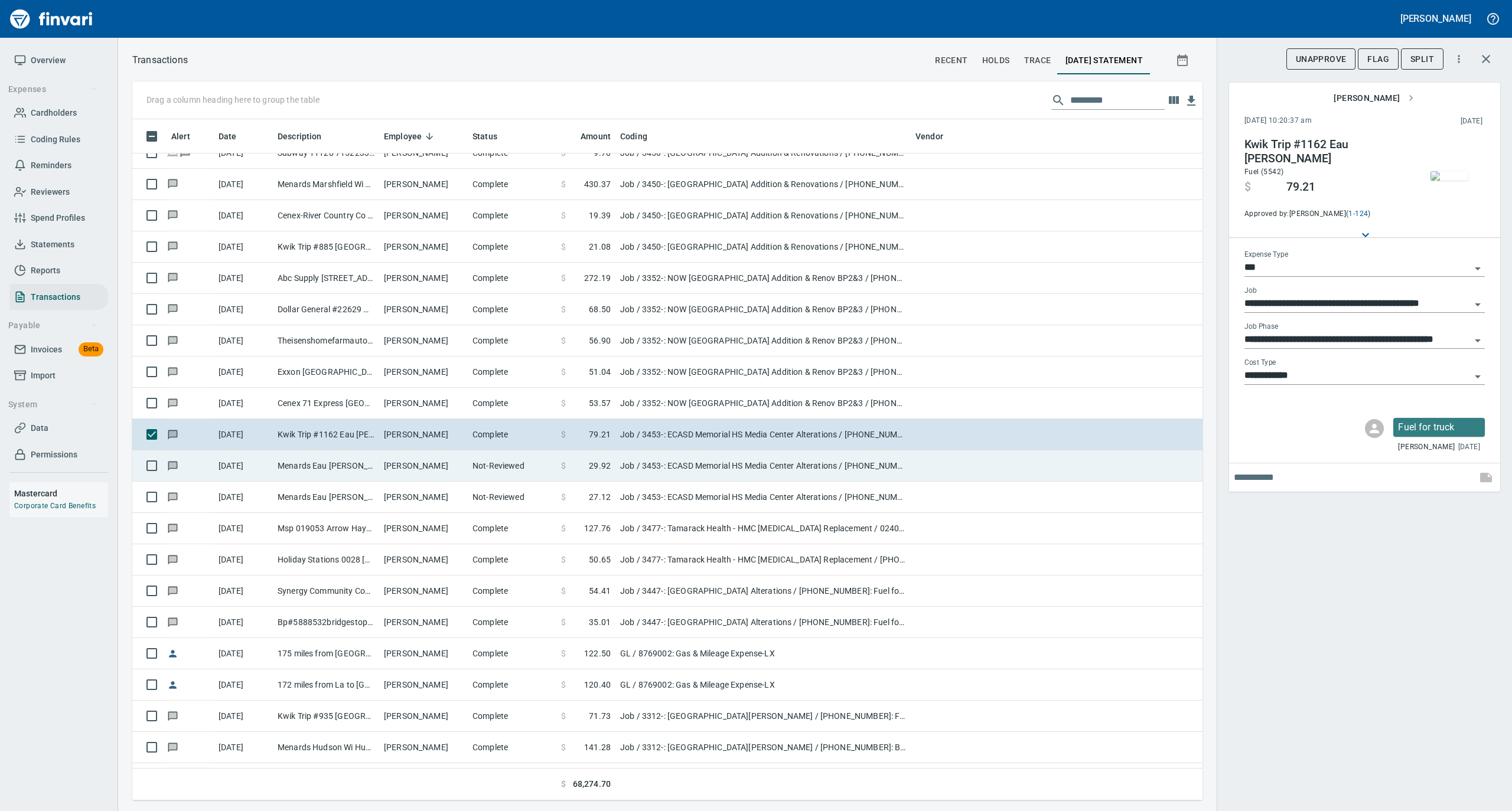
click at [396, 463] on td "Robert Ahlers" at bounding box center [423, 466] width 88 height 32
type input "**********"
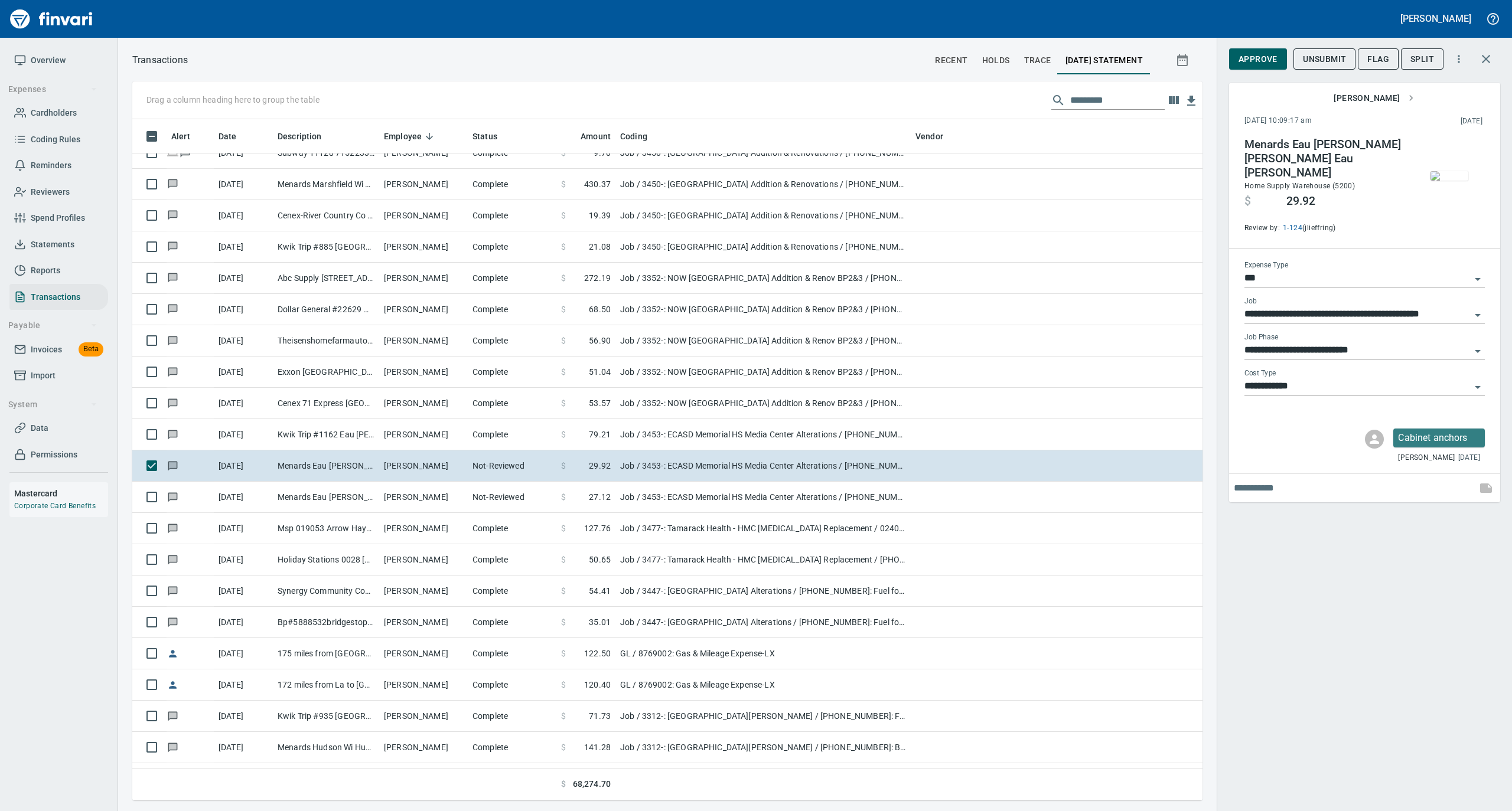
click at [1449, 173] on img "button" at bounding box center [1449, 176] width 37 height 10
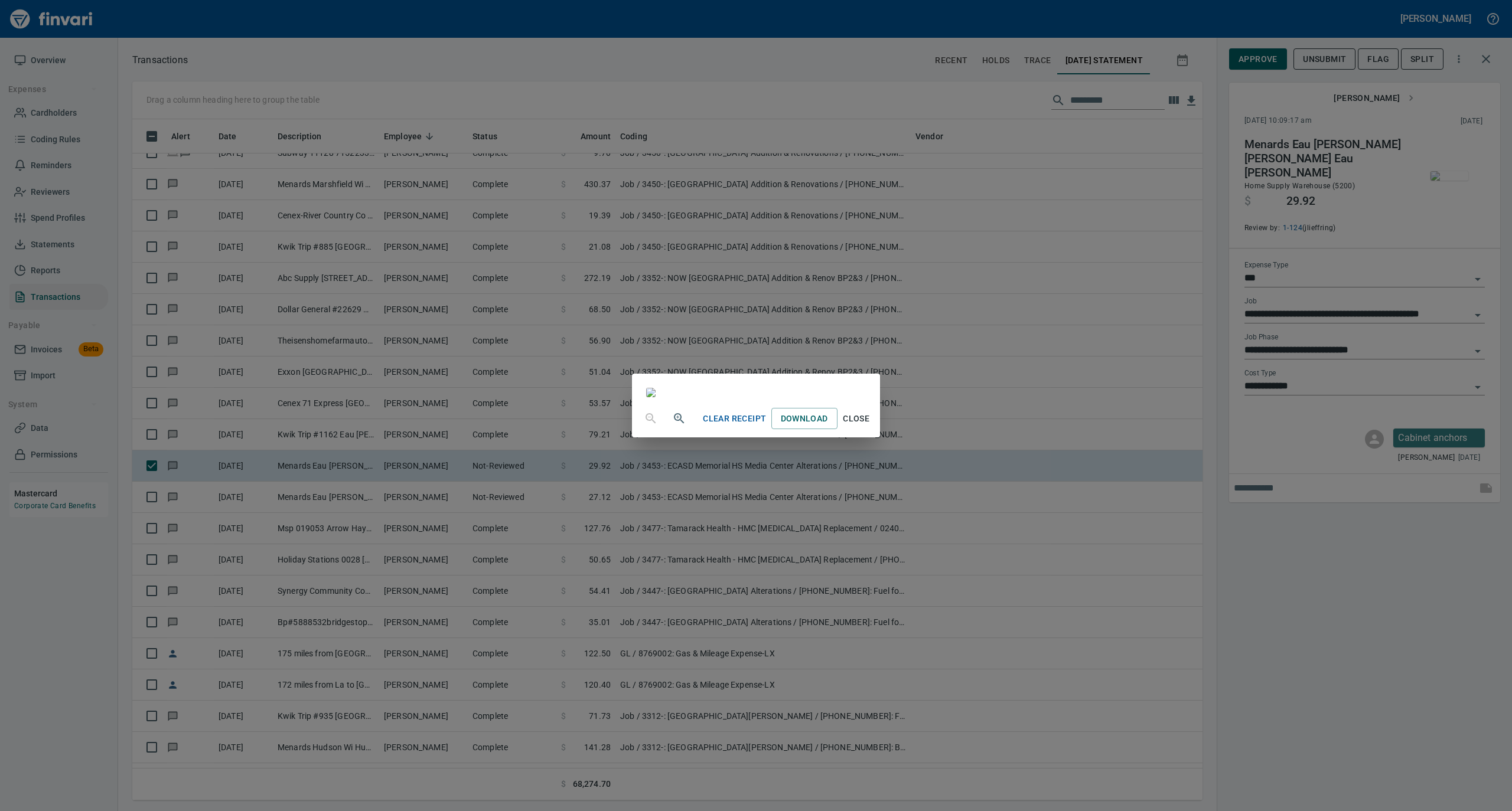
click at [871, 427] on span "Close" at bounding box center [856, 418] width 29 height 14
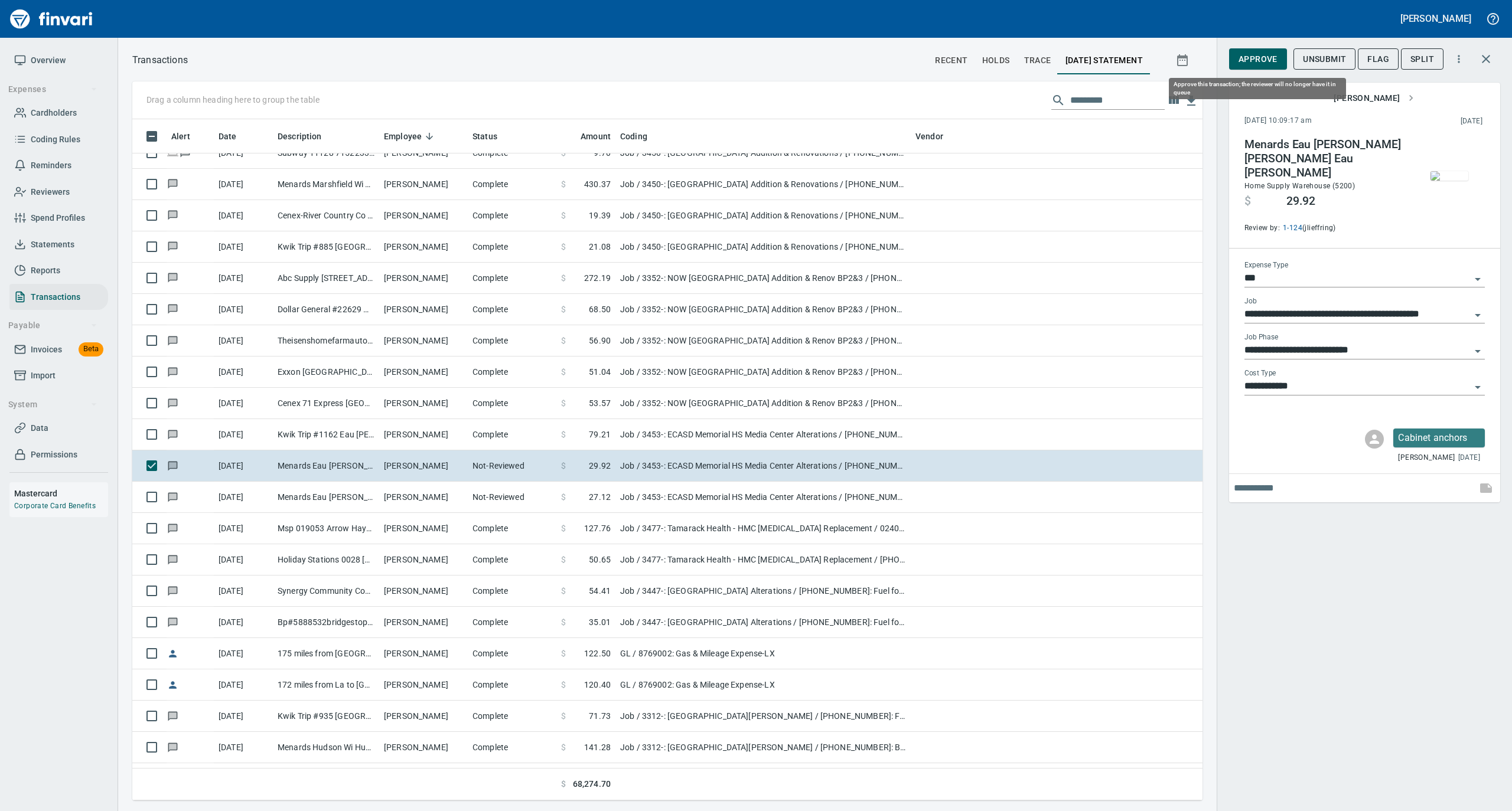
click at [1258, 59] on span "Approve" at bounding box center [1257, 58] width 39 height 14
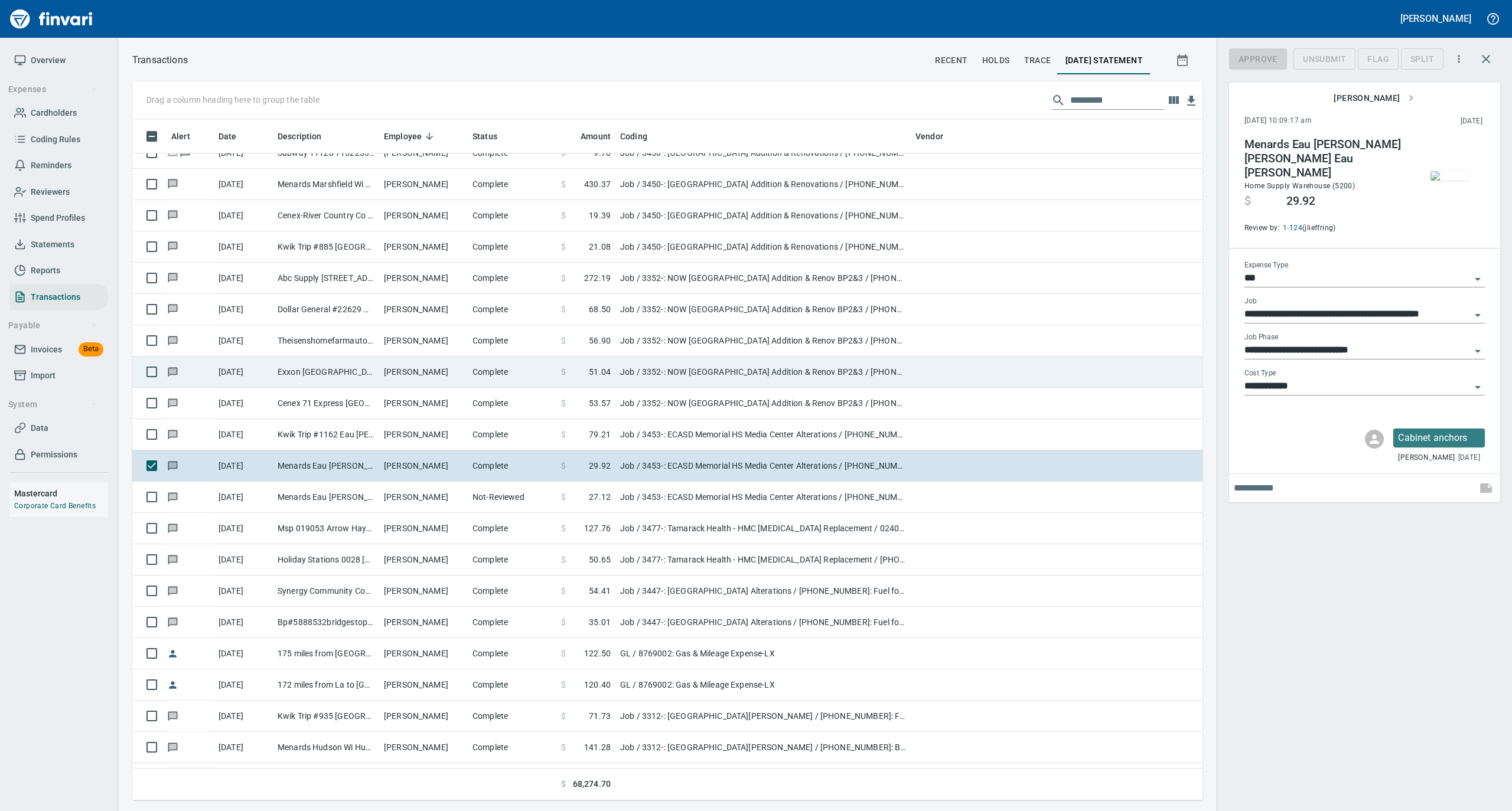
scroll to position [669, 1046]
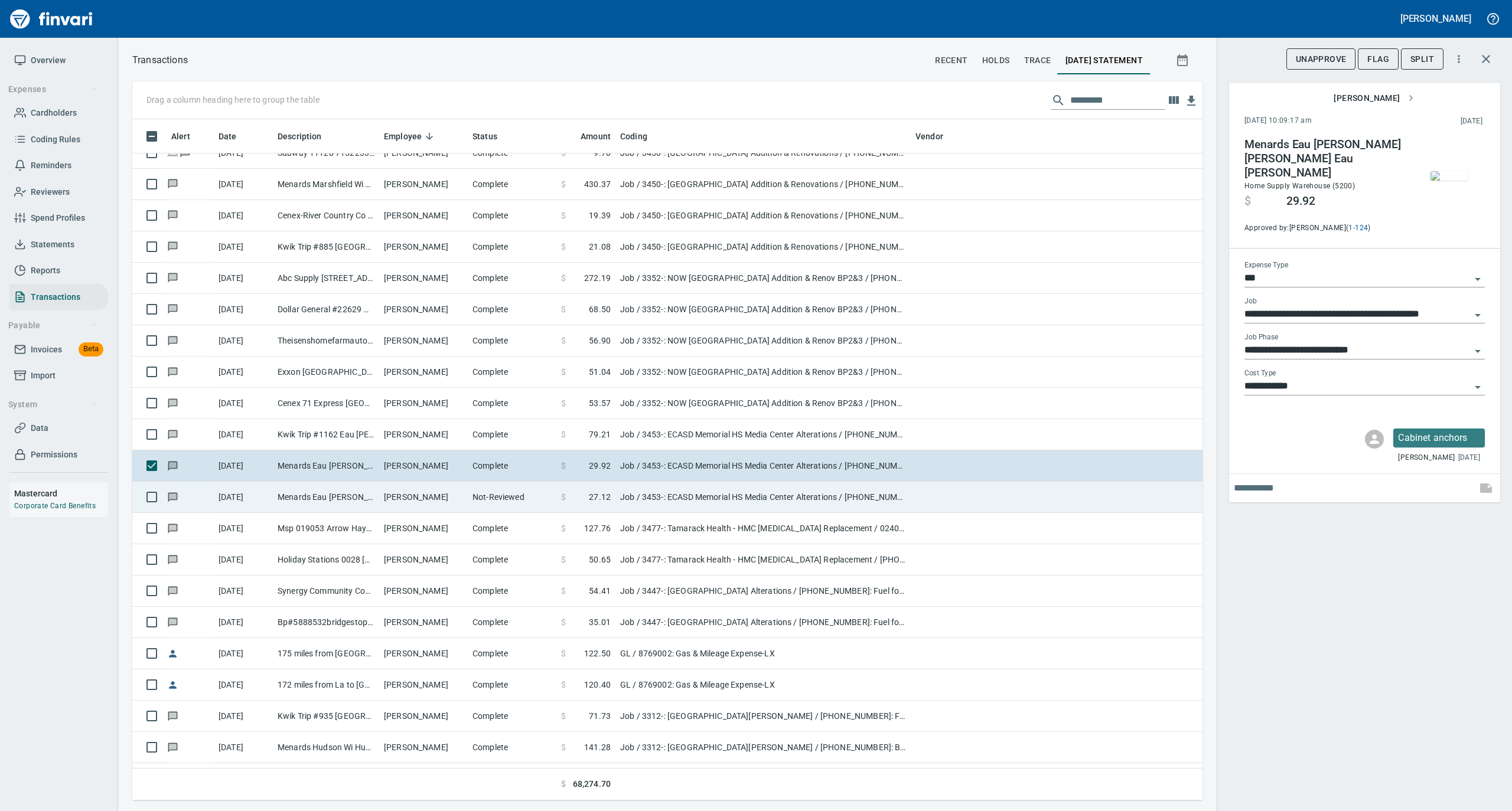
click at [426, 498] on td "Robert Ahlers" at bounding box center [423, 498] width 88 height 32
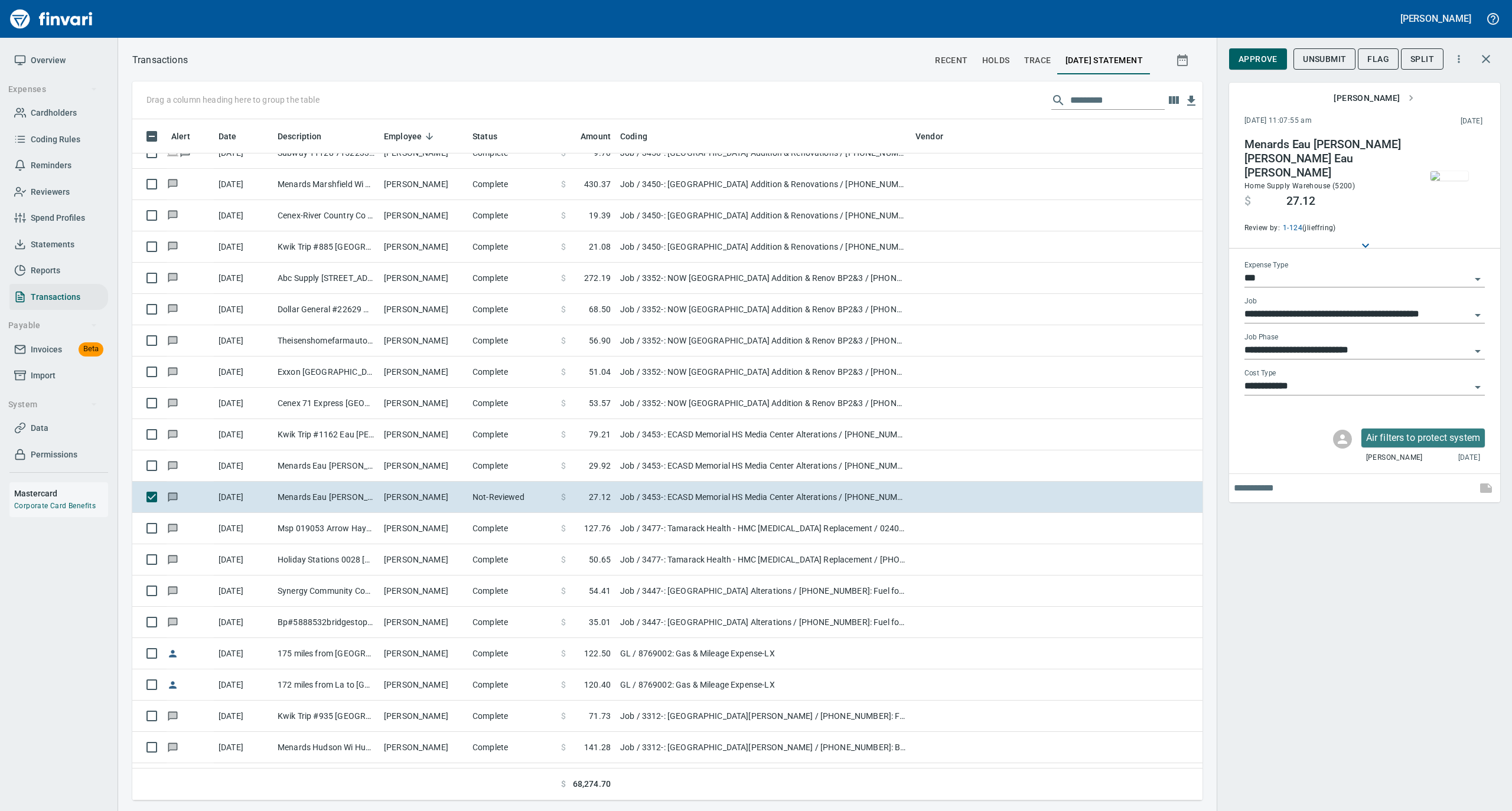
click at [1442, 177] on img "button" at bounding box center [1449, 176] width 37 height 10
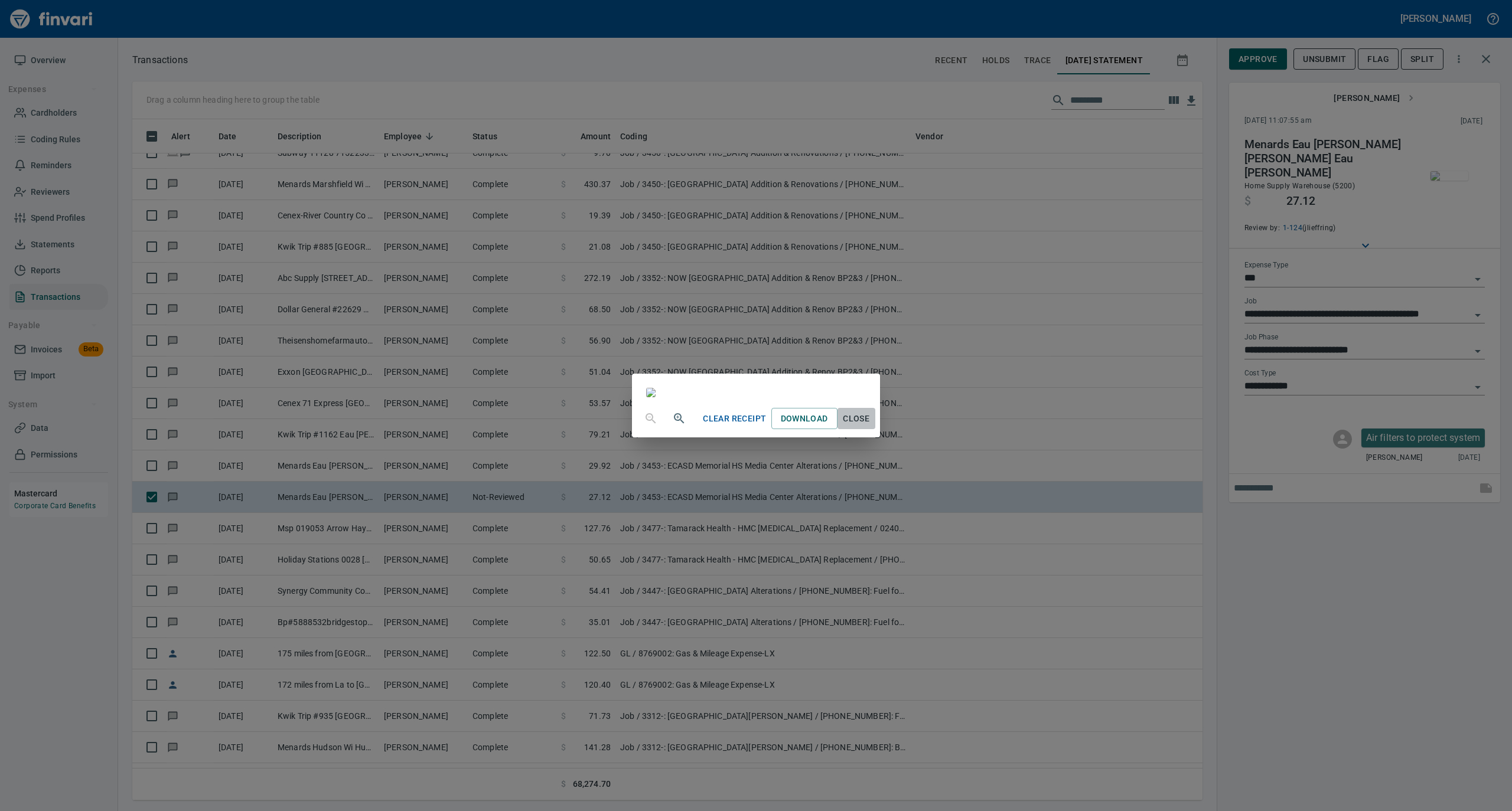
click at [871, 427] on span "Close" at bounding box center [856, 418] width 29 height 14
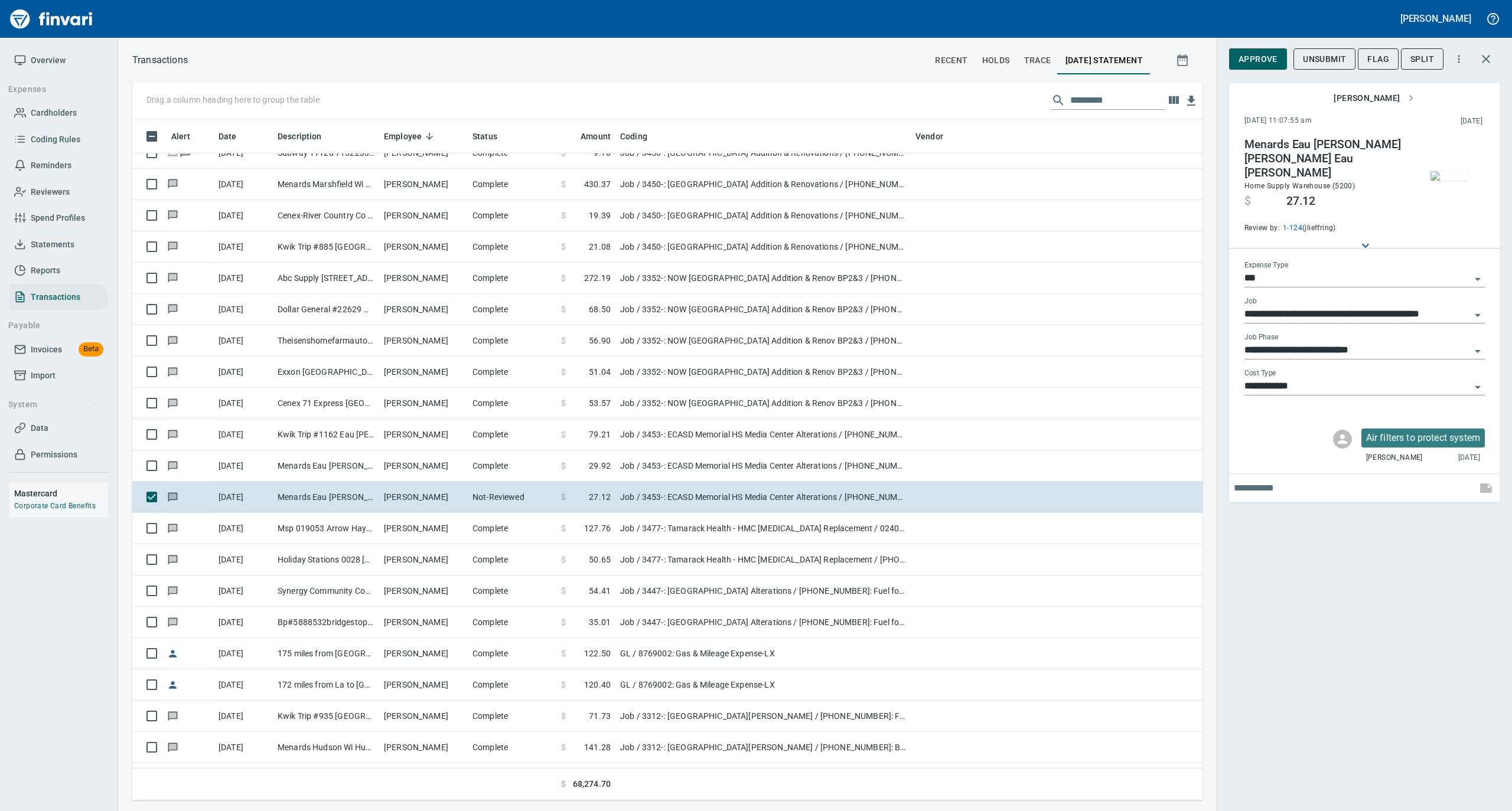
click at [1250, 59] on span "Approve" at bounding box center [1257, 58] width 39 height 14
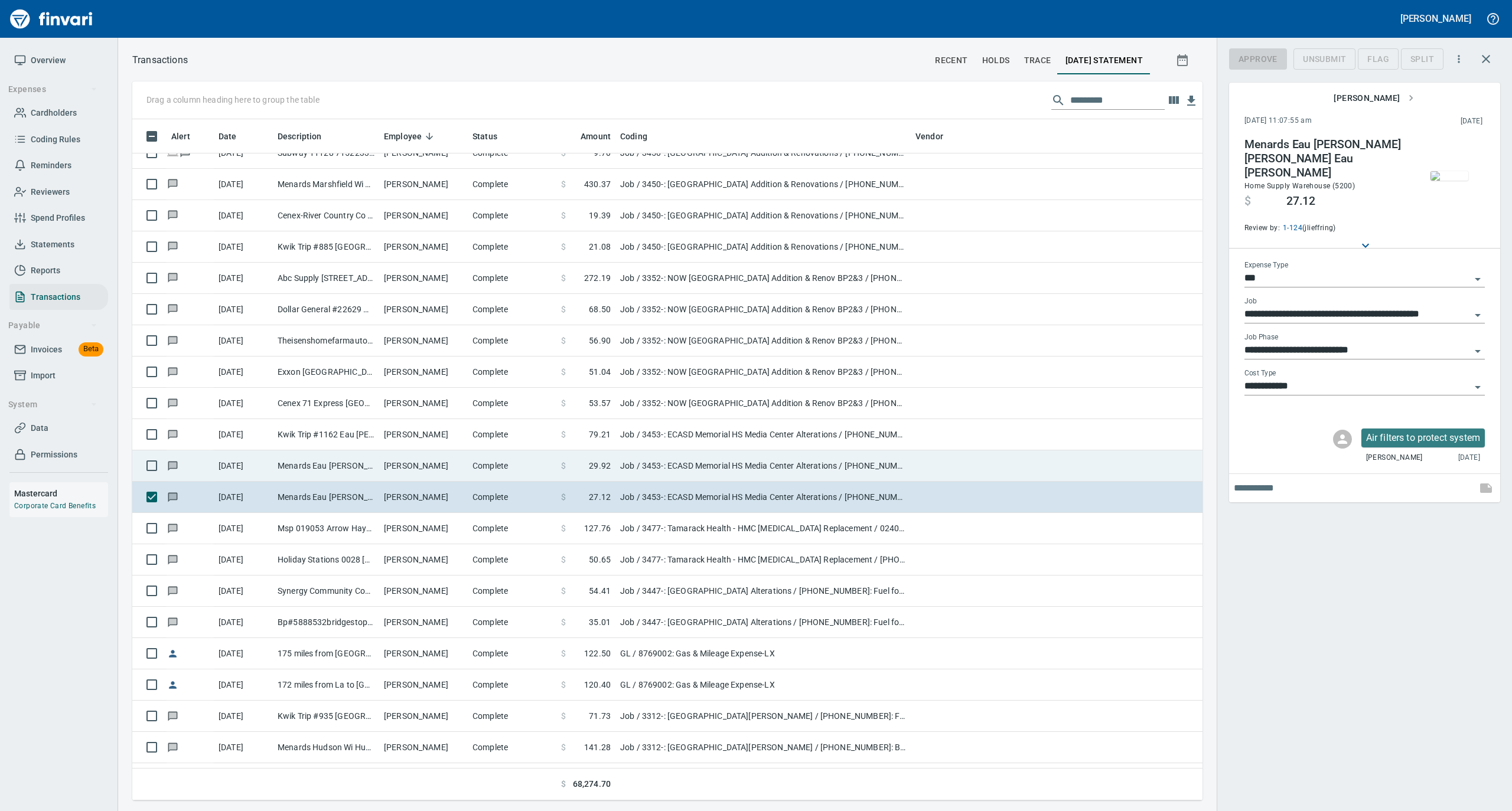
scroll to position [669, 1046]
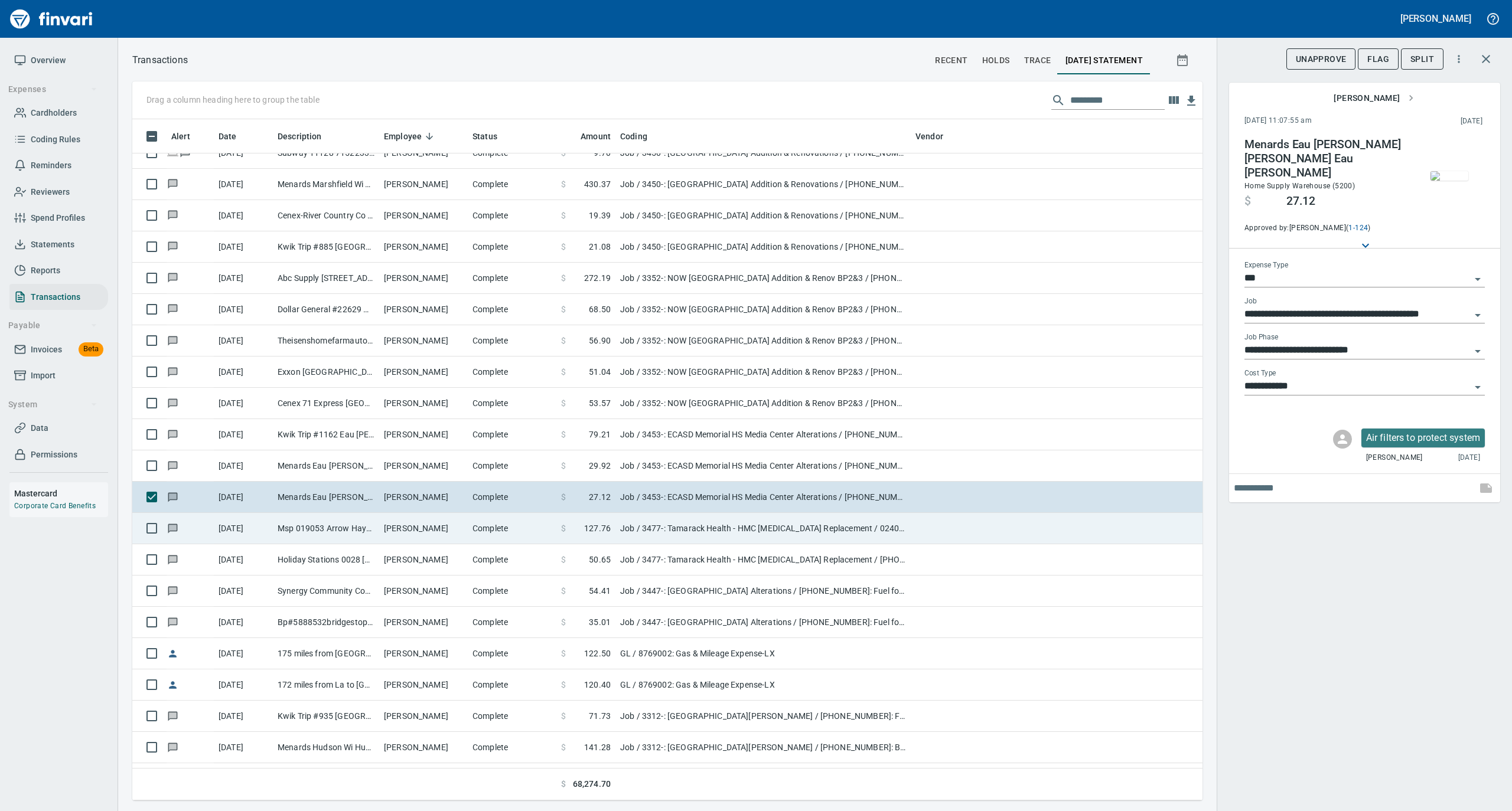
click at [429, 528] on td "Richard Jenkins" at bounding box center [423, 528] width 88 height 32
type input "**********"
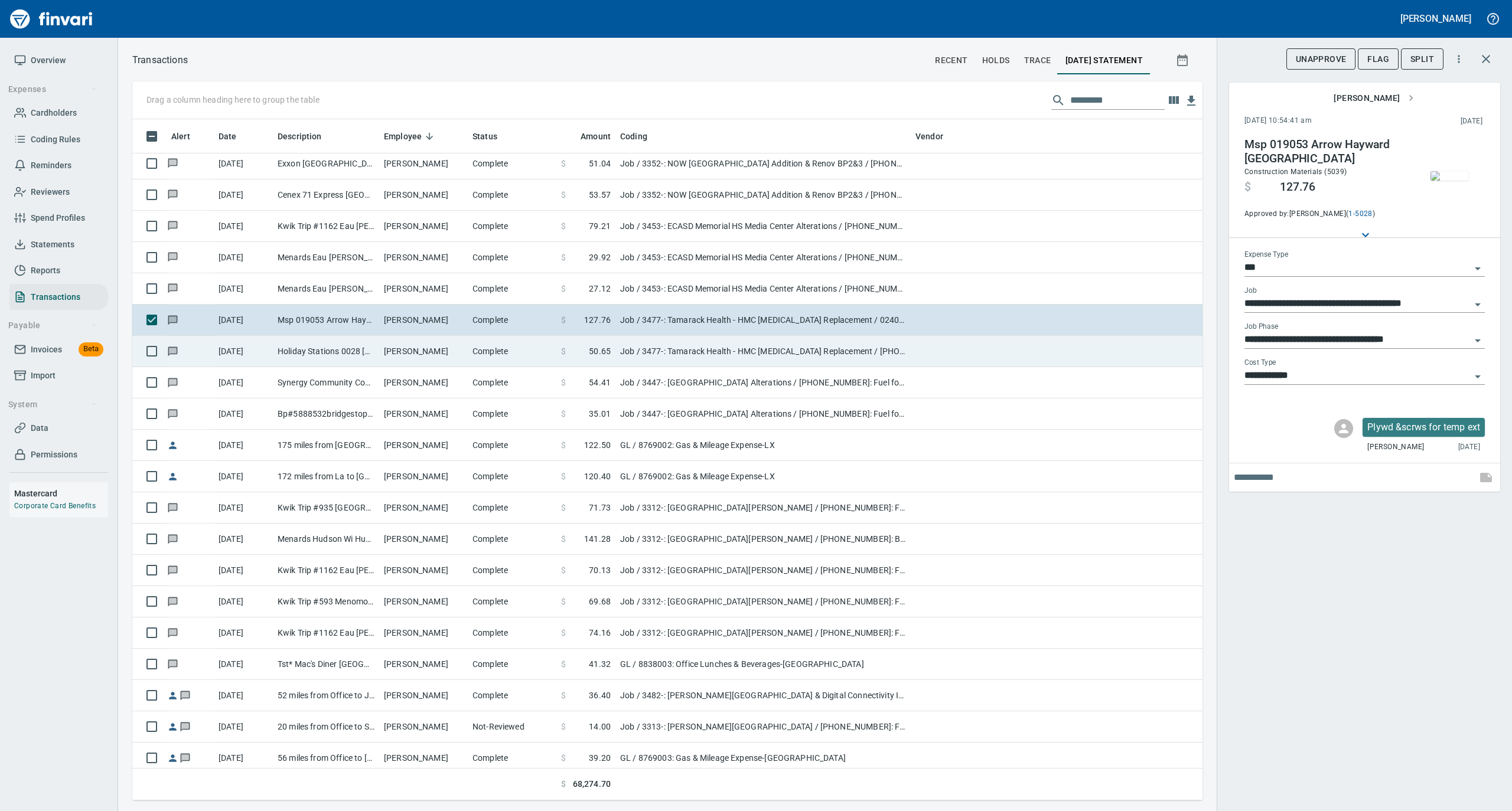
scroll to position [4093, 0]
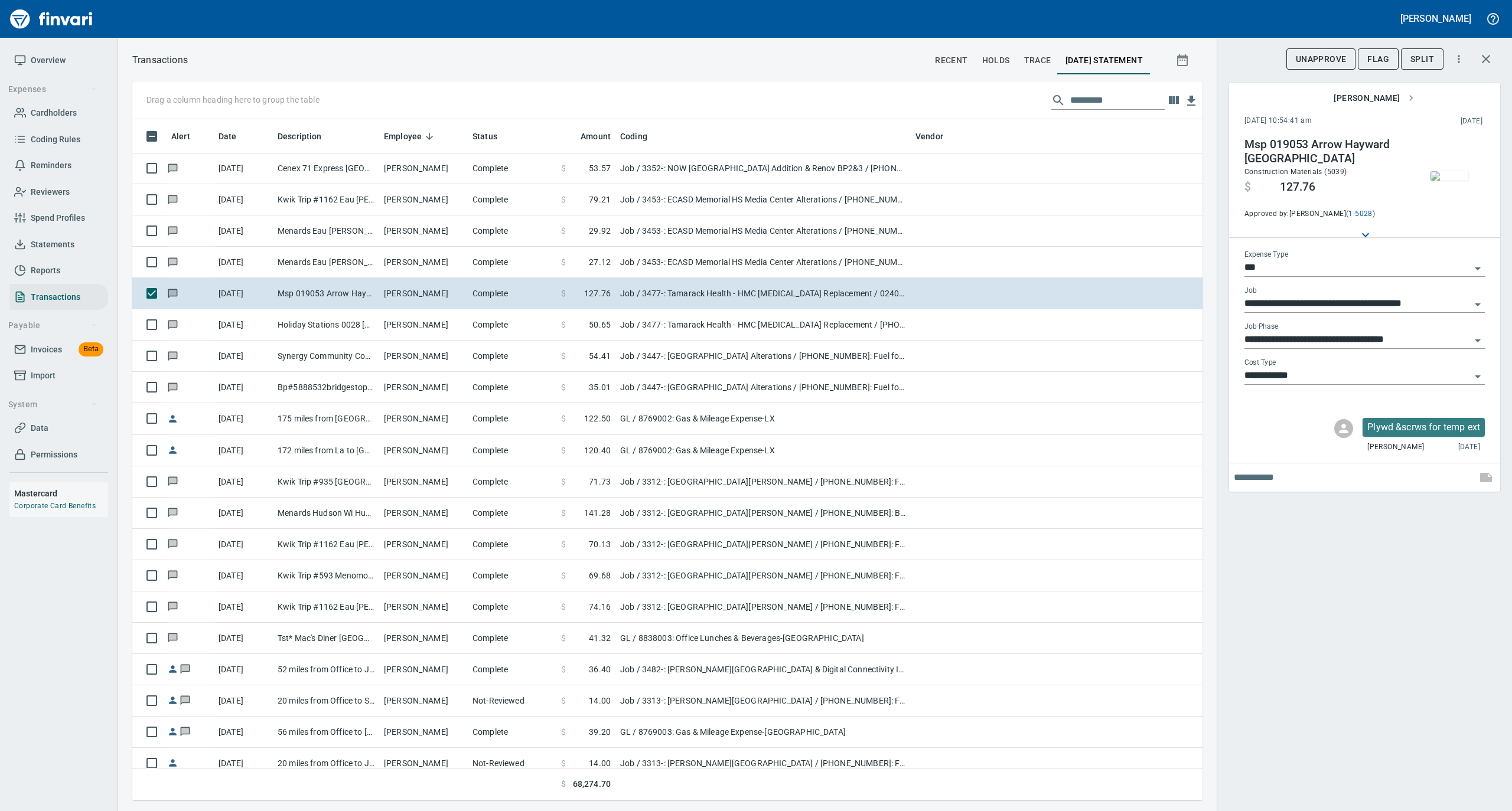
click at [1449, 175] on img "button" at bounding box center [1449, 176] width 37 height 10
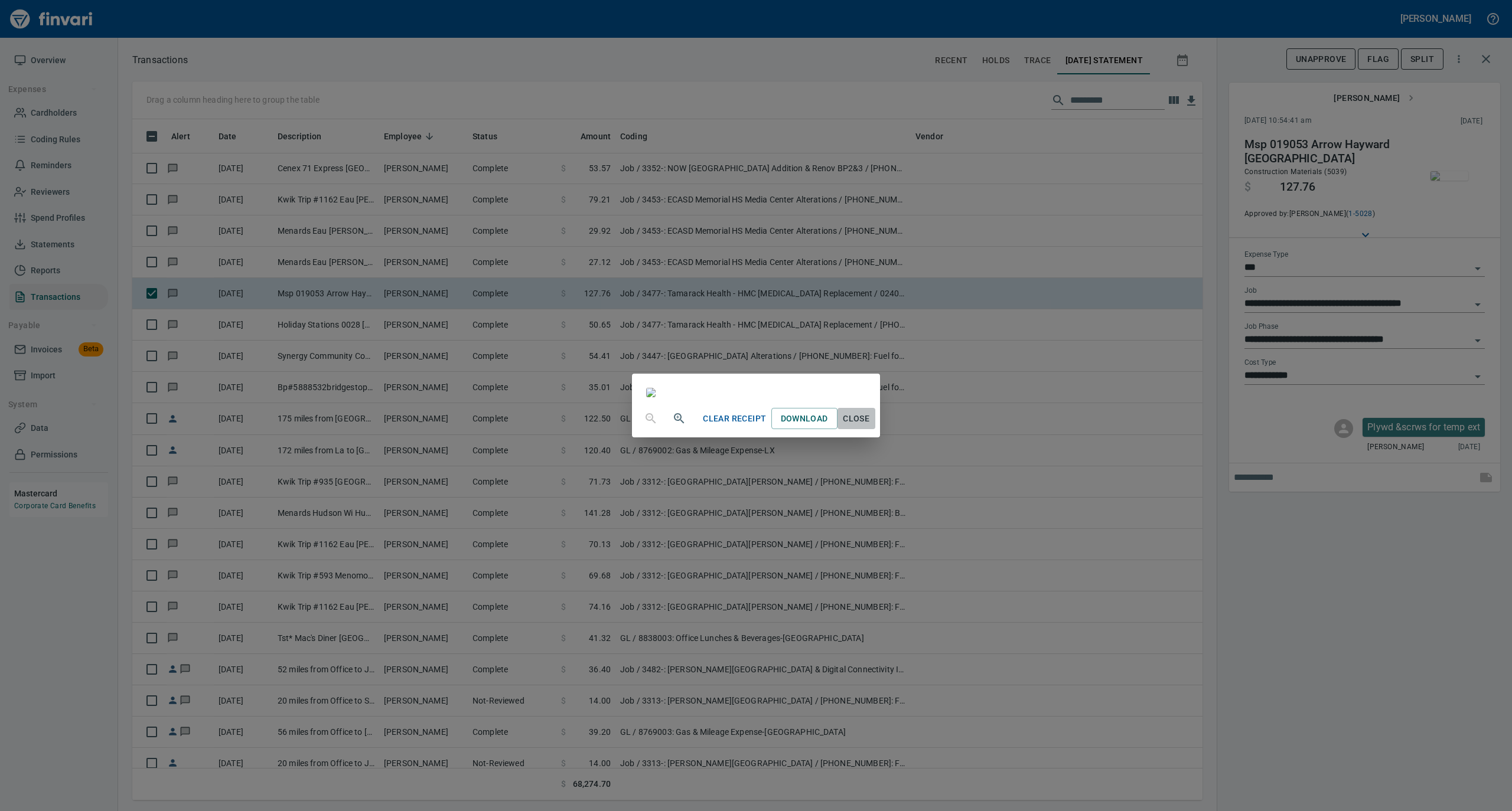
click at [871, 427] on span "Close" at bounding box center [856, 418] width 29 height 14
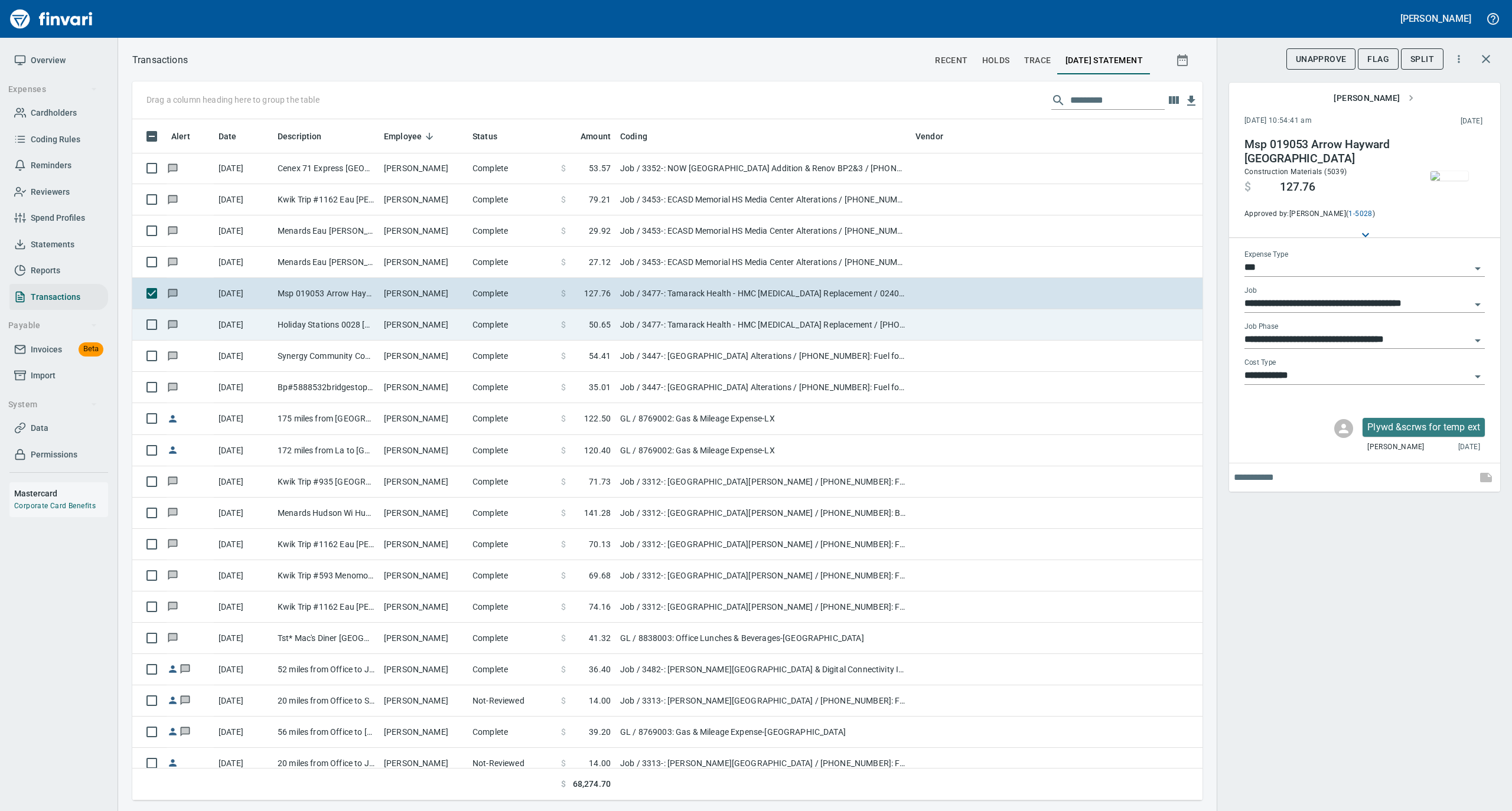
click at [454, 319] on td "Richard Jenkins" at bounding box center [423, 325] width 88 height 32
type input "**********"
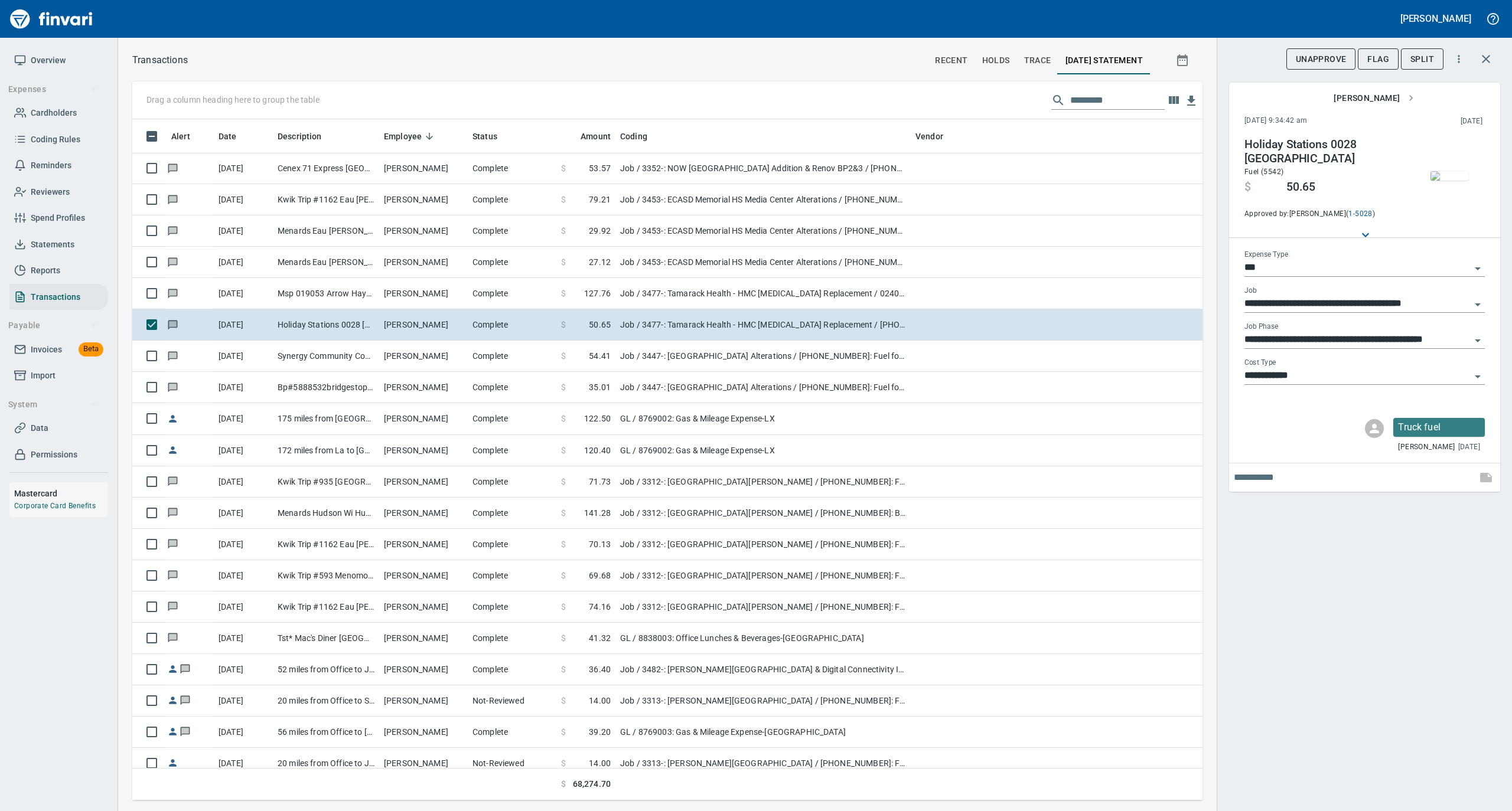
click at [1446, 174] on img "button" at bounding box center [1449, 176] width 37 height 10
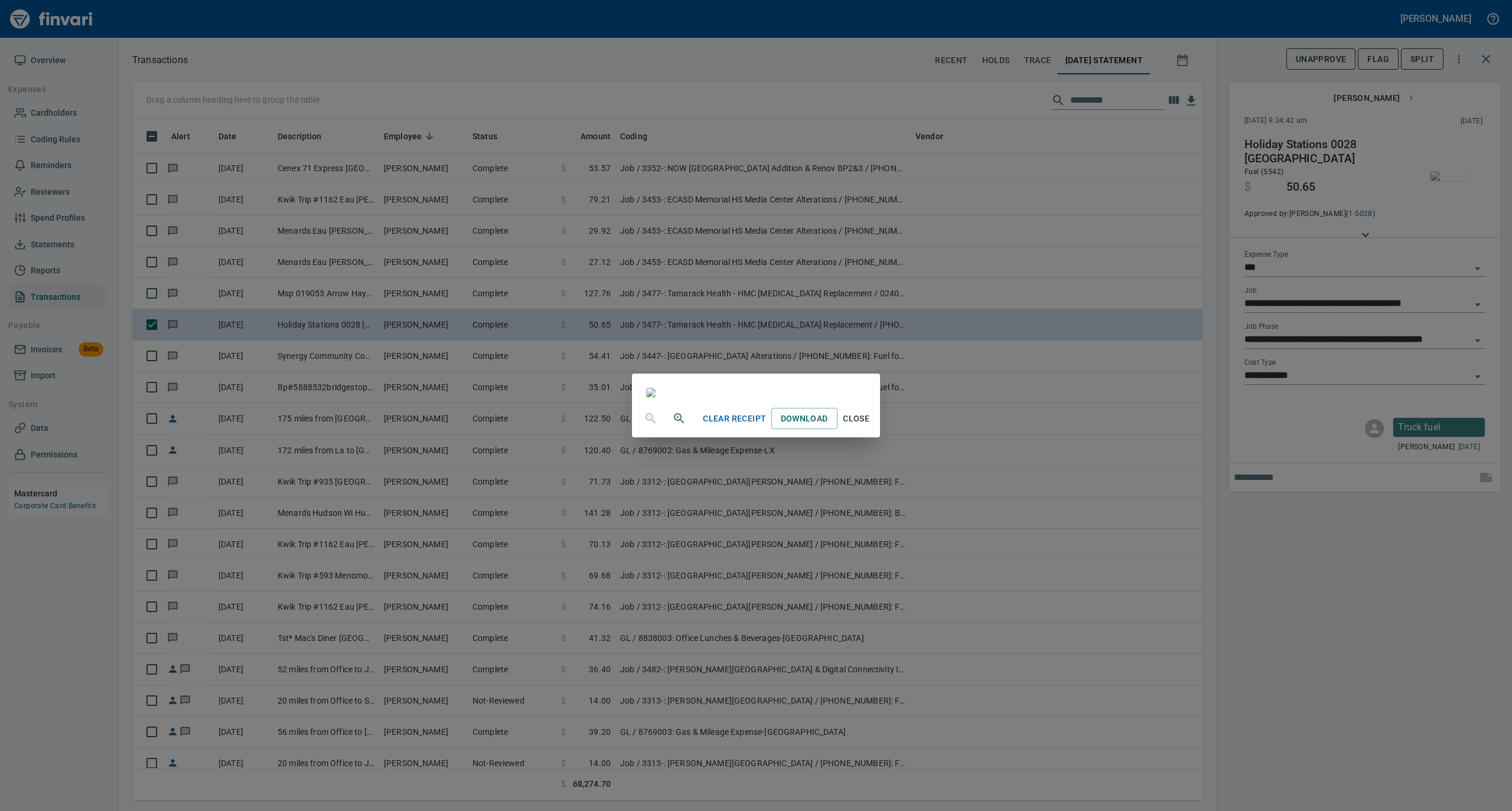
click at [871, 427] on span "Close" at bounding box center [856, 418] width 29 height 14
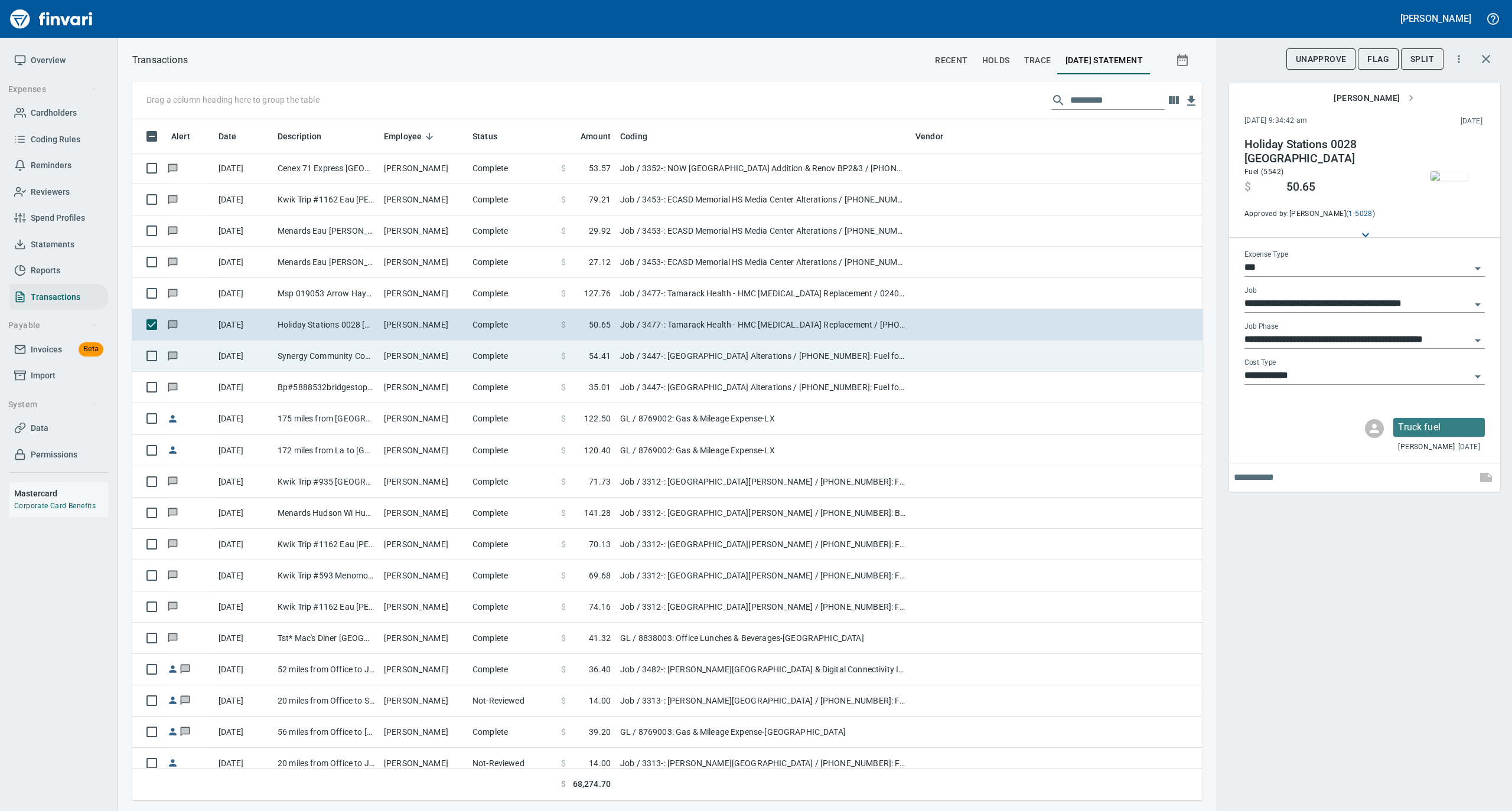
click at [355, 360] on td "Synergy Community Coop Rice Lake WI" at bounding box center [326, 356] width 106 height 32
type input "**********"
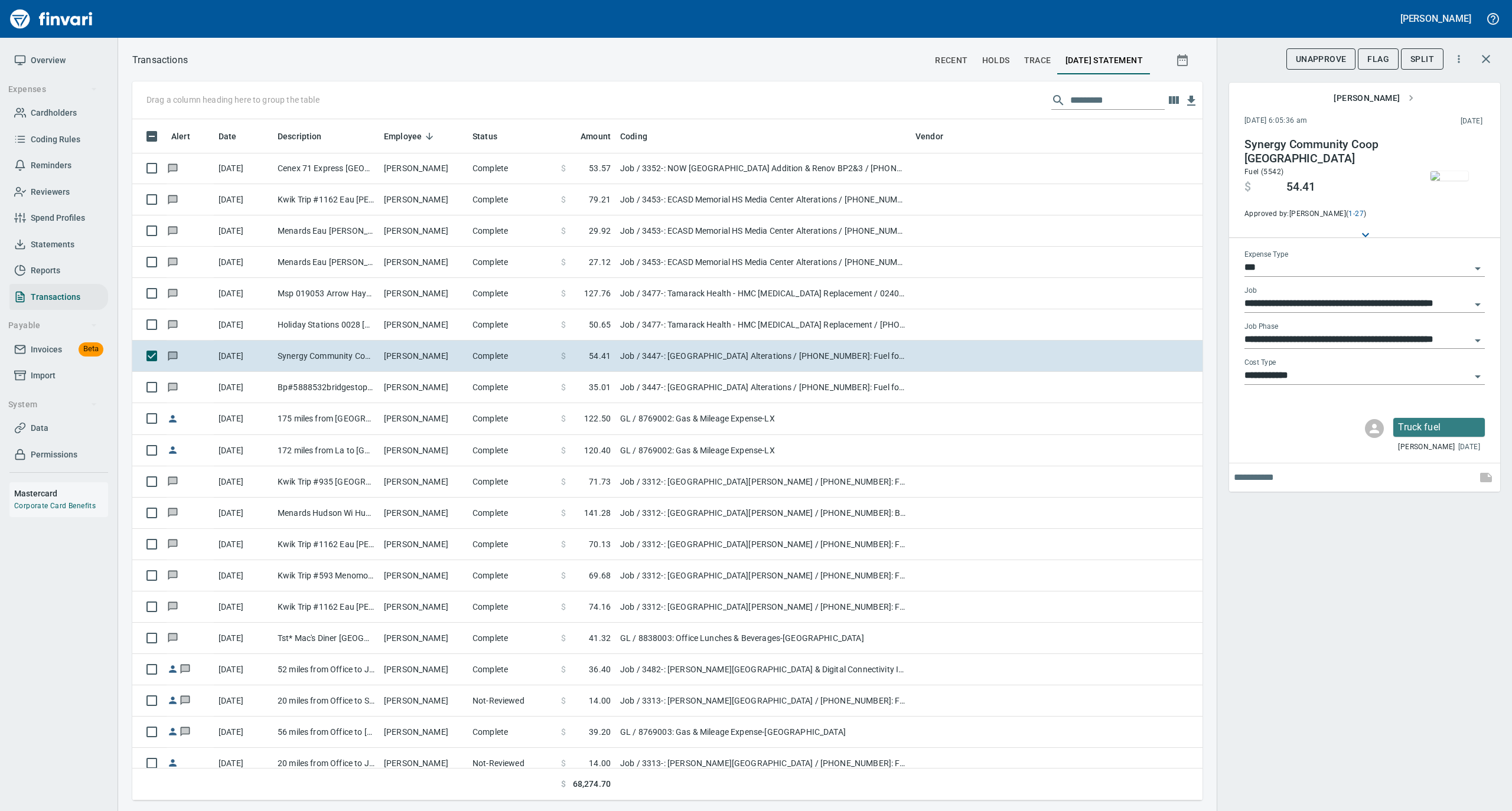
click at [1444, 172] on img "button" at bounding box center [1449, 176] width 37 height 10
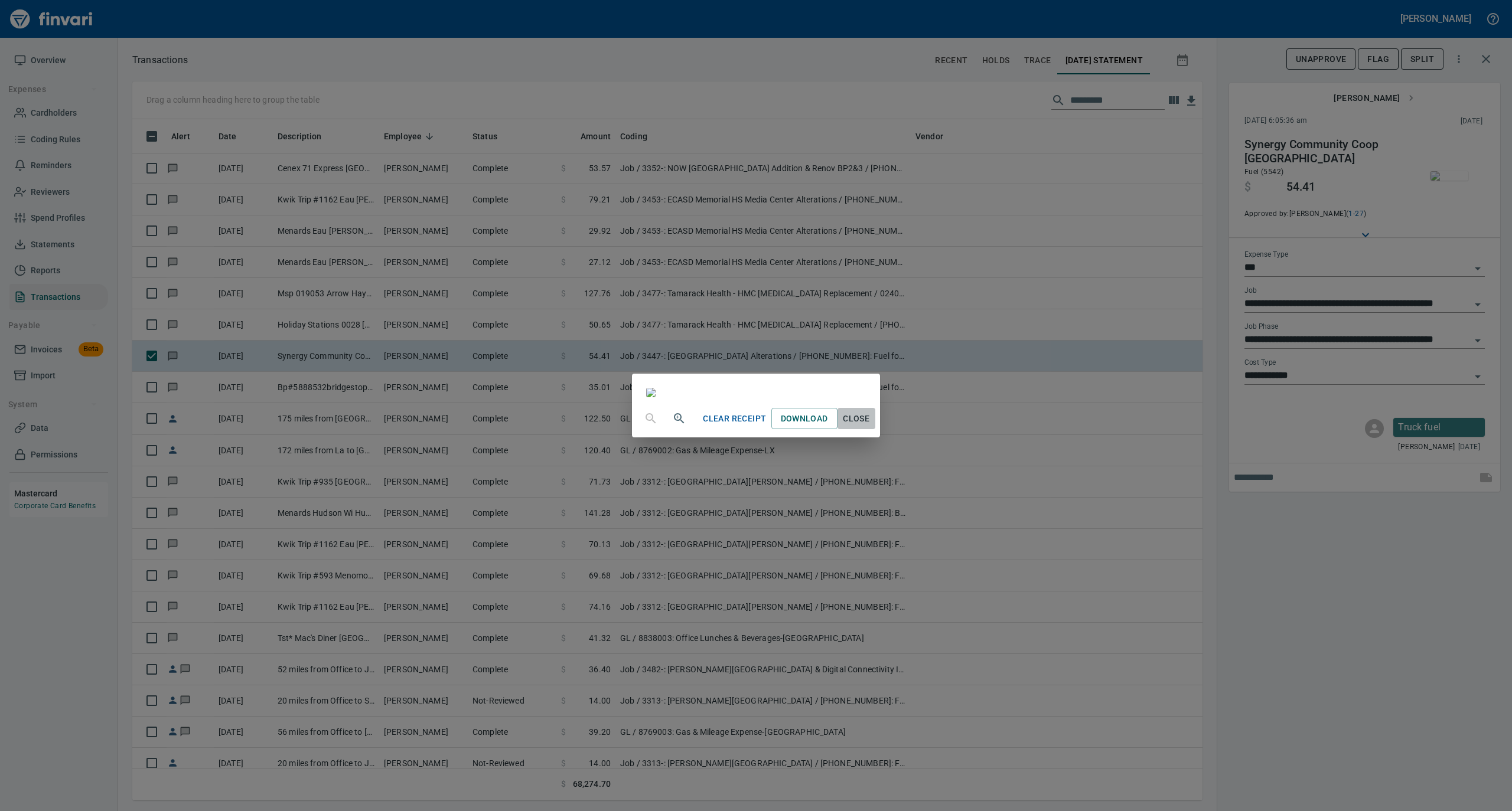
click at [871, 427] on span "Close" at bounding box center [856, 418] width 29 height 14
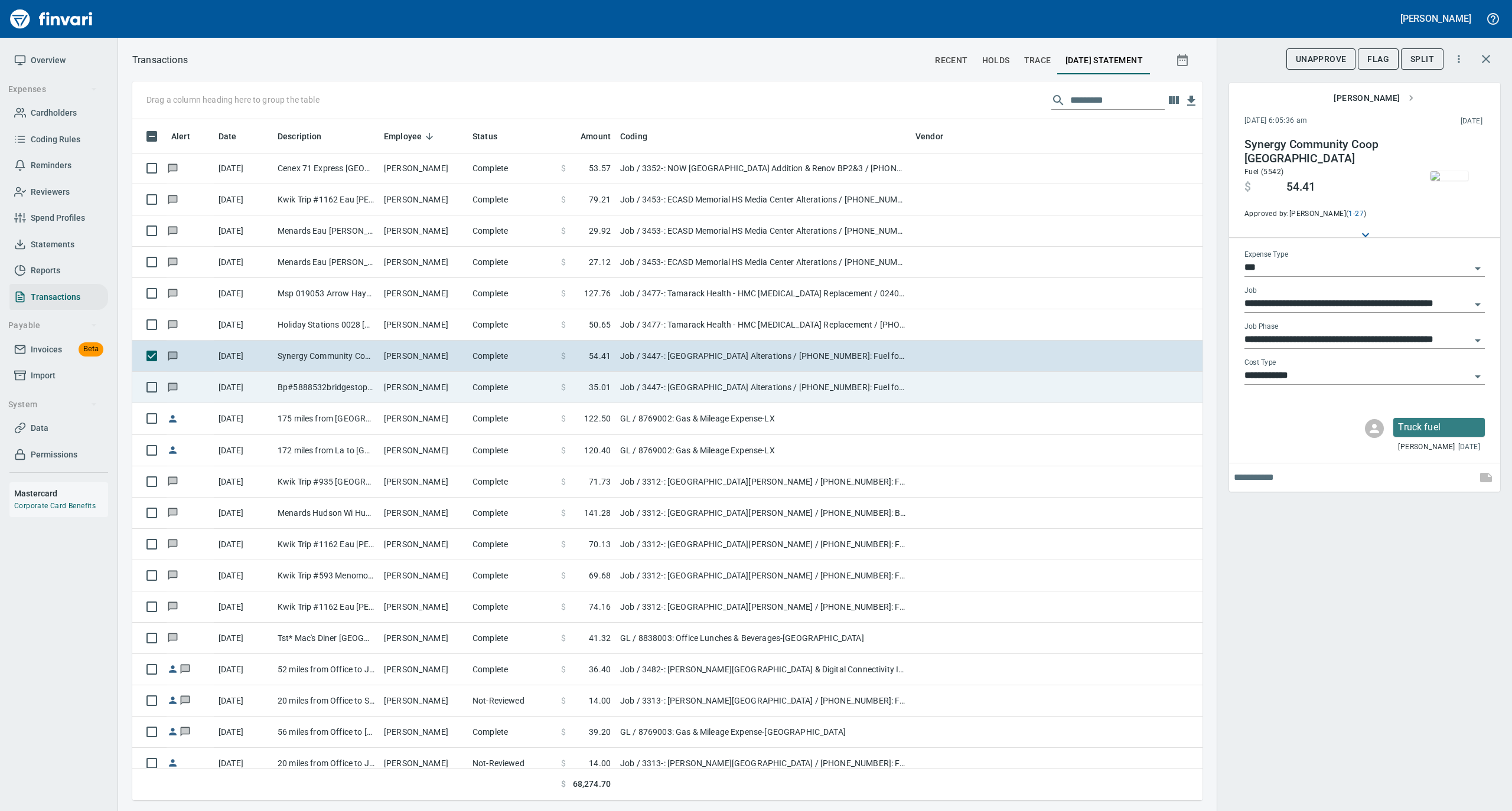
click at [430, 397] on td "Richard Jenkins" at bounding box center [423, 387] width 88 height 32
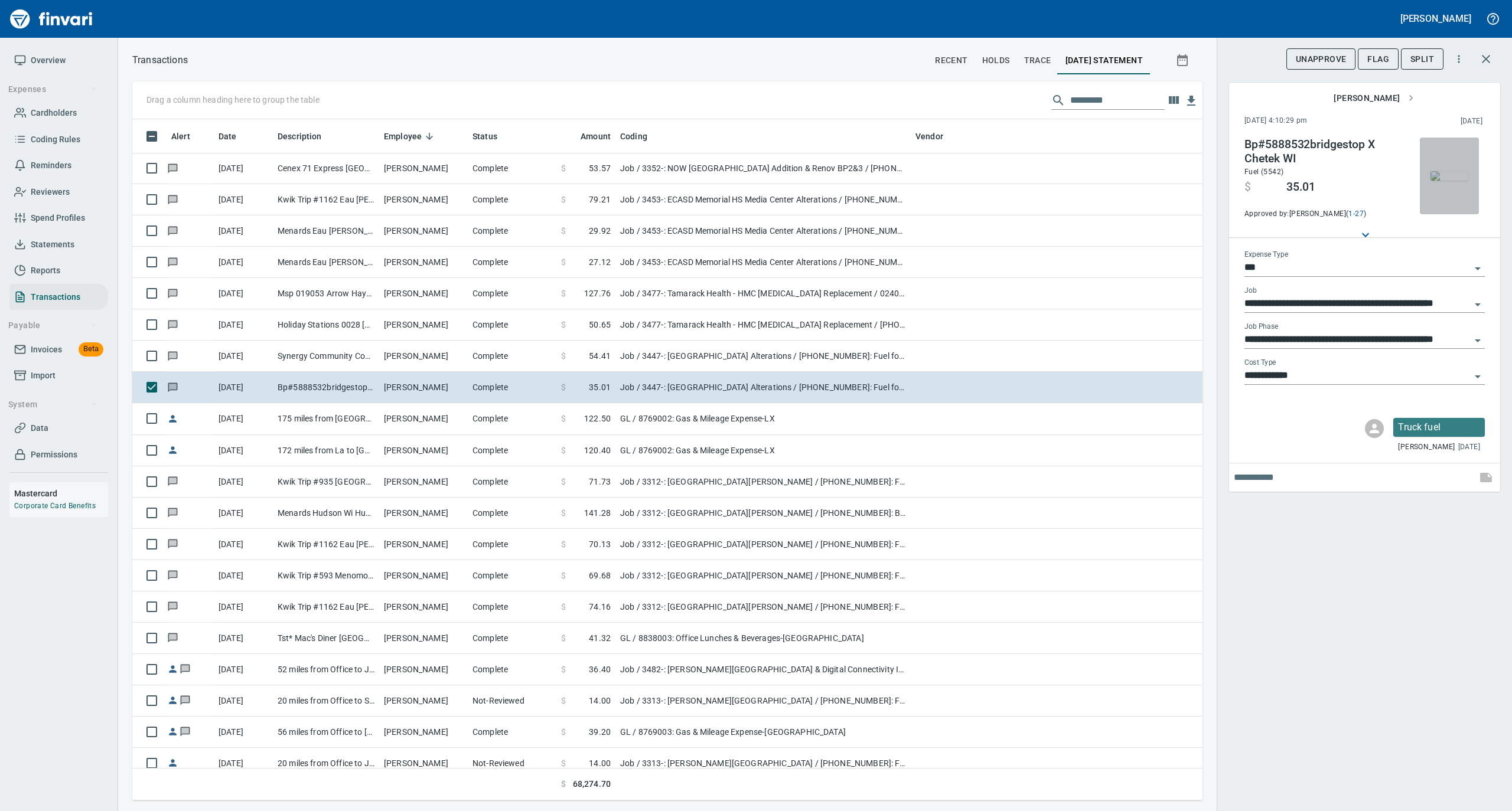
click at [1444, 172] on img "button" at bounding box center [1449, 176] width 37 height 10
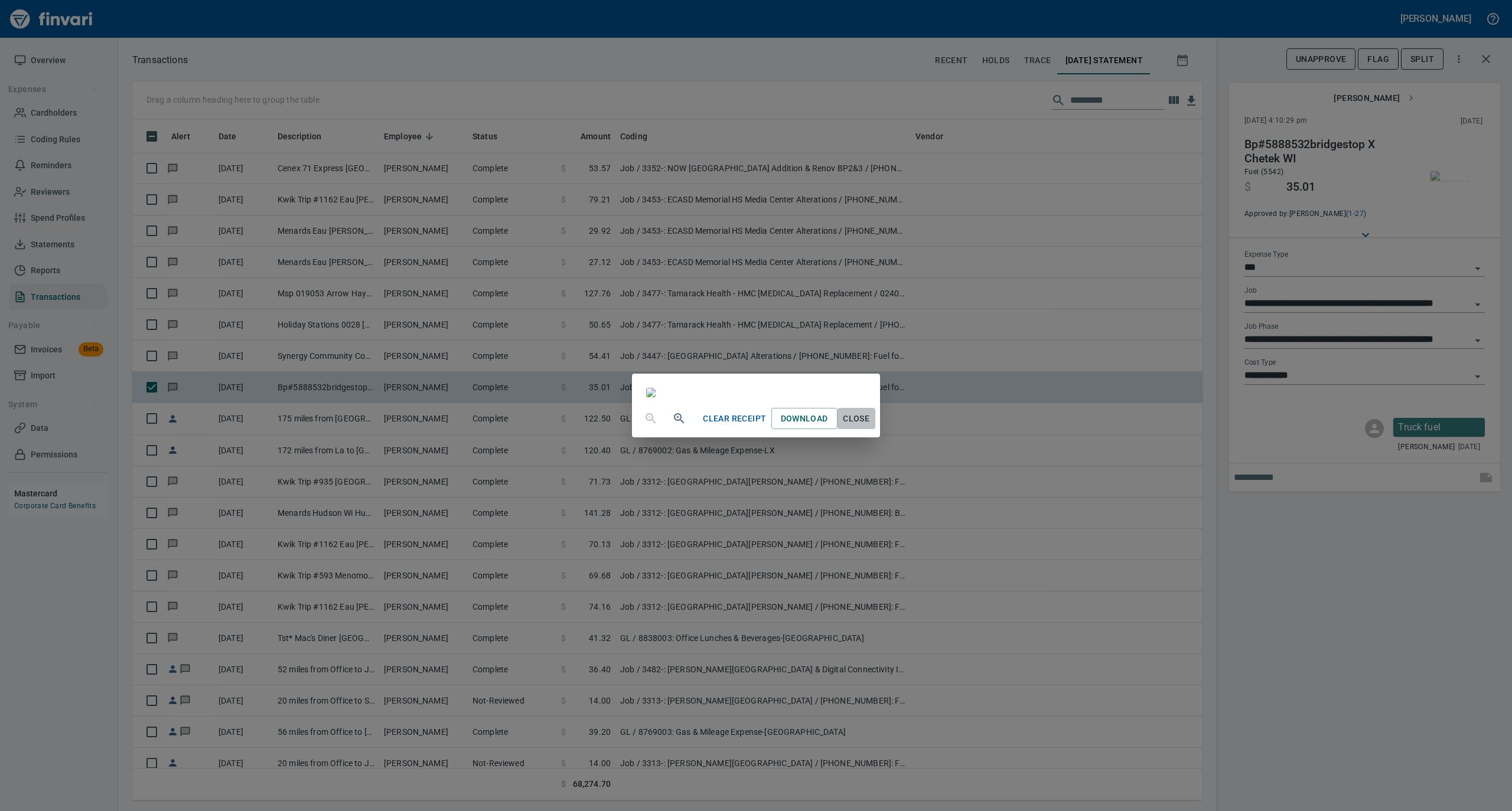
click at [871, 427] on span "Close" at bounding box center [856, 418] width 29 height 14
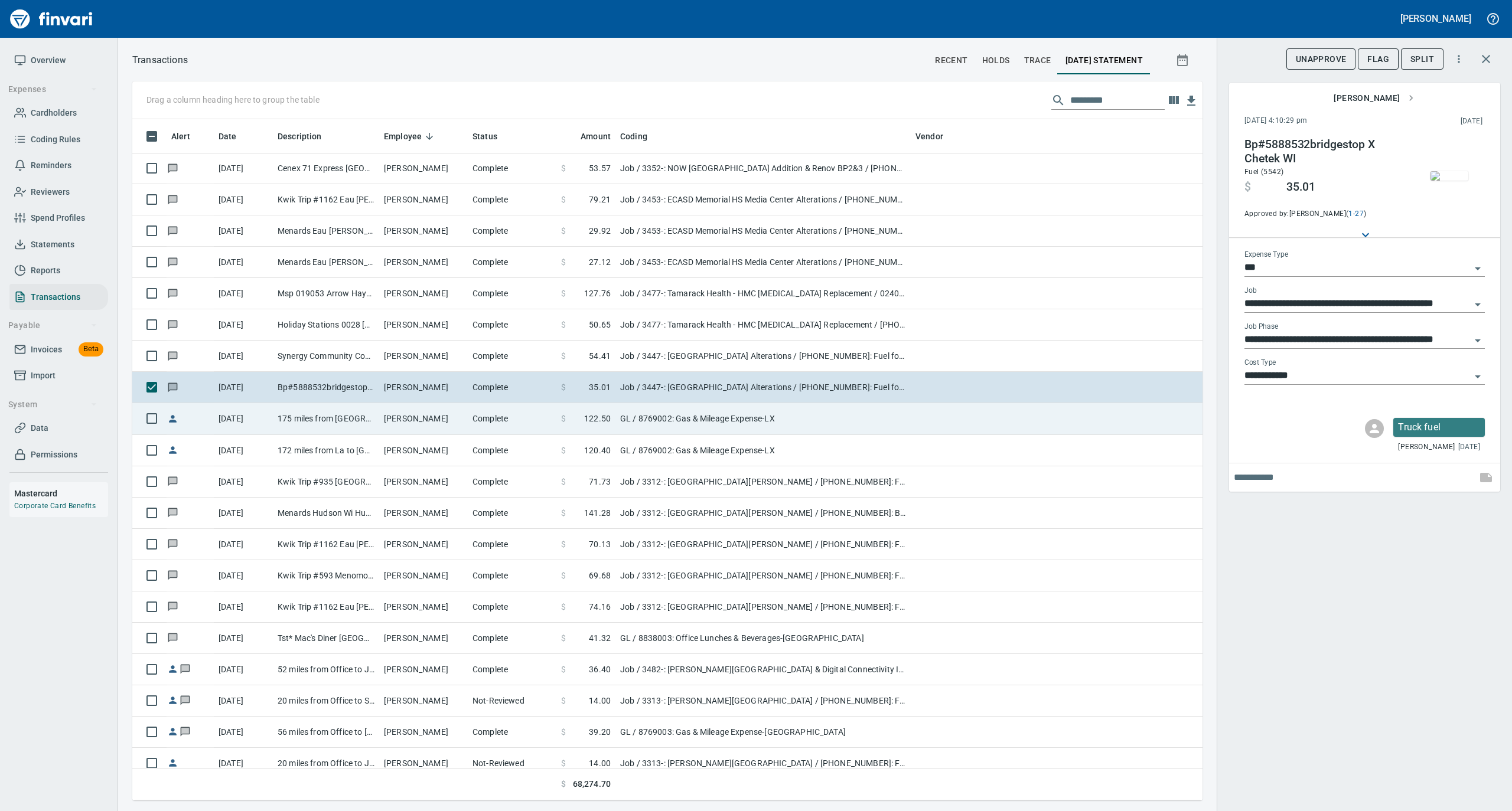
click at [445, 421] on td "Rebecca Schulz" at bounding box center [423, 419] width 88 height 32
type input "**"
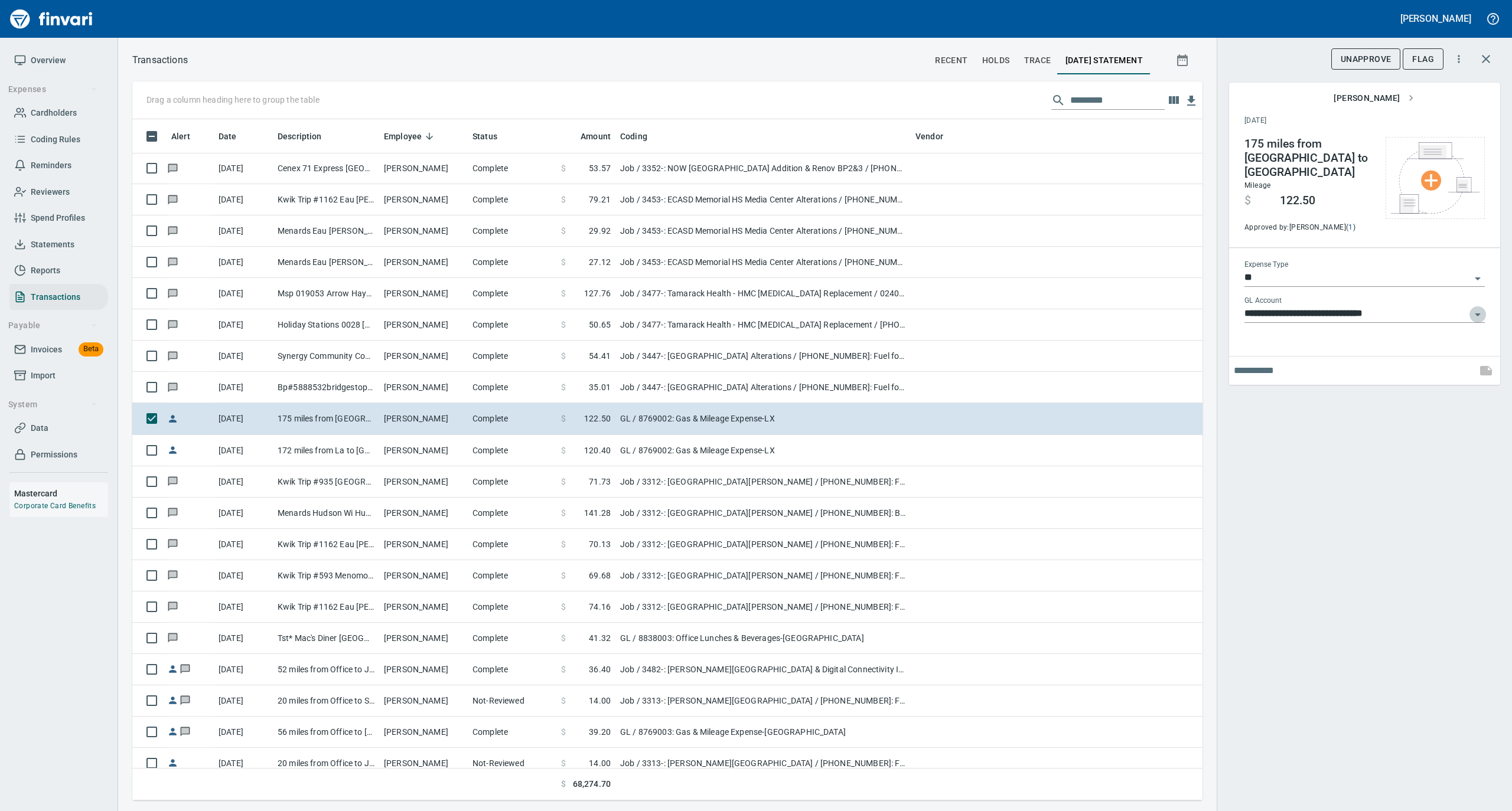
click at [1481, 308] on icon "Open" at bounding box center [1477, 314] width 14 height 14
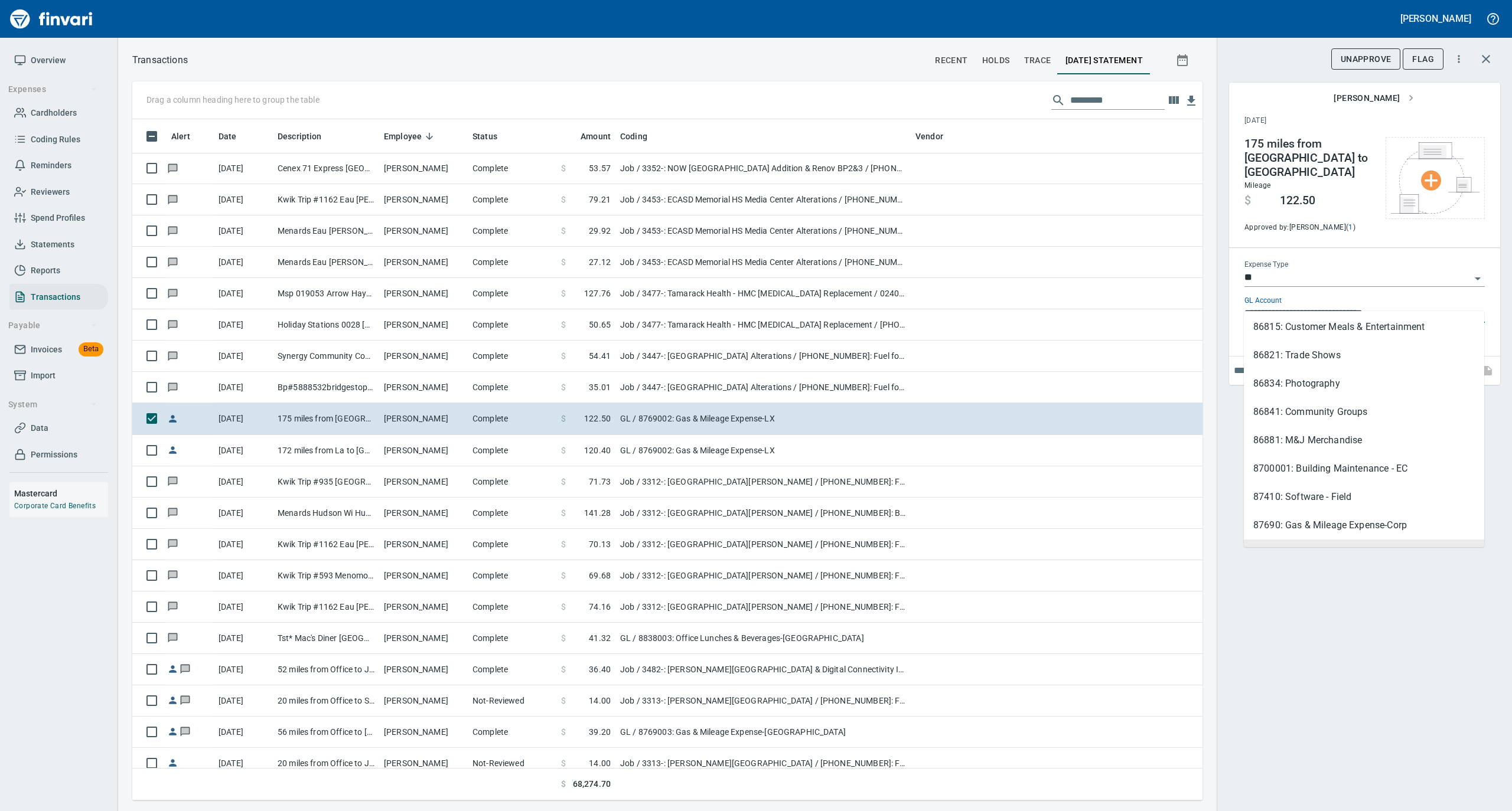
scroll to position [393, 0]
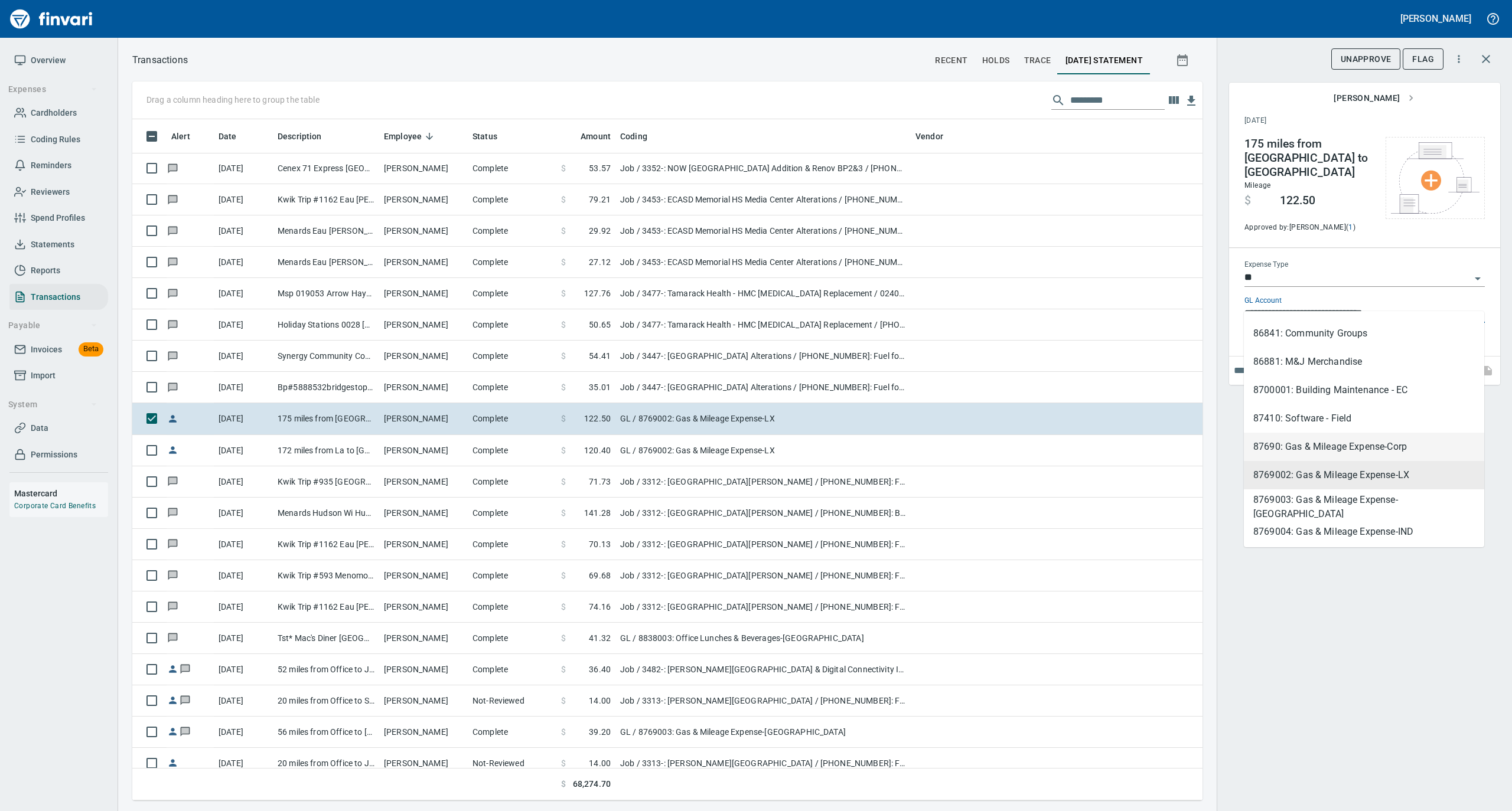
drag, startPoint x: 1386, startPoint y: 445, endPoint x: 1357, endPoint y: 447, distance: 29.1
click at [1385, 445] on li "87690: Gas & Mileage Expense-Corp" at bounding box center [1363, 447] width 241 height 29
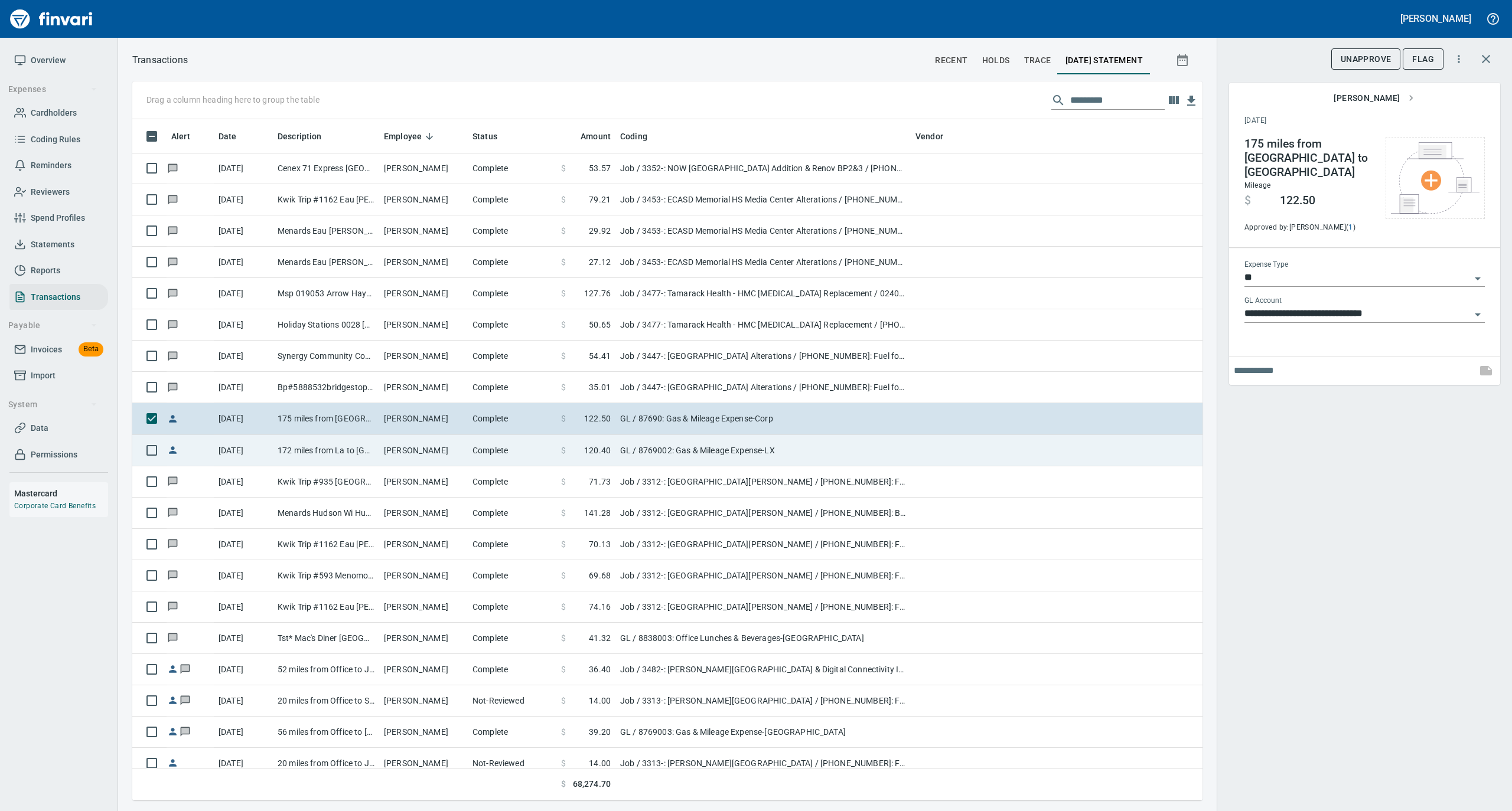
click at [416, 462] on td "Rebecca Schulz" at bounding box center [423, 451] width 88 height 32
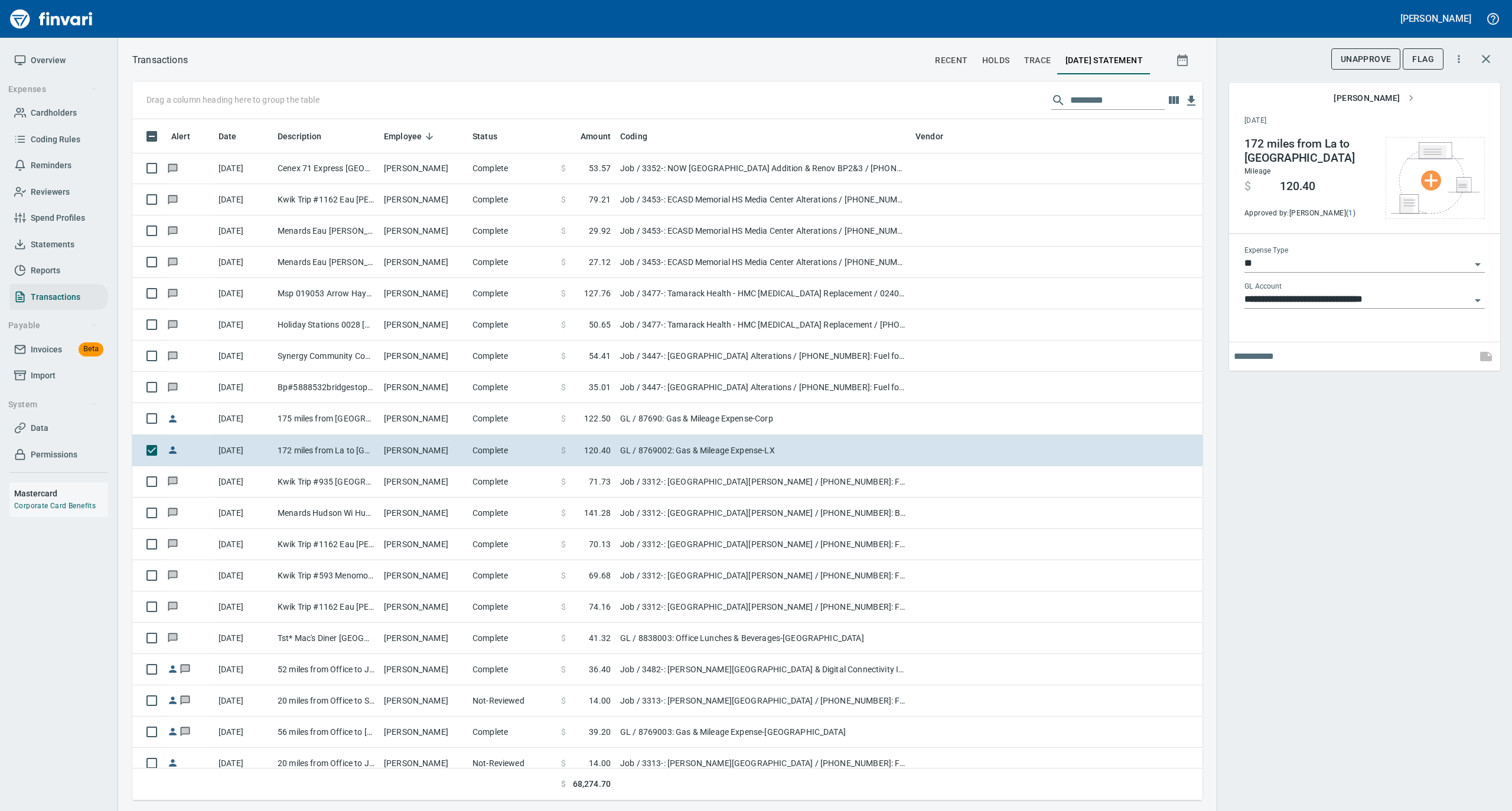
click at [1477, 304] on icon "Open" at bounding box center [1477, 300] width 14 height 14
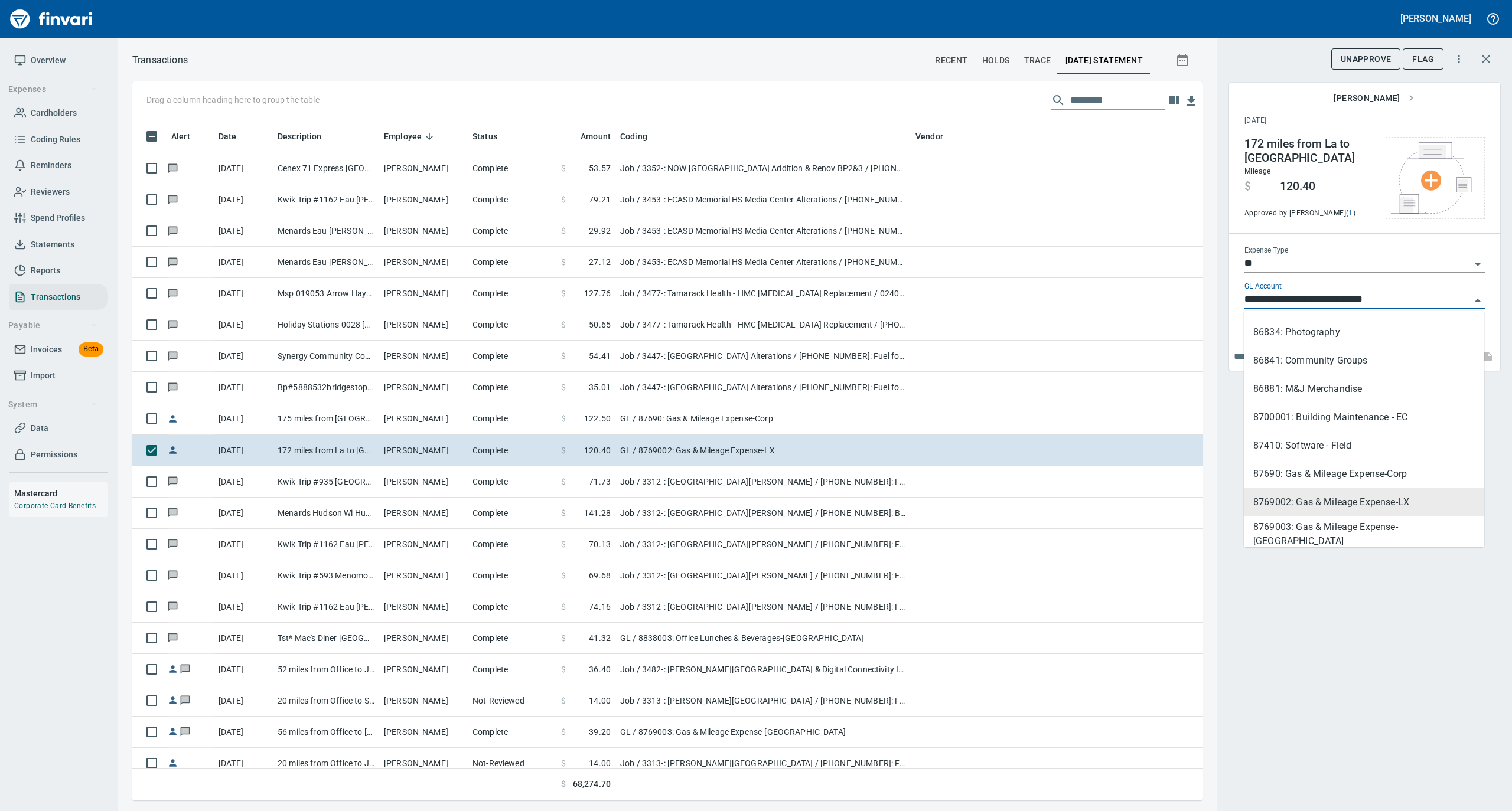
scroll to position [393, 0]
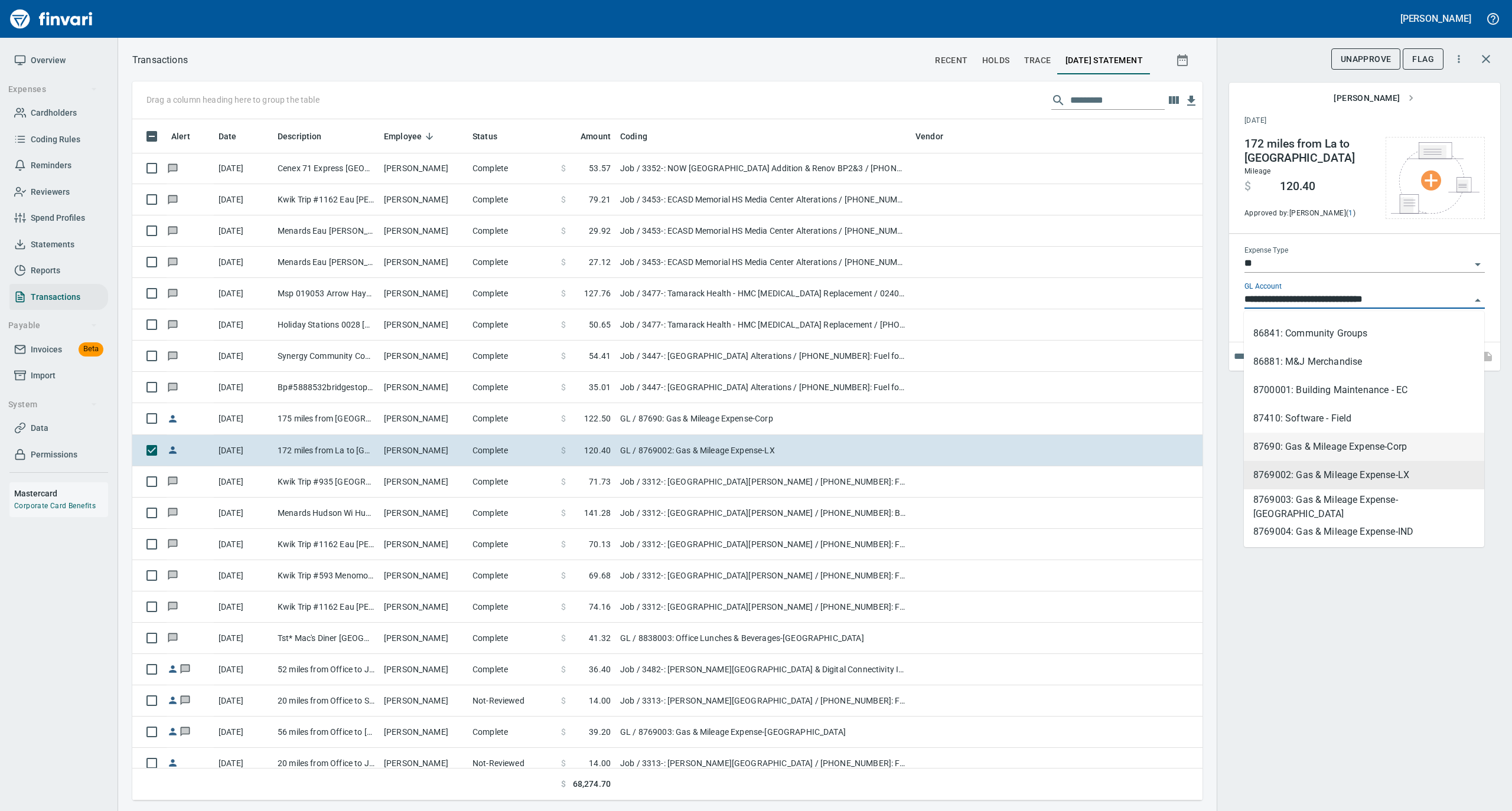
click at [1367, 447] on li "87690: Gas & Mileage Expense-Corp" at bounding box center [1363, 447] width 241 height 29
type input "**********"
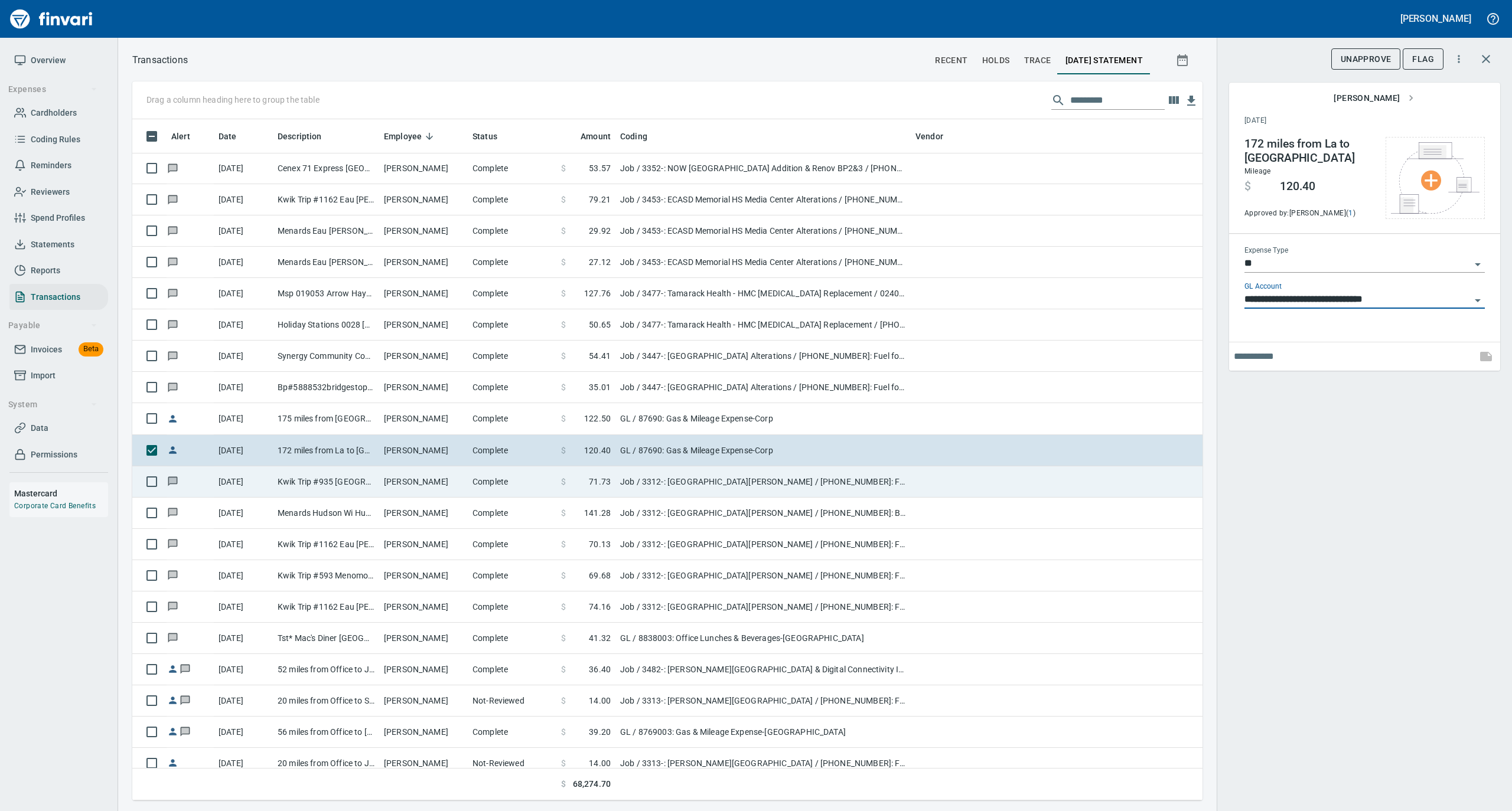
click at [503, 483] on td "Complete" at bounding box center [512, 482] width 88 height 32
type input "***"
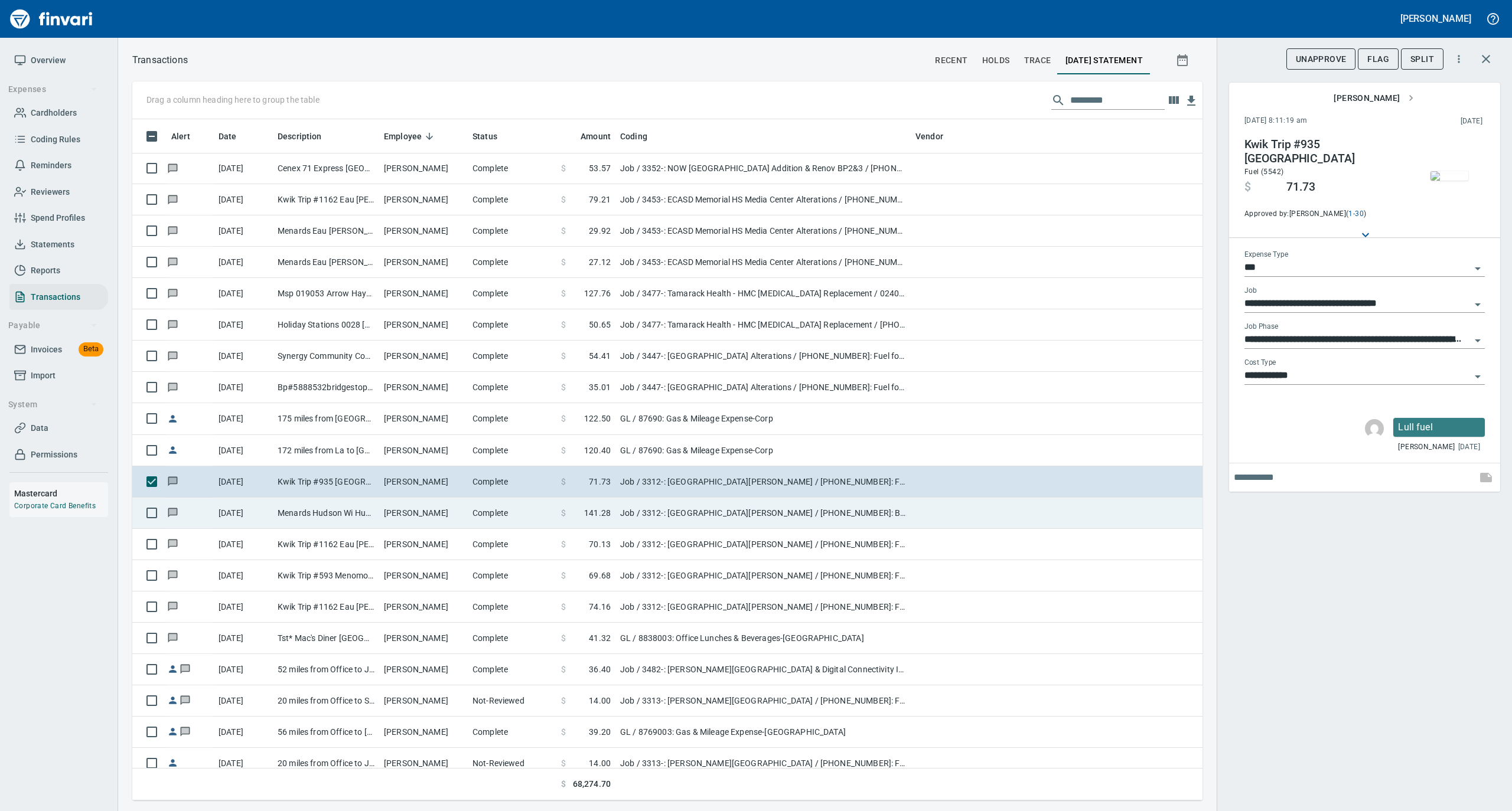
click at [454, 522] on td "Raymond Franko" at bounding box center [423, 513] width 88 height 32
type input "**********"
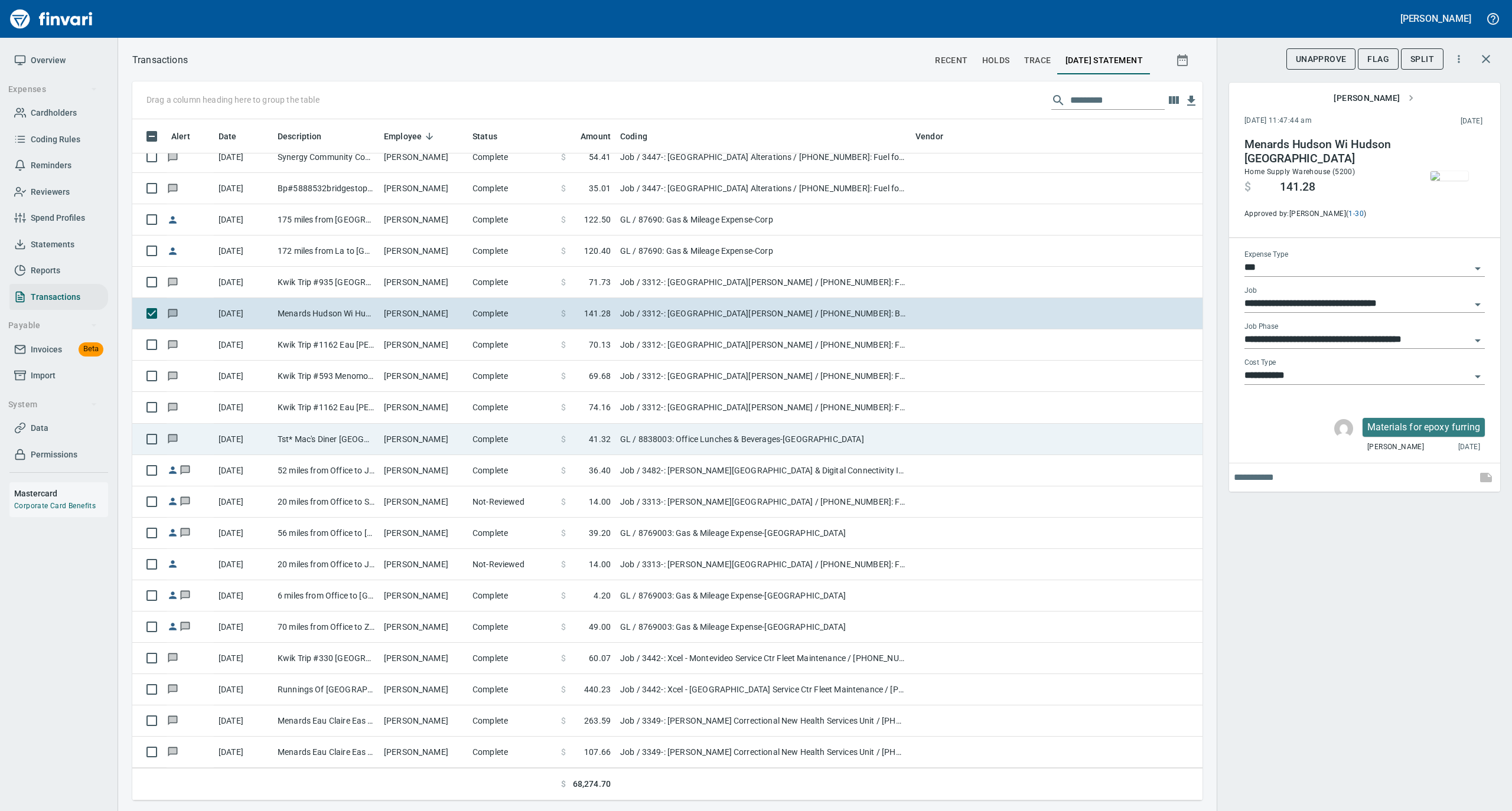
scroll to position [4329, 0]
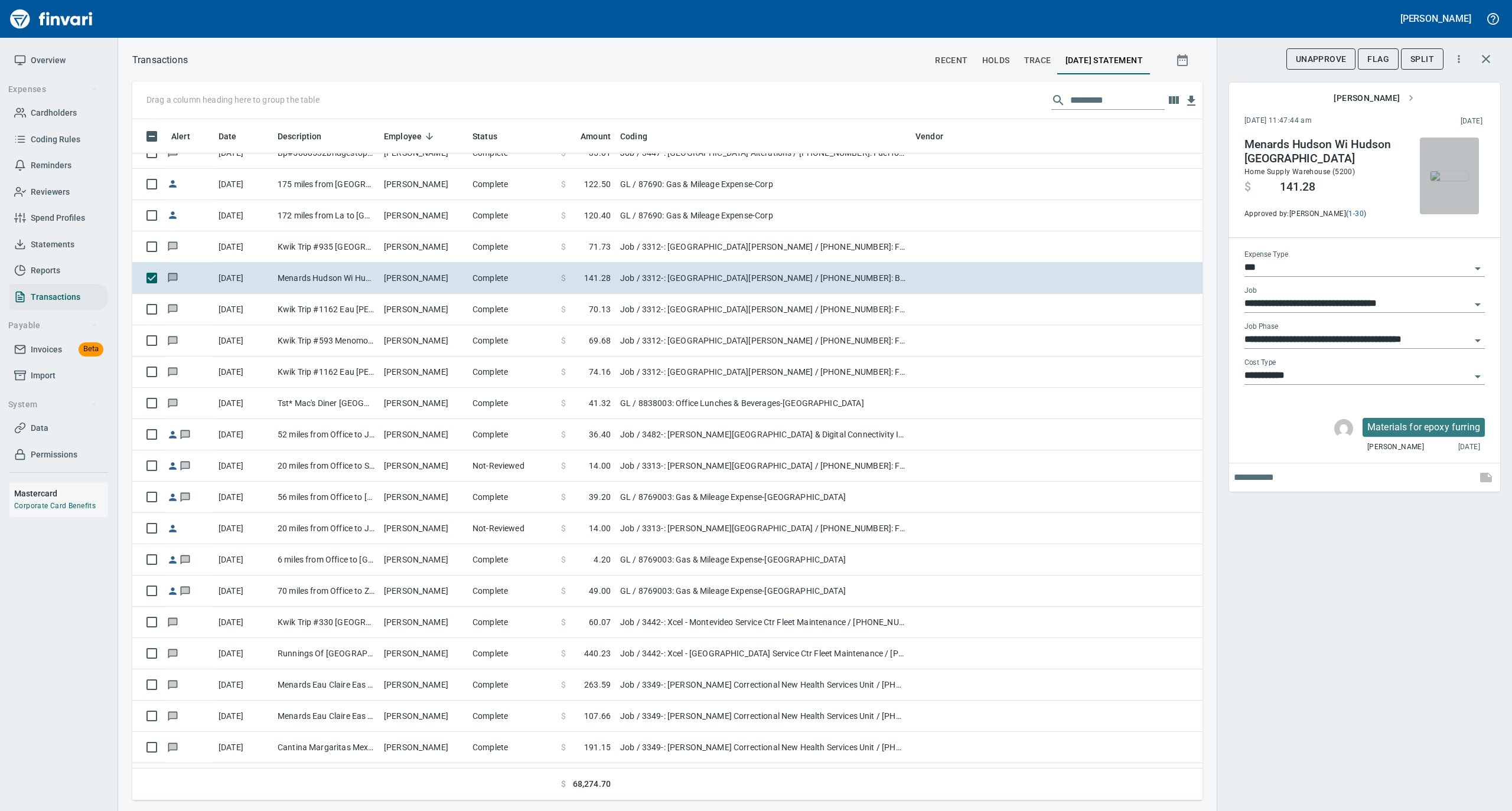
click at [1451, 172] on img "button" at bounding box center [1449, 176] width 37 height 10
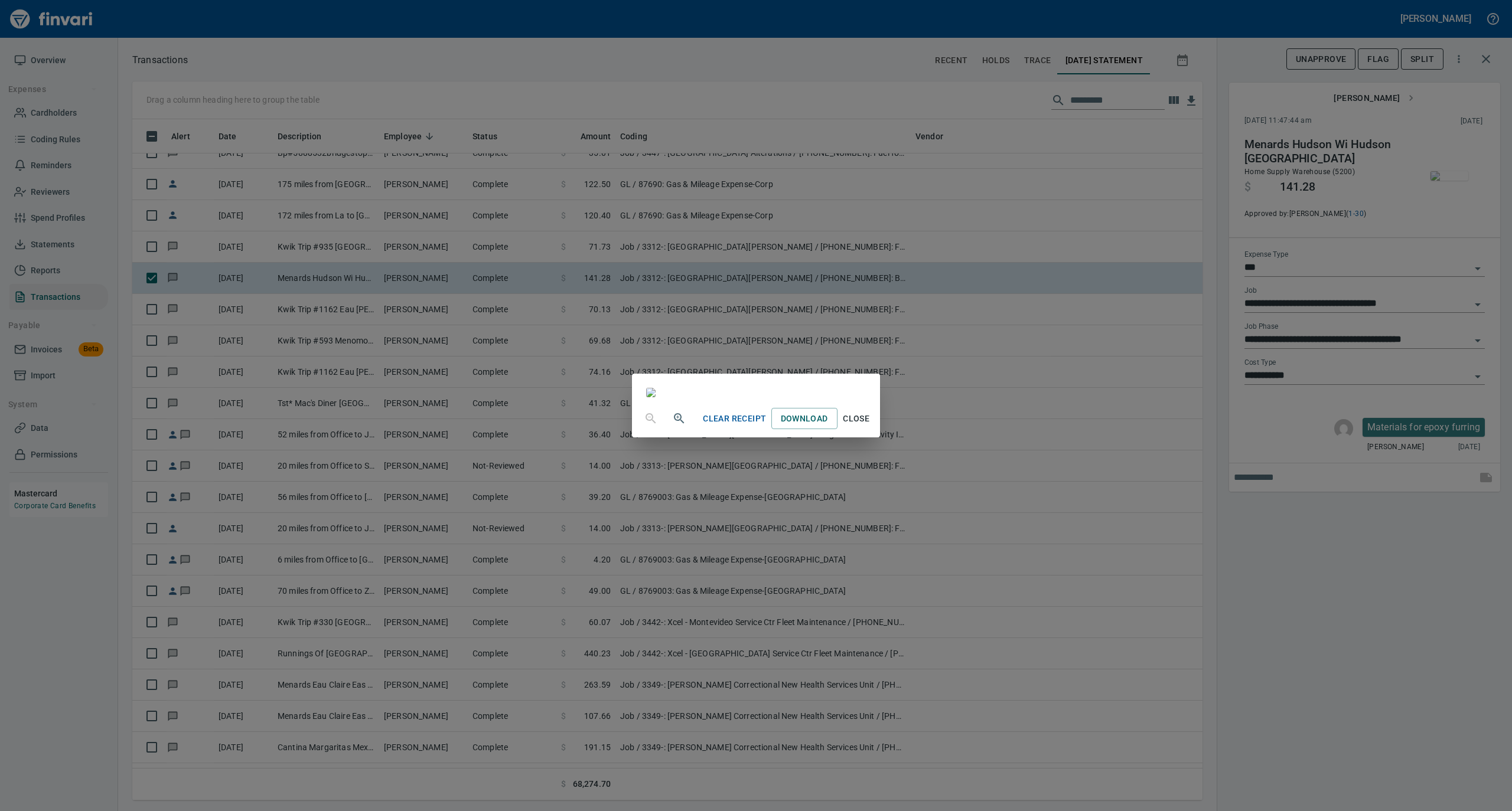
click at [871, 427] on span "Close" at bounding box center [856, 418] width 29 height 14
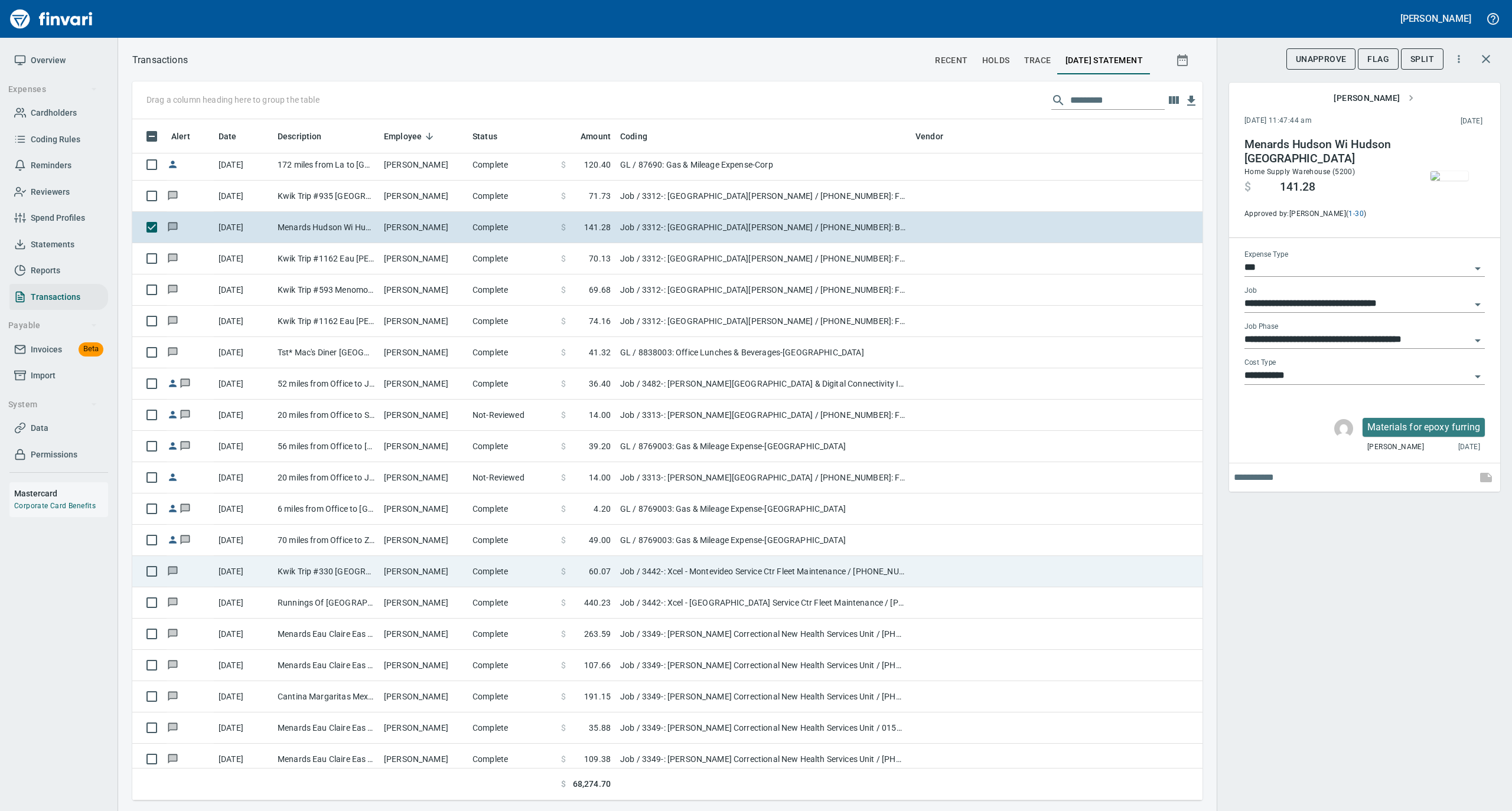
scroll to position [4408, 0]
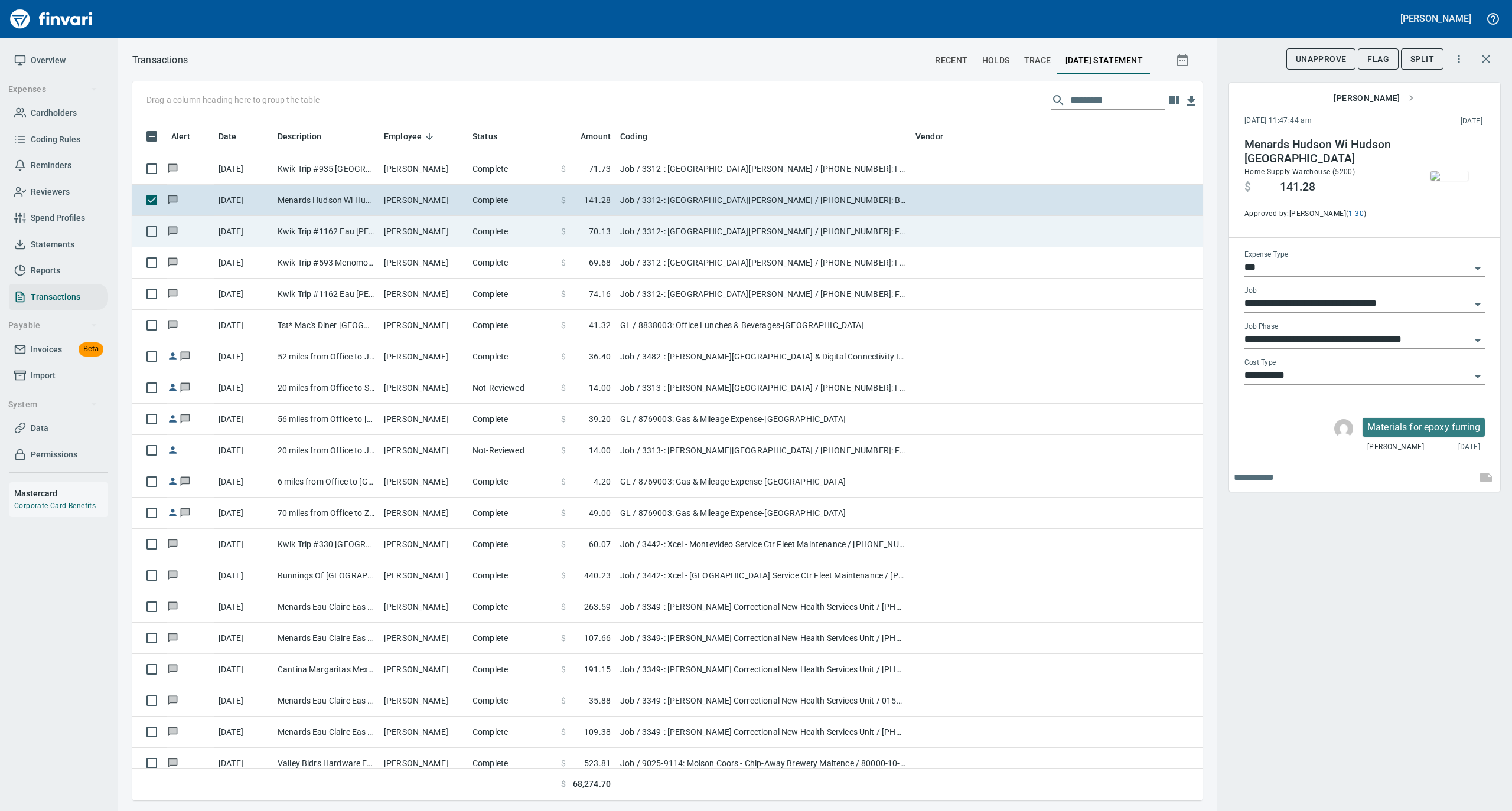
click at [475, 238] on td "Complete" at bounding box center [512, 231] width 88 height 32
type input "**********"
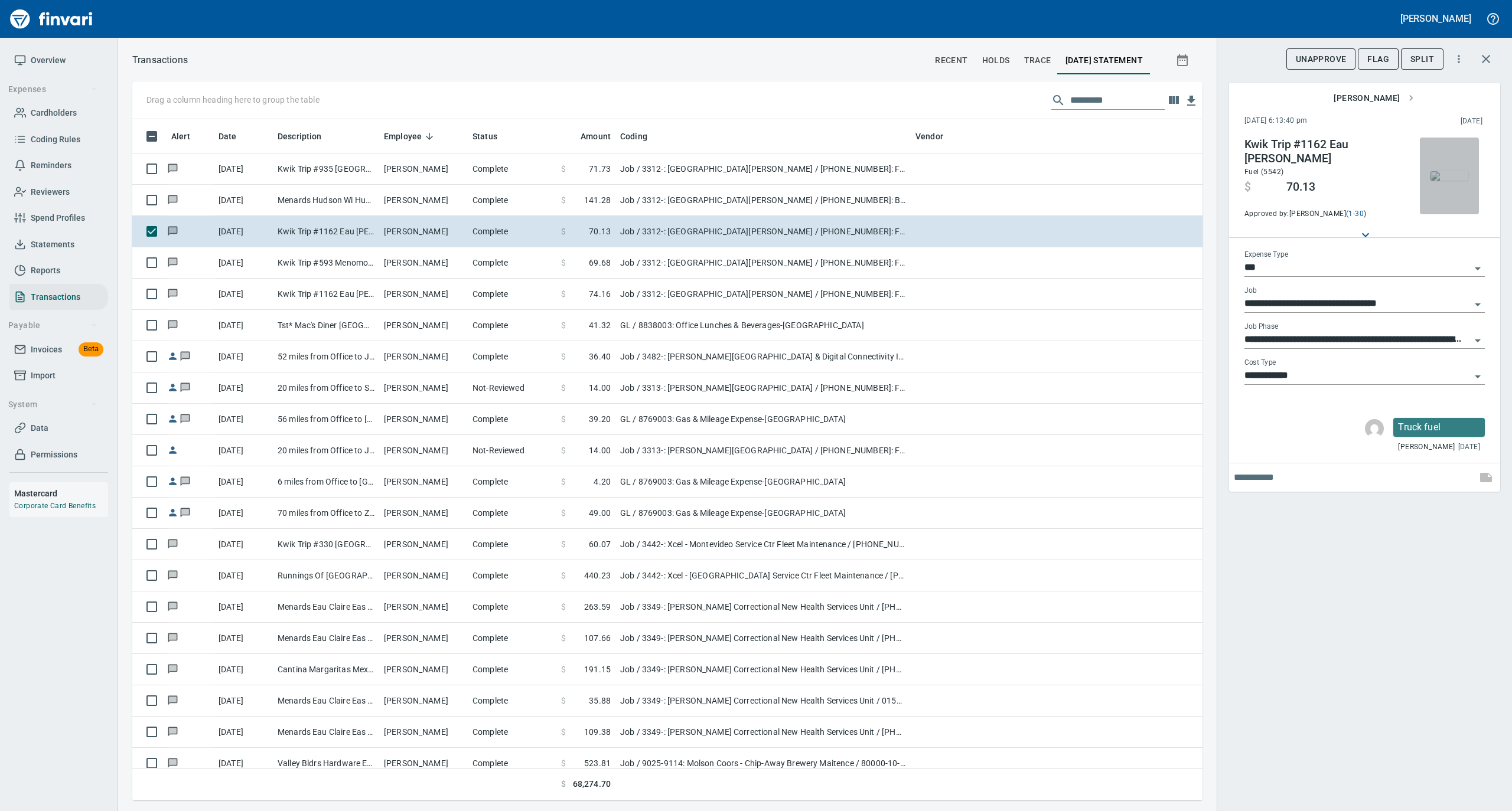
click at [1462, 173] on img "button" at bounding box center [1449, 176] width 37 height 10
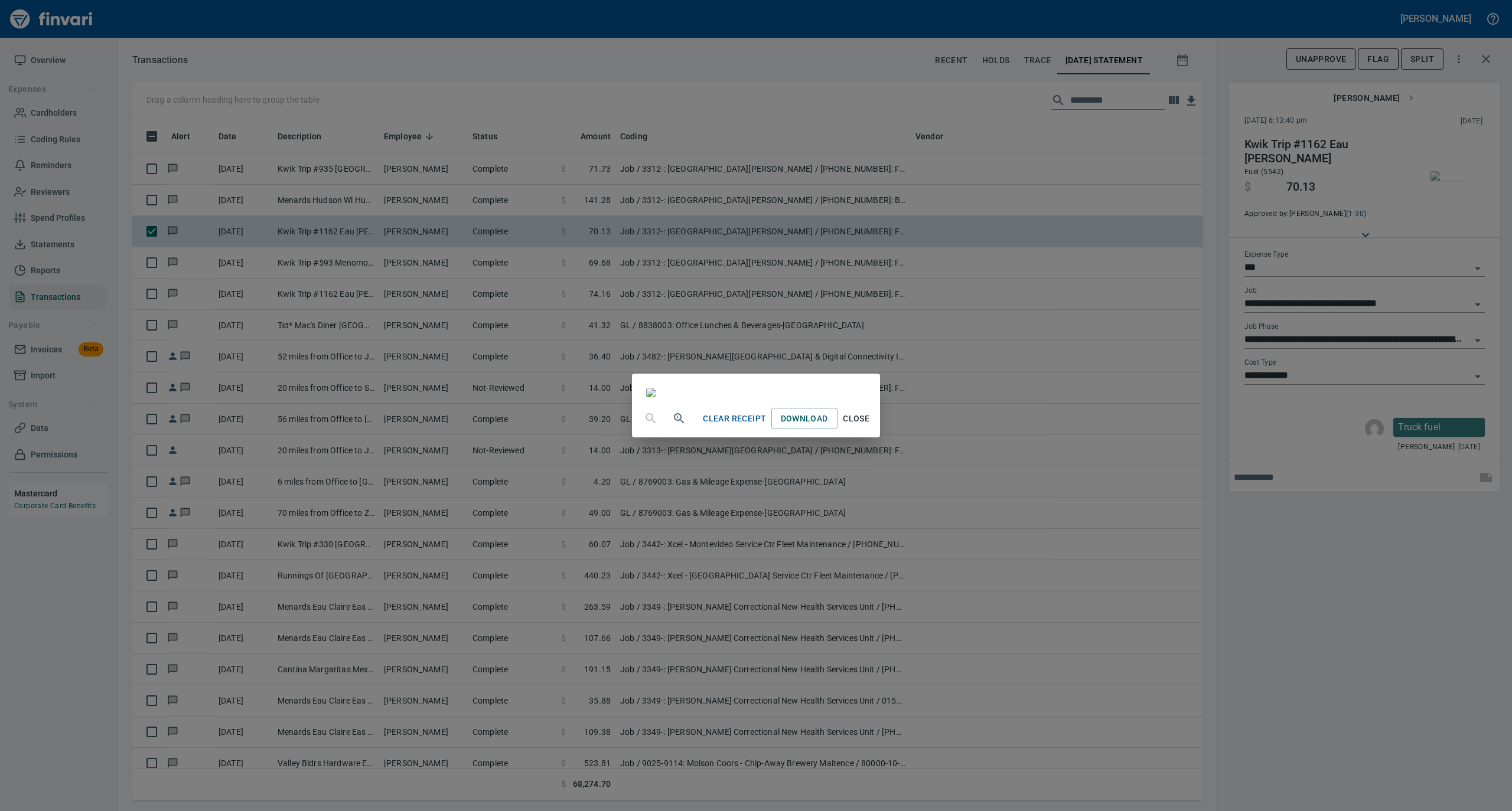
drag, startPoint x: 966, startPoint y: 711, endPoint x: 948, endPoint y: 674, distance: 41.1
click at [871, 427] on span "Close" at bounding box center [856, 418] width 29 height 14
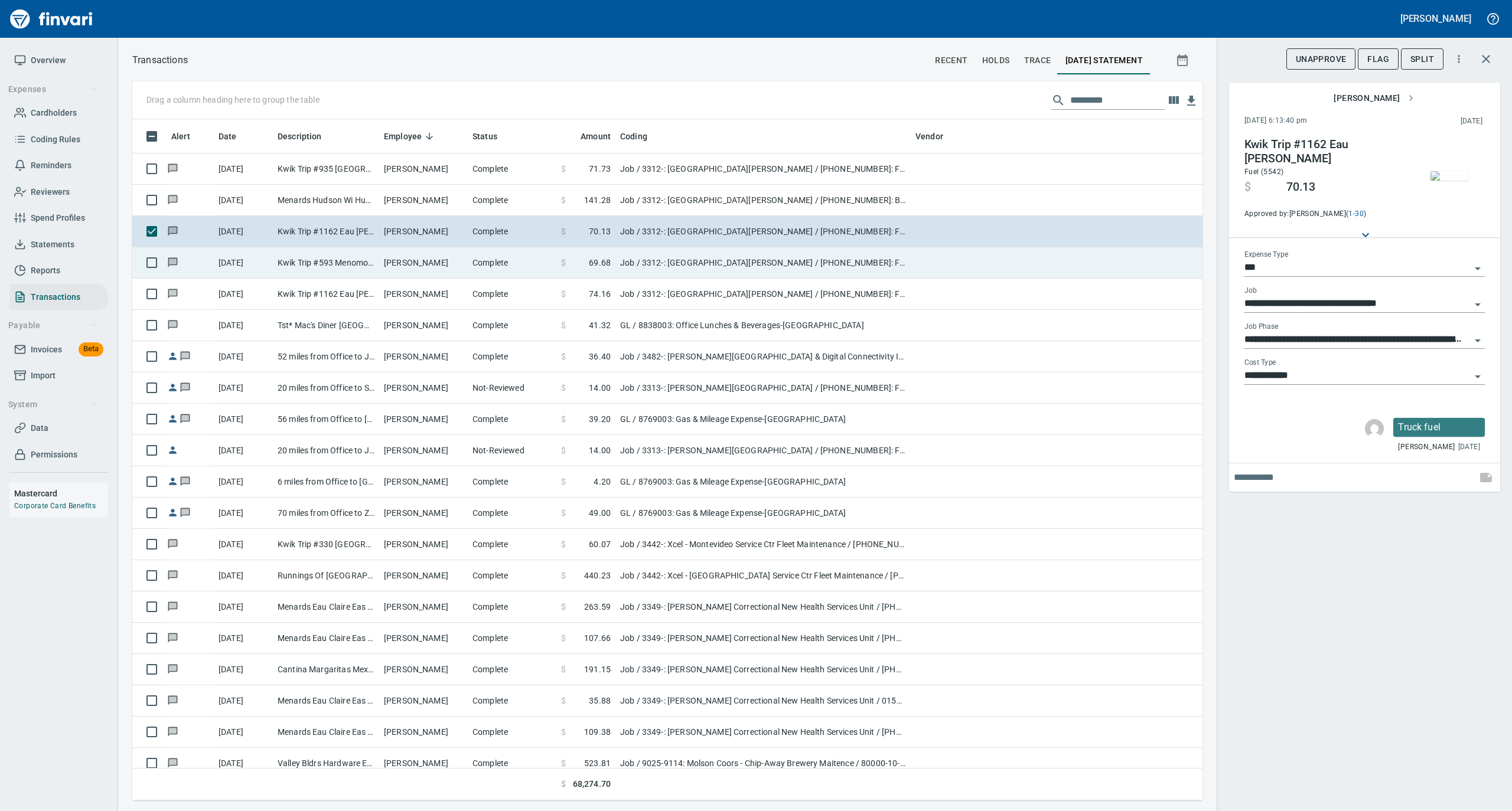
click at [437, 274] on td "Raymond Franko" at bounding box center [423, 263] width 88 height 32
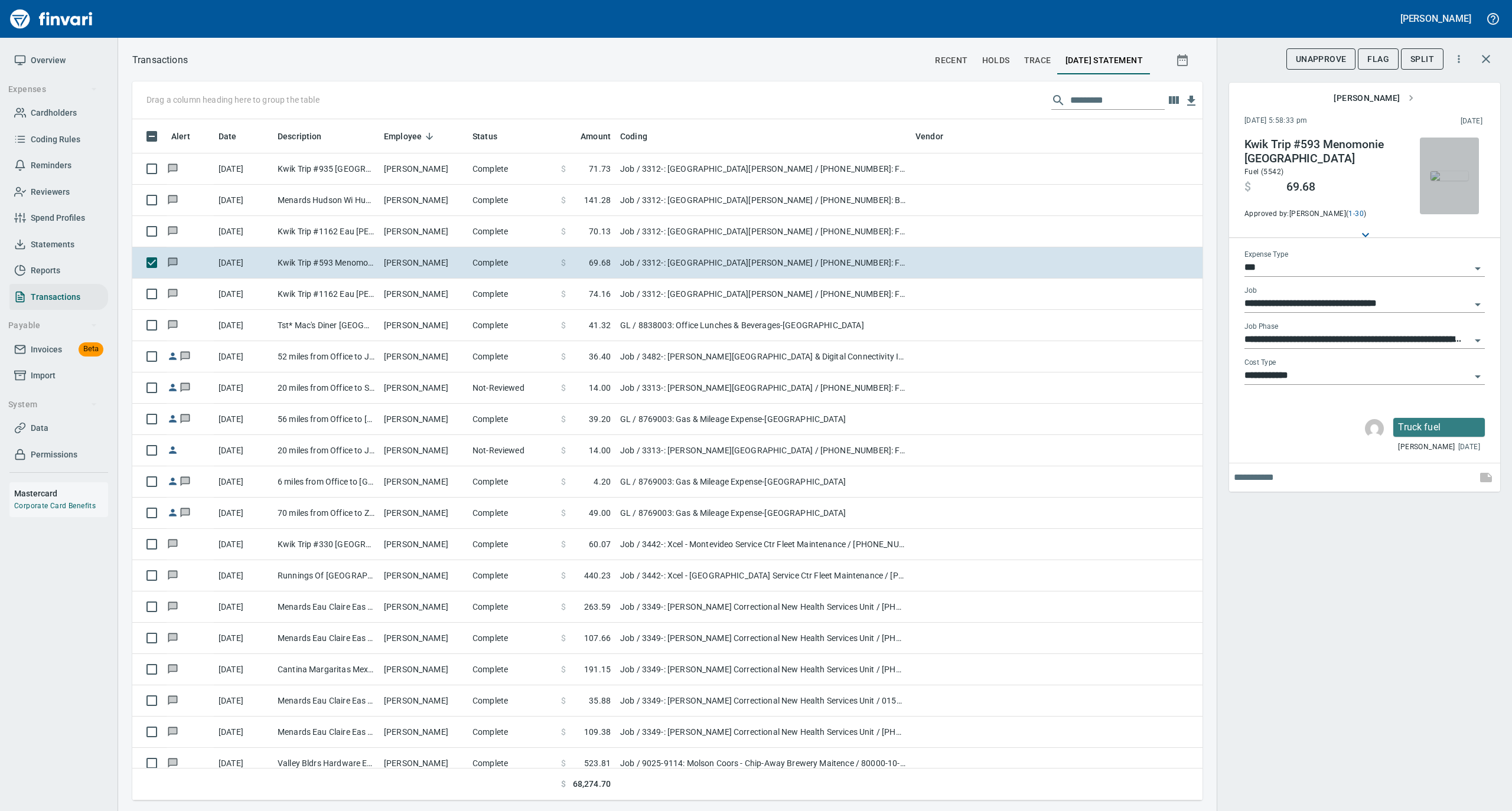
click at [1438, 179] on img "button" at bounding box center [1449, 176] width 37 height 10
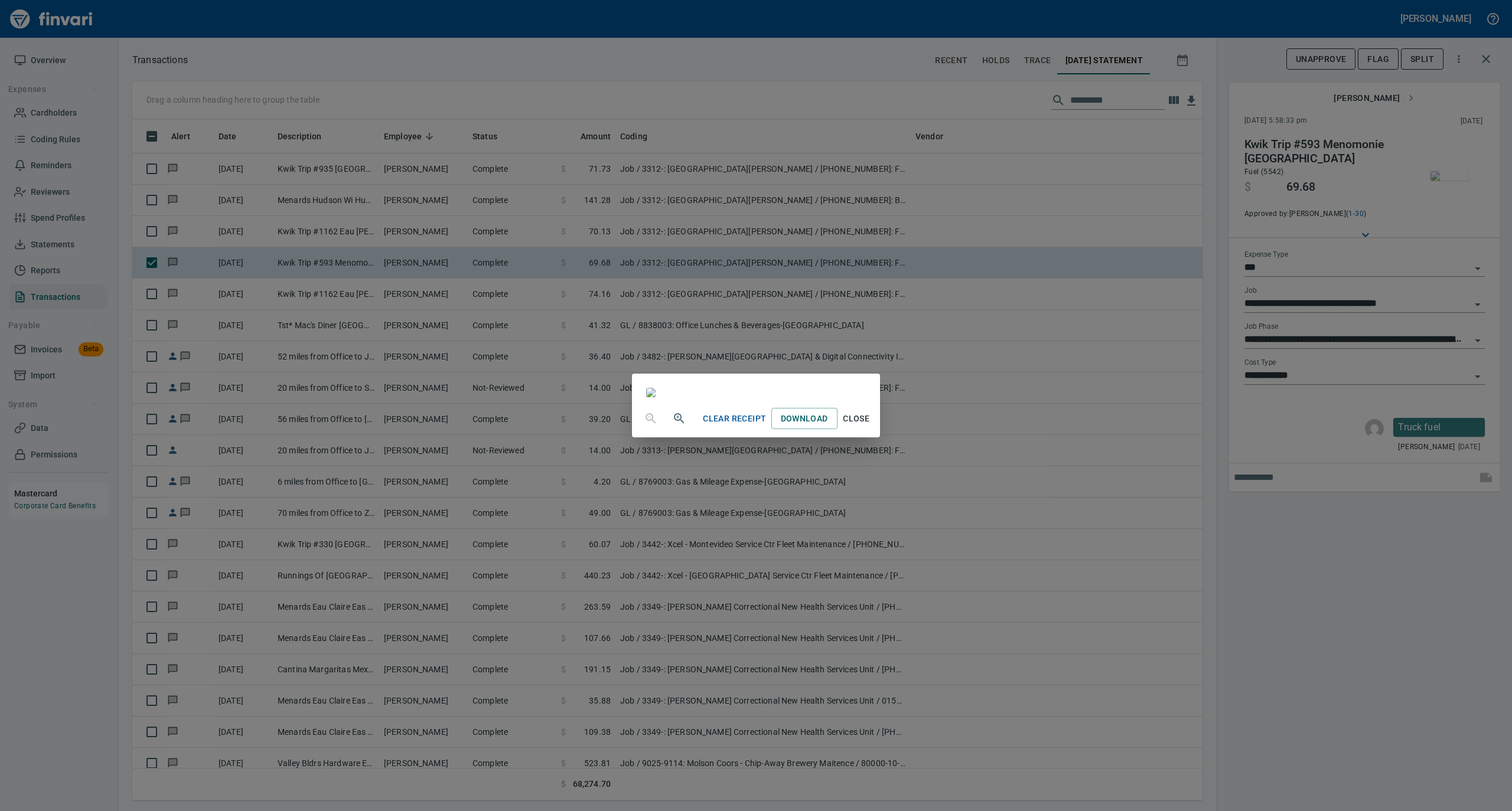
click at [871, 427] on span "Close" at bounding box center [856, 418] width 29 height 14
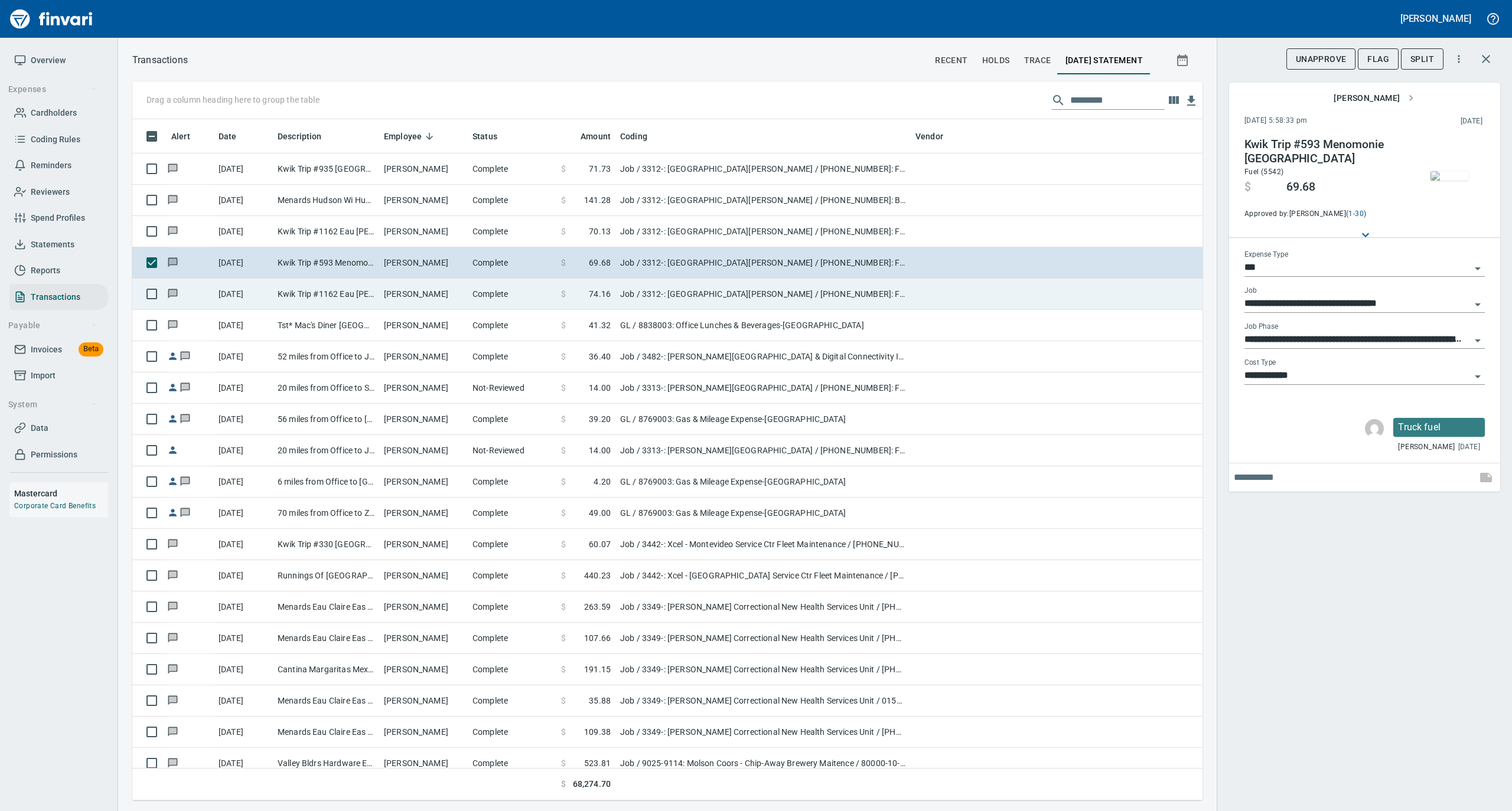
click at [429, 289] on td "Raymond Franko" at bounding box center [423, 294] width 88 height 32
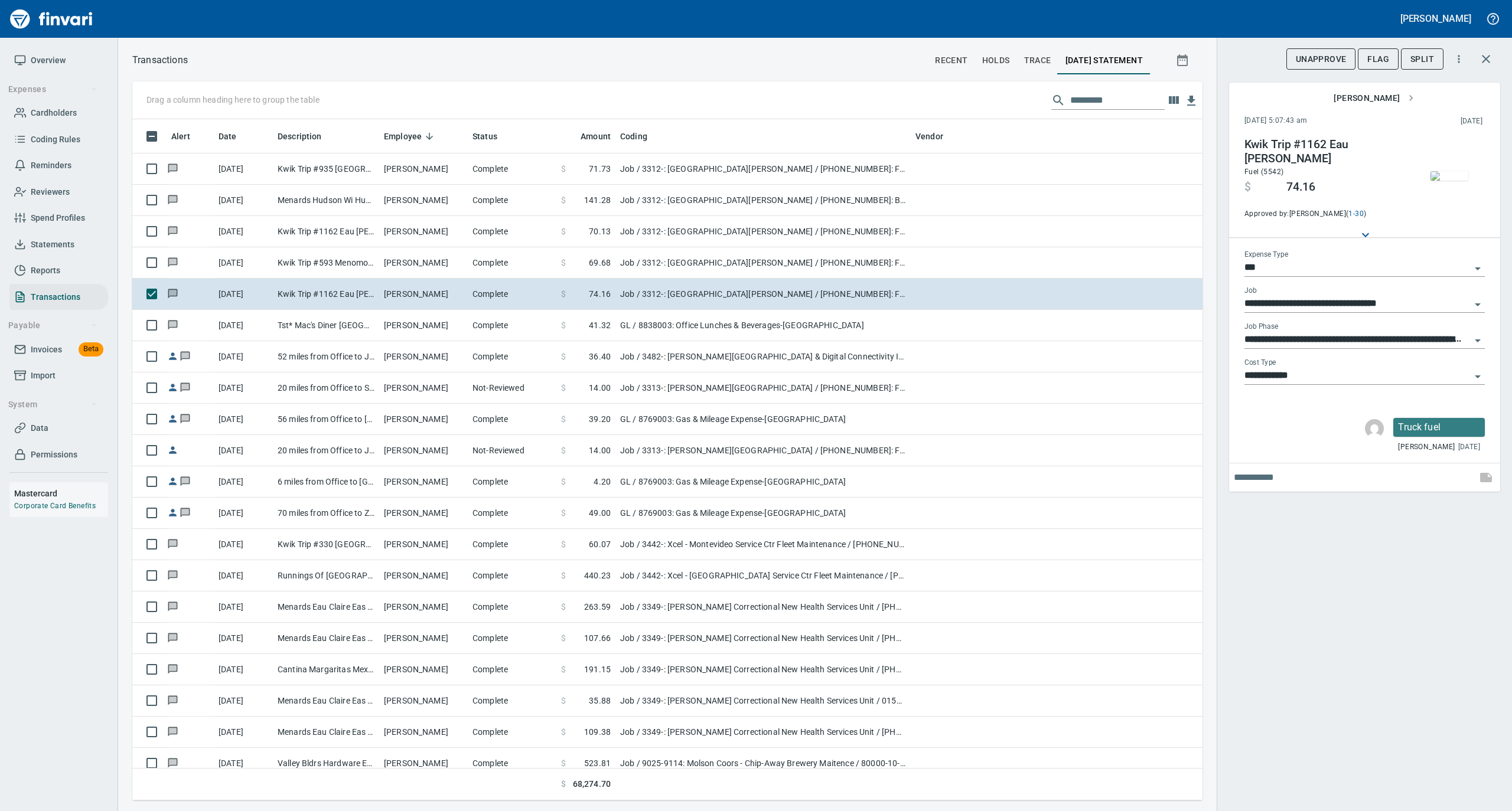
click at [1446, 180] on img "button" at bounding box center [1449, 176] width 37 height 10
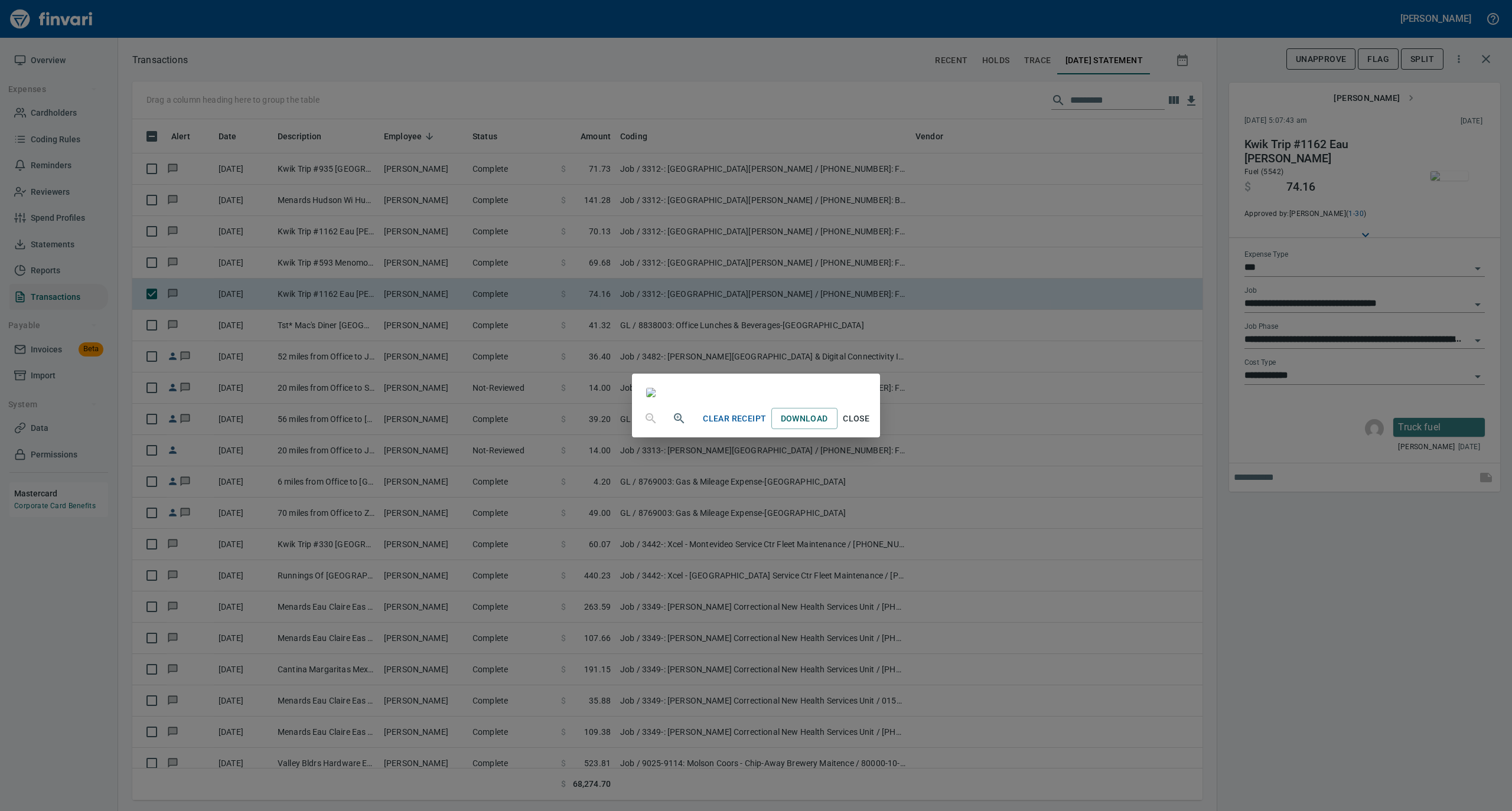
click at [871, 427] on span "Close" at bounding box center [856, 418] width 29 height 14
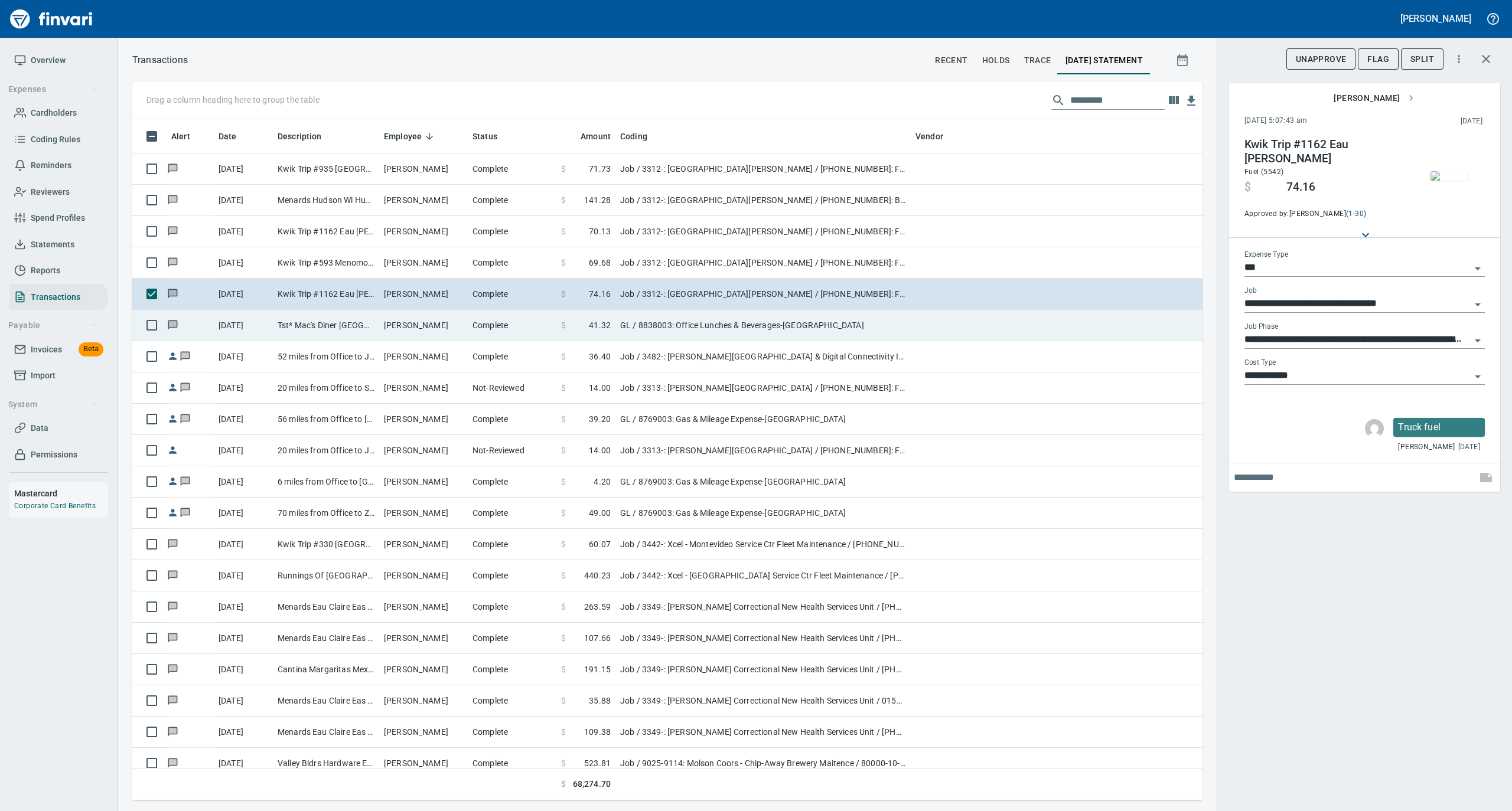
click at [506, 328] on td "Complete" at bounding box center [512, 325] width 88 height 32
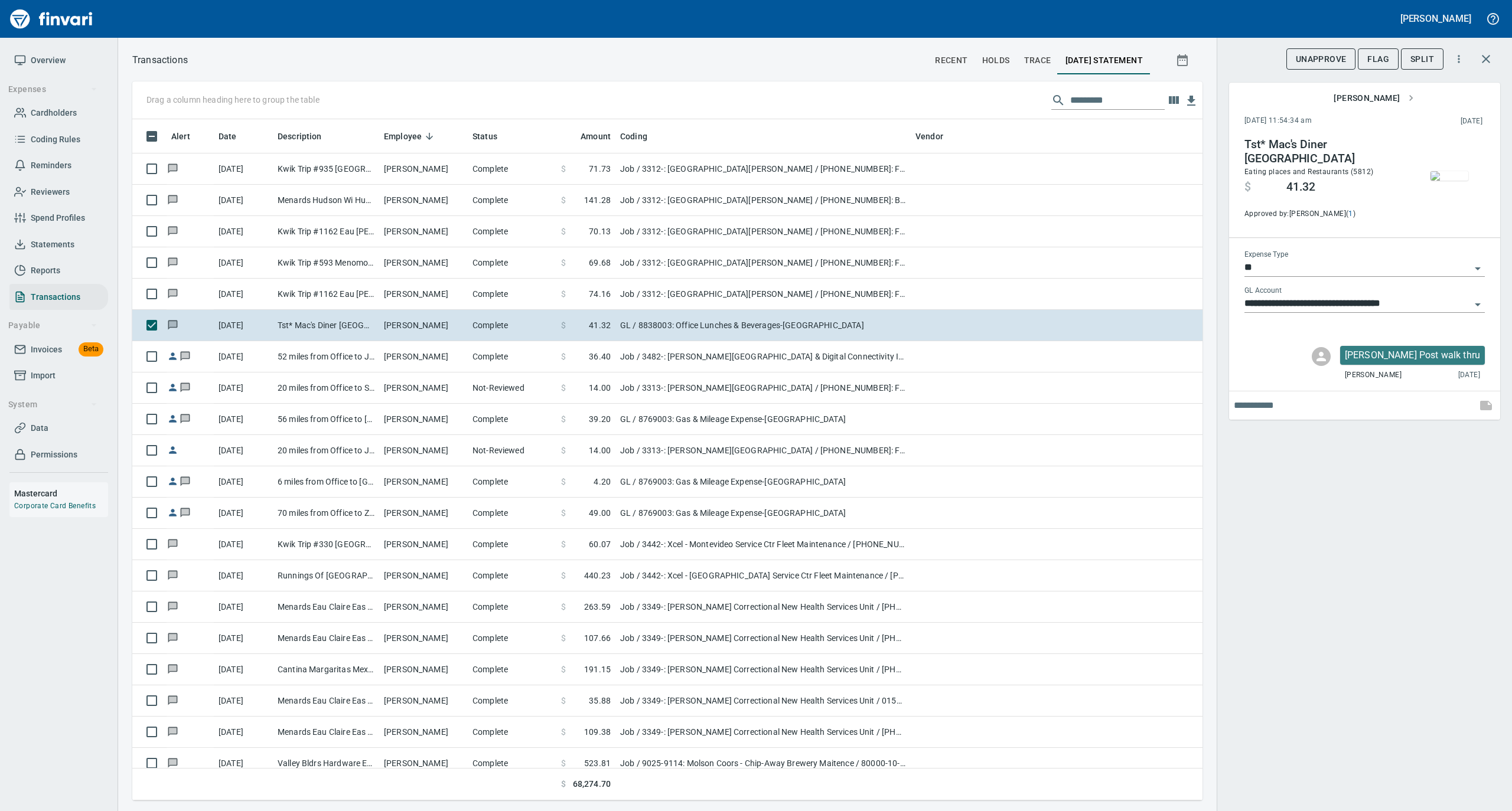
click at [1451, 176] on img "button" at bounding box center [1449, 176] width 37 height 10
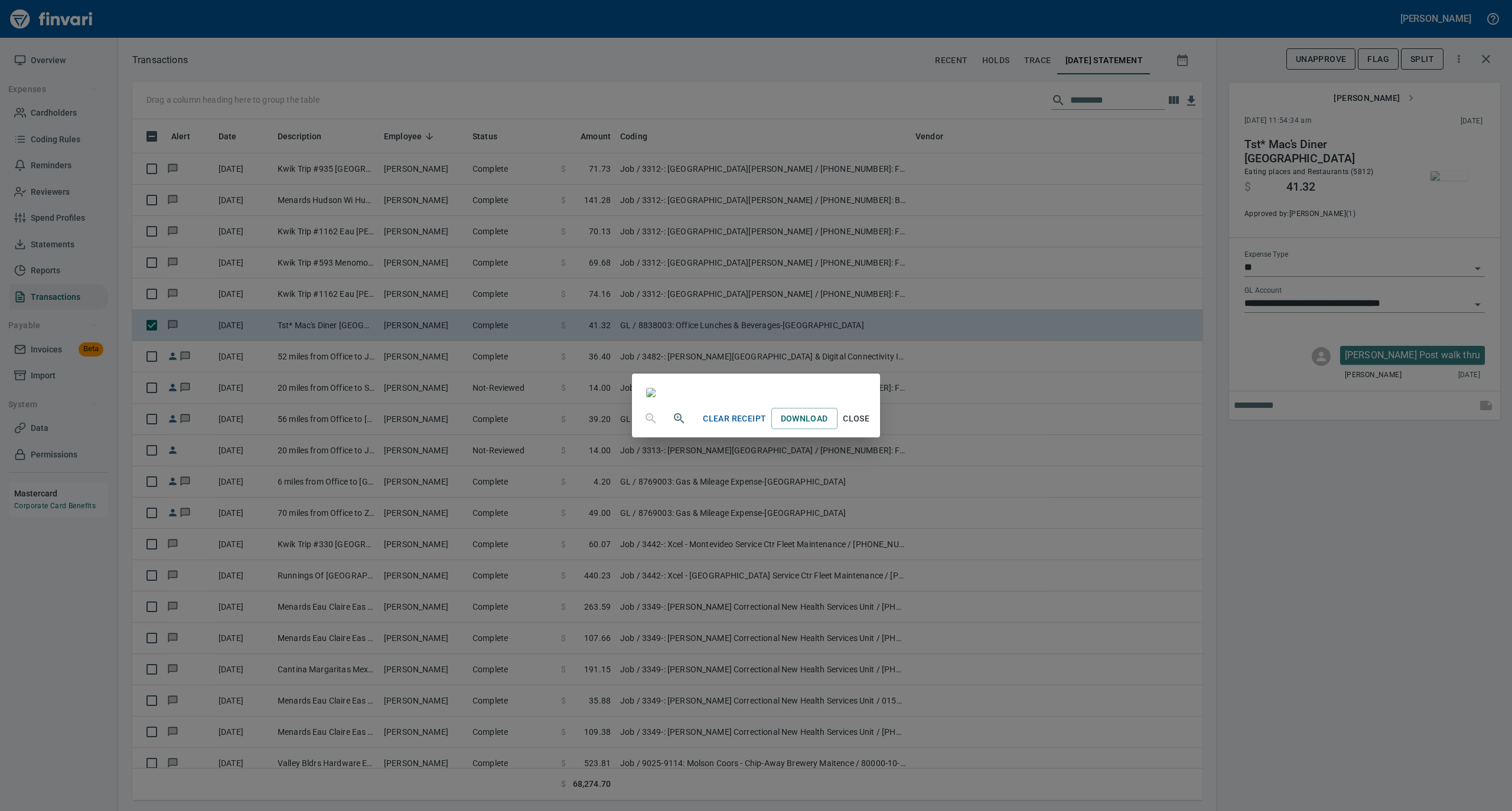
click at [871, 427] on span "Close" at bounding box center [856, 418] width 29 height 14
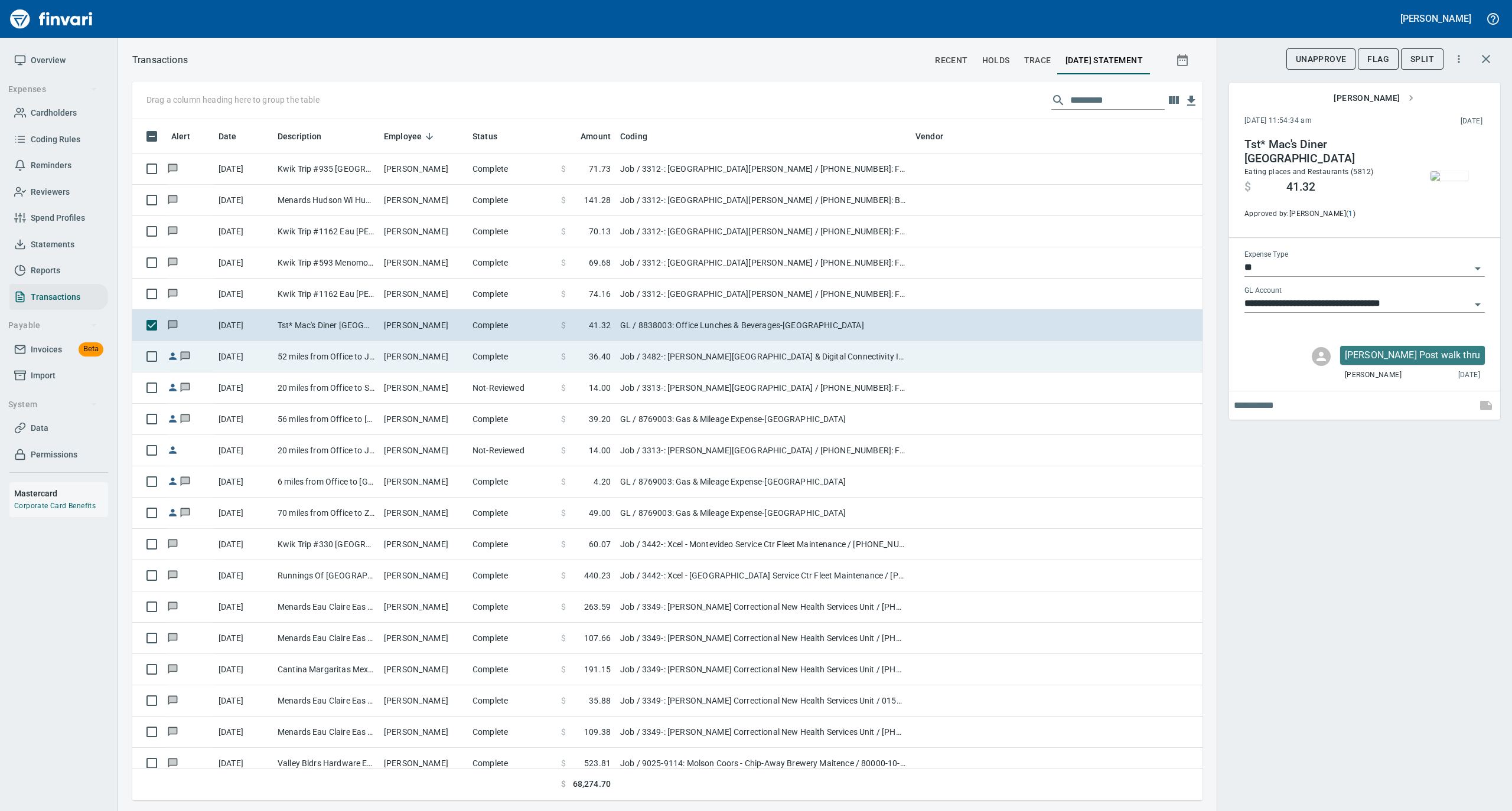
click at [360, 363] on td "52 miles from Office to Jobsite" at bounding box center [326, 357] width 106 height 32
type input "***"
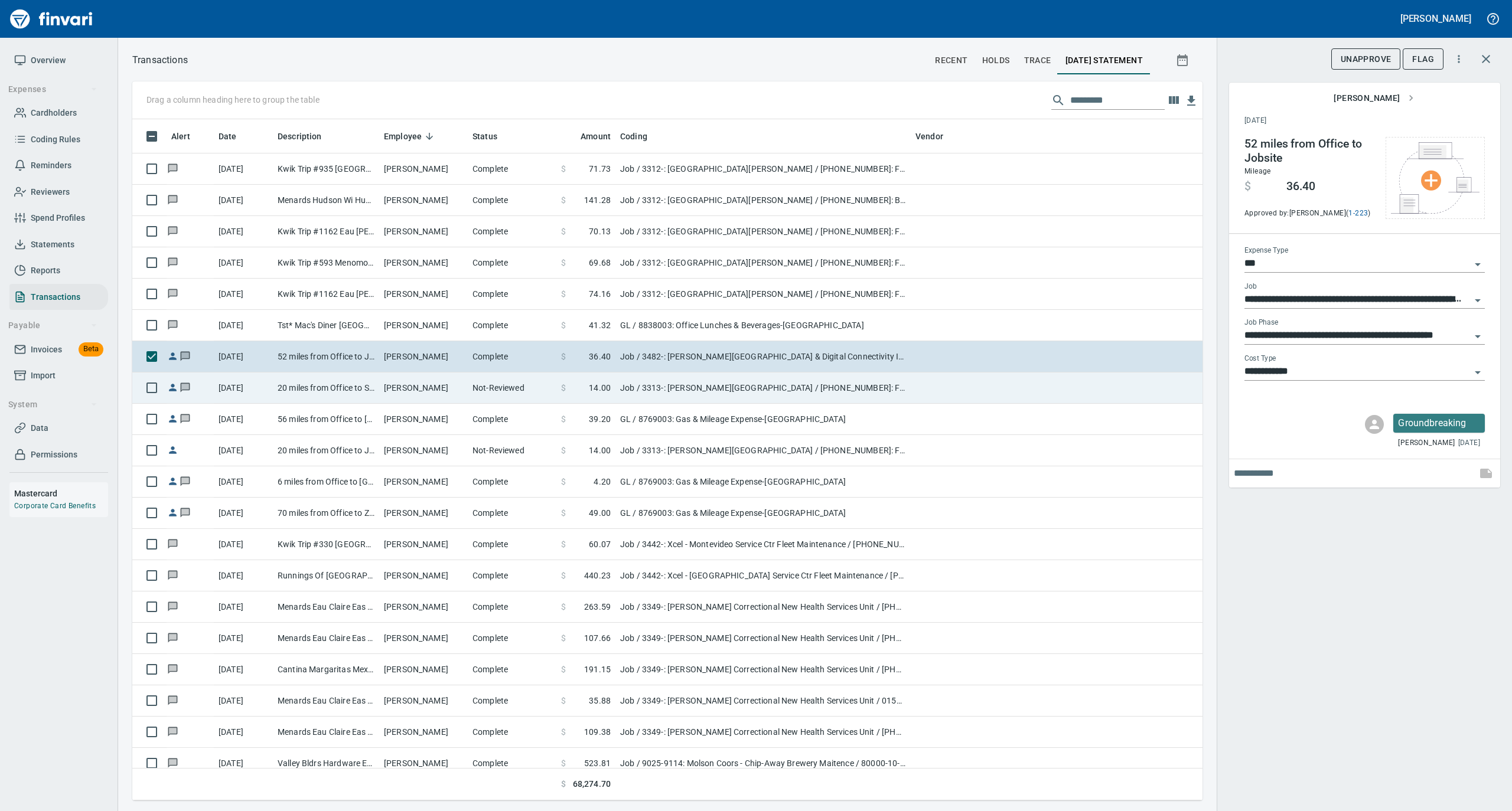
click at [396, 382] on td "Randy LaFaive" at bounding box center [423, 388] width 88 height 32
type input "**********"
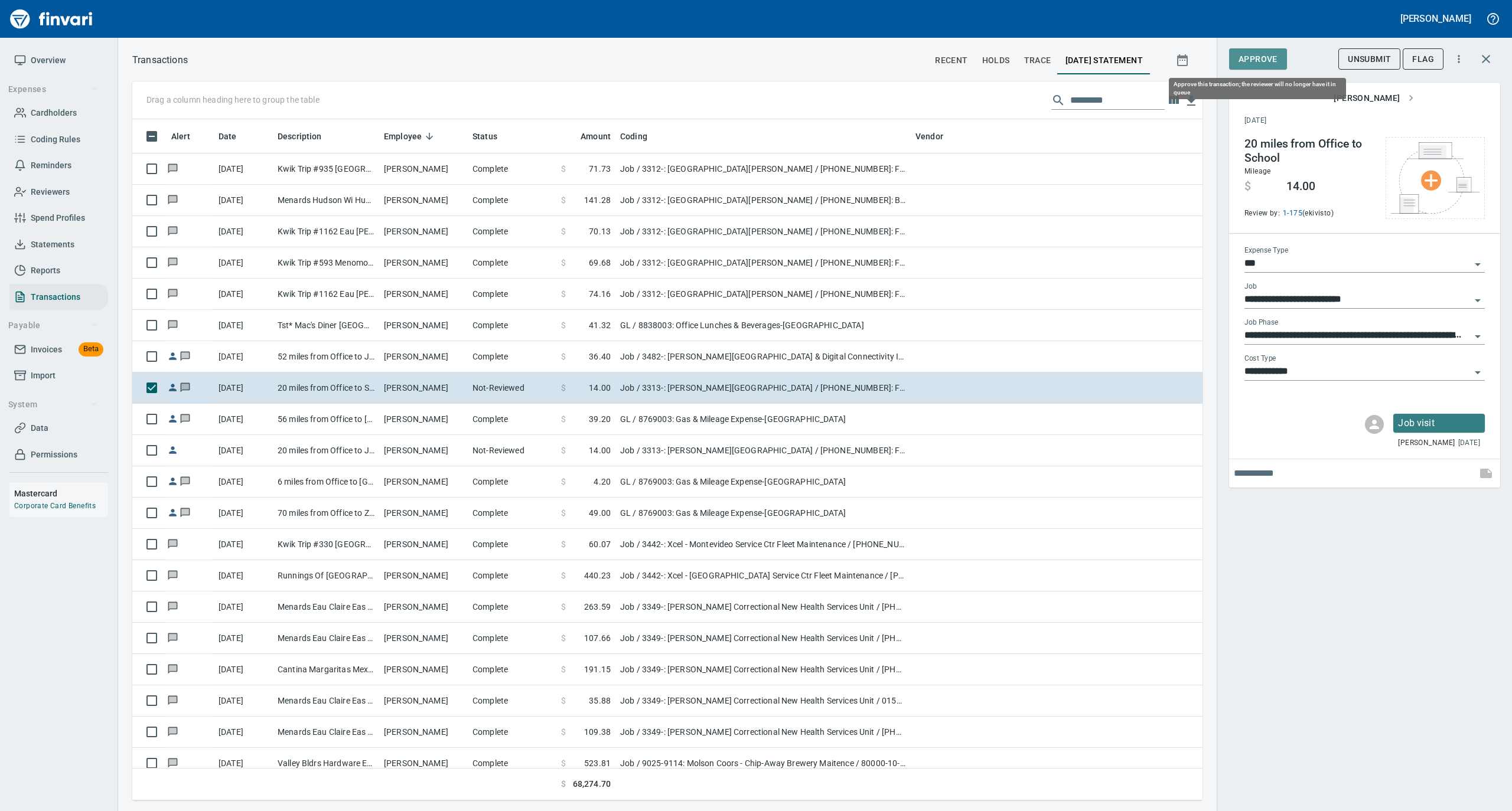
click at [1267, 64] on span "Approve" at bounding box center [1257, 58] width 39 height 14
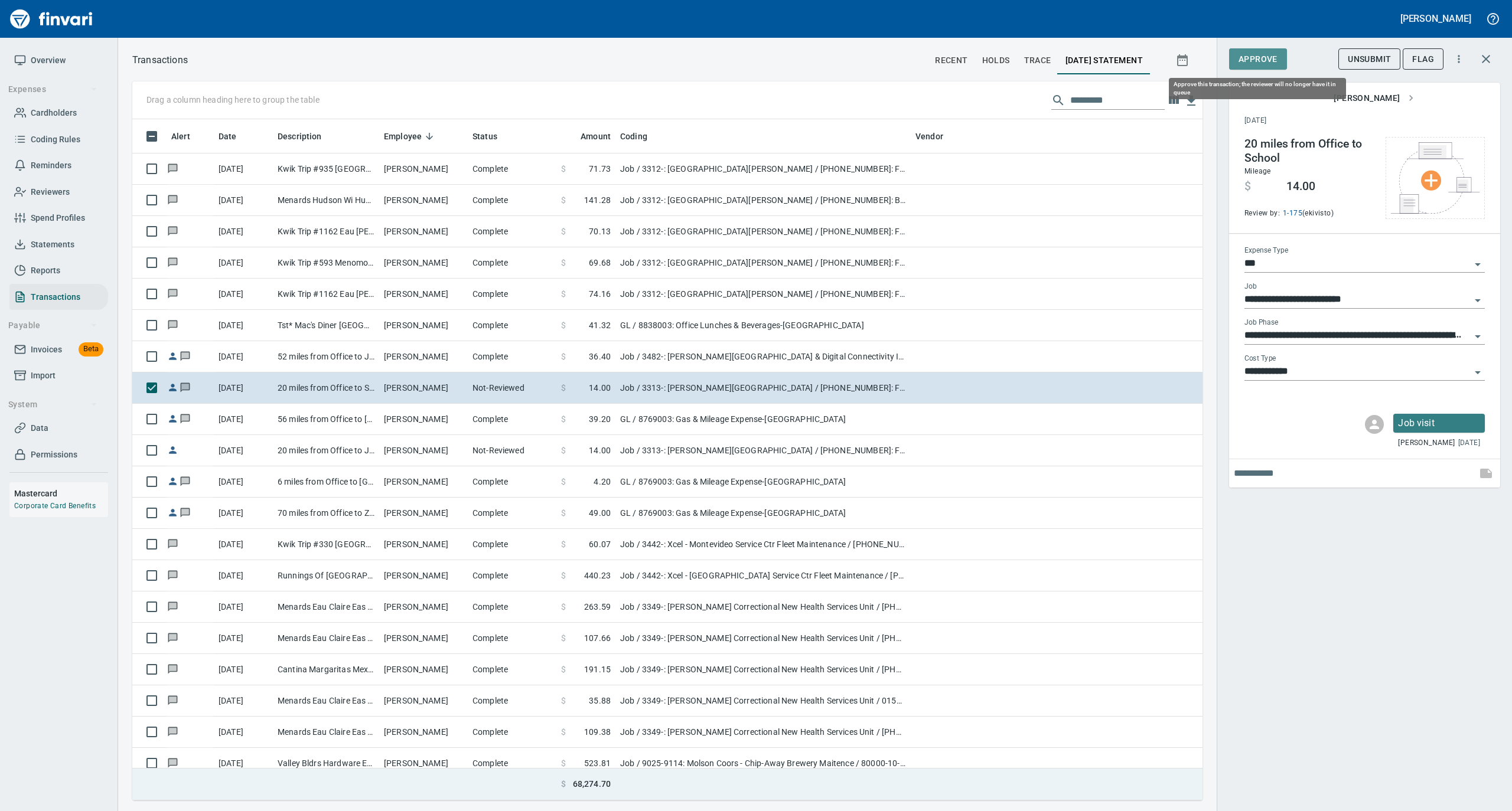
scroll to position [669, 1046]
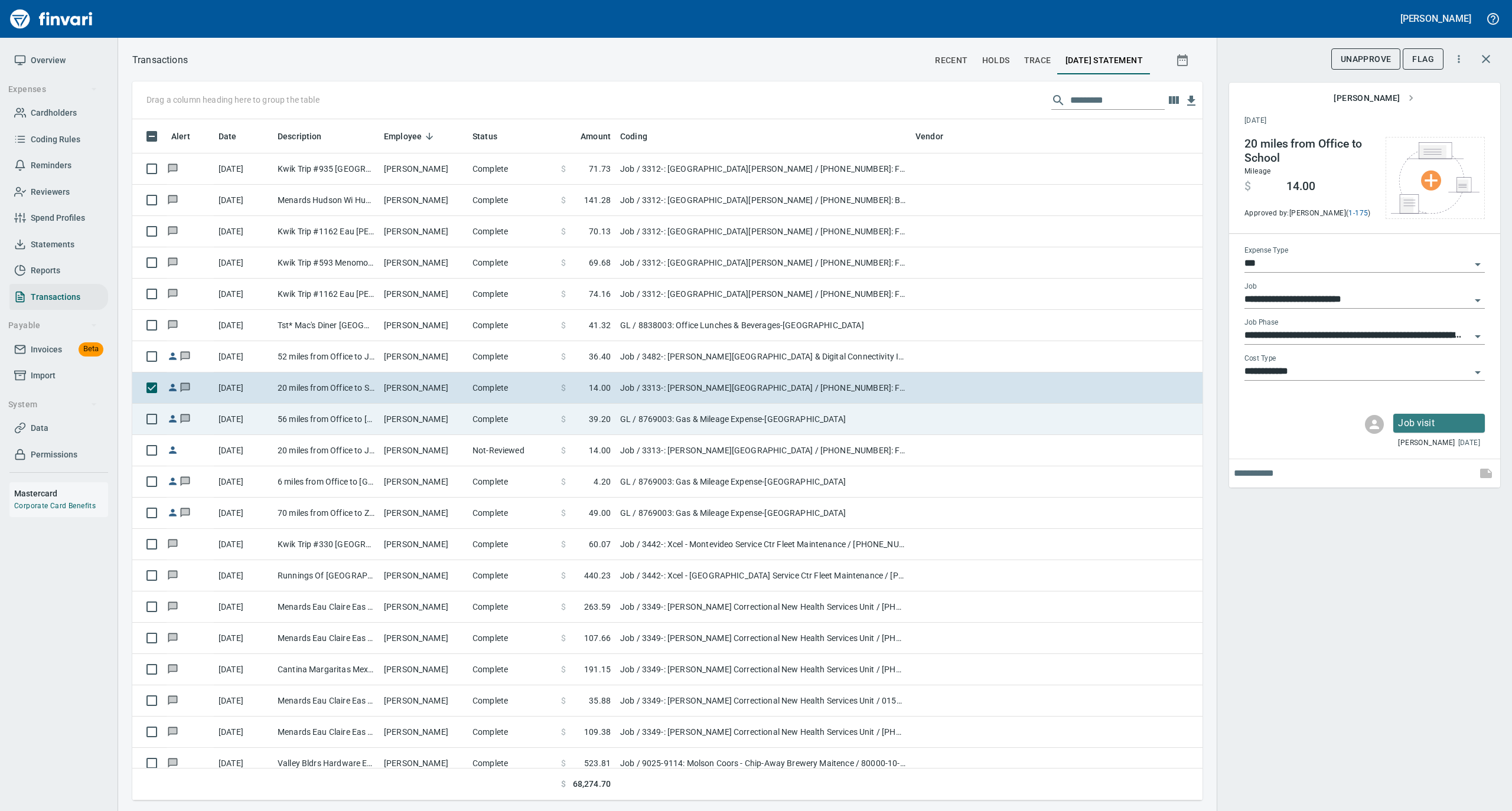
click at [431, 418] on td "Randy LaFaive" at bounding box center [423, 419] width 88 height 32
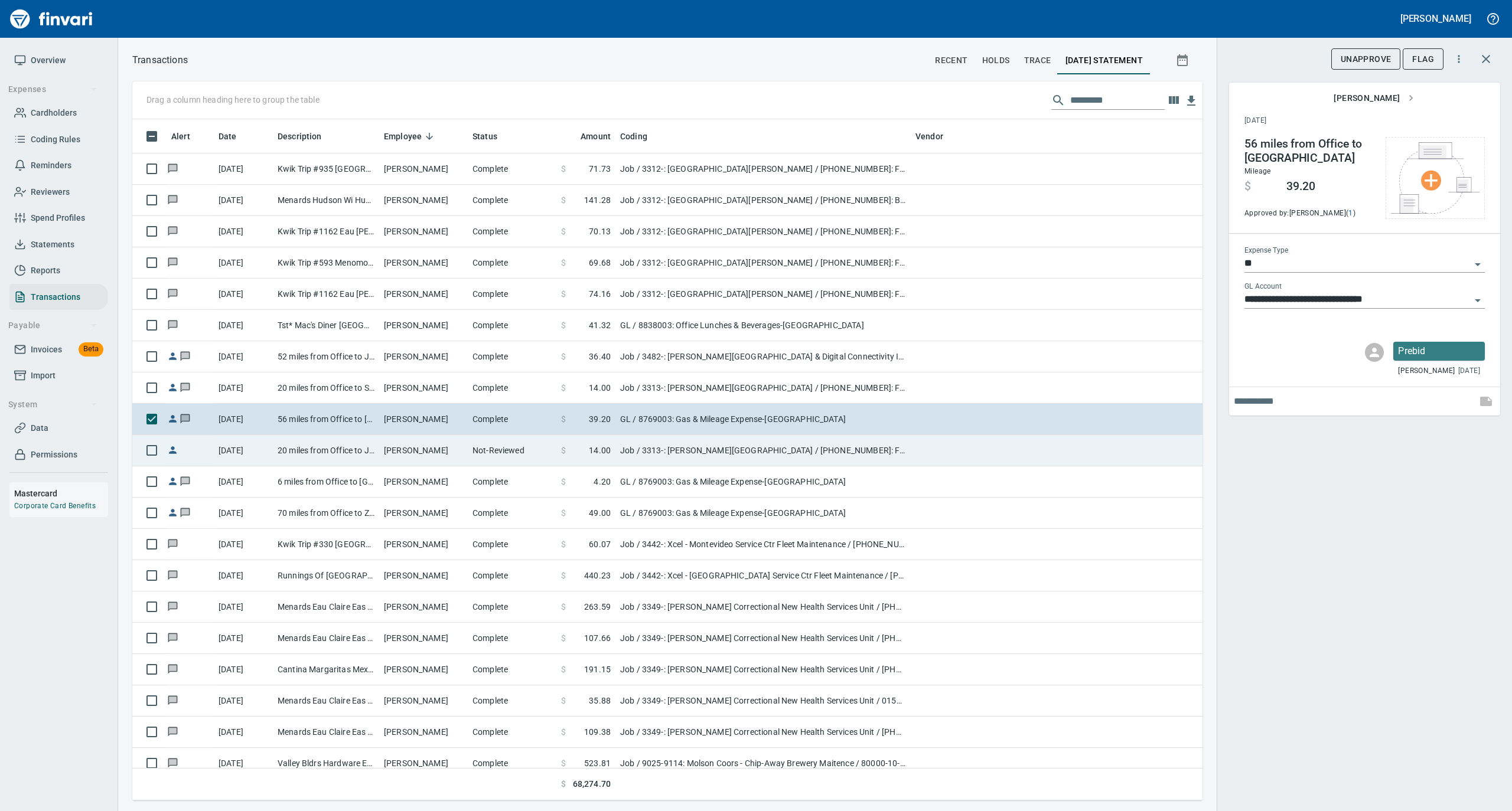
click at [421, 462] on td "Randy LaFaive" at bounding box center [423, 451] width 88 height 32
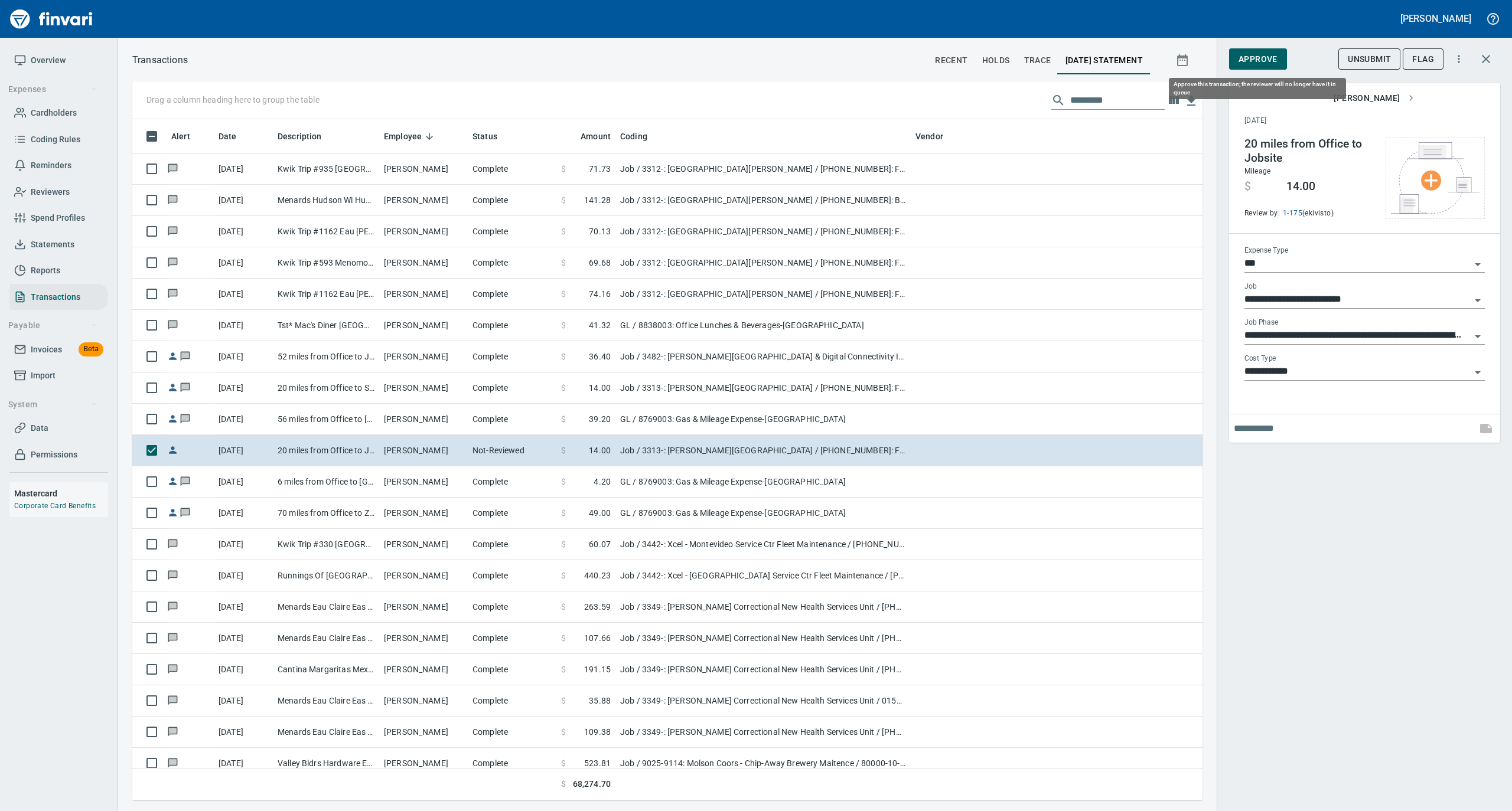
scroll to position [669, 1046]
click at [1258, 64] on span "Approve" at bounding box center [1257, 58] width 39 height 14
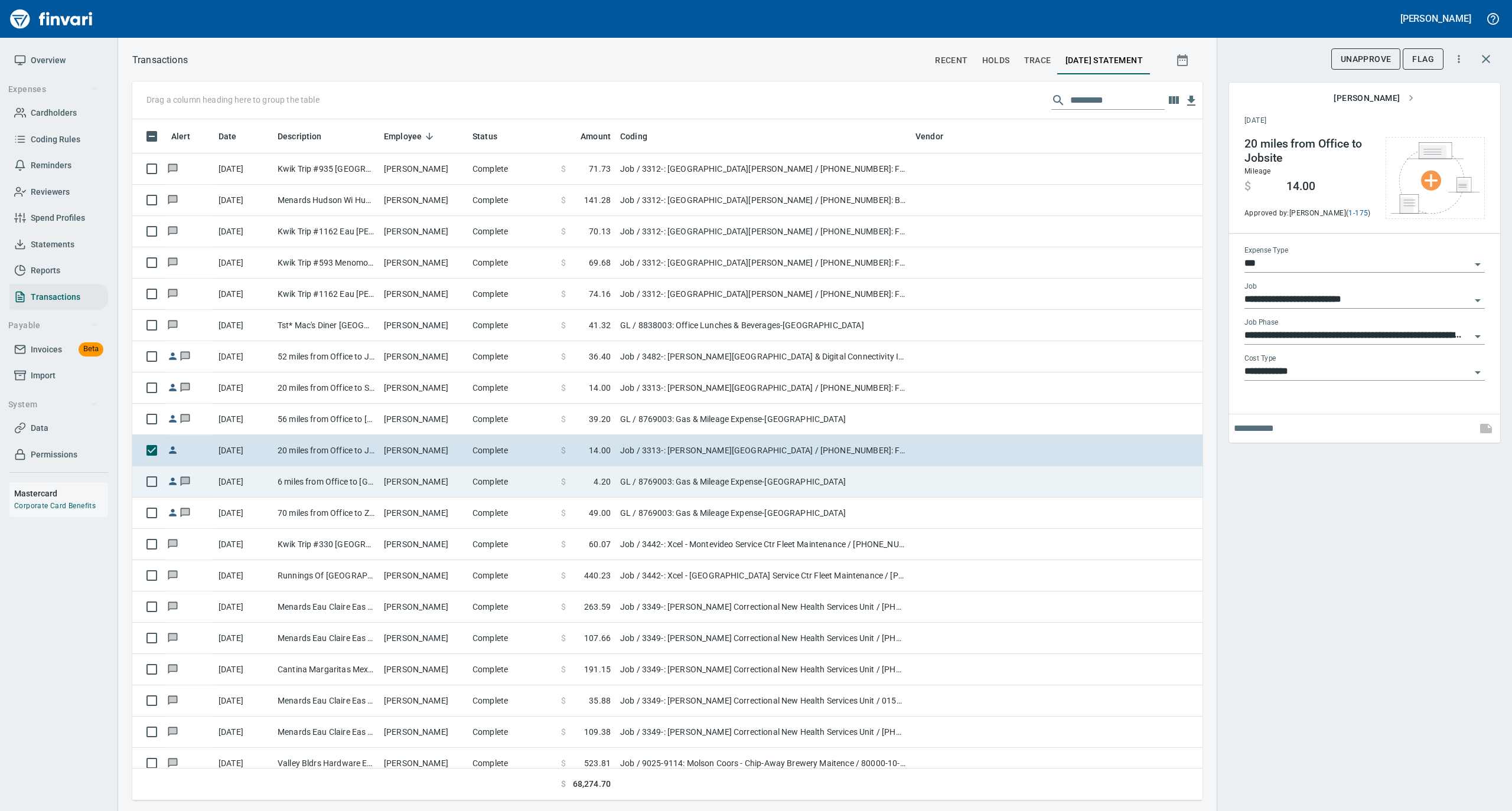
click at [462, 482] on td "Randy LaFaive" at bounding box center [423, 482] width 88 height 32
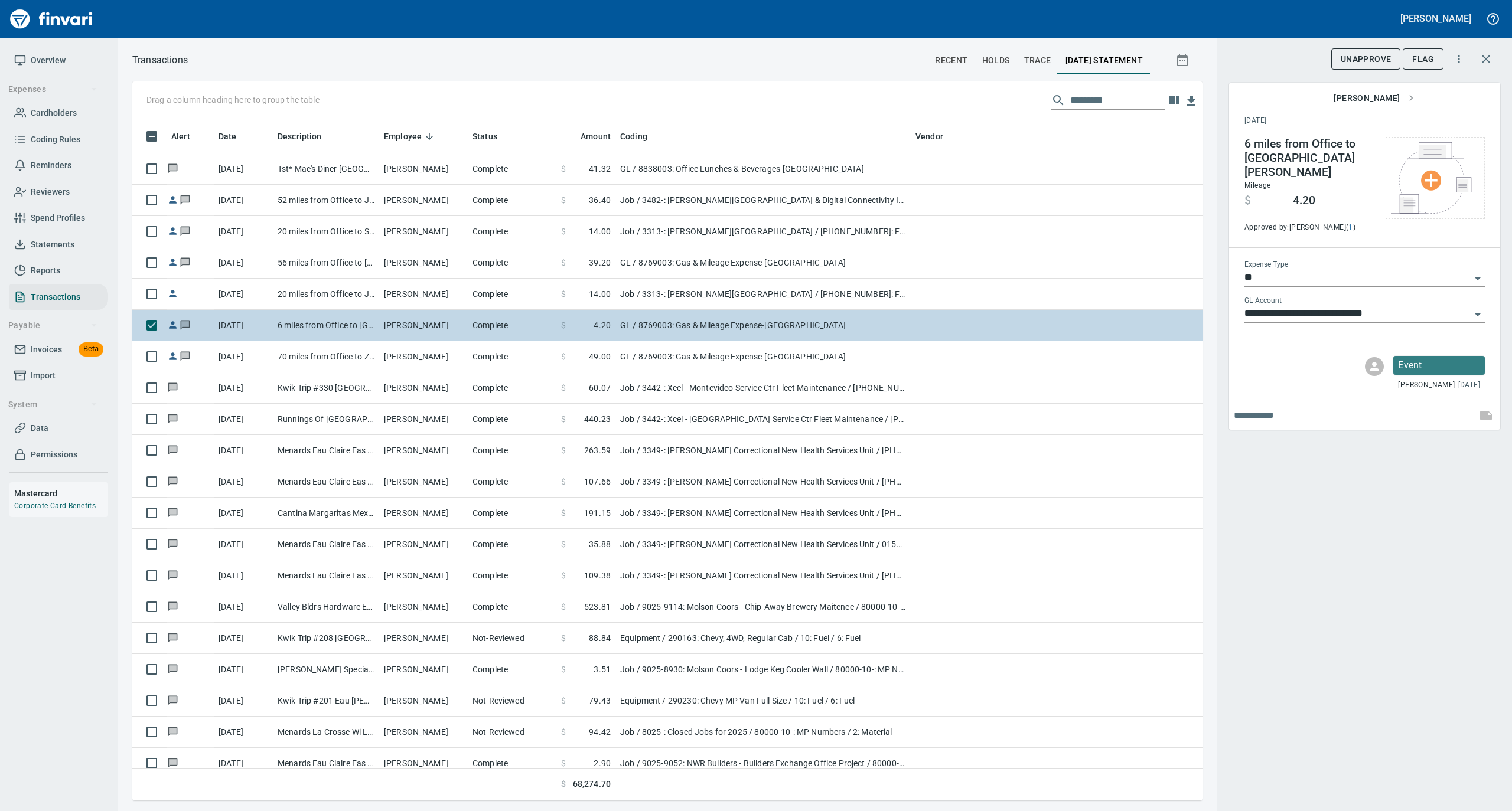
scroll to position [4644, 0]
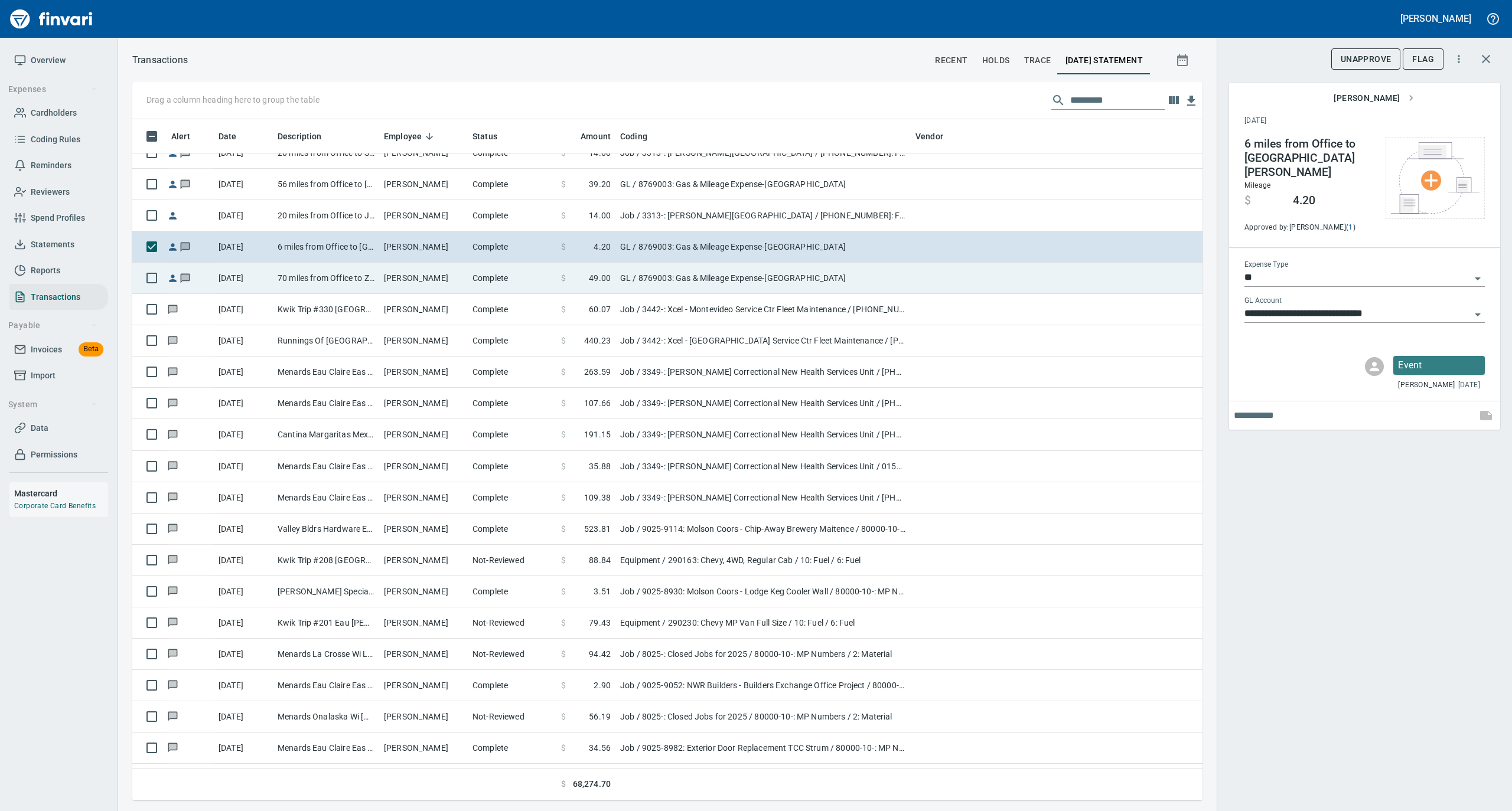
click at [457, 281] on td "Randy LaFaive" at bounding box center [423, 278] width 88 height 32
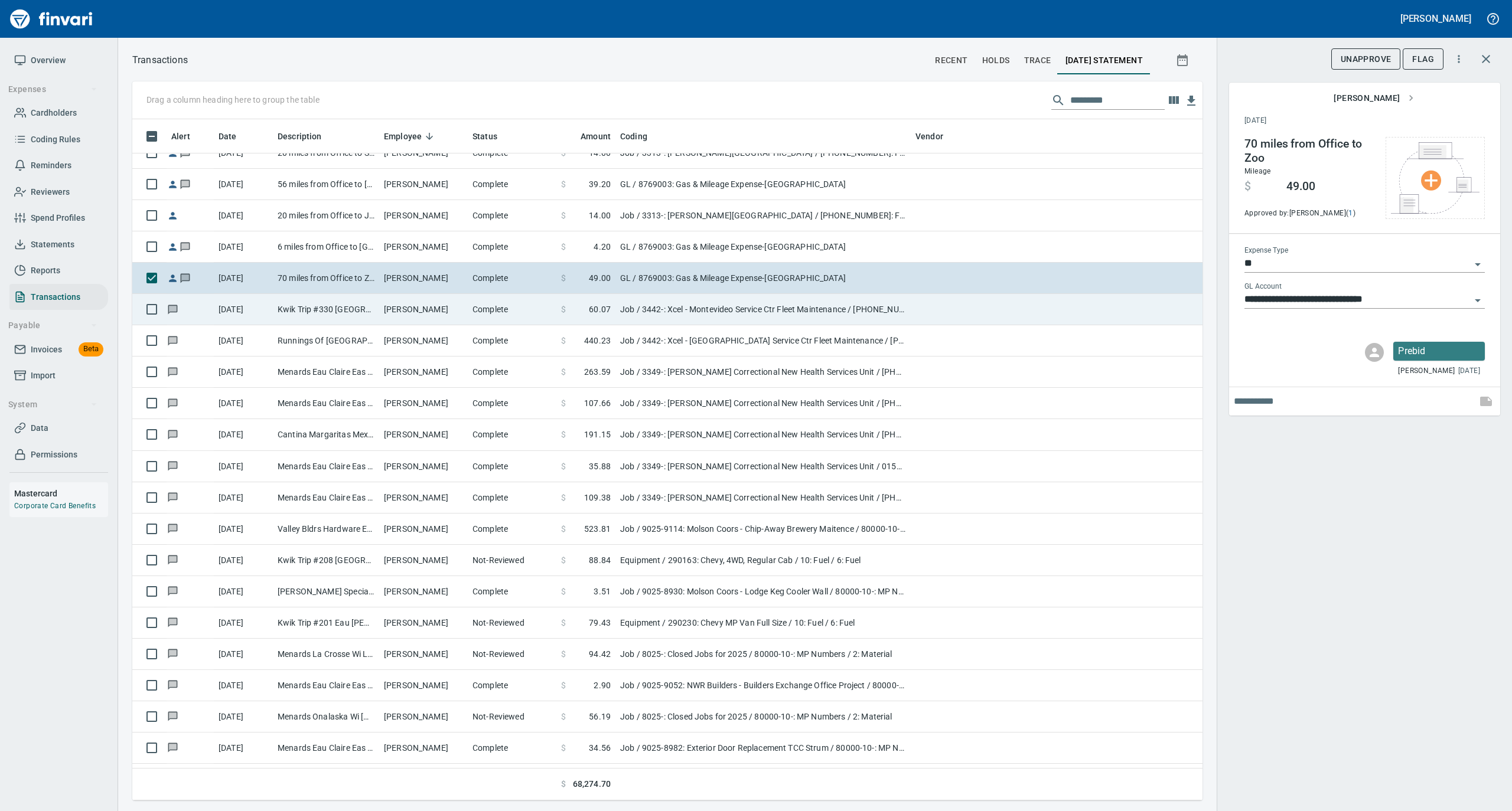
click at [452, 310] on td "Randall Wieland" at bounding box center [423, 310] width 88 height 32
type input "***"
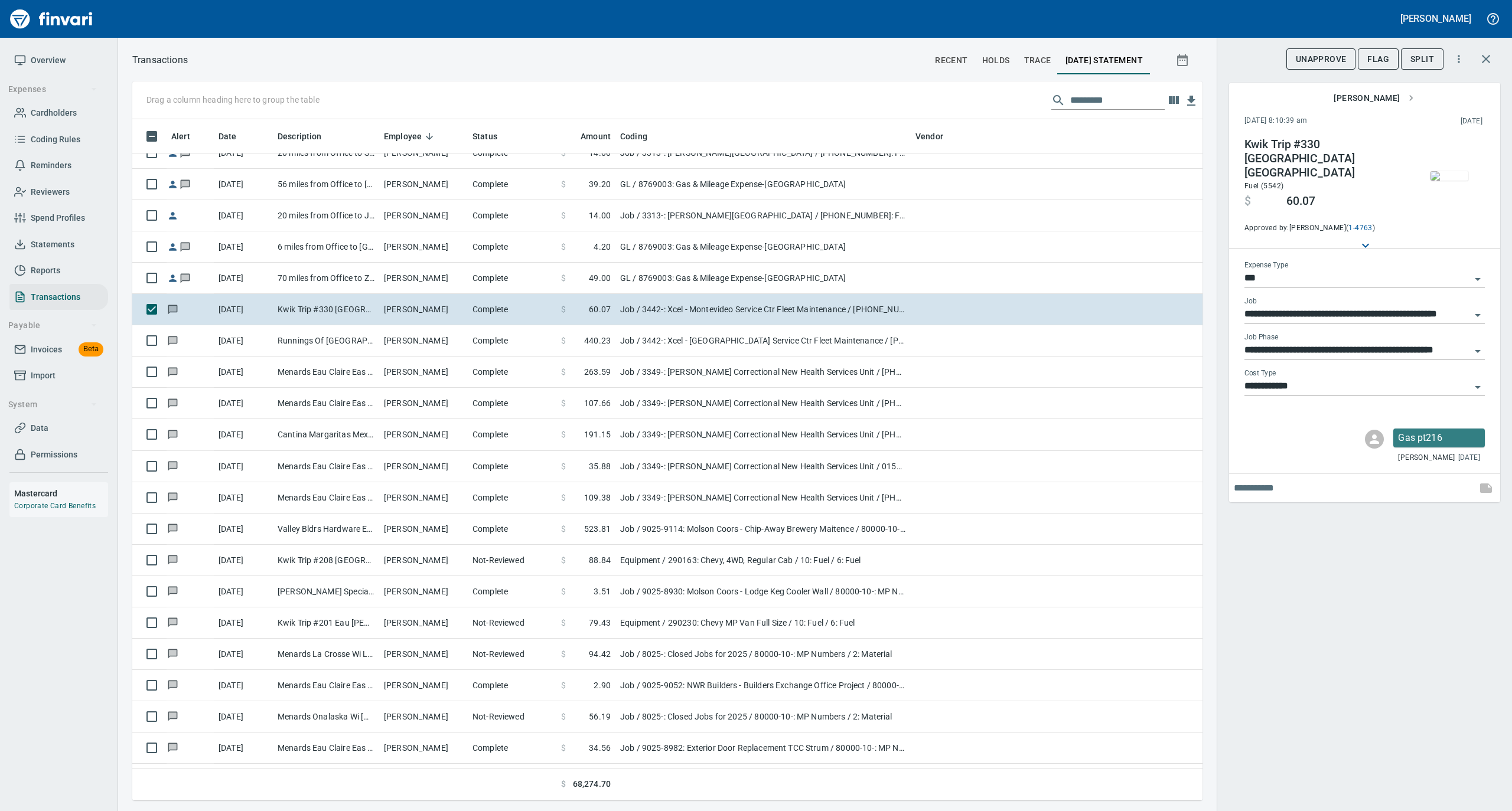
click at [1444, 172] on img "button" at bounding box center [1449, 176] width 37 height 10
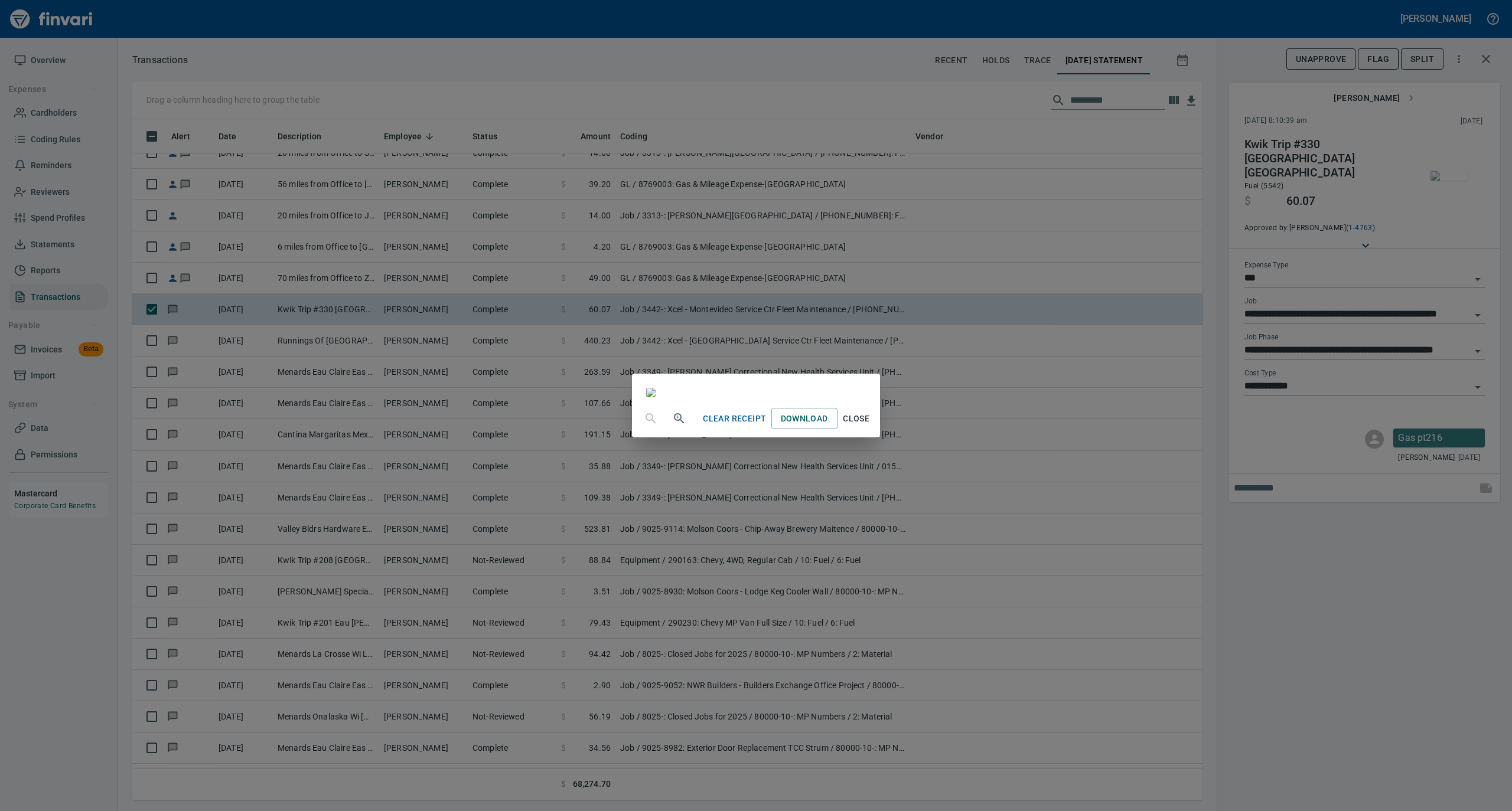
click at [871, 427] on span "Close" at bounding box center [856, 418] width 29 height 14
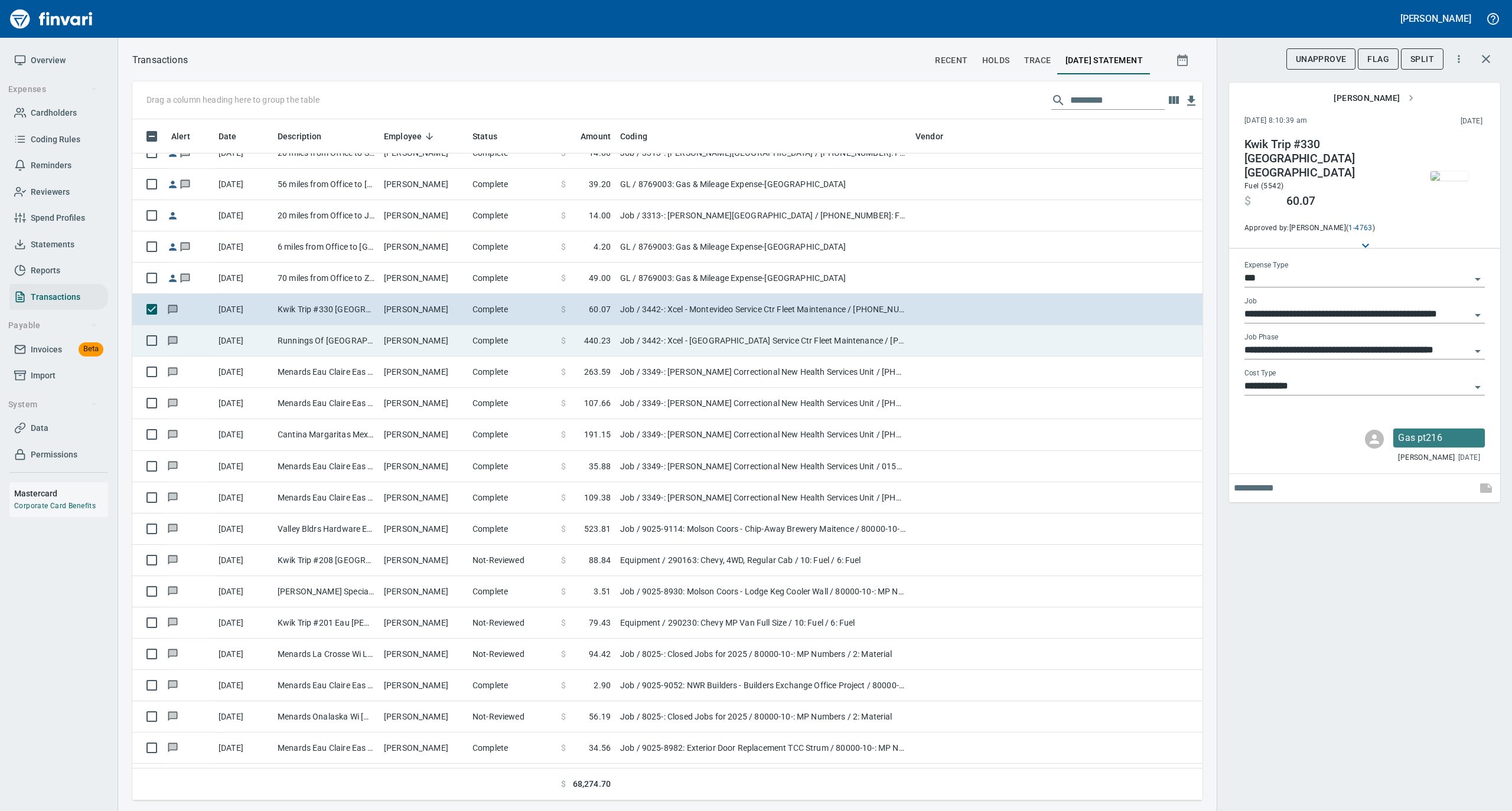
click at [430, 346] on td "Randall Wieland" at bounding box center [423, 340] width 88 height 32
type input "**********"
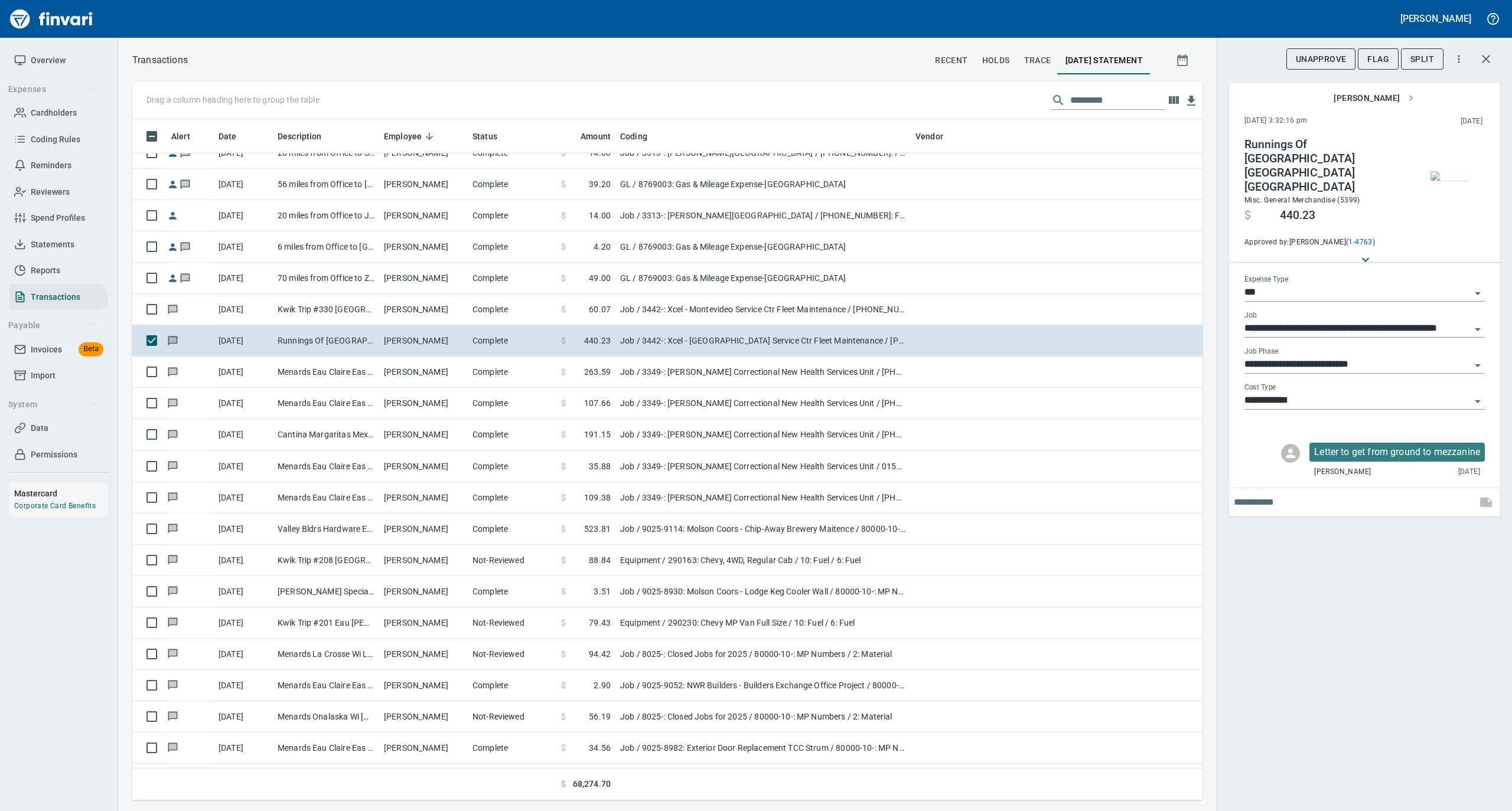
click at [1438, 172] on img "button" at bounding box center [1449, 176] width 37 height 10
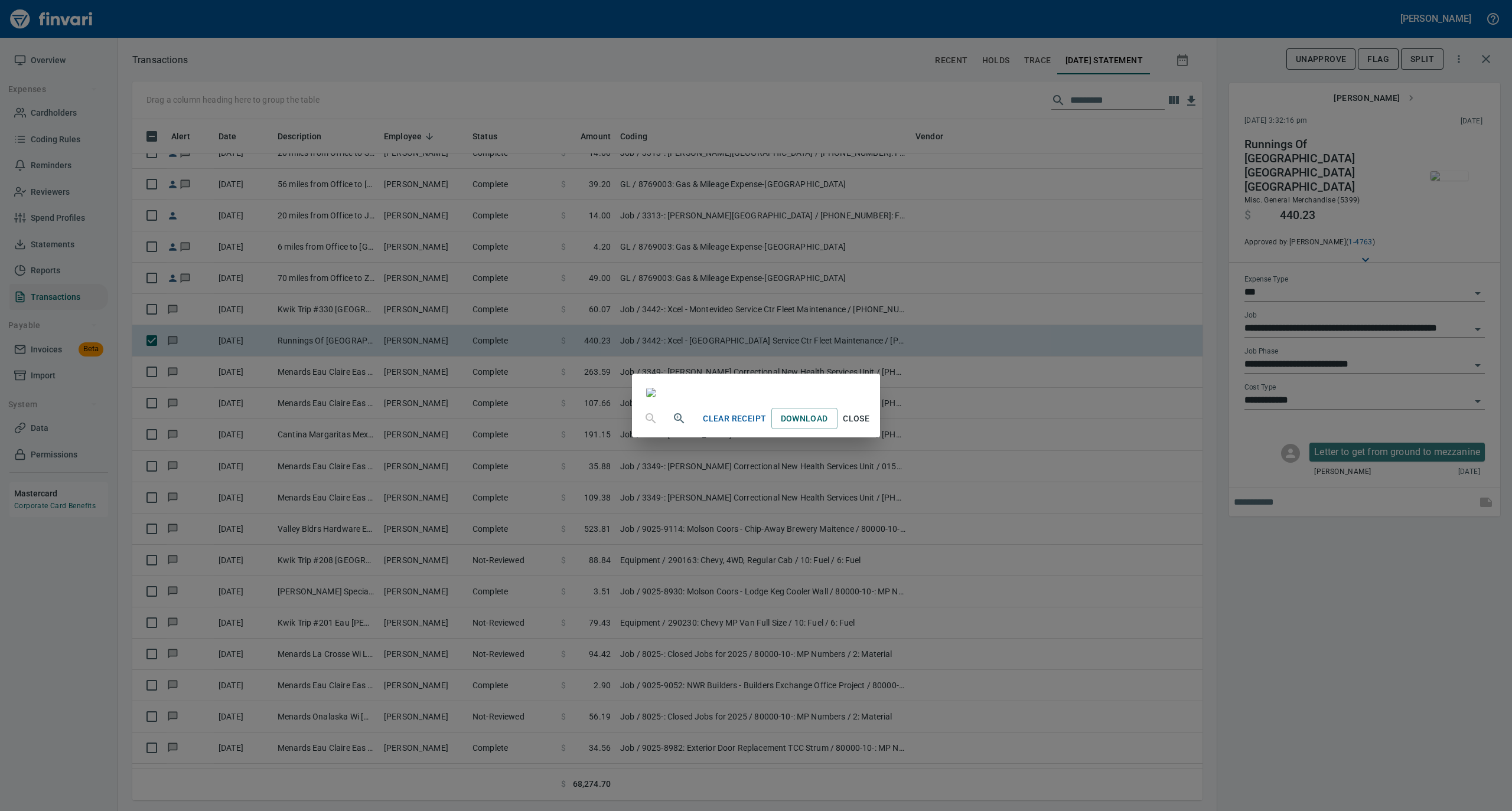
click at [871, 427] on span "Close" at bounding box center [856, 418] width 29 height 14
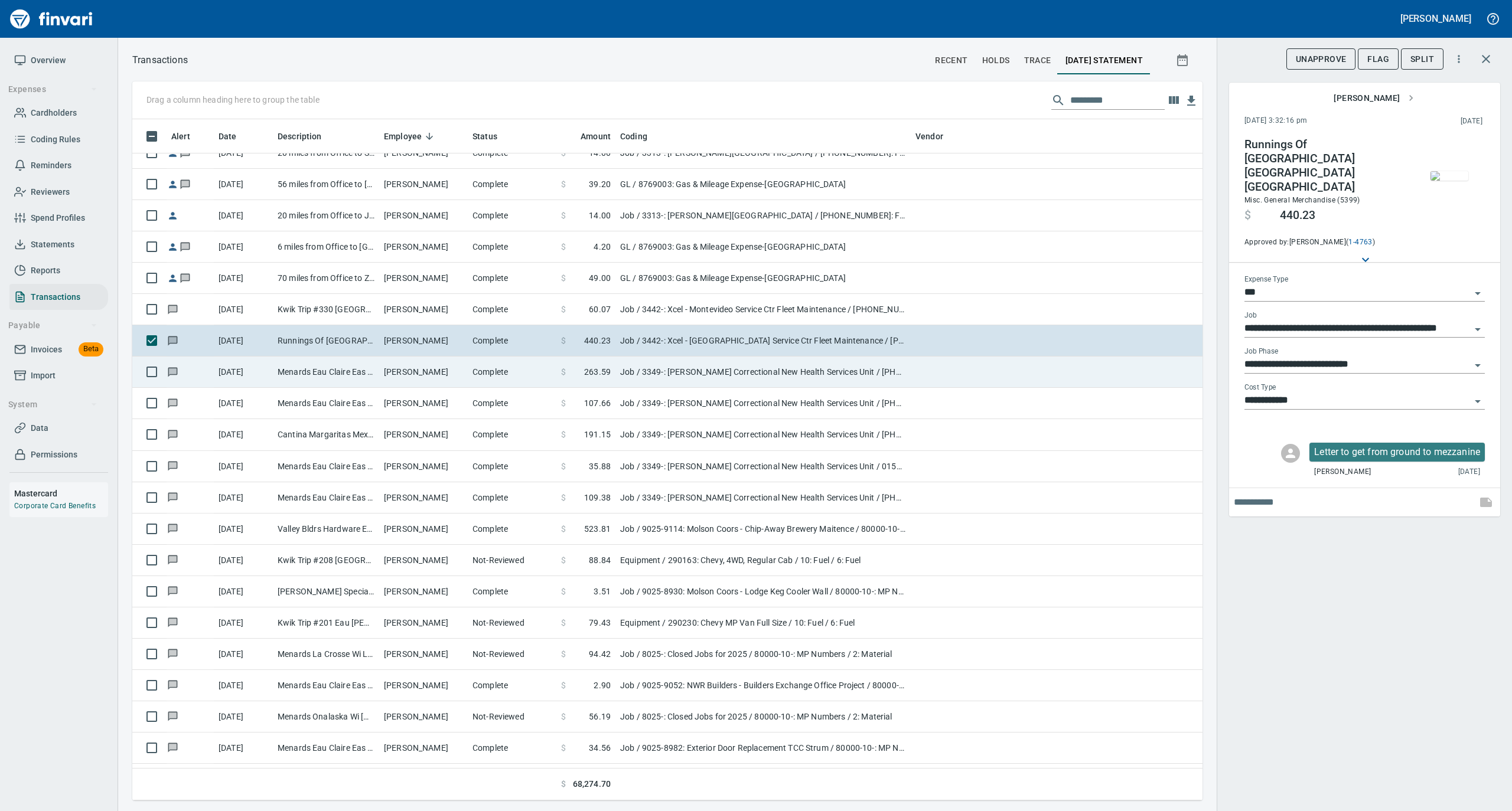
click at [407, 388] on td "Phillip Decker" at bounding box center [423, 372] width 88 height 32
type input "**********"
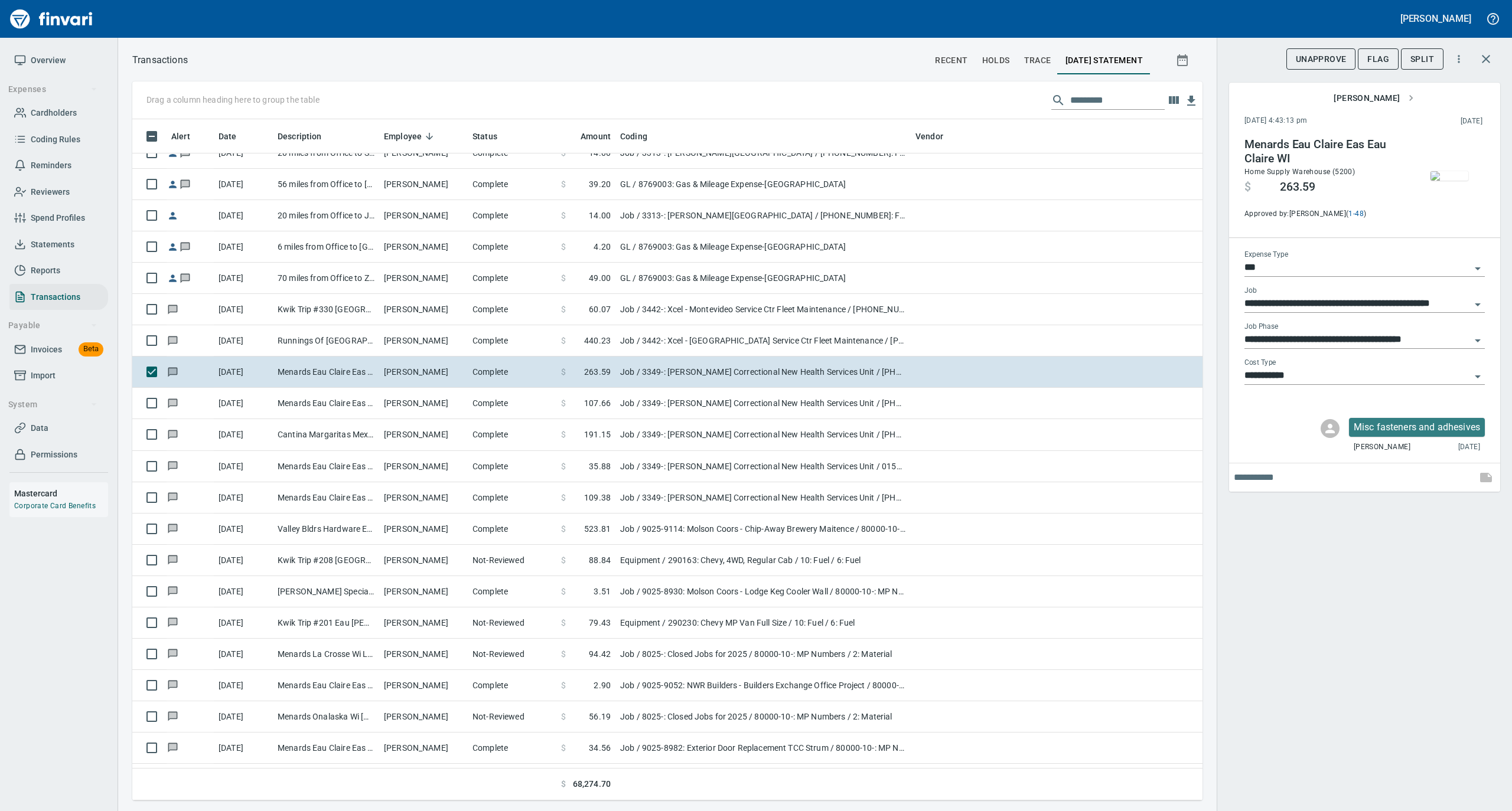
click at [1449, 172] on img "button" at bounding box center [1449, 176] width 37 height 10
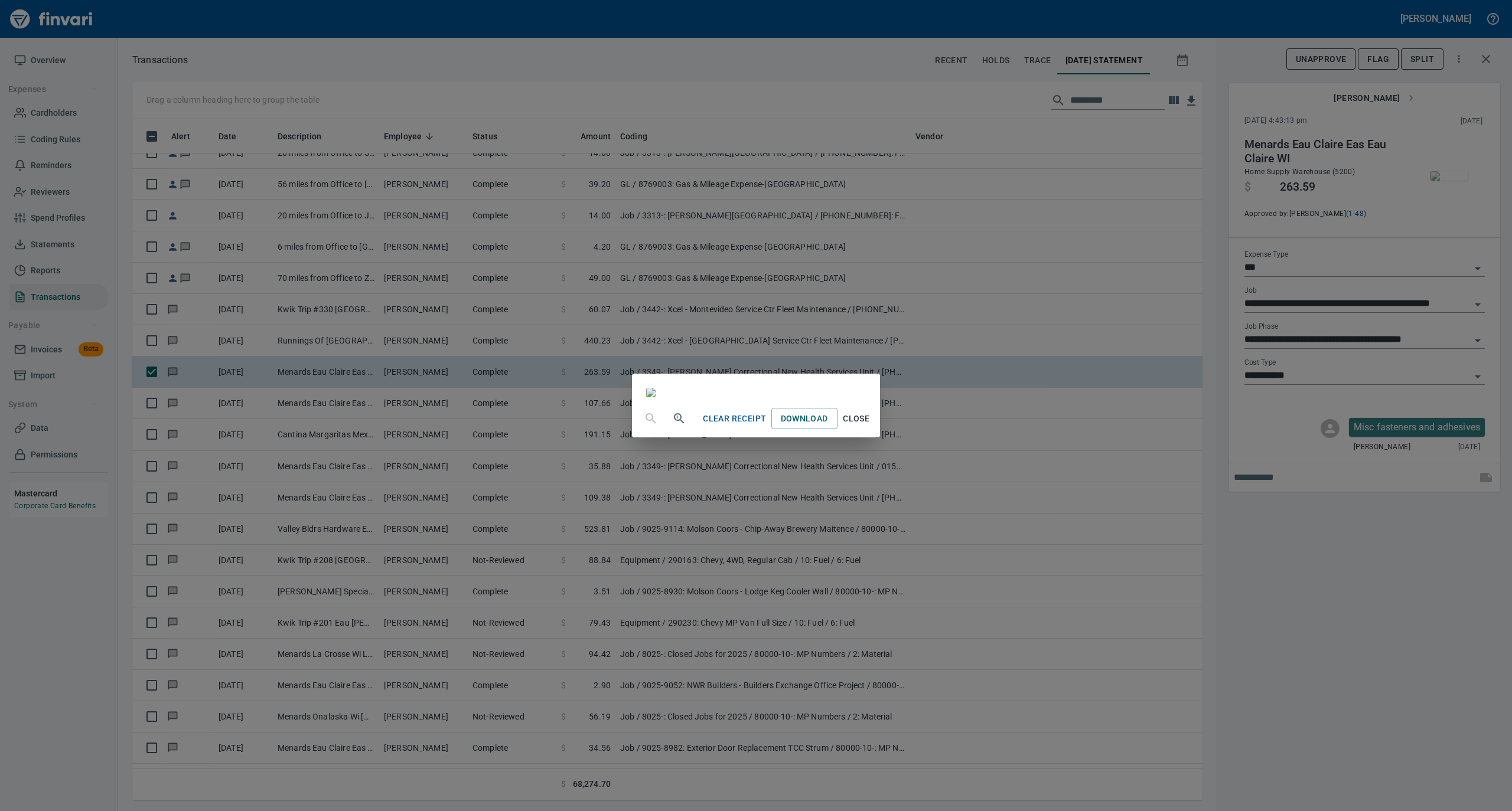
click at [871, 427] on span "Close" at bounding box center [856, 418] width 29 height 14
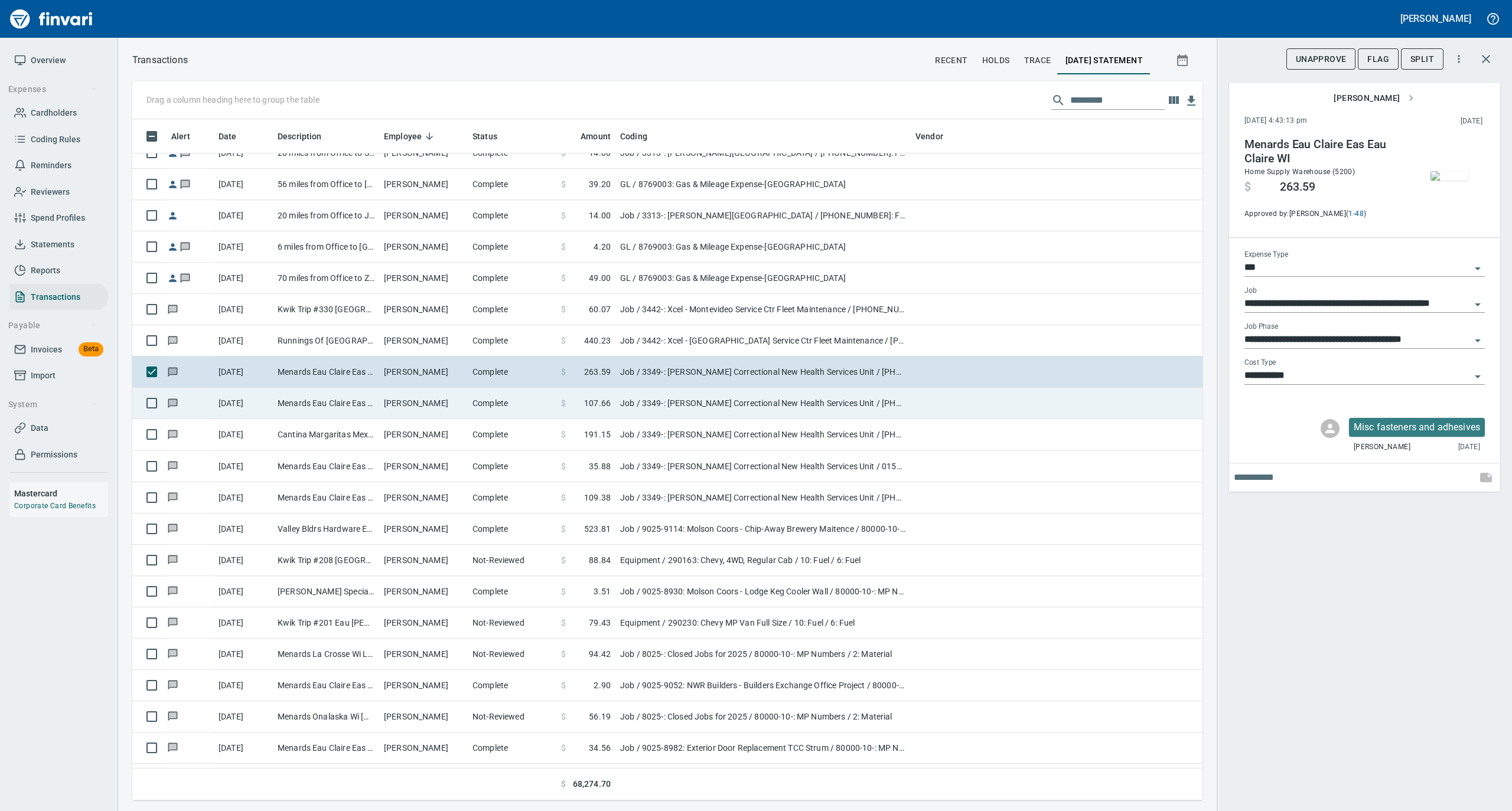
click at [422, 409] on td "Phillip Decker" at bounding box center [423, 404] width 88 height 32
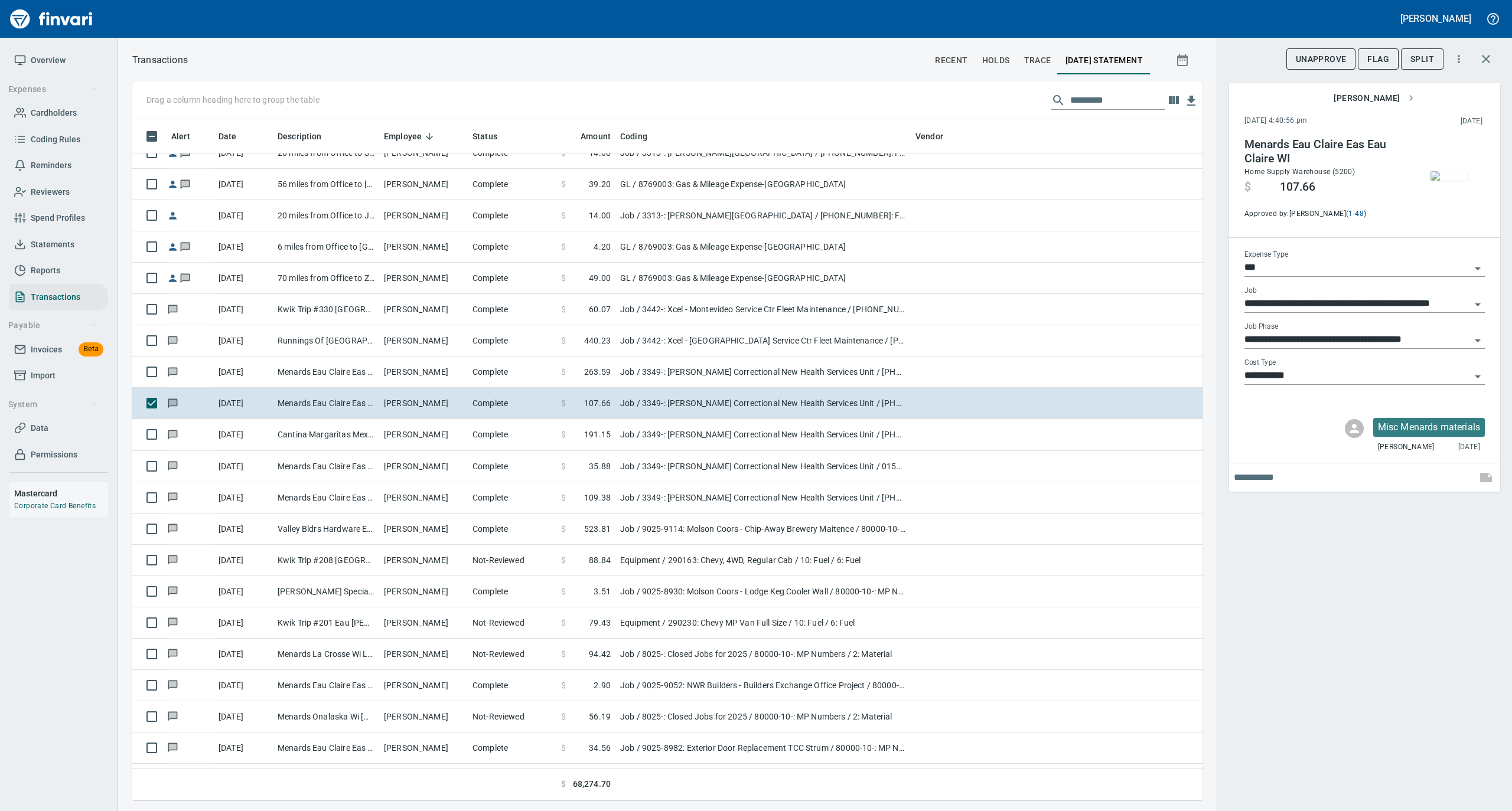
click at [1443, 172] on img "button" at bounding box center [1449, 176] width 37 height 10
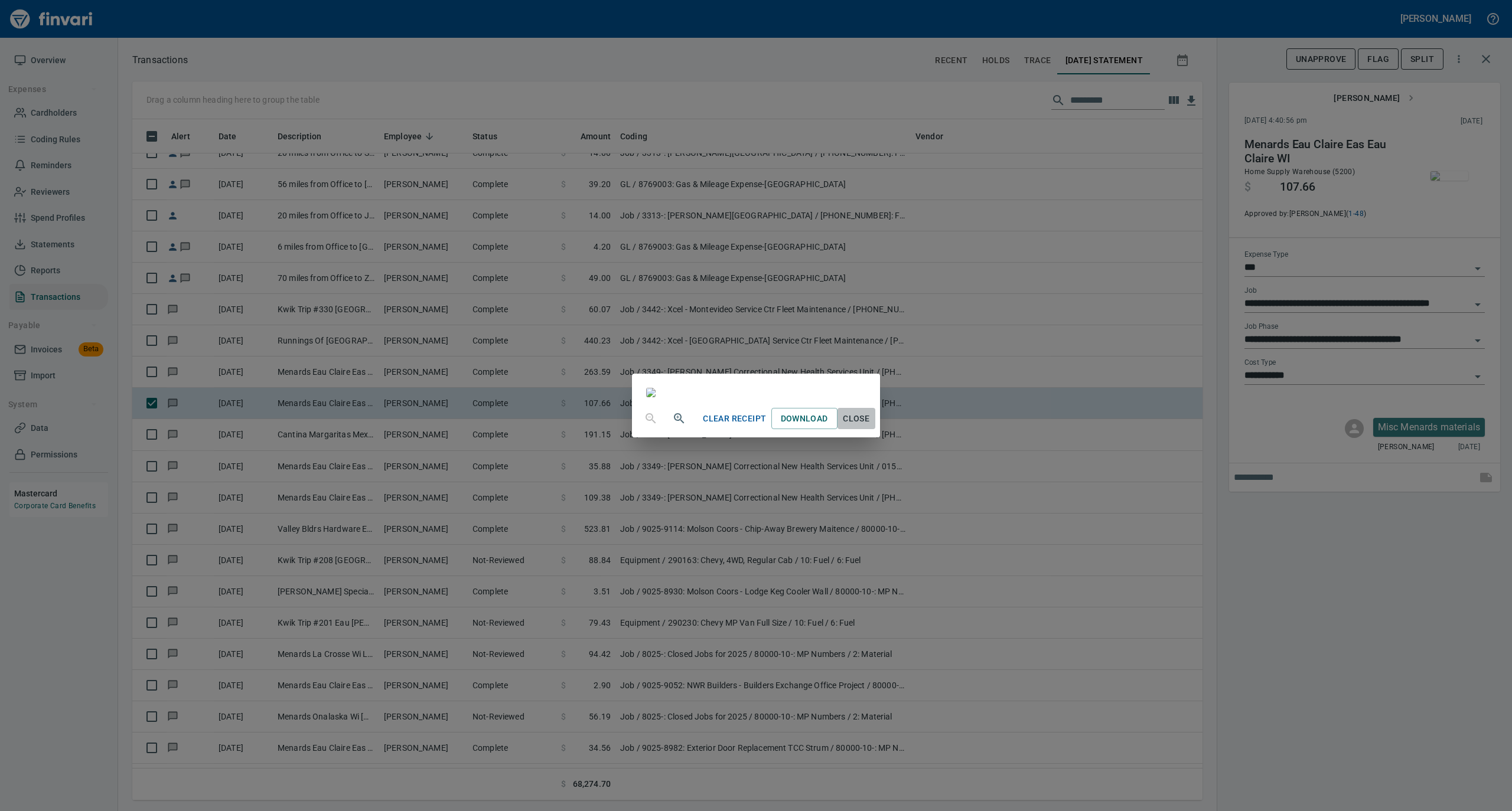
click at [871, 427] on span "Close" at bounding box center [856, 418] width 29 height 14
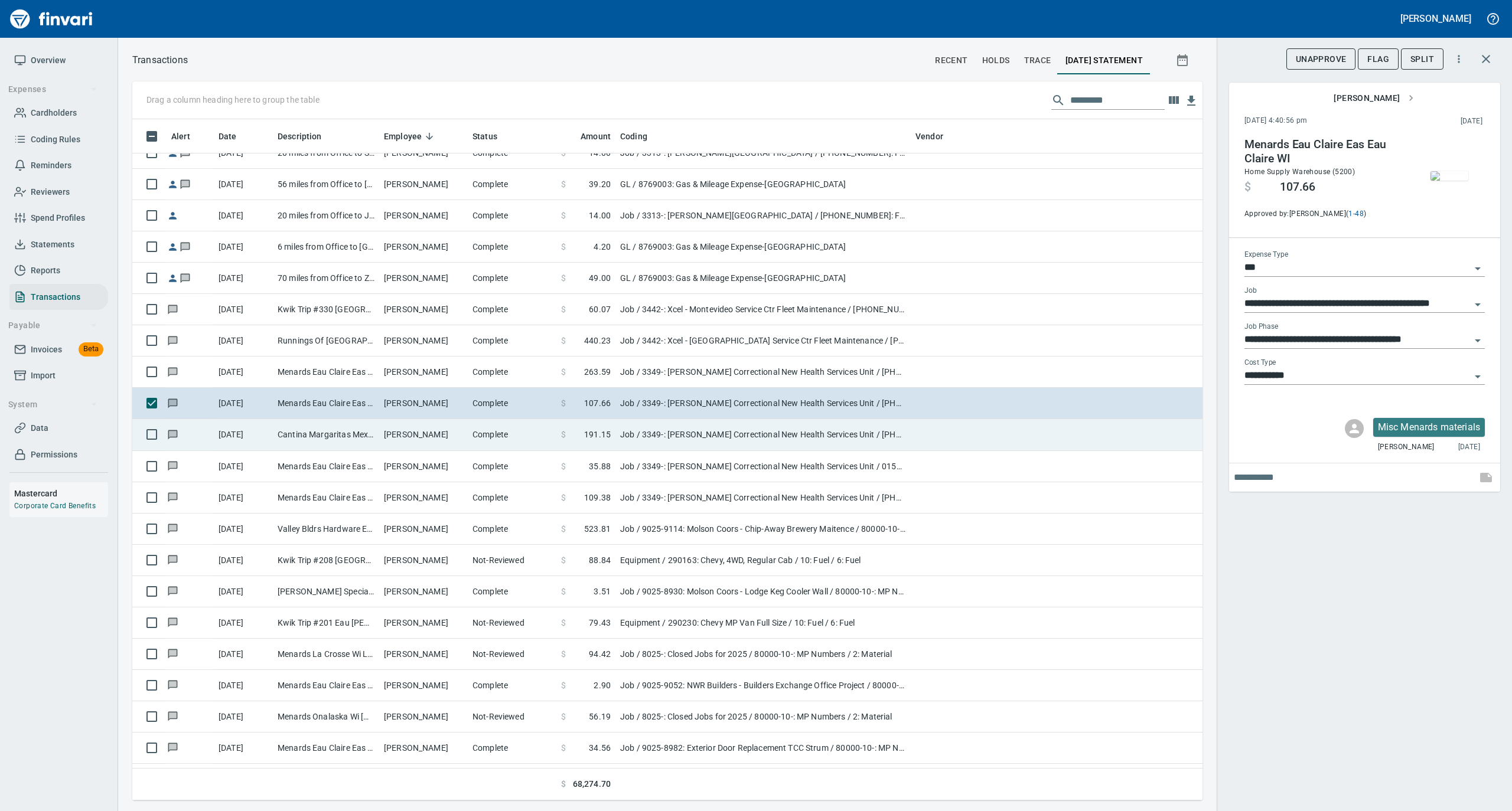
click at [393, 439] on td "Phillip Decker" at bounding box center [423, 434] width 88 height 32
type input "**********"
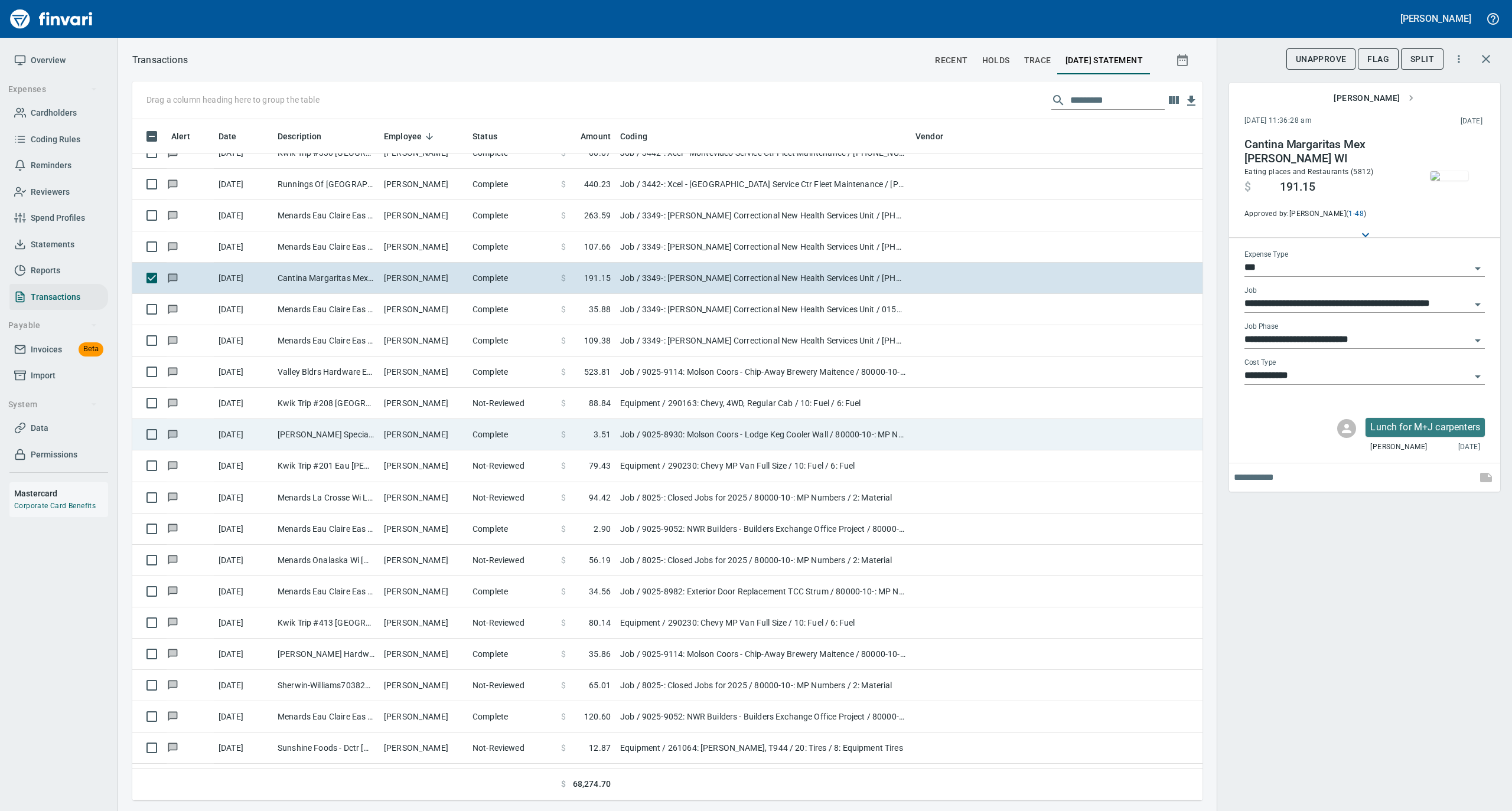
scroll to position [4880, 0]
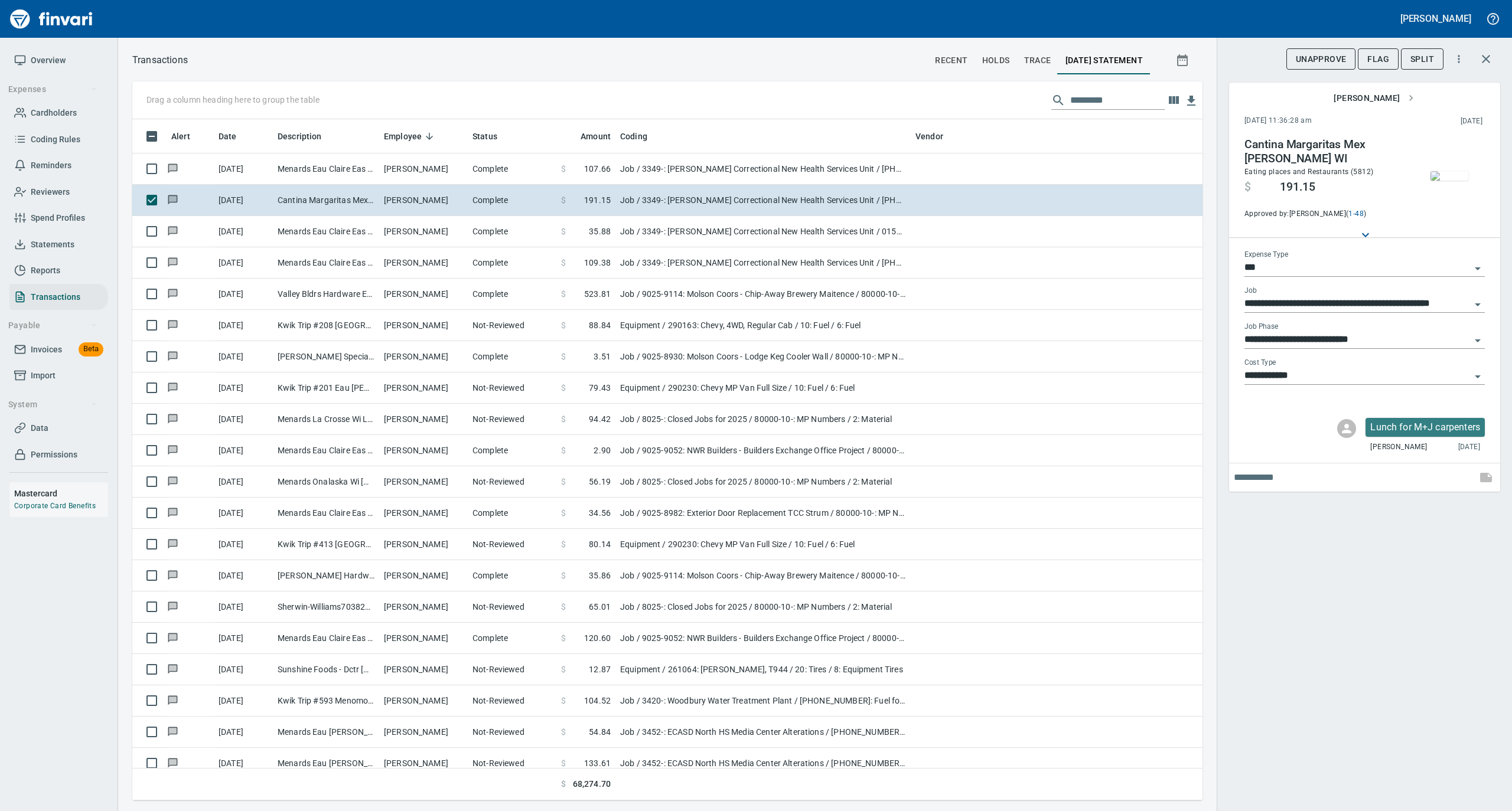
click at [1457, 180] on img "button" at bounding box center [1449, 176] width 37 height 10
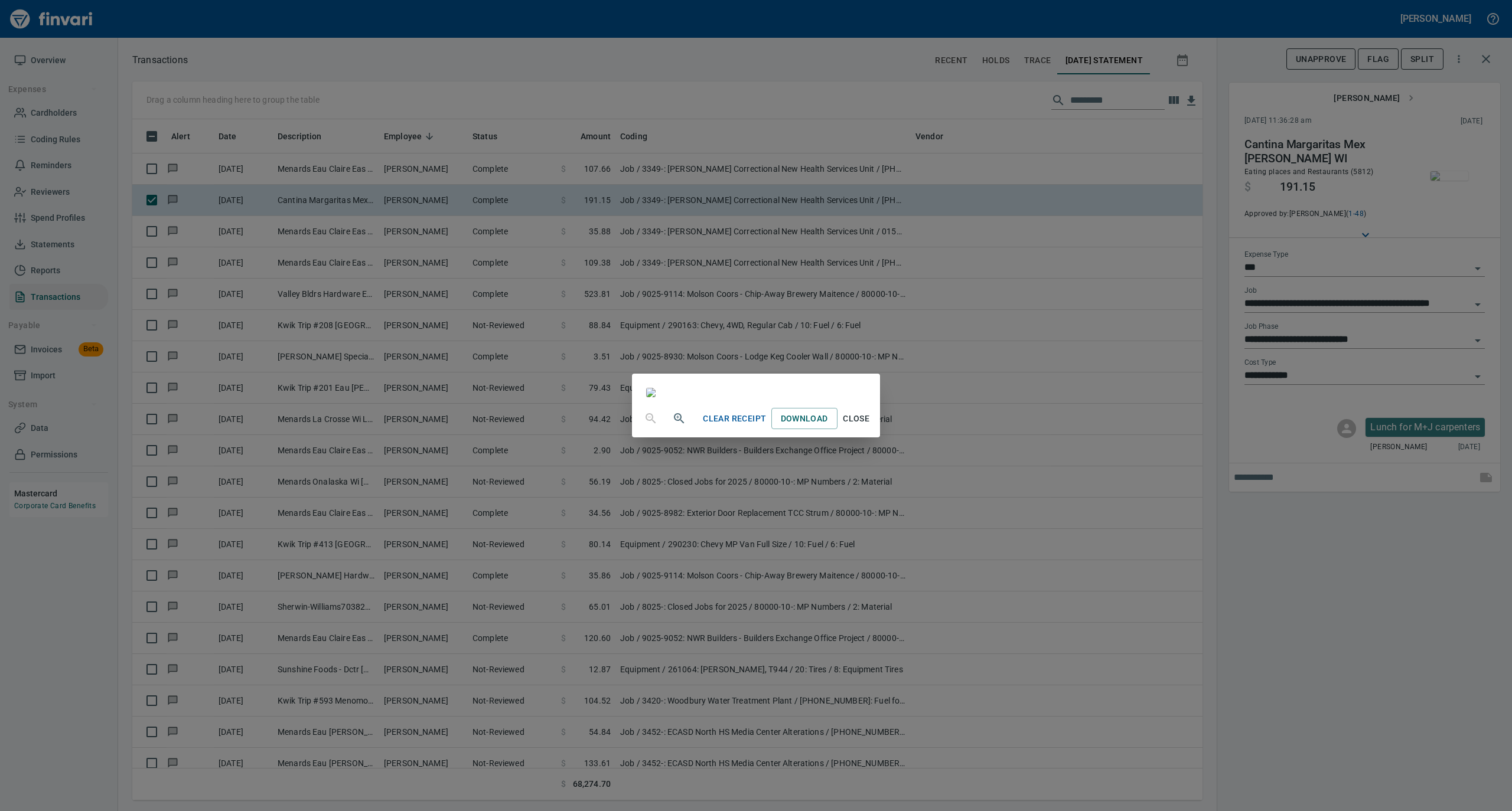
click at [871, 427] on span "Close" at bounding box center [856, 418] width 29 height 14
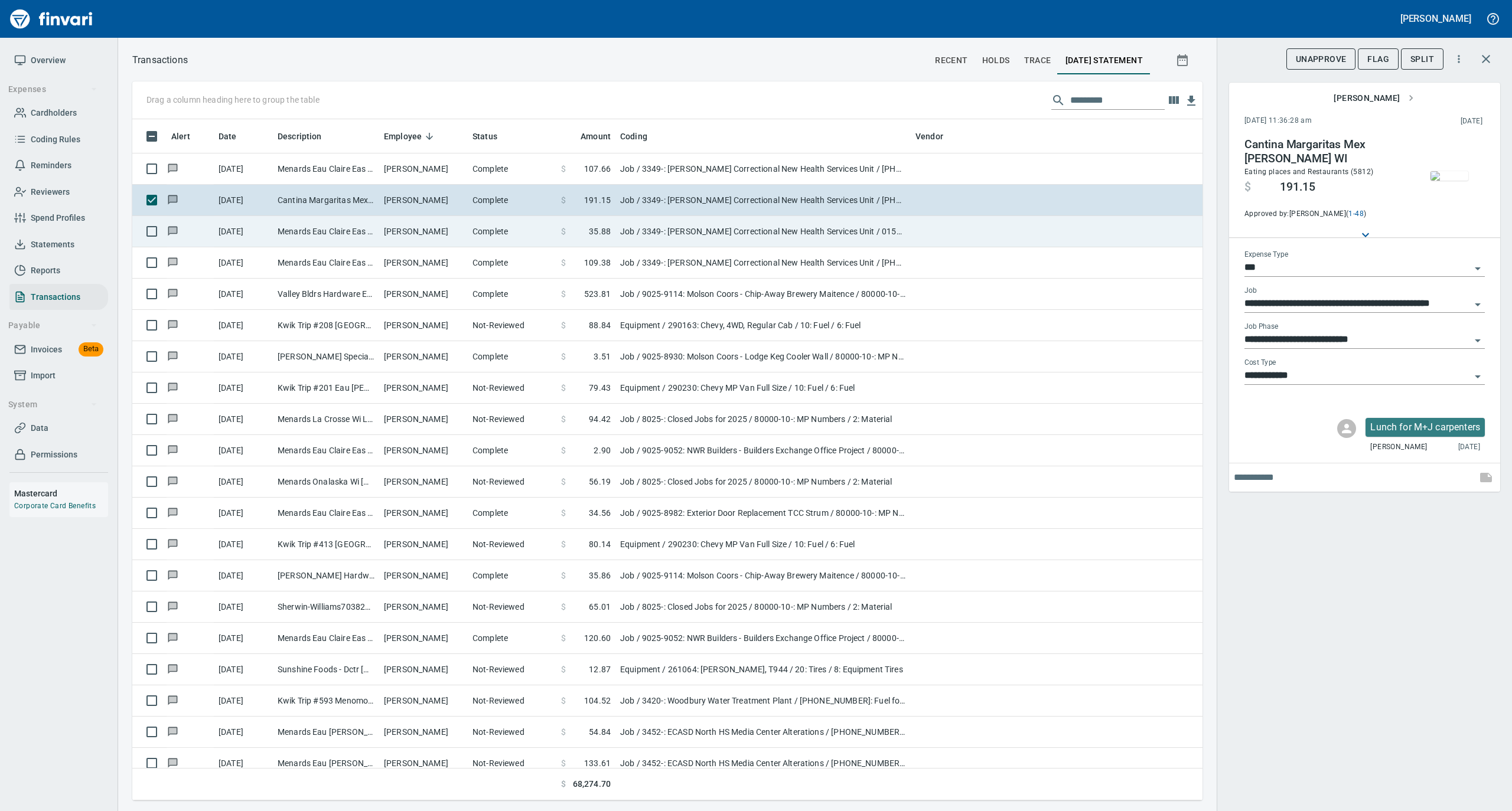
click at [527, 238] on td "Complete" at bounding box center [512, 231] width 88 height 32
type input "**********"
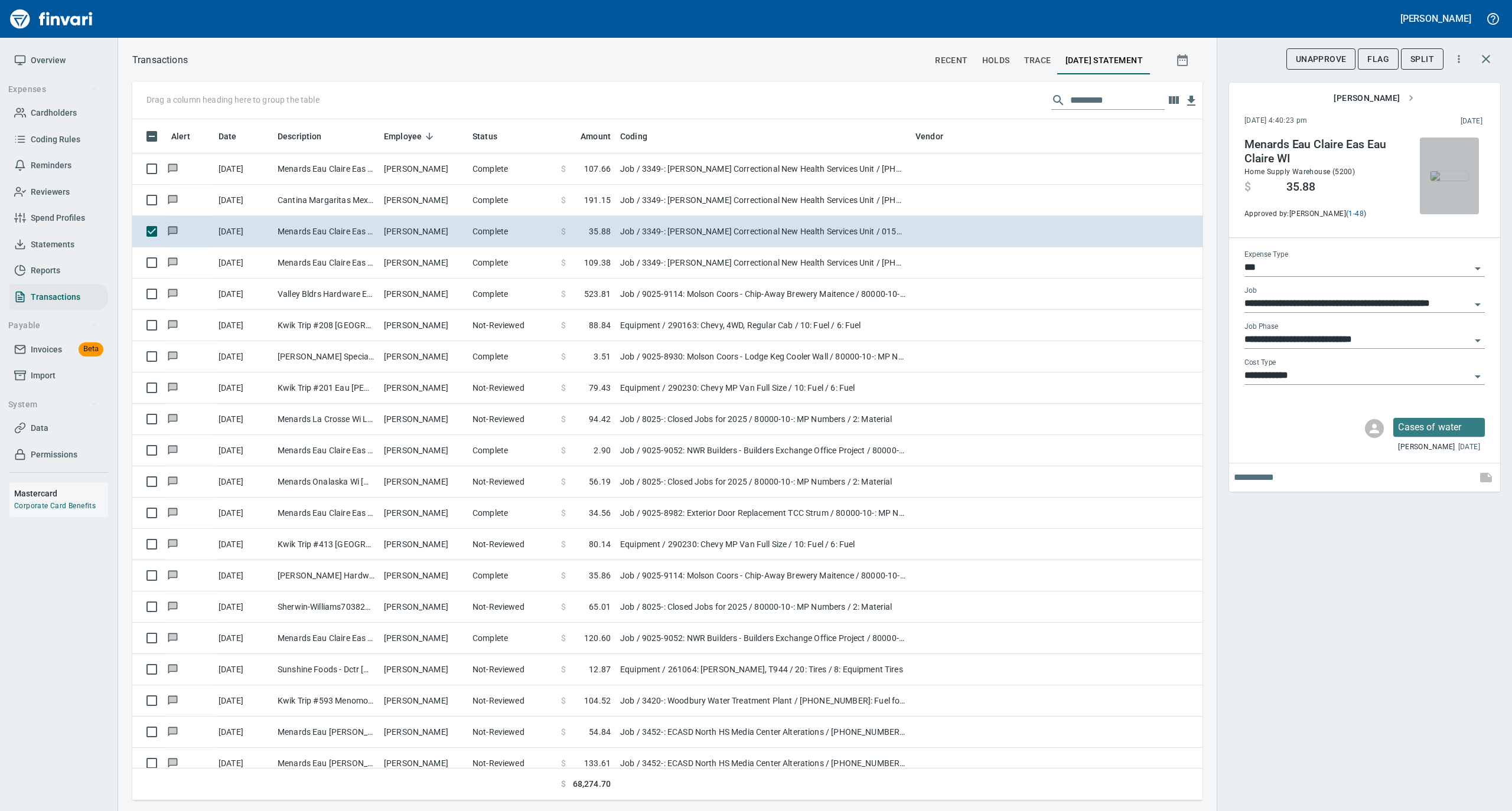
click at [1456, 174] on img "button" at bounding box center [1449, 176] width 37 height 10
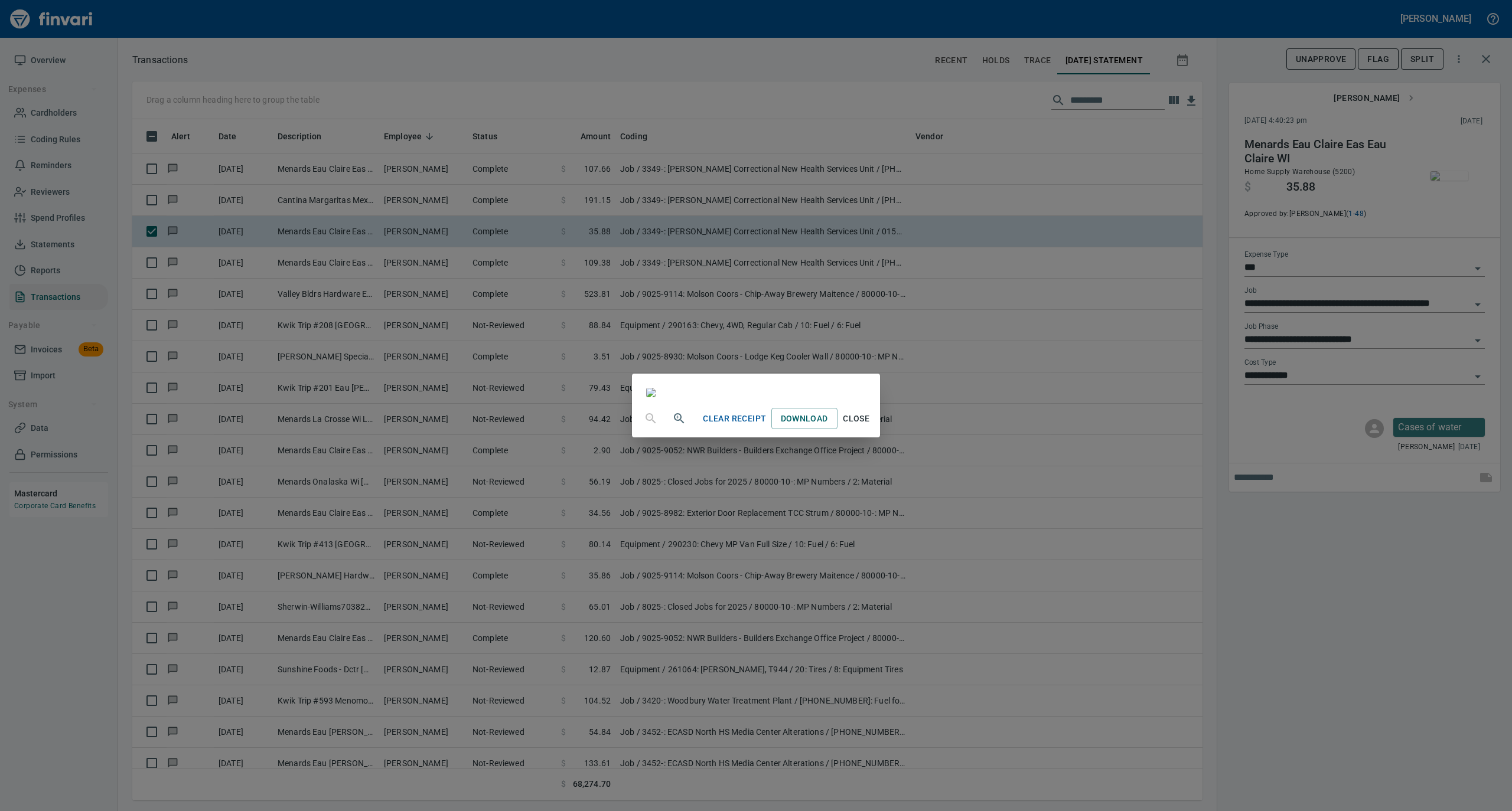
click at [1325, 574] on div "Clear Receipt Download Close" at bounding box center [756, 406] width 1512 height 811
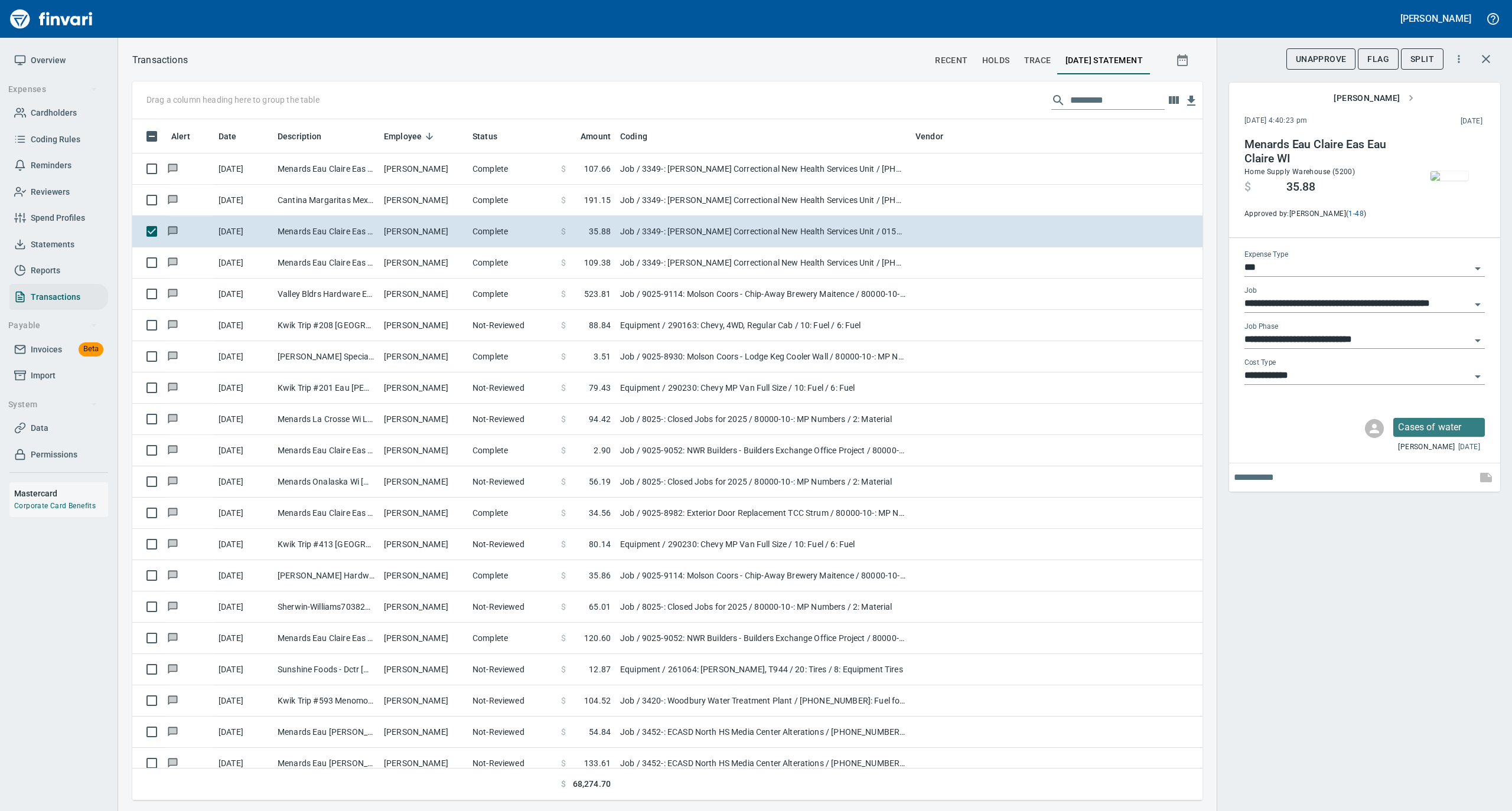
click at [1319, 336] on input "**********" at bounding box center [1358, 339] width 226 height 16
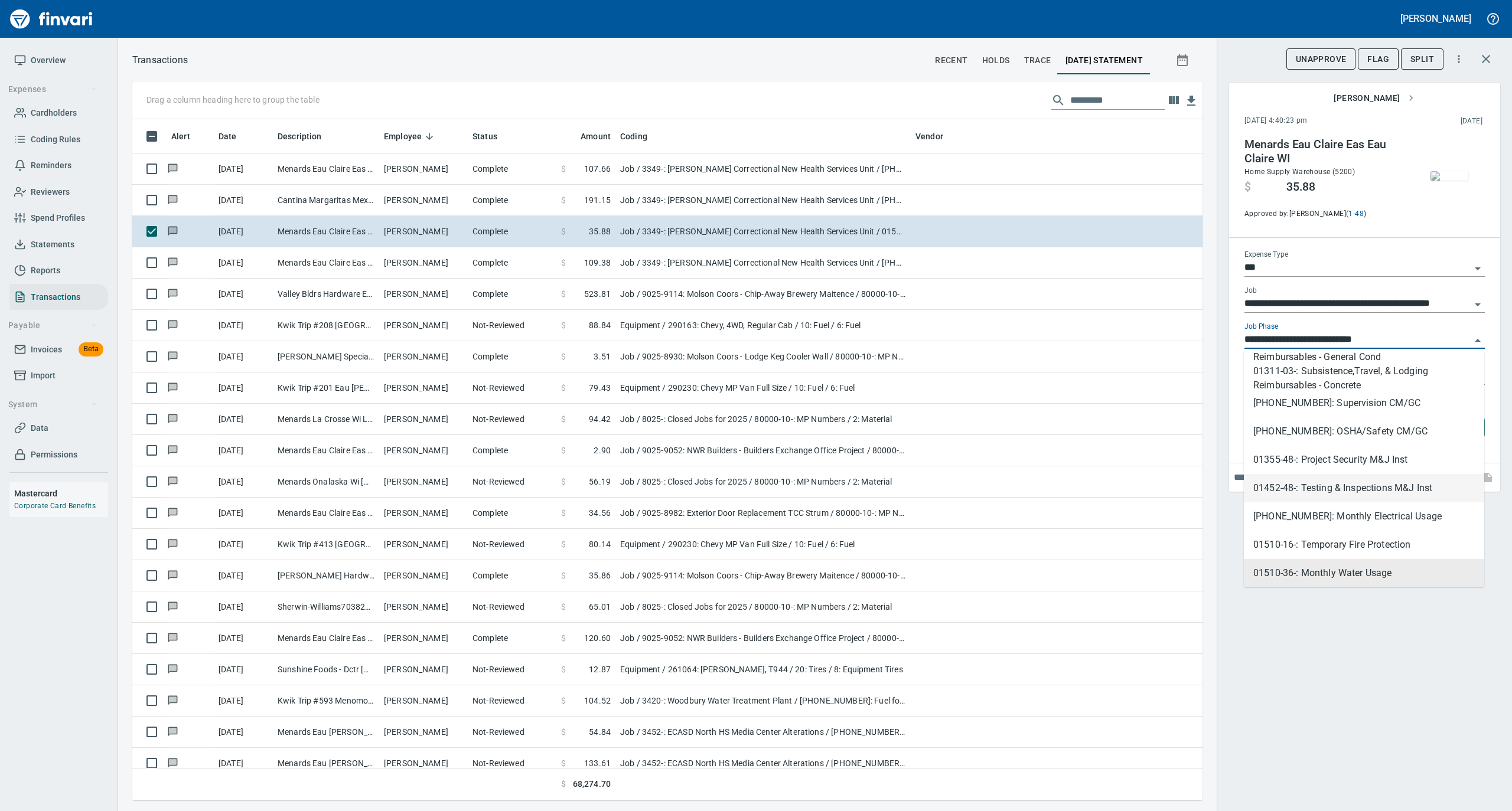
scroll to position [86, 0]
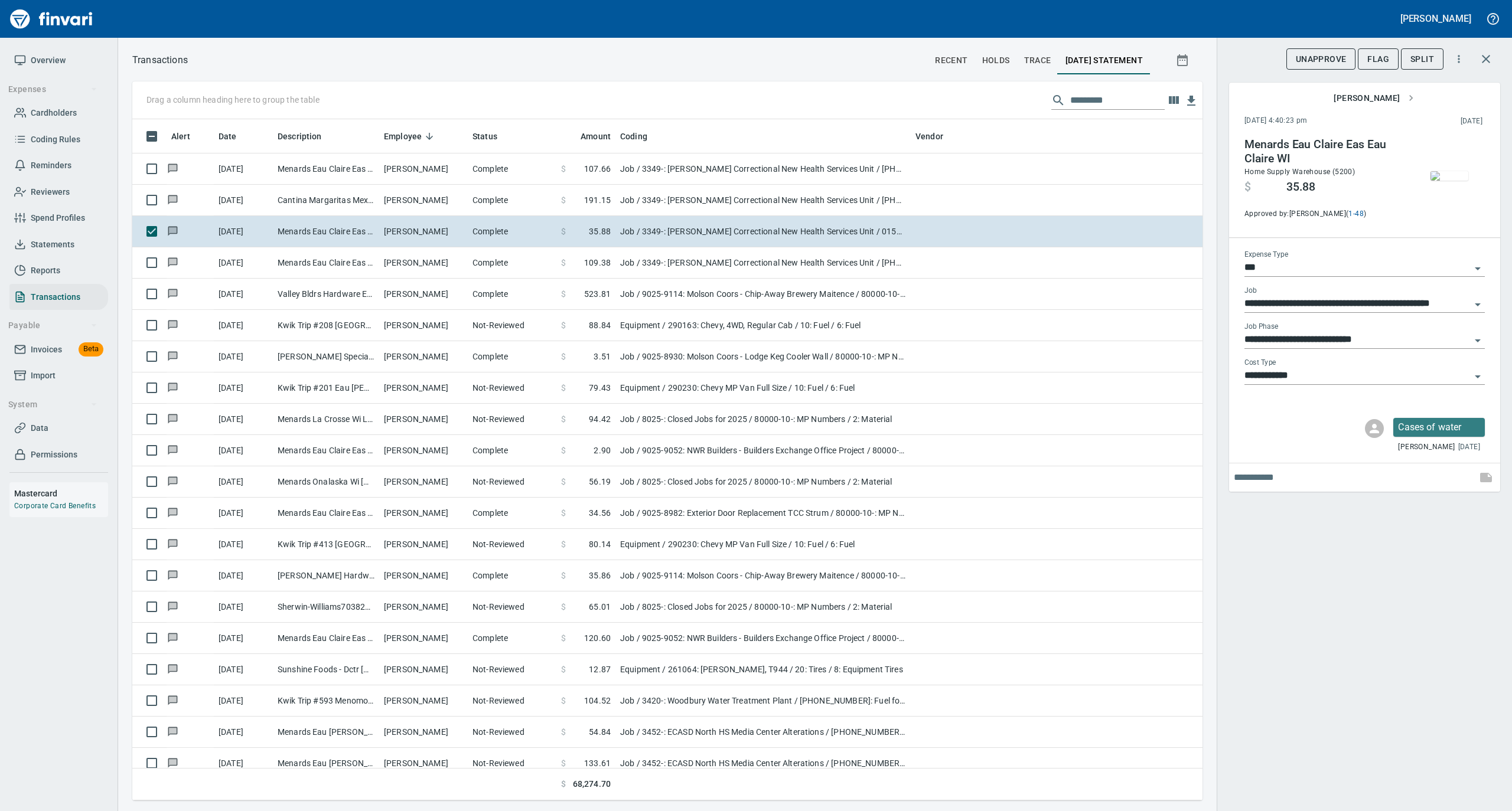
click at [1344, 342] on input "**********" at bounding box center [1358, 339] width 226 height 16
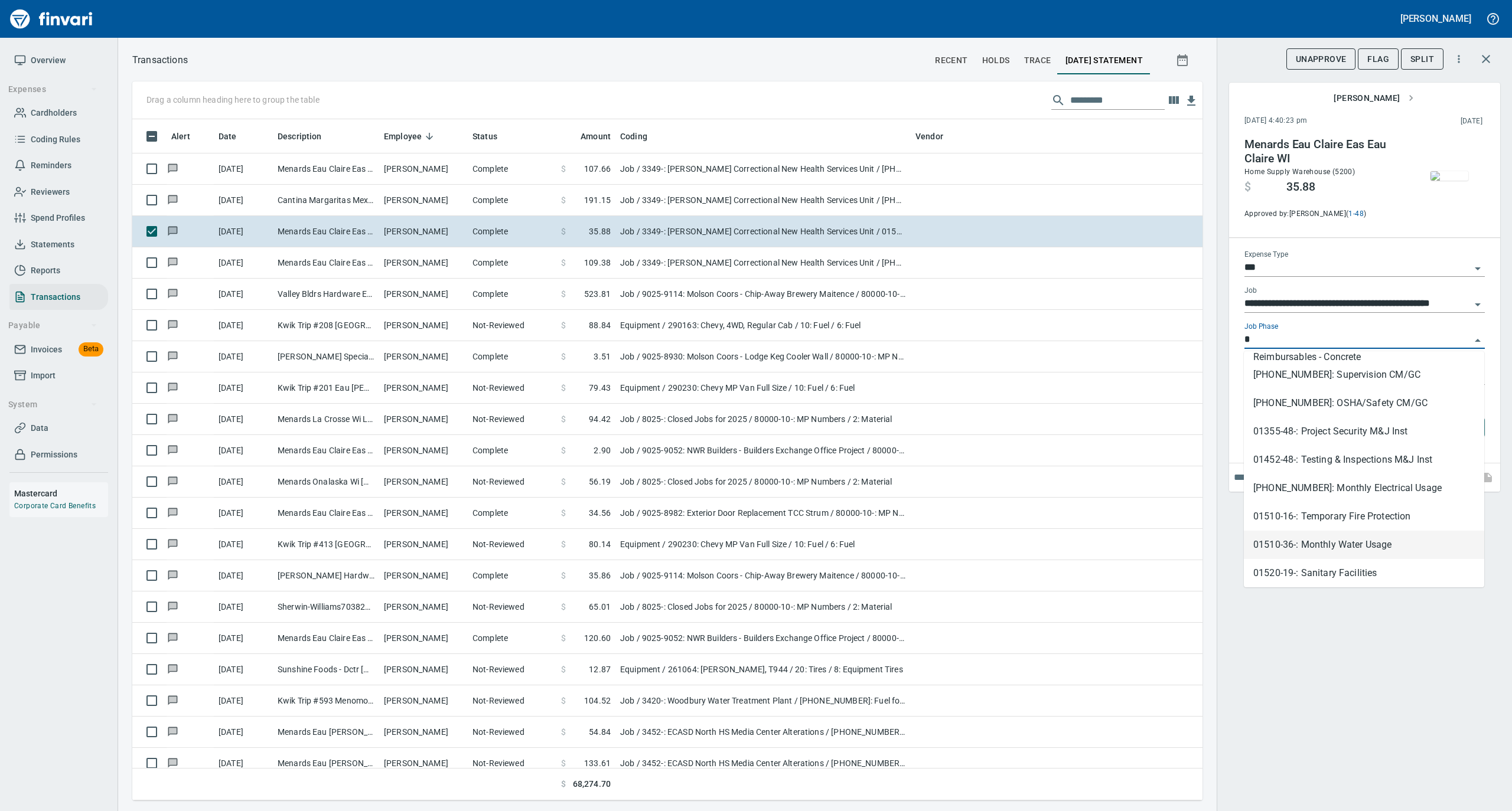
scroll to position [669, 1046]
type input "***"
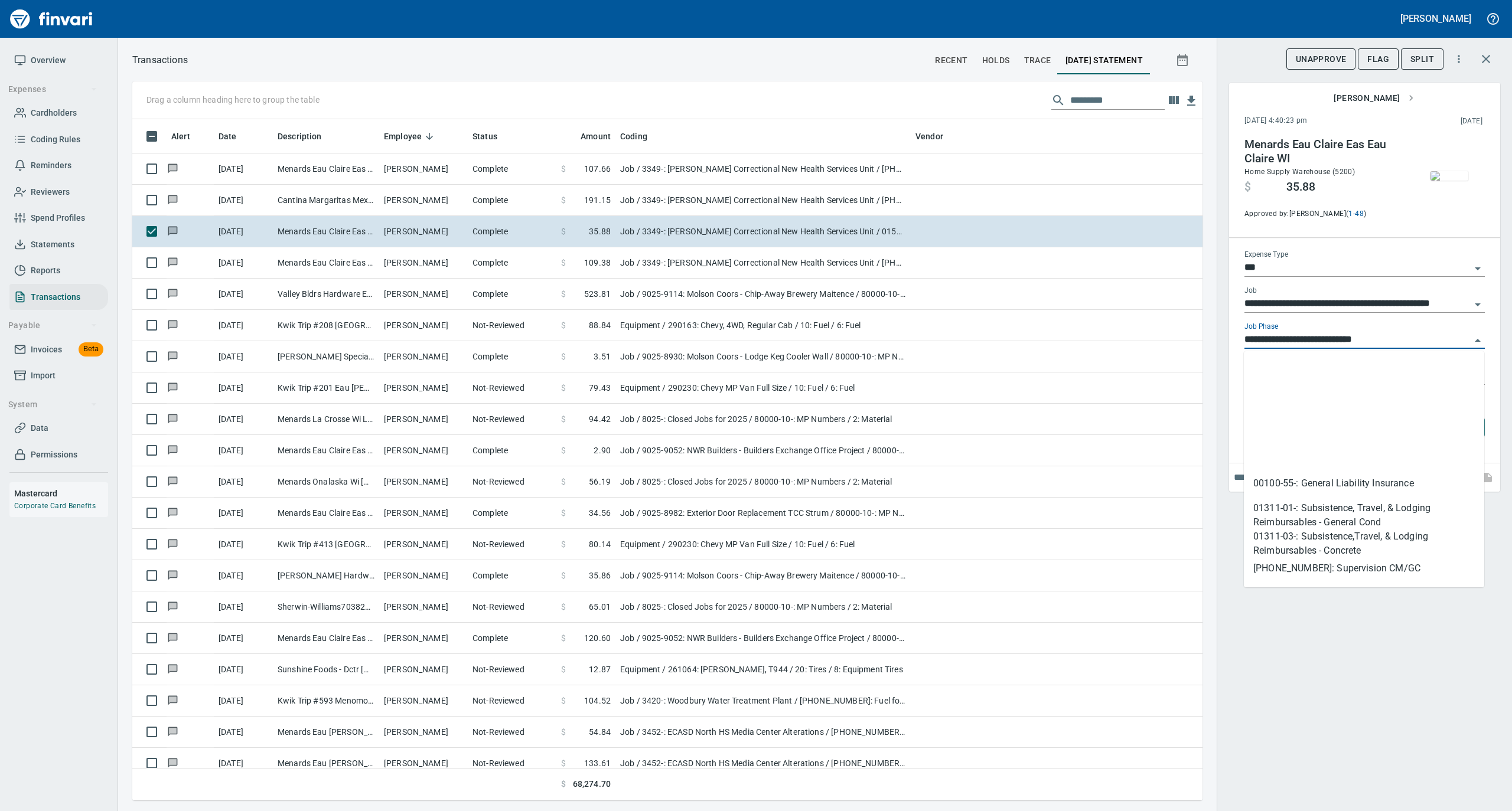
click at [1464, 339] on input "**********" at bounding box center [1358, 339] width 226 height 16
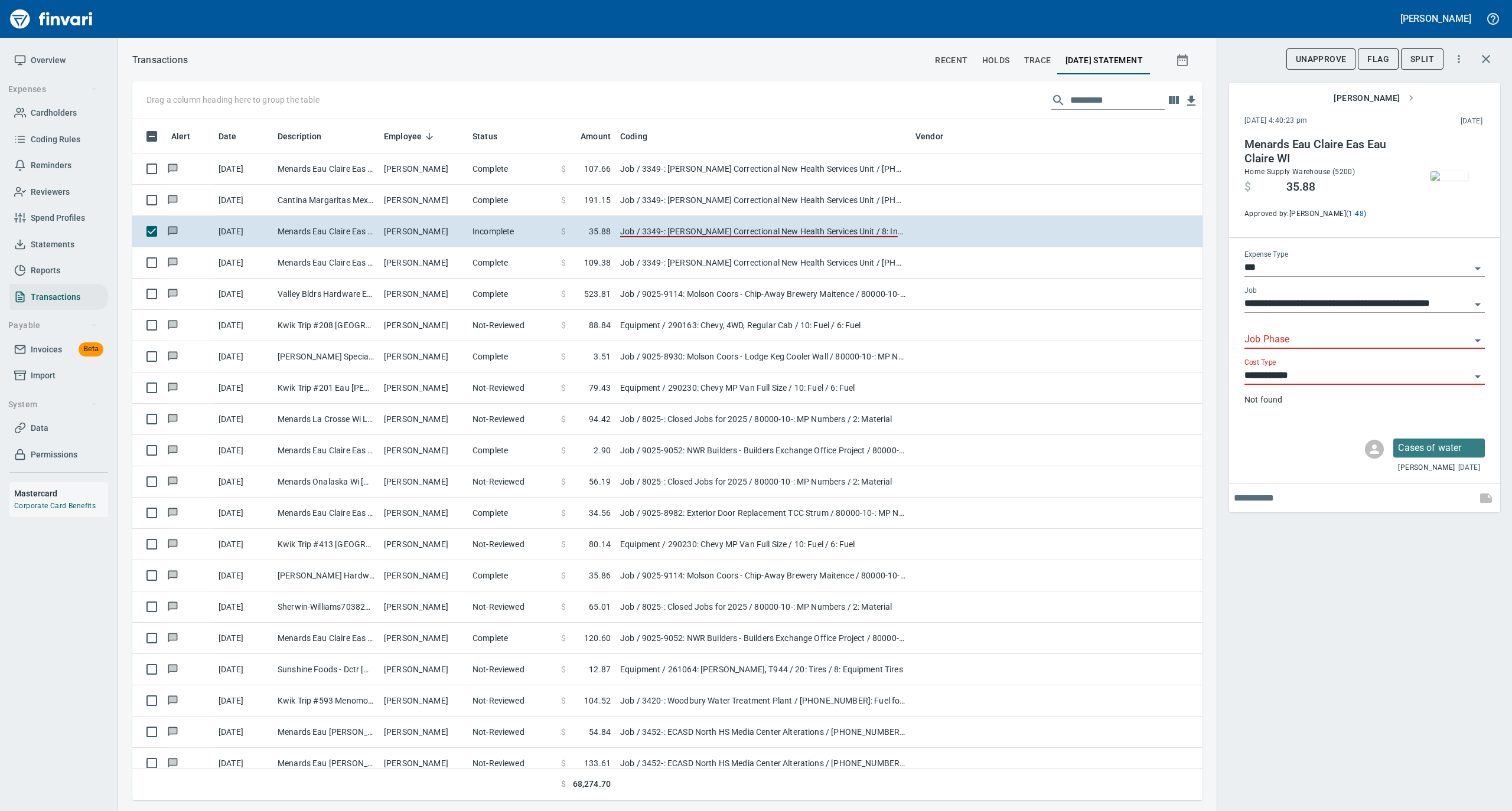
click at [1479, 337] on icon "Open" at bounding box center [1477, 340] width 14 height 14
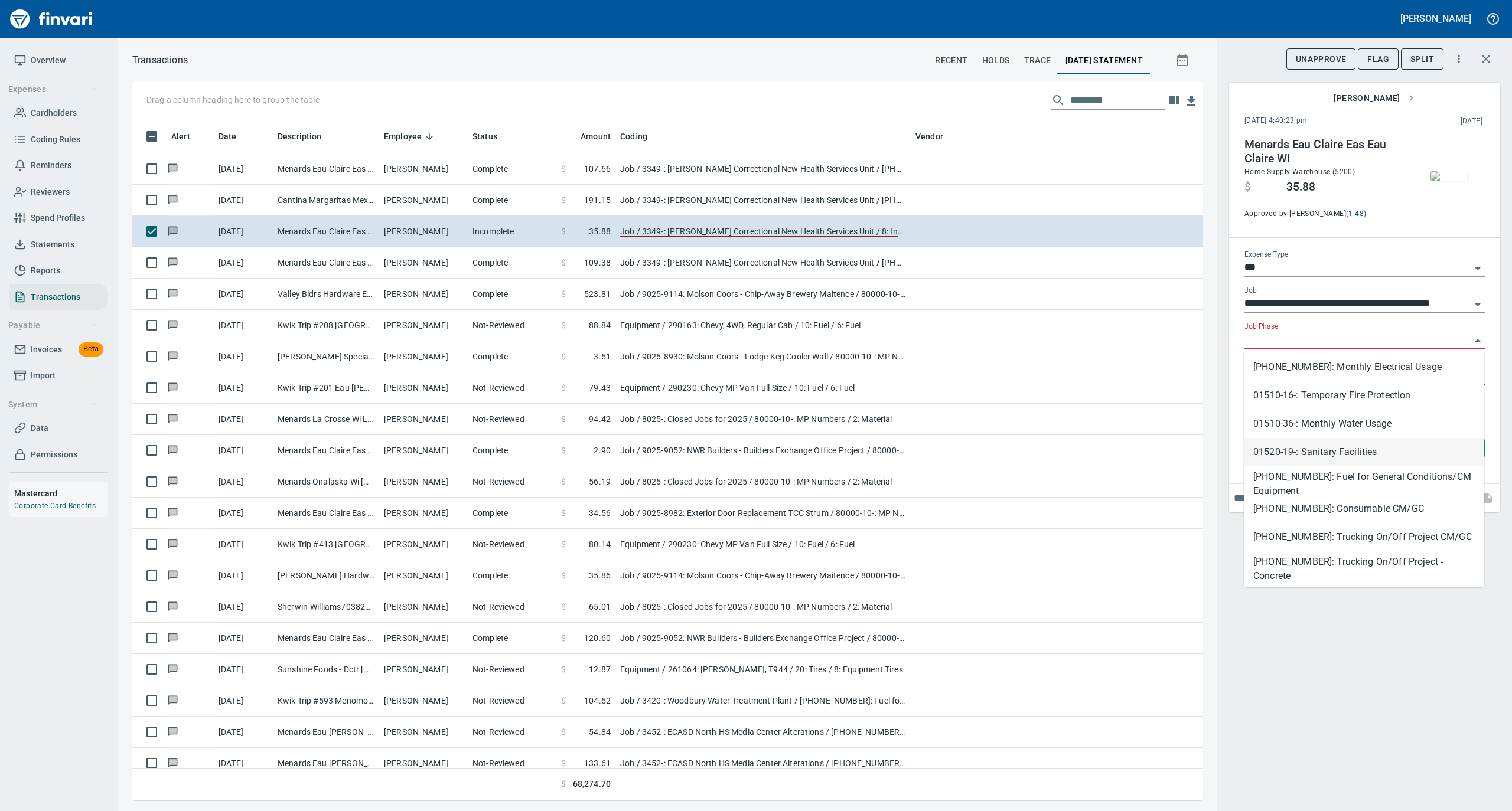
scroll to position [393, 0]
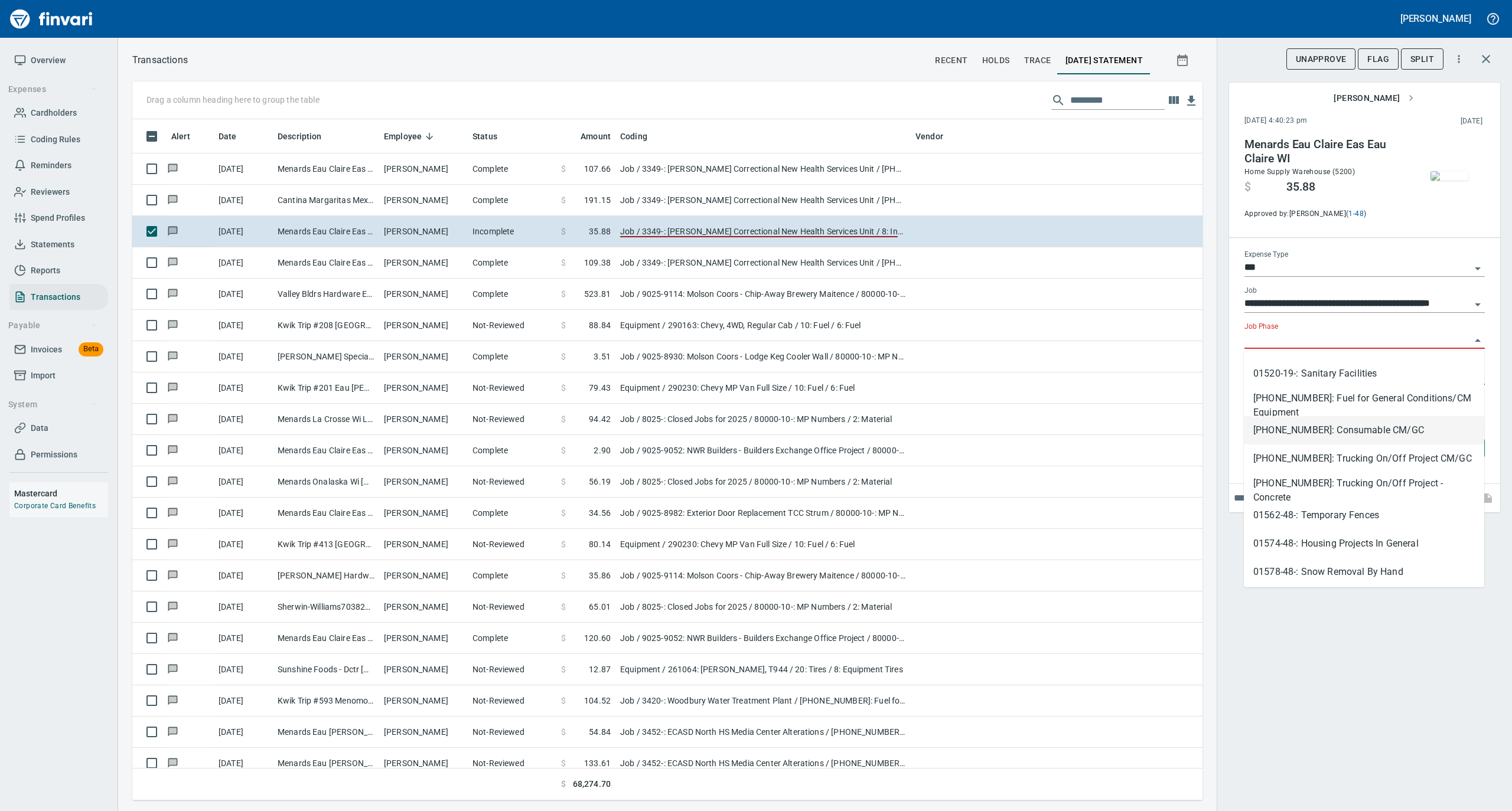
click at [1344, 436] on li "01540-30-01: Consumable CM/GC" at bounding box center [1363, 430] width 241 height 29
type input "**********"
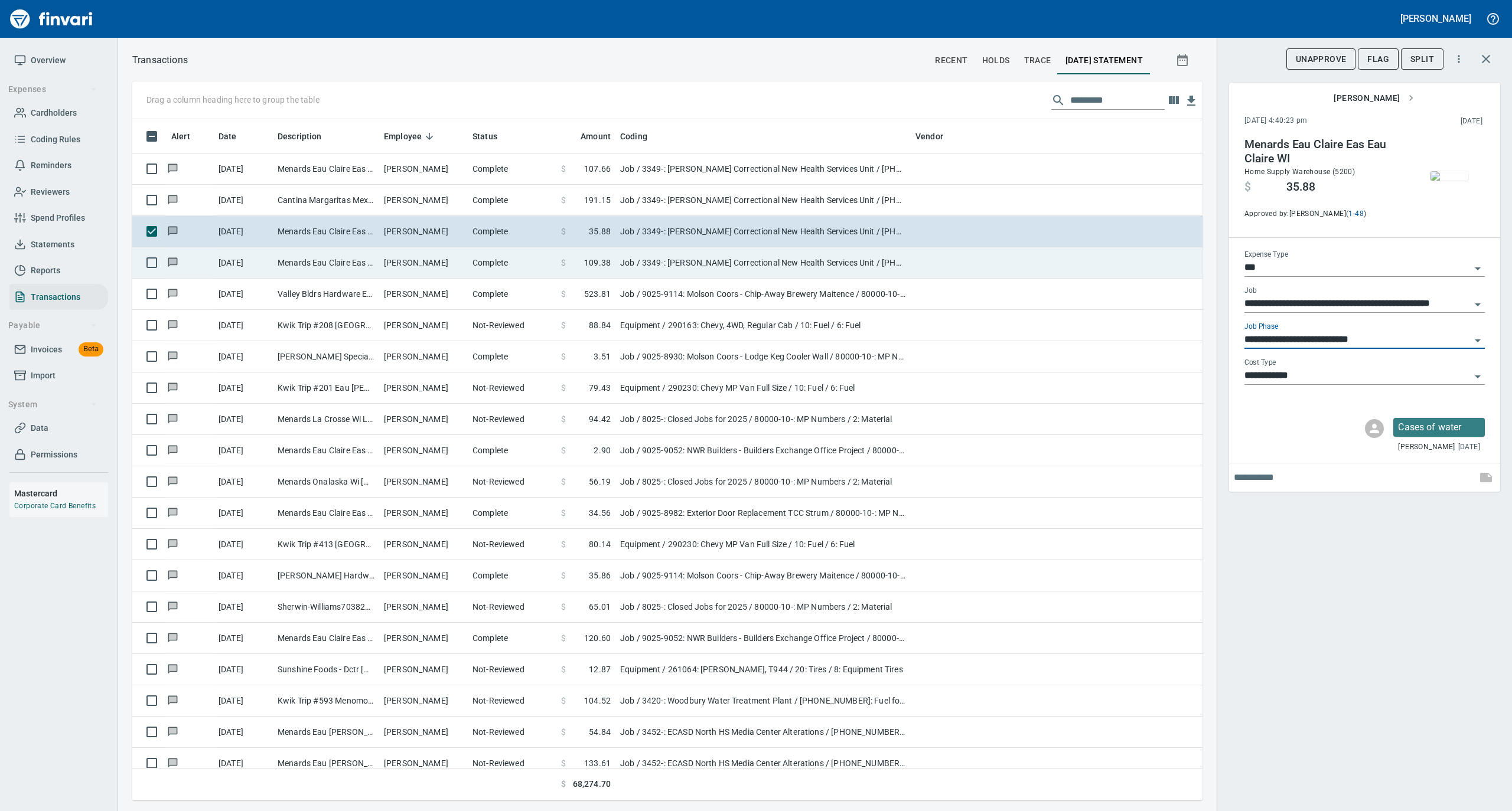
click at [454, 264] on td "Phillip Decker" at bounding box center [423, 263] width 88 height 32
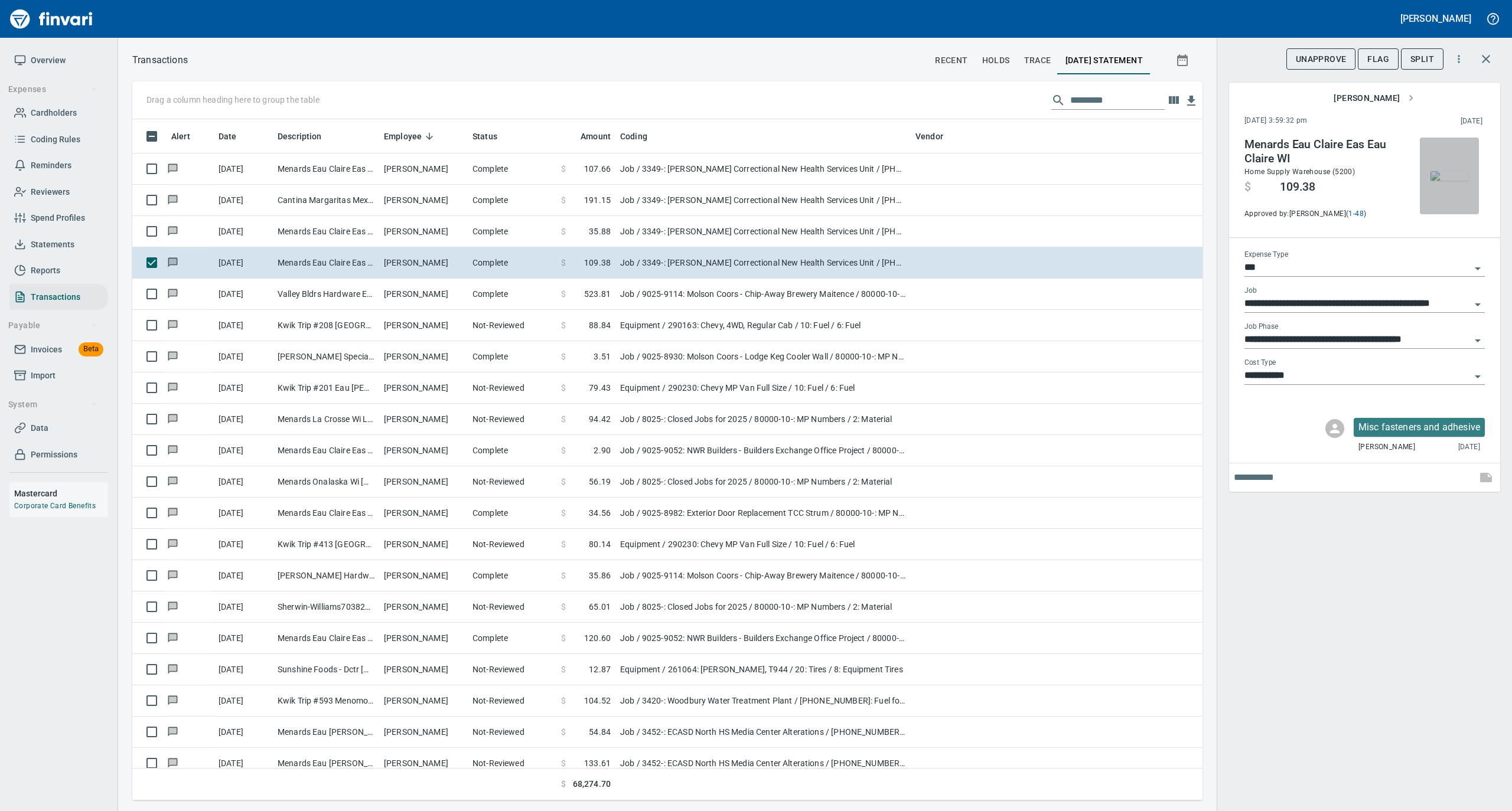
click at [1443, 172] on img "button" at bounding box center [1449, 176] width 37 height 10
click at [1433, 174] on img "button" at bounding box center [1449, 176] width 37 height 10
click at [1458, 179] on img "button" at bounding box center [1449, 176] width 37 height 10
click at [1350, 575] on div "**********" at bounding box center [1364, 406] width 295 height 811
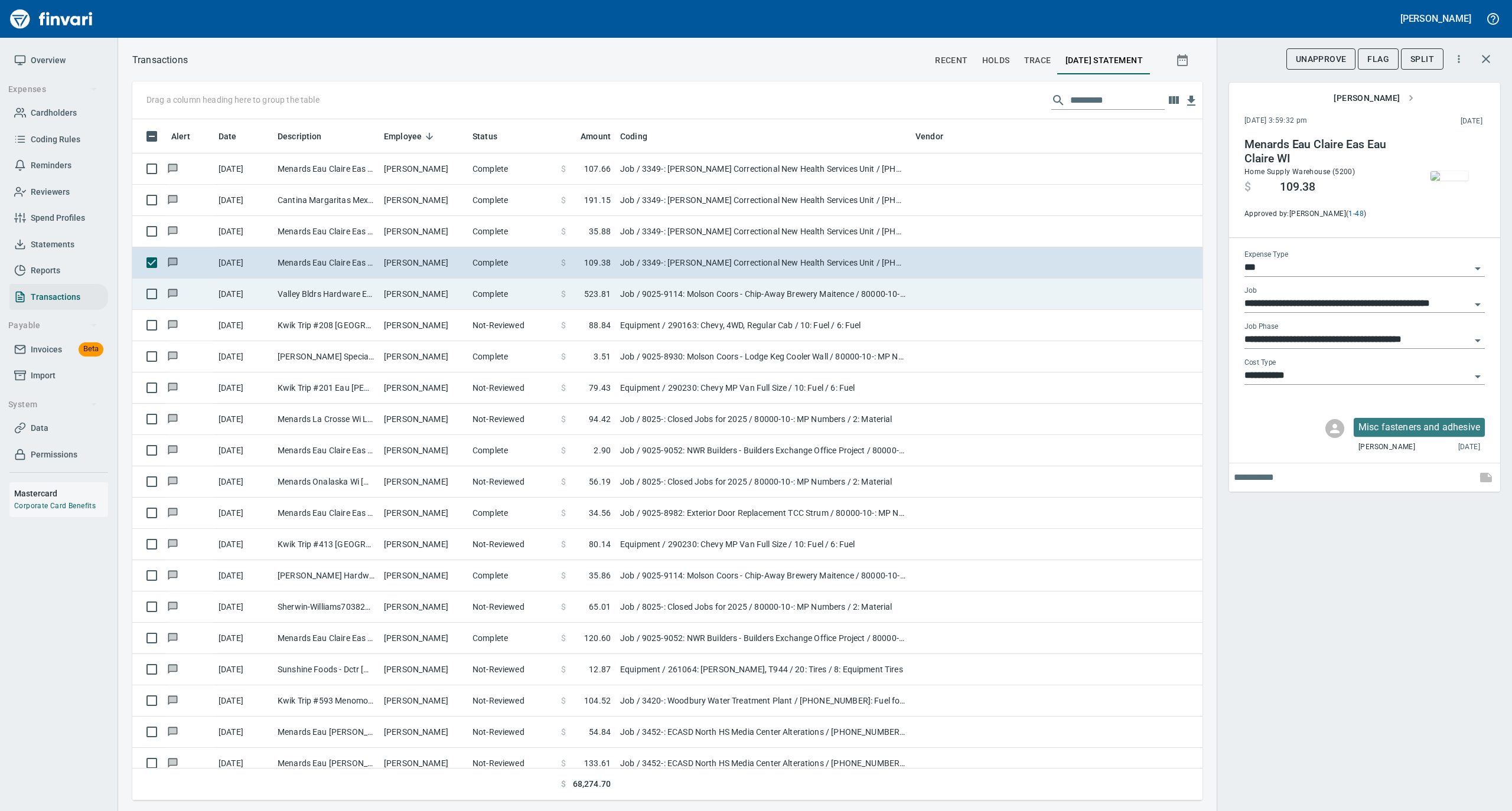
click at [447, 296] on td "Peter Koxlien" at bounding box center [423, 294] width 88 height 32
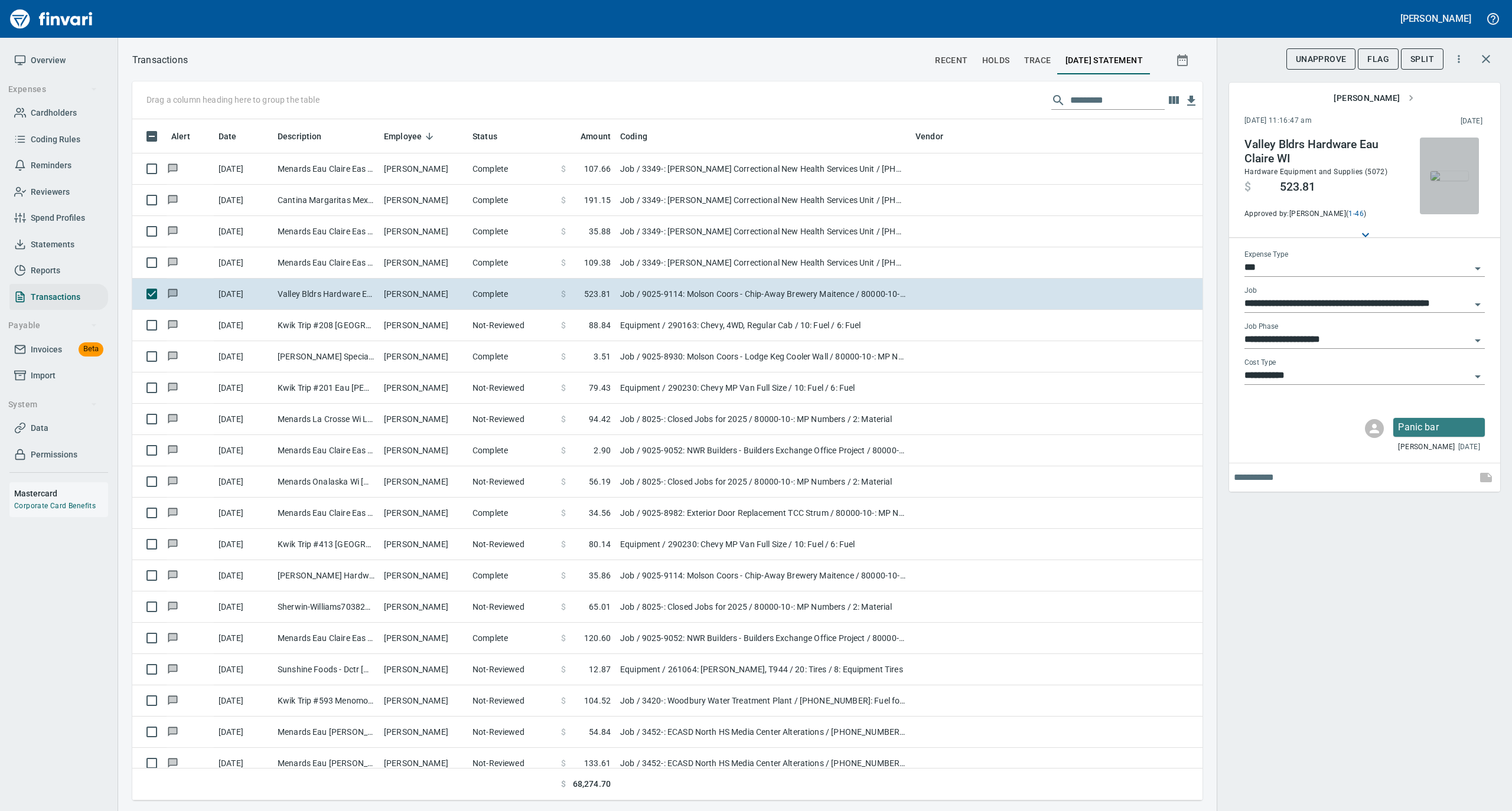
click at [1455, 172] on img "button" at bounding box center [1449, 176] width 37 height 10
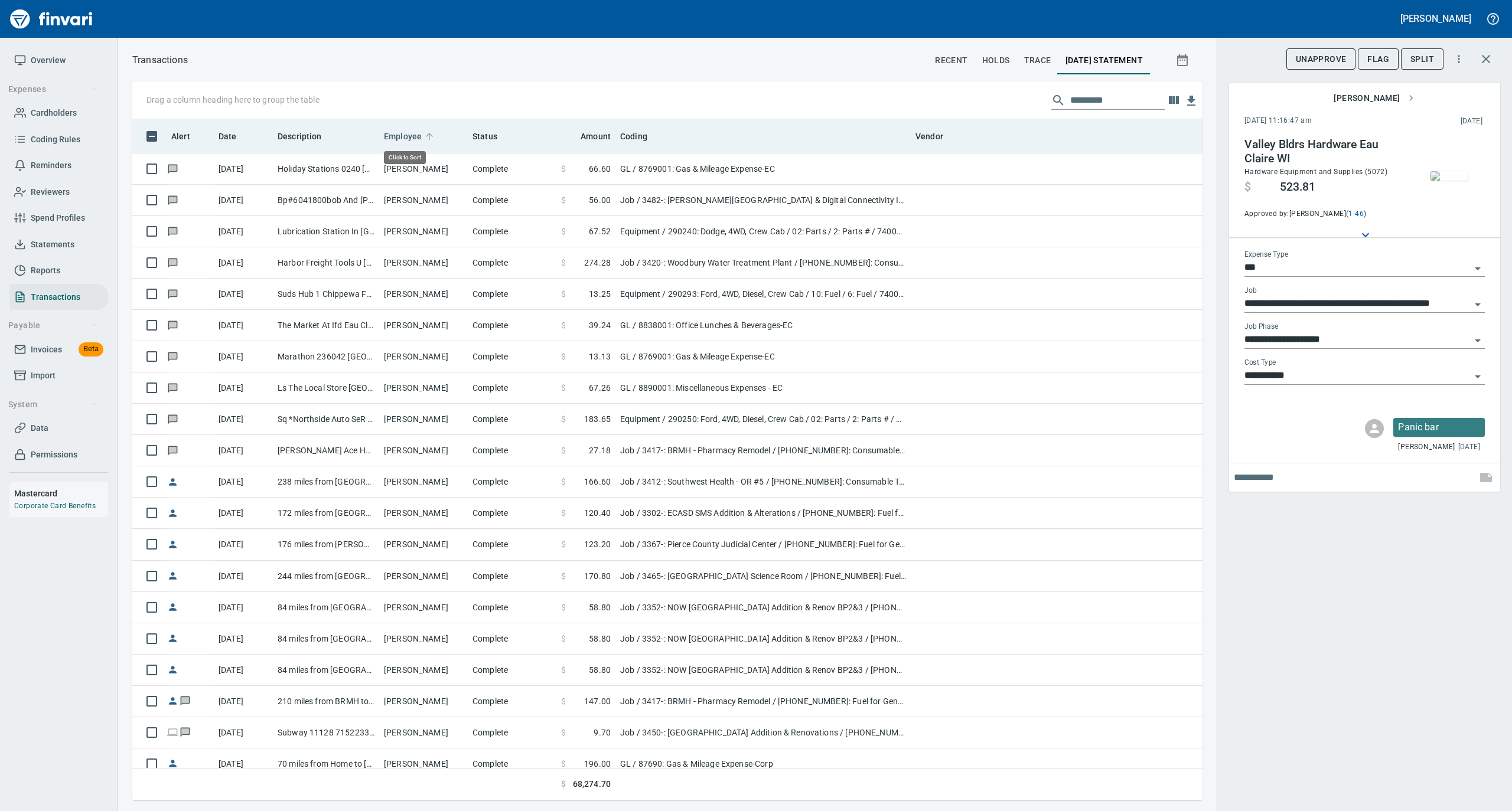
scroll to position [669, 1046]
click at [428, 133] on icon at bounding box center [429, 136] width 7 height 7
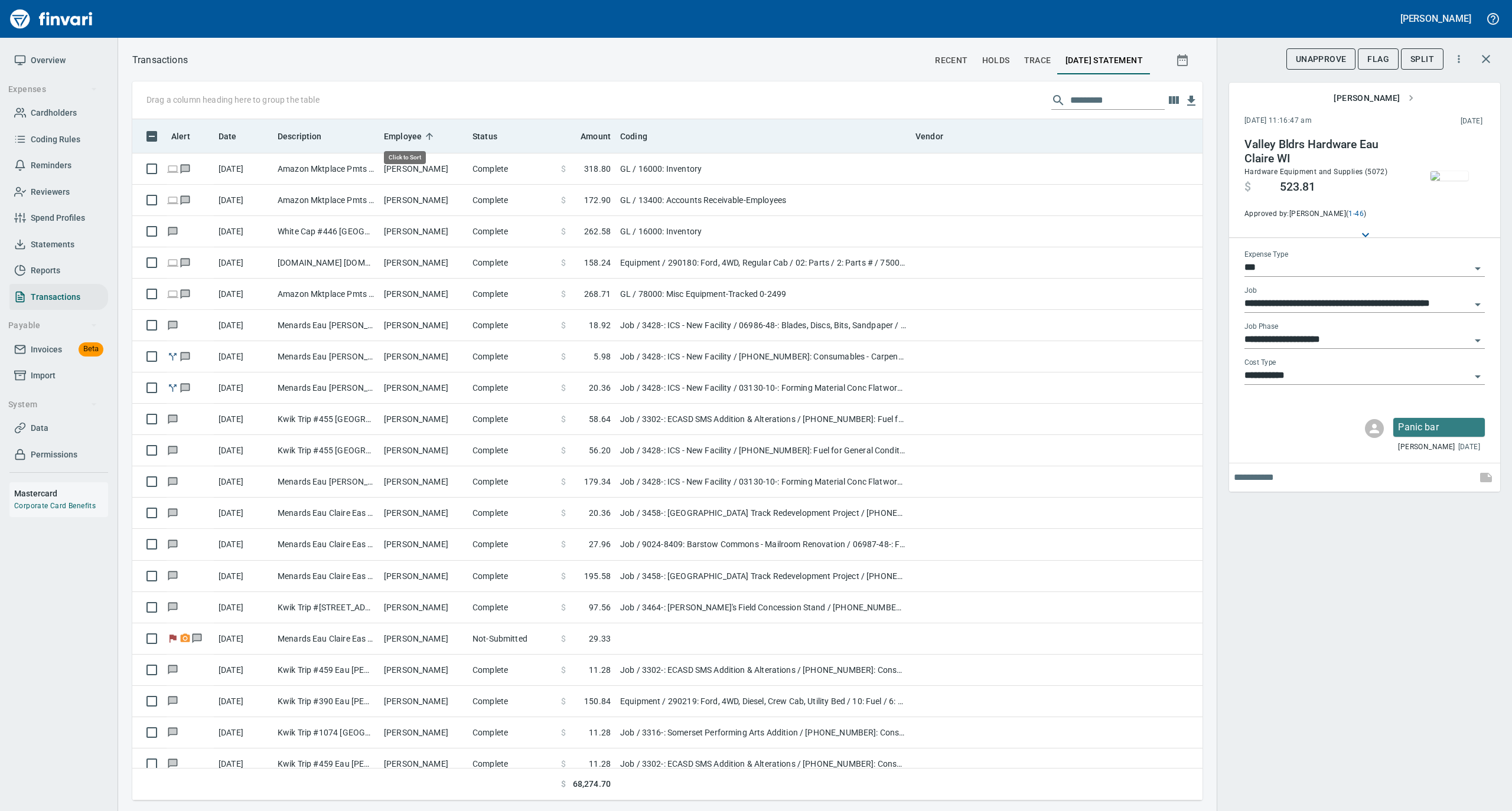
click at [428, 133] on icon at bounding box center [429, 136] width 7 height 7
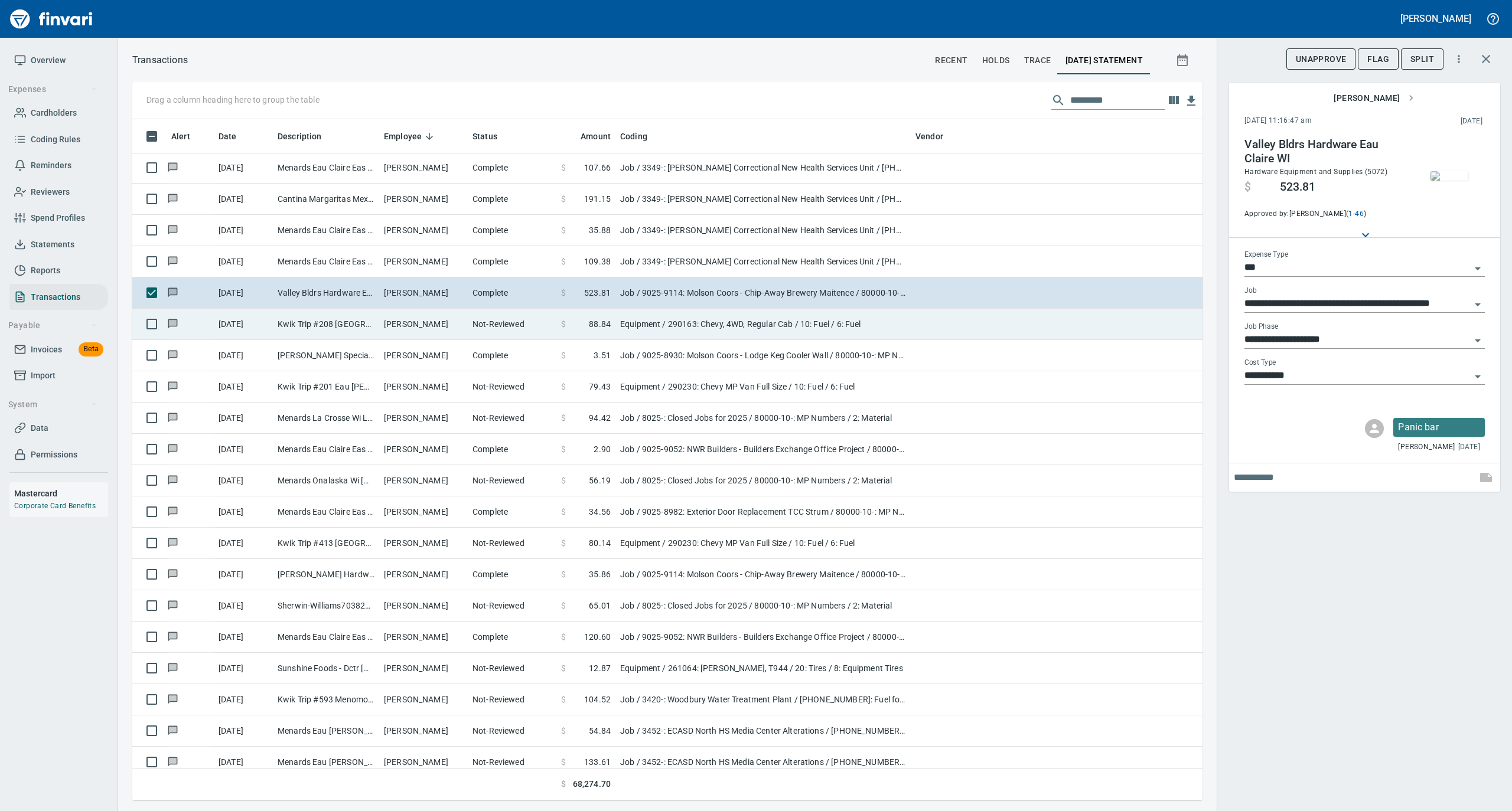
scroll to position [4880, 0]
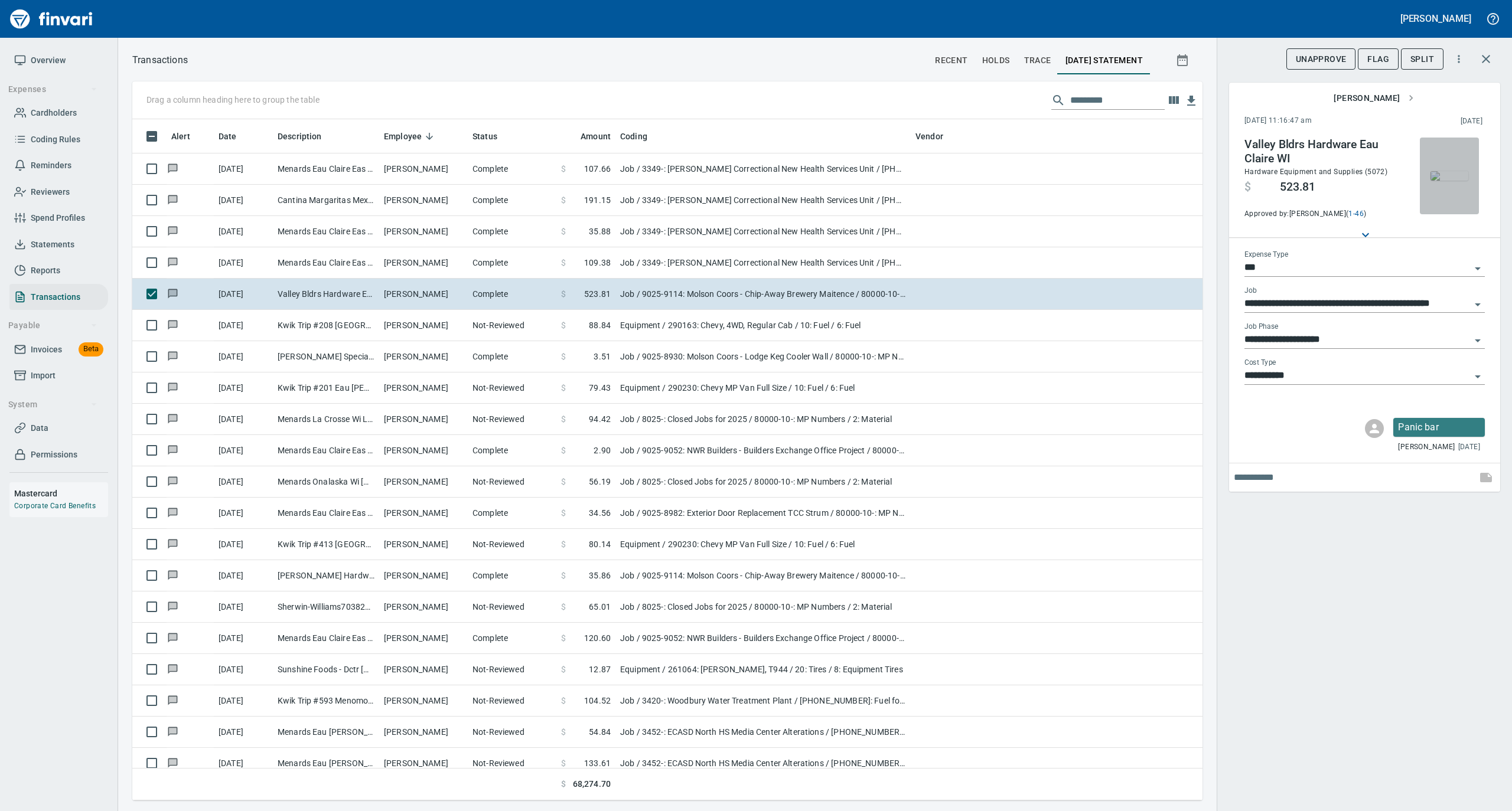
click at [1448, 174] on img "button" at bounding box center [1449, 176] width 37 height 10
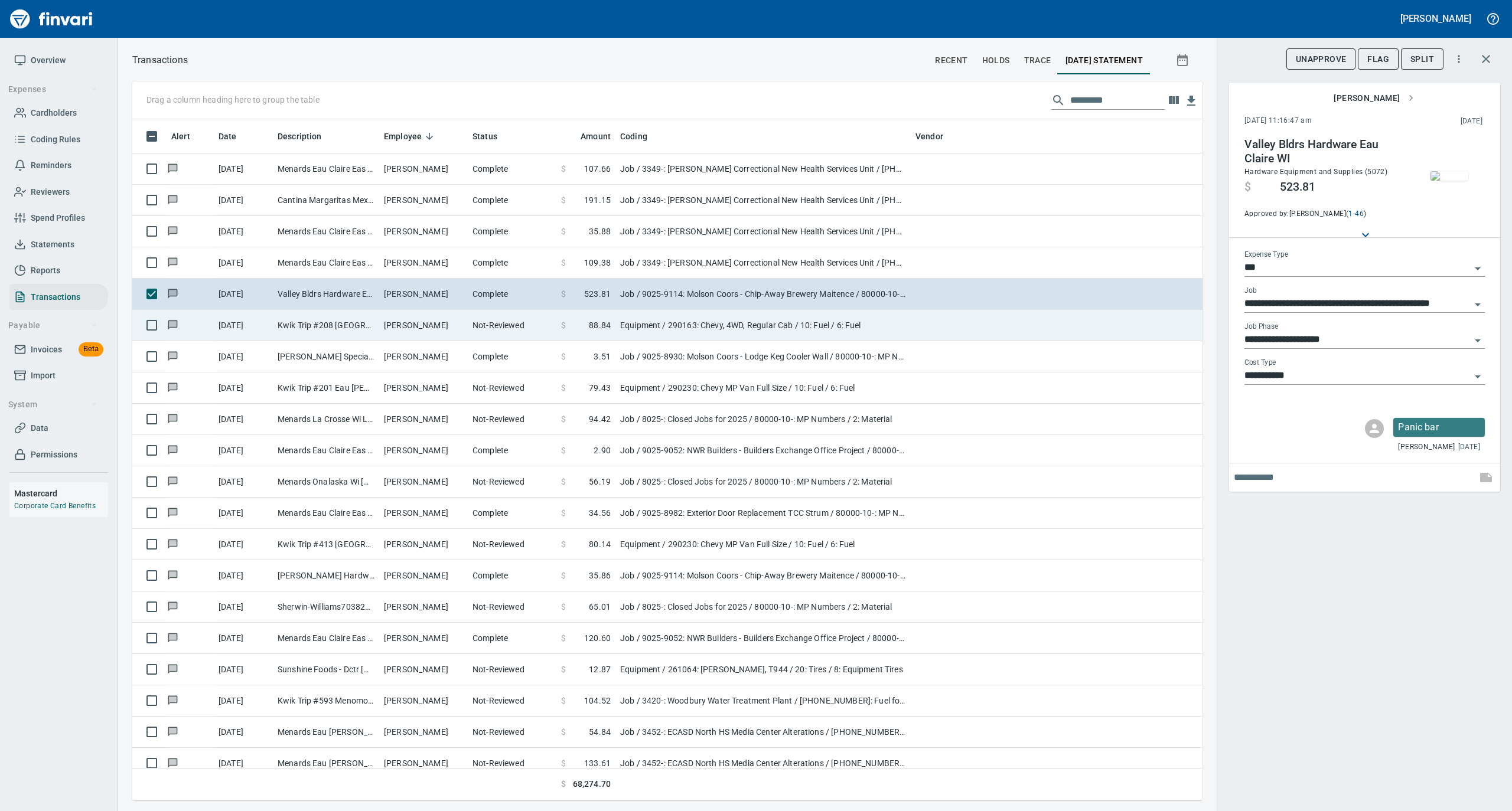
click at [361, 333] on td "Kwik Trip #208 Altoona WI" at bounding box center [326, 325] width 106 height 32
type input "*********"
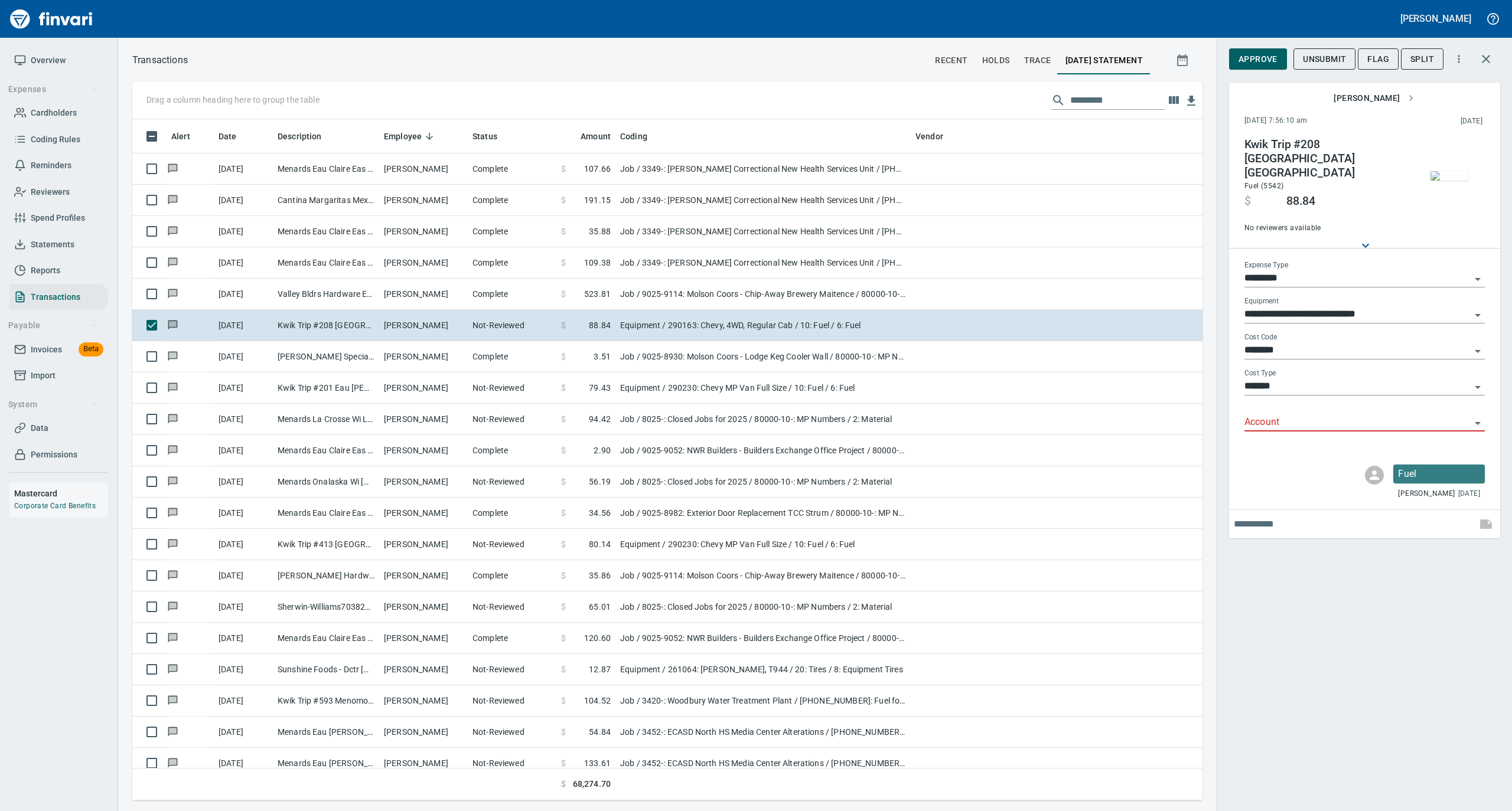
click at [1449, 174] on img "button" at bounding box center [1449, 176] width 37 height 10
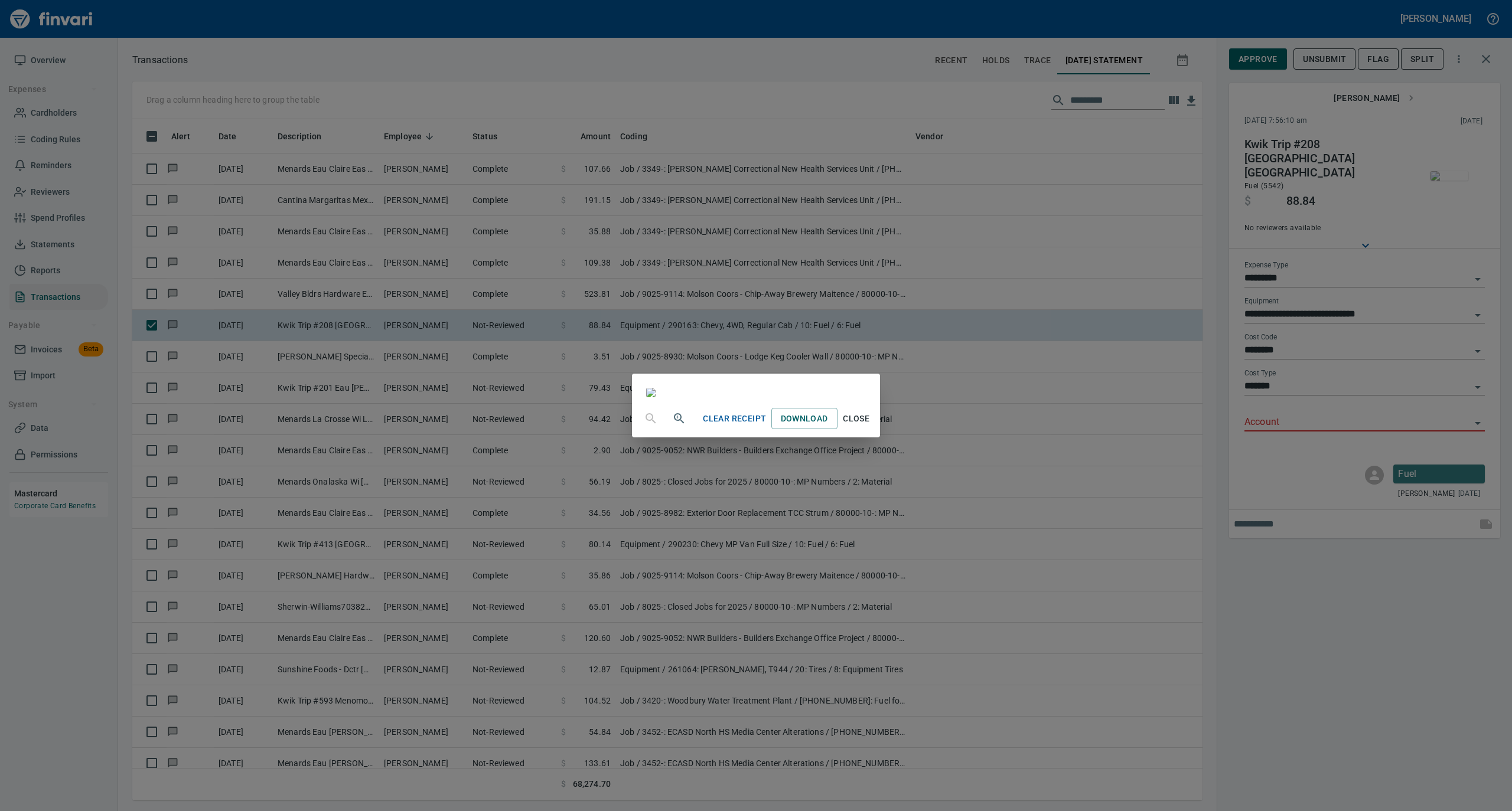
click at [871, 427] on span "Close" at bounding box center [856, 418] width 29 height 14
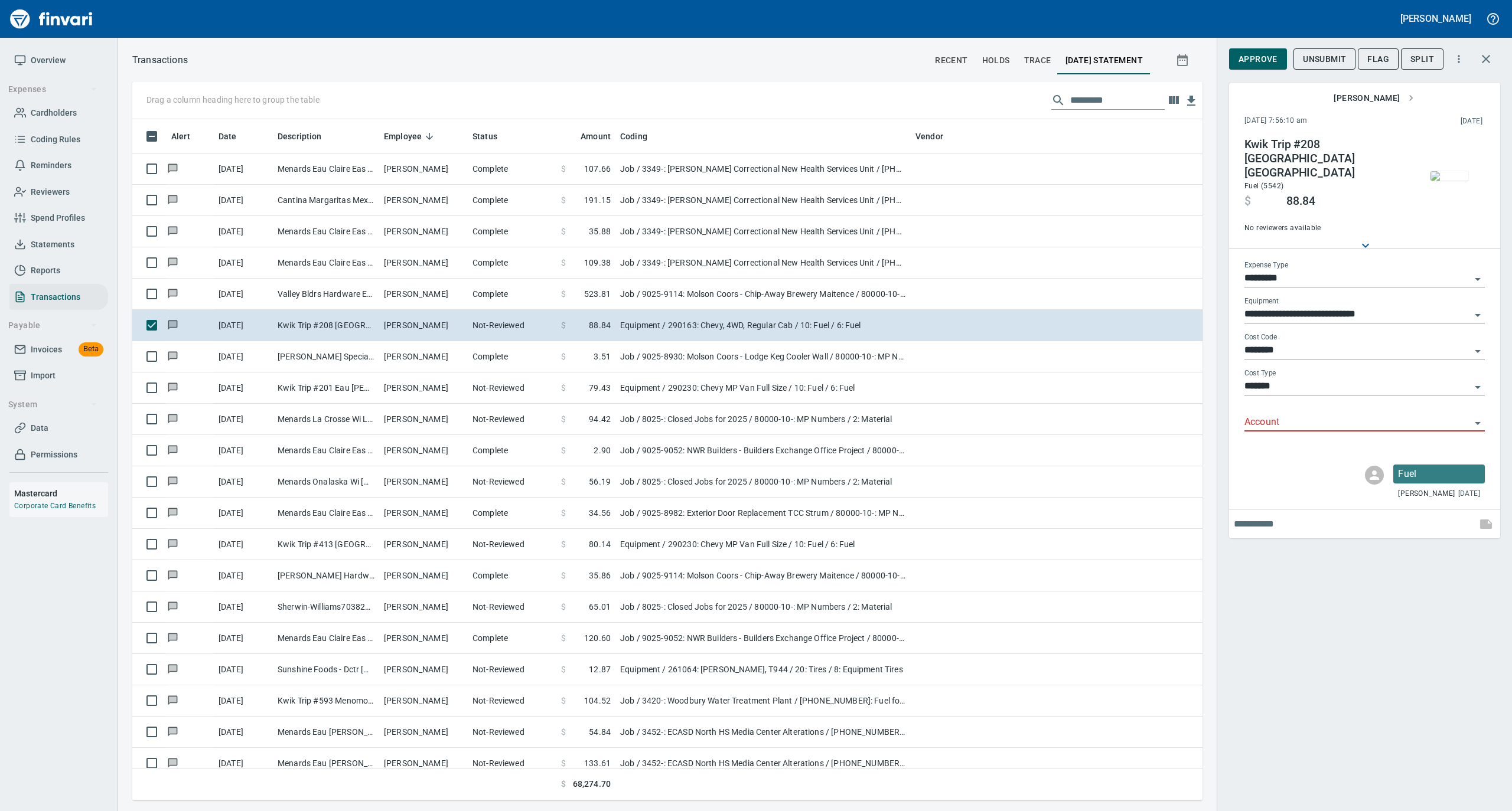
click at [1273, 414] on input "Account" at bounding box center [1358, 422] width 226 height 16
click at [1267, 445] on li "74050: Fuel & Lube Special Projects" at bounding box center [1363, 443] width 241 height 29
type input "**********"
click at [1264, 57] on span "Approve" at bounding box center [1257, 58] width 39 height 14
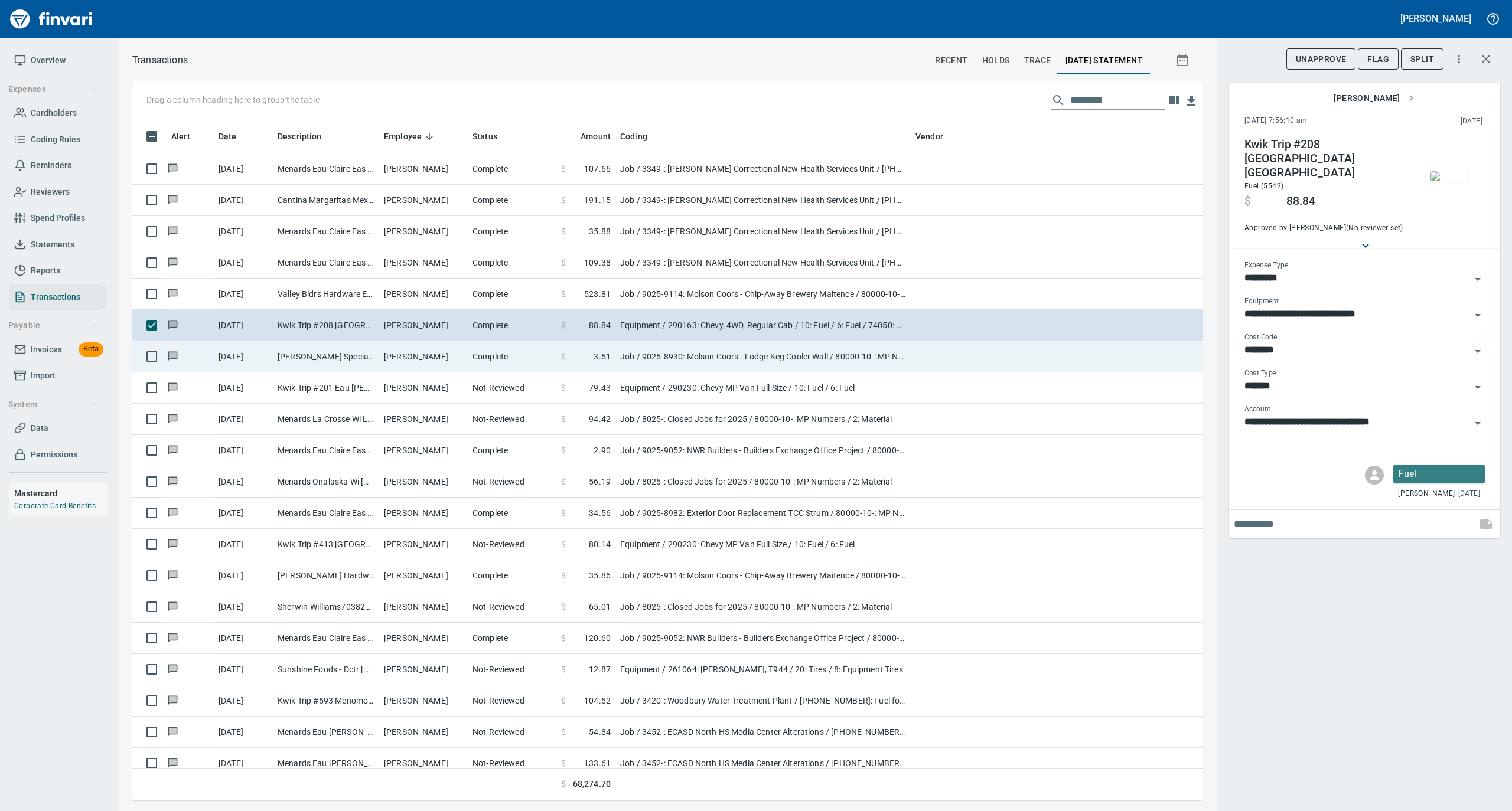
click at [419, 355] on td "Peter Koxlien" at bounding box center [423, 357] width 88 height 32
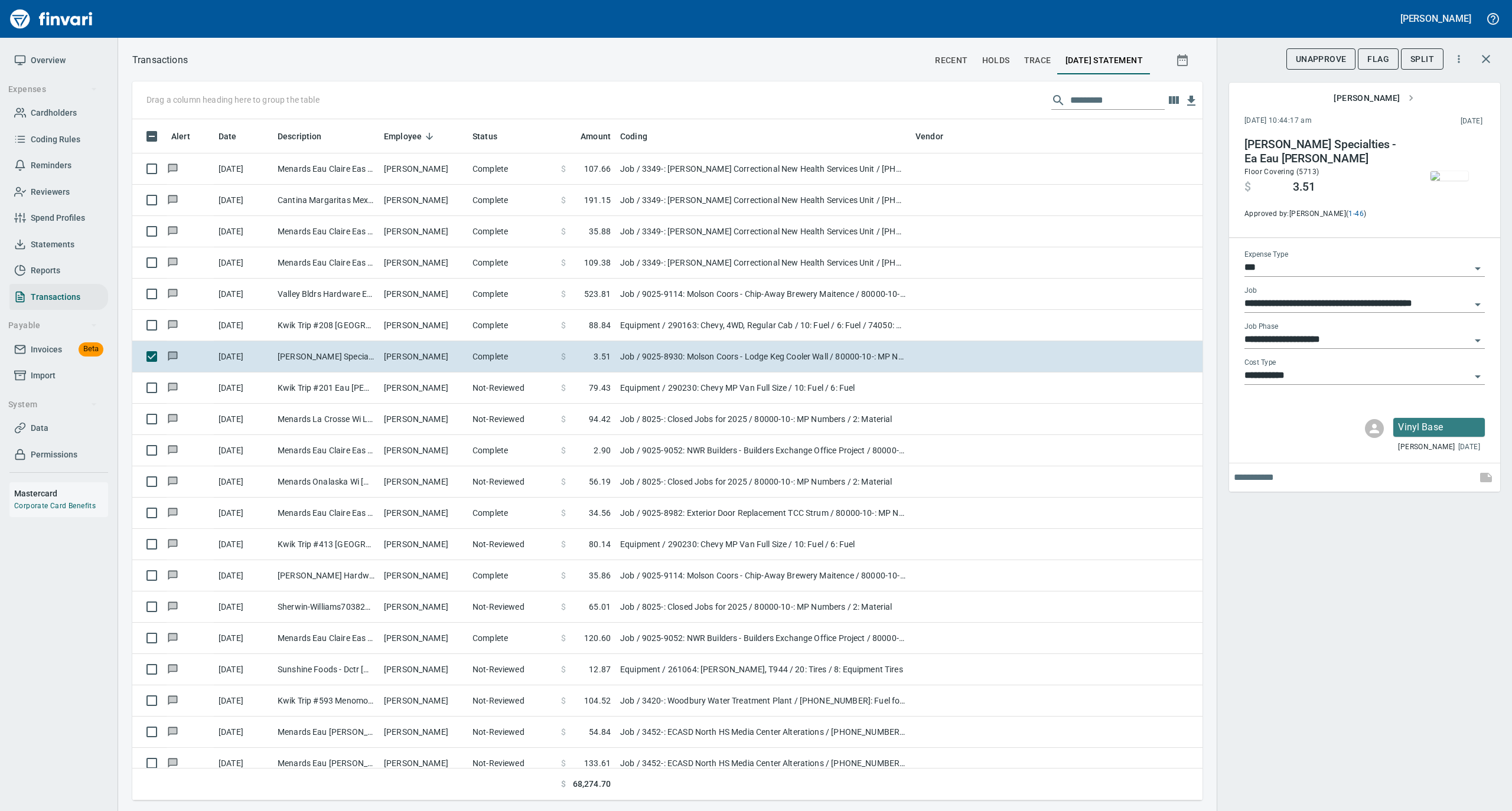
click at [1454, 172] on img "button" at bounding box center [1449, 176] width 37 height 10
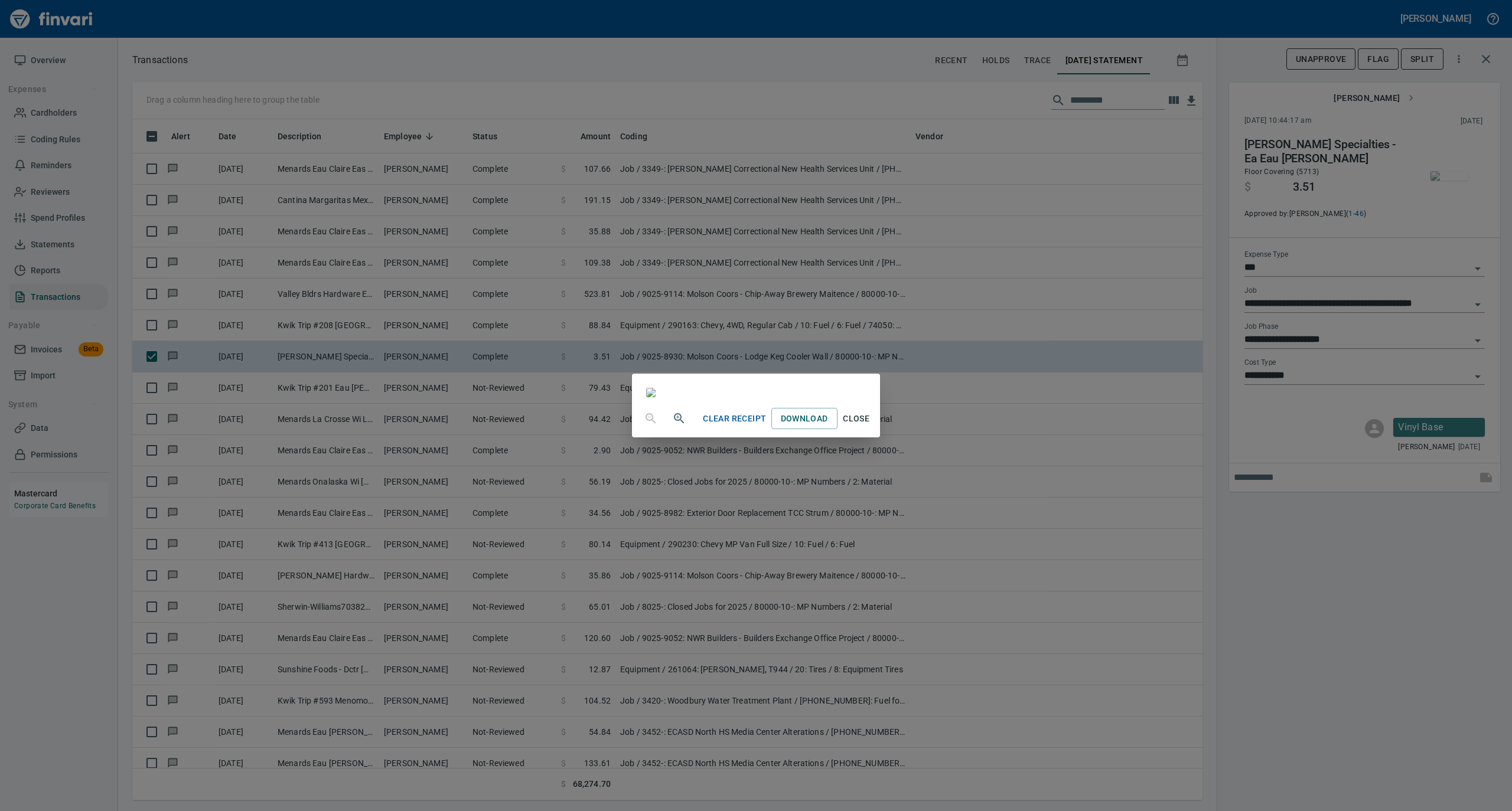
click at [871, 427] on span "Close" at bounding box center [856, 418] width 29 height 14
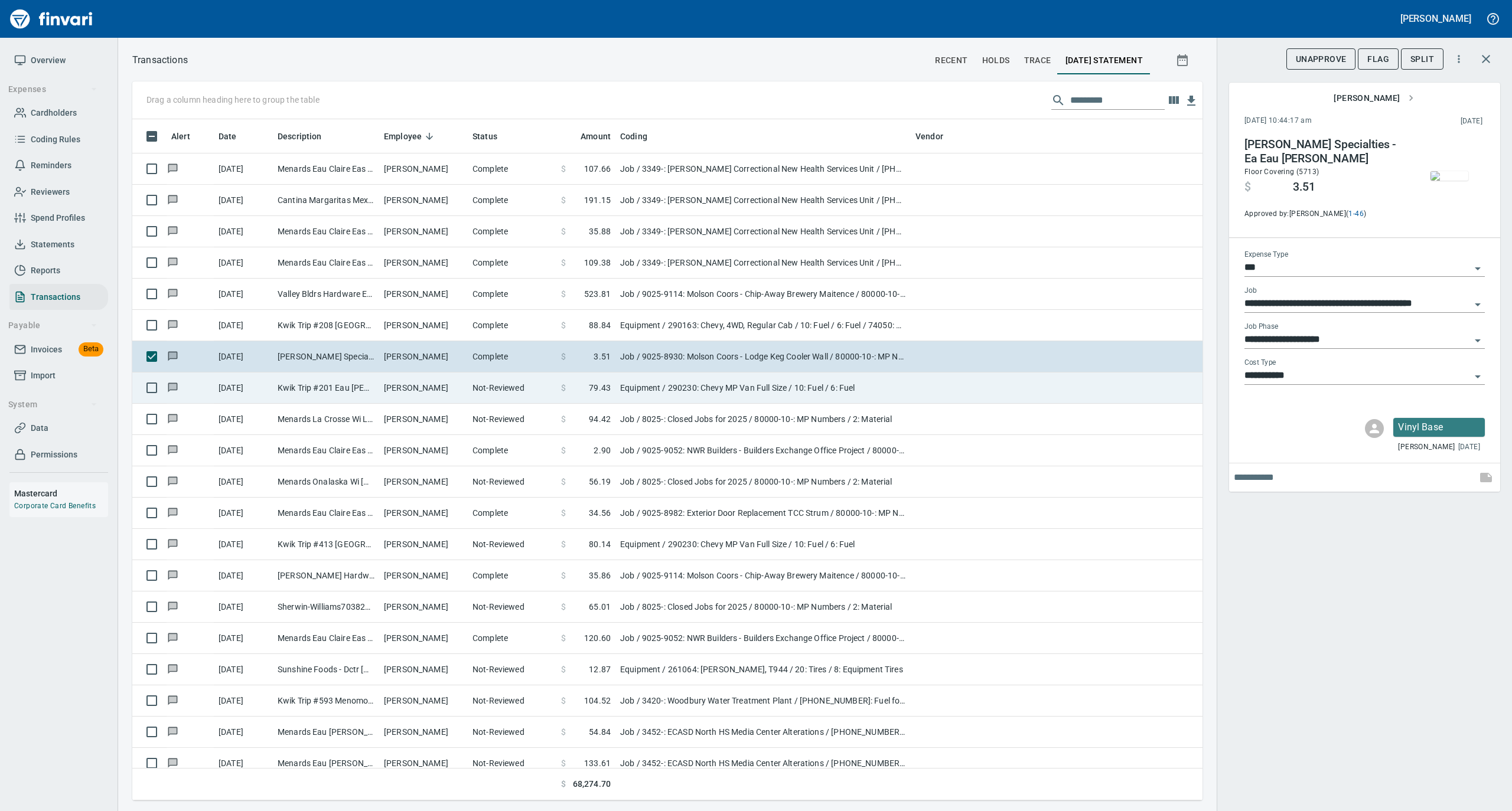
click at [357, 385] on td "Kwik Trip #201 Eau Claire WI" at bounding box center [326, 388] width 106 height 32
type input "*********"
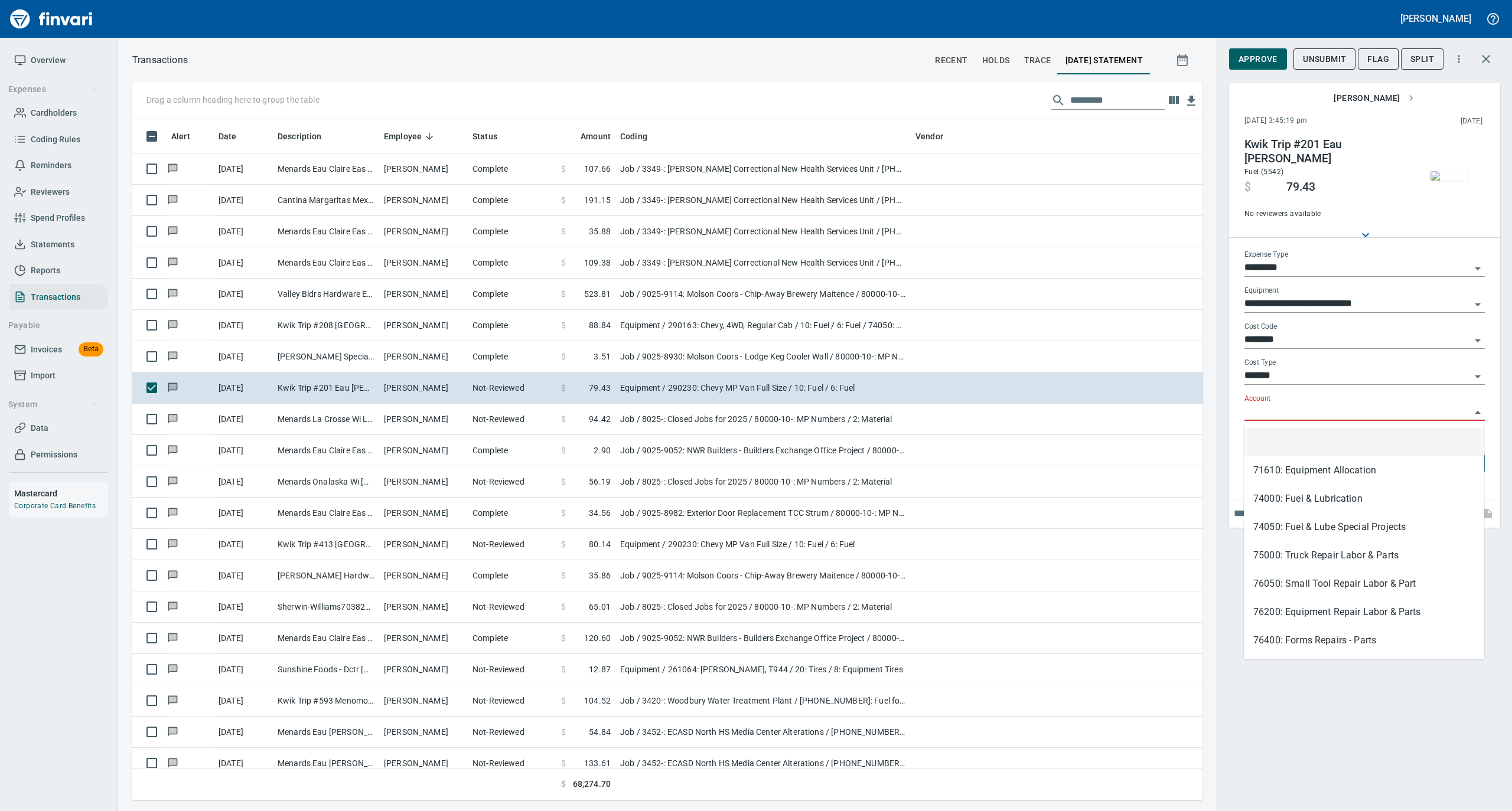
click at [1269, 409] on input "Account" at bounding box center [1358, 411] width 226 height 16
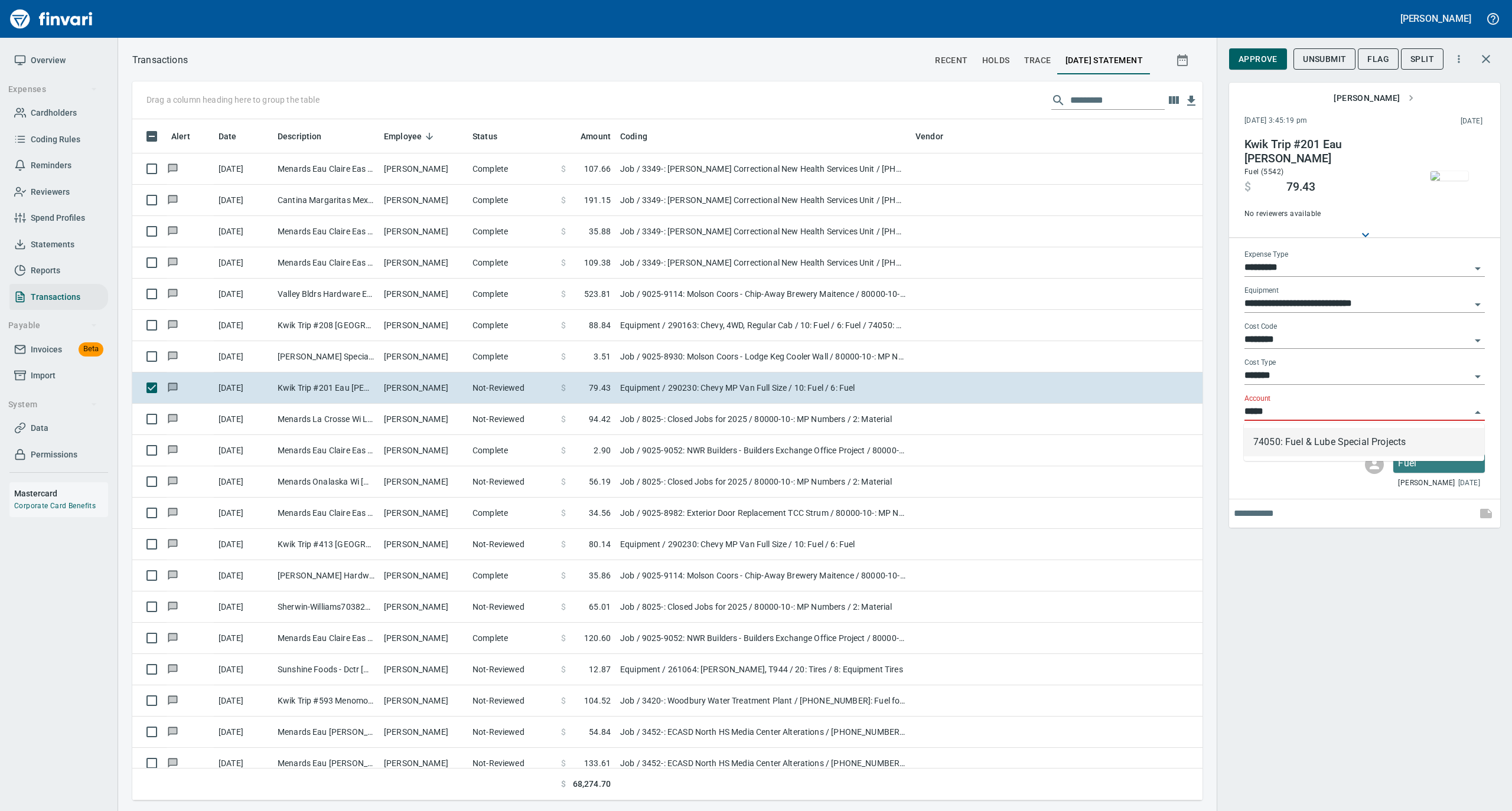
scroll to position [669, 1046]
click at [1267, 443] on li "74050: Fuel & Lube Special Projects" at bounding box center [1363, 443] width 241 height 29
type input "**********"
click at [1454, 174] on img "button" at bounding box center [1449, 176] width 37 height 10
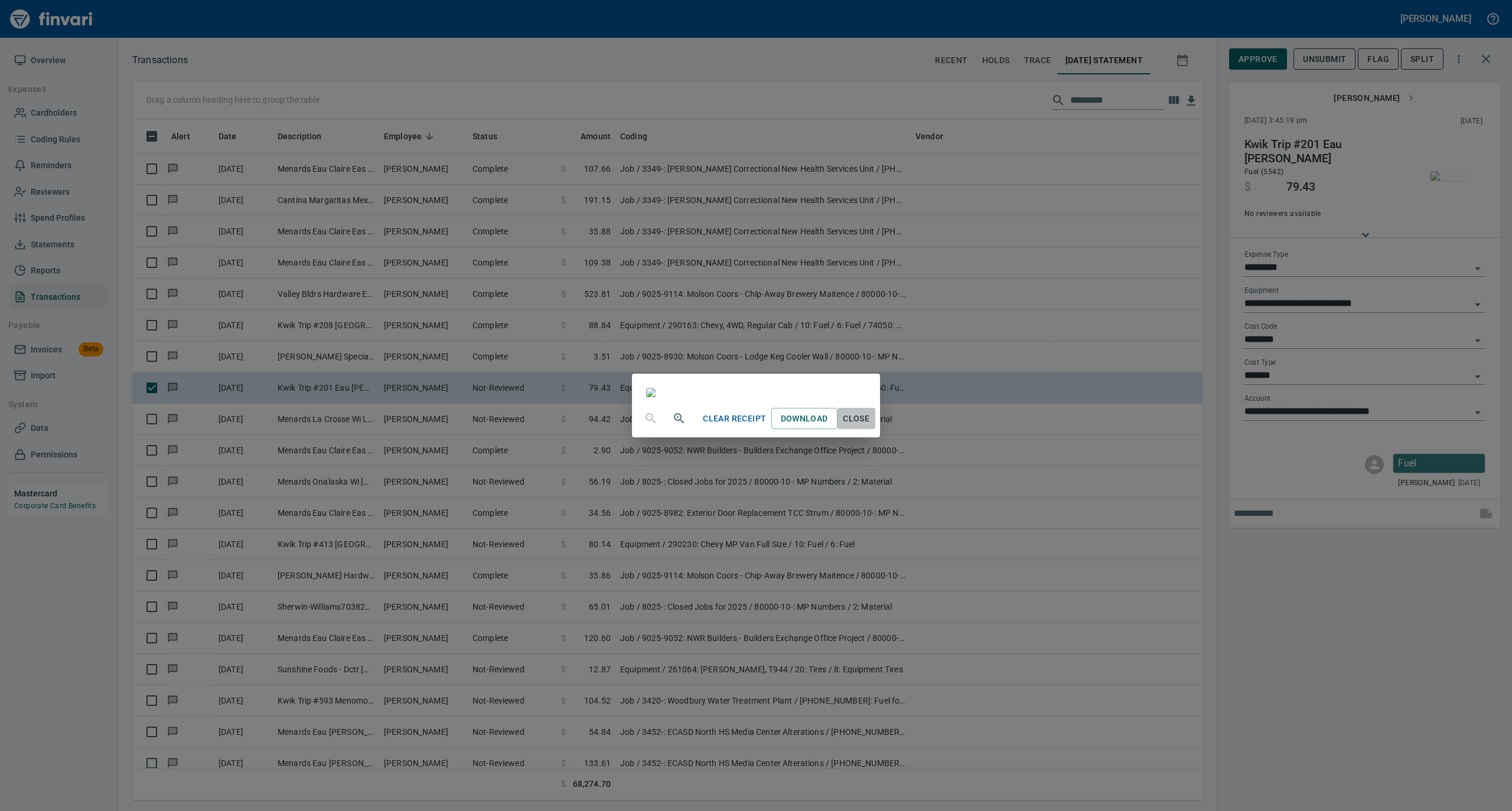
click at [871, 427] on span "Close" at bounding box center [856, 418] width 29 height 14
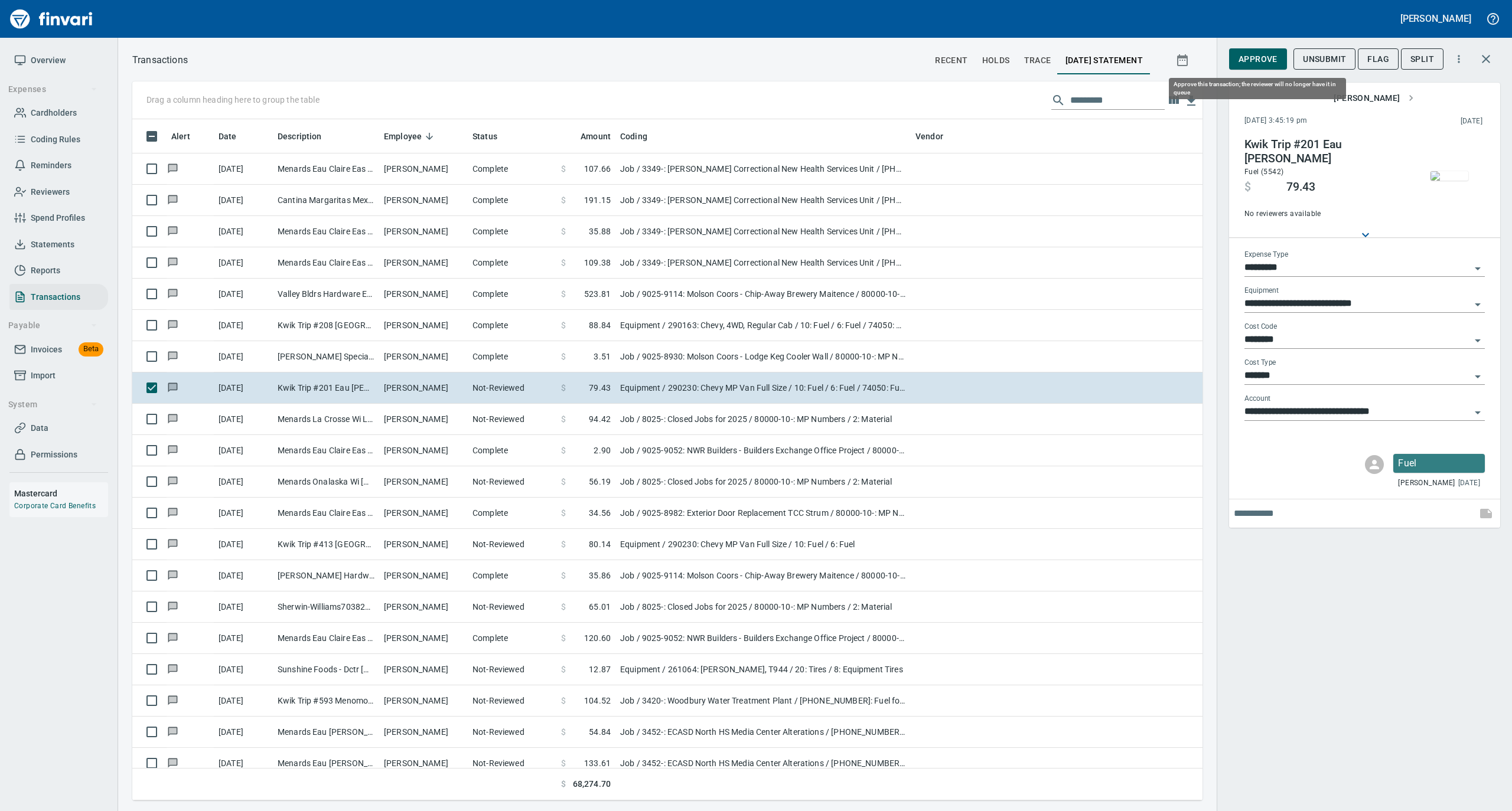
click at [1257, 58] on span "Approve" at bounding box center [1257, 58] width 39 height 14
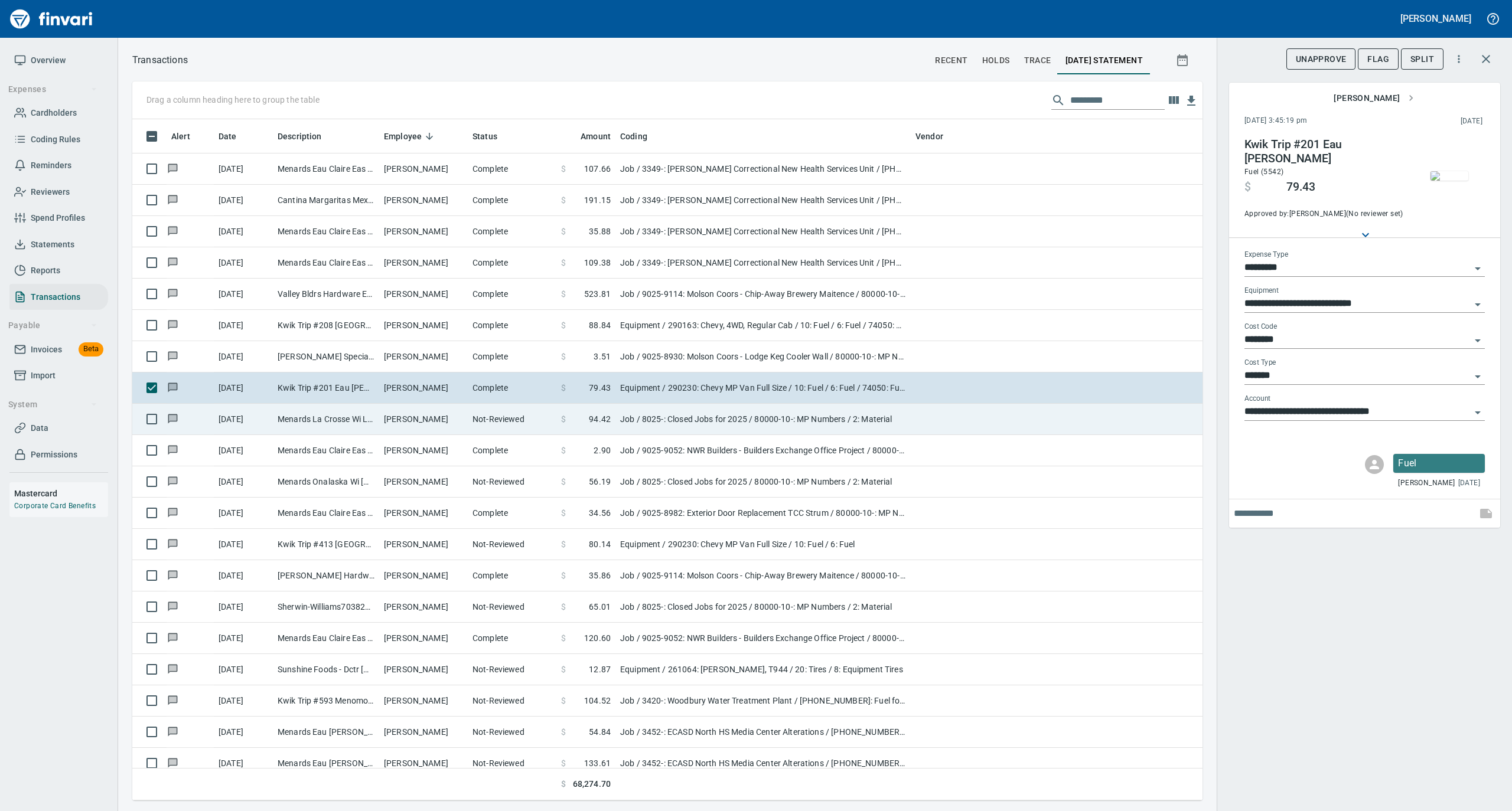
click at [429, 429] on td "Peter Koxlien" at bounding box center [423, 419] width 88 height 32
type input "***"
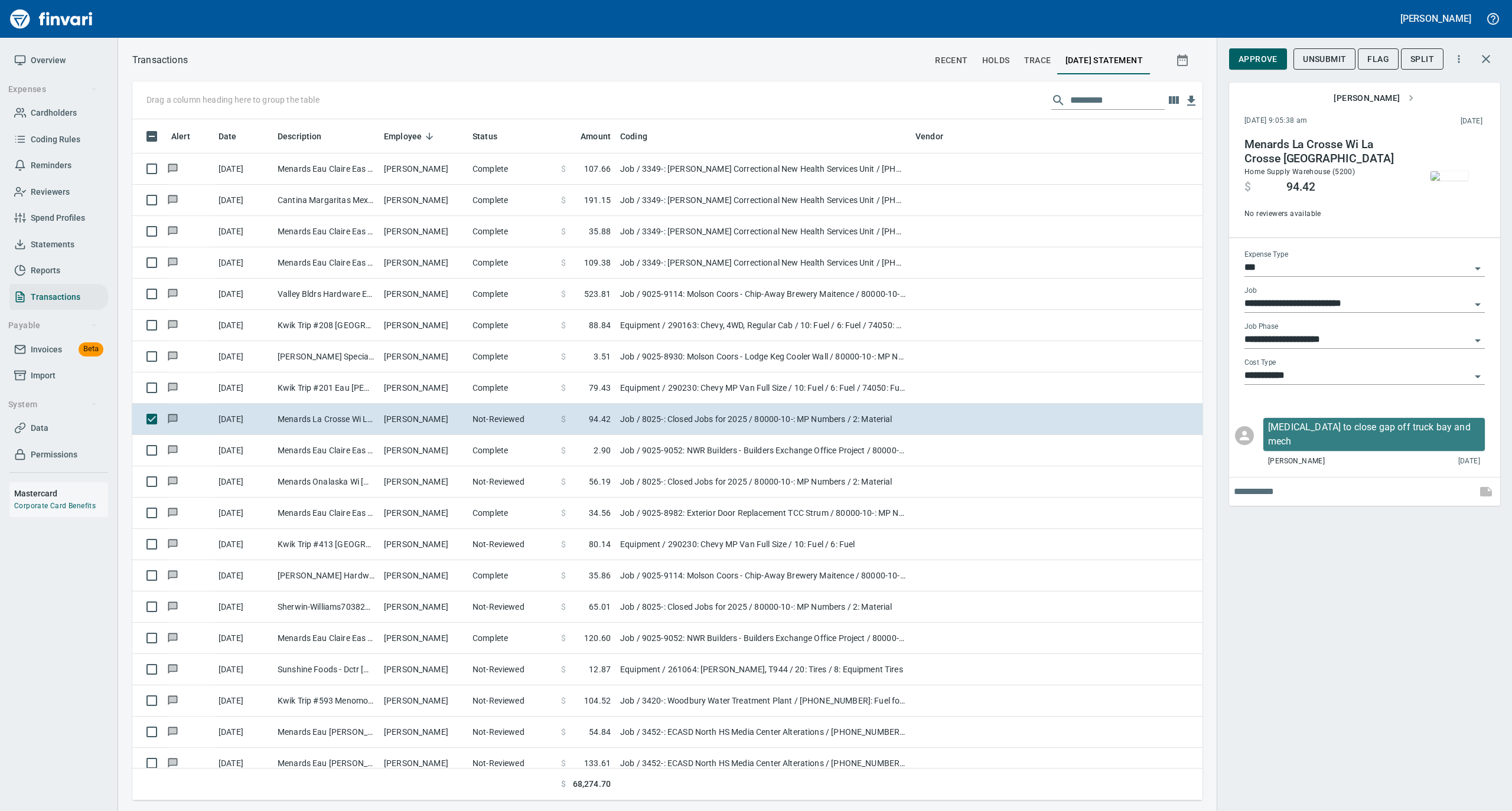
click at [1444, 172] on img "button" at bounding box center [1449, 176] width 37 height 10
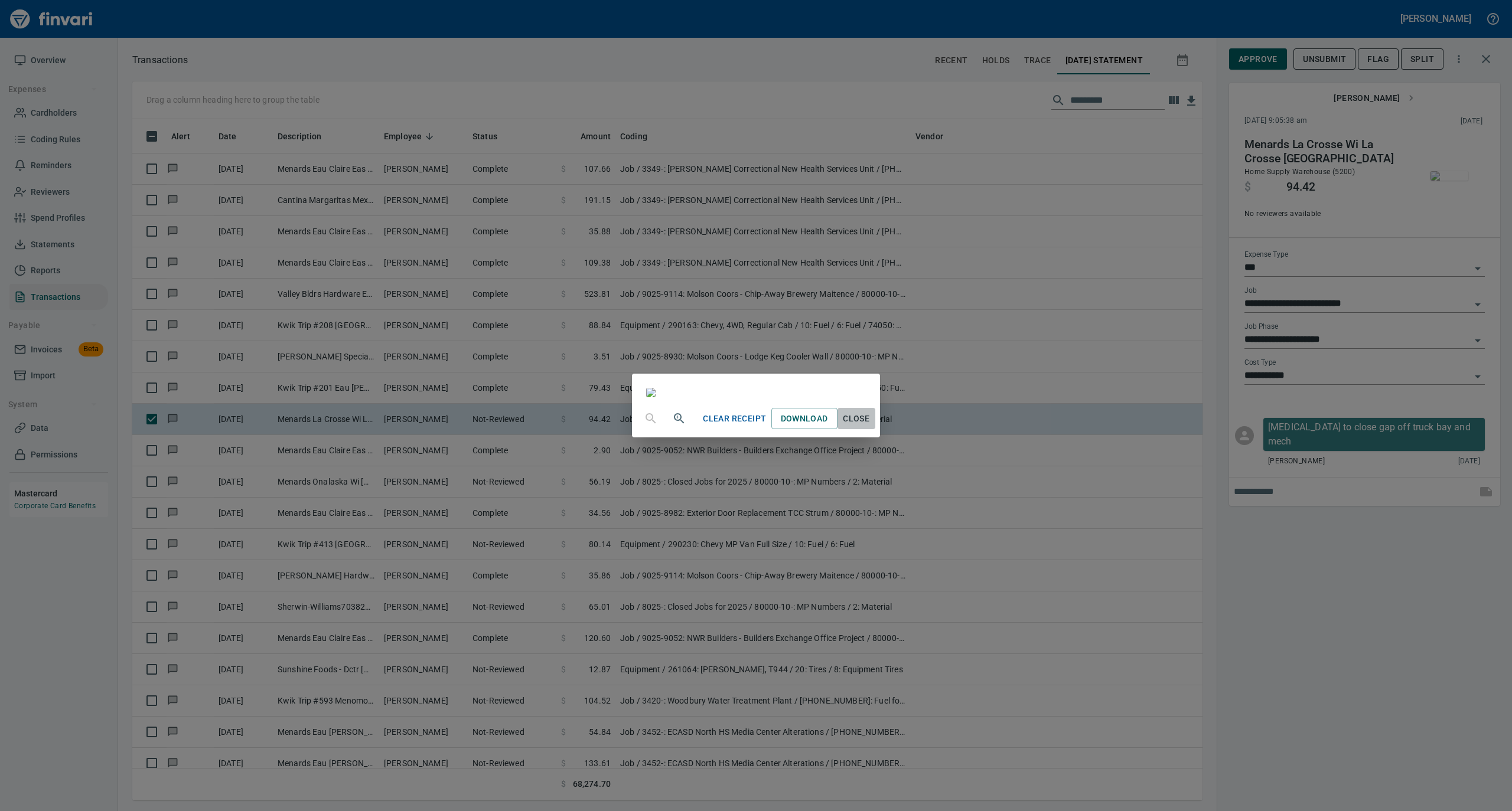
click at [871, 427] on span "Close" at bounding box center [856, 418] width 29 height 14
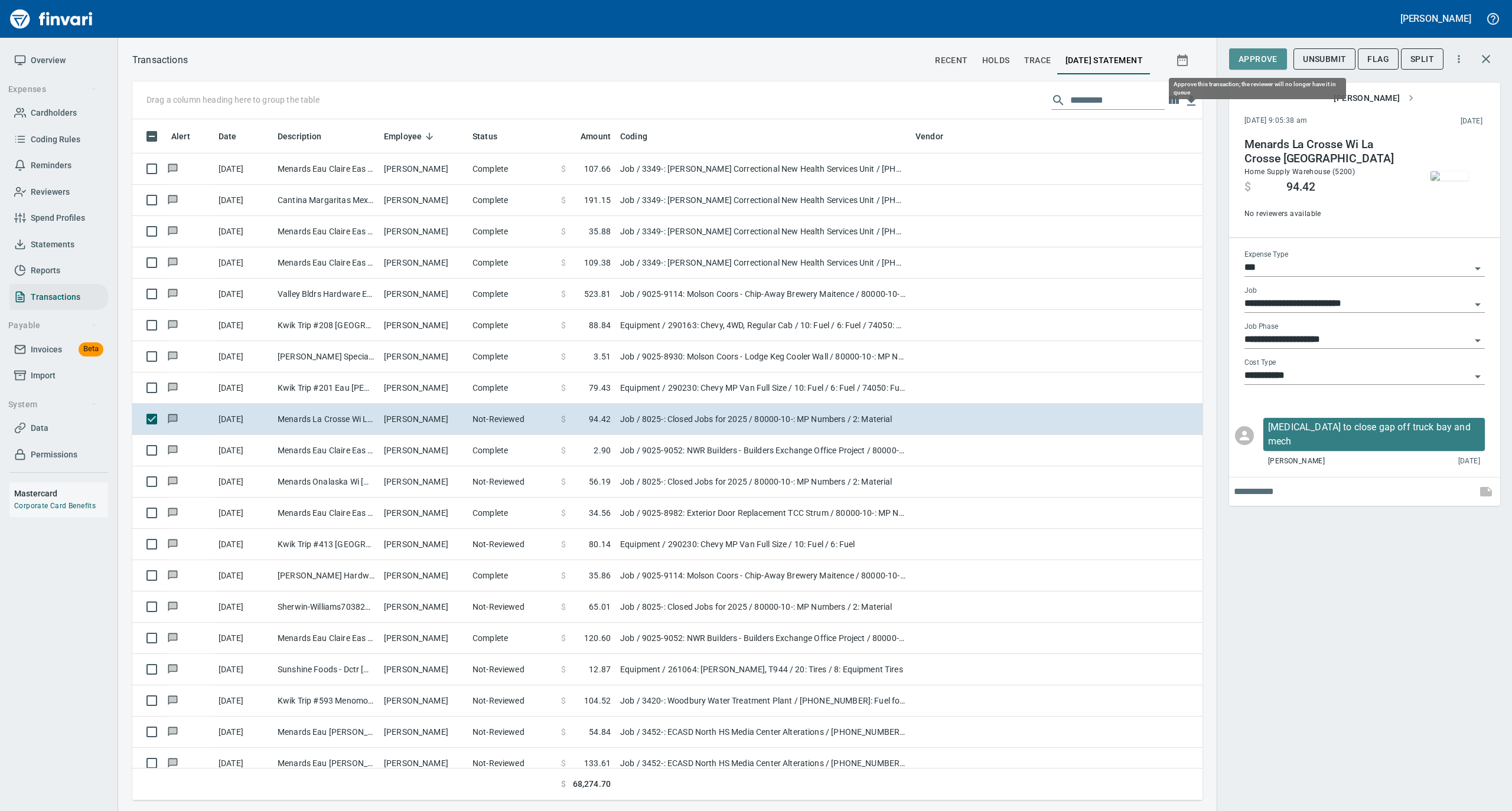
click at [1253, 59] on span "Approve" at bounding box center [1257, 58] width 39 height 14
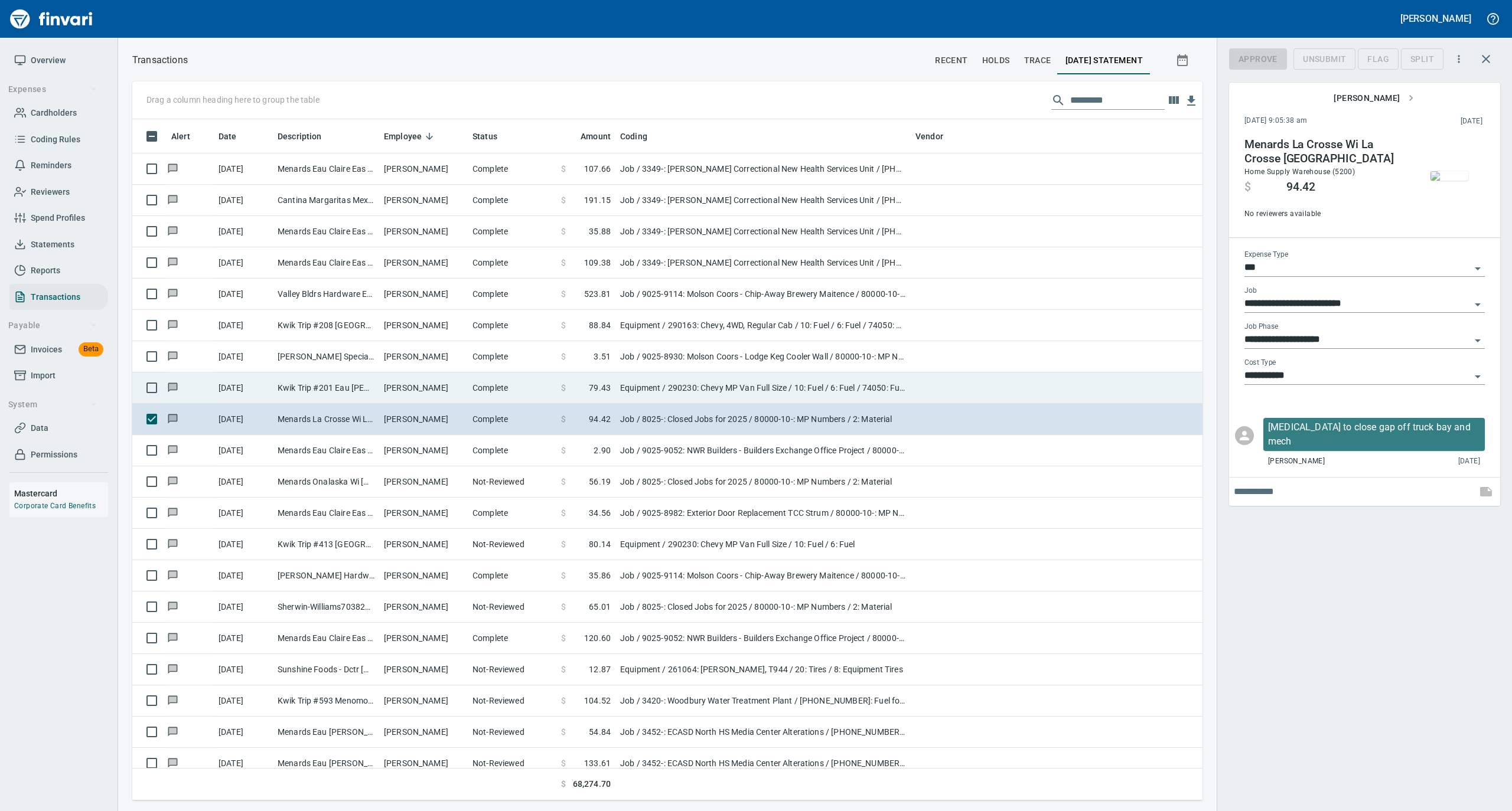
scroll to position [669, 1046]
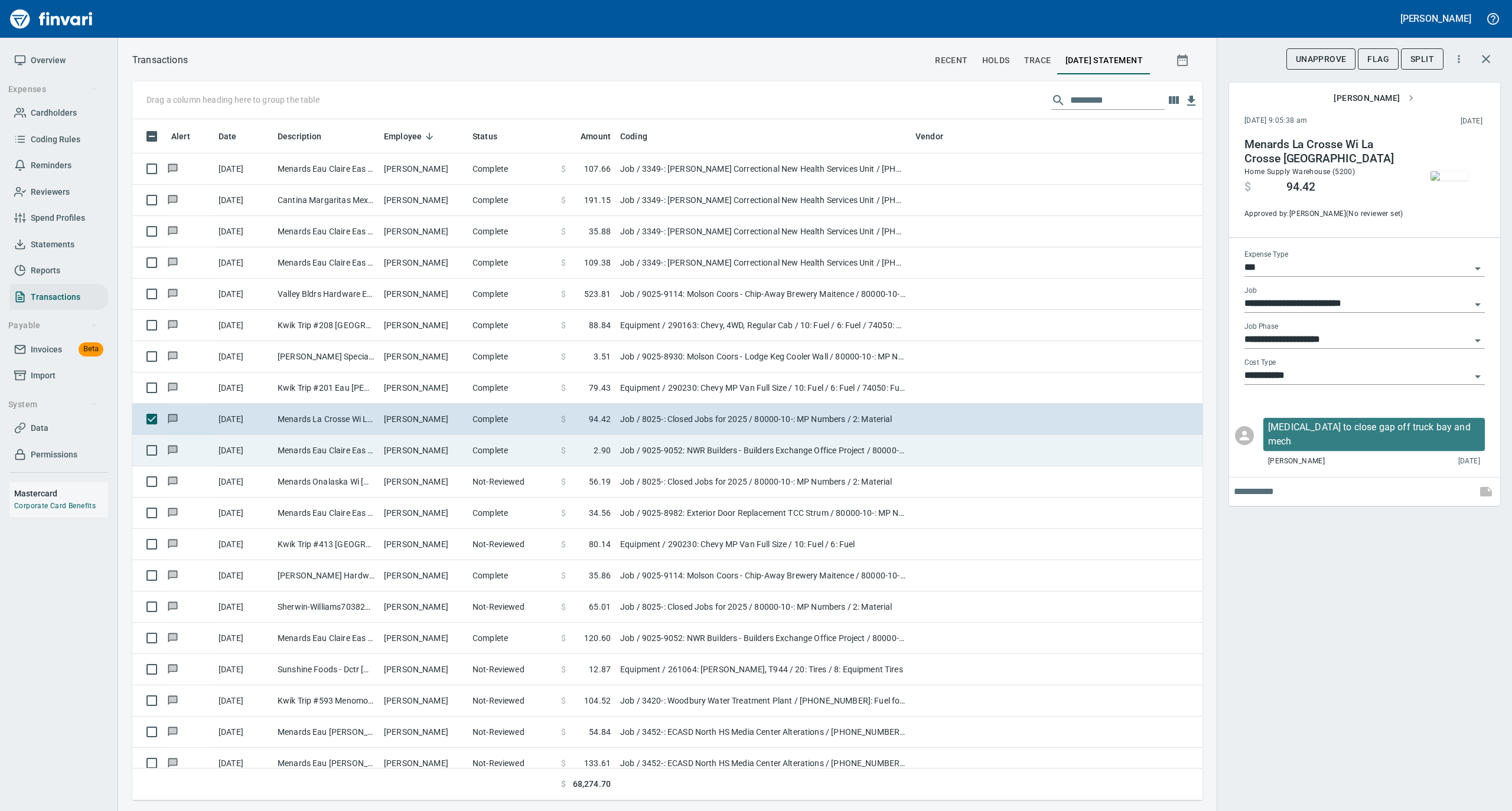
click at [421, 447] on td "Peter Koxlien" at bounding box center [423, 451] width 88 height 32
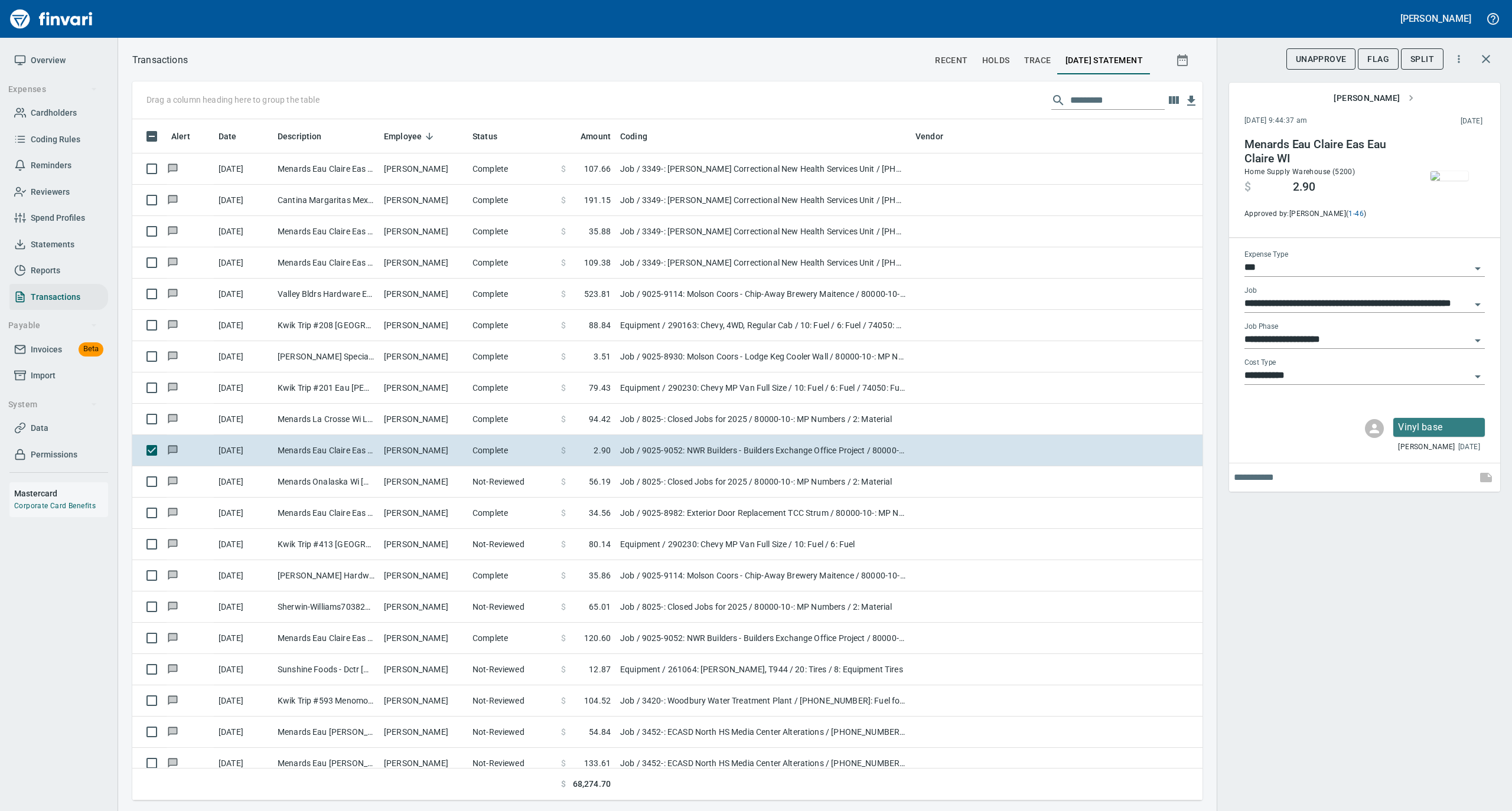
click at [1443, 172] on img "button" at bounding box center [1449, 176] width 37 height 10
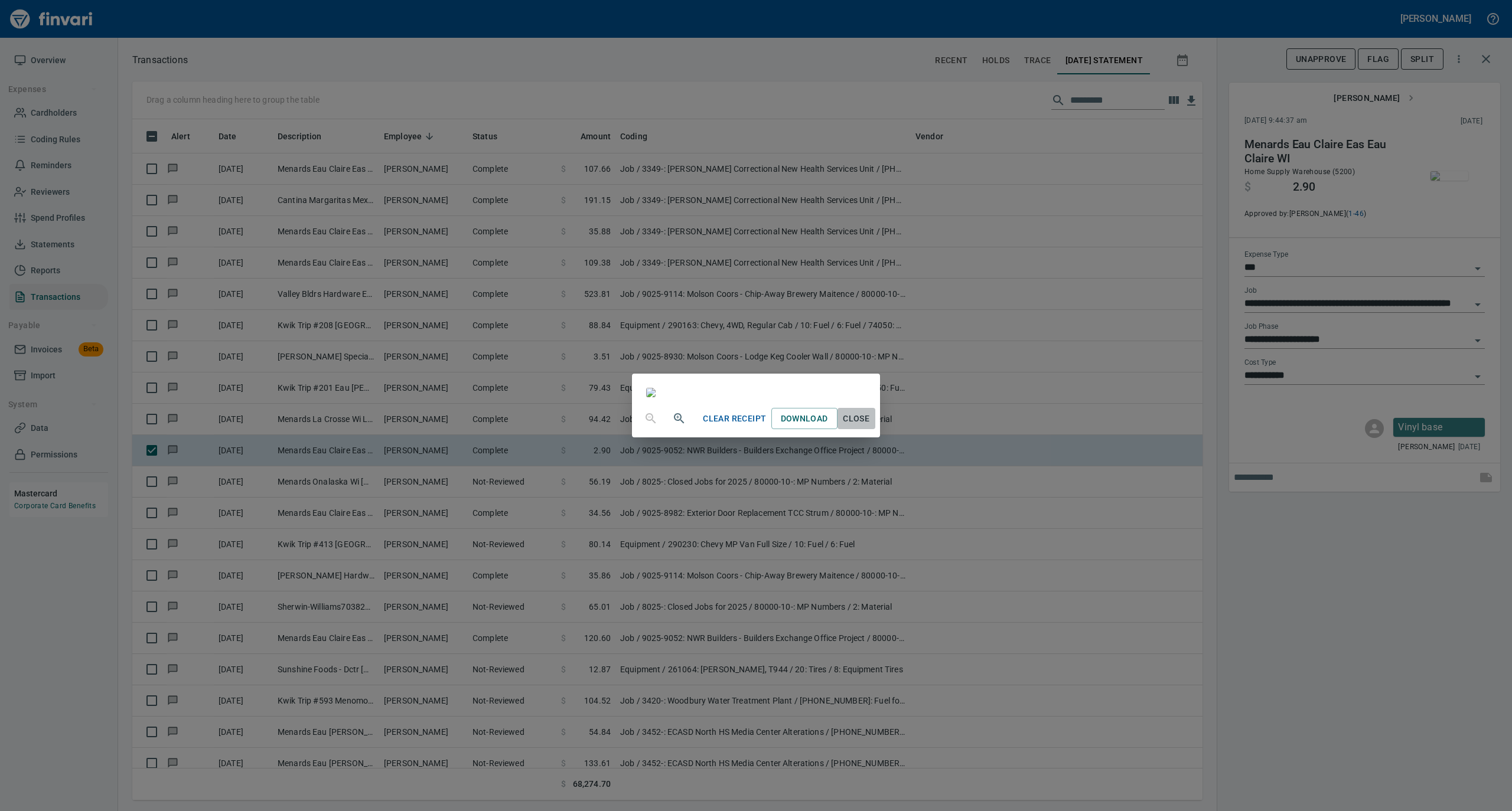
click at [871, 427] on span "Close" at bounding box center [856, 418] width 29 height 14
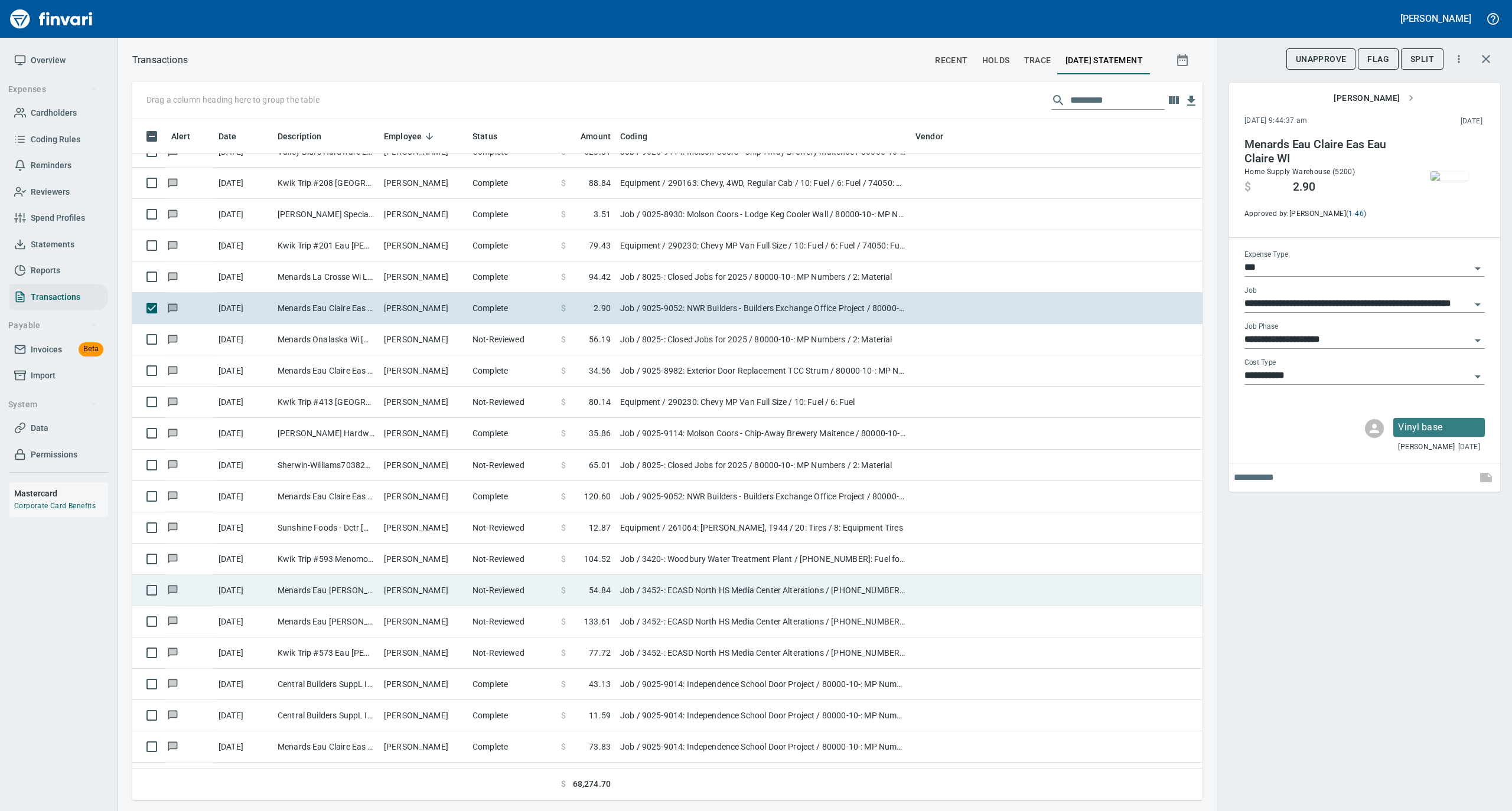
scroll to position [5038, 0]
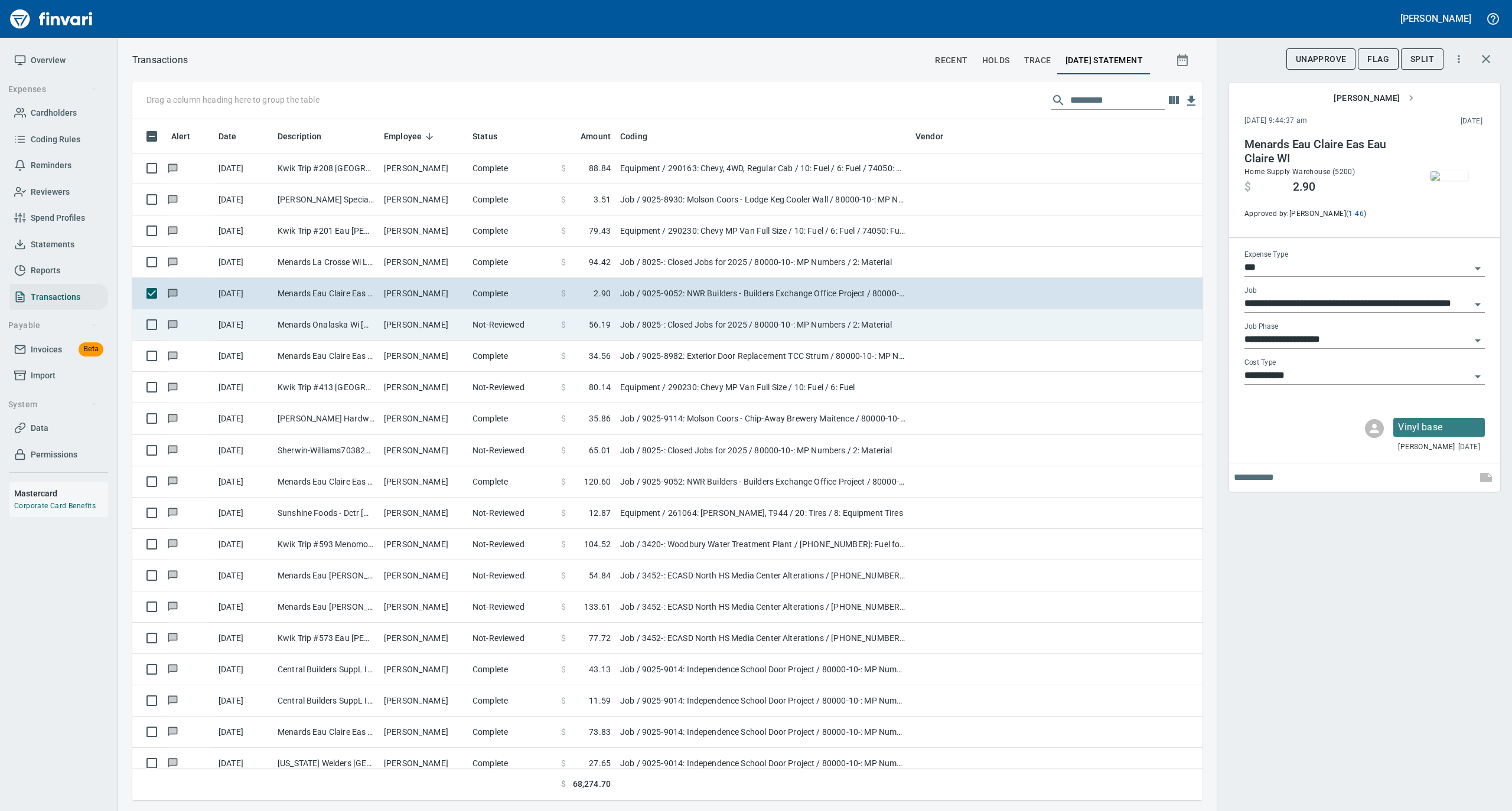
click at [393, 335] on td "Peter Koxlien" at bounding box center [423, 325] width 88 height 32
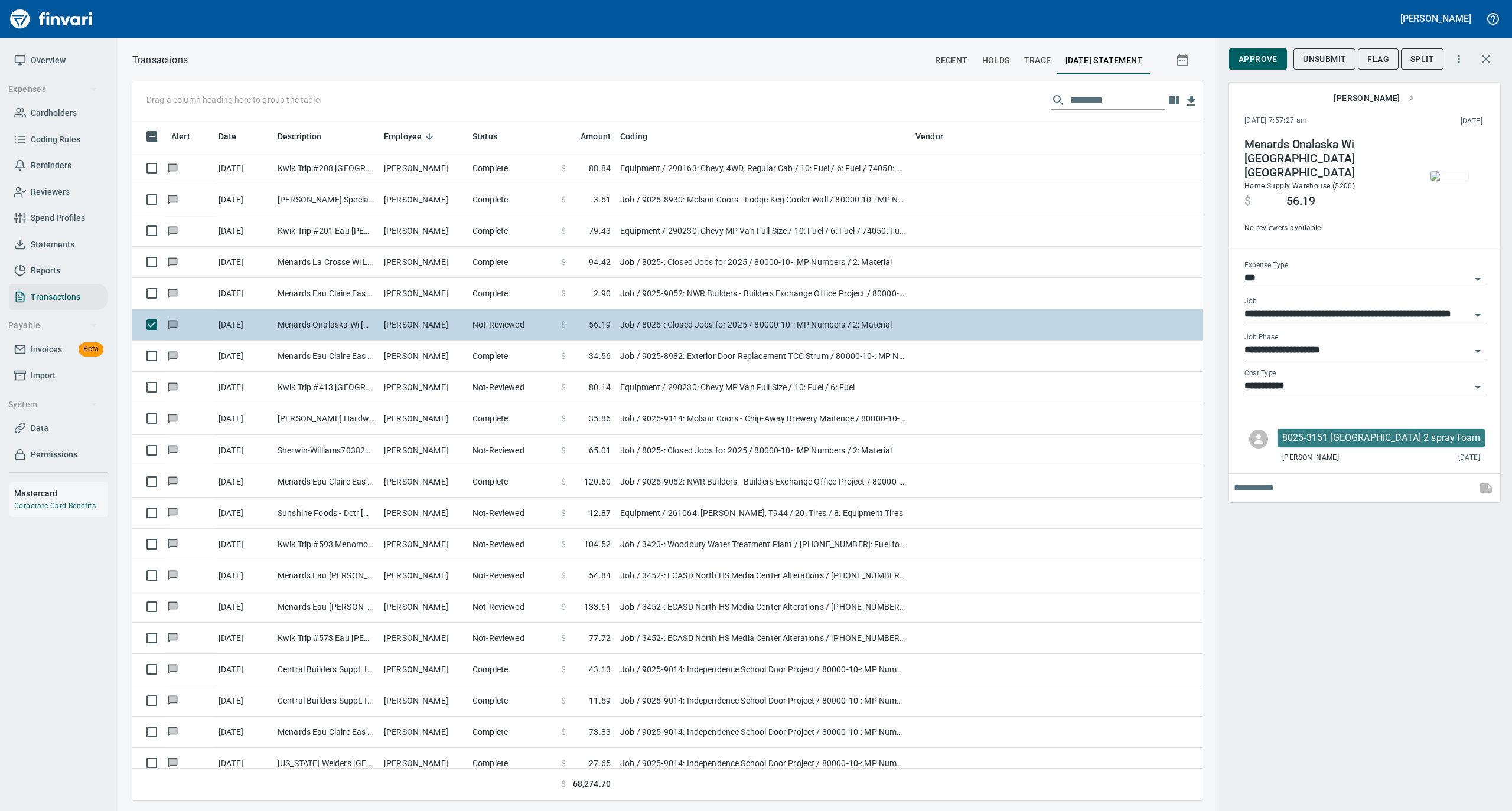
type input "**********"
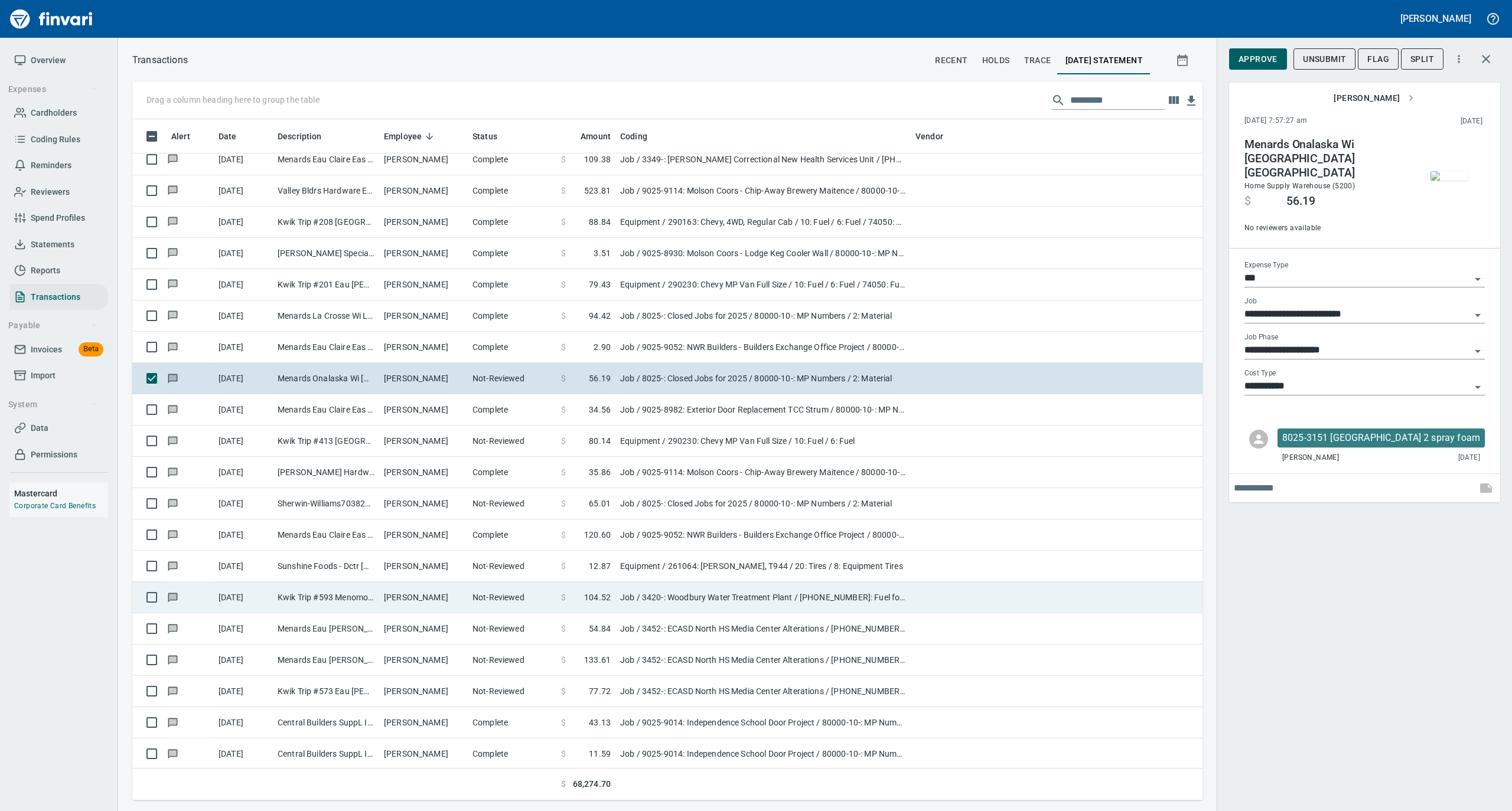
scroll to position [4959, 0]
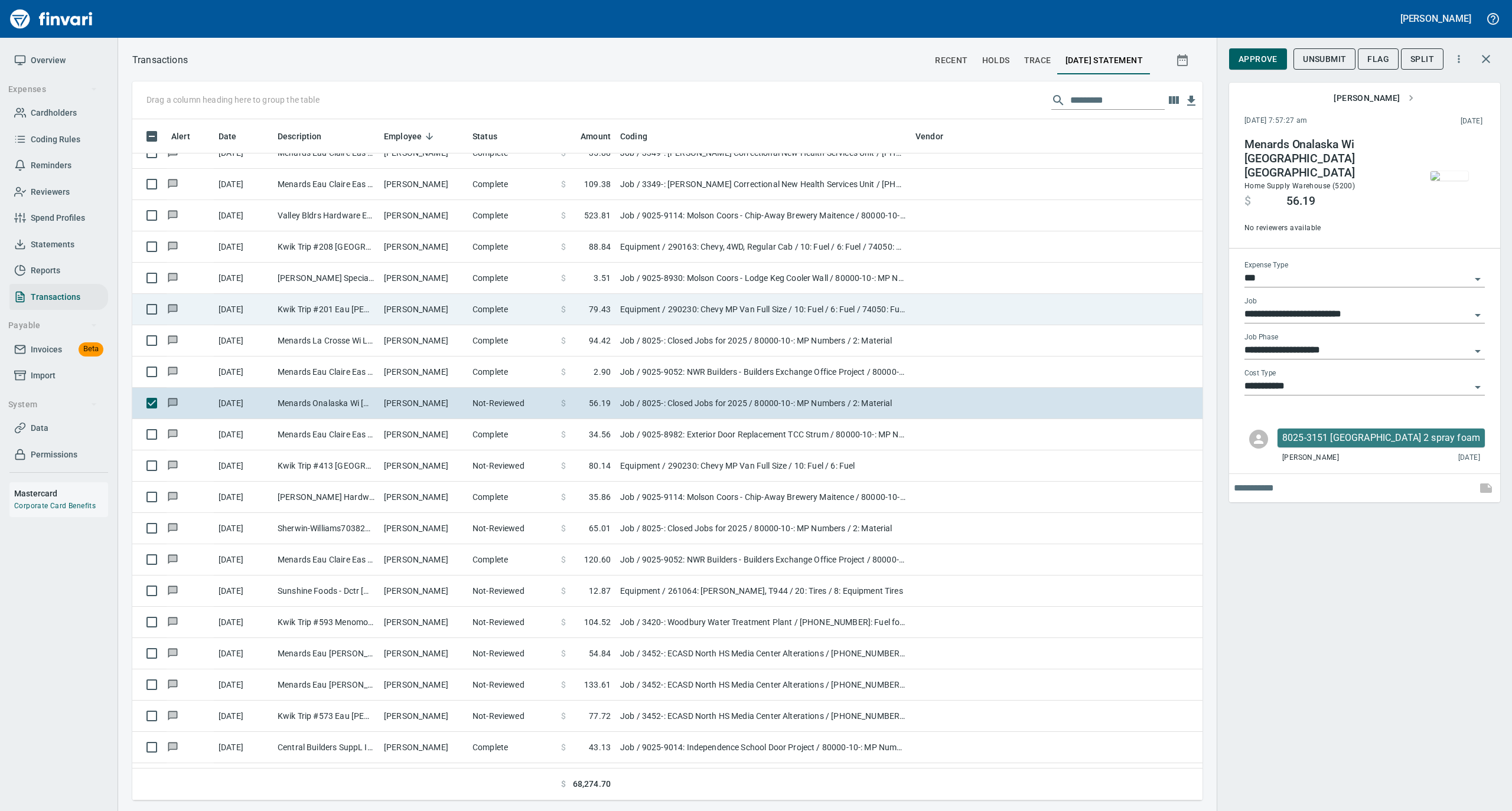
click at [508, 305] on td "Complete" at bounding box center [512, 310] width 88 height 32
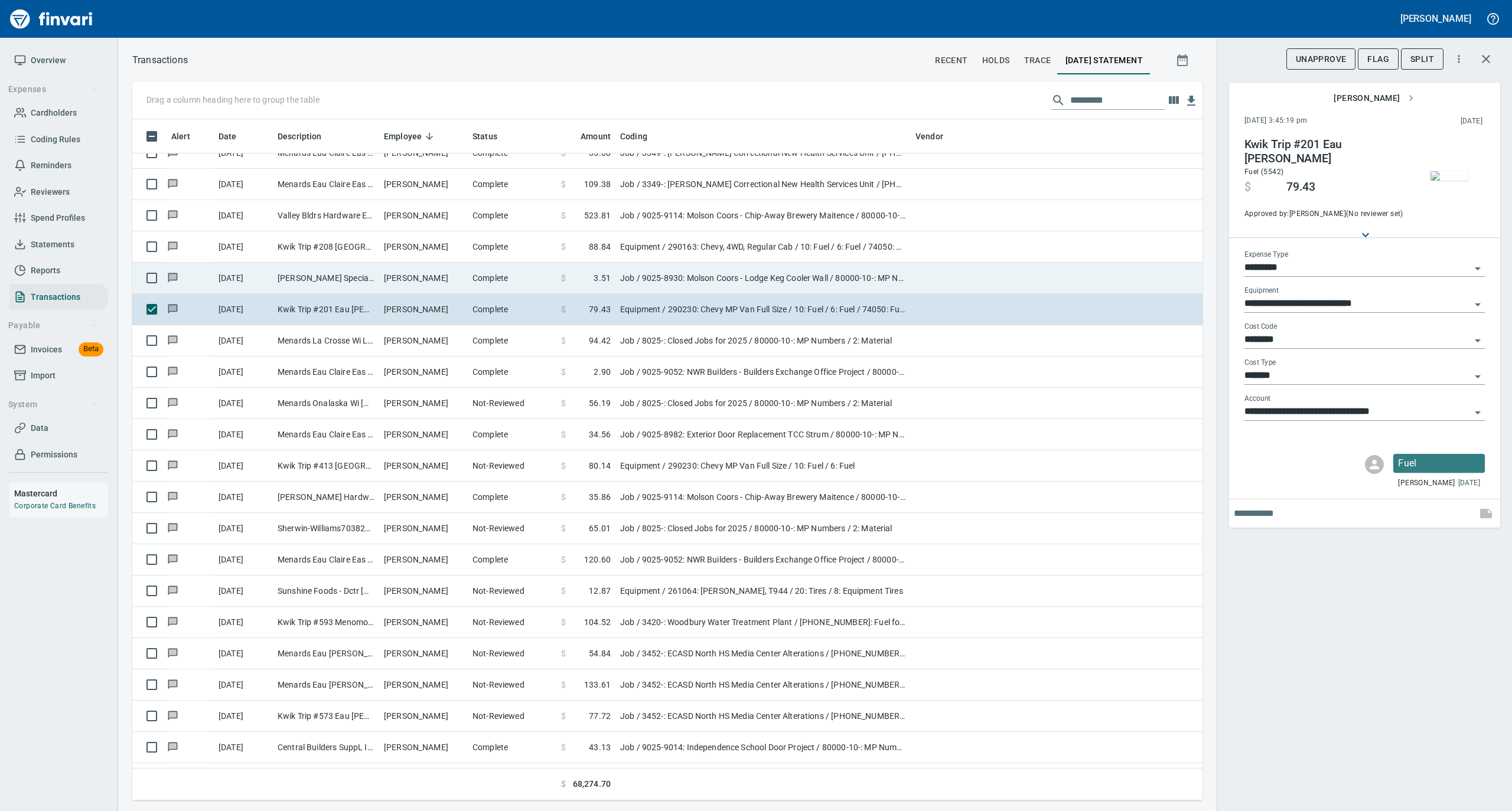
click at [516, 272] on td "Complete" at bounding box center [512, 278] width 88 height 32
type input "***"
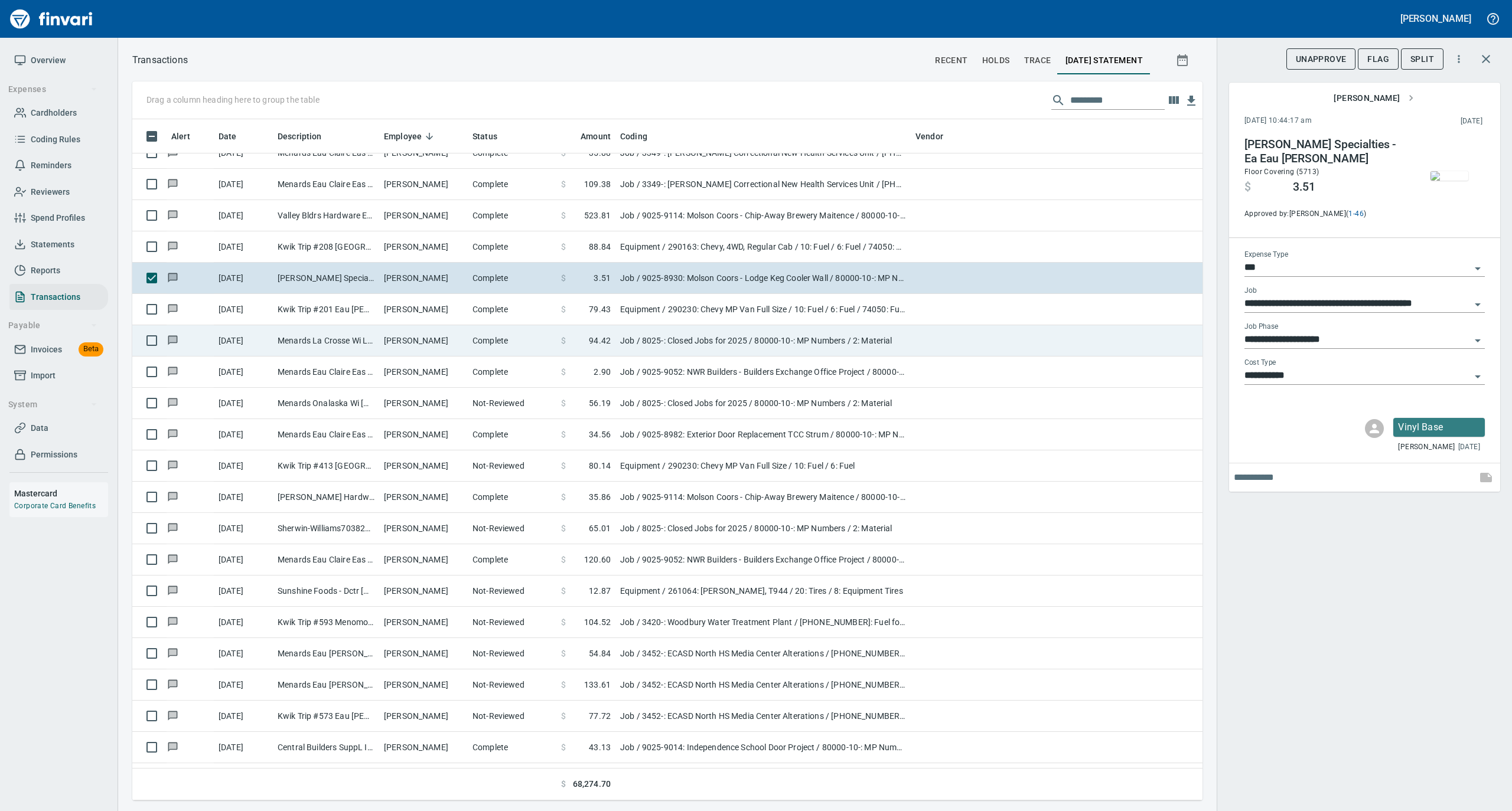
click at [516, 331] on td "Complete" at bounding box center [512, 340] width 88 height 32
type input "**********"
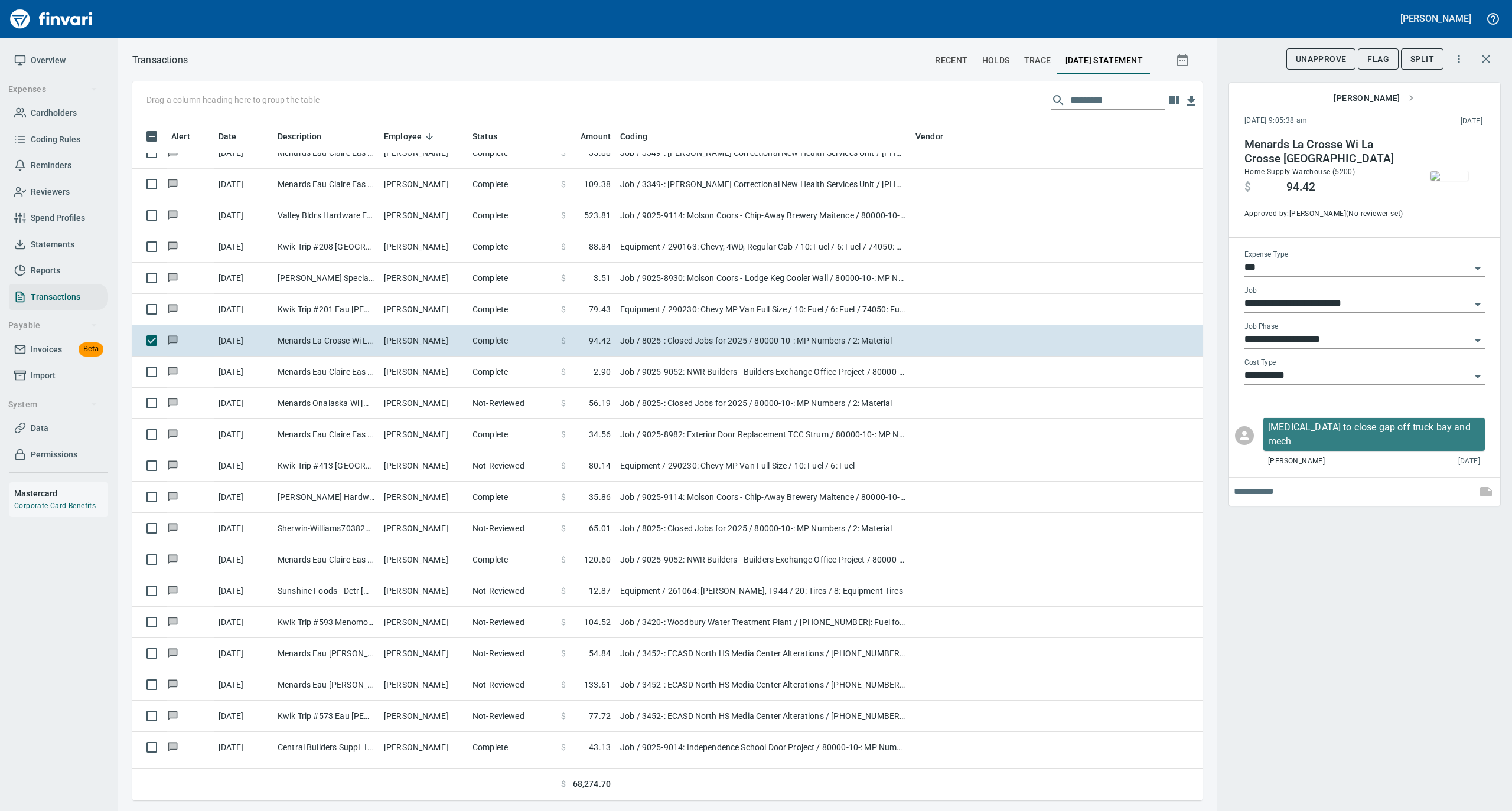
click at [1295, 482] on input "text" at bounding box center [1353, 492] width 238 height 19
type input "****"
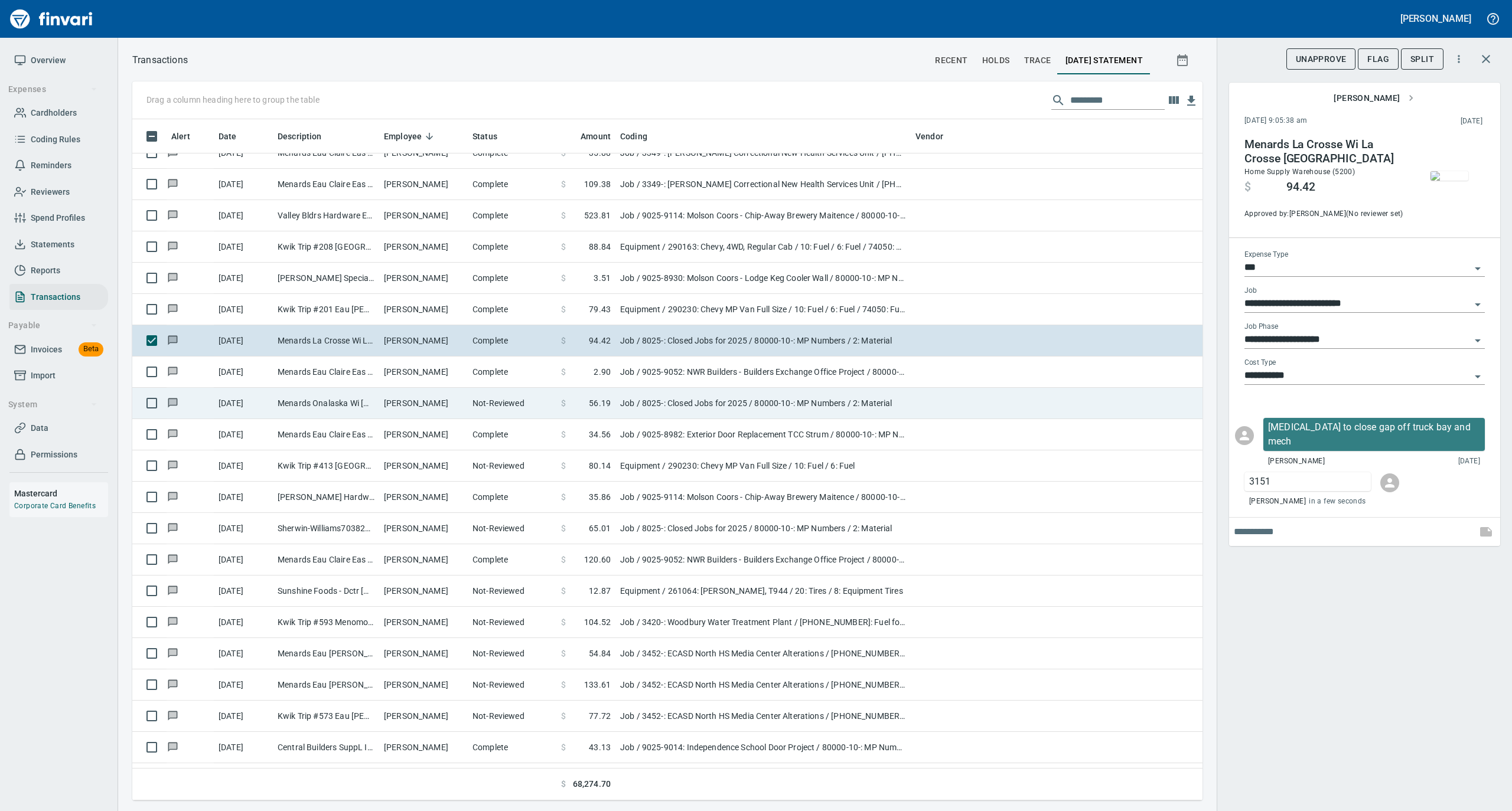
click at [697, 400] on td "Job / 8025-: Closed Jobs for 2025 / 80000-10-: MP Numbers / 2: Material" at bounding box center [763, 404] width 295 height 32
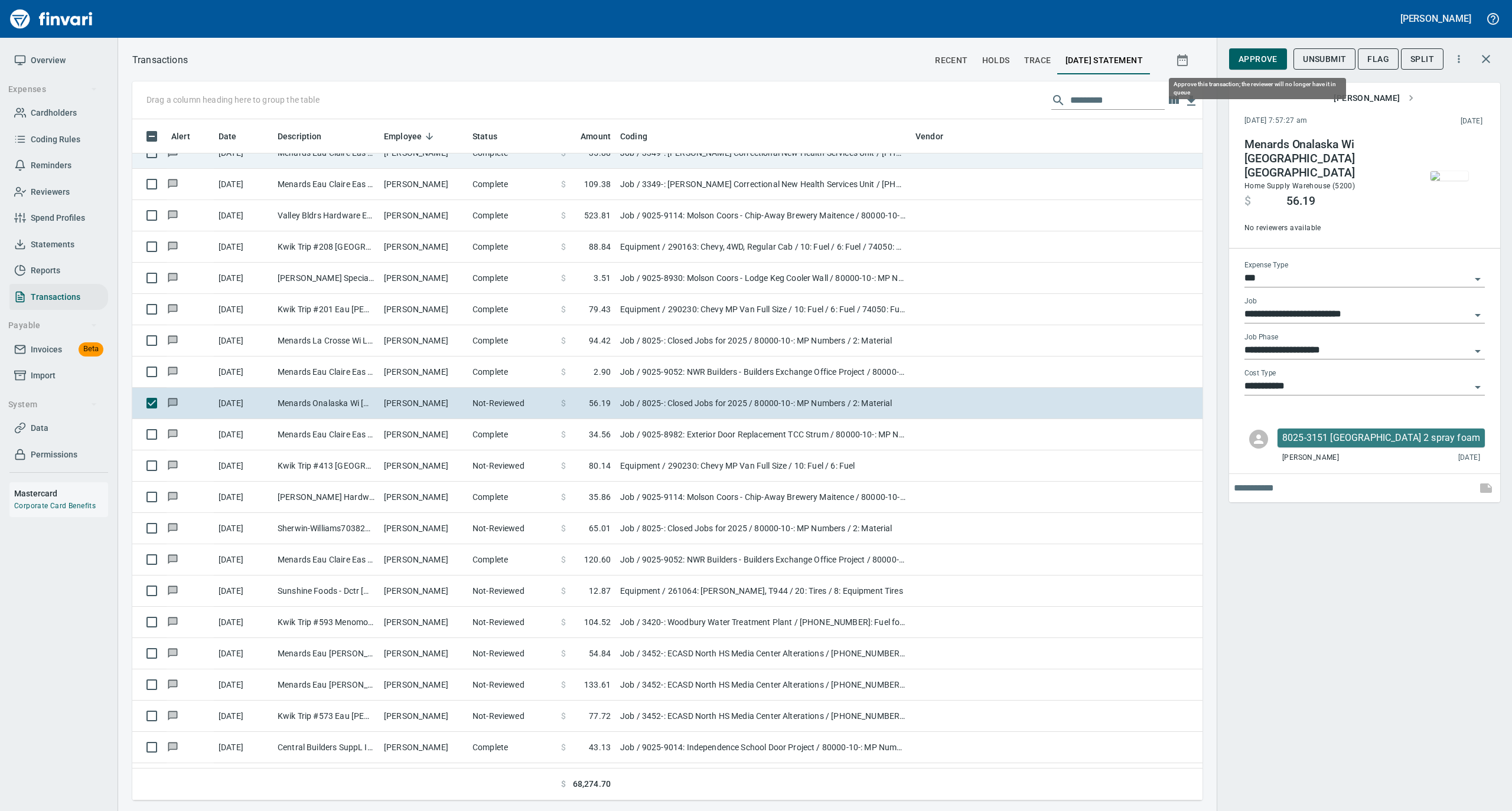
drag, startPoint x: 1258, startPoint y: 59, endPoint x: 1135, endPoint y: 153, distance: 154.8
click at [1258, 59] on span "Approve" at bounding box center [1257, 58] width 39 height 14
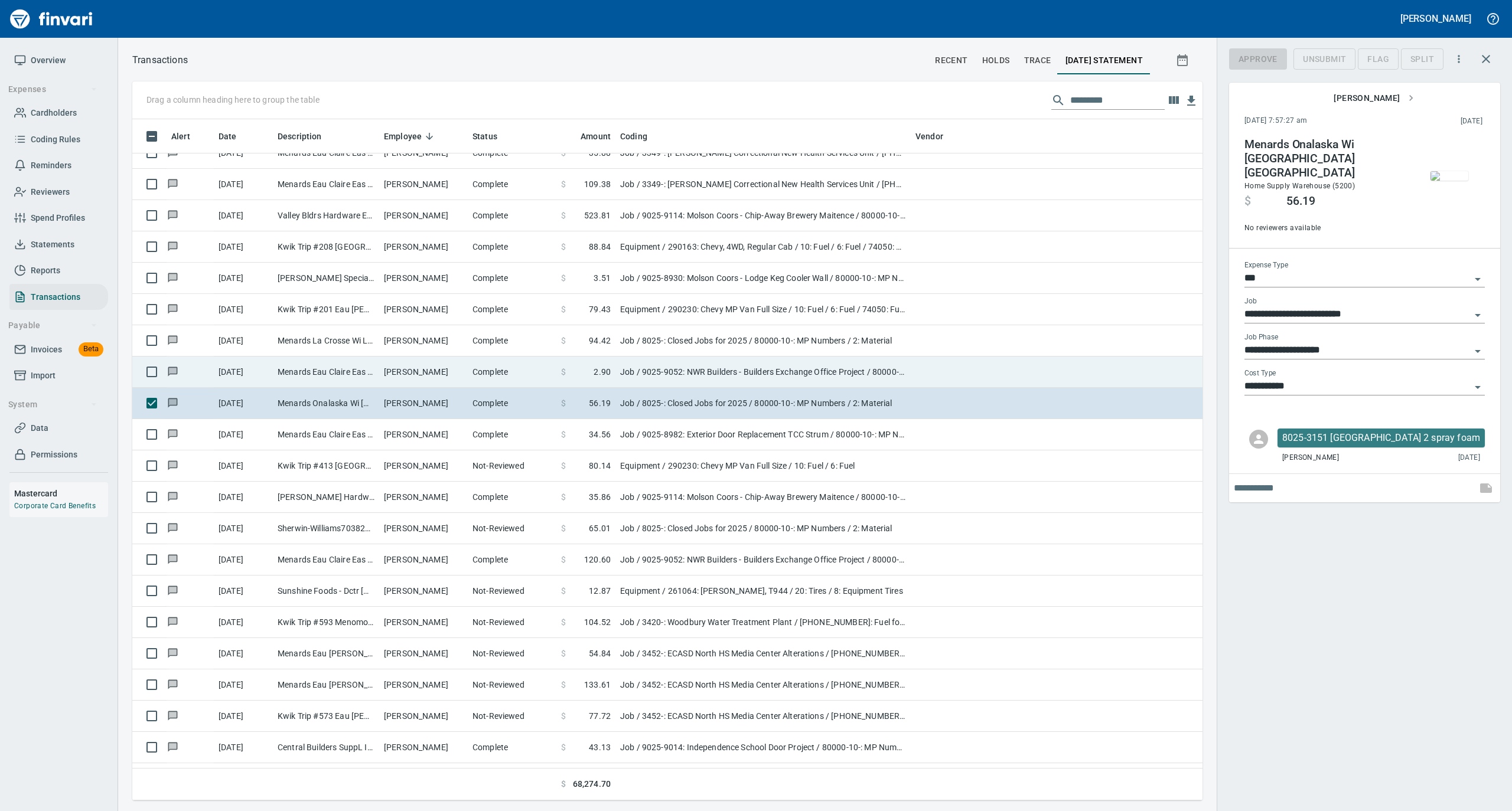
scroll to position [669, 1046]
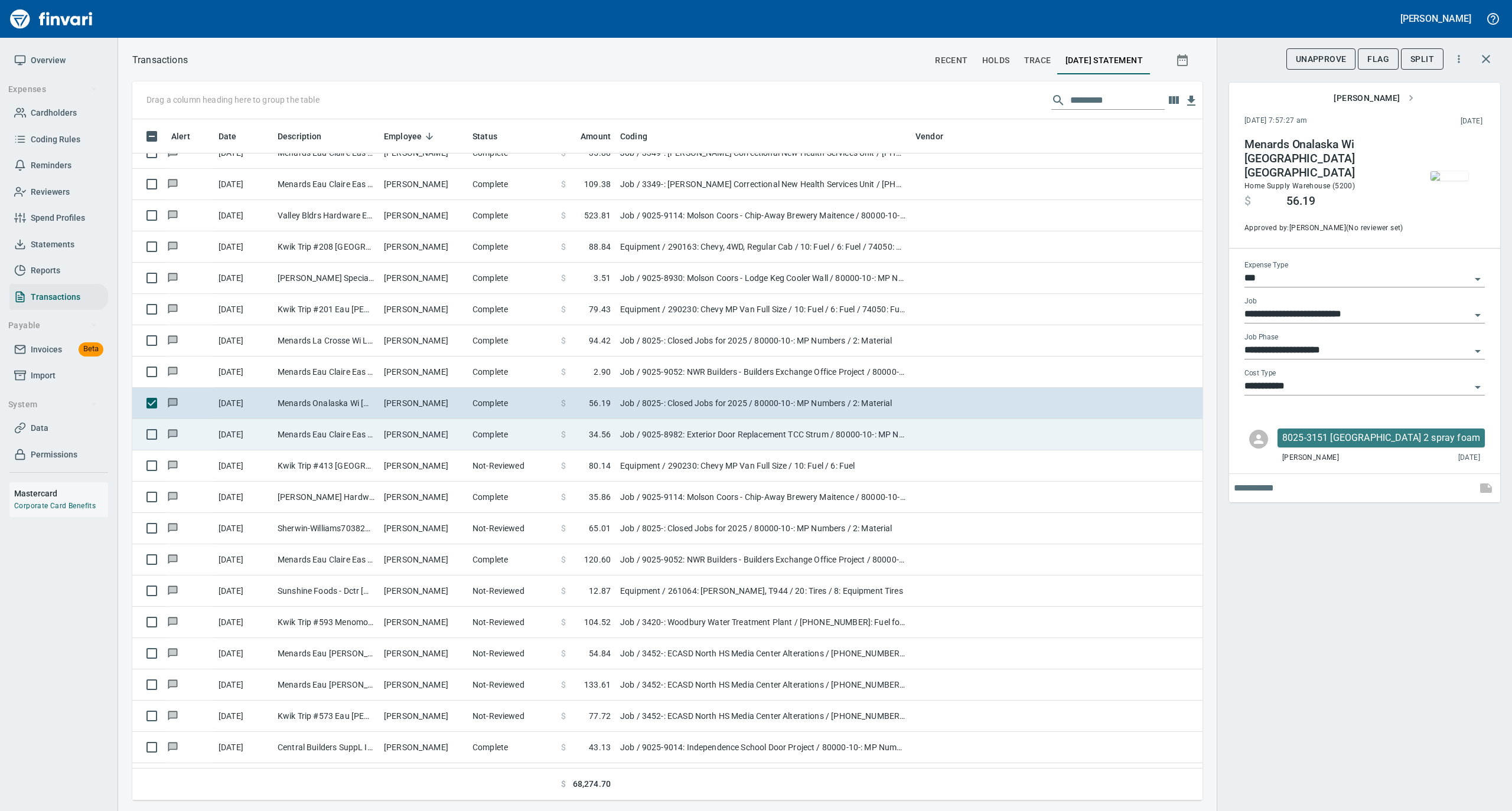
click at [447, 443] on td "Peter Koxlien" at bounding box center [423, 434] width 88 height 32
type input "**********"
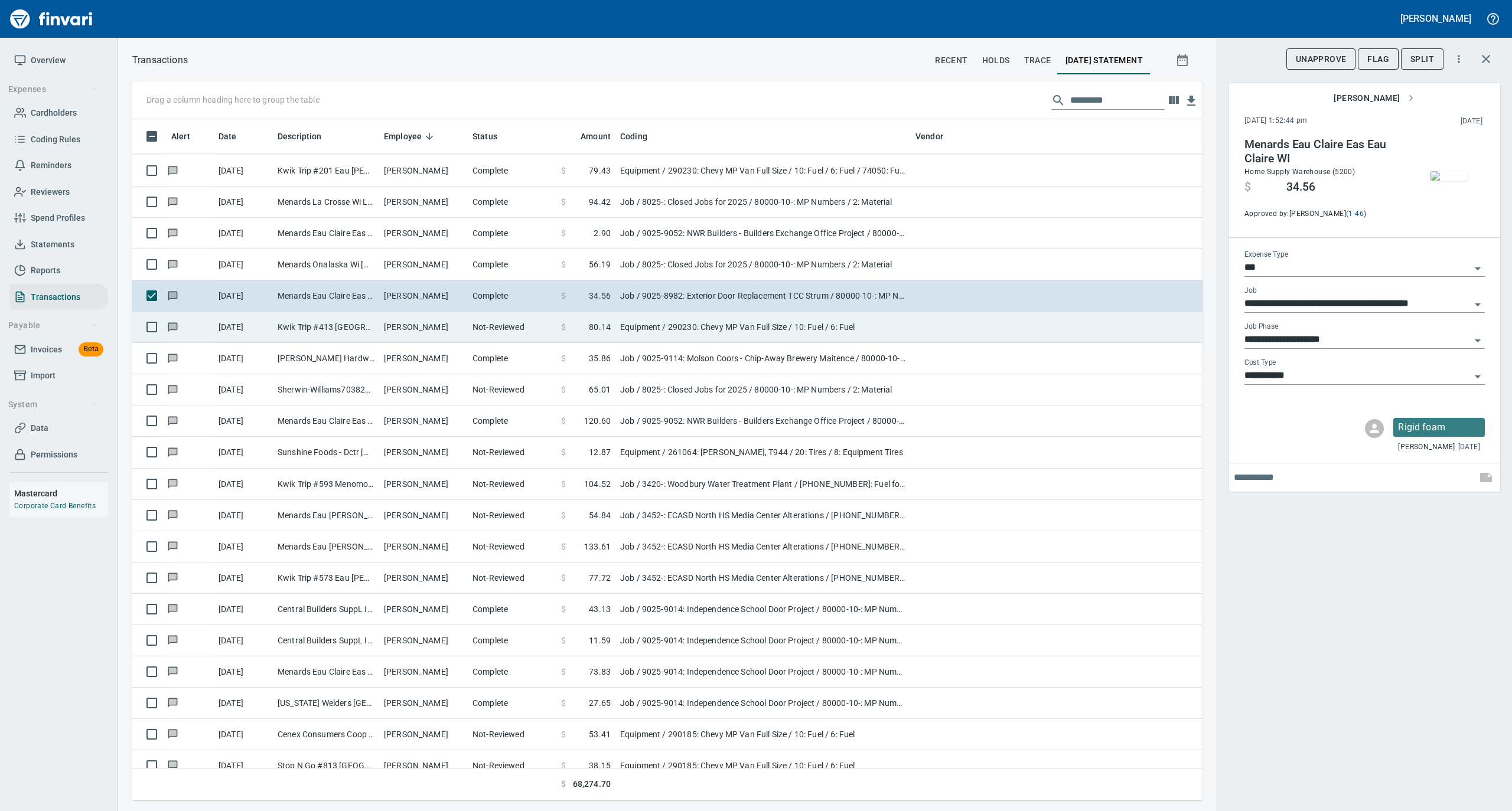
scroll to position [5116, 0]
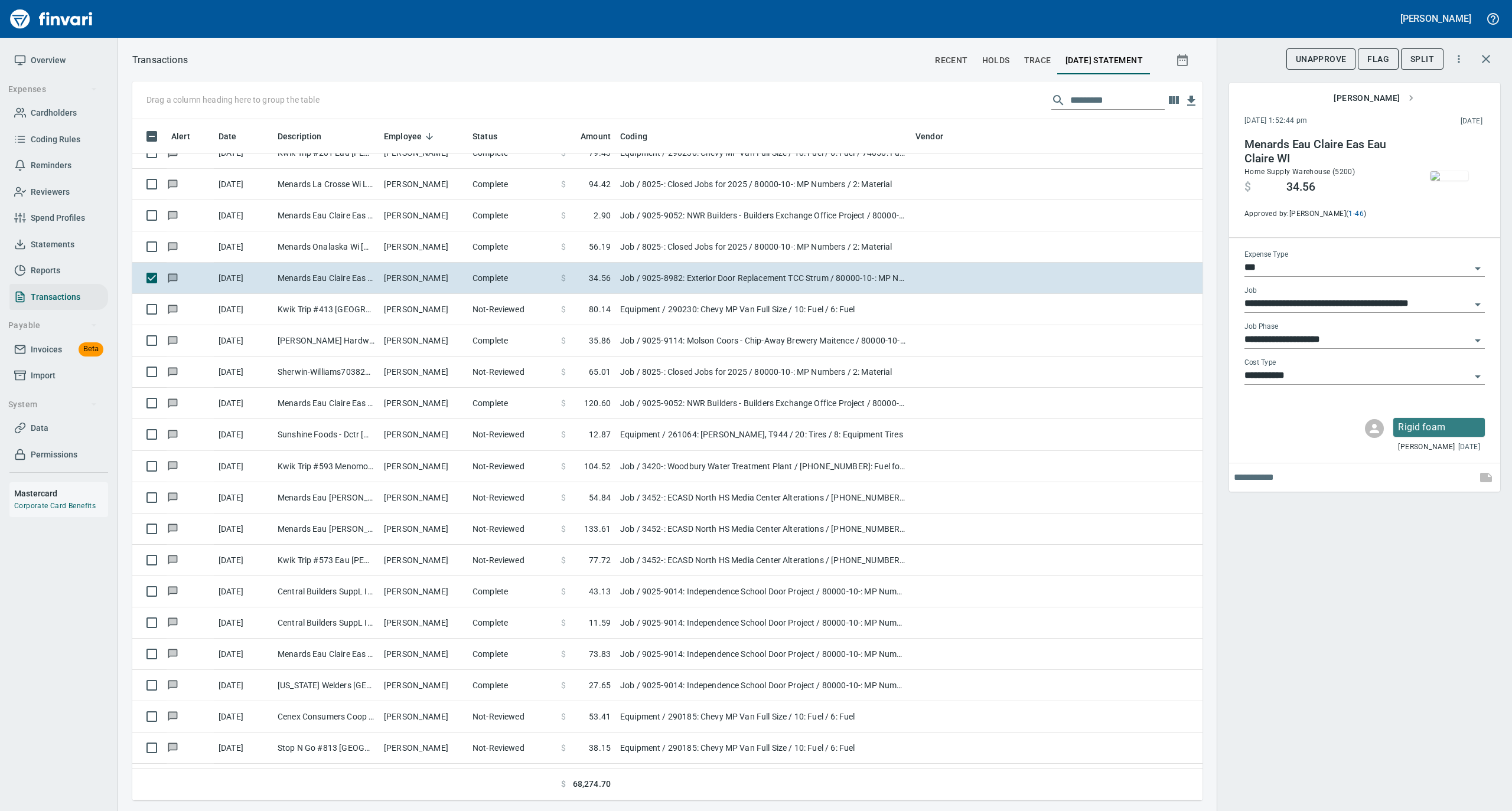
click at [1454, 172] on img "button" at bounding box center [1449, 176] width 37 height 10
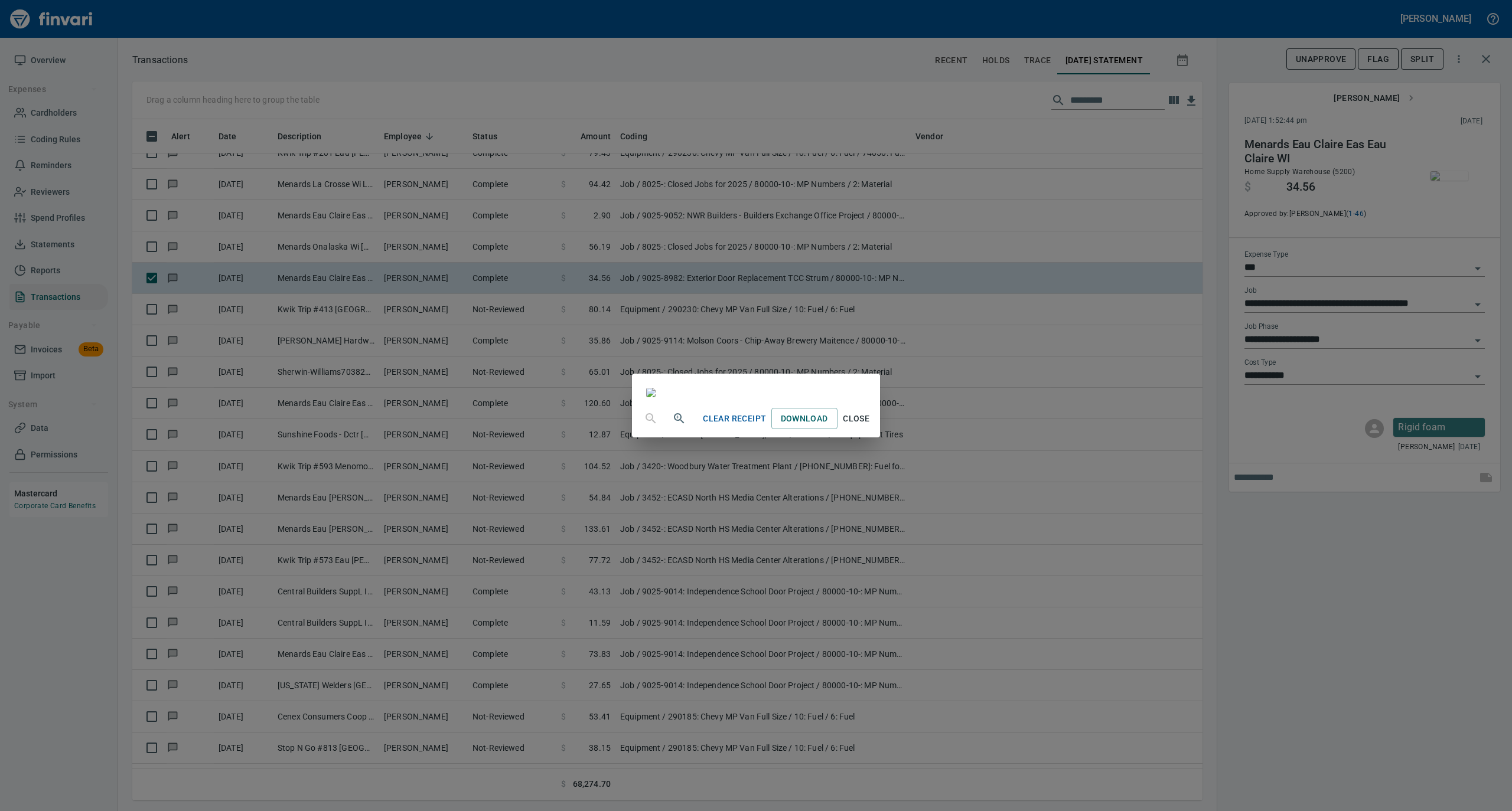
click at [871, 427] on span "Close" at bounding box center [856, 418] width 29 height 14
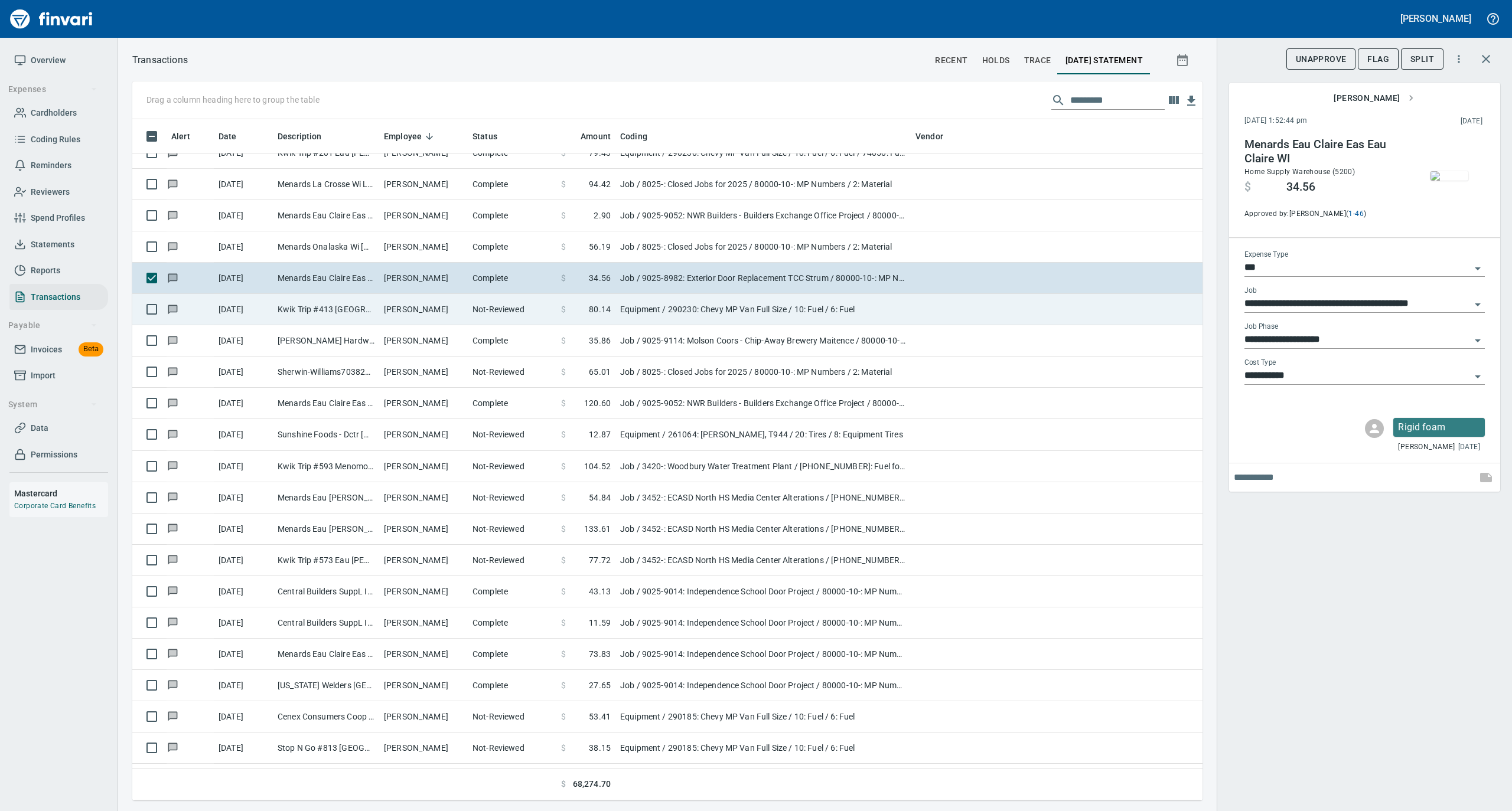
click at [404, 312] on td "Peter Koxlien" at bounding box center [423, 310] width 88 height 32
type input "*********"
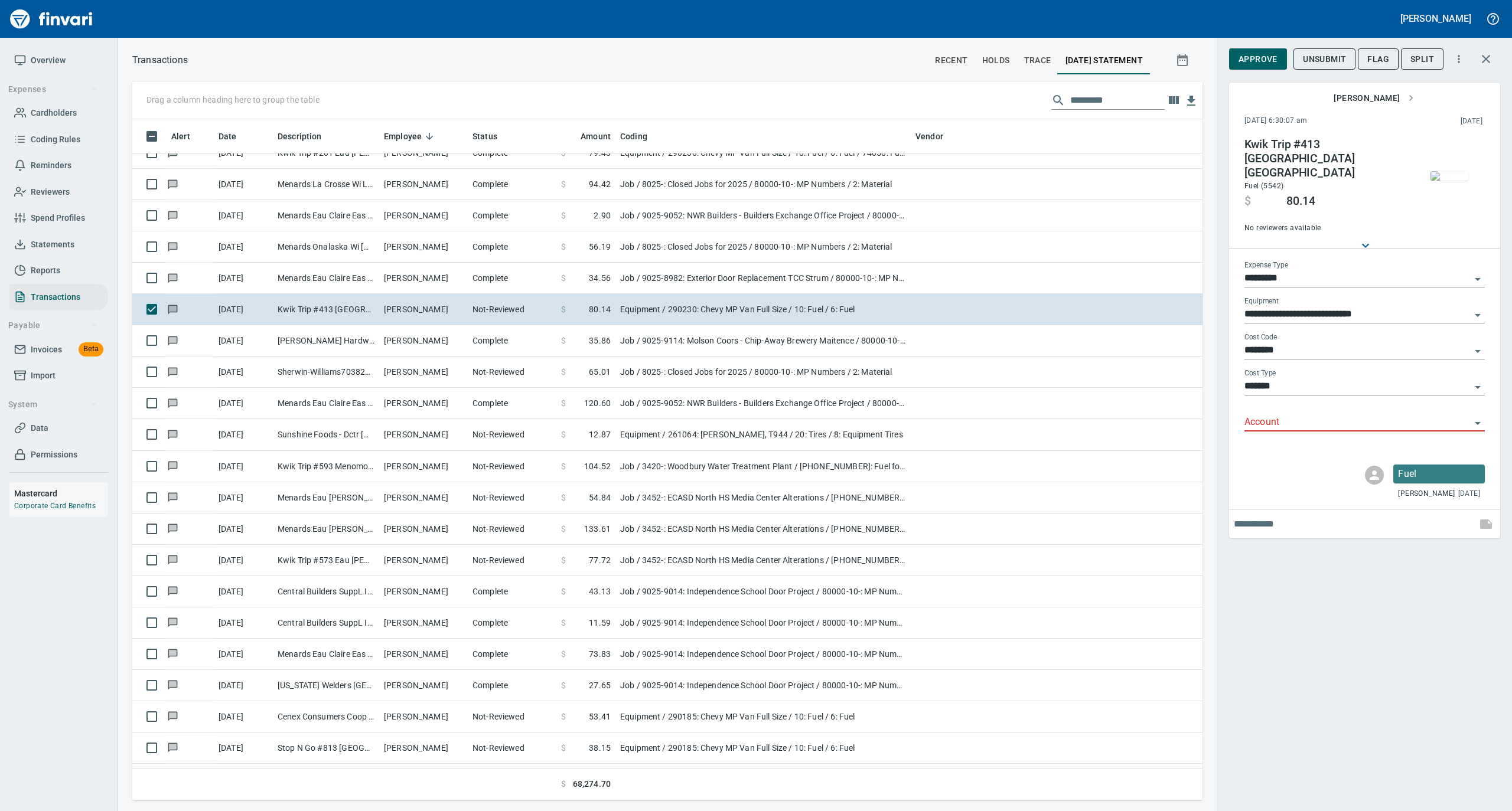
click at [1249, 414] on input "Account" at bounding box center [1358, 422] width 226 height 16
click at [1274, 438] on li "74050: Fuel & Lube Special Projects" at bounding box center [1363, 443] width 241 height 29
type input "**********"
click at [1262, 56] on span "Approve" at bounding box center [1257, 58] width 39 height 14
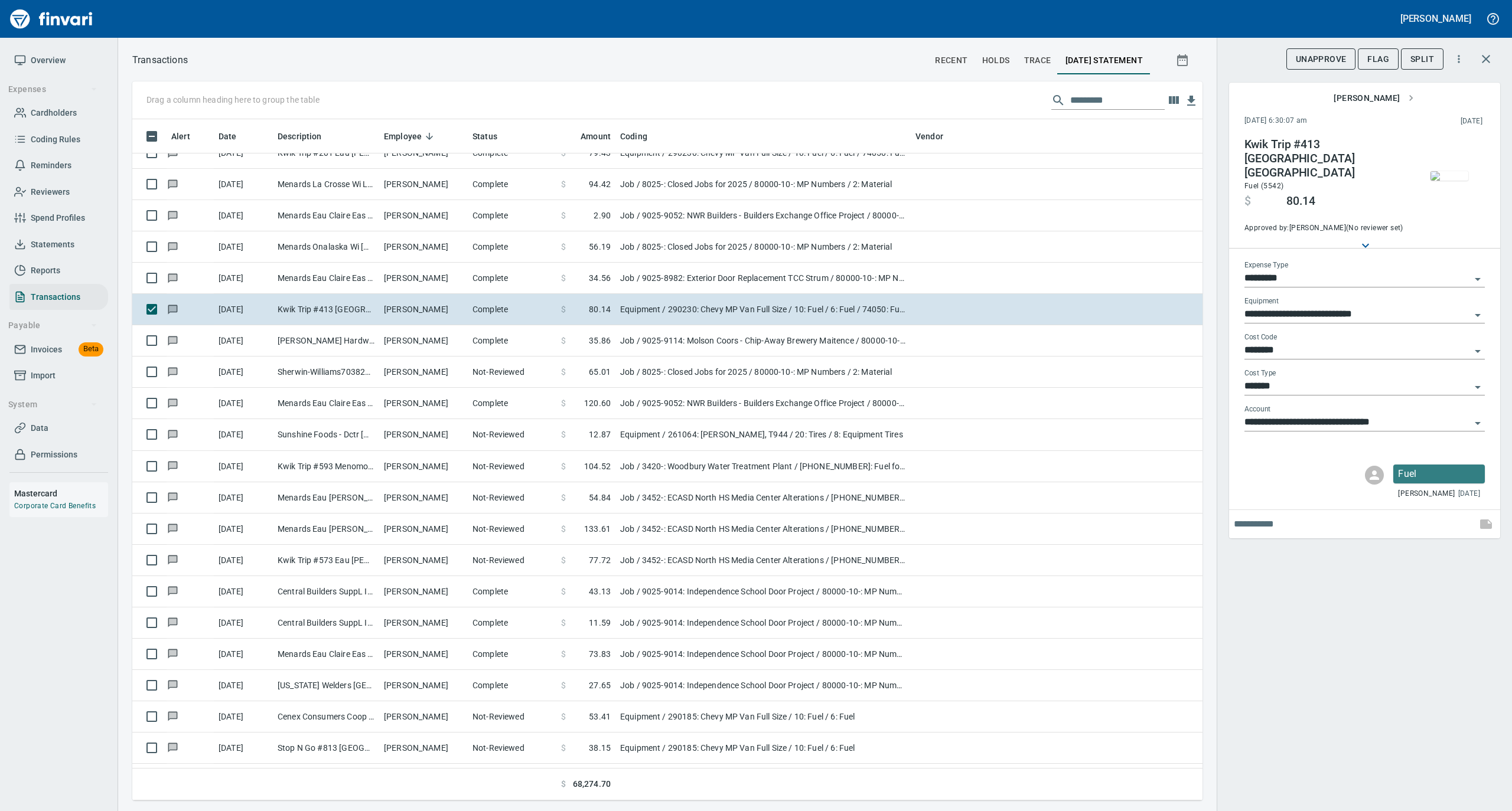
click at [1441, 172] on img "button" at bounding box center [1449, 176] width 37 height 10
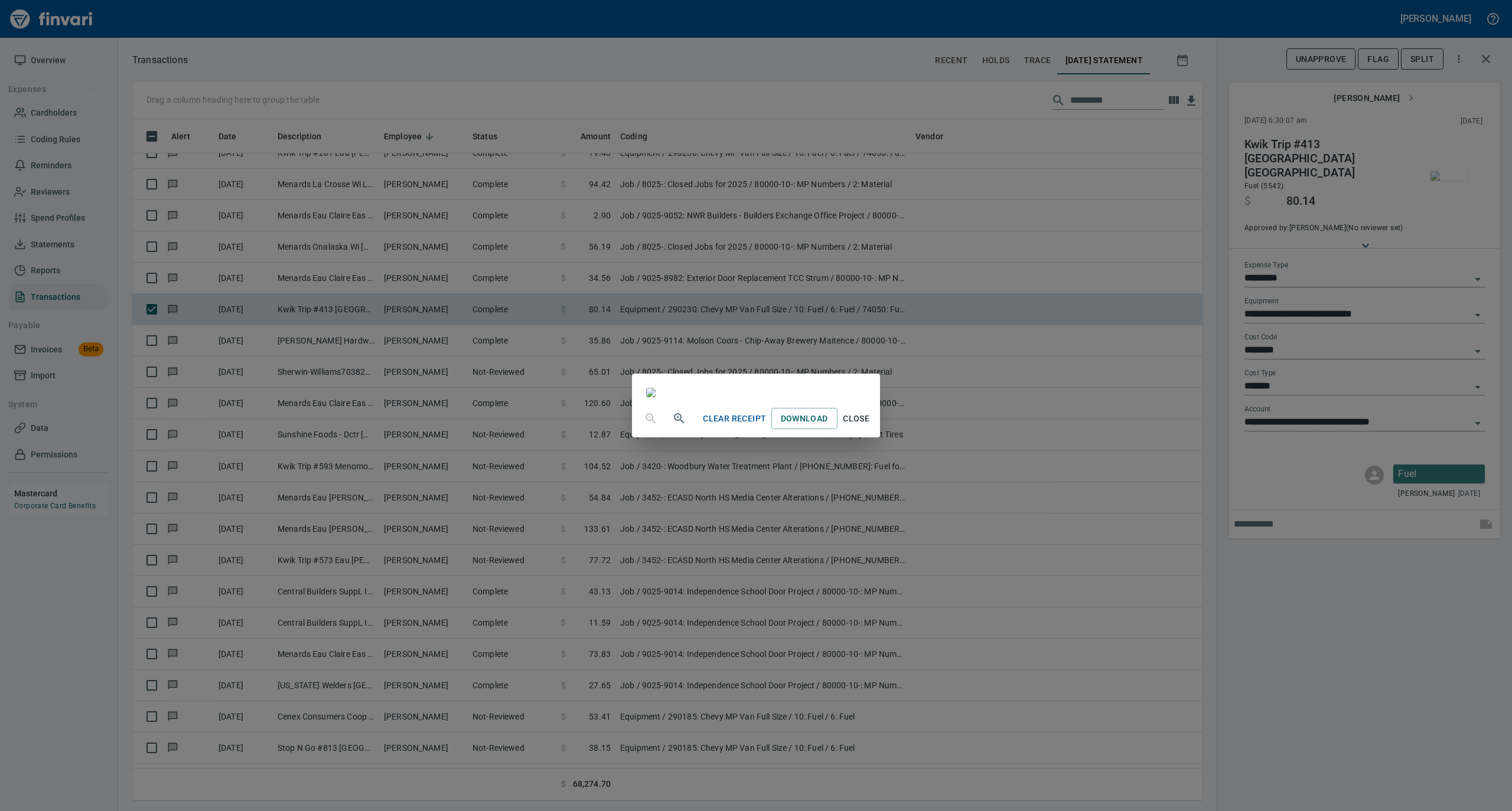
drag, startPoint x: 965, startPoint y: 718, endPoint x: 809, endPoint y: 634, distance: 177.2
click at [871, 427] on span "Close" at bounding box center [856, 418] width 29 height 14
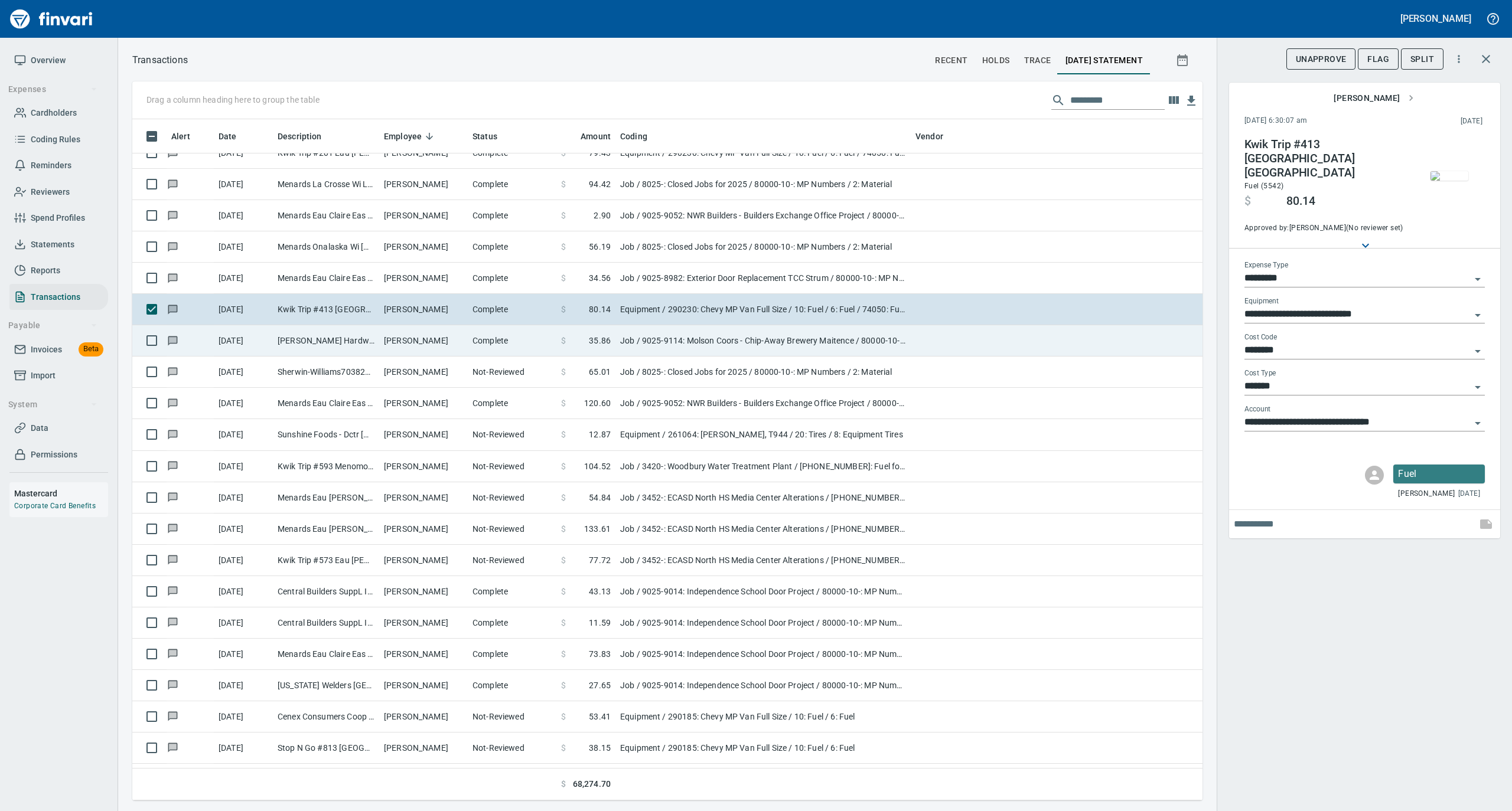
click at [332, 355] on td "Jacobson's Hardware Chippewa Fall WI" at bounding box center [326, 340] width 106 height 32
type input "***"
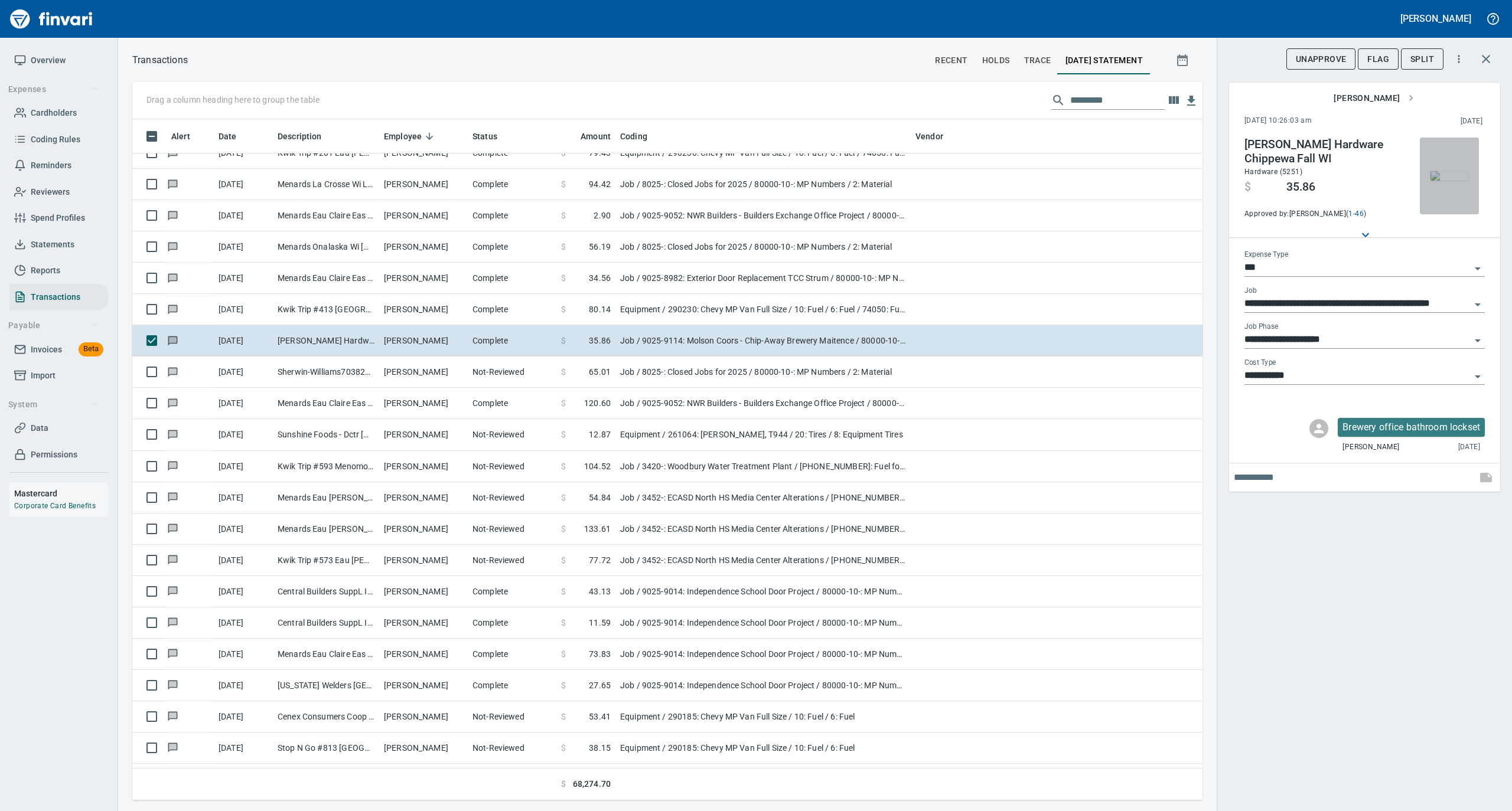
click at [1439, 176] on img "button" at bounding box center [1449, 176] width 37 height 10
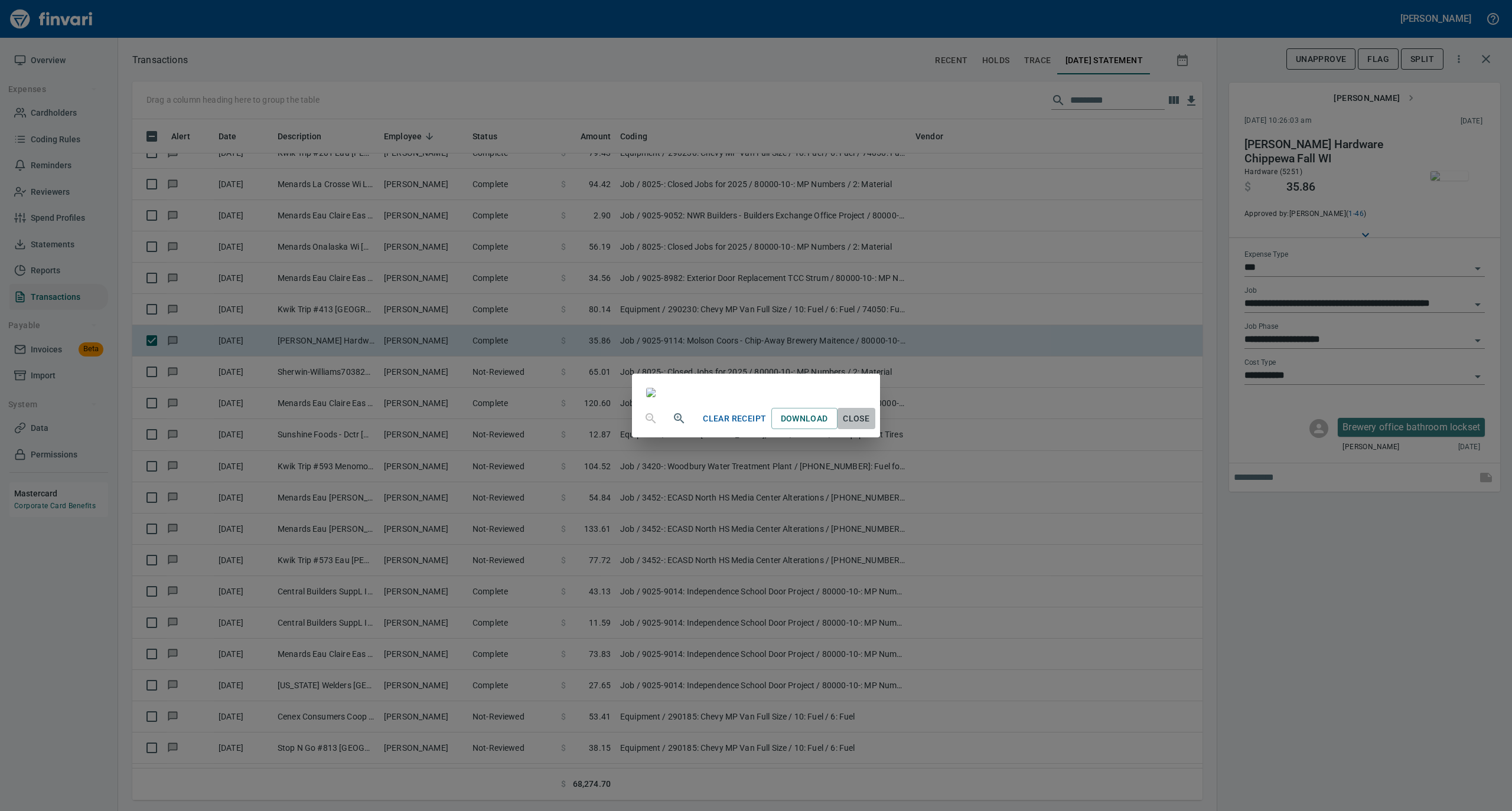
click at [871, 427] on span "Close" at bounding box center [856, 418] width 29 height 14
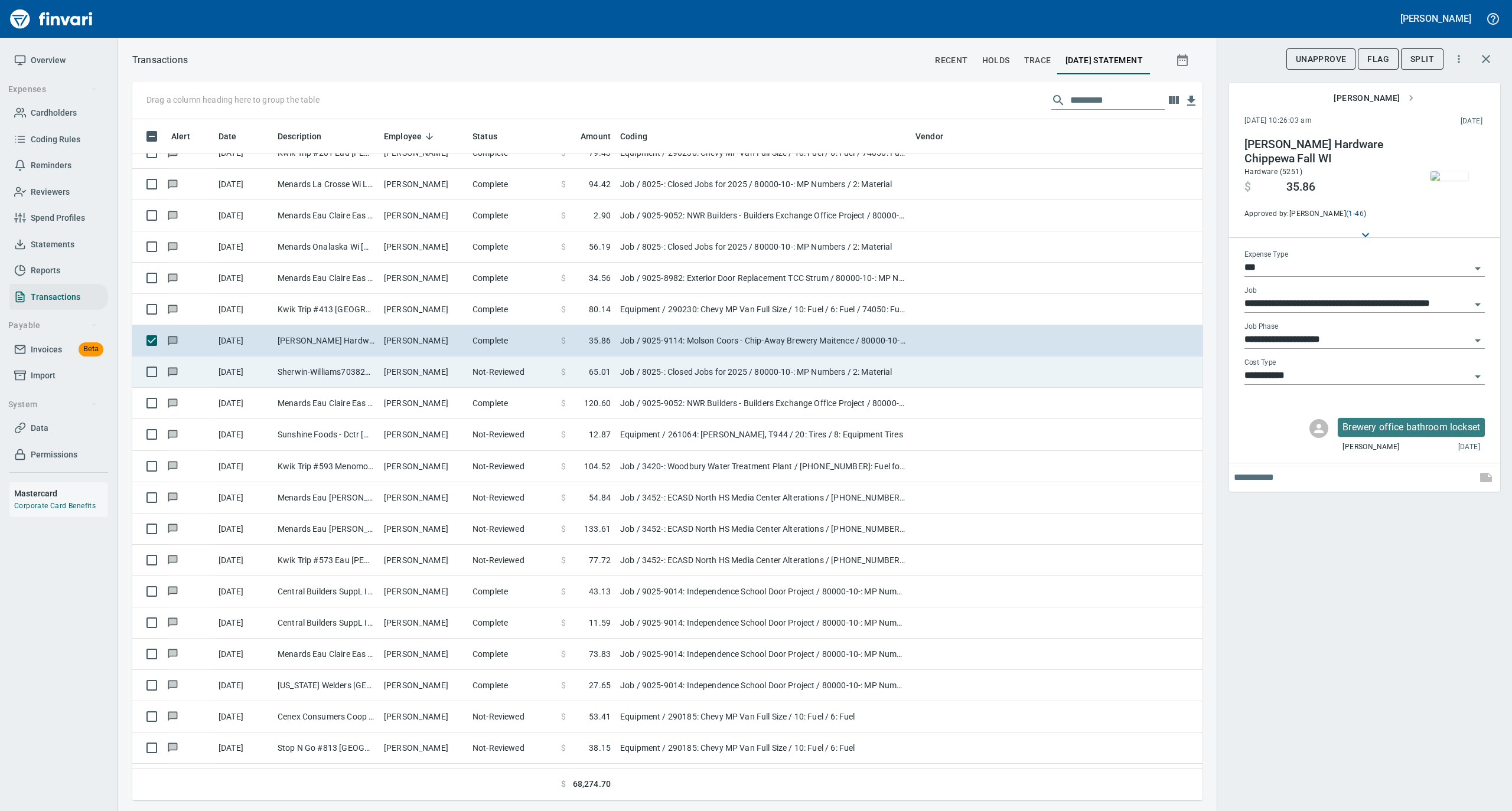
click at [274, 371] on td "Sherwin-Williams703826 La Crosse WI" at bounding box center [326, 372] width 106 height 32
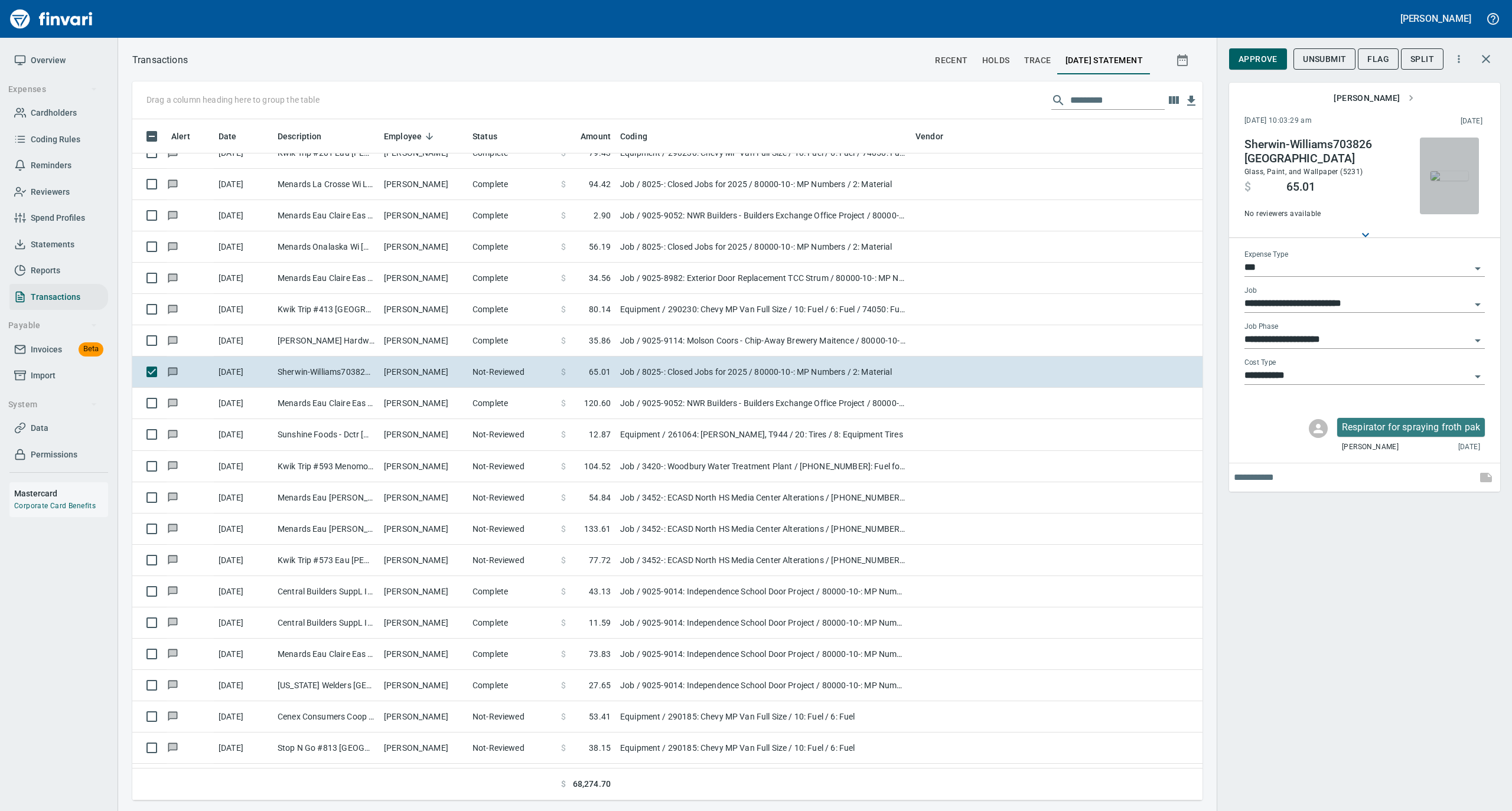
click at [1451, 172] on img "button" at bounding box center [1449, 176] width 37 height 10
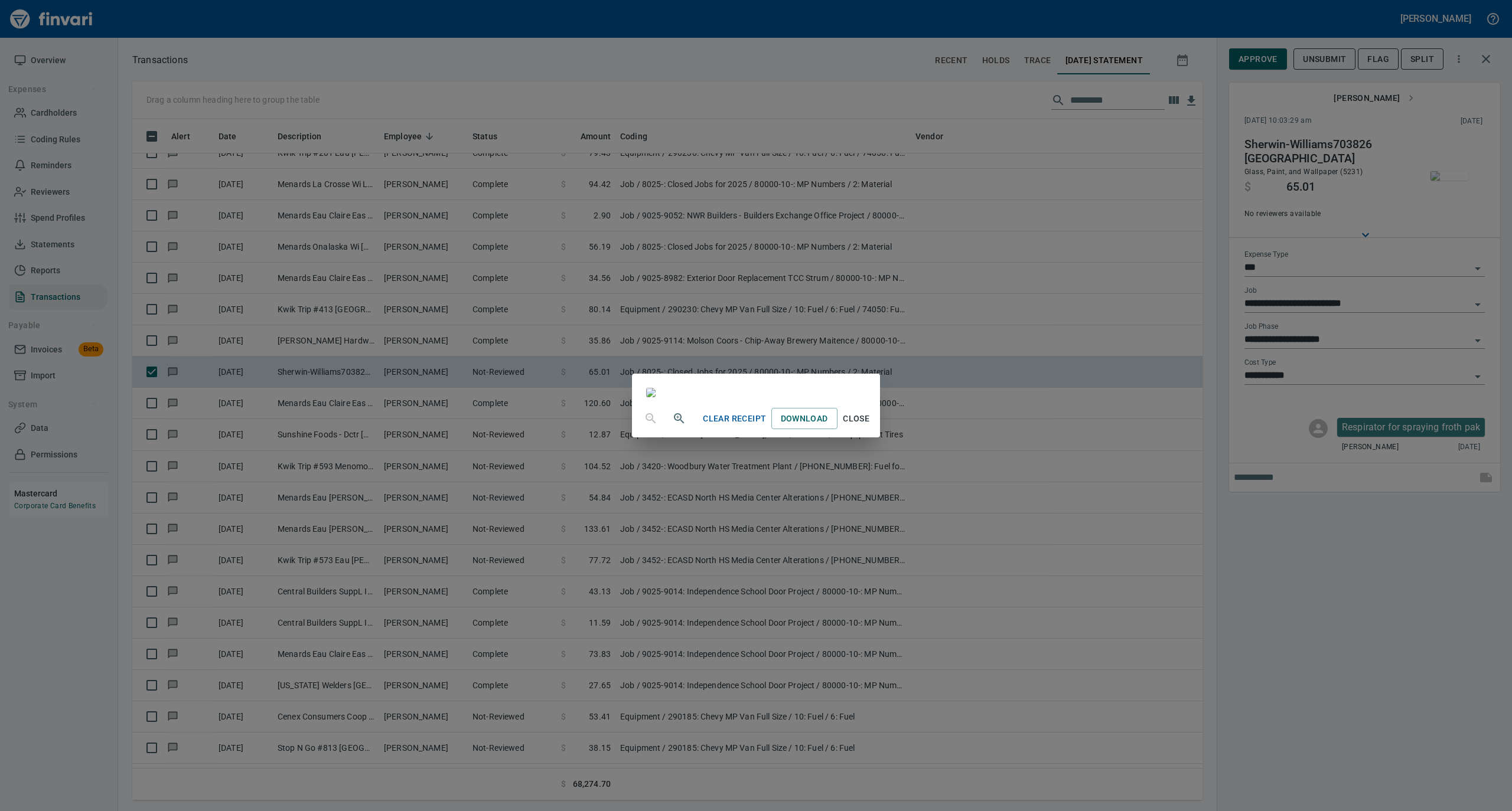
click at [871, 427] on span "Close" at bounding box center [856, 418] width 29 height 14
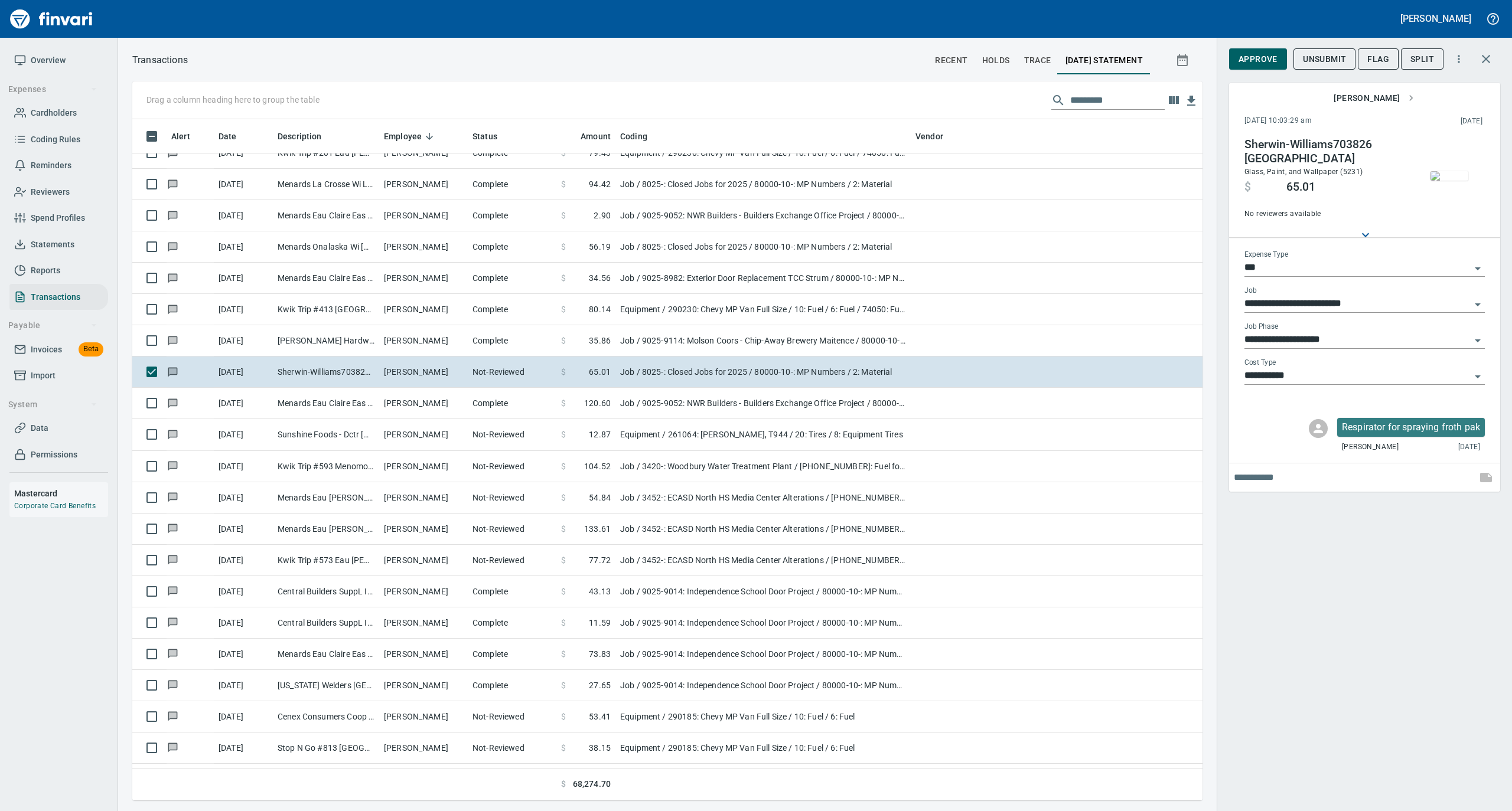
scroll to position [669, 1046]
click at [1252, 62] on span "Approve" at bounding box center [1257, 58] width 39 height 14
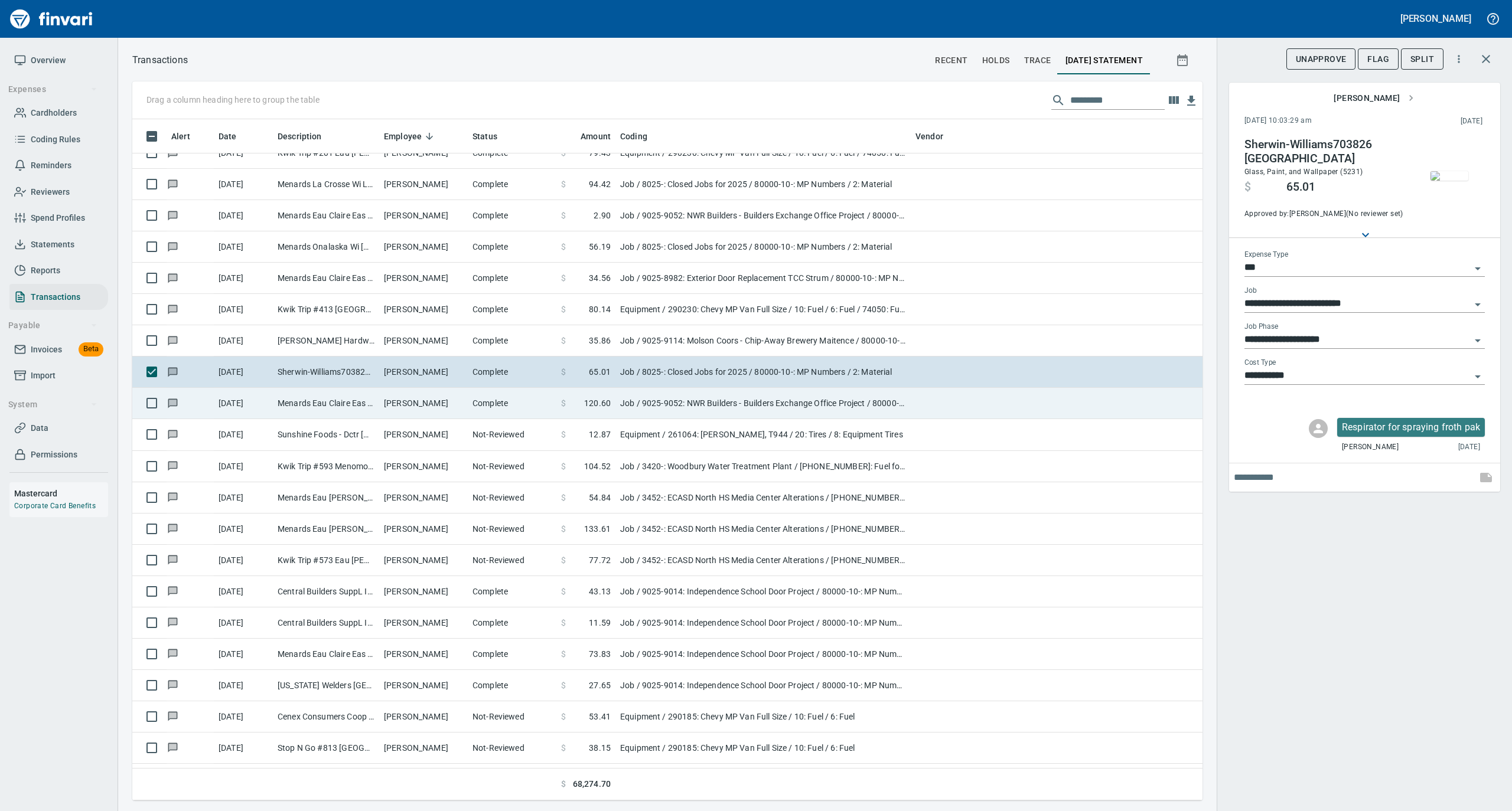
click at [407, 404] on td "Peter Koxlien" at bounding box center [423, 404] width 88 height 32
type input "**********"
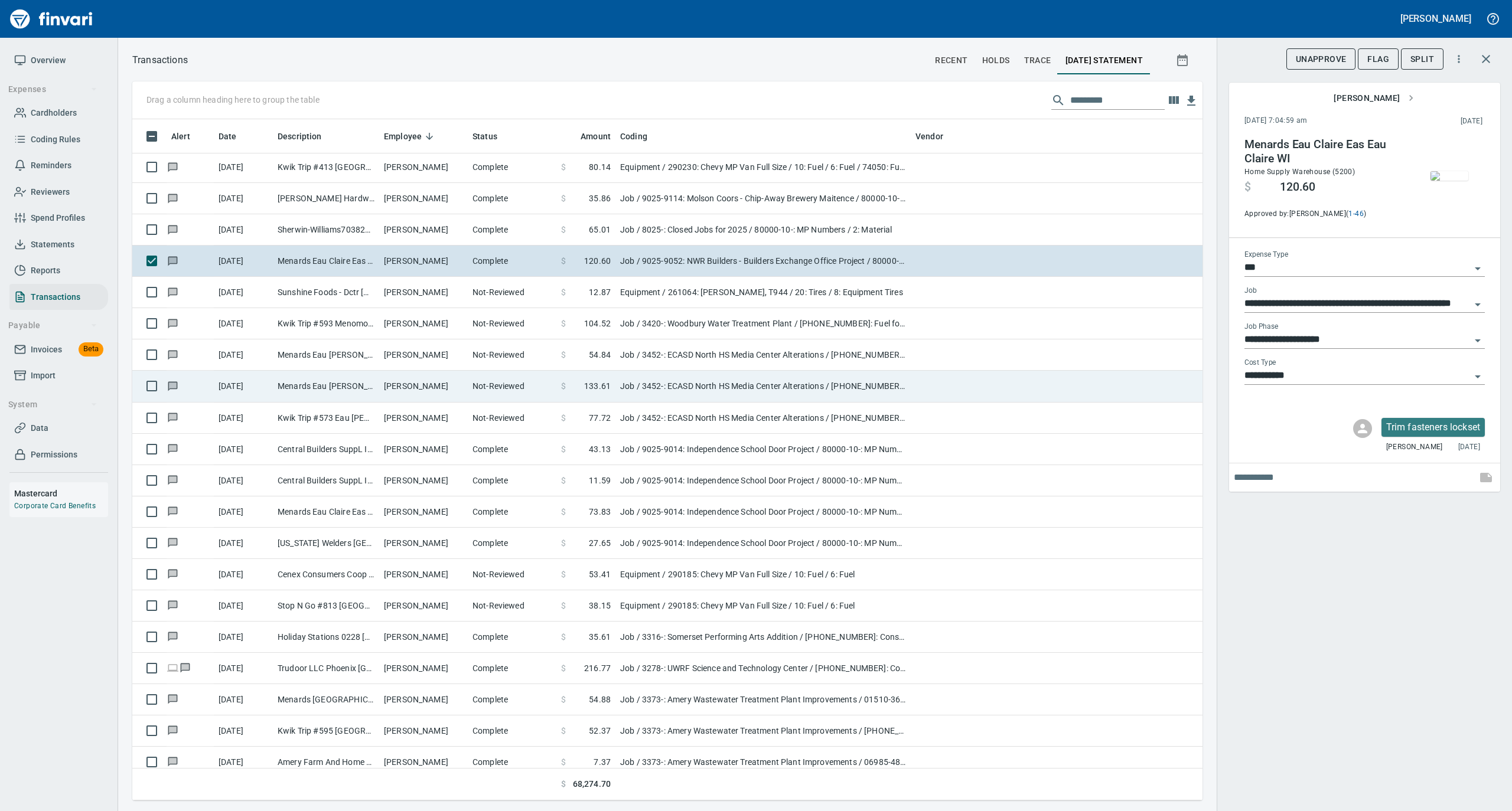
scroll to position [5274, 0]
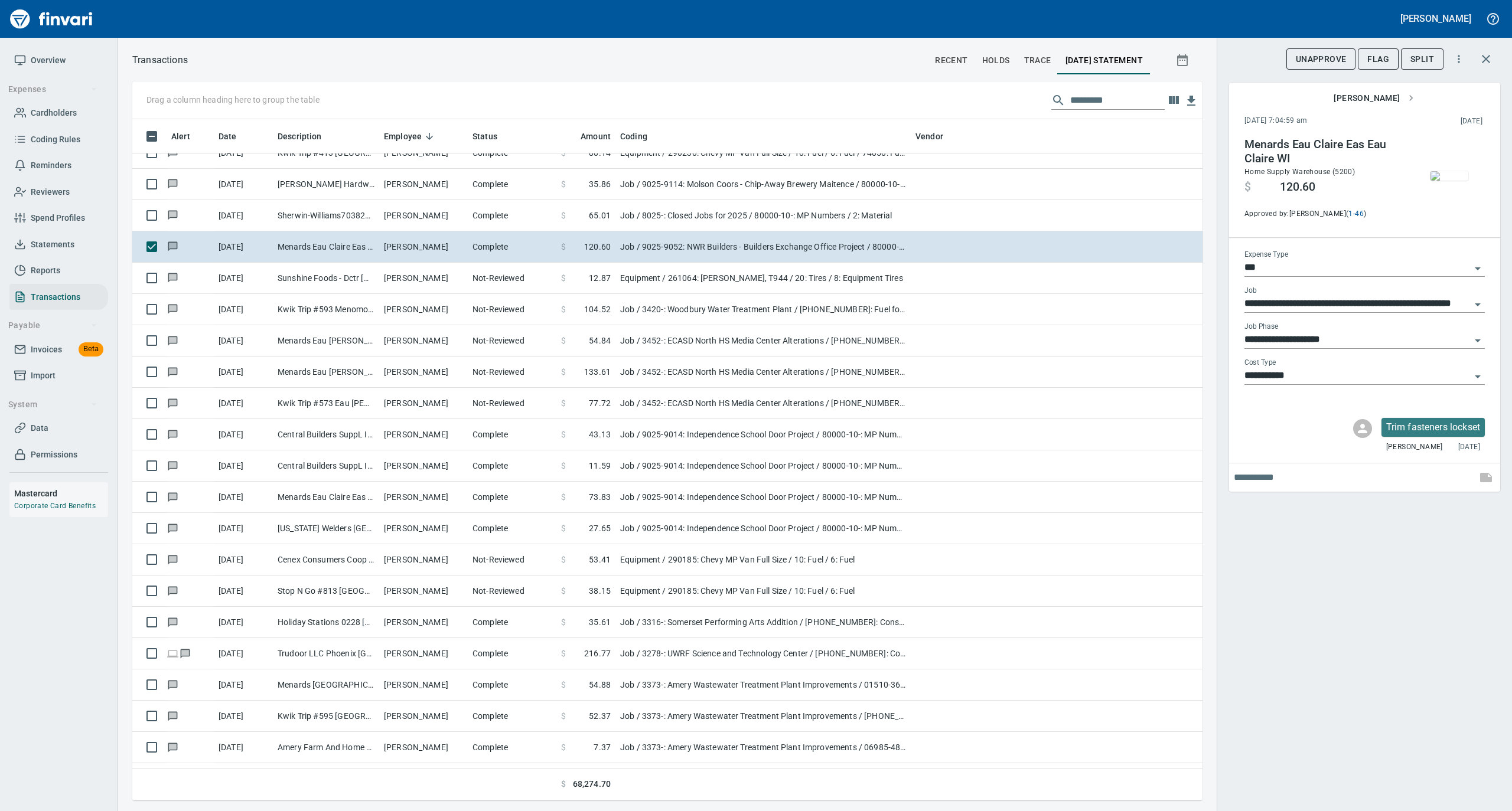
click at [1449, 175] on img "button" at bounding box center [1449, 176] width 37 height 10
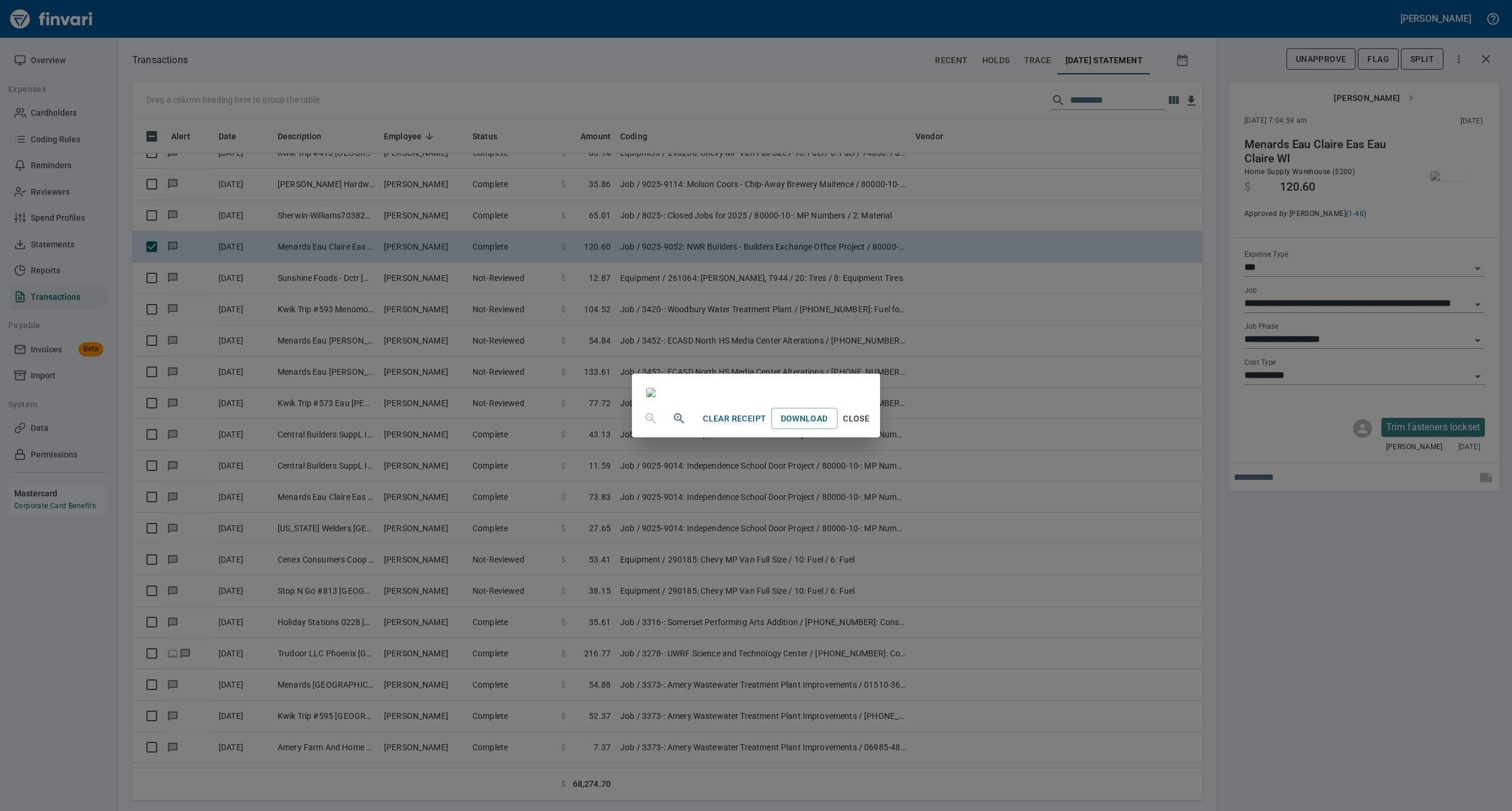
click at [871, 427] on span "Close" at bounding box center [856, 418] width 29 height 14
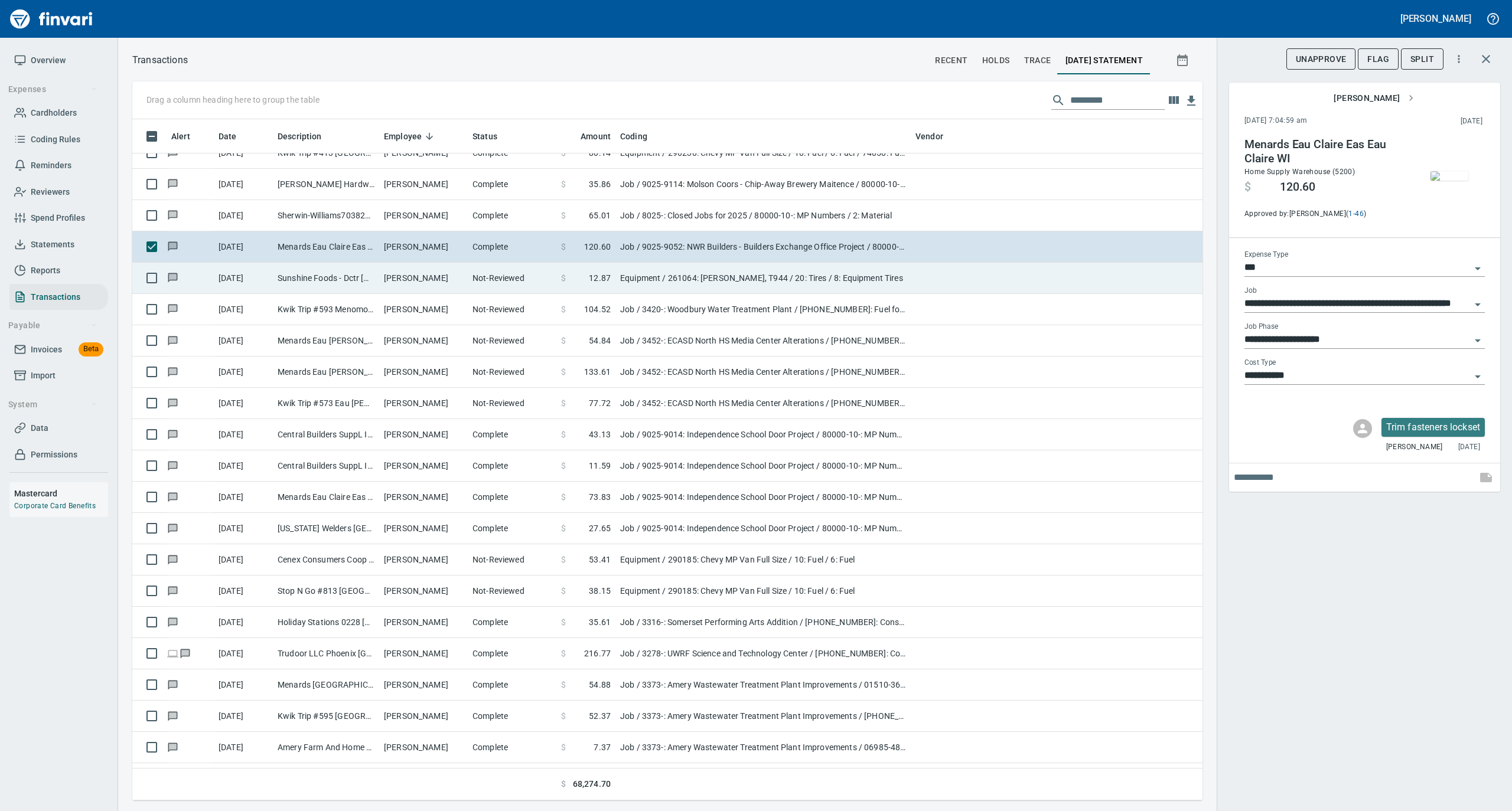
click at [447, 276] on td "Paul Rock" at bounding box center [423, 278] width 88 height 32
type input "*********"
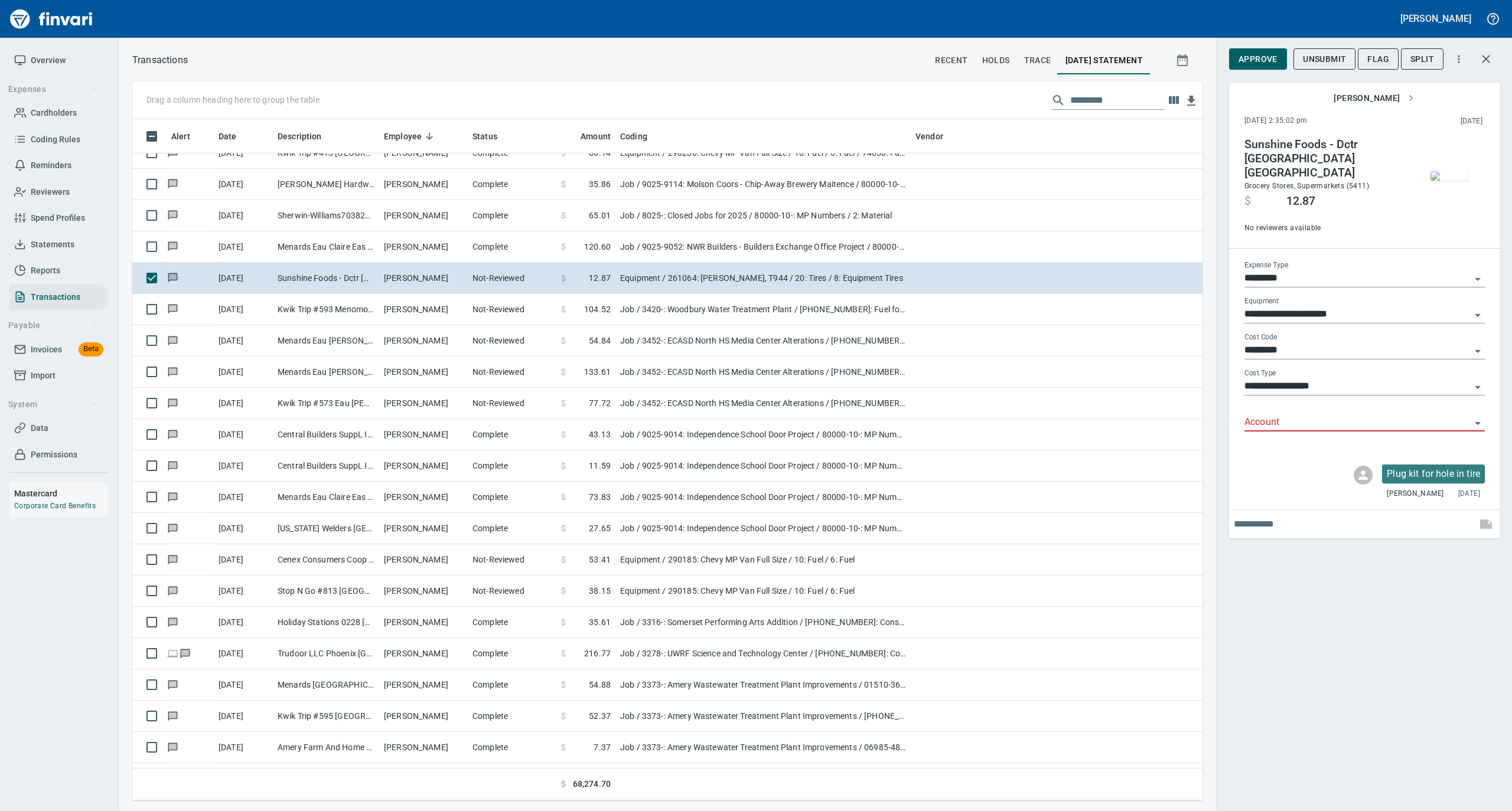
click at [1432, 172] on img "button" at bounding box center [1449, 176] width 37 height 10
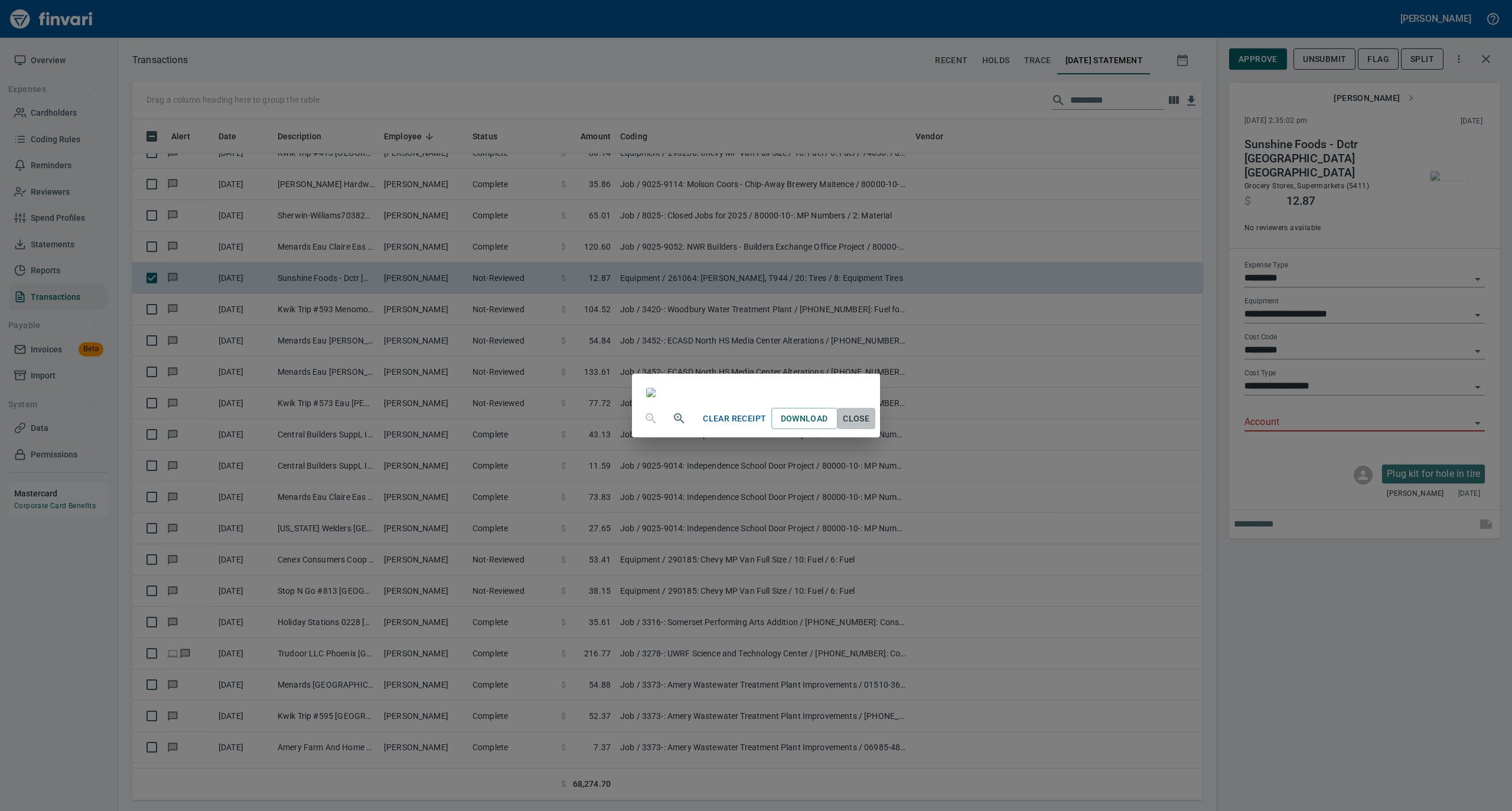
click at [871, 427] on span "Close" at bounding box center [856, 418] width 29 height 14
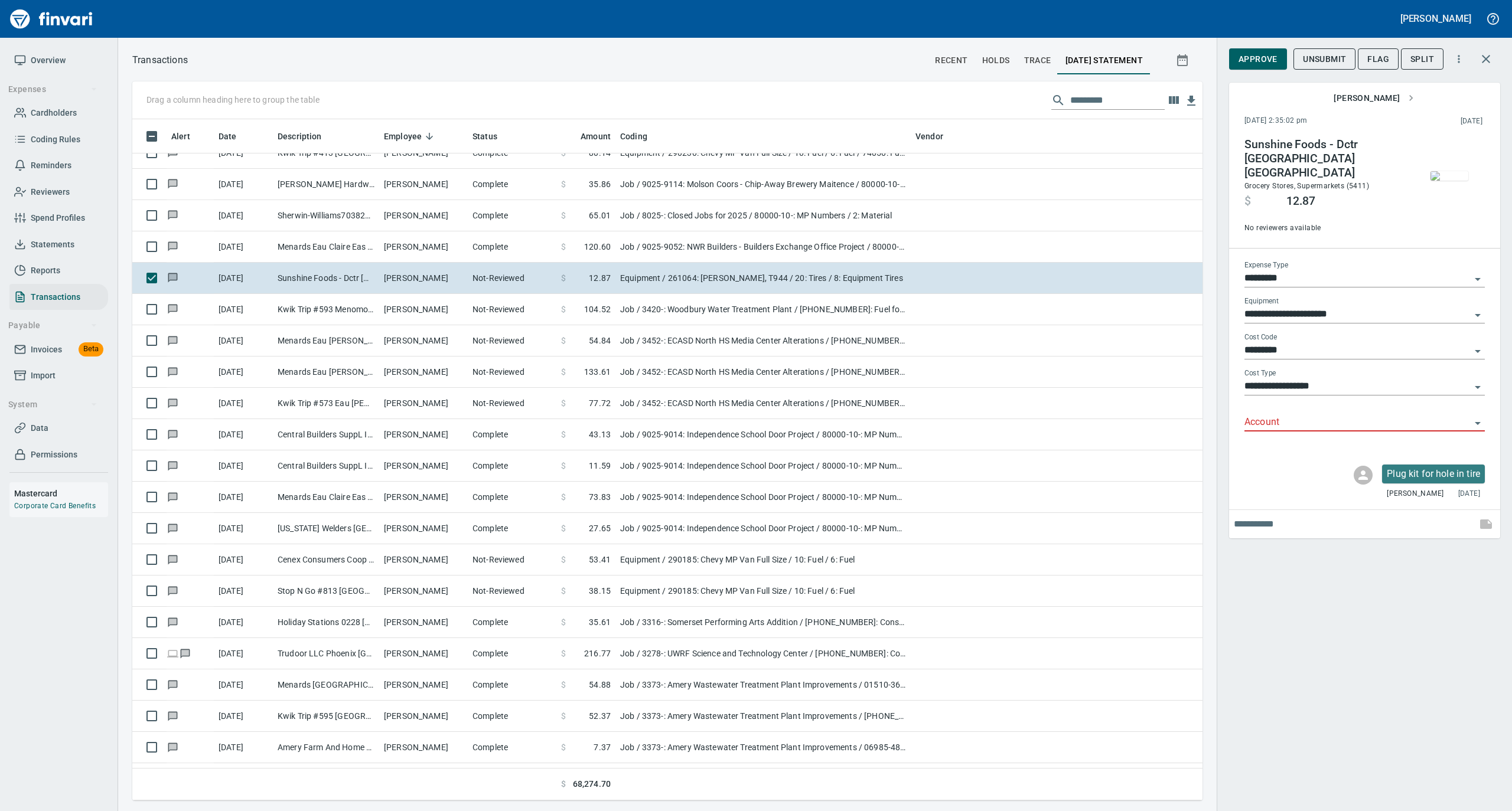
scroll to position [669, 1046]
click at [1285, 342] on input "*********" at bounding box center [1358, 350] width 226 height 16
click at [1273, 396] on li "02: Parts" at bounding box center [1363, 399] width 241 height 29
type input "*********"
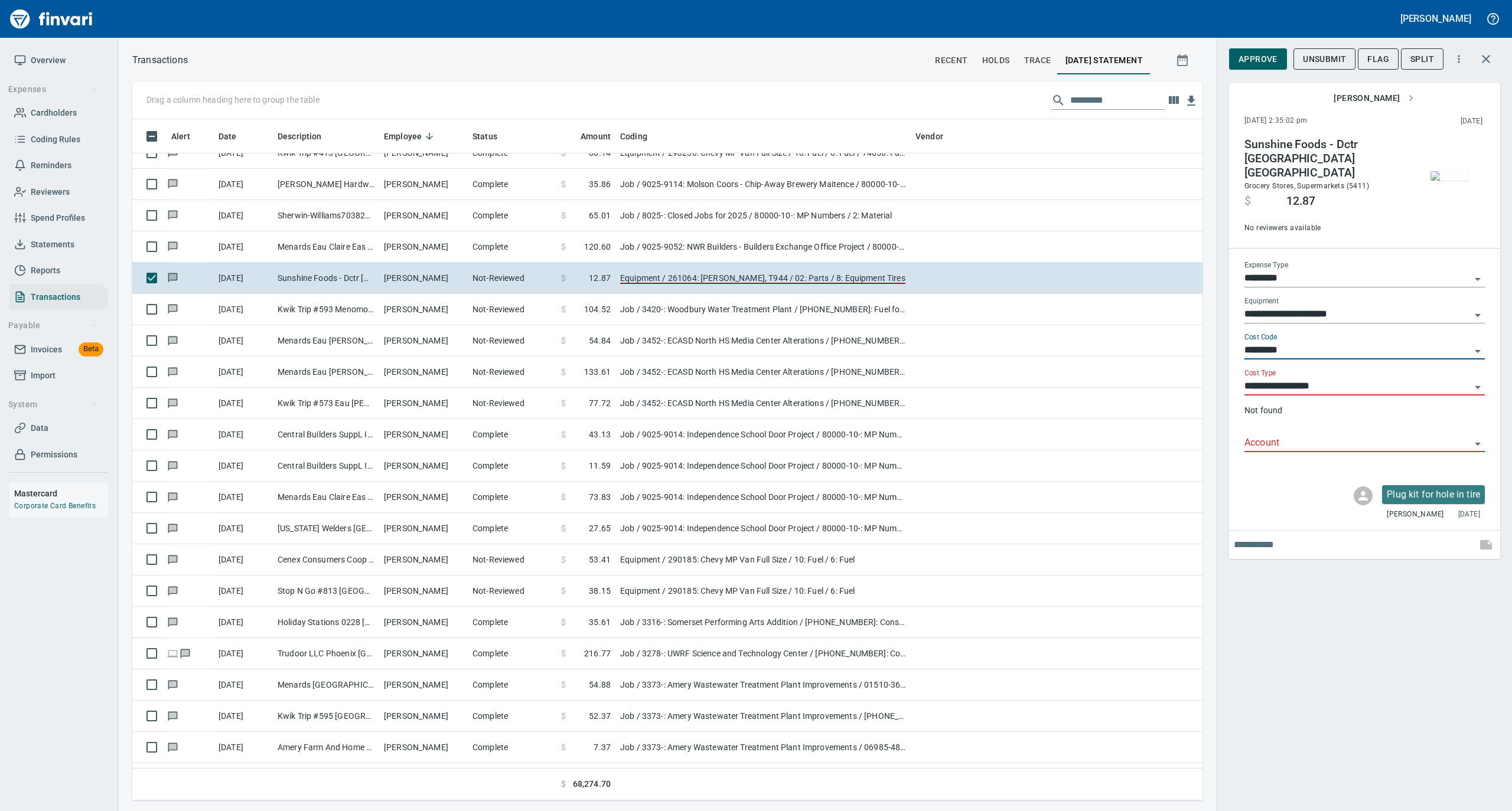
click at [1281, 379] on input "**********" at bounding box center [1358, 386] width 226 height 16
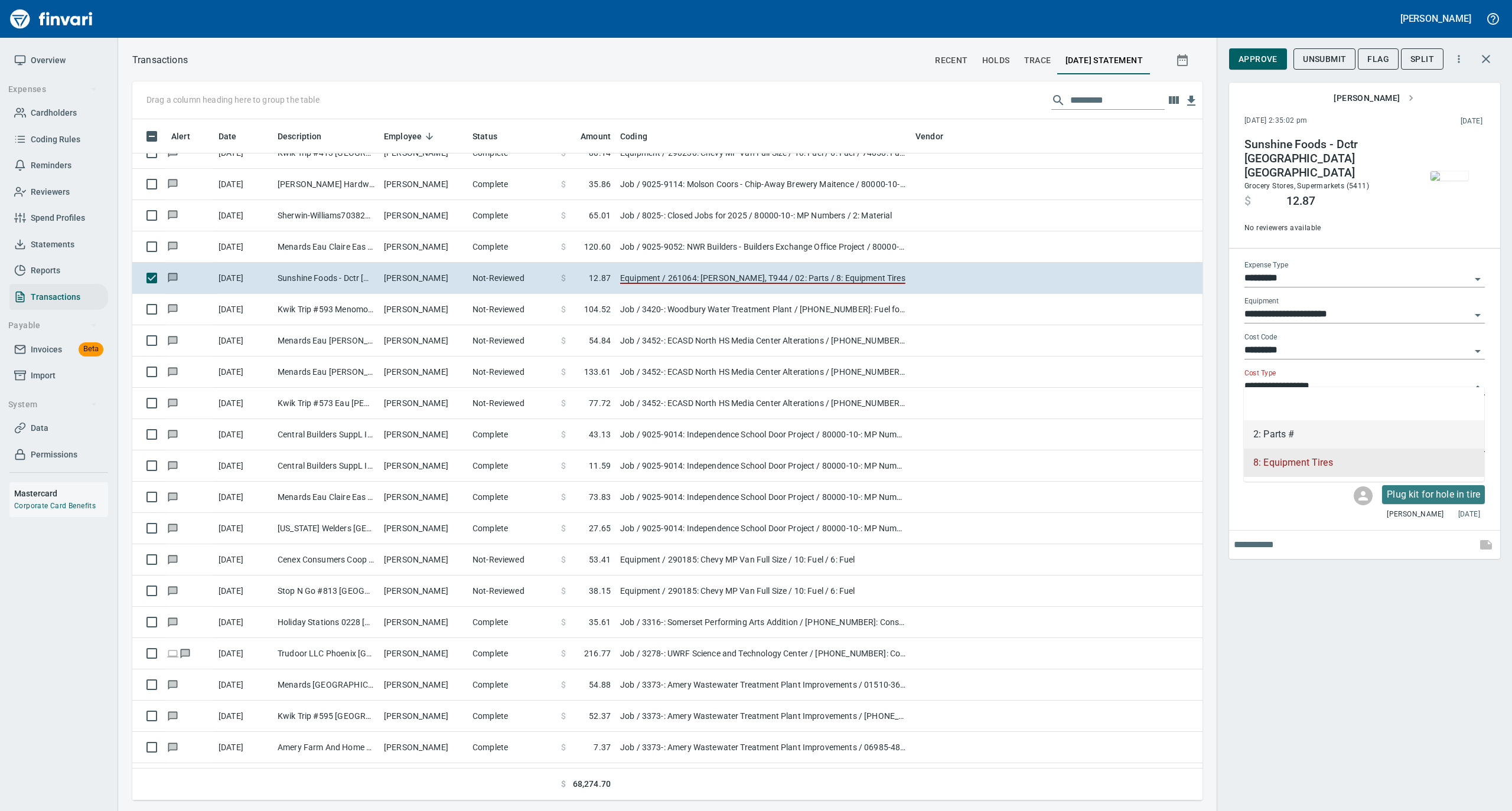
click at [1278, 429] on li "2: Parts #" at bounding box center [1363, 435] width 241 height 29
type input "**********"
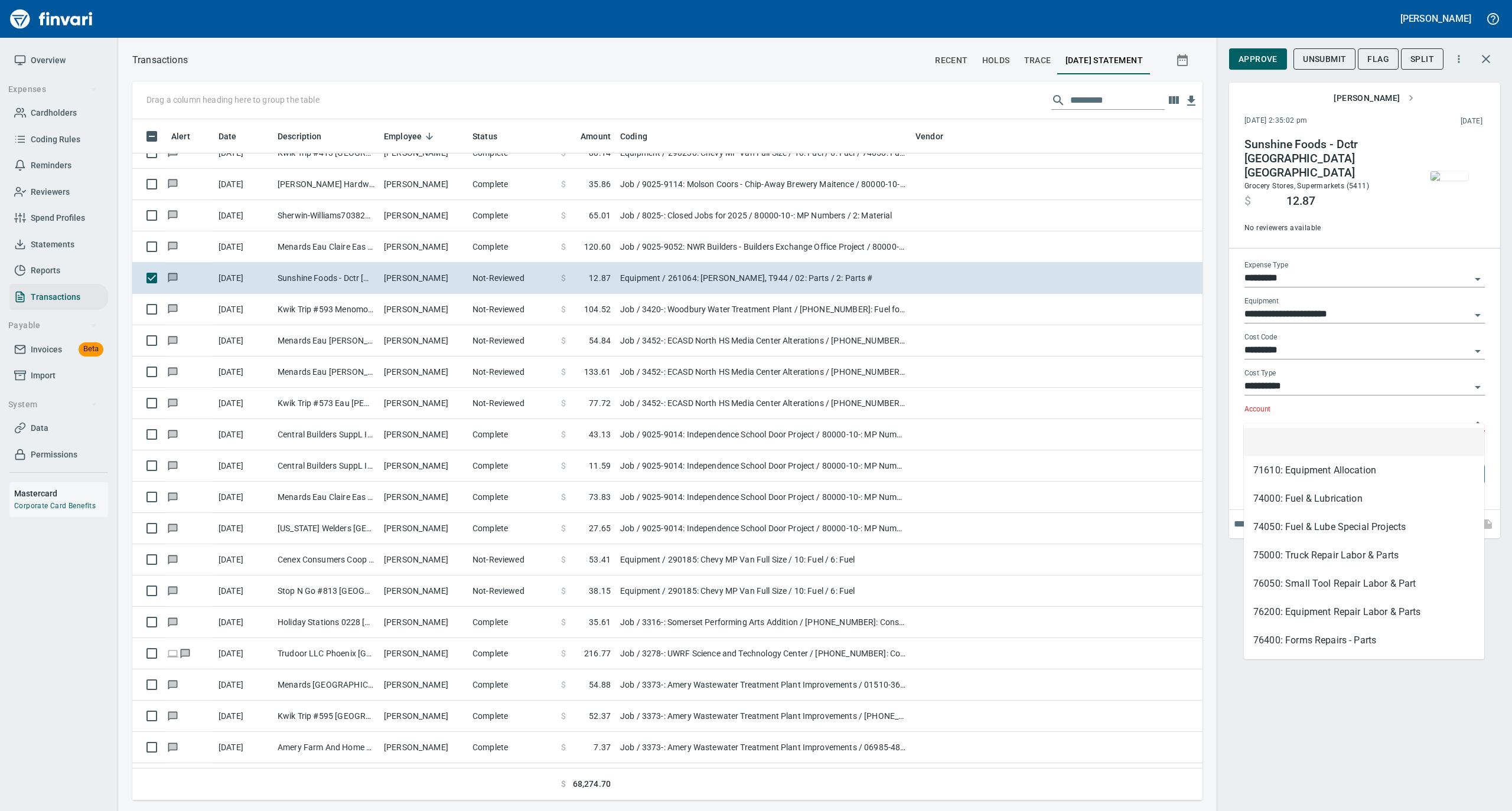
click at [1281, 414] on input "Account" at bounding box center [1358, 422] width 226 height 16
click at [1286, 554] on li "75000: Truck Repair Labor & Parts" at bounding box center [1363, 556] width 241 height 29
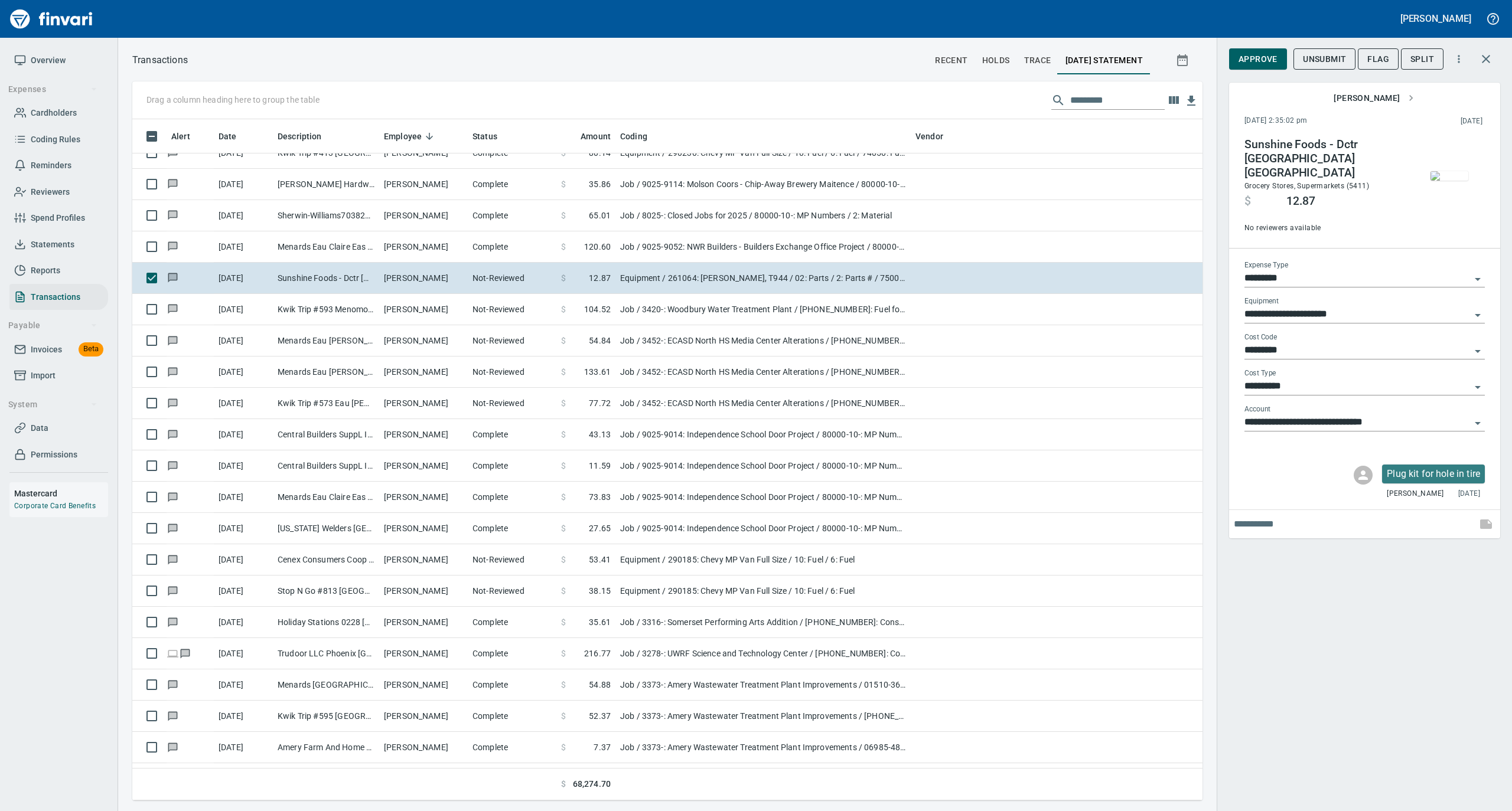
click at [1316, 414] on input "**********" at bounding box center [1358, 422] width 226 height 16
click at [1286, 437] on li "76200: Equipment Repair Labor & Parts" at bounding box center [1363, 443] width 241 height 29
type input "**********"
click at [1269, 58] on span "Approve" at bounding box center [1257, 58] width 39 height 14
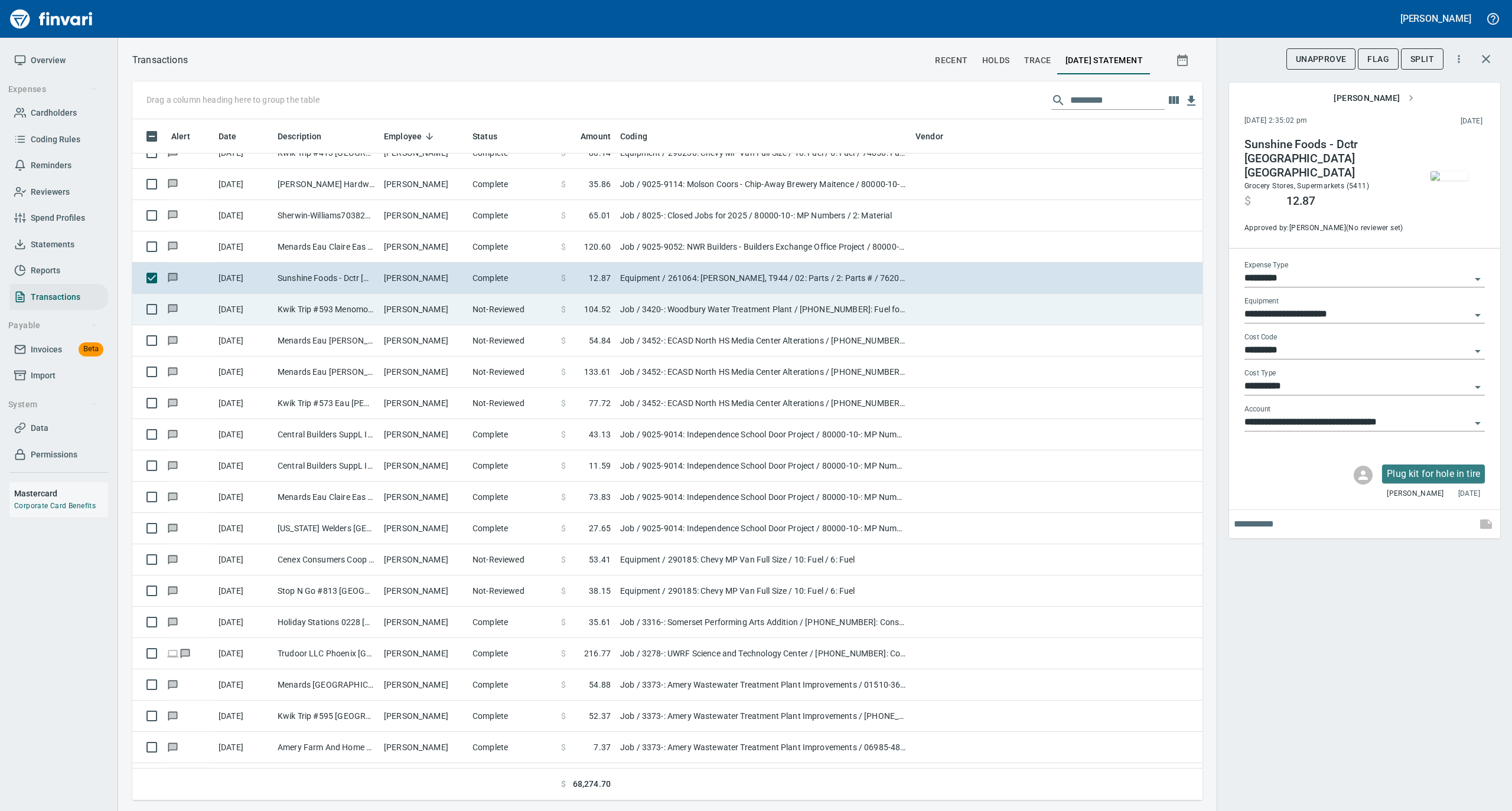
click at [398, 313] on td "Patrick Sullivan" at bounding box center [423, 310] width 88 height 32
type input "***"
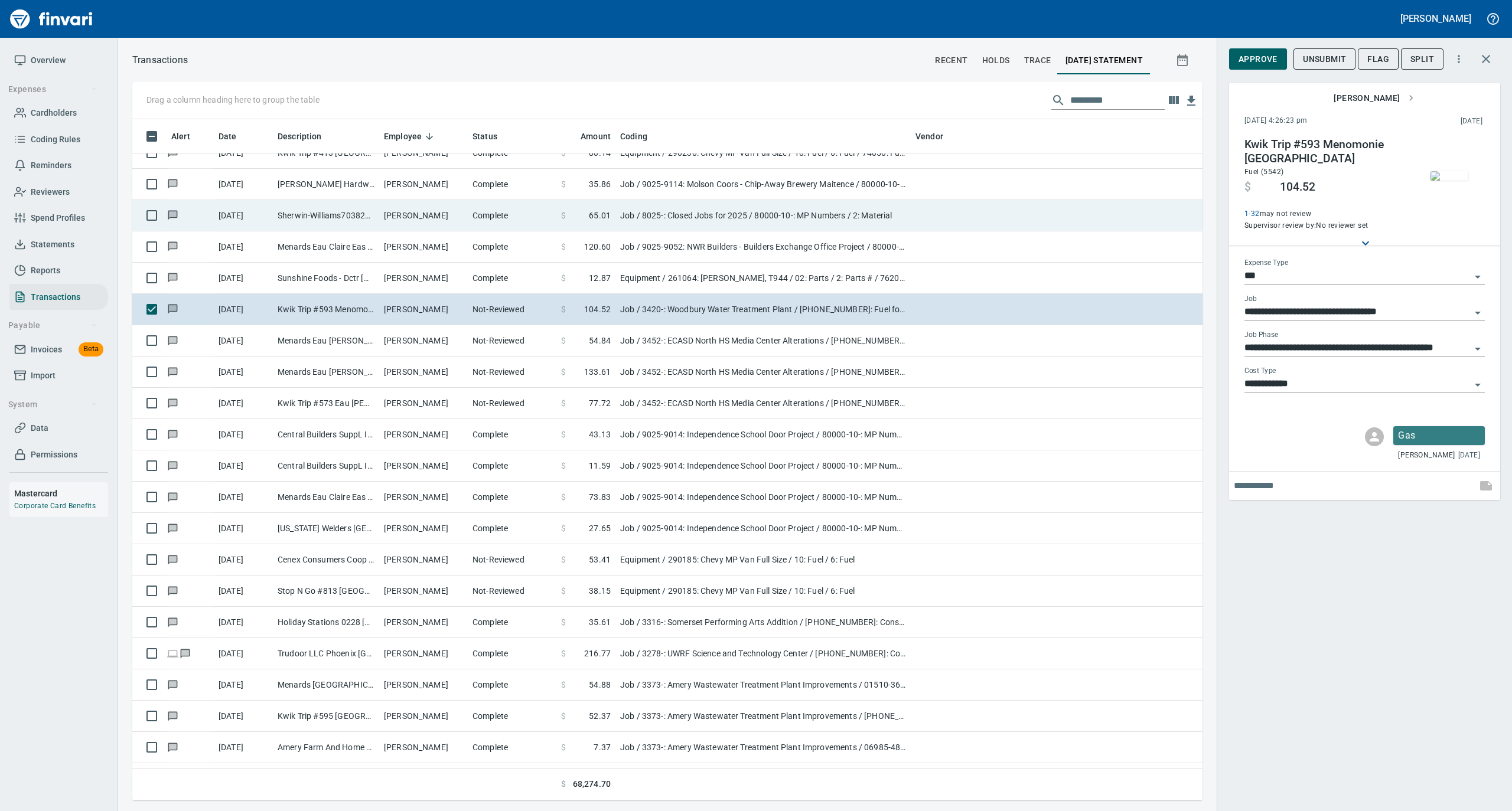
drag, startPoint x: 1255, startPoint y: 58, endPoint x: 714, endPoint y: 206, distance: 560.9
click at [1255, 58] on span "Approve" at bounding box center [1257, 58] width 39 height 14
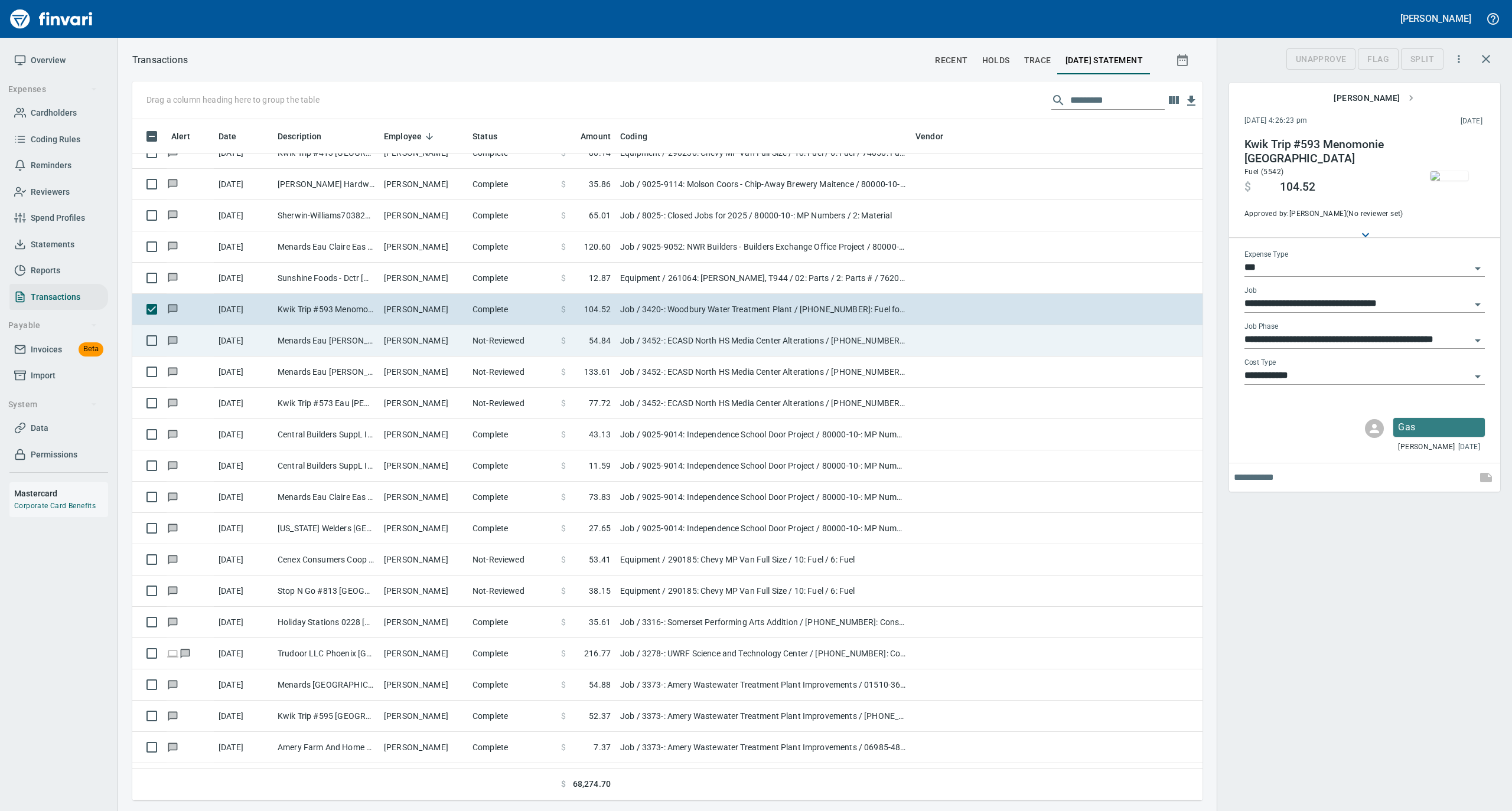
scroll to position [669, 1046]
click at [370, 348] on td "Menards Eau Claire Wes Eau Claire WI" at bounding box center [326, 340] width 106 height 32
type input "**********"
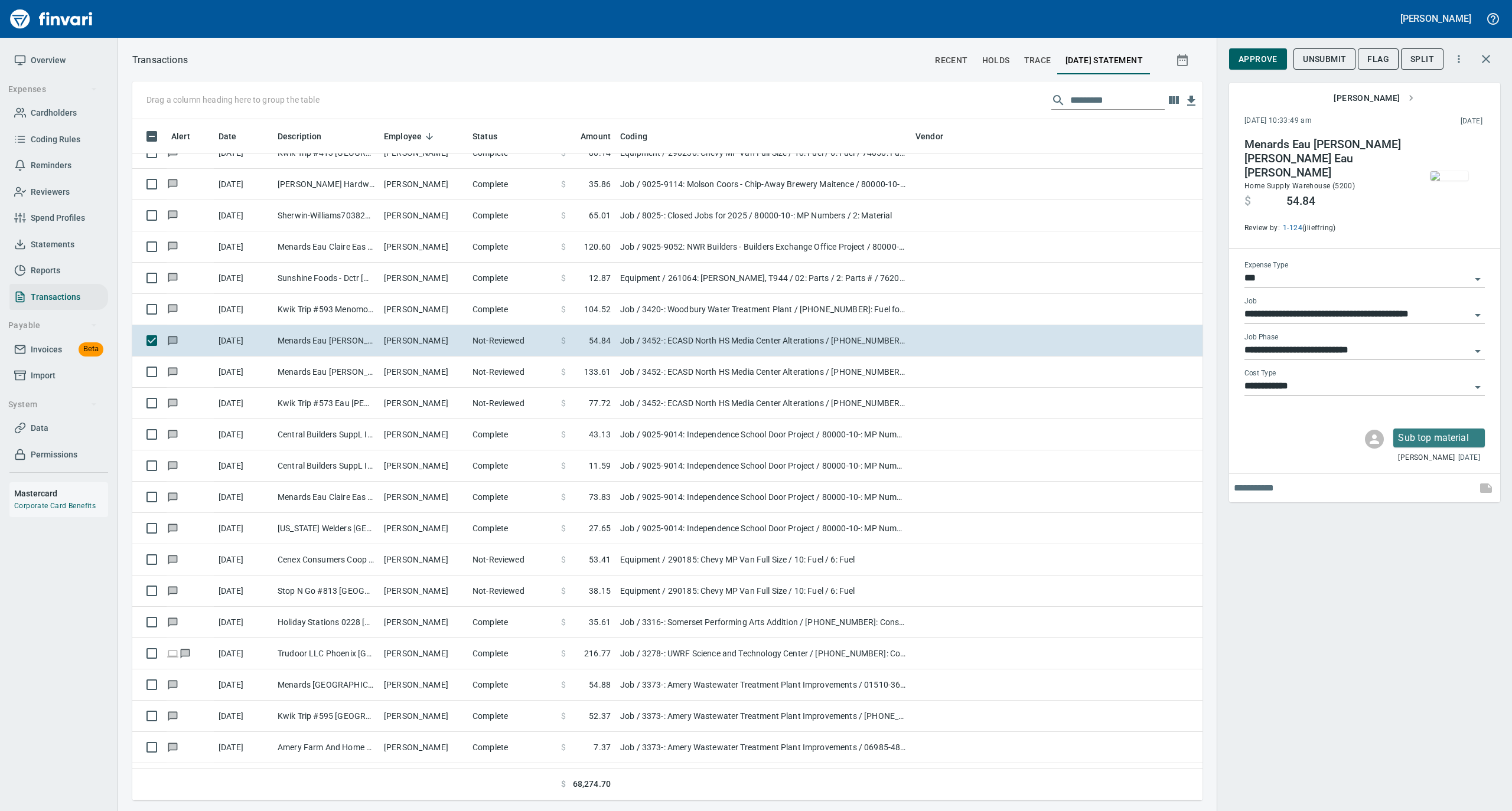
click at [1451, 173] on img "button" at bounding box center [1449, 176] width 37 height 10
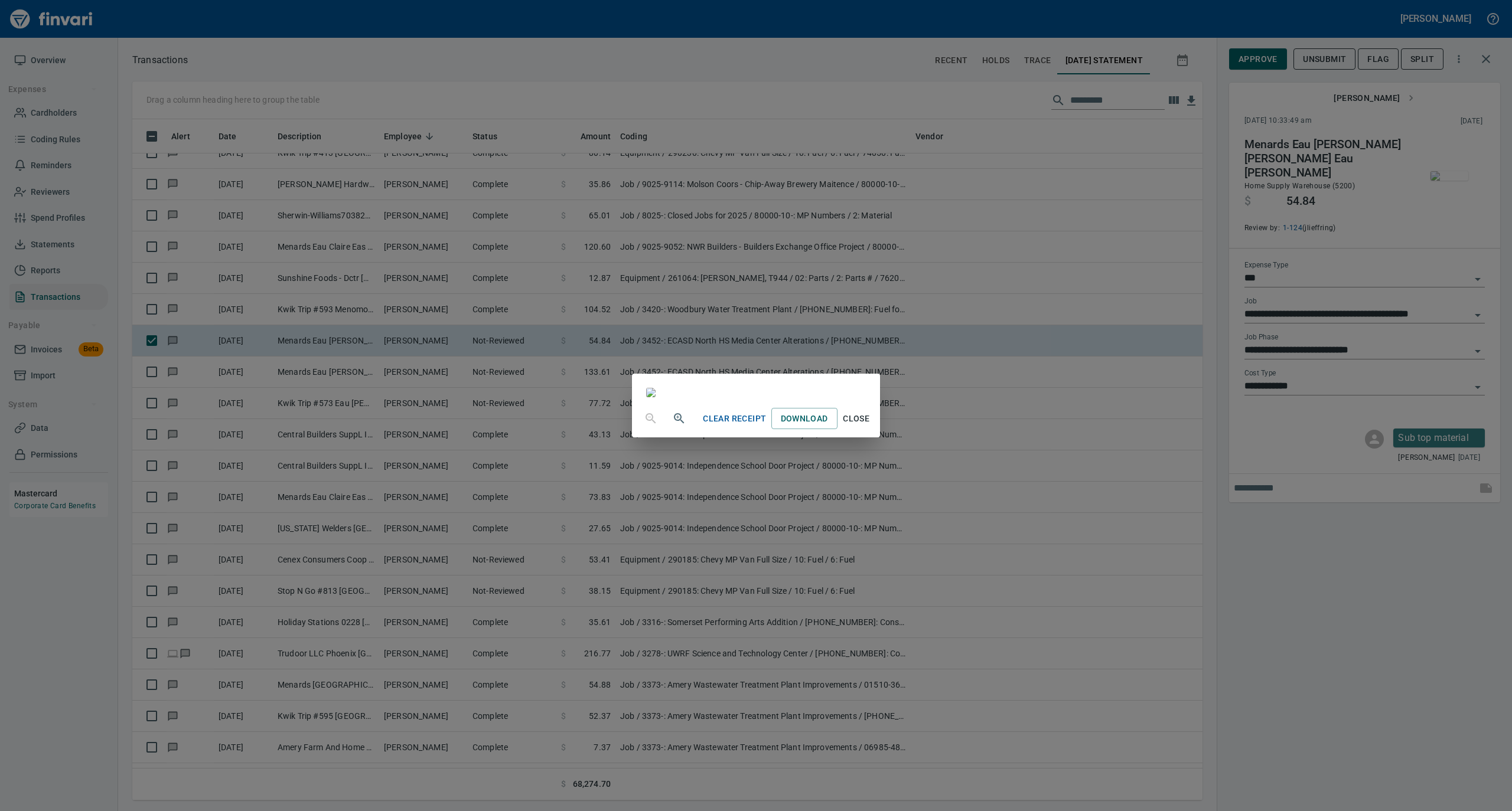
click at [871, 427] on span "Close" at bounding box center [856, 418] width 29 height 14
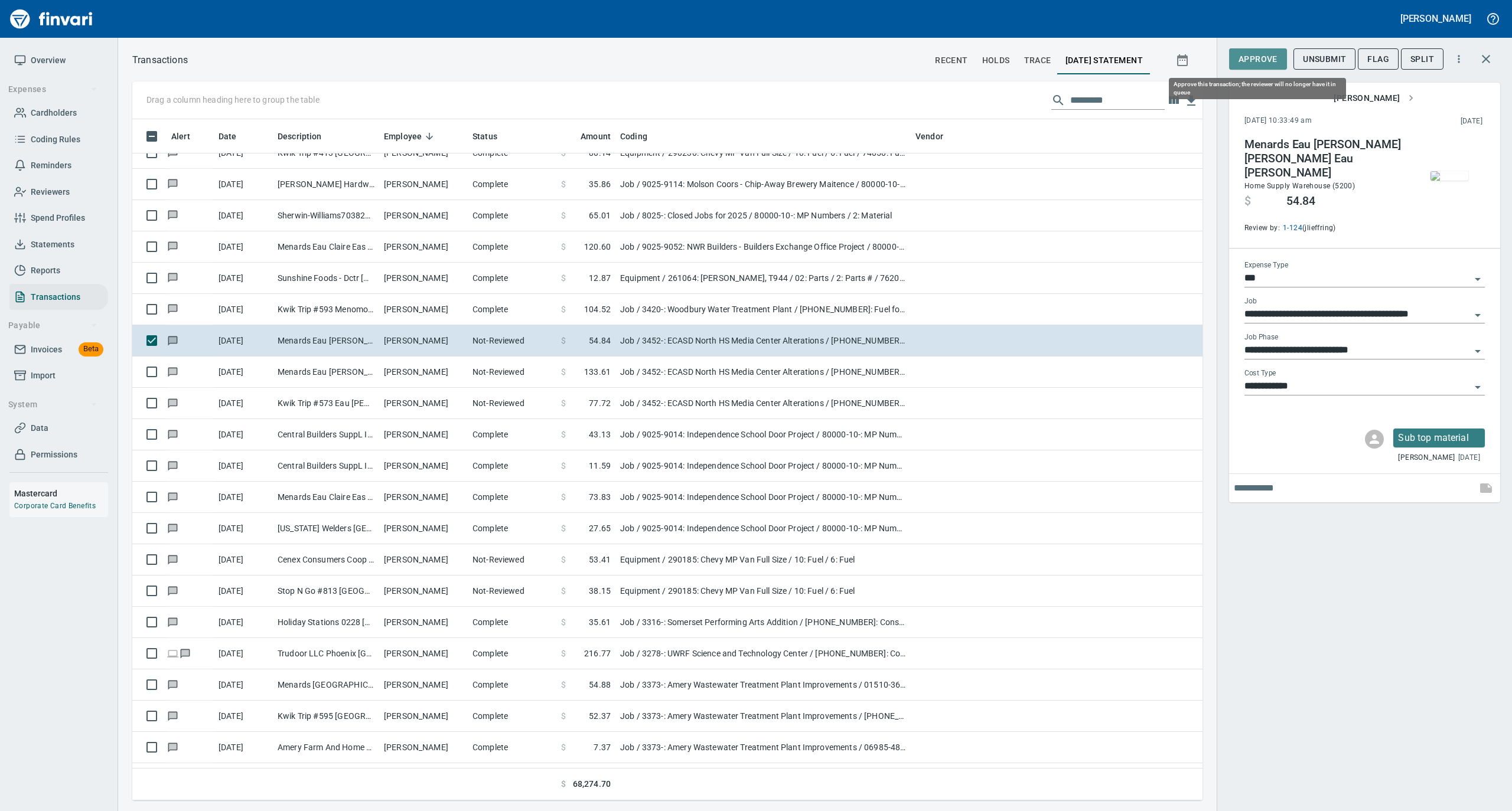
drag, startPoint x: 1247, startPoint y: 64, endPoint x: 1203, endPoint y: 64, distance: 44.0
click at [1247, 64] on span "Approve" at bounding box center [1257, 58] width 39 height 14
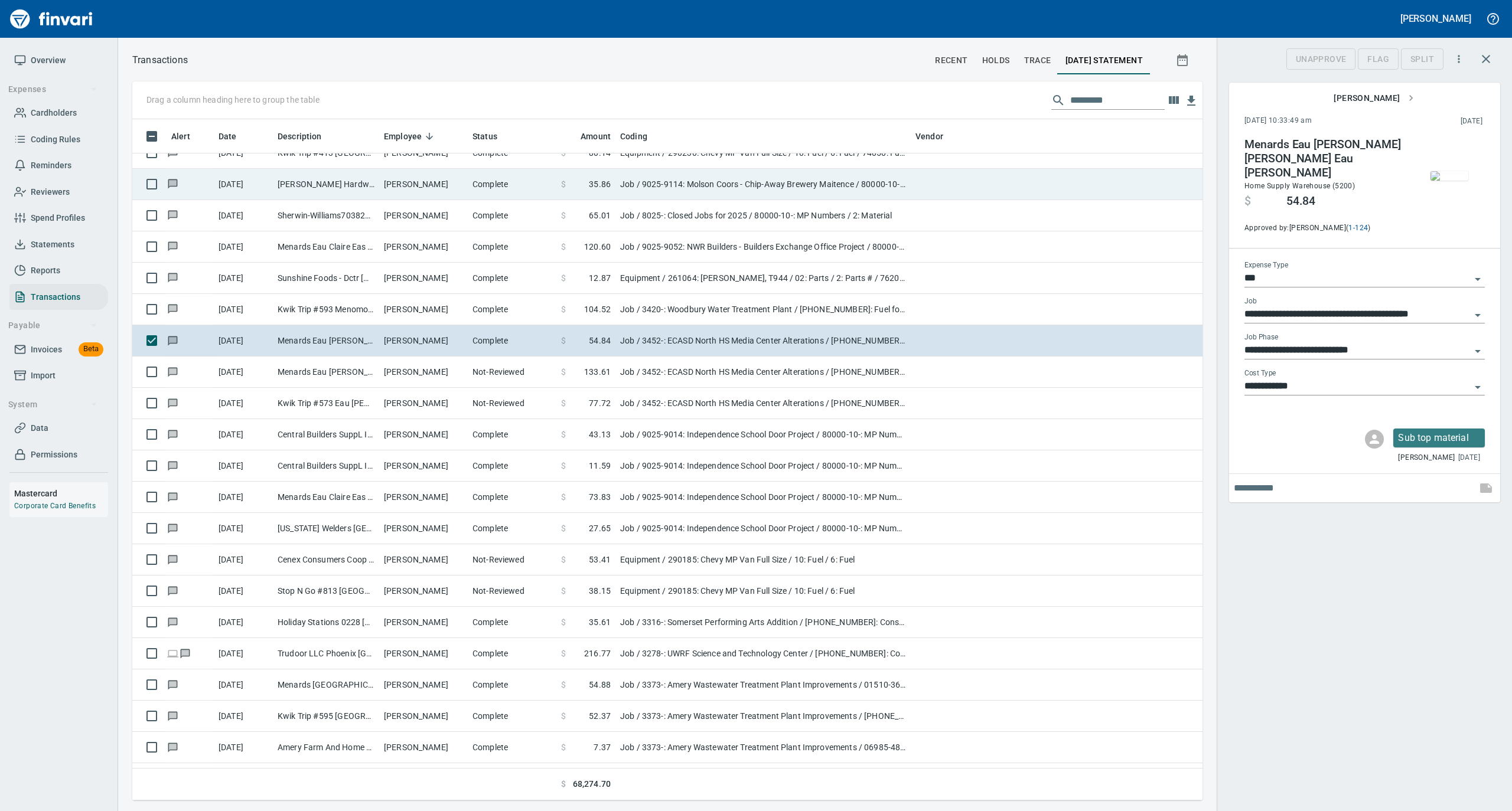
scroll to position [669, 1046]
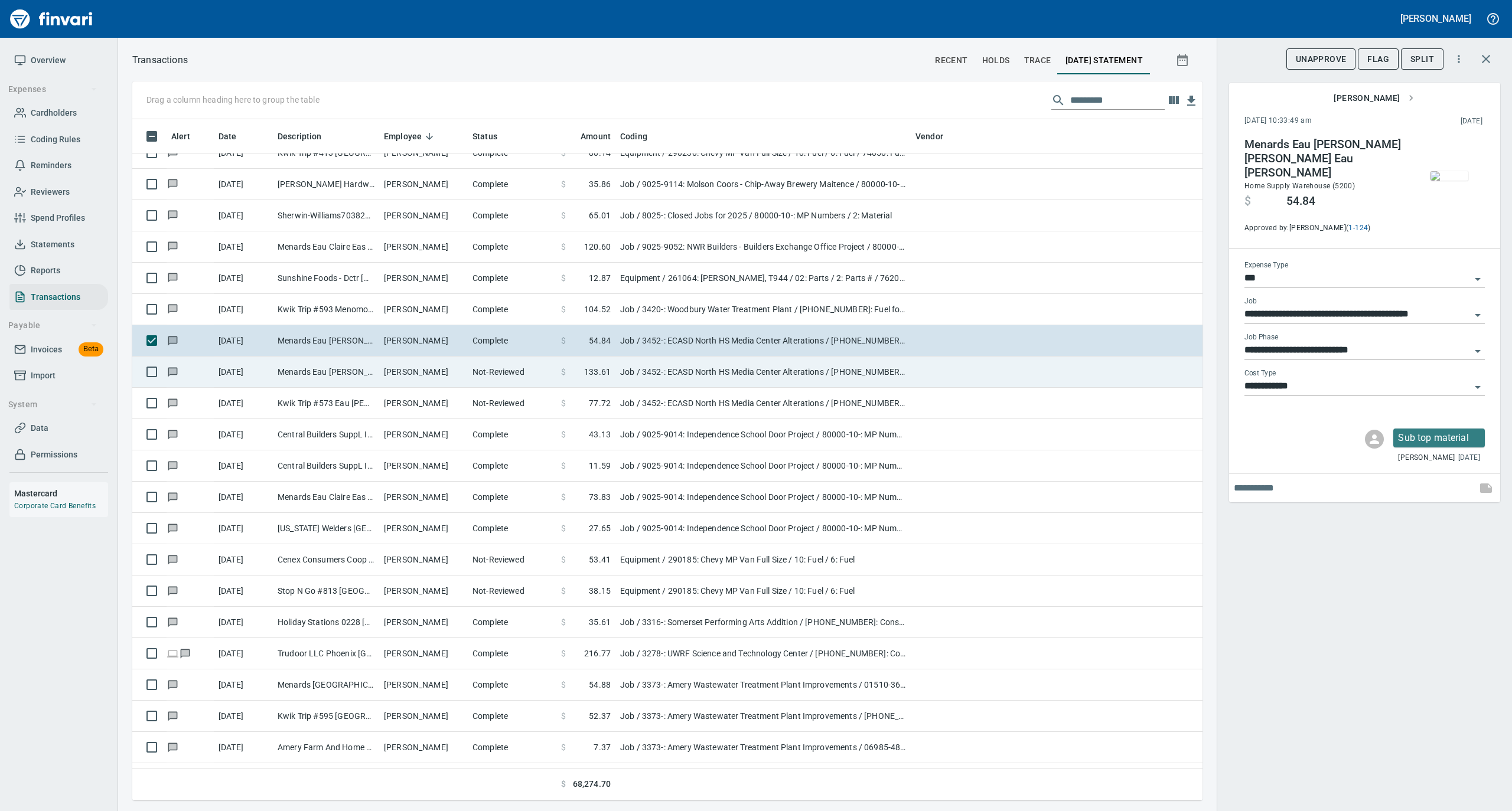
click at [352, 366] on td "Menards Eau Claire Wes Eau Claire WI" at bounding box center [326, 372] width 106 height 32
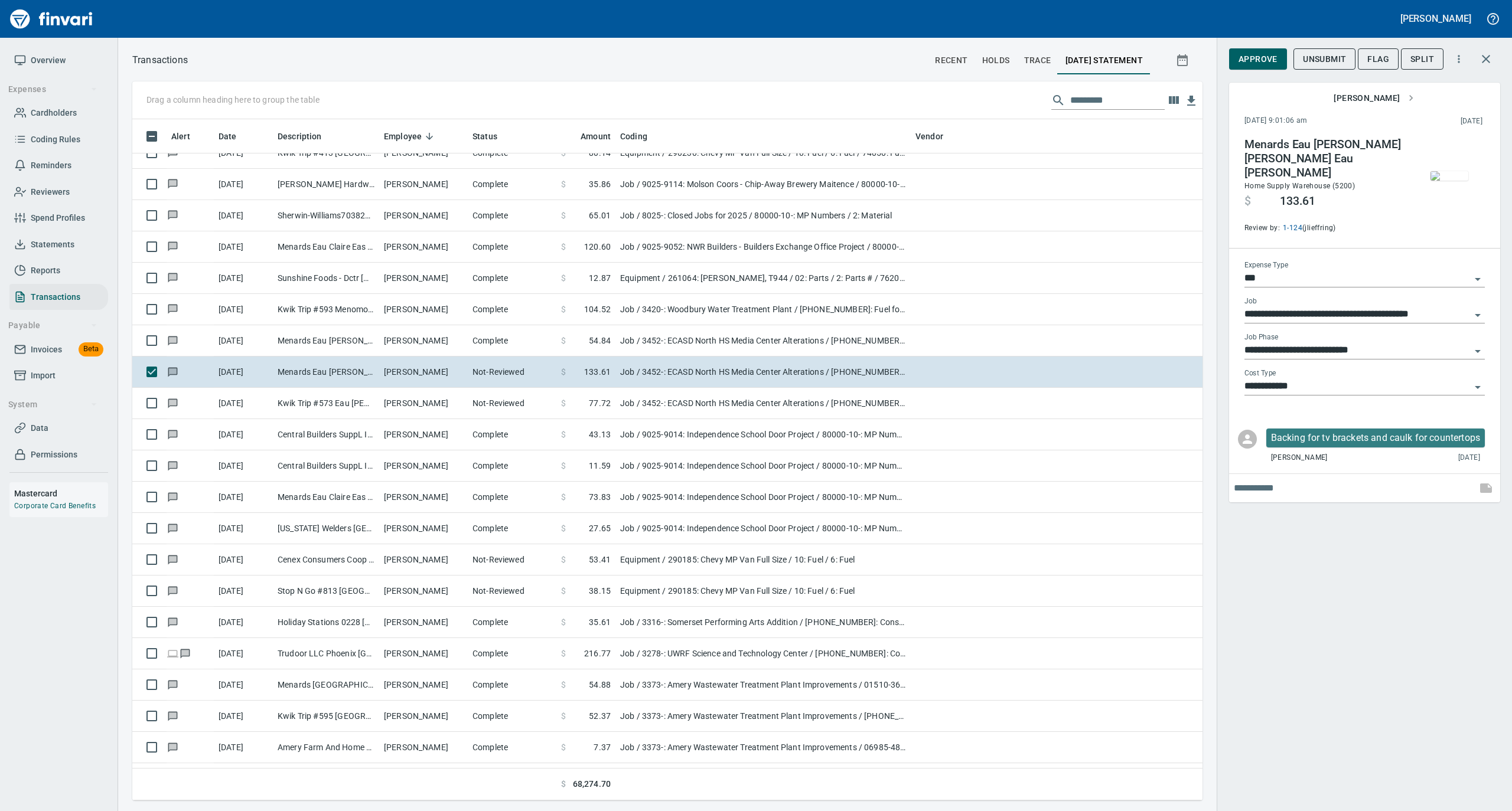
click at [1444, 173] on img "button" at bounding box center [1449, 176] width 37 height 10
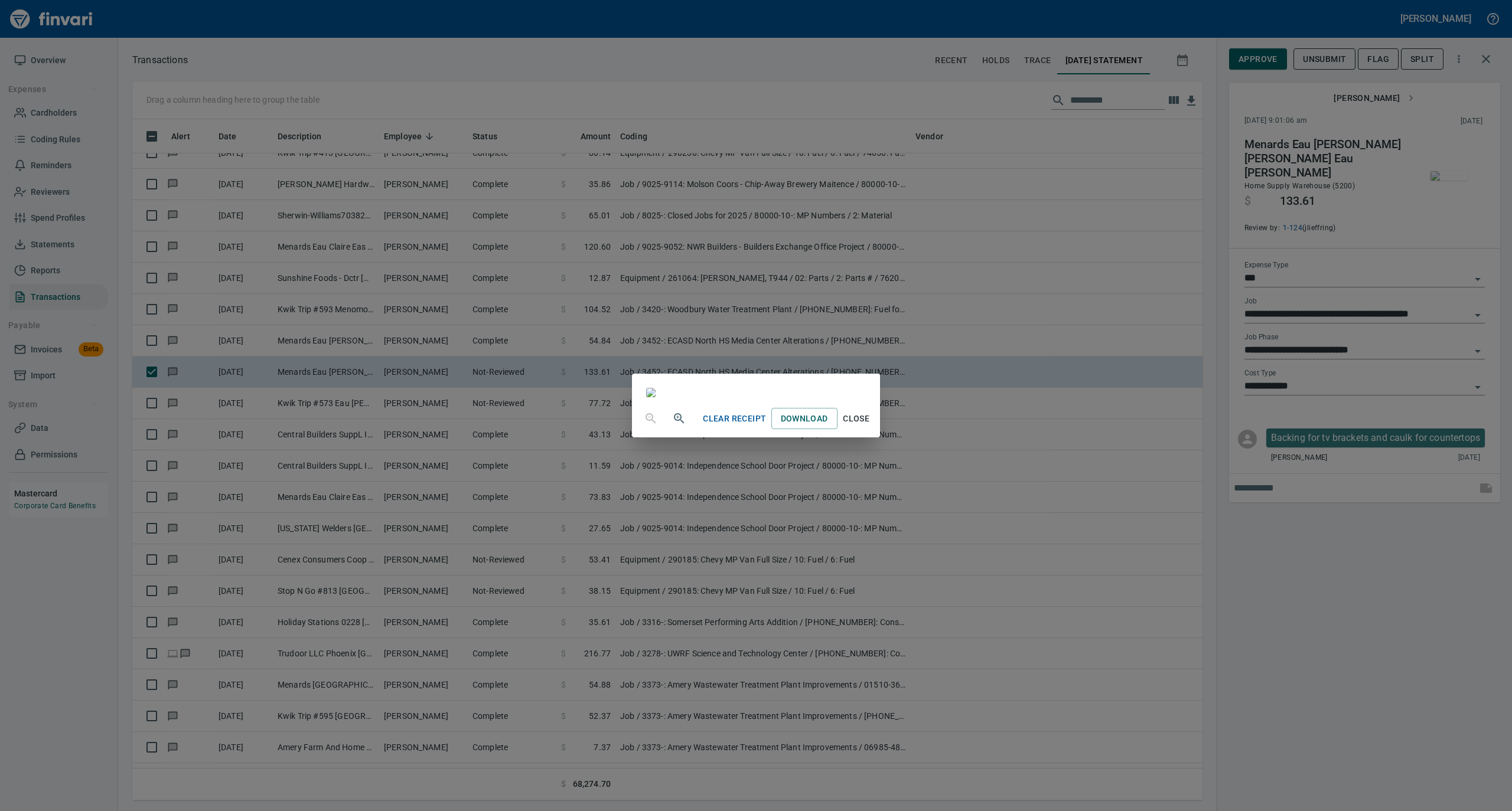
drag, startPoint x: 971, startPoint y: 714, endPoint x: 1033, endPoint y: 634, distance: 101.2
click at [871, 427] on span "Close" at bounding box center [856, 418] width 29 height 14
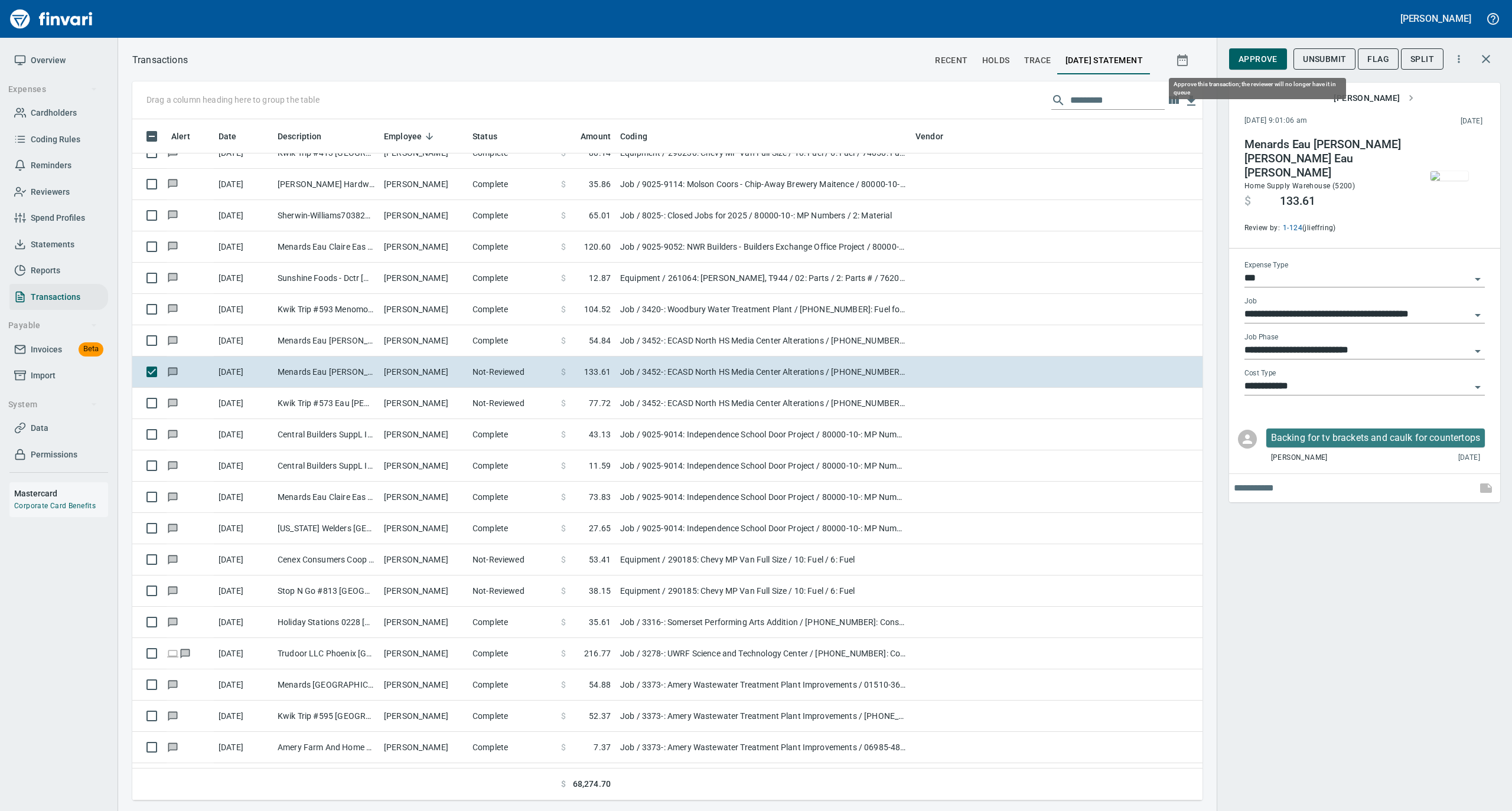
click at [1258, 57] on span "Approve" at bounding box center [1257, 58] width 39 height 14
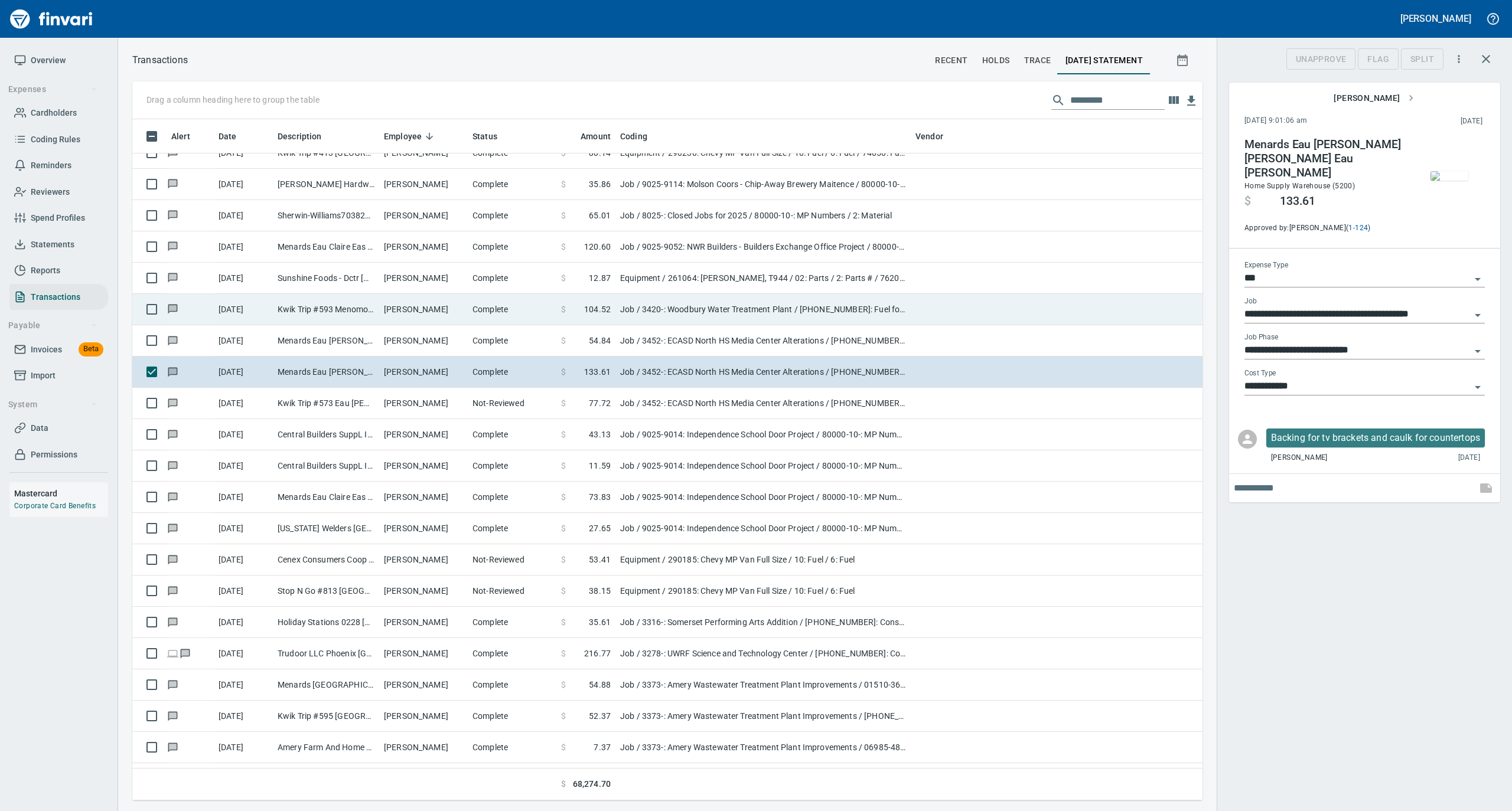
scroll to position [669, 1046]
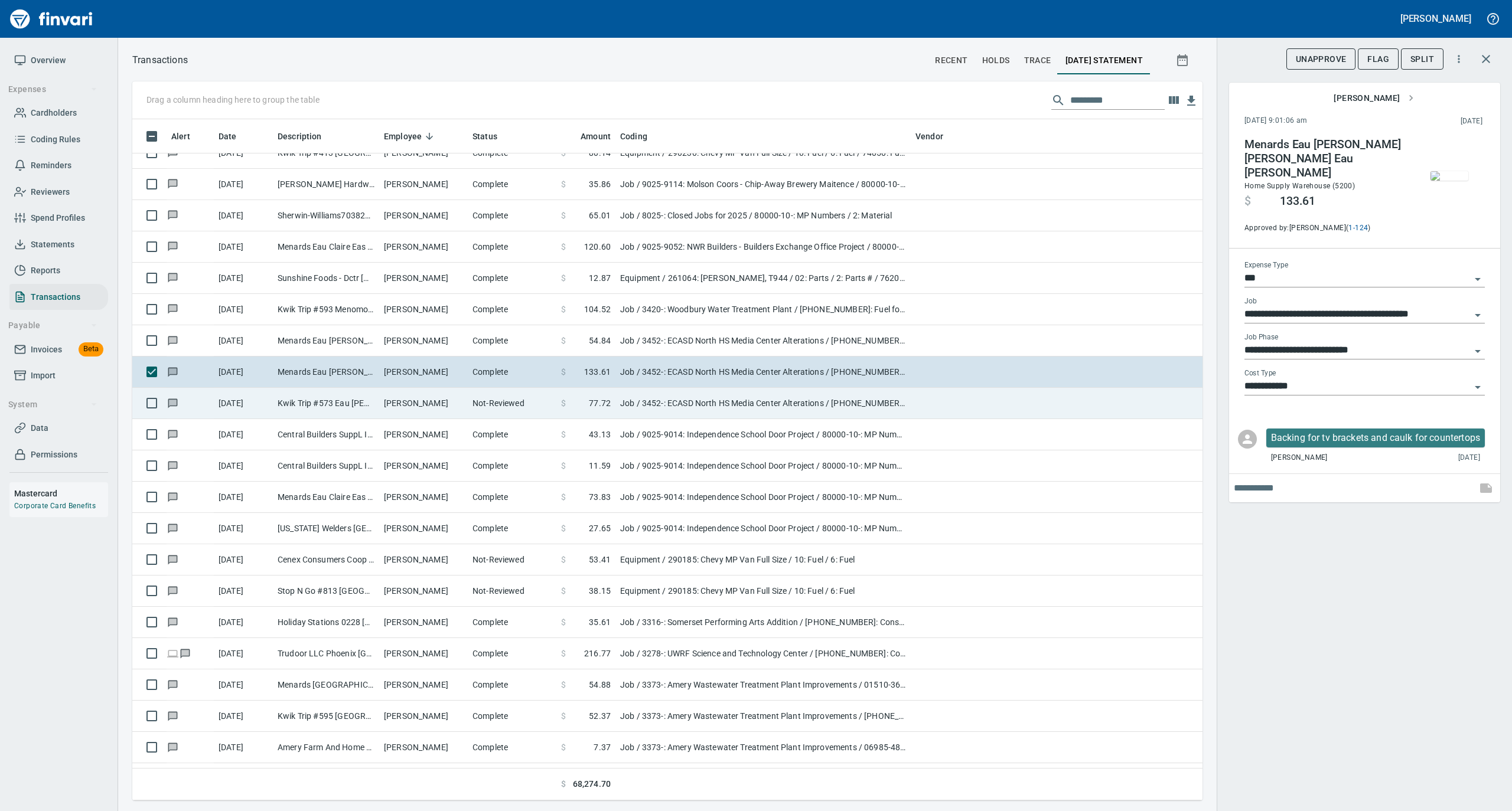
click at [357, 411] on td "Kwik Trip #573 Eau Claire WI" at bounding box center [326, 404] width 106 height 32
type input "**********"
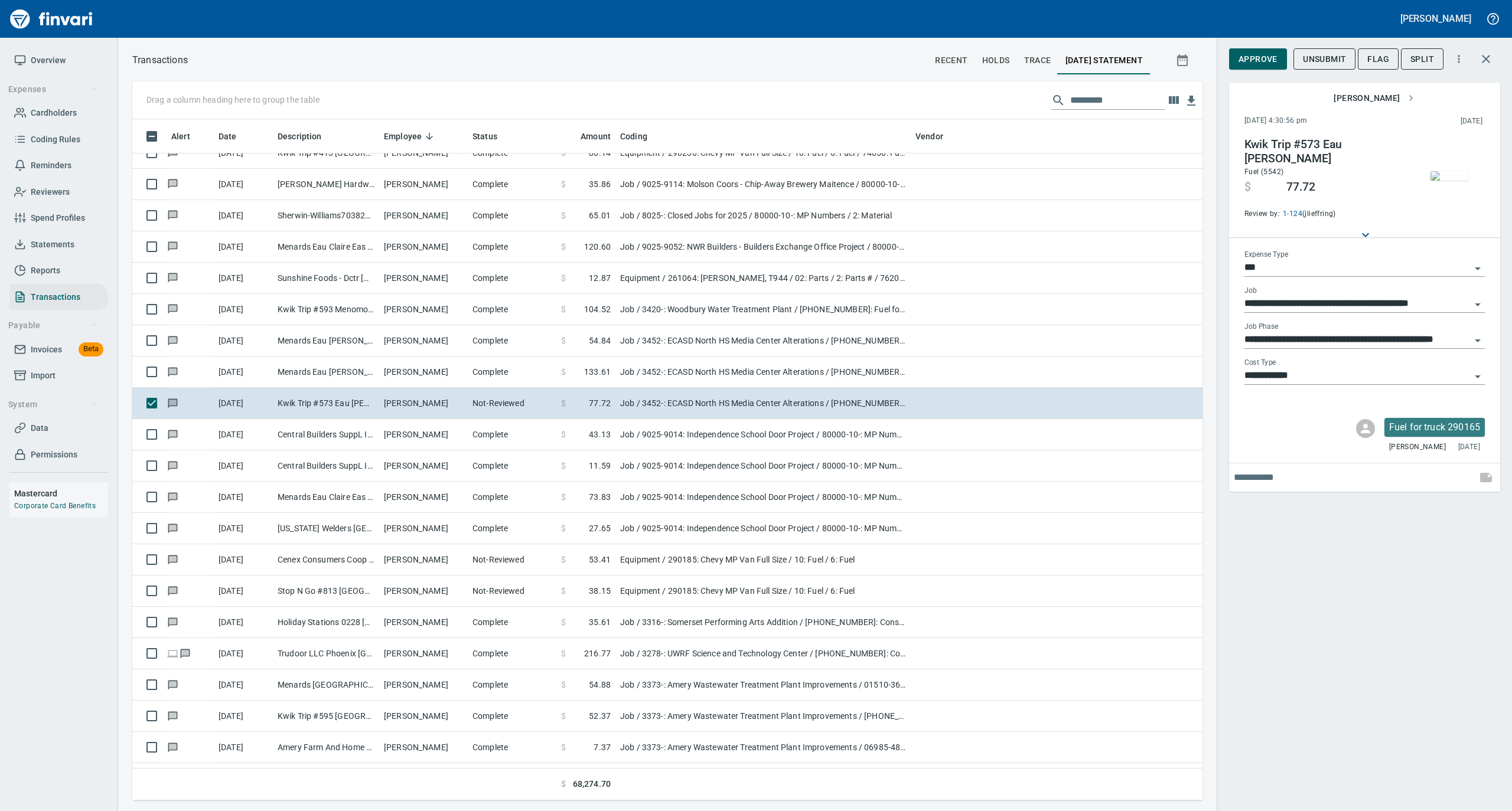
click at [1460, 179] on img "button" at bounding box center [1449, 176] width 37 height 10
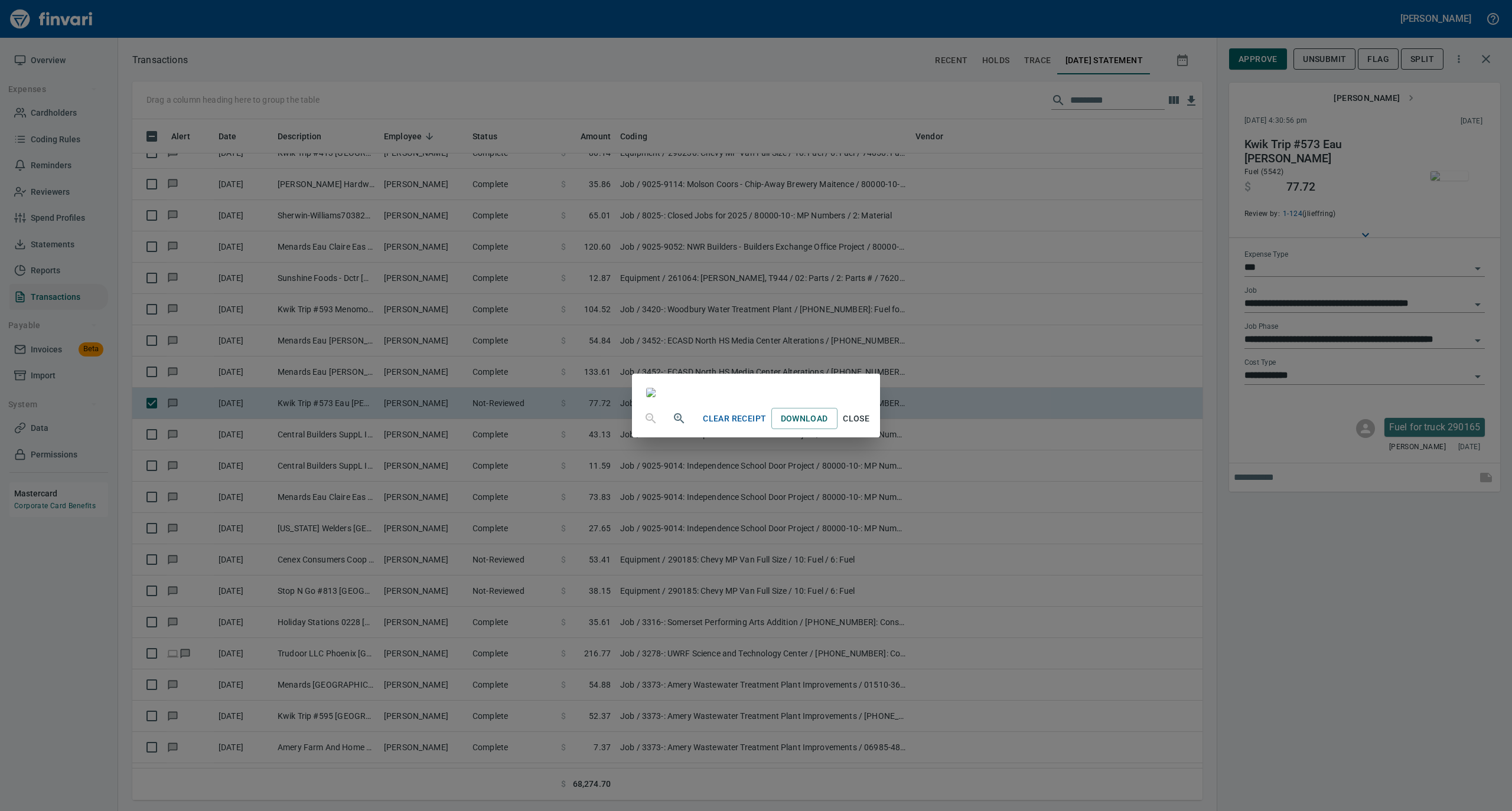
click at [871, 427] on span "Close" at bounding box center [856, 418] width 29 height 14
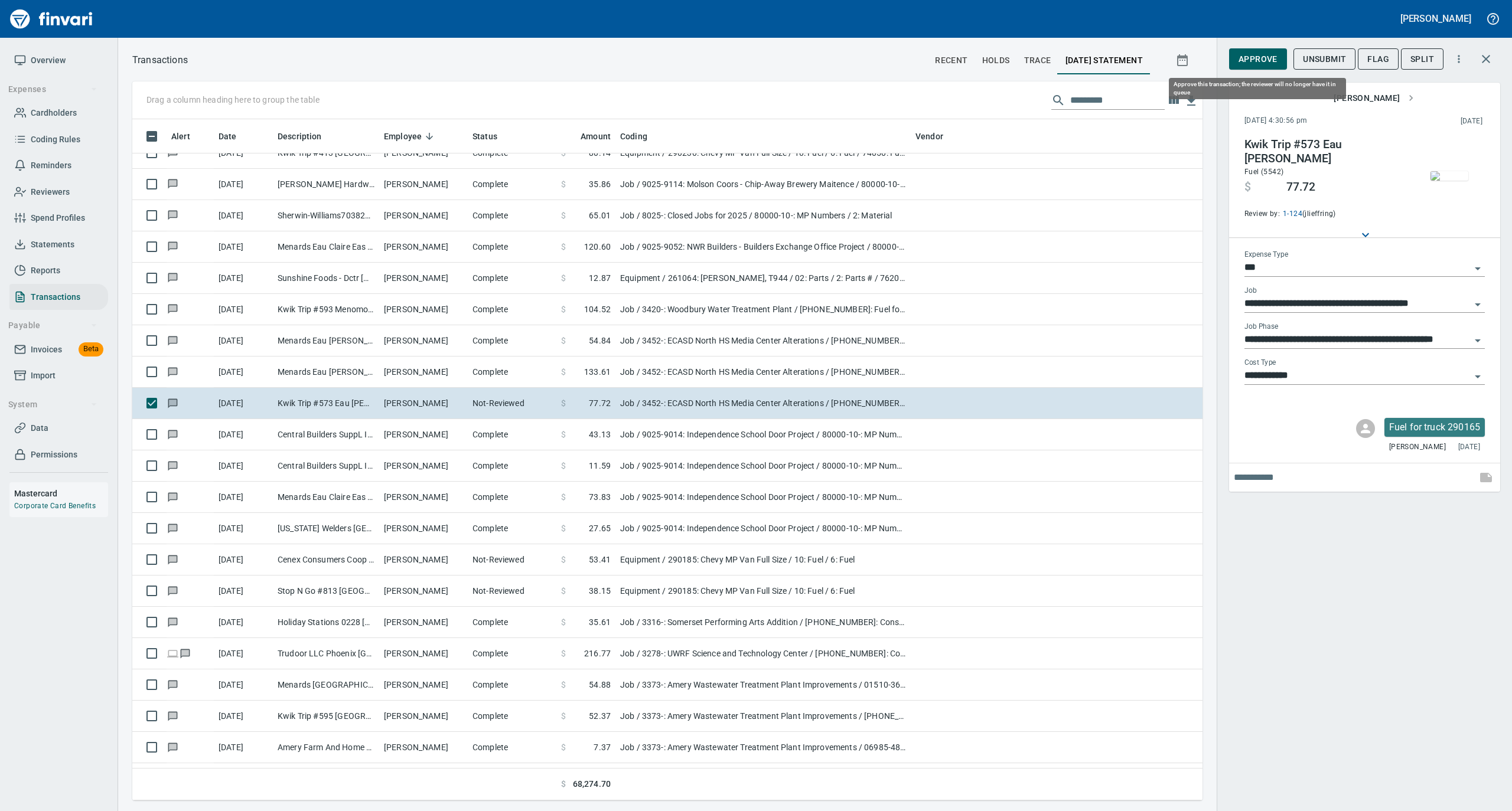
click at [1260, 59] on span "Approve" at bounding box center [1257, 58] width 39 height 14
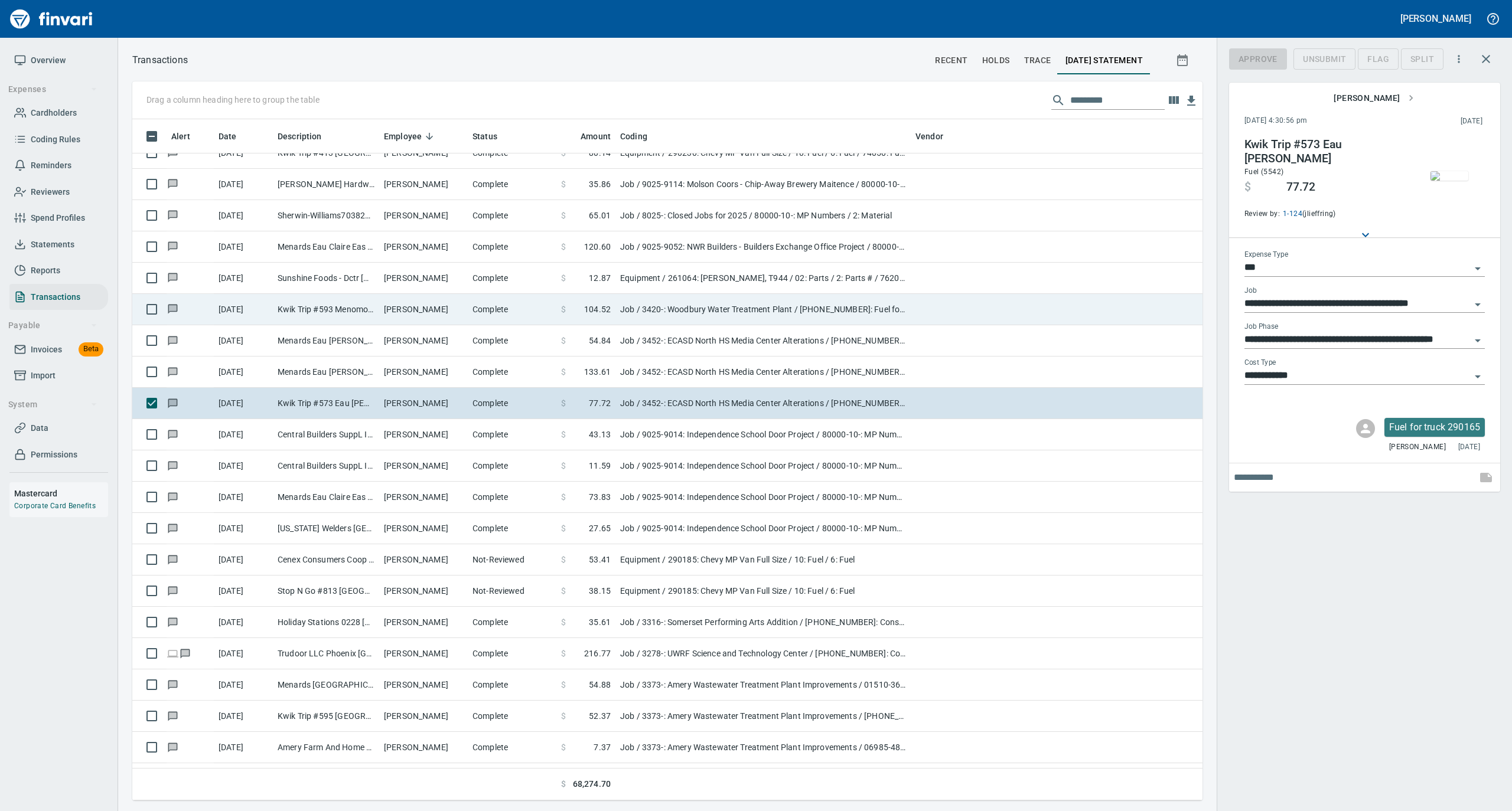
scroll to position [669, 1046]
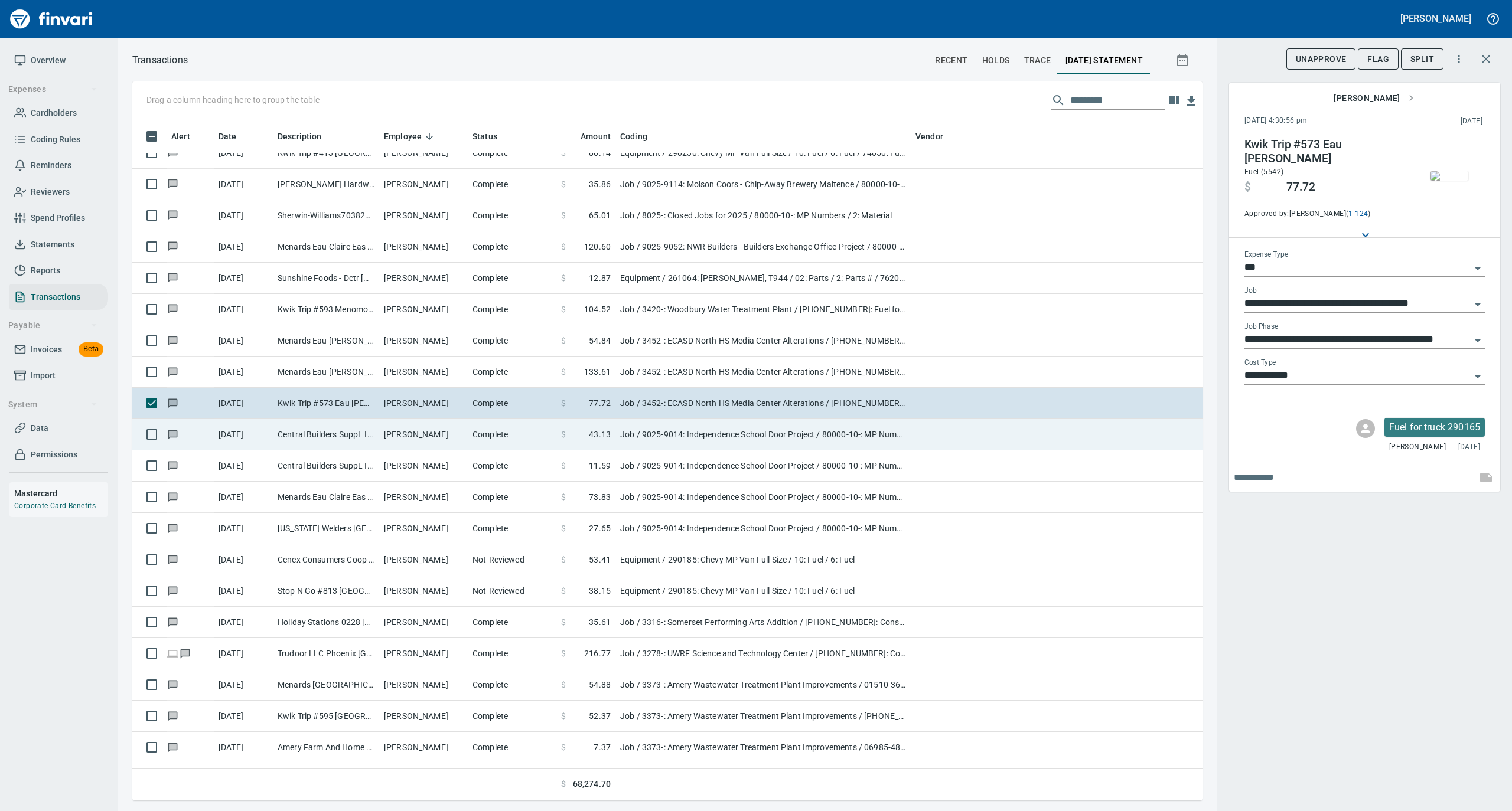
click at [450, 429] on td "Patrick Marsolek" at bounding box center [423, 434] width 88 height 32
type input "**********"
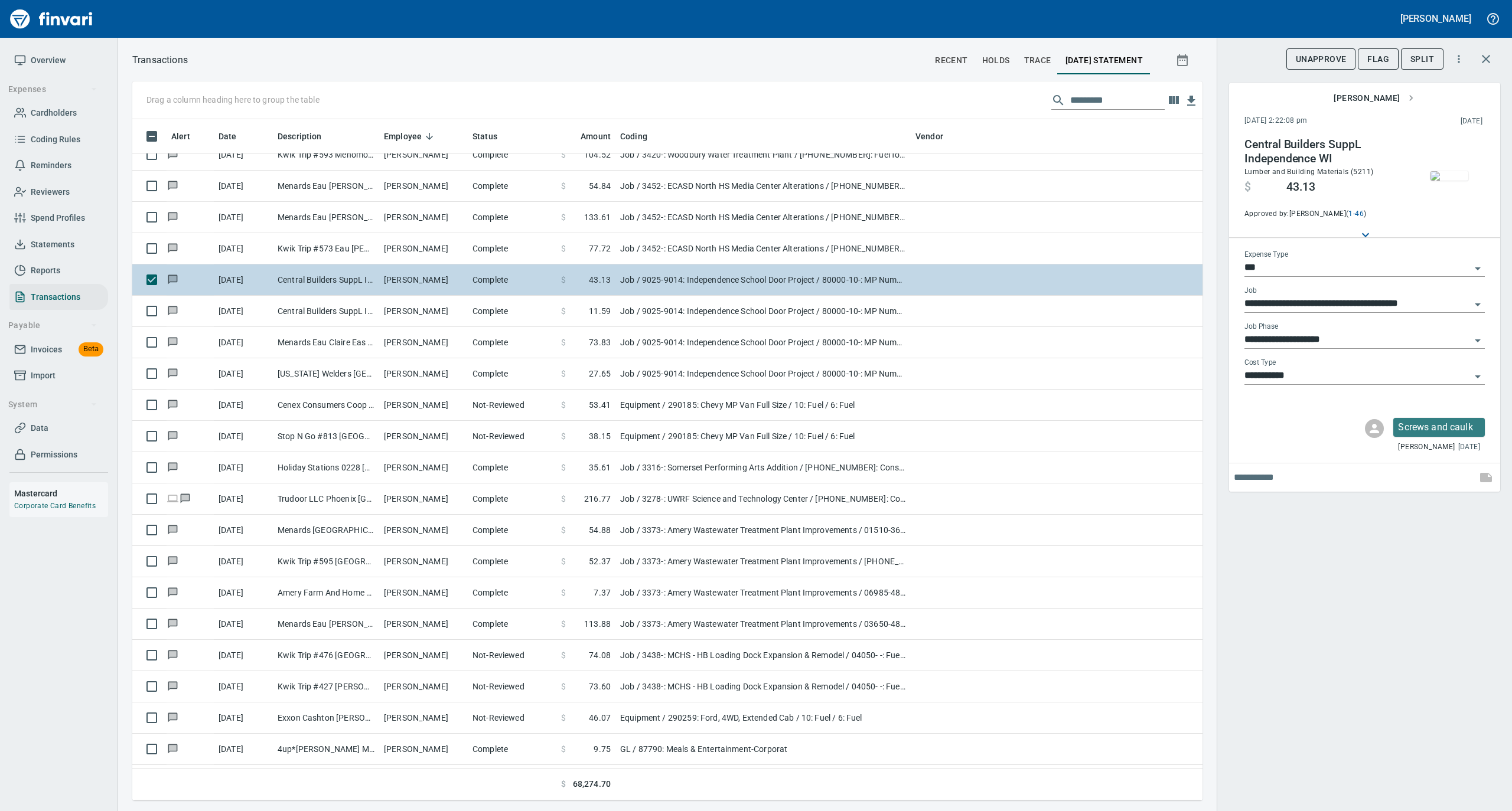
scroll to position [5432, 0]
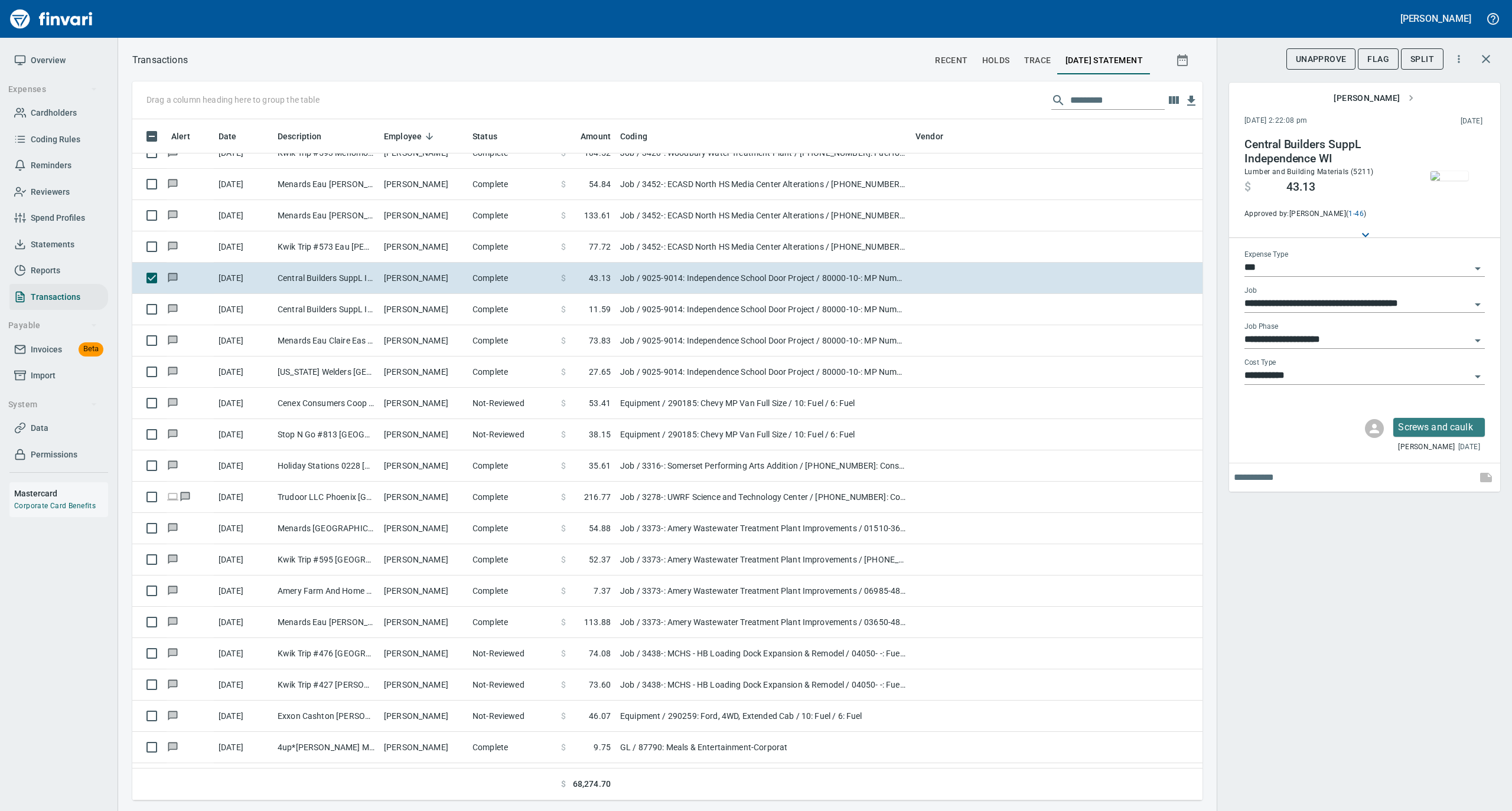
click at [1443, 178] on img "button" at bounding box center [1449, 176] width 37 height 10
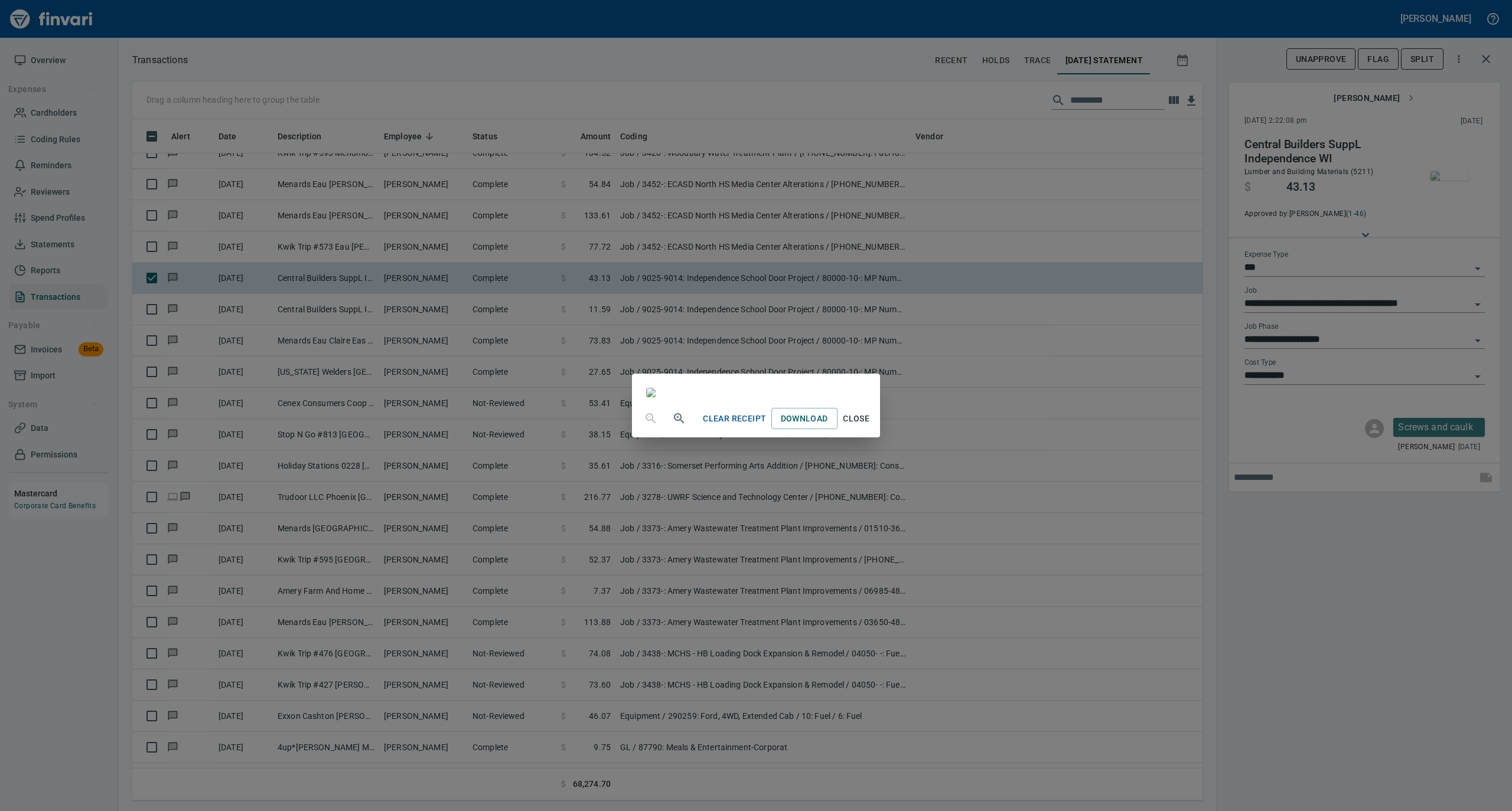
click at [871, 427] on span "Close" at bounding box center [856, 418] width 29 height 14
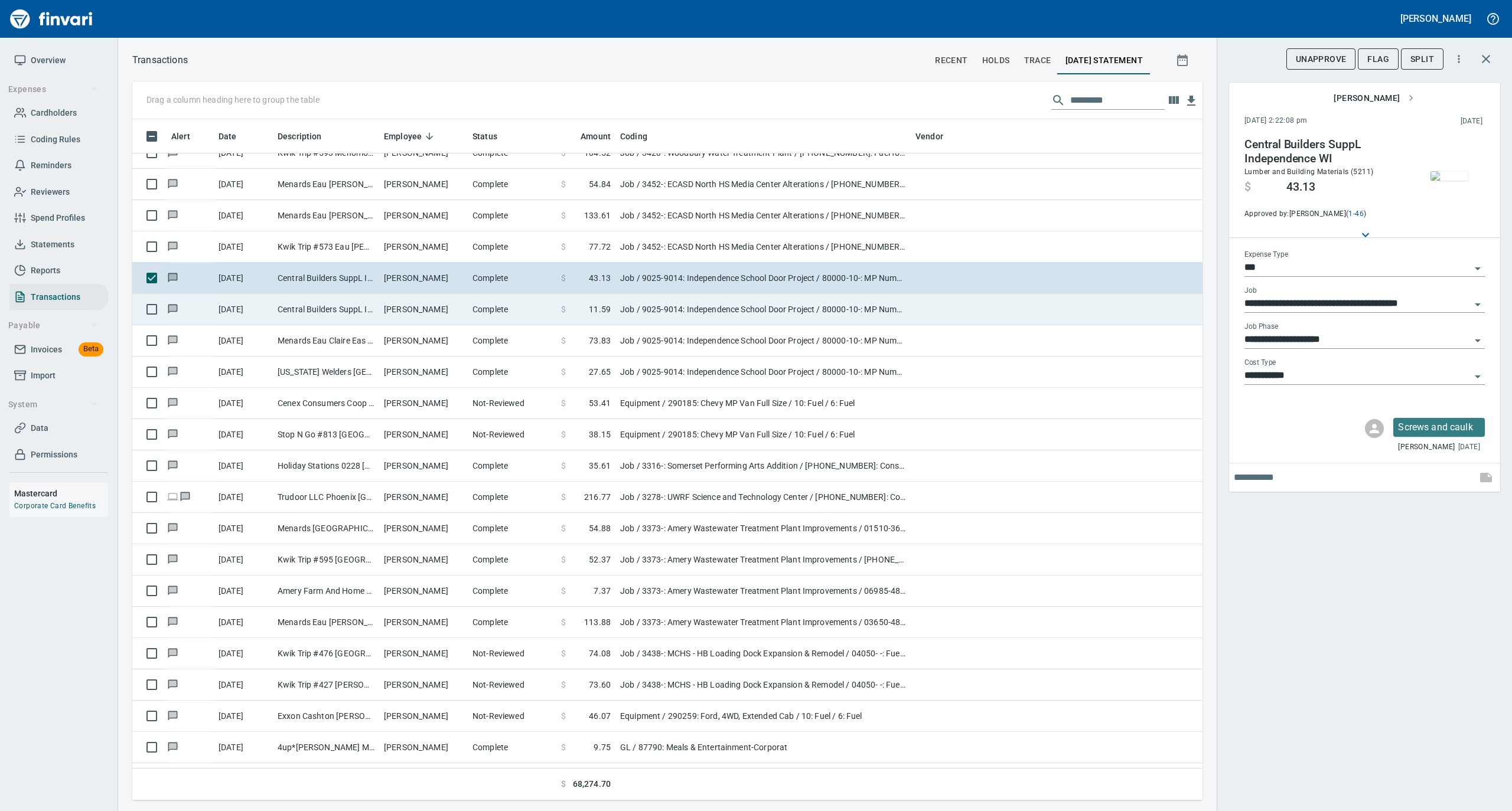
click at [429, 310] on td "Patrick Marsolek" at bounding box center [423, 310] width 88 height 32
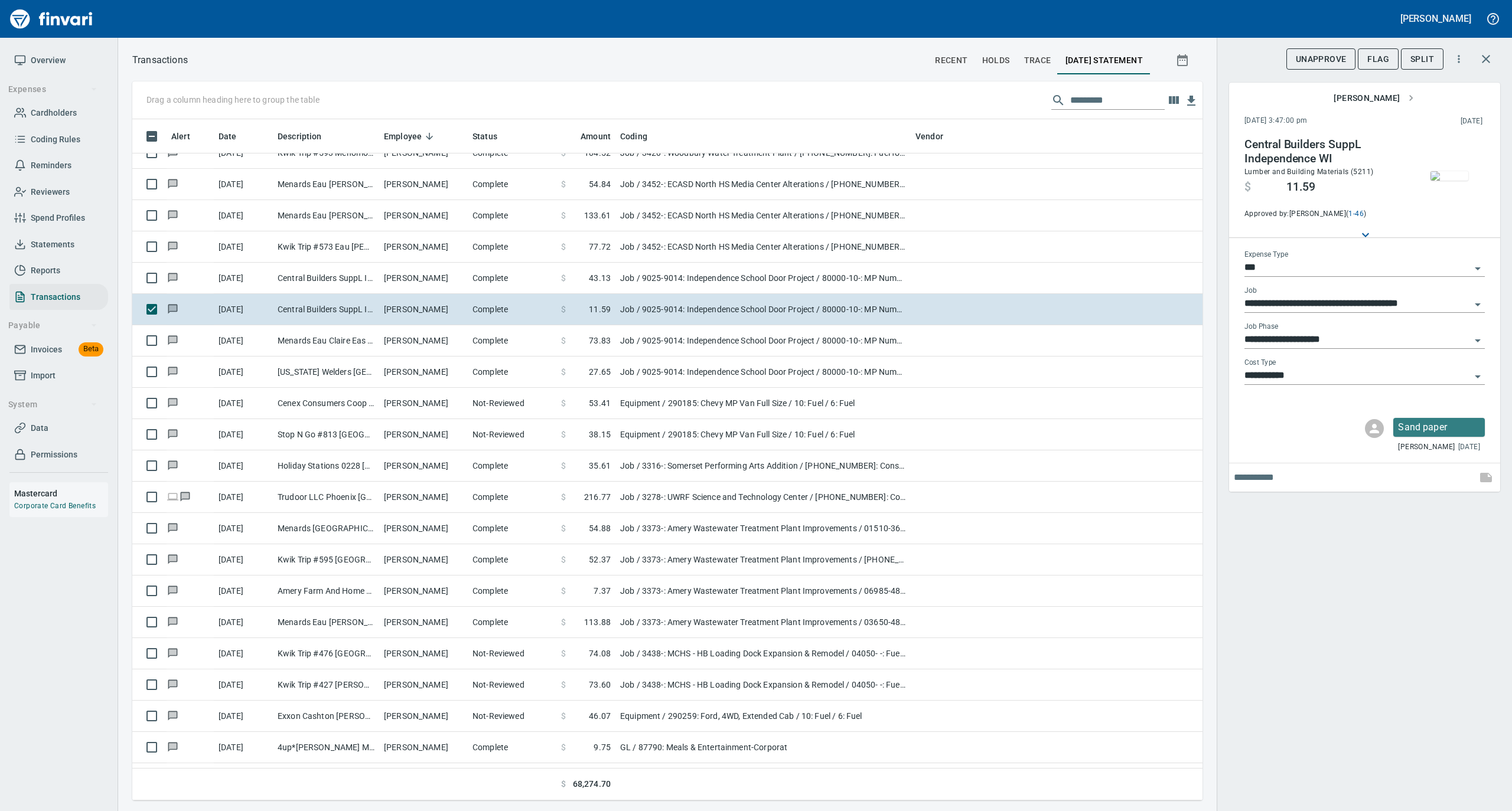
click at [1453, 174] on img "button" at bounding box center [1449, 176] width 37 height 10
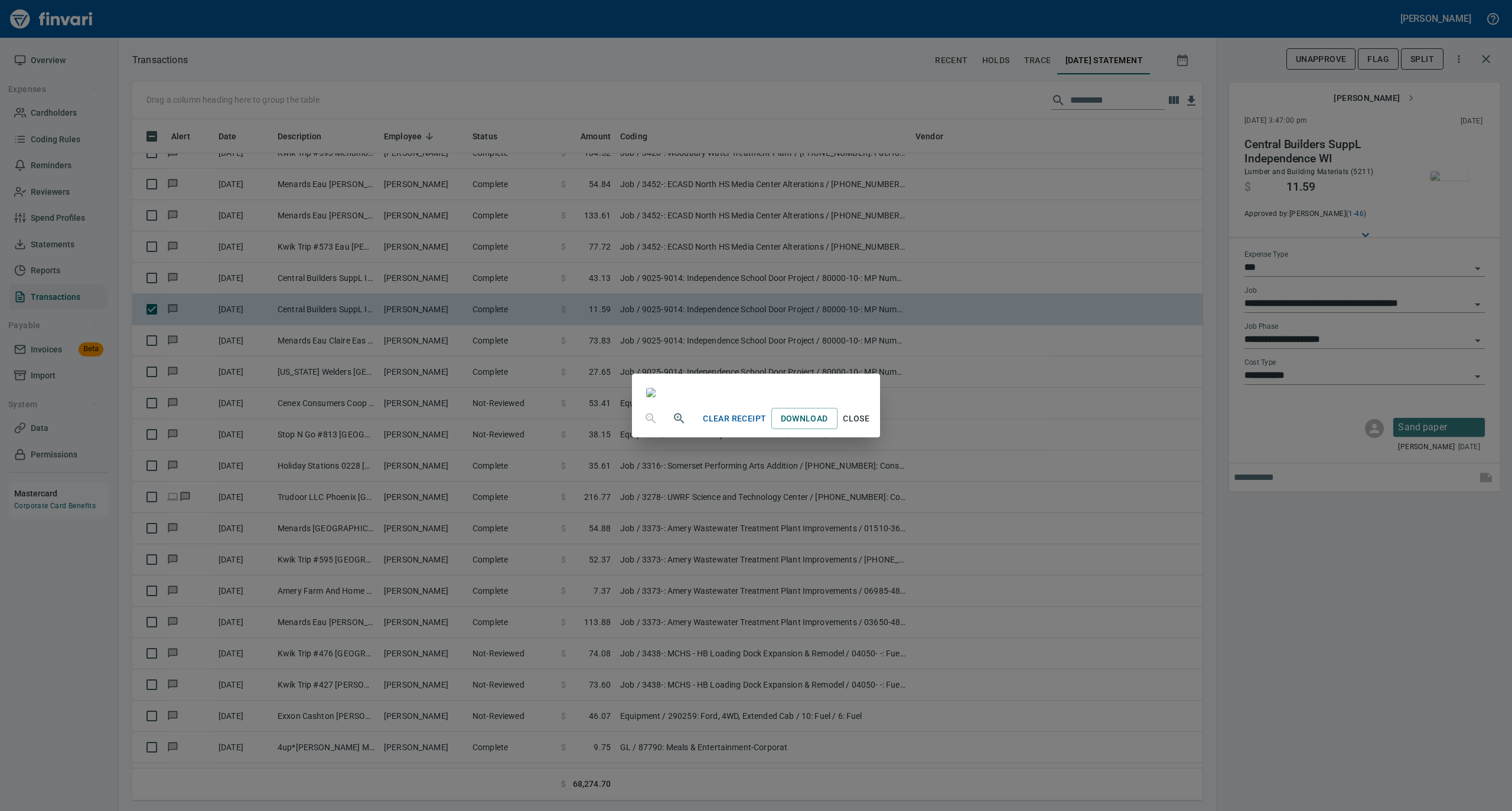
click at [871, 427] on span "Close" at bounding box center [856, 418] width 29 height 14
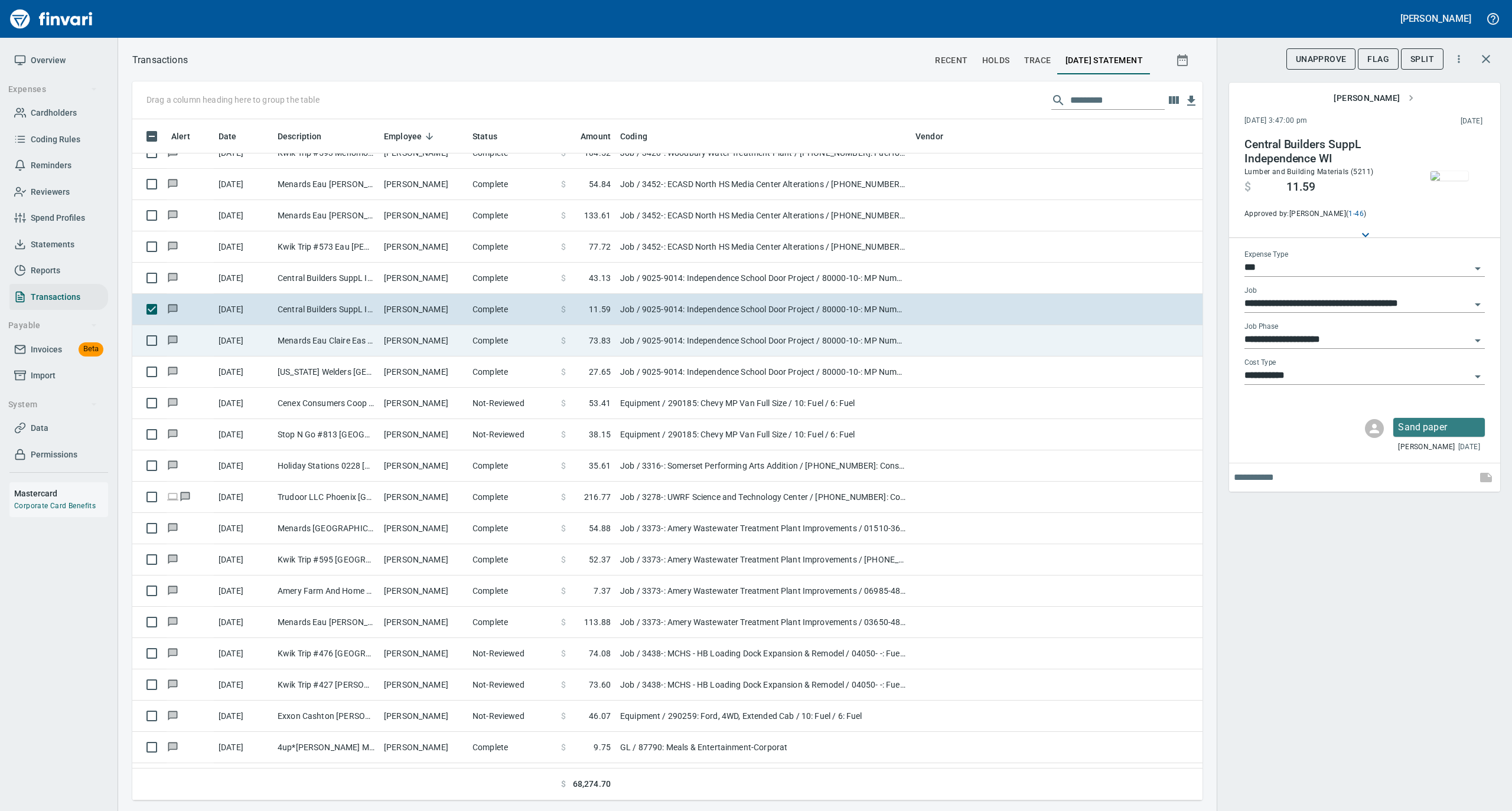
click at [424, 340] on td "Patrick Marsolek" at bounding box center [423, 340] width 88 height 32
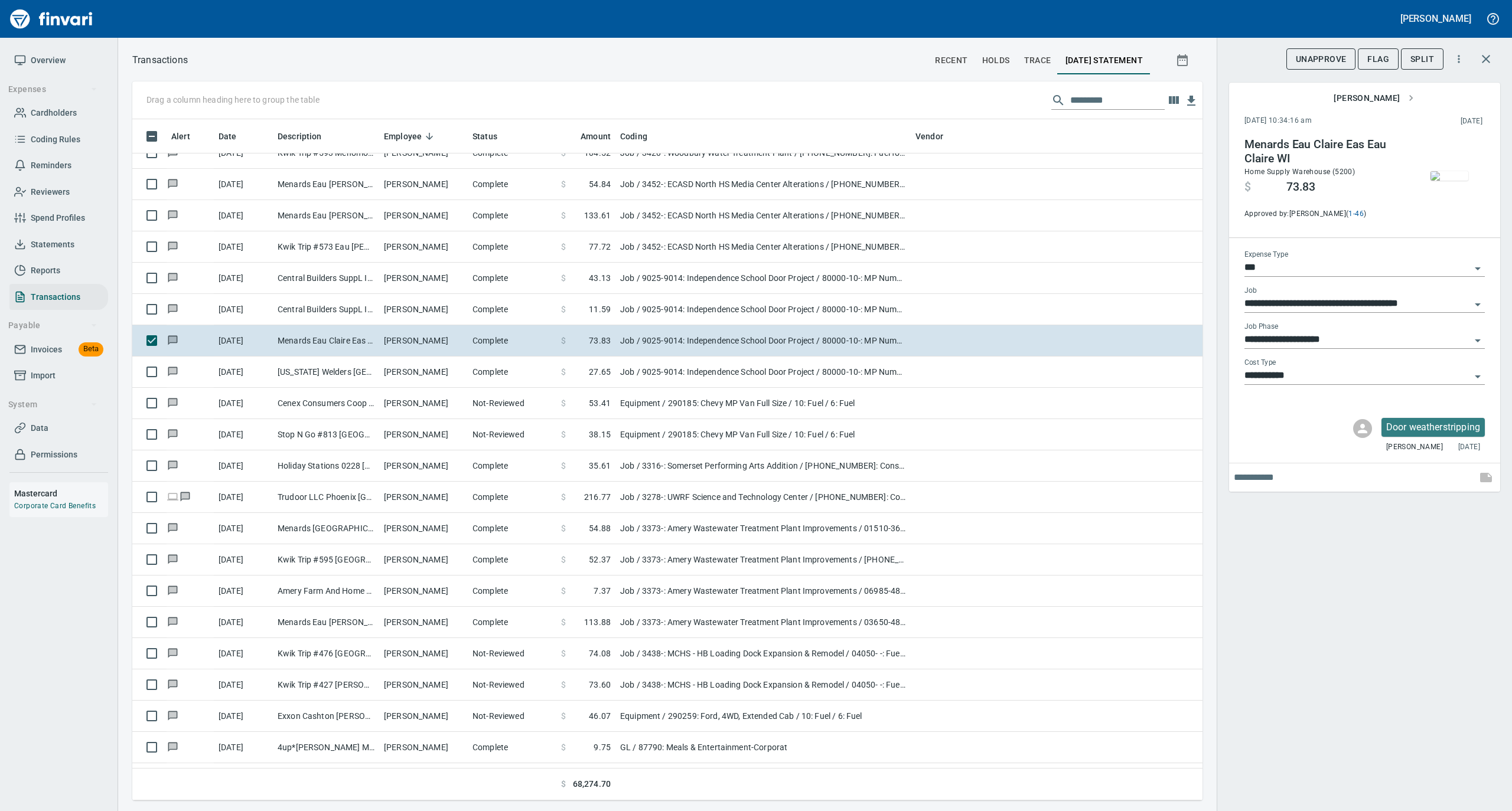
click at [1440, 172] on img "button" at bounding box center [1449, 176] width 37 height 10
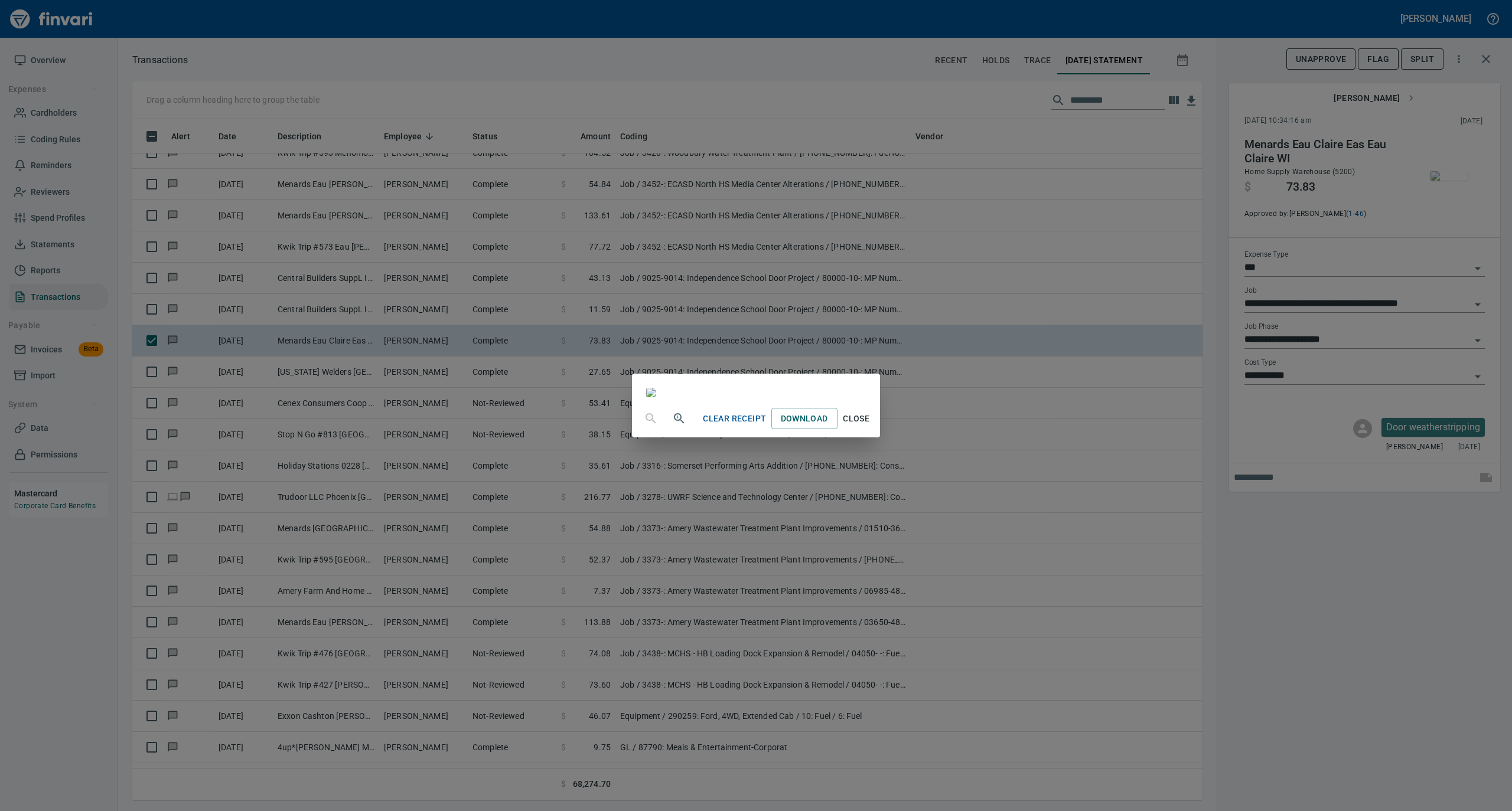
click at [871, 427] on span "Close" at bounding box center [856, 418] width 29 height 14
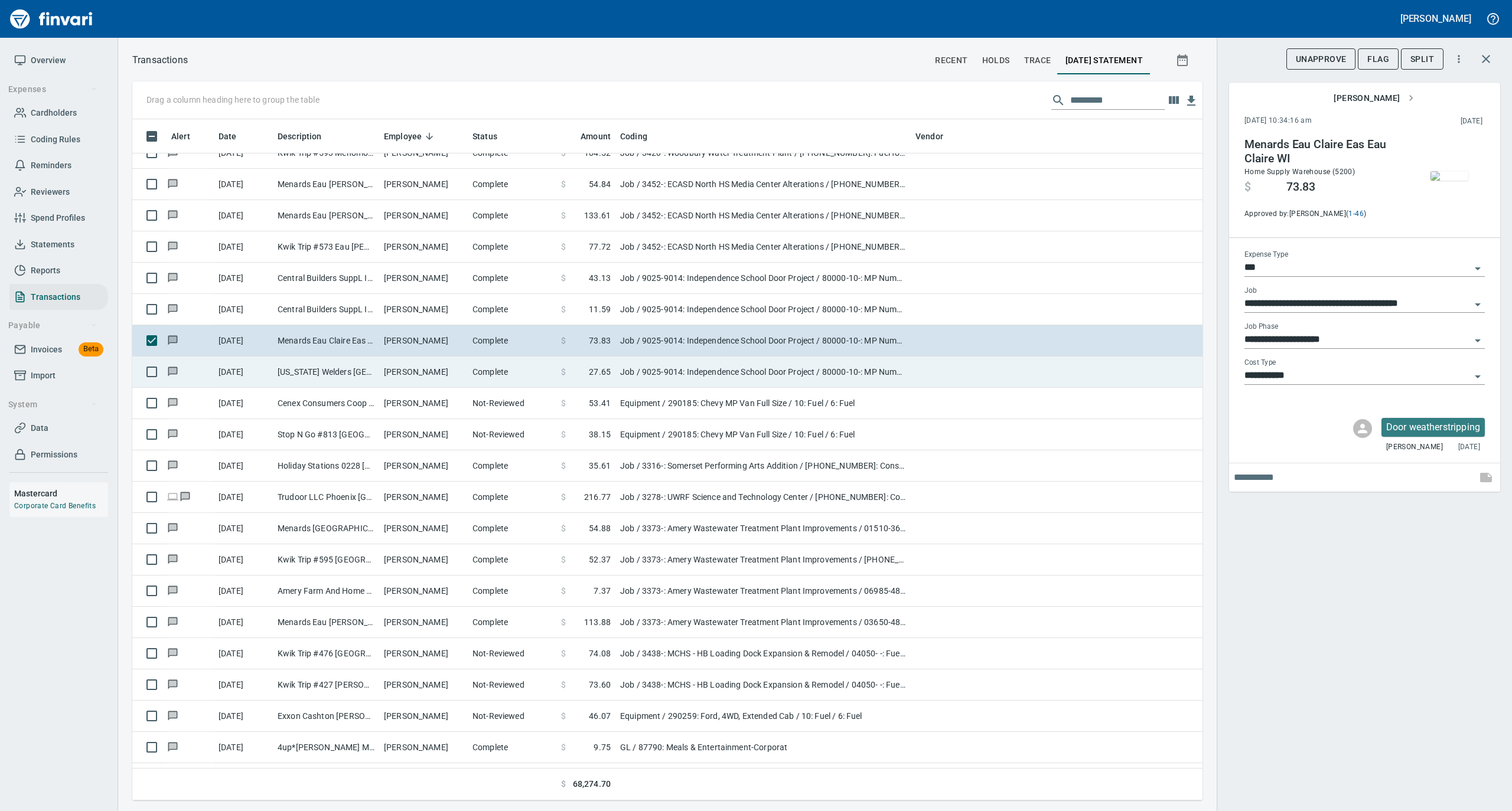
click at [462, 377] on td "Patrick Marsolek" at bounding box center [423, 372] width 88 height 32
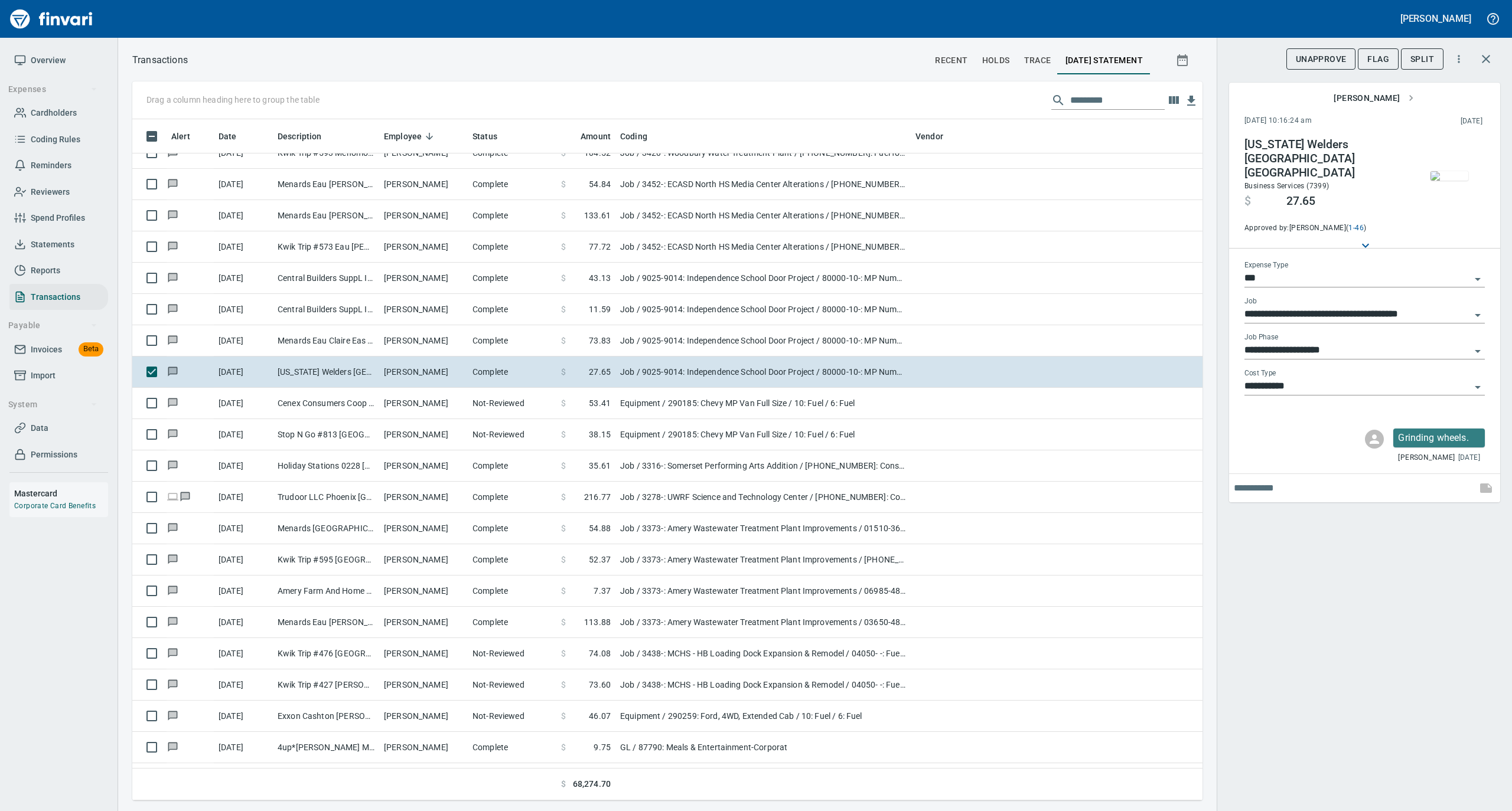
click at [1455, 172] on img "button" at bounding box center [1449, 176] width 37 height 10
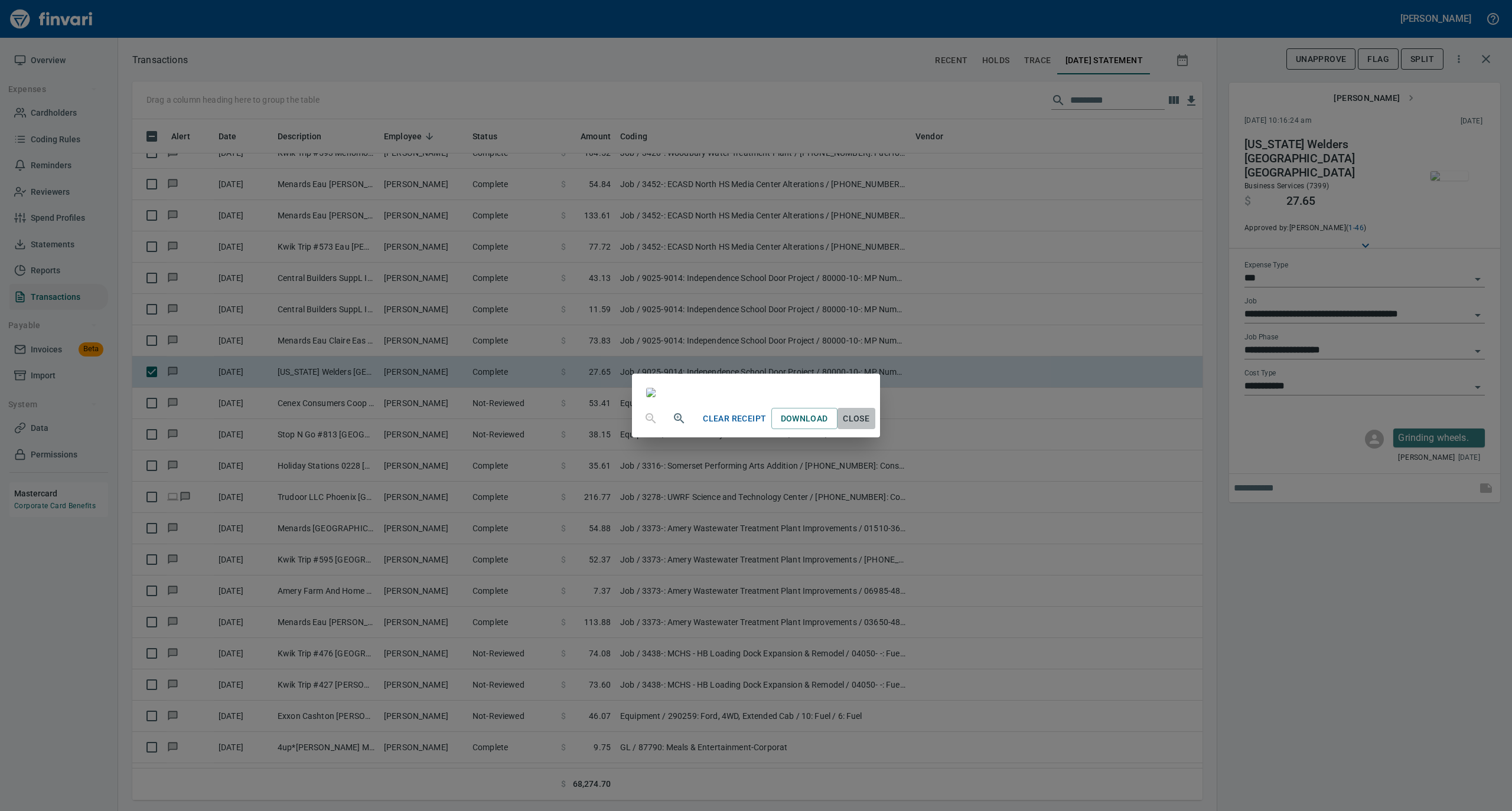
click at [871, 427] on span "Close" at bounding box center [856, 418] width 29 height 14
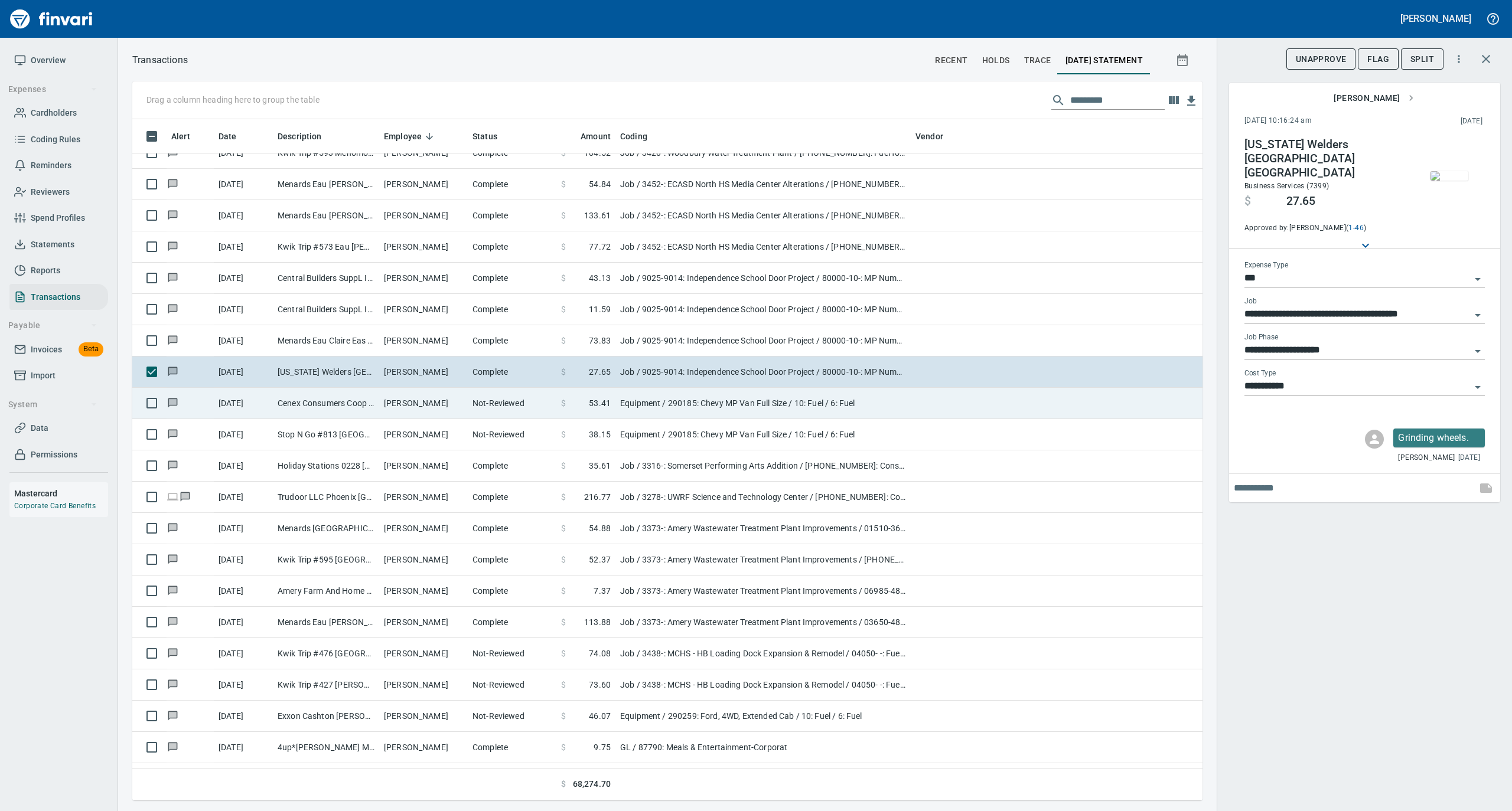
click at [471, 408] on td "Not-Reviewed" at bounding box center [512, 404] width 88 height 32
type input "*********"
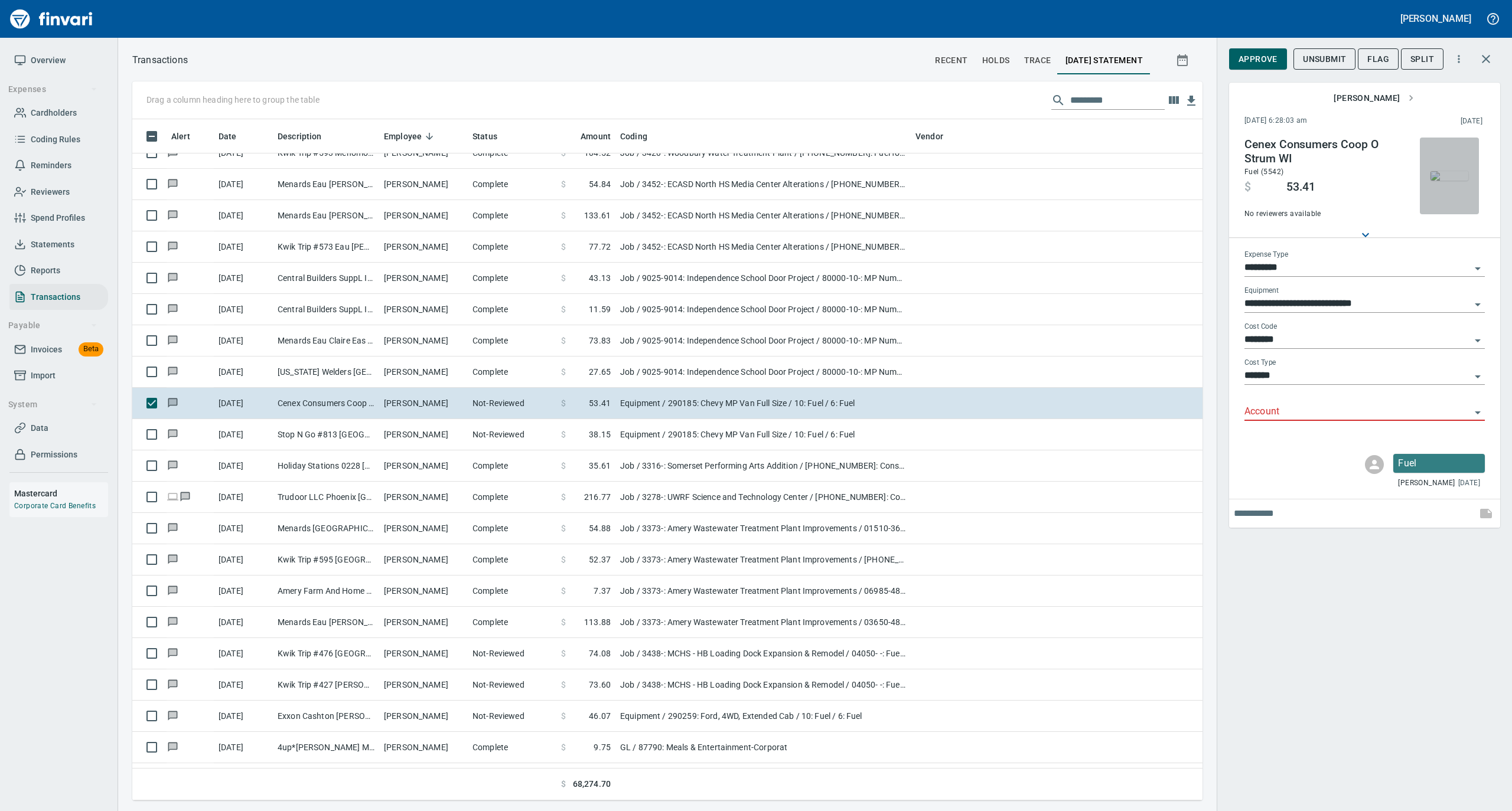
click at [1441, 172] on img "button" at bounding box center [1449, 176] width 37 height 10
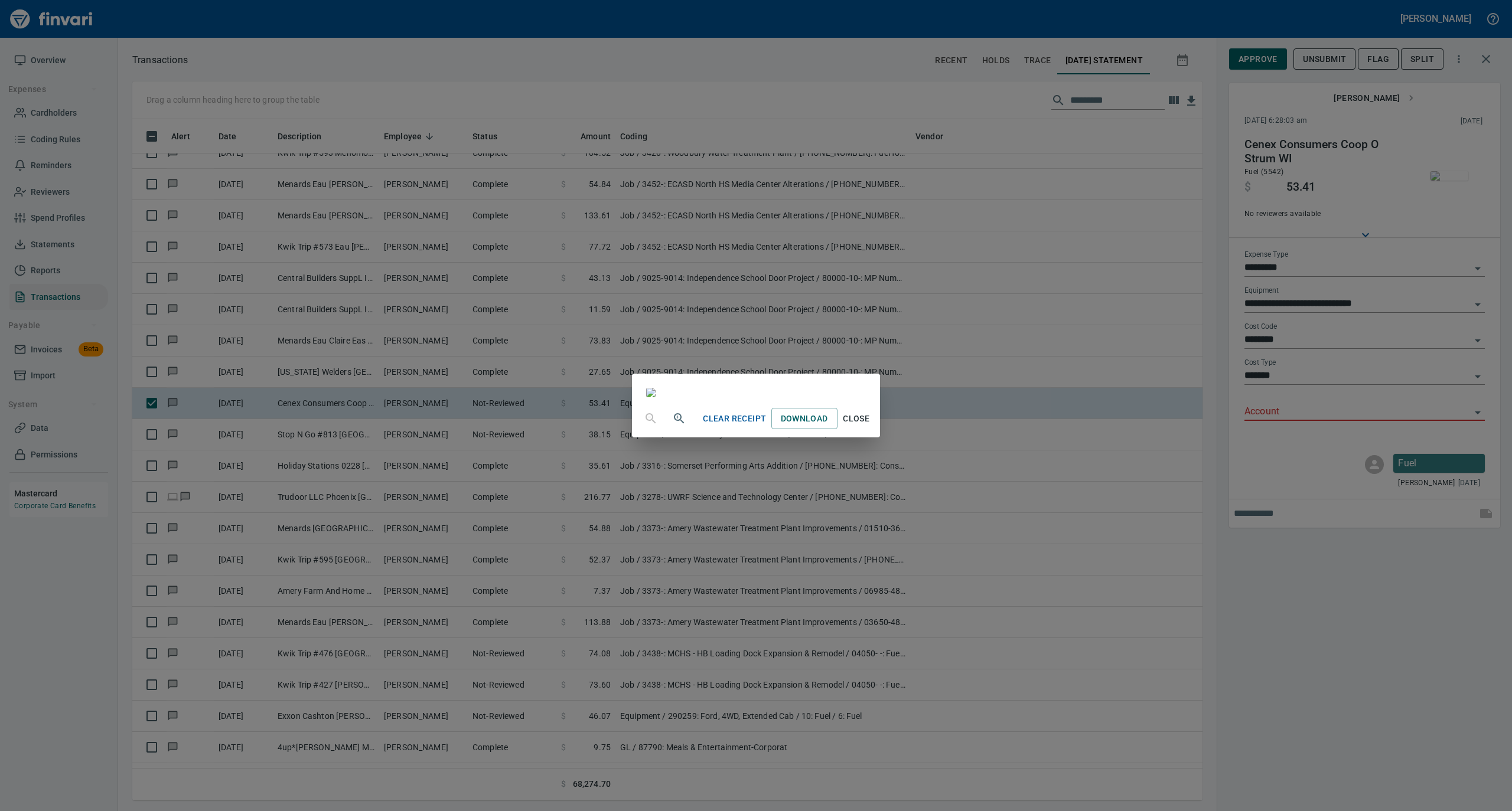
drag, startPoint x: 979, startPoint y: 719, endPoint x: 994, endPoint y: 705, distance: 20.5
click at [871, 427] on span "Close" at bounding box center [856, 418] width 29 height 14
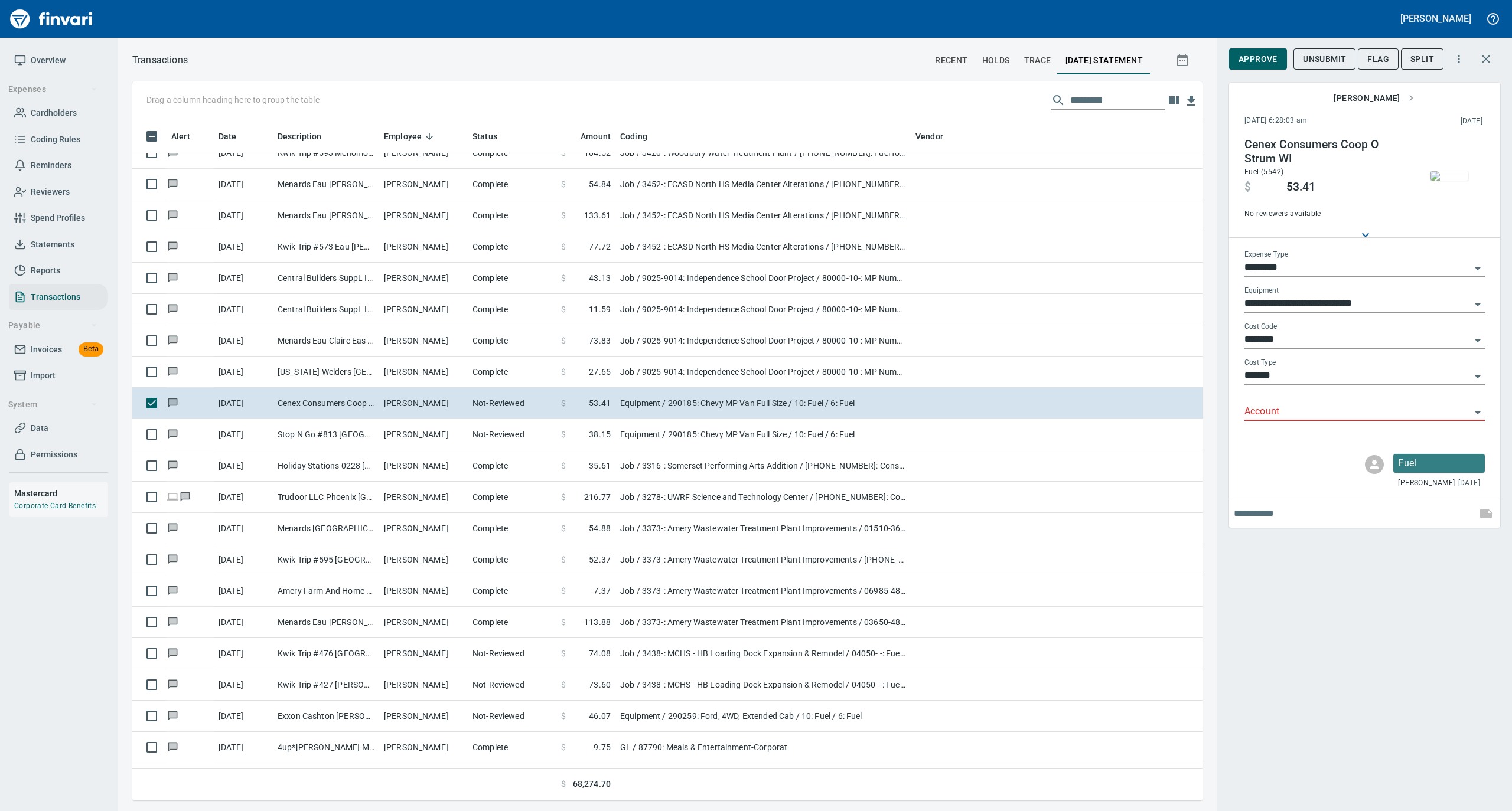
click at [1262, 408] on input "Account" at bounding box center [1358, 411] width 226 height 16
click at [1267, 452] on li "74050: Fuel & Lube Special Projects" at bounding box center [1363, 443] width 241 height 29
type input "**********"
click at [1255, 62] on span "Approve" at bounding box center [1257, 58] width 39 height 14
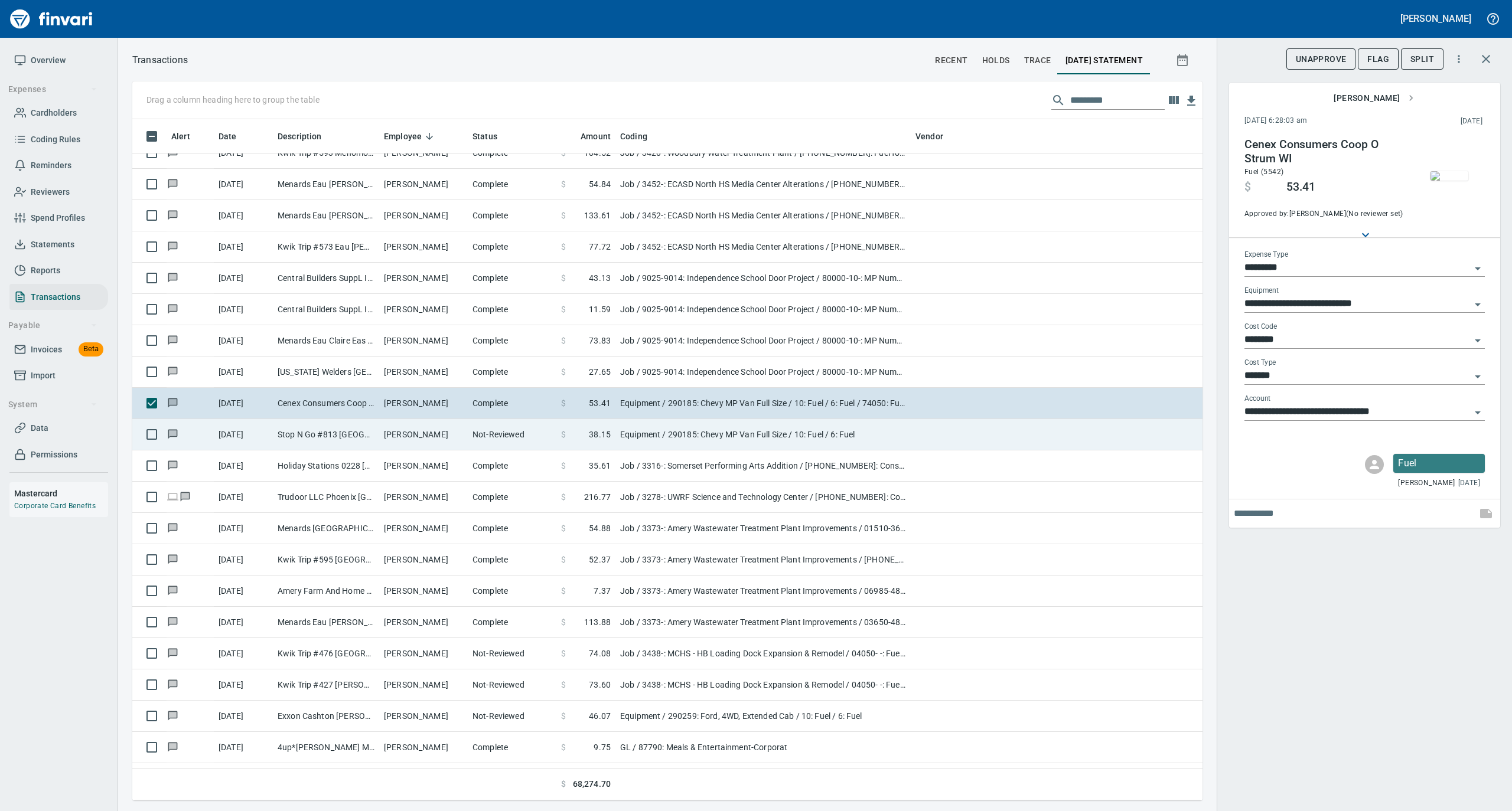
click at [357, 436] on td "Stop N Go #813 Eau Claire WI" at bounding box center [326, 434] width 106 height 32
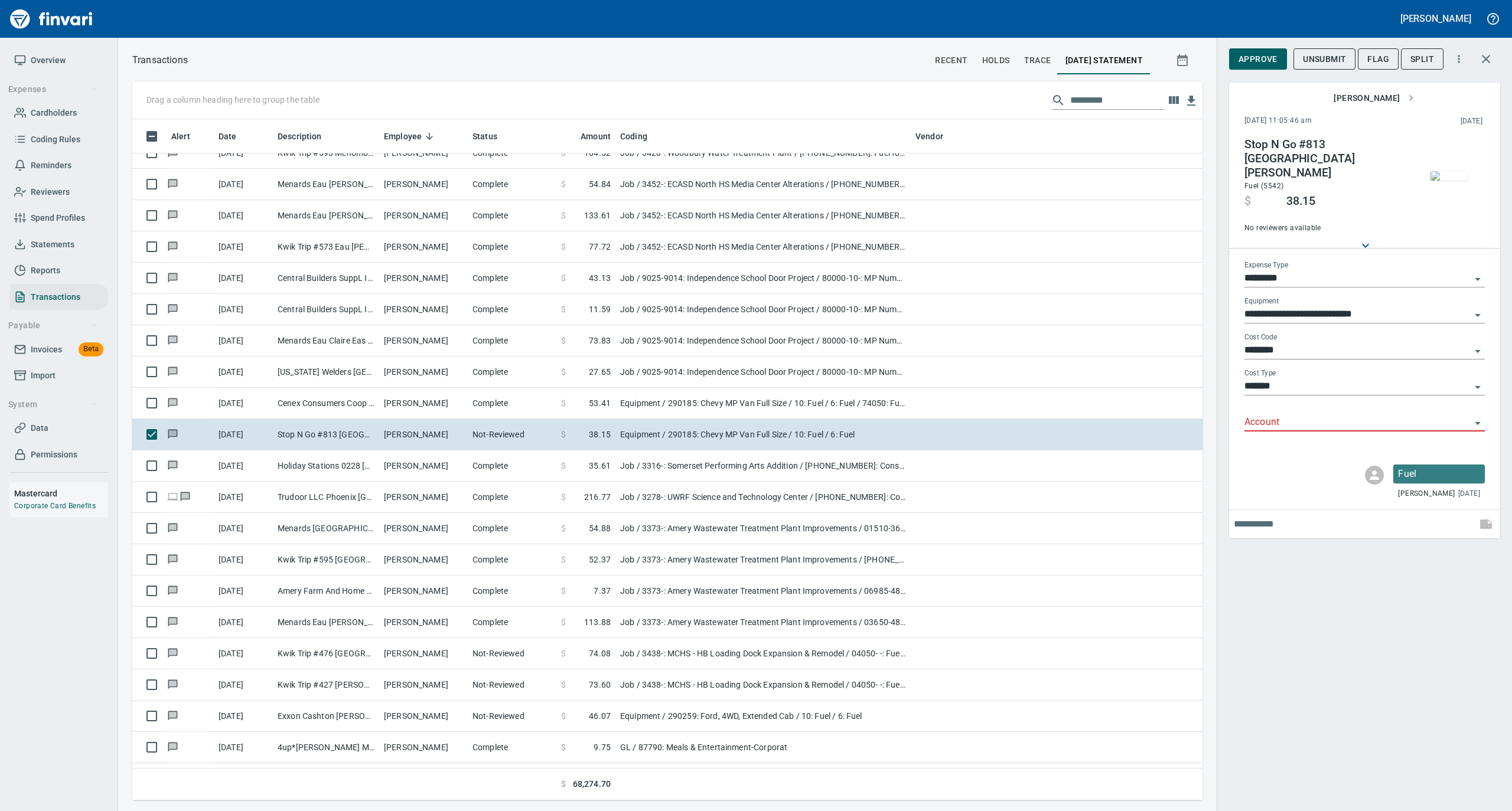
click at [1441, 174] on img "button" at bounding box center [1449, 176] width 37 height 10
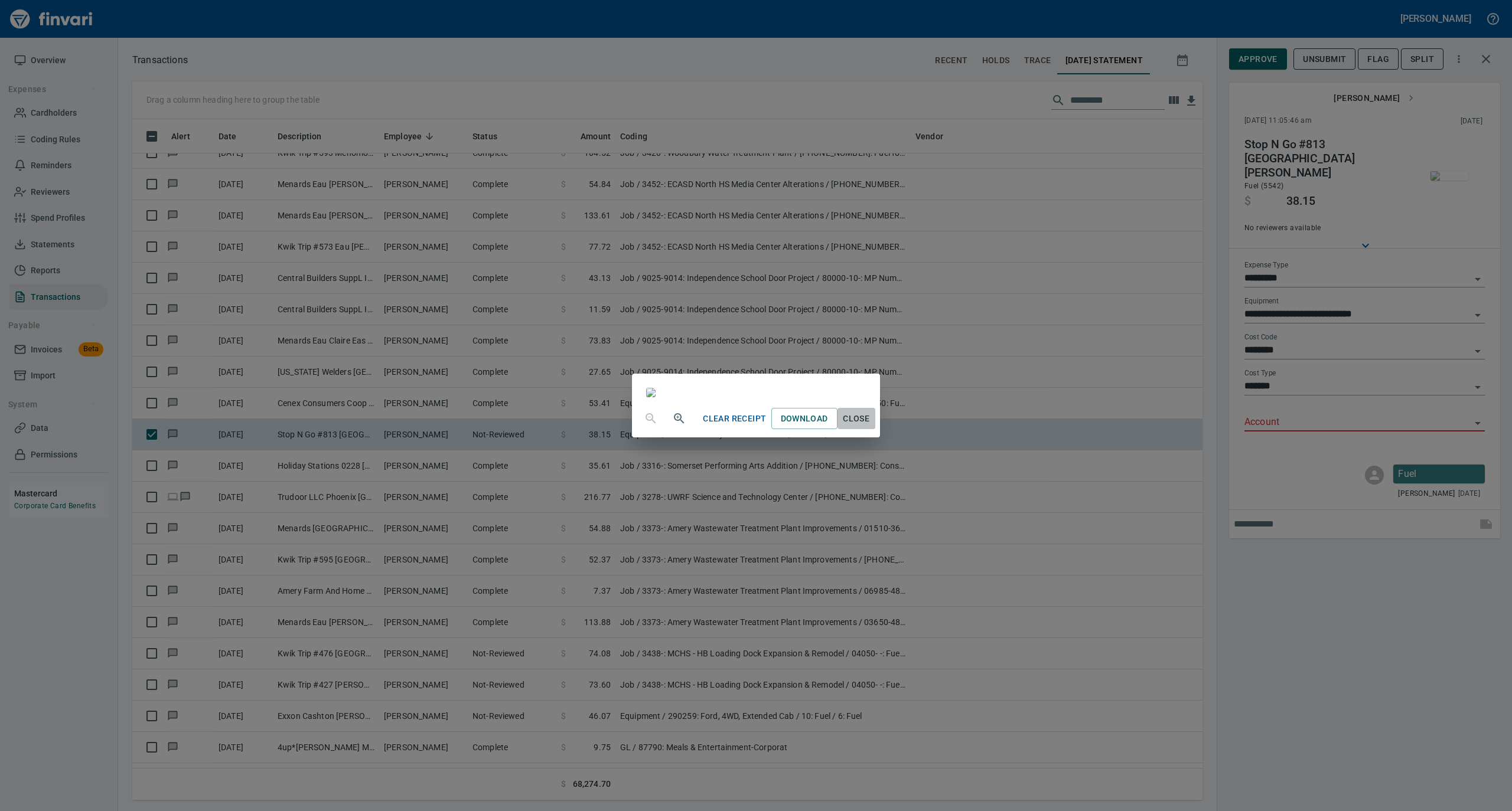
click at [871, 427] on span "Close" at bounding box center [856, 418] width 29 height 14
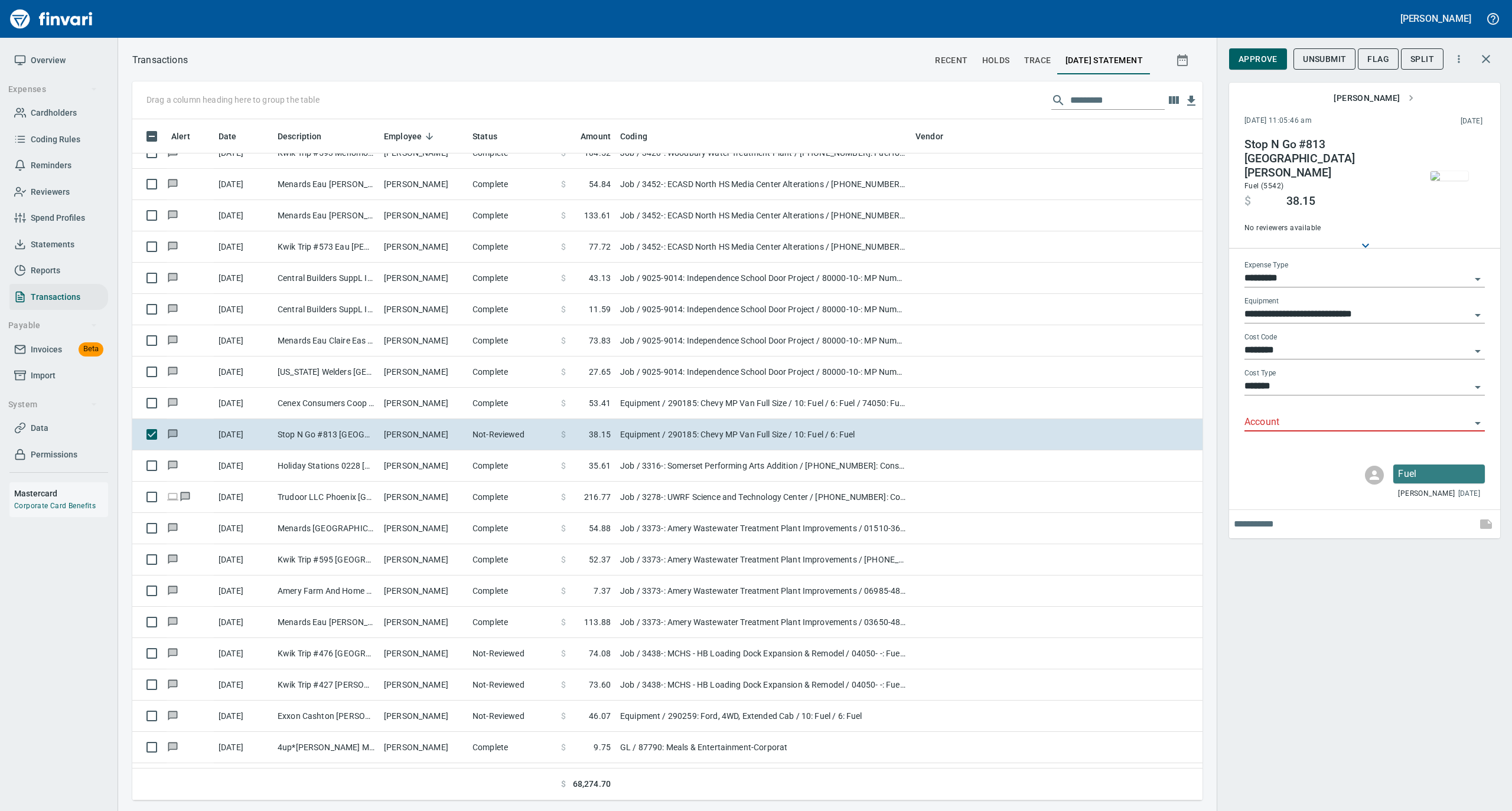
click at [1278, 414] on input "Account" at bounding box center [1358, 422] width 226 height 16
click at [1271, 445] on li "74050: Fuel & Lube Special Projects" at bounding box center [1363, 443] width 241 height 29
type input "**********"
click at [1254, 58] on span "Approve" at bounding box center [1257, 58] width 39 height 14
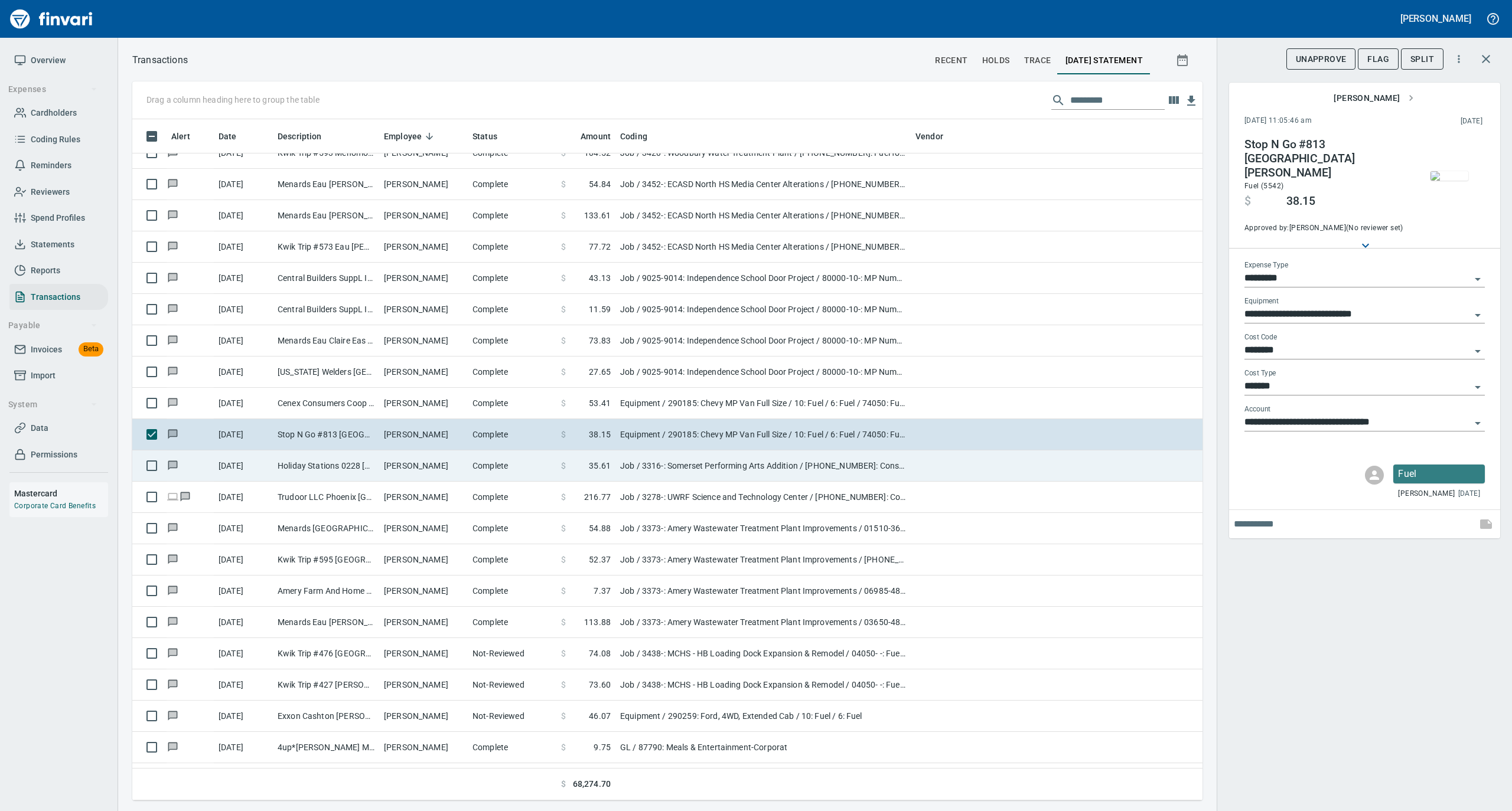
click at [366, 471] on td "Holiday Stations 0228 Somerset WI" at bounding box center [326, 466] width 106 height 32
type input "***"
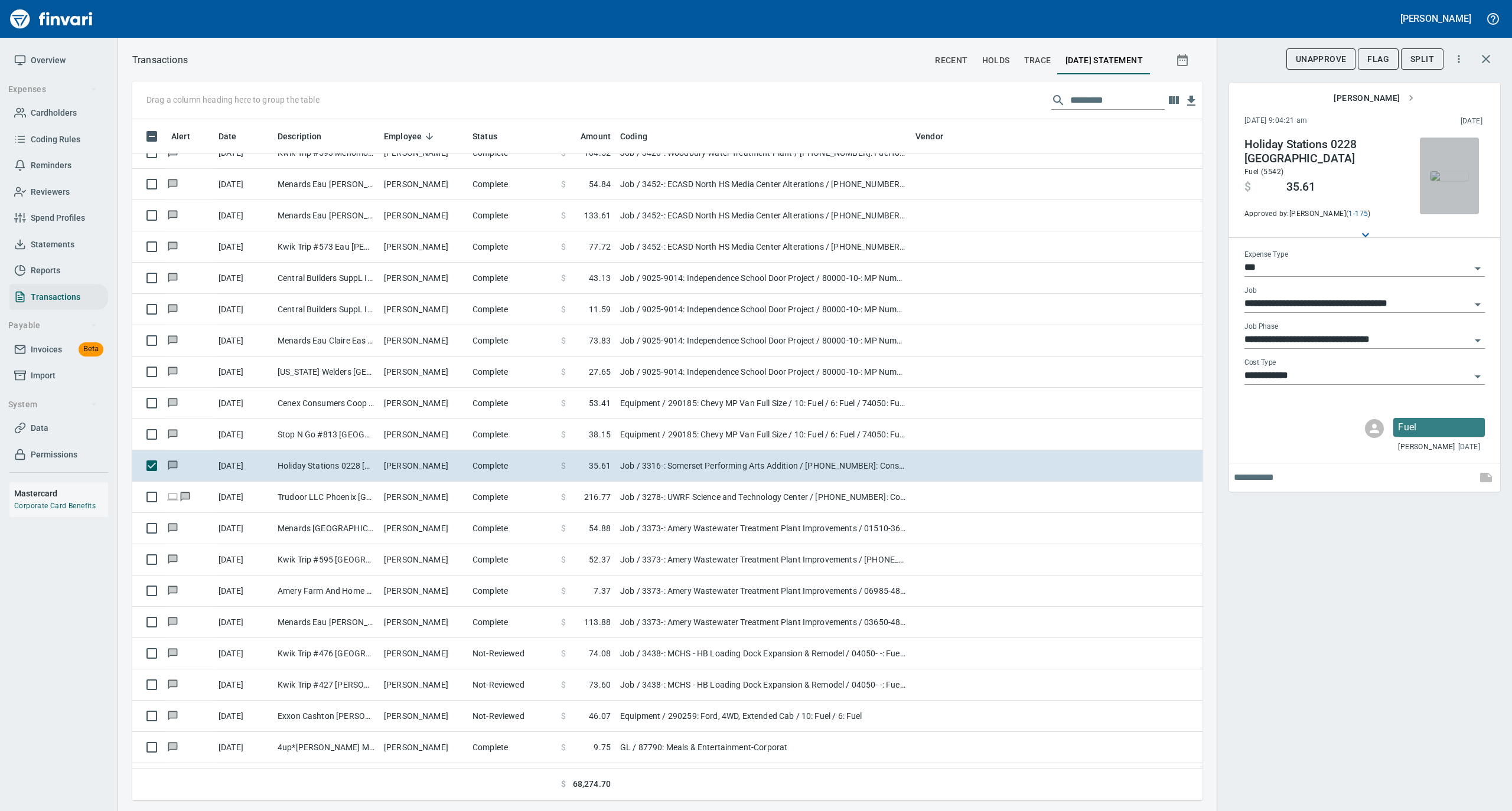
click at [1462, 172] on img "button" at bounding box center [1449, 176] width 37 height 10
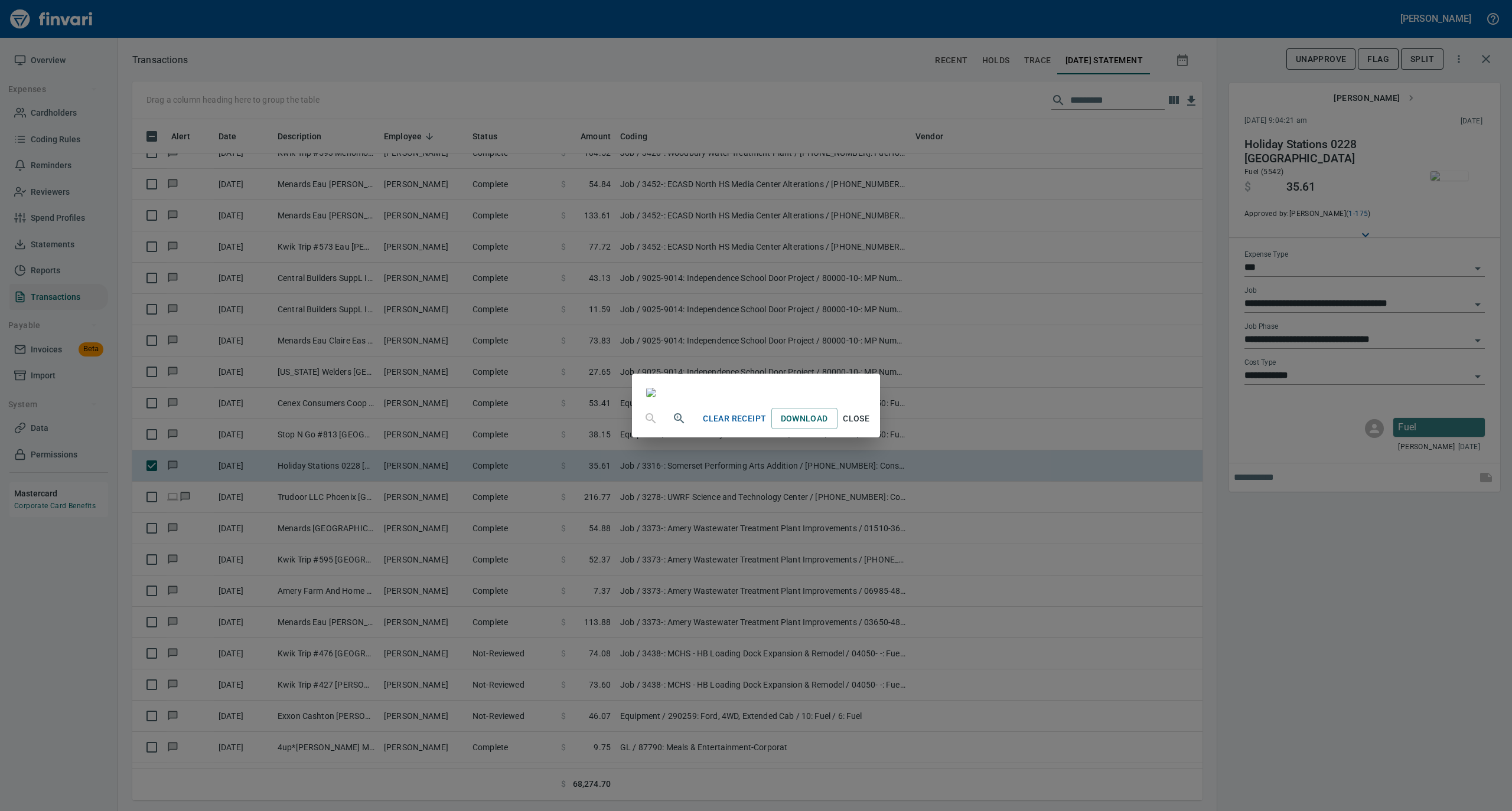
click at [871, 427] on span "Close" at bounding box center [856, 418] width 29 height 14
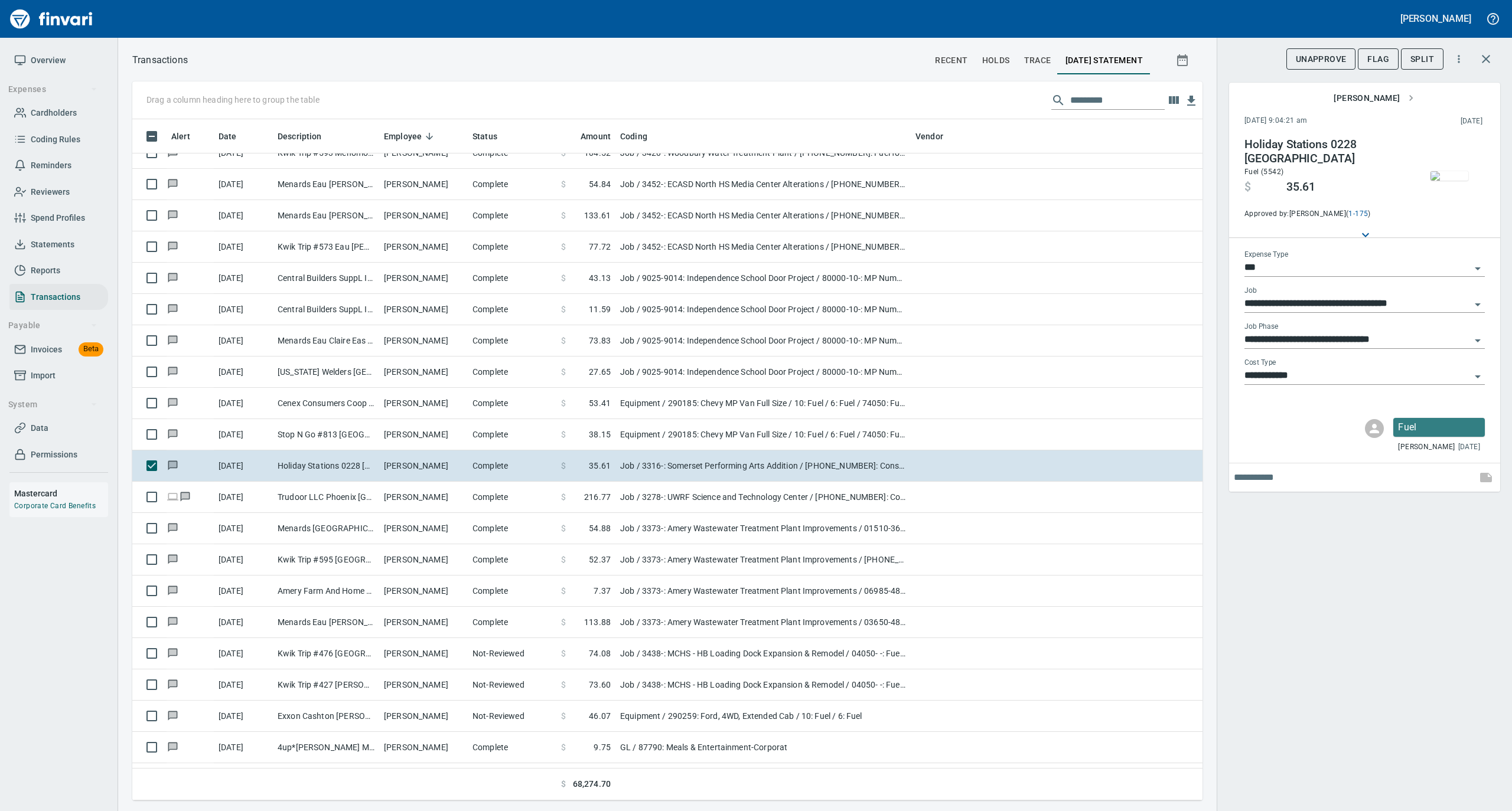
click at [1262, 337] on input "**********" at bounding box center [1358, 339] width 226 height 16
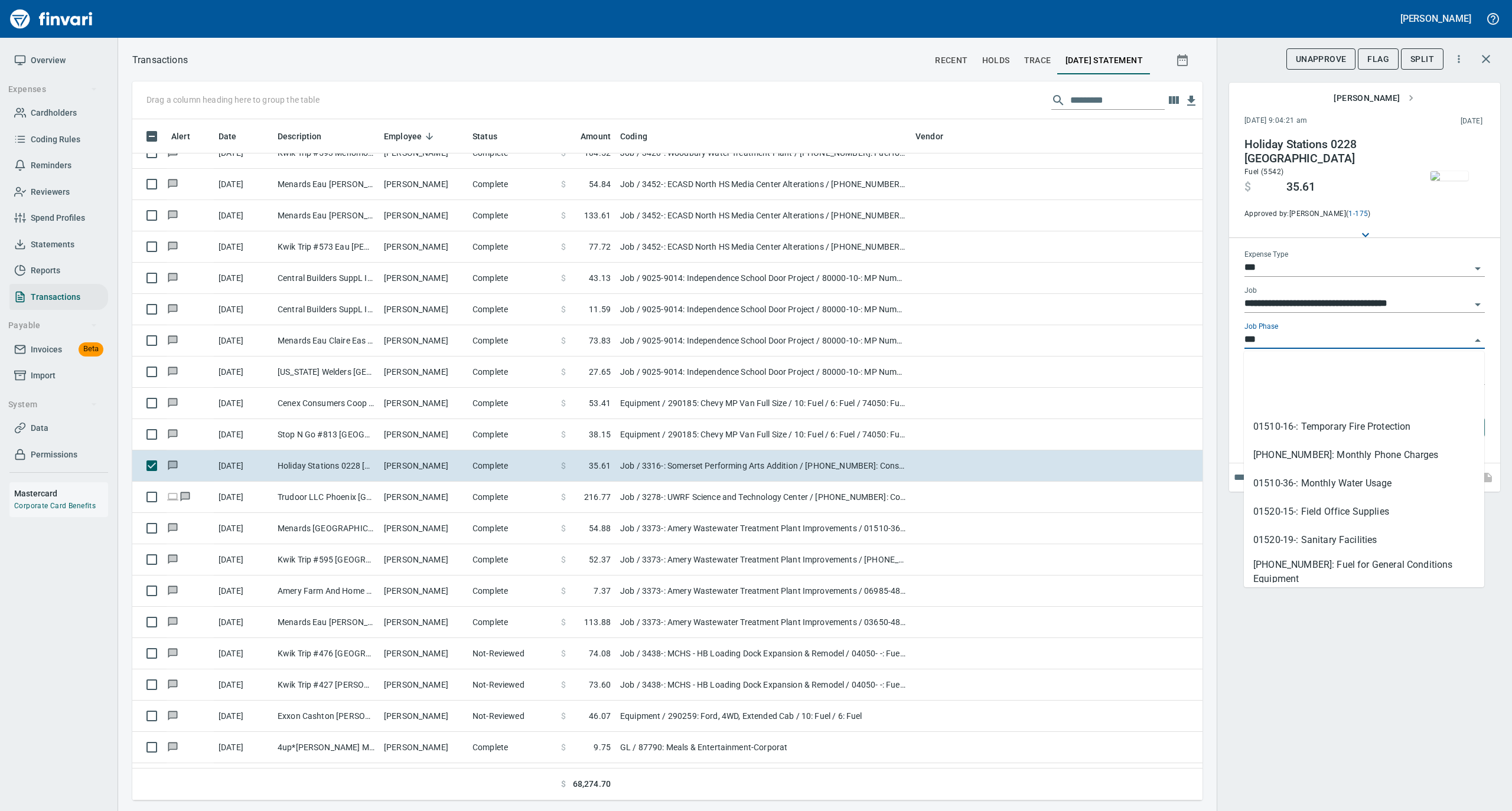
scroll to position [669, 1046]
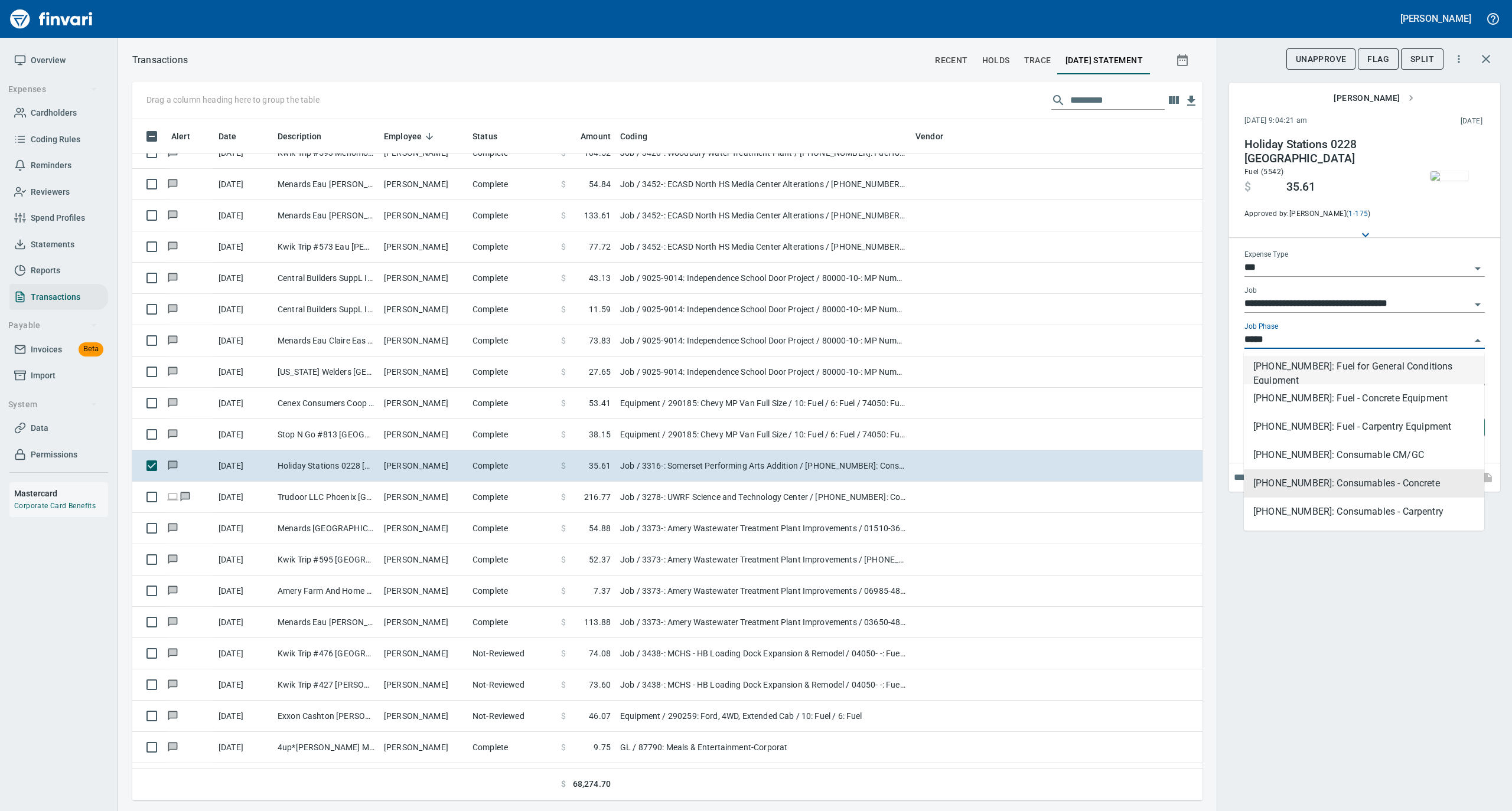
click at [1280, 370] on li "01540-20-01: Fuel for General Conditions Equipment" at bounding box center [1363, 370] width 241 height 29
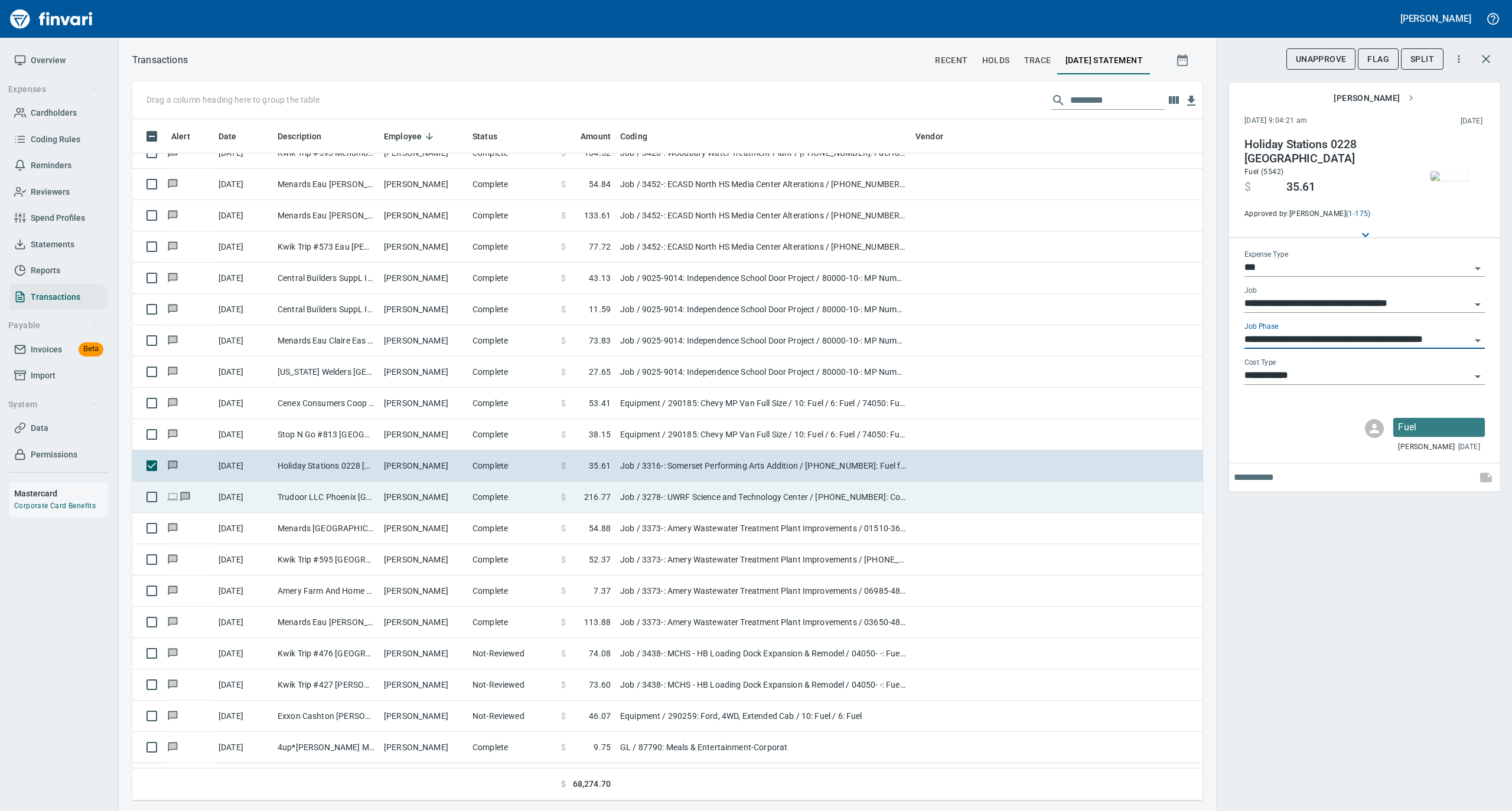
type input "**********"
click at [402, 508] on td "Noah Gansluckner" at bounding box center [423, 498] width 88 height 32
type input "**********"
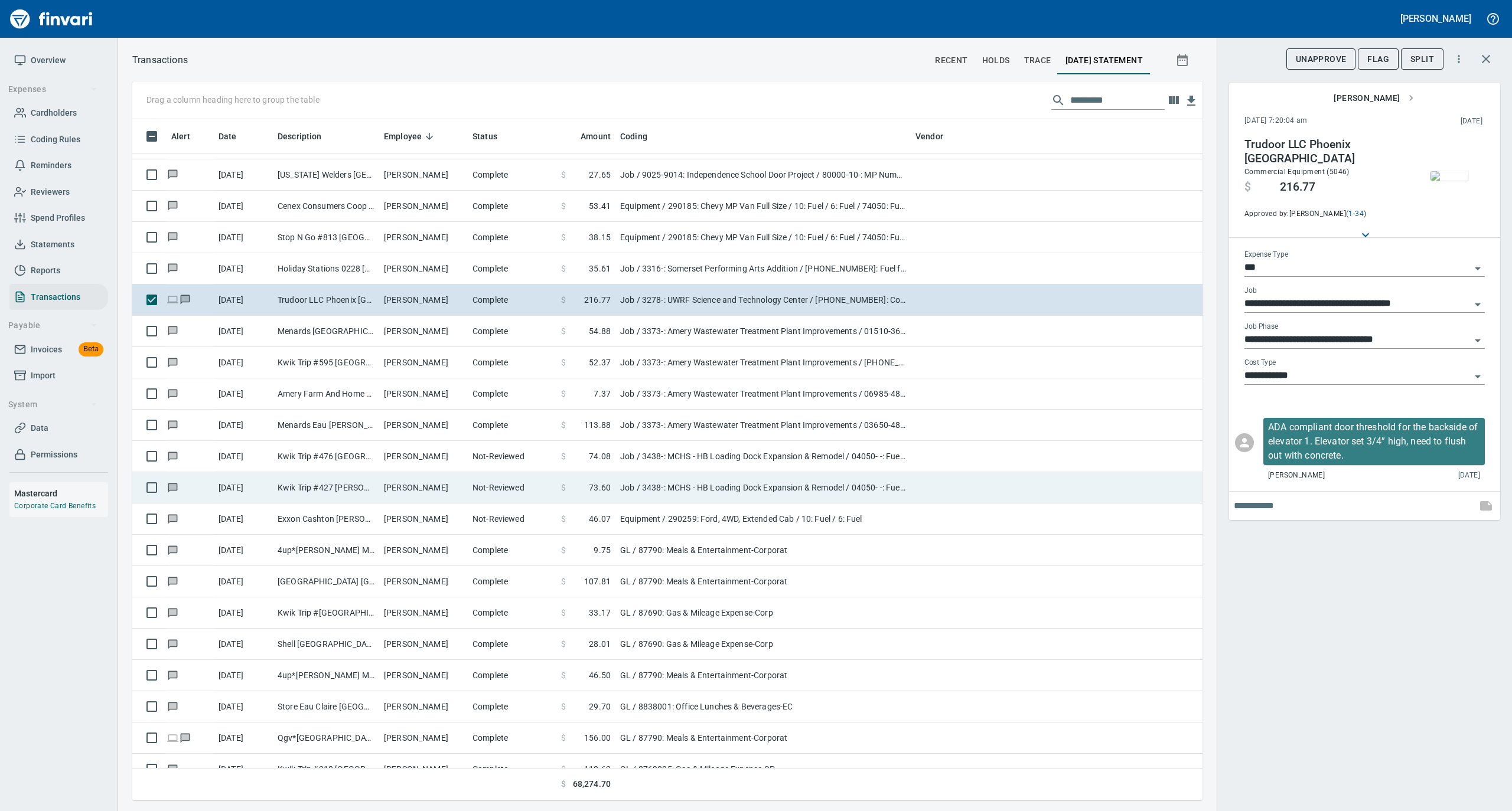
scroll to position [5667, 0]
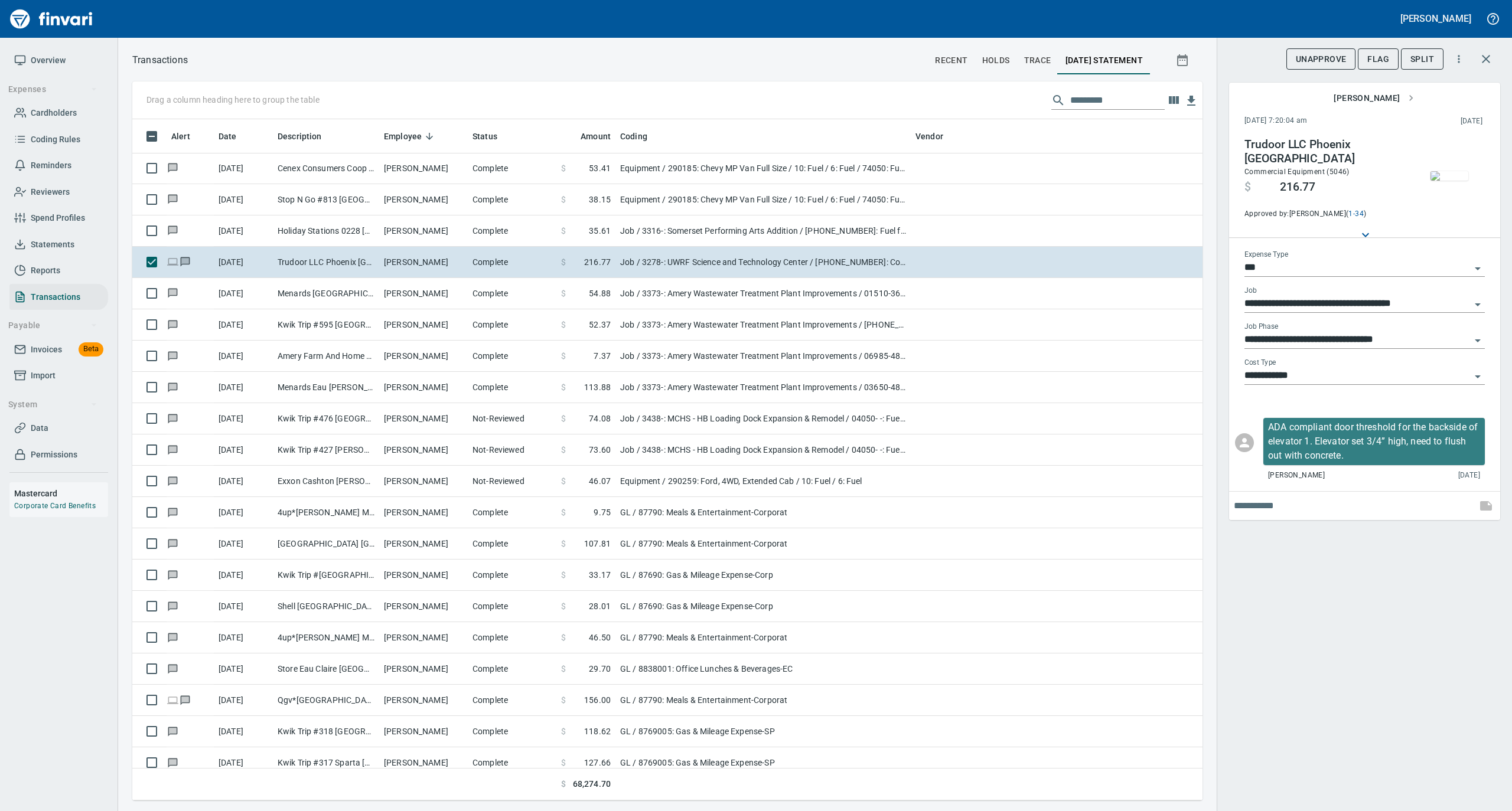
click at [1451, 175] on img "button" at bounding box center [1449, 176] width 37 height 10
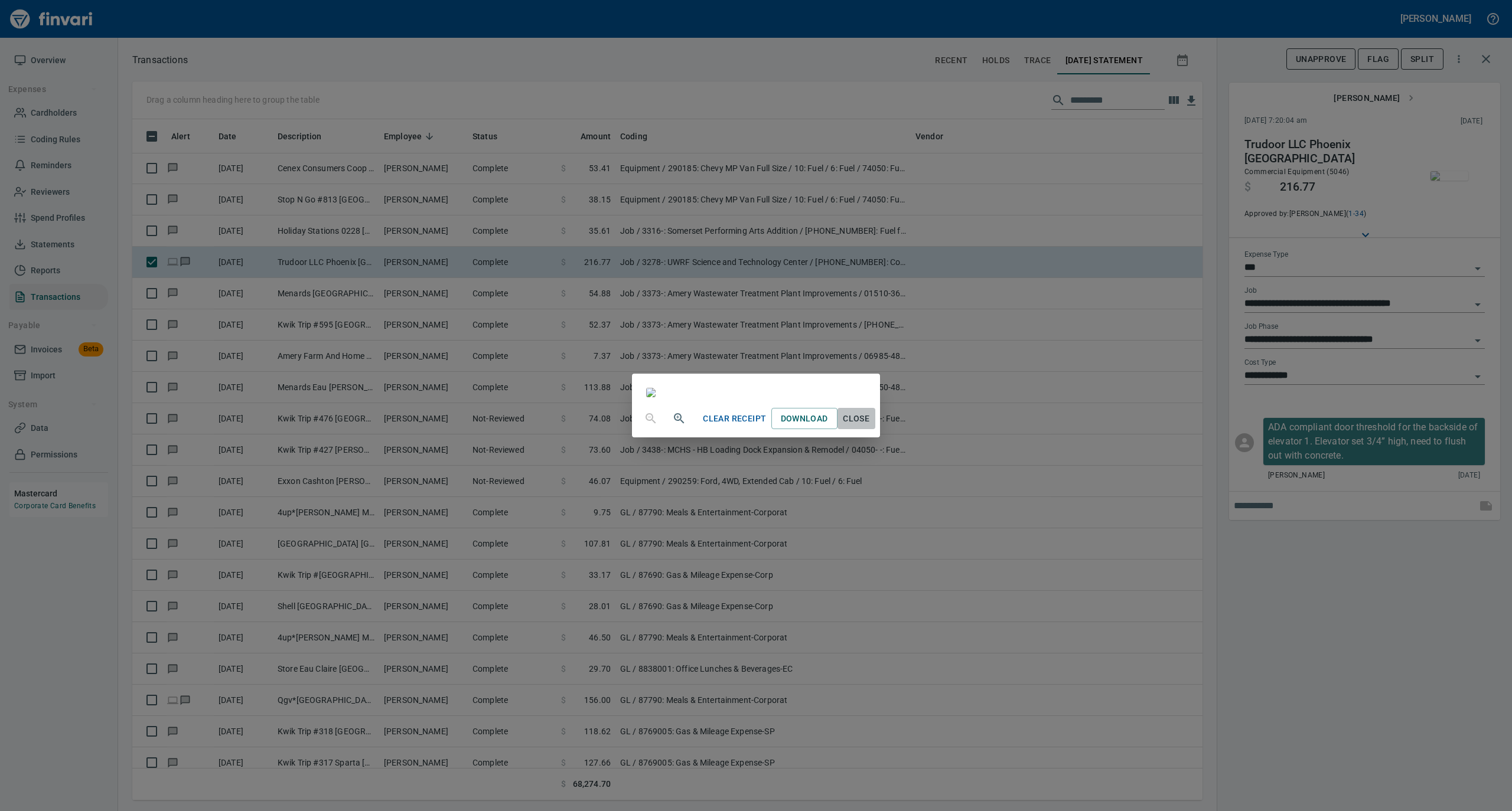
click at [871, 427] on span "Close" at bounding box center [856, 418] width 29 height 14
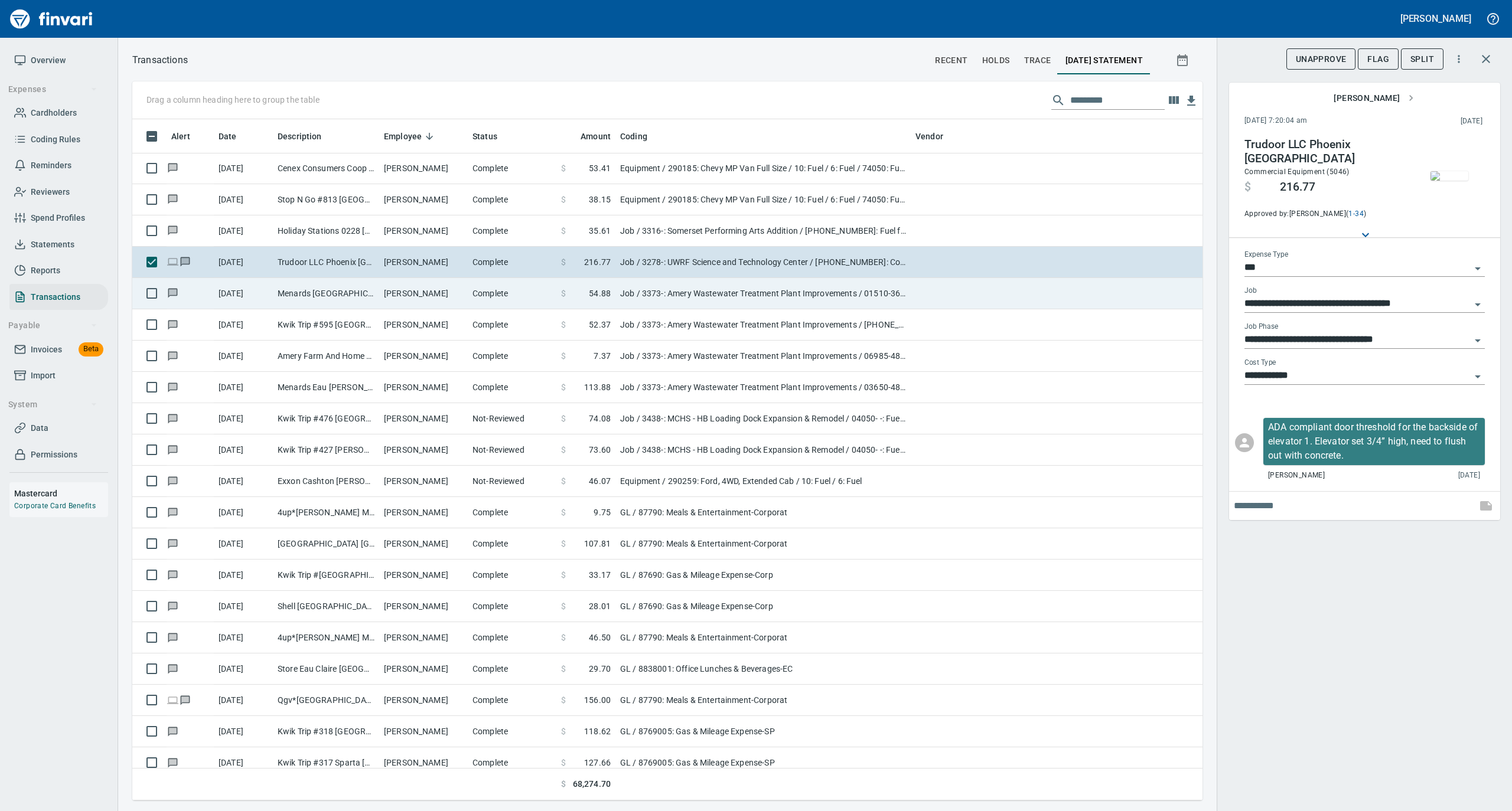
click at [456, 291] on td "Nicholas Gifford" at bounding box center [423, 293] width 88 height 32
type input "**********"
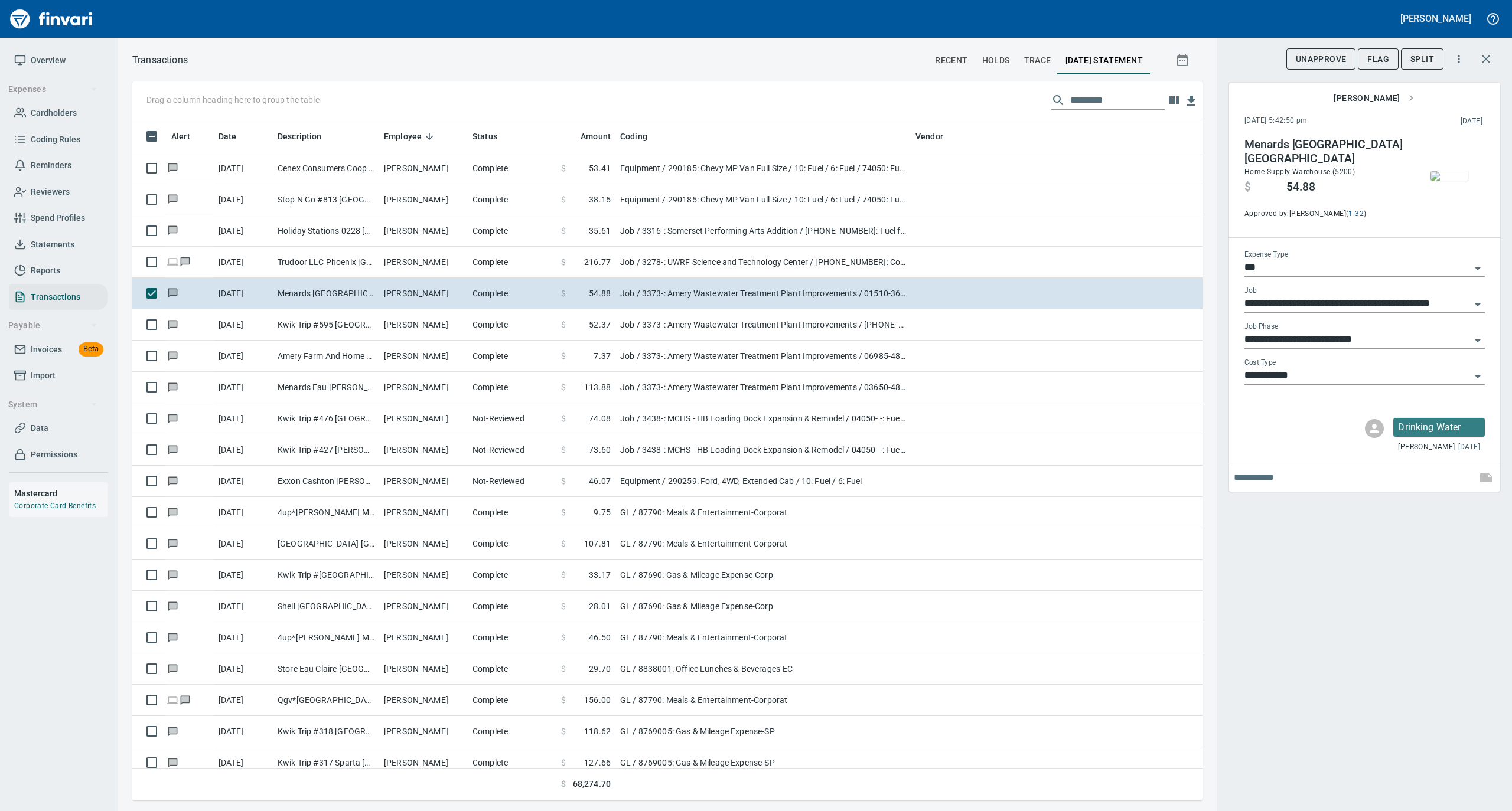
click at [1460, 172] on img "button" at bounding box center [1449, 176] width 37 height 10
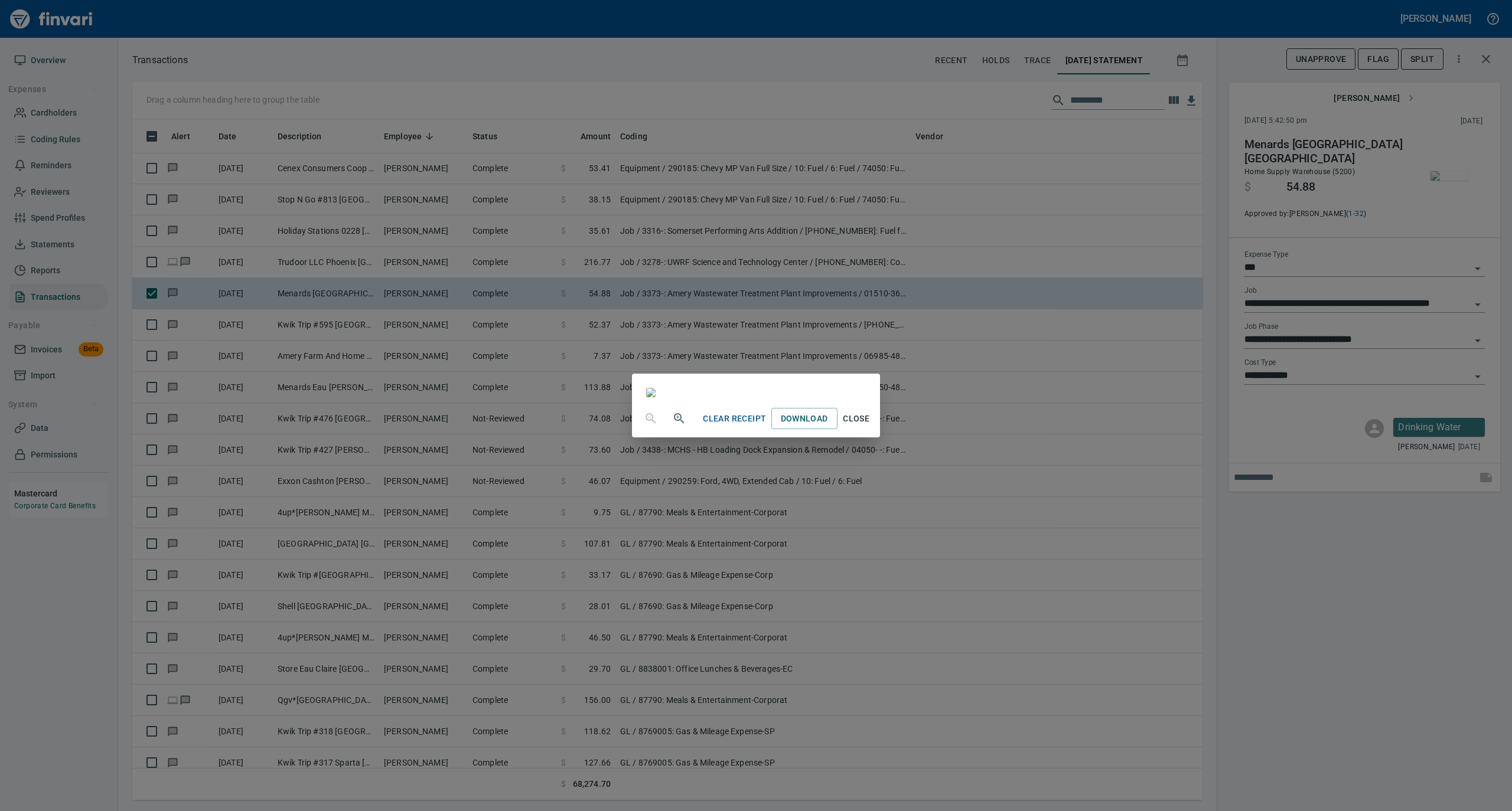
click at [871, 427] on span "Close" at bounding box center [856, 418] width 29 height 14
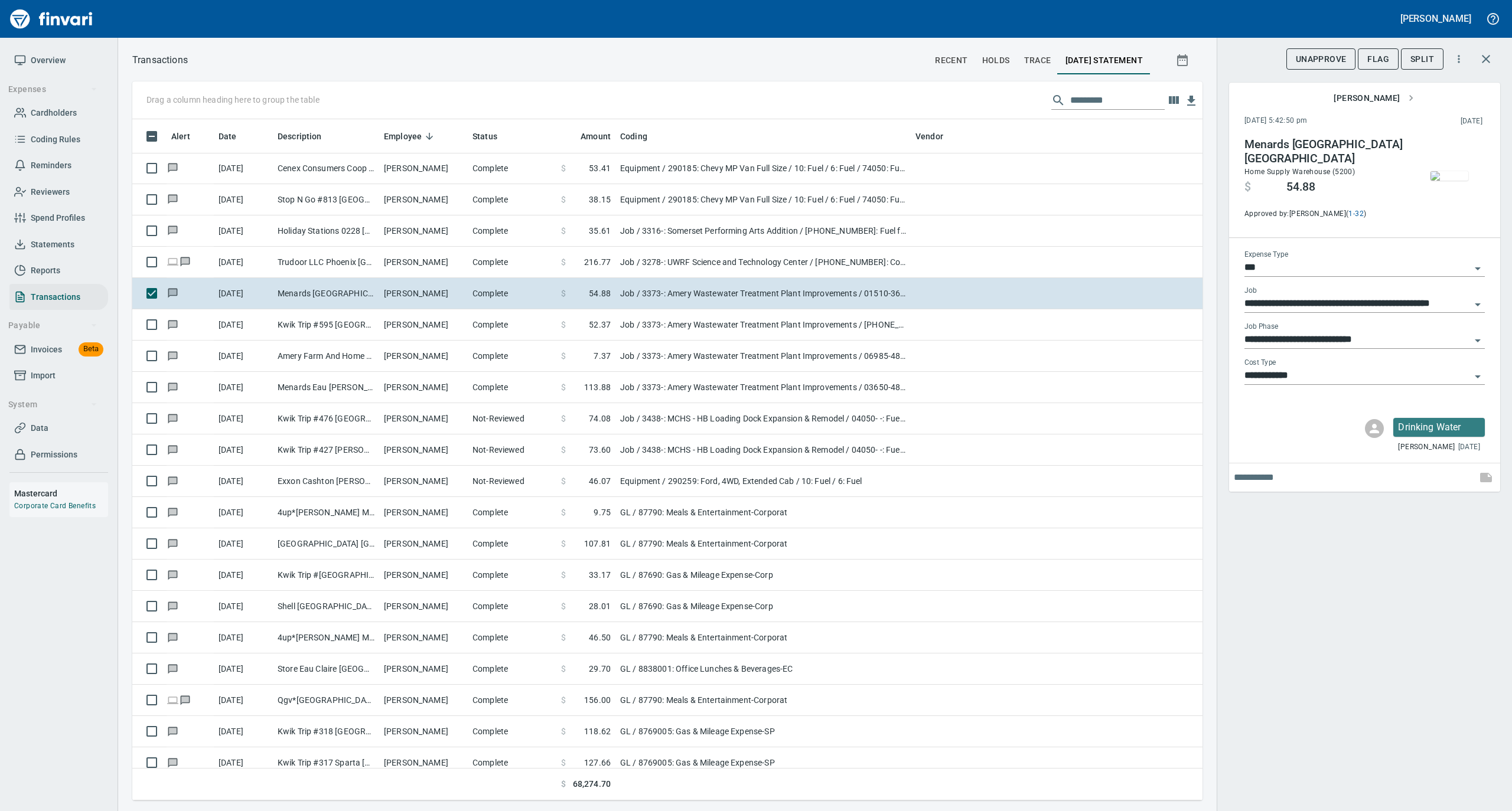
click at [1272, 340] on input "**********" at bounding box center [1358, 339] width 226 height 16
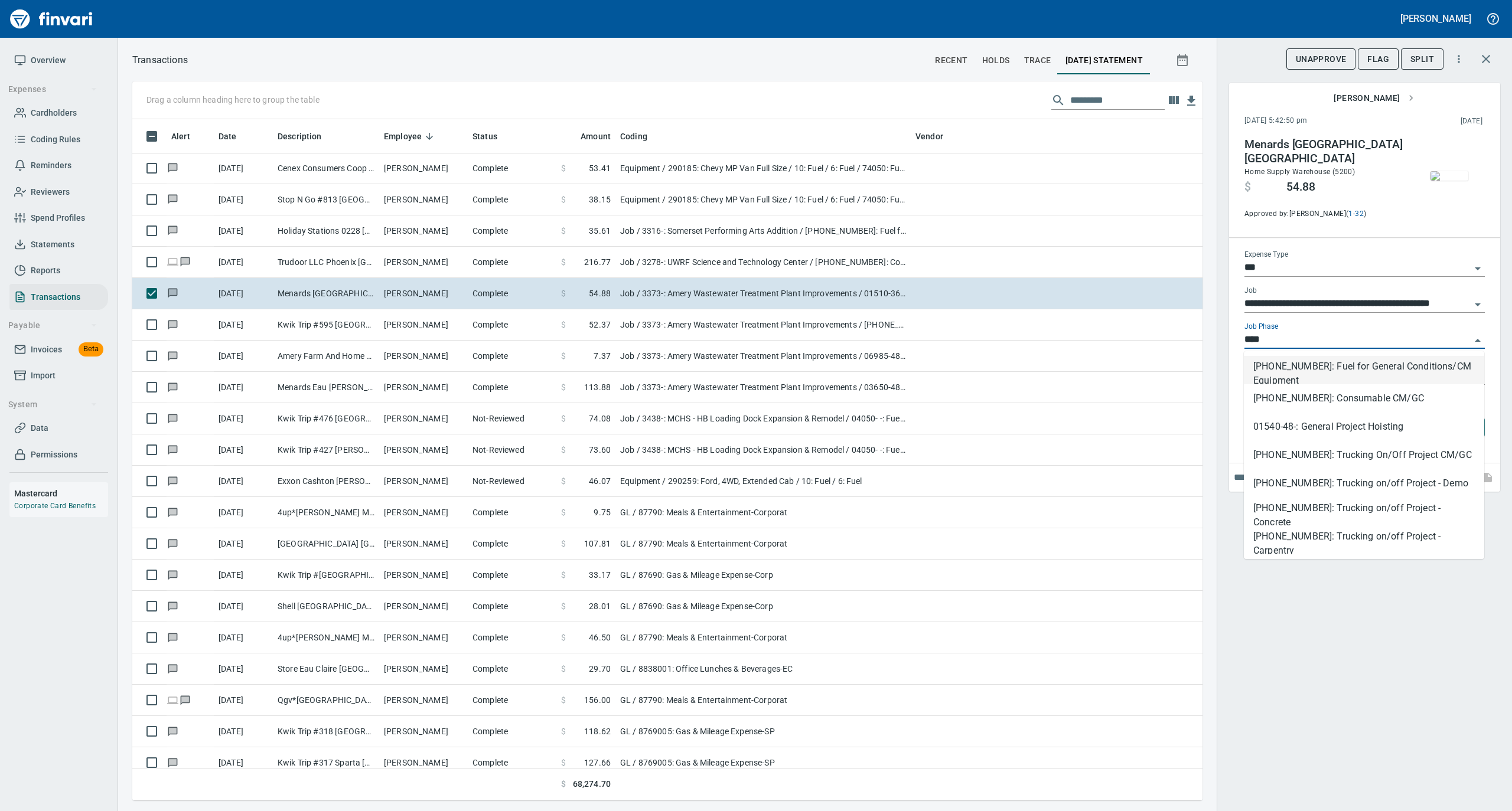
scroll to position [669, 1046]
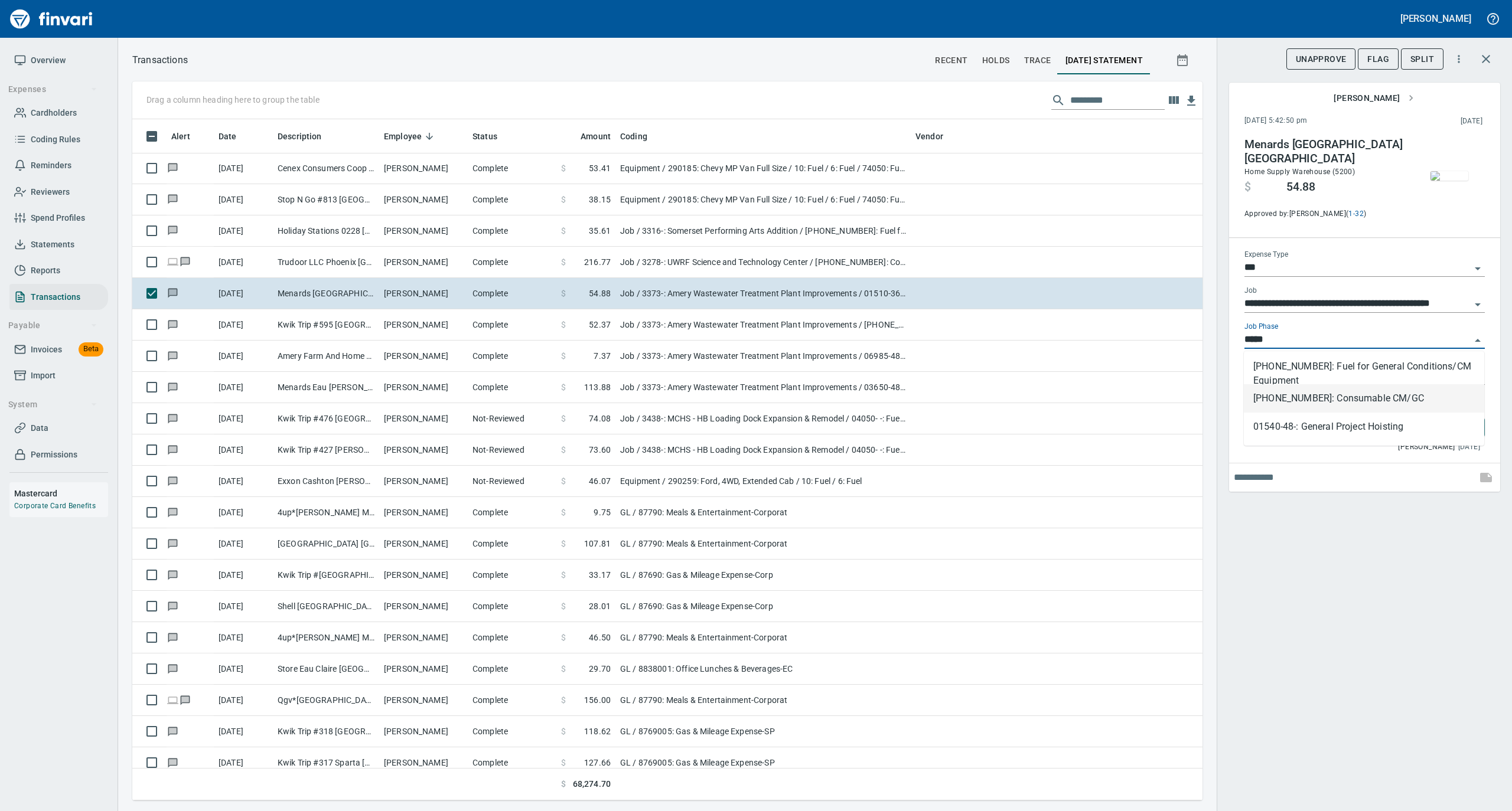
click at [1278, 397] on li "01540-30-01: Consumable CM/GC" at bounding box center [1363, 399] width 241 height 29
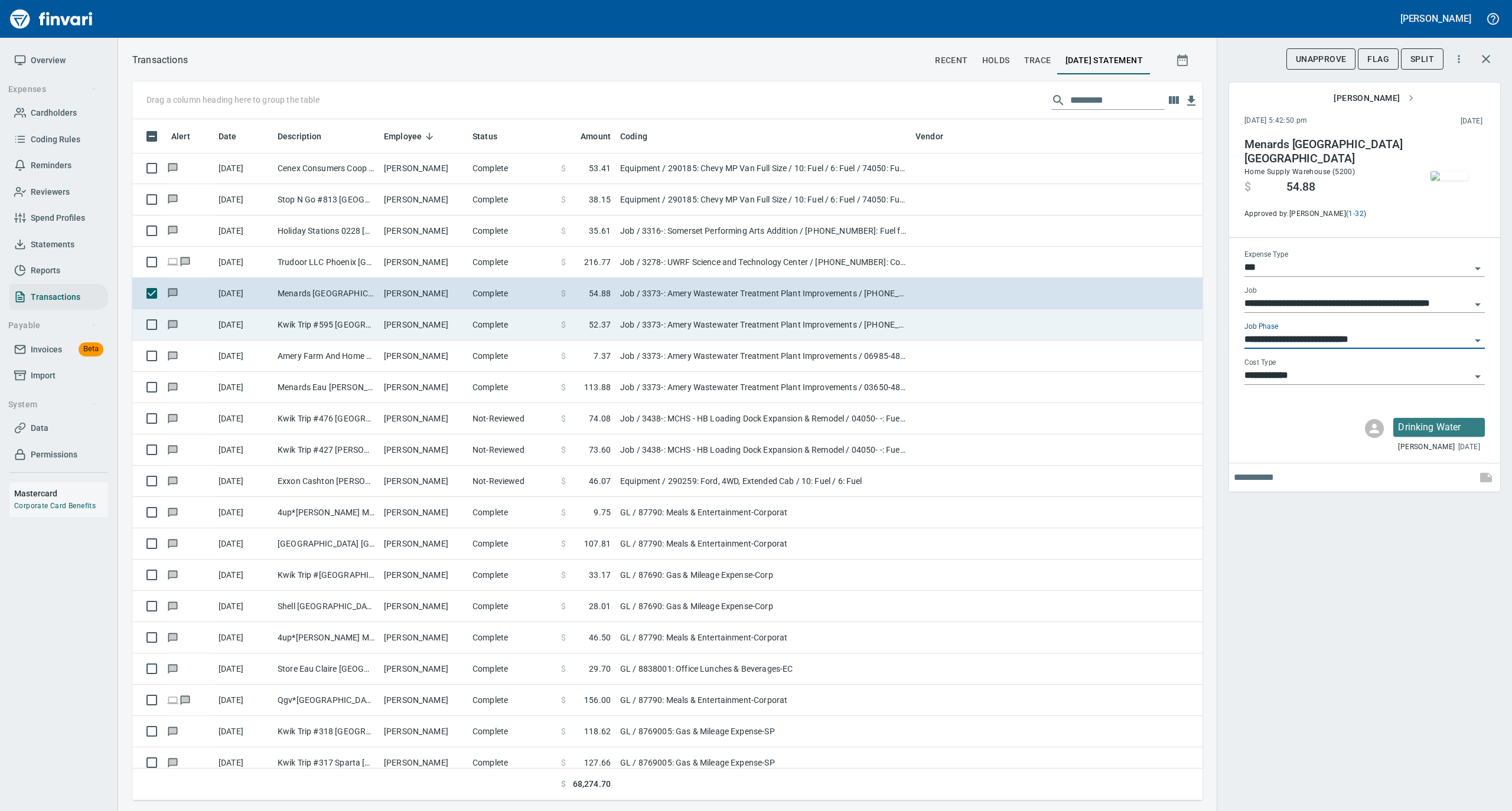
click at [390, 317] on td "Nicholas Gifford" at bounding box center [423, 325] width 88 height 32
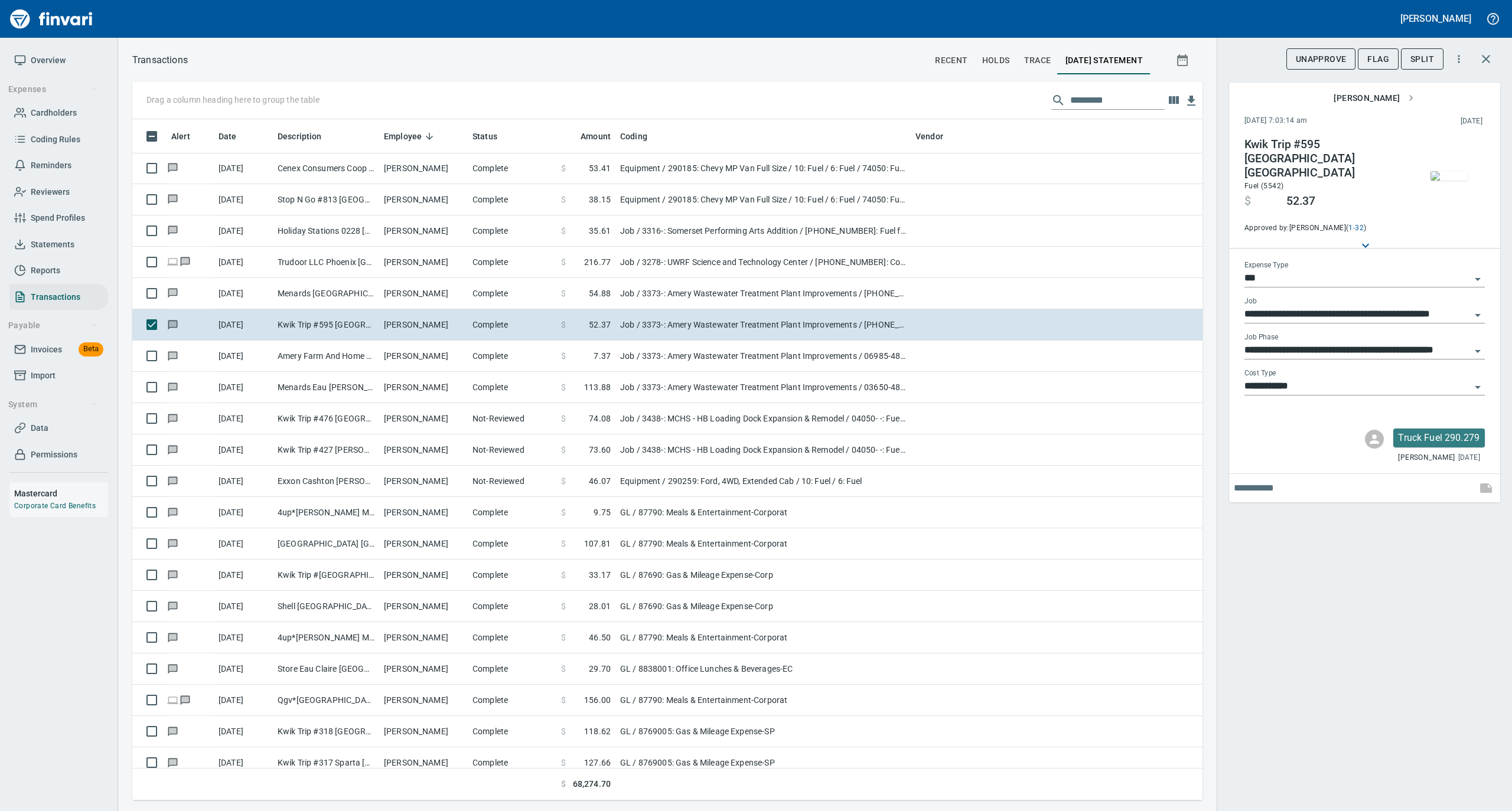
click at [1448, 172] on img "button" at bounding box center [1449, 176] width 37 height 10
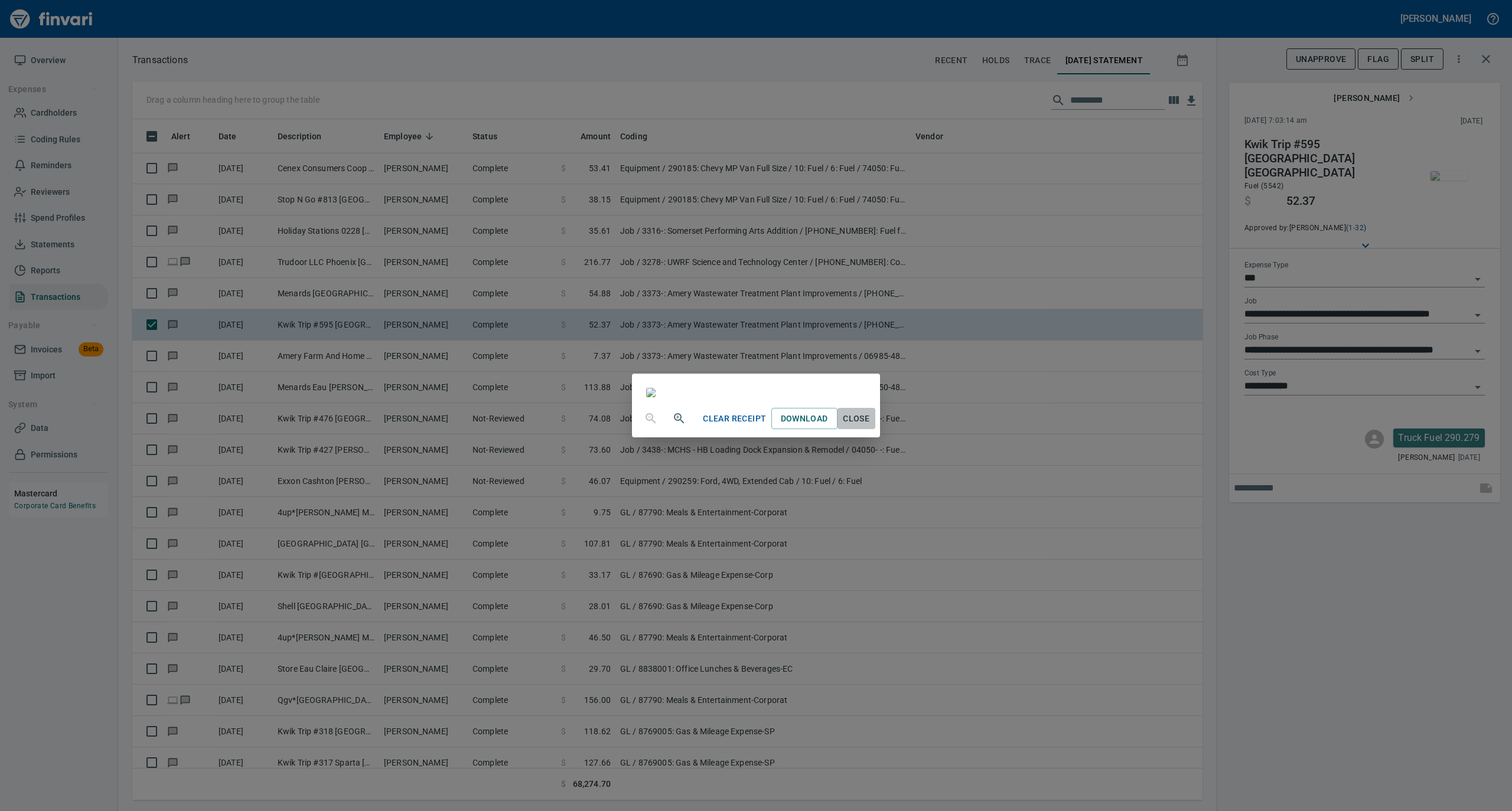
click at [871, 427] on span "Close" at bounding box center [856, 418] width 29 height 14
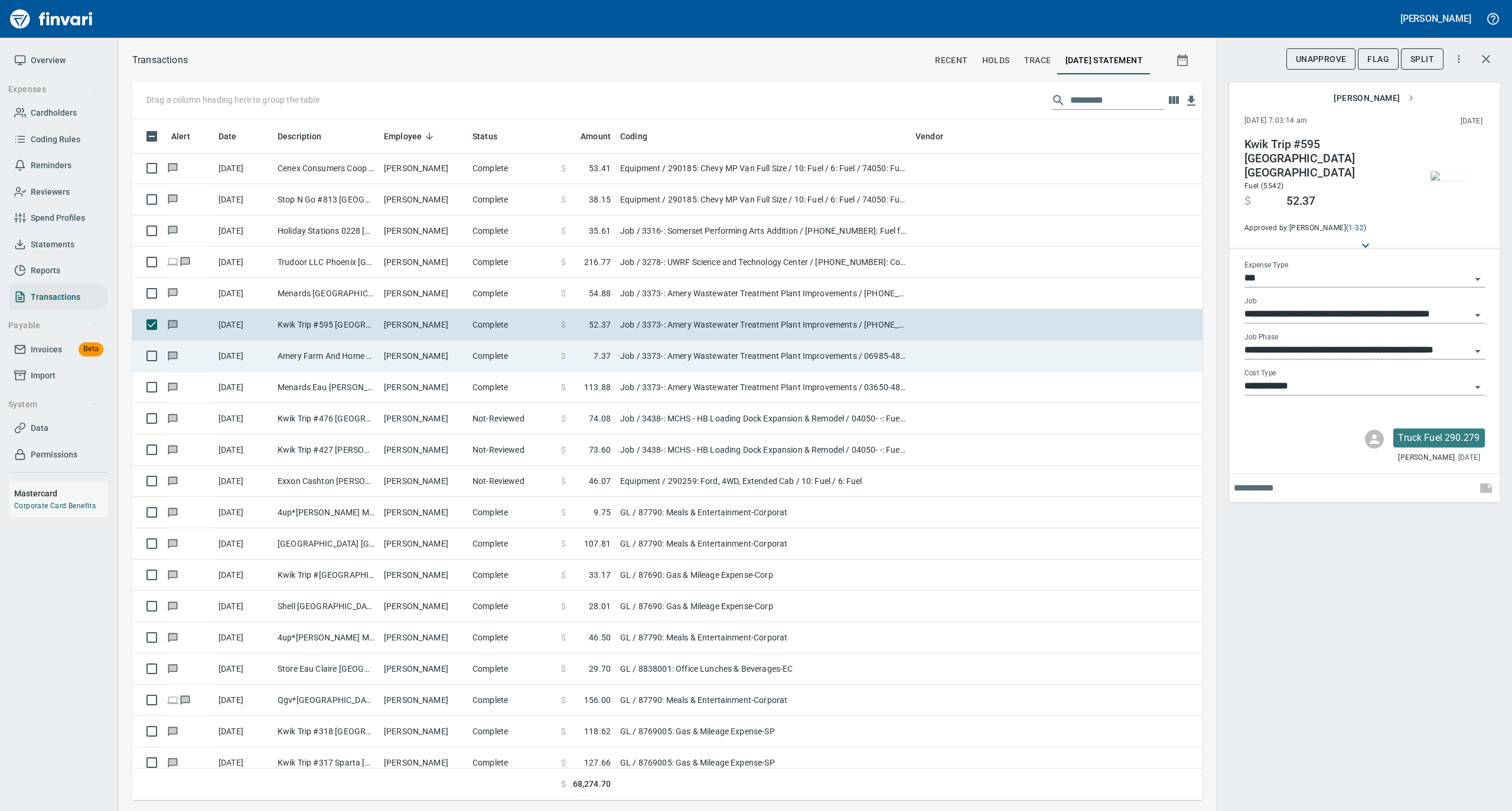
click at [463, 367] on td "Nicholas Gifford" at bounding box center [423, 356] width 88 height 32
type input "**********"
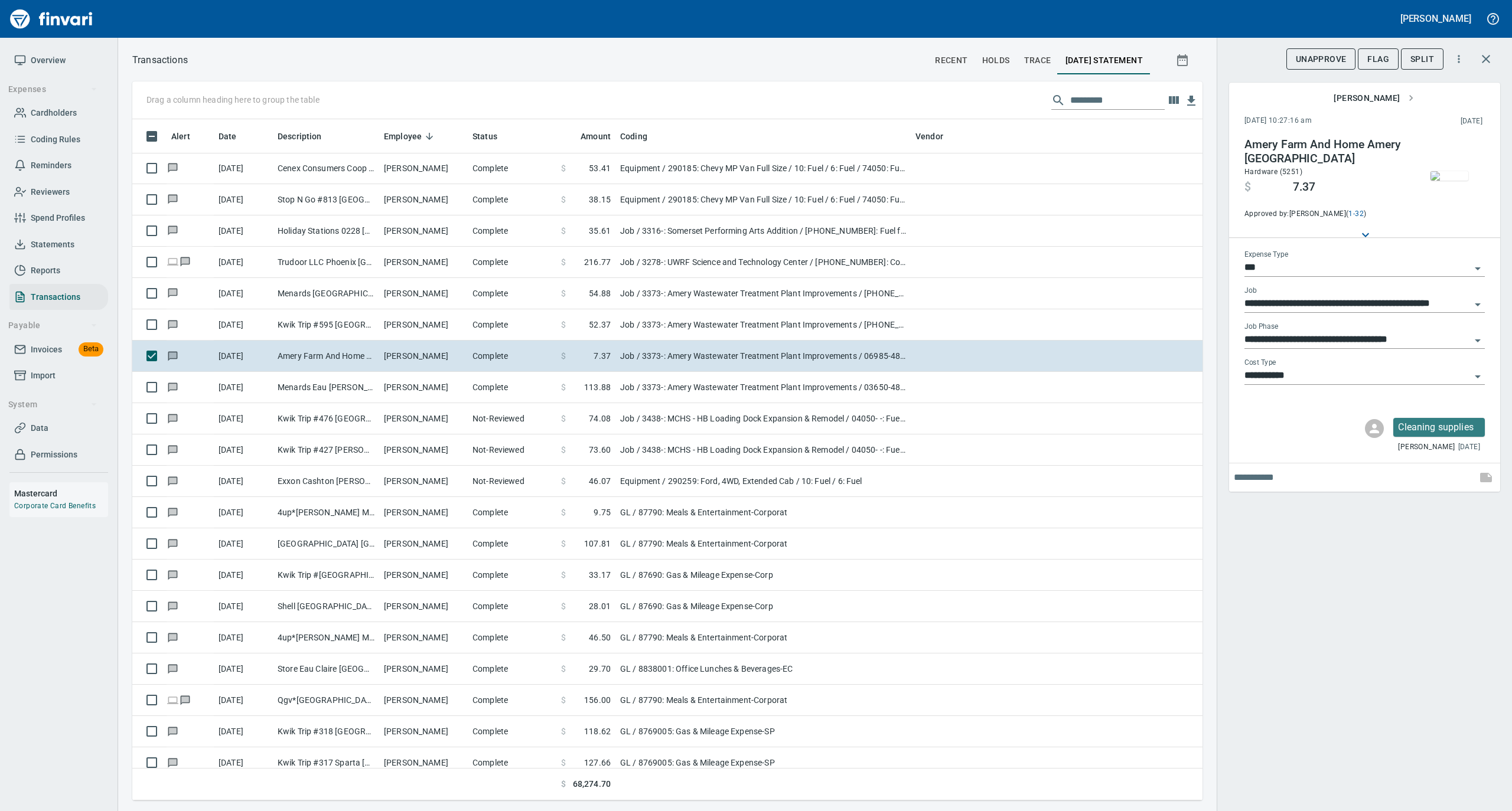
click at [1453, 172] on img "button" at bounding box center [1449, 176] width 37 height 10
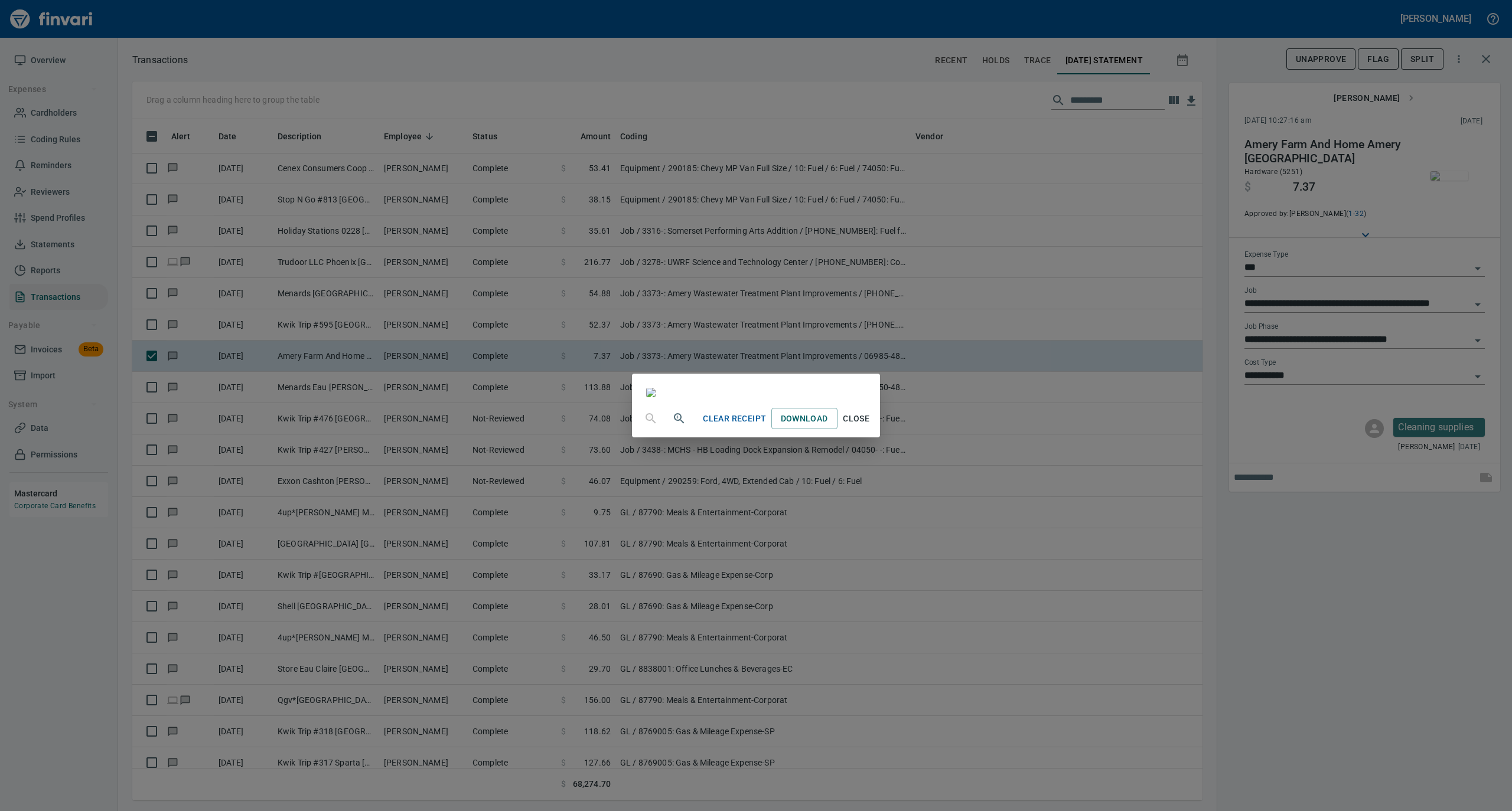
click at [871, 427] on span "Close" at bounding box center [856, 418] width 29 height 14
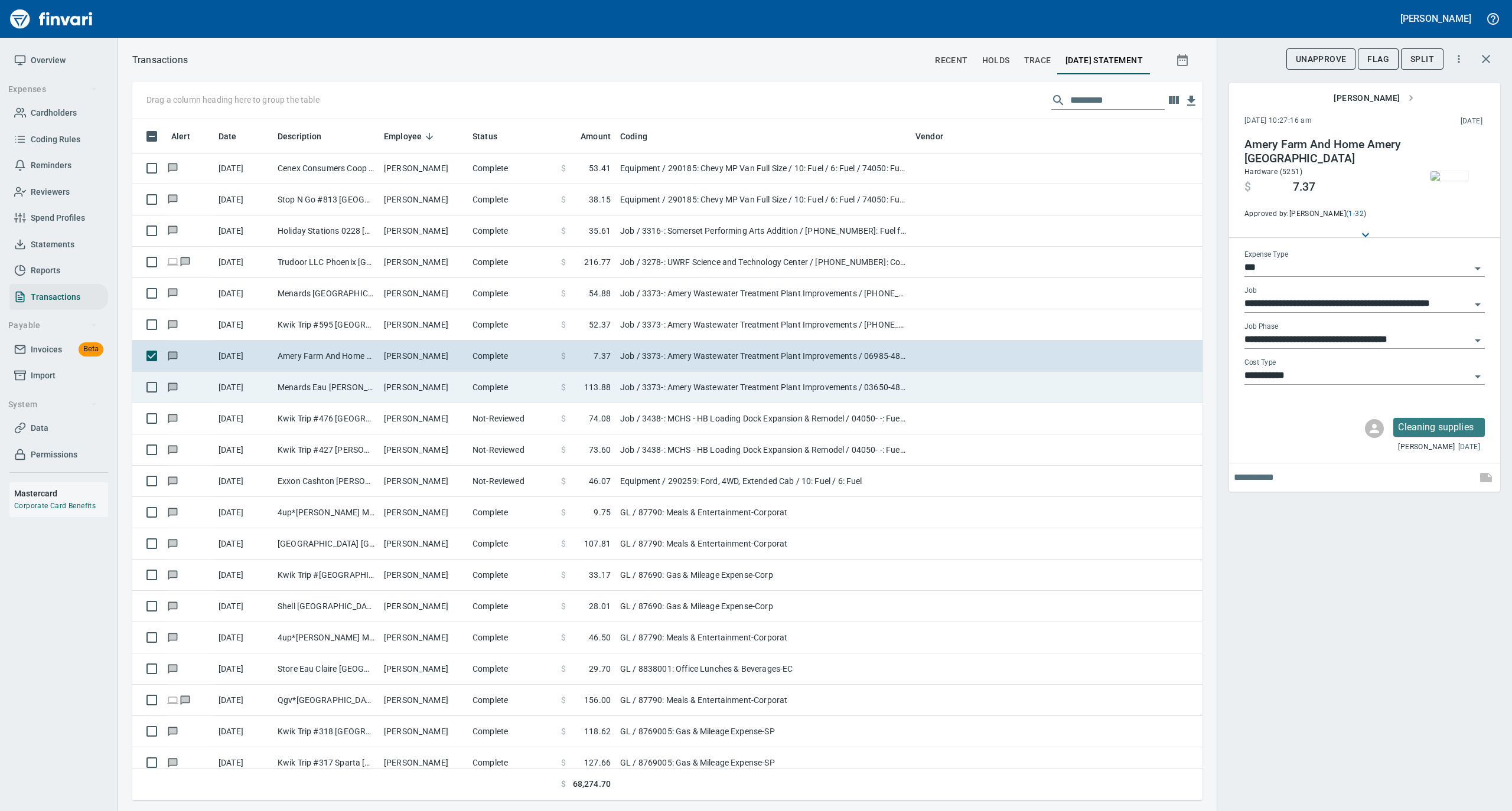
click at [409, 387] on td "Nicholas Gifford" at bounding box center [423, 387] width 88 height 32
type input "**********"
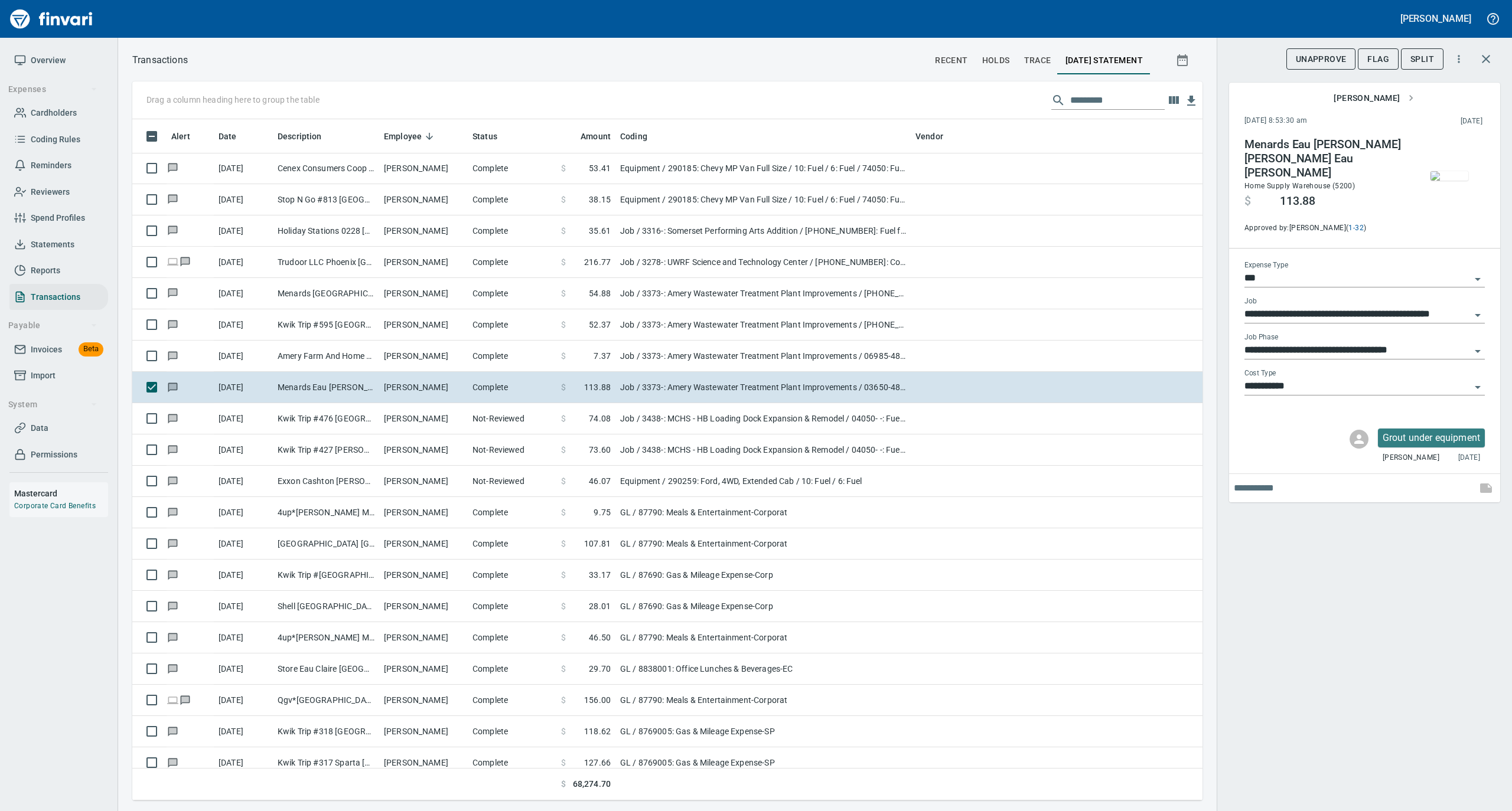
click at [1452, 174] on img "button" at bounding box center [1449, 176] width 37 height 10
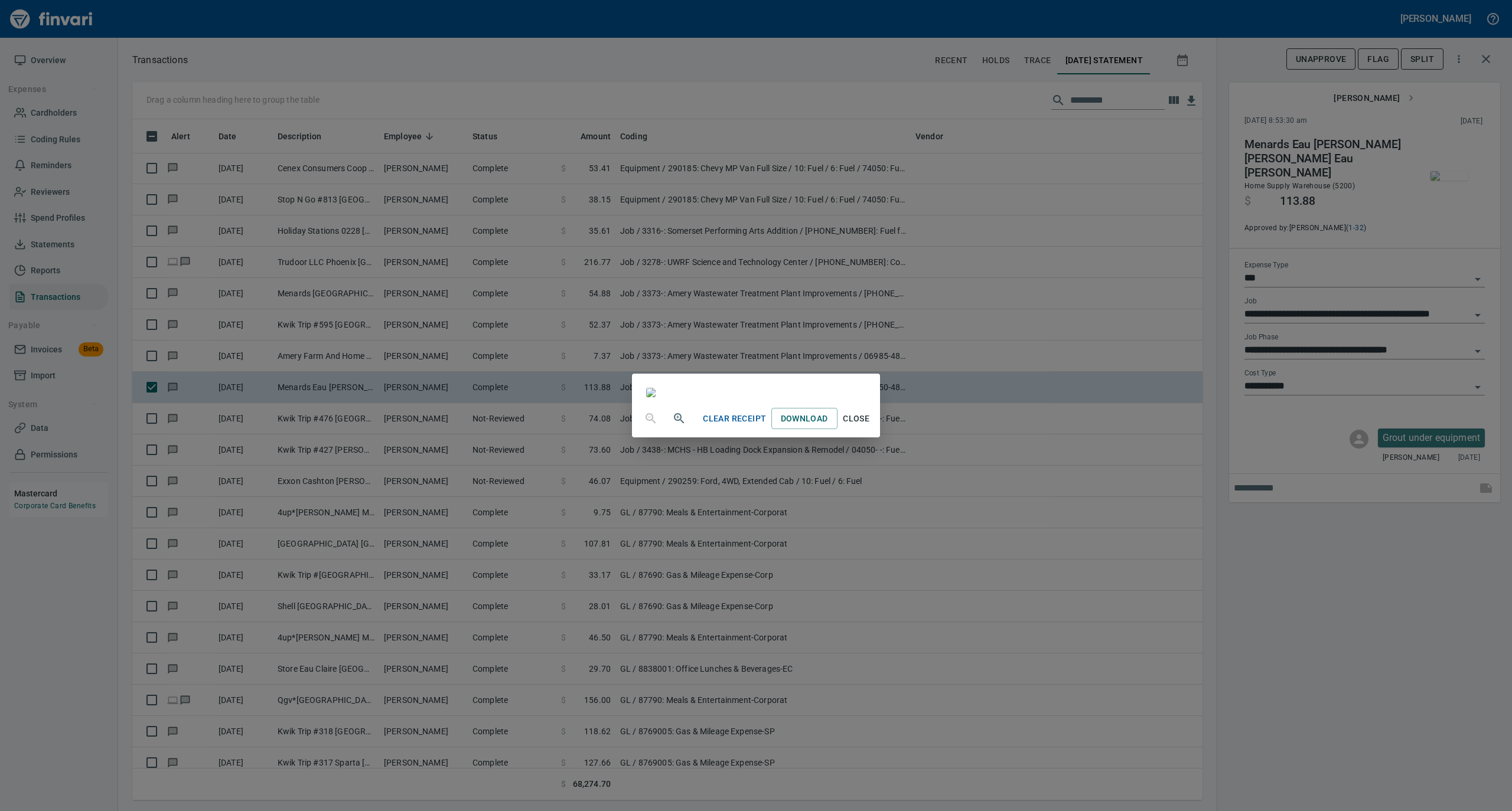
click at [871, 427] on span "Close" at bounding box center [856, 418] width 29 height 14
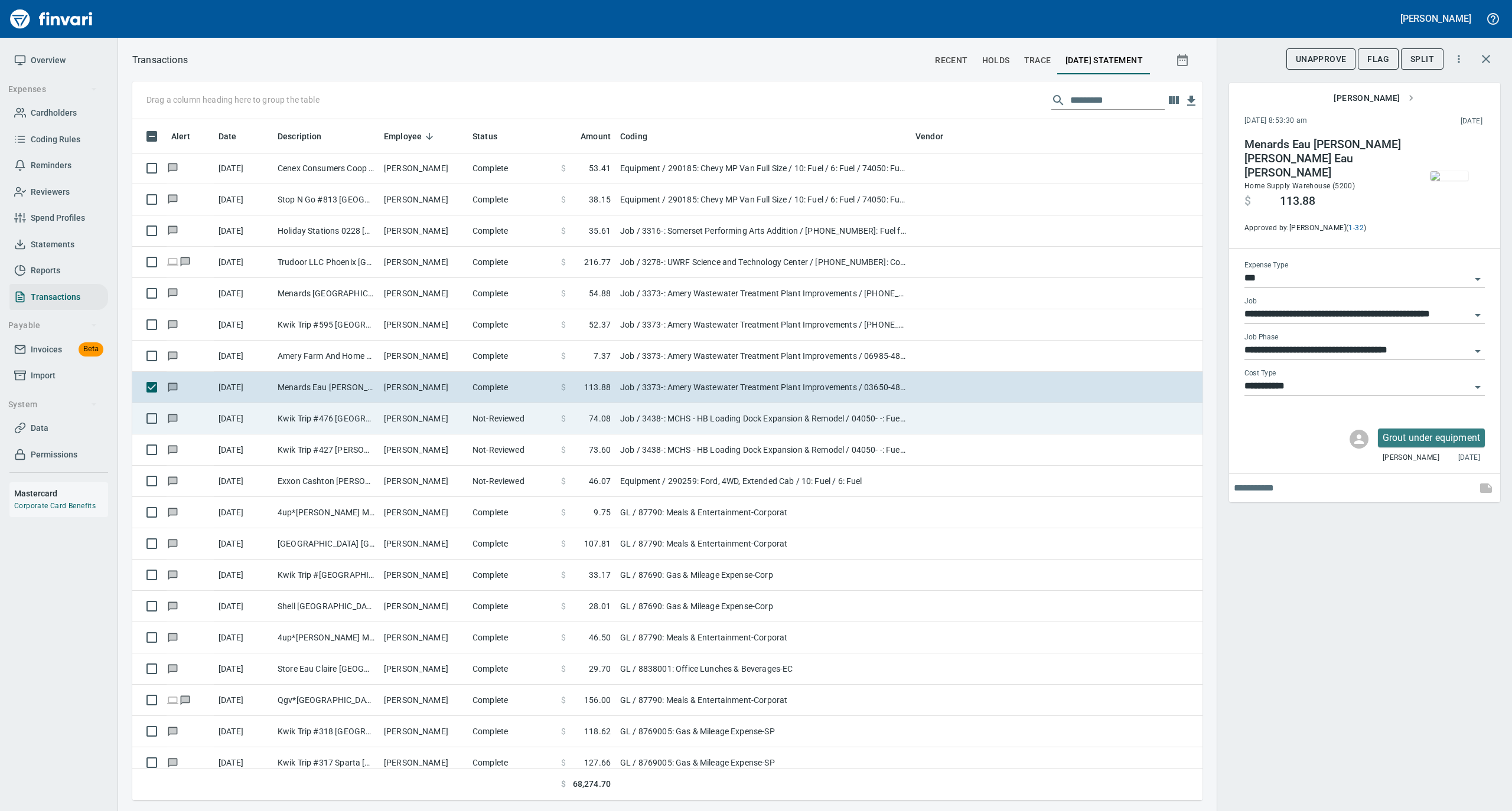
click at [445, 424] on td "Nicholas Fowler" at bounding box center [423, 419] width 88 height 32
type input "**********"
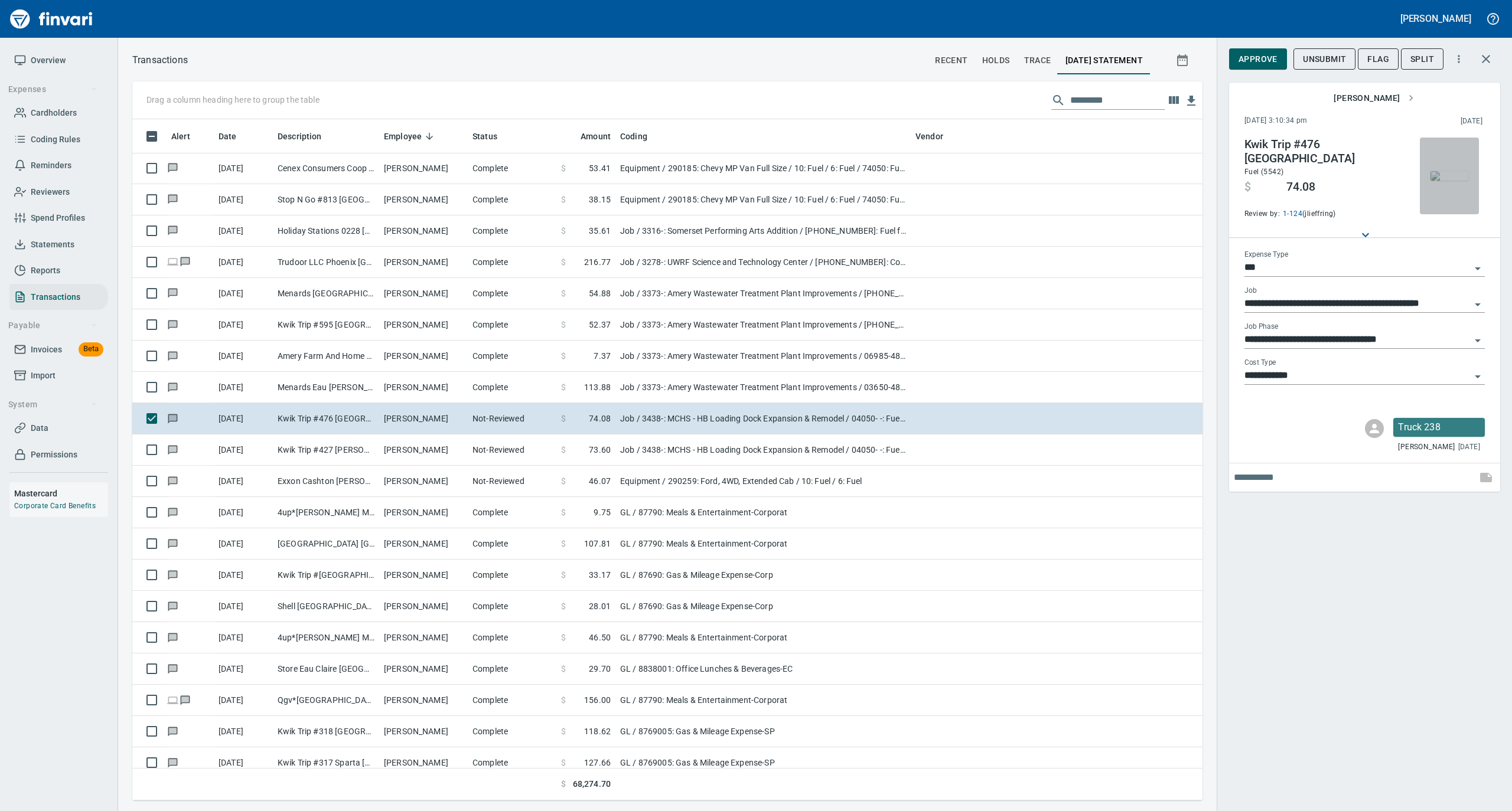
click at [1462, 172] on img "button" at bounding box center [1449, 176] width 37 height 10
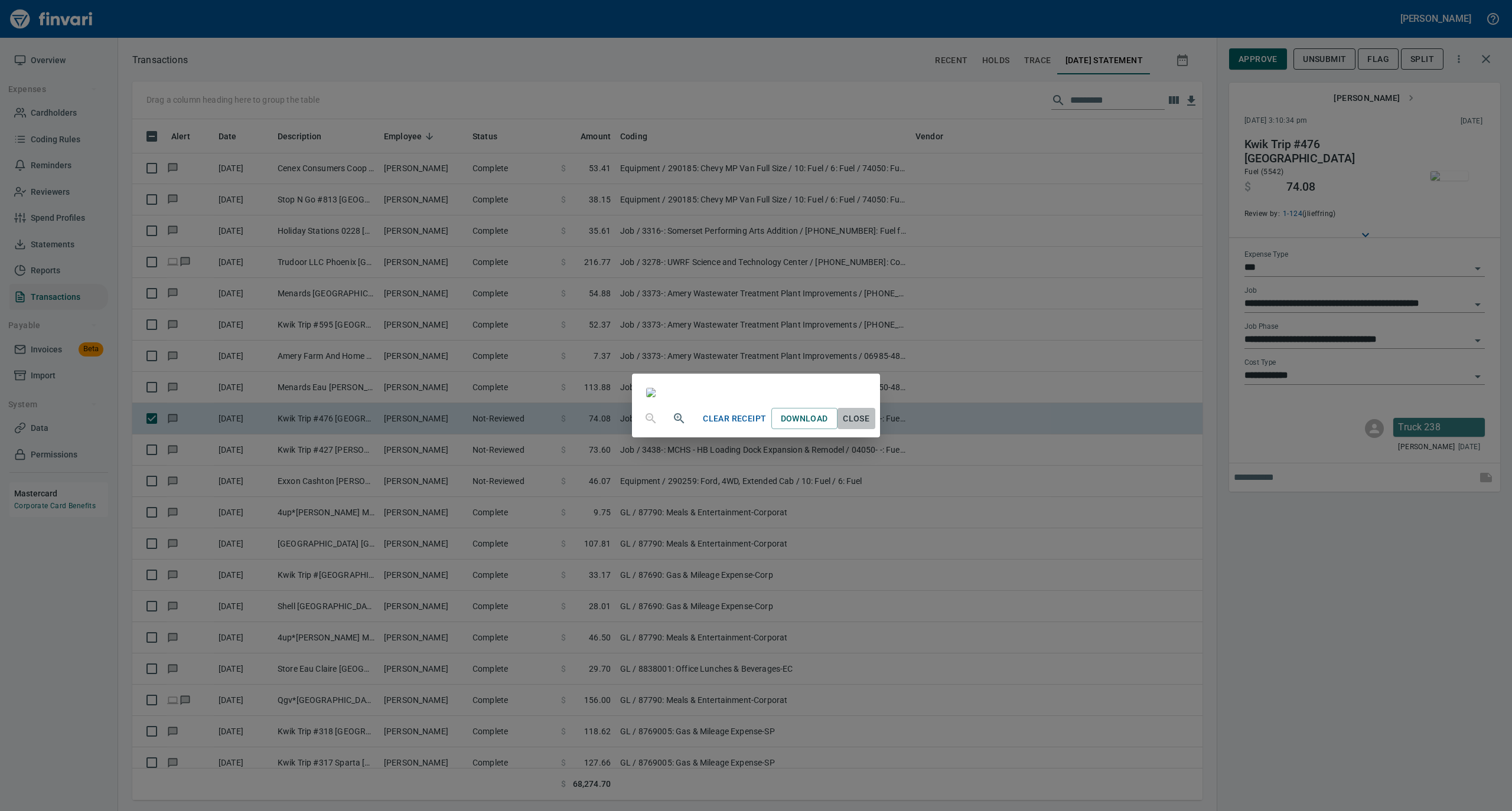
click at [871, 427] on span "Close" at bounding box center [856, 418] width 29 height 14
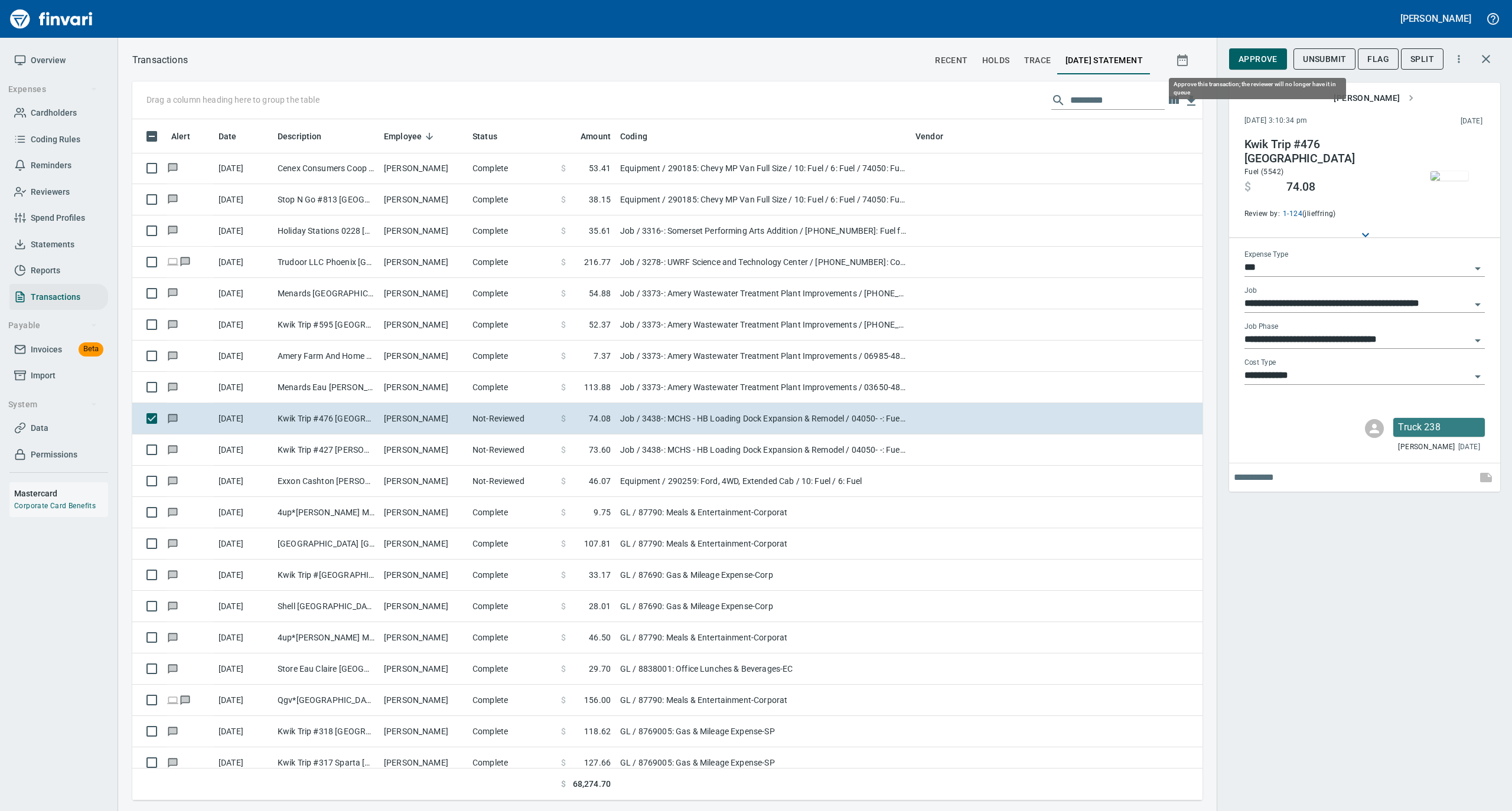
click at [1250, 53] on span "Approve" at bounding box center [1257, 58] width 39 height 14
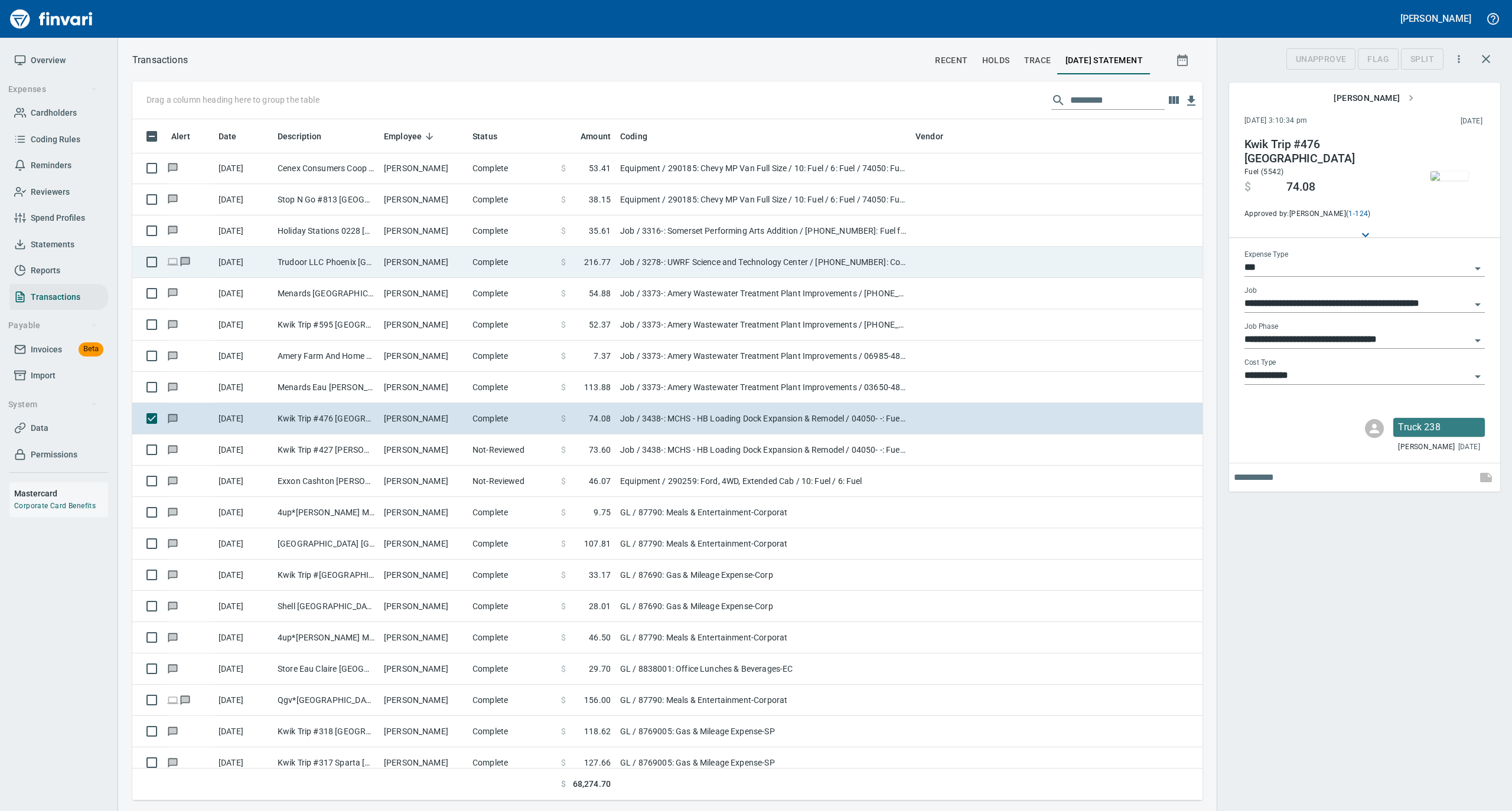
scroll to position [669, 1046]
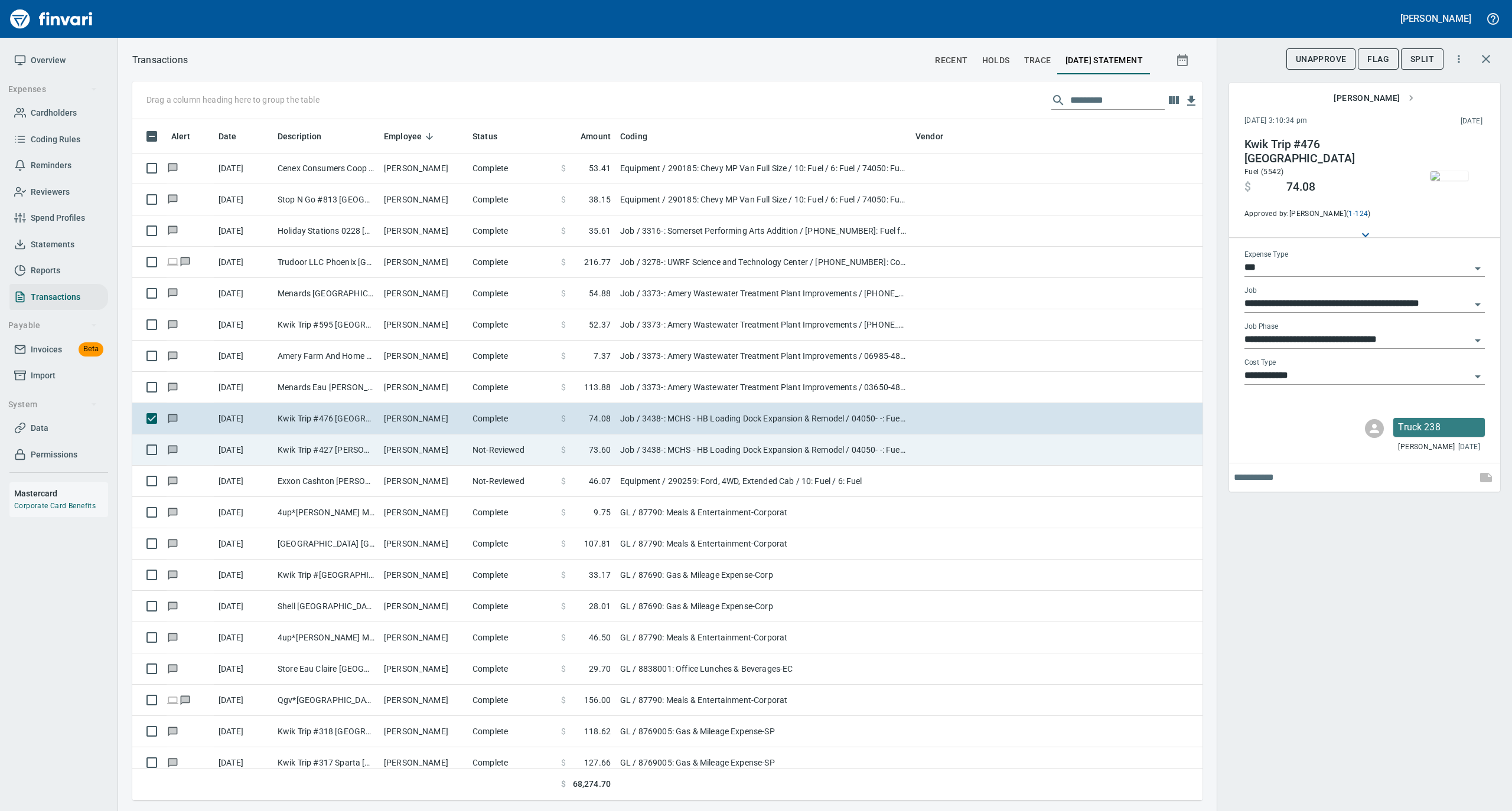
click at [454, 452] on td "Nicholas Fowler" at bounding box center [423, 450] width 88 height 32
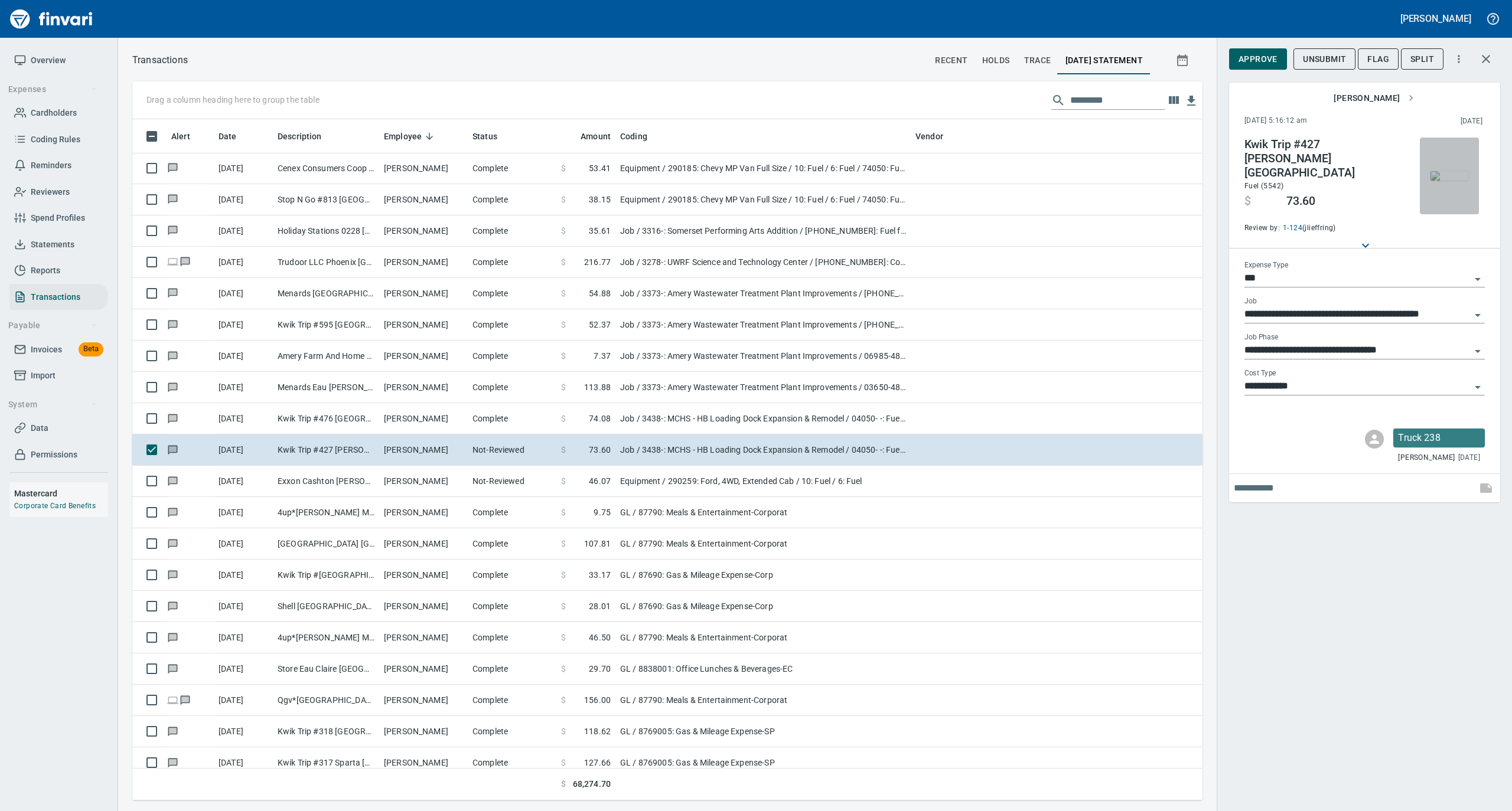
click at [1447, 172] on img "button" at bounding box center [1449, 176] width 37 height 10
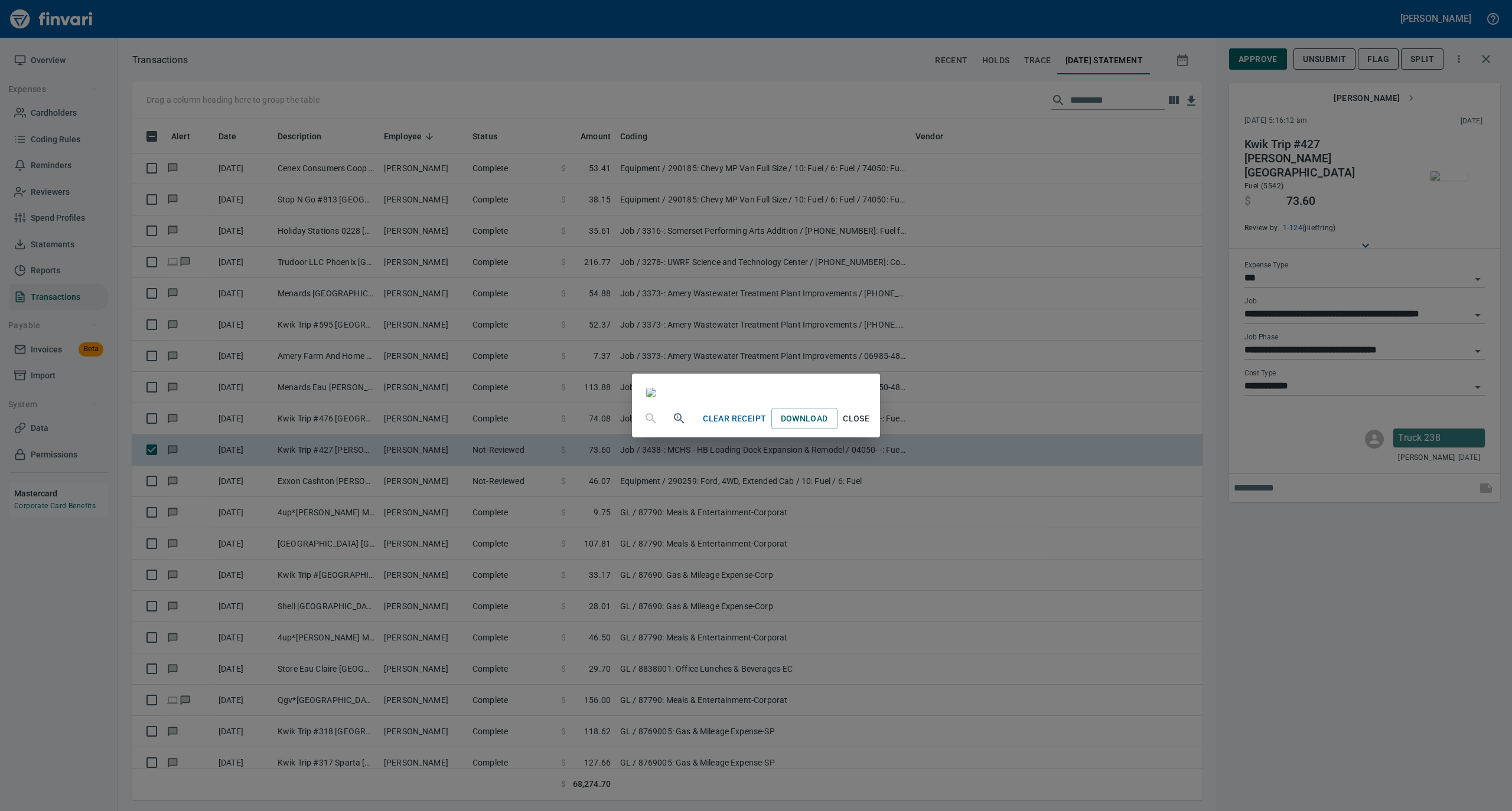
click at [871, 427] on span "Close" at bounding box center [856, 418] width 29 height 14
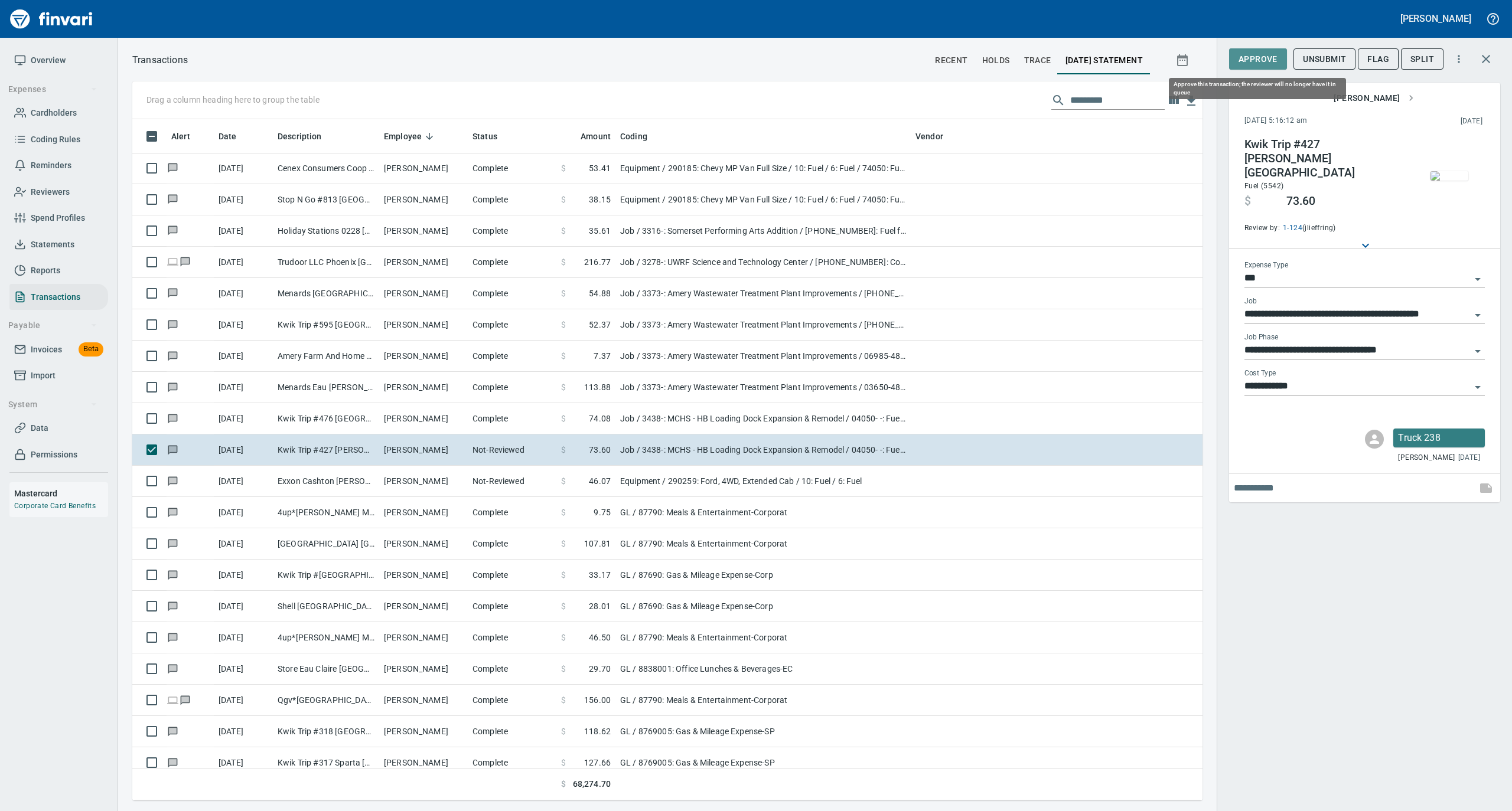
click at [1263, 55] on span "Approve" at bounding box center [1257, 58] width 39 height 14
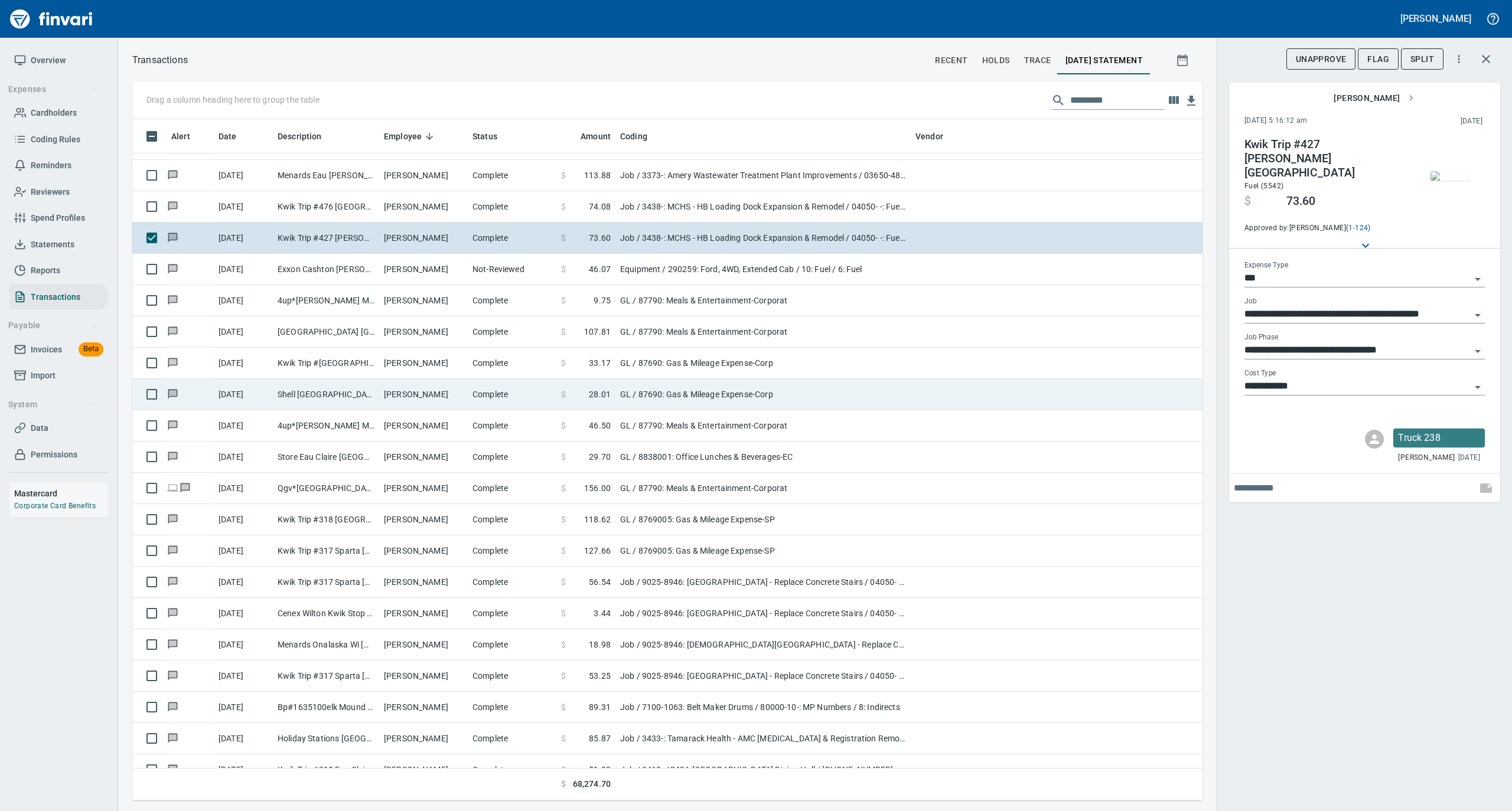
scroll to position [5904, 0]
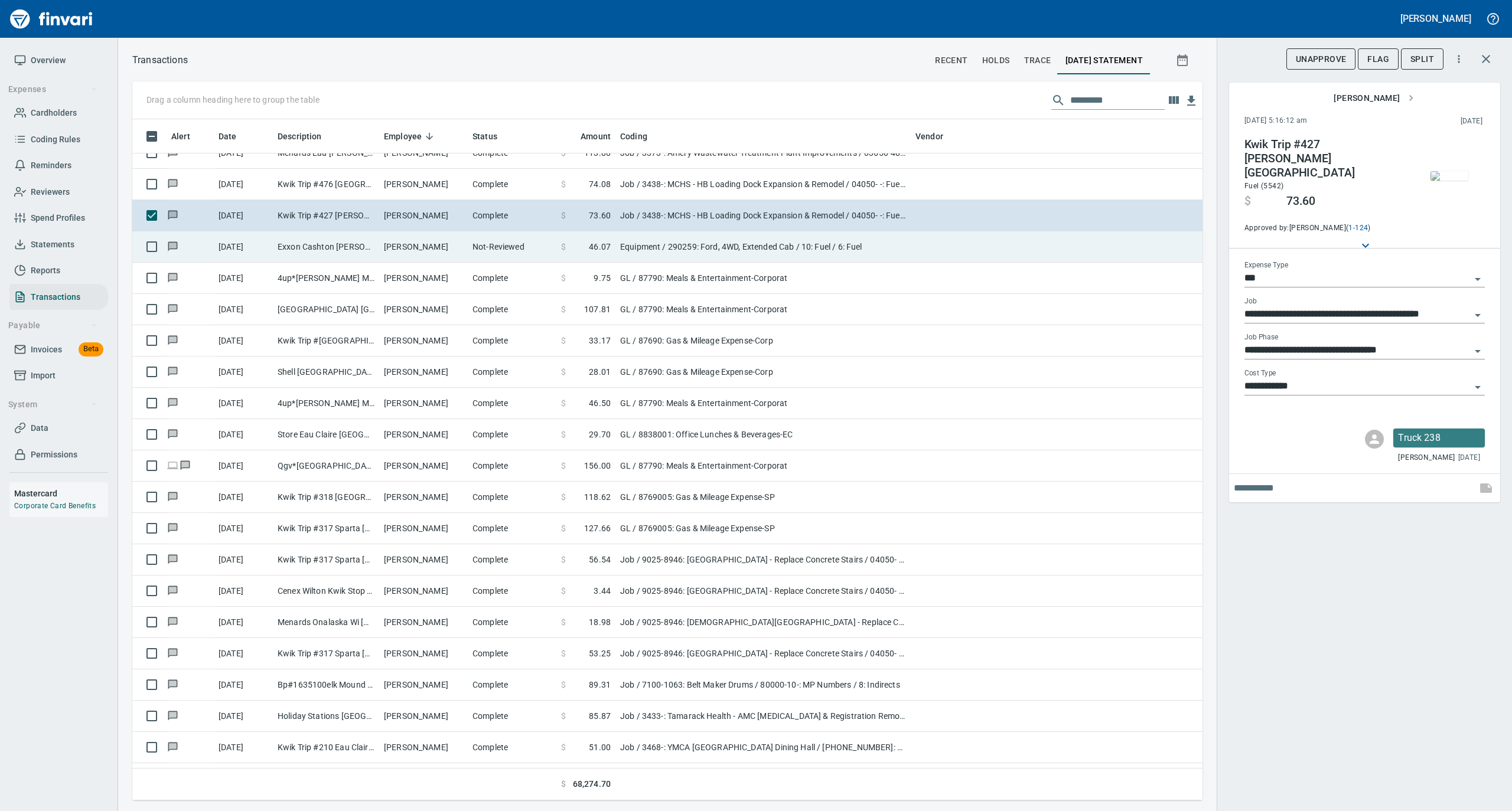
click at [478, 250] on td "Not-Reviewed" at bounding box center [512, 246] width 88 height 32
type input "*********"
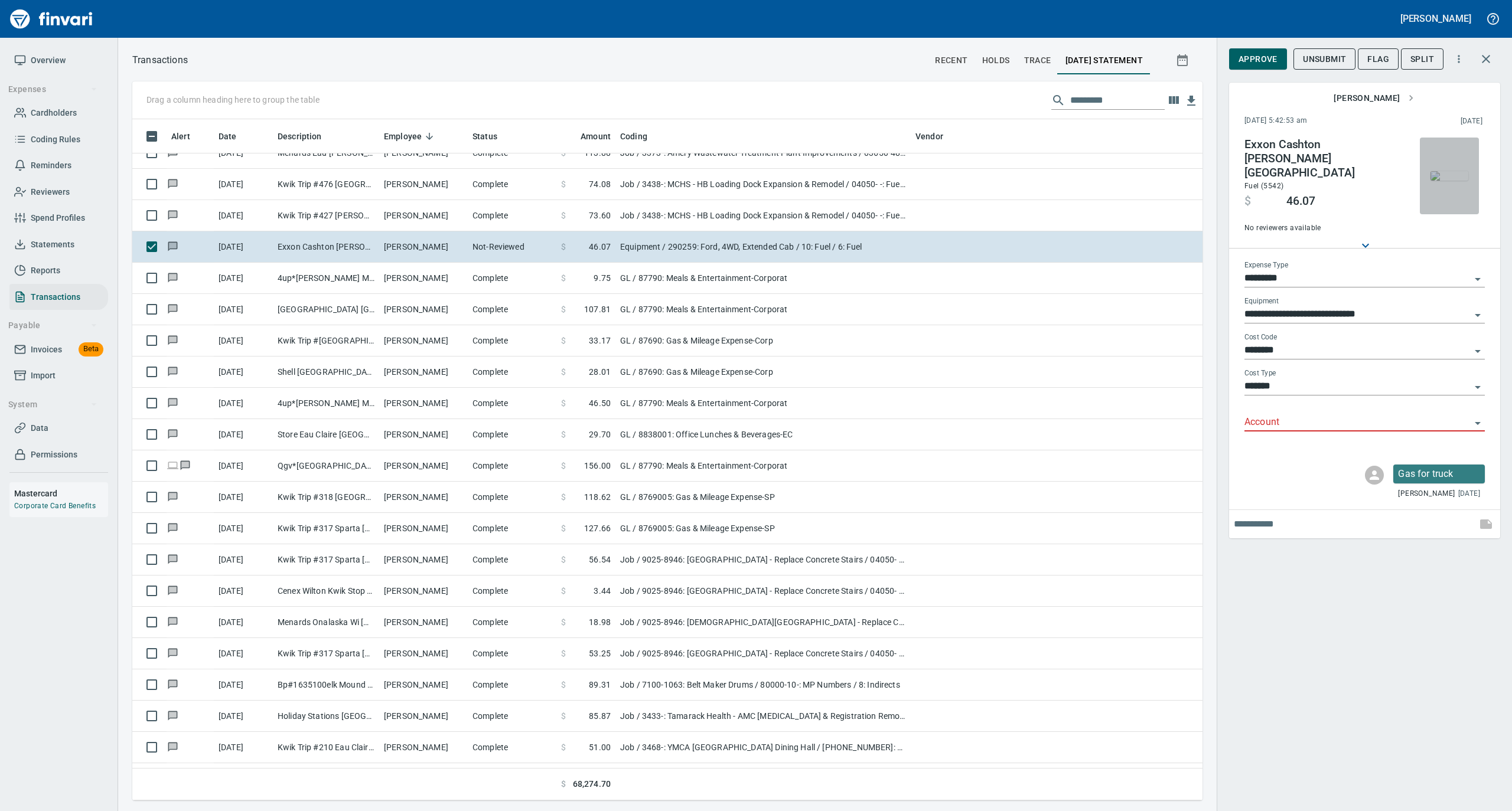
click at [1453, 174] on img "button" at bounding box center [1449, 176] width 37 height 10
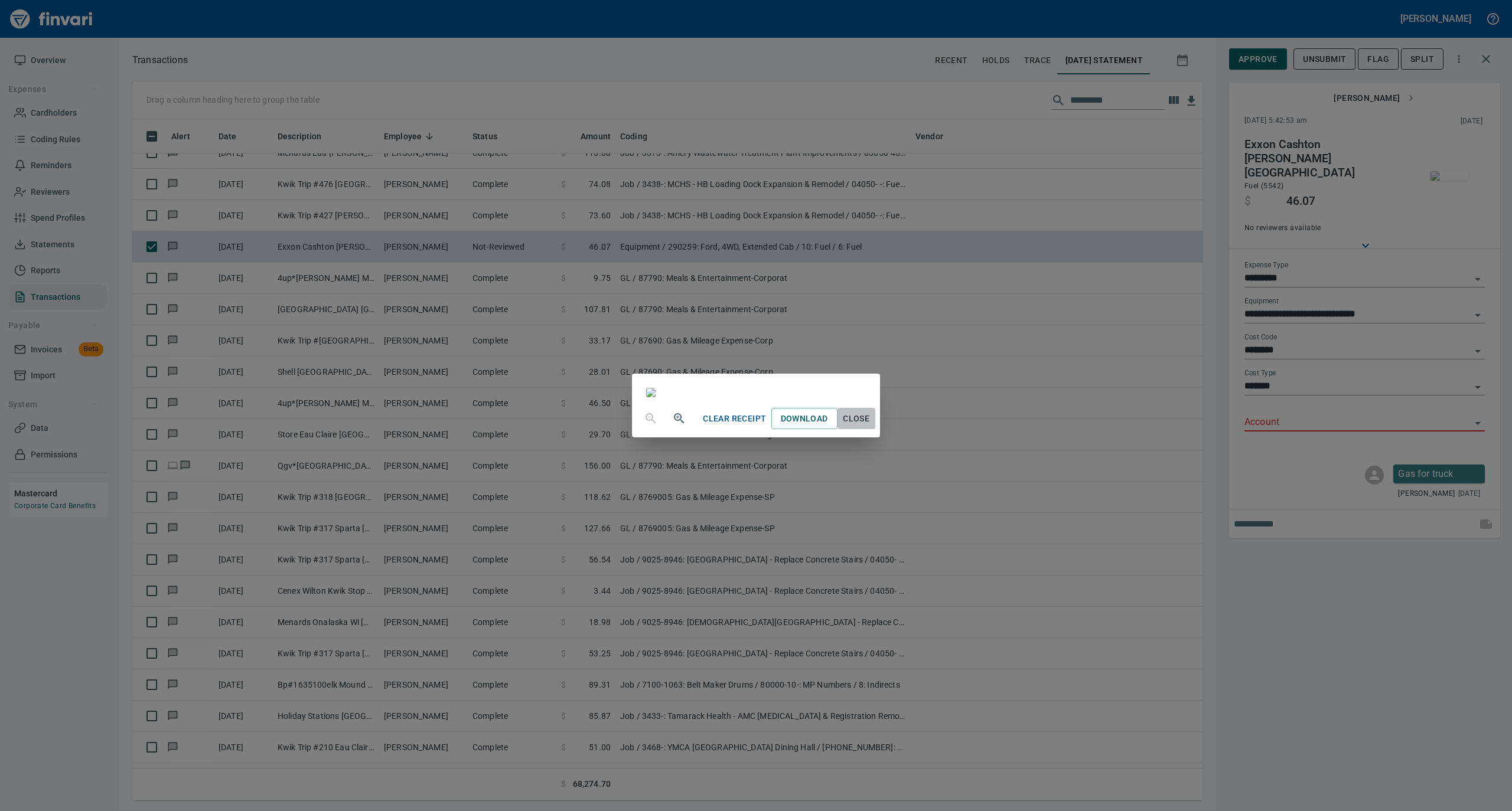
click at [871, 427] on span "Close" at bounding box center [856, 418] width 29 height 14
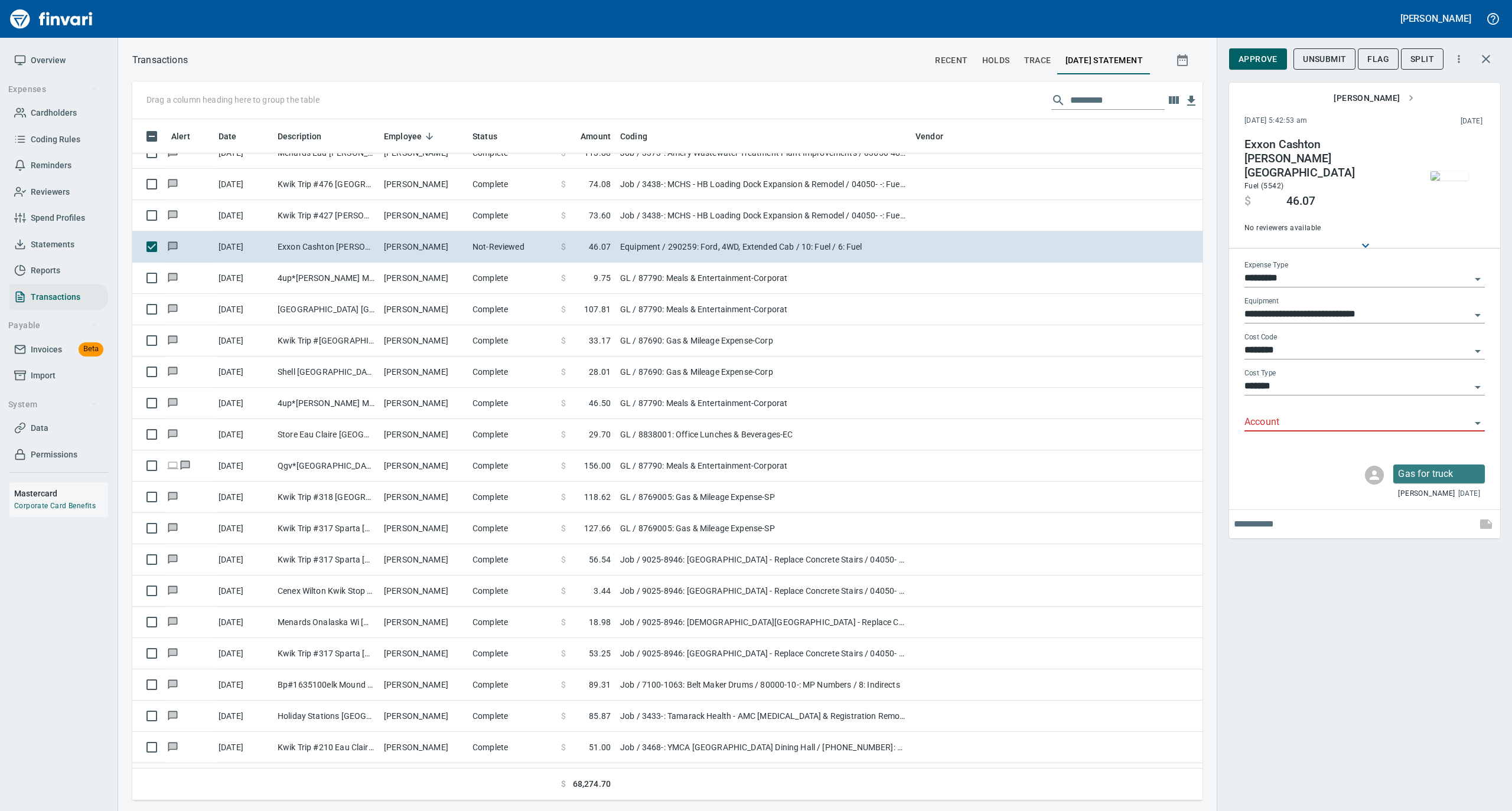
click at [1276, 414] on input "Account" at bounding box center [1358, 422] width 226 height 16
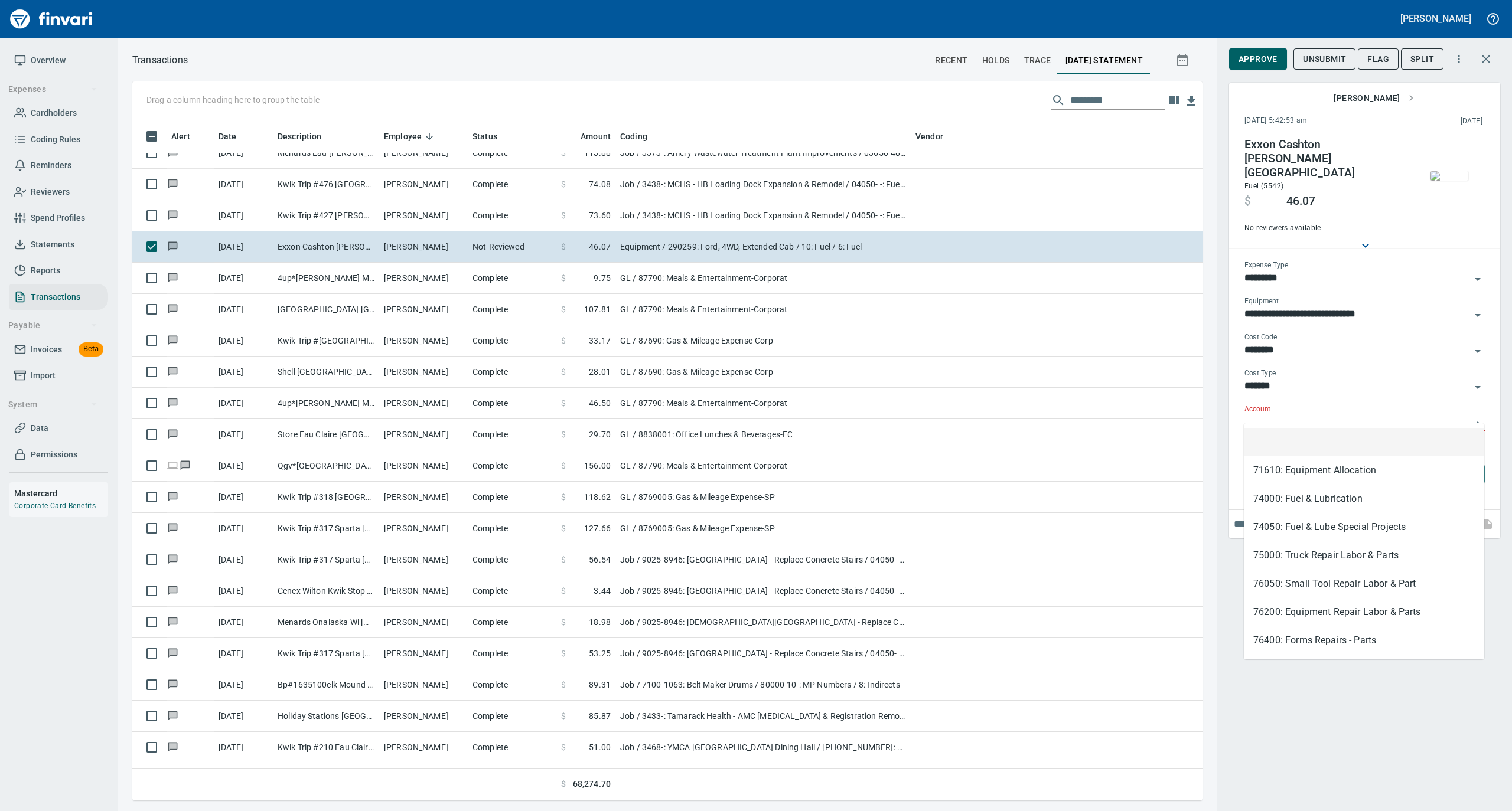
scroll to position [669, 1046]
click at [1337, 705] on div "**********" at bounding box center [1364, 406] width 295 height 811
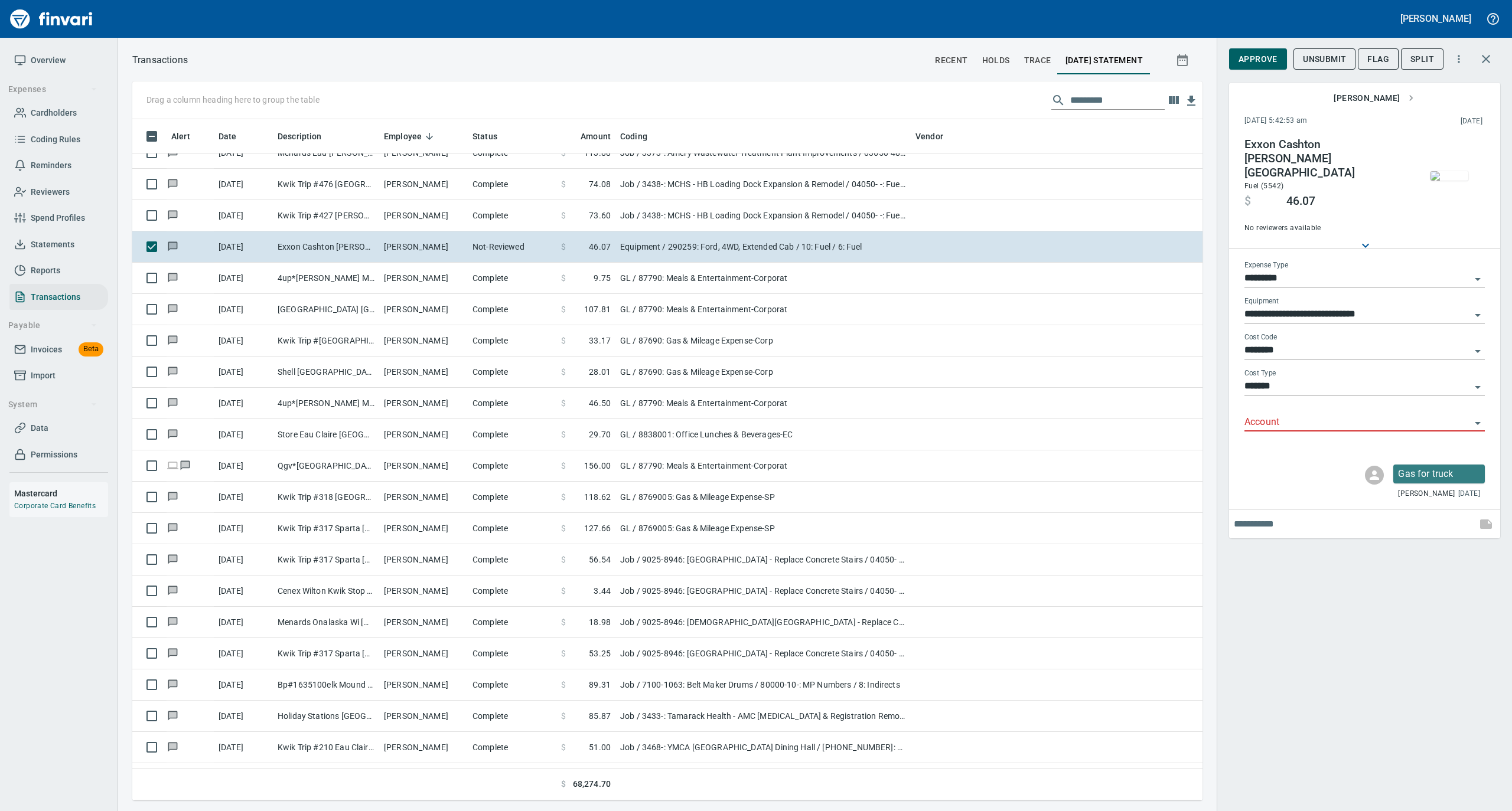
click at [1289, 270] on input "*********" at bounding box center [1358, 278] width 226 height 16
click at [1275, 376] on li "Job" at bounding box center [1363, 383] width 241 height 29
type input "***"
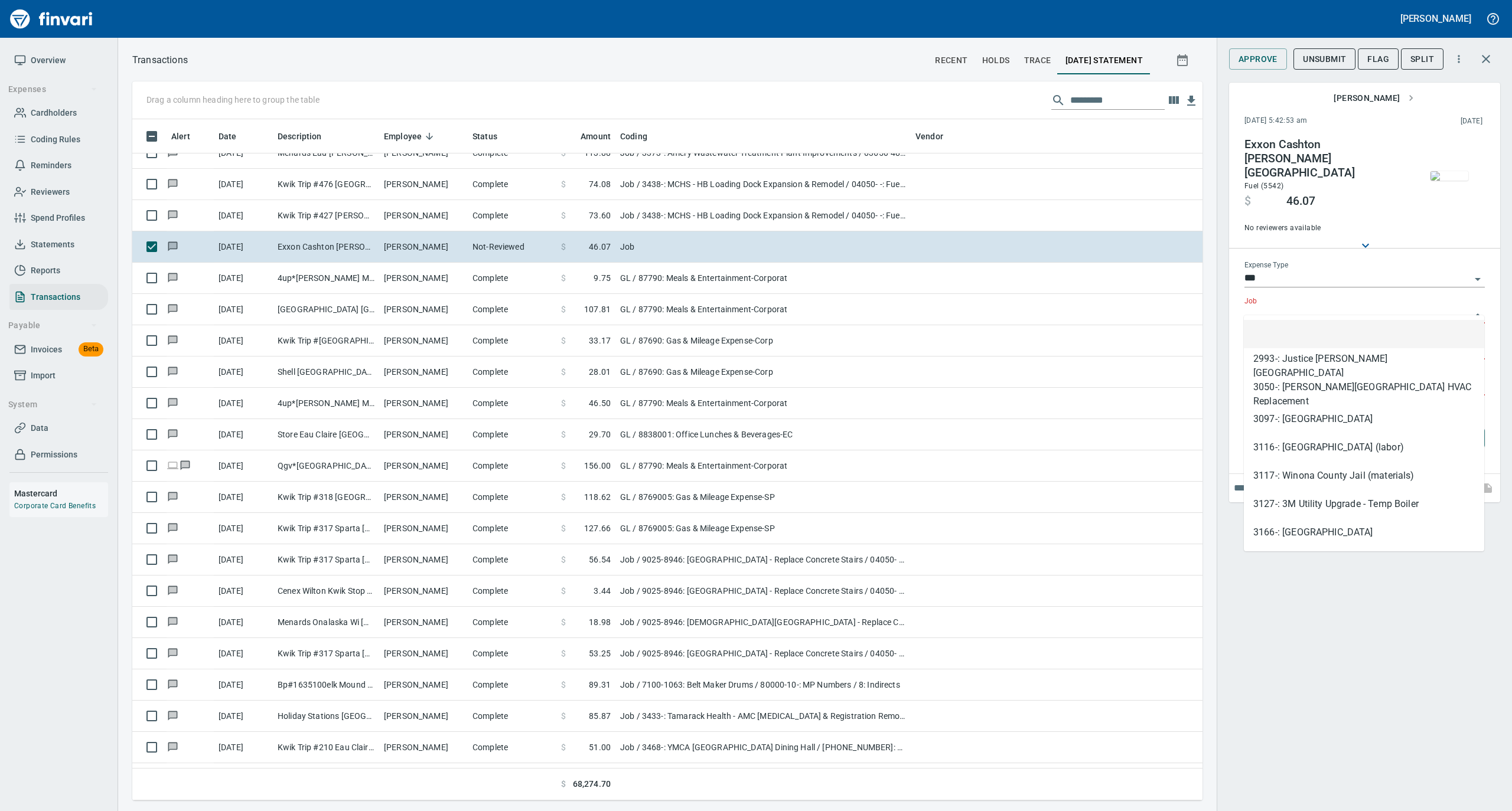
click at [1284, 307] on input "Job" at bounding box center [1358, 314] width 226 height 16
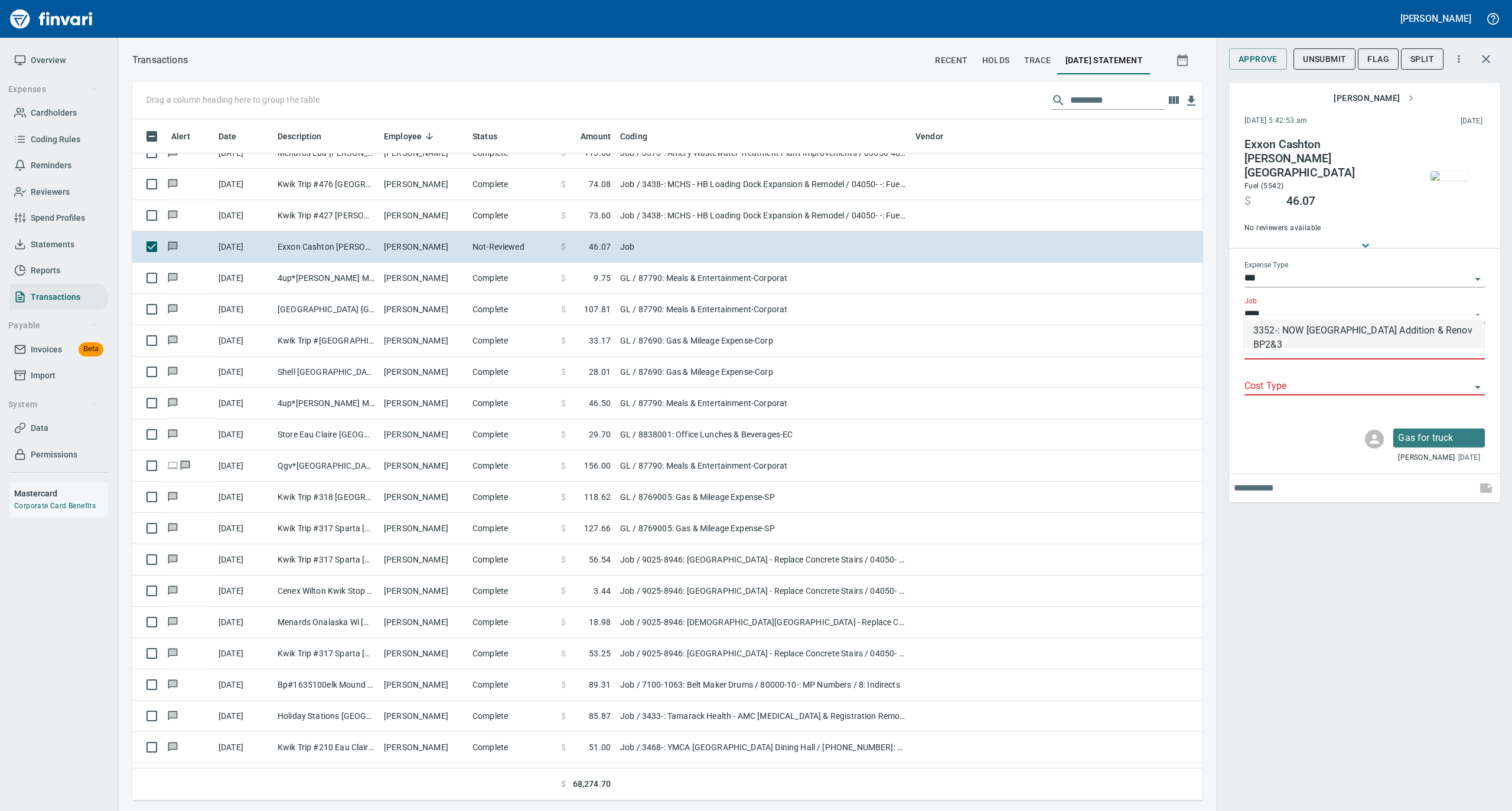
drag, startPoint x: 1290, startPoint y: 337, endPoint x: 1289, endPoint y: 345, distance: 8.1
click at [1291, 337] on li "3352-: NOW Brookwood School Addition & Renov BP2&3" at bounding box center [1363, 335] width 241 height 29
type input "**********"
click at [1286, 346] on input "Job Phase" at bounding box center [1358, 350] width 226 height 16
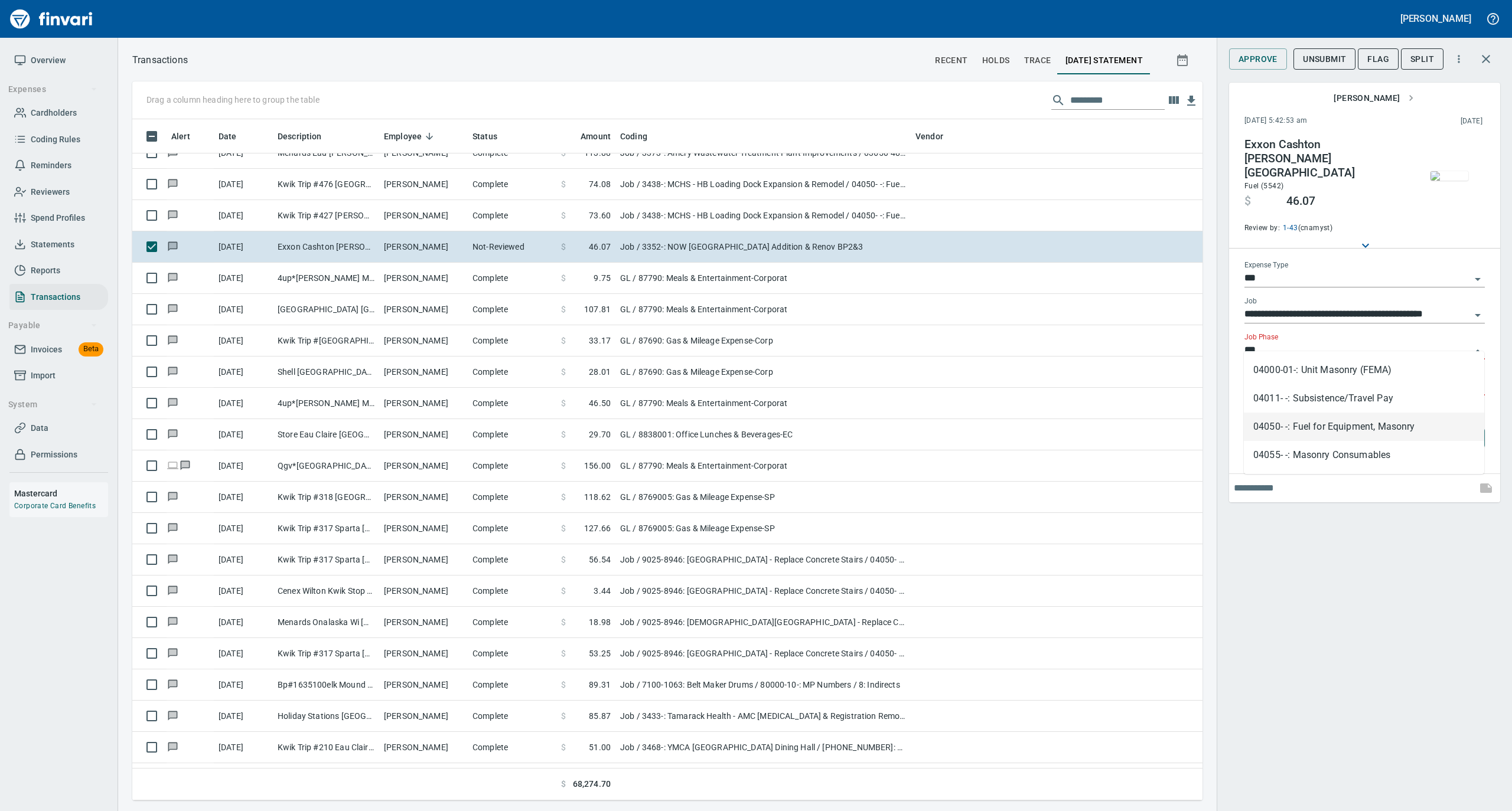
click at [1295, 429] on li "04050- -: Fuel for Equipment, Masonry" at bounding box center [1363, 427] width 241 height 29
type input "**********"
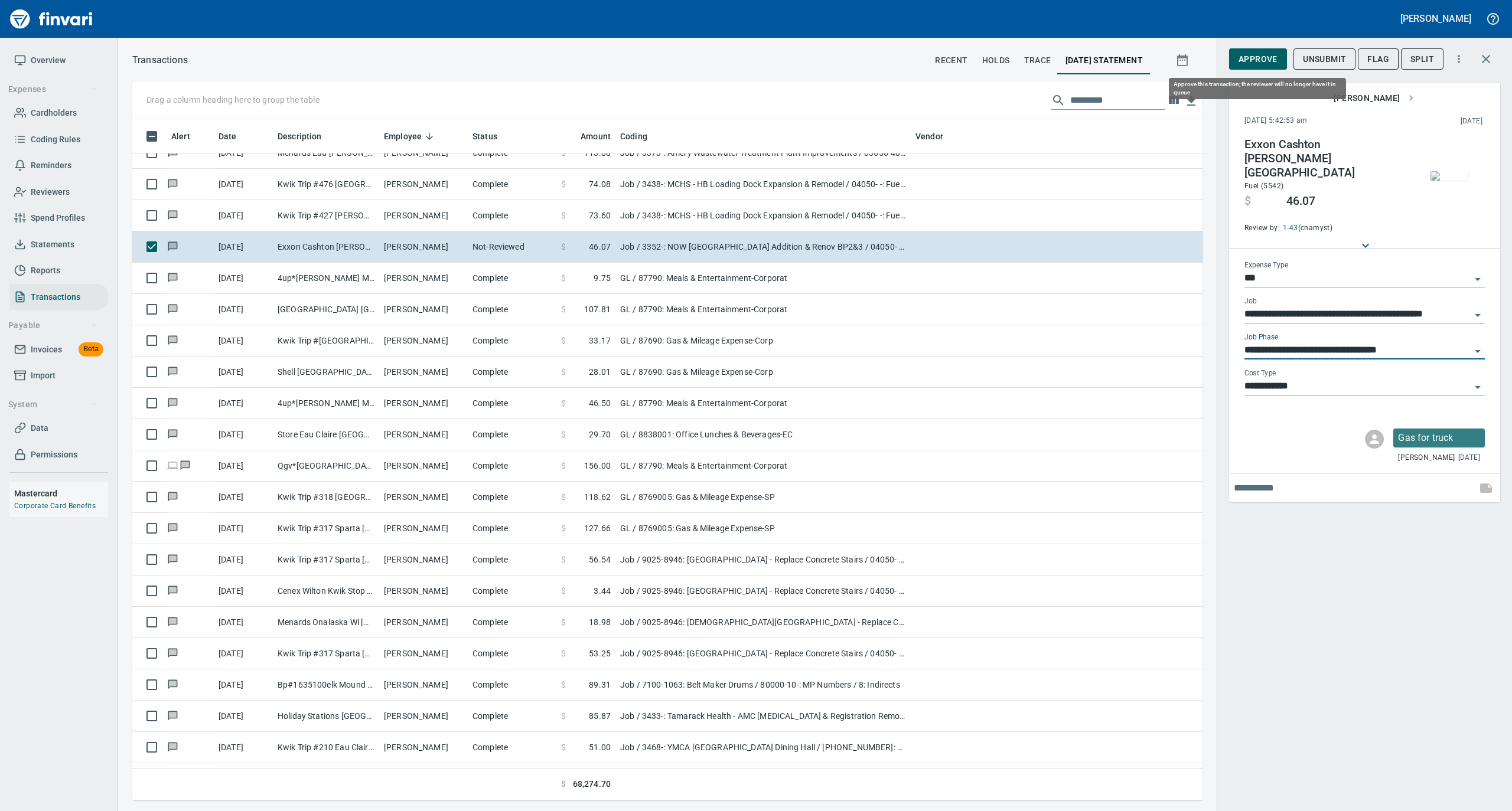
type input "**********"
click at [1262, 56] on span "Approve" at bounding box center [1257, 58] width 39 height 14
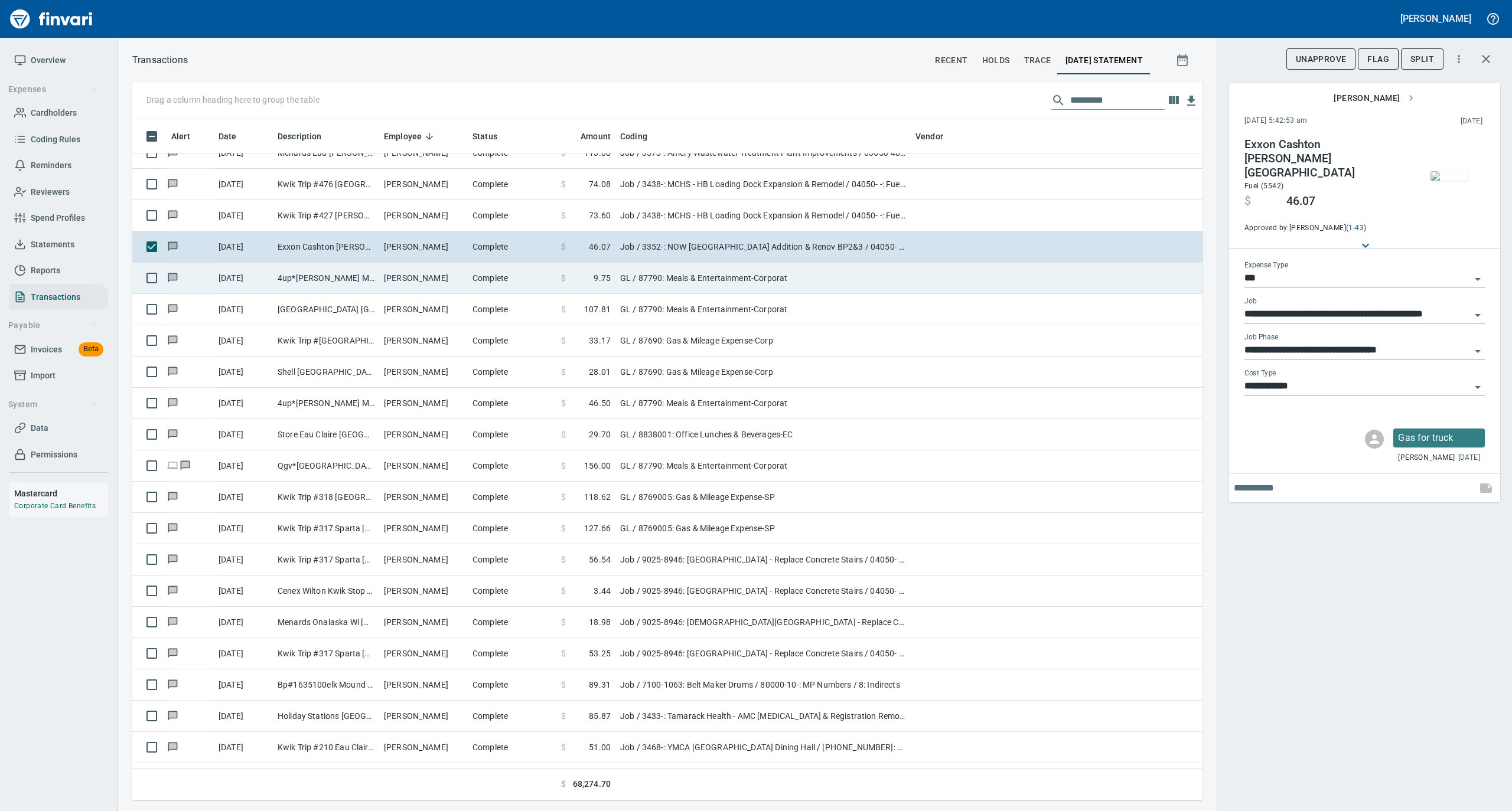
click at [452, 269] on td "Michael Shea" at bounding box center [423, 278] width 88 height 32
type input "**"
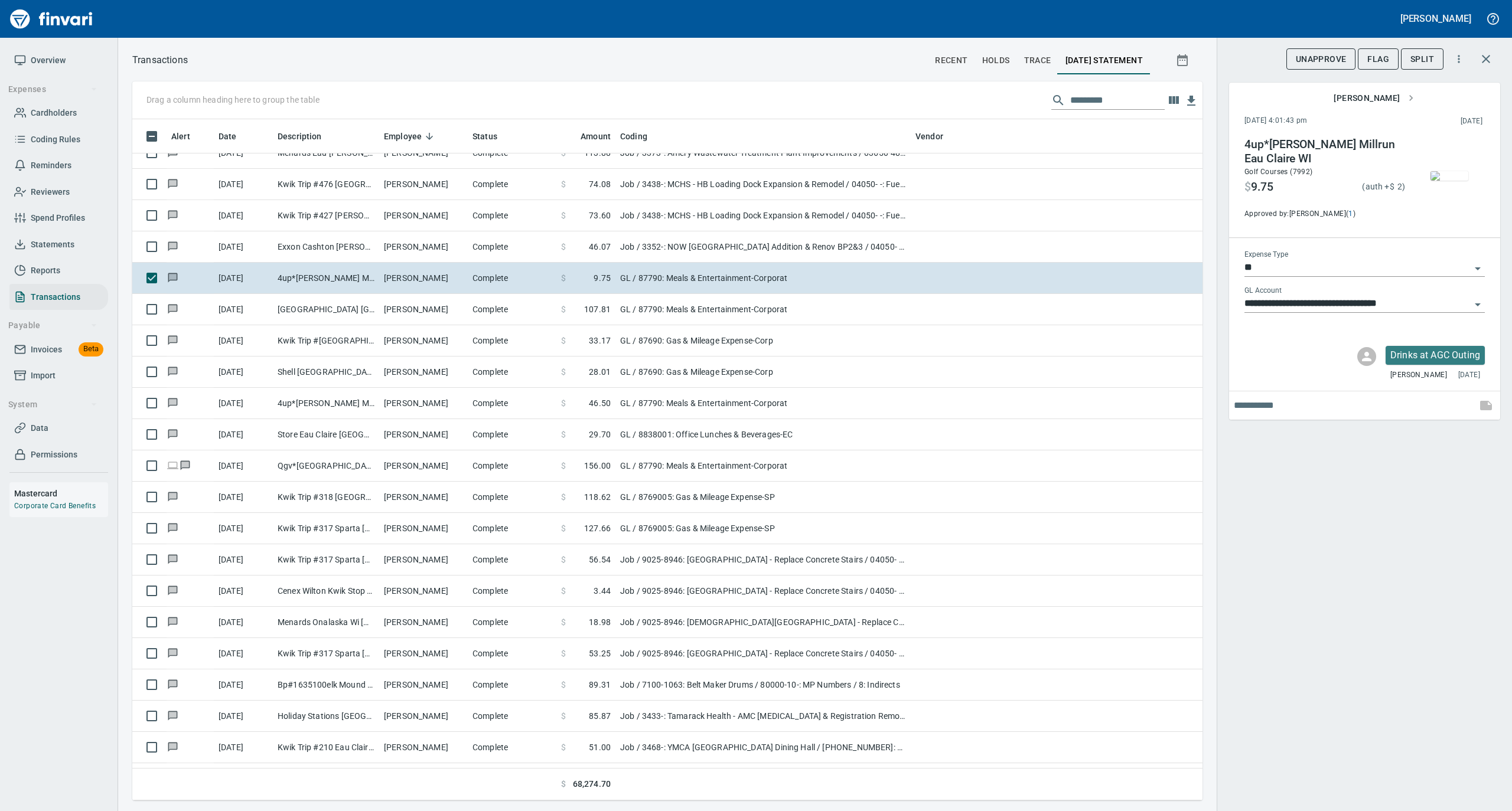
scroll to position [669, 1046]
click at [1442, 179] on img "button" at bounding box center [1449, 176] width 37 height 10
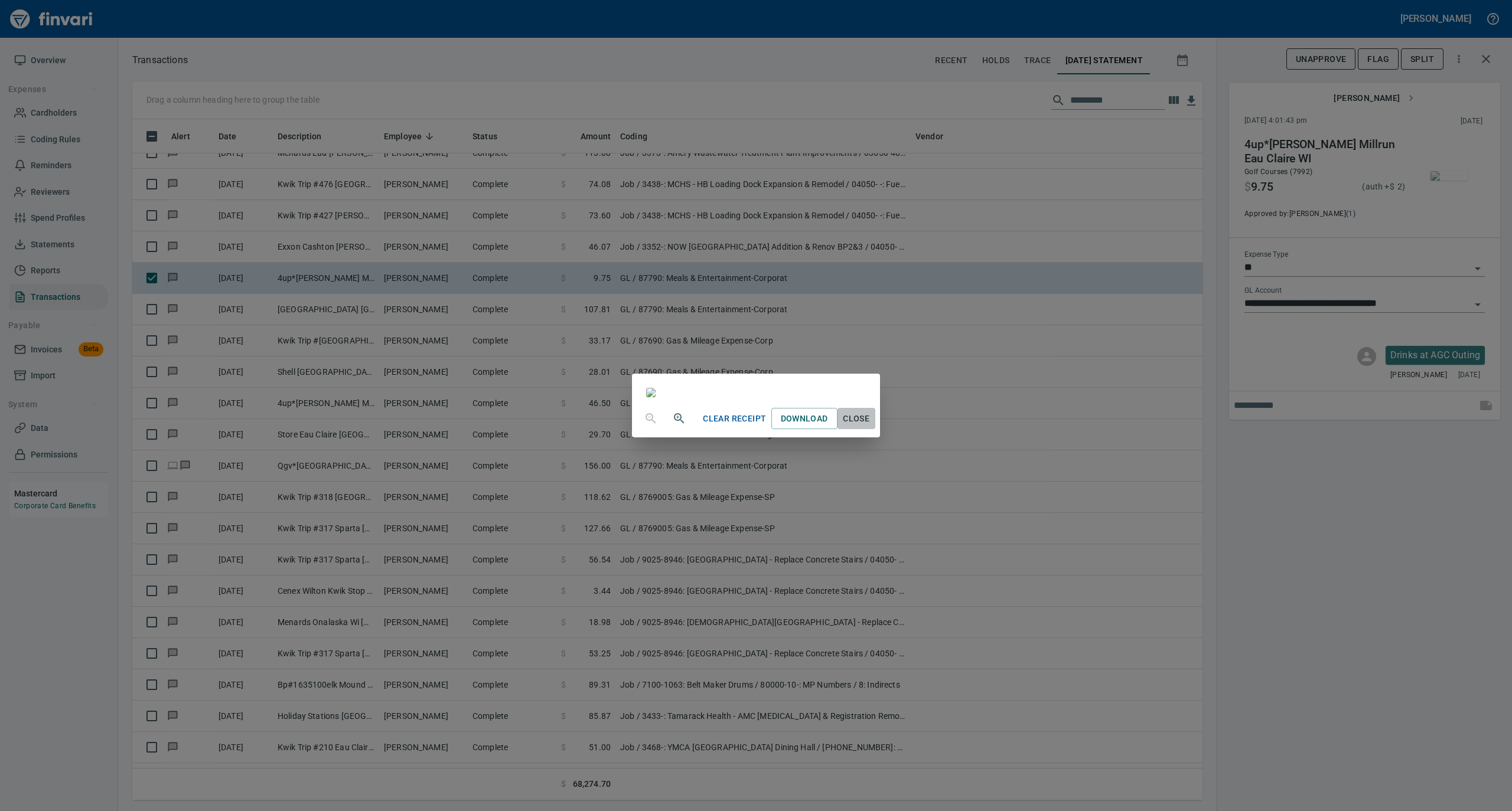
click at [871, 427] on span "Close" at bounding box center [856, 418] width 29 height 14
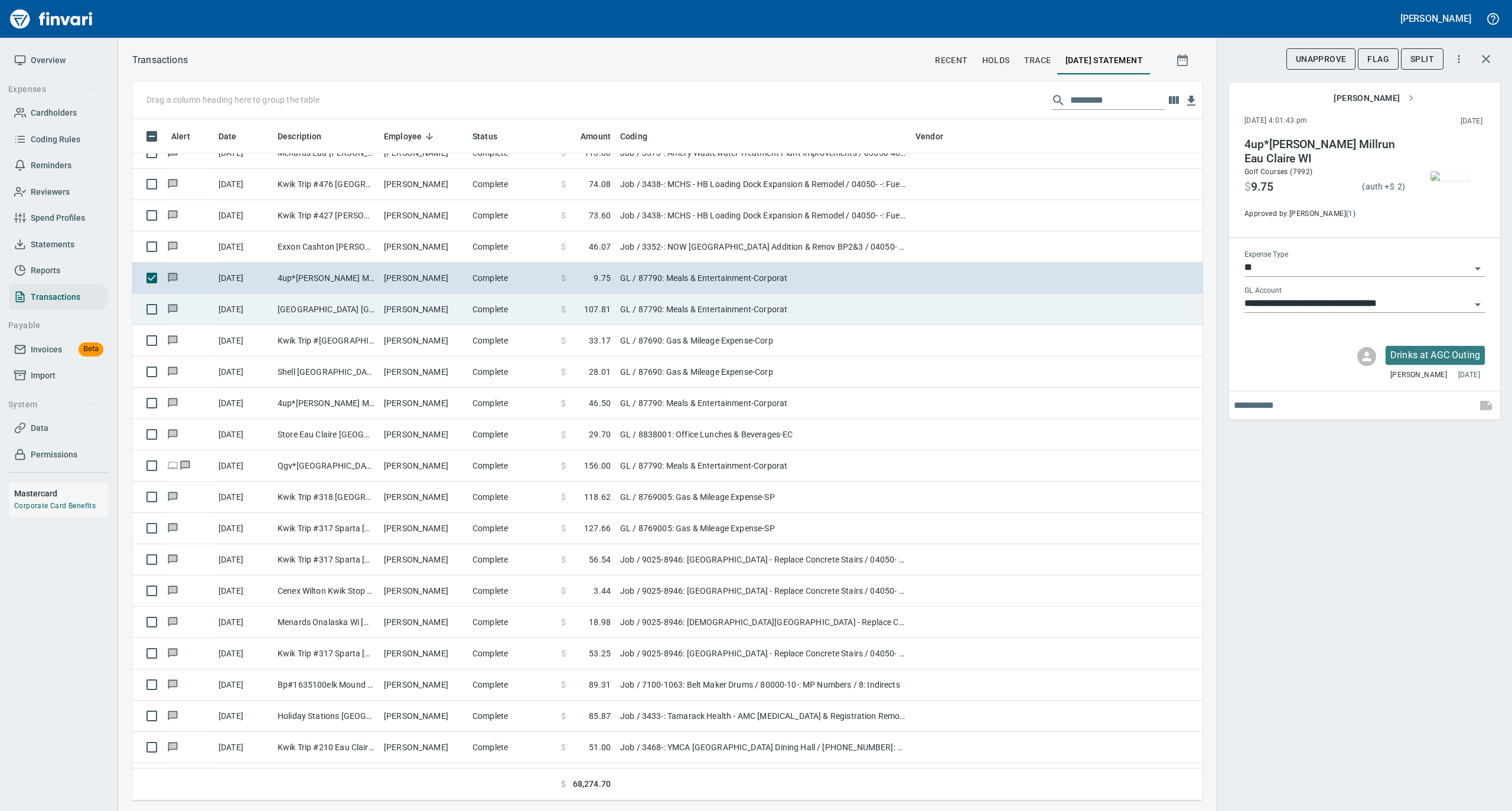
click at [428, 313] on td "Michael Shea" at bounding box center [423, 310] width 88 height 32
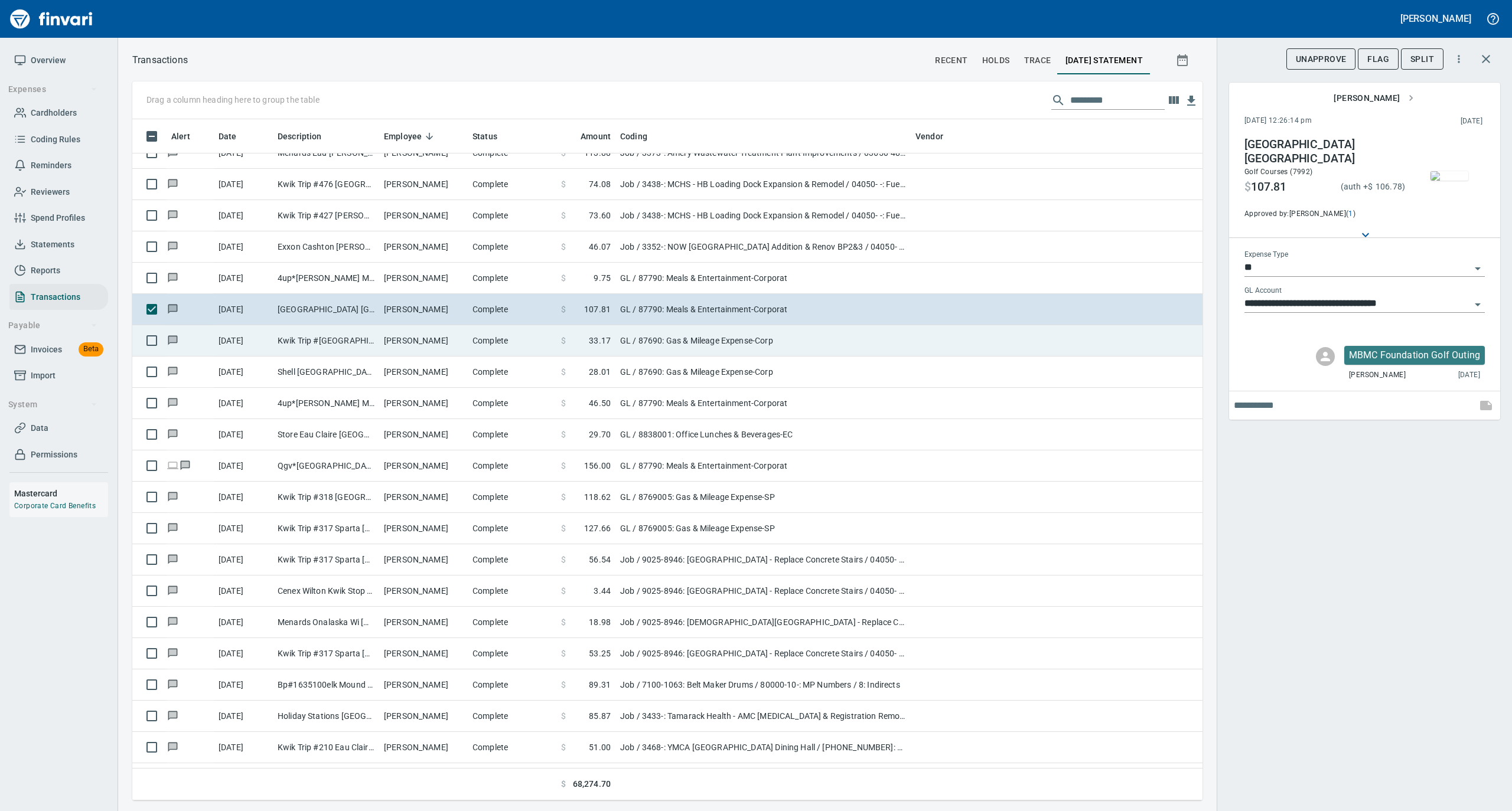
click at [400, 343] on td "Michael Shea" at bounding box center [423, 340] width 88 height 32
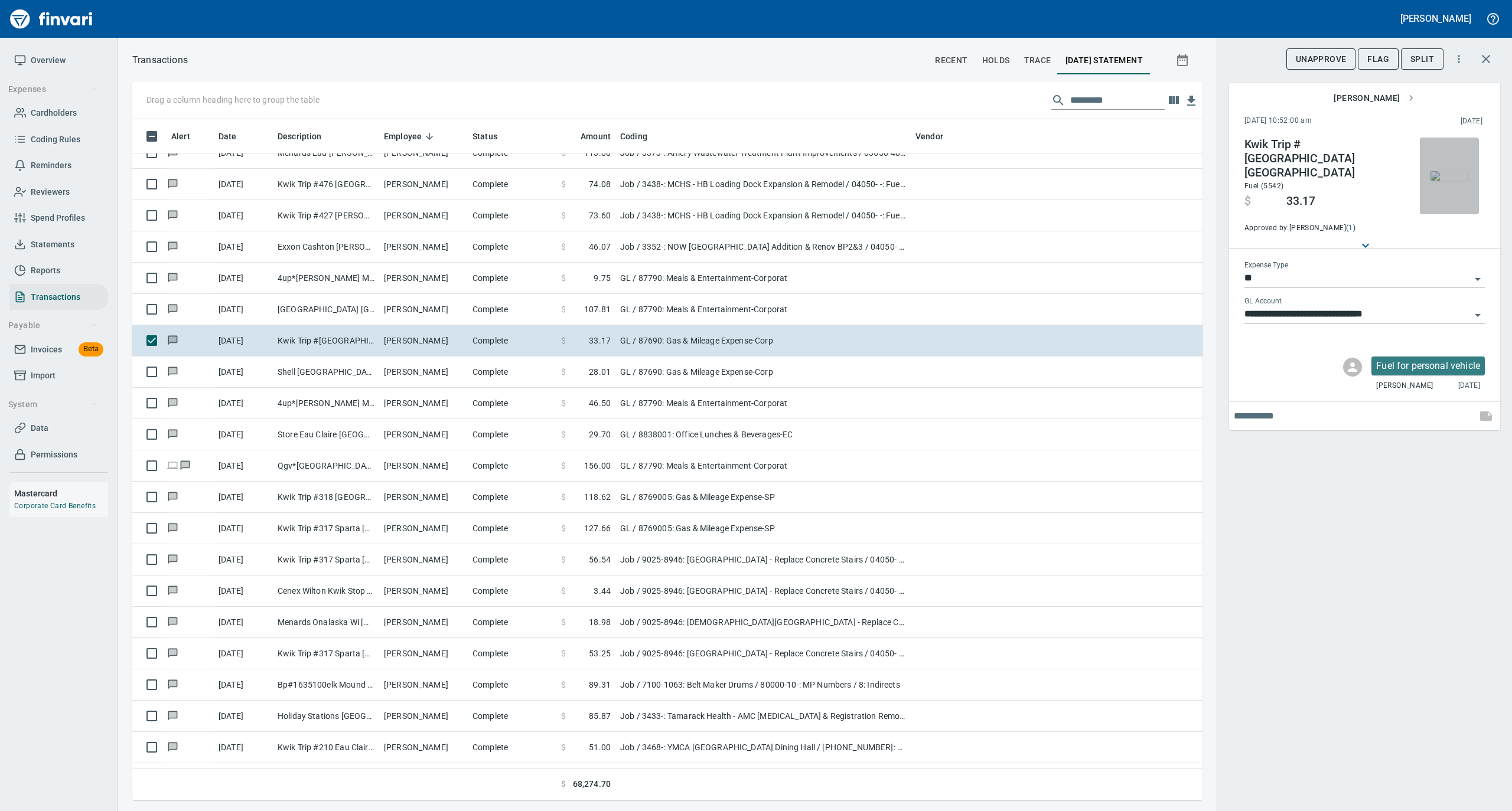
click at [1458, 174] on img "button" at bounding box center [1449, 176] width 37 height 10
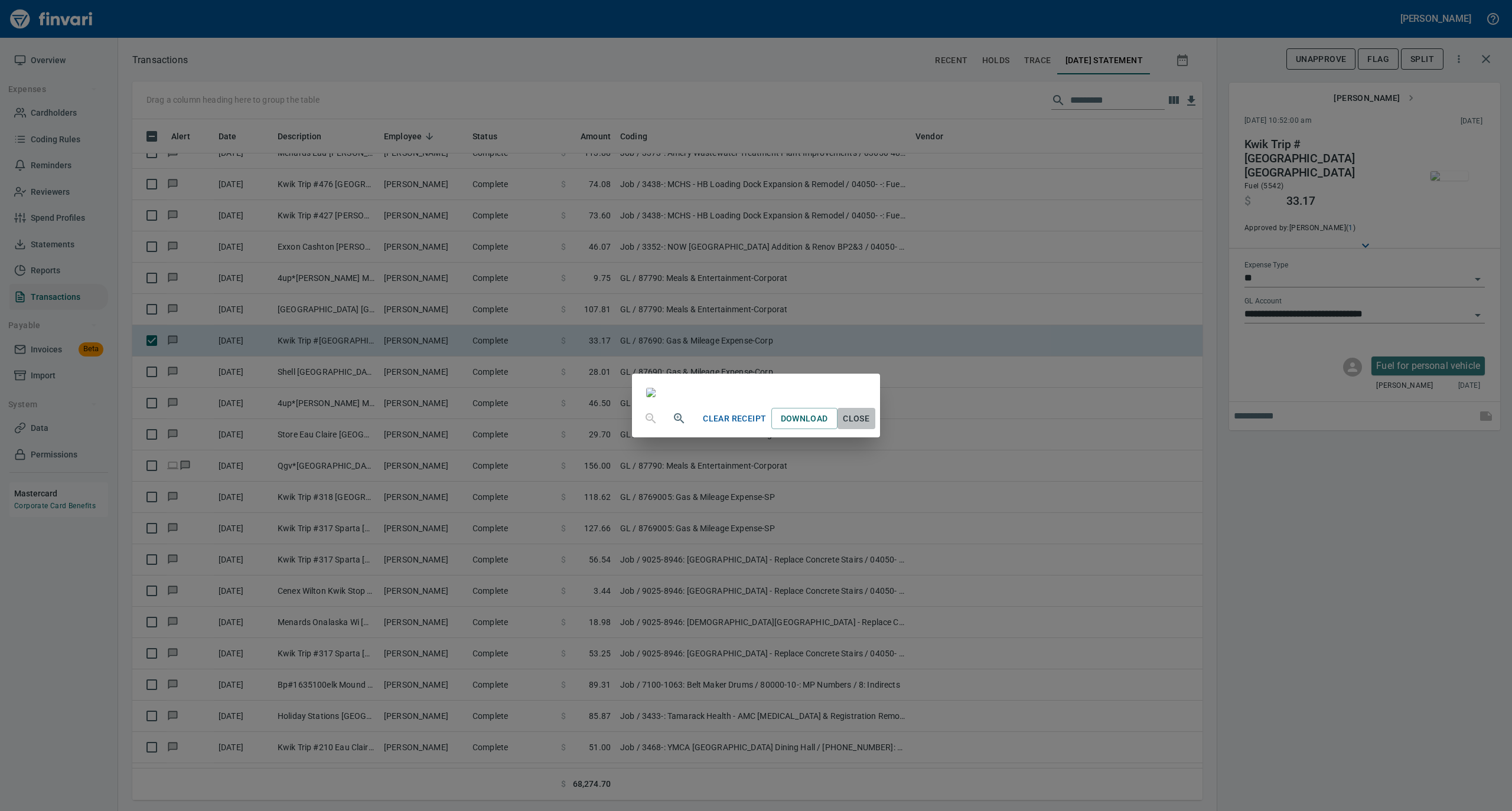
click at [871, 427] on span "Close" at bounding box center [856, 418] width 29 height 14
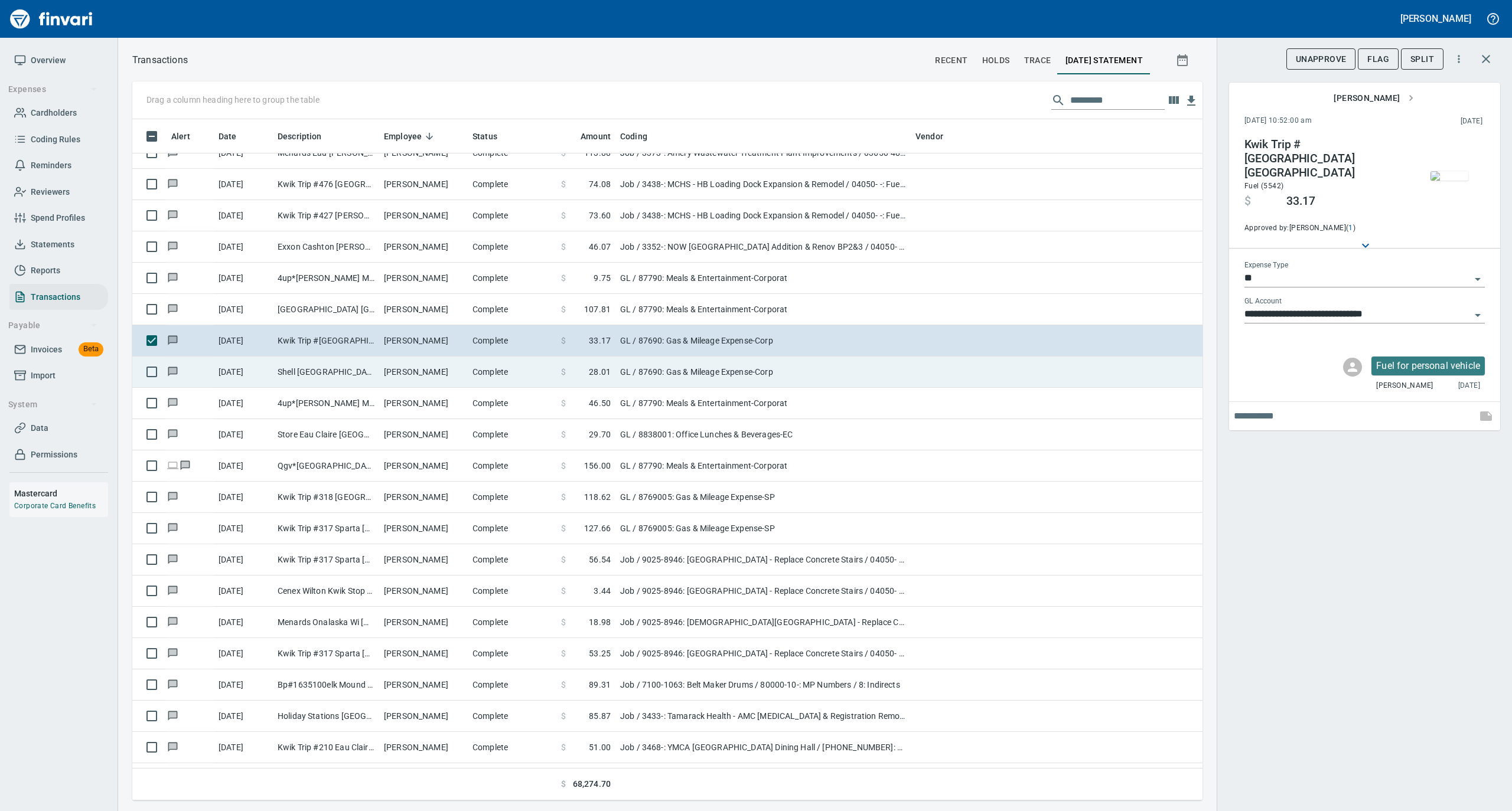
click at [400, 382] on td "Michael Shea" at bounding box center [423, 372] width 88 height 32
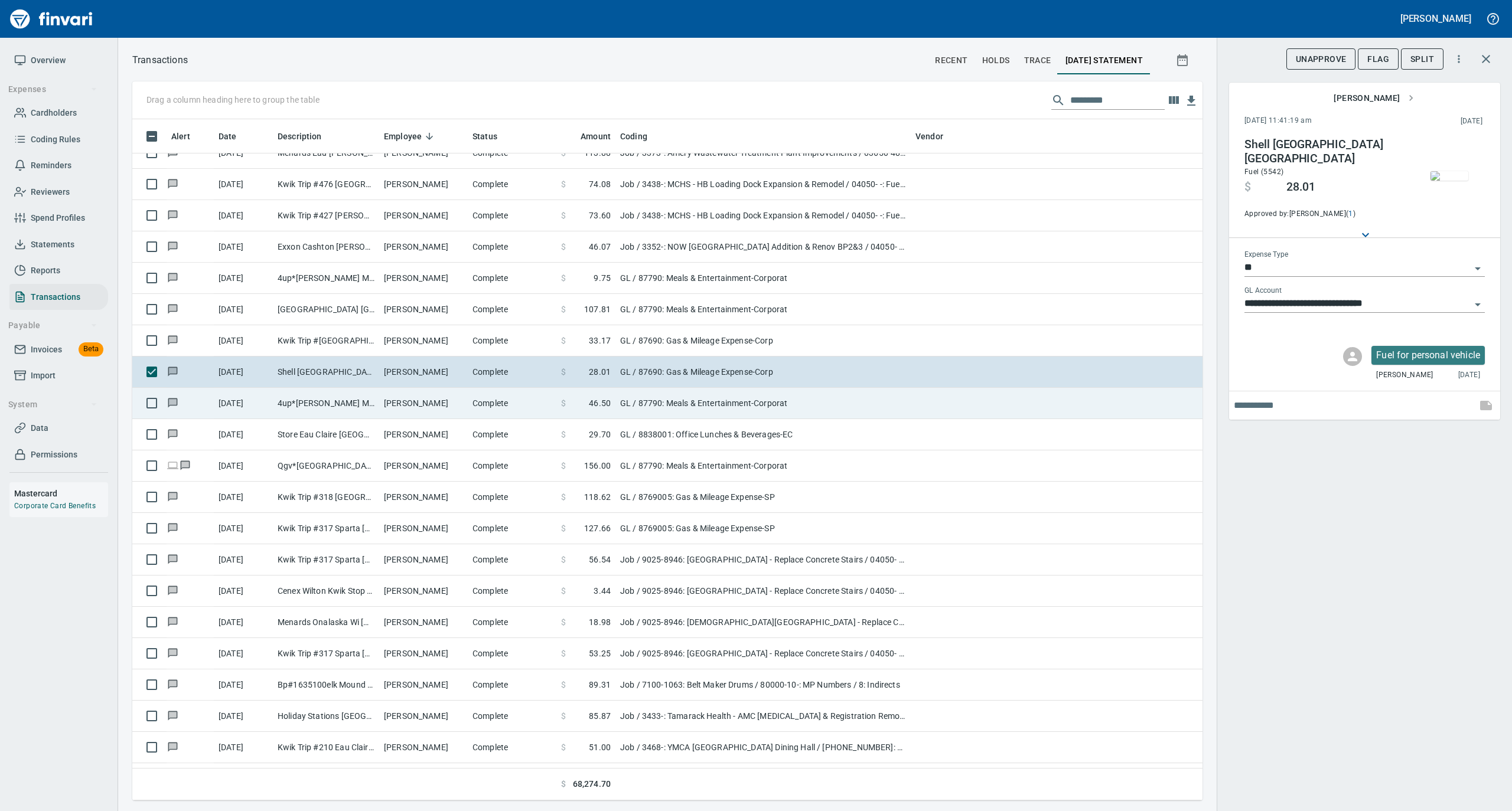
click at [424, 402] on td "Michael Shea" at bounding box center [423, 404] width 88 height 32
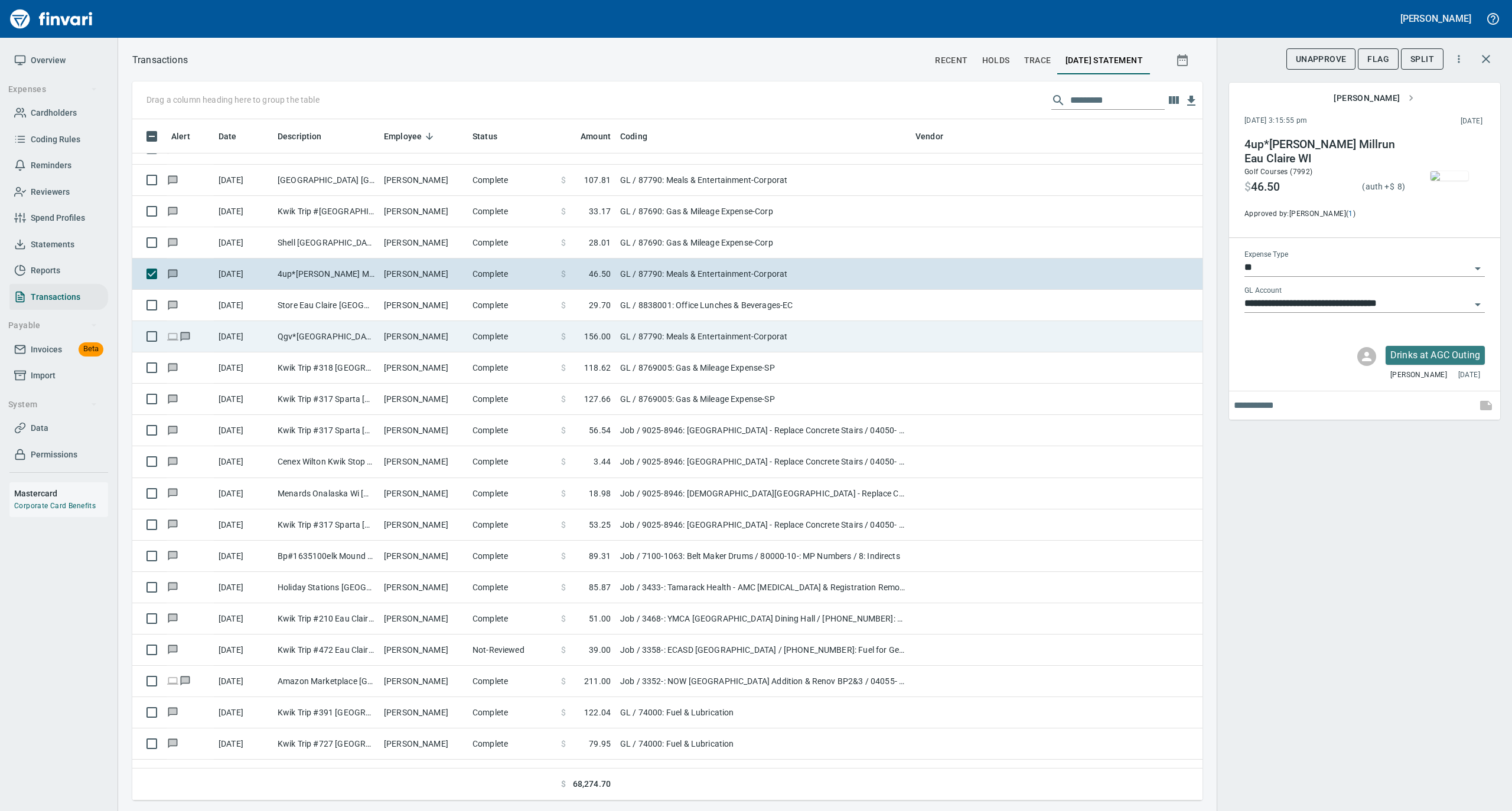
scroll to position [6061, 0]
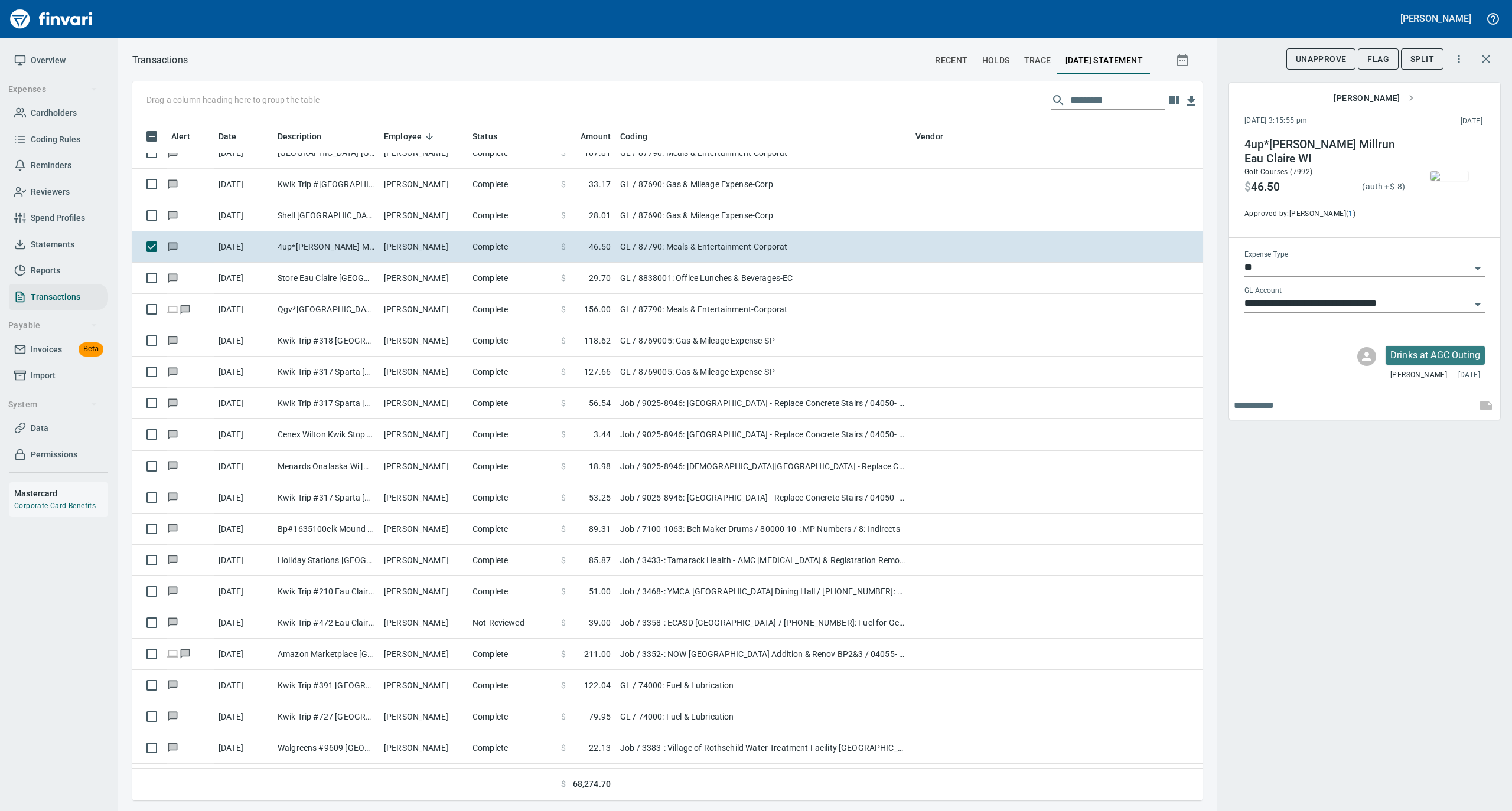
click at [1448, 175] on img "button" at bounding box center [1449, 176] width 37 height 10
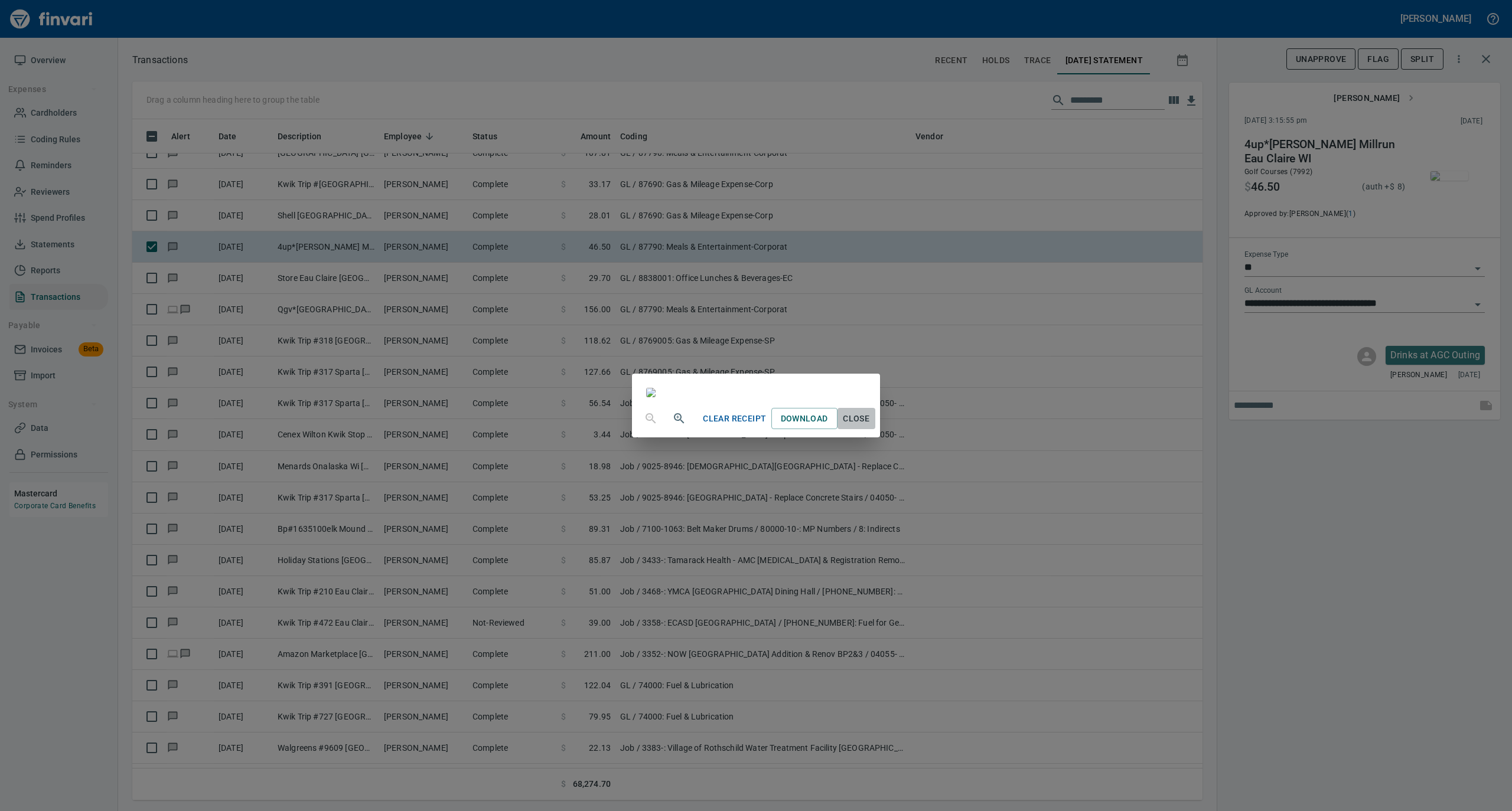
click at [871, 427] on span "Close" at bounding box center [856, 418] width 29 height 14
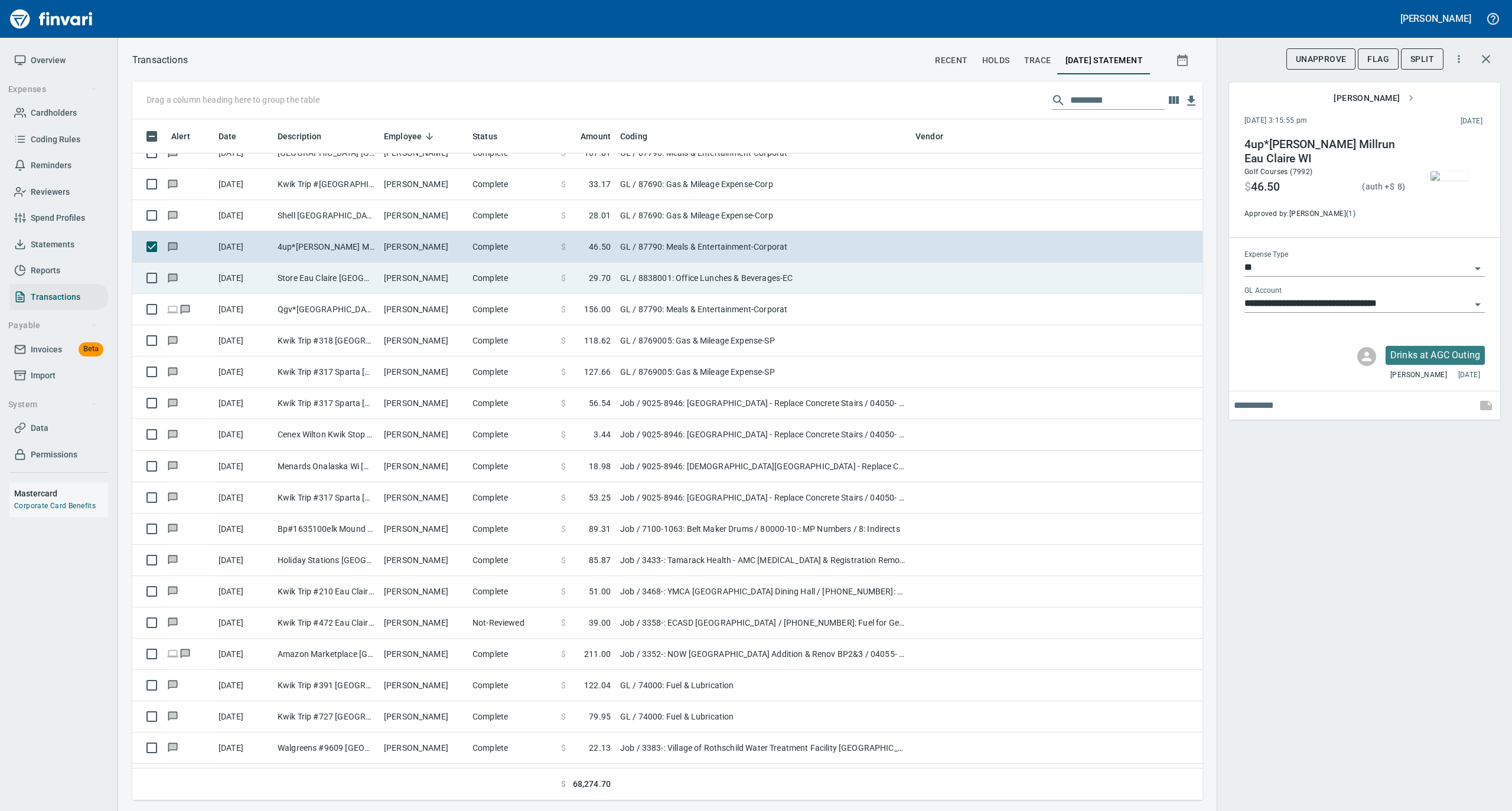
click at [416, 281] on td "Michael Shea" at bounding box center [423, 278] width 88 height 32
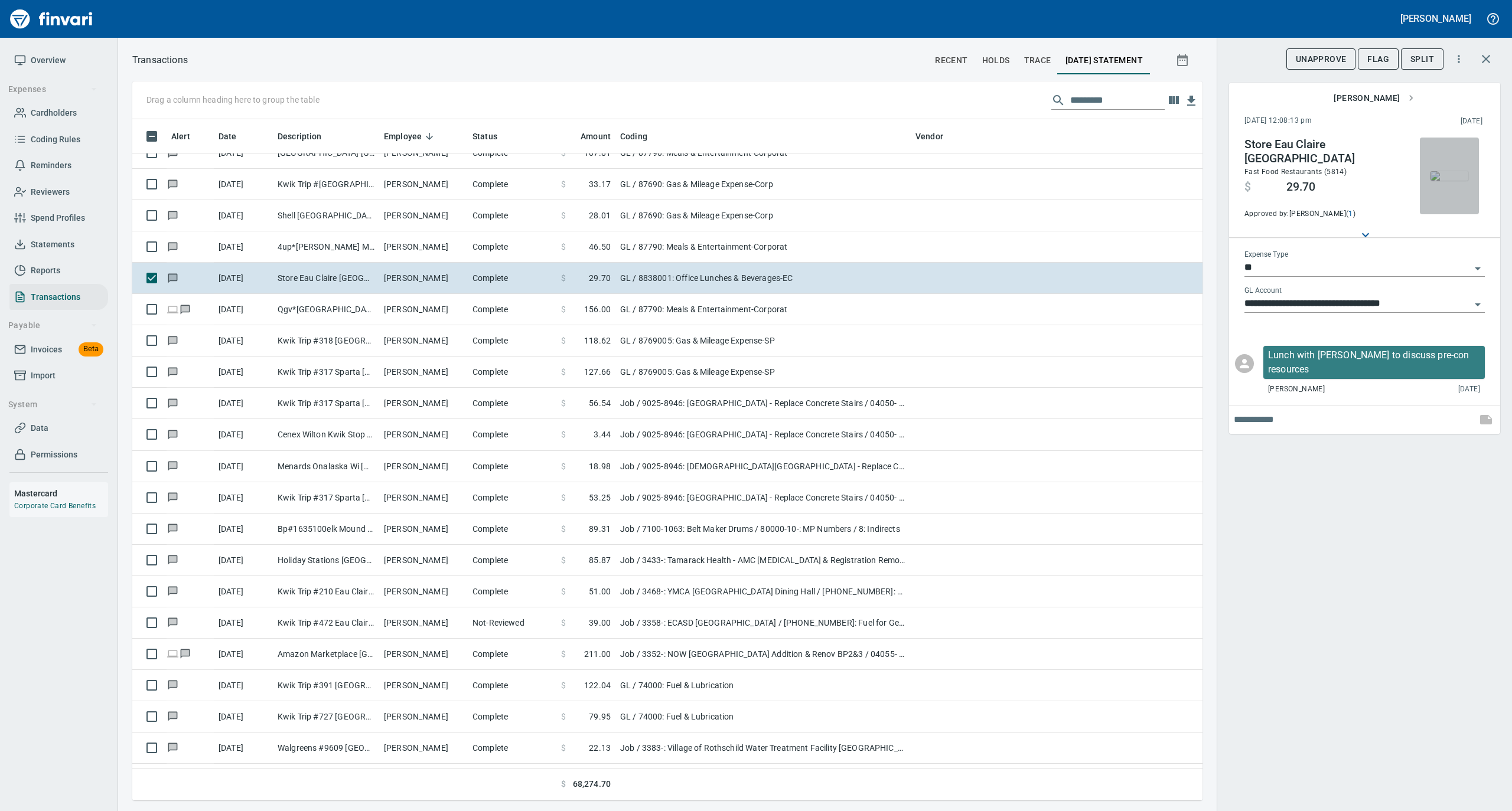
click at [1452, 173] on img "button" at bounding box center [1449, 176] width 37 height 10
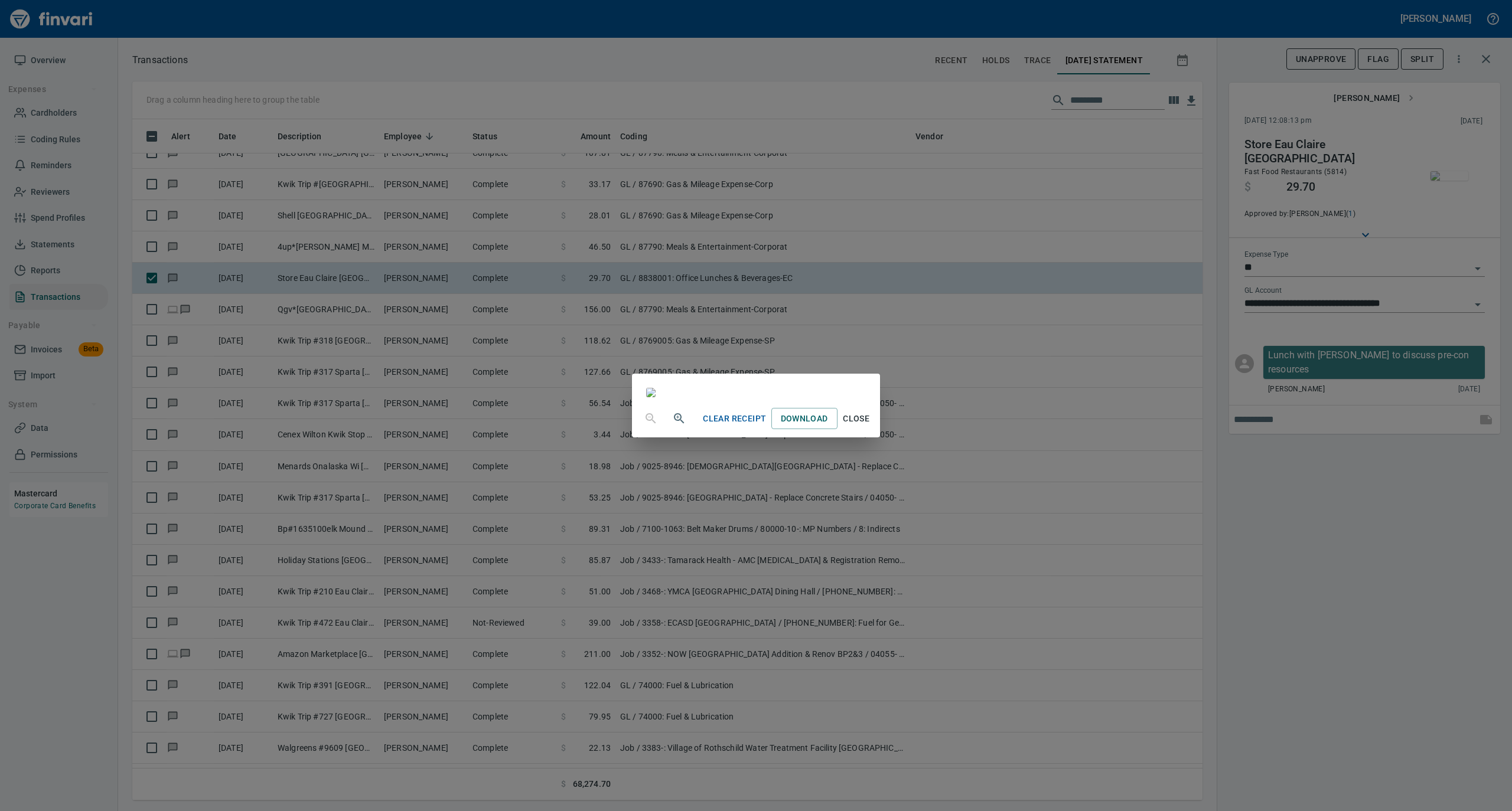
click at [871, 427] on span "Close" at bounding box center [856, 418] width 29 height 14
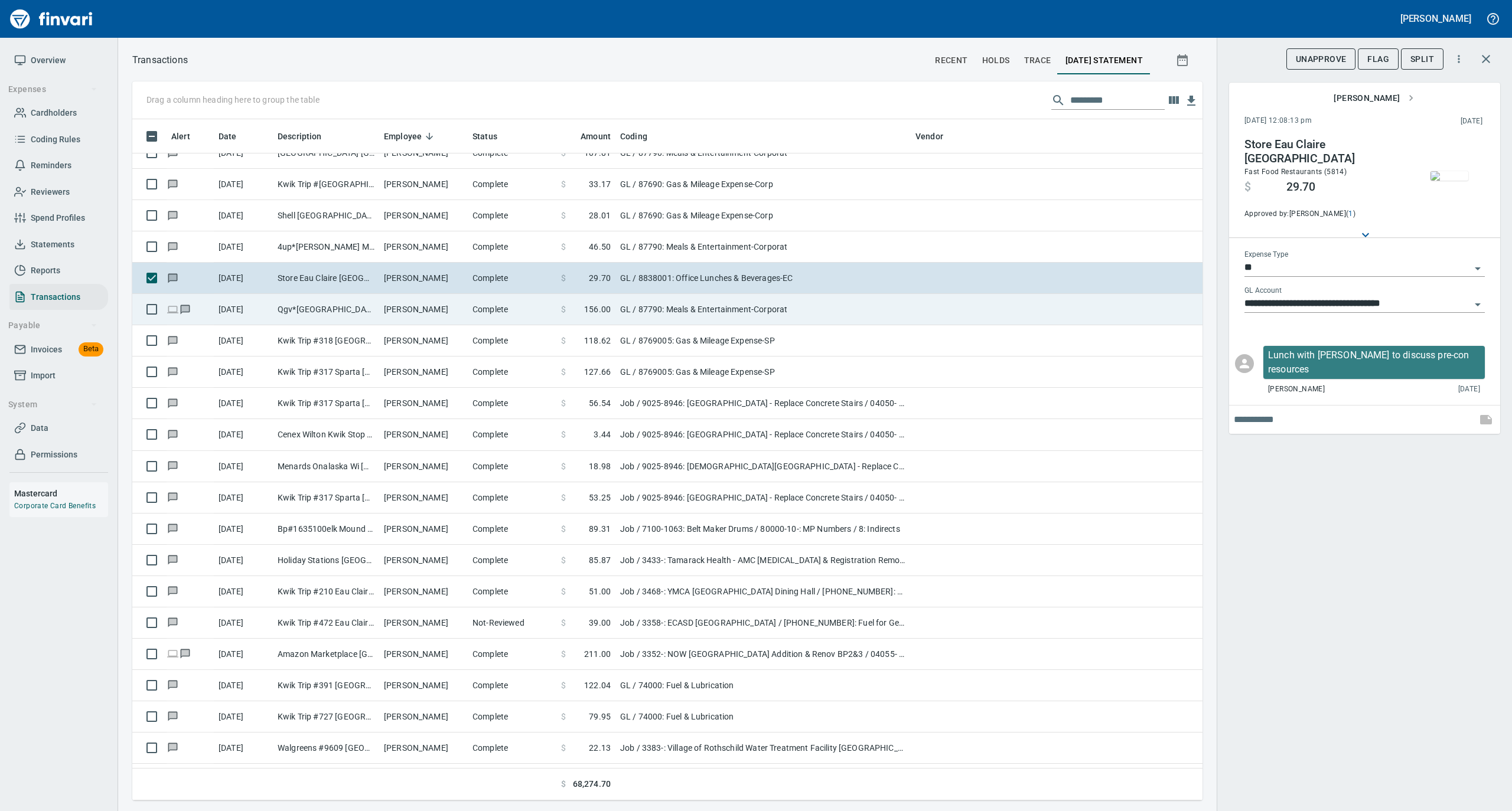
click at [423, 315] on td "Michael Shea" at bounding box center [423, 310] width 88 height 32
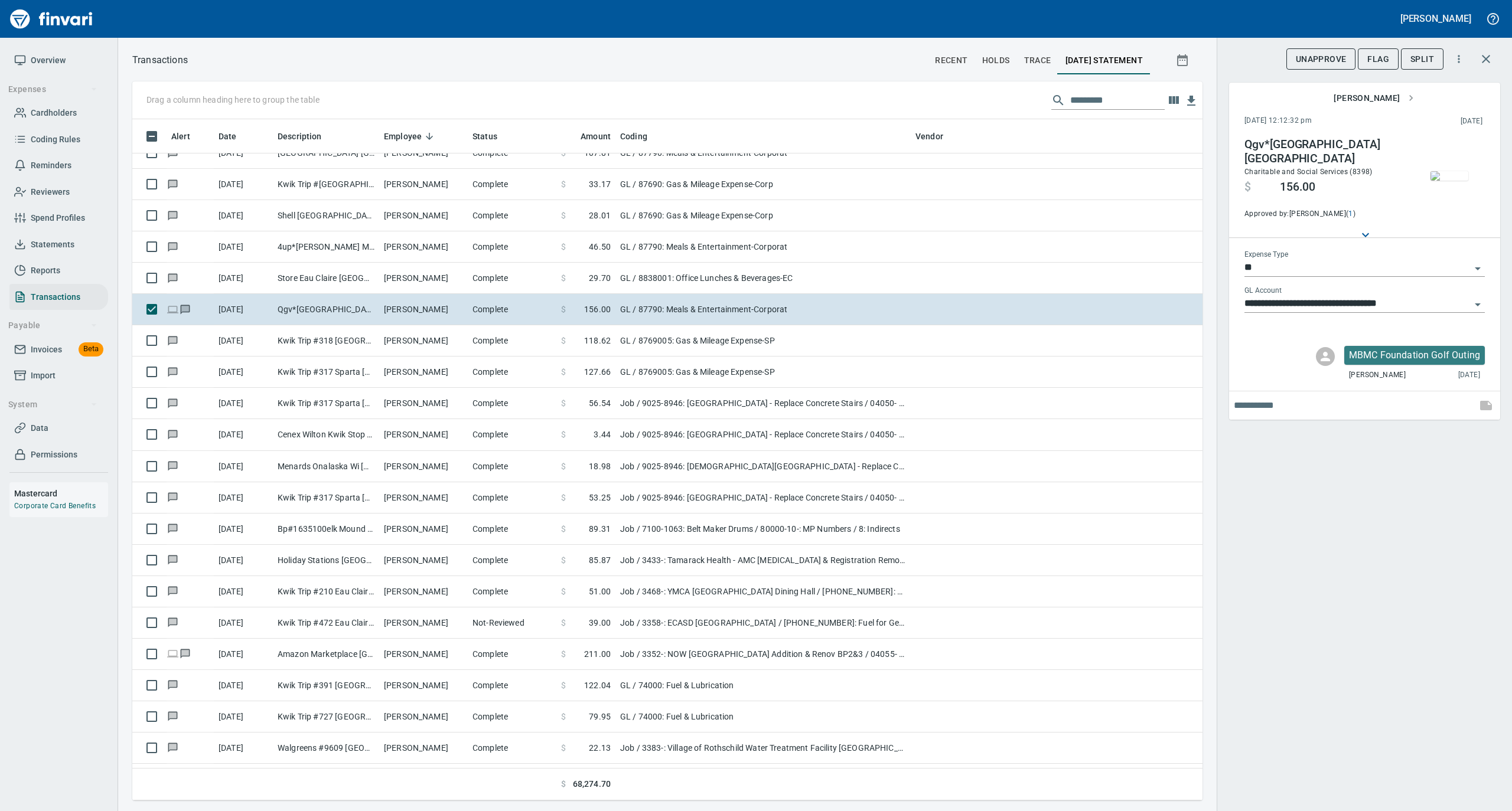
click at [1454, 172] on img "button" at bounding box center [1449, 176] width 37 height 10
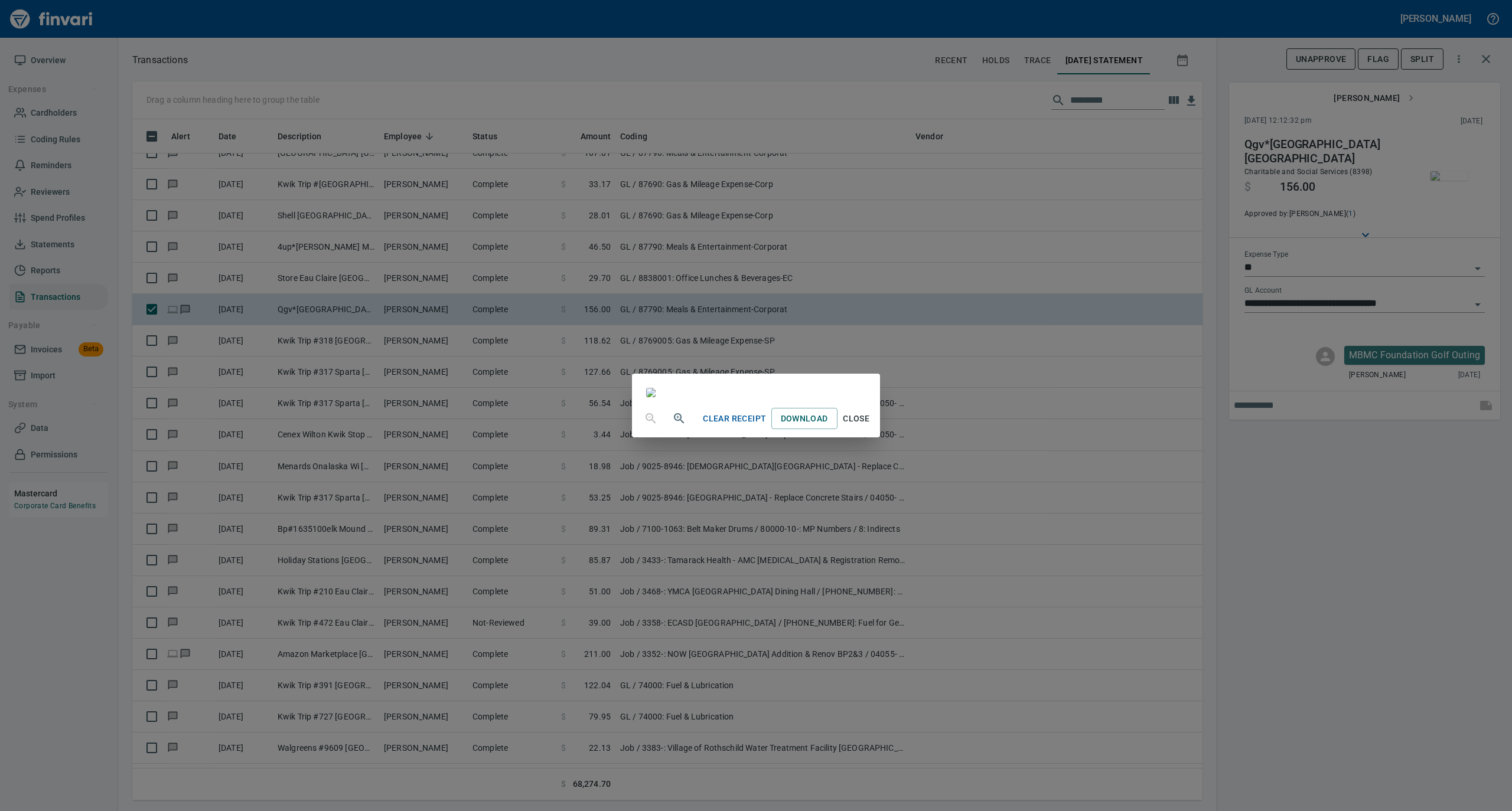
click at [871, 427] on span "Close" at bounding box center [856, 418] width 29 height 14
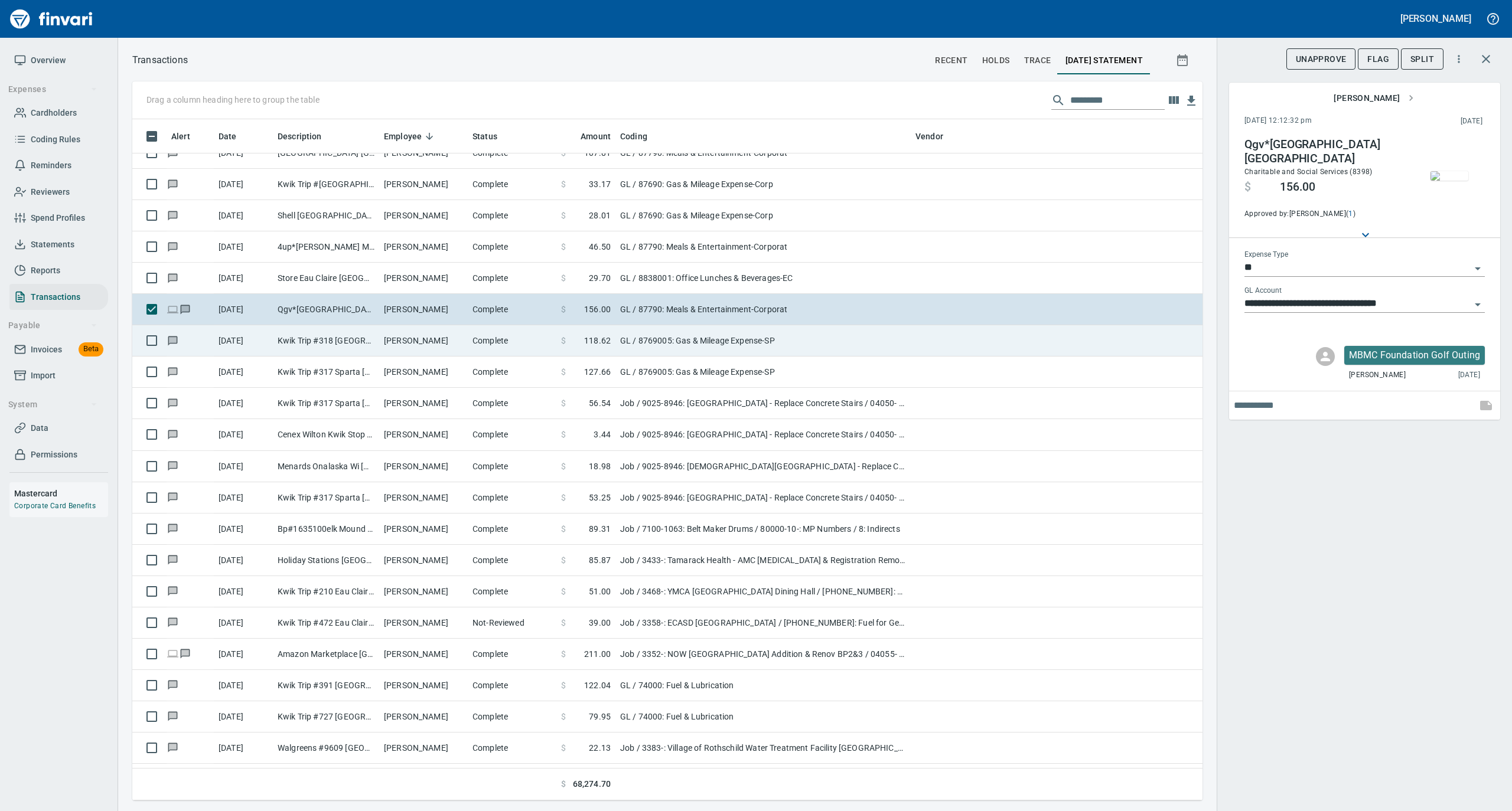
click at [437, 343] on td "Michael Seichter" at bounding box center [423, 340] width 88 height 32
type input "**********"
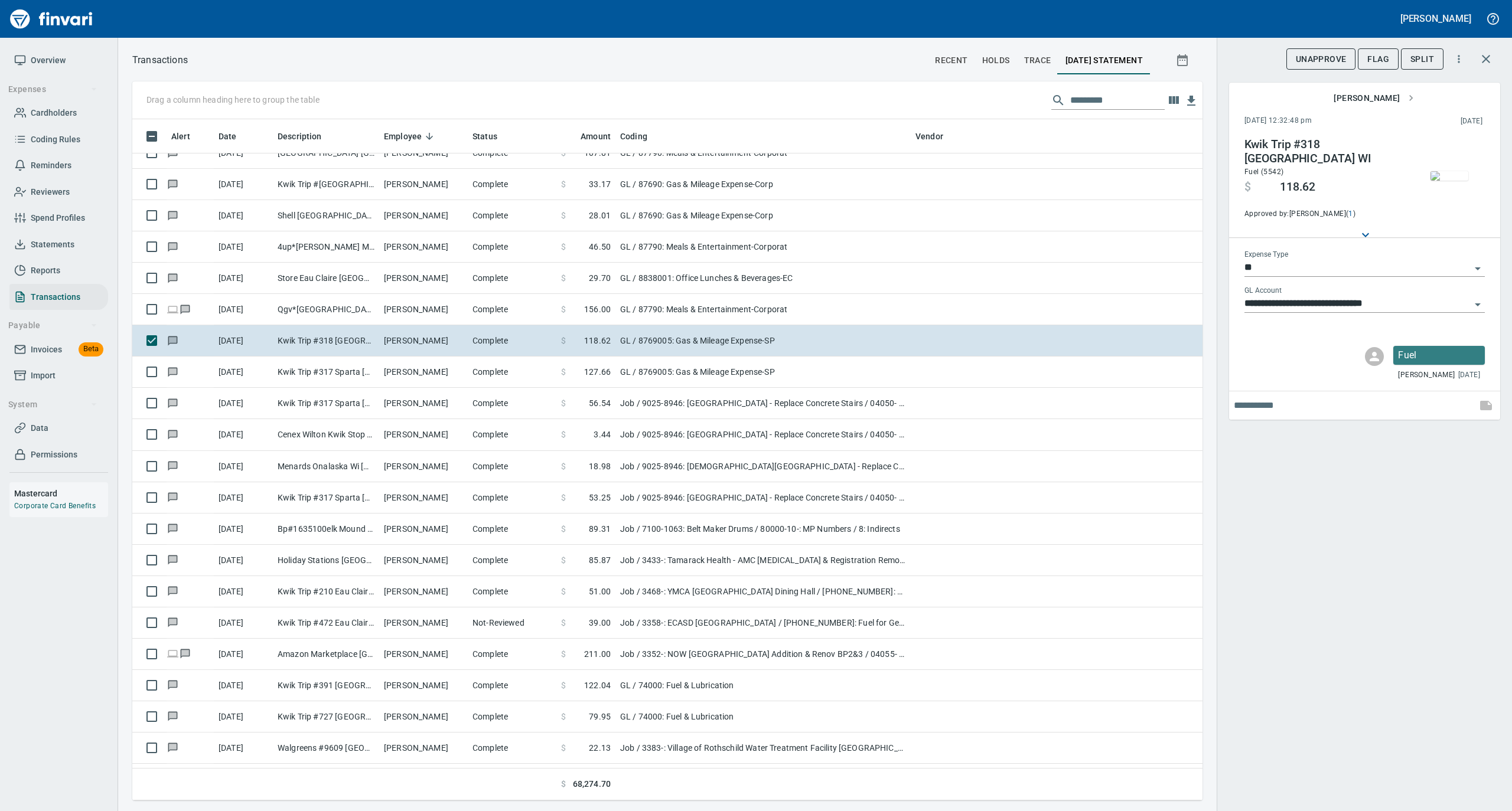
click at [1451, 176] on img "button" at bounding box center [1449, 176] width 37 height 10
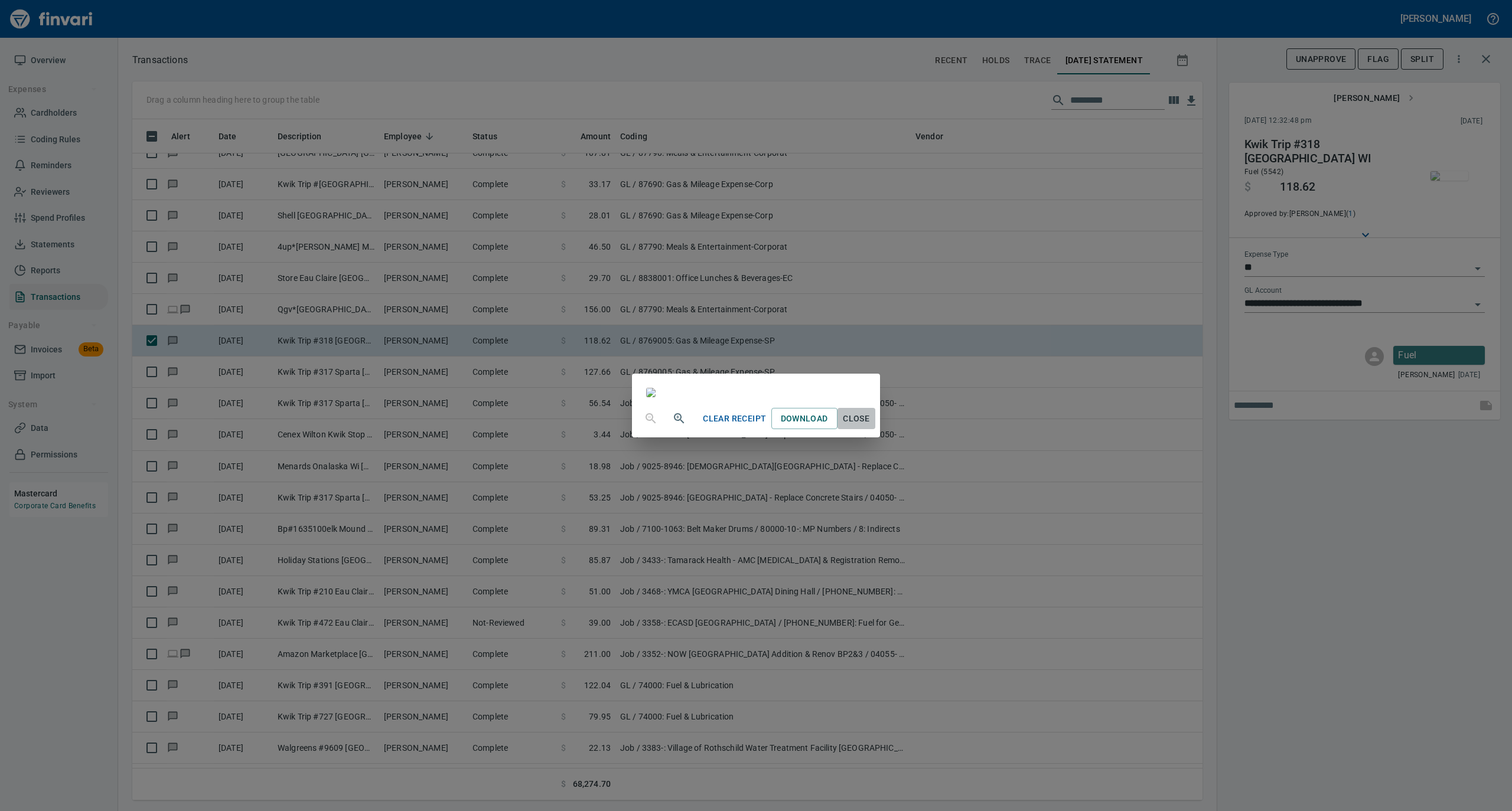
click at [871, 427] on span "Close" at bounding box center [856, 418] width 29 height 14
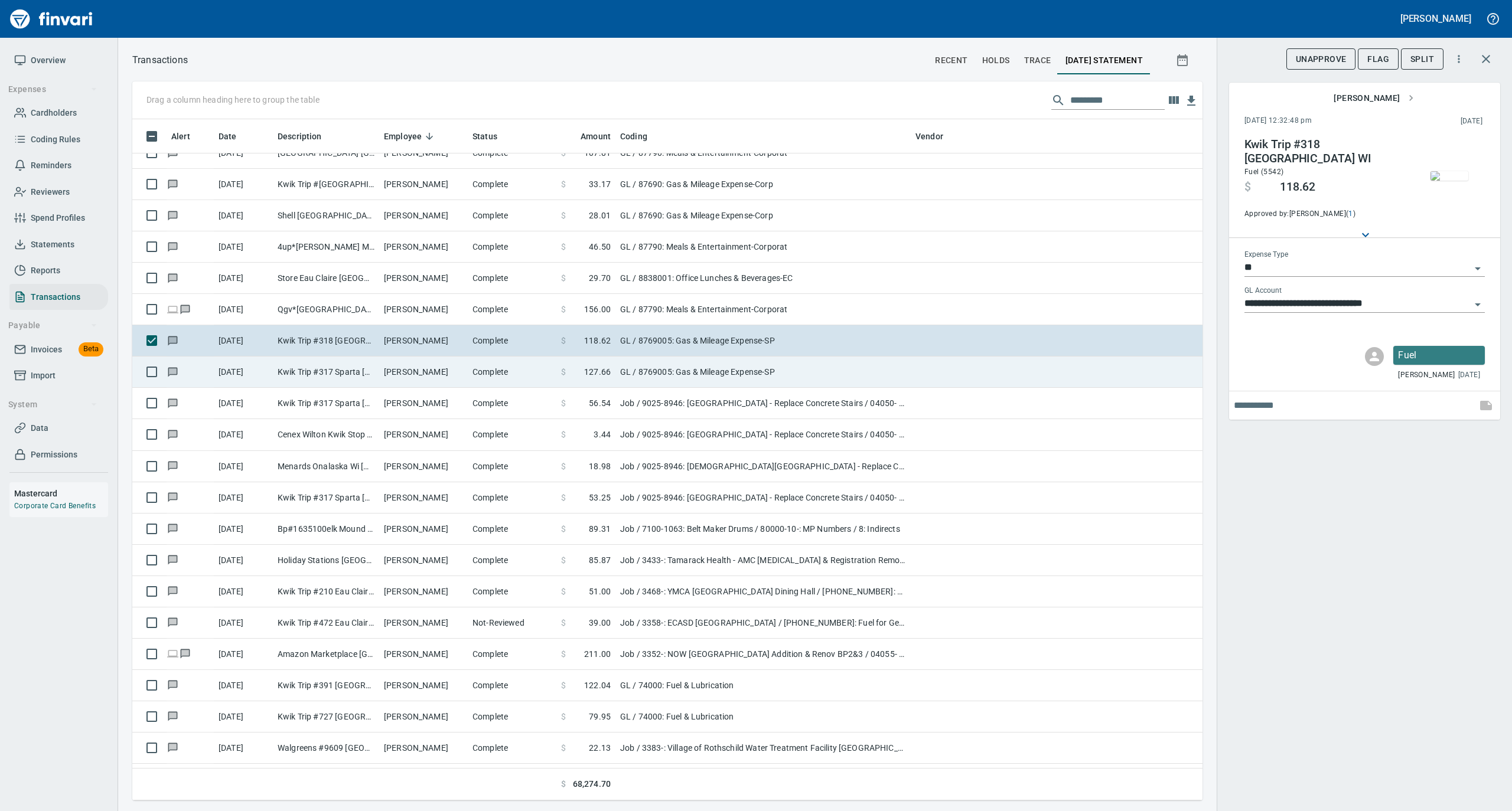
click at [411, 378] on td "Michael Seichter" at bounding box center [423, 372] width 88 height 32
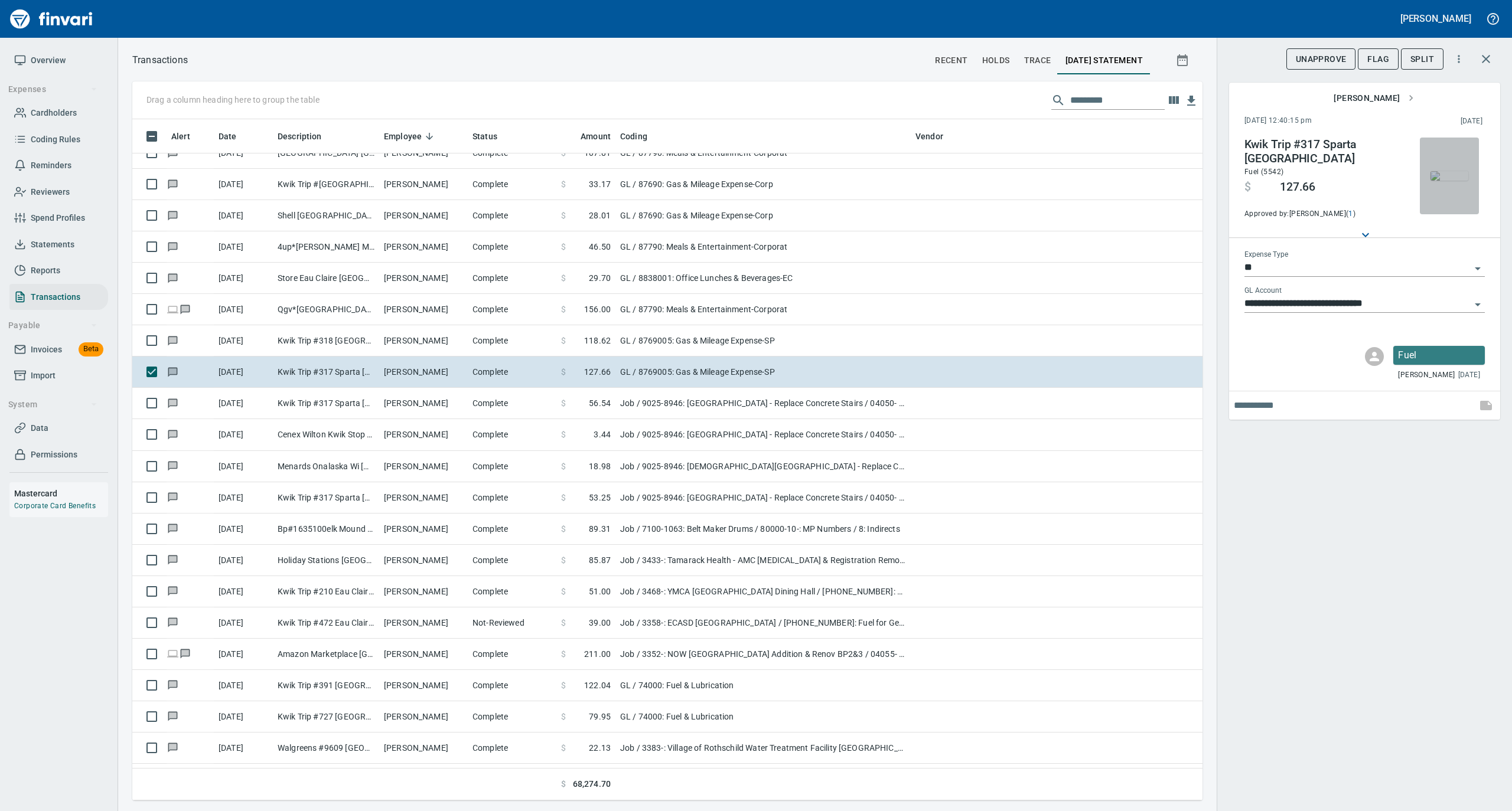
click at [1444, 174] on img "button" at bounding box center [1449, 176] width 37 height 10
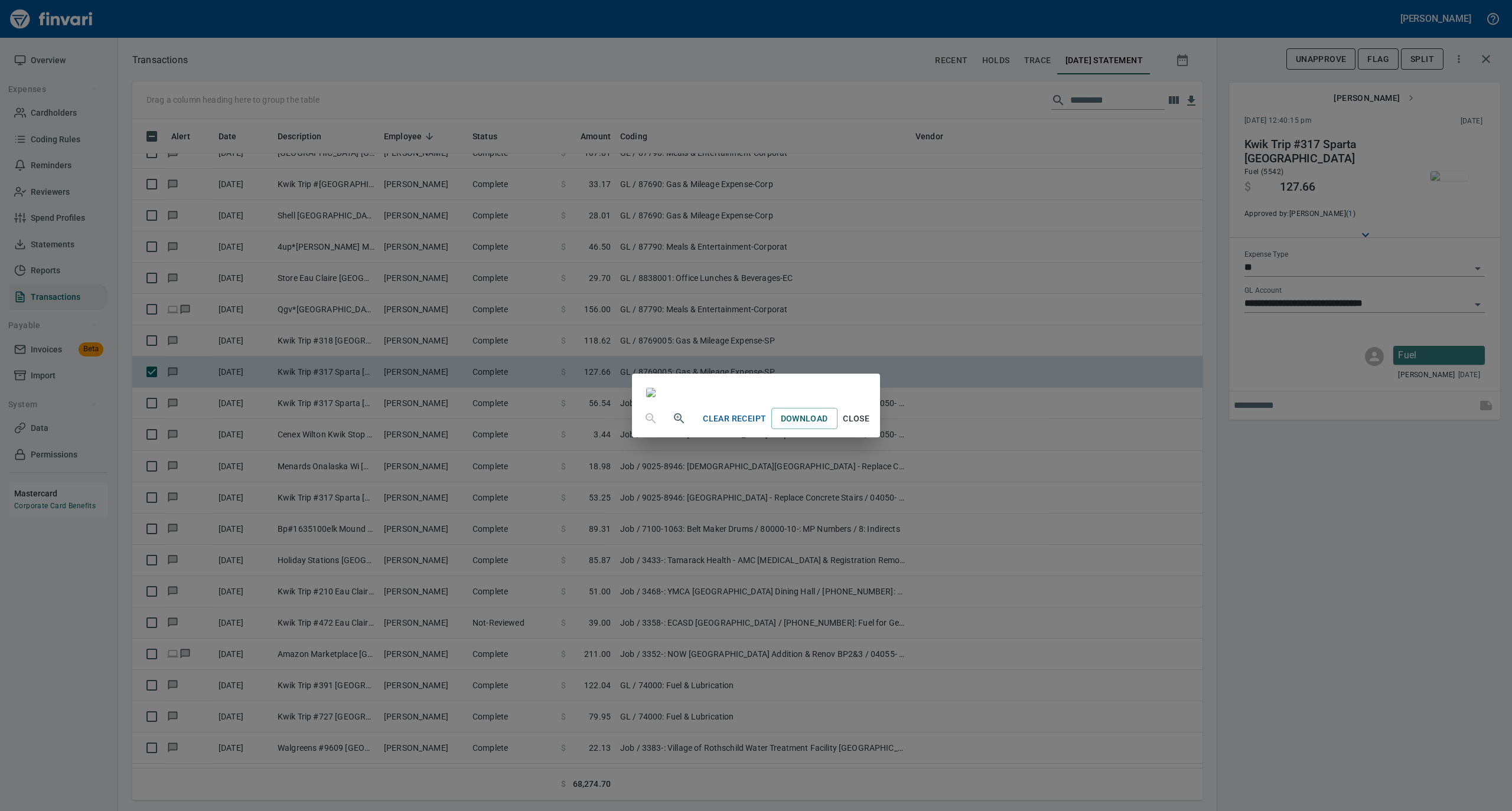
click at [871, 427] on span "Close" at bounding box center [856, 418] width 29 height 14
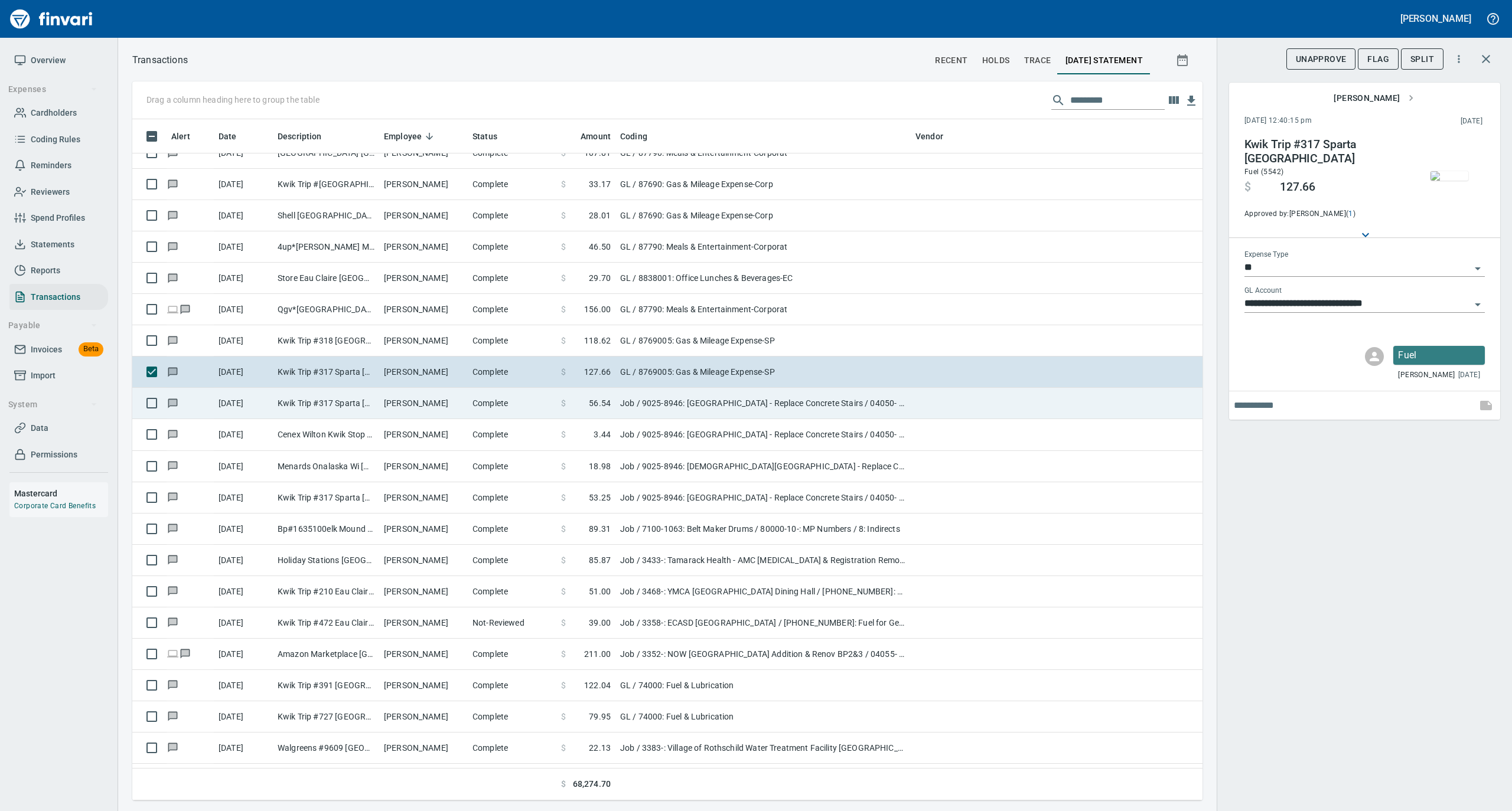
click at [353, 394] on td "Kwik Trip #317 Sparta WI" at bounding box center [326, 404] width 106 height 32
type input "***"
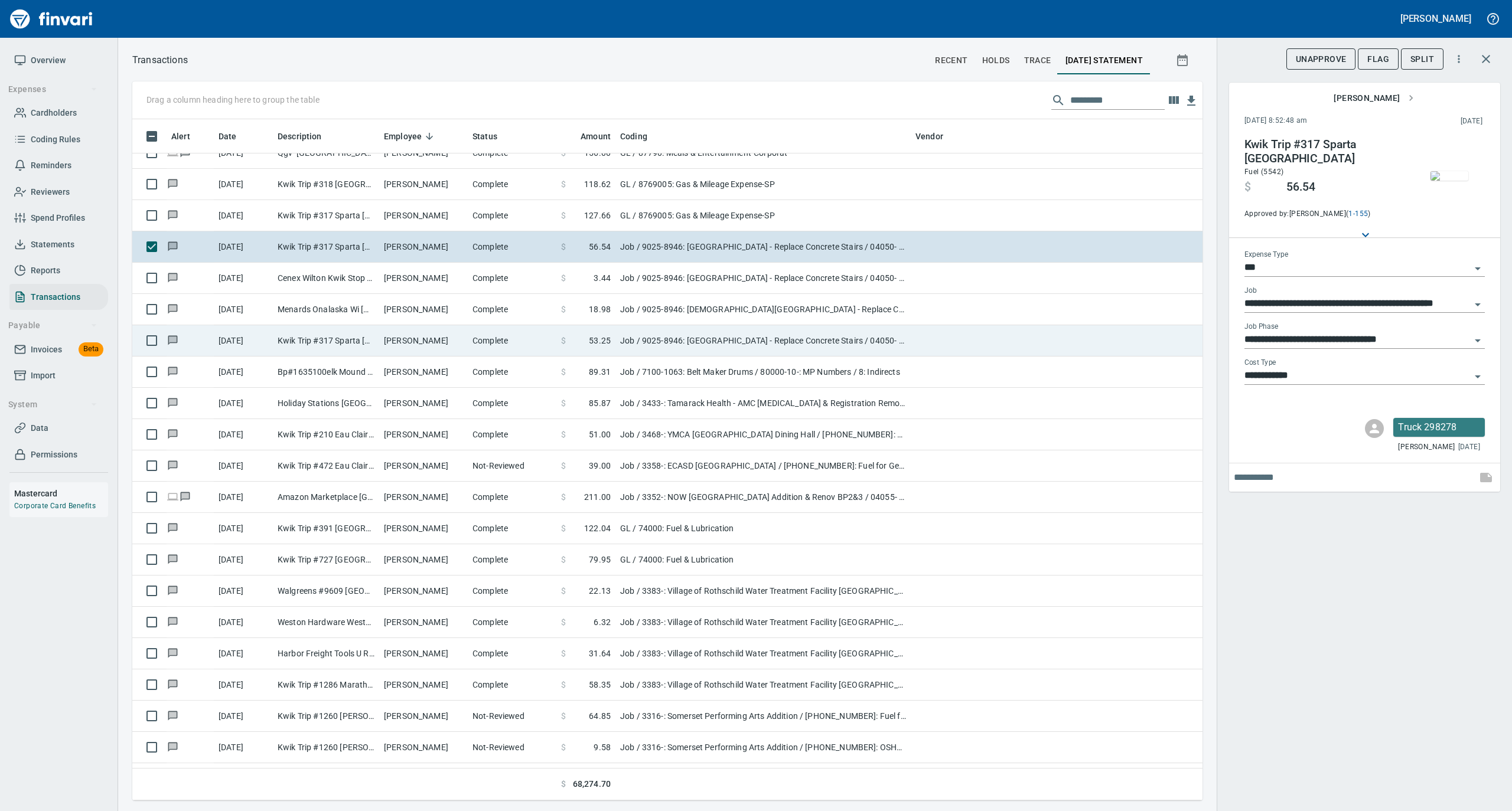
scroll to position [6297, 0]
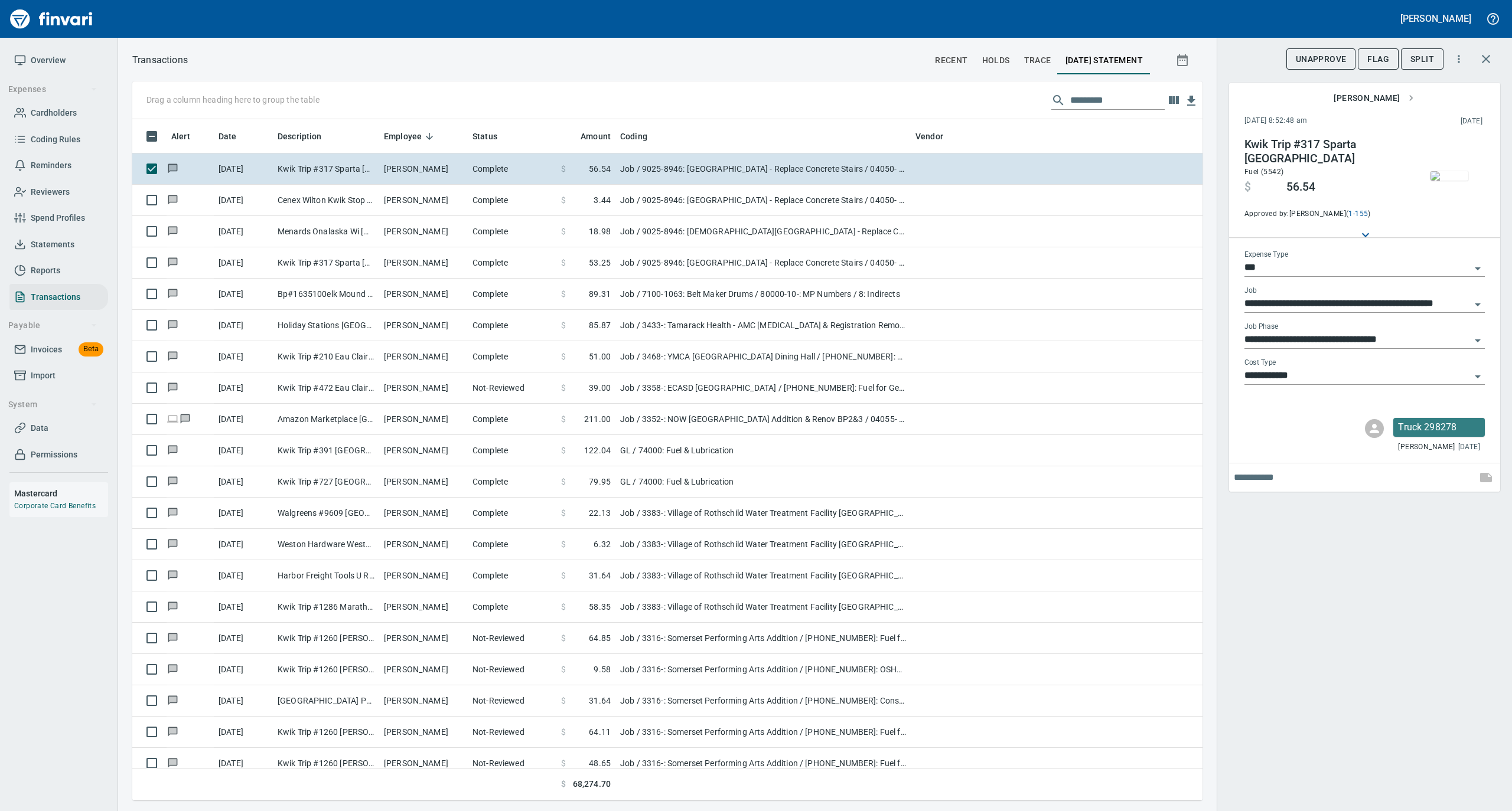
click at [1453, 175] on img "button" at bounding box center [1449, 176] width 37 height 10
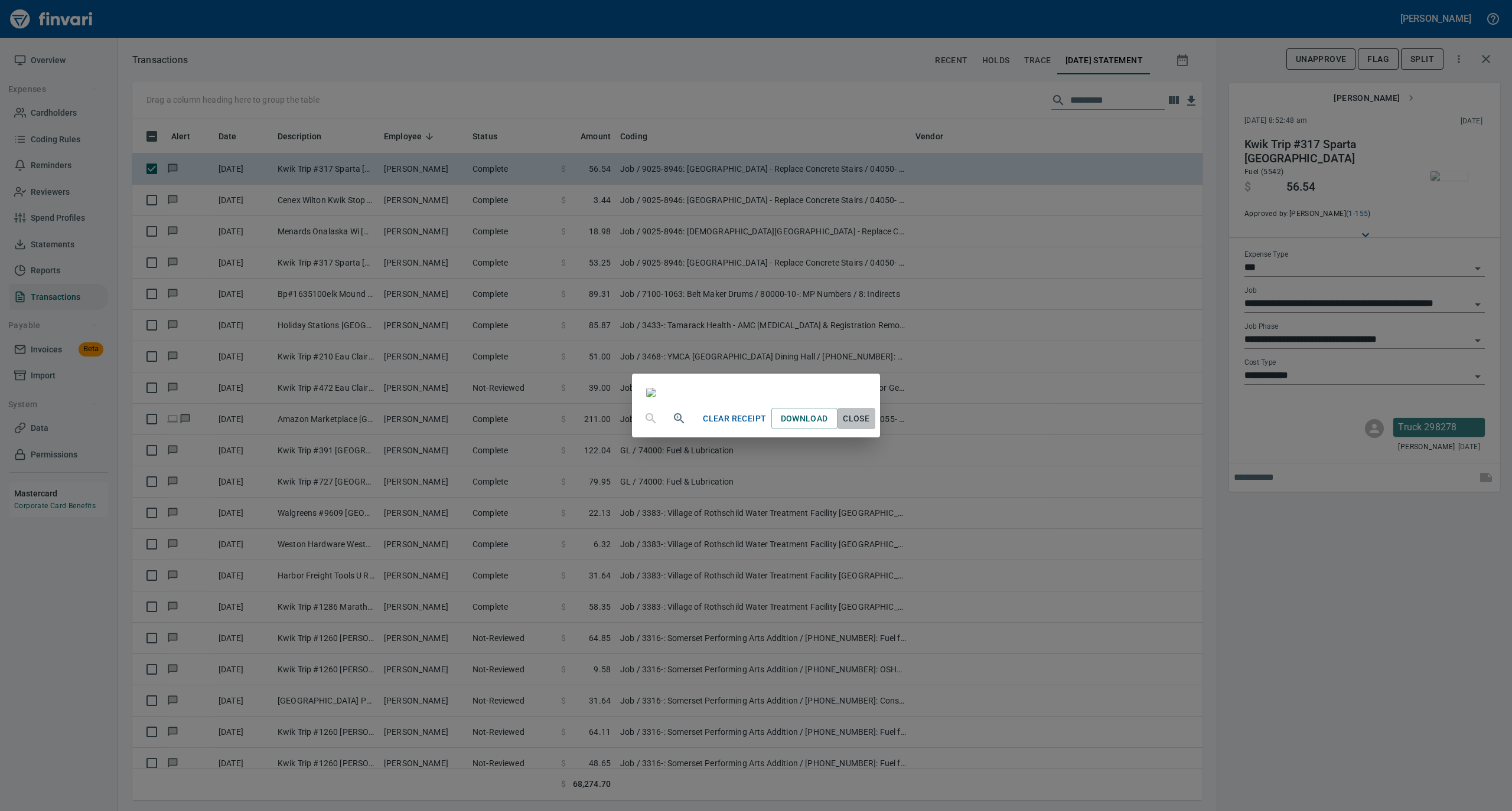
click at [871, 427] on span "Close" at bounding box center [856, 418] width 29 height 14
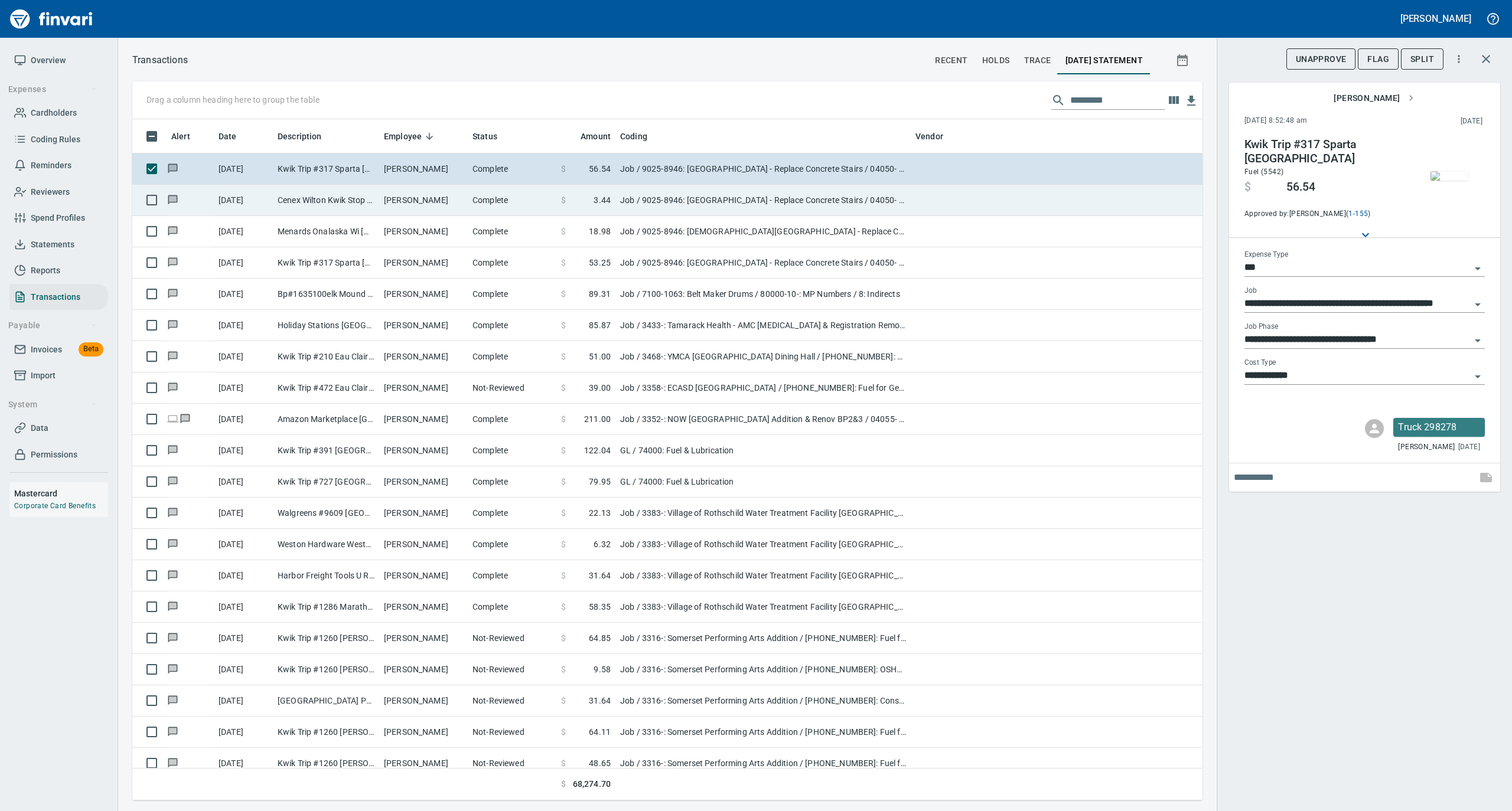
click at [416, 214] on td "Michael Leis" at bounding box center [423, 200] width 88 height 32
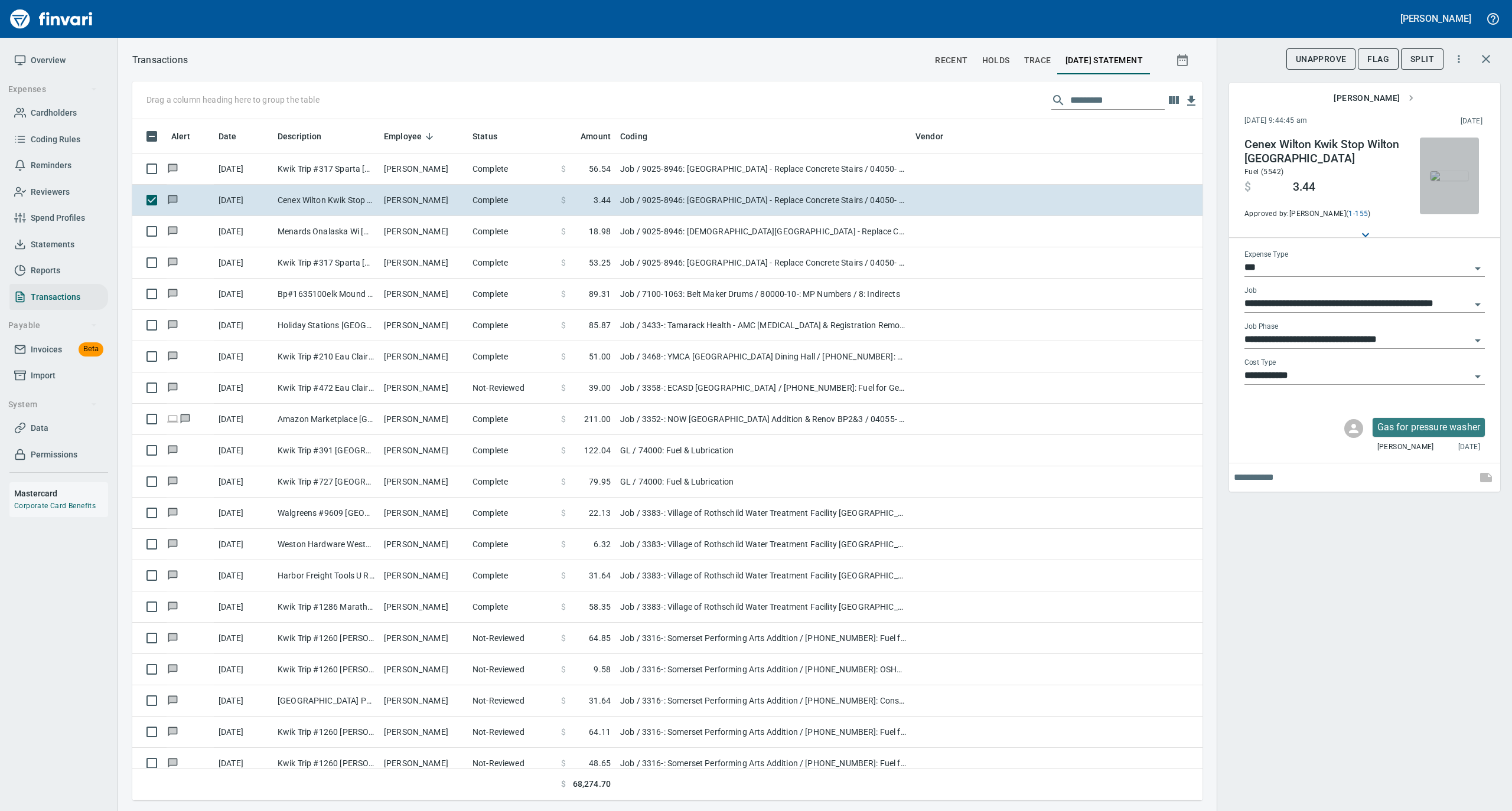
click at [1454, 172] on img "button" at bounding box center [1449, 176] width 37 height 10
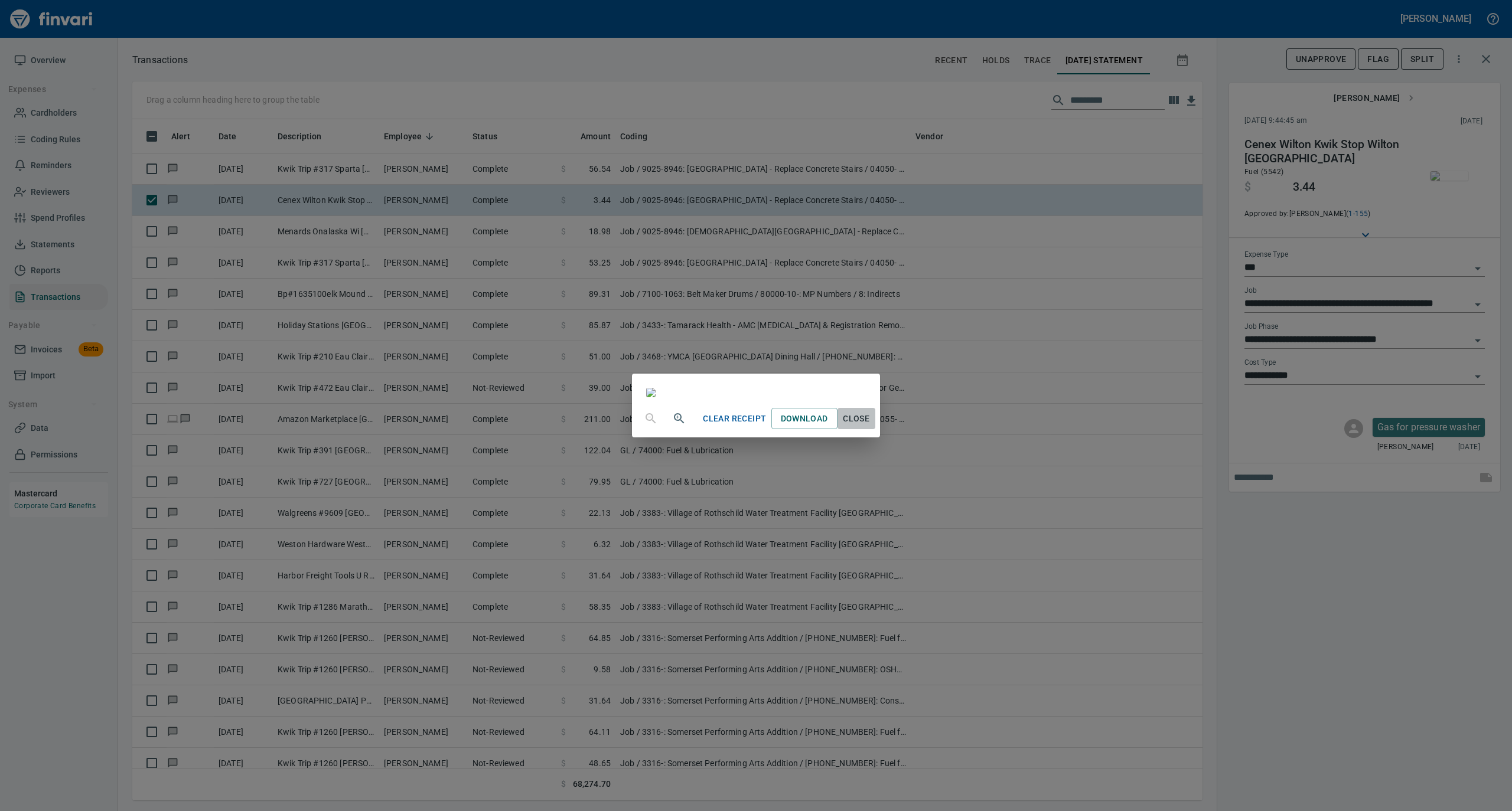
click at [871, 427] on span "Close" at bounding box center [856, 418] width 29 height 14
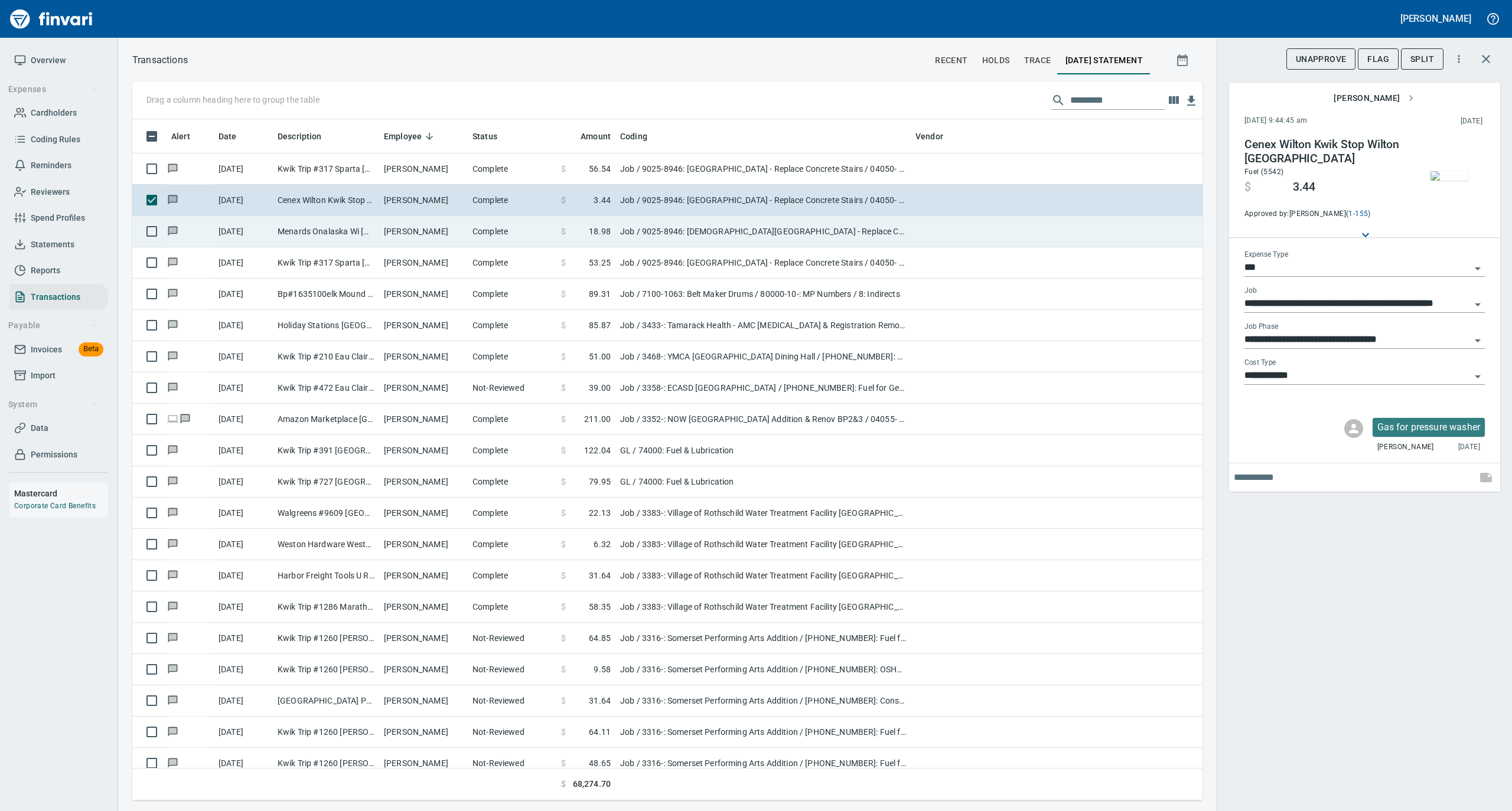
click at [414, 238] on td "Michael Leis" at bounding box center [423, 231] width 88 height 32
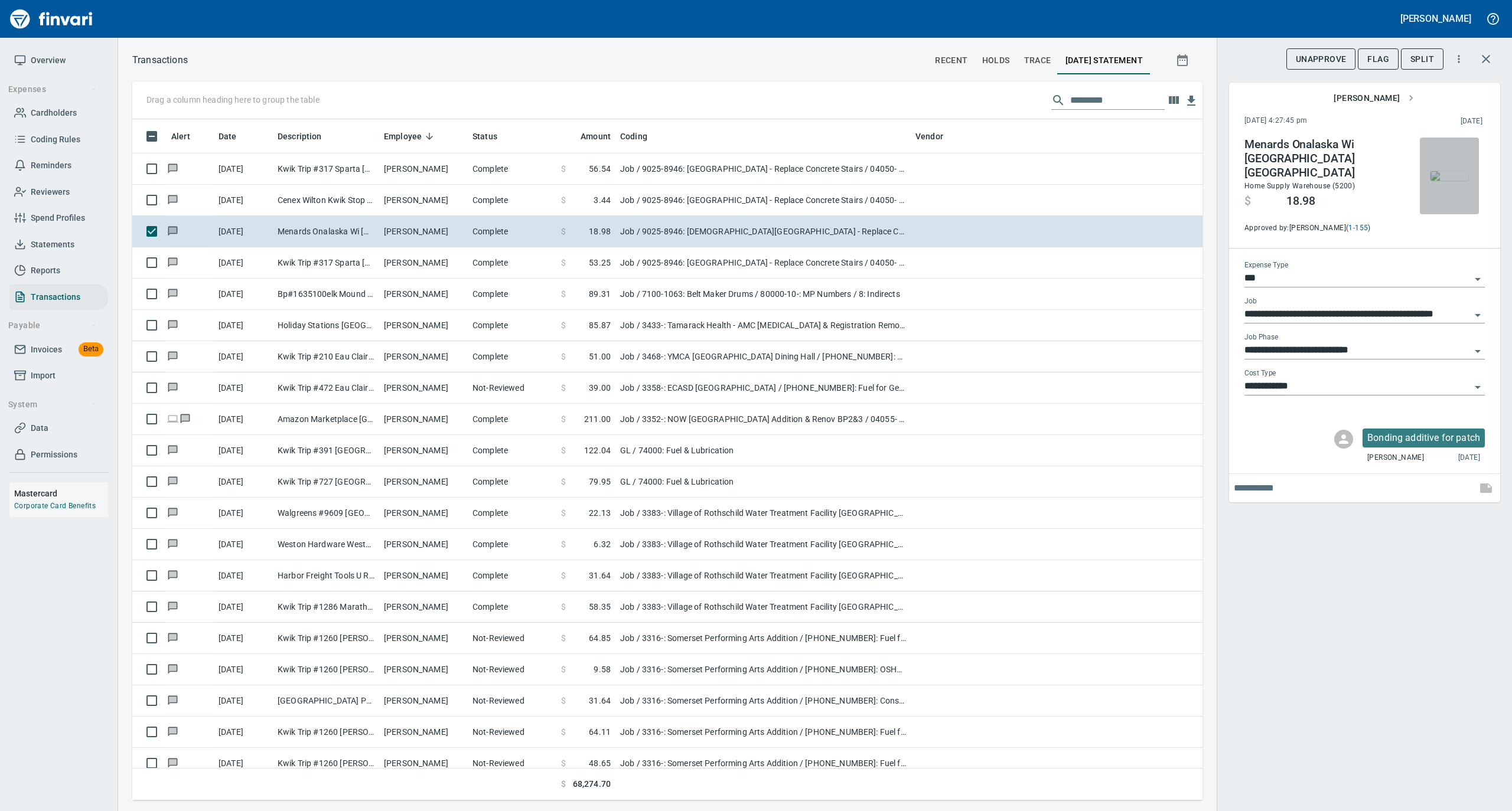
click at [1454, 172] on img "button" at bounding box center [1449, 176] width 37 height 10
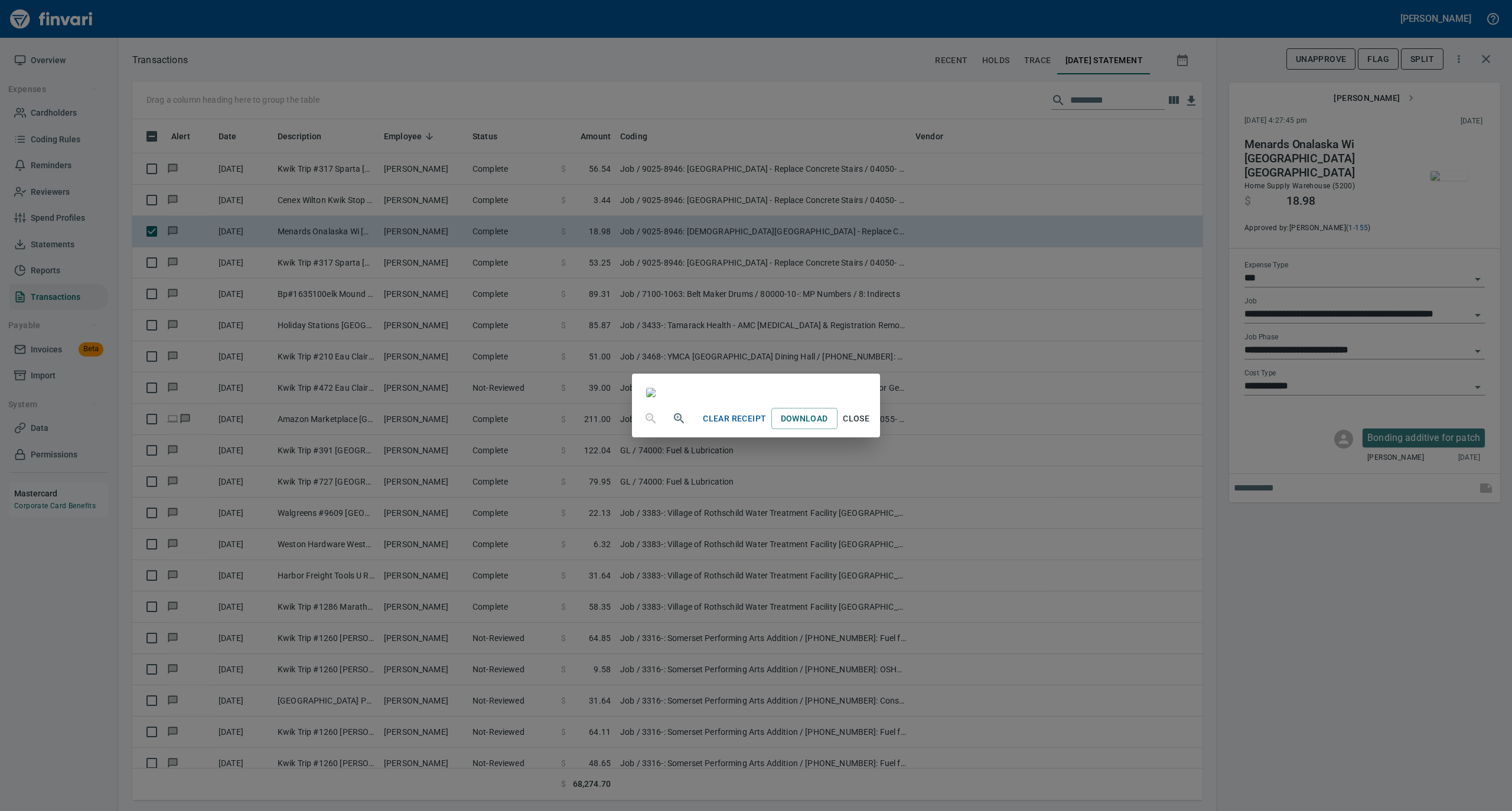
click at [871, 427] on span "Close" at bounding box center [856, 418] width 29 height 14
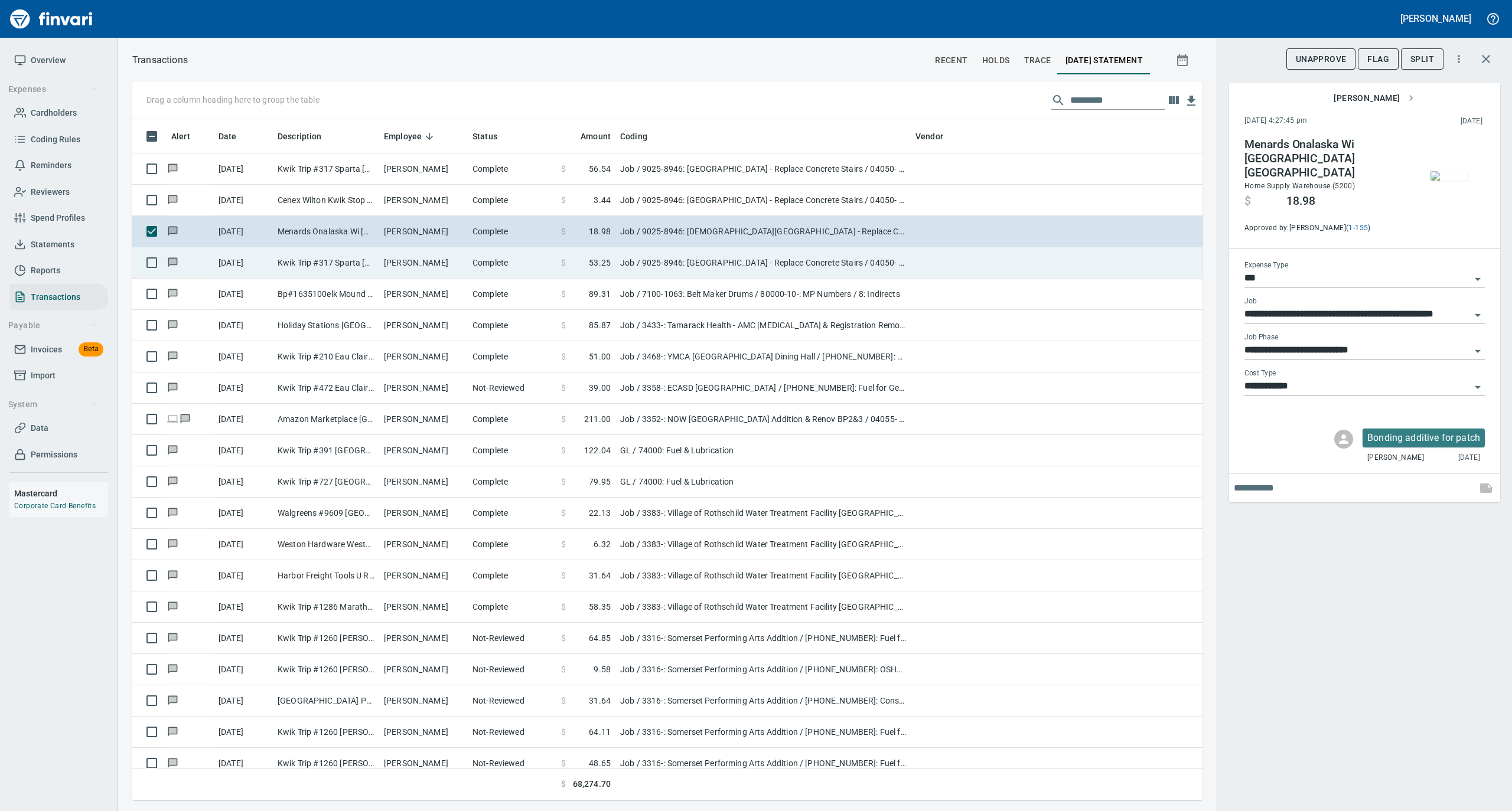
click at [363, 272] on td "Kwik Trip #317 Sparta WI" at bounding box center [326, 263] width 106 height 32
type input "**********"
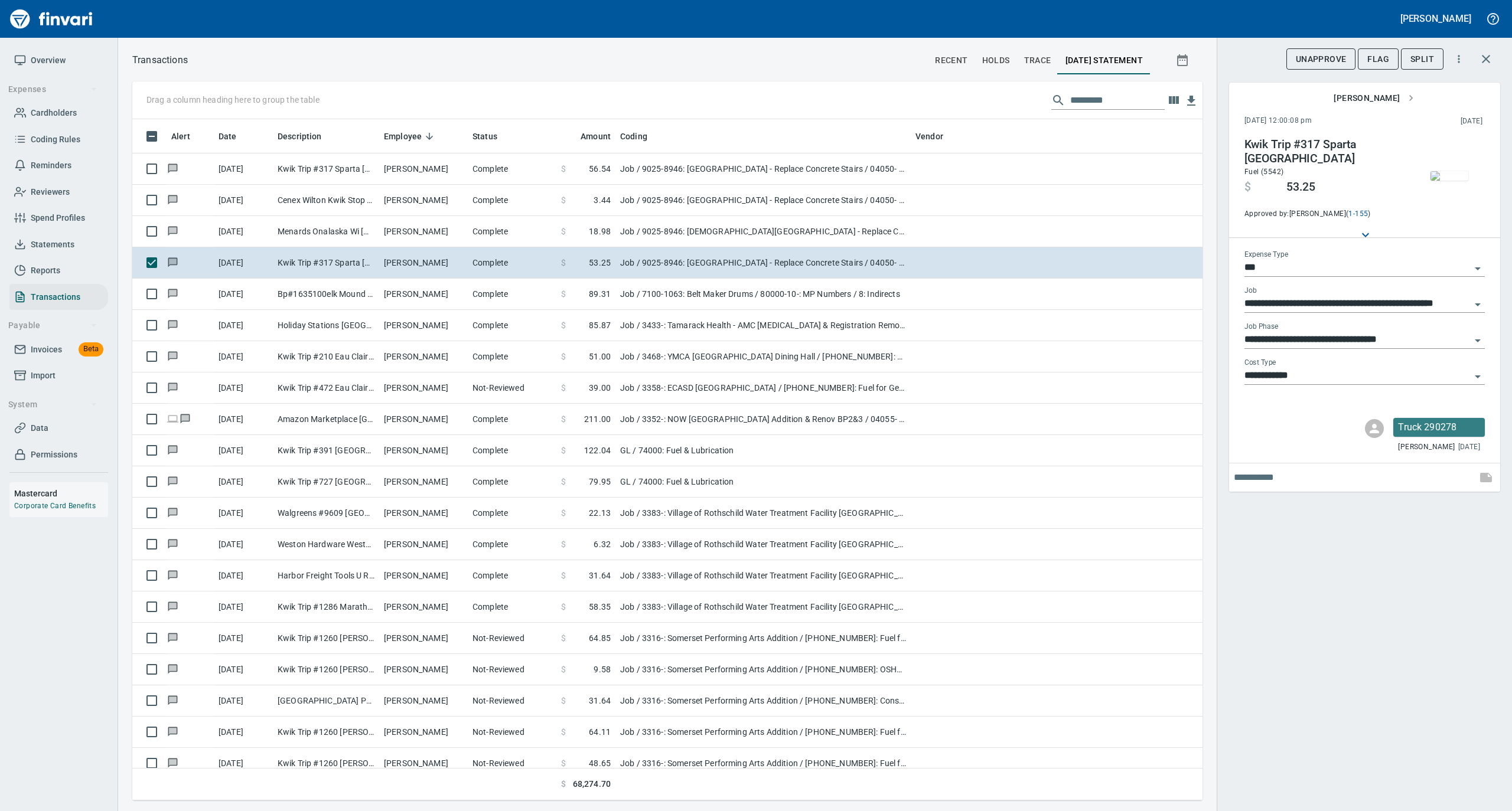
click at [1463, 176] on img "button" at bounding box center [1449, 176] width 37 height 10
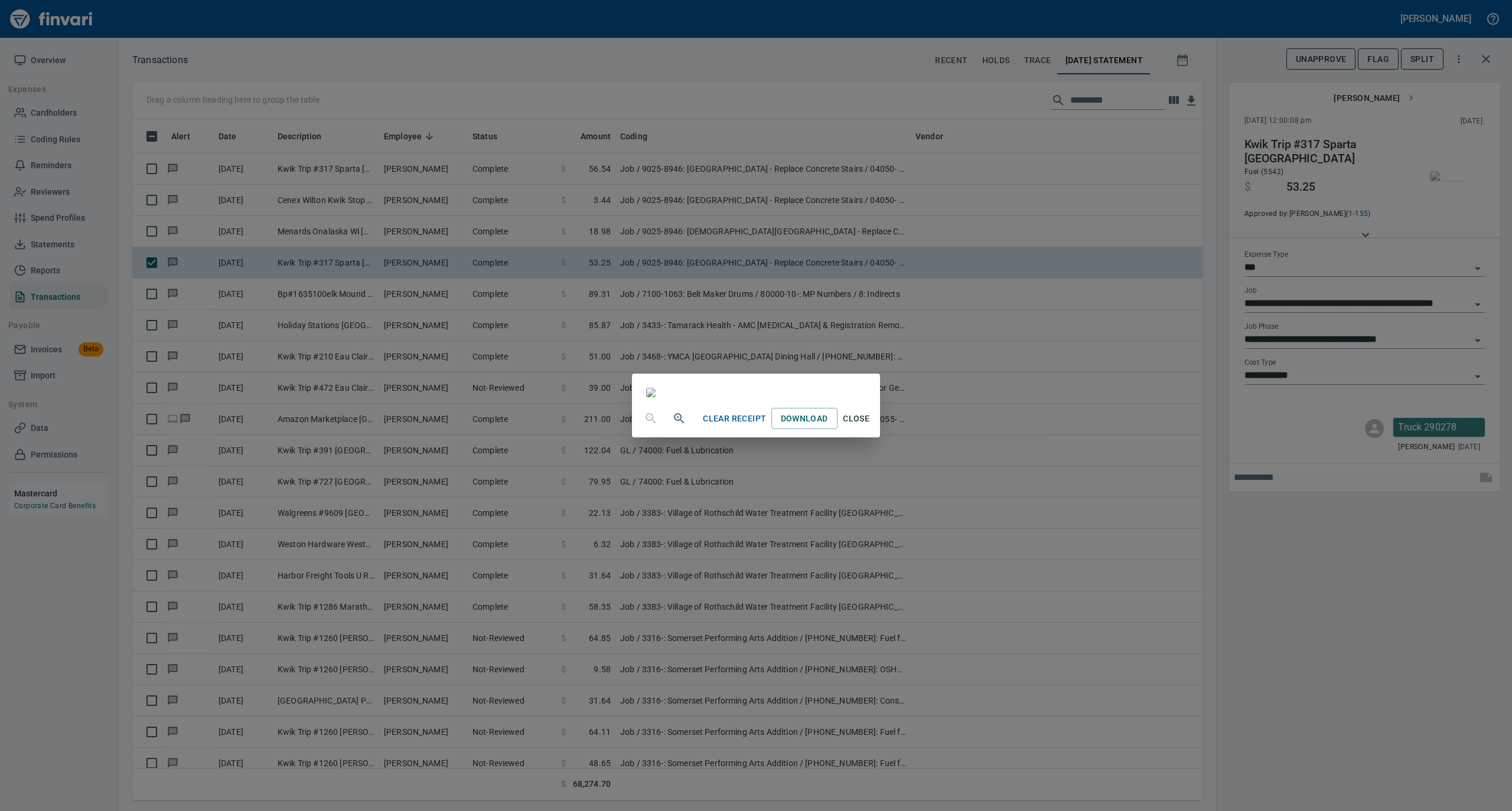
click at [871, 427] on span "Close" at bounding box center [856, 418] width 29 height 14
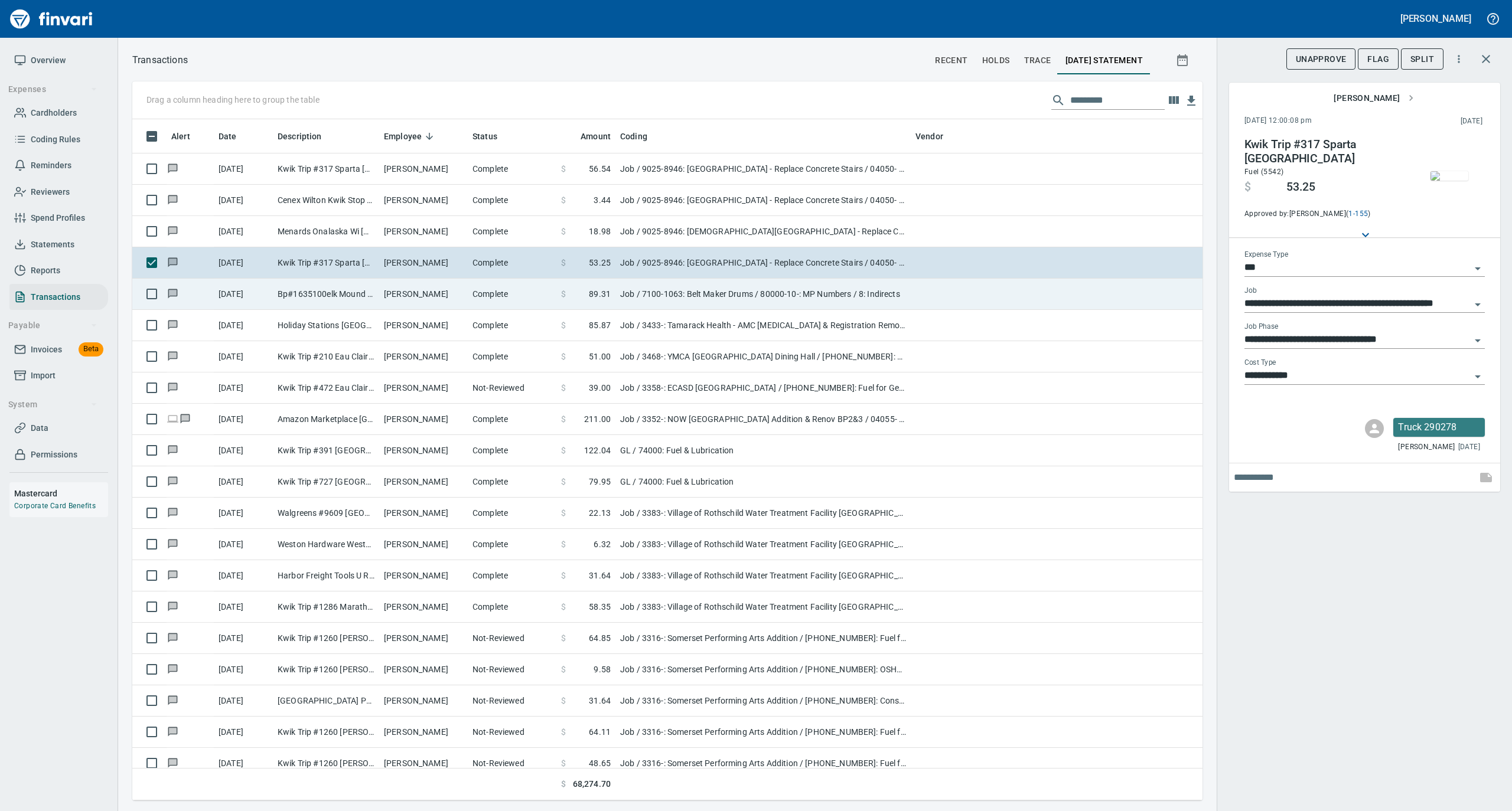
click at [390, 289] on td "Michael Dexter" at bounding box center [423, 294] width 88 height 32
type input "**********"
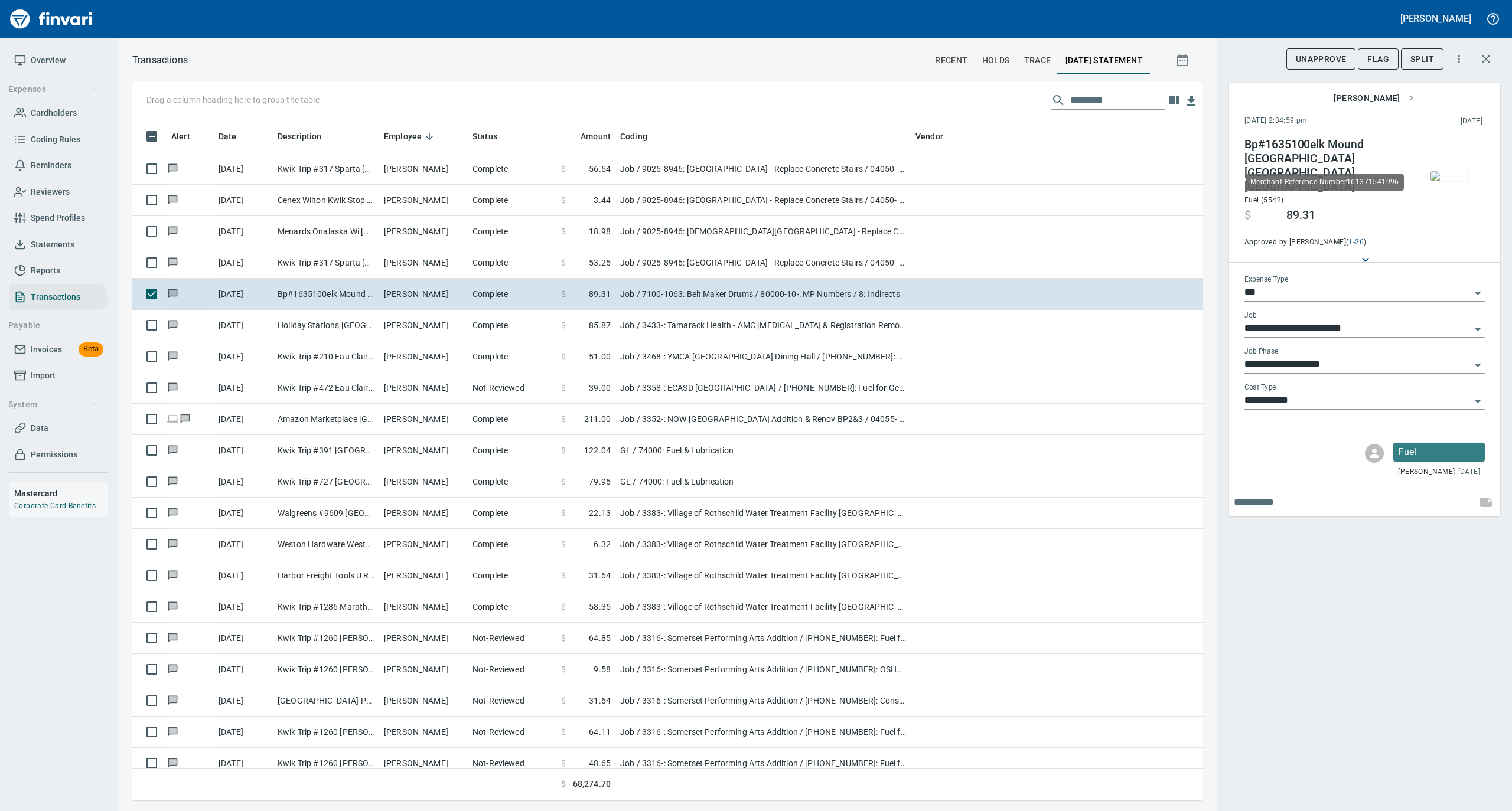
scroll to position [669, 1046]
click at [1449, 172] on img "button" at bounding box center [1449, 176] width 37 height 10
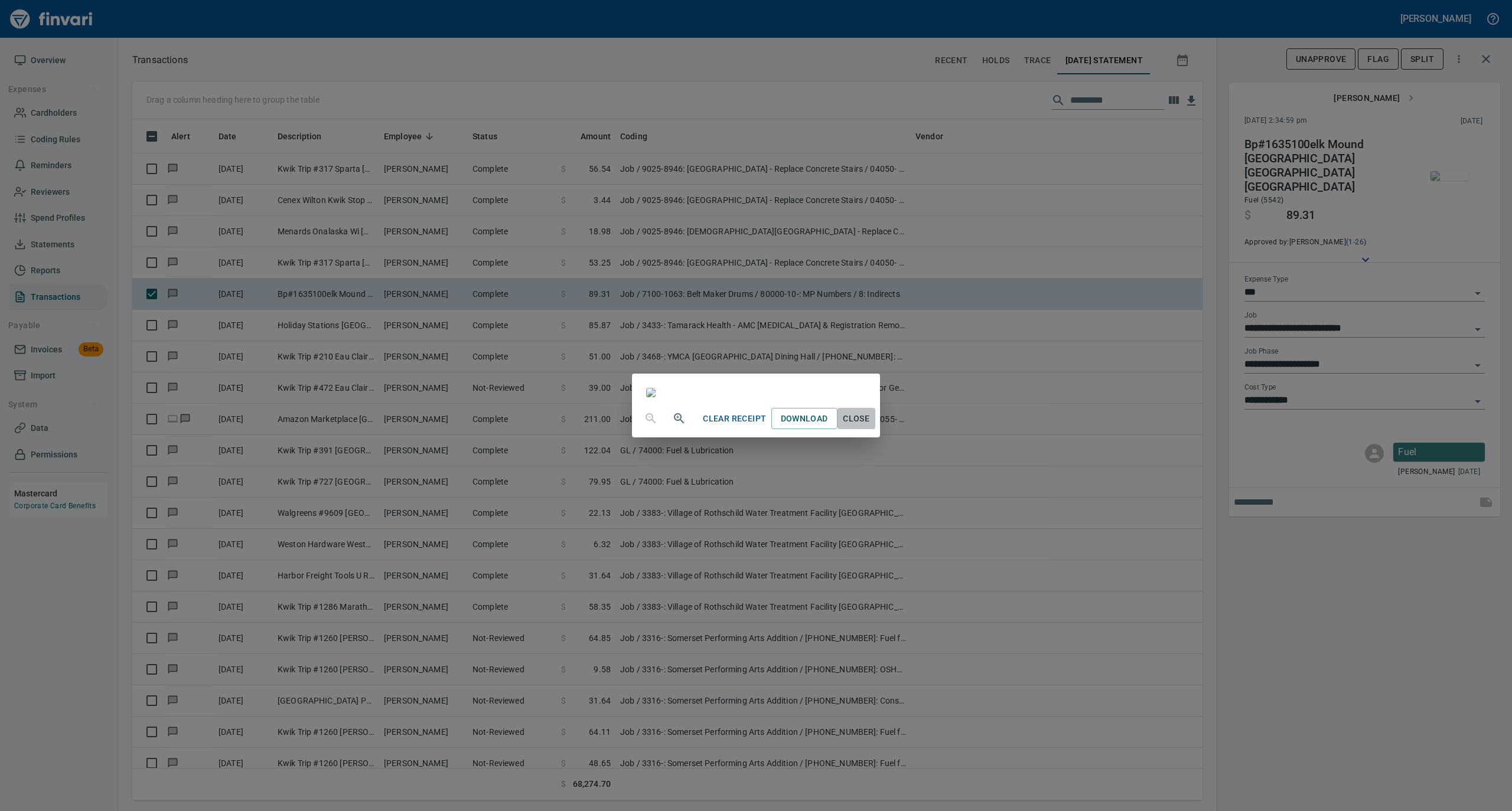
click at [871, 427] on span "Close" at bounding box center [856, 418] width 29 height 14
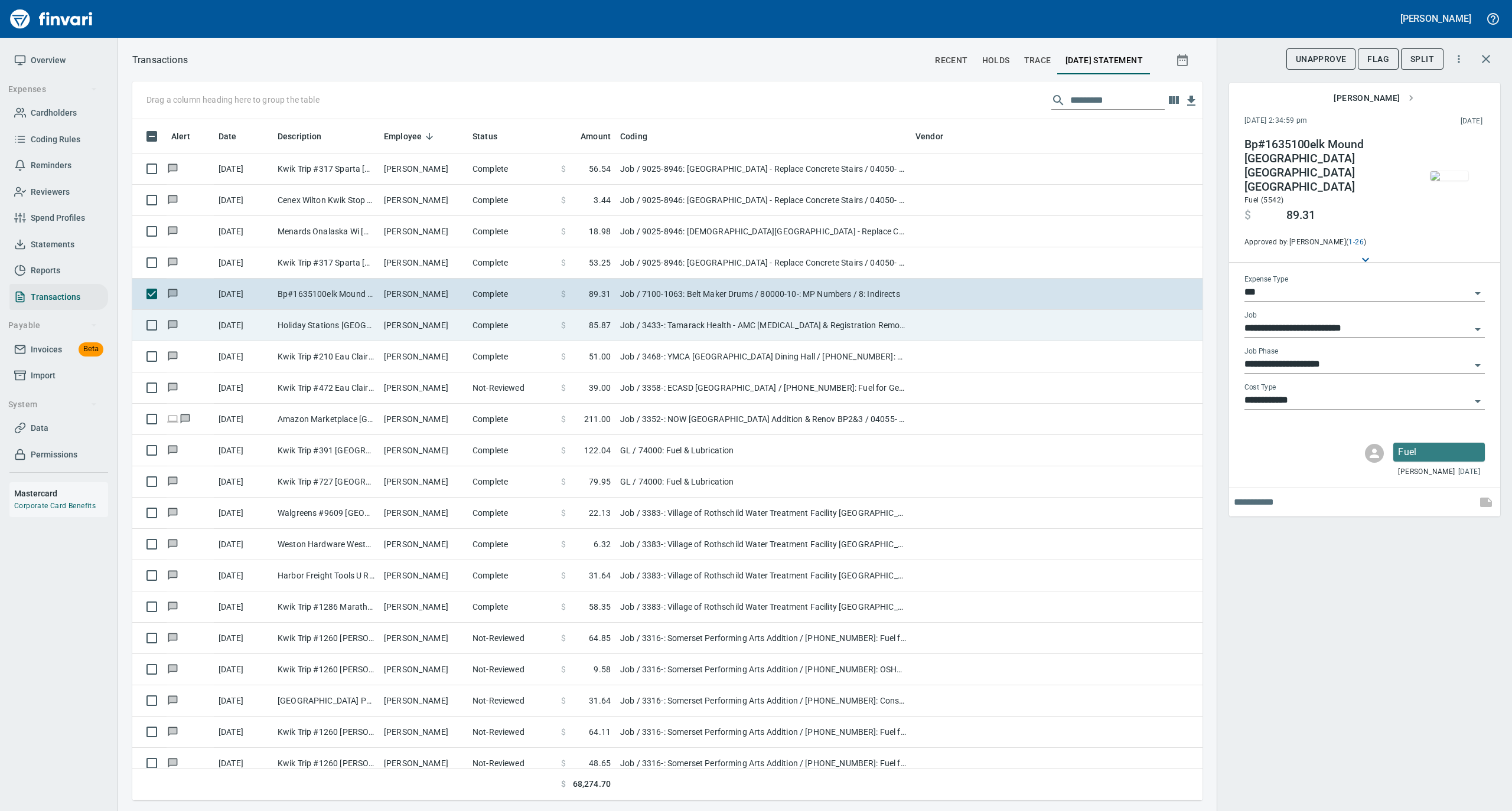
click at [402, 329] on td "Michael Bullard" at bounding box center [423, 325] width 88 height 32
type input "**********"
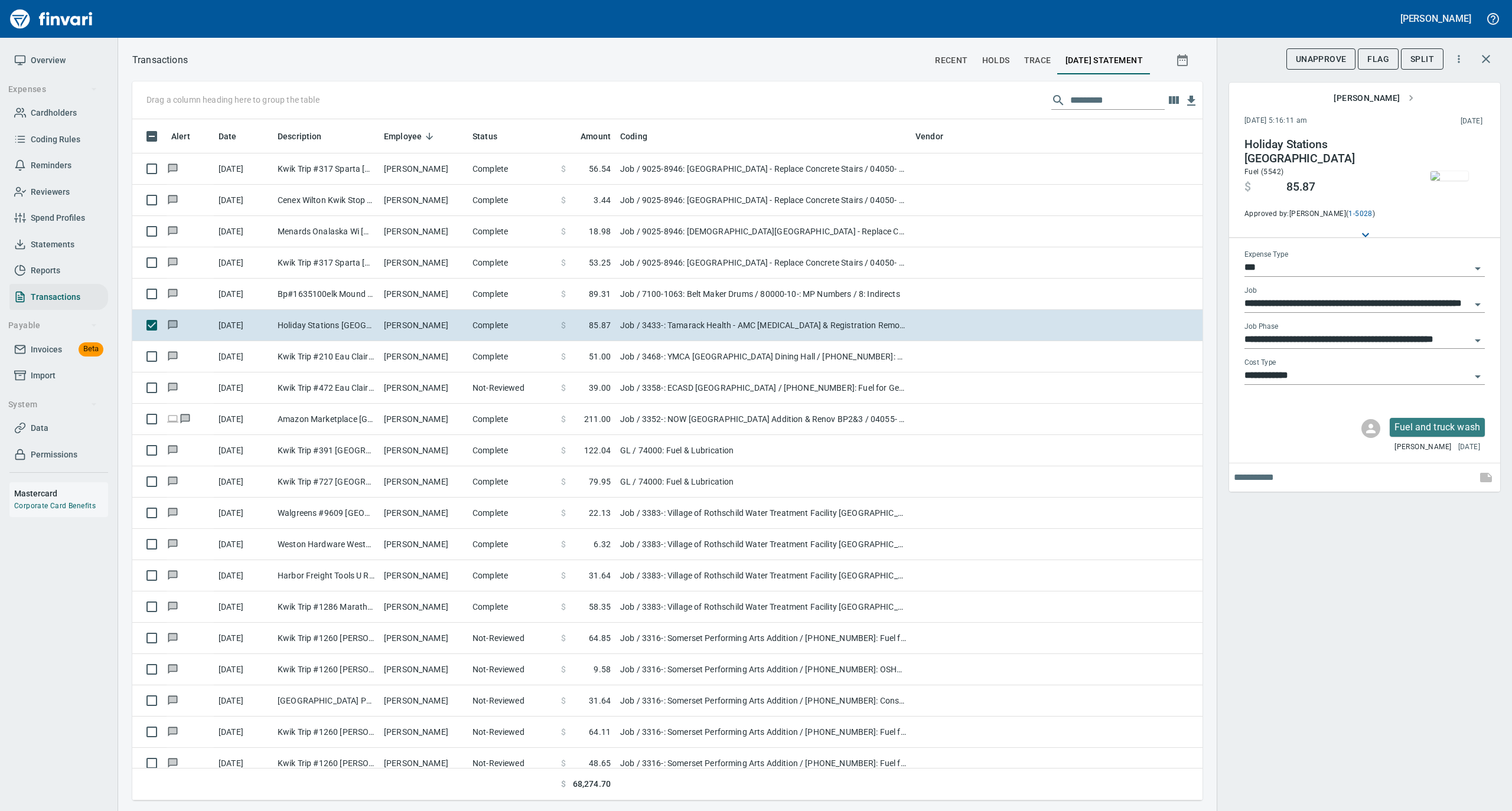
click at [1446, 178] on img "button" at bounding box center [1449, 176] width 37 height 10
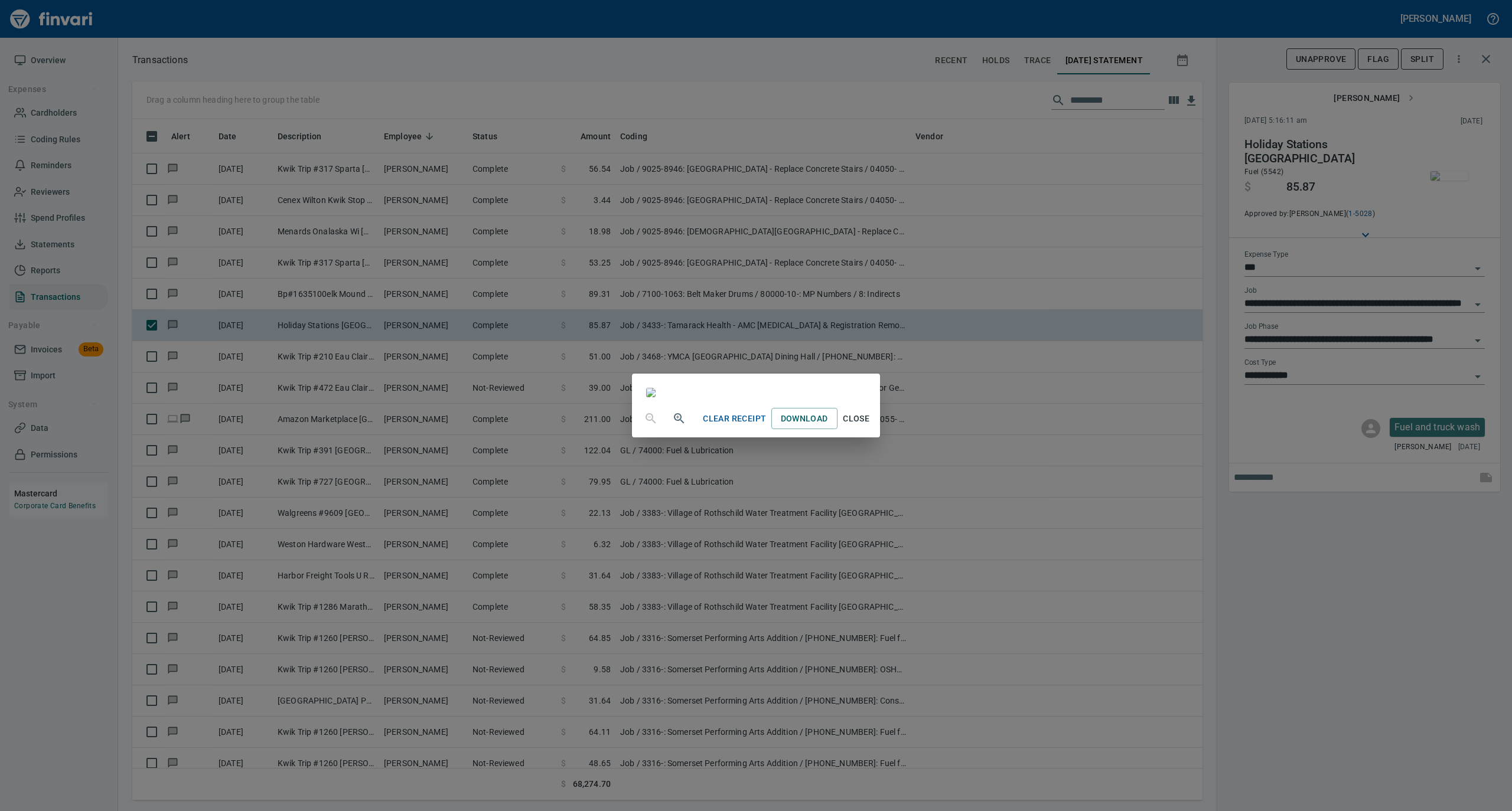
click at [871, 427] on span "Close" at bounding box center [856, 418] width 29 height 14
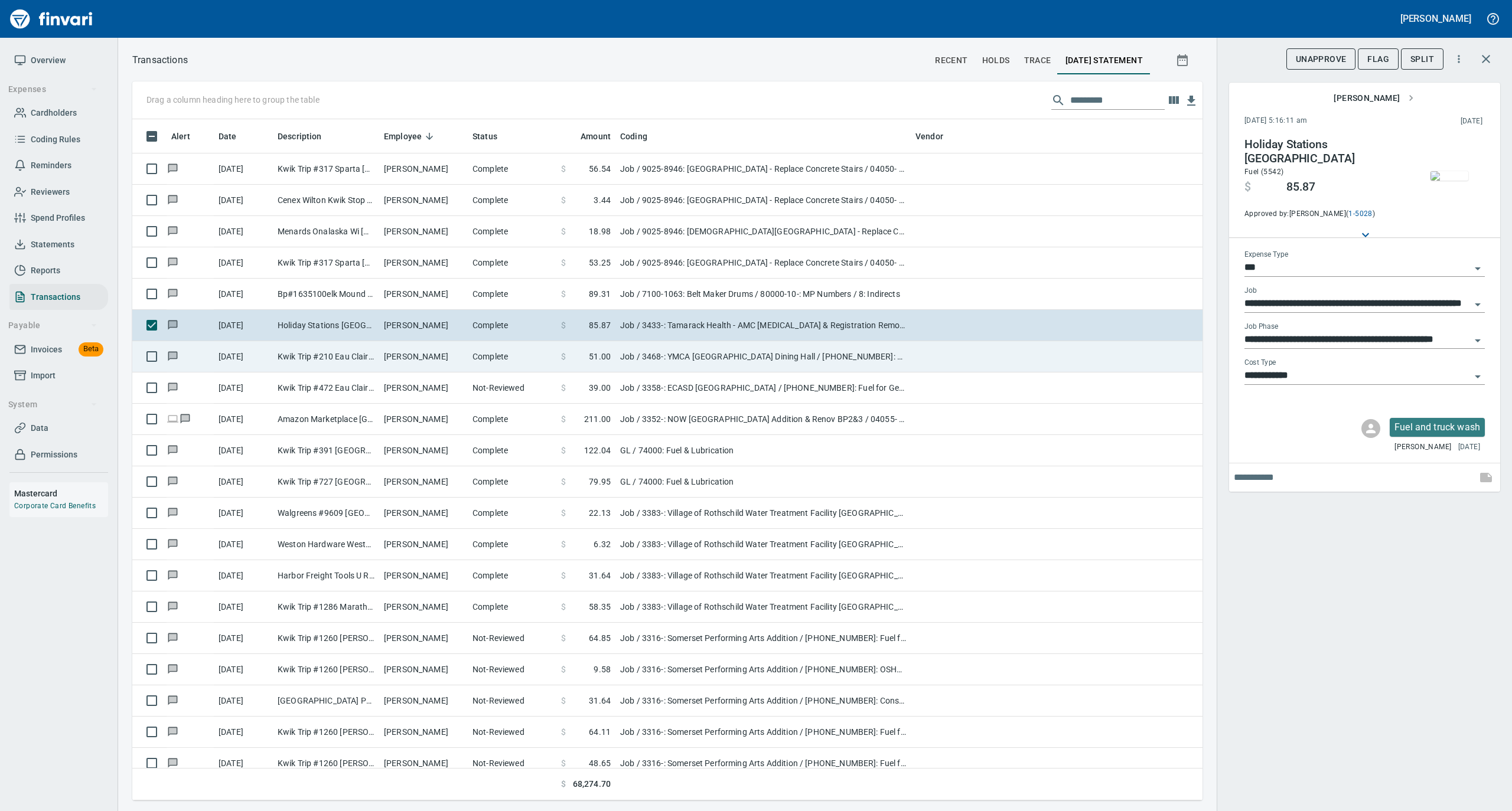
click at [444, 359] on td "Michael Brantner" at bounding box center [423, 357] width 88 height 32
type input "**********"
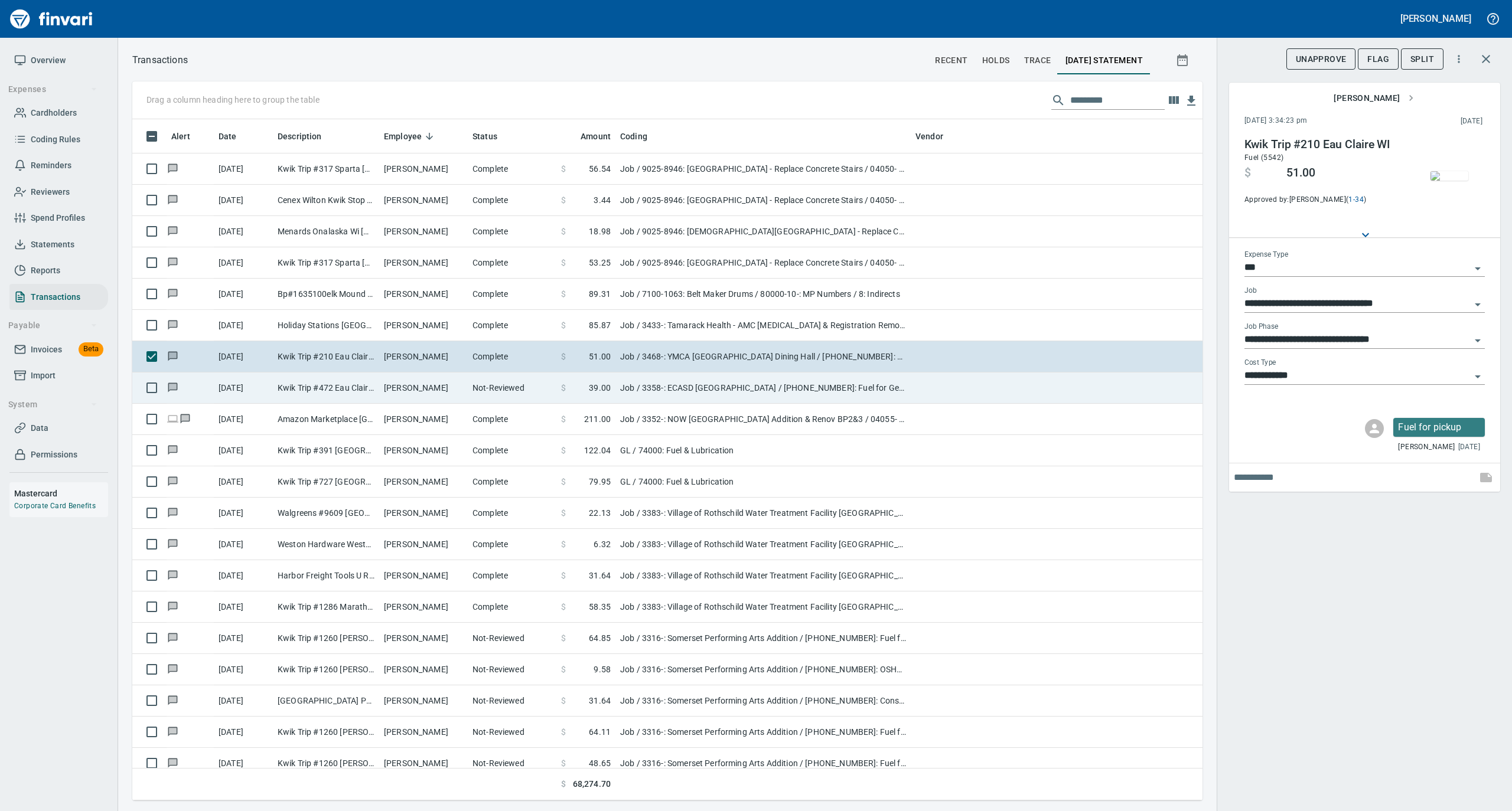
click at [437, 382] on td "Michael Brantner" at bounding box center [423, 388] width 88 height 32
type input "**********"
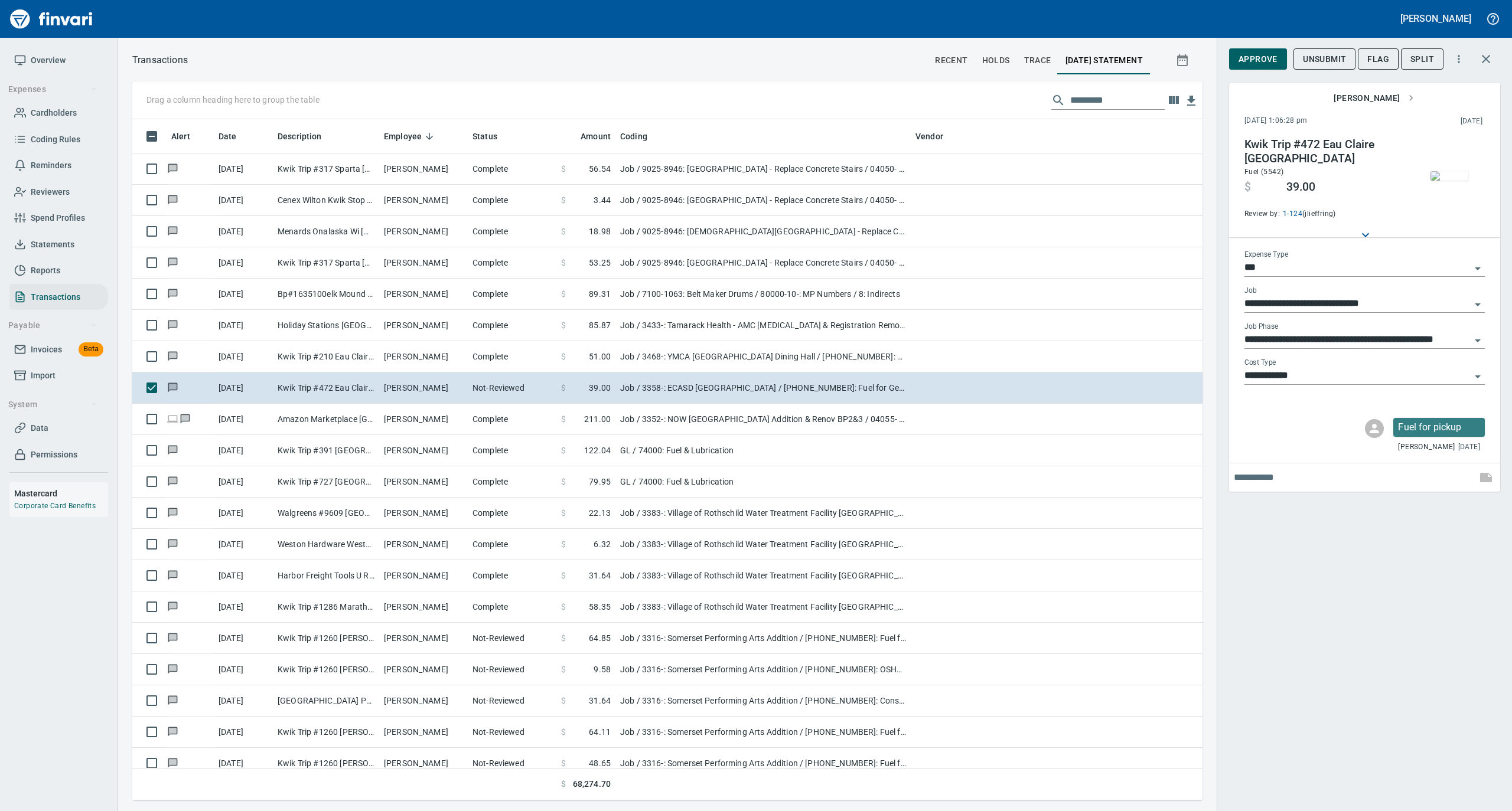
click at [1451, 180] on img "button" at bounding box center [1449, 176] width 37 height 10
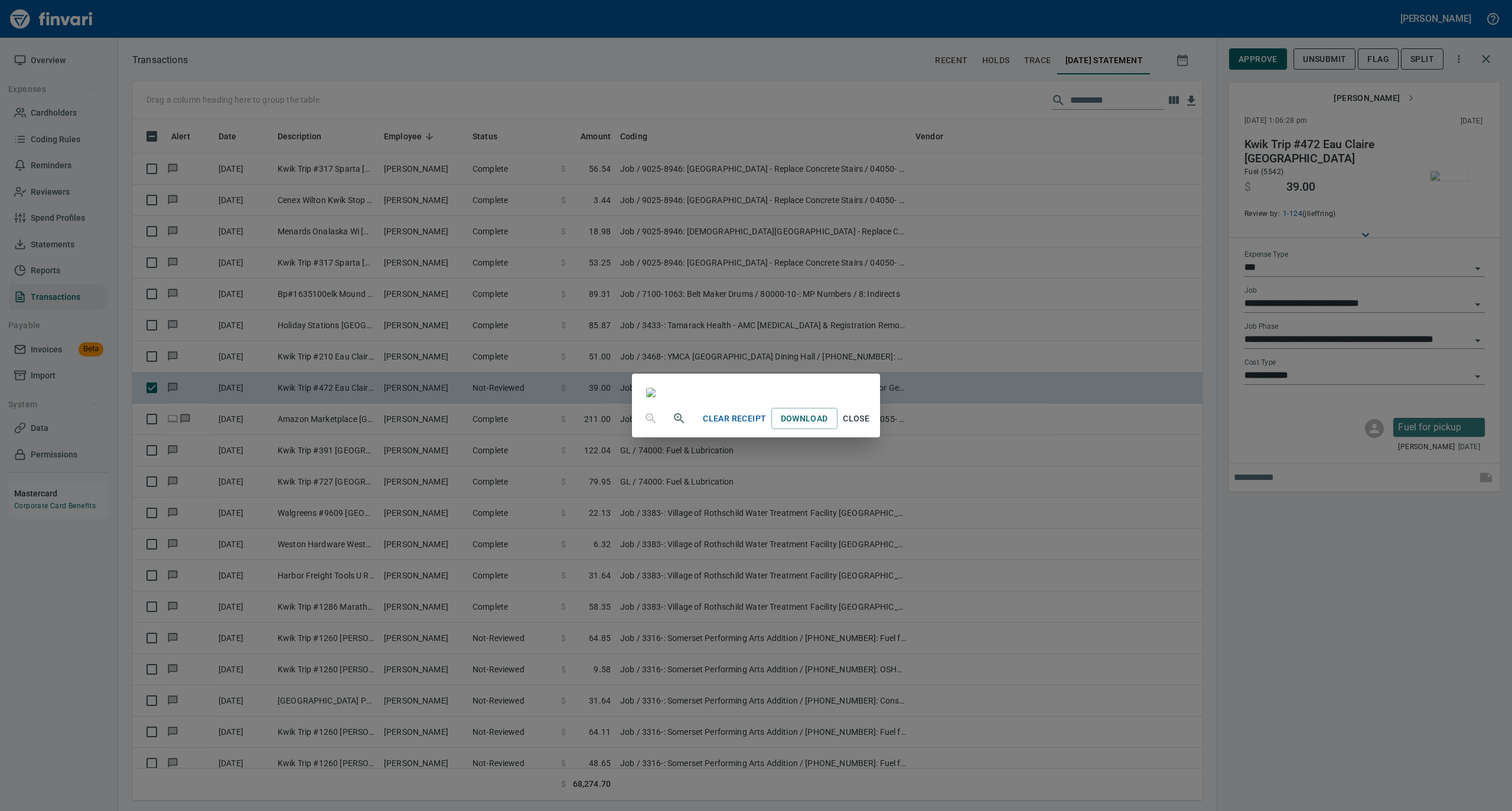
drag, startPoint x: 971, startPoint y: 720, endPoint x: 1070, endPoint y: 553, distance: 194.1
click at [871, 427] on span "Close" at bounding box center [856, 418] width 29 height 14
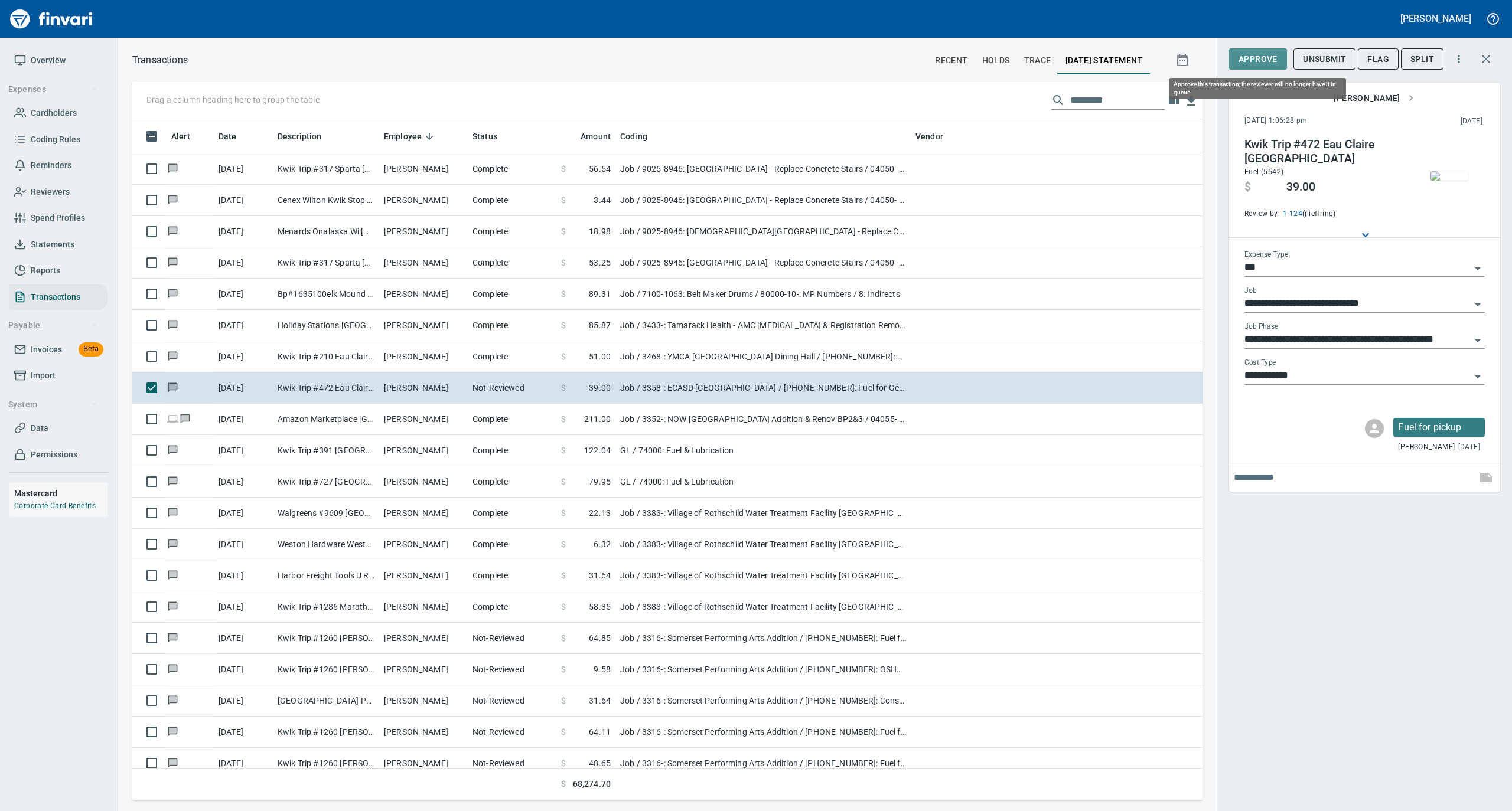
click at [1262, 59] on span "Approve" at bounding box center [1257, 58] width 39 height 14
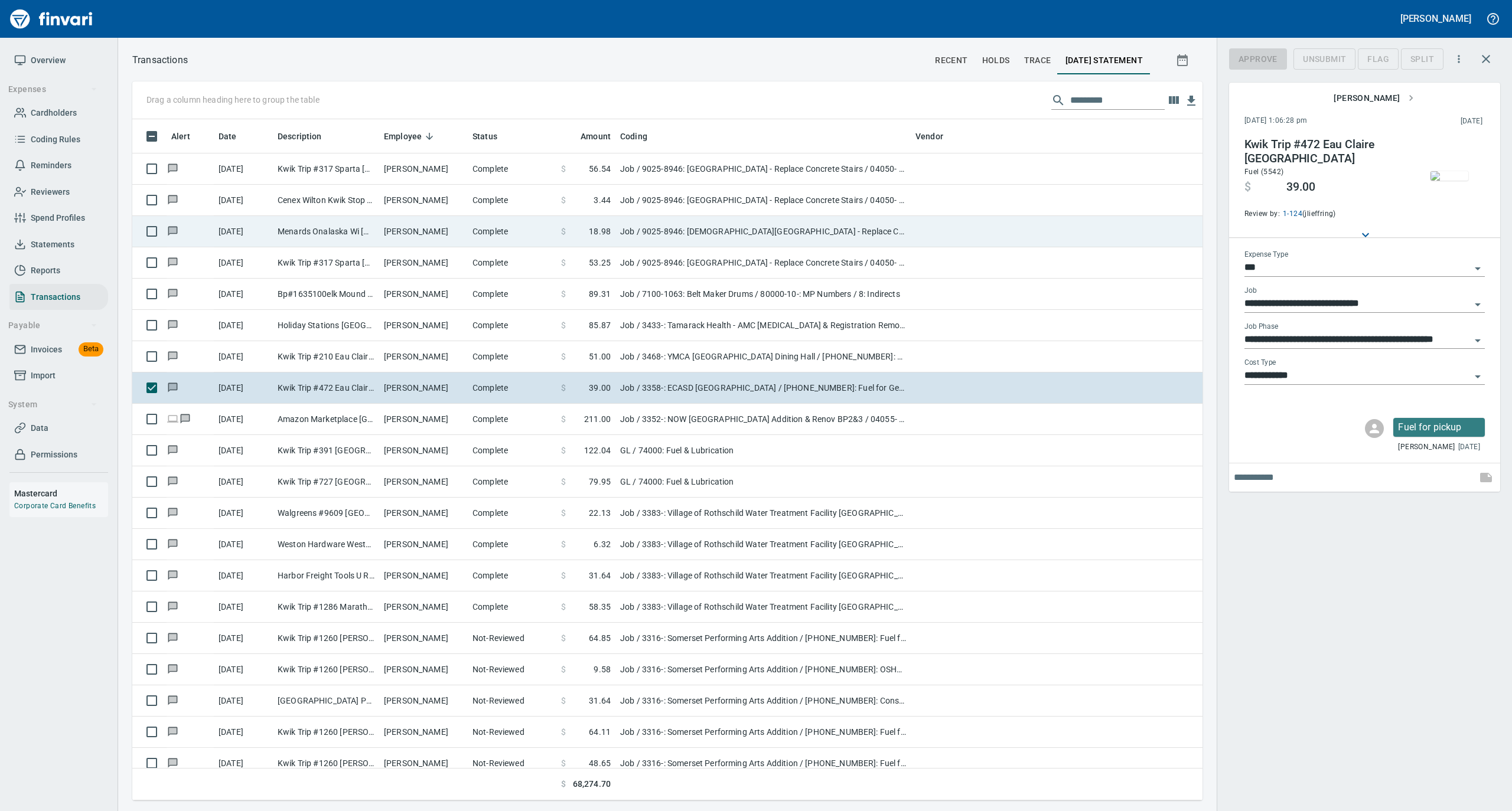
scroll to position [669, 1046]
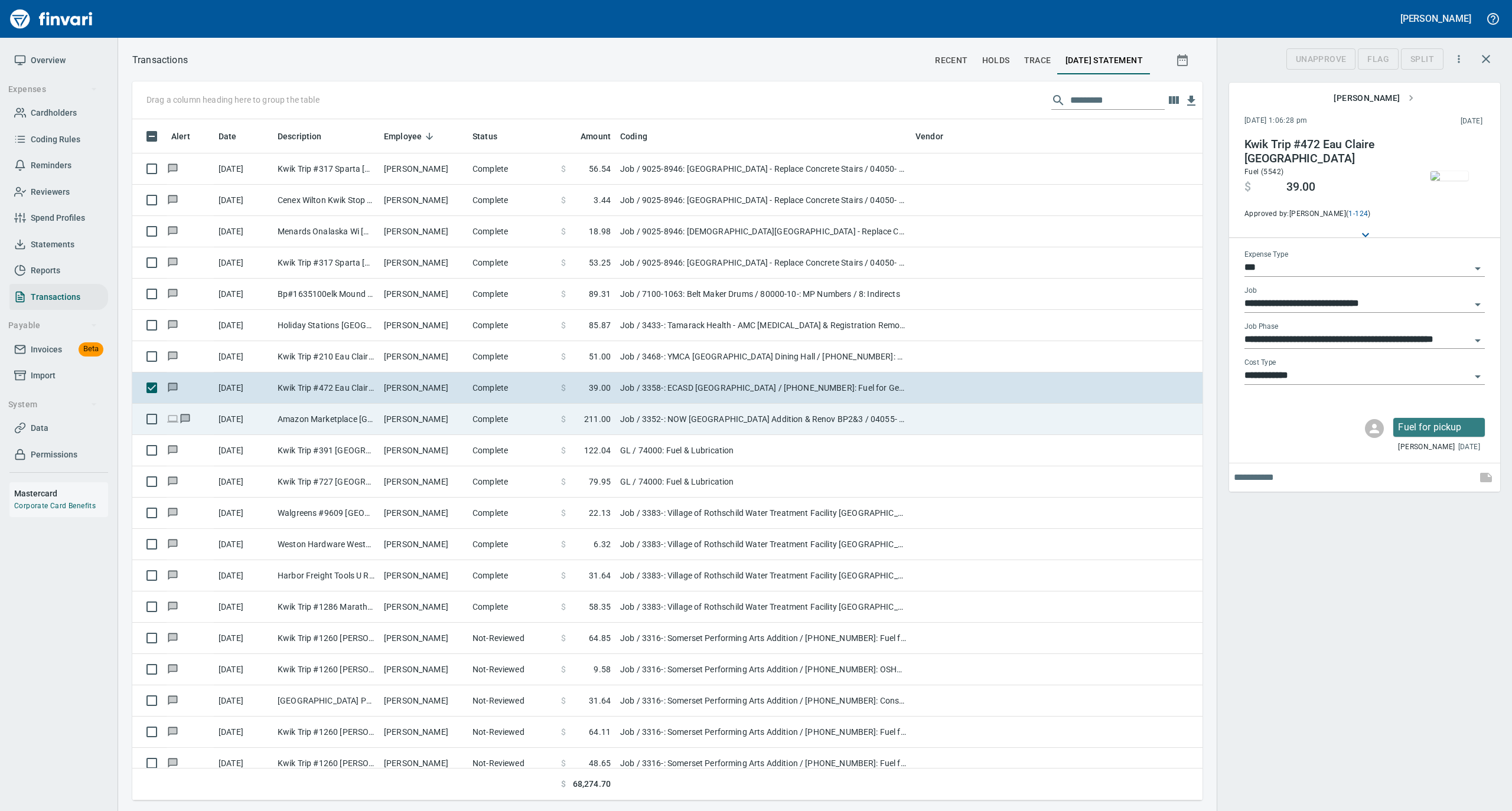
click at [437, 432] on td "Matthew Waller" at bounding box center [423, 419] width 88 height 32
type input "**********"
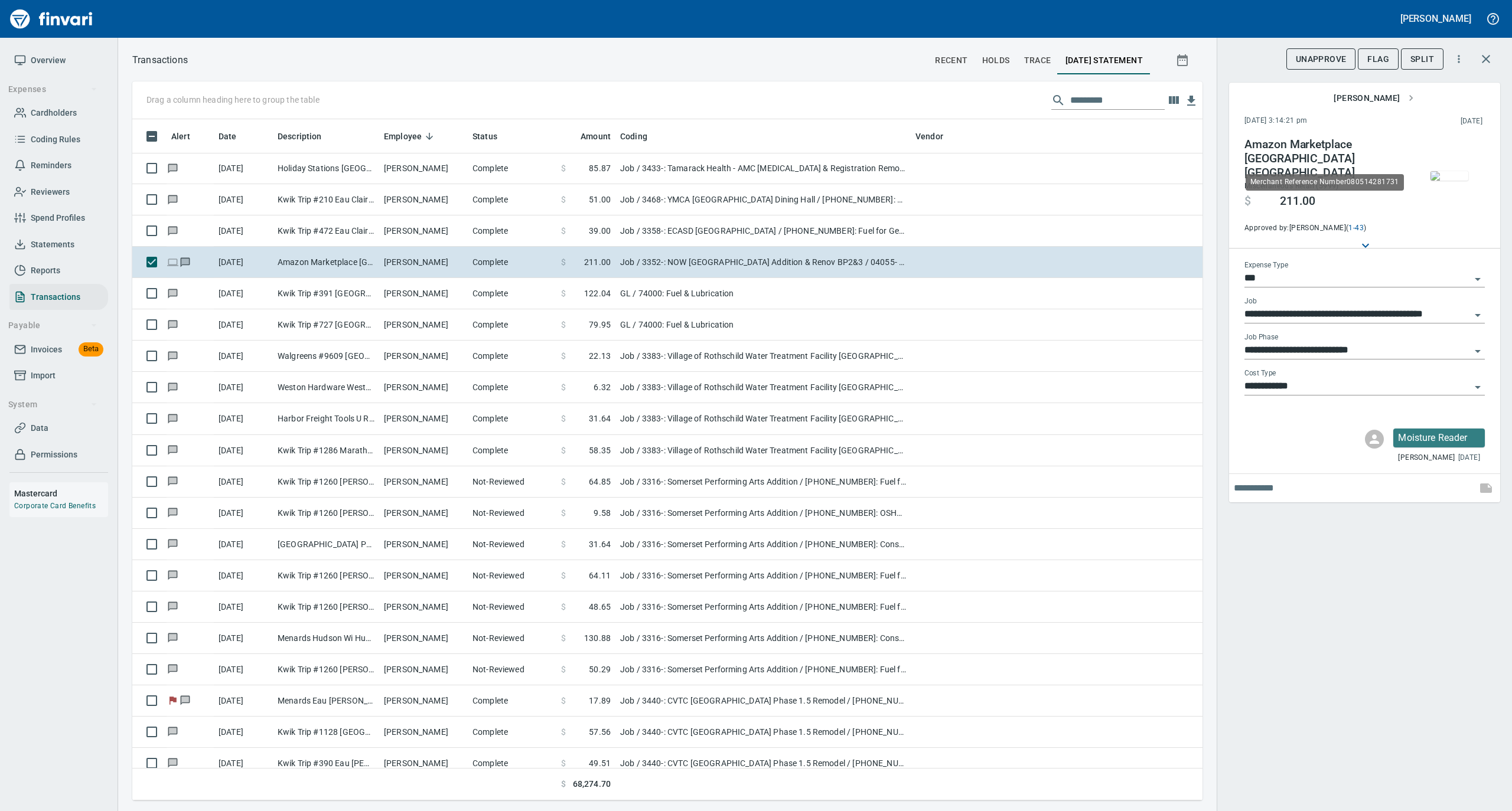
scroll to position [669, 1046]
click at [1452, 172] on img "button" at bounding box center [1449, 176] width 37 height 10
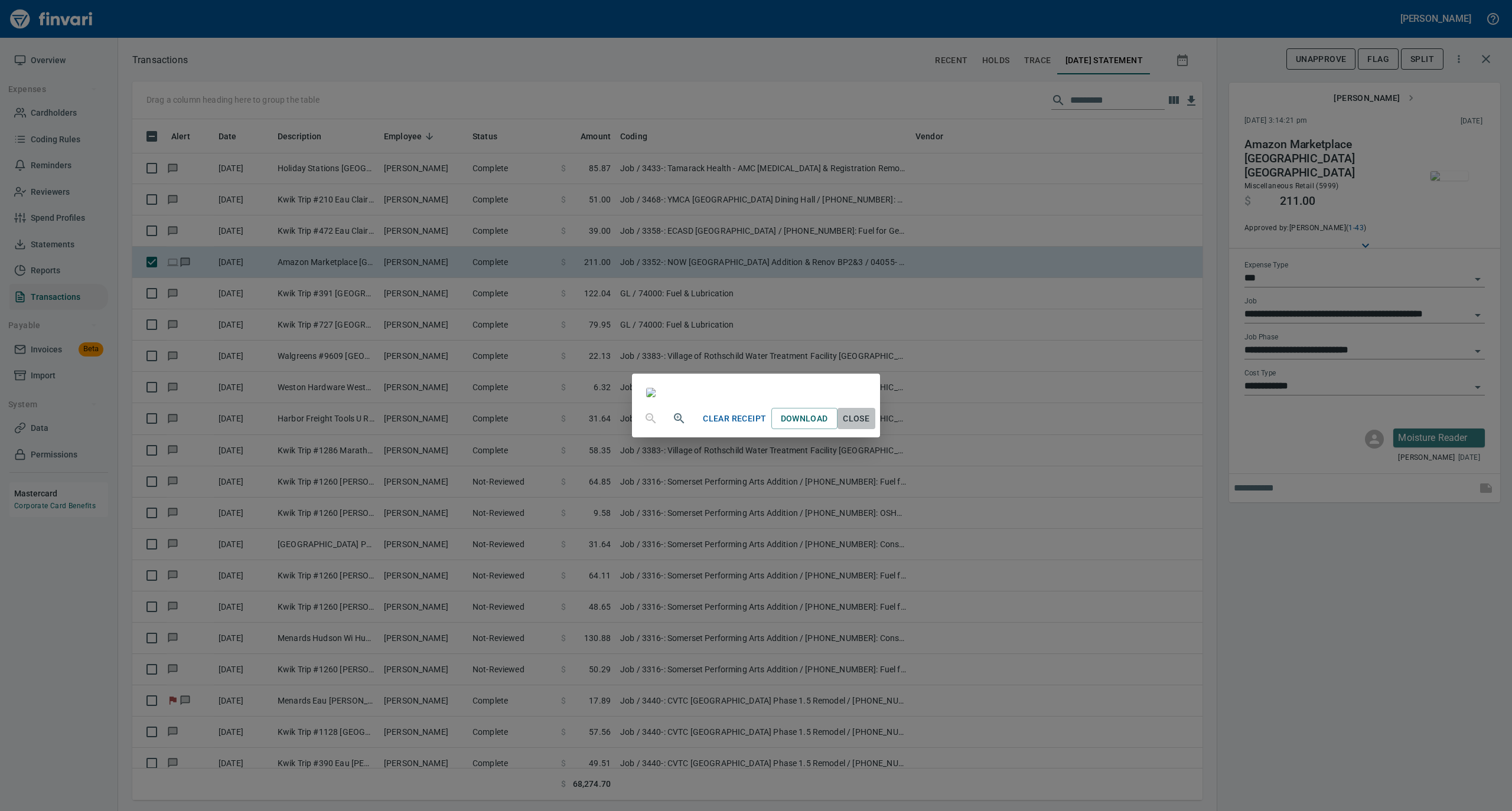
click at [871, 427] on span "Close" at bounding box center [856, 418] width 29 height 14
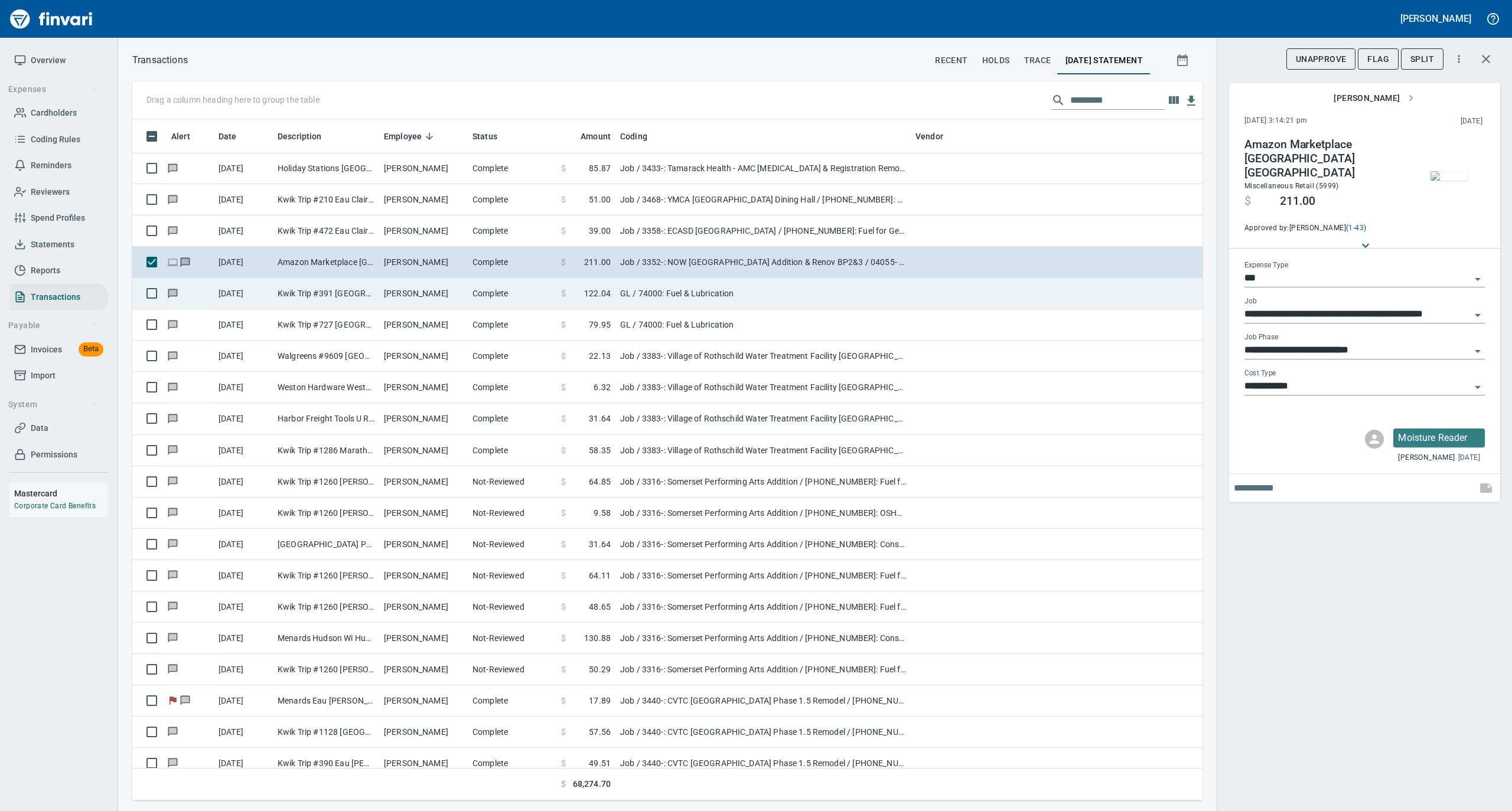
click at [402, 293] on td "Matthew Waller" at bounding box center [423, 293] width 88 height 32
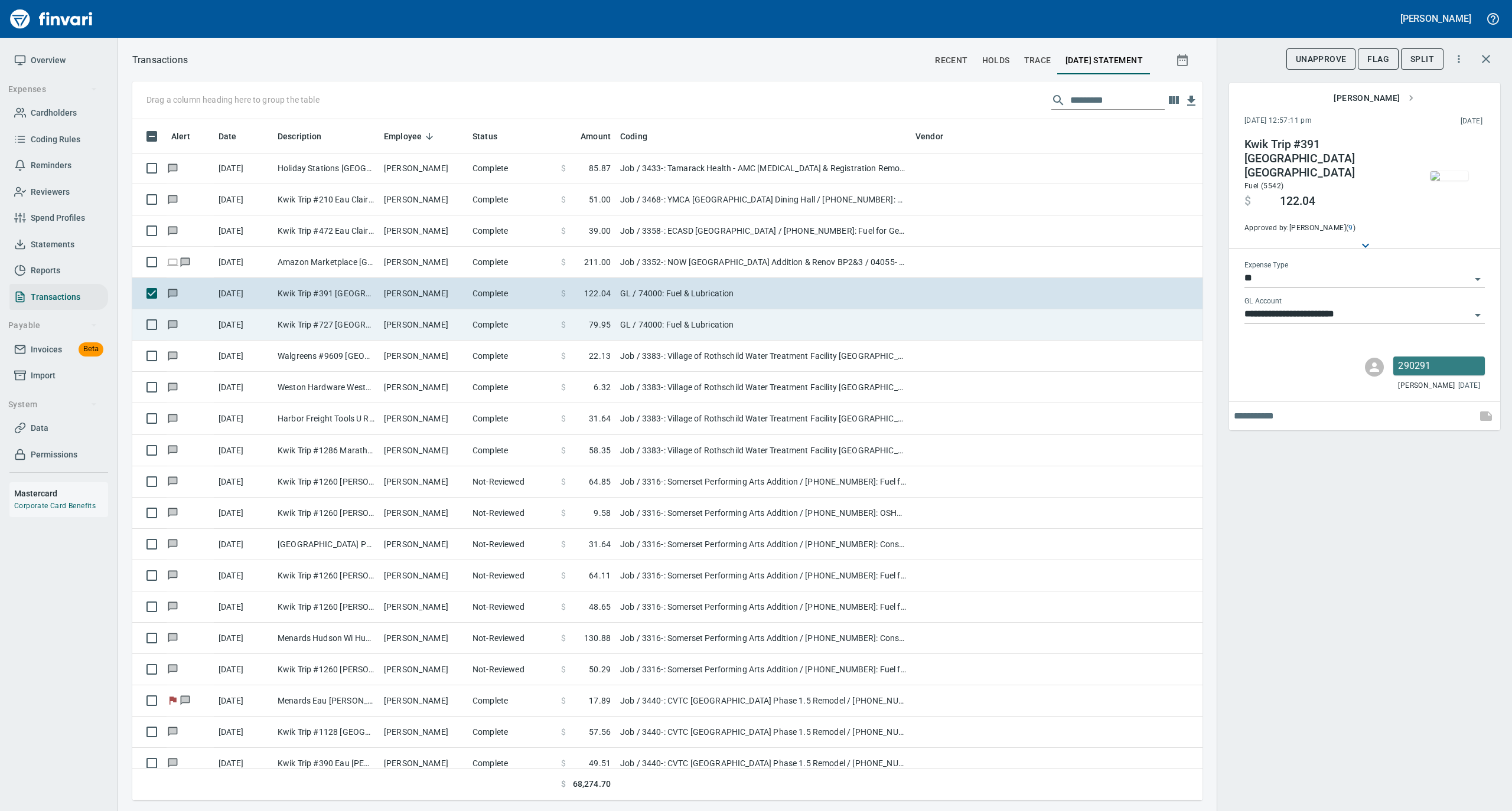
click at [379, 329] on td "Matthew Waller" at bounding box center [423, 325] width 88 height 32
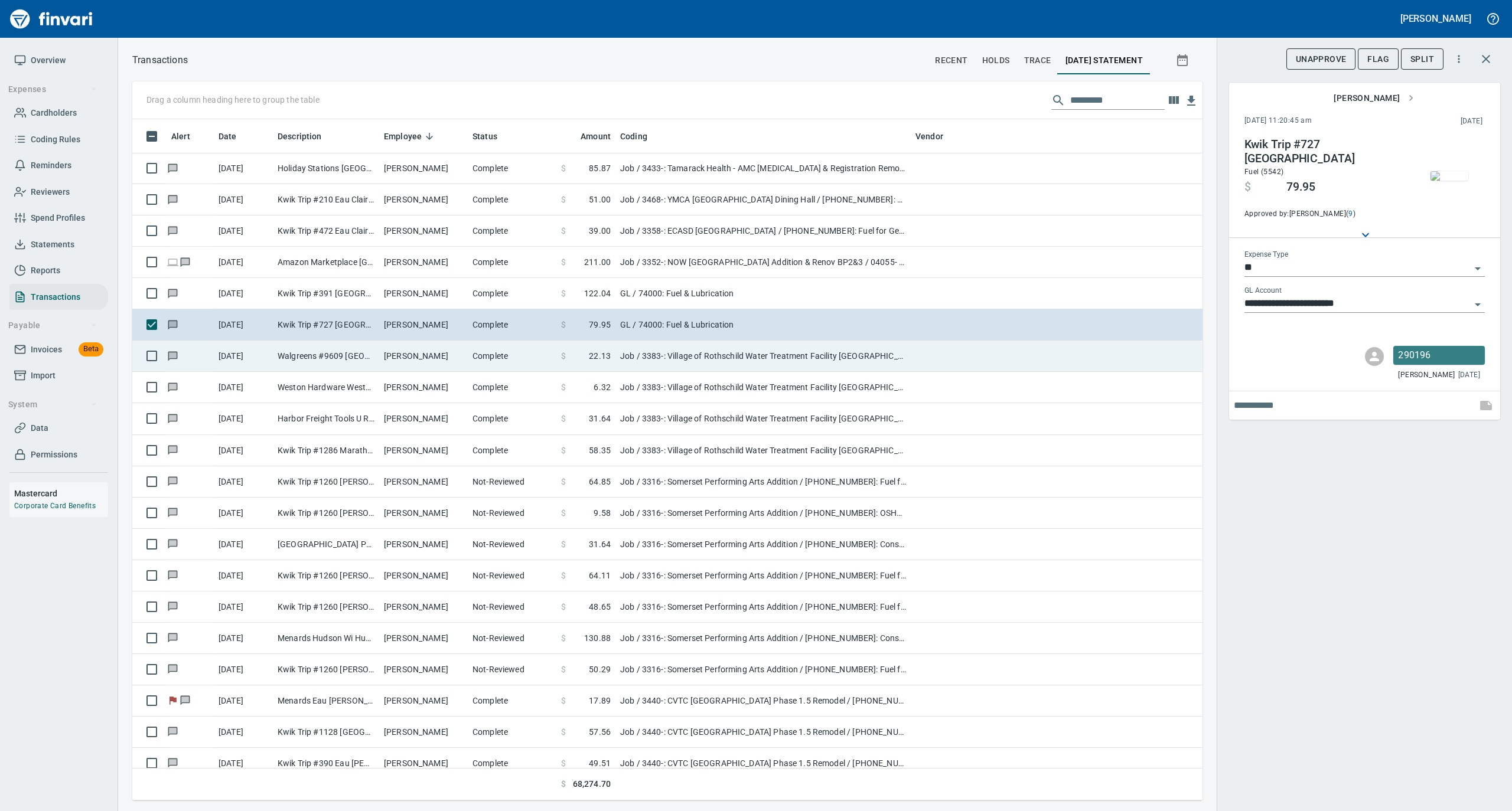
click at [372, 358] on td "Walgreens #9609 Weston WI" at bounding box center [326, 356] width 106 height 32
type input "***"
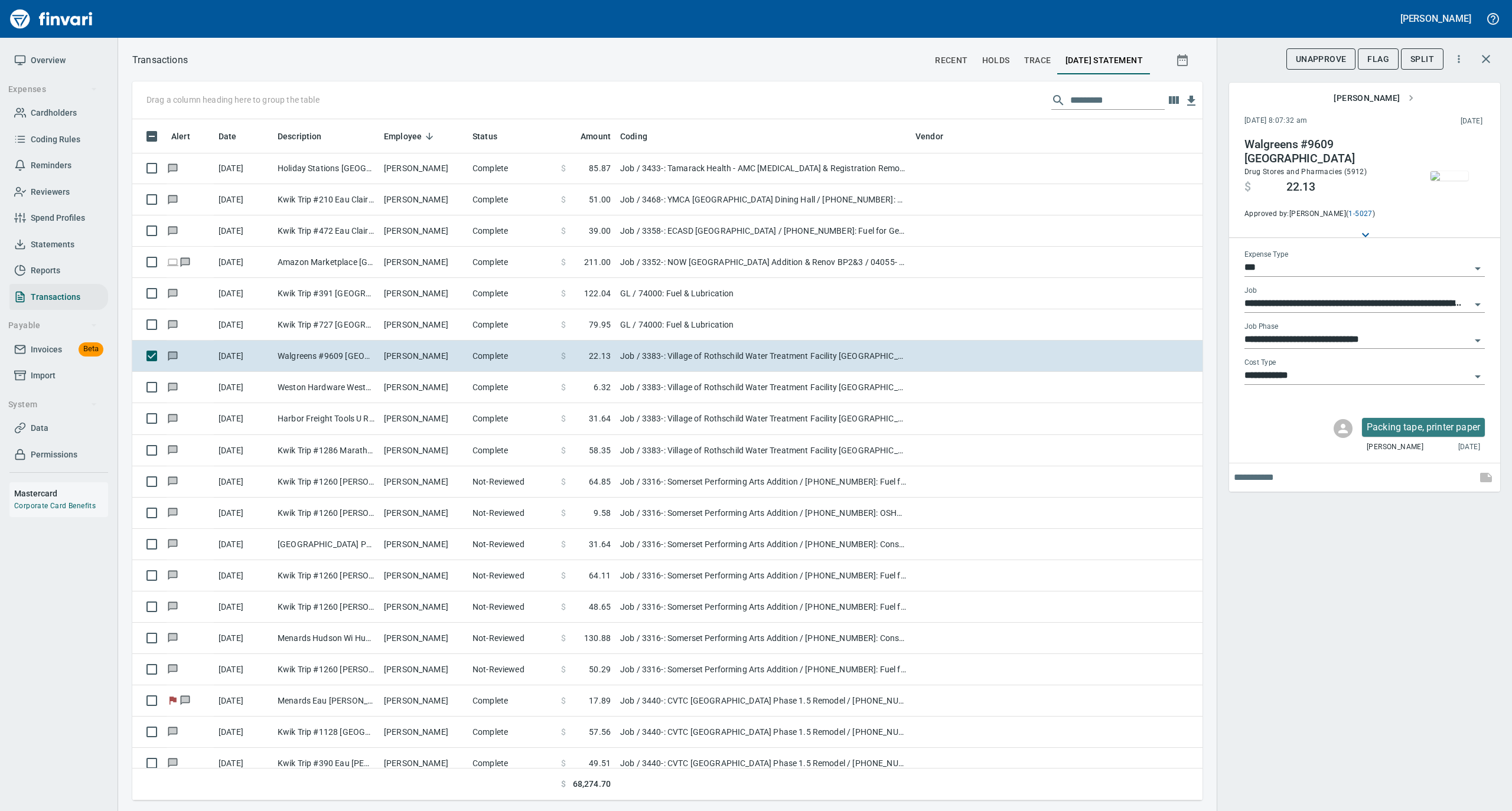
click at [1441, 174] on img "button" at bounding box center [1449, 176] width 37 height 10
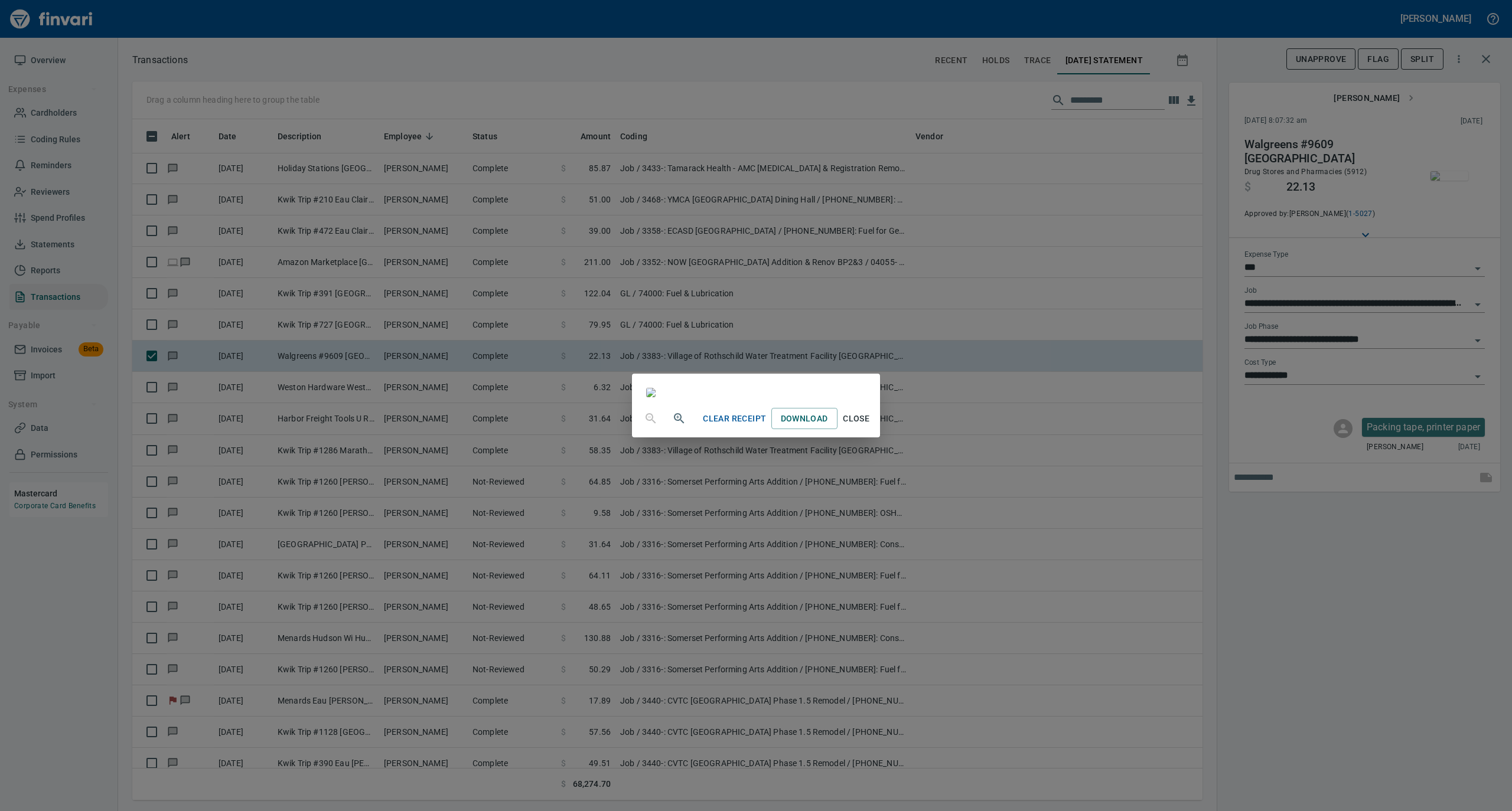
click at [871, 427] on span "Close" at bounding box center [856, 418] width 29 height 14
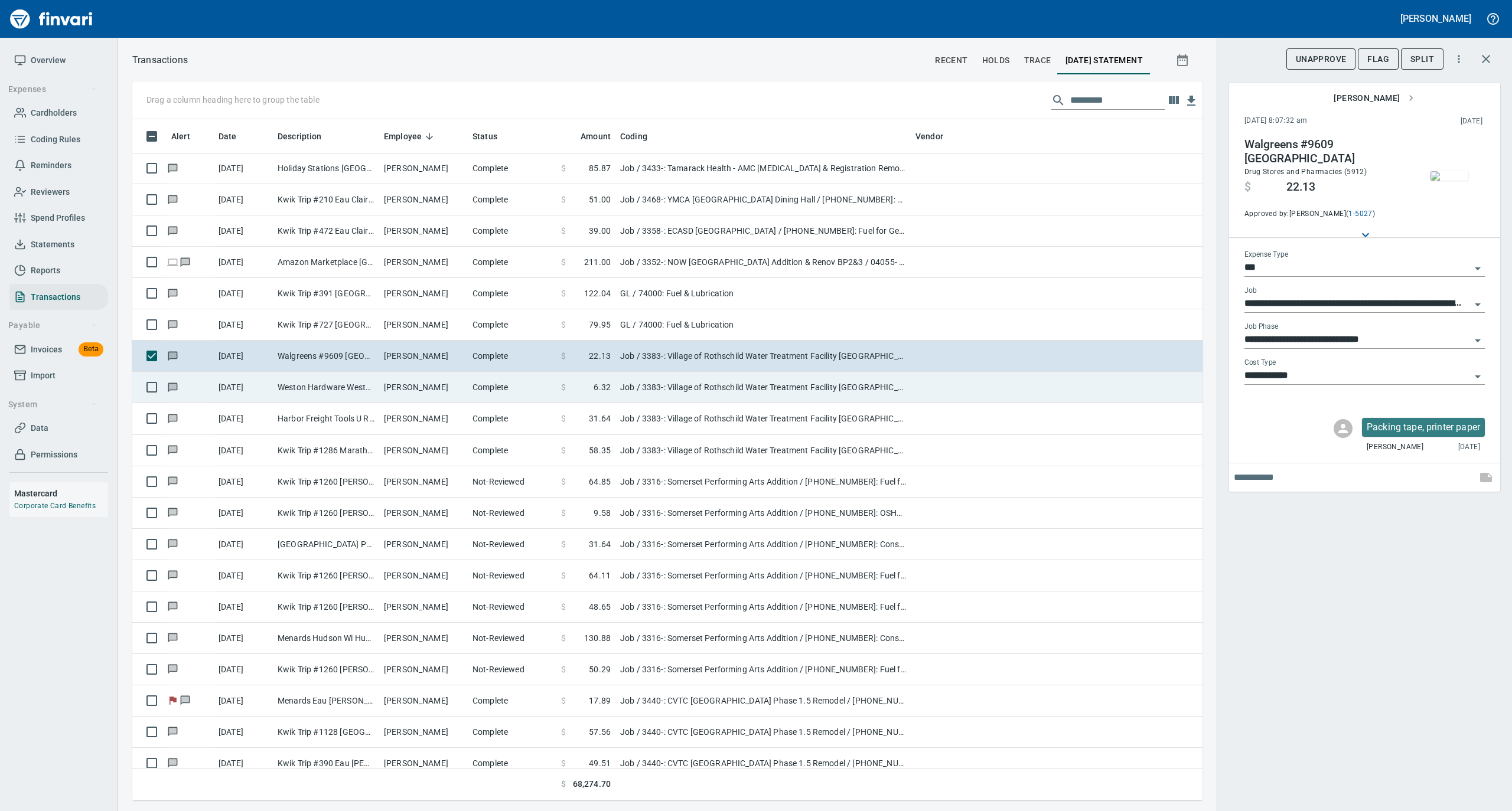
click at [409, 393] on td "Matthew Nass" at bounding box center [423, 387] width 88 height 32
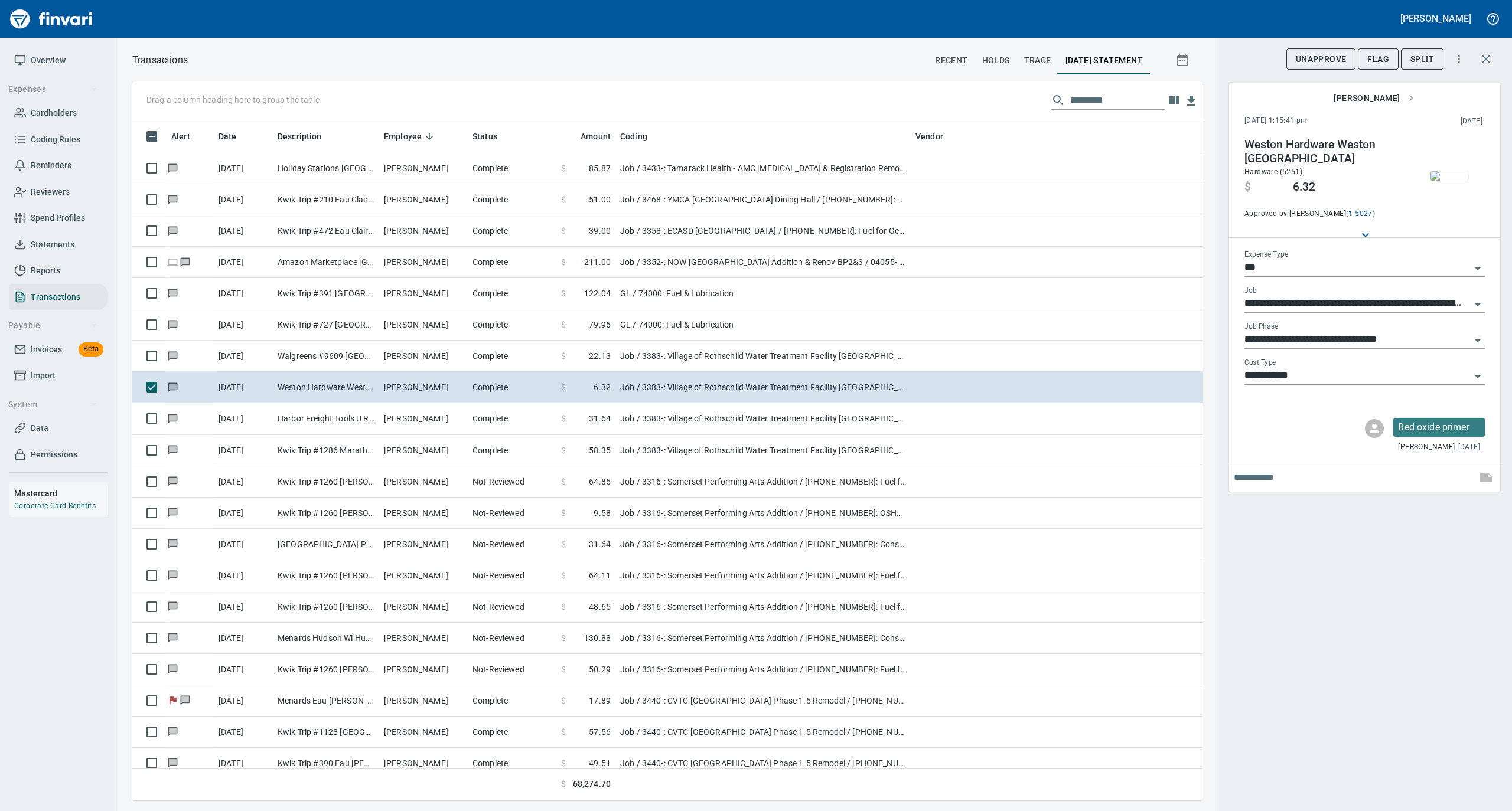
click at [1451, 172] on img "button" at bounding box center [1449, 176] width 37 height 10
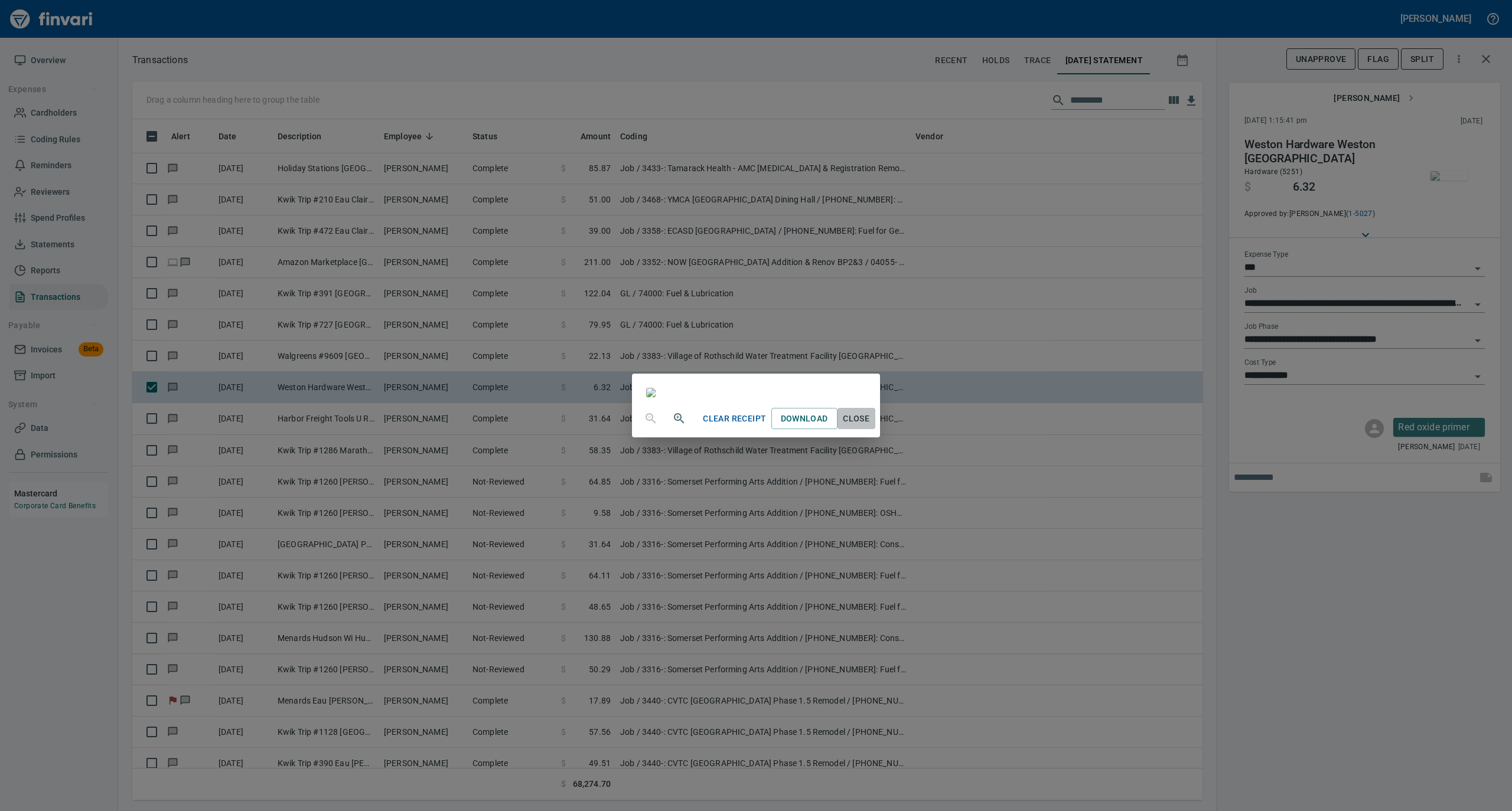
click at [871, 427] on span "Close" at bounding box center [856, 418] width 29 height 14
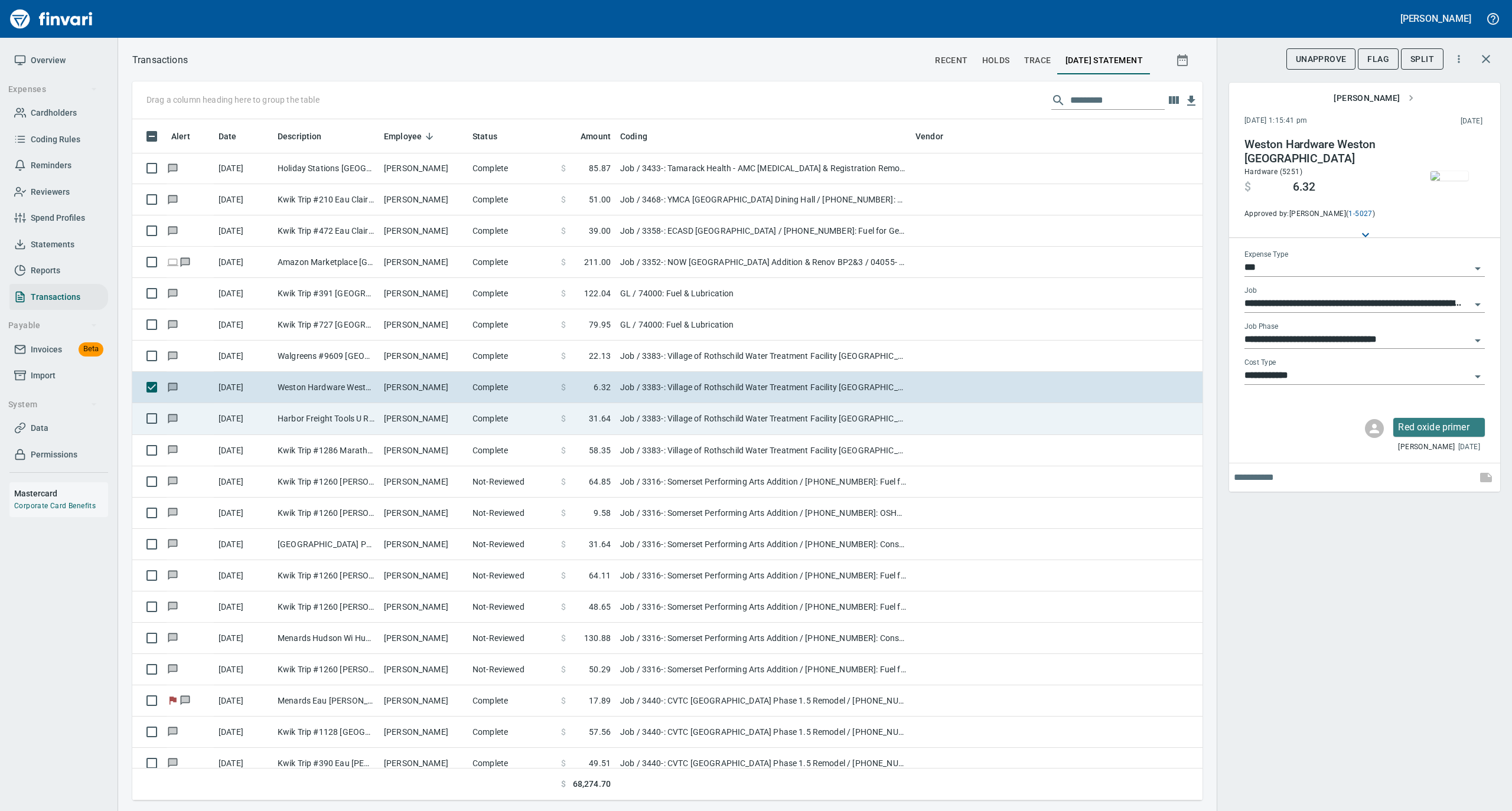
click at [414, 426] on td "Matthew Nass" at bounding box center [423, 419] width 88 height 32
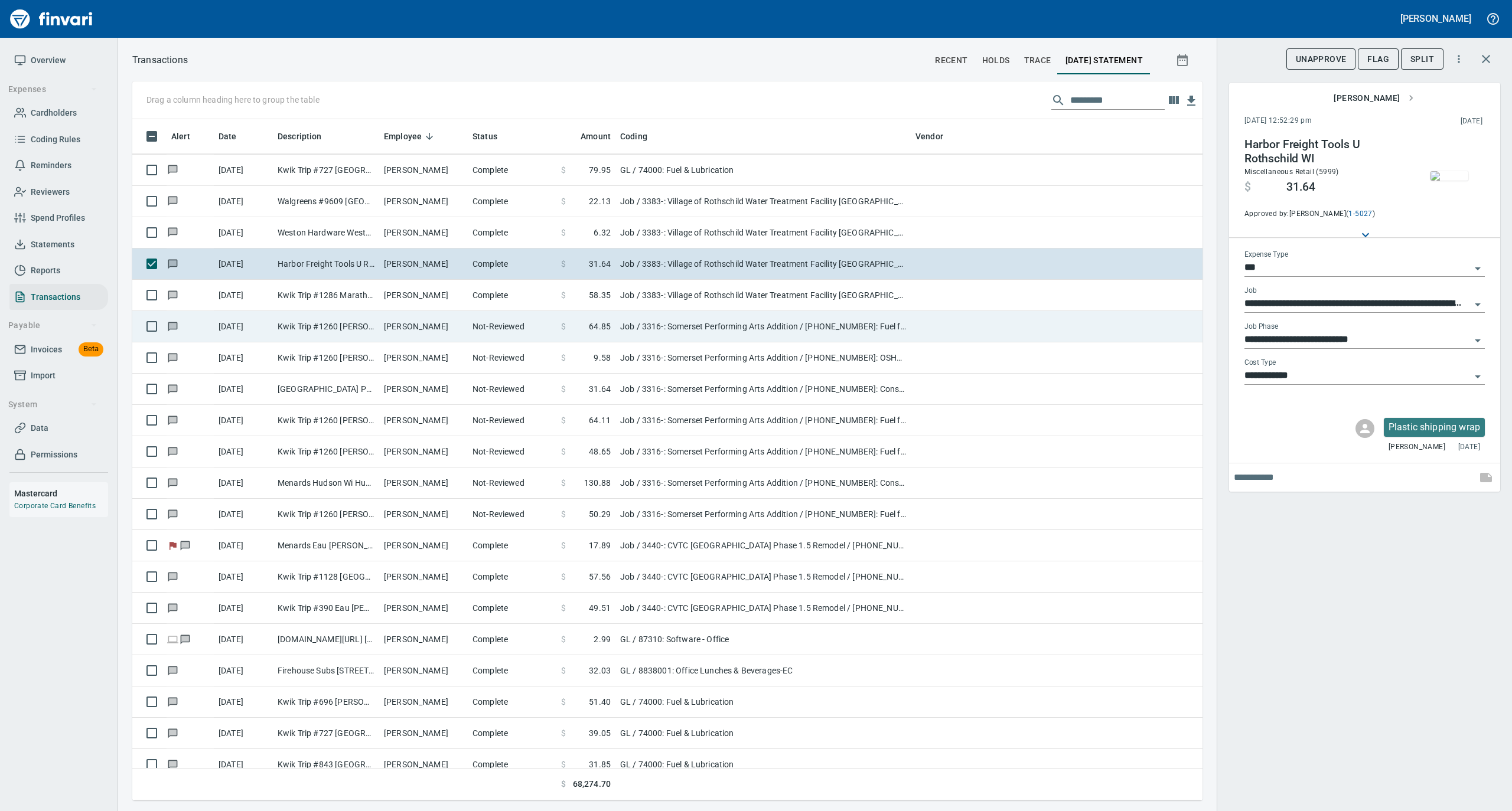
scroll to position [6613, 0]
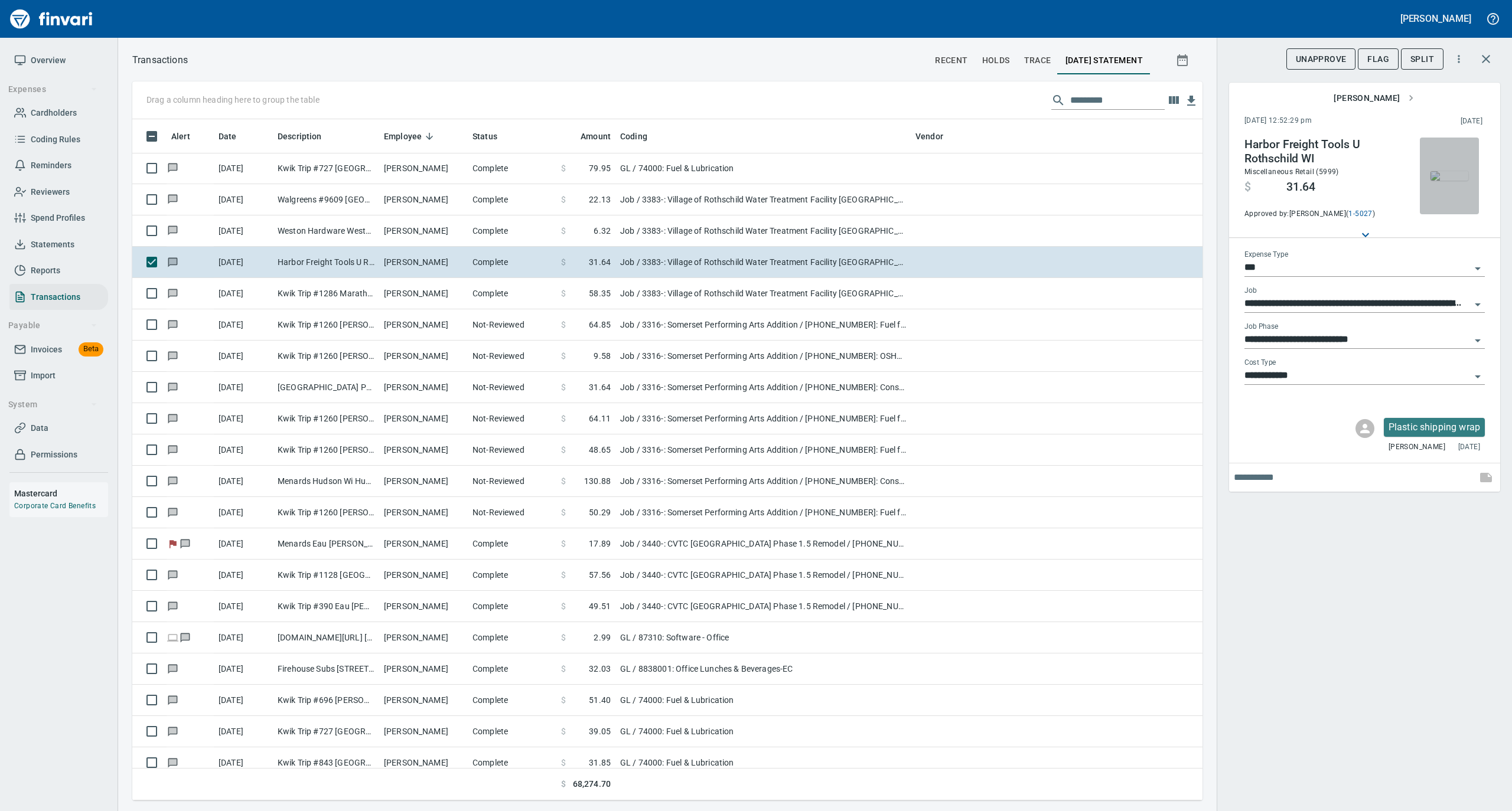
click at [1452, 180] on img "button" at bounding box center [1449, 176] width 37 height 10
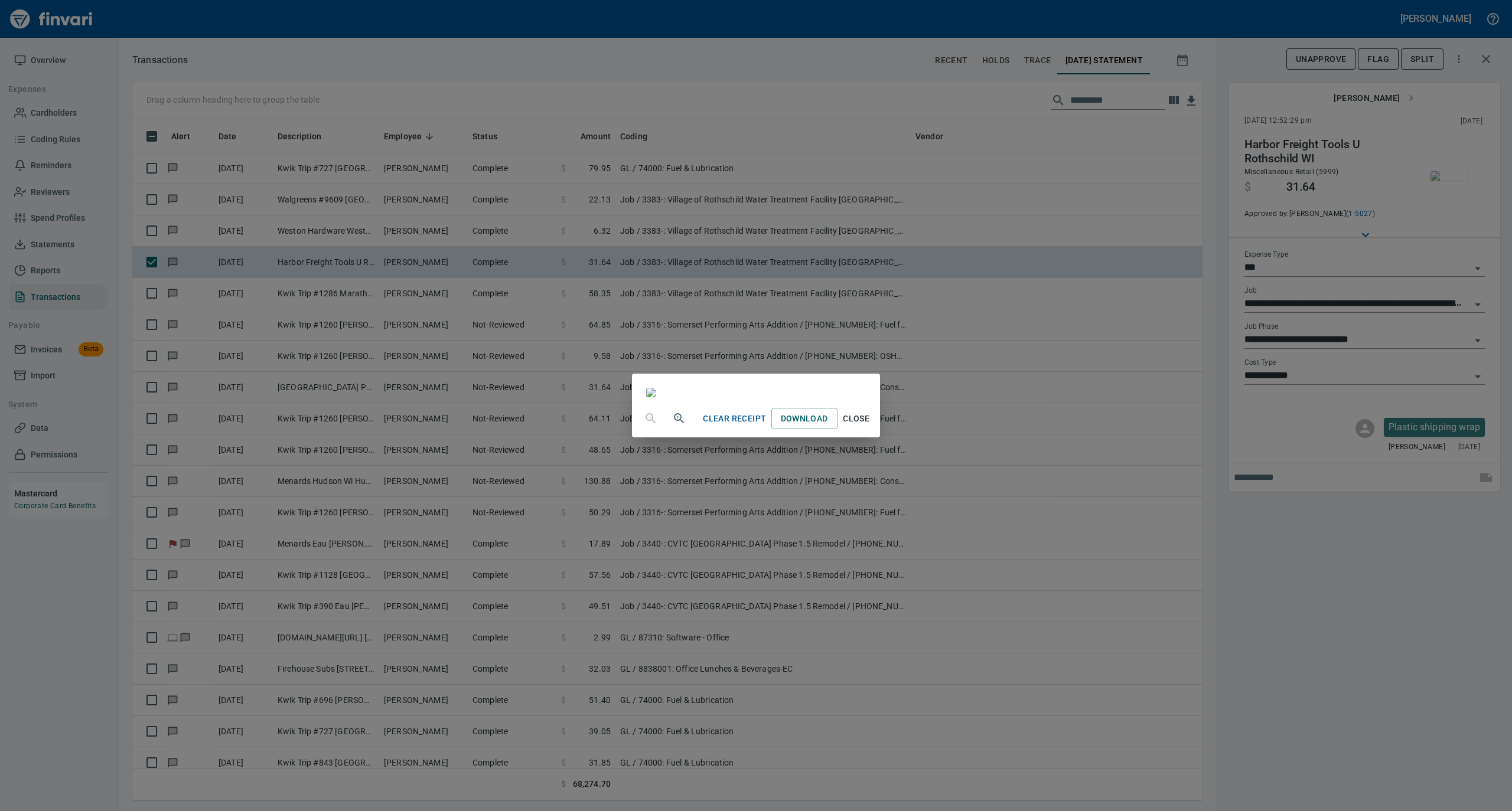
click at [871, 427] on span "Close" at bounding box center [856, 418] width 29 height 14
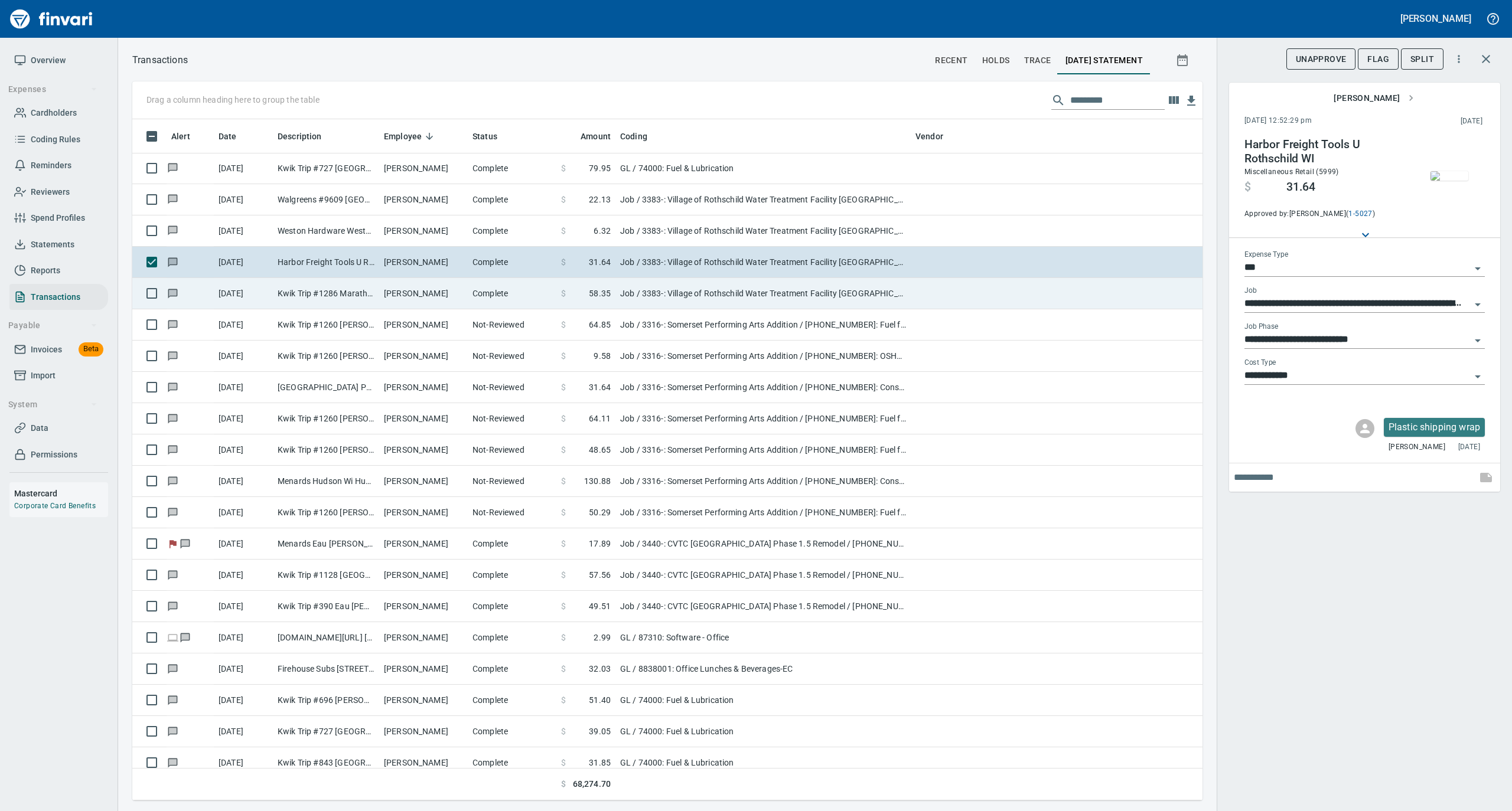
click at [478, 291] on td "Complete" at bounding box center [512, 293] width 88 height 32
type input "**********"
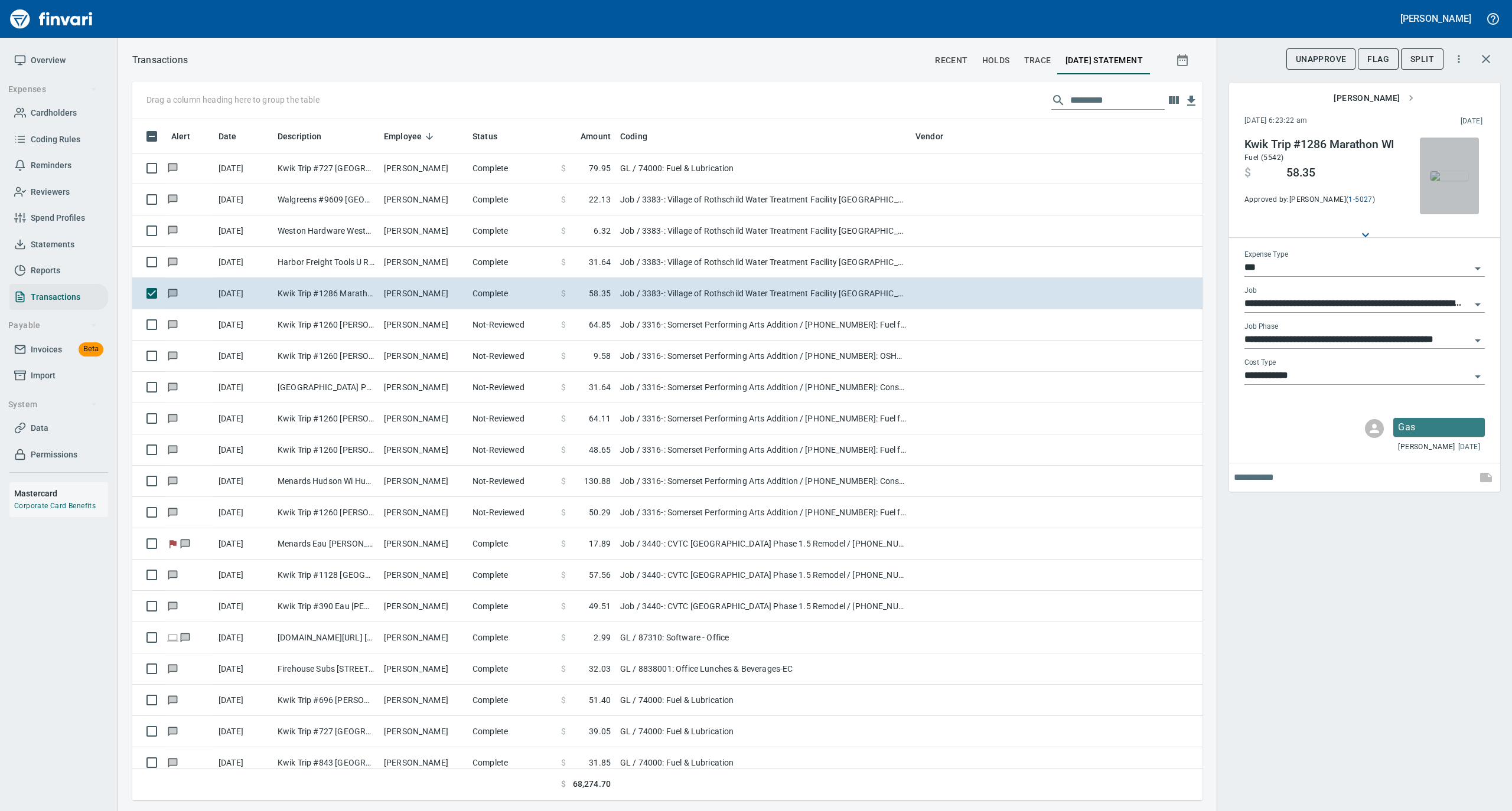
click at [1446, 177] on img "button" at bounding box center [1449, 176] width 37 height 10
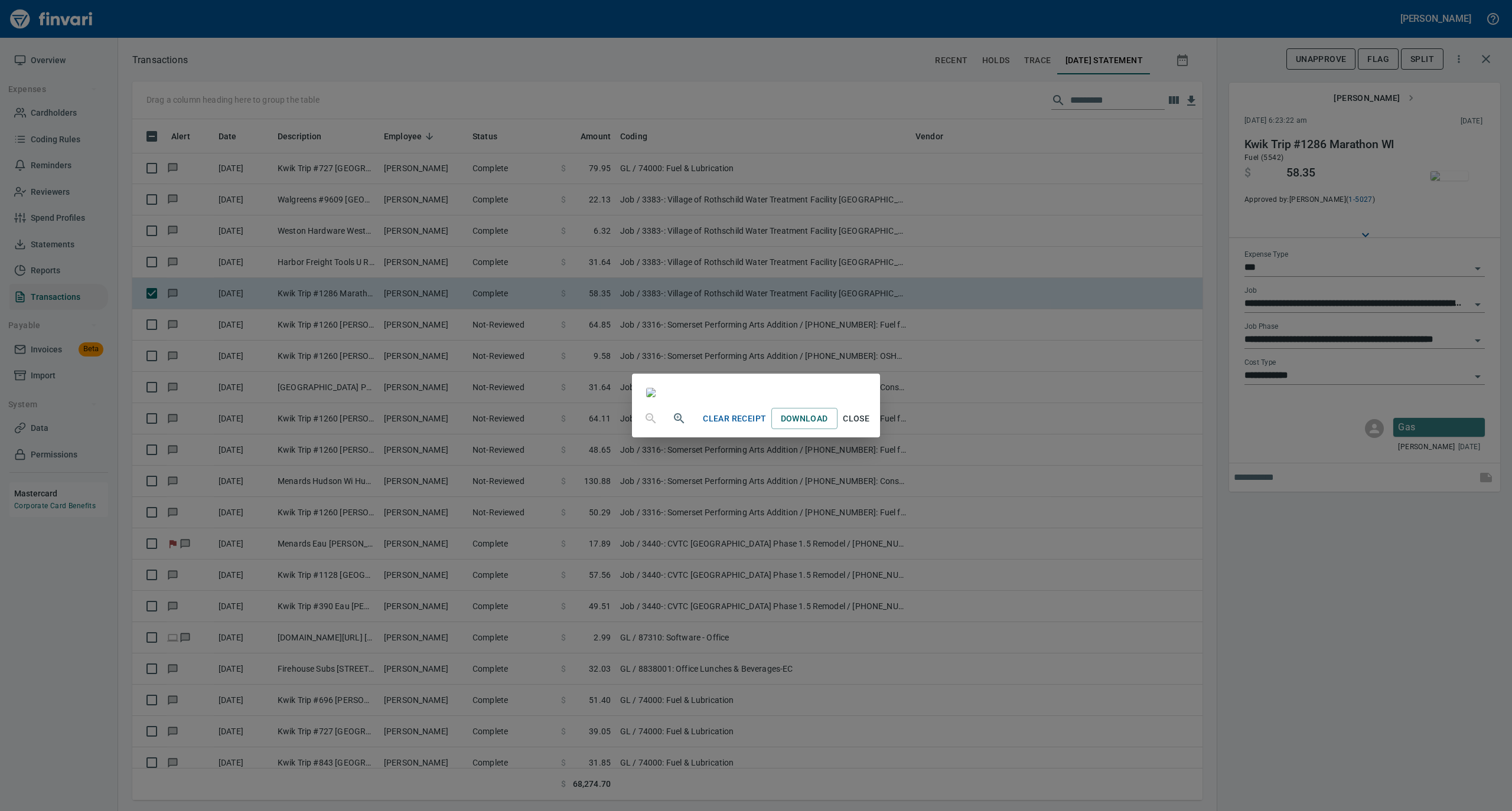
click at [871, 427] on span "Close" at bounding box center [856, 418] width 29 height 14
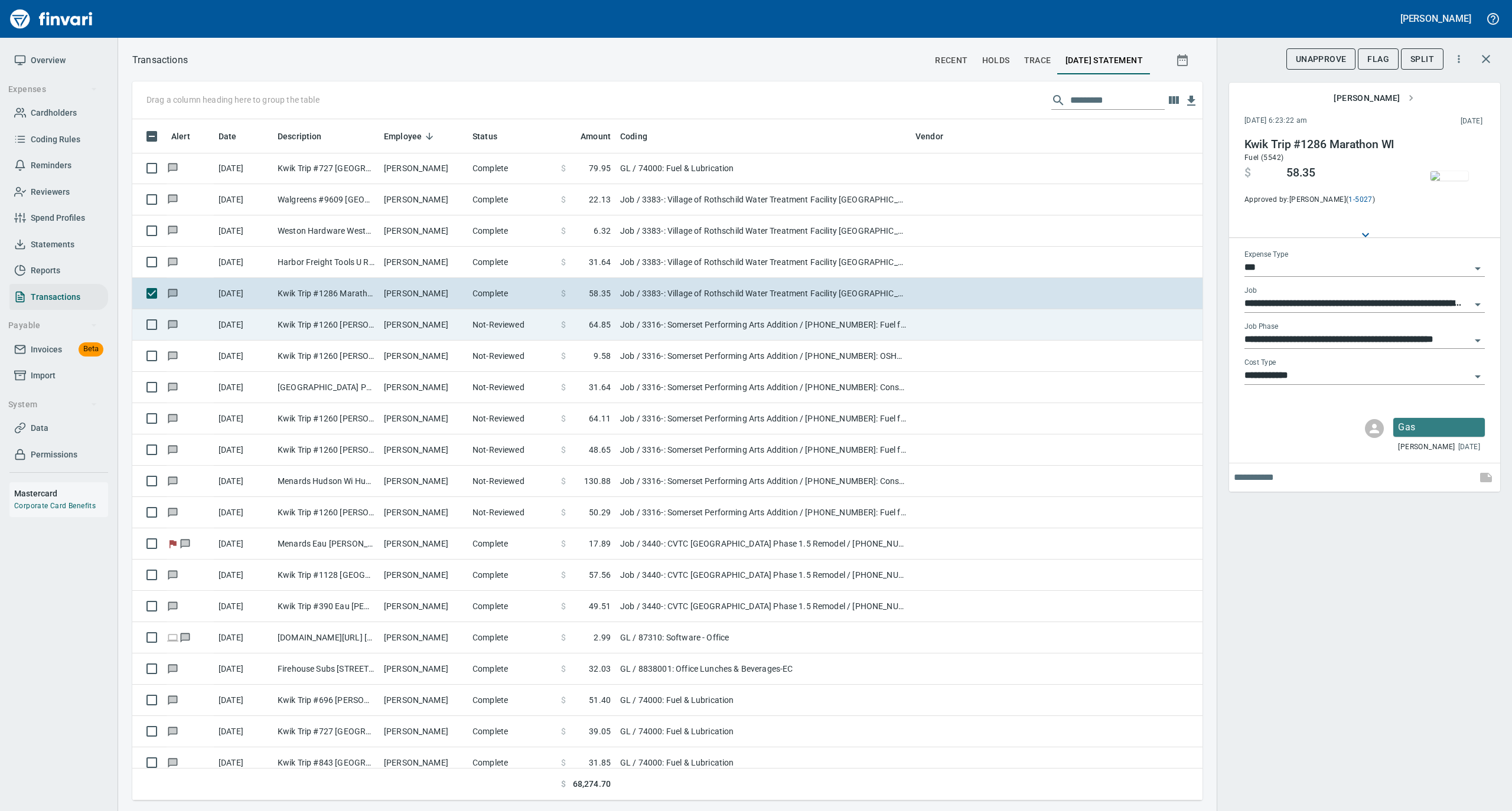
click at [404, 322] on td "Matt Koehler" at bounding box center [423, 325] width 88 height 32
type input "**********"
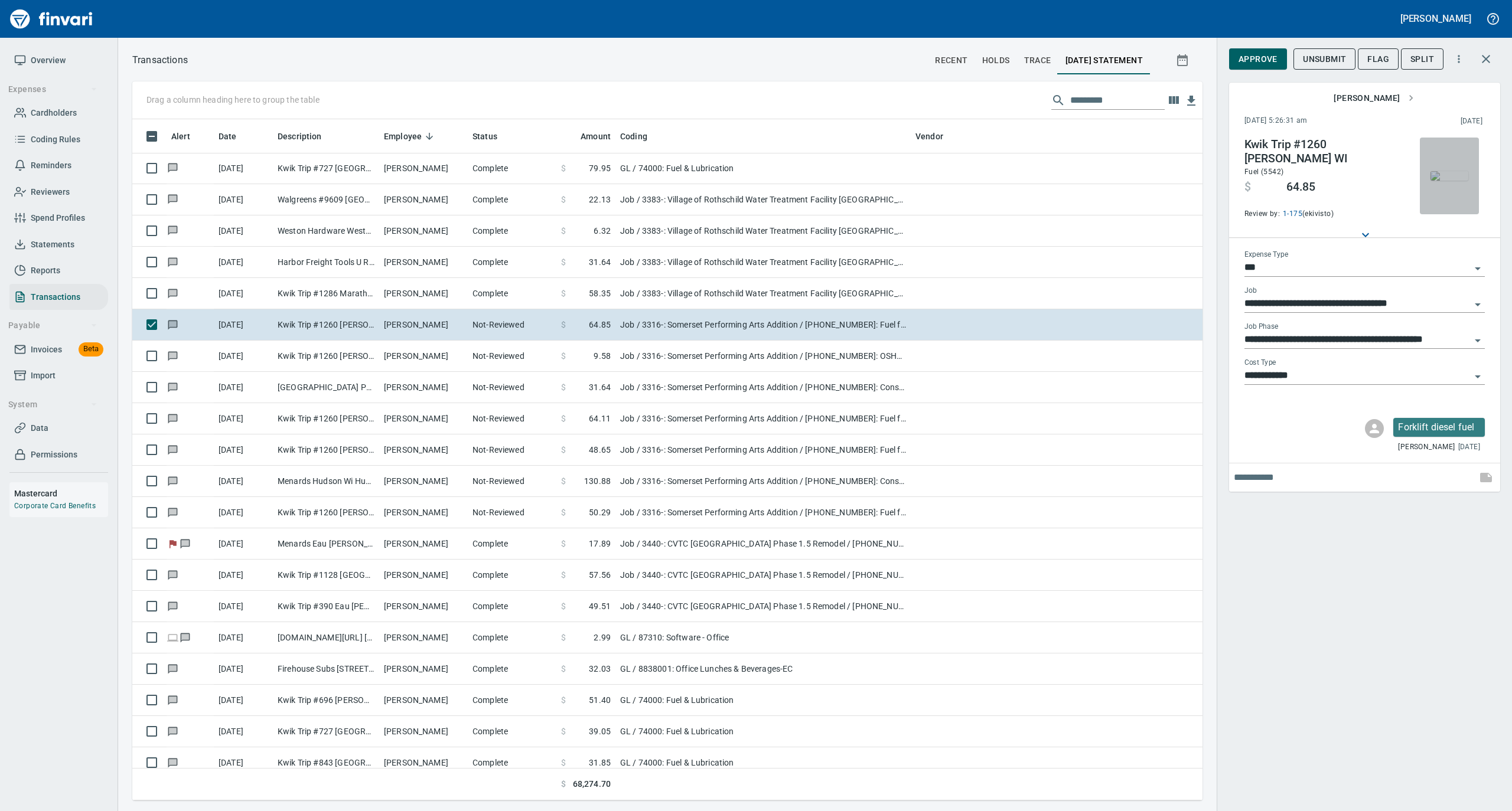
click at [1441, 176] on img "button" at bounding box center [1449, 176] width 37 height 10
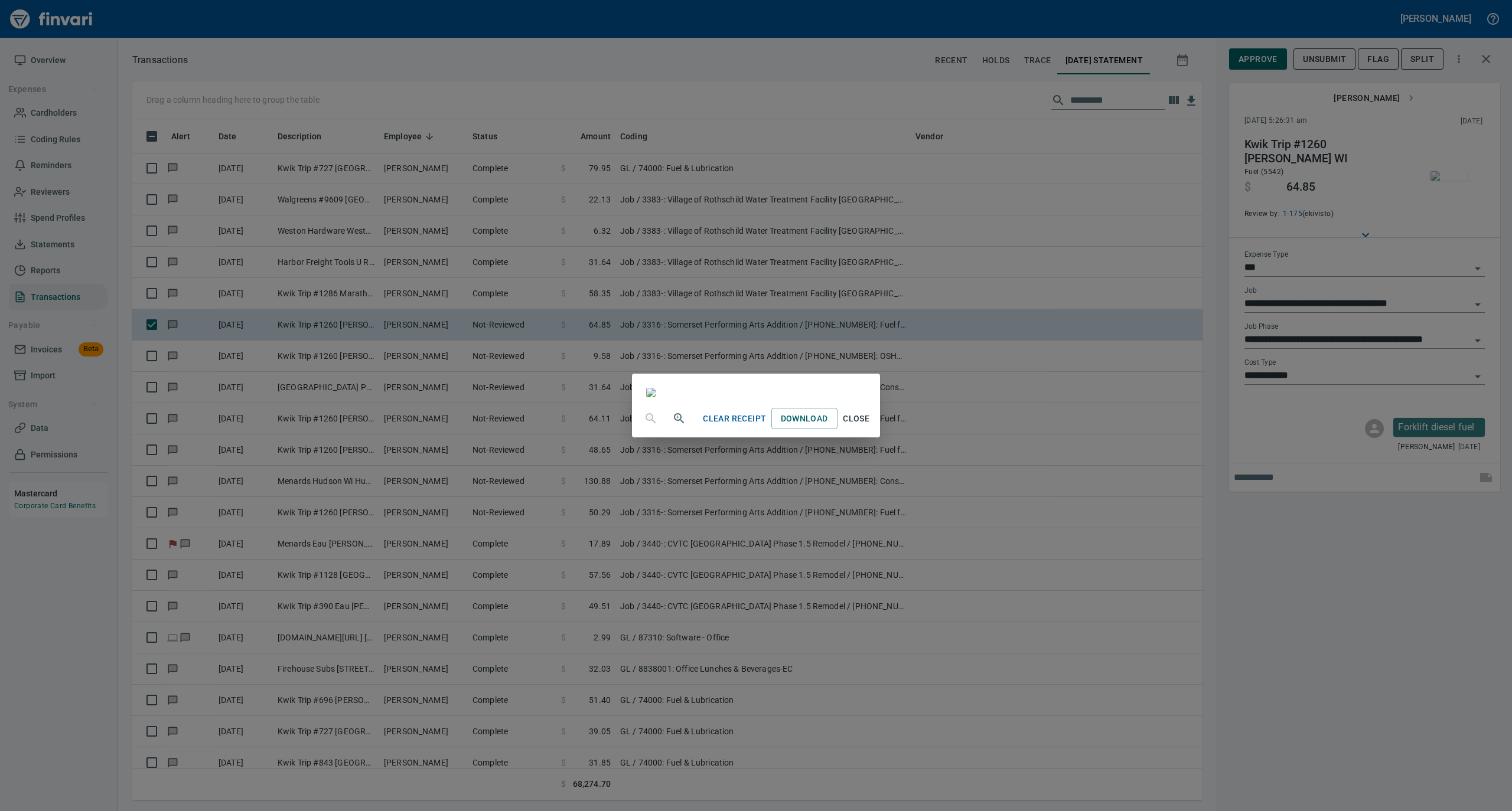
click at [871, 427] on span "Close" at bounding box center [856, 418] width 29 height 14
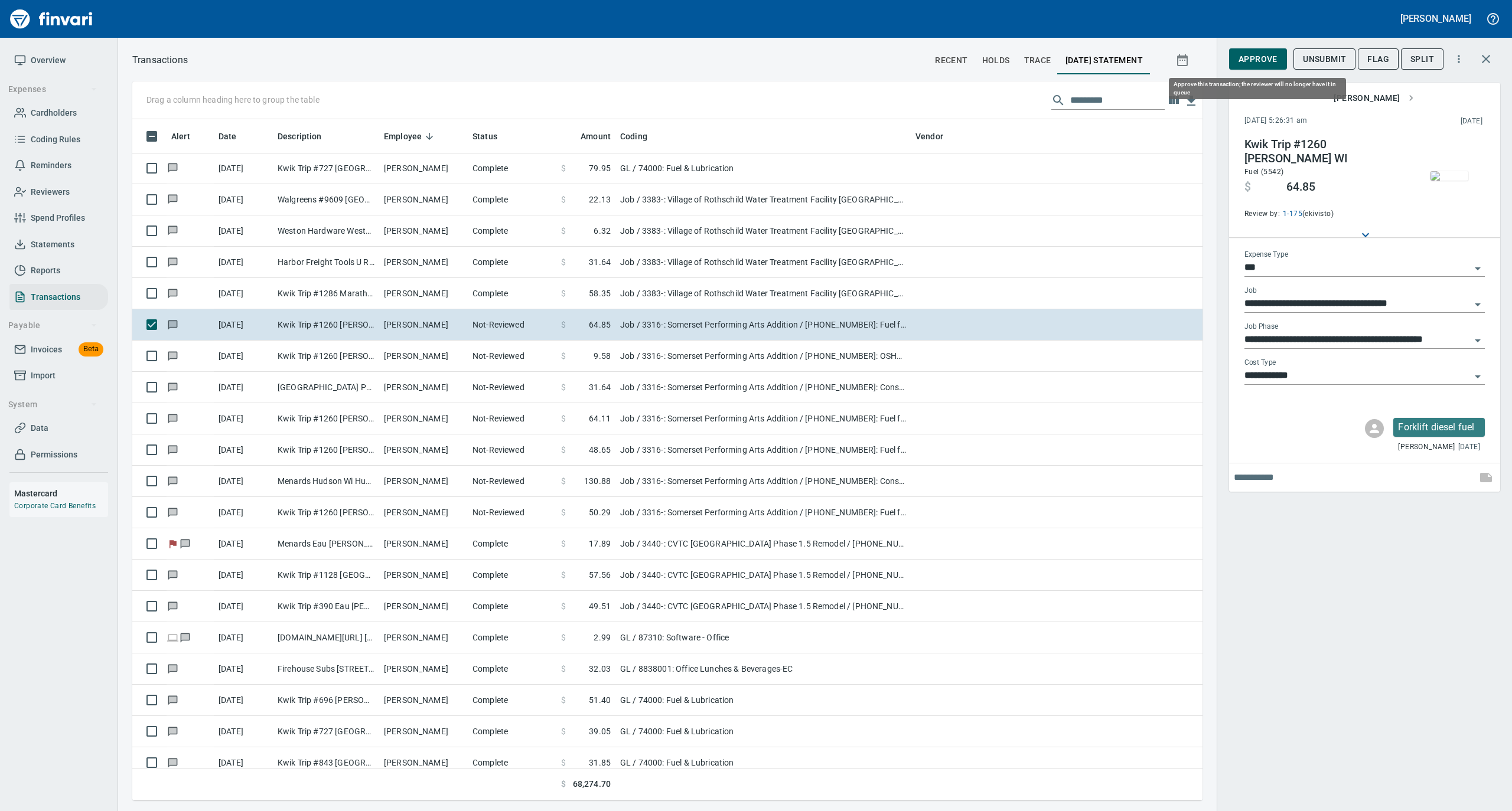
scroll to position [669, 1046]
click at [1257, 58] on span "Approve" at bounding box center [1257, 58] width 39 height 14
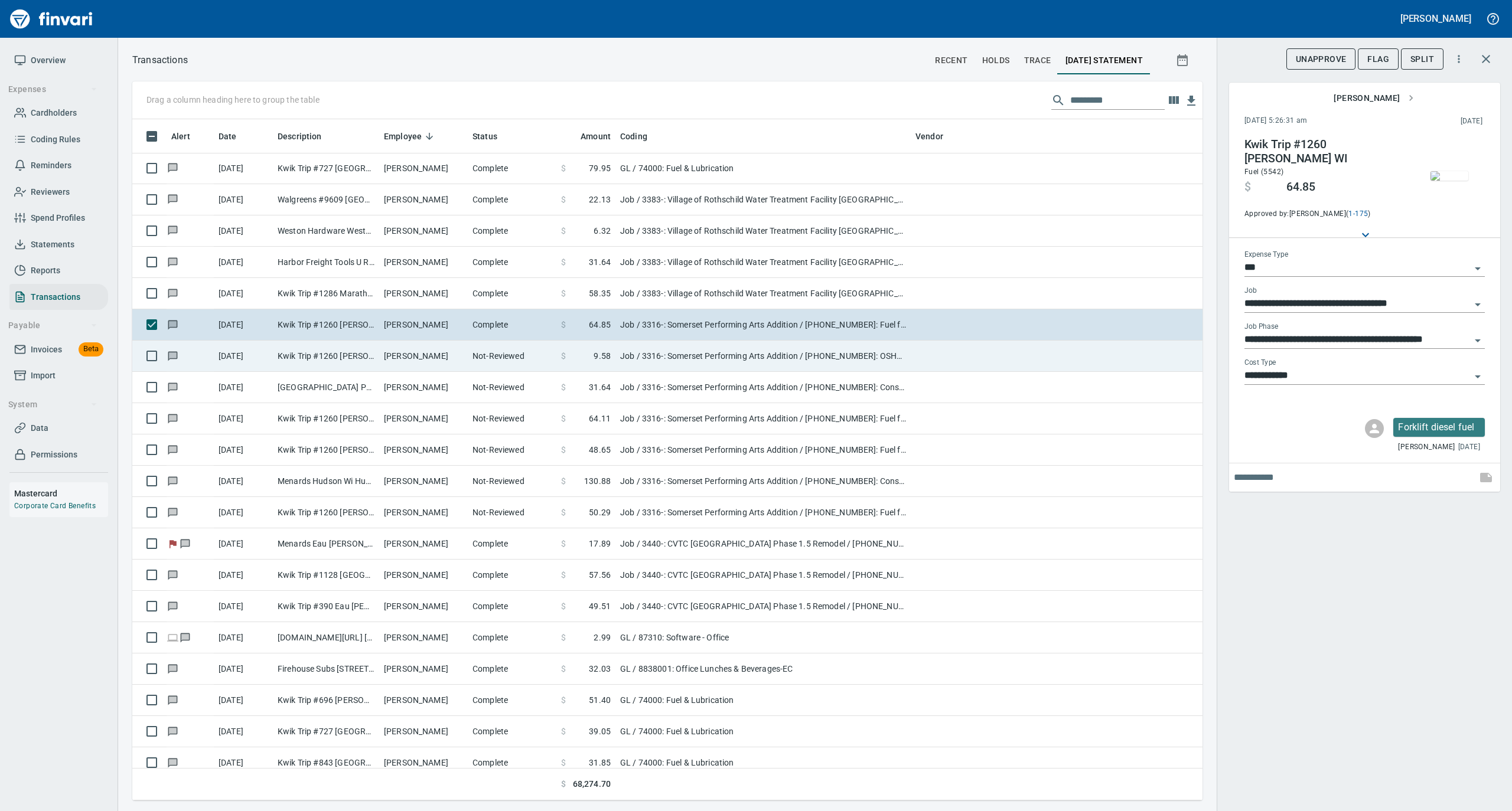
click at [482, 364] on td "Not-Reviewed" at bounding box center [512, 356] width 88 height 32
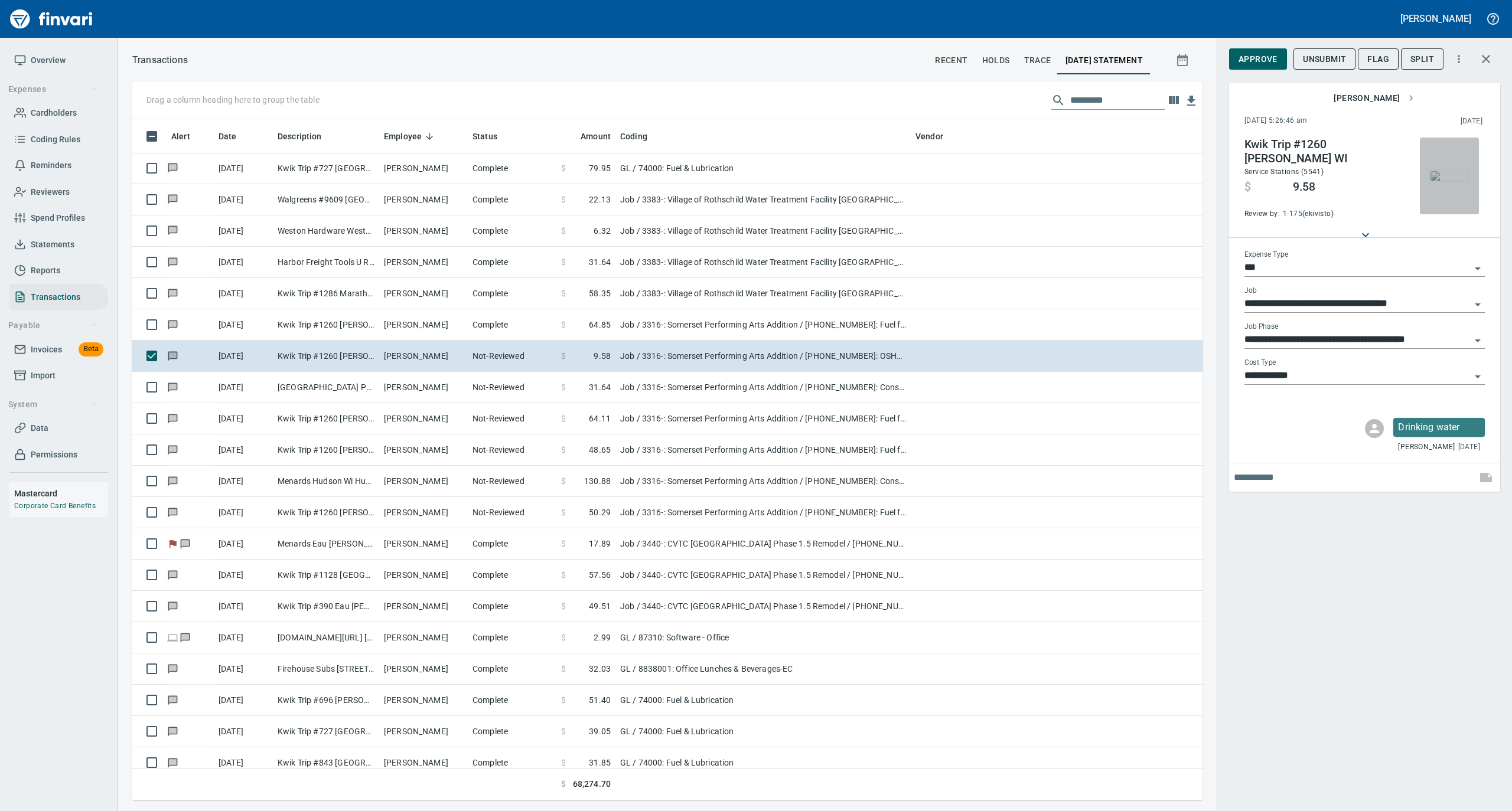
click at [1442, 172] on img "button" at bounding box center [1449, 176] width 37 height 10
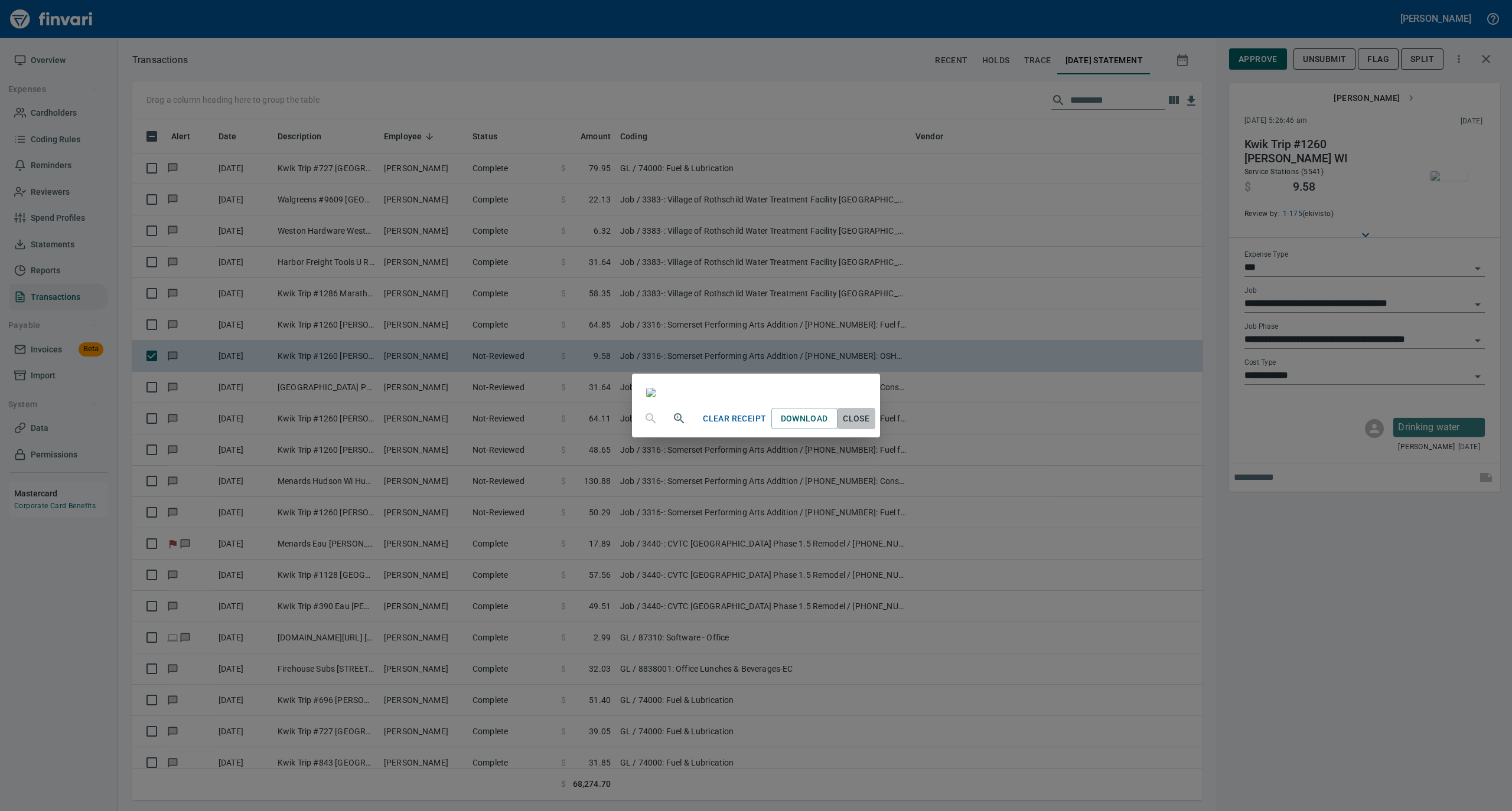
click at [871, 427] on span "Close" at bounding box center [856, 418] width 29 height 14
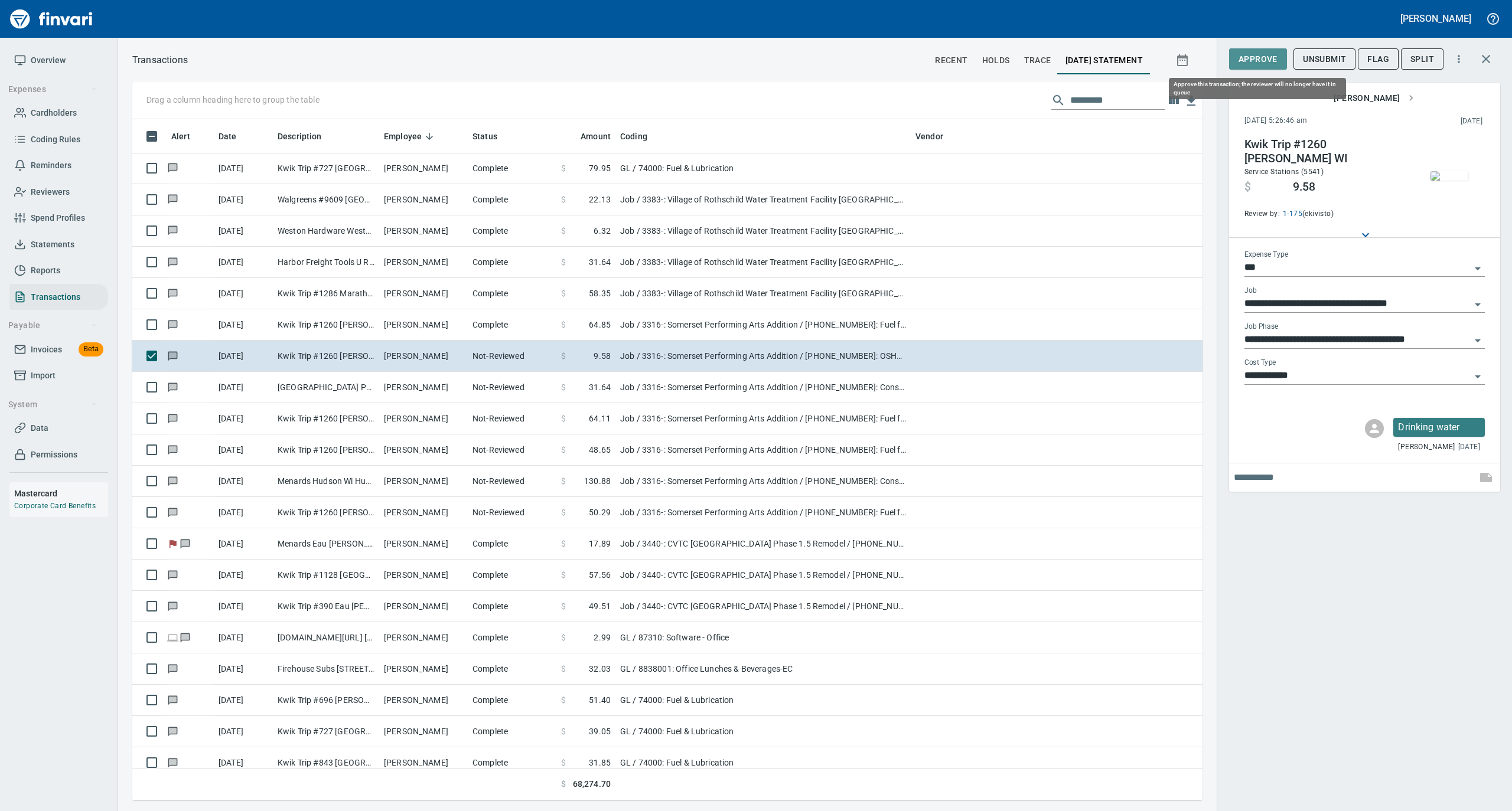
click at [1250, 58] on span "Approve" at bounding box center [1257, 58] width 39 height 14
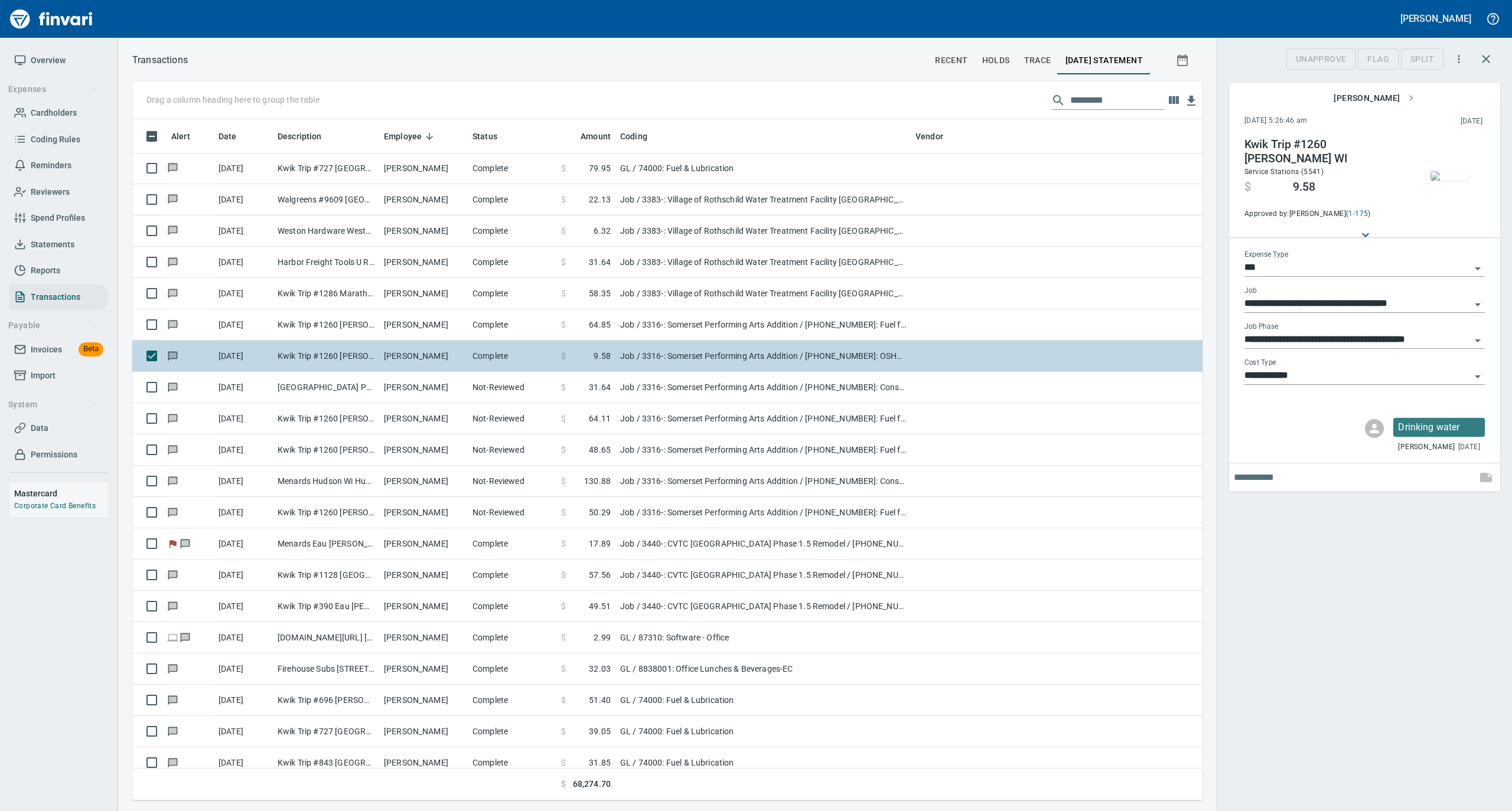
scroll to position [669, 1046]
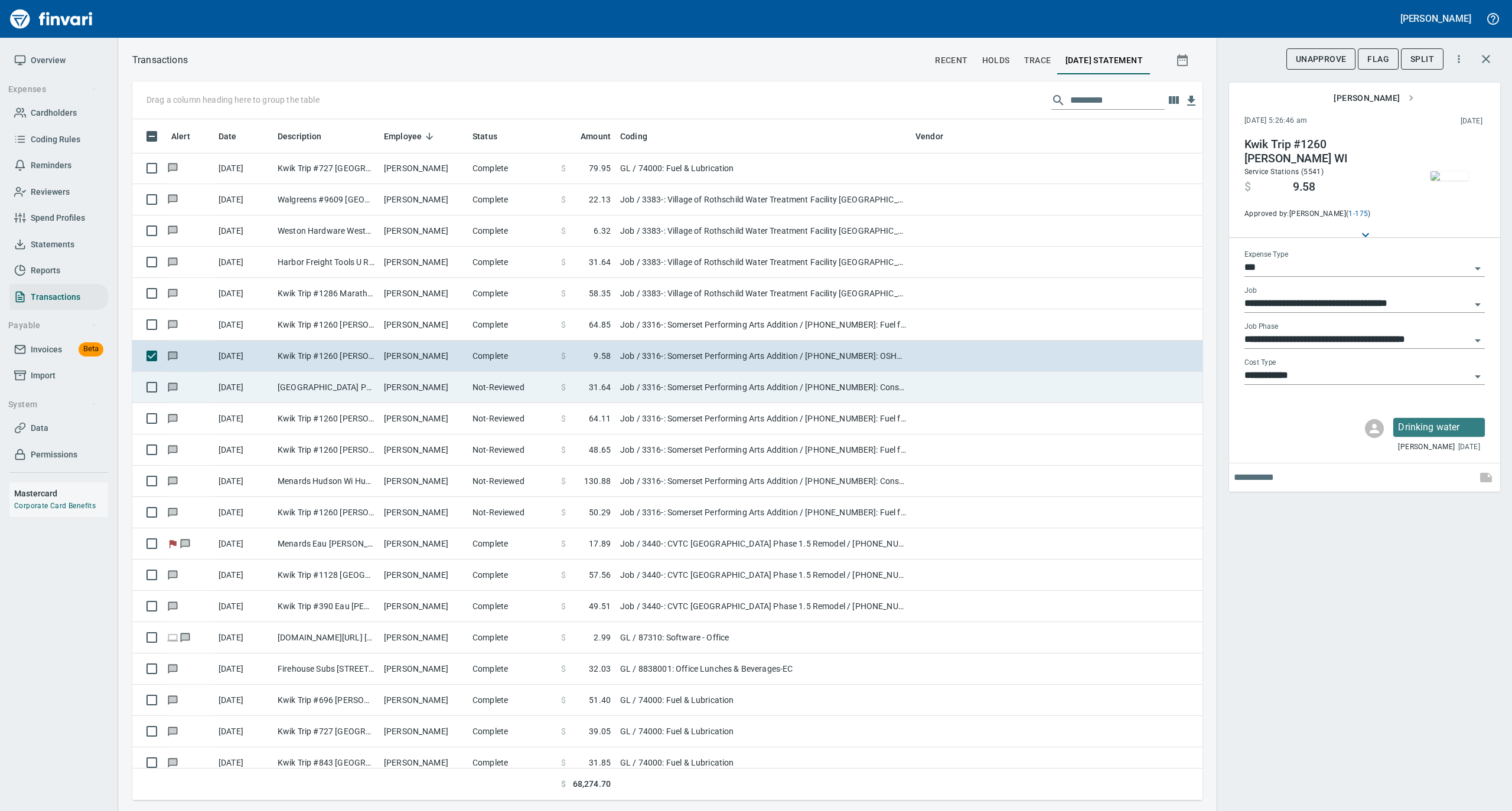
click at [389, 391] on td "Matt Koehler" at bounding box center [423, 387] width 88 height 32
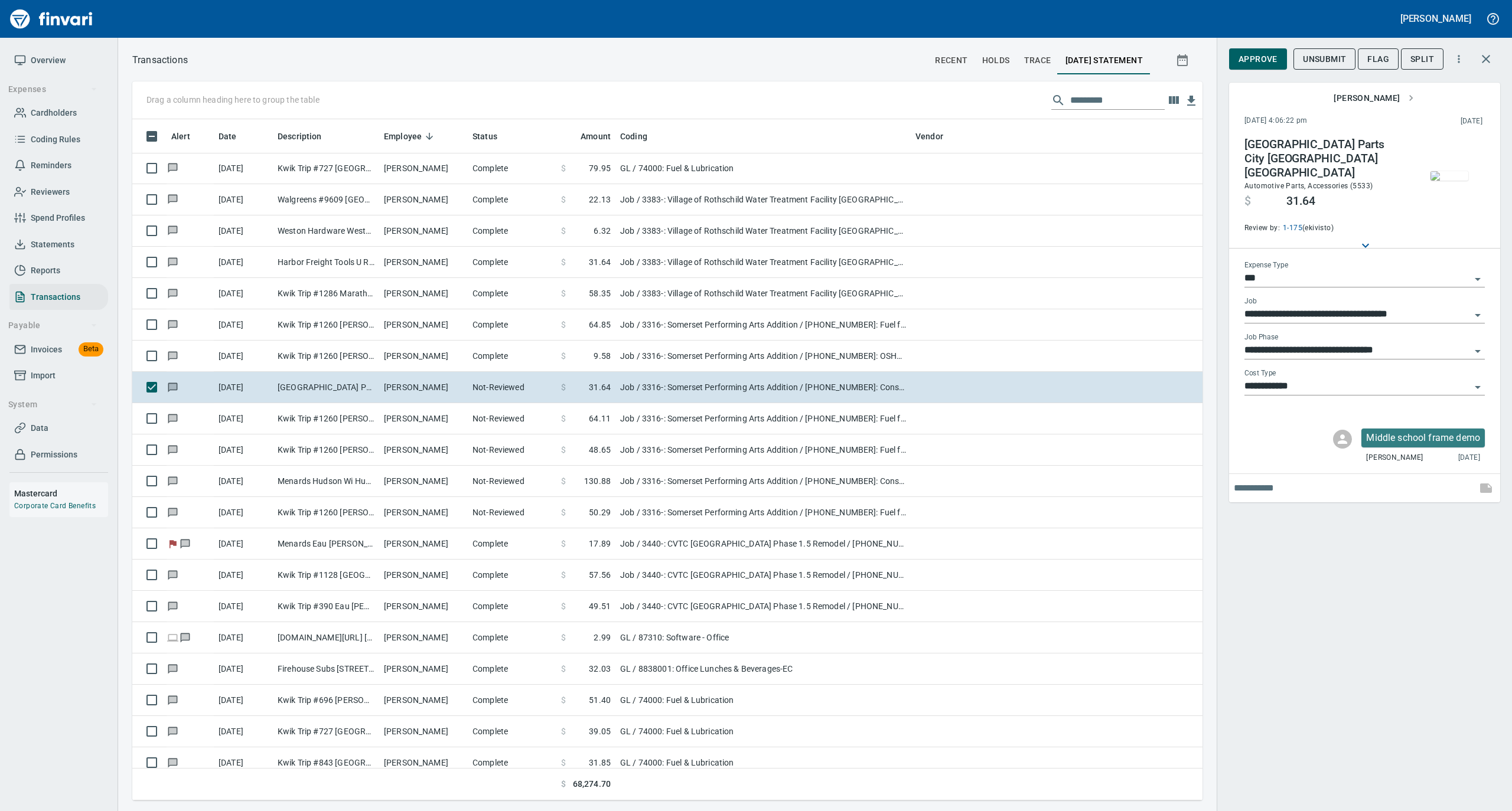
click at [1440, 172] on img "button" at bounding box center [1449, 176] width 37 height 10
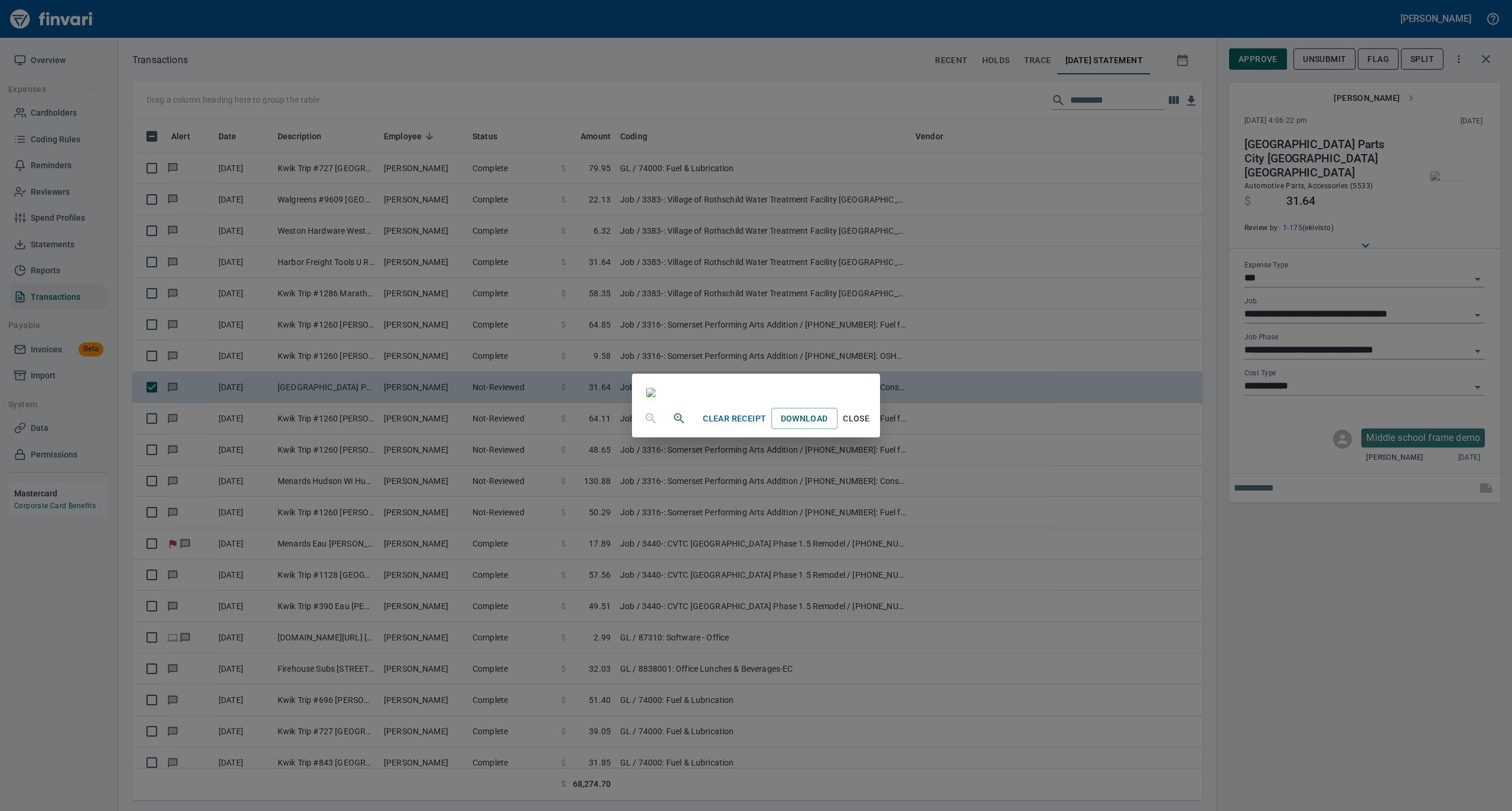
click at [871, 427] on span "Close" at bounding box center [856, 418] width 29 height 14
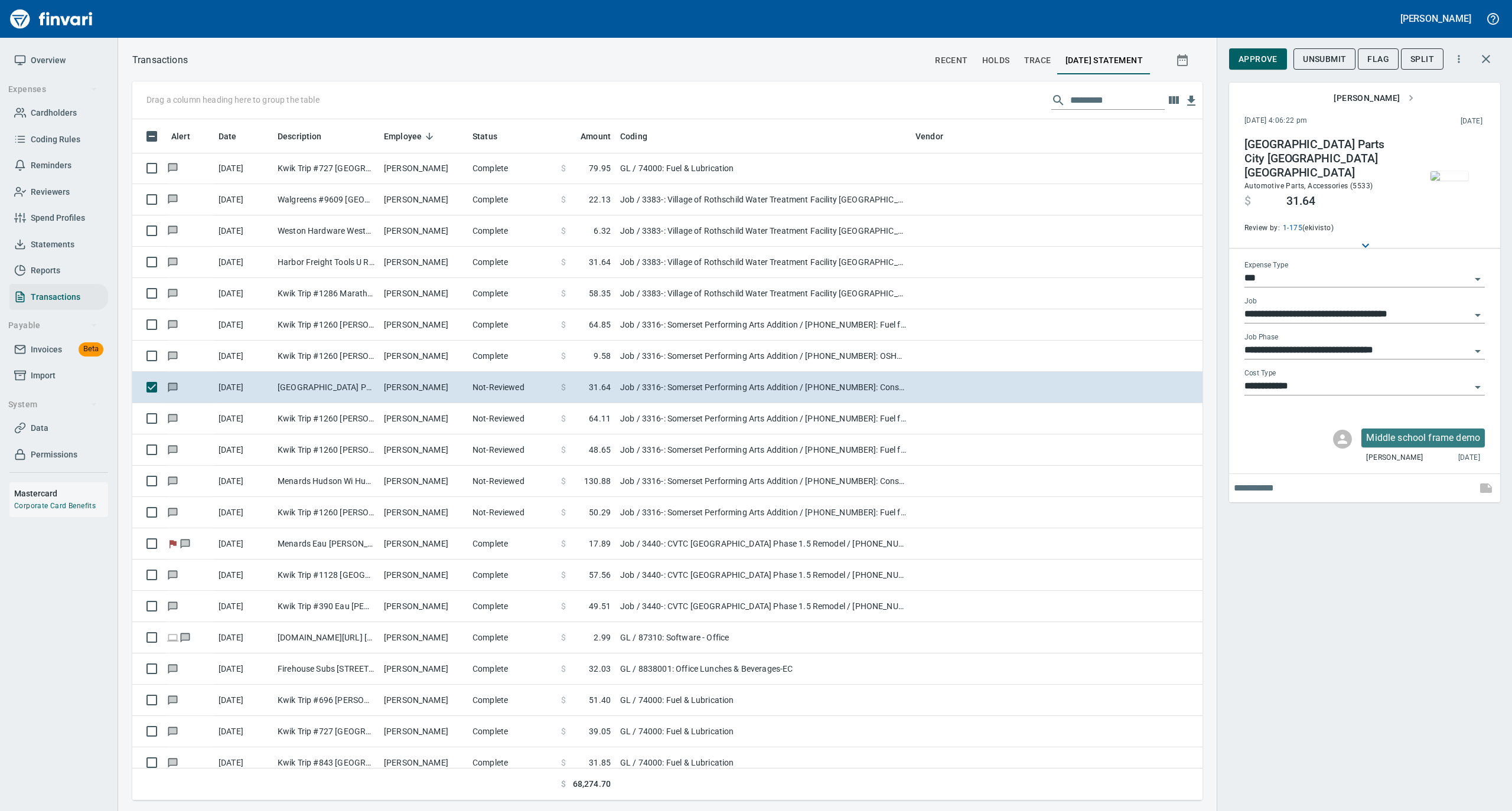
click at [1253, 62] on span "Approve" at bounding box center [1257, 58] width 39 height 14
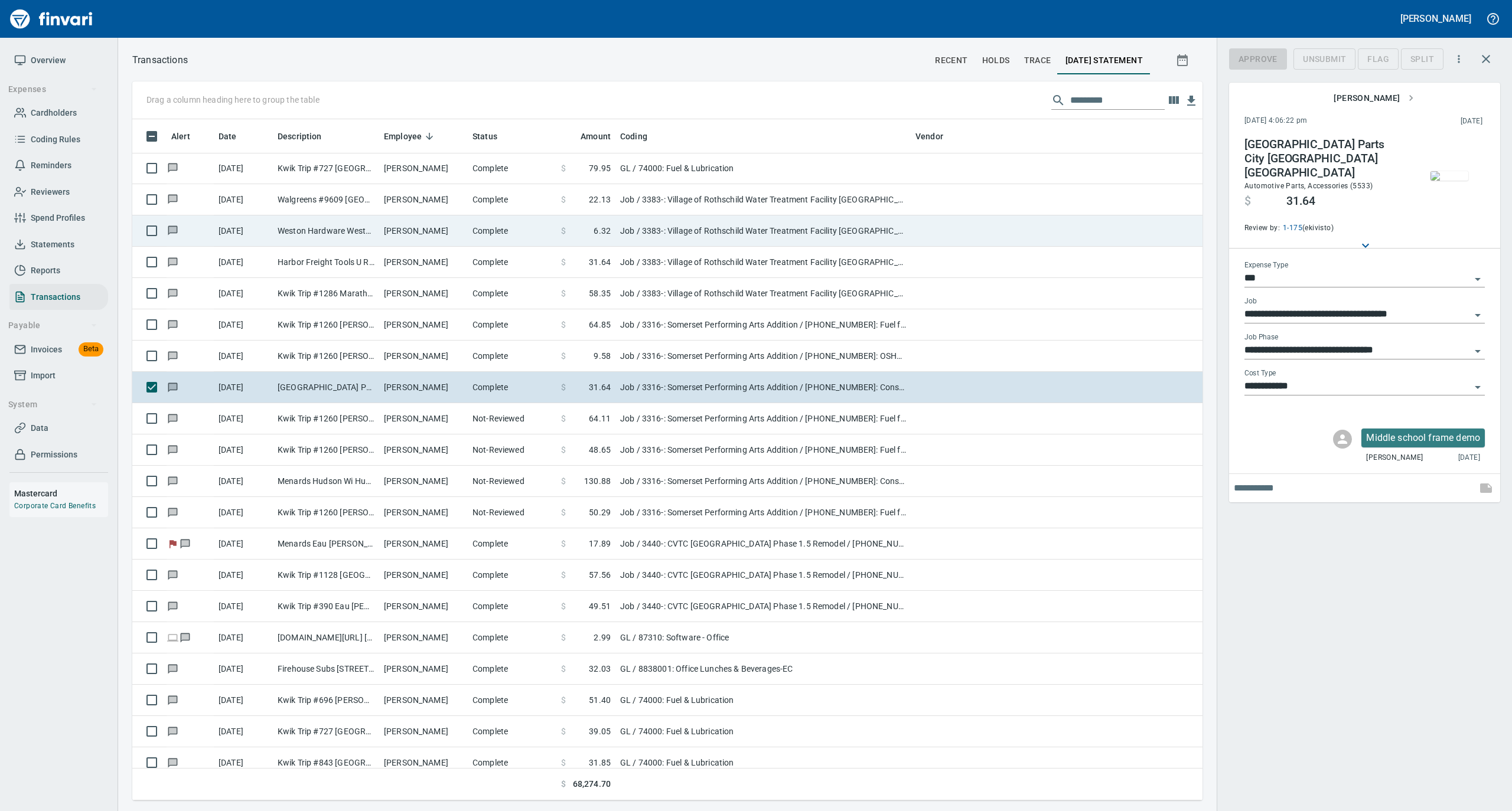
scroll to position [669, 1046]
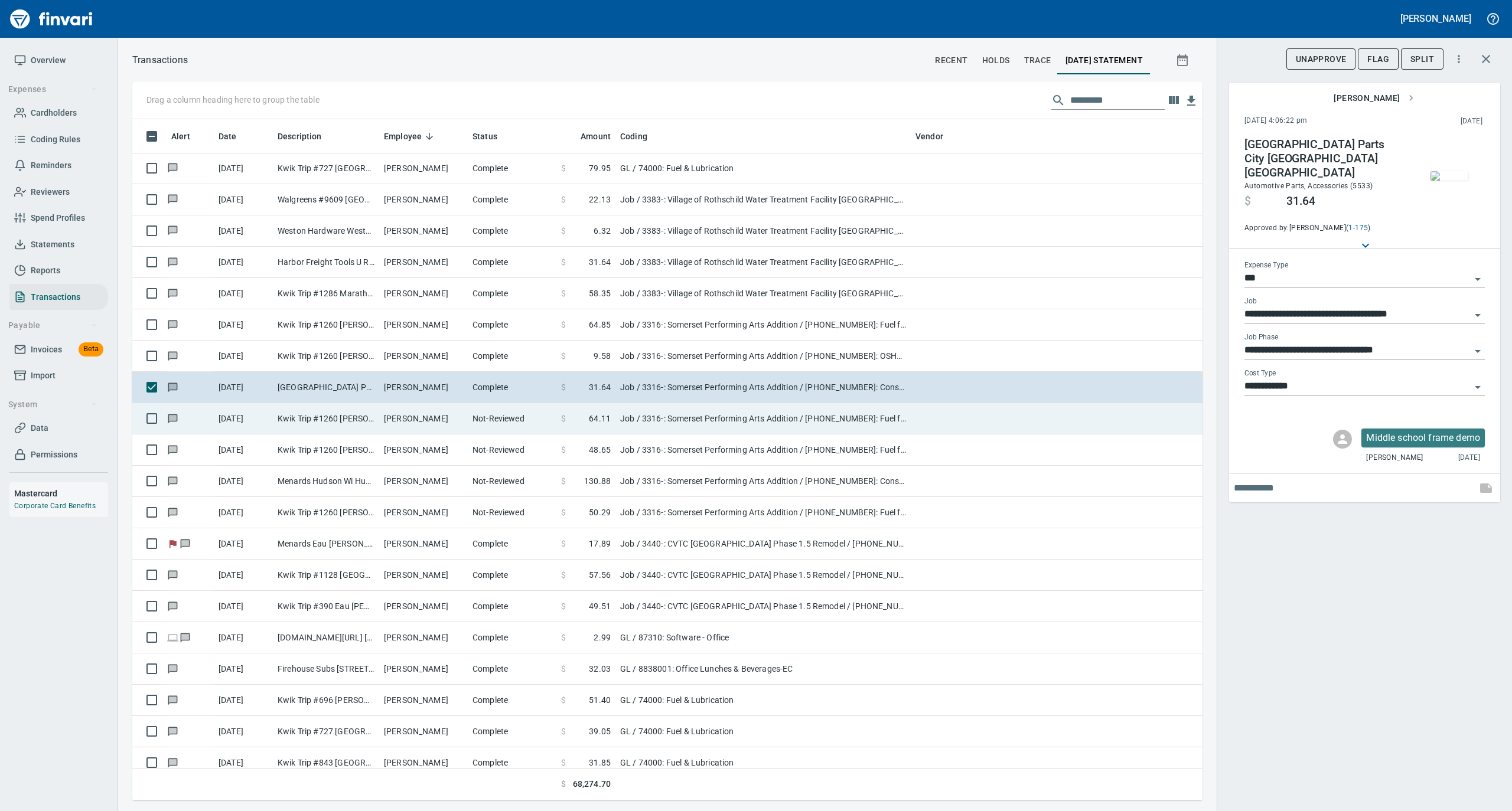
click at [363, 418] on td "Kwik Trip #1260 Roberts WI" at bounding box center [326, 419] width 106 height 32
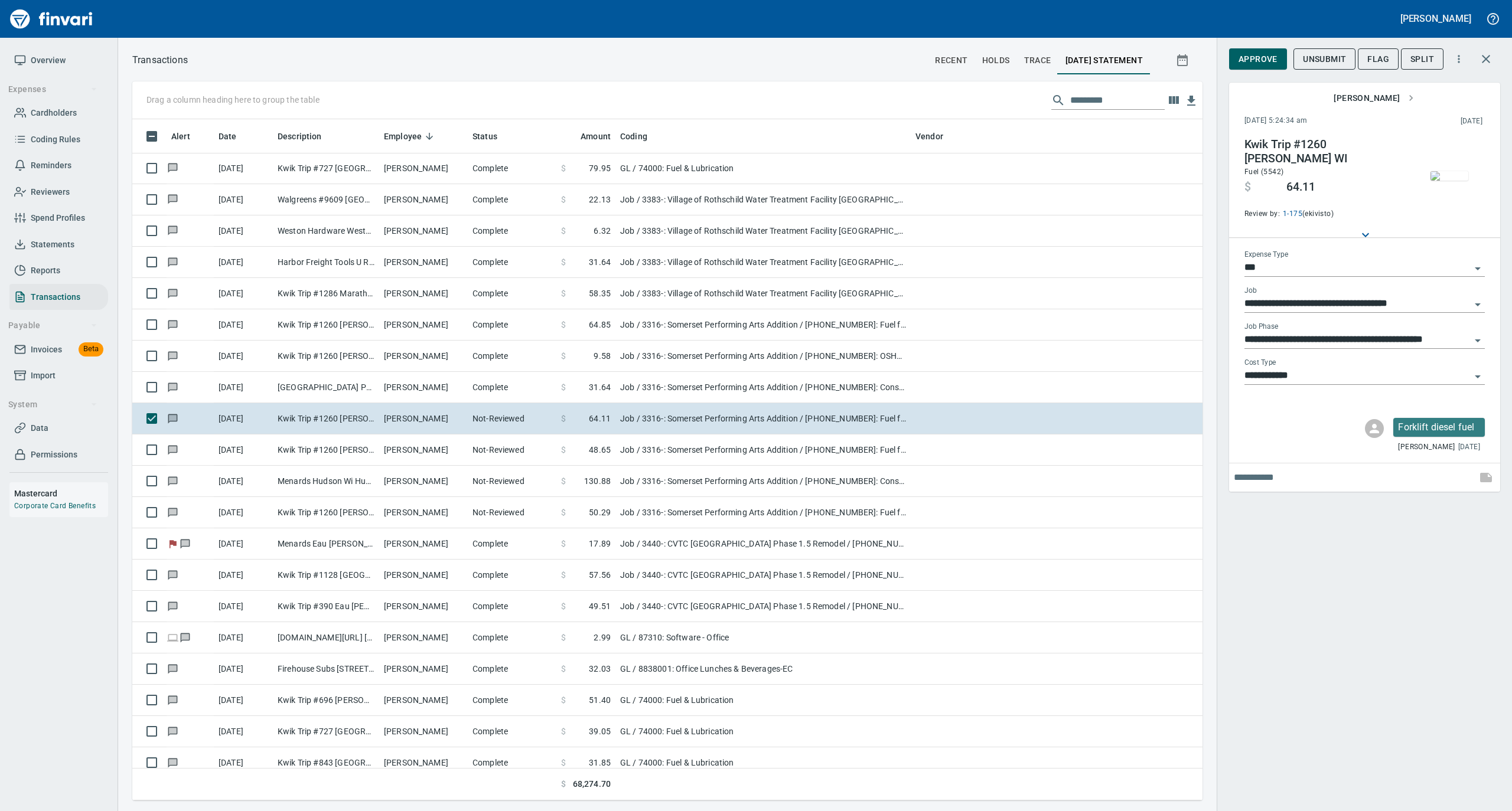
click at [1448, 172] on img "button" at bounding box center [1449, 176] width 37 height 10
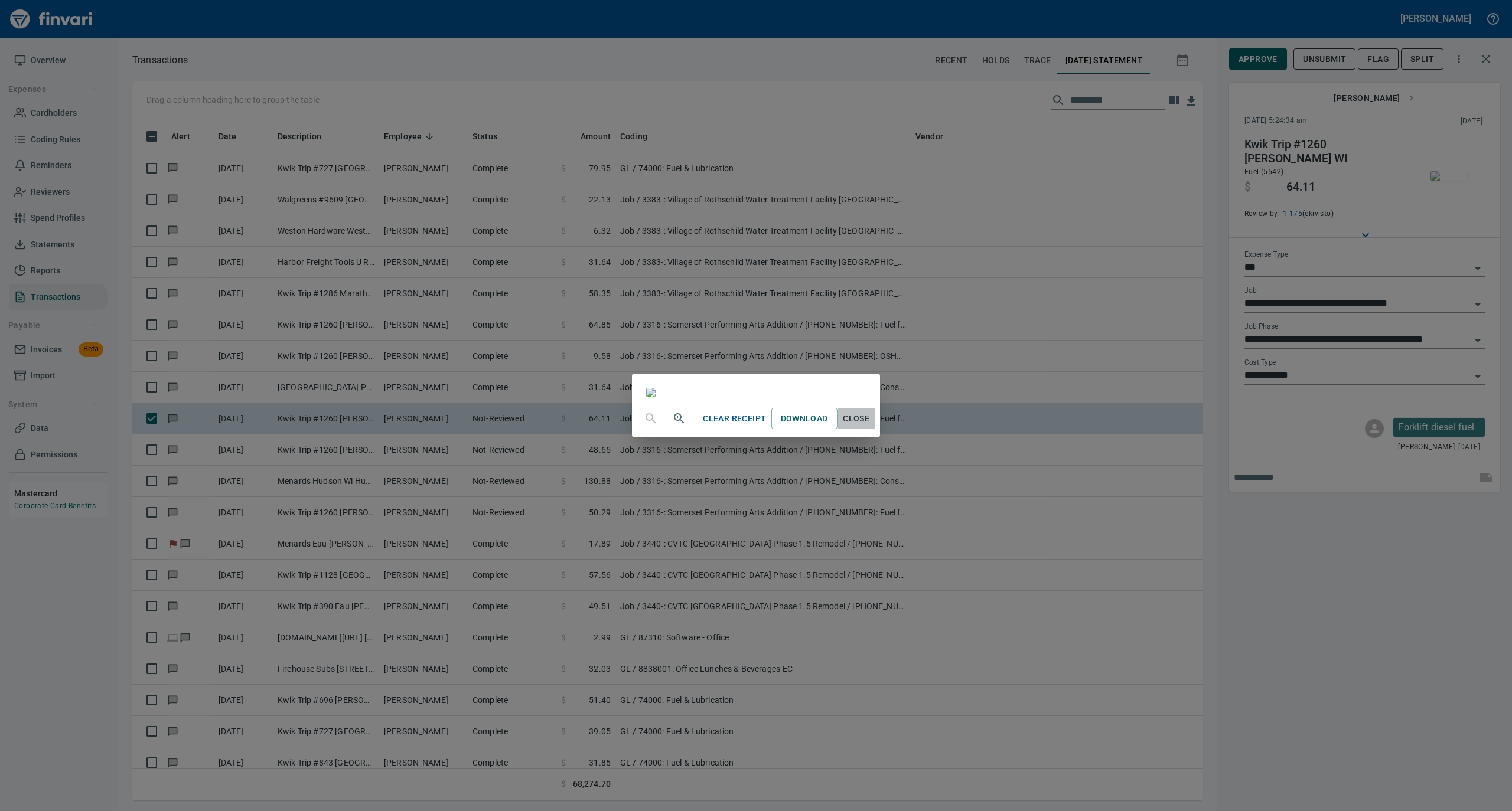
click at [871, 427] on span "Close" at bounding box center [856, 418] width 29 height 14
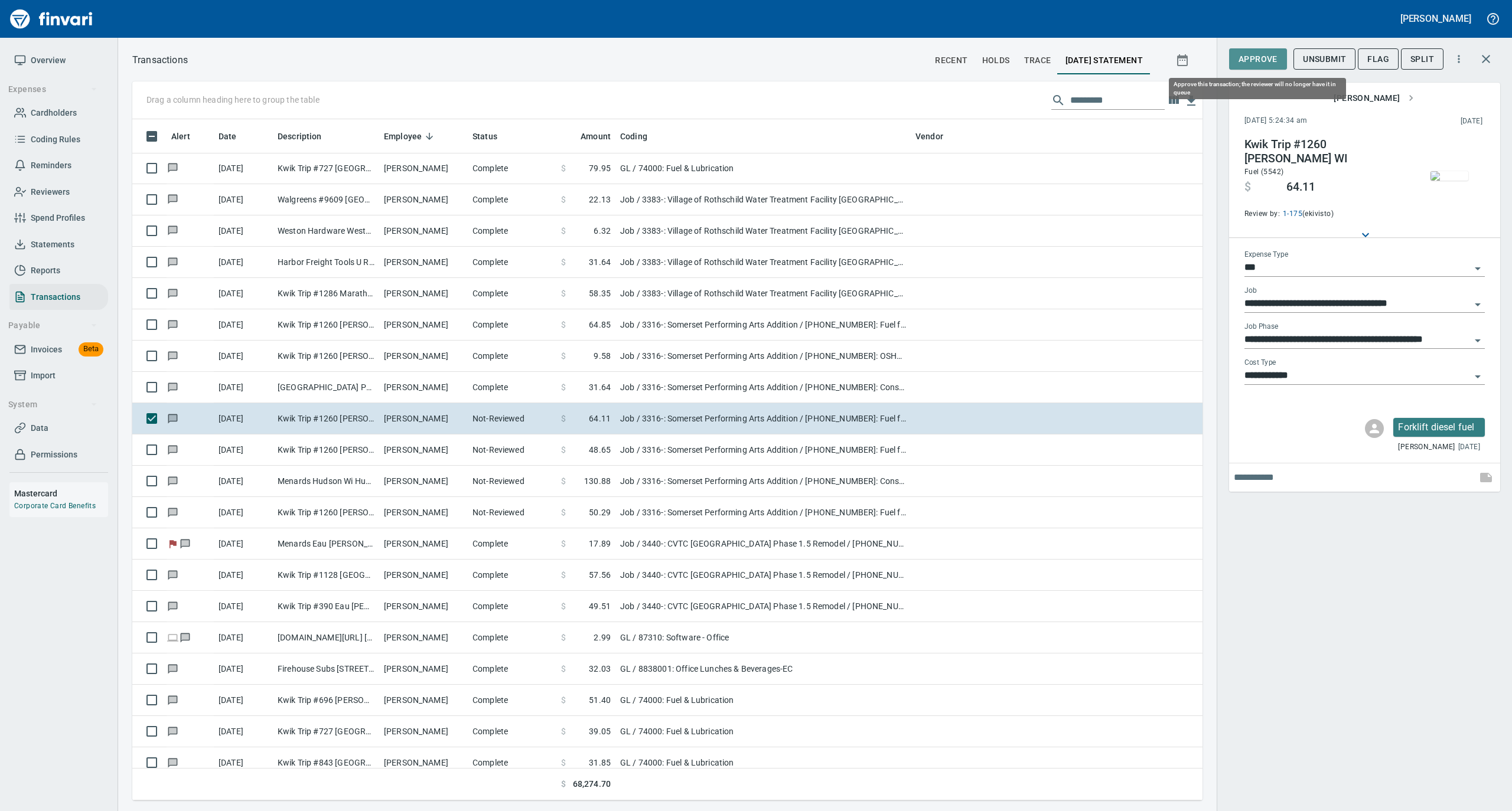
click at [1262, 57] on span "Approve" at bounding box center [1257, 58] width 39 height 14
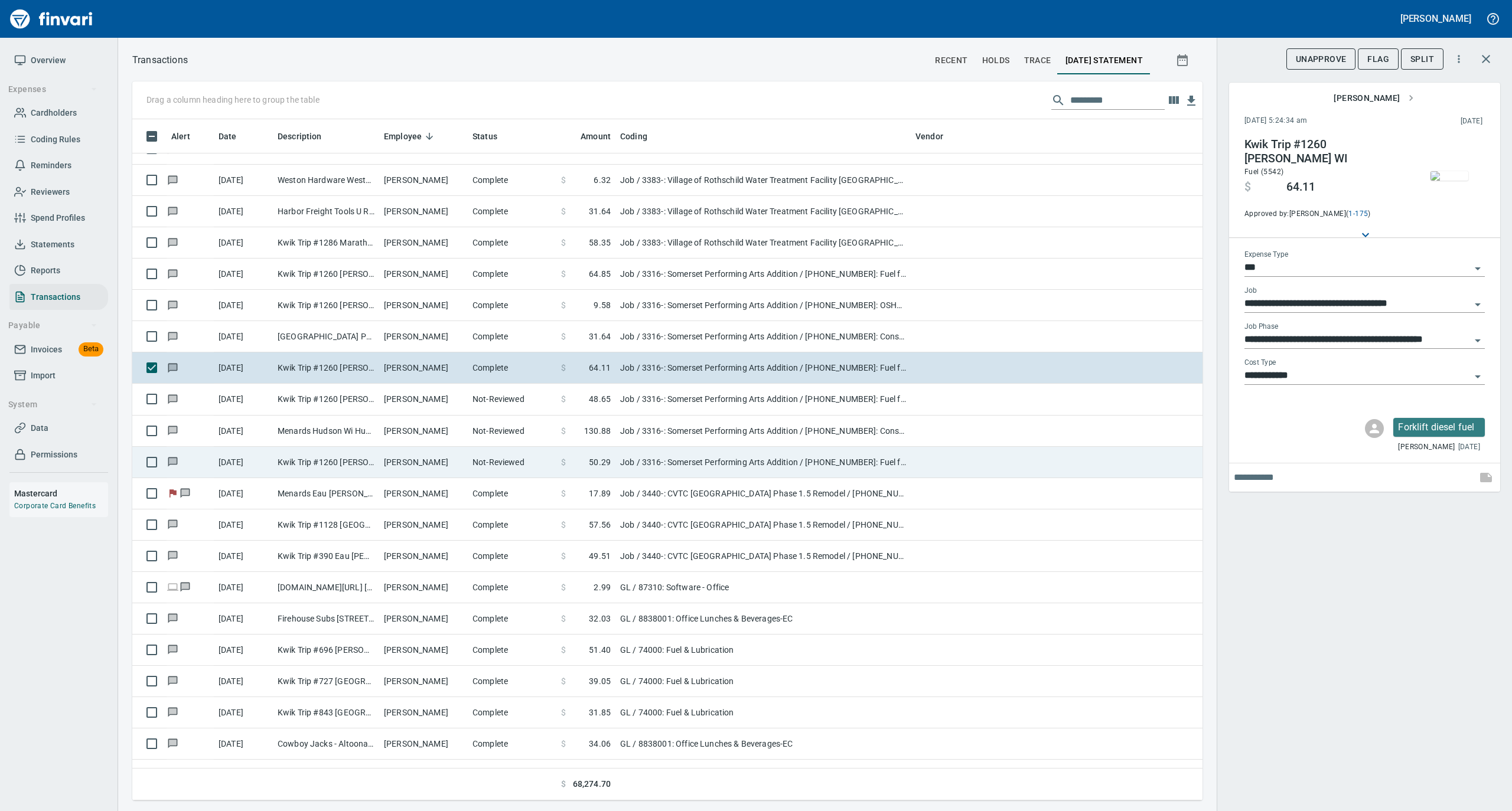
scroll to position [6691, 0]
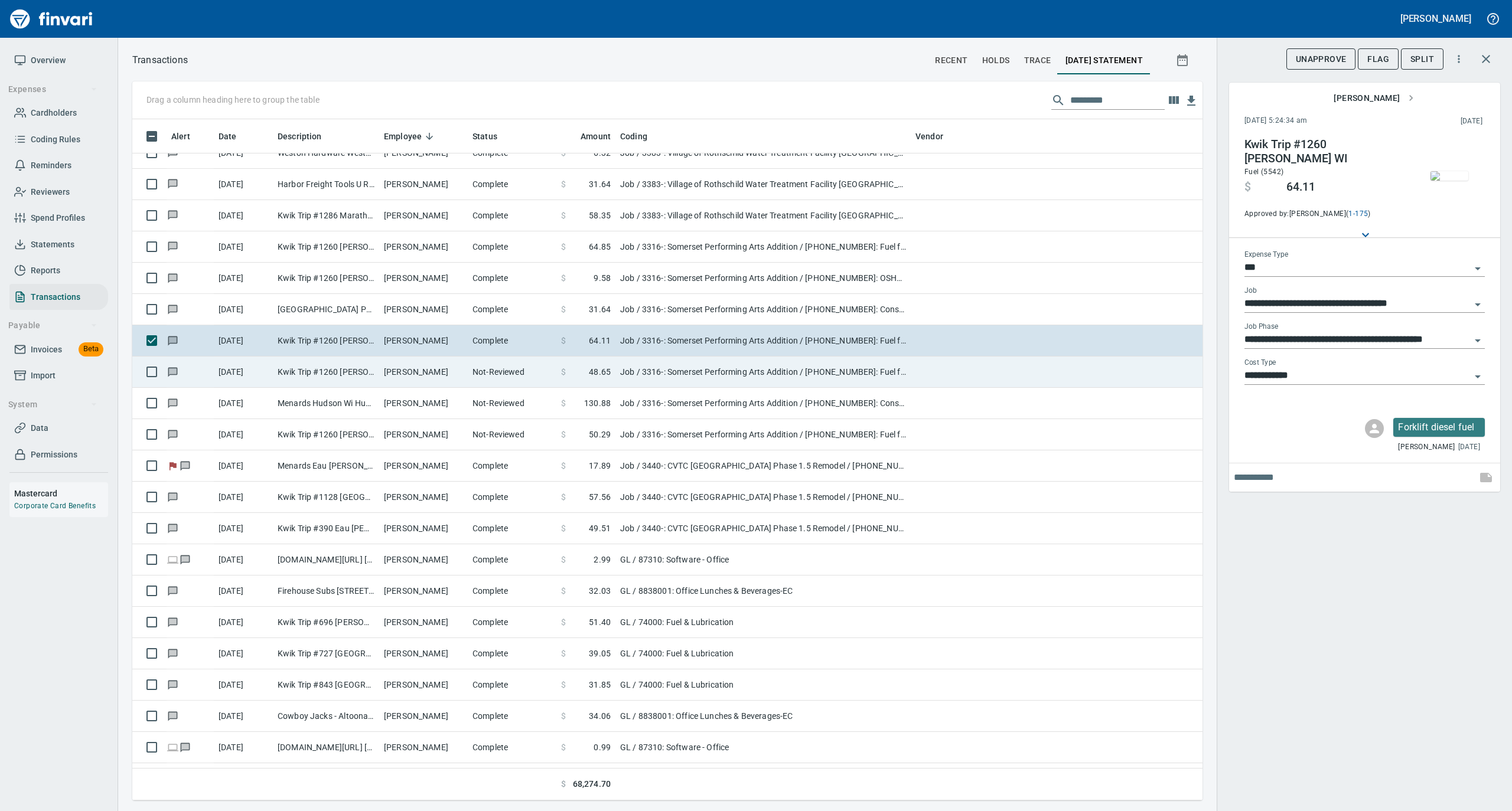
click at [471, 377] on td "Not-Reviewed" at bounding box center [512, 372] width 88 height 32
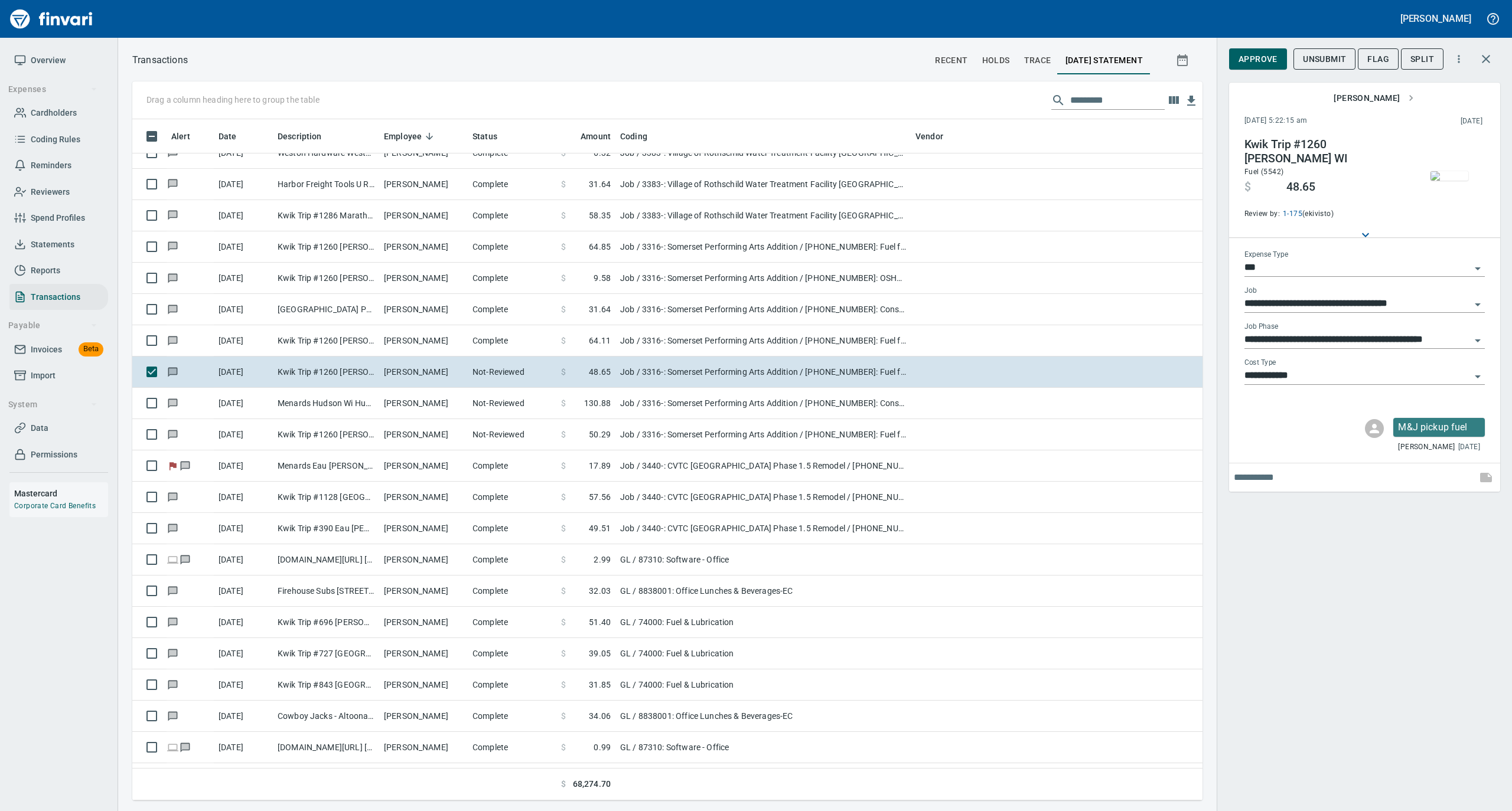
click at [1451, 180] on img "button" at bounding box center [1449, 176] width 37 height 10
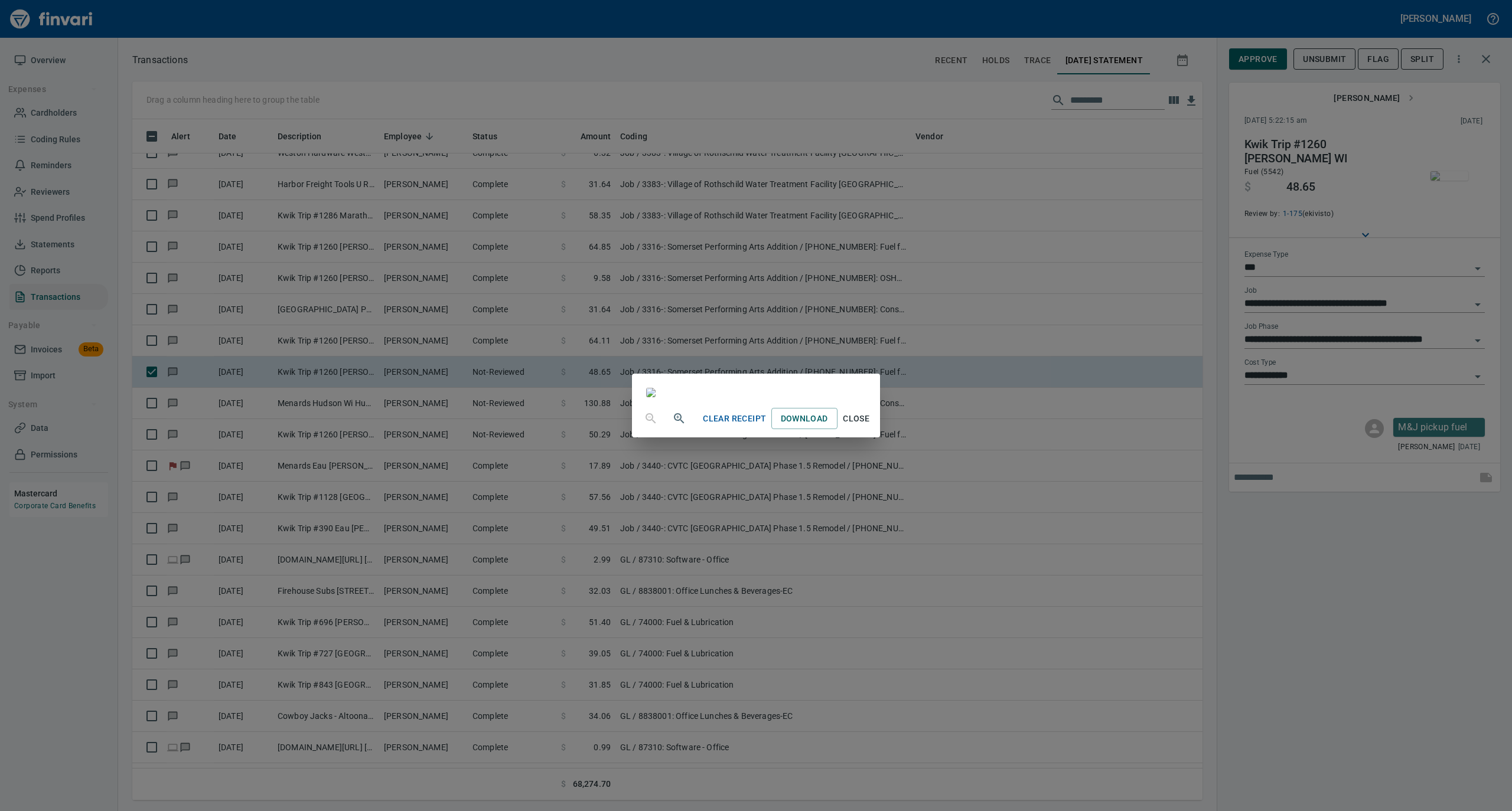
click at [875, 429] on button "Close" at bounding box center [855, 419] width 37 height 22
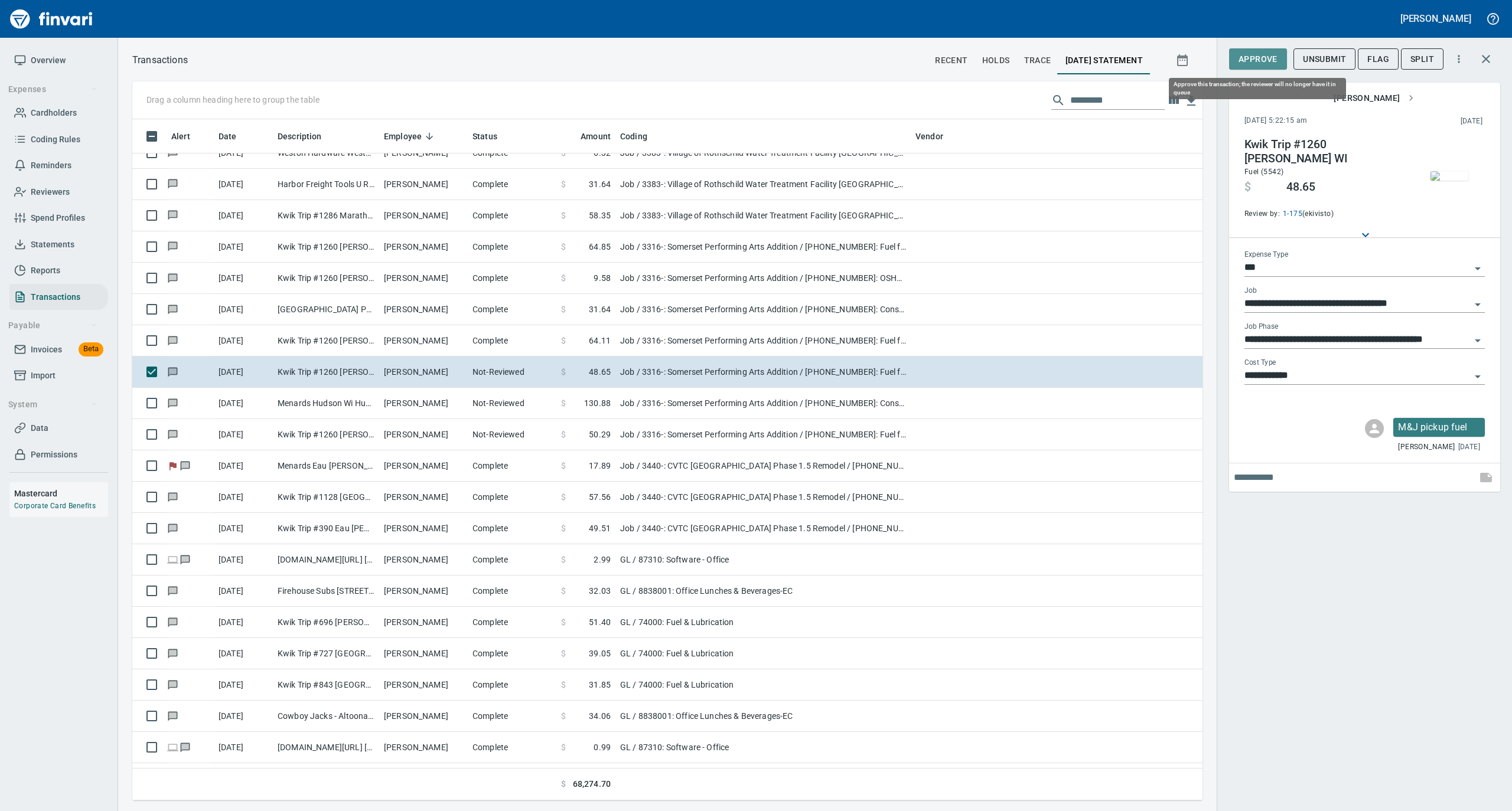
click at [1268, 53] on span "Approve" at bounding box center [1257, 58] width 39 height 14
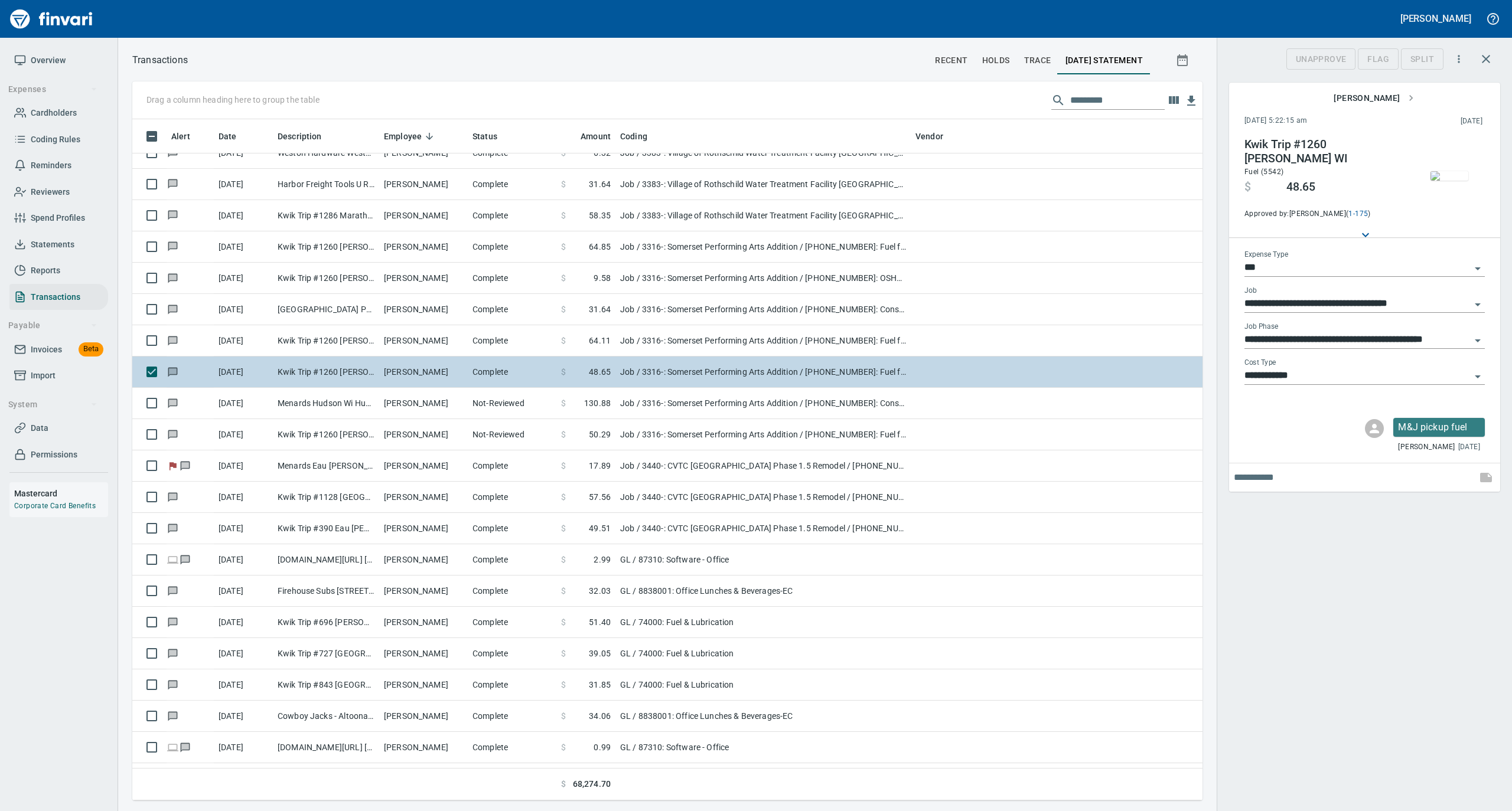
scroll to position [669, 1046]
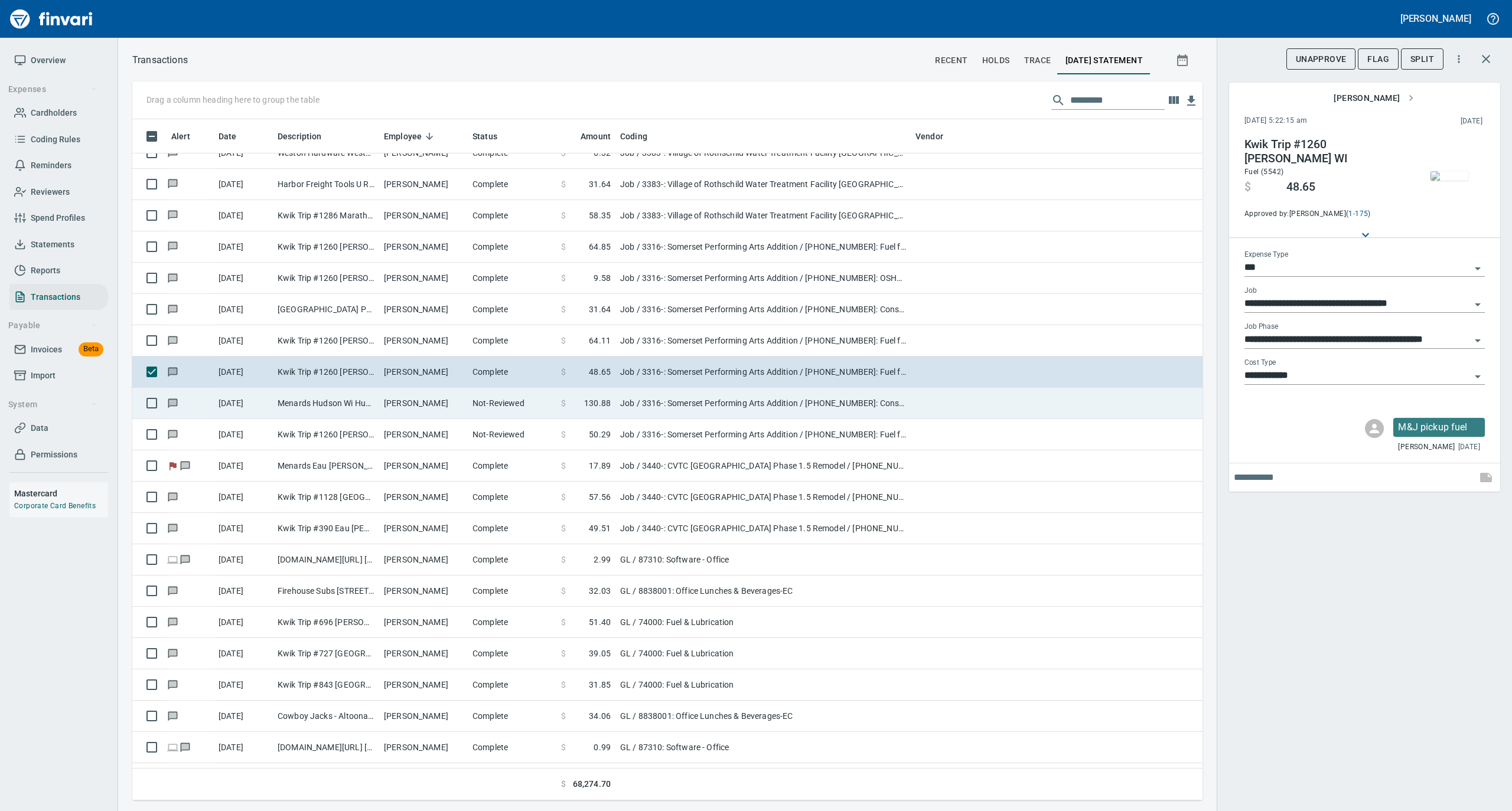
click at [494, 404] on td "Not-Reviewed" at bounding box center [512, 404] width 88 height 32
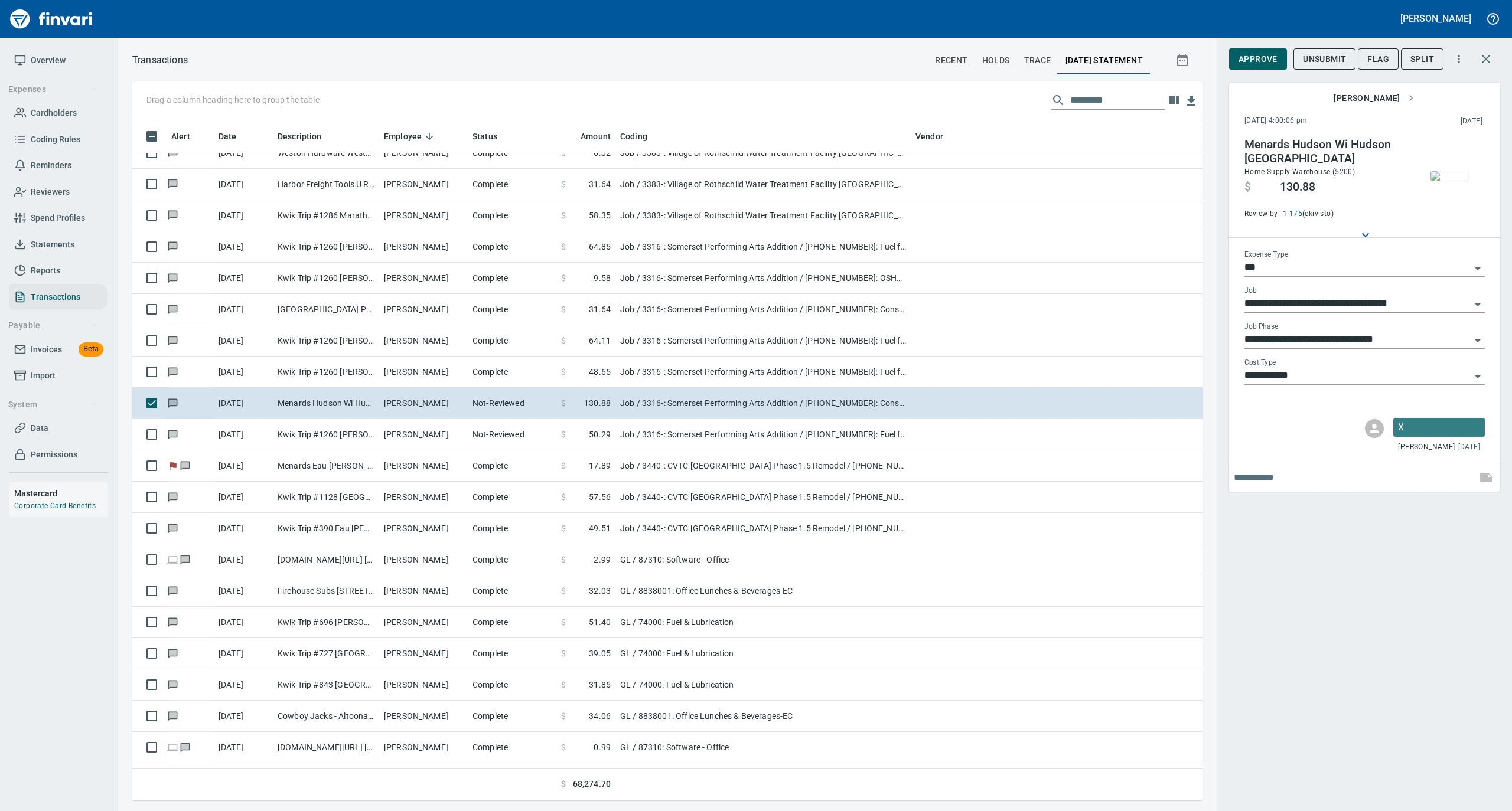
click at [1447, 172] on img "button" at bounding box center [1449, 176] width 37 height 10
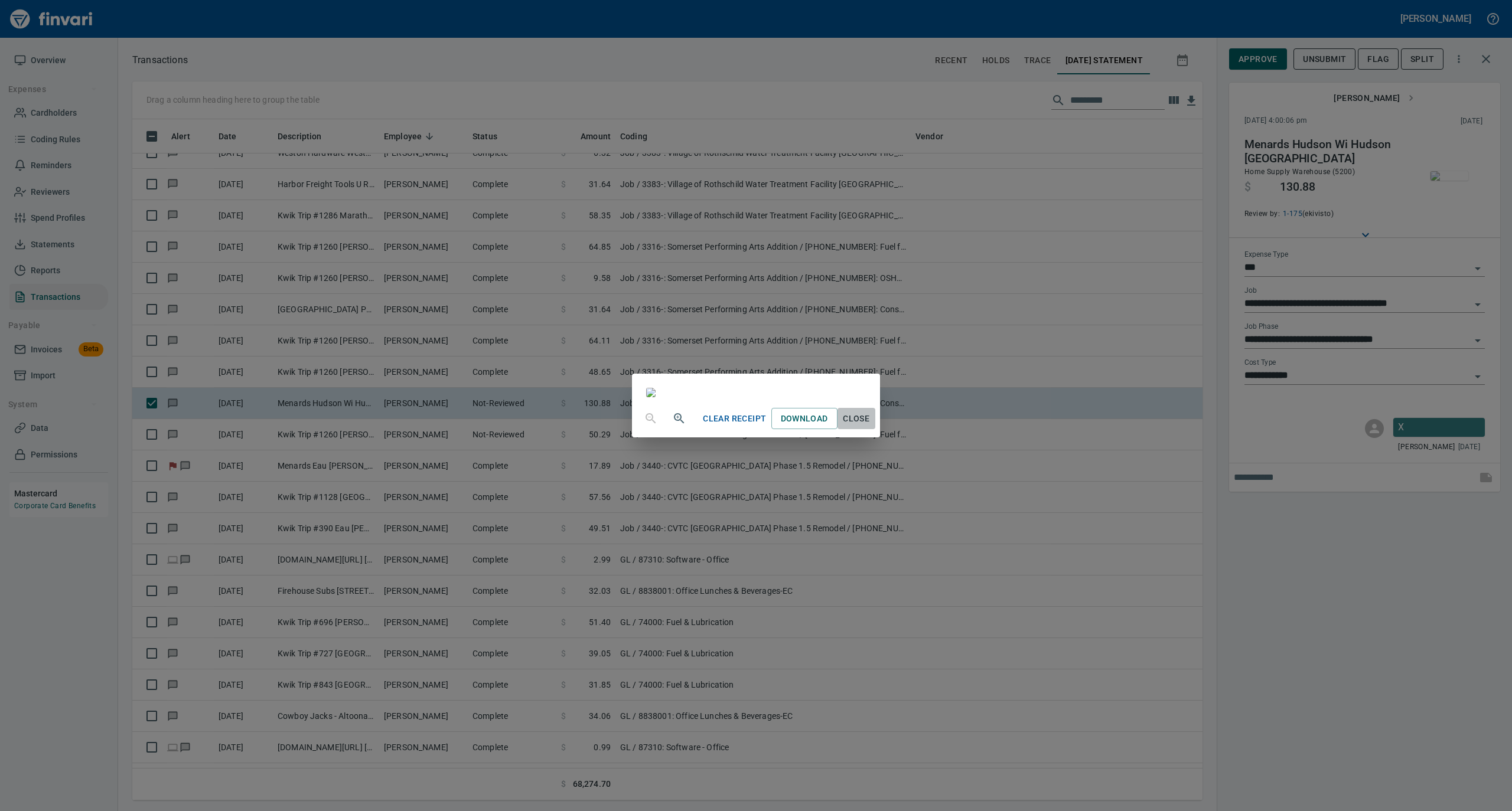
click at [871, 427] on span "Close" at bounding box center [856, 418] width 29 height 14
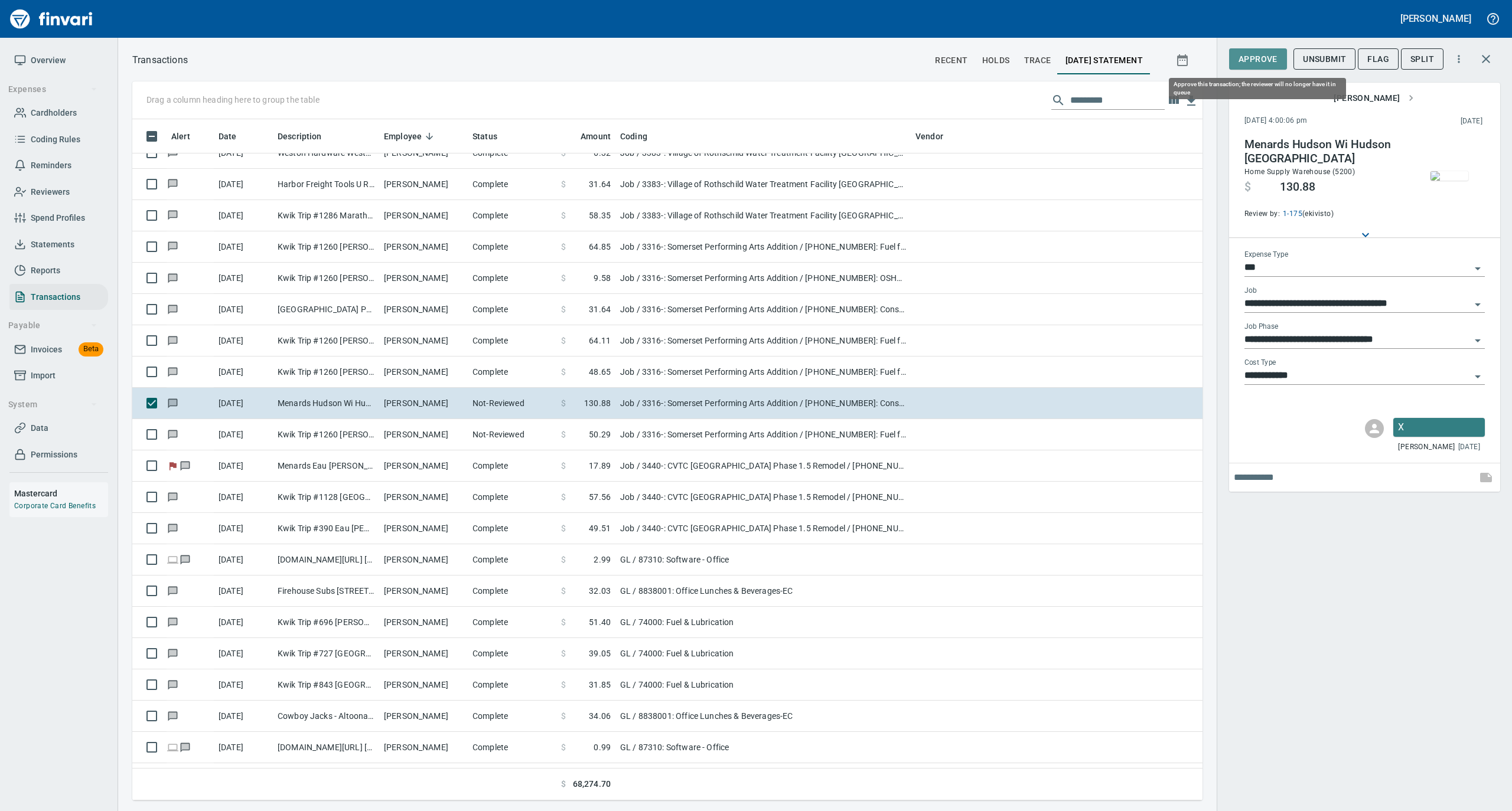
click at [1260, 57] on span "Approve" at bounding box center [1257, 58] width 39 height 14
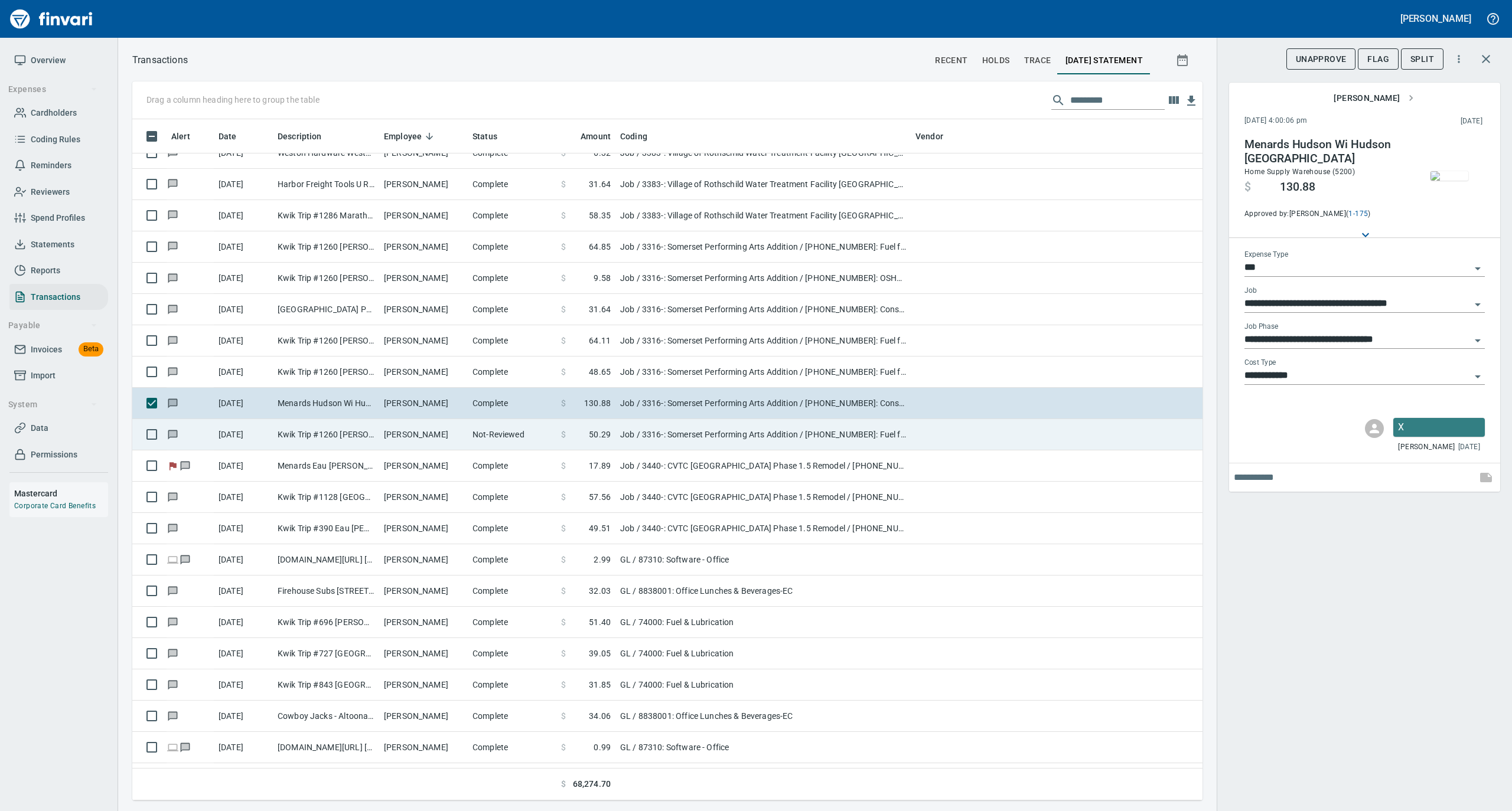
click at [526, 442] on td "Not-Reviewed" at bounding box center [512, 434] width 88 height 32
type input "**********"
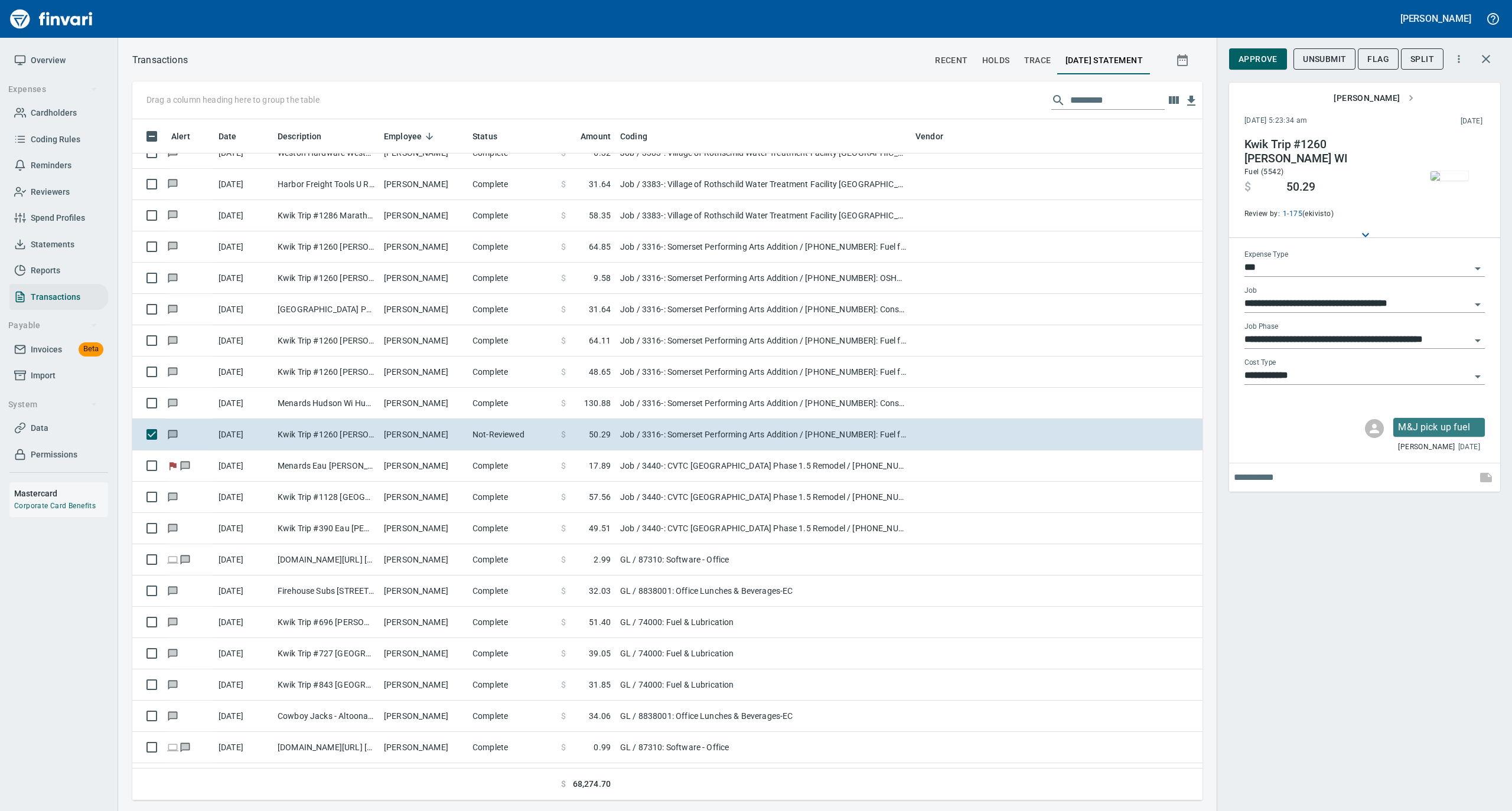
click at [1441, 172] on img "button" at bounding box center [1449, 176] width 37 height 10
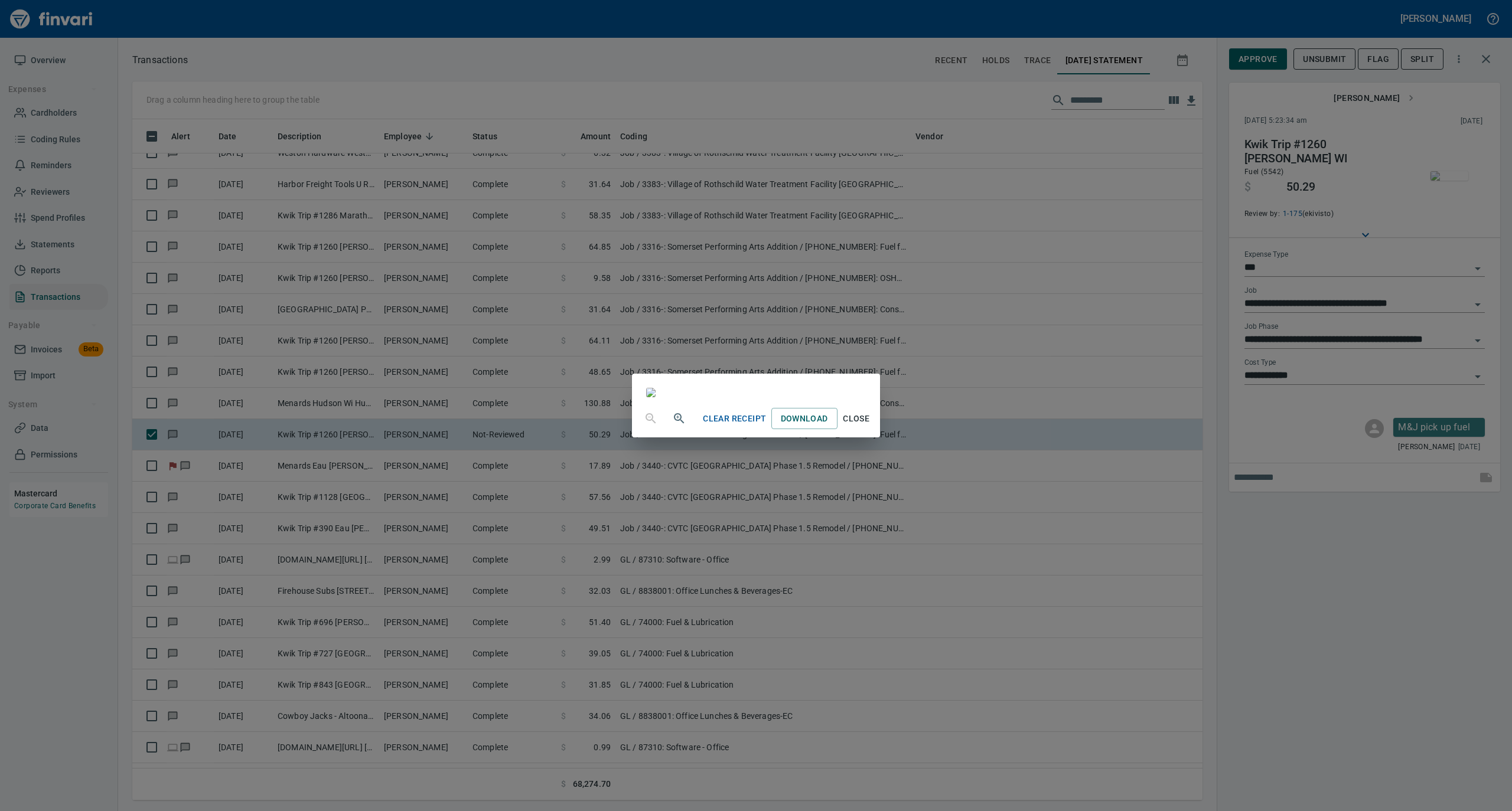
click at [871, 427] on span "Close" at bounding box center [856, 418] width 29 height 14
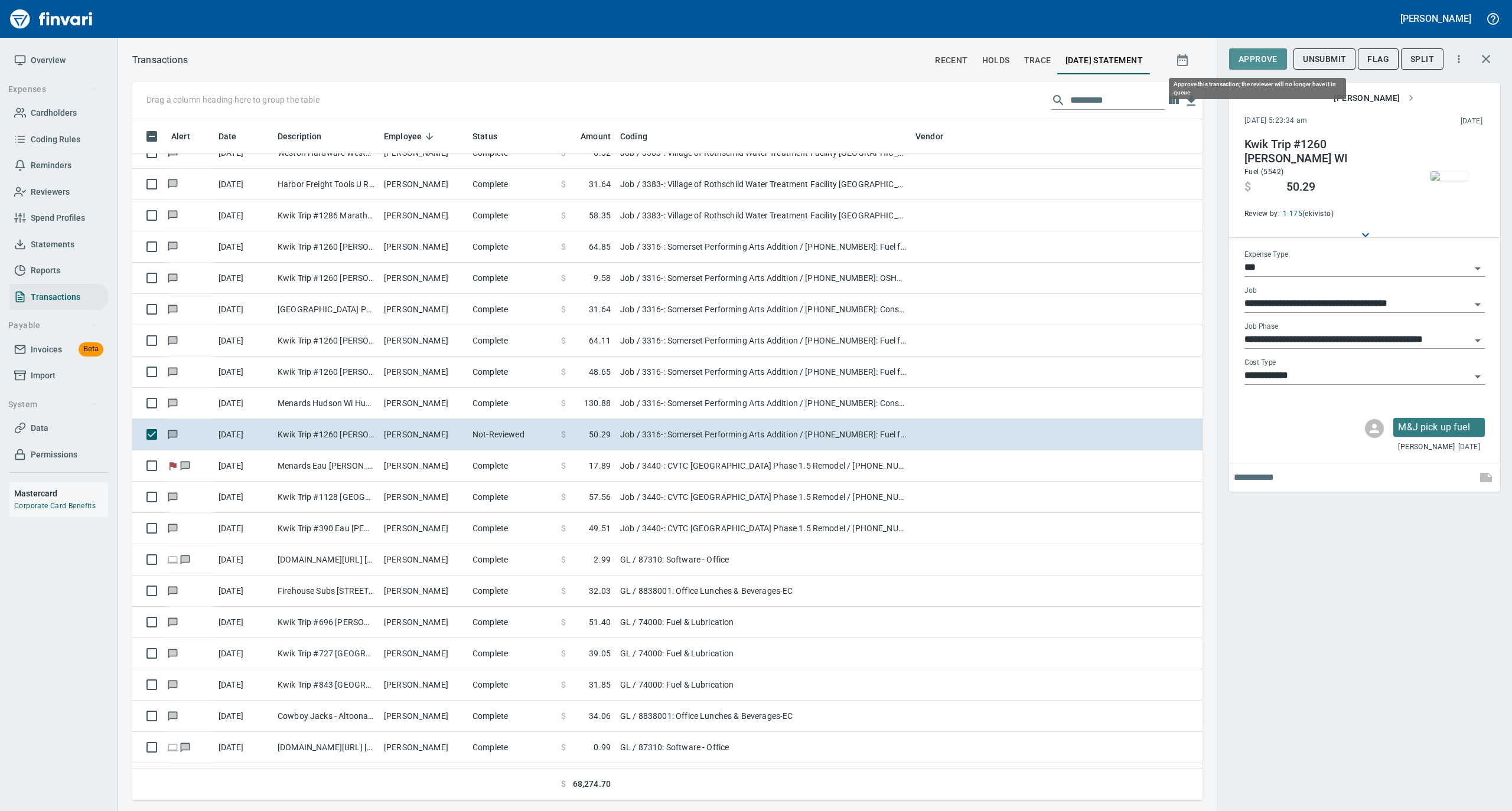
click at [1259, 60] on span "Approve" at bounding box center [1257, 58] width 39 height 14
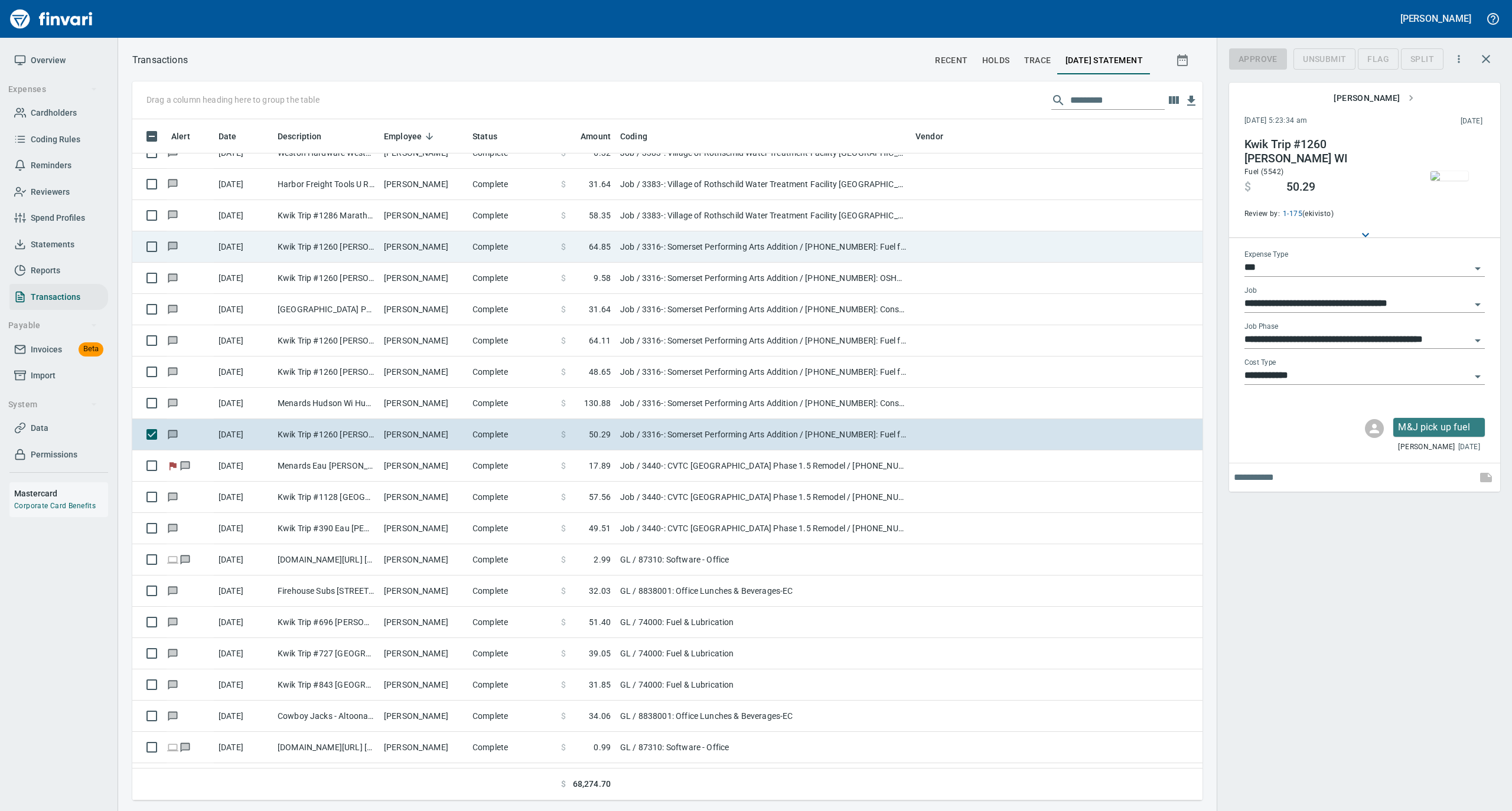
scroll to position [669, 1046]
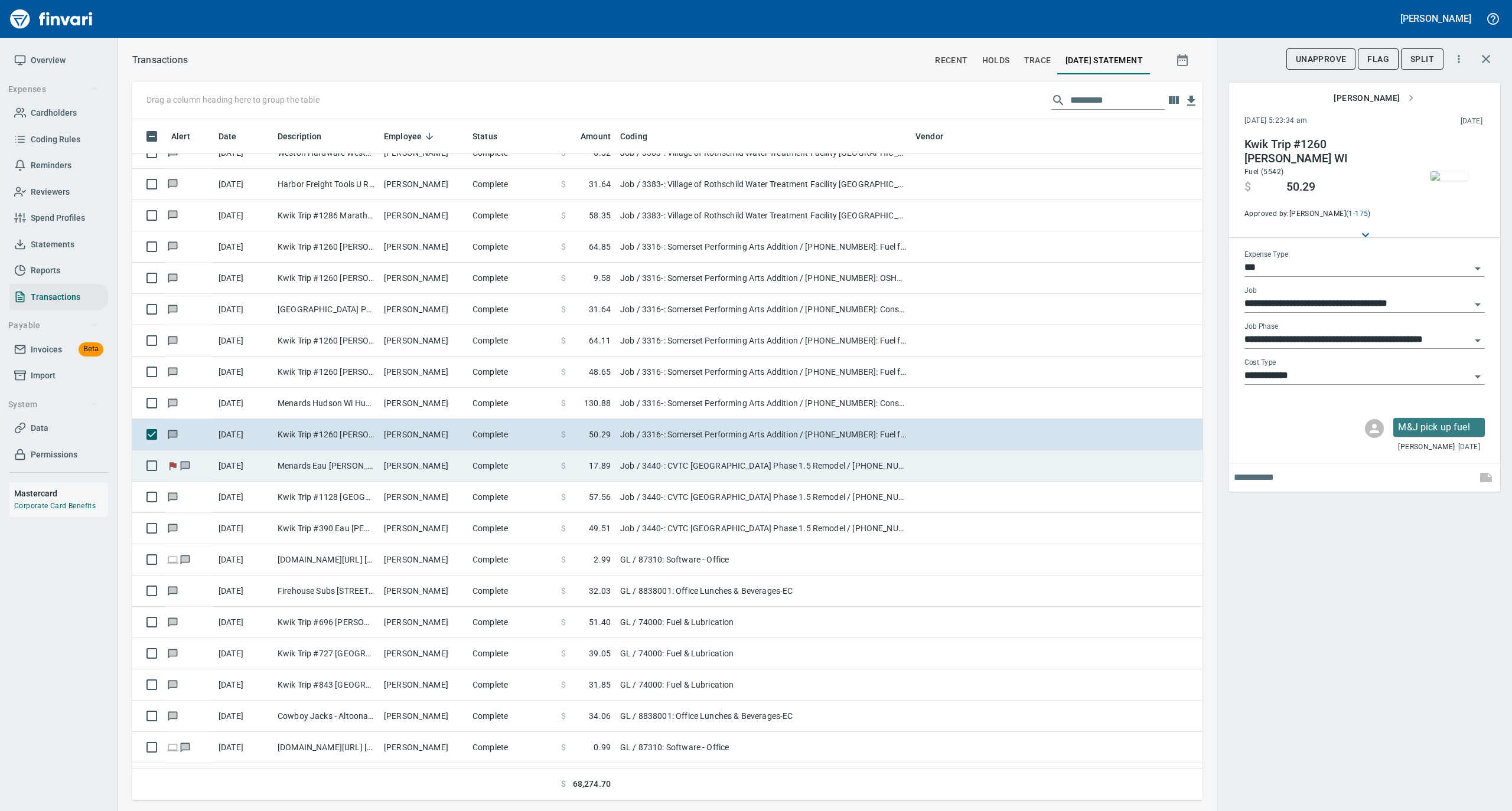
click at [459, 475] on td "Mark Verdegan" at bounding box center [423, 466] width 88 height 32
type input "**********"
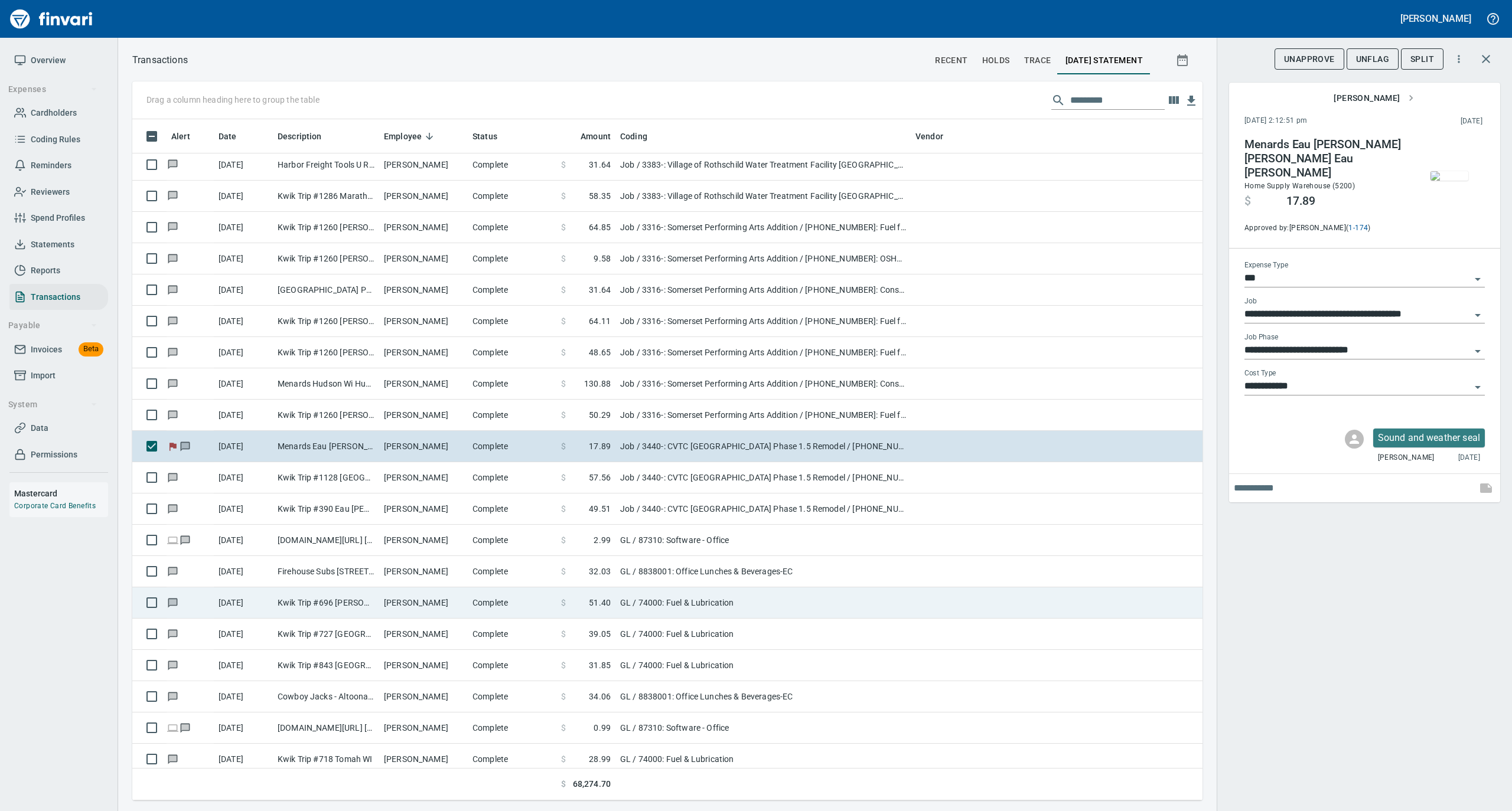
scroll to position [6691, 0]
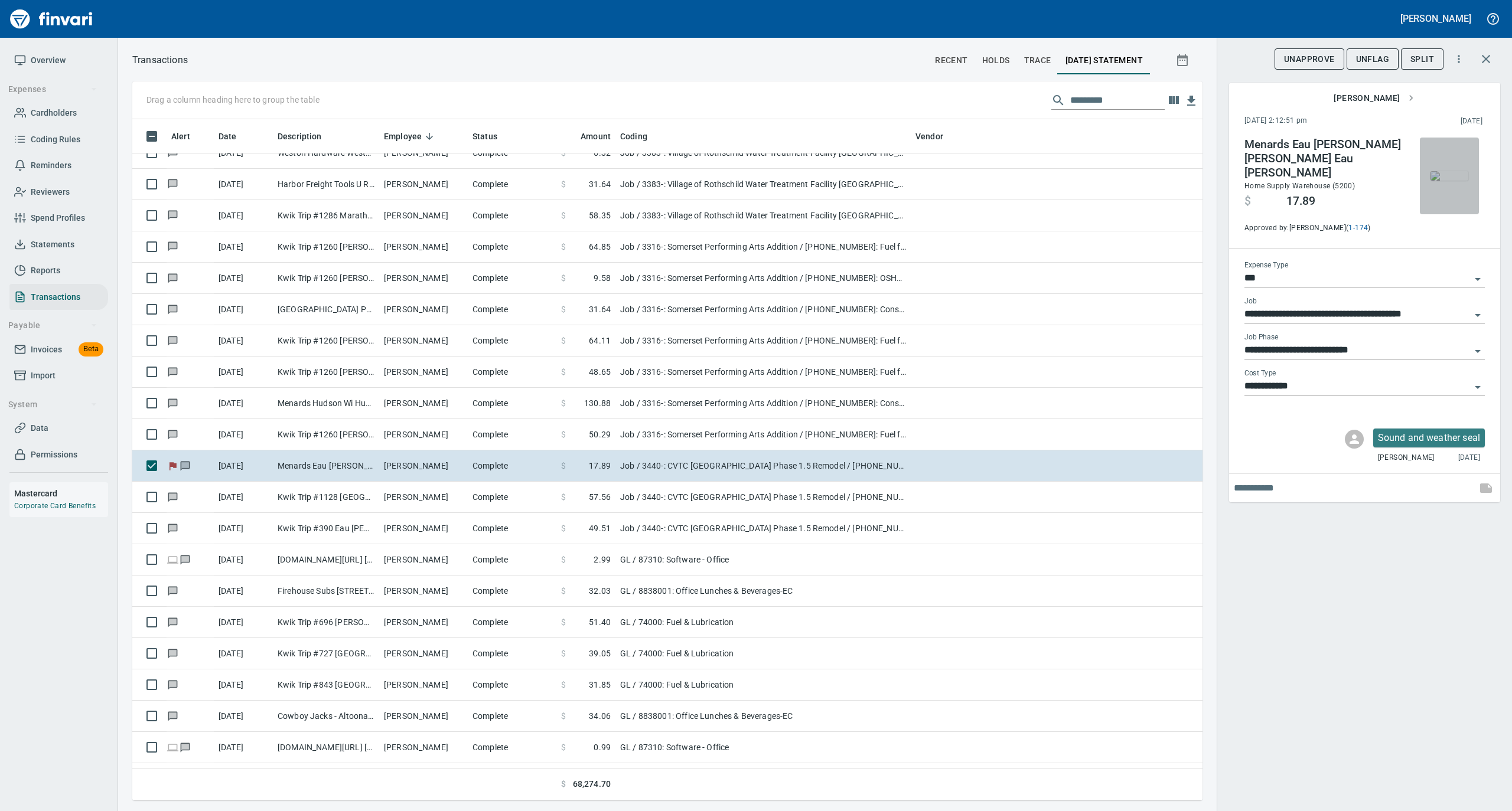
click at [1459, 174] on img "button" at bounding box center [1449, 176] width 37 height 10
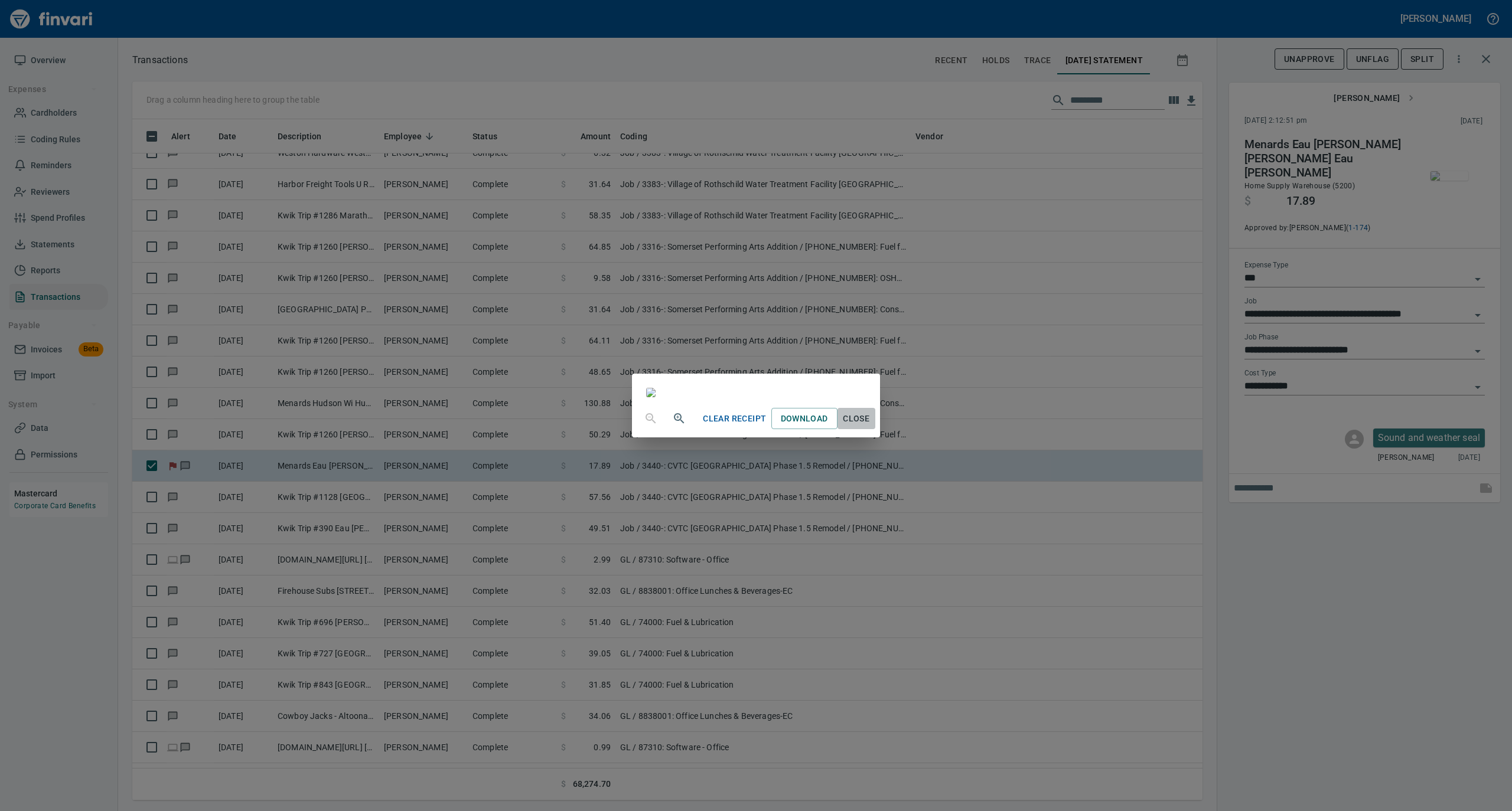
click at [871, 427] on span "Close" at bounding box center [856, 418] width 29 height 14
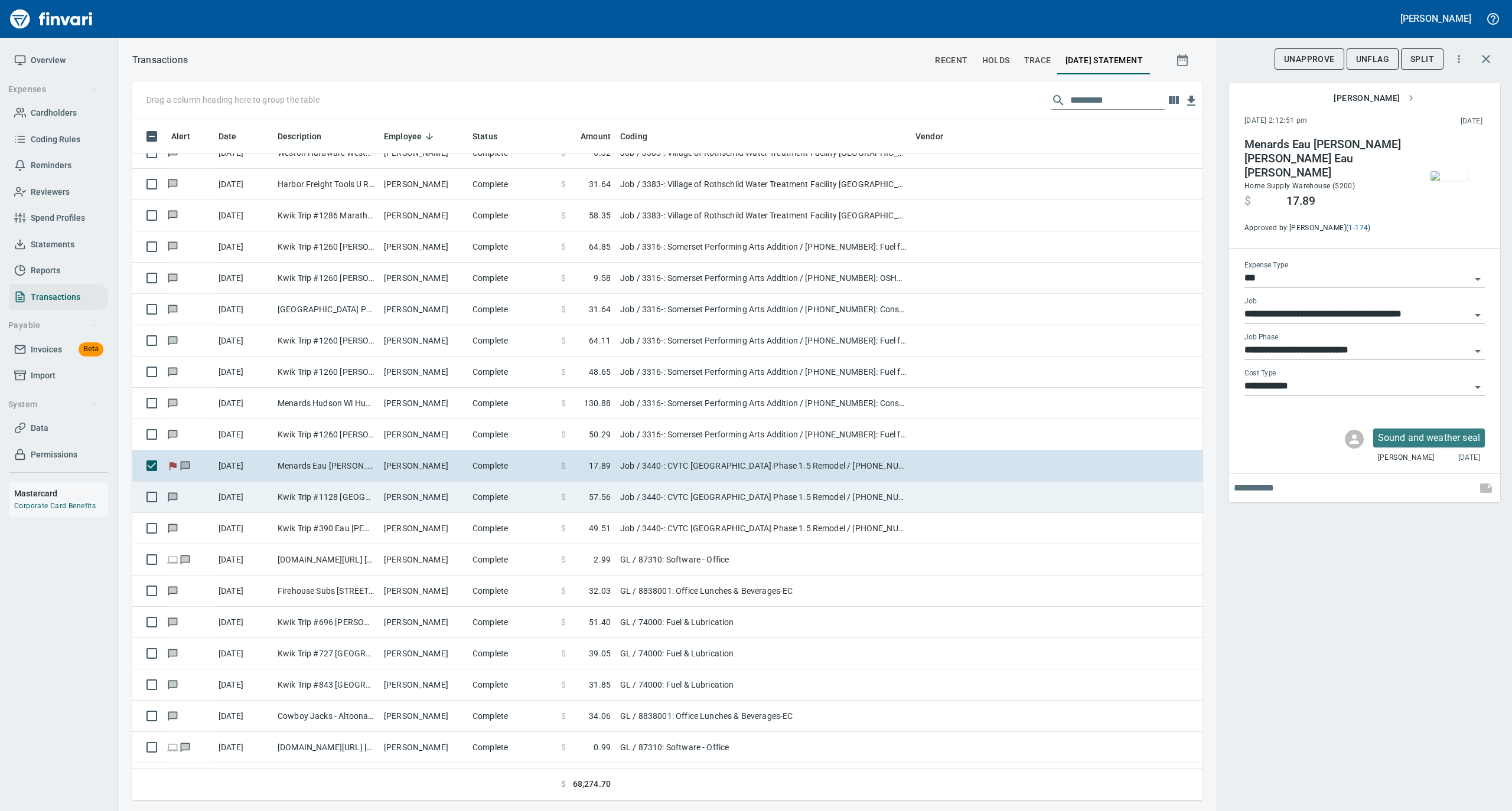
click at [570, 503] on span at bounding box center [577, 497] width 23 height 12
type input "**********"
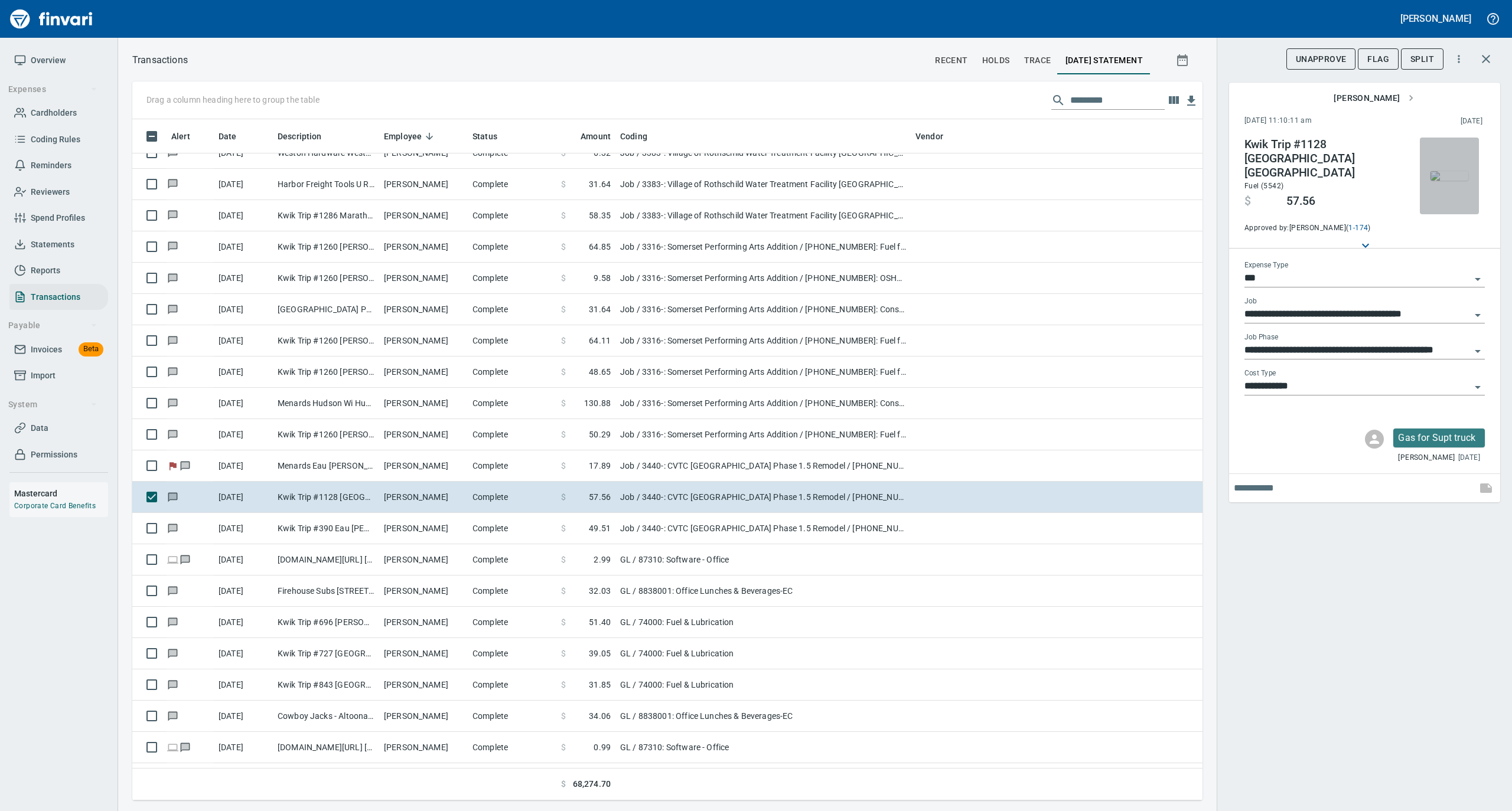
click at [1446, 179] on img "button" at bounding box center [1449, 176] width 37 height 10
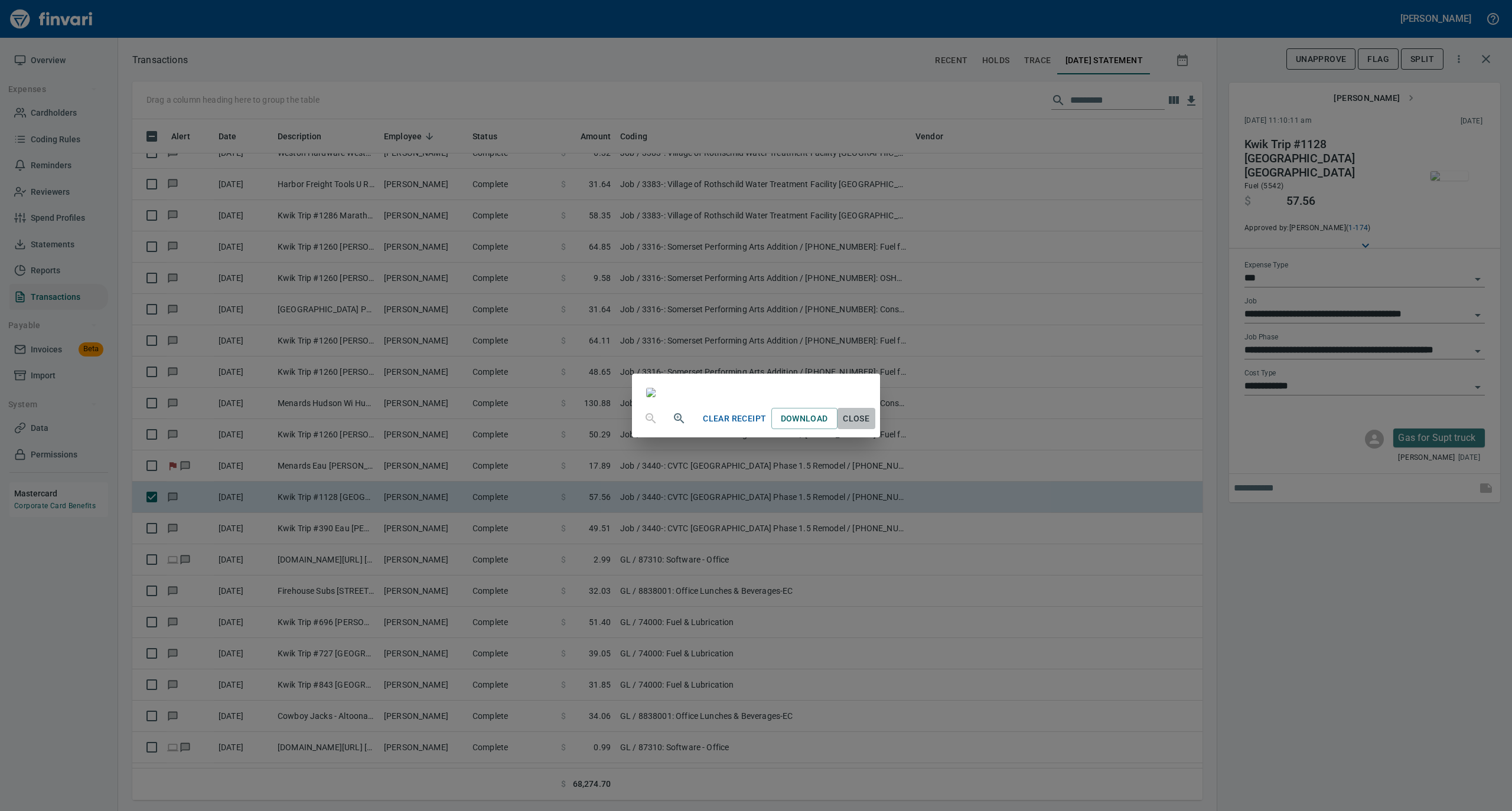
click at [871, 427] on span "Close" at bounding box center [856, 418] width 29 height 14
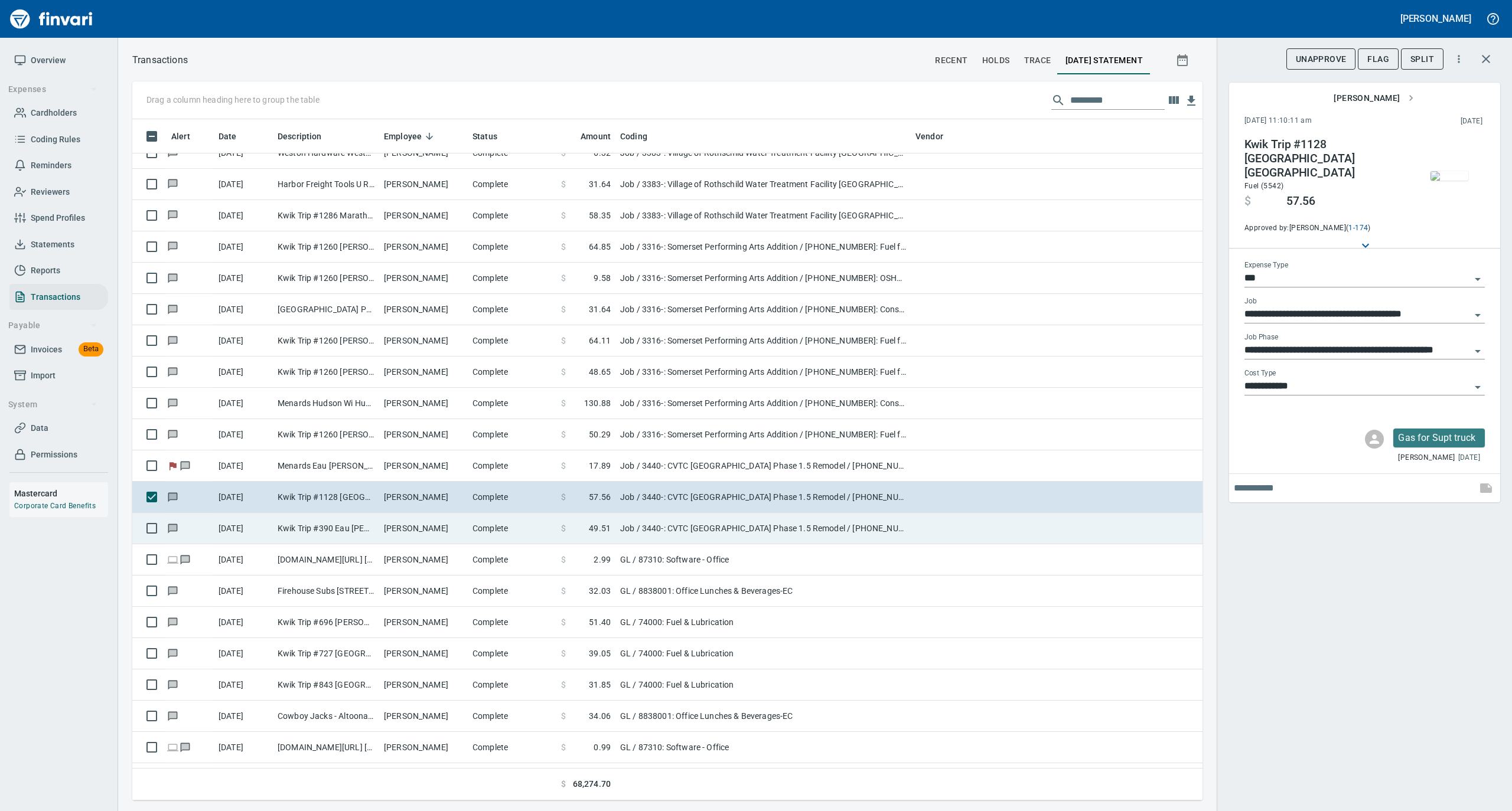
click at [477, 540] on td "Complete" at bounding box center [512, 528] width 88 height 32
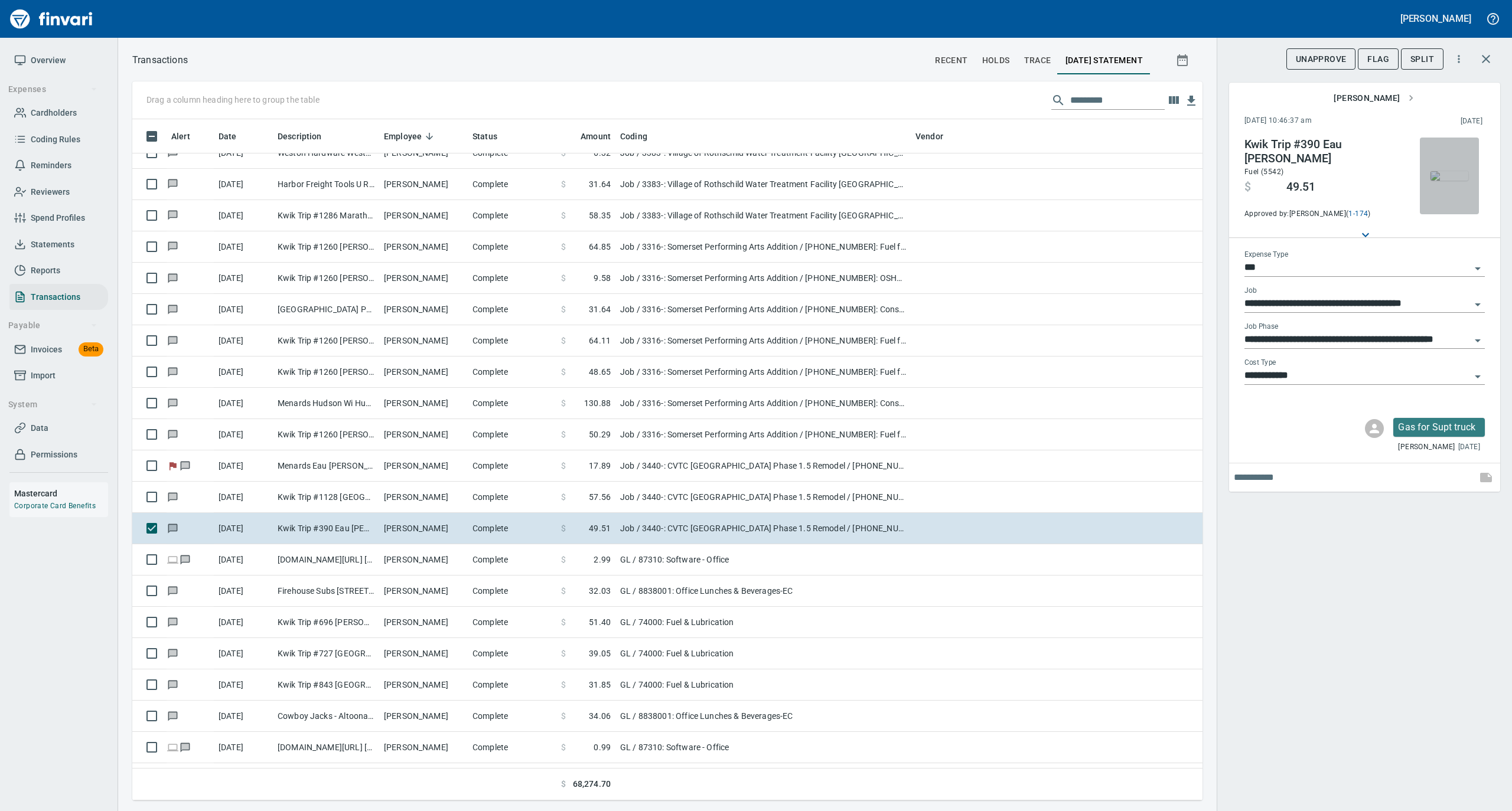
click at [1449, 179] on img "button" at bounding box center [1449, 176] width 37 height 10
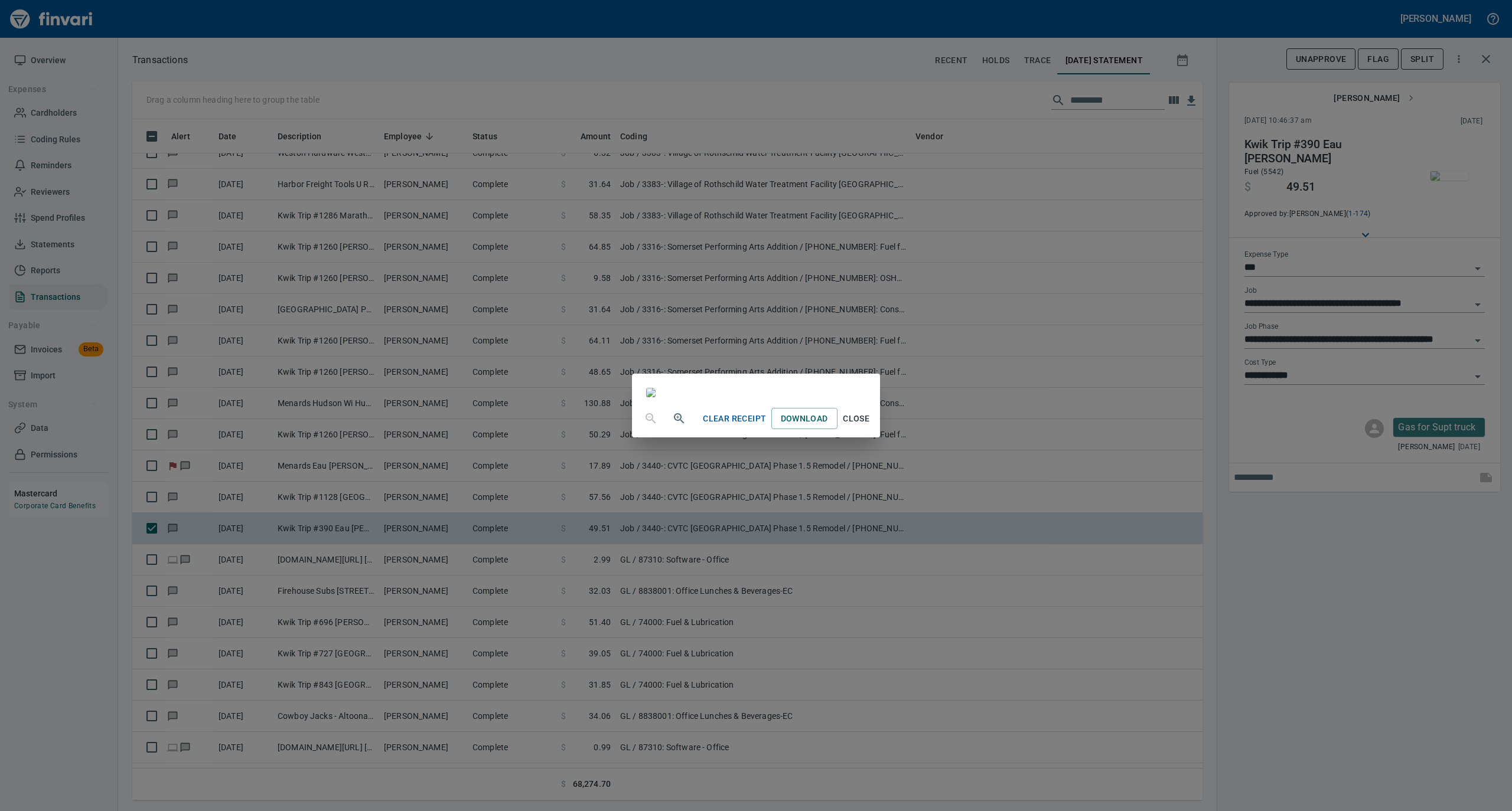
drag, startPoint x: 975, startPoint y: 719, endPoint x: 885, endPoint y: 662, distance: 106.5
click at [871, 427] on span "Close" at bounding box center [856, 418] width 29 height 14
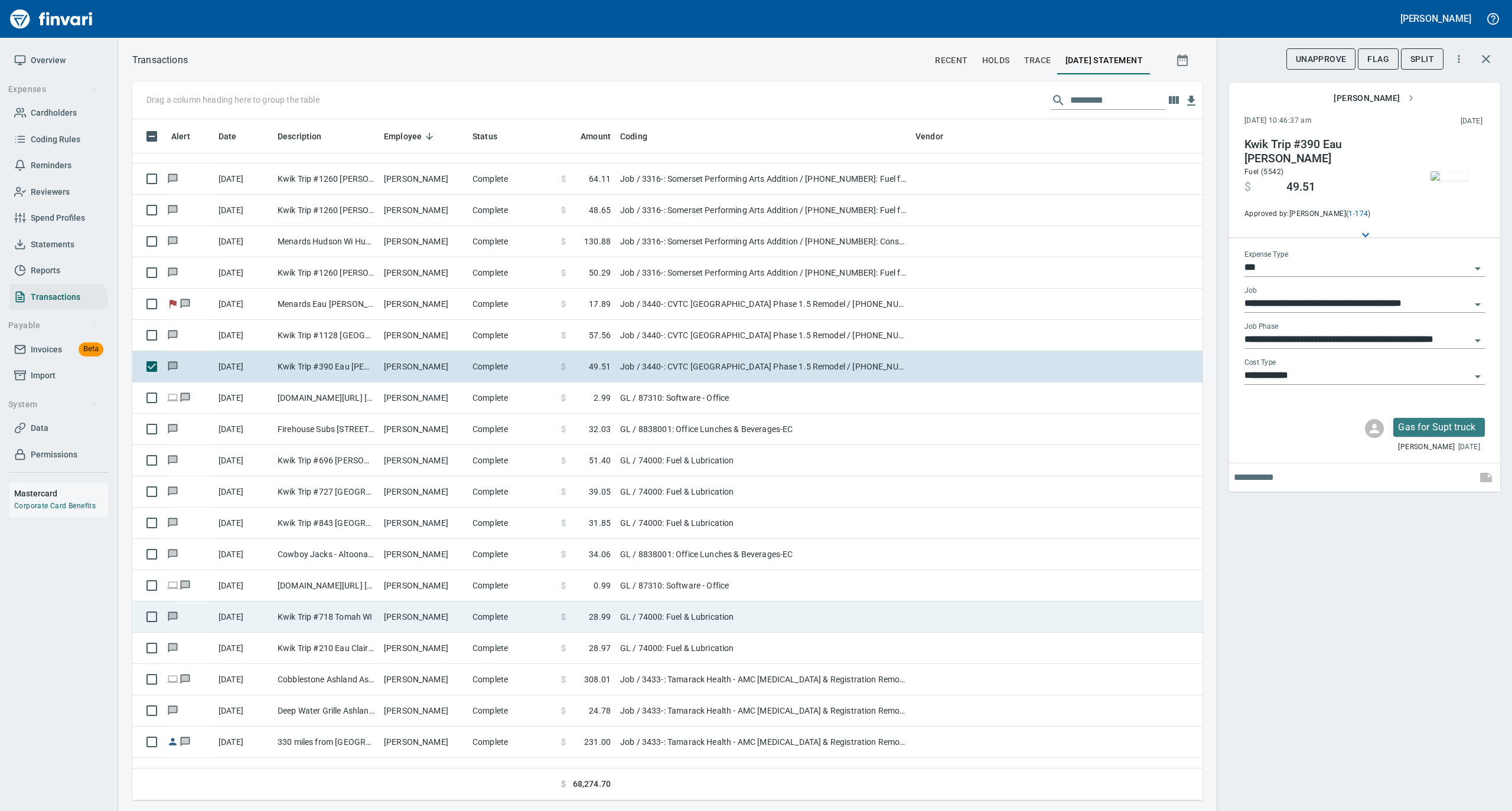
scroll to position [6927, 0]
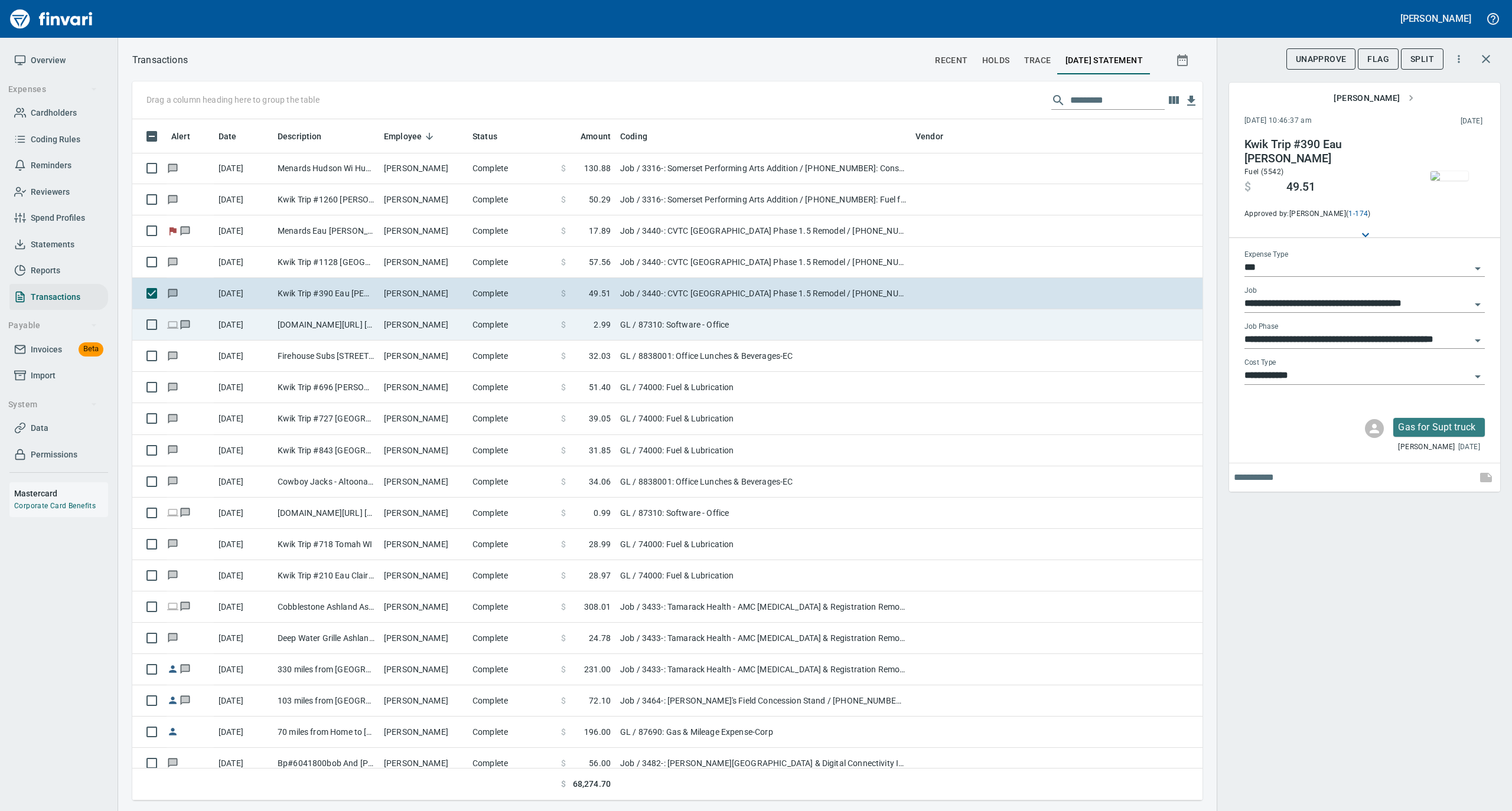
click at [530, 332] on td "Complete" at bounding box center [512, 325] width 88 height 32
type input "**"
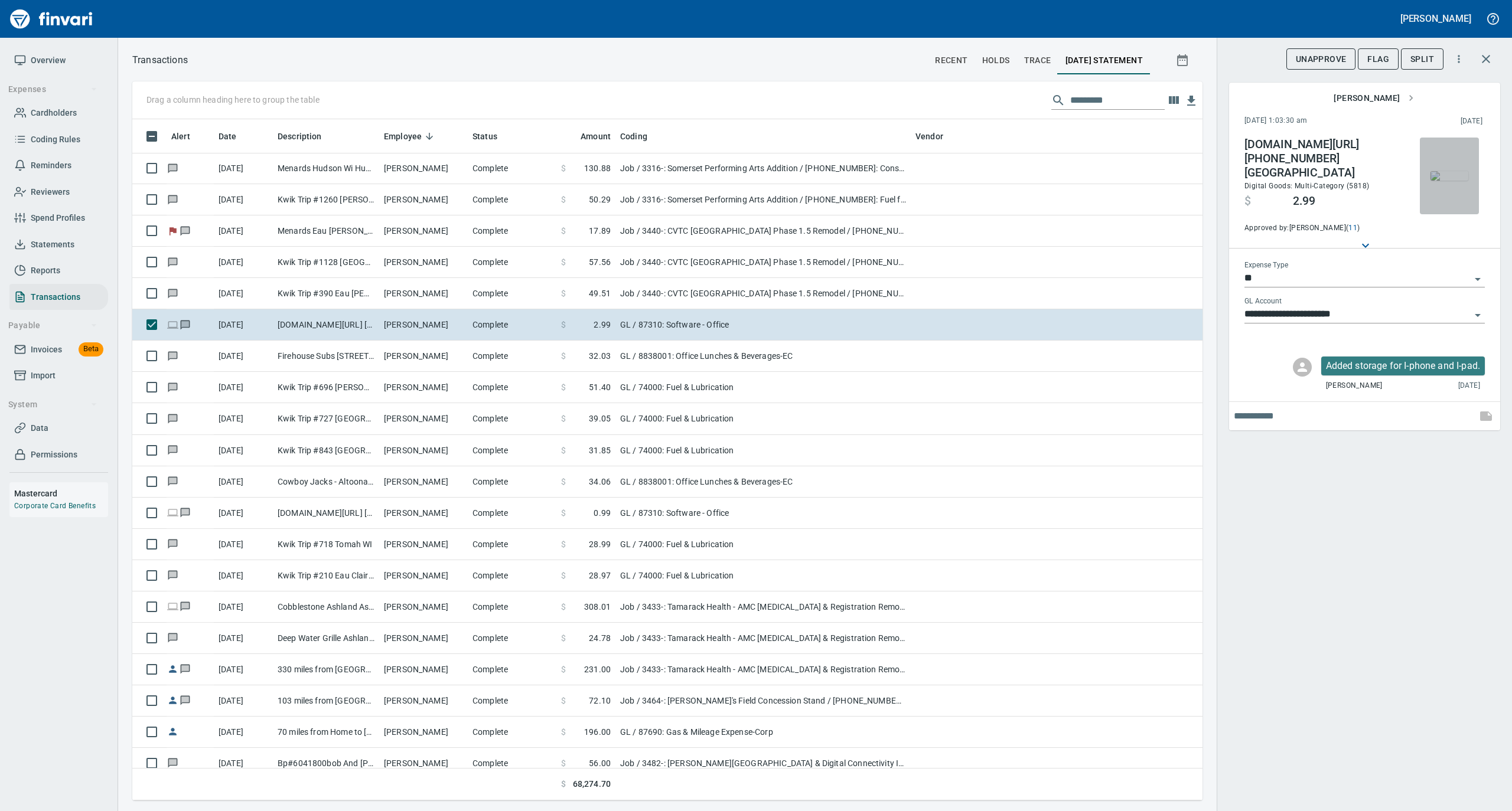
click at [1441, 173] on img "button" at bounding box center [1449, 176] width 37 height 10
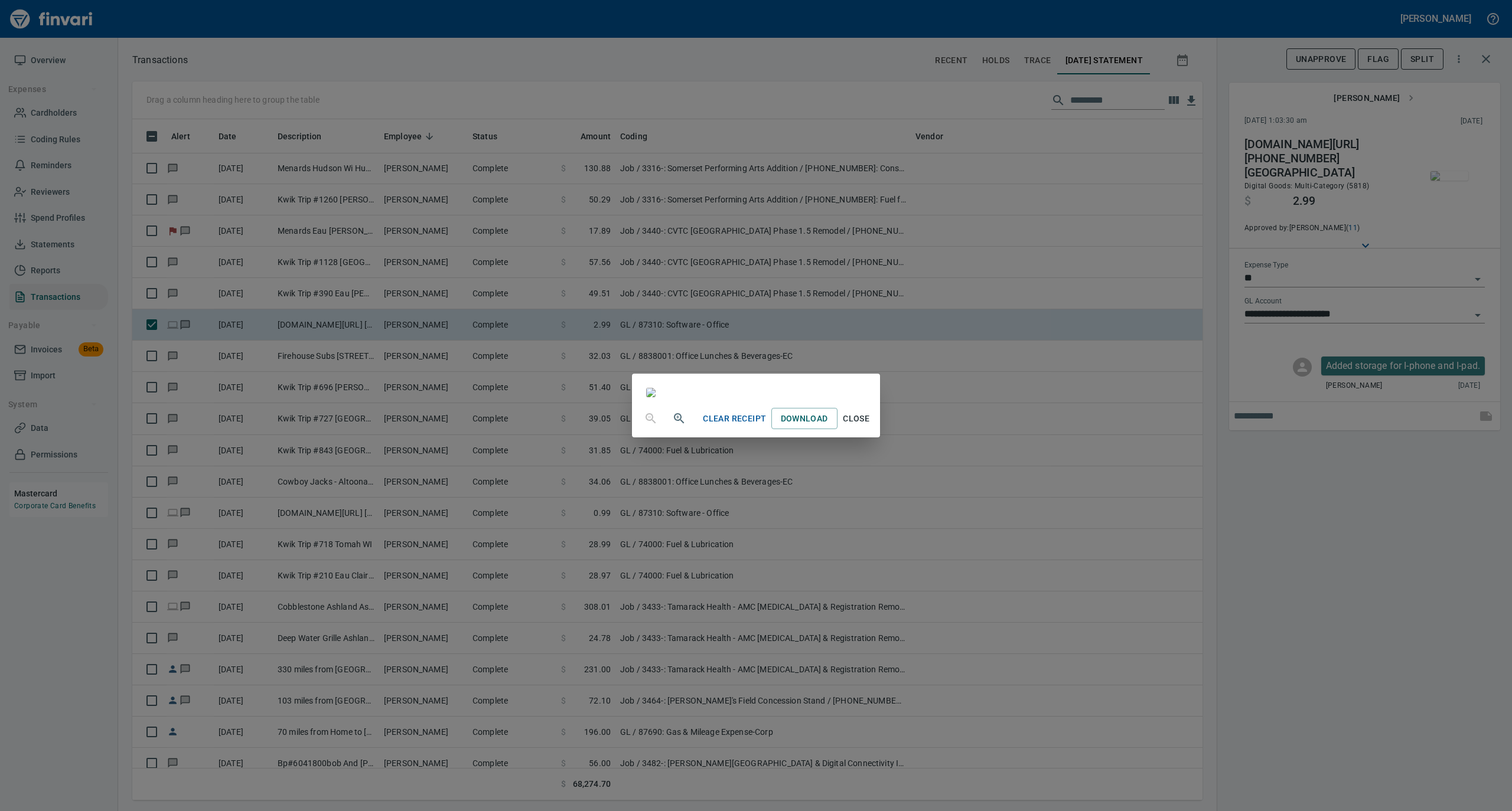
click at [871, 427] on span "Close" at bounding box center [856, 418] width 29 height 14
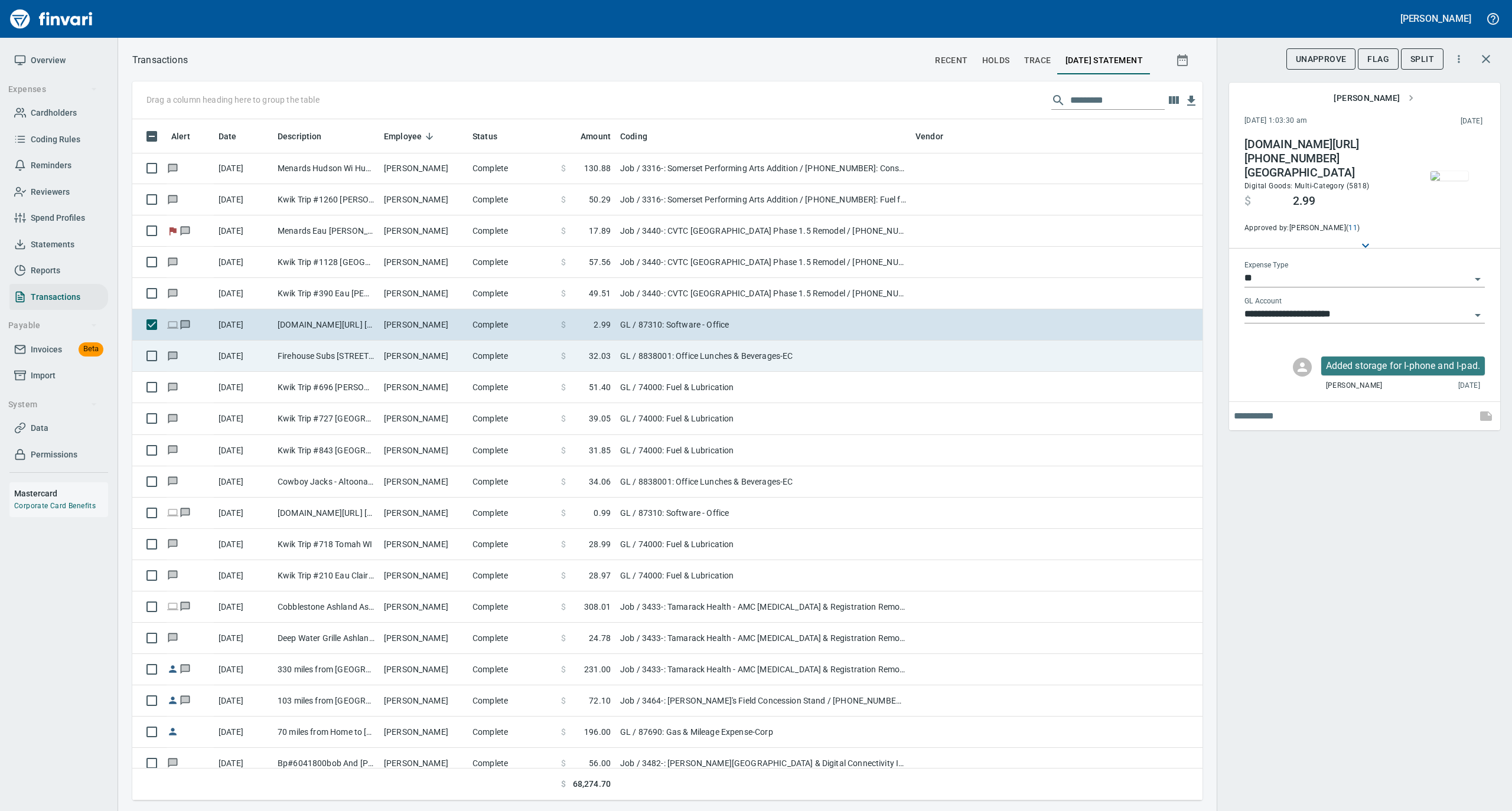
click at [454, 370] on td "Mark Larson" at bounding box center [423, 356] width 88 height 32
type input "**********"
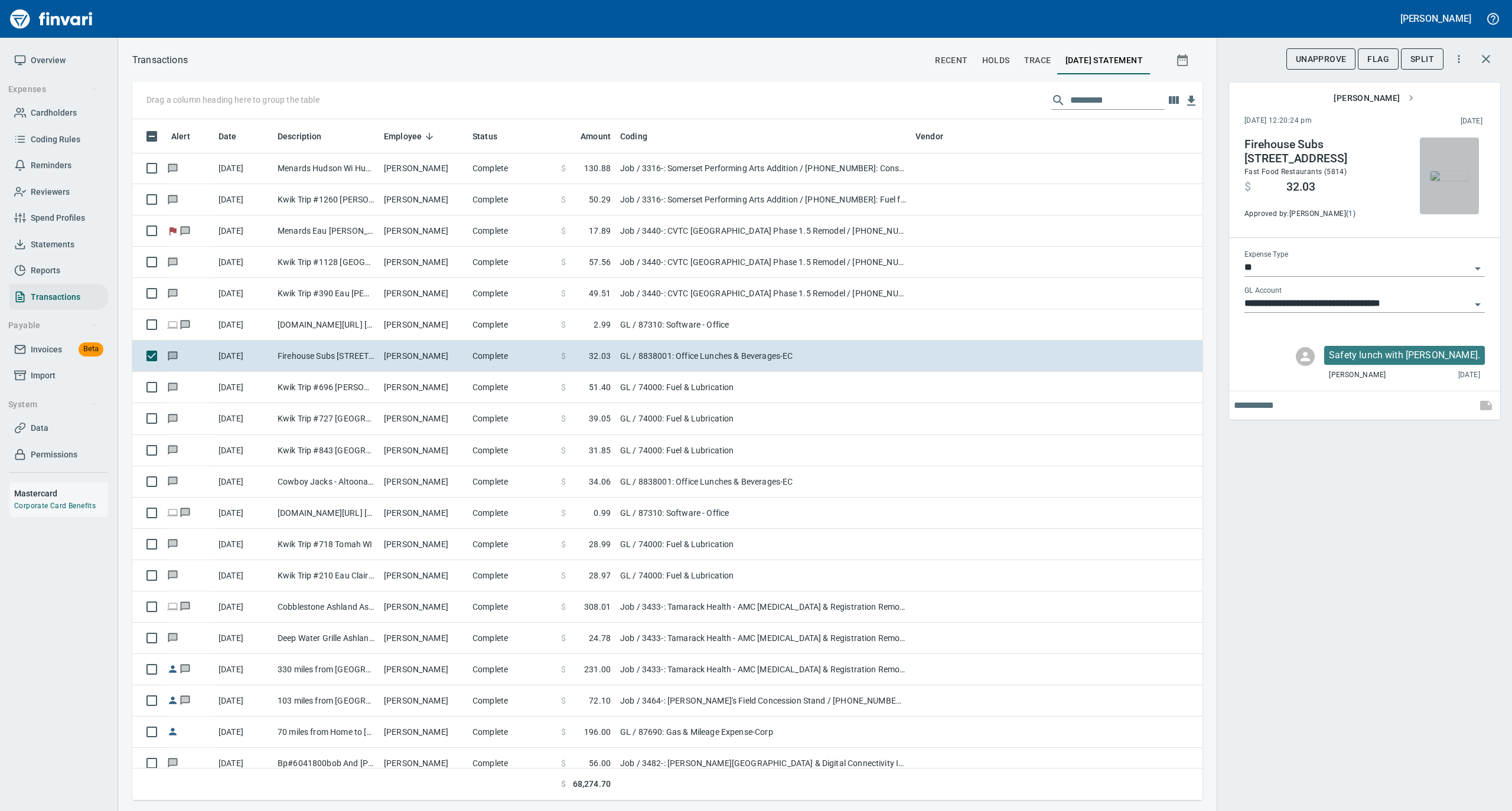
click at [1466, 176] on img "button" at bounding box center [1449, 176] width 37 height 10
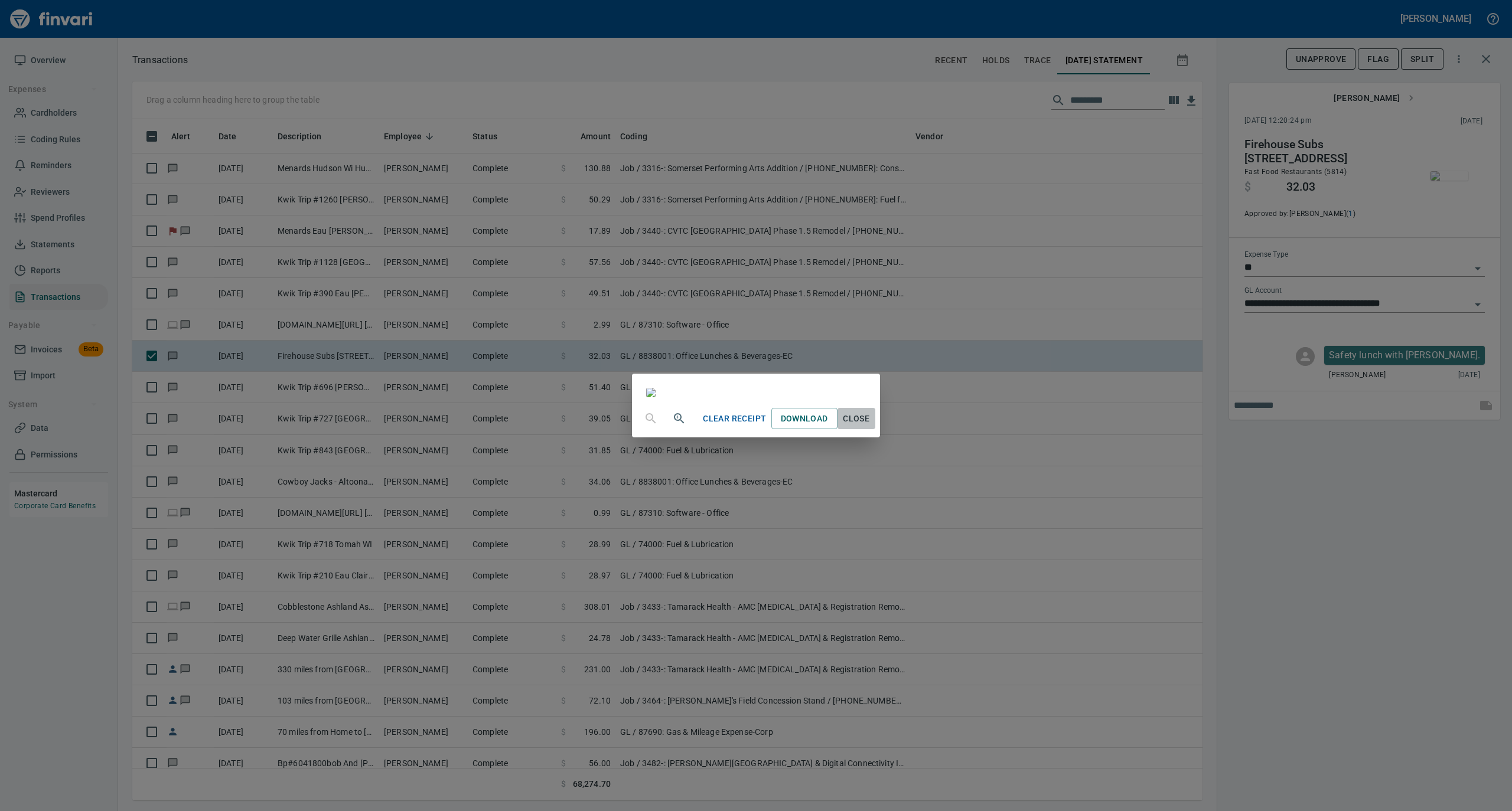
click at [871, 427] on span "Close" at bounding box center [856, 418] width 29 height 14
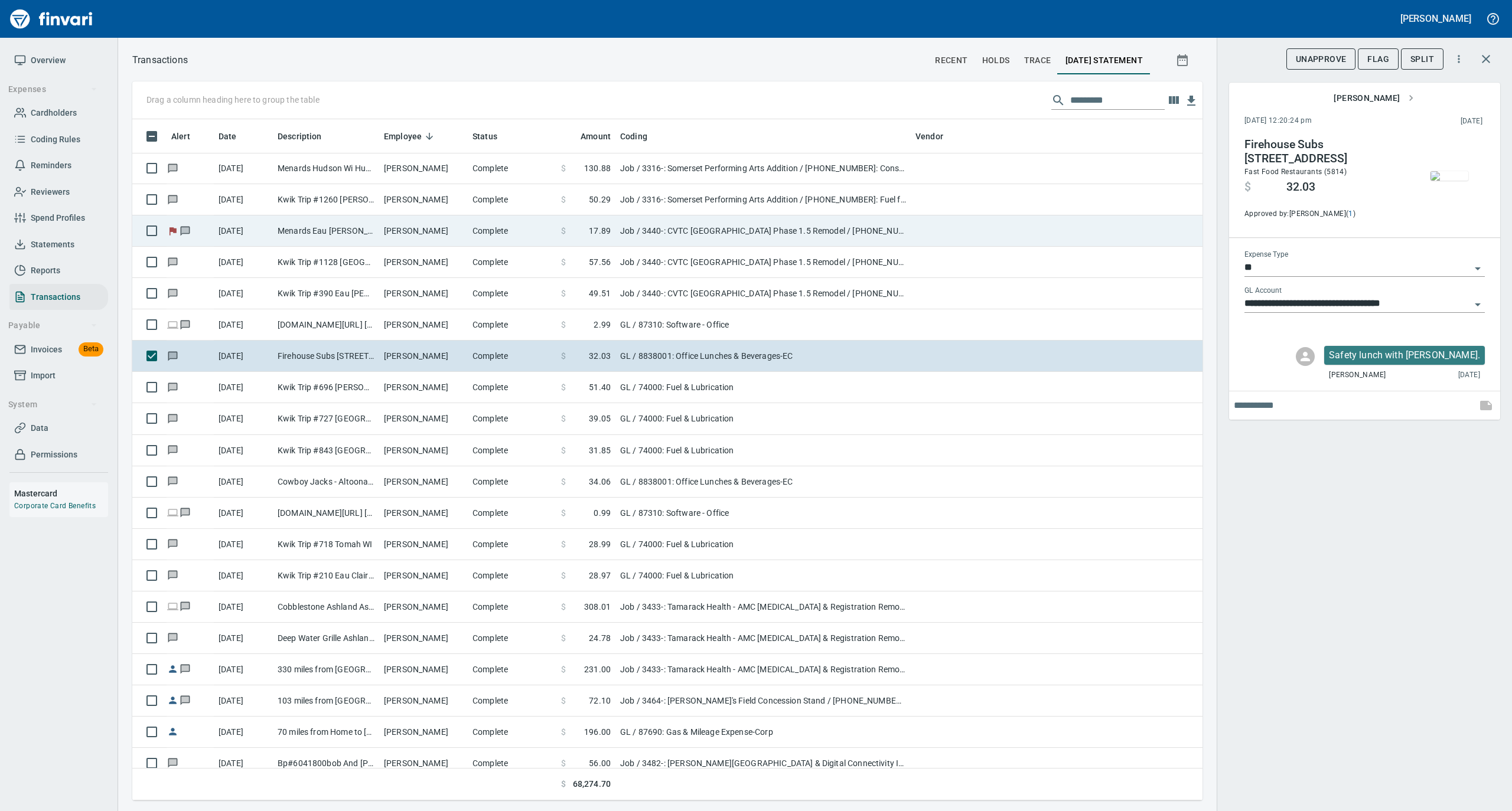
click at [404, 233] on td "Mark Verdegan" at bounding box center [423, 231] width 88 height 32
type input "***"
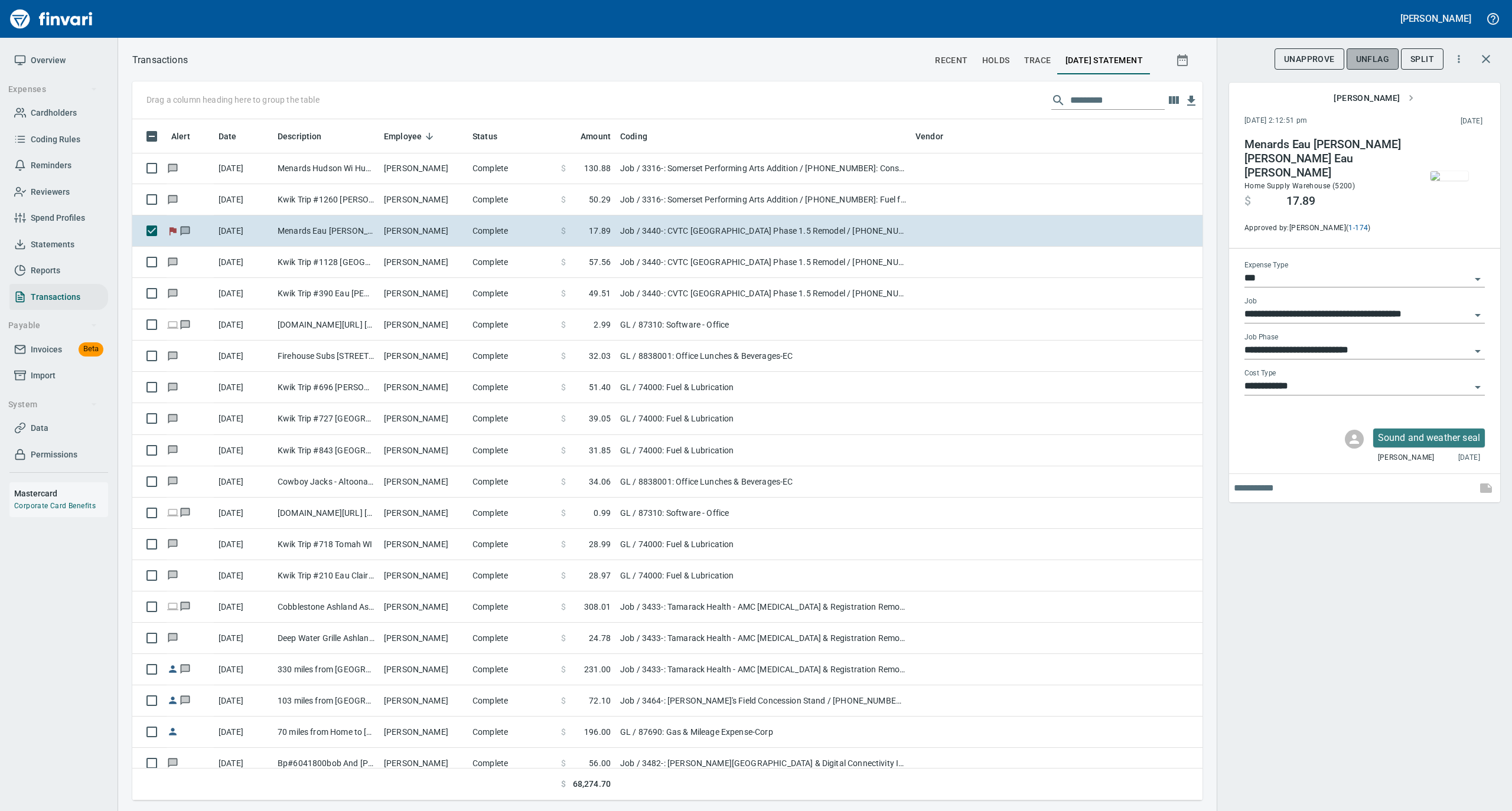
click at [1367, 59] on span "UnFlag" at bounding box center [1372, 58] width 33 height 14
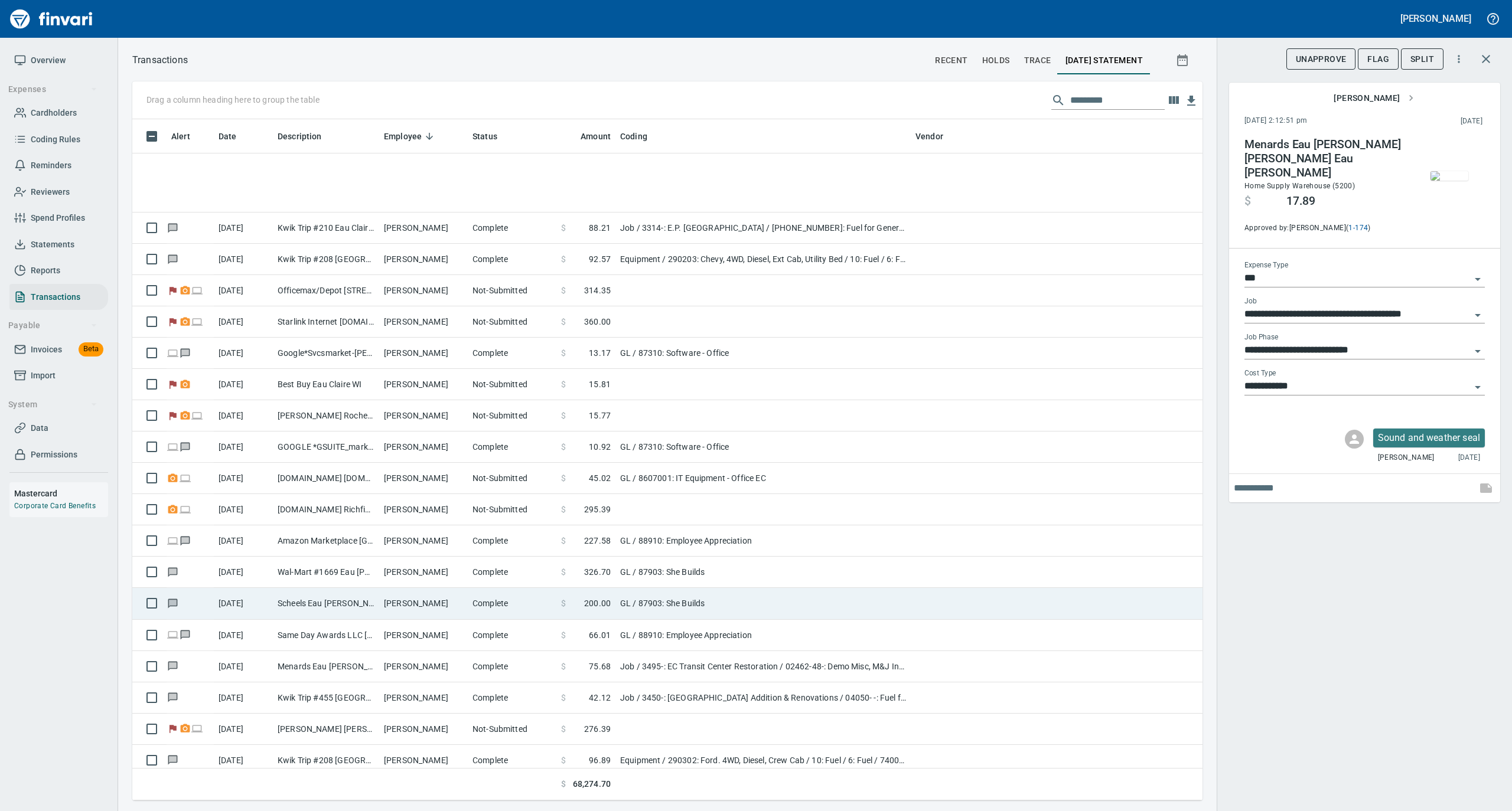
scroll to position [13146, 0]
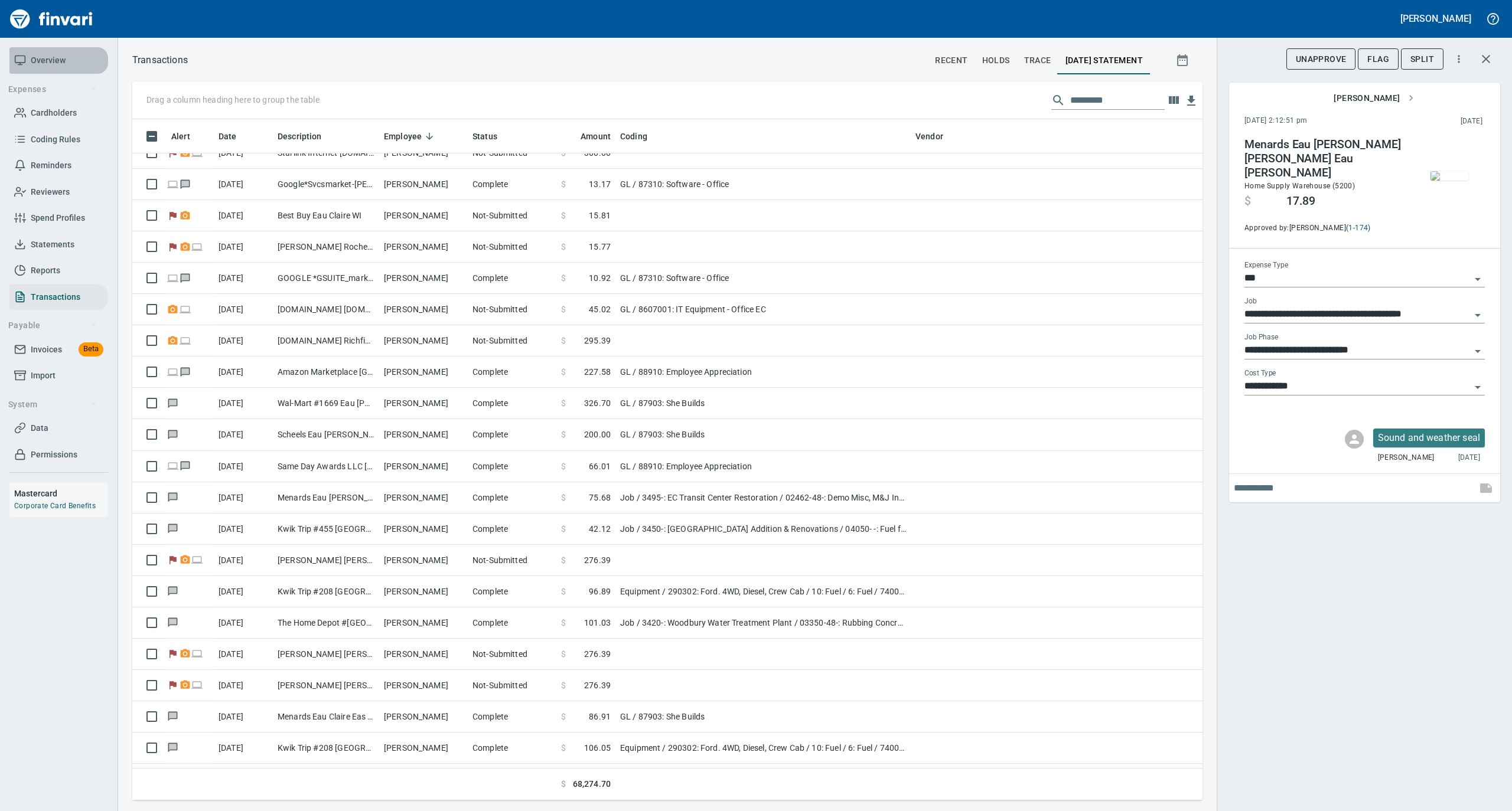
click at [36, 59] on span "Overview" at bounding box center [48, 59] width 35 height 14
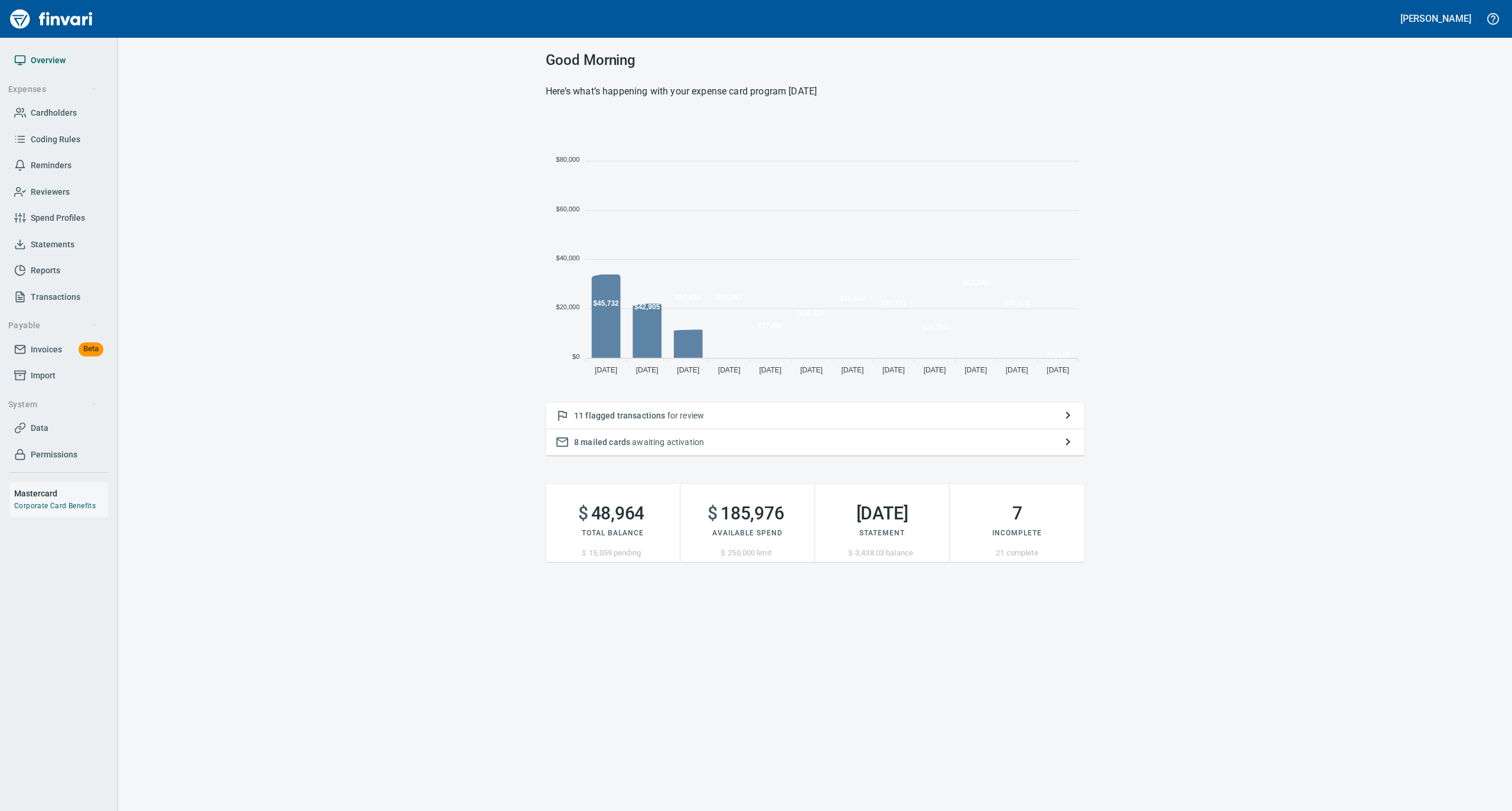
scroll to position [263, 526]
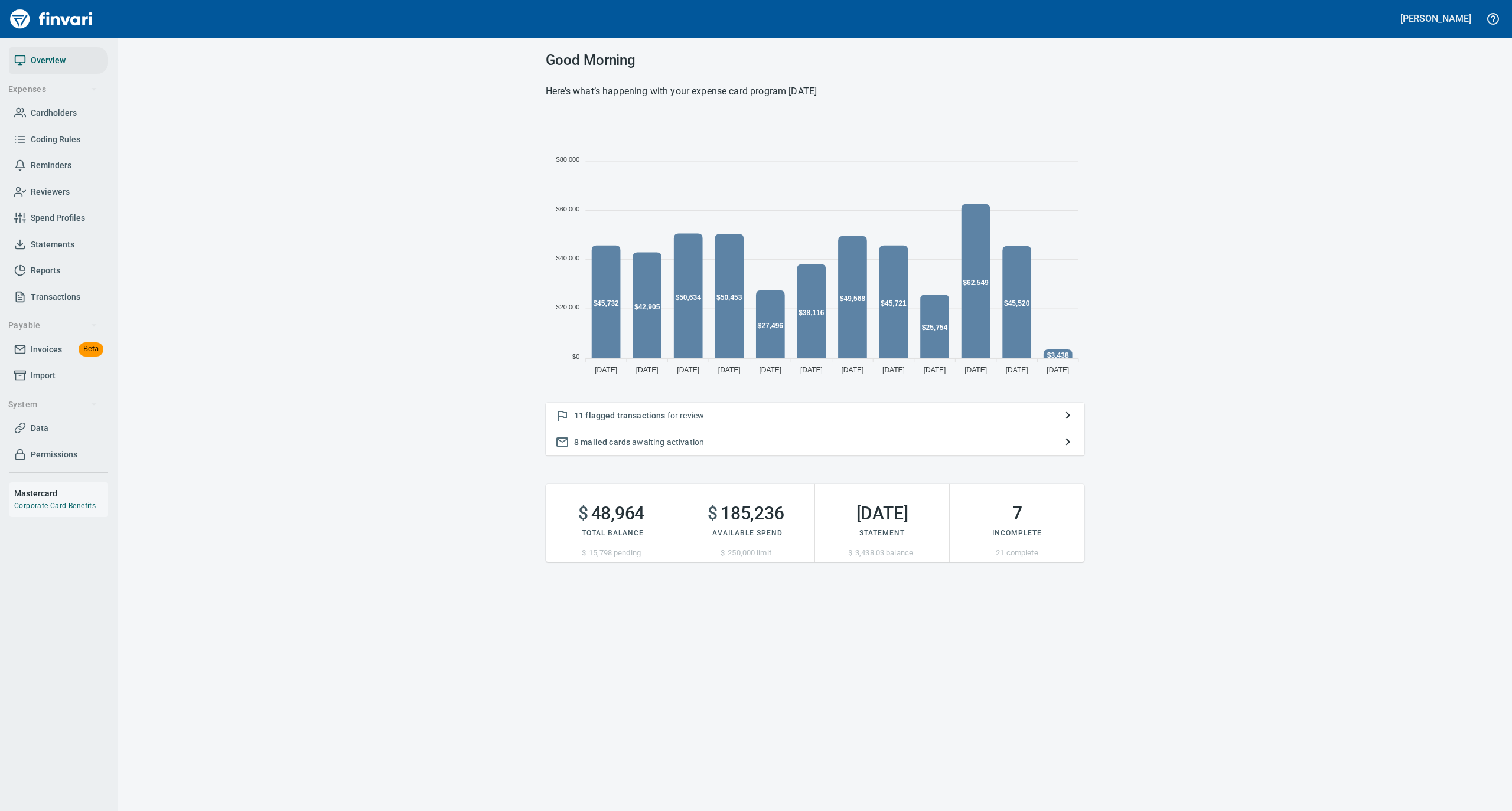
drag, startPoint x: 57, startPoint y: 107, endPoint x: 87, endPoint y: 107, distance: 30.0
click at [57, 107] on span "Cardholders" at bounding box center [54, 112] width 46 height 14
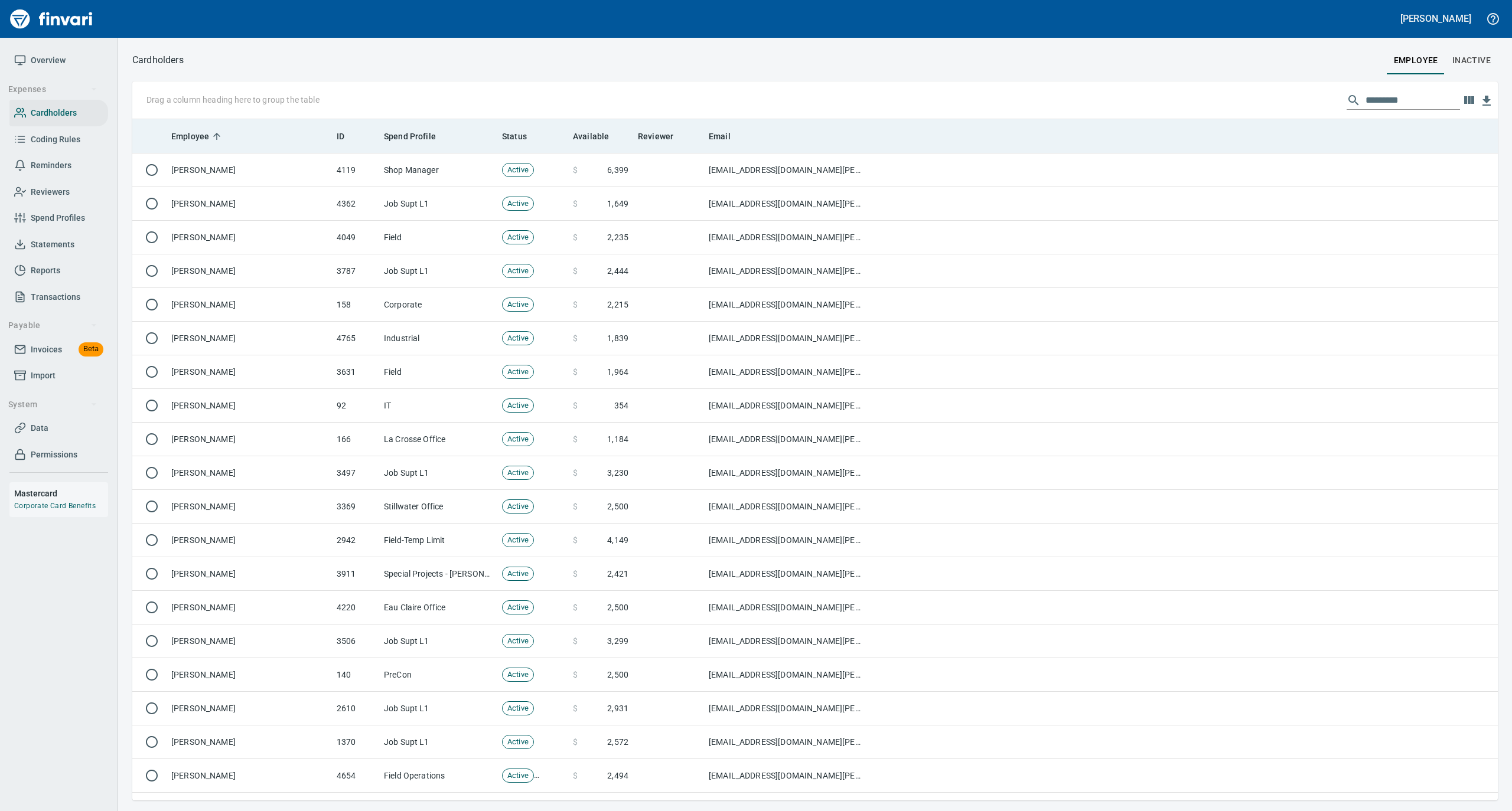
scroll to position [669, 1341]
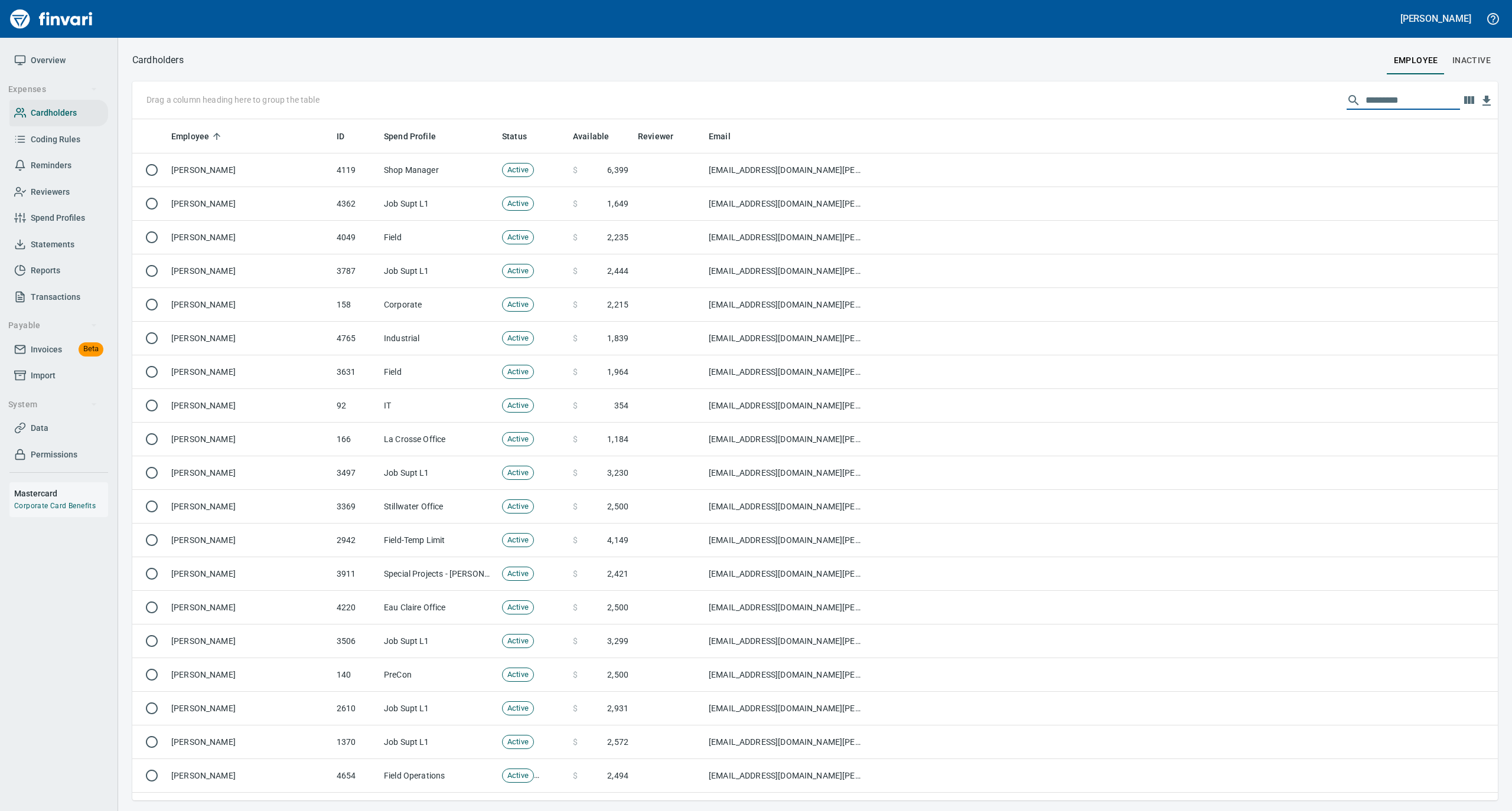
click at [1367, 100] on input "text" at bounding box center [1412, 101] width 95 height 19
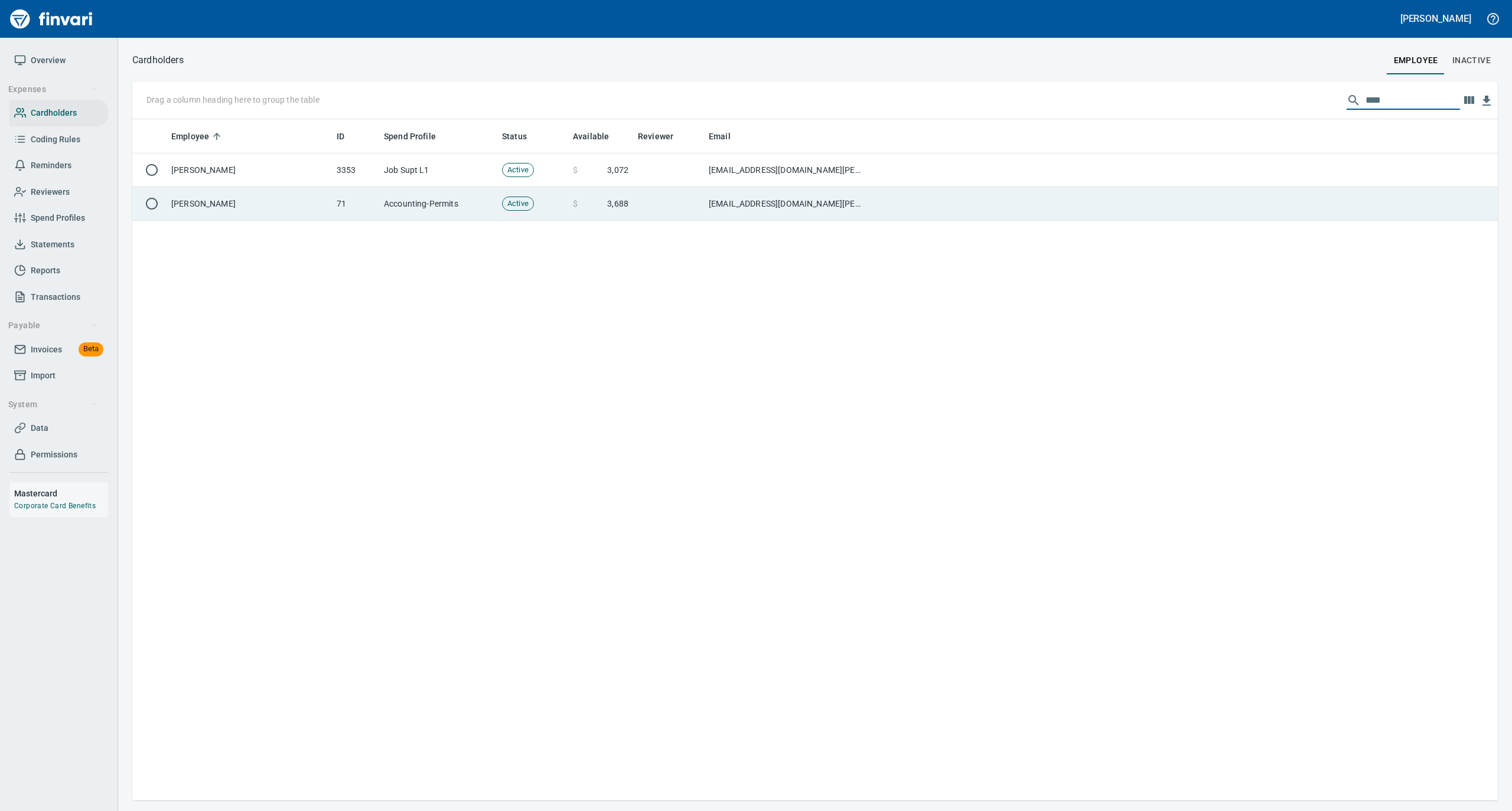
type input "****"
click at [231, 200] on td "Laurie Myhre" at bounding box center [249, 203] width 165 height 34
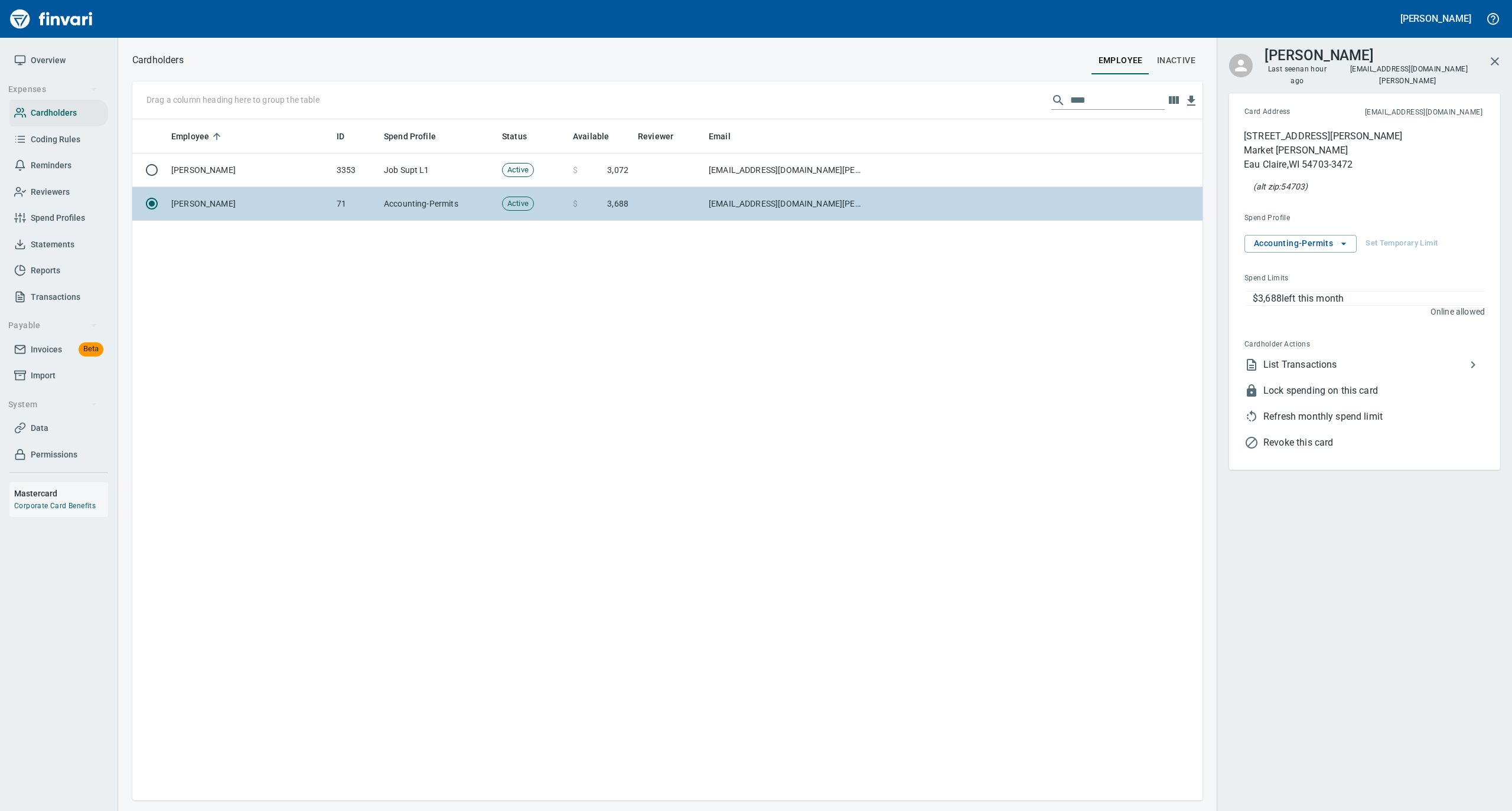
scroll to position [669, 1058]
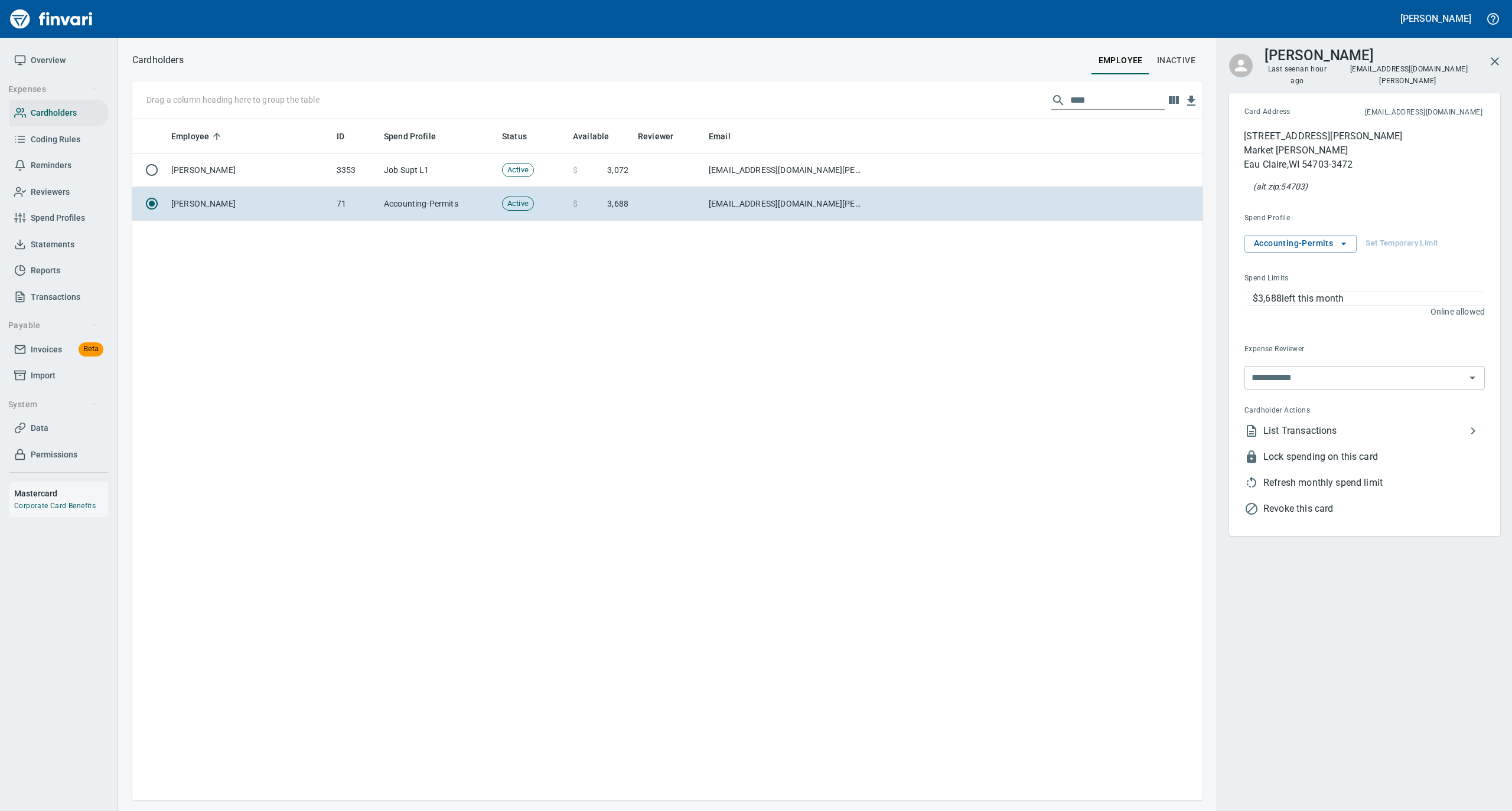
click at [1268, 424] on span "List Transactions" at bounding box center [1363, 430] width 202 height 14
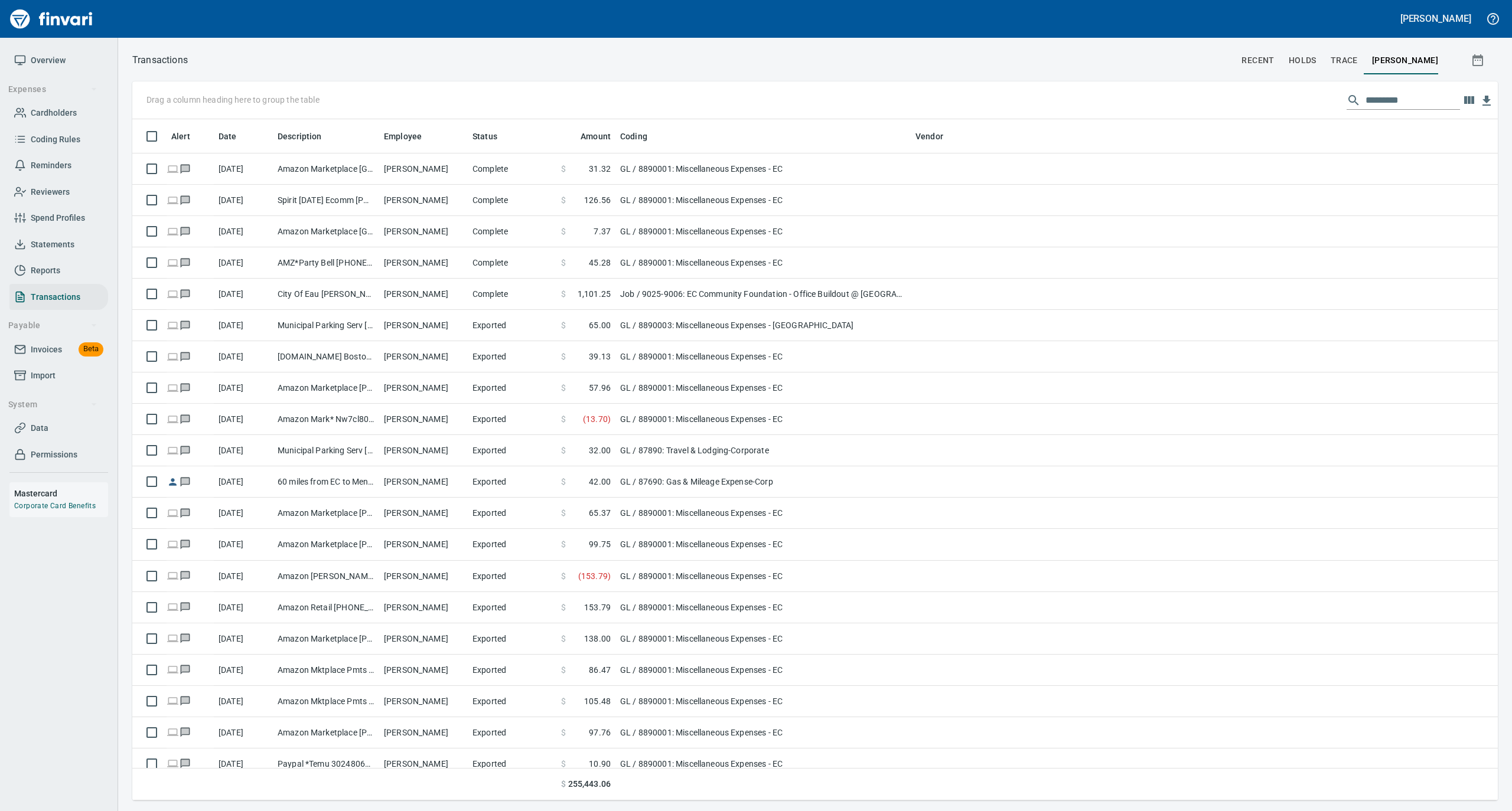
scroll to position [669, 1341]
